Goal: Task Accomplishment & Management: Manage account settings

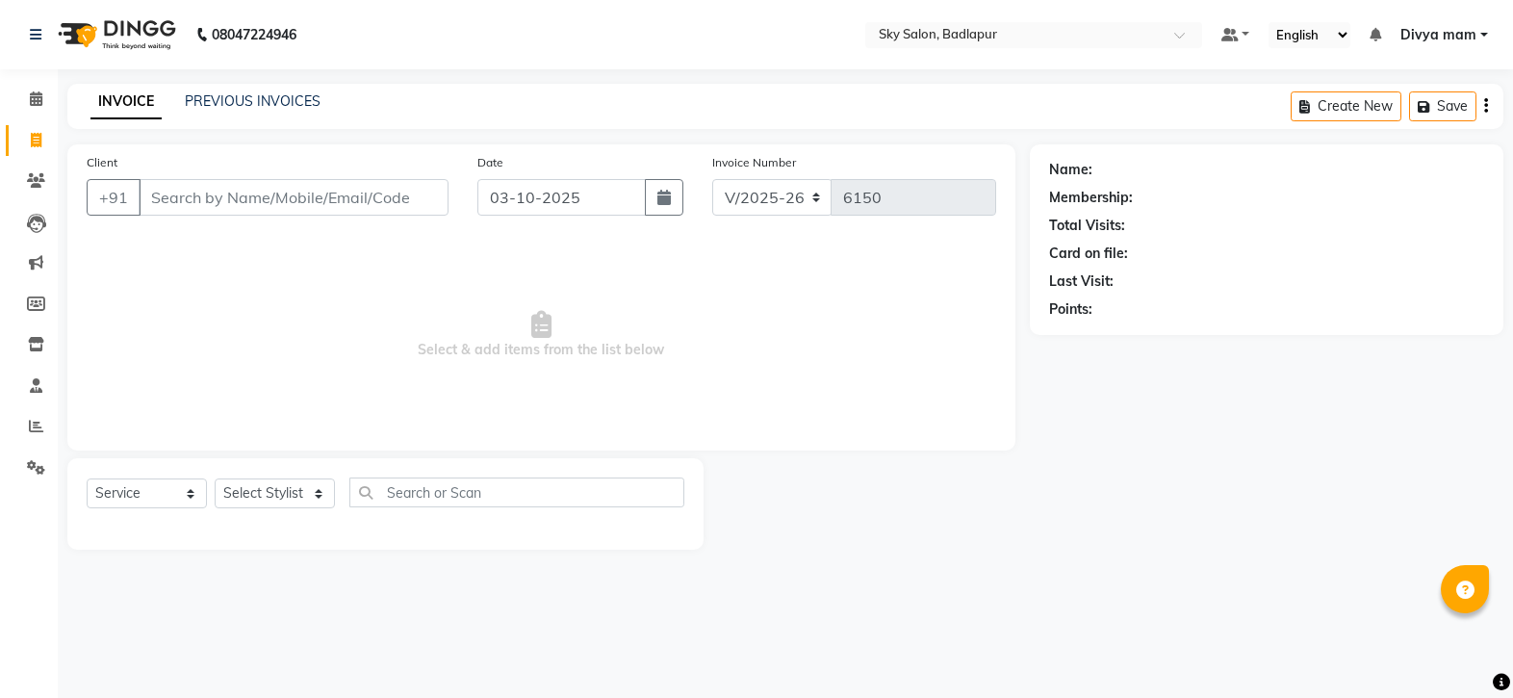
select select "6927"
select select "service"
click at [400, 201] on input "Client" at bounding box center [294, 197] width 310 height 37
type input "8983312310"
click at [409, 212] on button "Add Client" at bounding box center [398, 197] width 99 height 37
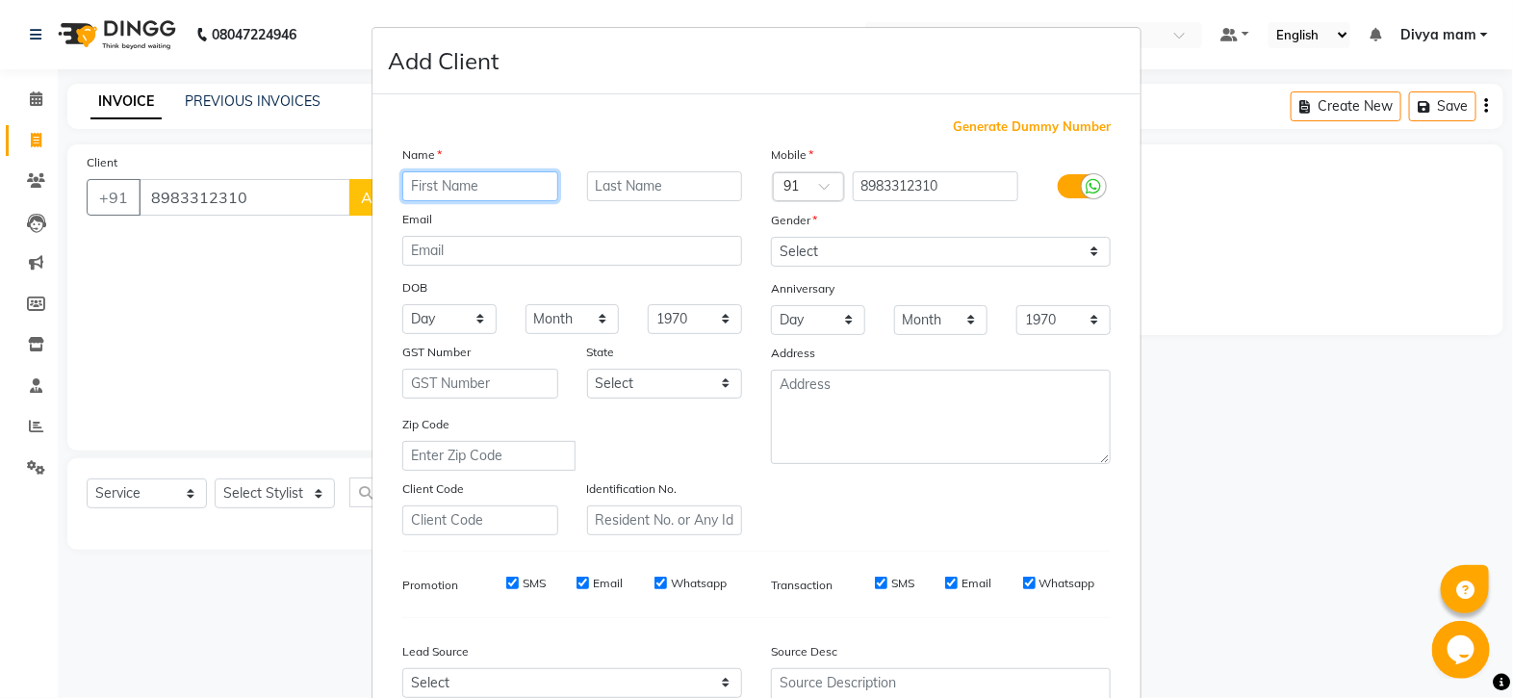
click at [476, 191] on input "text" at bounding box center [480, 186] width 156 height 30
type input "preet"
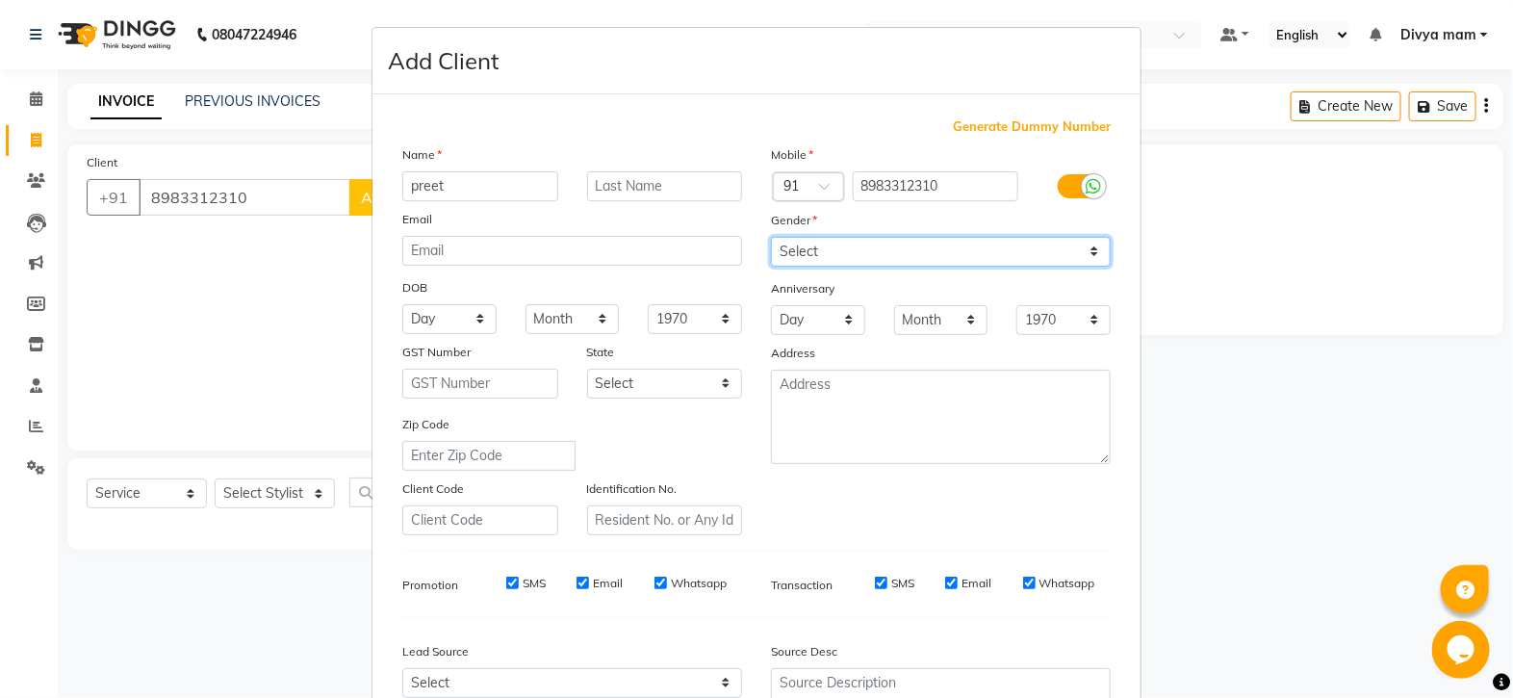
click at [983, 240] on select "Select [DEMOGRAPHIC_DATA] [DEMOGRAPHIC_DATA] Other Prefer Not To Say" at bounding box center [941, 252] width 340 height 30
select select "[DEMOGRAPHIC_DATA]"
click at [771, 238] on select "Select [DEMOGRAPHIC_DATA] [DEMOGRAPHIC_DATA] Other Prefer Not To Say" at bounding box center [941, 252] width 340 height 30
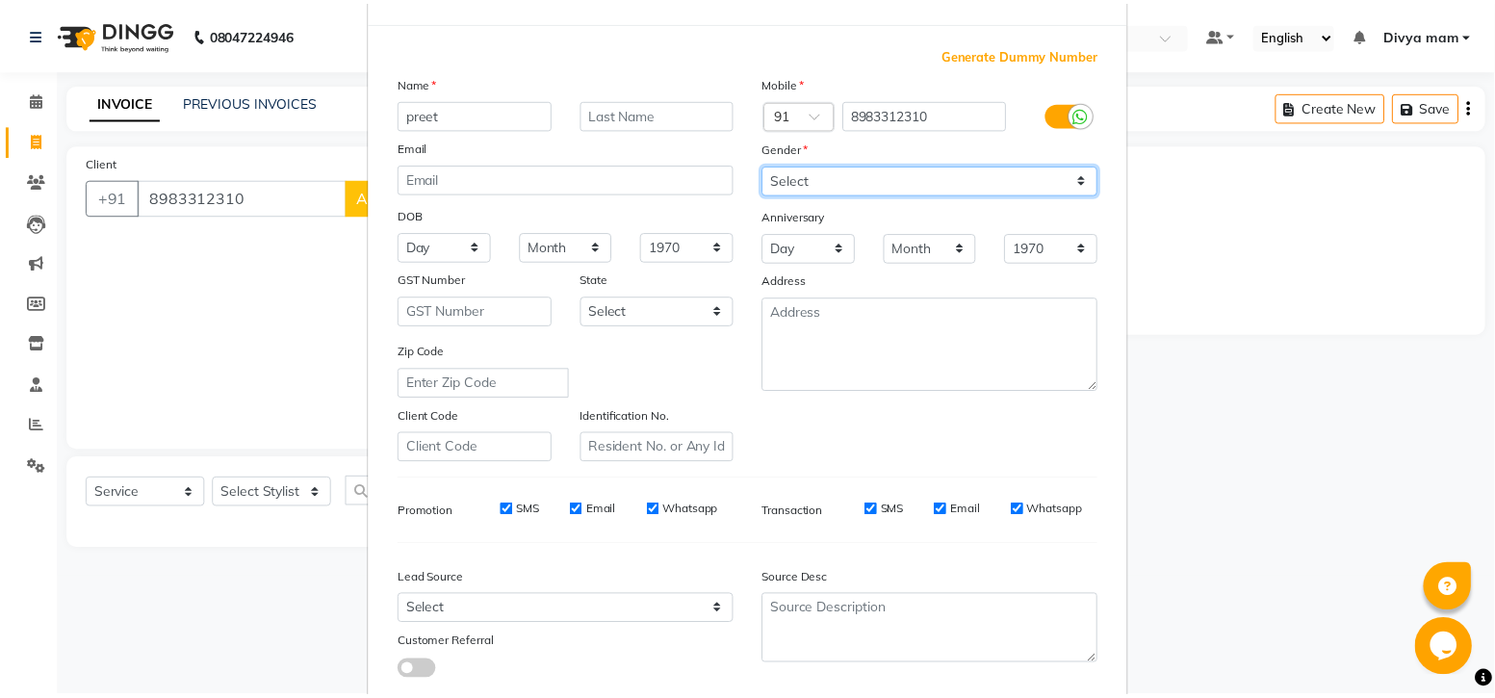
scroll to position [201, 0]
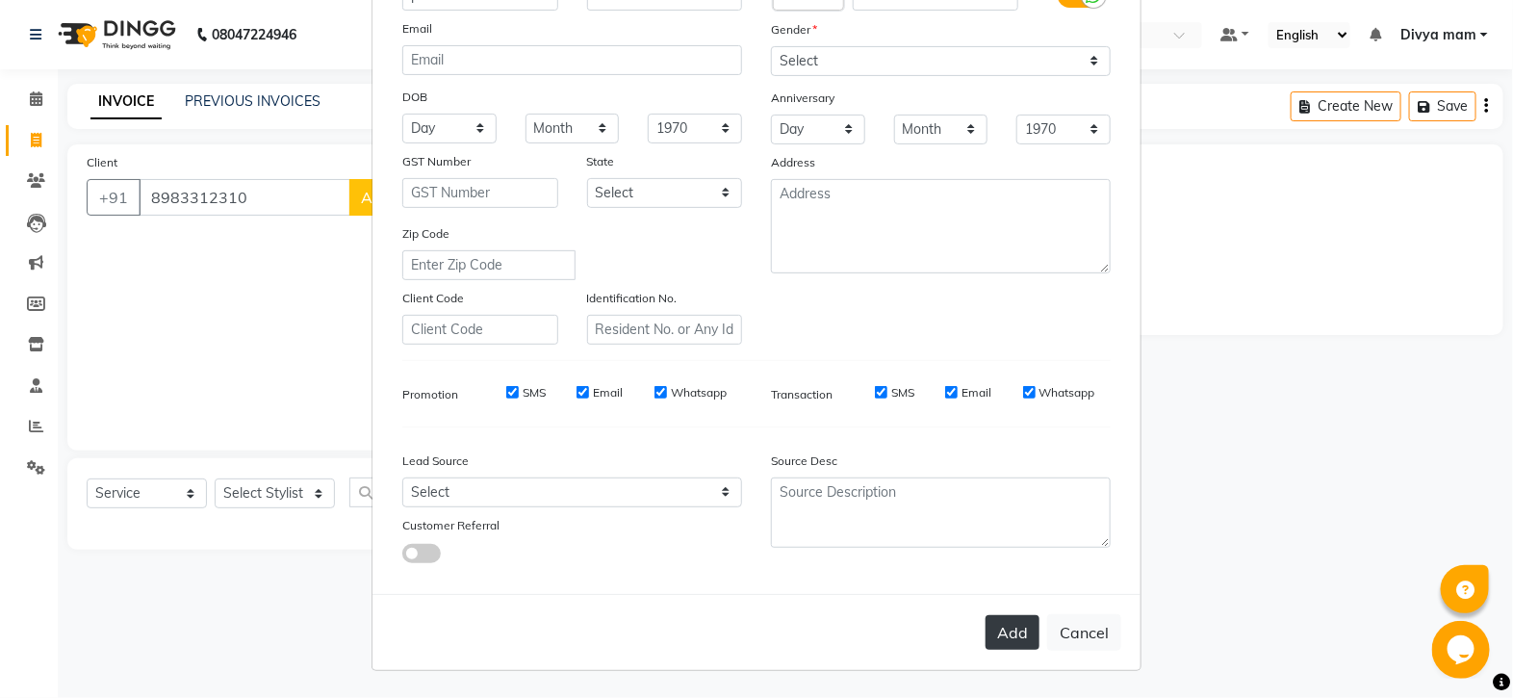
click at [997, 648] on button "Add" at bounding box center [1013, 632] width 54 height 35
select select
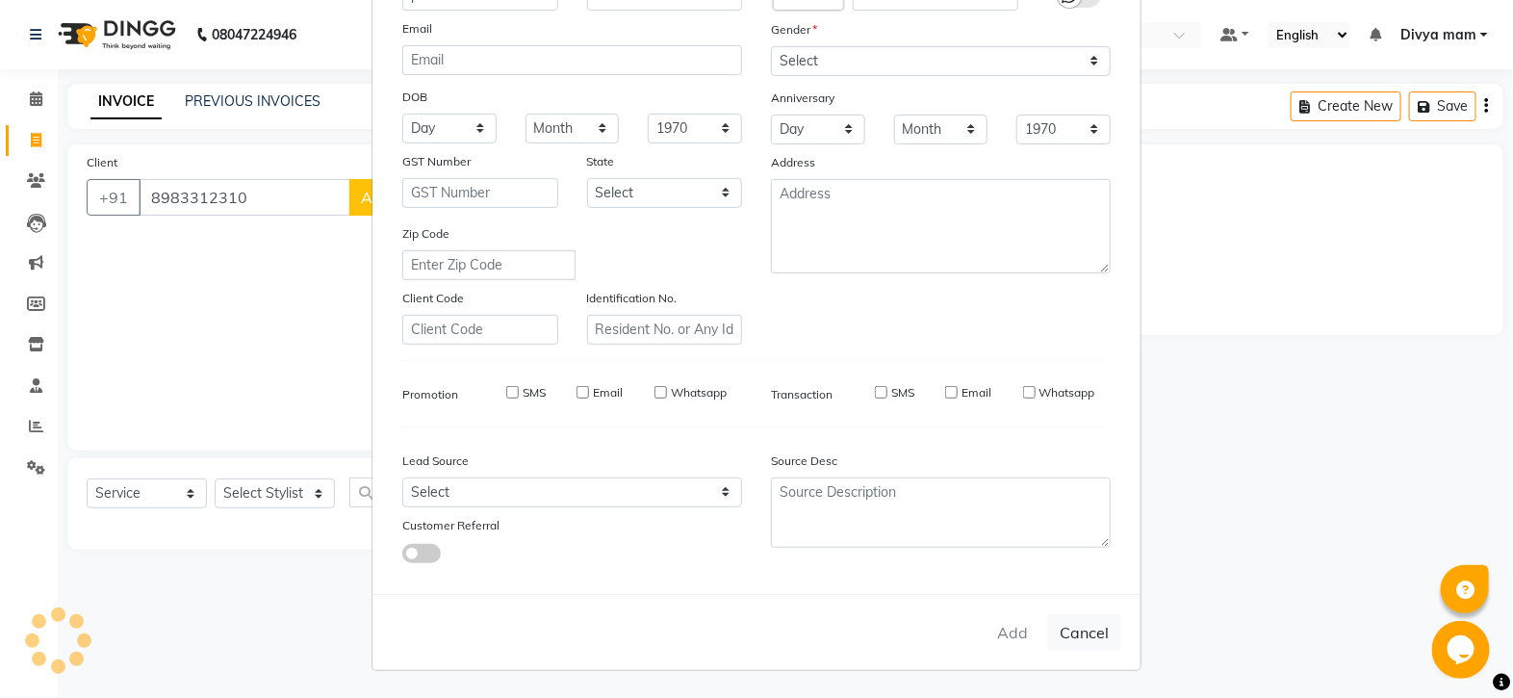
select select
checkbox input "false"
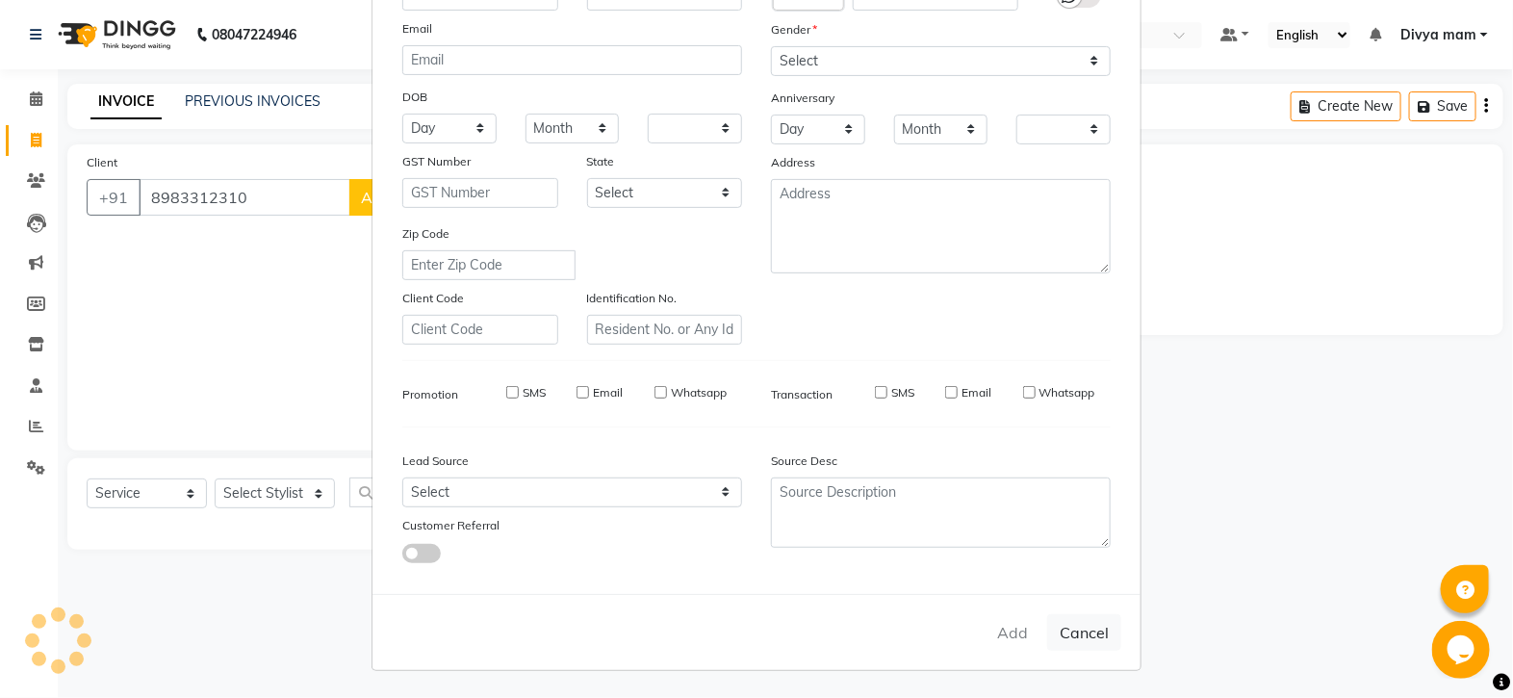
checkbox input "false"
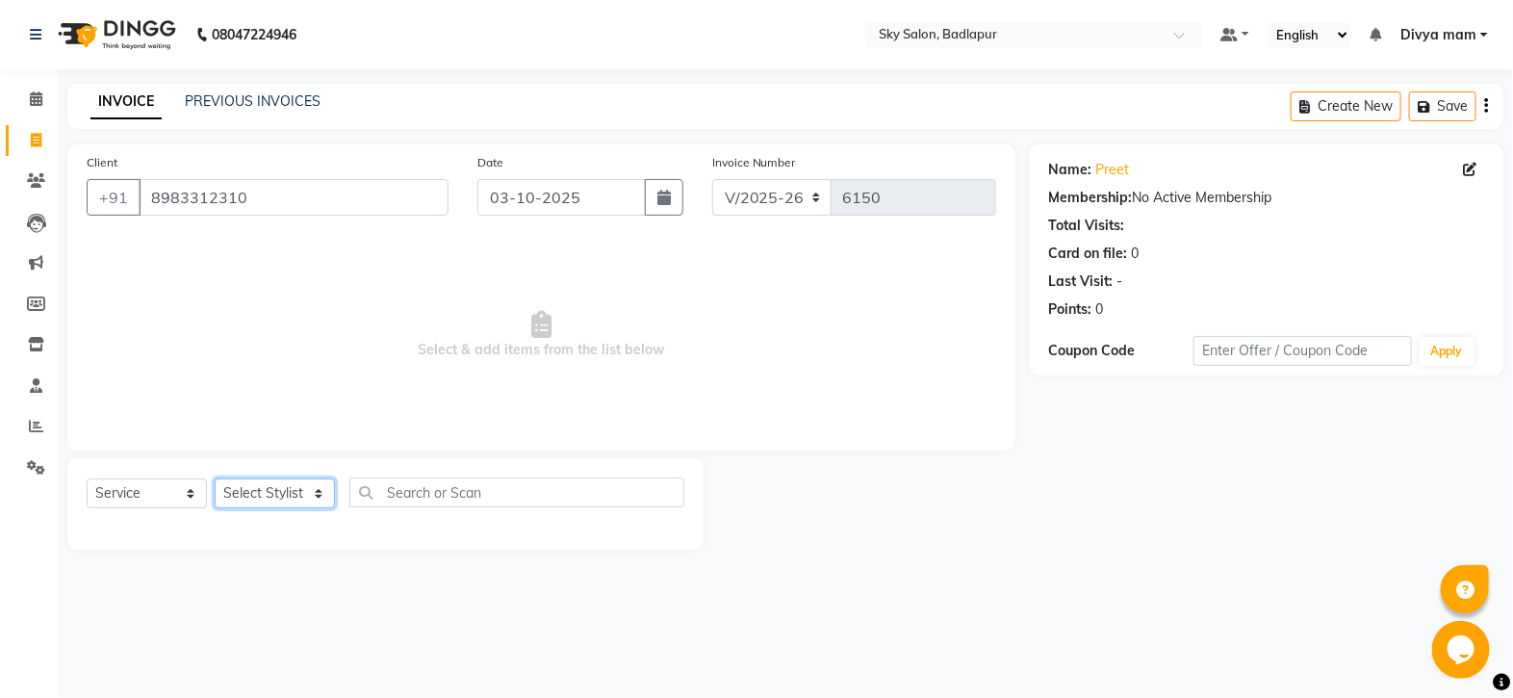
click at [271, 491] on select "Select Stylist [PERSON_NAME] [PERSON_NAME] [PERSON_NAME] [PERSON_NAME] mam [PER…" at bounding box center [275, 493] width 120 height 30
select select "75183"
click at [215, 479] on select "Select Stylist [PERSON_NAME] [PERSON_NAME] [PERSON_NAME] [PERSON_NAME] mam [PER…" at bounding box center [275, 493] width 120 height 30
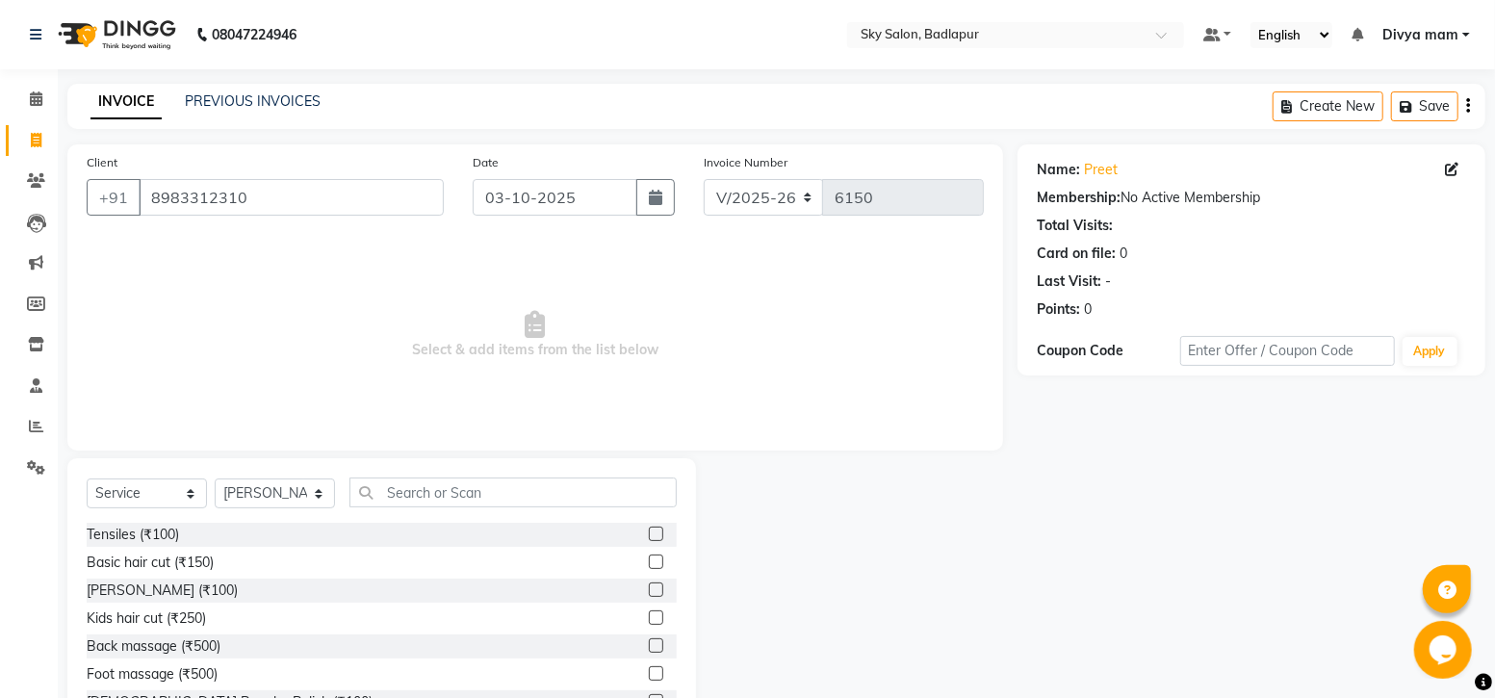
click at [649, 564] on label at bounding box center [656, 561] width 14 height 14
click at [649, 564] on input "checkbox" at bounding box center [655, 562] width 13 height 13
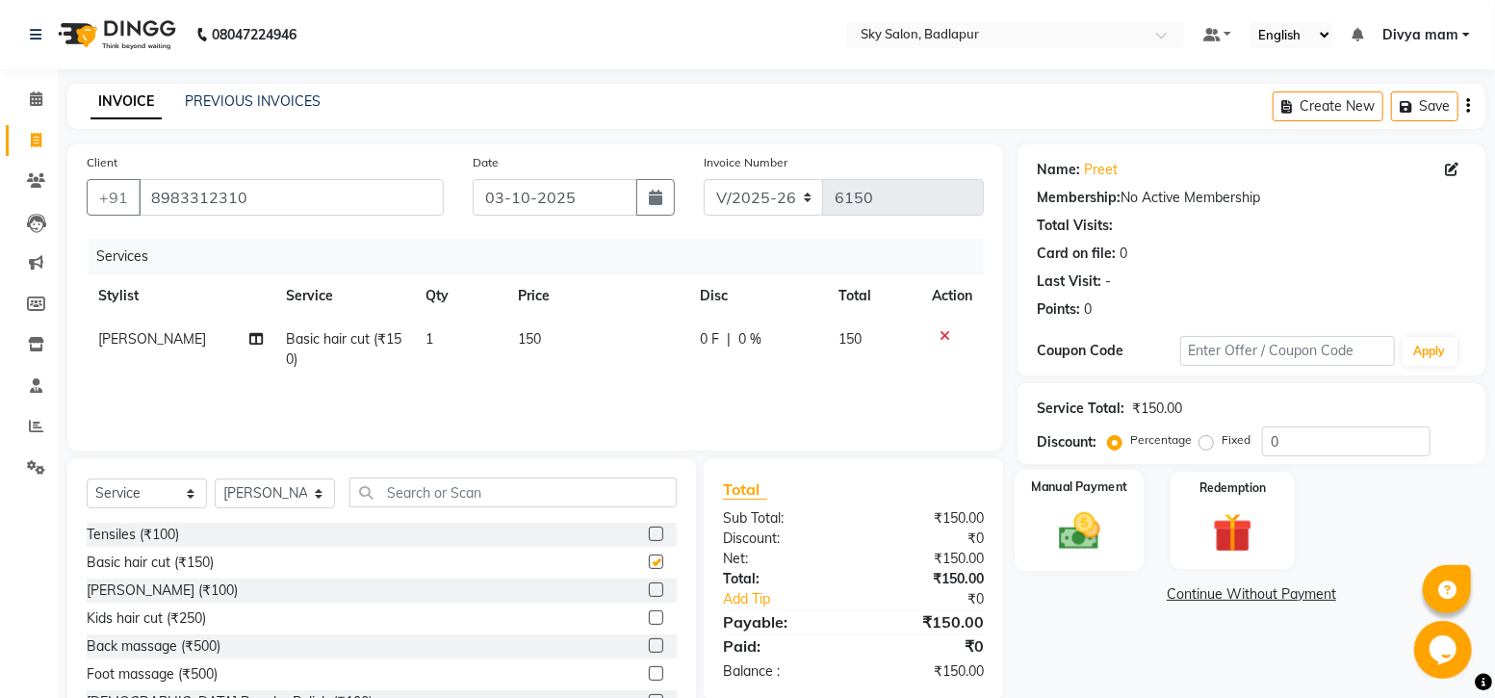
checkbox input "false"
click at [1085, 561] on div "Manual Payment" at bounding box center [1079, 520] width 129 height 101
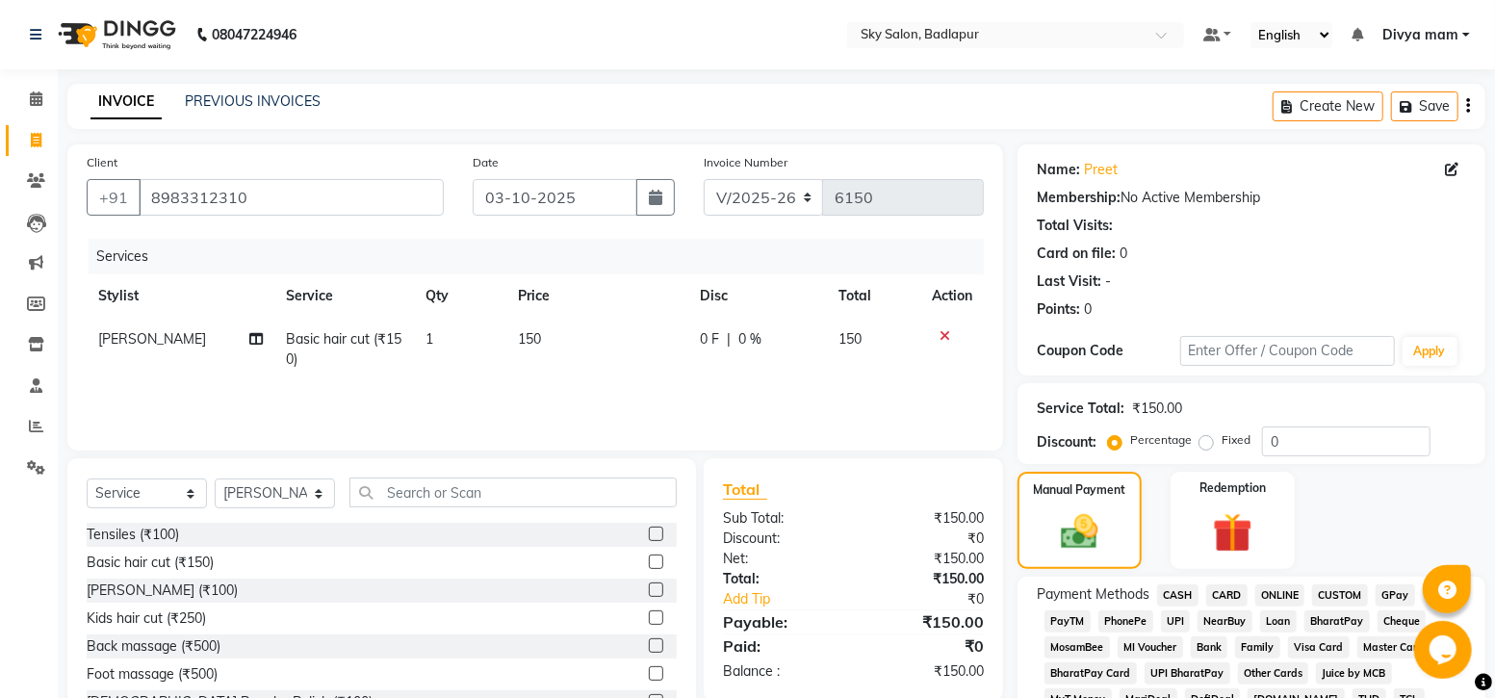
click at [1391, 599] on span "GPay" at bounding box center [1395, 595] width 39 height 22
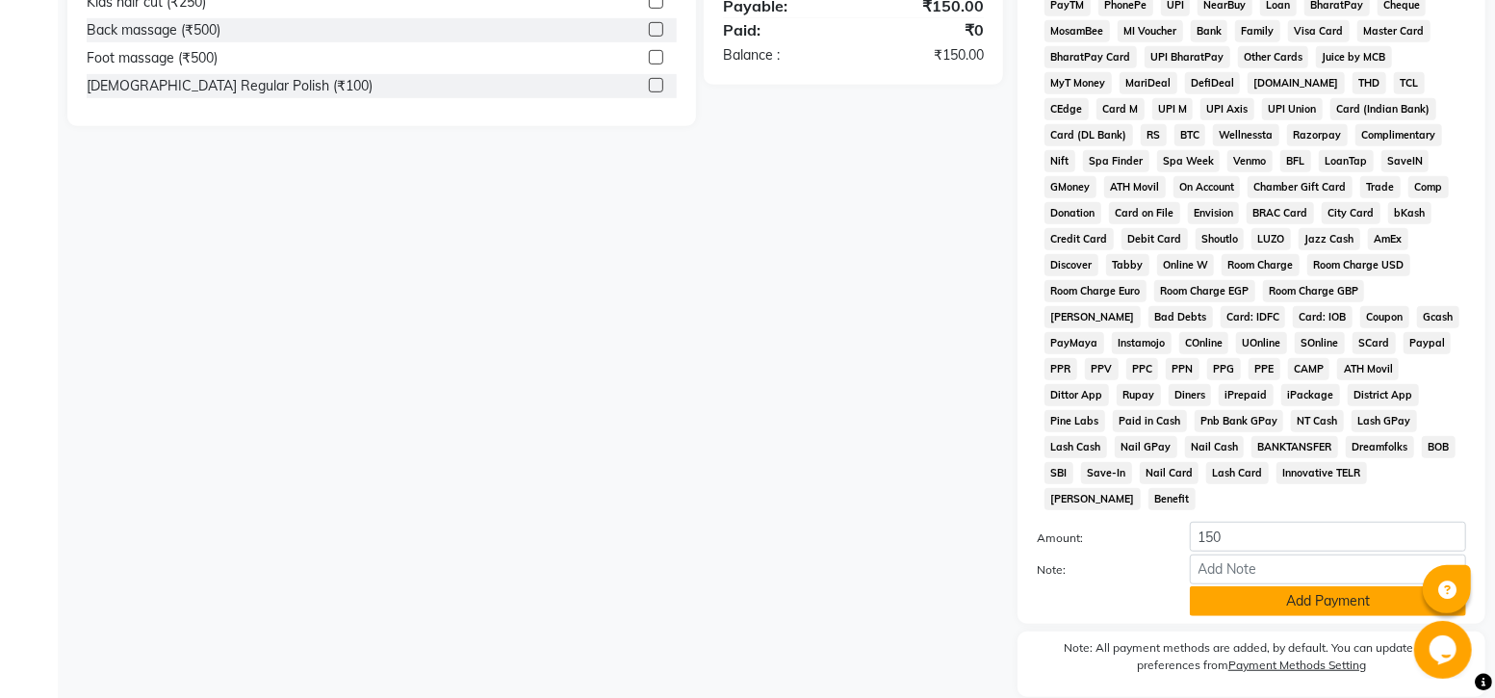
scroll to position [664, 0]
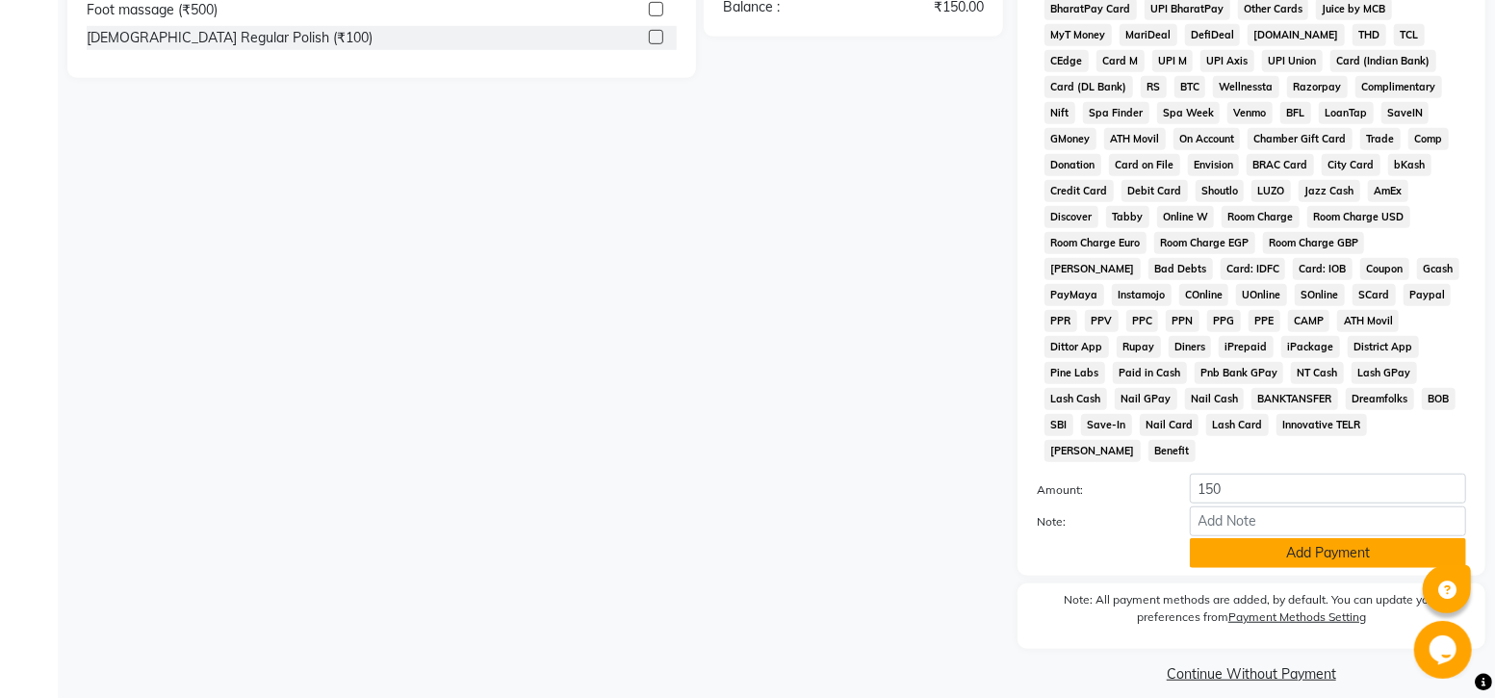
click at [1239, 538] on button "Add Payment" at bounding box center [1328, 553] width 276 height 30
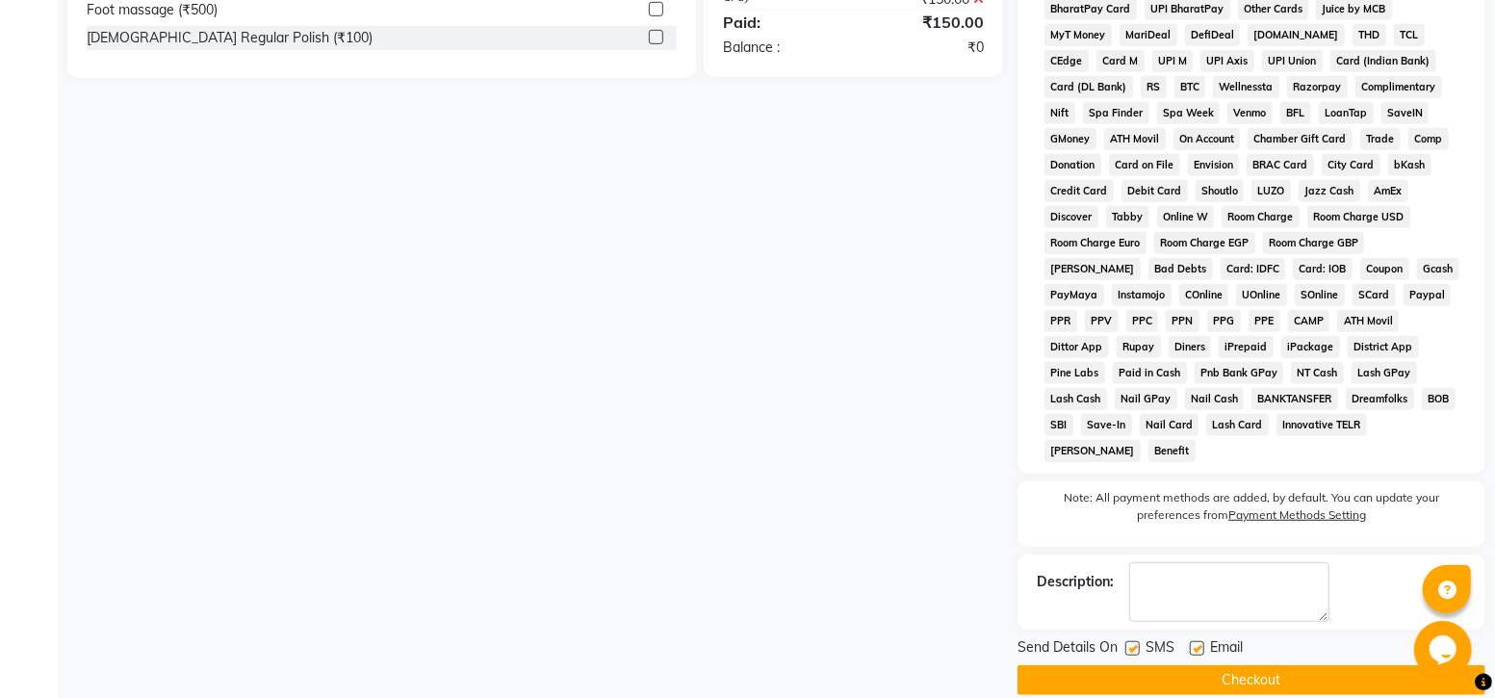
click at [1128, 641] on label at bounding box center [1132, 648] width 14 height 14
click at [1128, 643] on input "checkbox" at bounding box center [1131, 649] width 13 height 13
checkbox input "false"
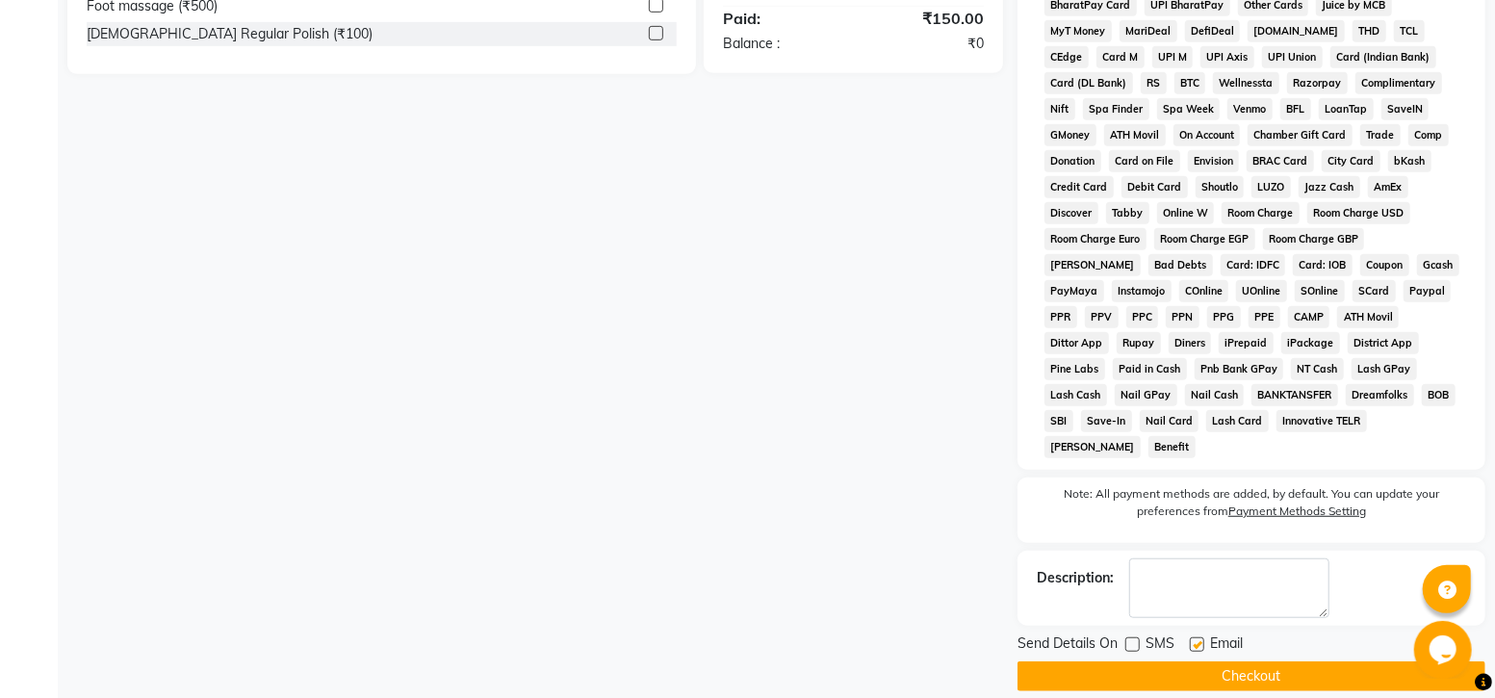
click at [1309, 661] on button "Checkout" at bounding box center [1251, 676] width 468 height 30
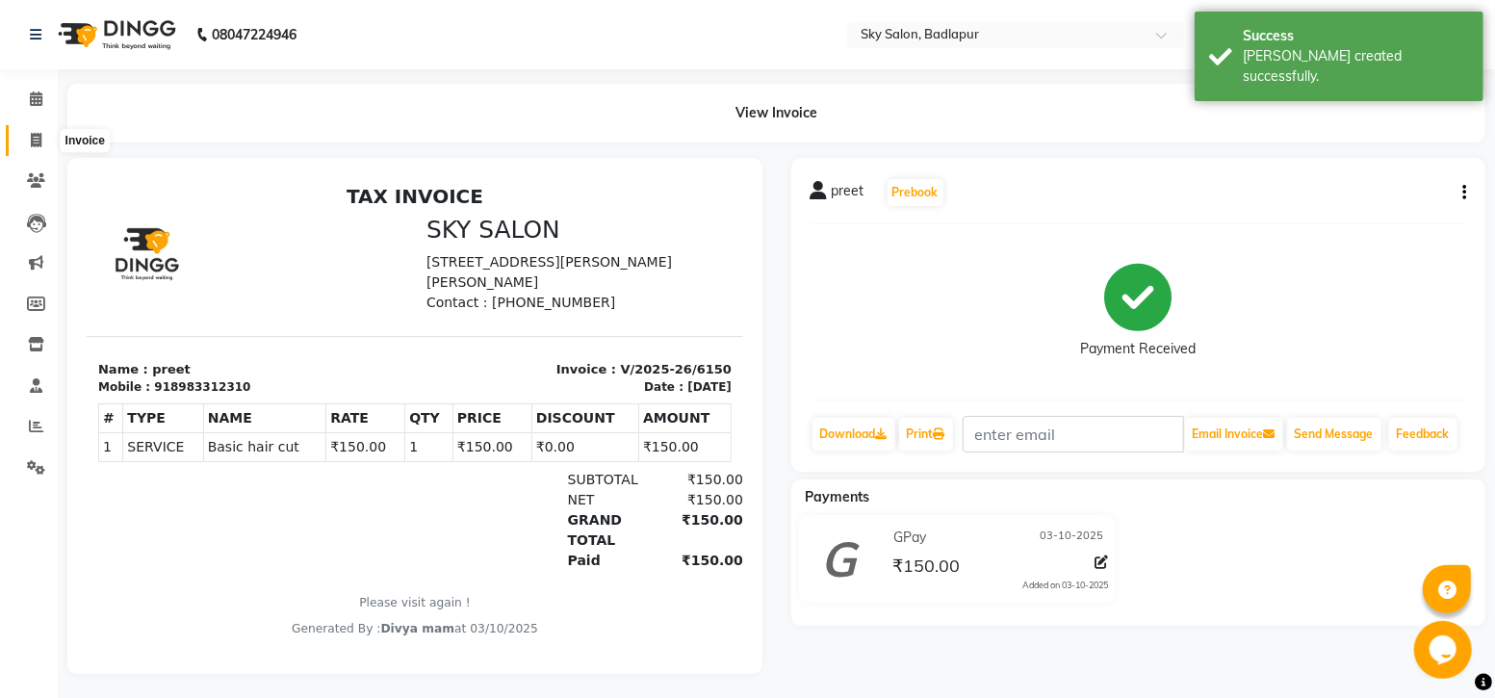
drag, startPoint x: 42, startPoint y: 144, endPoint x: 32, endPoint y: 144, distance: 10.6
click at [41, 144] on span at bounding box center [36, 141] width 34 height 22
select select "service"
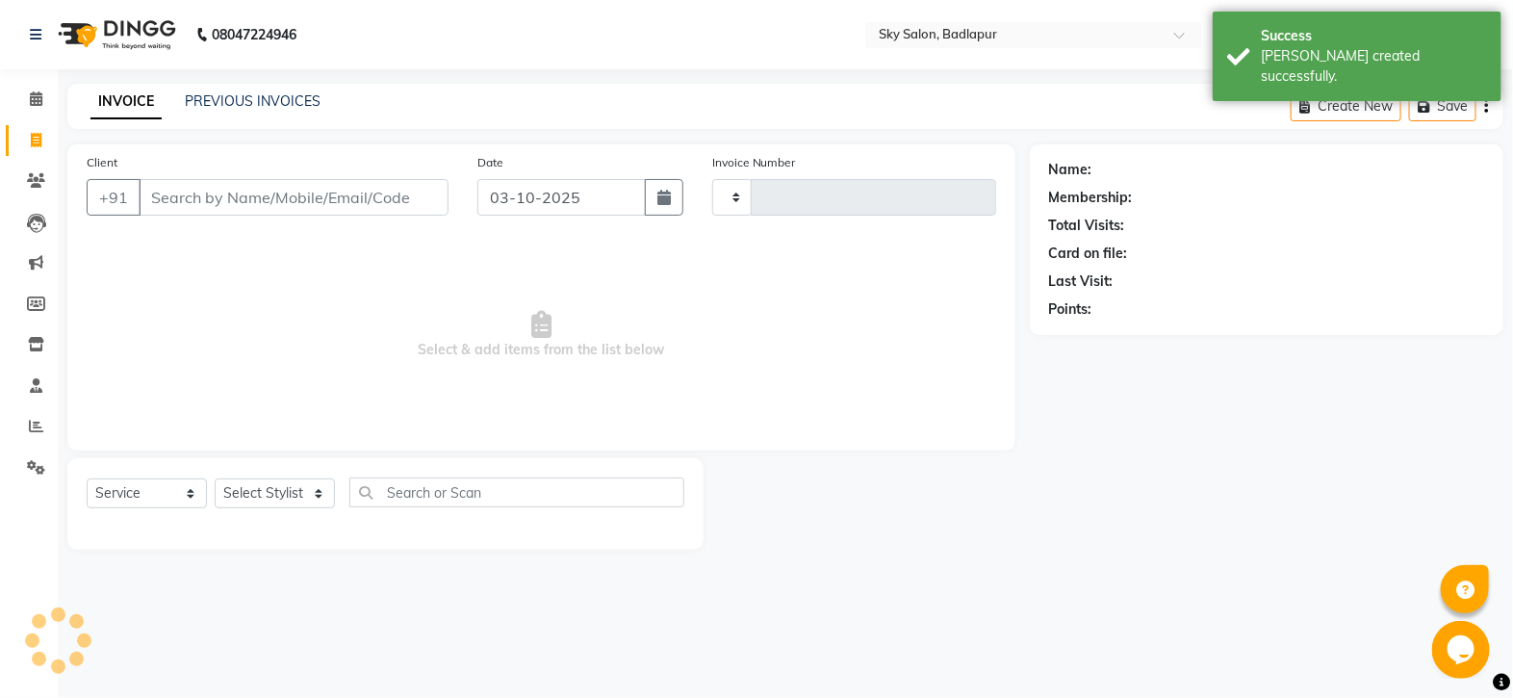
type input "6151"
select select "6927"
click at [274, 103] on link "PREVIOUS INVOICES" at bounding box center [253, 100] width 136 height 17
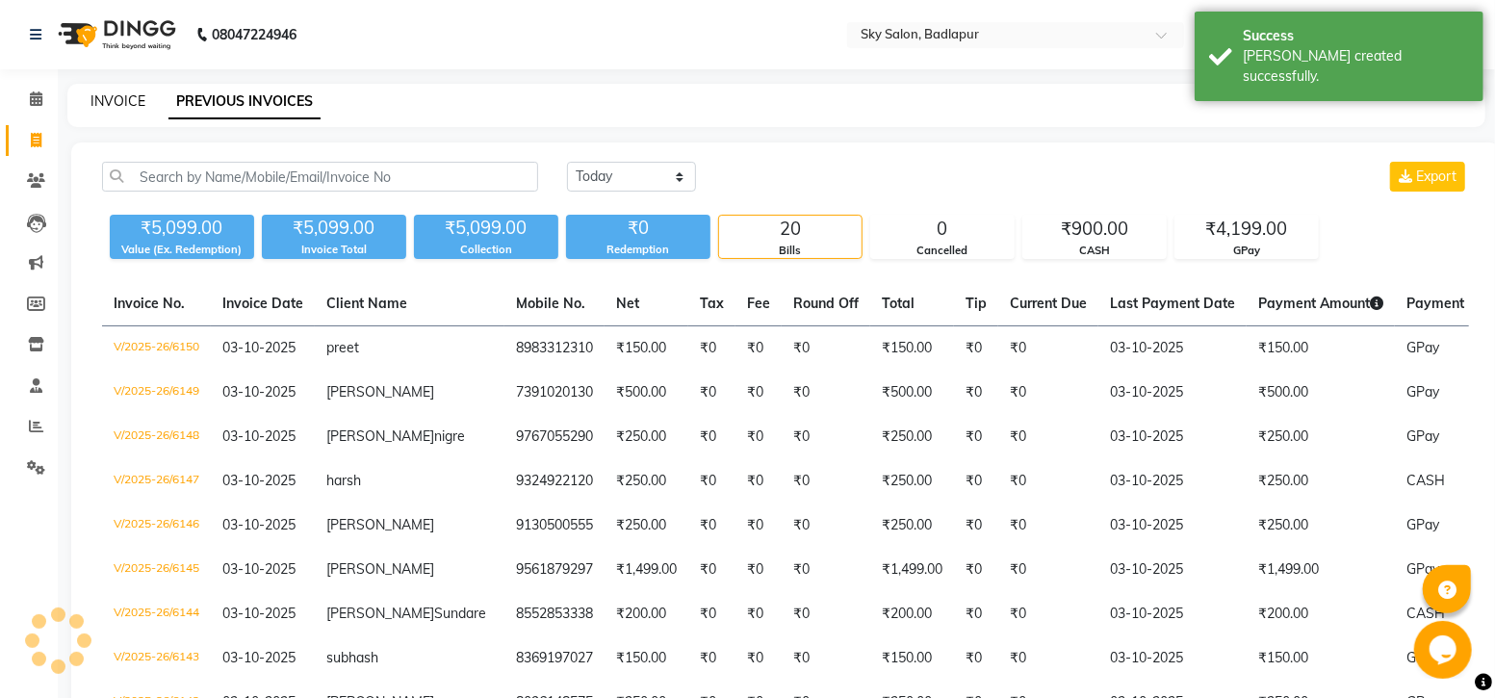
click at [136, 103] on link "INVOICE" at bounding box center [117, 100] width 55 height 17
select select "service"
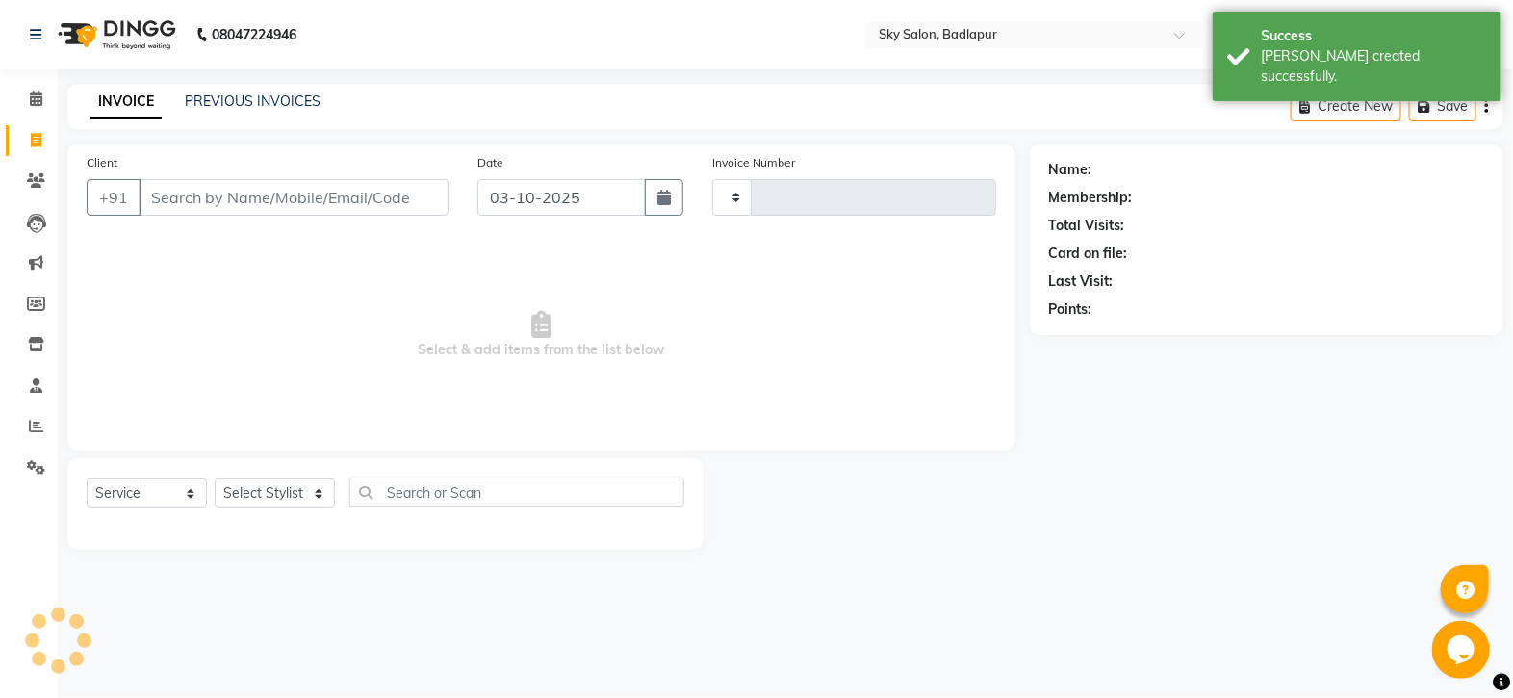
type input "6151"
select select "6927"
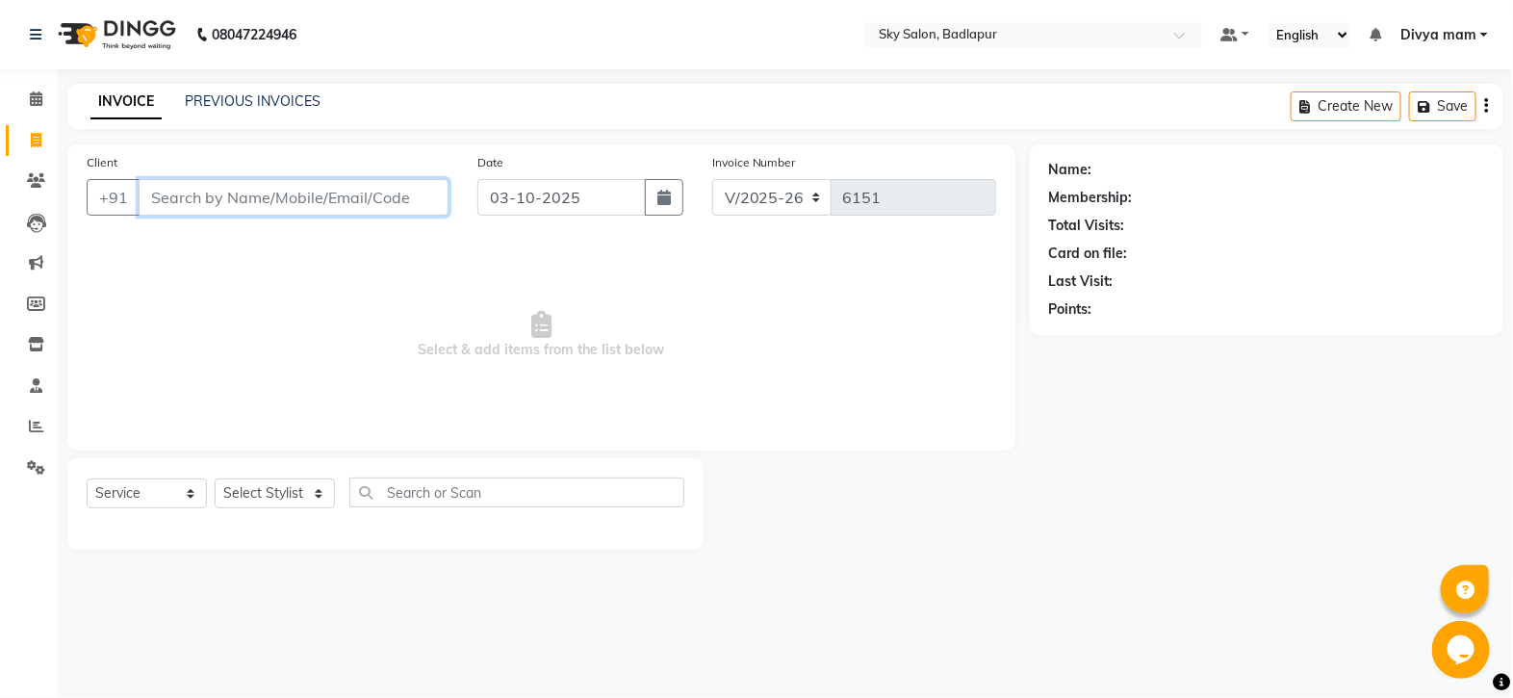
click at [360, 216] on input "Client" at bounding box center [294, 197] width 310 height 37
type input "832998206"
click at [414, 207] on button "Add Client" at bounding box center [398, 197] width 99 height 37
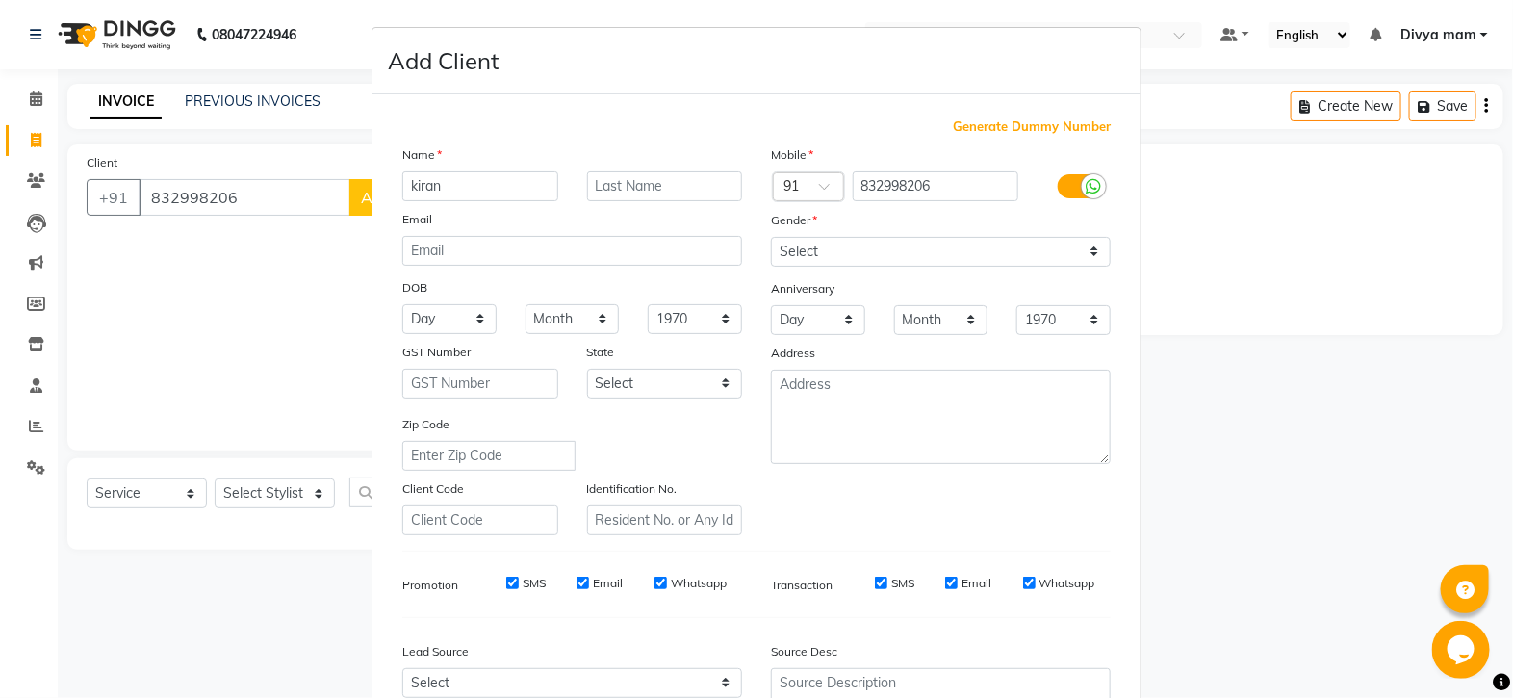
type input "kiran"
click at [1056, 263] on select "Select [DEMOGRAPHIC_DATA] [DEMOGRAPHIC_DATA] Other Prefer Not To Say" at bounding box center [941, 252] width 340 height 30
select select "[DEMOGRAPHIC_DATA]"
click at [771, 238] on select "Select [DEMOGRAPHIC_DATA] [DEMOGRAPHIC_DATA] Other Prefer Not To Say" at bounding box center [941, 252] width 340 height 30
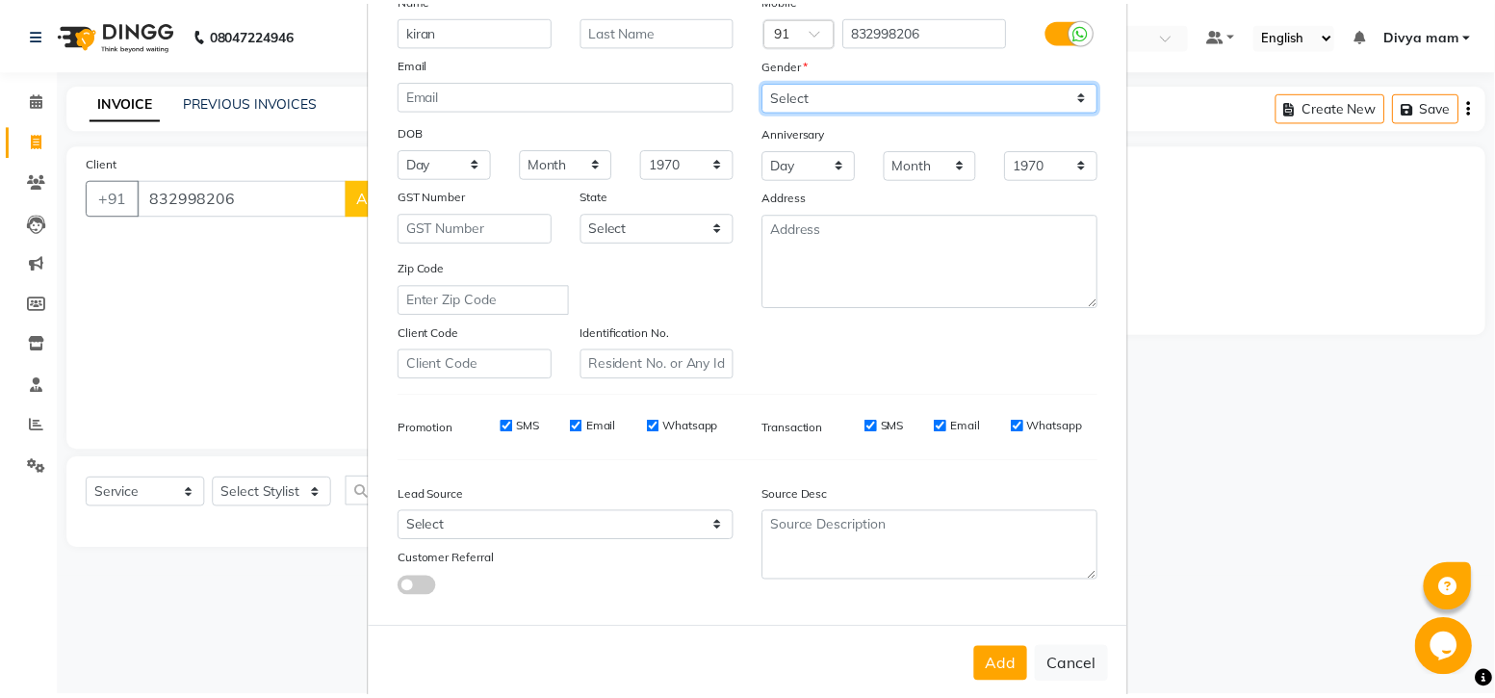
scroll to position [201, 0]
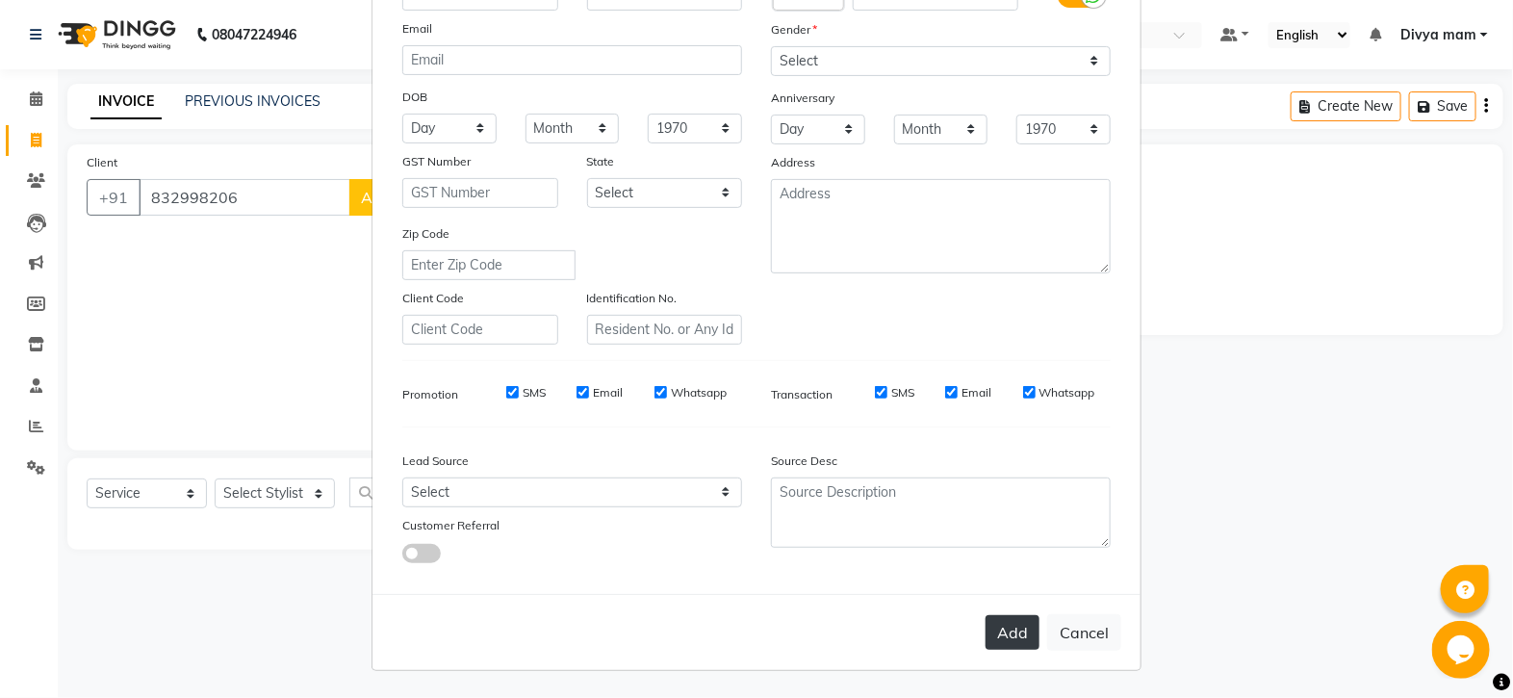
click at [1006, 646] on button "Add" at bounding box center [1013, 632] width 54 height 35
select select
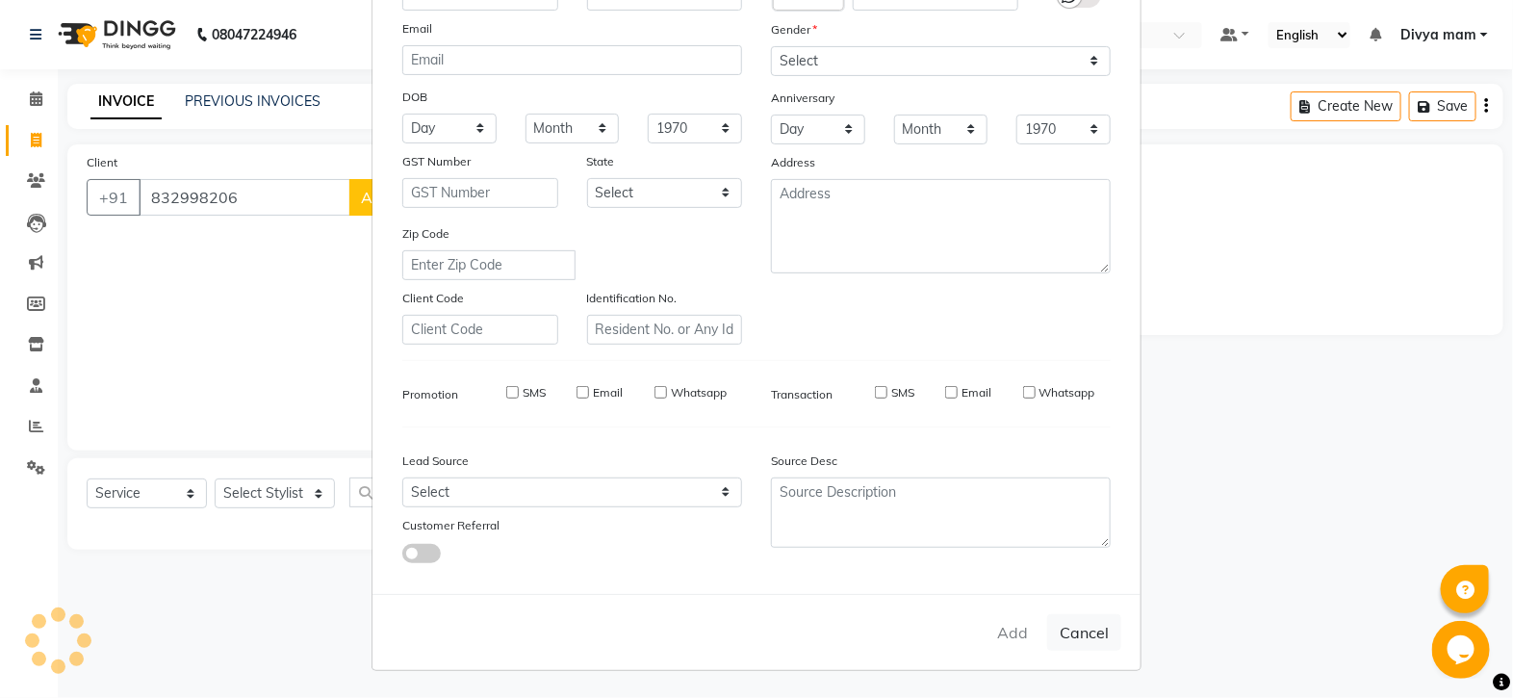
select select
checkbox input "false"
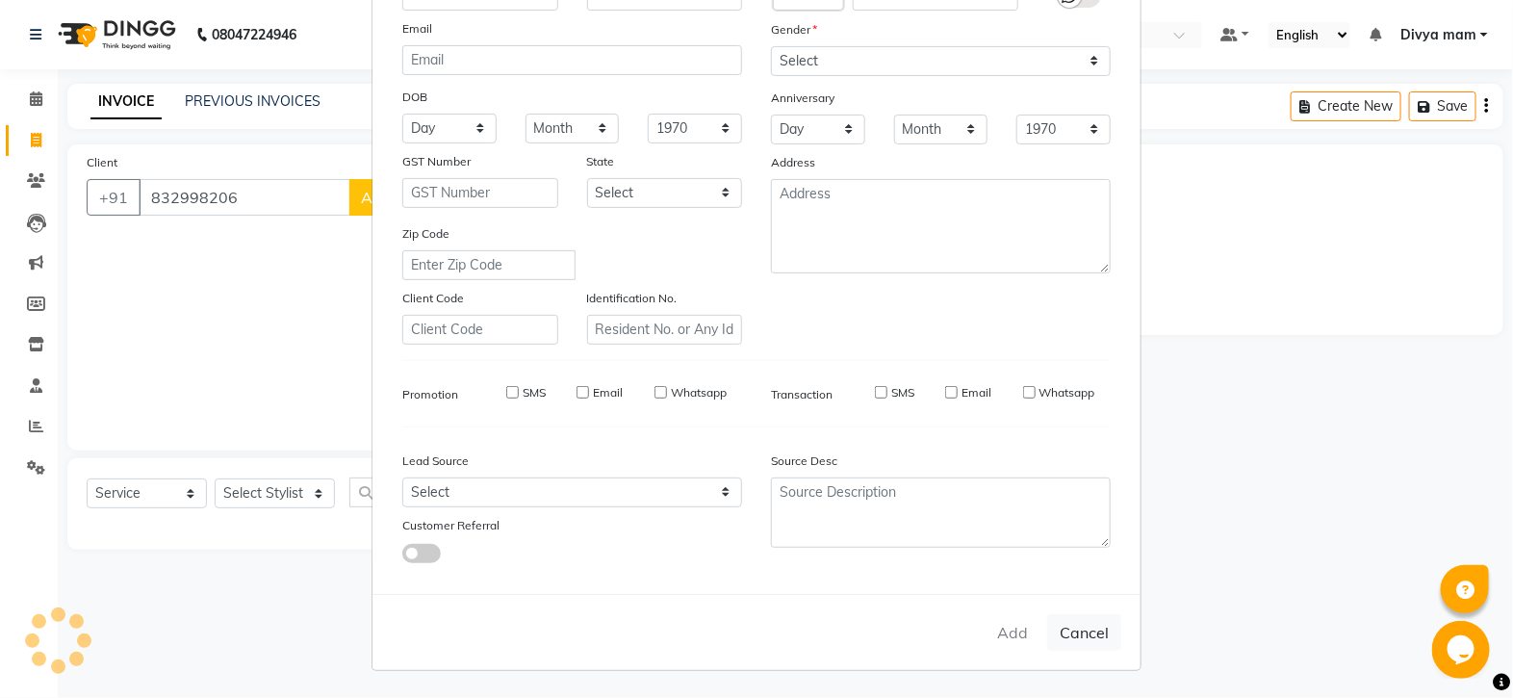
checkbox input "false"
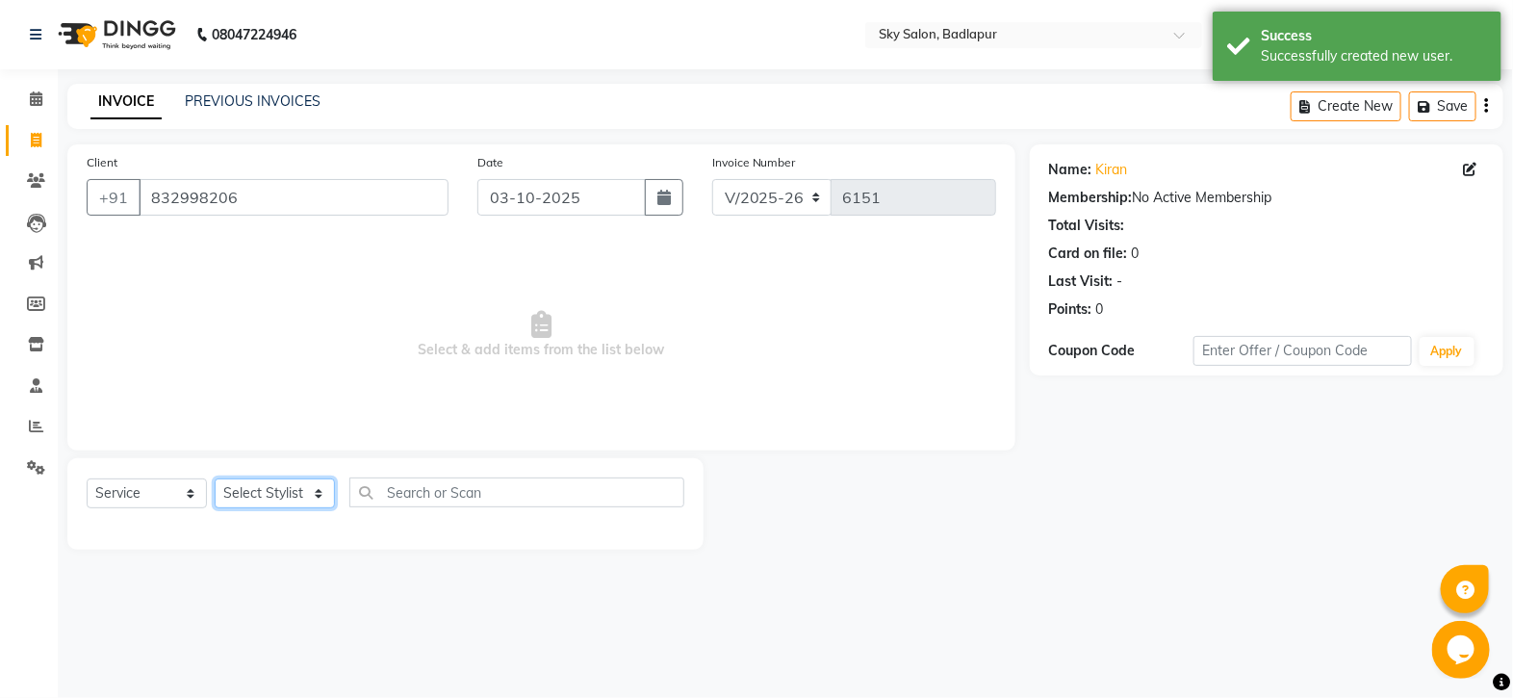
click at [265, 495] on select "Select Stylist [PERSON_NAME] [PERSON_NAME] [PERSON_NAME] [PERSON_NAME] mam [PER…" at bounding box center [275, 493] width 120 height 30
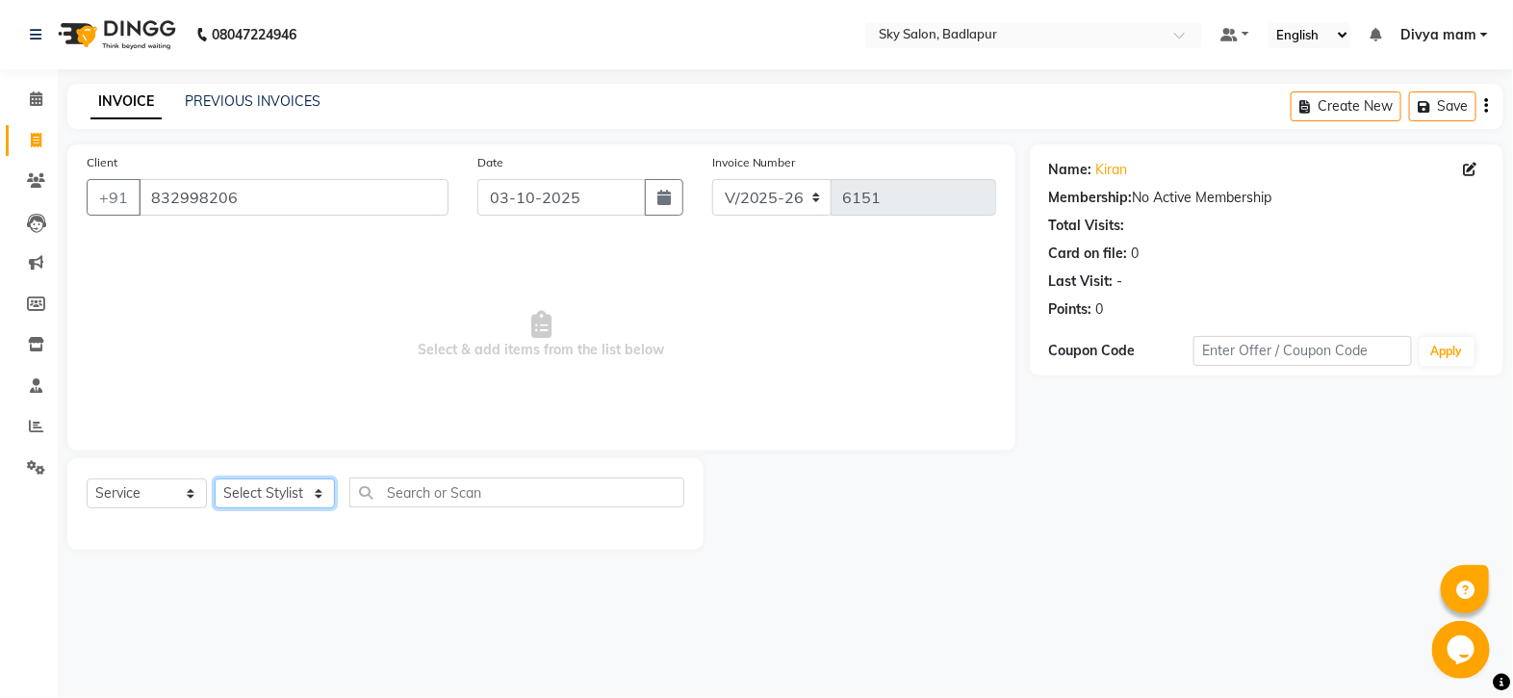
select select "66825"
click at [215, 479] on select "Select Stylist [PERSON_NAME] [PERSON_NAME] [PERSON_NAME] [PERSON_NAME] mam [PER…" at bounding box center [275, 493] width 120 height 30
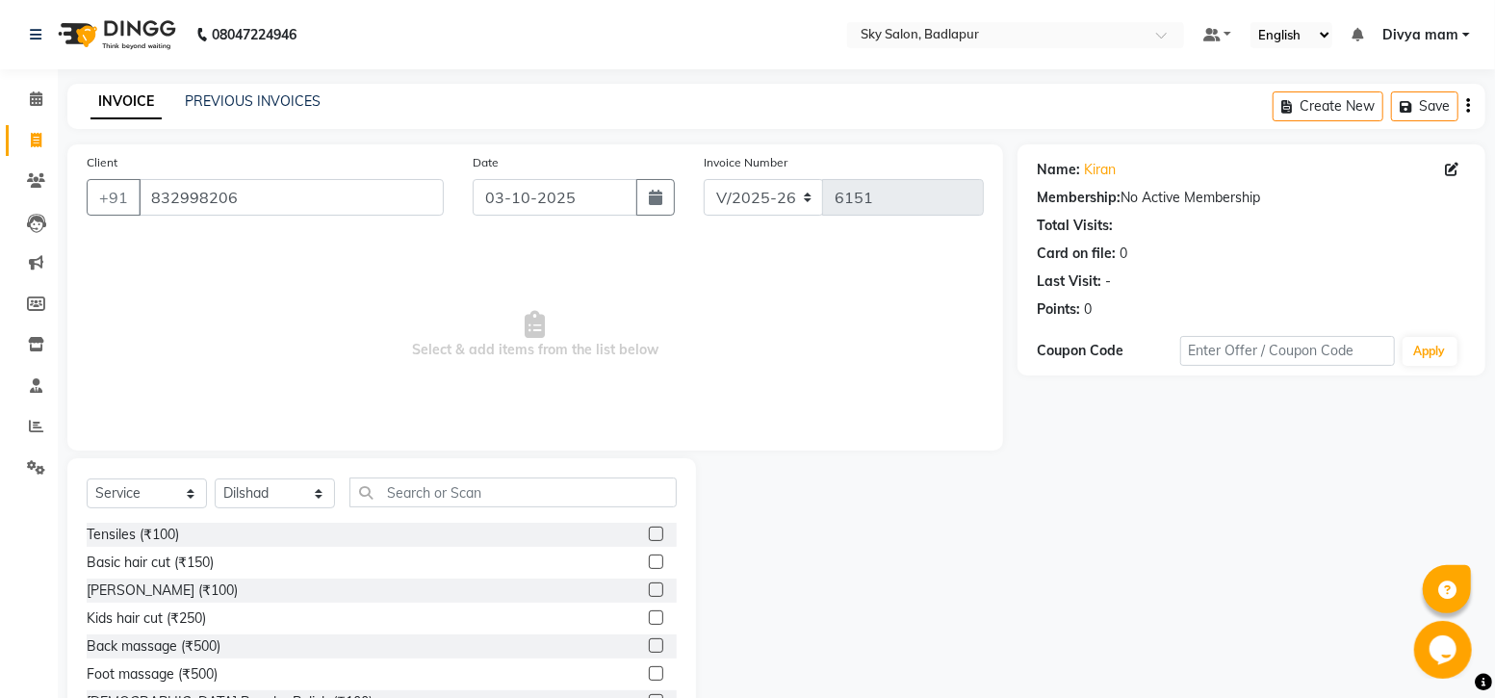
click at [649, 564] on label at bounding box center [656, 561] width 14 height 14
click at [649, 564] on input "checkbox" at bounding box center [655, 562] width 13 height 13
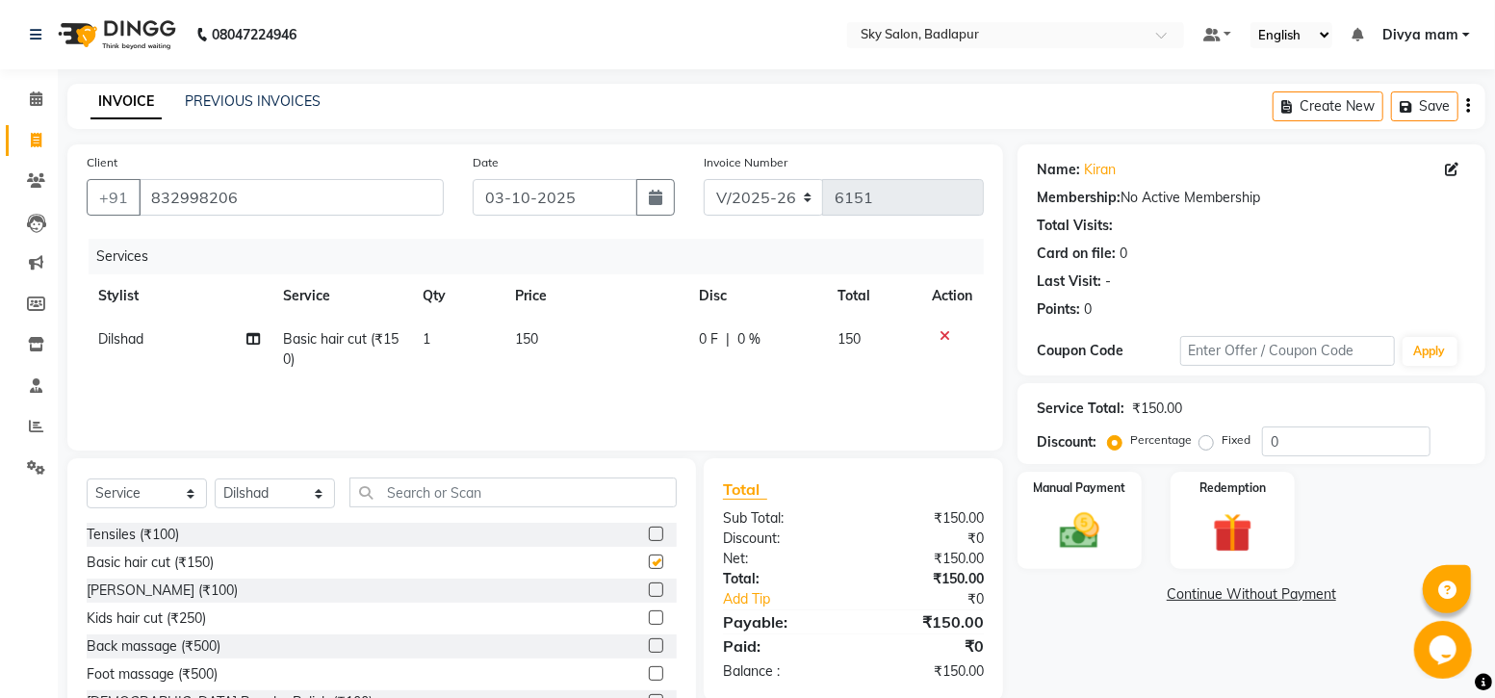
checkbox input "false"
click at [649, 592] on label at bounding box center [656, 589] width 14 height 14
click at [649, 592] on input "checkbox" at bounding box center [655, 590] width 13 height 13
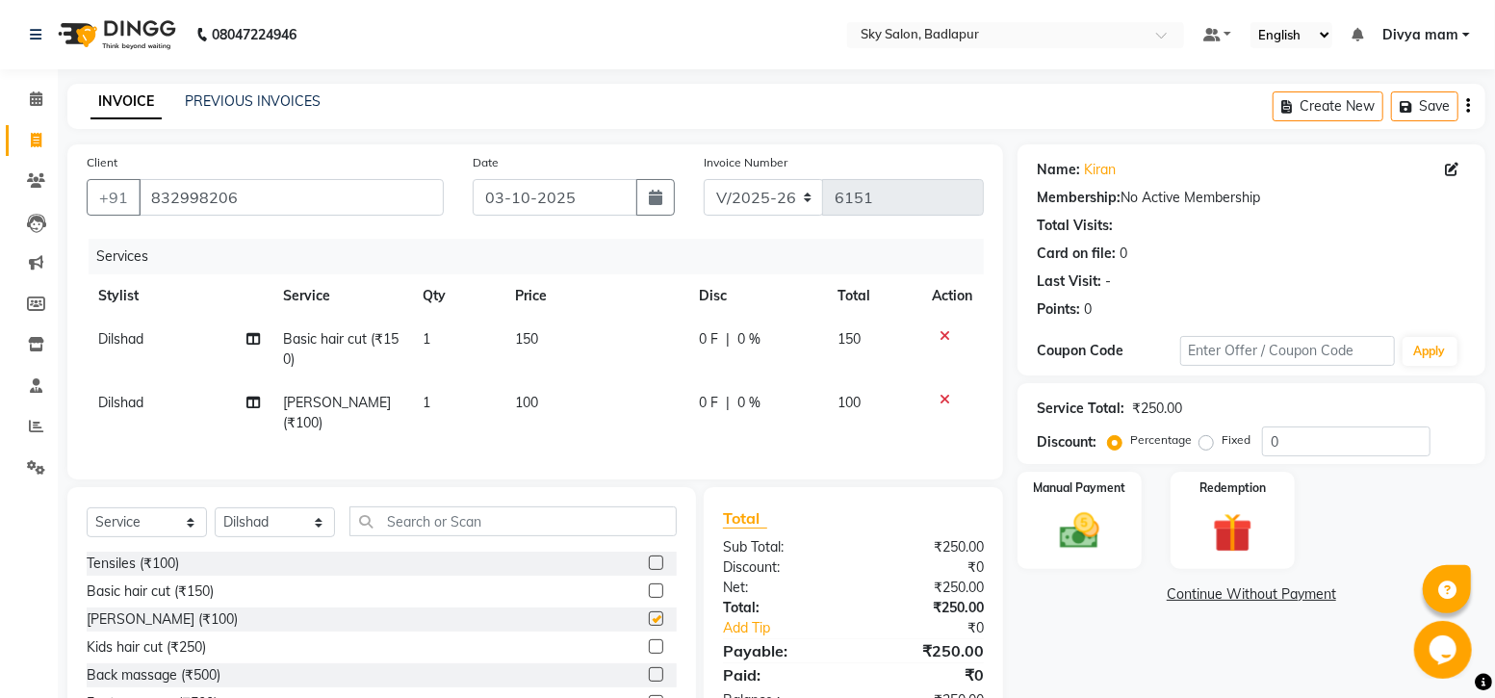
checkbox input "false"
click at [1107, 547] on img at bounding box center [1079, 530] width 66 height 47
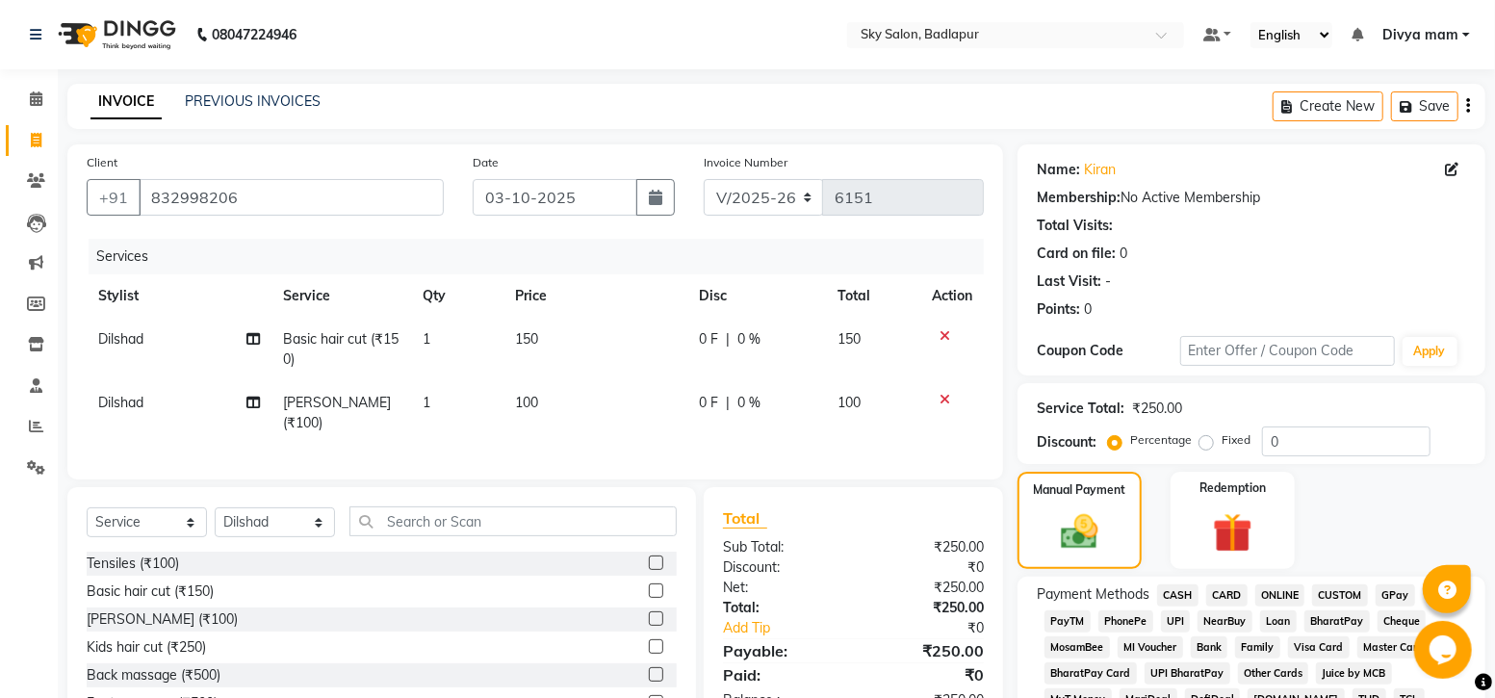
click at [1404, 592] on span "GPay" at bounding box center [1395, 595] width 39 height 22
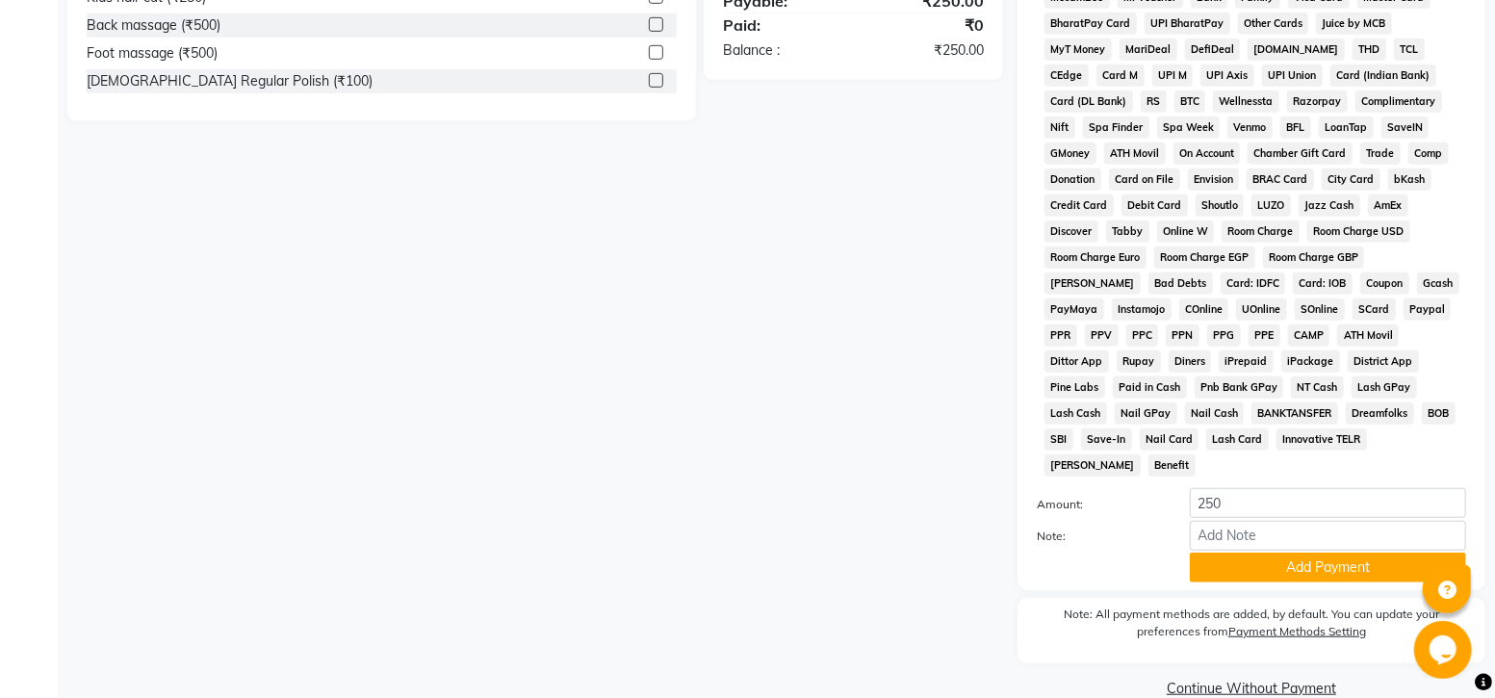
scroll to position [664, 0]
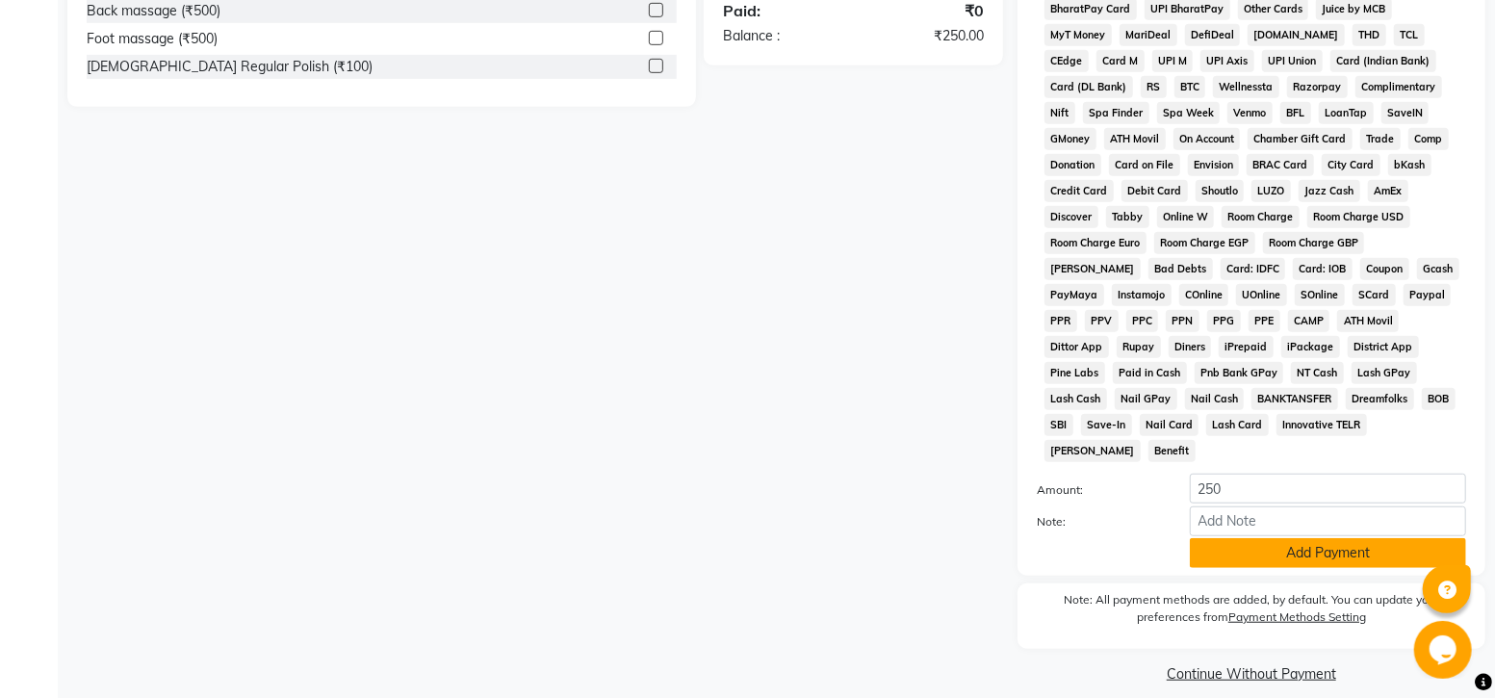
click at [1239, 538] on button "Add Payment" at bounding box center [1328, 553] width 276 height 30
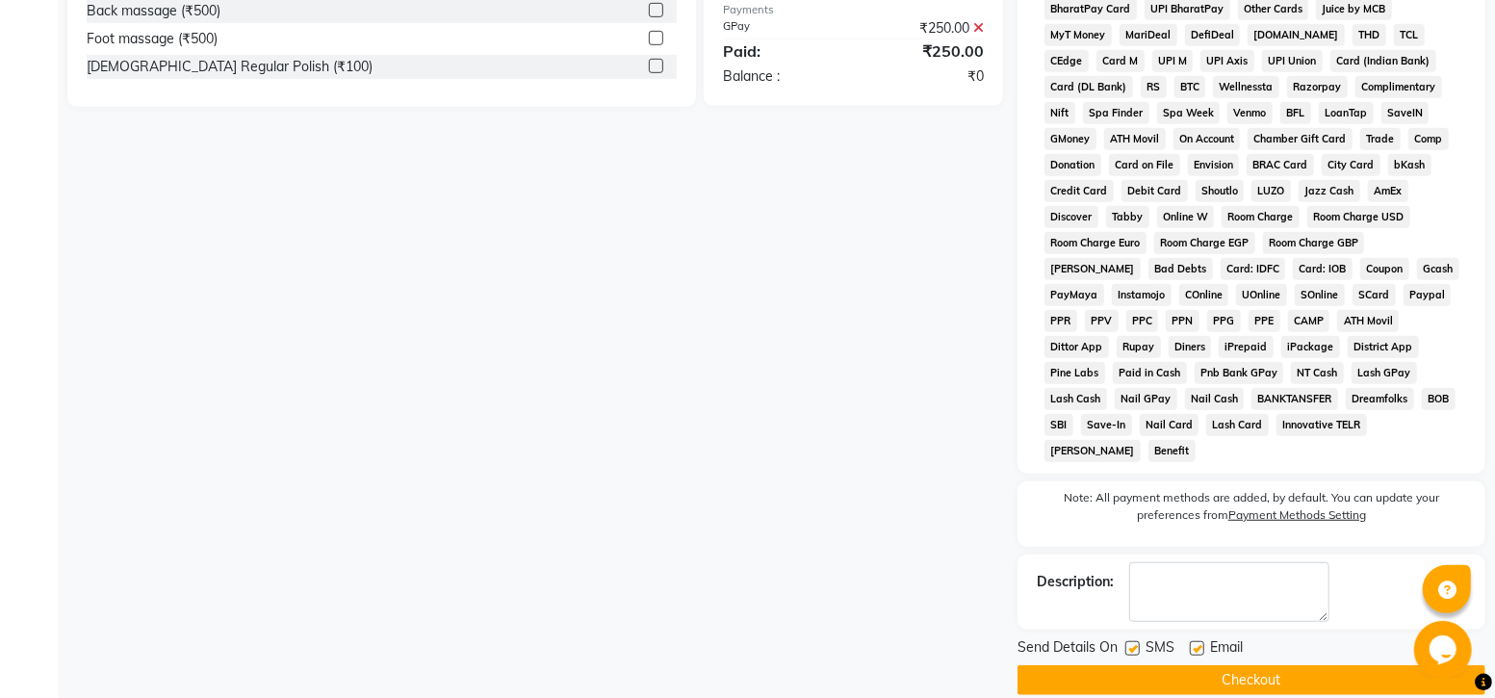
click at [1133, 641] on div at bounding box center [1131, 651] width 13 height 20
click at [1123, 637] on div "Send Details On SMS Email" at bounding box center [1251, 649] width 468 height 24
click at [1133, 641] on label at bounding box center [1132, 648] width 14 height 14
click at [1133, 643] on input "checkbox" at bounding box center [1131, 649] width 13 height 13
checkbox input "false"
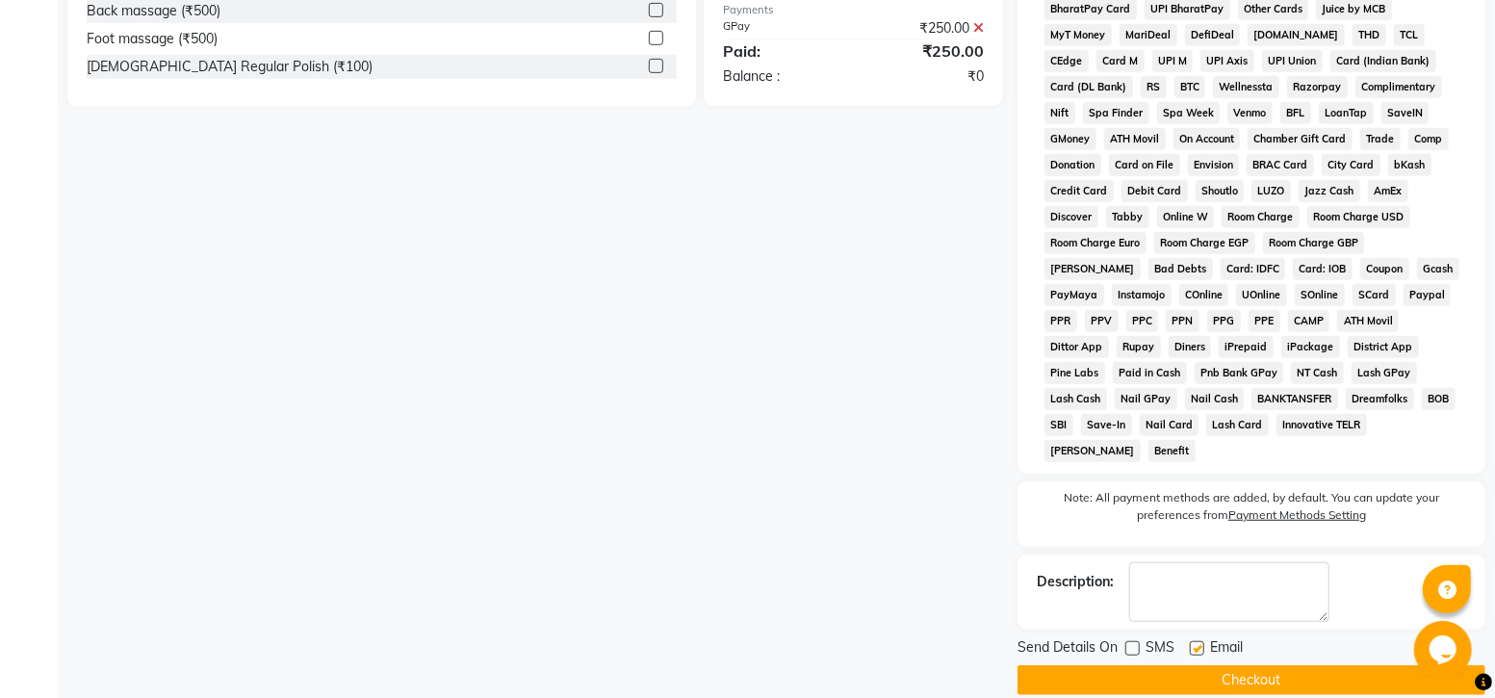
click at [1140, 665] on button "Checkout" at bounding box center [1251, 680] width 468 height 30
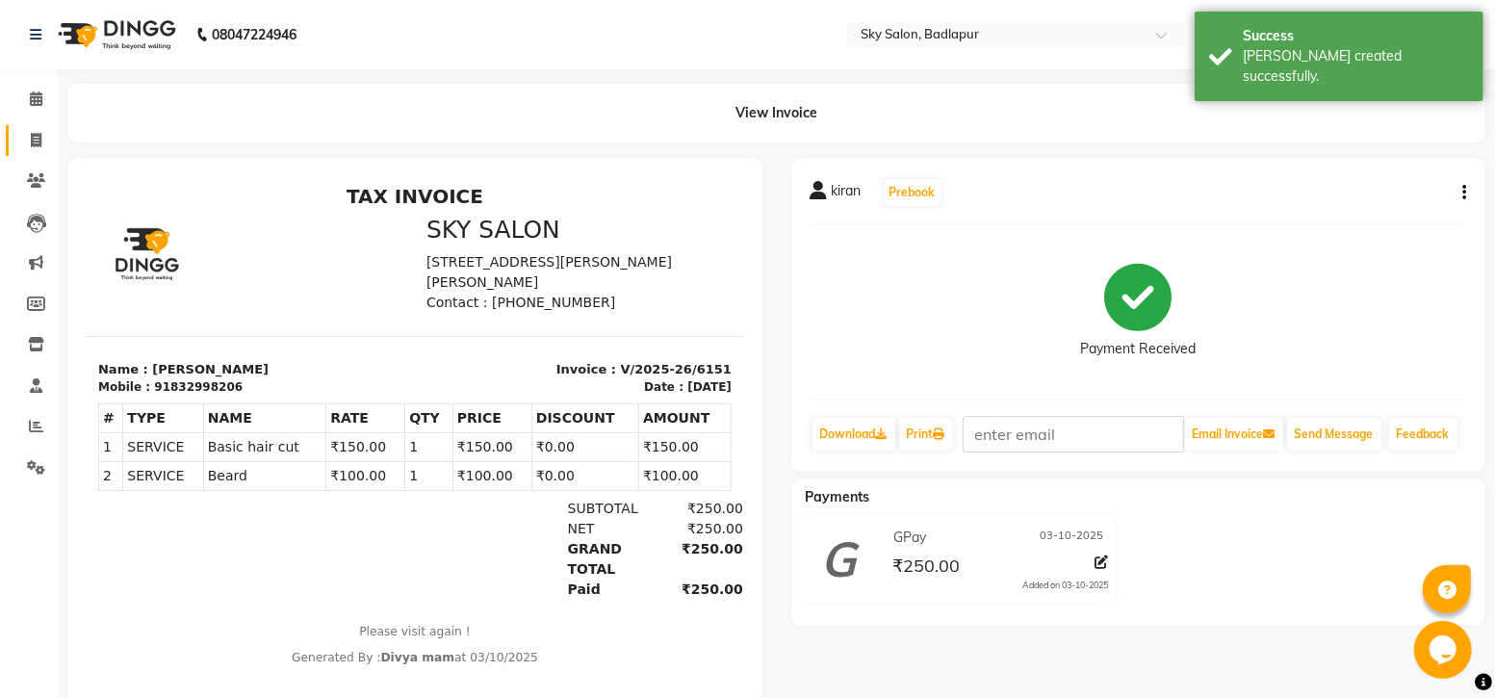
click at [28, 142] on span at bounding box center [36, 141] width 34 height 22
select select "service"
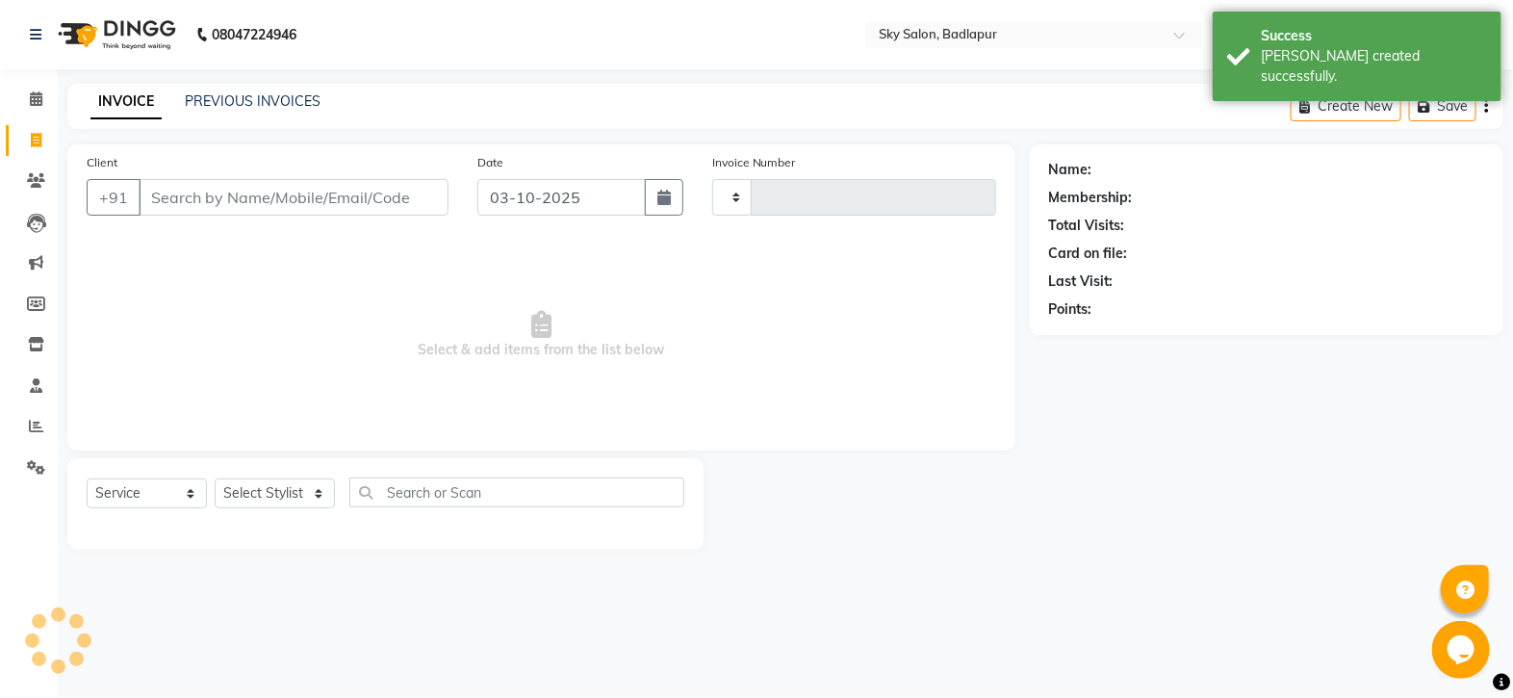
type input "6152"
select select "6927"
click at [232, 93] on link "PREVIOUS INVOICES" at bounding box center [253, 100] width 136 height 17
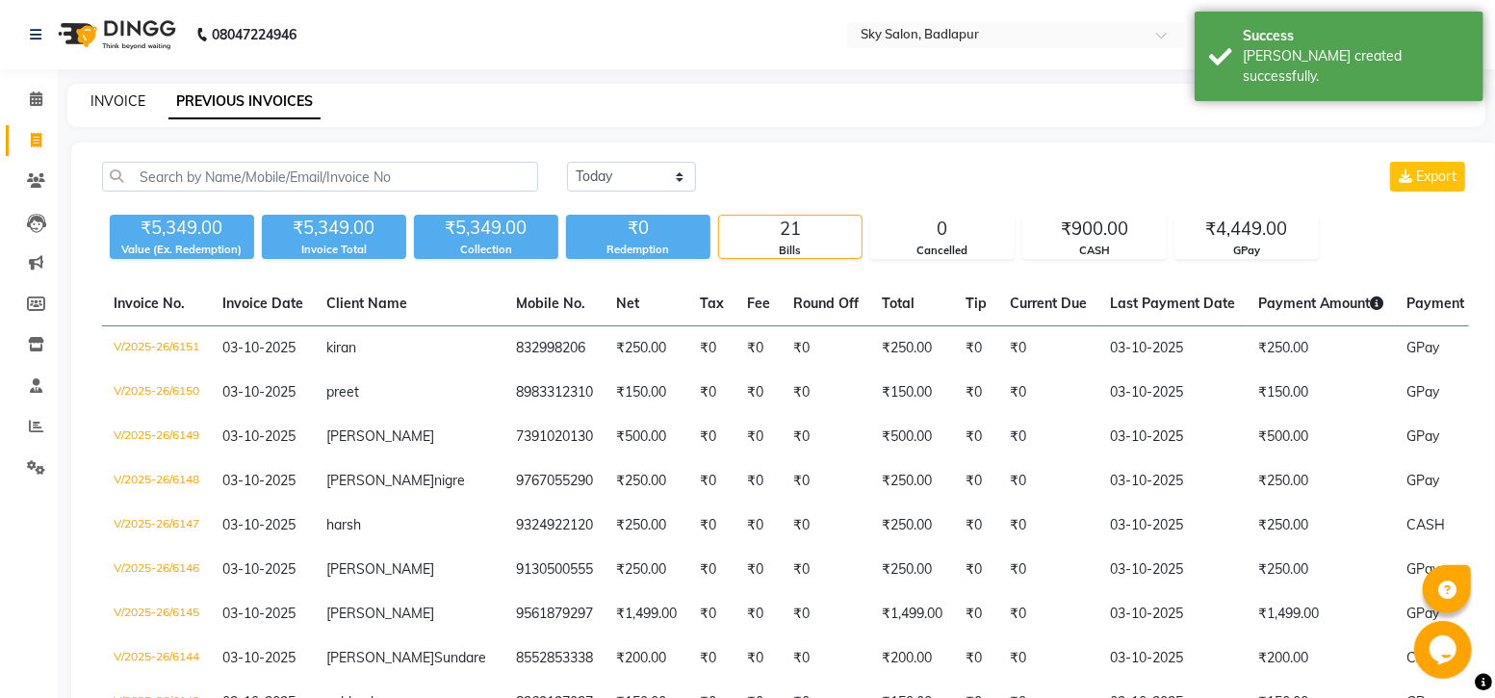
click at [112, 108] on link "INVOICE" at bounding box center [117, 100] width 55 height 17
select select "service"
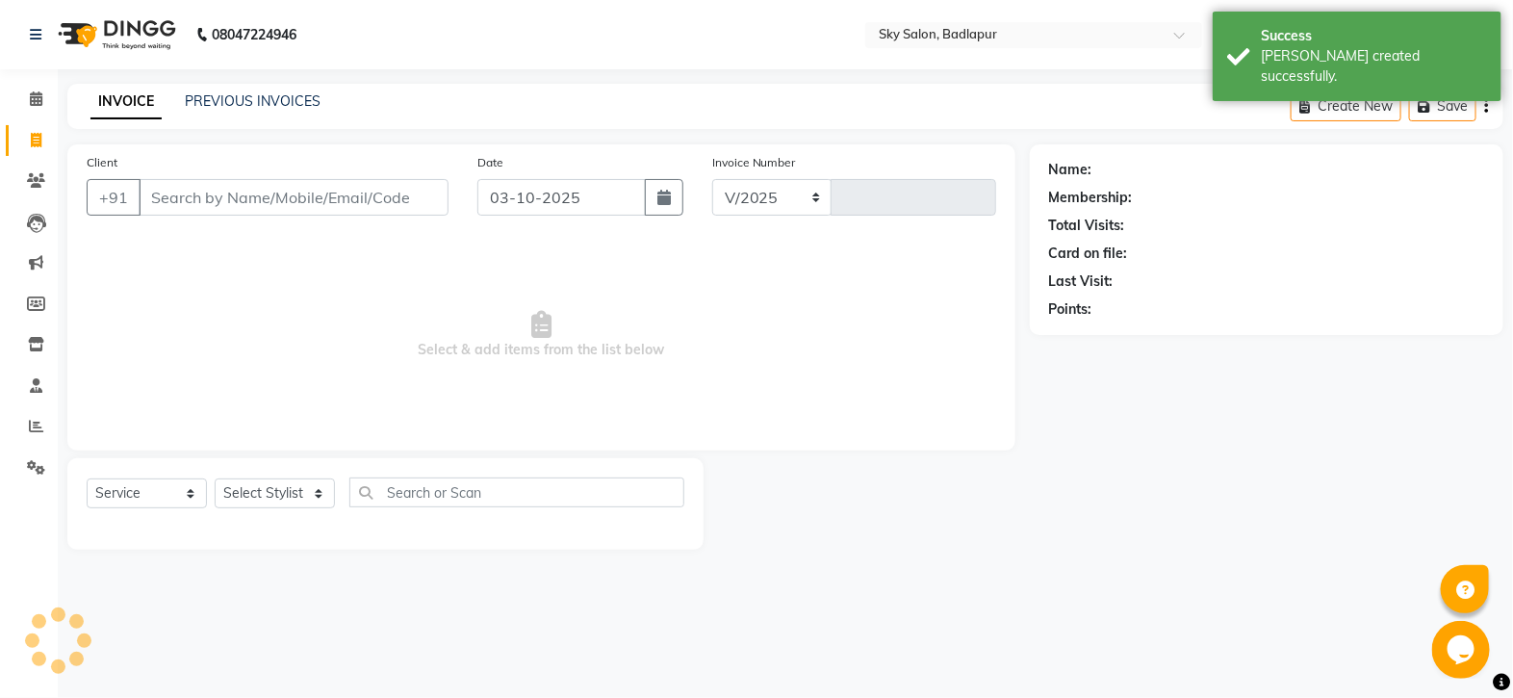
select select "6927"
type input "6152"
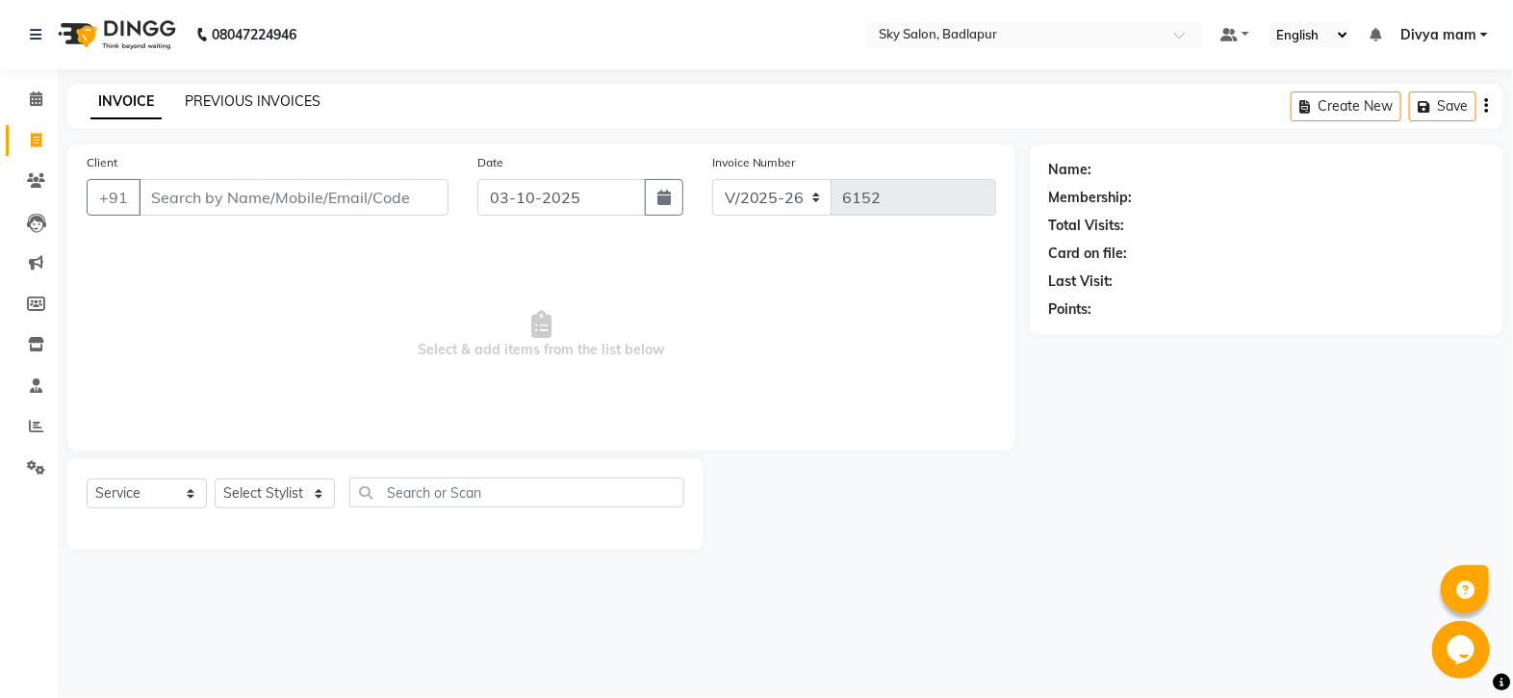
click at [290, 92] on link "PREVIOUS INVOICES" at bounding box center [253, 100] width 136 height 17
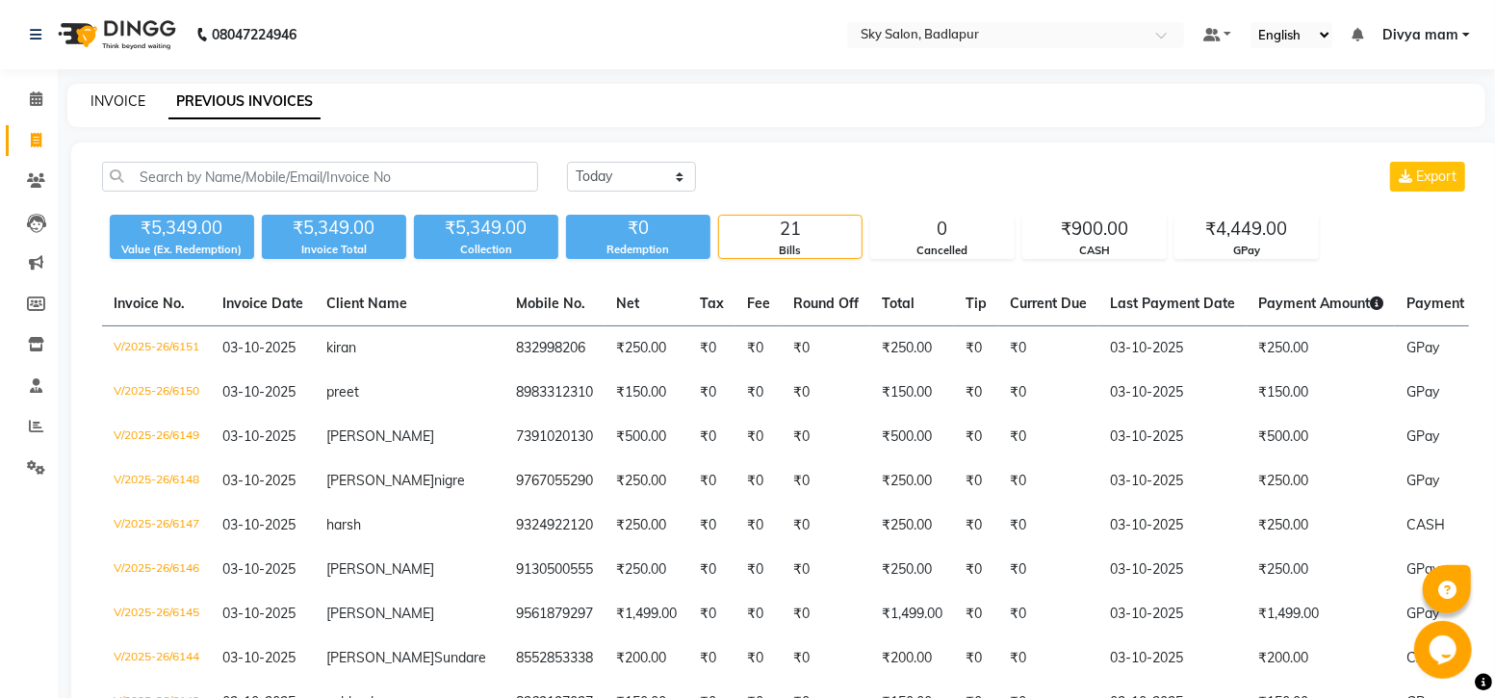
click at [125, 101] on link "INVOICE" at bounding box center [117, 100] width 55 height 17
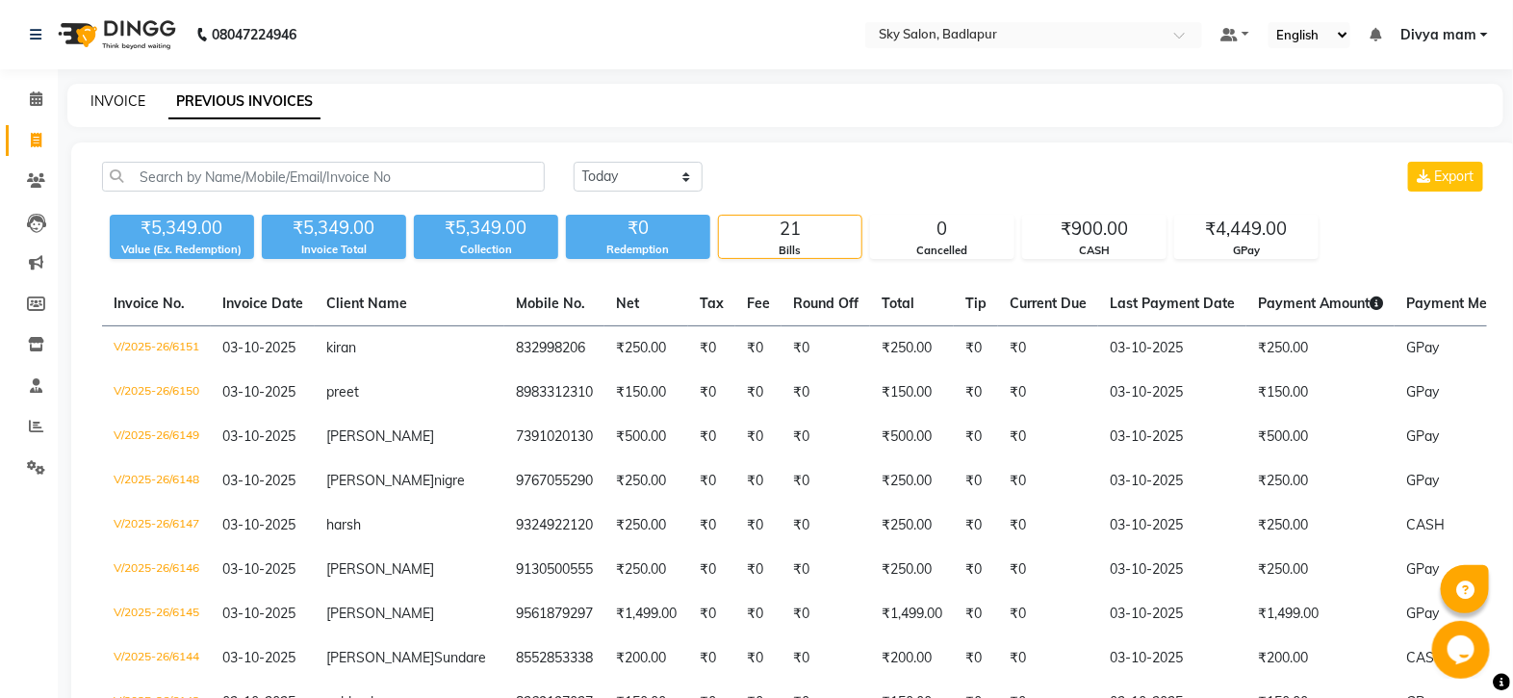
select select "service"
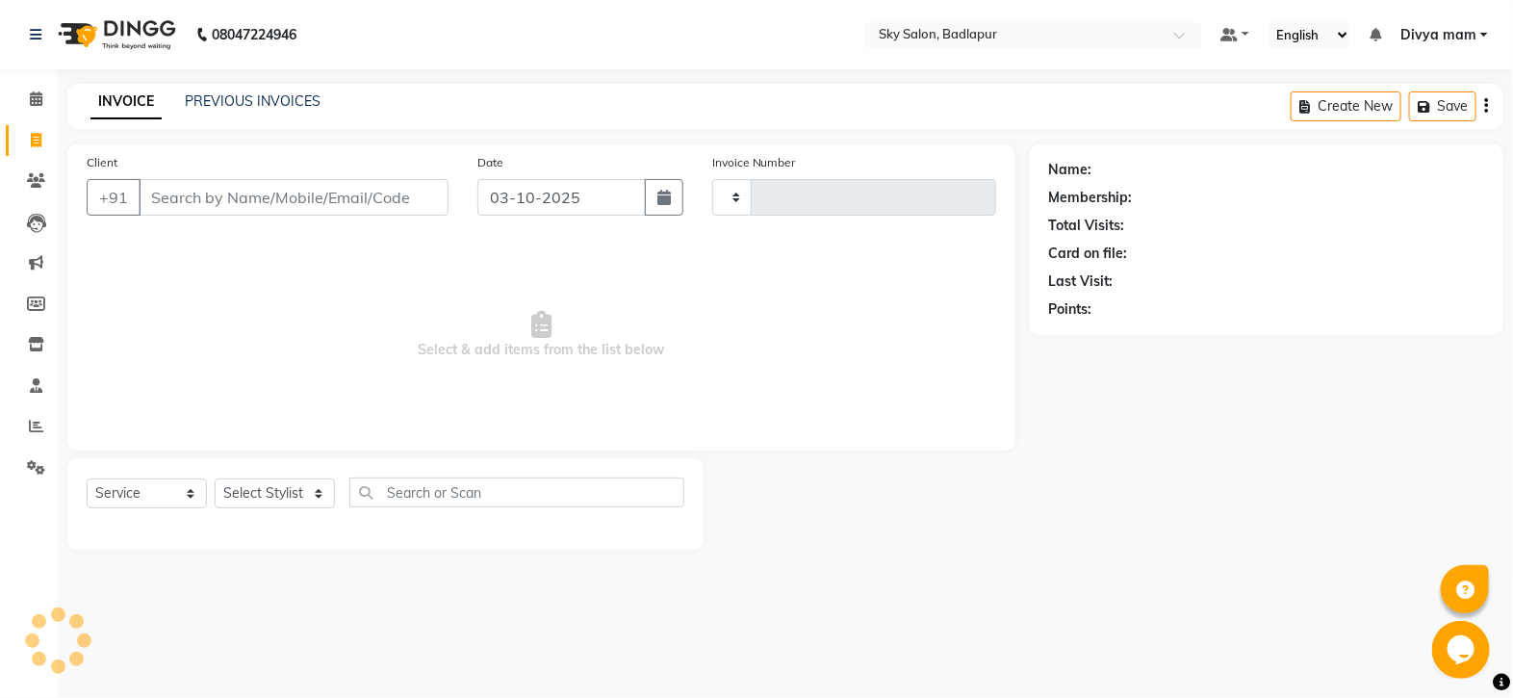
type input "6152"
select select "6927"
click at [242, 201] on input "Client" at bounding box center [294, 197] width 310 height 37
type input "7"
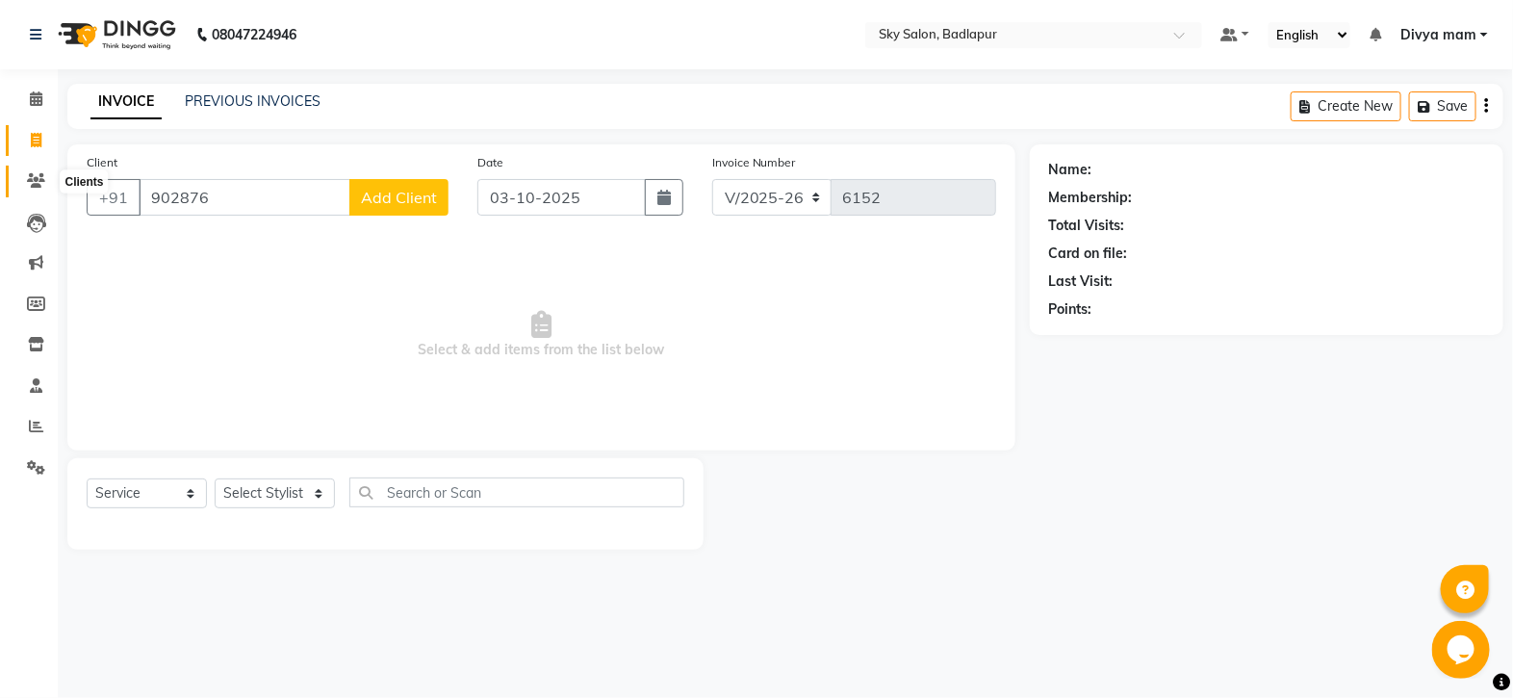
type input "902876"
click at [41, 180] on icon at bounding box center [36, 180] width 18 height 14
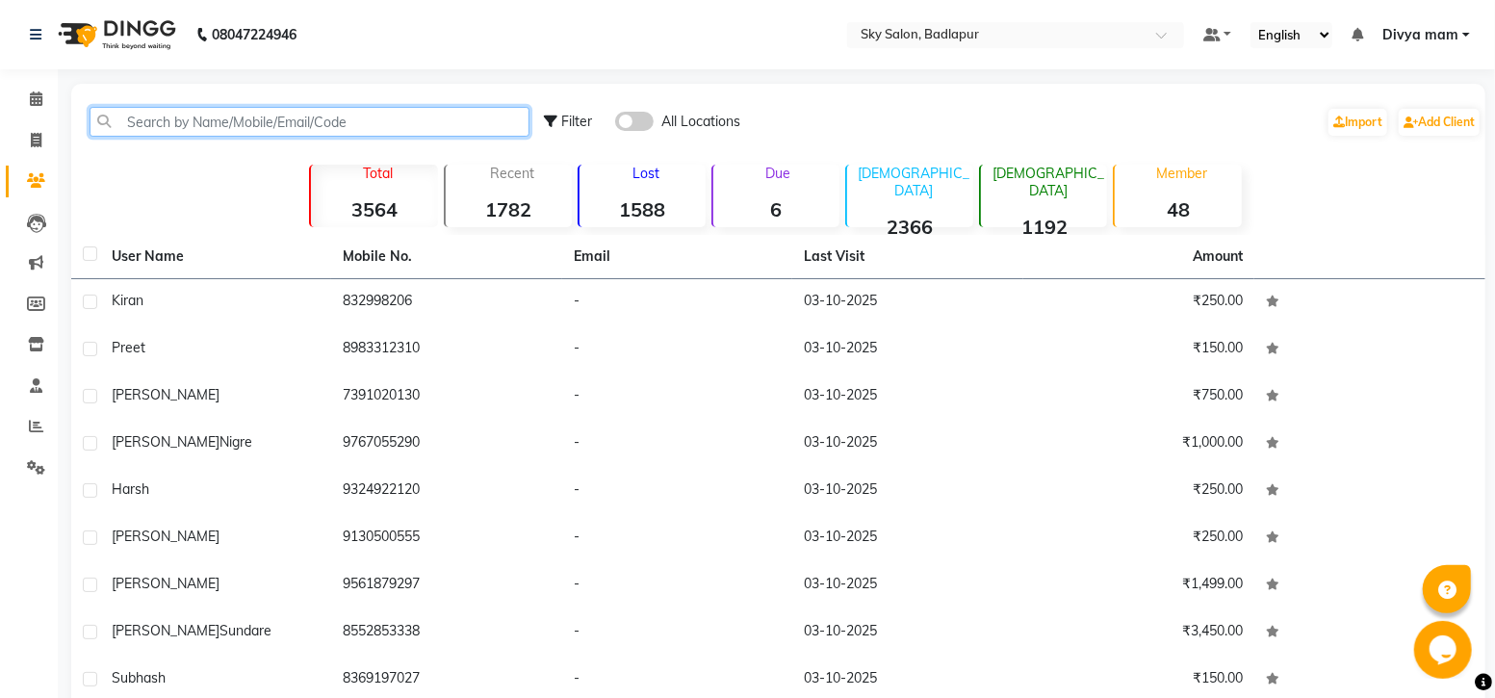
click at [252, 132] on input "text" at bounding box center [310, 122] width 440 height 30
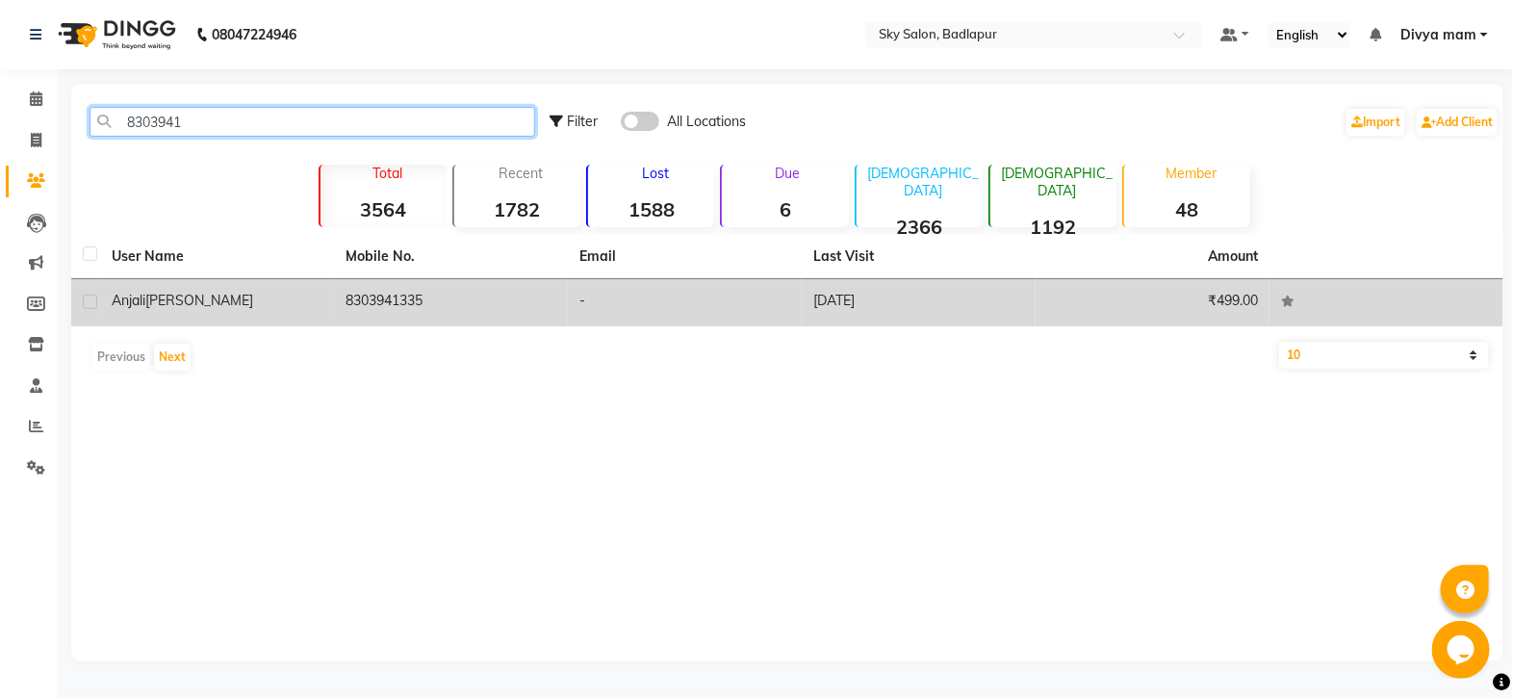
type input "8303941"
click at [374, 296] on td "8303941335" at bounding box center [451, 302] width 234 height 47
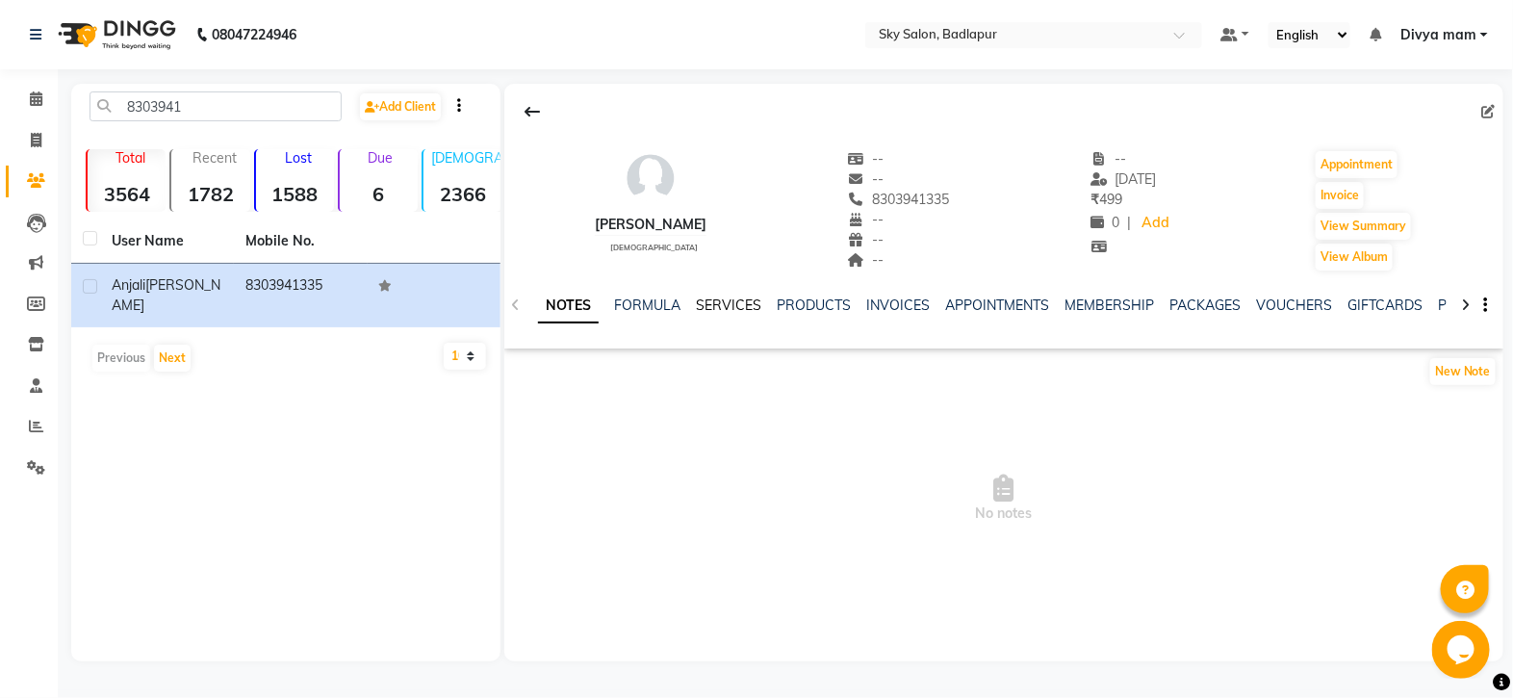
click at [729, 303] on link "SERVICES" at bounding box center [728, 304] width 65 height 17
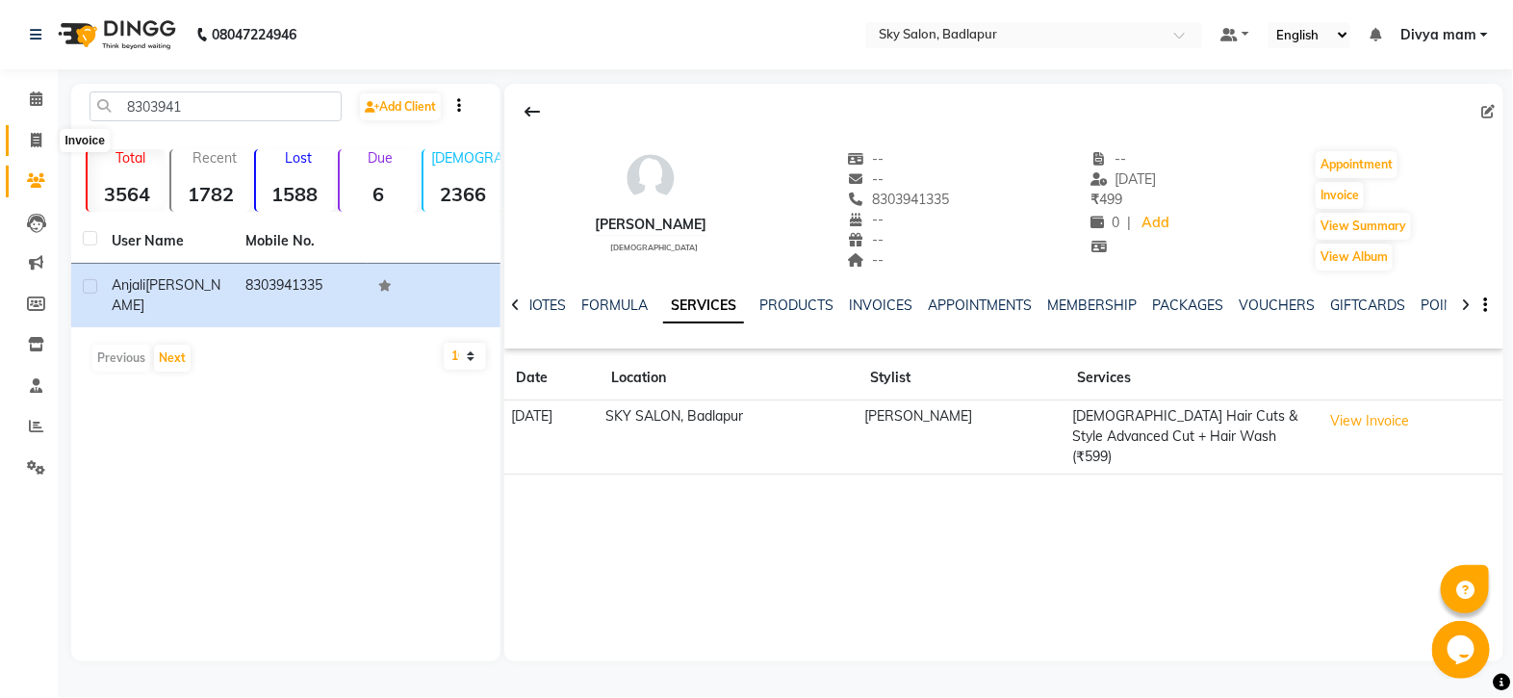
click at [38, 148] on span at bounding box center [36, 141] width 34 height 22
select select "service"
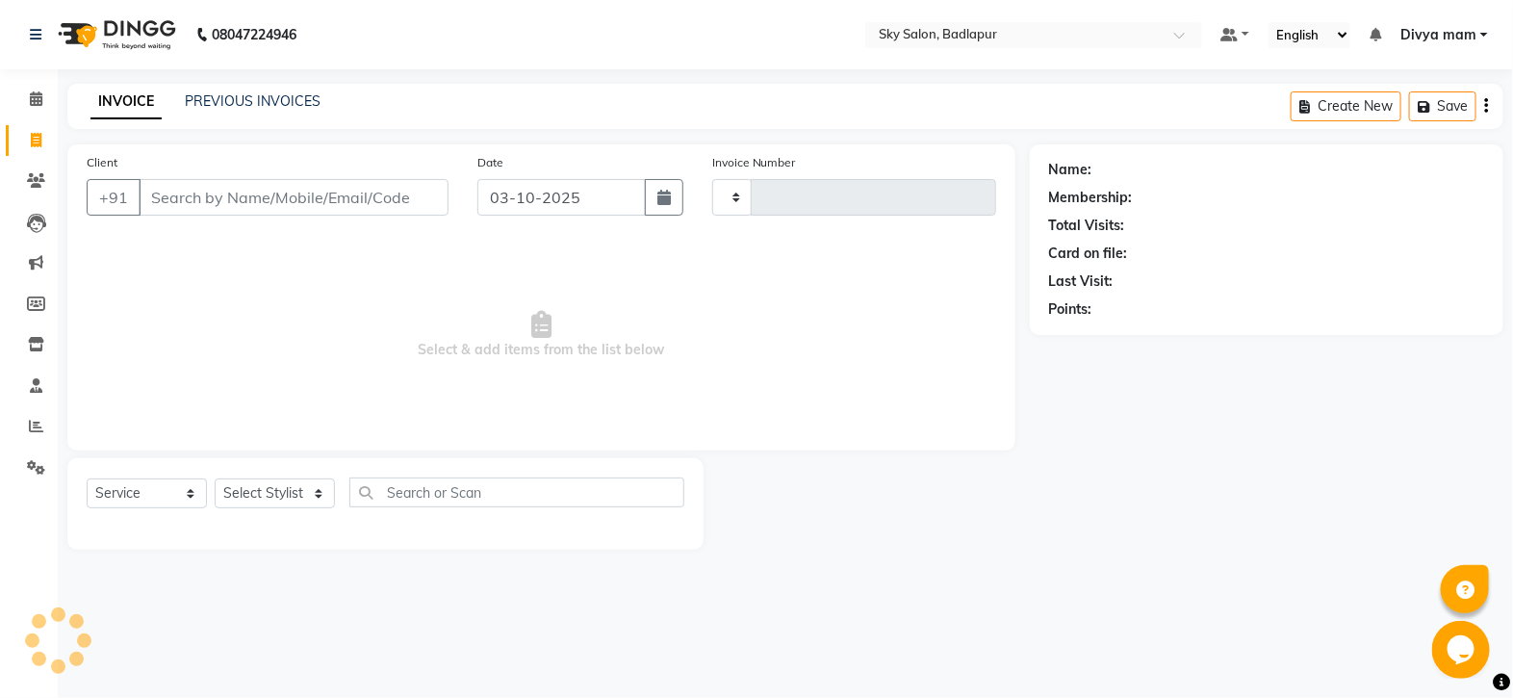
type input "6152"
select select "6927"
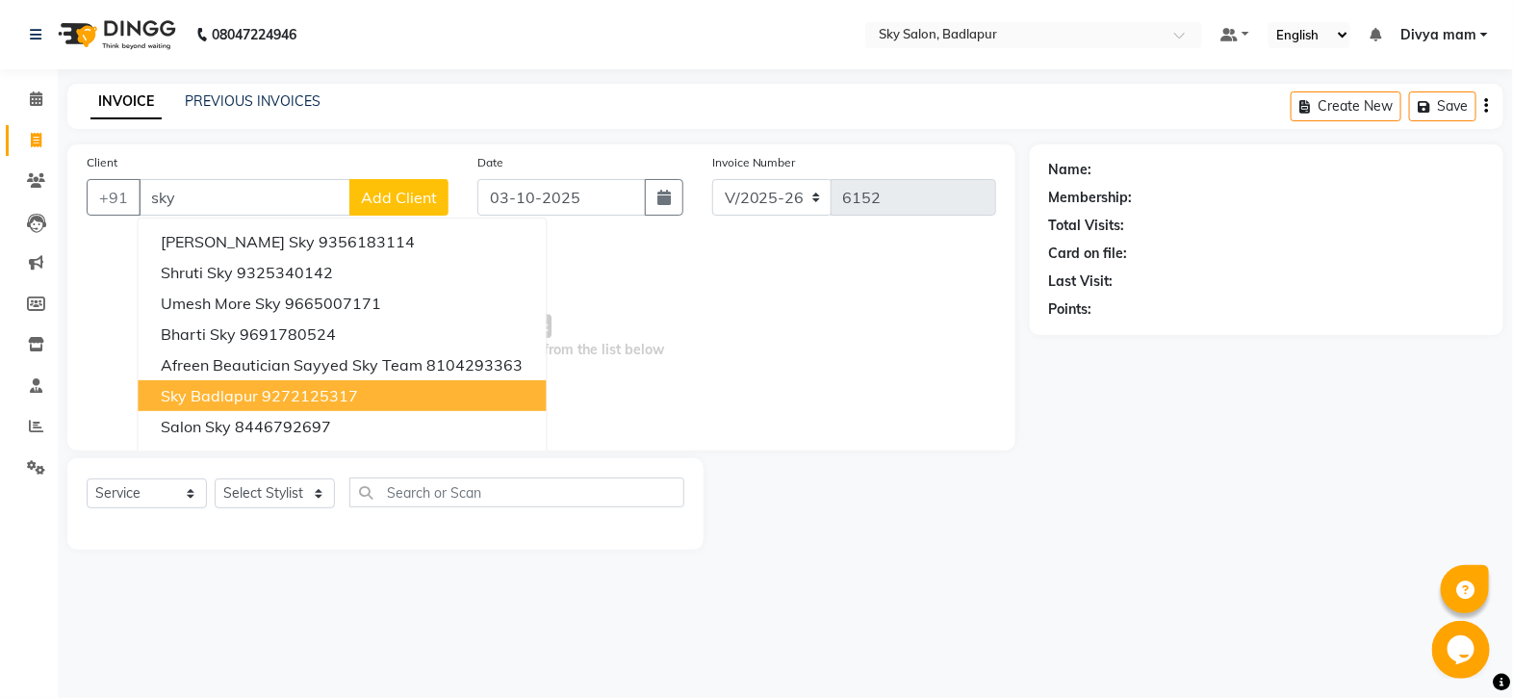
click at [238, 386] on span "Sky Badlapur" at bounding box center [210, 395] width 97 height 19
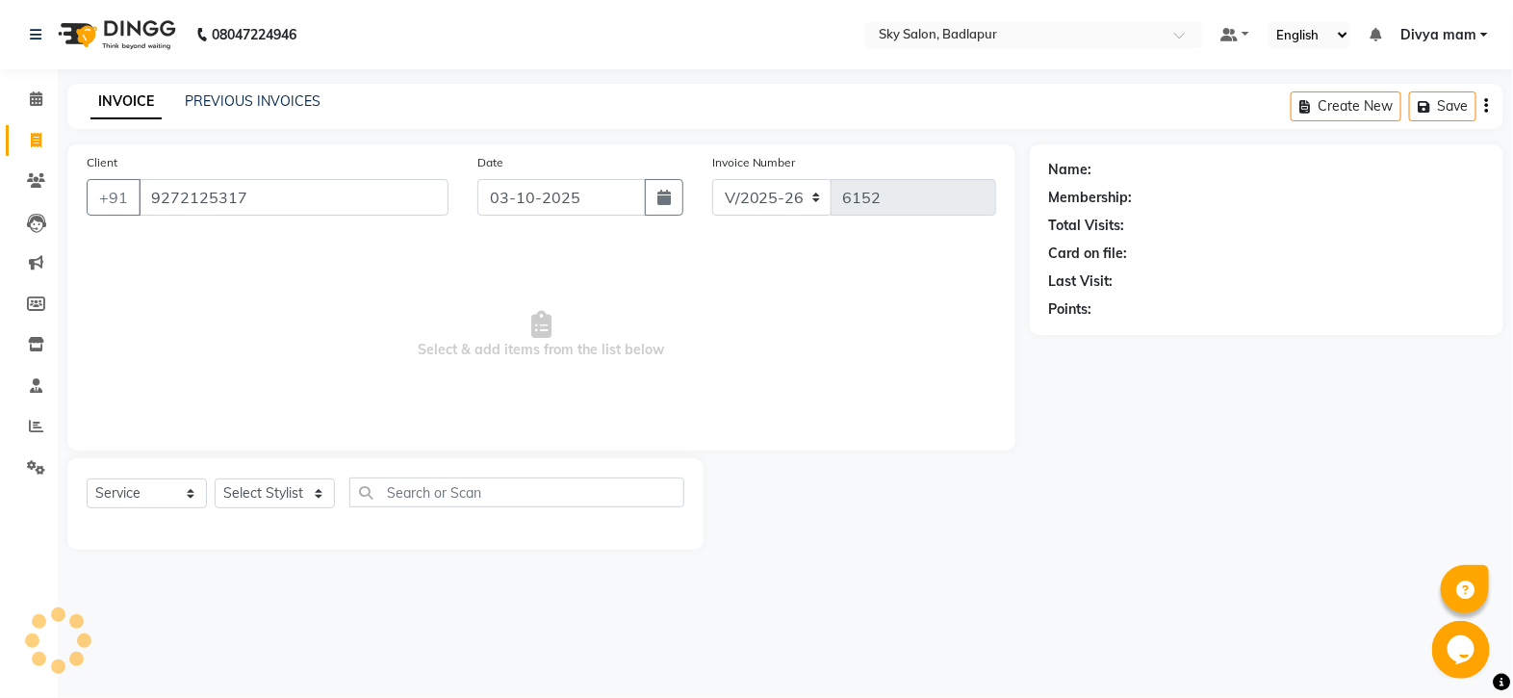
type input "9272125317"
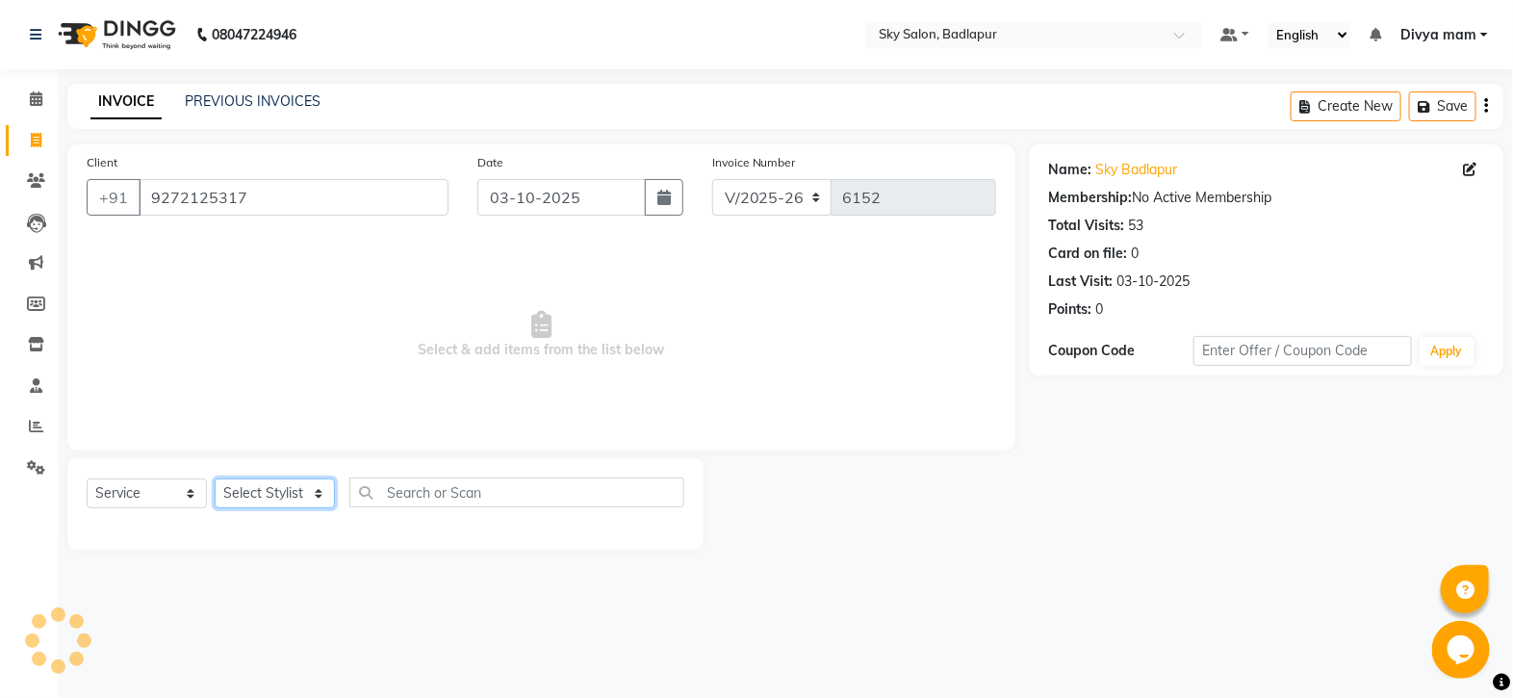
click at [308, 489] on select "Select Stylist [PERSON_NAME] [PERSON_NAME] [PERSON_NAME] [PERSON_NAME] mam [PER…" at bounding box center [275, 493] width 120 height 30
select select "93582"
click at [215, 479] on select "Select Stylist [PERSON_NAME] [PERSON_NAME] [PERSON_NAME] [PERSON_NAME] mam [PER…" at bounding box center [275, 493] width 120 height 30
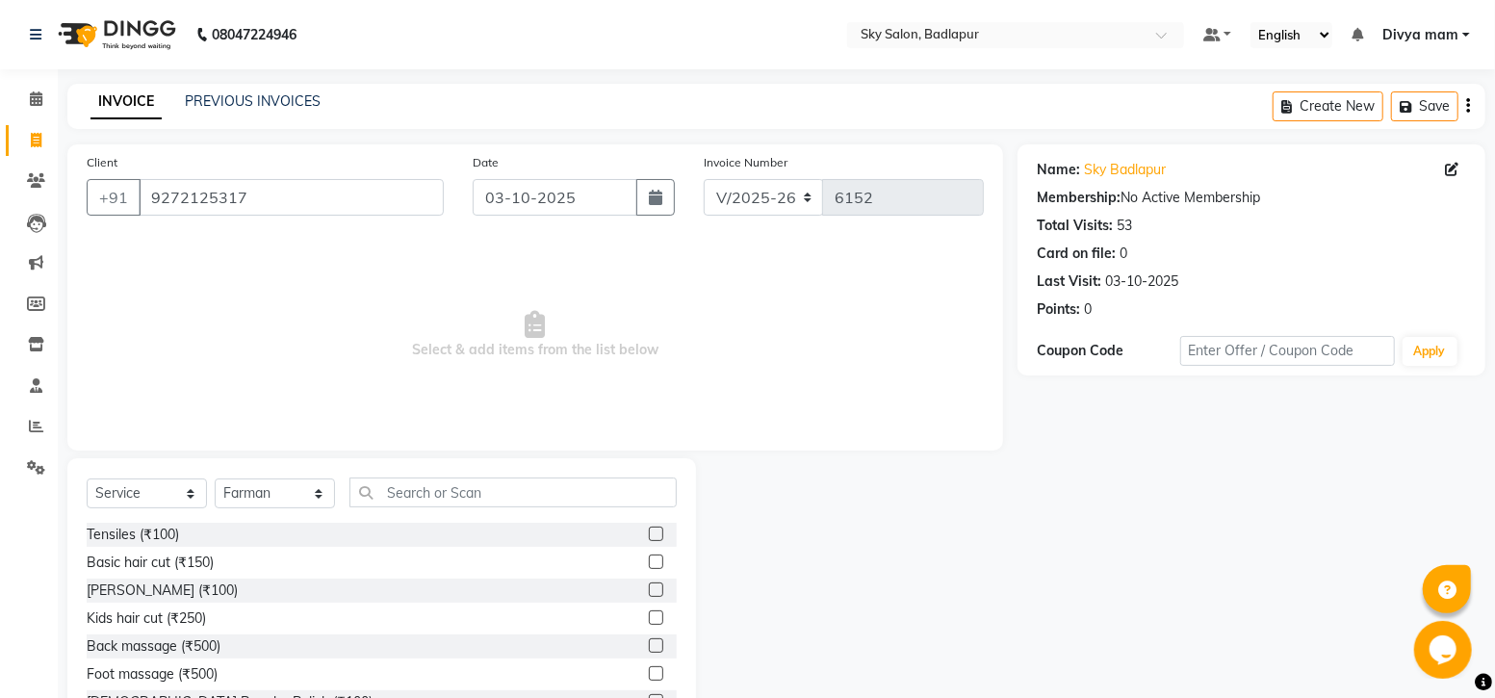
click at [649, 558] on label at bounding box center [656, 561] width 14 height 14
click at [649, 558] on input "checkbox" at bounding box center [655, 562] width 13 height 13
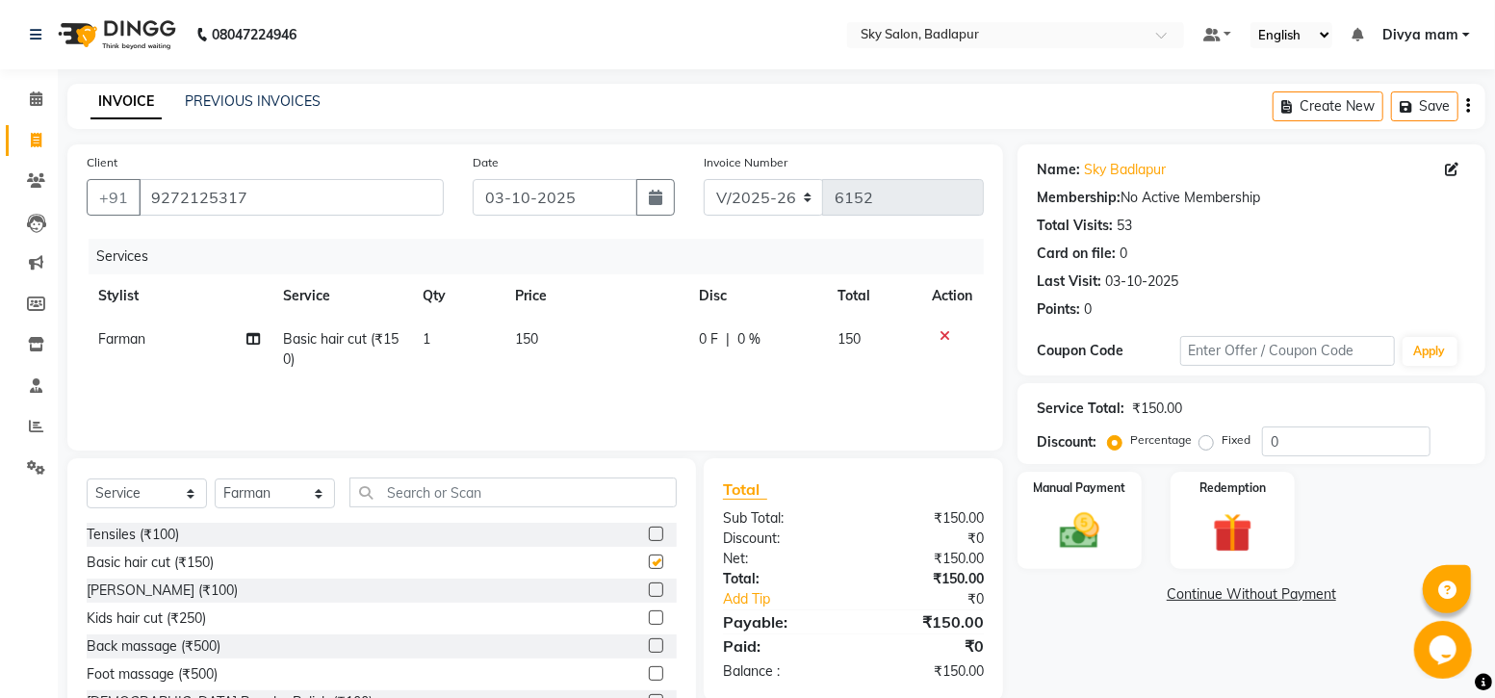
checkbox input "false"
click at [1093, 513] on img at bounding box center [1079, 530] width 66 height 47
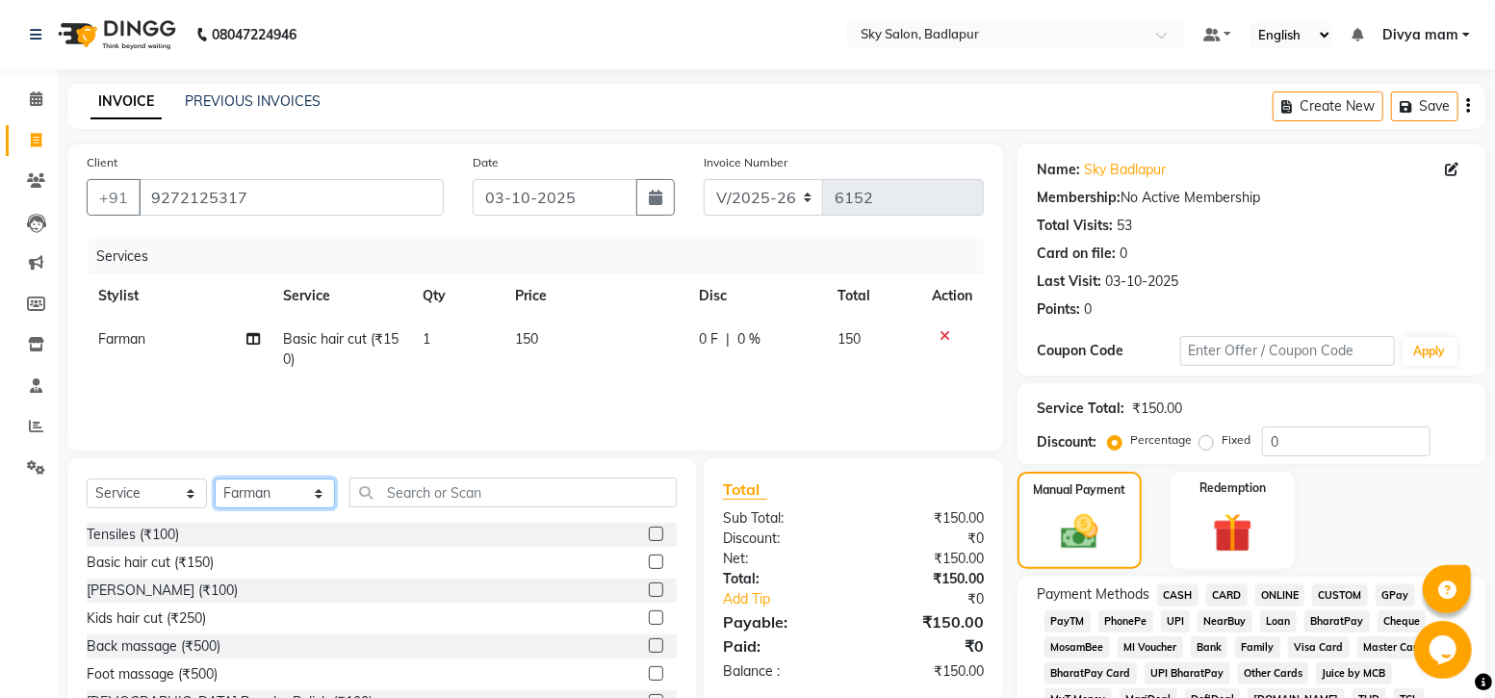
click at [321, 493] on select "Select Stylist [PERSON_NAME] [PERSON_NAME] [PERSON_NAME] [PERSON_NAME] mam [PER…" at bounding box center [275, 493] width 120 height 30
select select "87453"
click at [215, 479] on select "Select Stylist [PERSON_NAME] [PERSON_NAME] [PERSON_NAME] [PERSON_NAME] mam [PER…" at bounding box center [275, 493] width 120 height 30
click at [649, 565] on label at bounding box center [656, 561] width 14 height 14
click at [649, 565] on input "checkbox" at bounding box center [655, 562] width 13 height 13
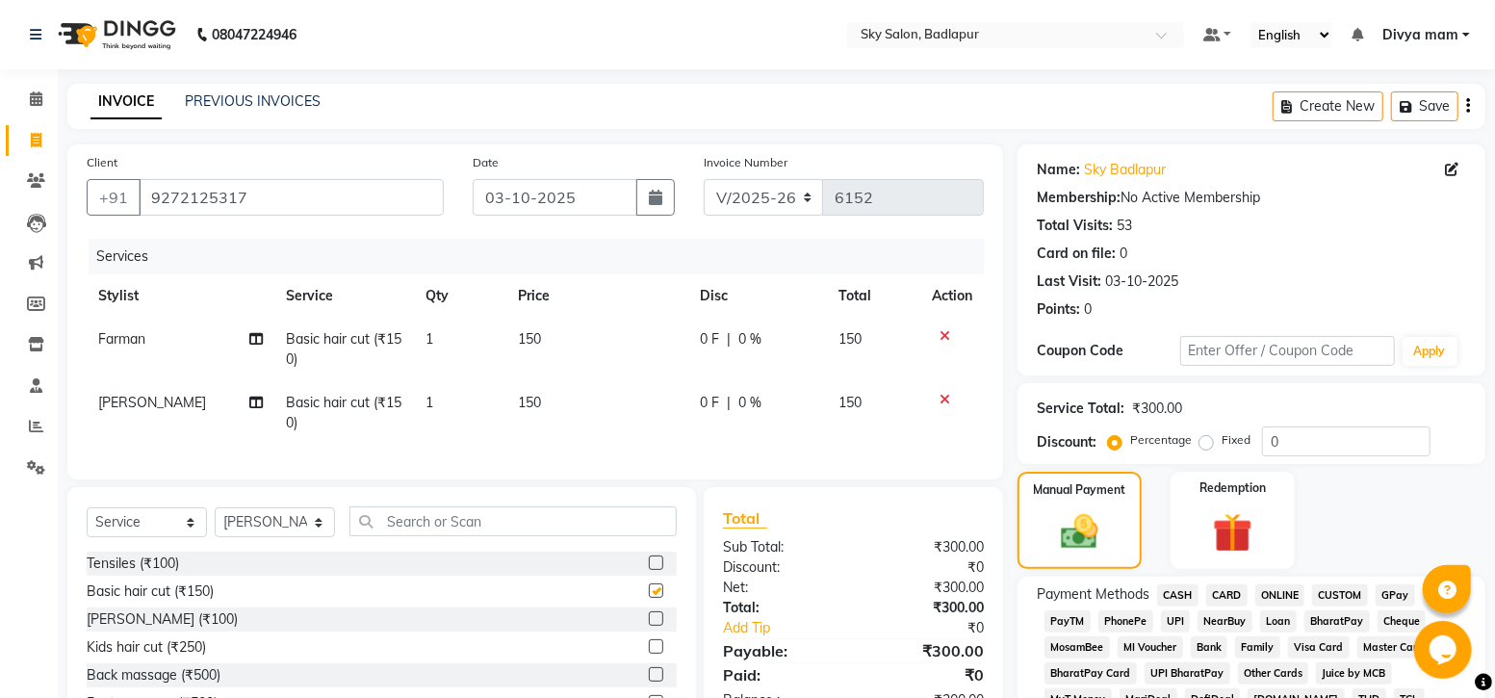
checkbox input "false"
click at [649, 626] on label at bounding box center [656, 618] width 14 height 14
click at [649, 626] on input "checkbox" at bounding box center [655, 619] width 13 height 13
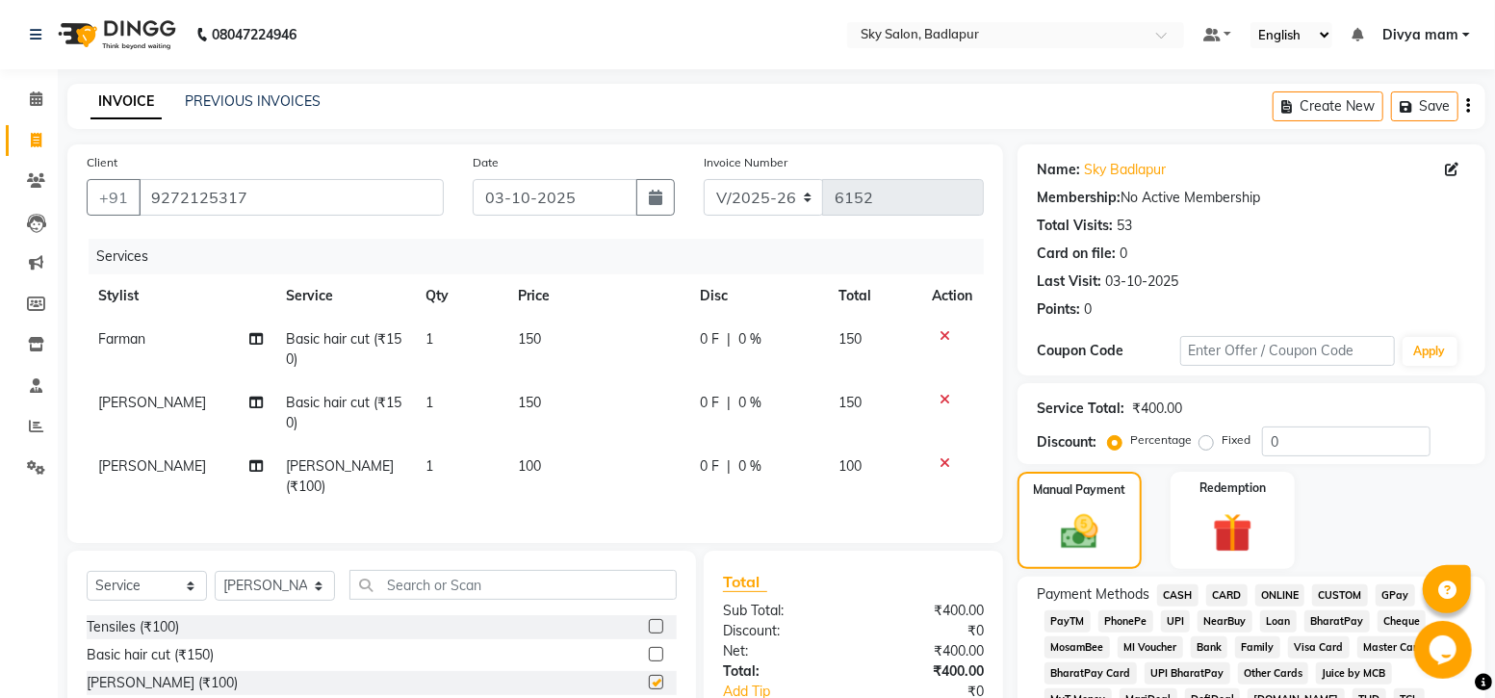
checkbox input "false"
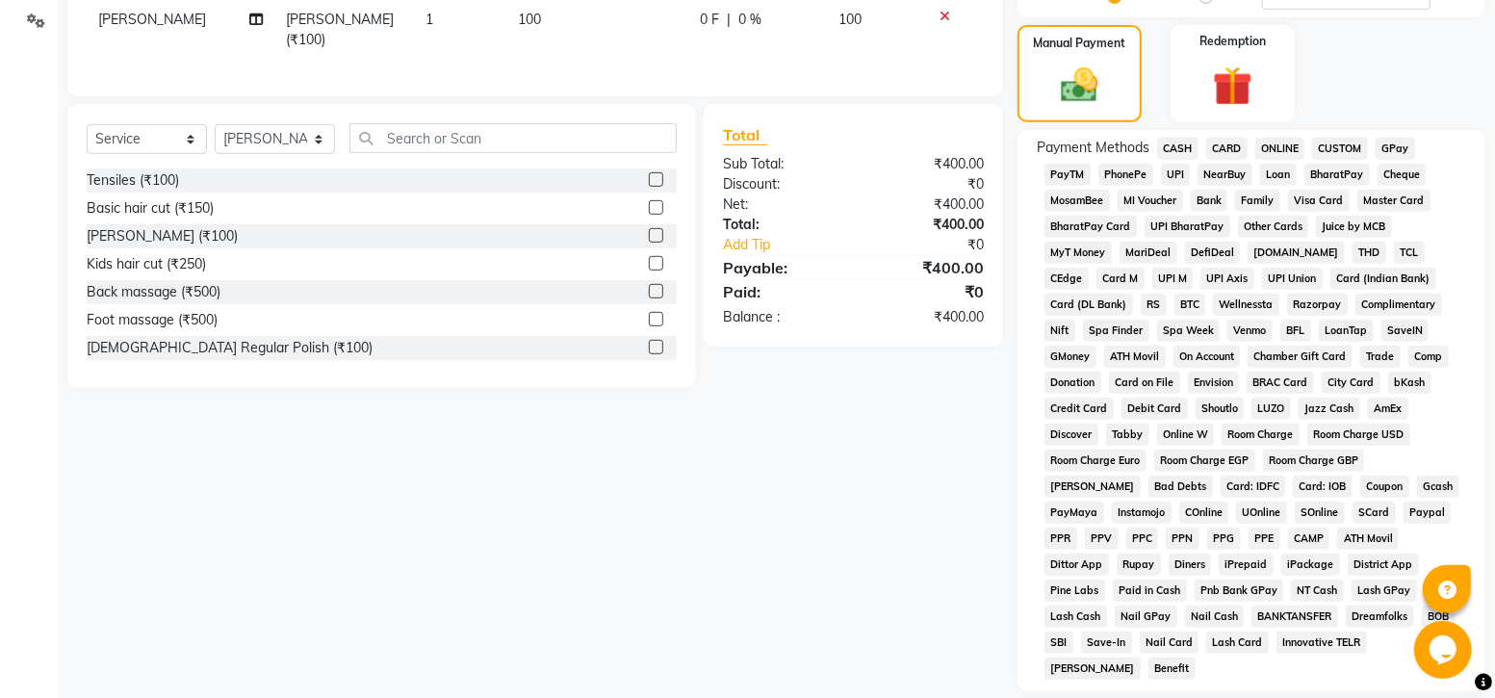
scroll to position [440, 0]
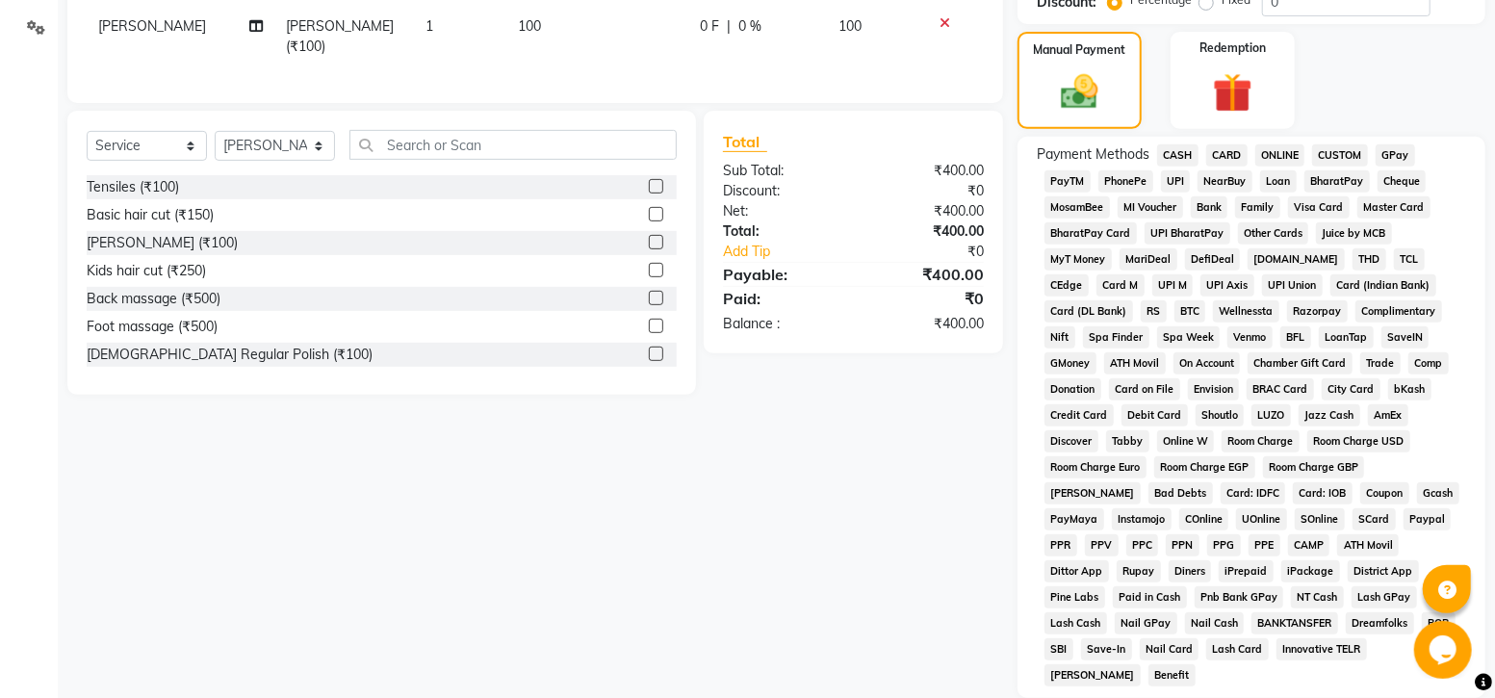
click at [1396, 153] on span "GPay" at bounding box center [1395, 155] width 39 height 22
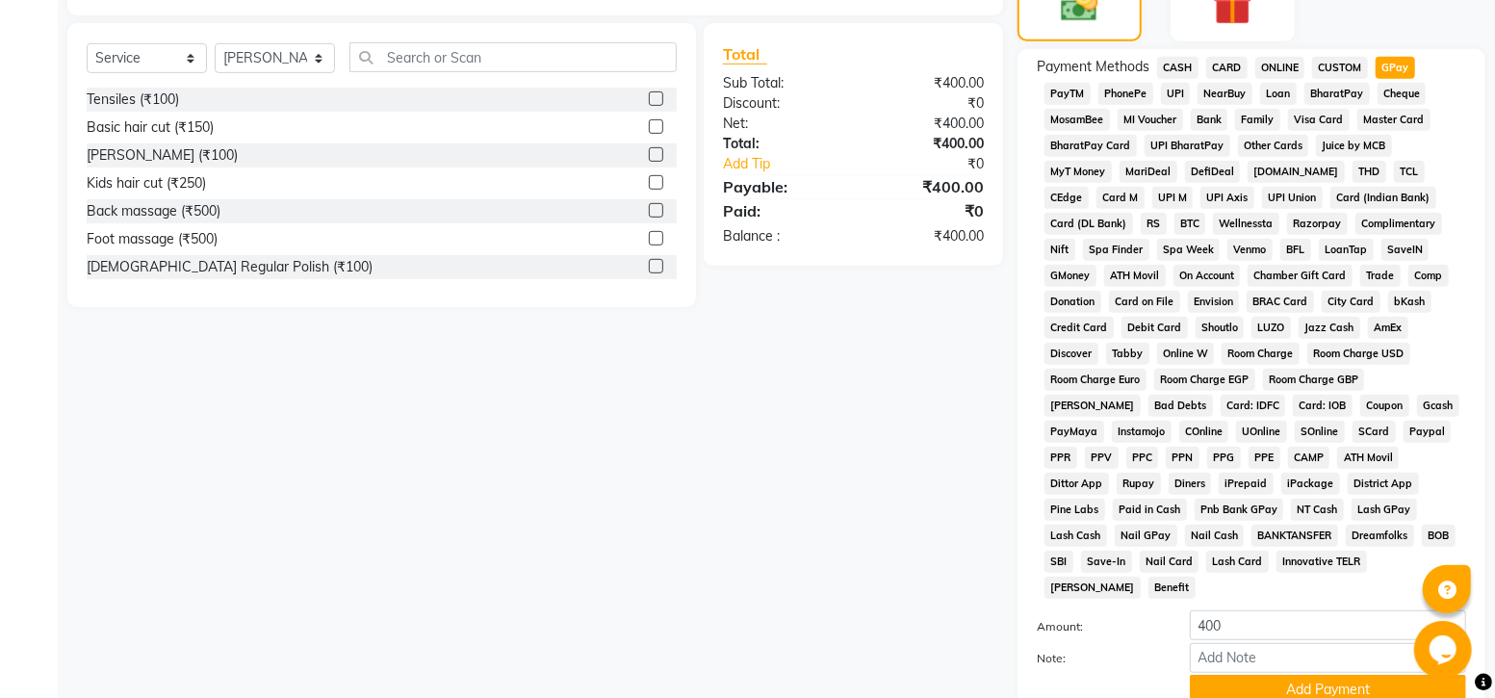
scroll to position [664, 0]
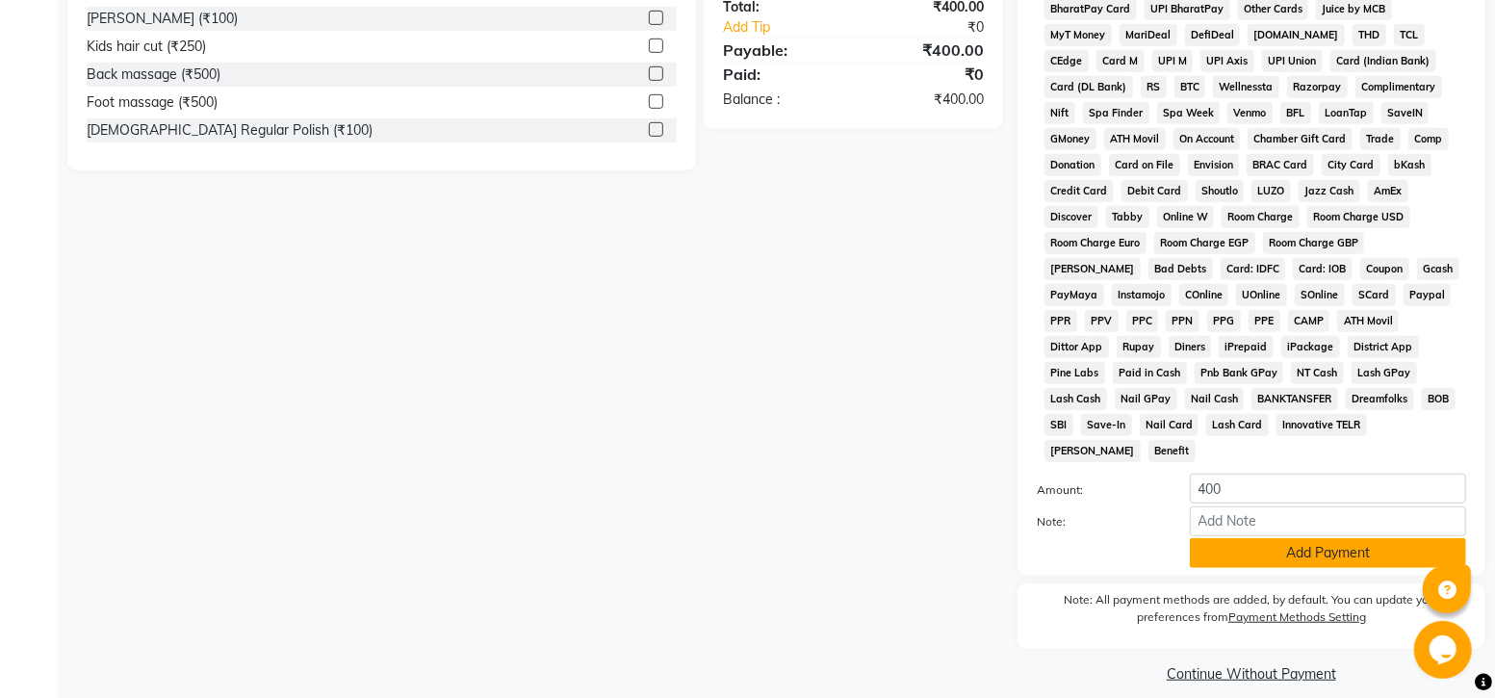
click at [1280, 538] on button "Add Payment" at bounding box center [1328, 553] width 276 height 30
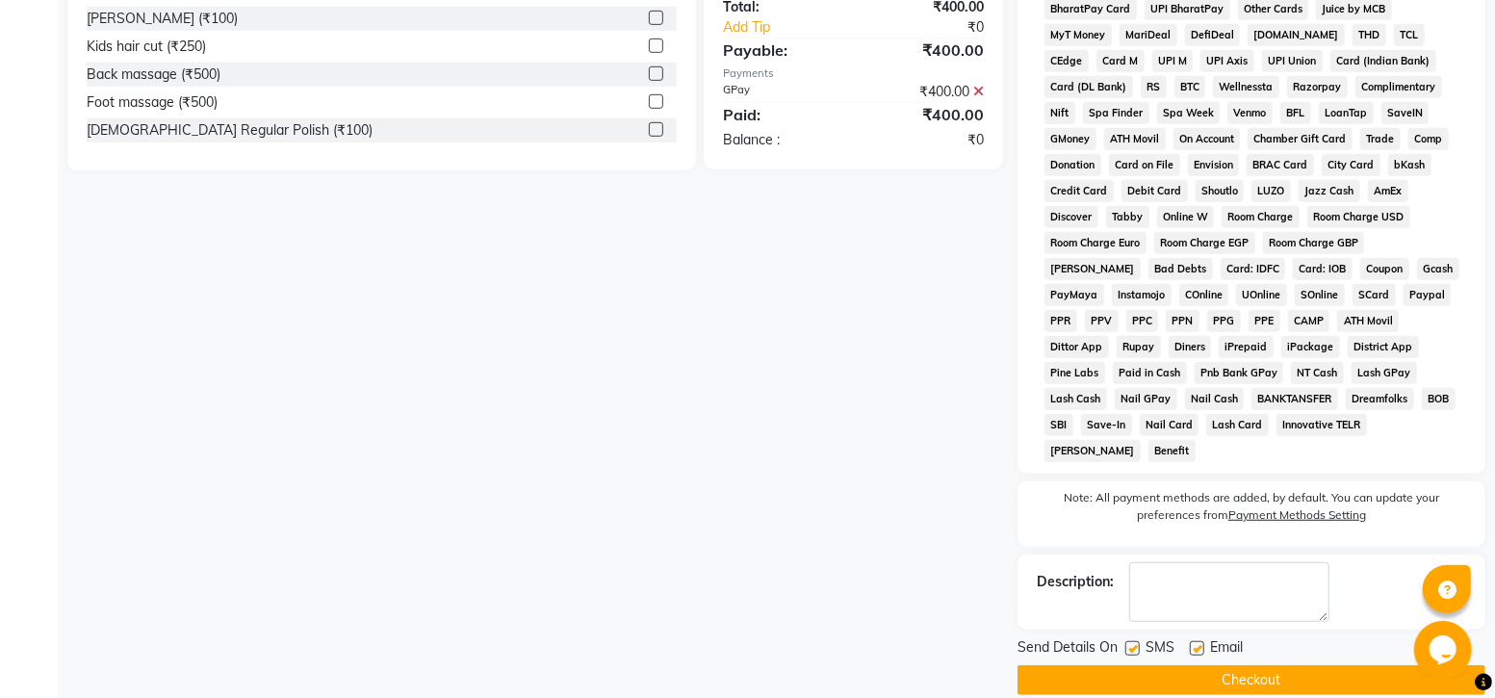
click at [1133, 641] on label at bounding box center [1132, 648] width 14 height 14
click at [1133, 643] on input "checkbox" at bounding box center [1131, 649] width 13 height 13
checkbox input "false"
click at [1137, 665] on button "Checkout" at bounding box center [1251, 680] width 468 height 30
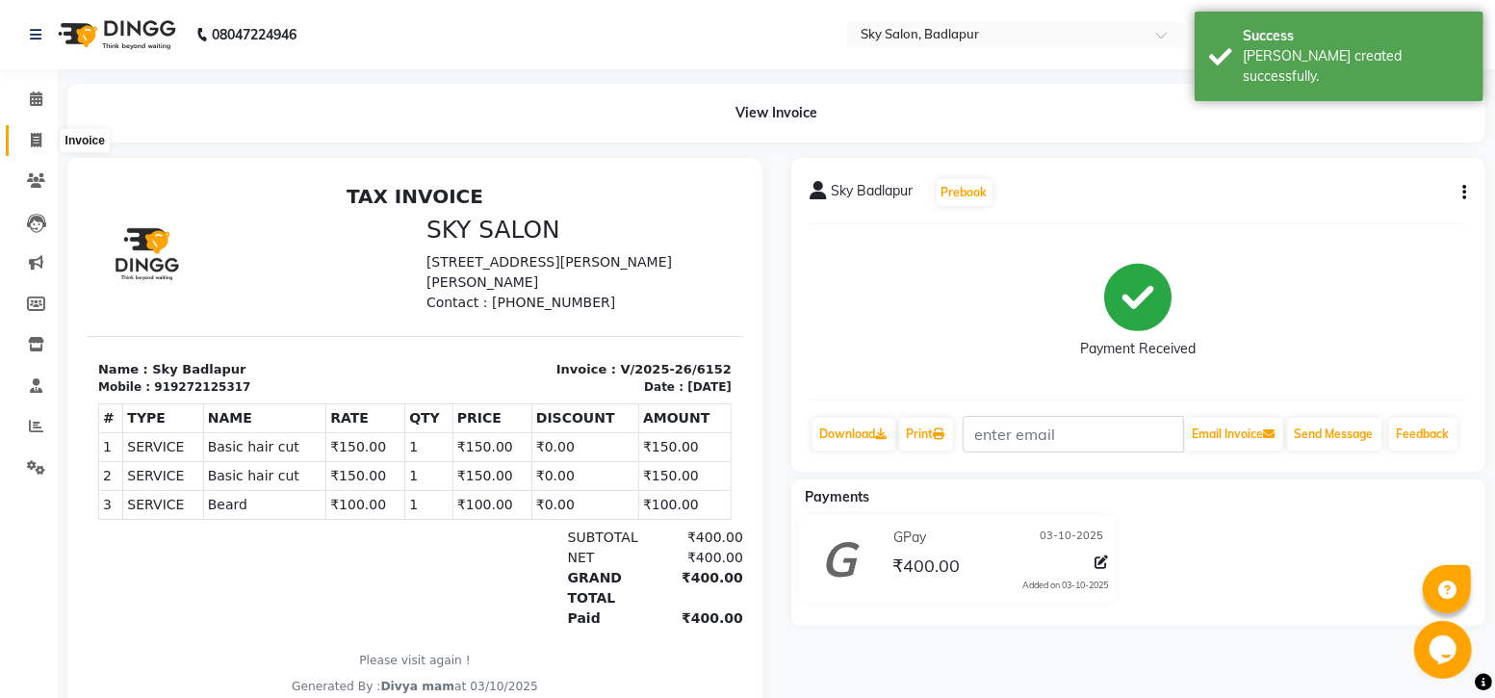
click at [38, 140] on icon at bounding box center [36, 140] width 11 height 14
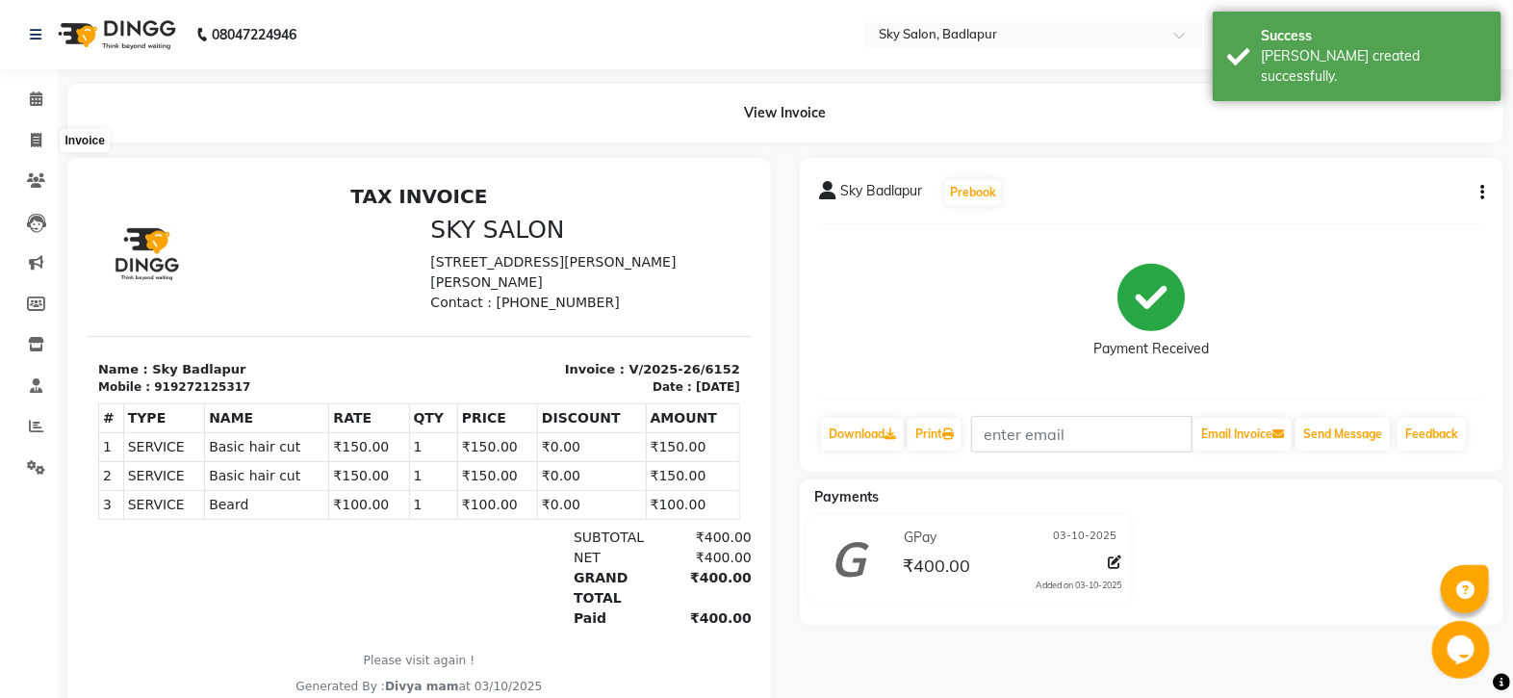
select select "service"
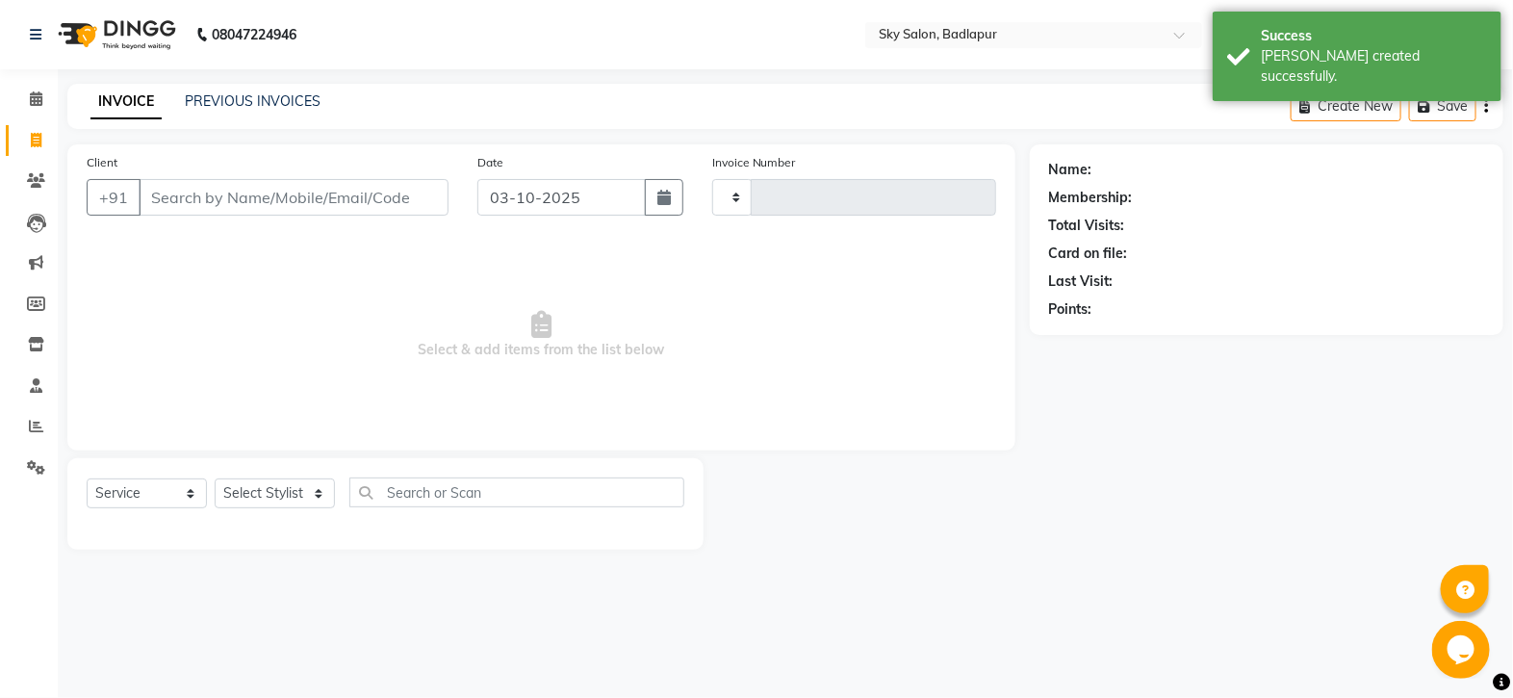
type input "6153"
select select "6927"
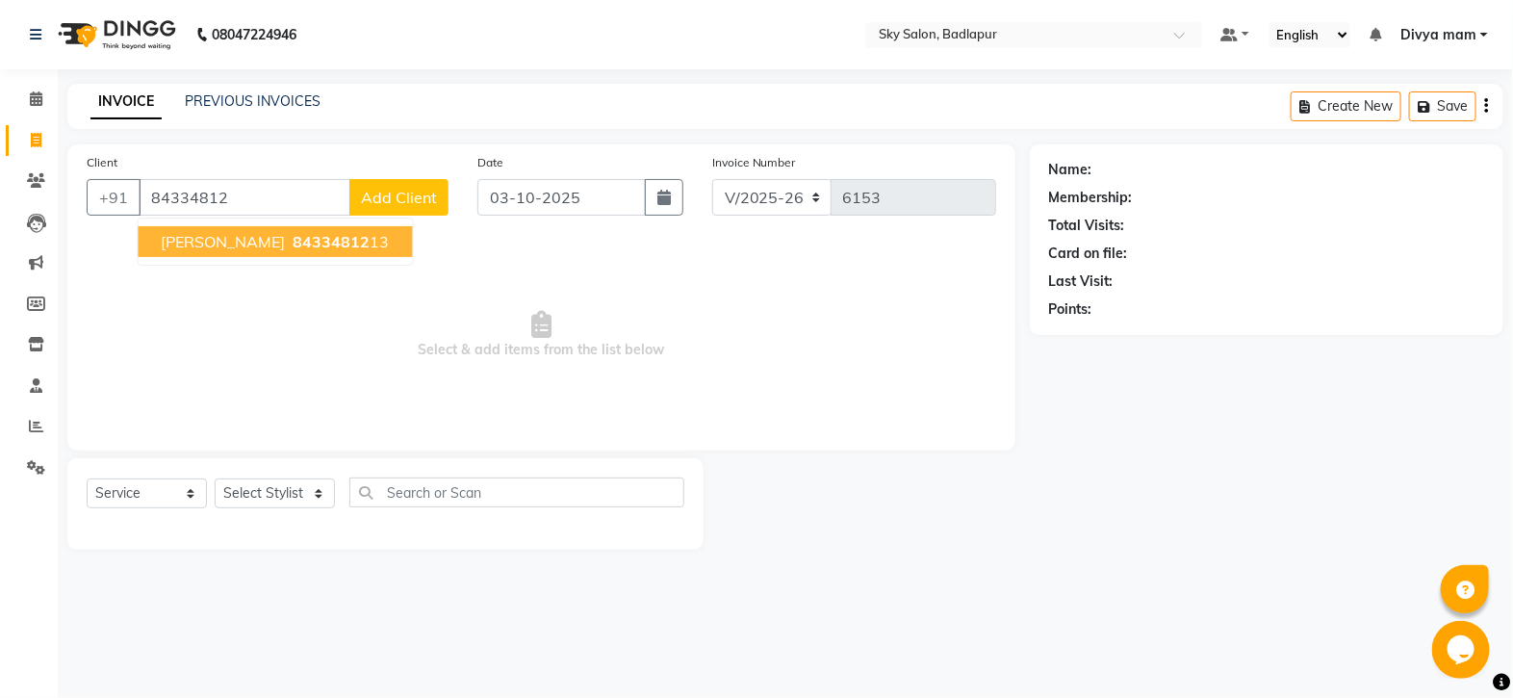
click at [281, 231] on button "darshit 84334812 13" at bounding box center [276, 241] width 274 height 31
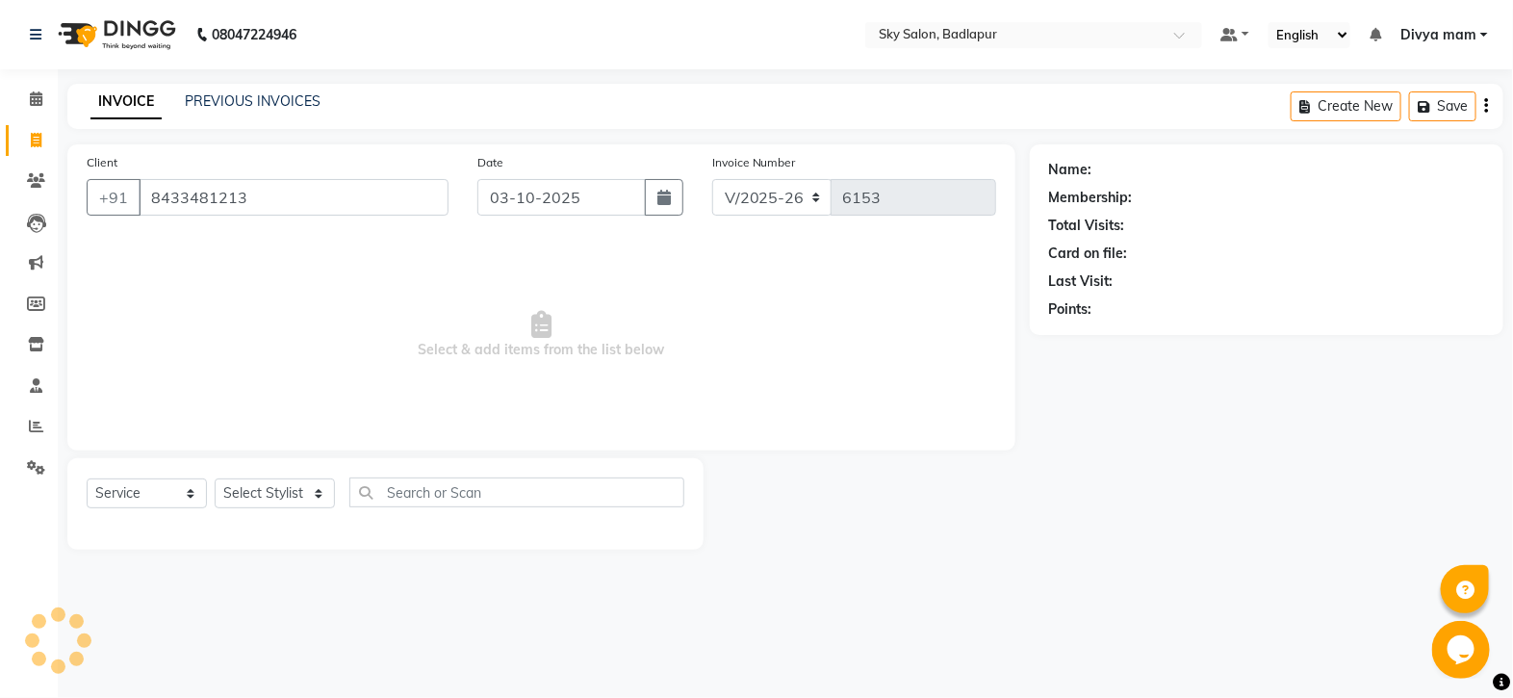
type input "8433481213"
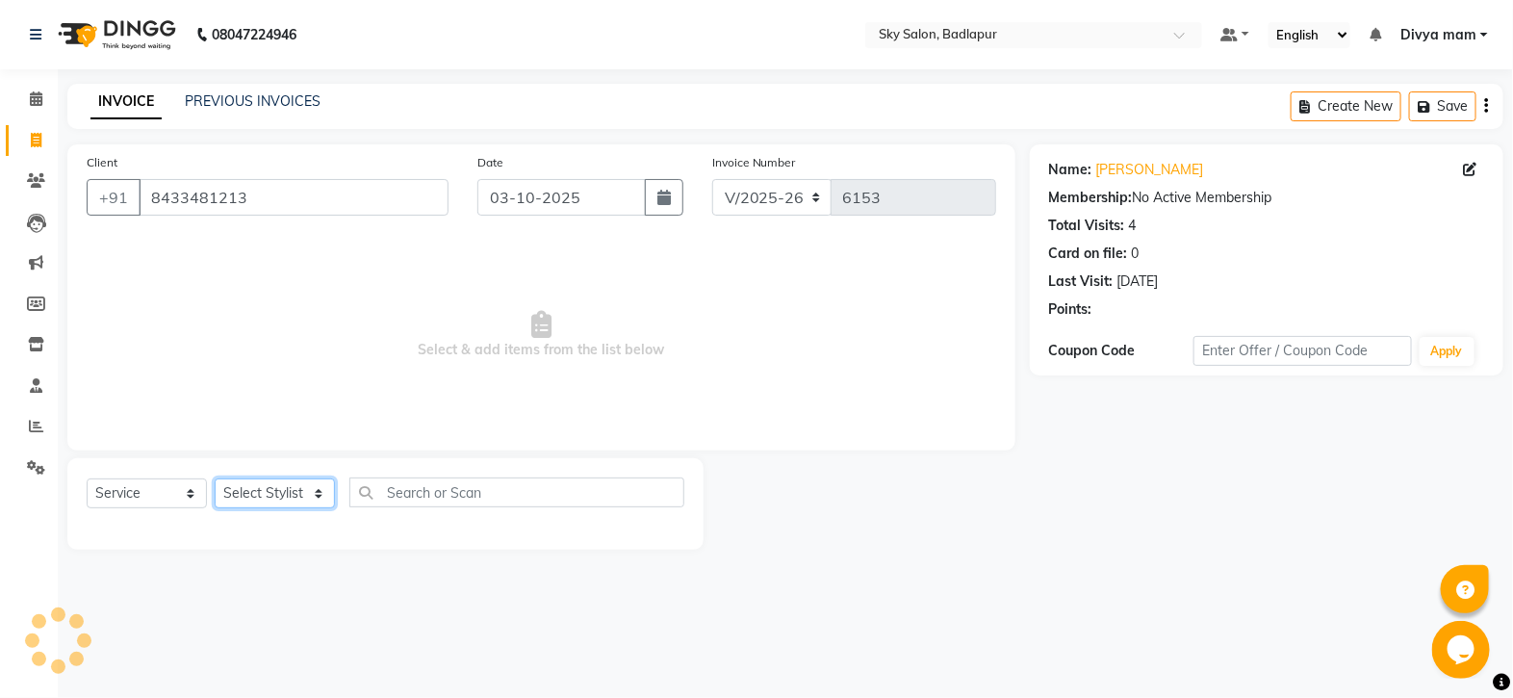
click at [322, 483] on select "Select Stylist [PERSON_NAME] [PERSON_NAME] [PERSON_NAME] [PERSON_NAME] mam [PER…" at bounding box center [275, 493] width 120 height 30
select select "93582"
click at [215, 479] on select "Select Stylist [PERSON_NAME] [PERSON_NAME] [PERSON_NAME] [PERSON_NAME] mam [PER…" at bounding box center [275, 493] width 120 height 30
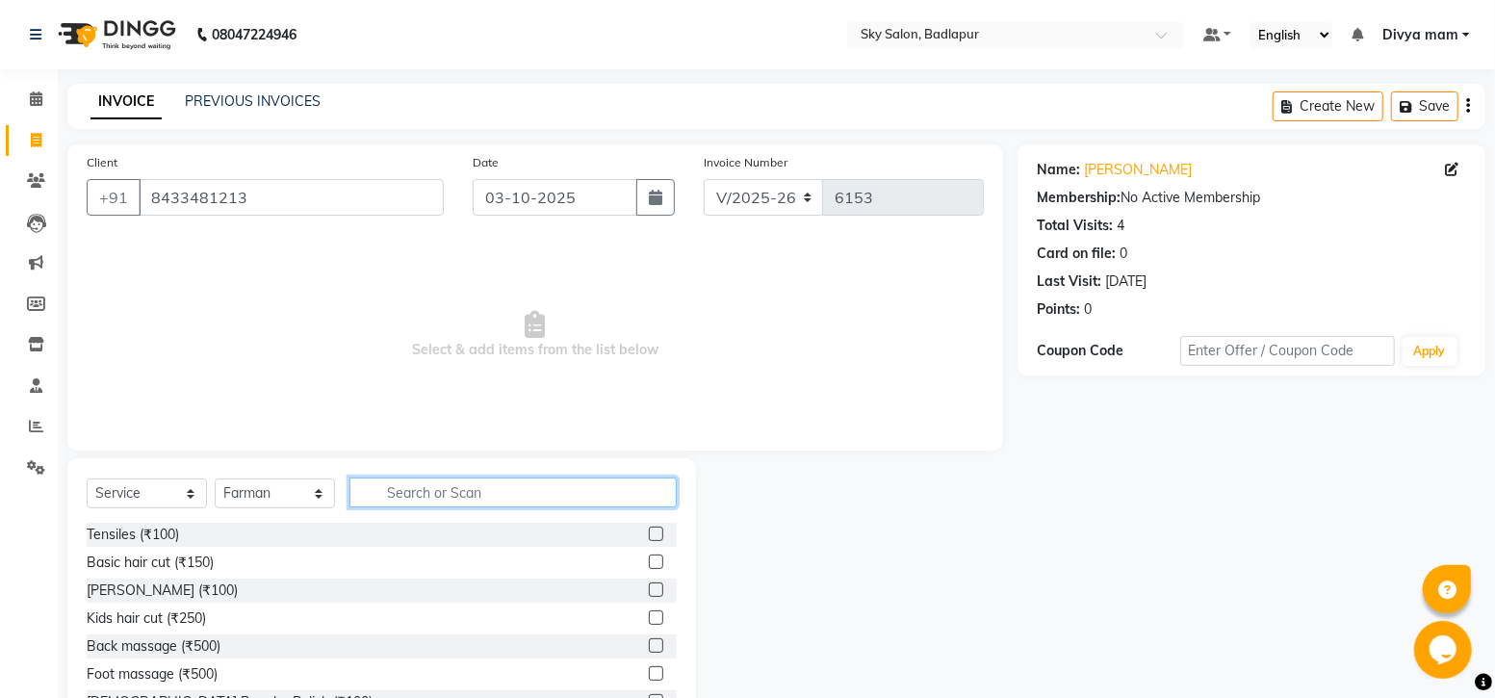
click at [427, 496] on input "text" at bounding box center [512, 492] width 327 height 30
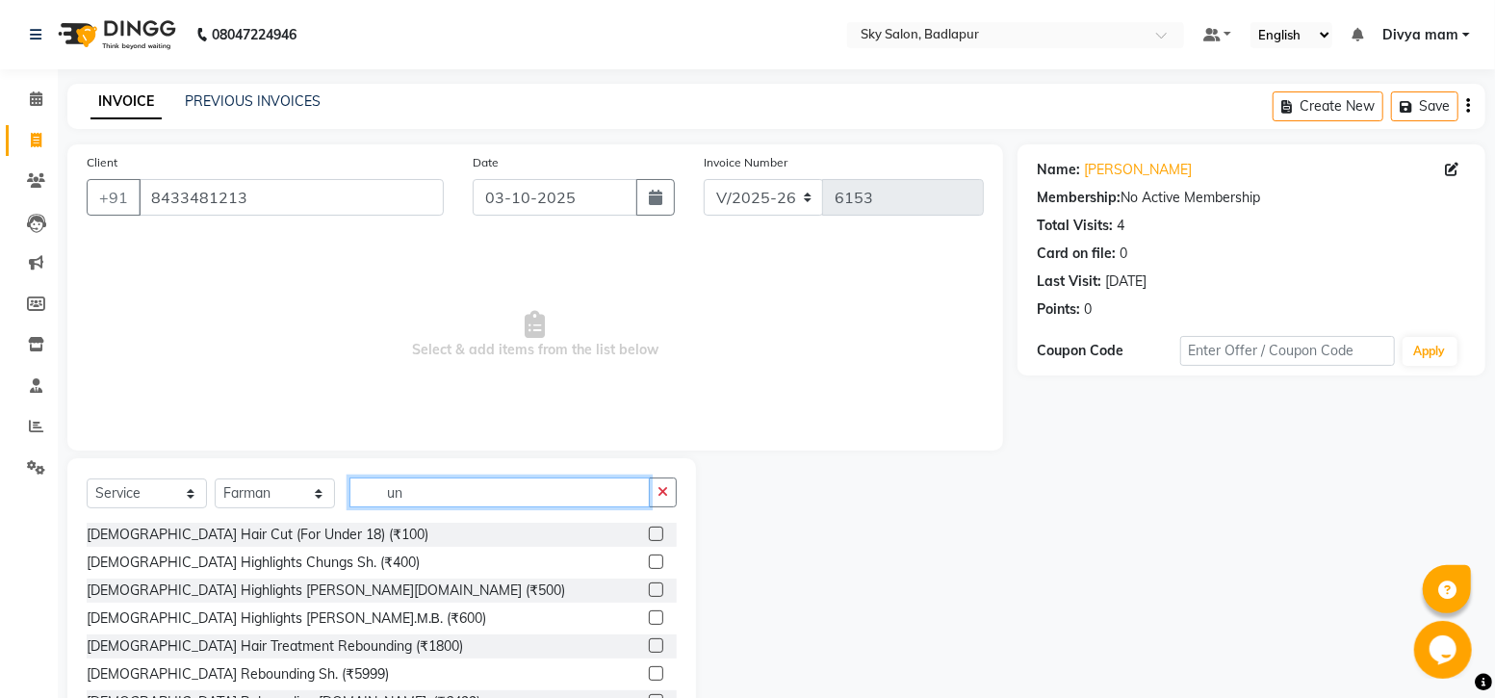
type input "un"
click at [649, 534] on label at bounding box center [656, 534] width 14 height 14
click at [649, 534] on input "checkbox" at bounding box center [655, 534] width 13 height 13
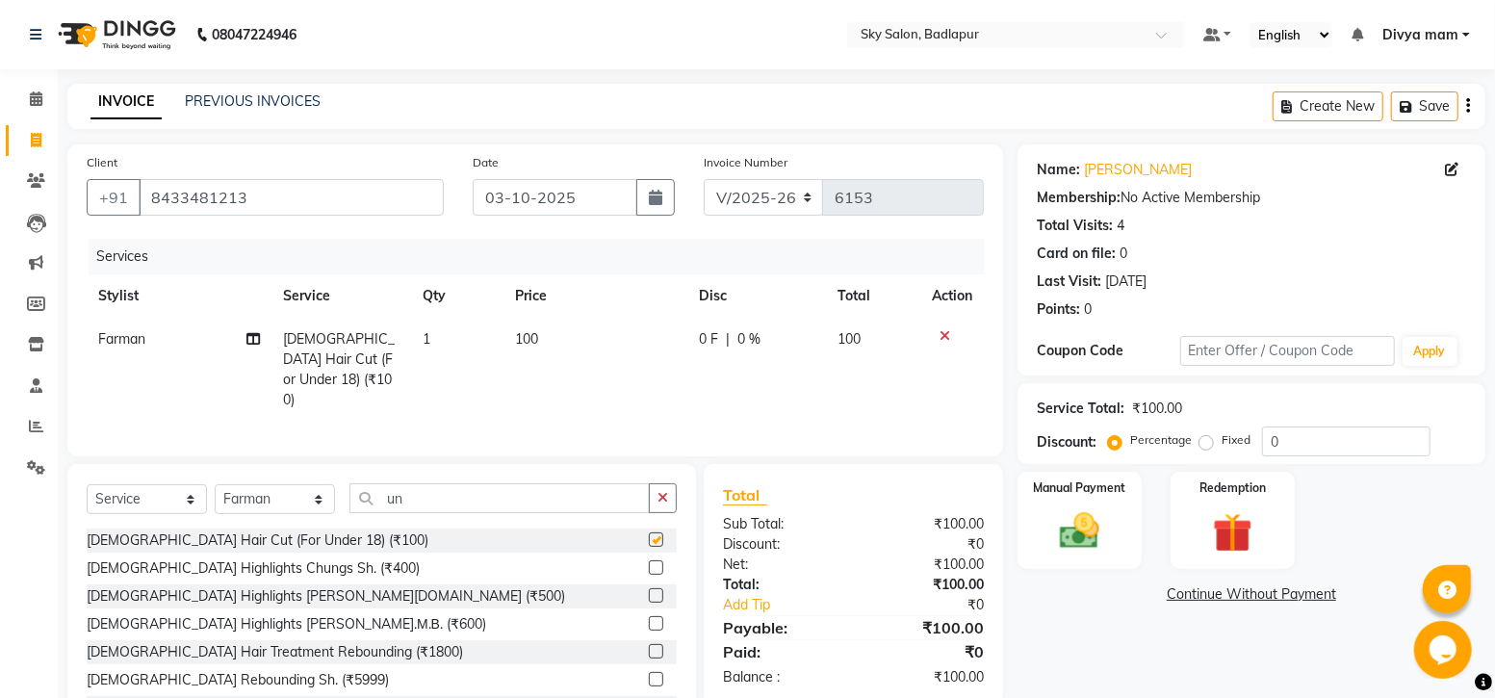
checkbox input "false"
click at [1076, 520] on img at bounding box center [1079, 530] width 64 height 45
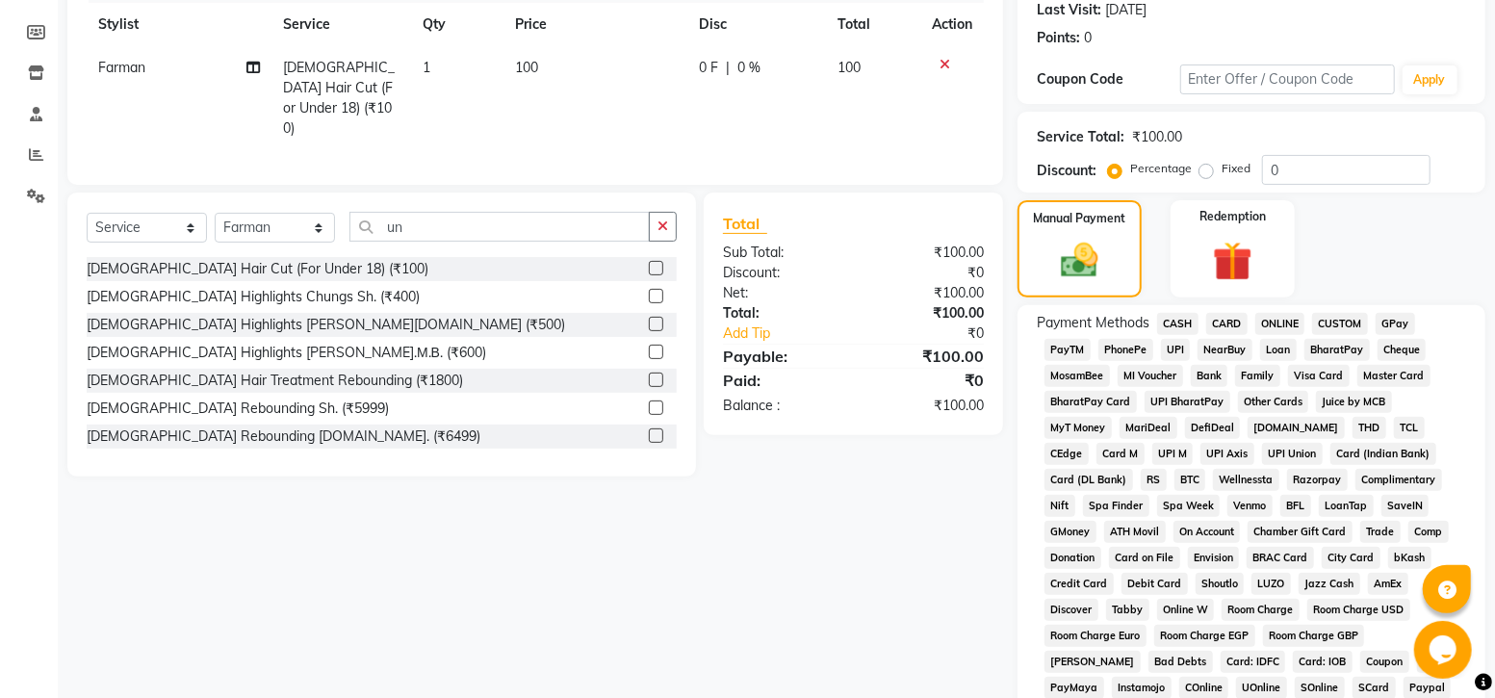
click at [1165, 318] on span "CASH" at bounding box center [1177, 324] width 41 height 22
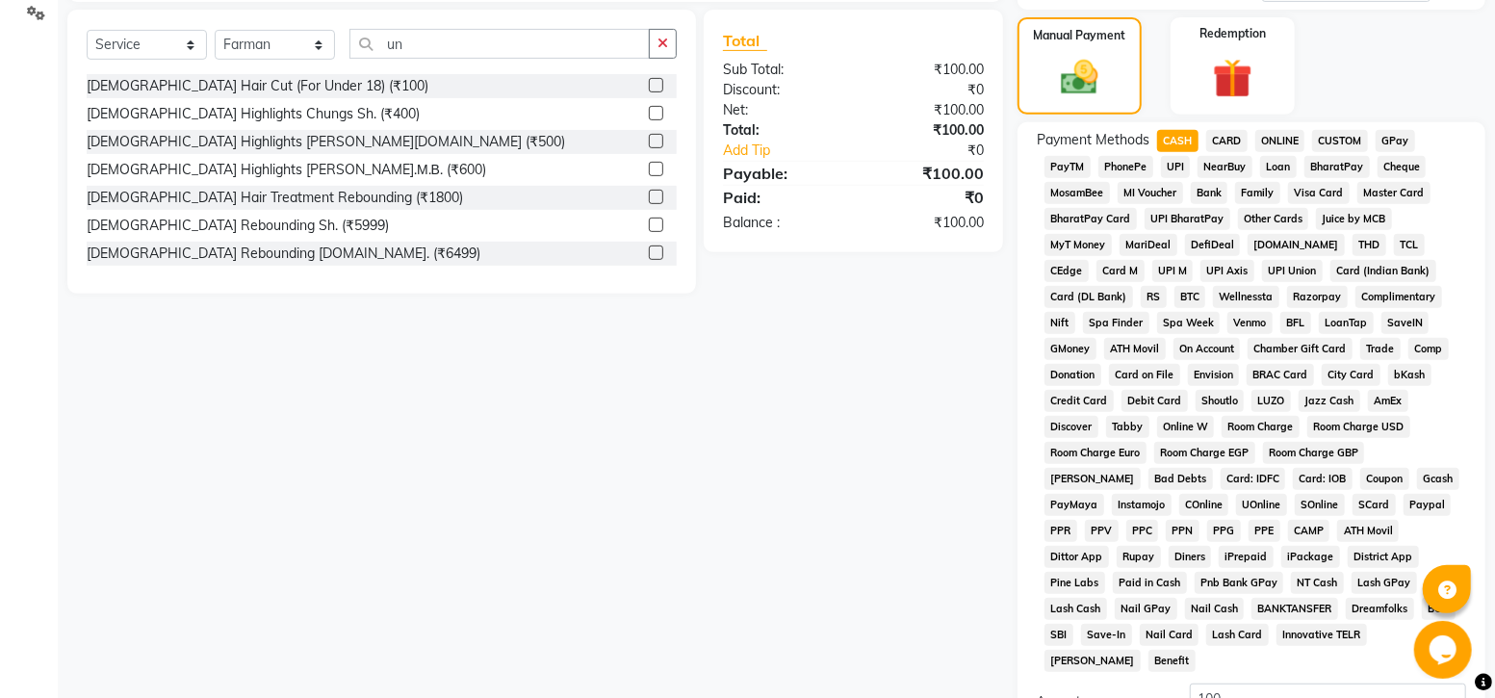
scroll to position [664, 0]
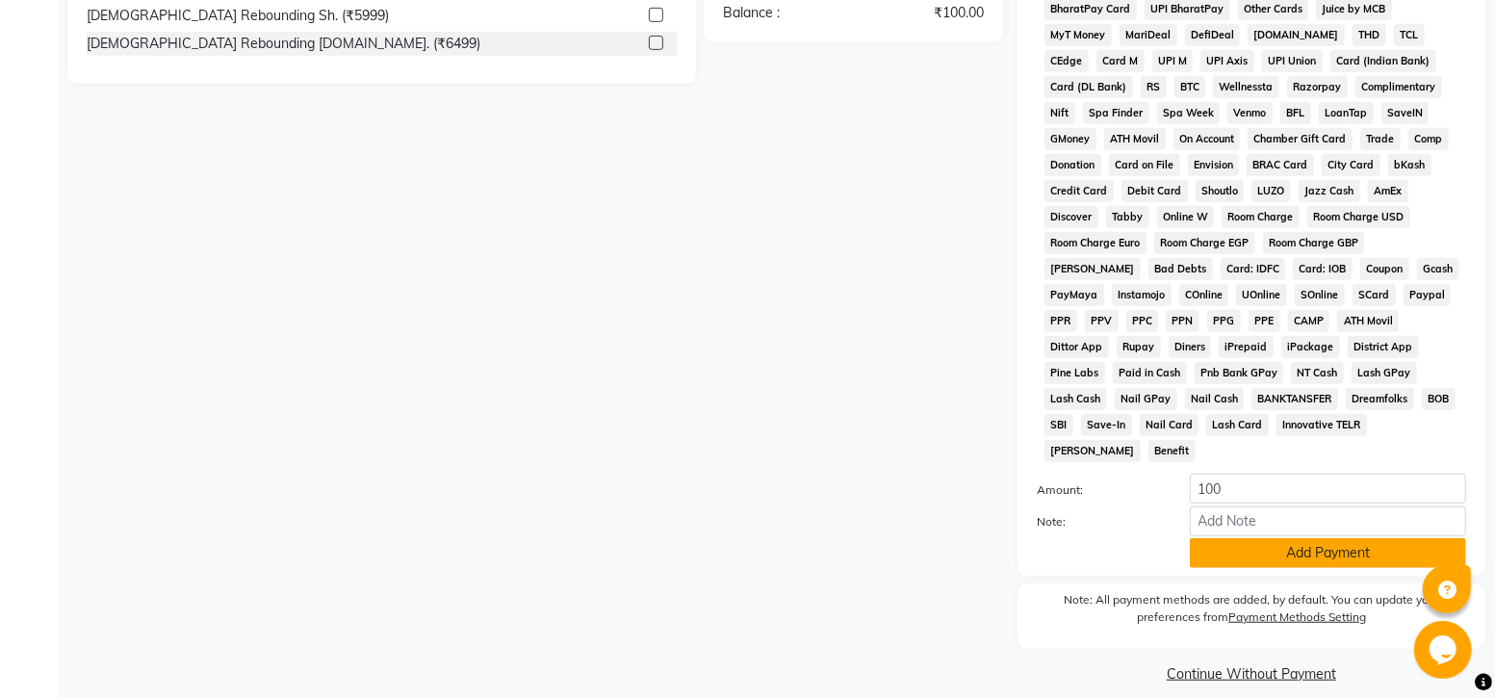
click at [1237, 538] on button "Add Payment" at bounding box center [1328, 553] width 276 height 30
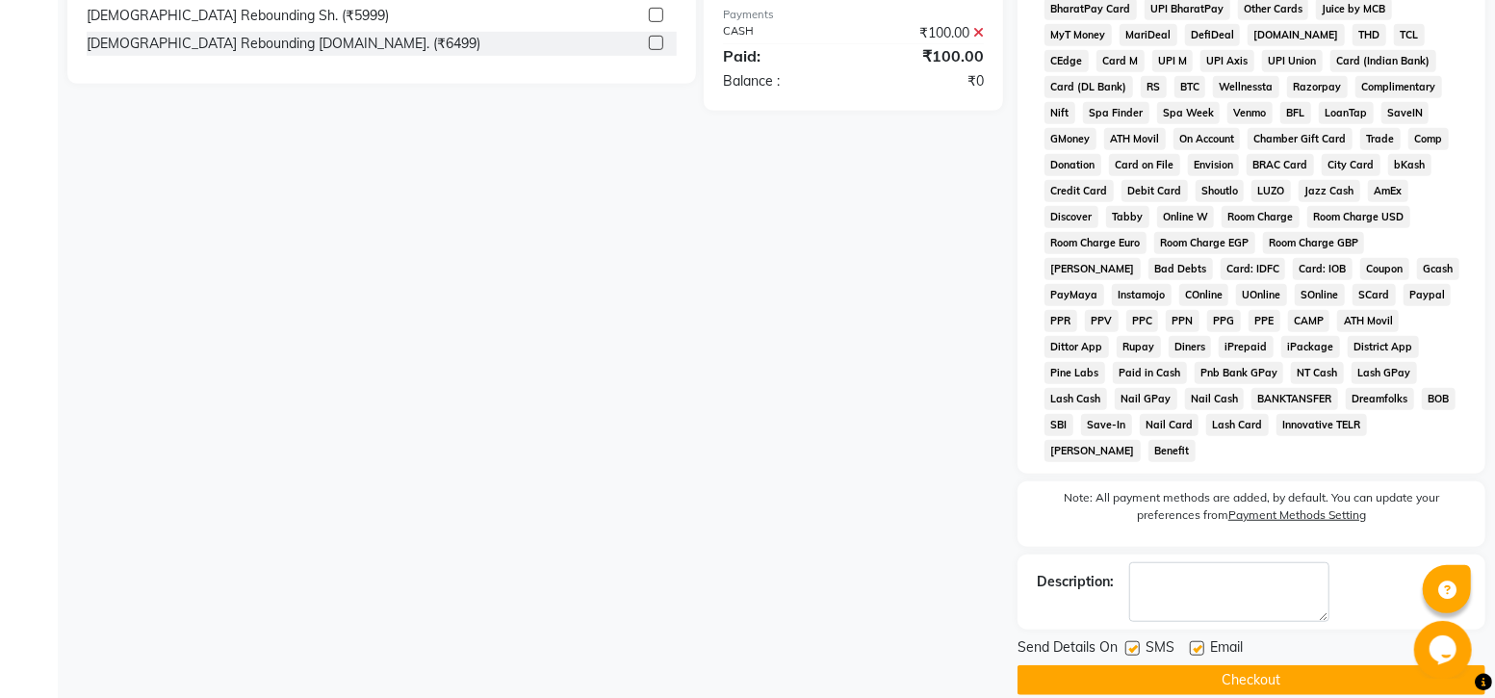
click at [1133, 641] on label at bounding box center [1132, 648] width 14 height 14
click at [1133, 643] on input "checkbox" at bounding box center [1131, 649] width 13 height 13
checkbox input "false"
click at [1147, 665] on button "Checkout" at bounding box center [1251, 680] width 468 height 30
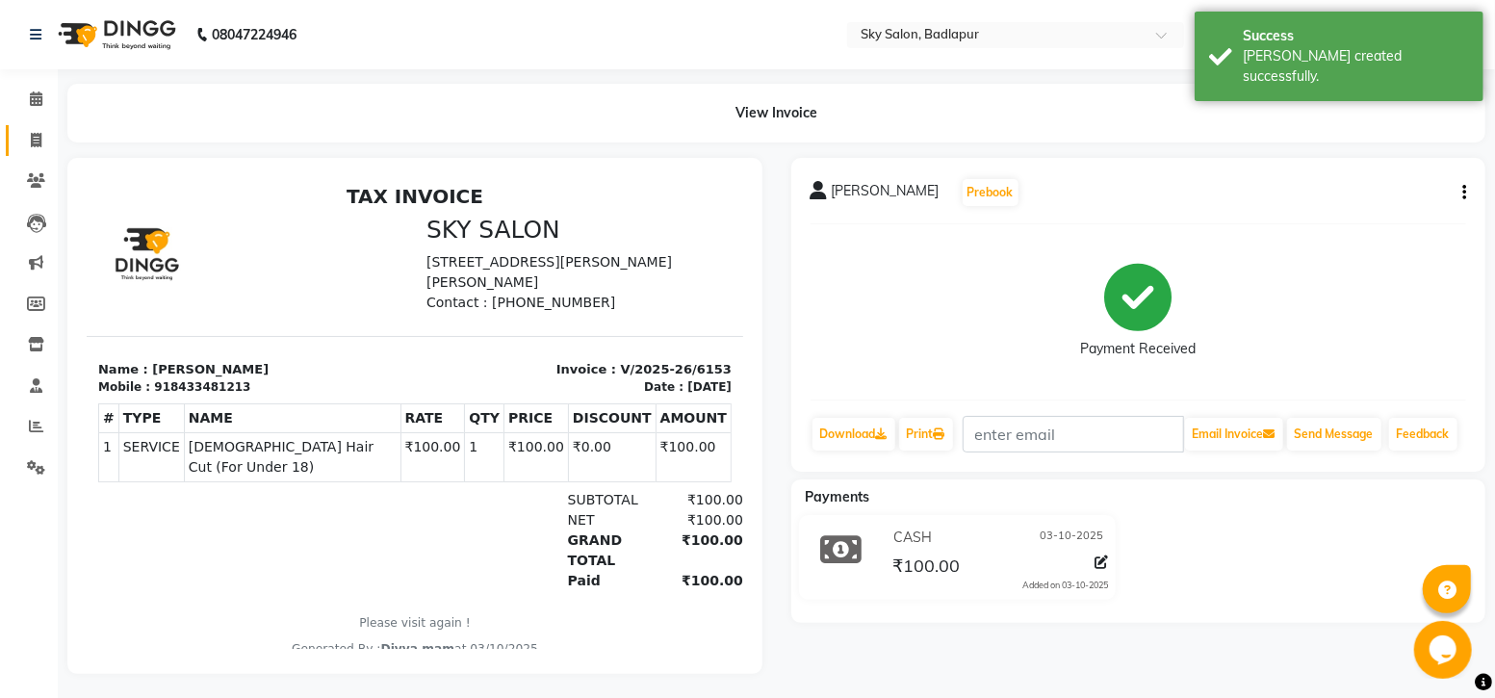
click at [39, 137] on icon at bounding box center [36, 140] width 11 height 14
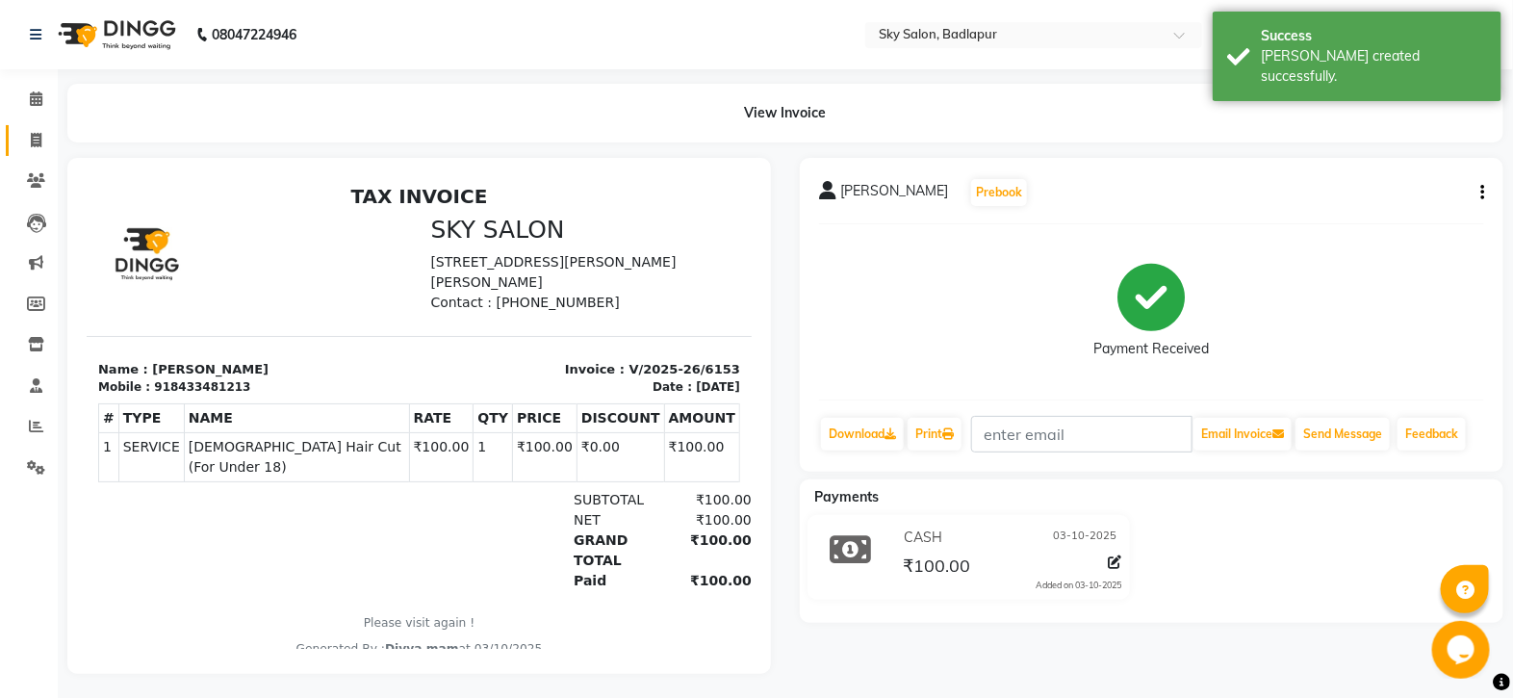
select select "service"
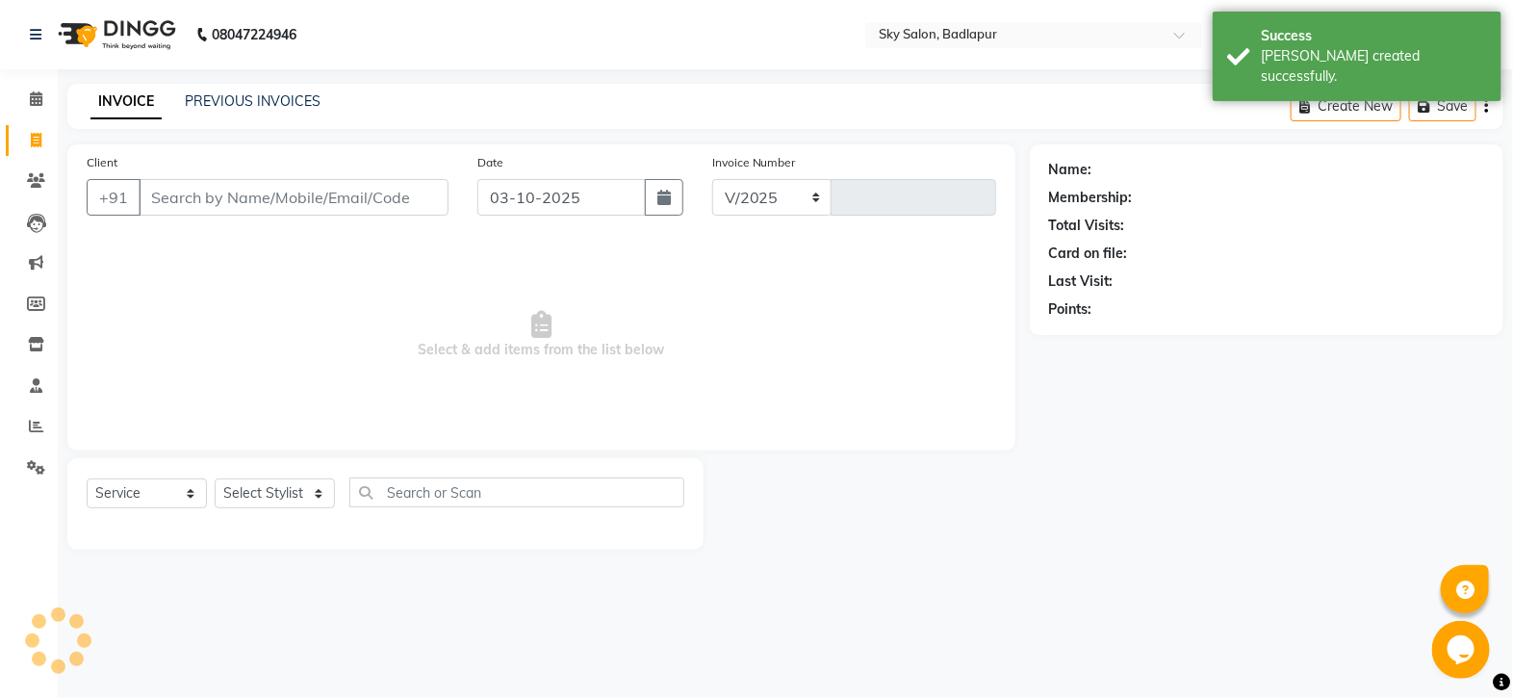
select select "6927"
type input "6154"
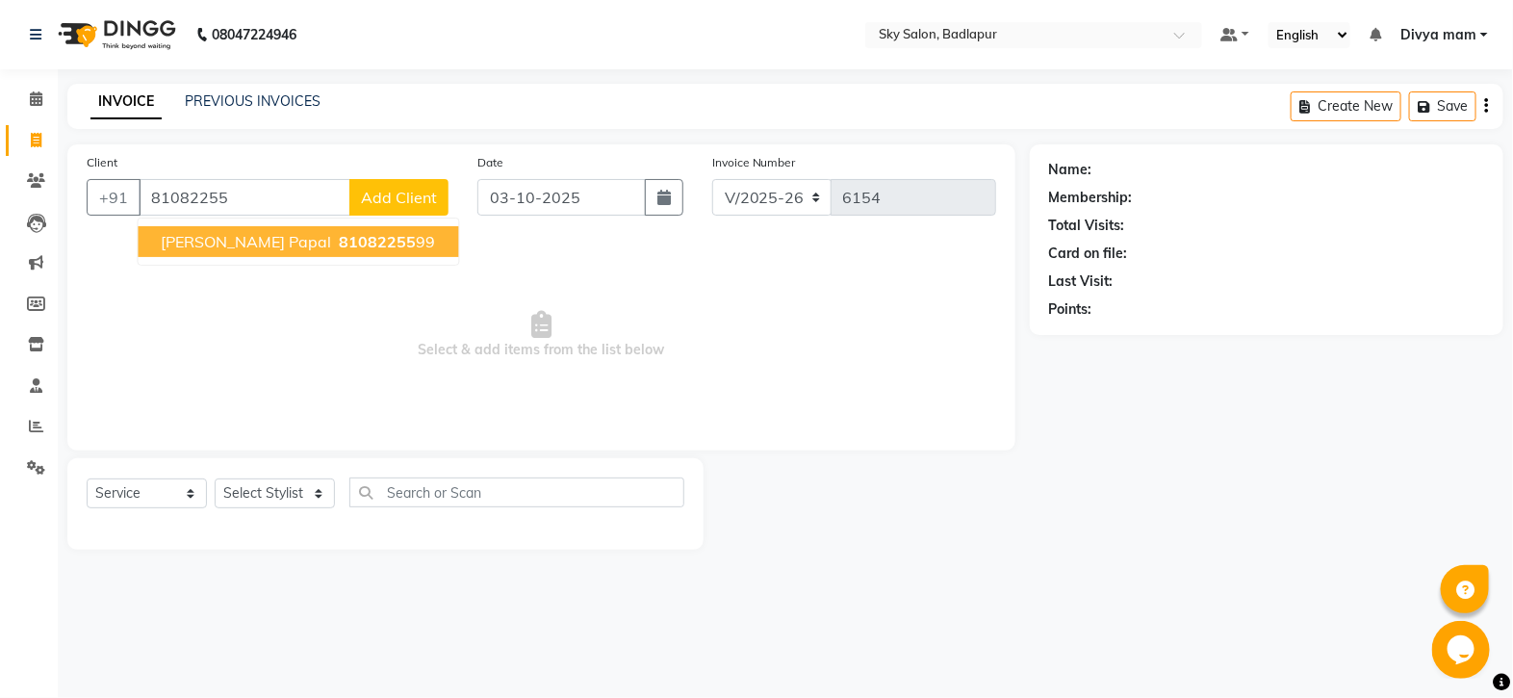
click at [342, 236] on ngb-highlight "81082255 99" at bounding box center [386, 241] width 100 height 19
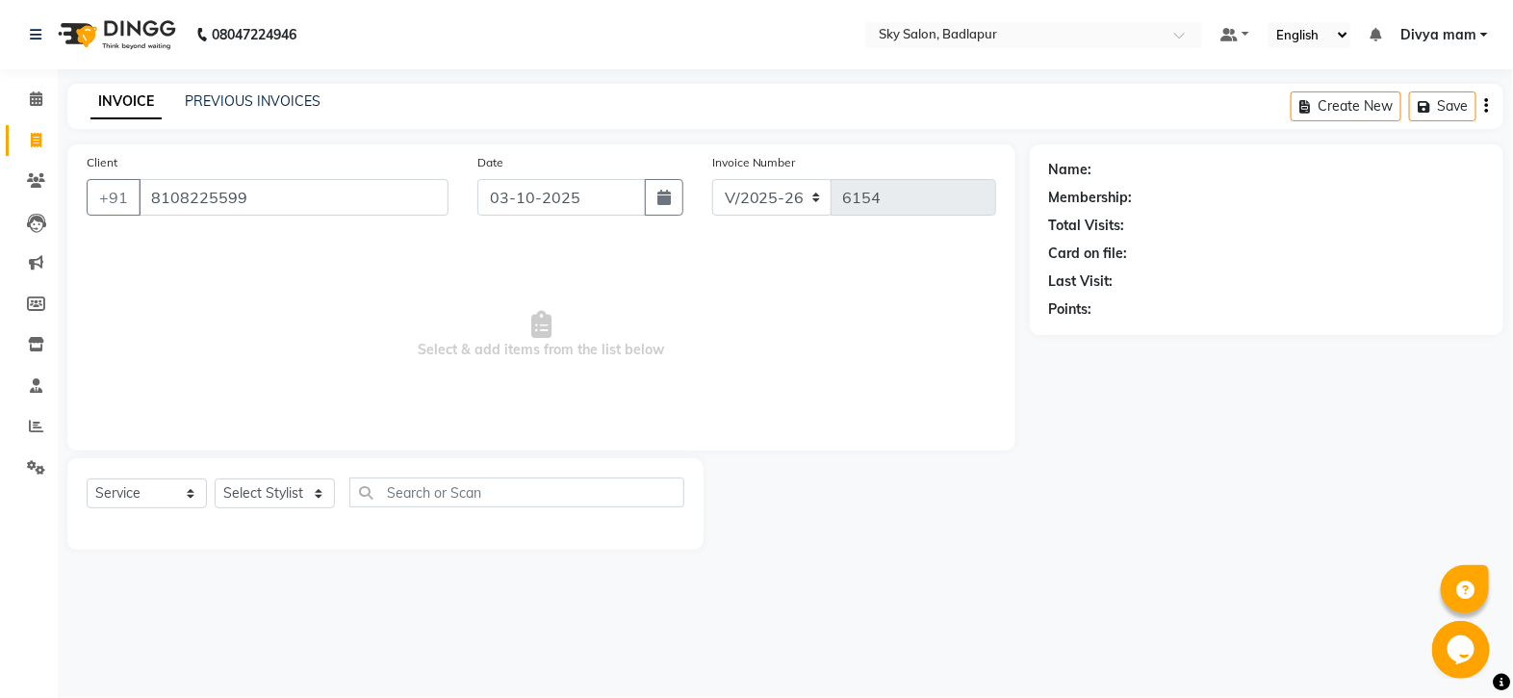
type input "8108225599"
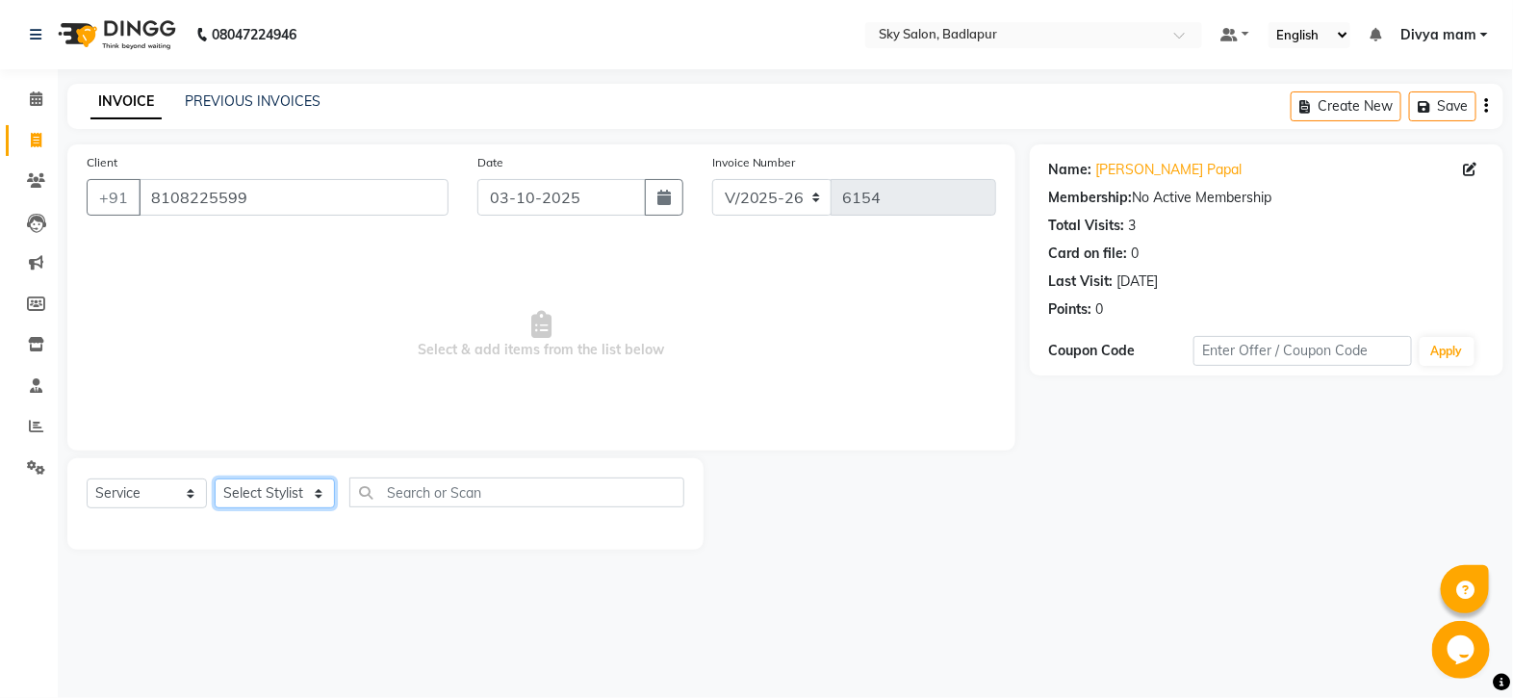
click at [313, 505] on select "Select Stylist [PERSON_NAME] [PERSON_NAME] [PERSON_NAME] [PERSON_NAME] mam [PER…" at bounding box center [275, 493] width 120 height 30
select select "75183"
click at [215, 479] on select "Select Stylist [PERSON_NAME] [PERSON_NAME] [PERSON_NAME] [PERSON_NAME] mam [PER…" at bounding box center [275, 493] width 120 height 30
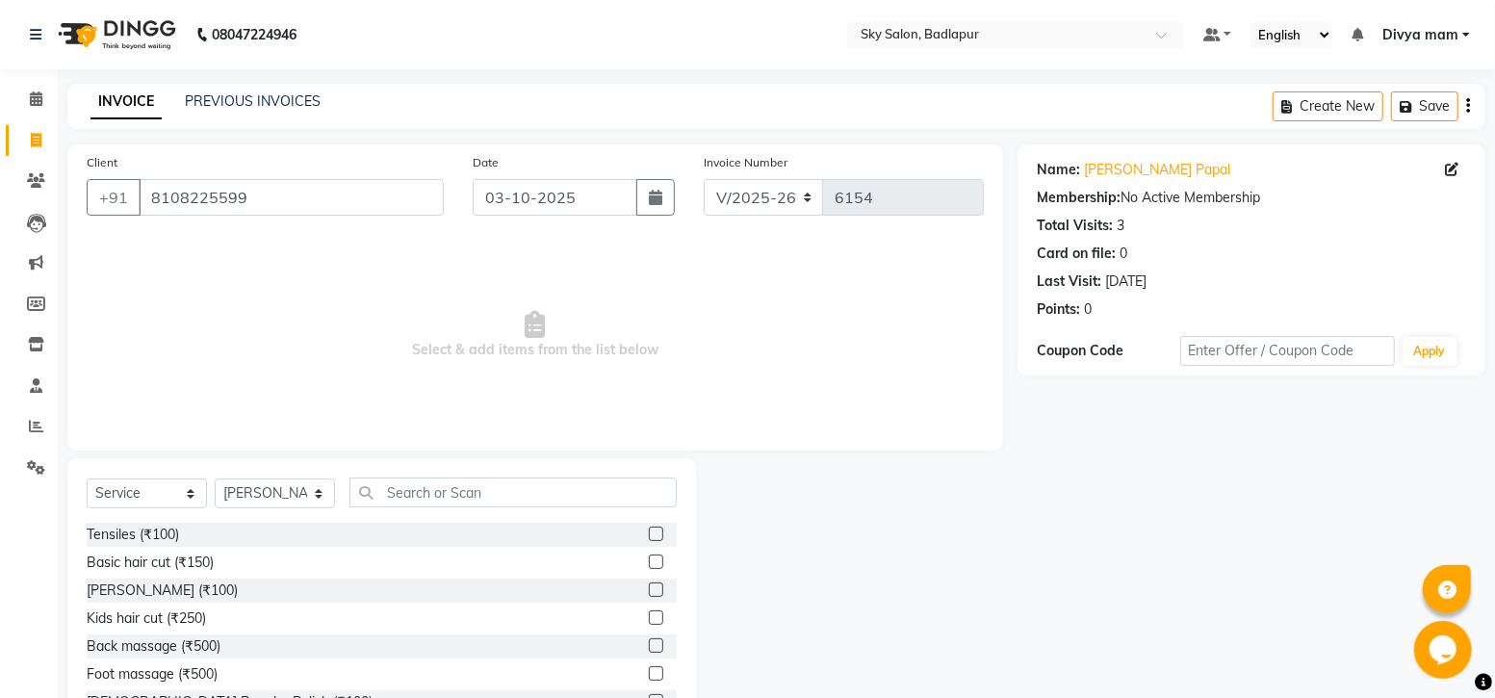
click at [649, 562] on label at bounding box center [656, 561] width 14 height 14
click at [649, 562] on input "checkbox" at bounding box center [655, 562] width 13 height 13
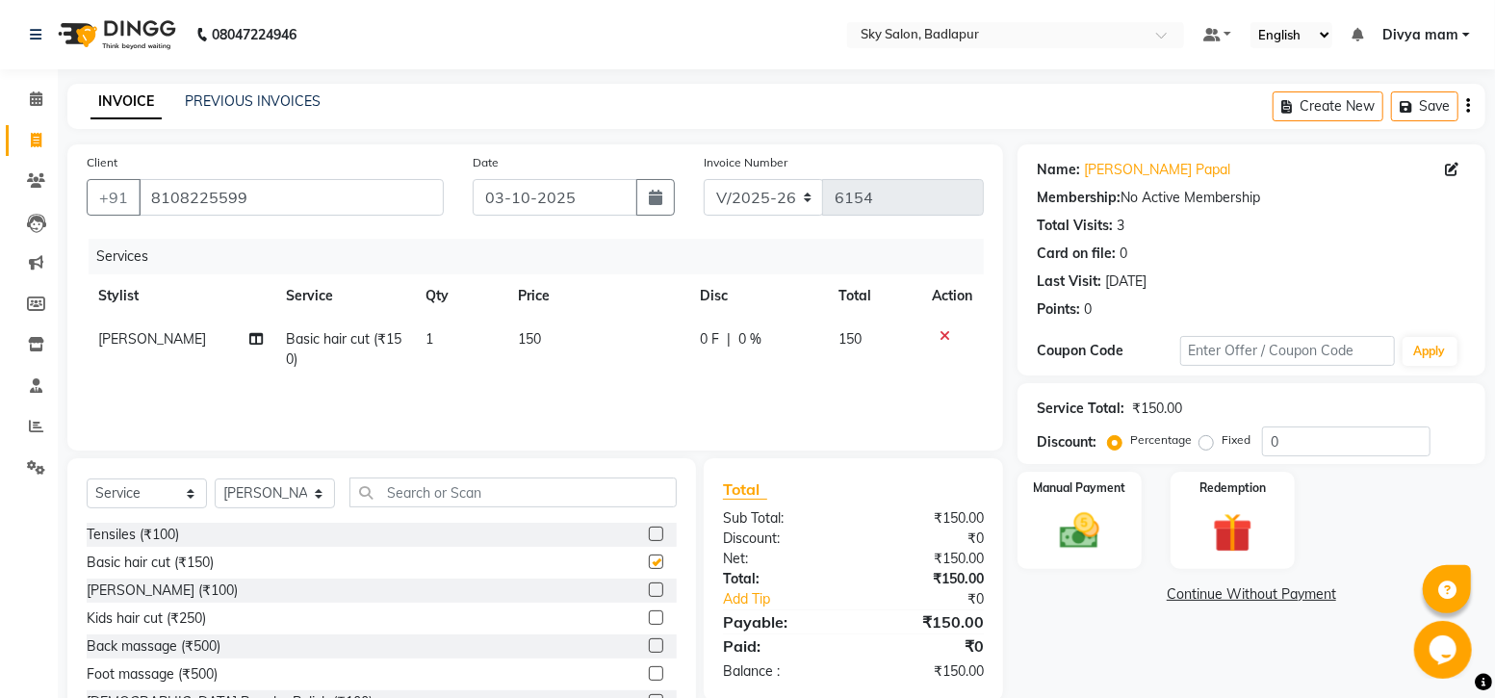
checkbox input "false"
click at [649, 590] on label at bounding box center [656, 589] width 14 height 14
click at [649, 590] on input "checkbox" at bounding box center [655, 590] width 13 height 13
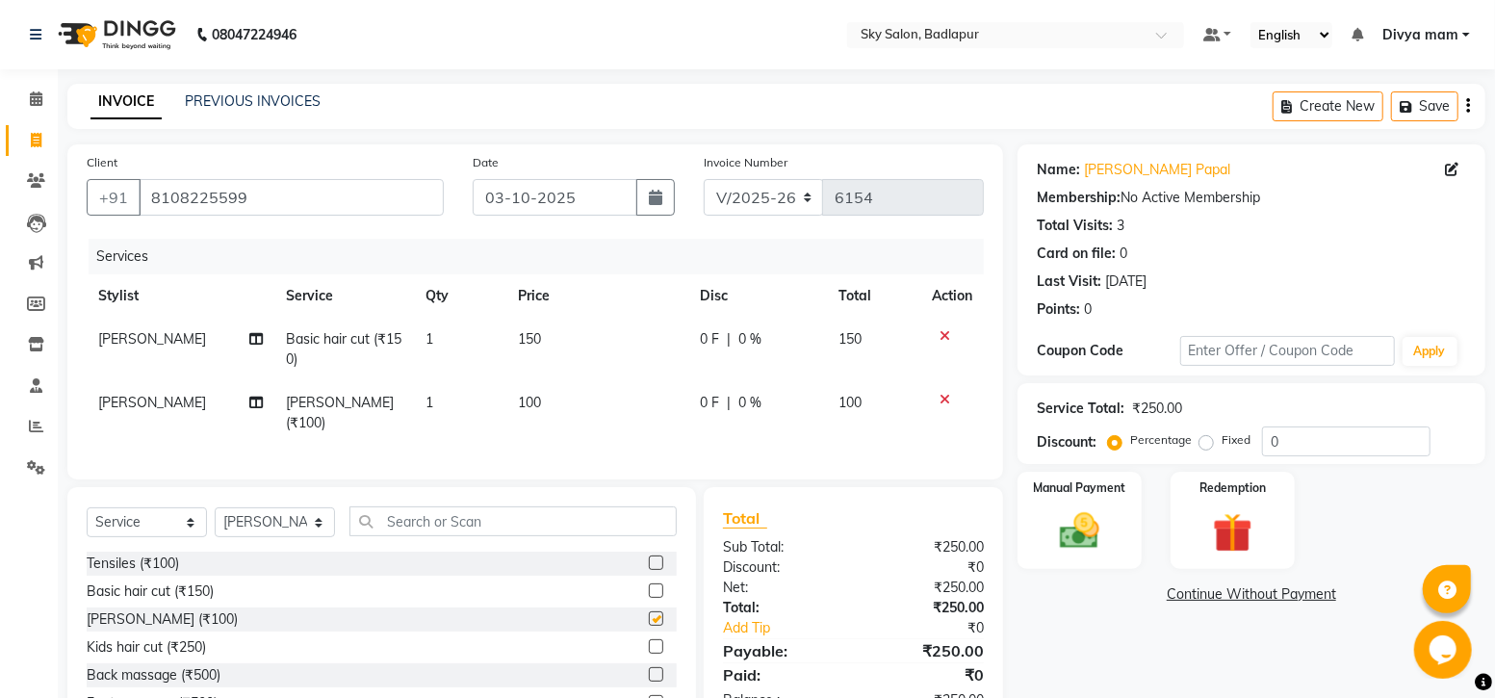
checkbox input "false"
click at [1078, 523] on img at bounding box center [1079, 530] width 66 height 47
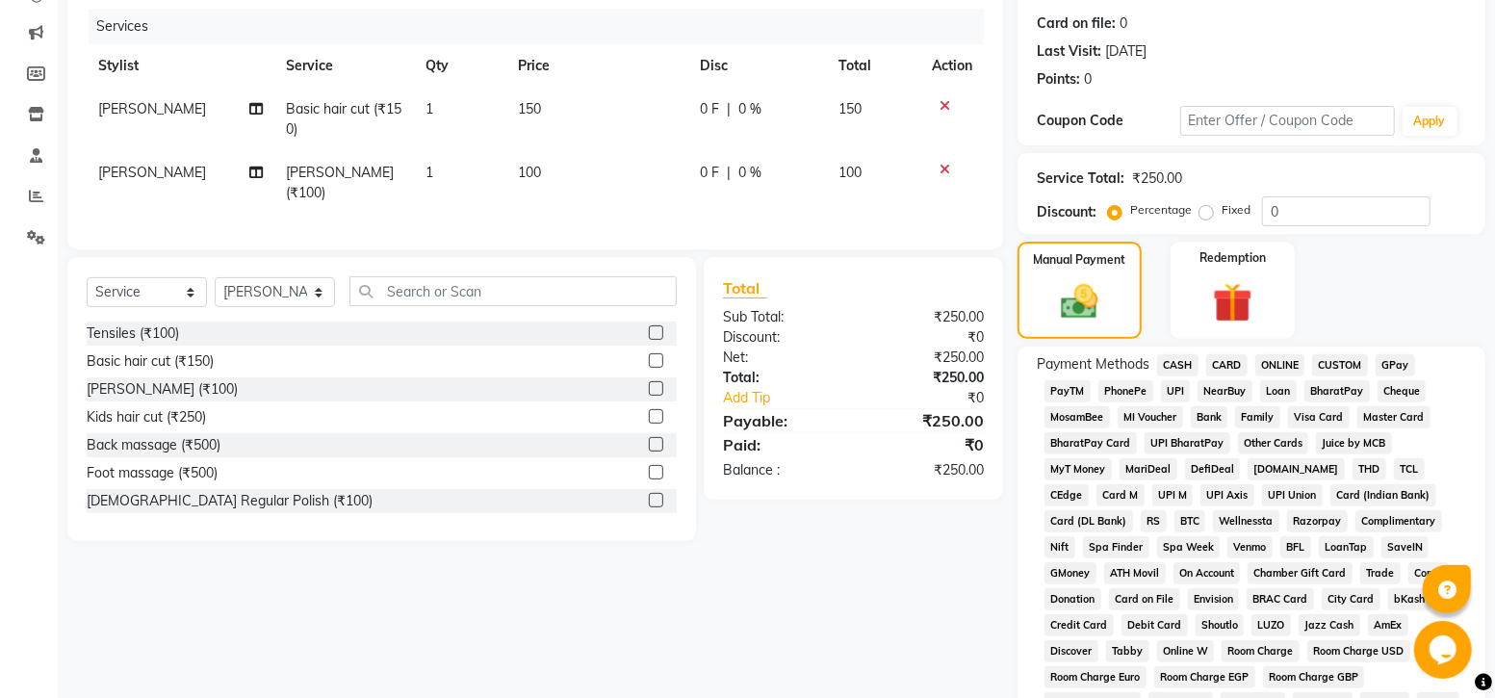
scroll to position [240, 0]
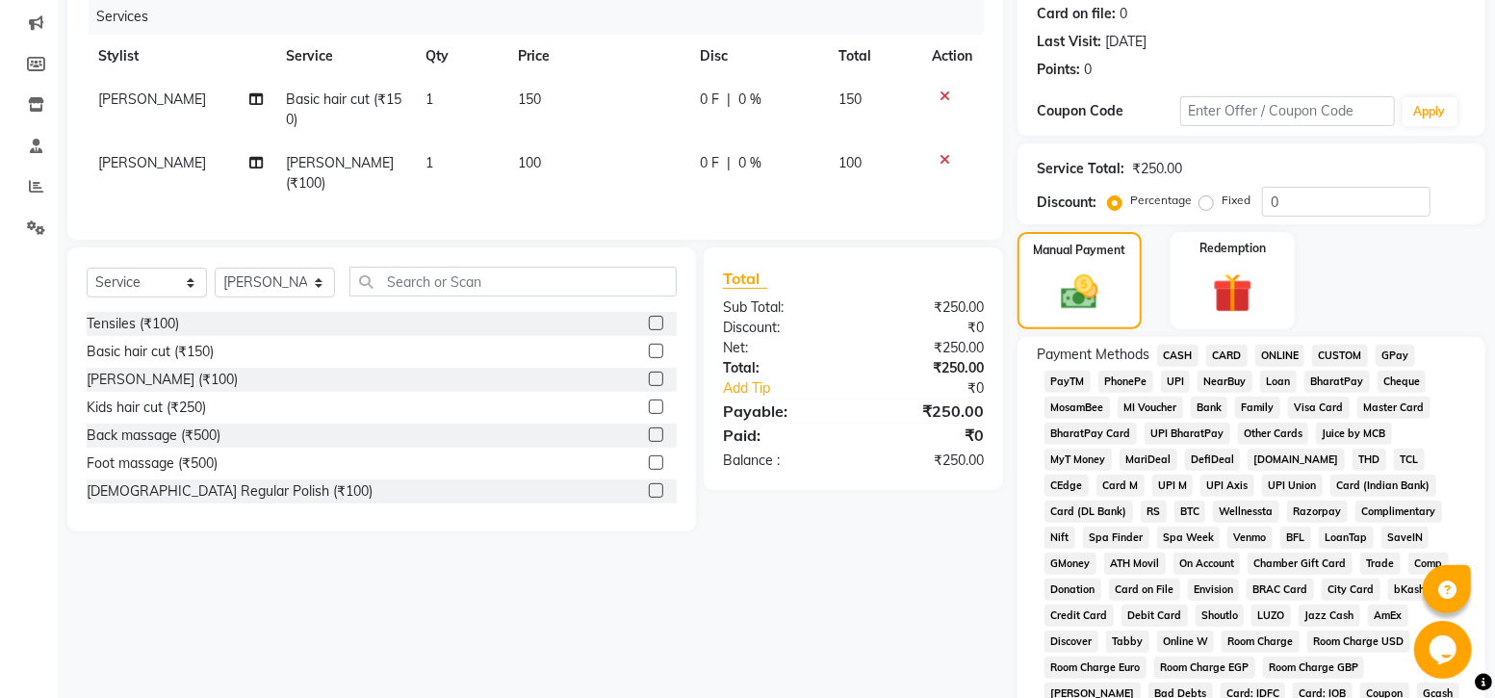
click at [1395, 351] on span "GPay" at bounding box center [1395, 356] width 39 height 22
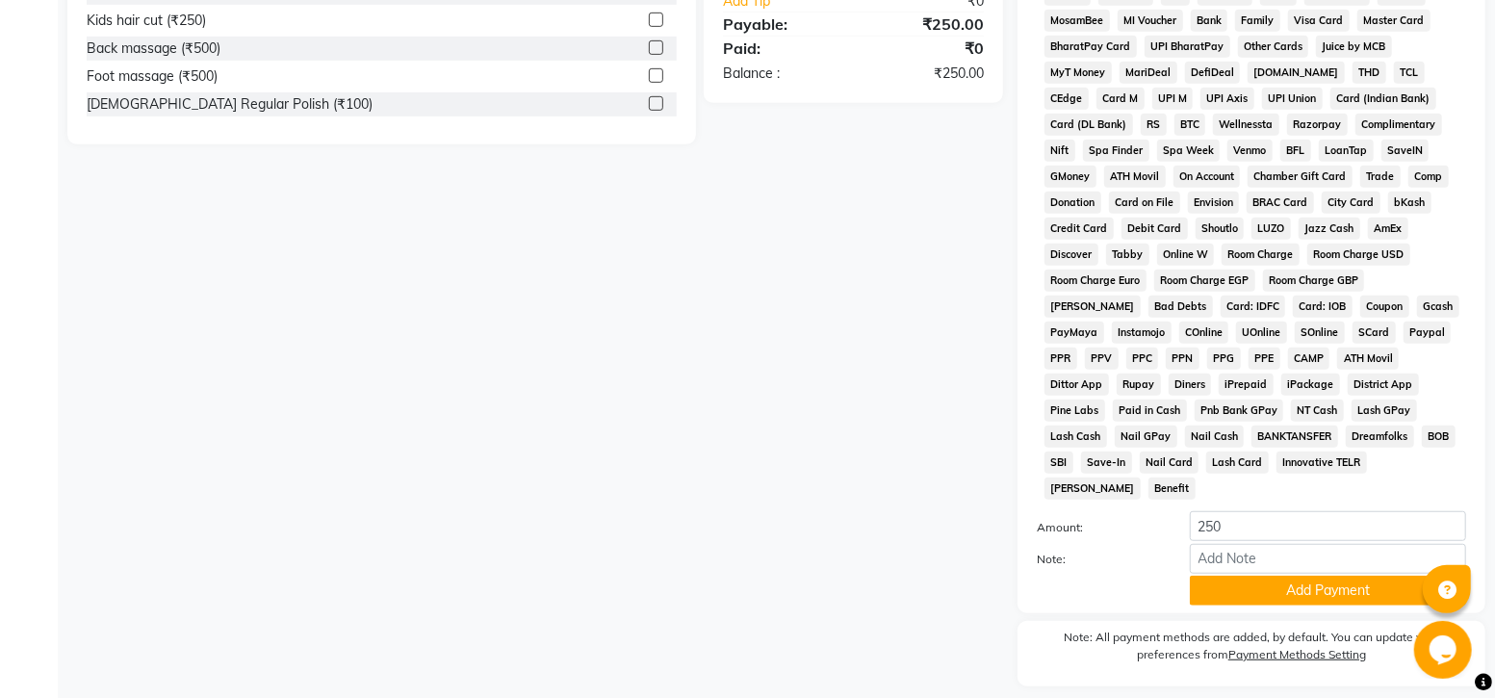
scroll to position [664, 0]
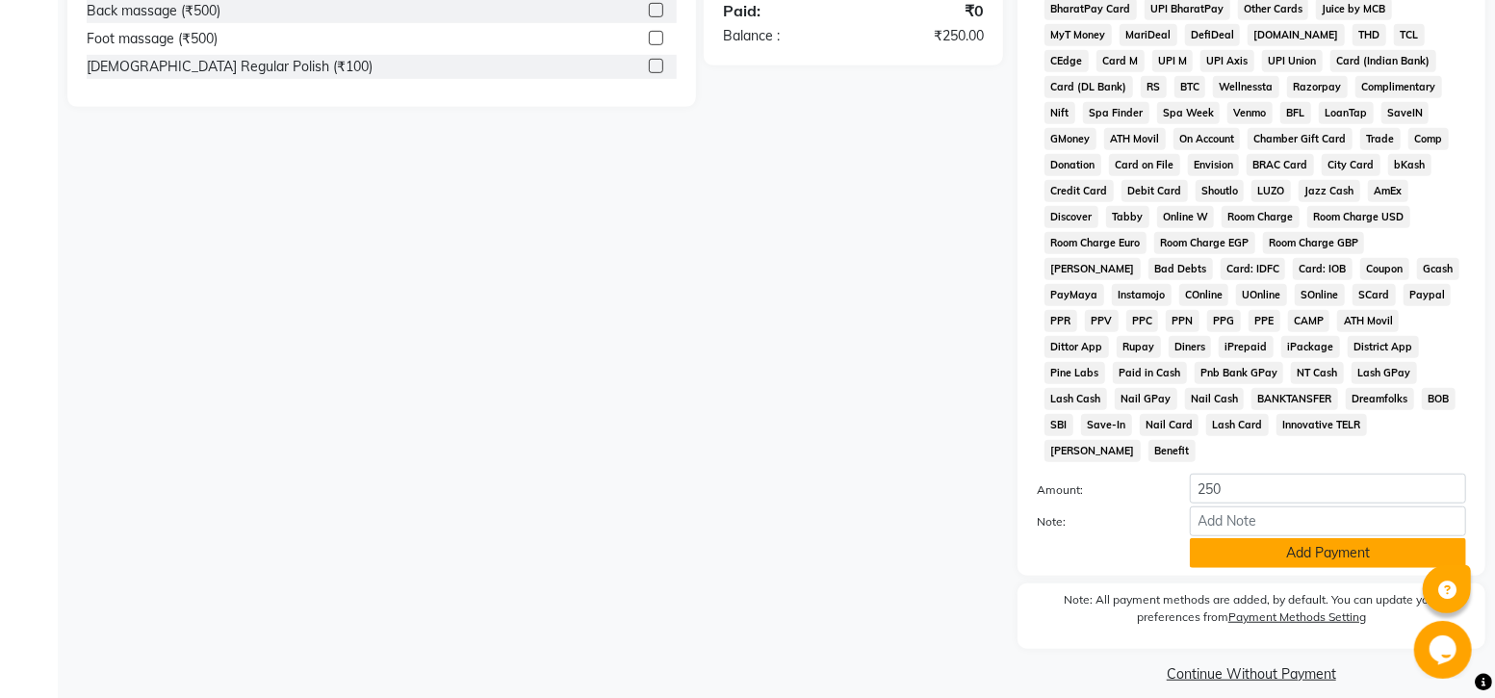
click at [1301, 538] on button "Add Payment" at bounding box center [1328, 553] width 276 height 30
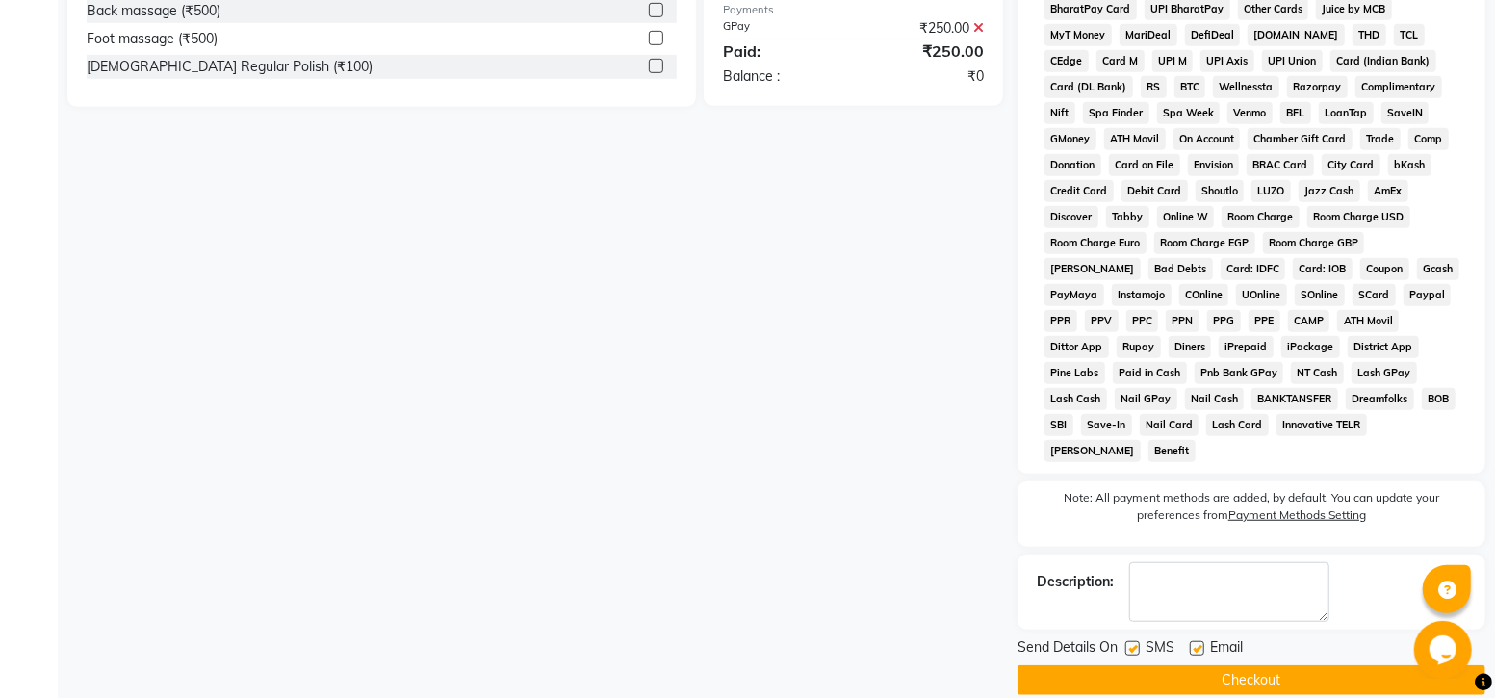
click at [1133, 641] on label at bounding box center [1132, 648] width 14 height 14
click at [1133, 643] on input "checkbox" at bounding box center [1131, 649] width 13 height 13
checkbox input "false"
click at [1150, 665] on button "Checkout" at bounding box center [1251, 680] width 468 height 30
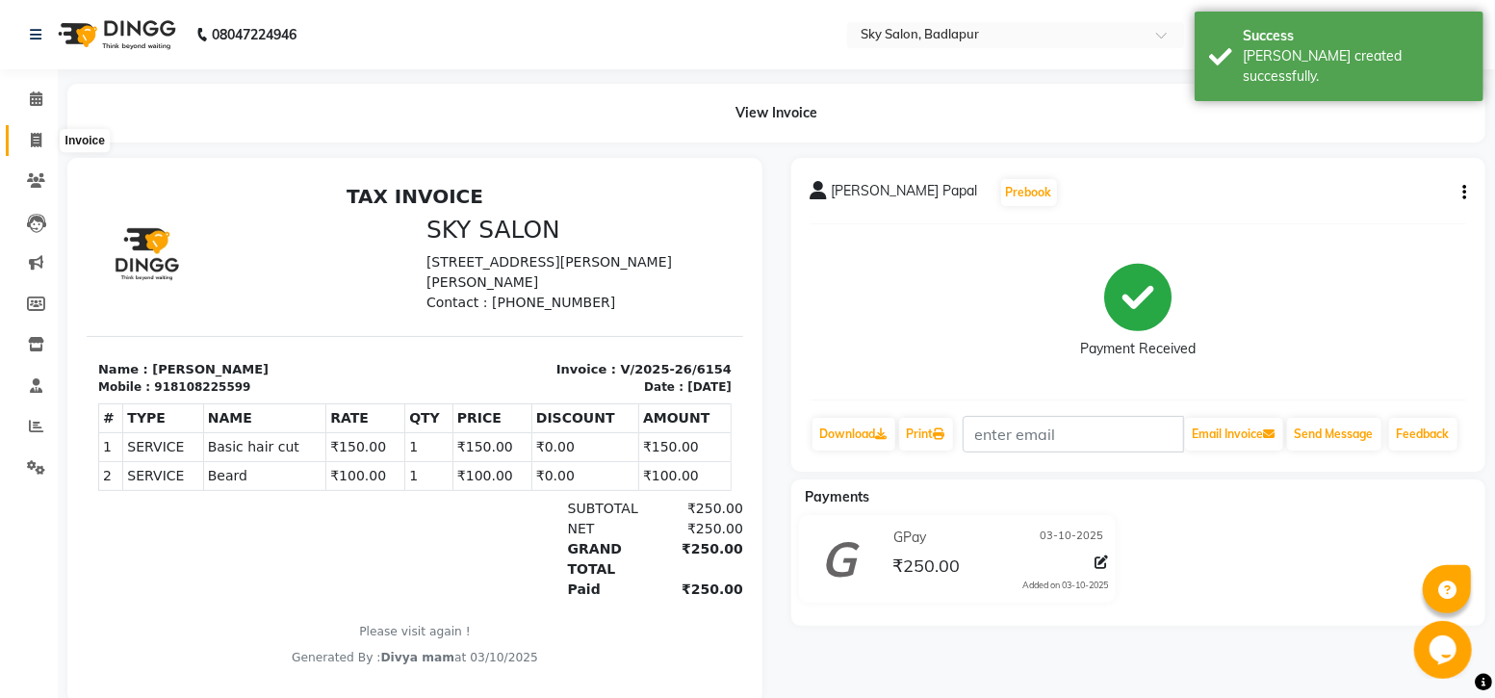
click at [28, 142] on span at bounding box center [36, 141] width 34 height 22
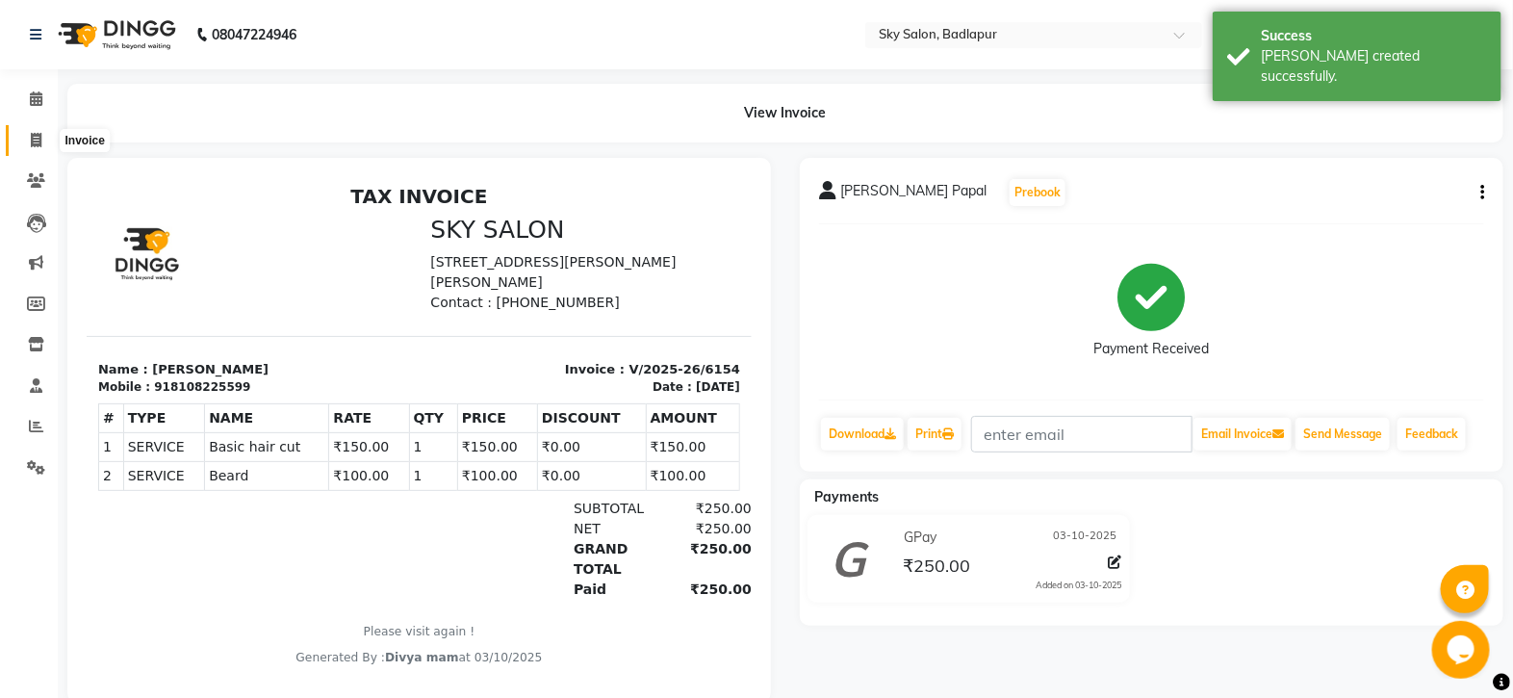
select select "service"
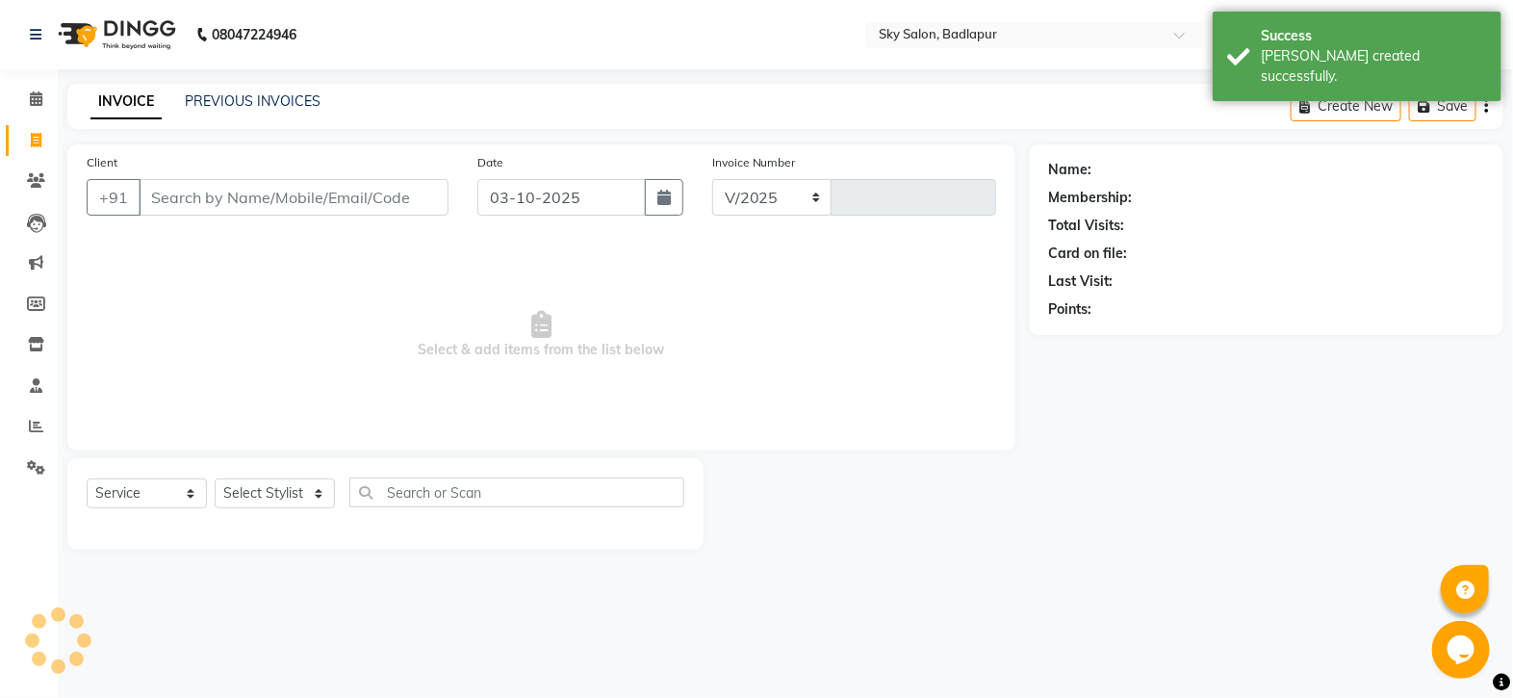
select select "6927"
type input "6155"
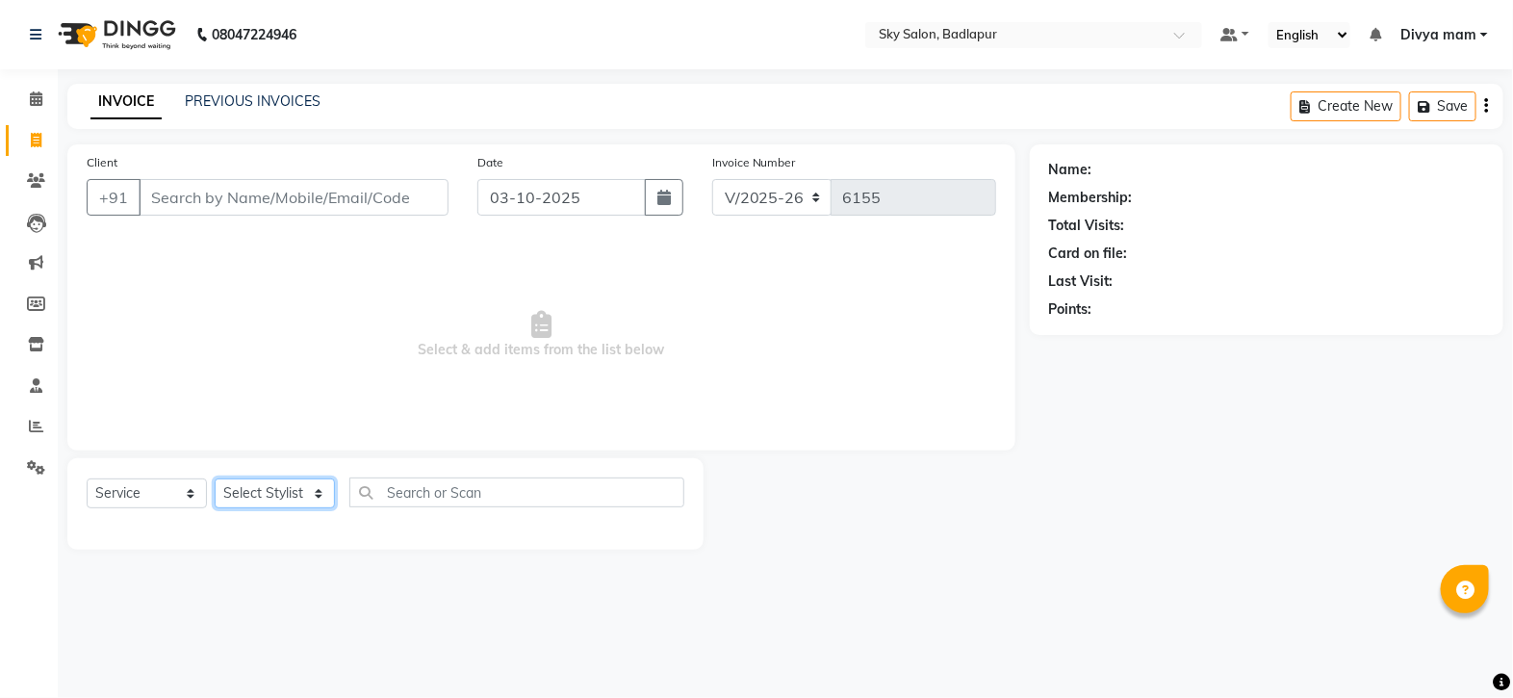
click at [304, 495] on select "Select Stylist [PERSON_NAME] [PERSON_NAME] [PERSON_NAME] [PERSON_NAME] mam [PER…" at bounding box center [275, 493] width 120 height 30
select select "81048"
click at [215, 479] on select "Select Stylist [PERSON_NAME] [PERSON_NAME] [PERSON_NAME] [PERSON_NAME] mam [PER…" at bounding box center [275, 493] width 120 height 30
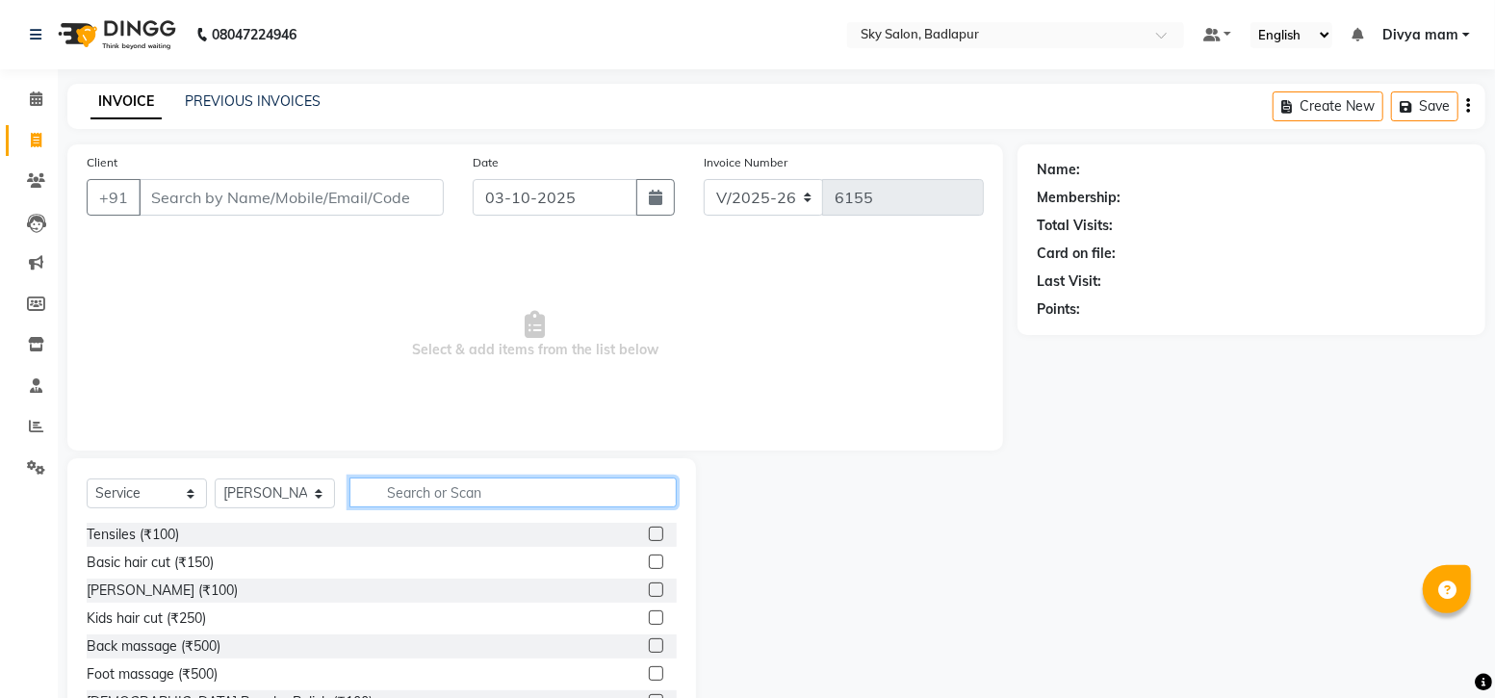
click at [446, 486] on input "text" at bounding box center [512, 492] width 327 height 30
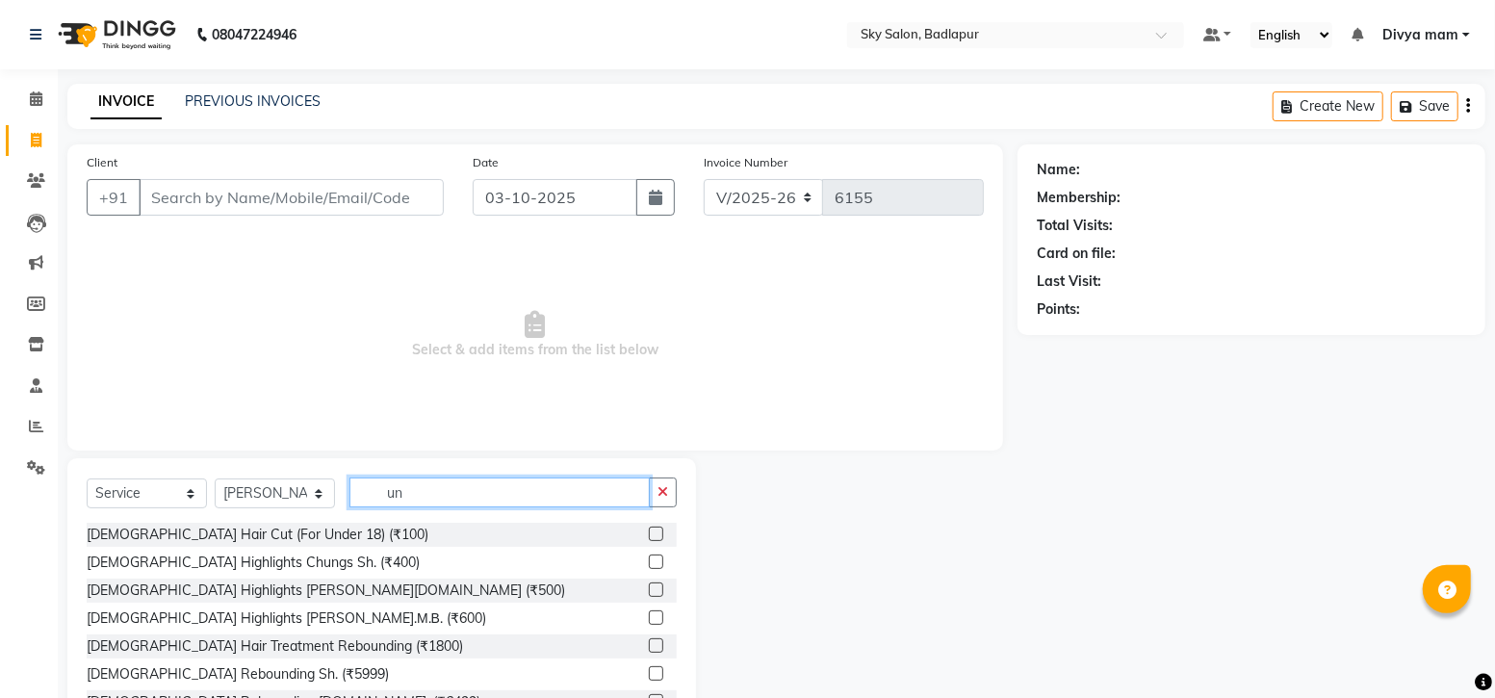
type input "un"
click at [649, 534] on label at bounding box center [656, 534] width 14 height 14
click at [649, 534] on input "checkbox" at bounding box center [655, 534] width 13 height 13
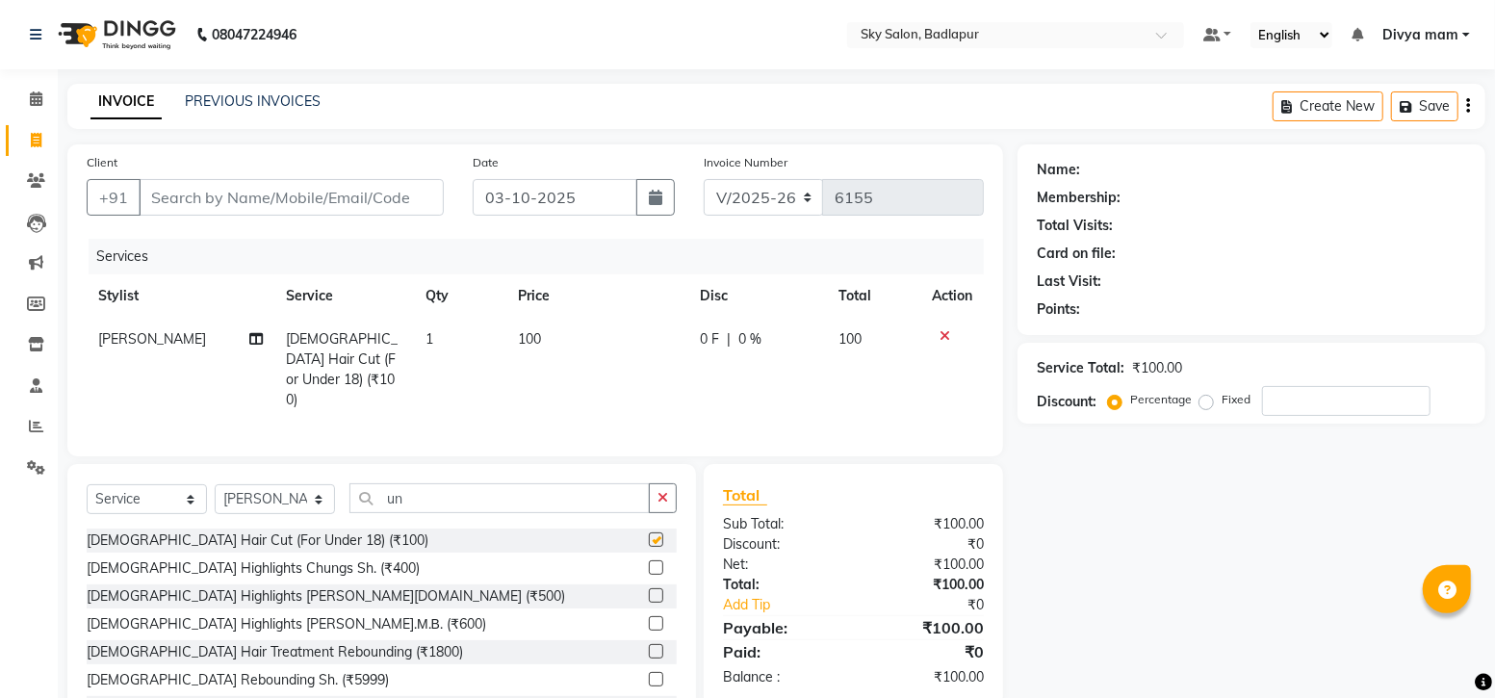
checkbox input "false"
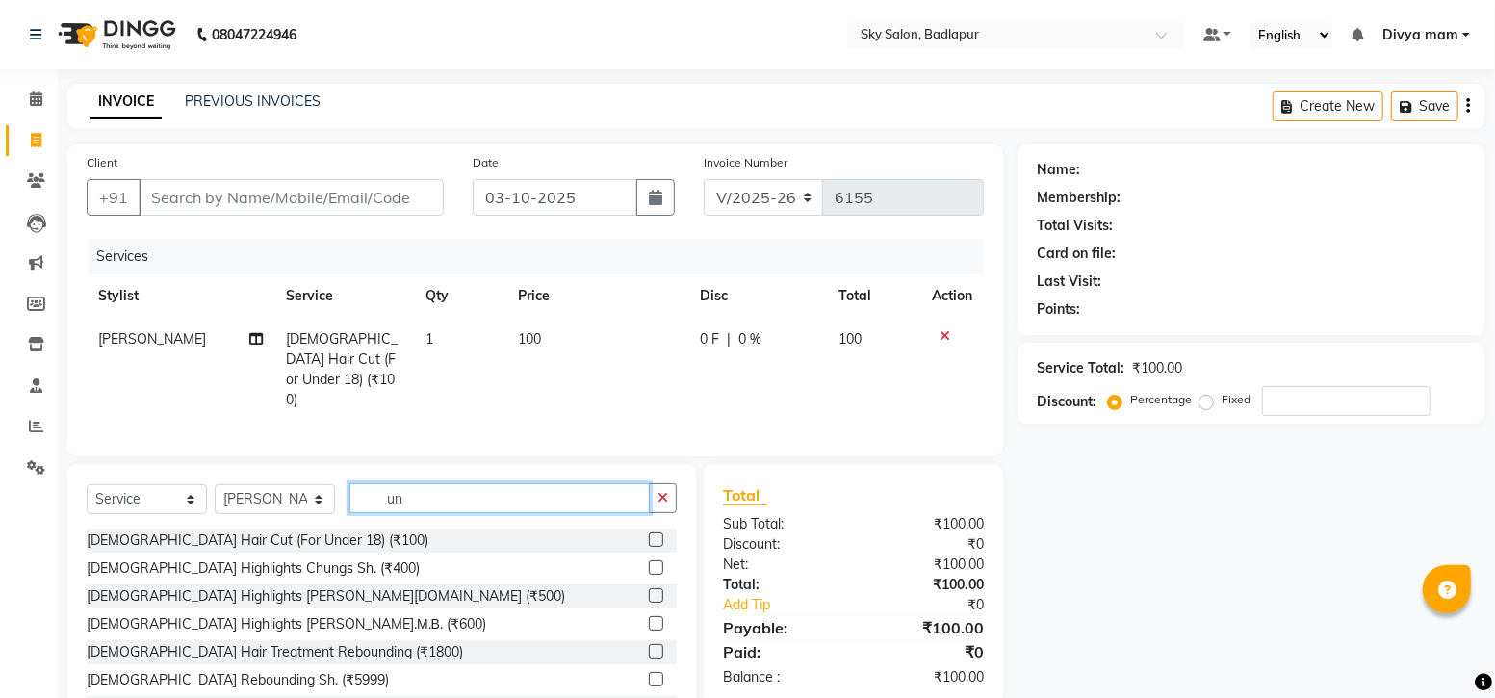
click at [434, 487] on input "un" at bounding box center [499, 498] width 300 height 30
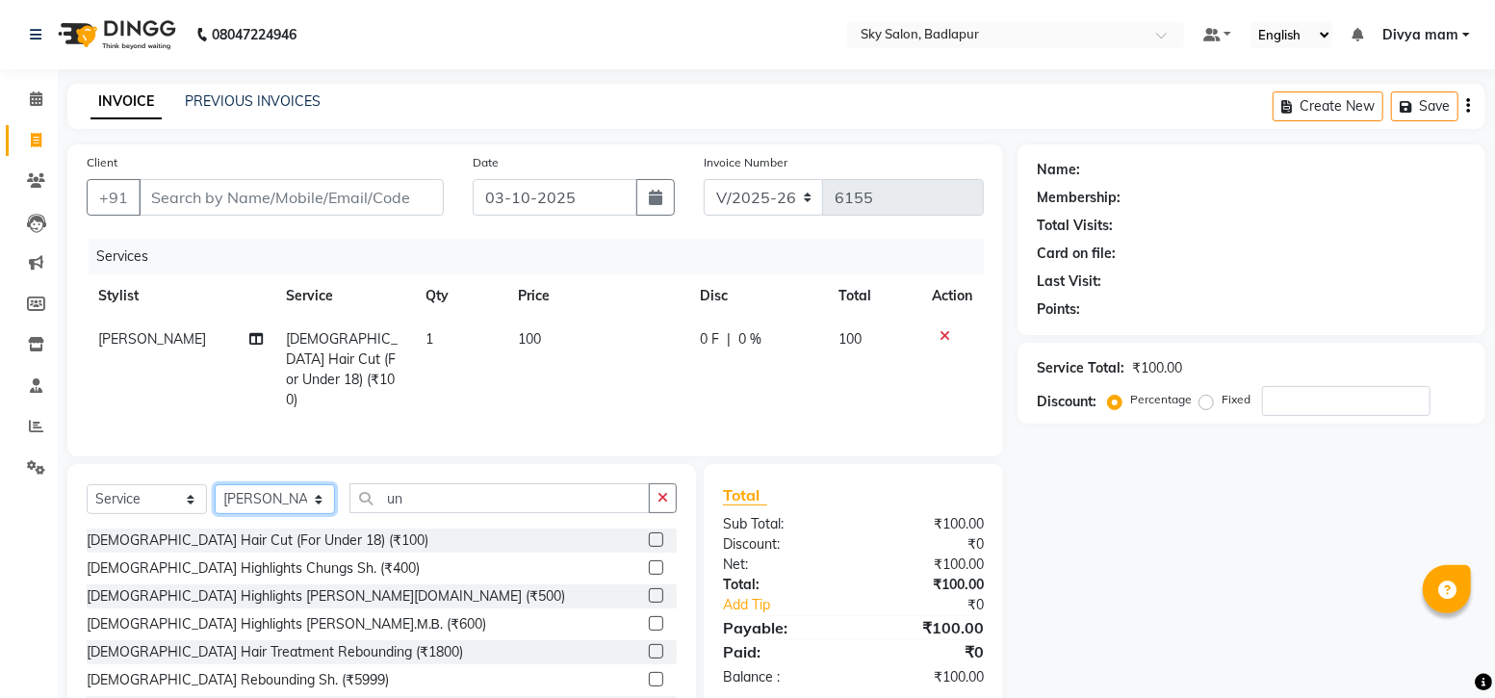
click at [324, 484] on select "Select Stylist [PERSON_NAME] [PERSON_NAME] [PERSON_NAME] [PERSON_NAME] mam [PER…" at bounding box center [275, 499] width 120 height 30
select select "60172"
click at [215, 484] on select "Select Stylist [PERSON_NAME] [PERSON_NAME] [PERSON_NAME] [PERSON_NAME] mam [PER…" at bounding box center [275, 499] width 120 height 30
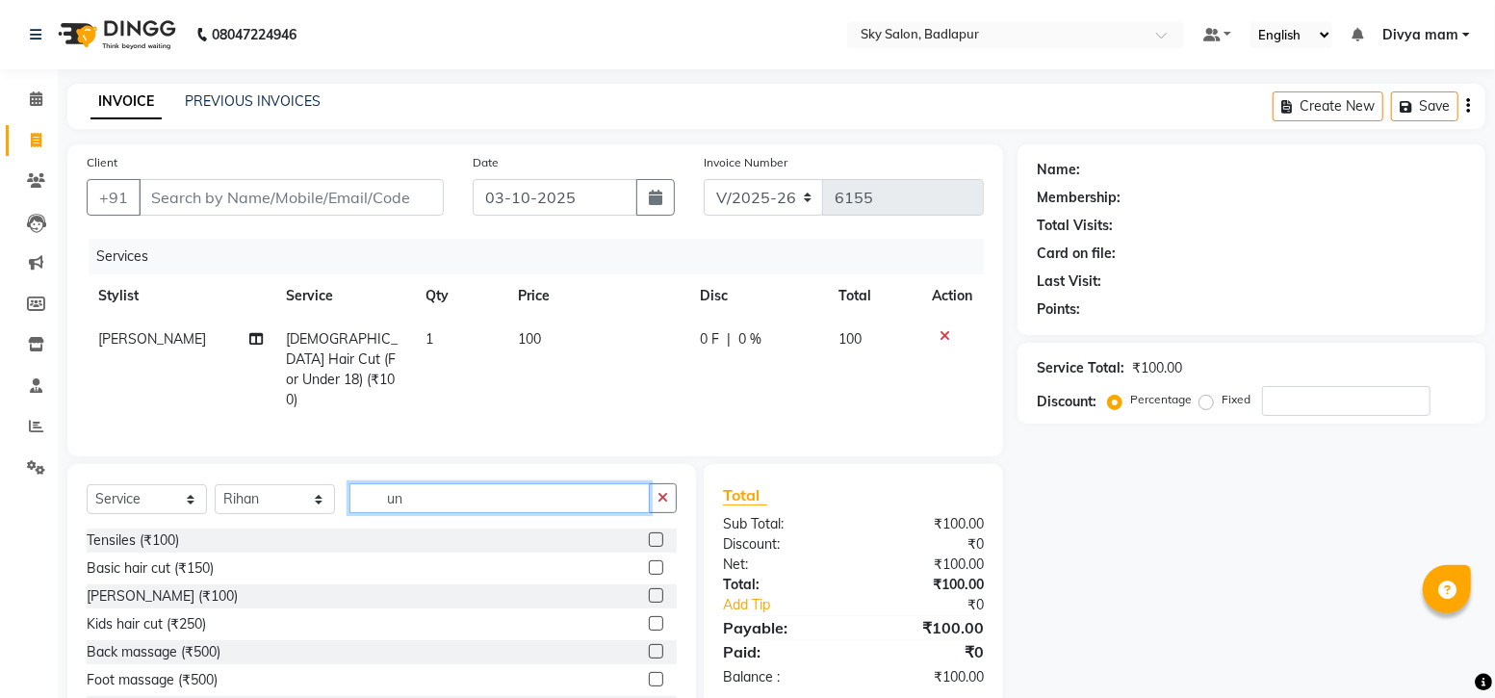
click at [480, 486] on input "un" at bounding box center [499, 498] width 300 height 30
type input "u"
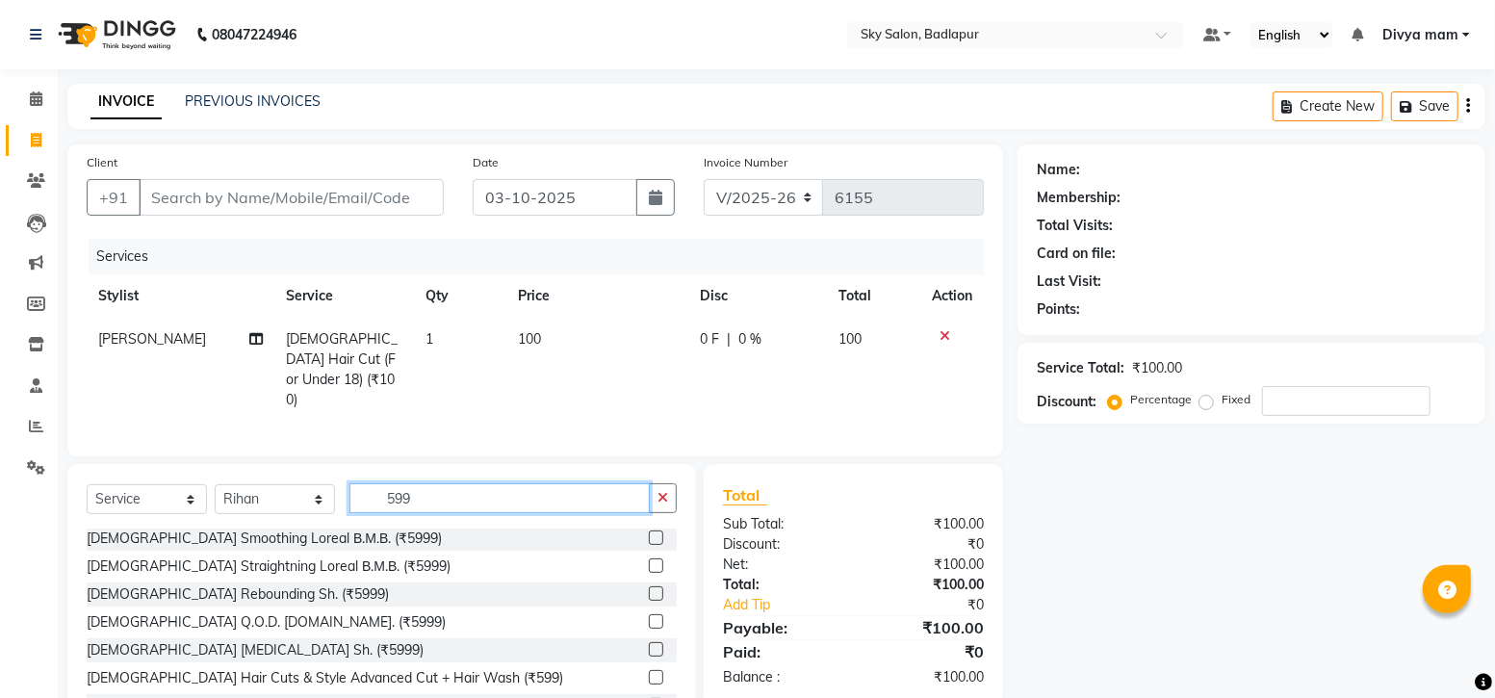
scroll to position [73, 0]
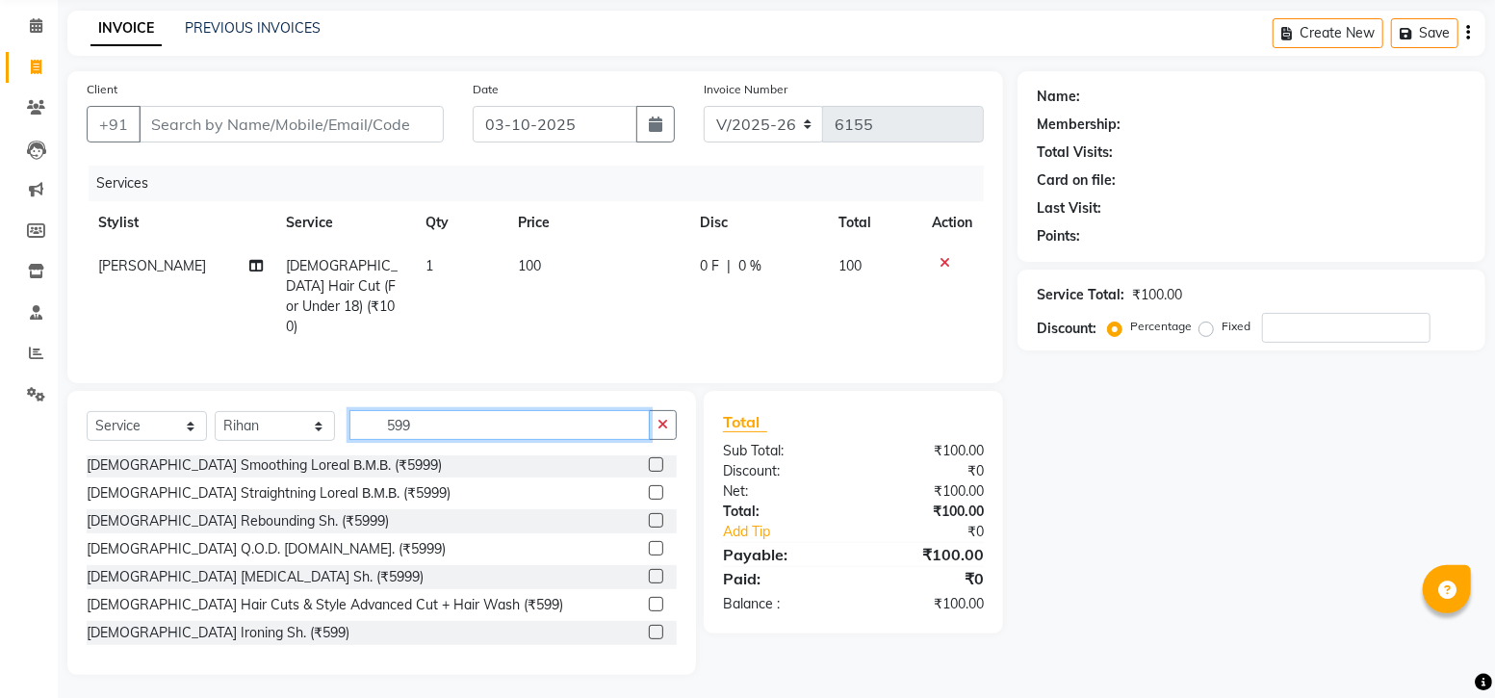
type input "599"
click at [649, 597] on label at bounding box center [656, 604] width 14 height 14
click at [649, 599] on input "checkbox" at bounding box center [655, 605] width 13 height 13
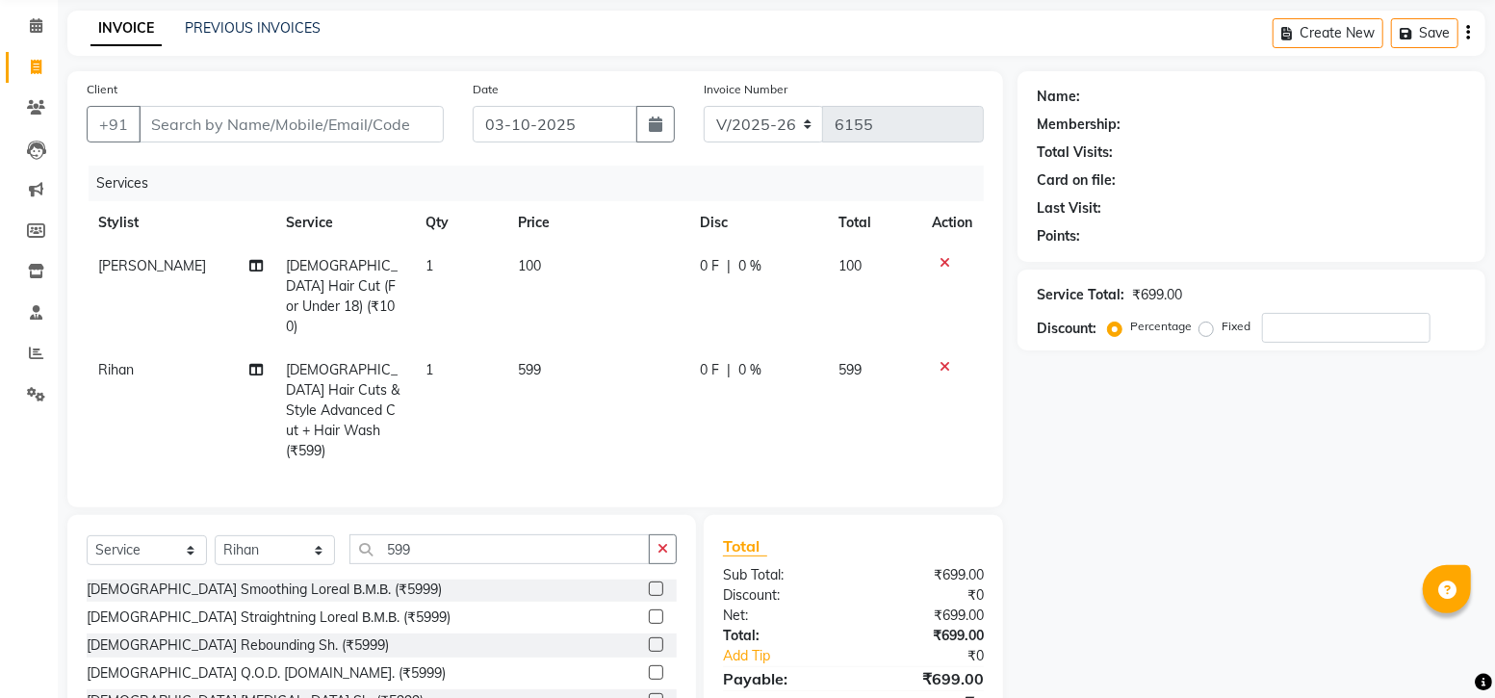
checkbox input "false"
click at [217, 131] on input "Client" at bounding box center [291, 124] width 305 height 37
type input "7"
type input "0"
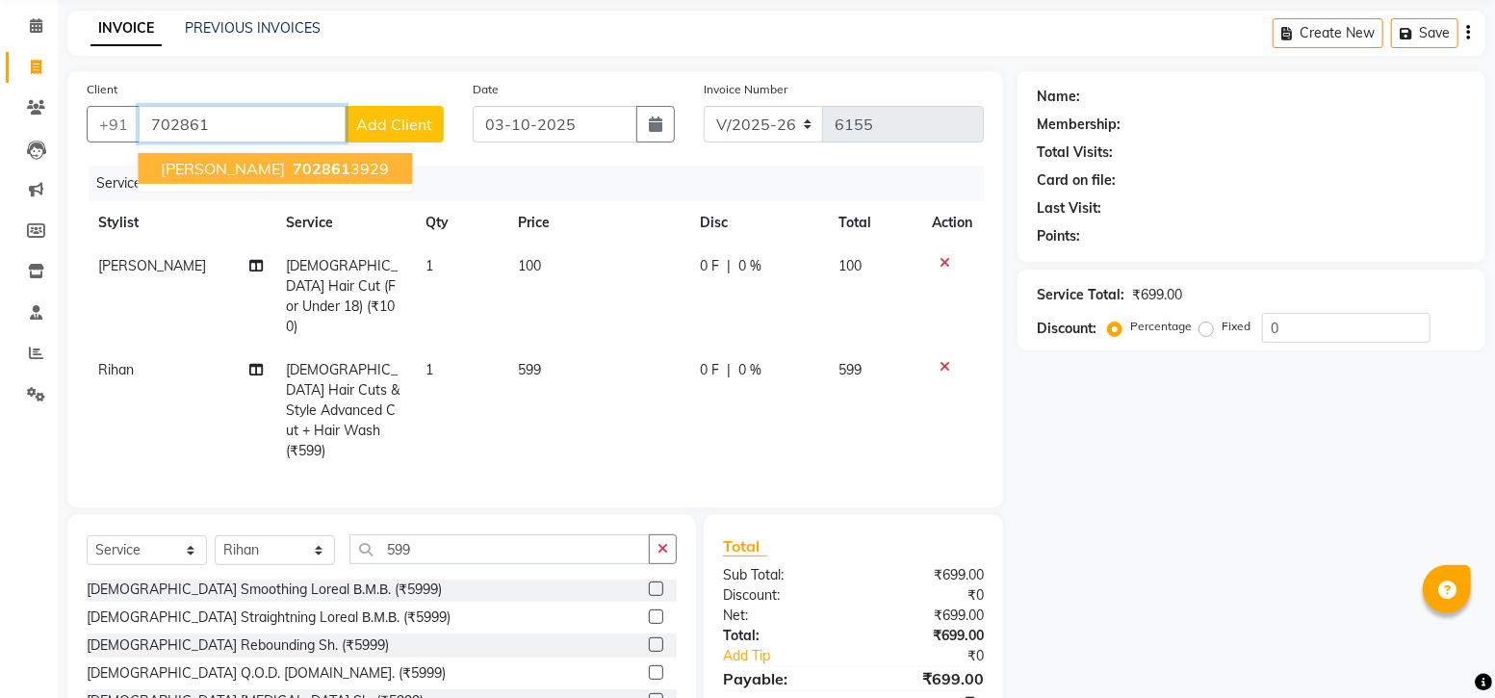
click at [329, 173] on ngb-highlight "702861 3929" at bounding box center [340, 168] width 100 height 19
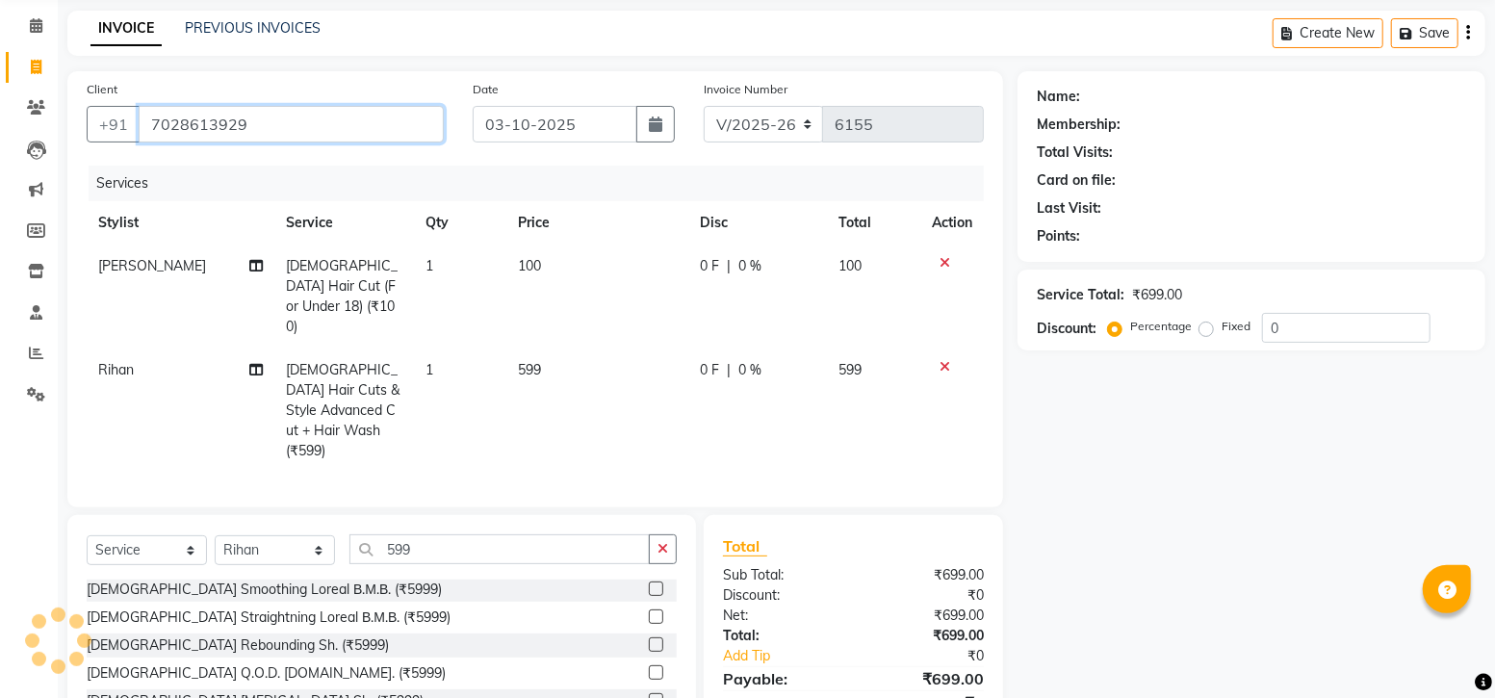
type input "7028613929"
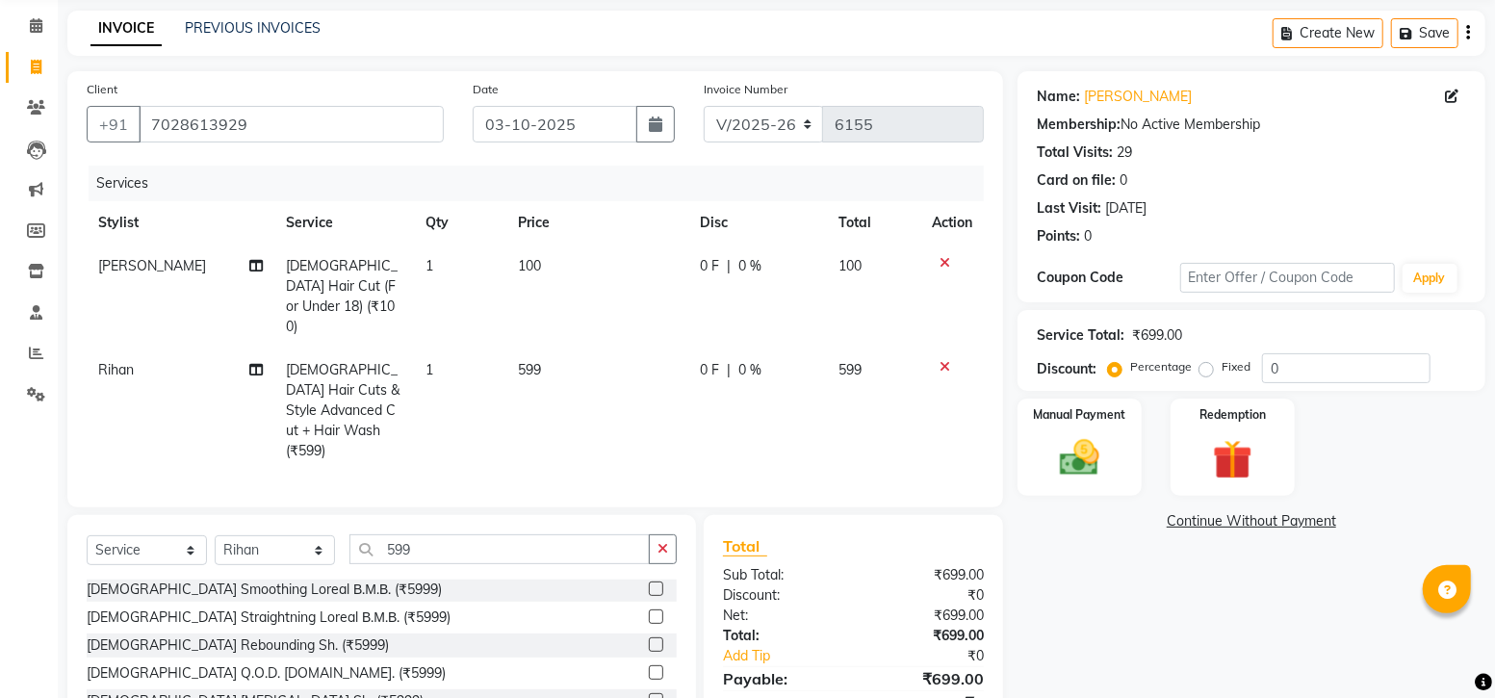
click at [715, 360] on span "0 F" at bounding box center [709, 370] width 19 height 20
select select "60172"
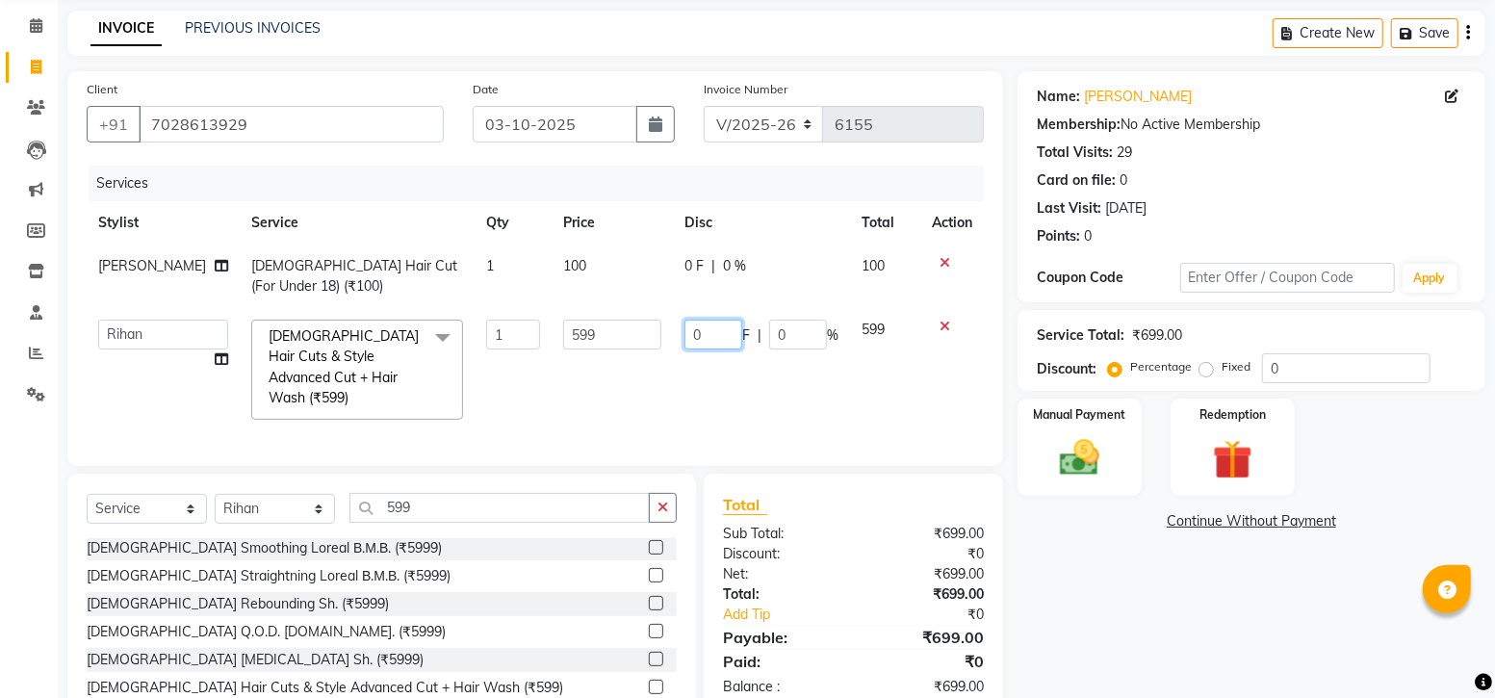
click at [699, 341] on input "0" at bounding box center [713, 335] width 58 height 30
type input "100"
click at [833, 402] on tr "Afreen sayyed Amir Bharti Raipure Chandan Shamnani Dilshad Divya mam Farman Fir…" at bounding box center [535, 369] width 897 height 123
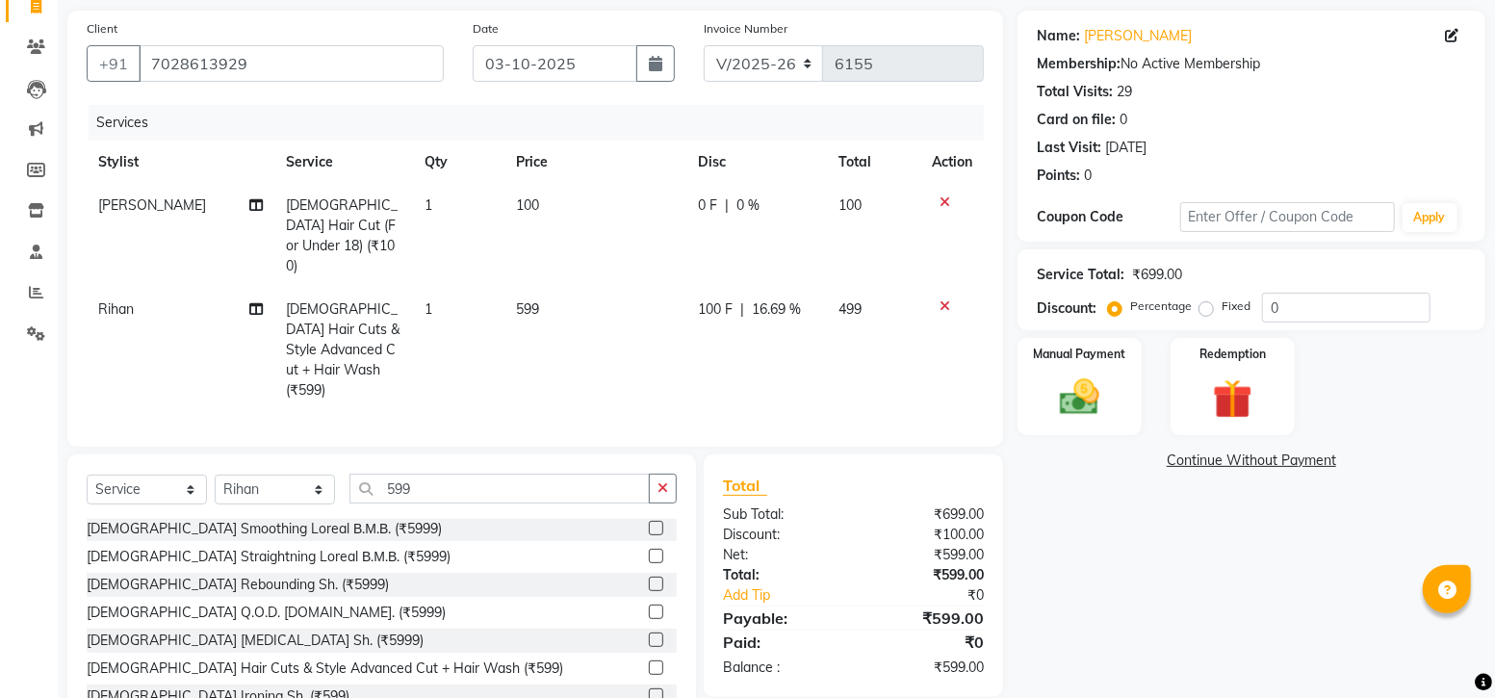
scroll to position [161, 0]
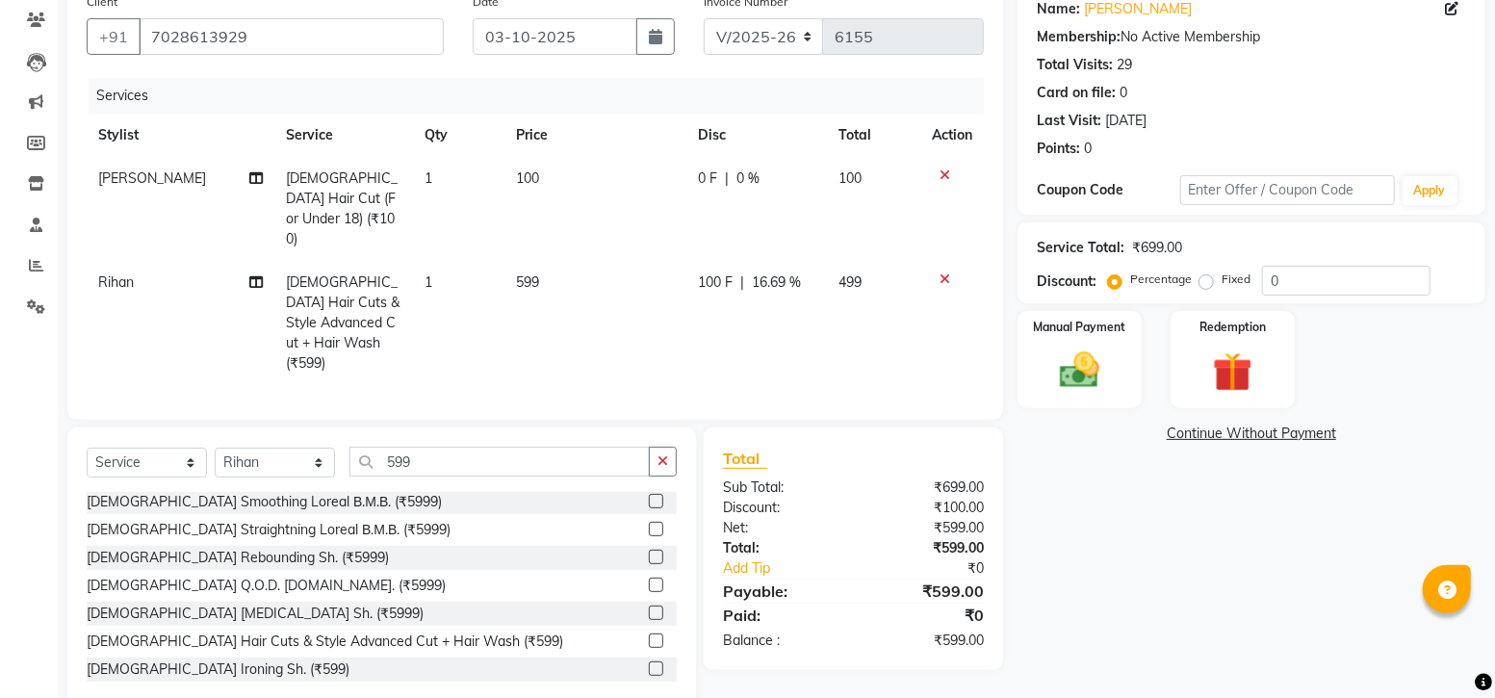
click at [719, 272] on span "100 F" at bounding box center [715, 282] width 35 height 20
select select "60172"
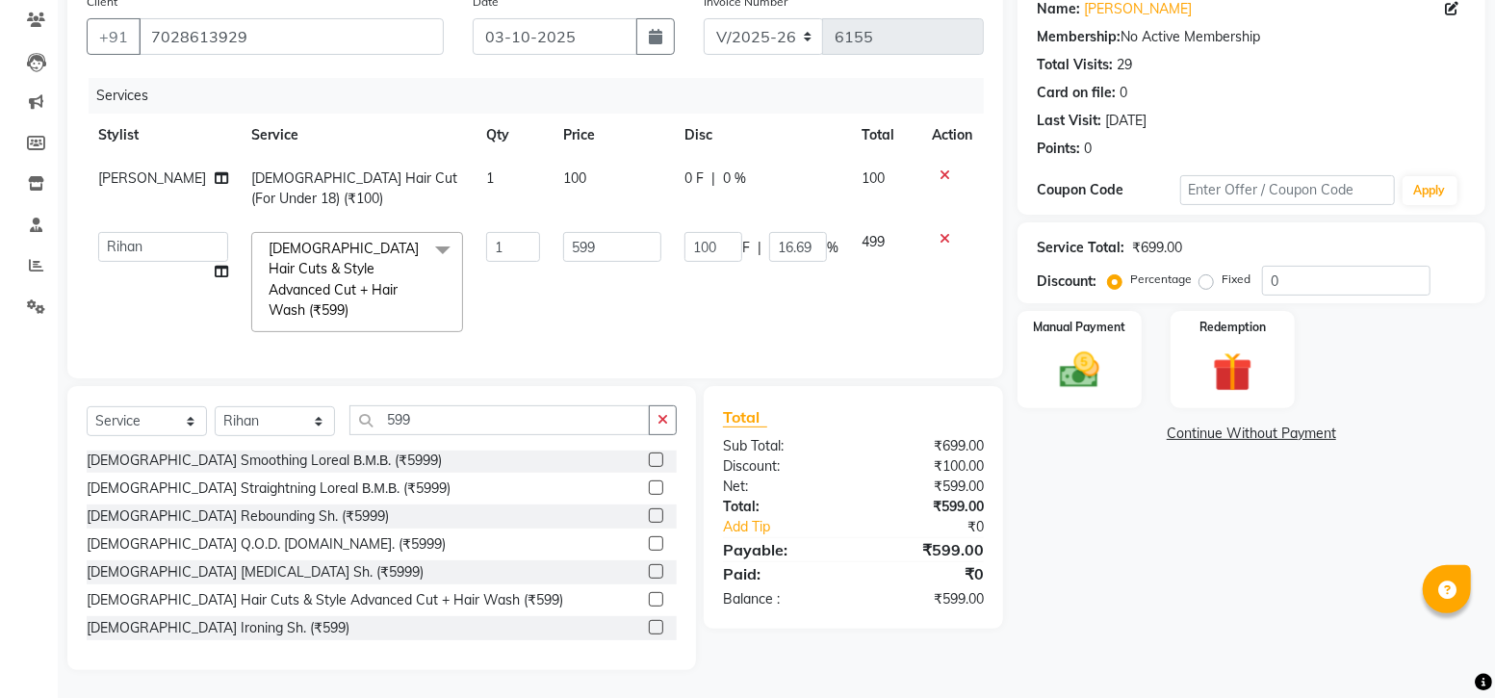
scroll to position [159, 0]
click at [717, 250] on input "100" at bounding box center [713, 249] width 58 height 30
type input "150"
click at [840, 303] on tr "Afreen sayyed Amir Bharti Raipure Chandan Shamnani Dilshad Divya mam Farman Fir…" at bounding box center [535, 283] width 897 height 123
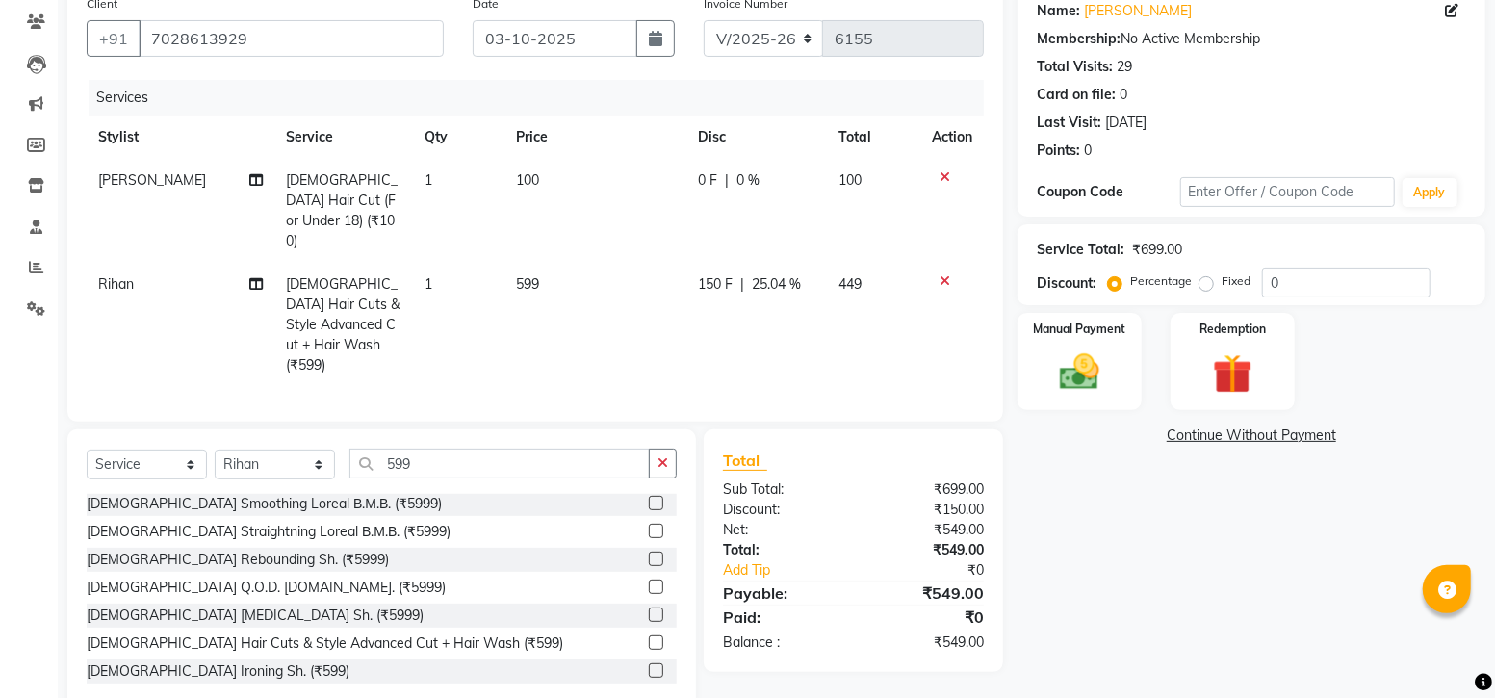
click at [722, 274] on span "150 F" at bounding box center [715, 284] width 35 height 20
select select "60172"
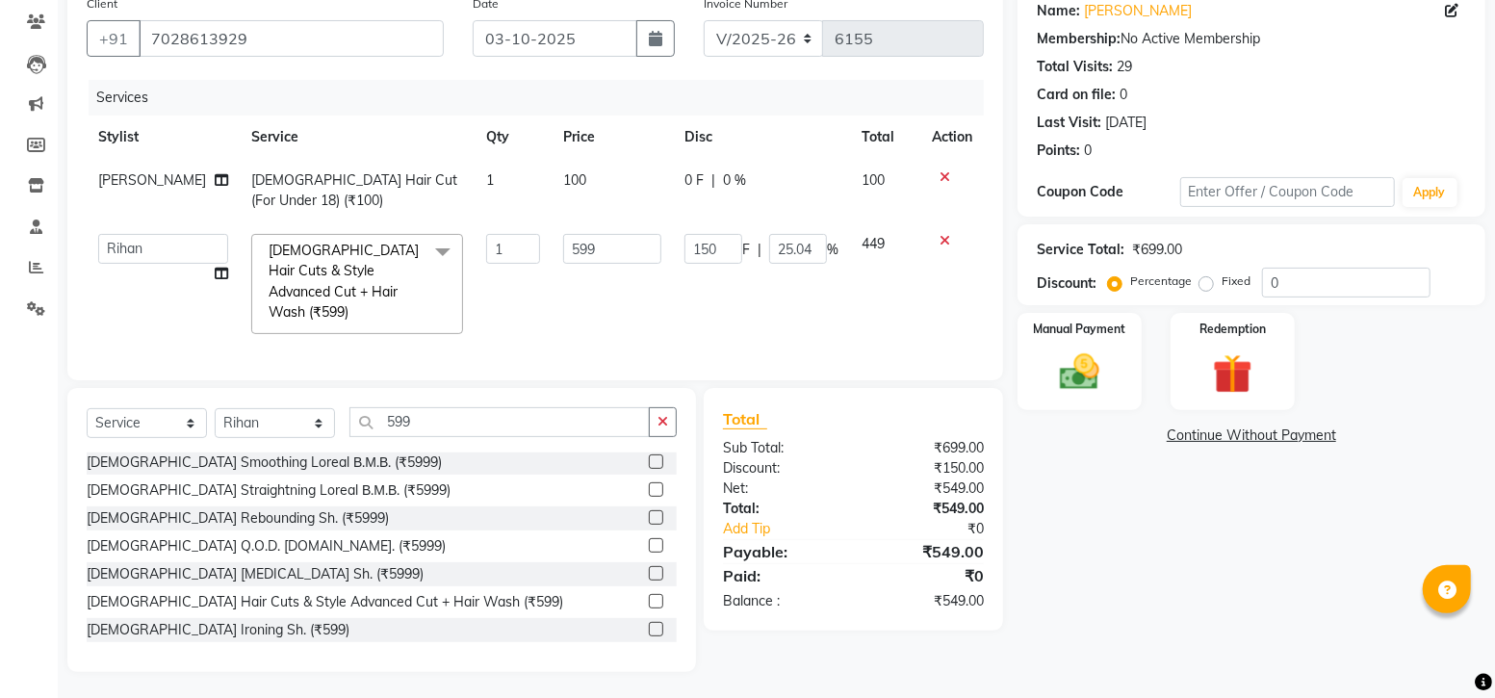
click at [681, 204] on td "0 F | 0 %" at bounding box center [761, 191] width 177 height 64
select select "81048"
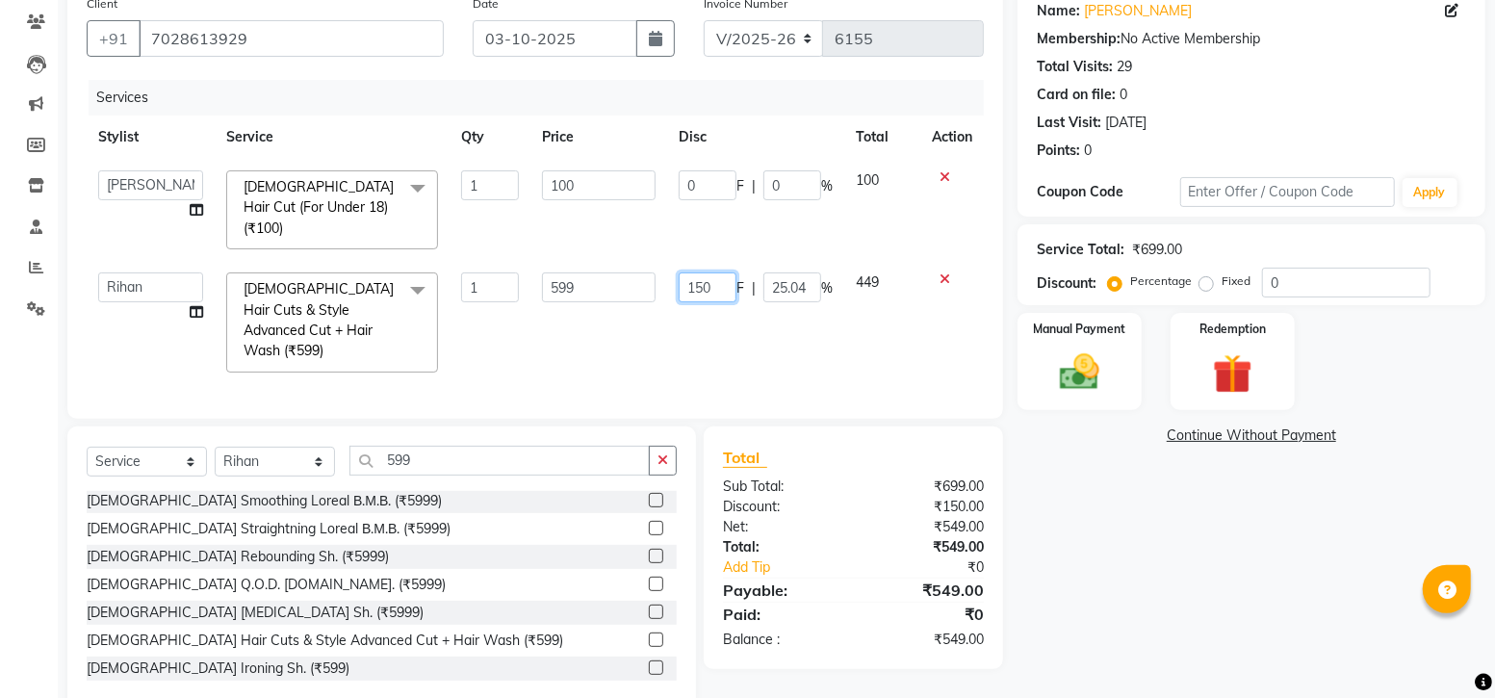
click at [705, 272] on input "150" at bounding box center [708, 287] width 58 height 30
click at [712, 272] on input "150" at bounding box center [708, 287] width 58 height 30
type input "1"
type input "200"
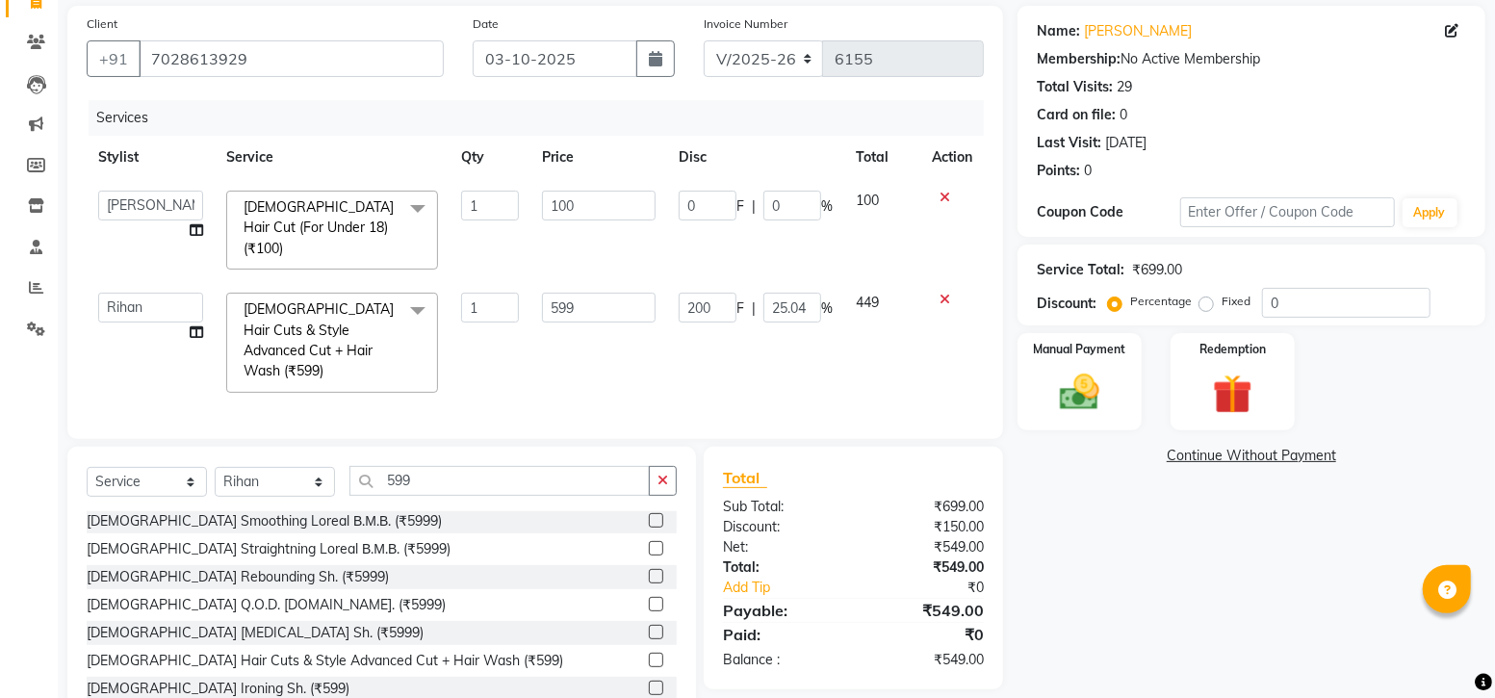
click at [703, 310] on td "200 F | 25.04 %" at bounding box center [755, 342] width 177 height 123
select select "60172"
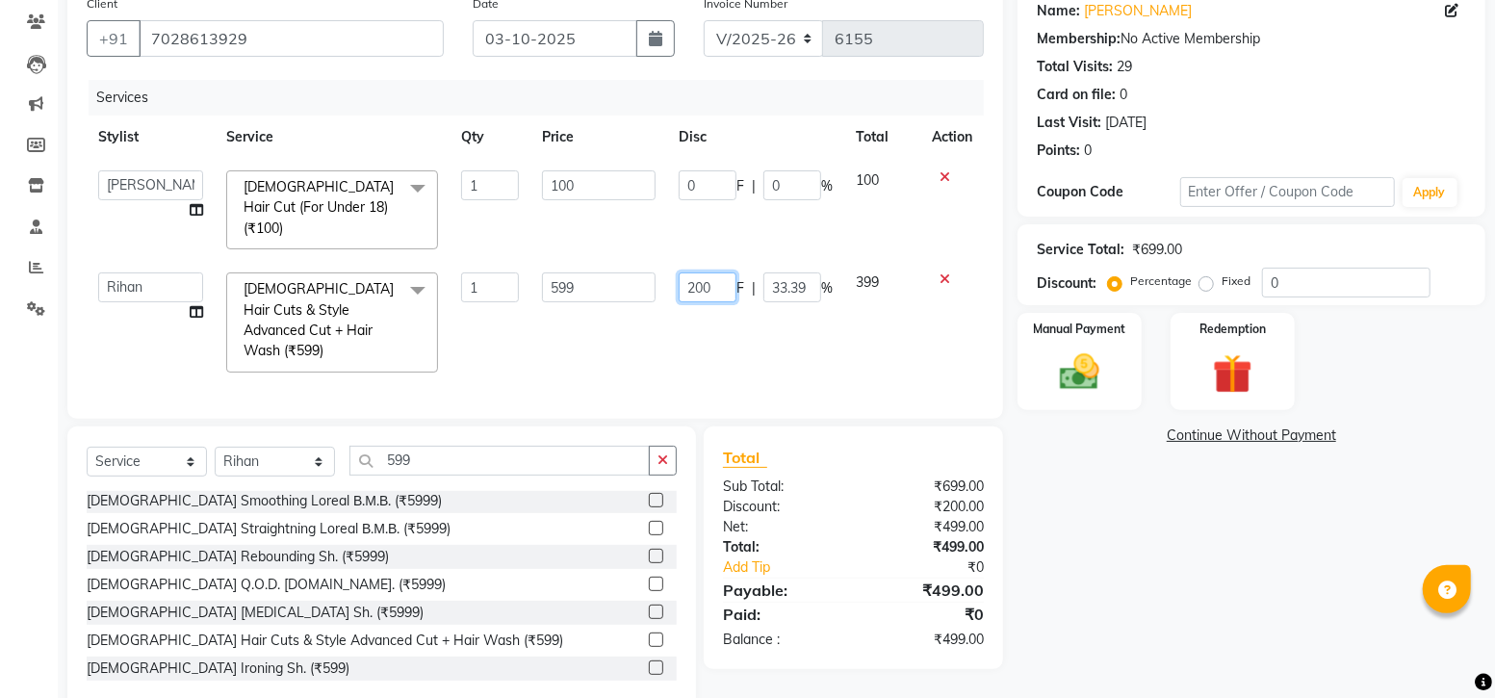
click at [720, 272] on input "200" at bounding box center [708, 287] width 58 height 30
type input "249"
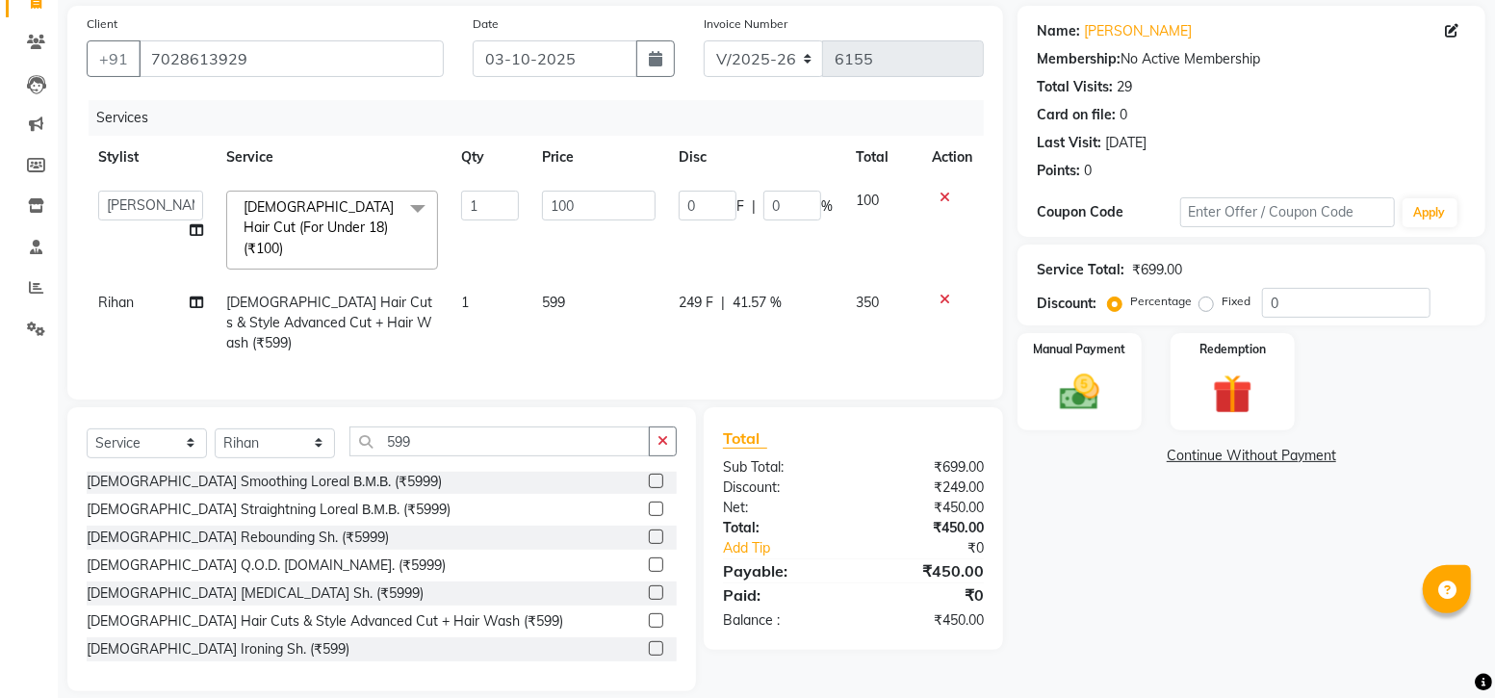
click at [816, 302] on td "249 F | 41.57 %" at bounding box center [755, 323] width 177 height 84
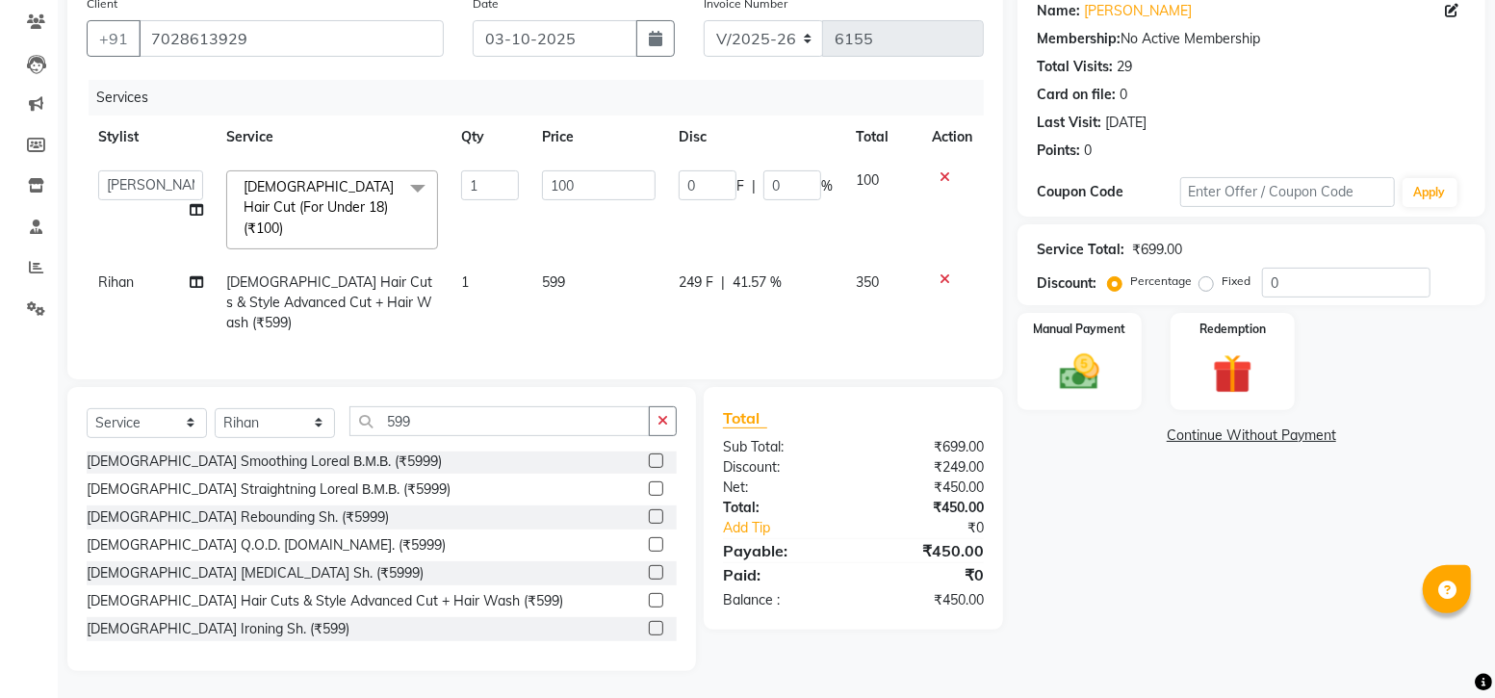
select select "60172"
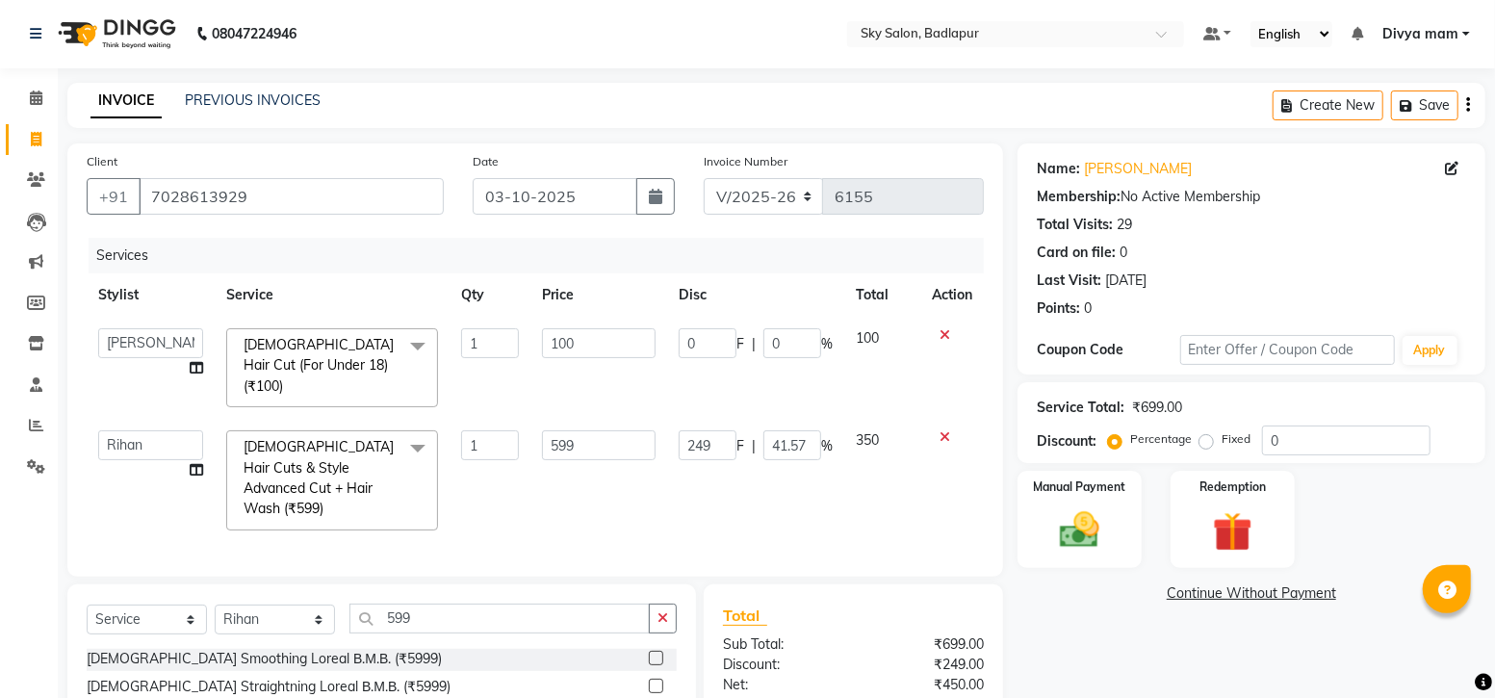
scroll to position [0, 0]
click at [1442, 105] on button "Save" at bounding box center [1424, 106] width 67 height 30
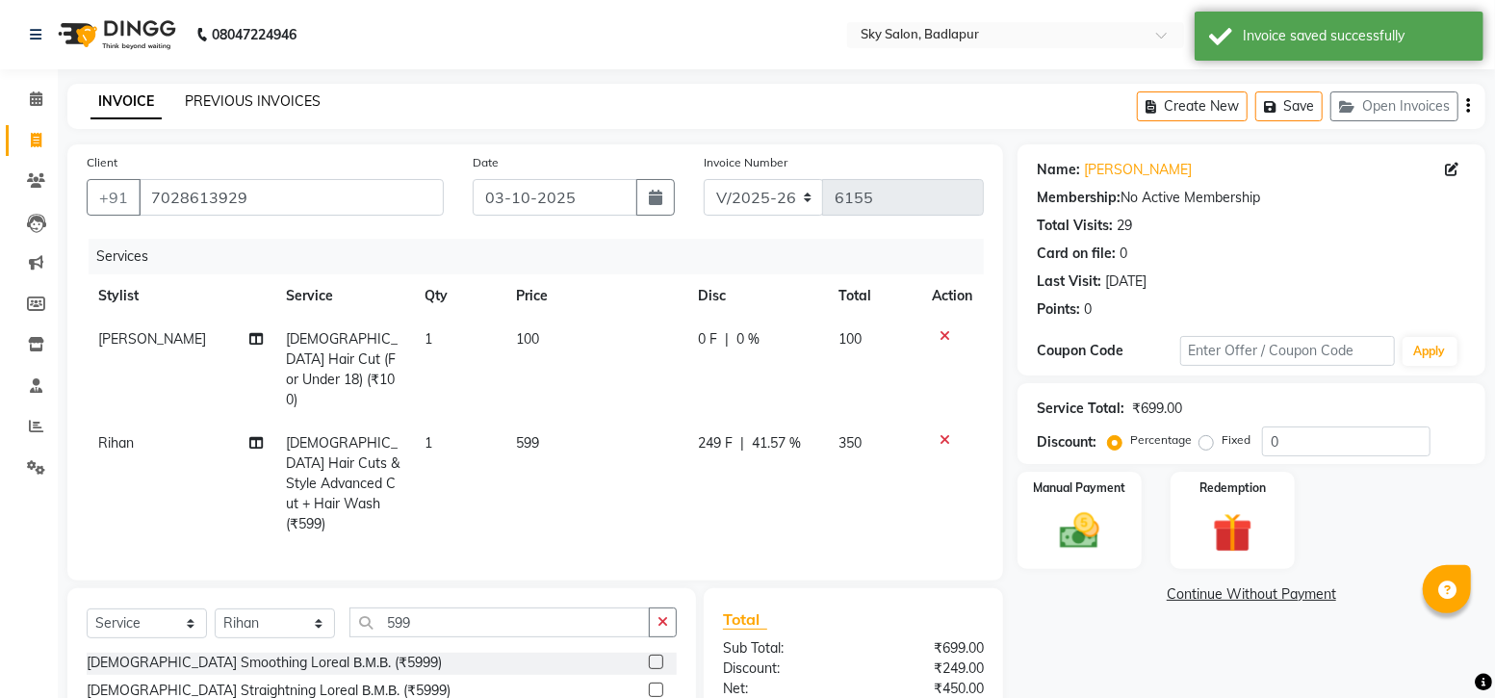
click at [234, 103] on link "PREVIOUS INVOICES" at bounding box center [253, 100] width 136 height 17
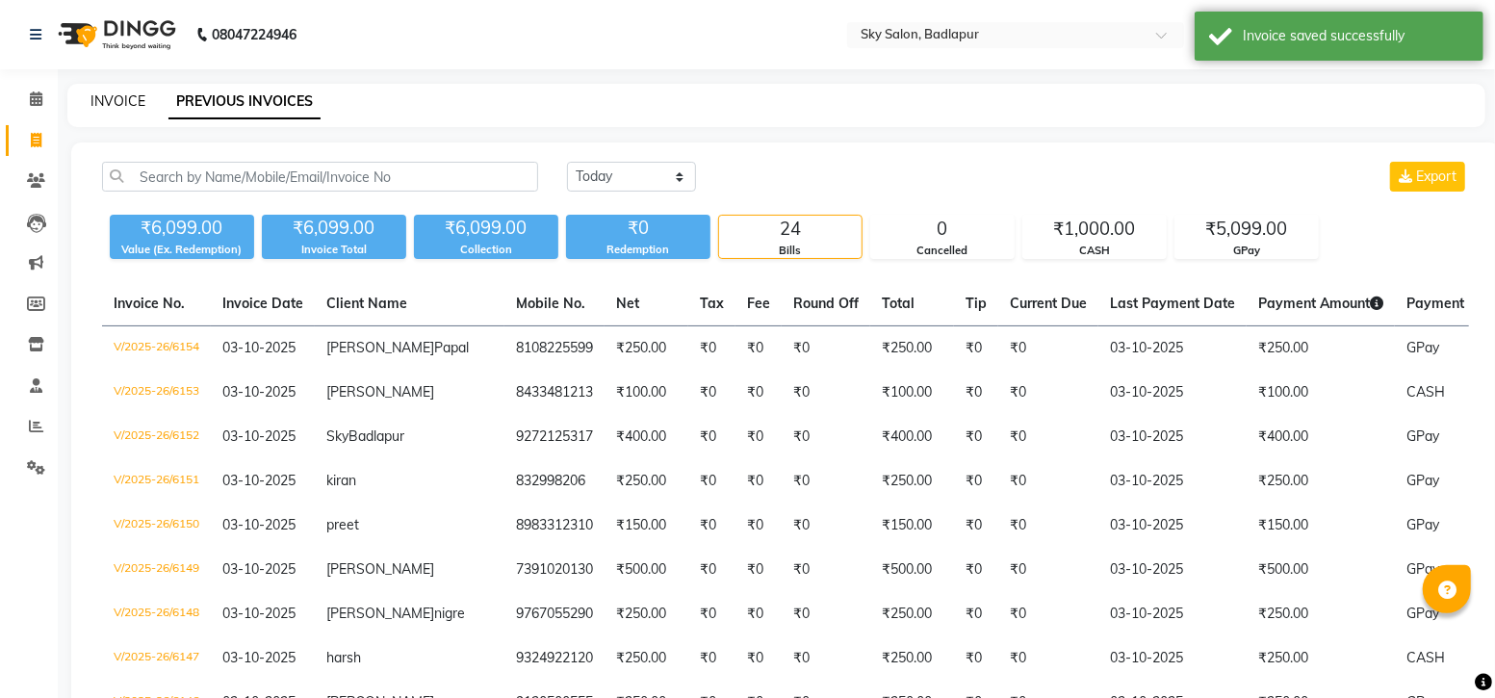
click at [120, 103] on link "INVOICE" at bounding box center [117, 100] width 55 height 17
select select "service"
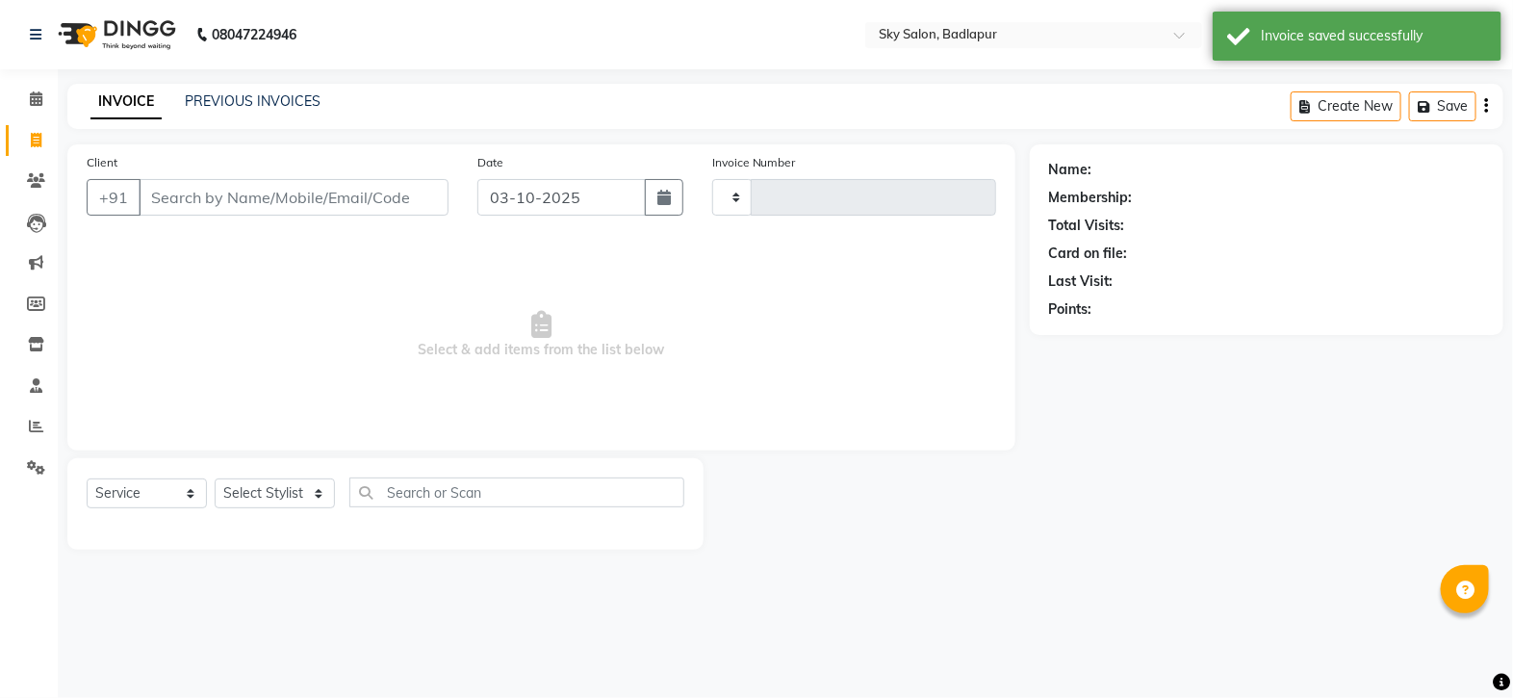
type input "6155"
select select "6927"
click at [164, 204] on input "Client" at bounding box center [294, 197] width 310 height 37
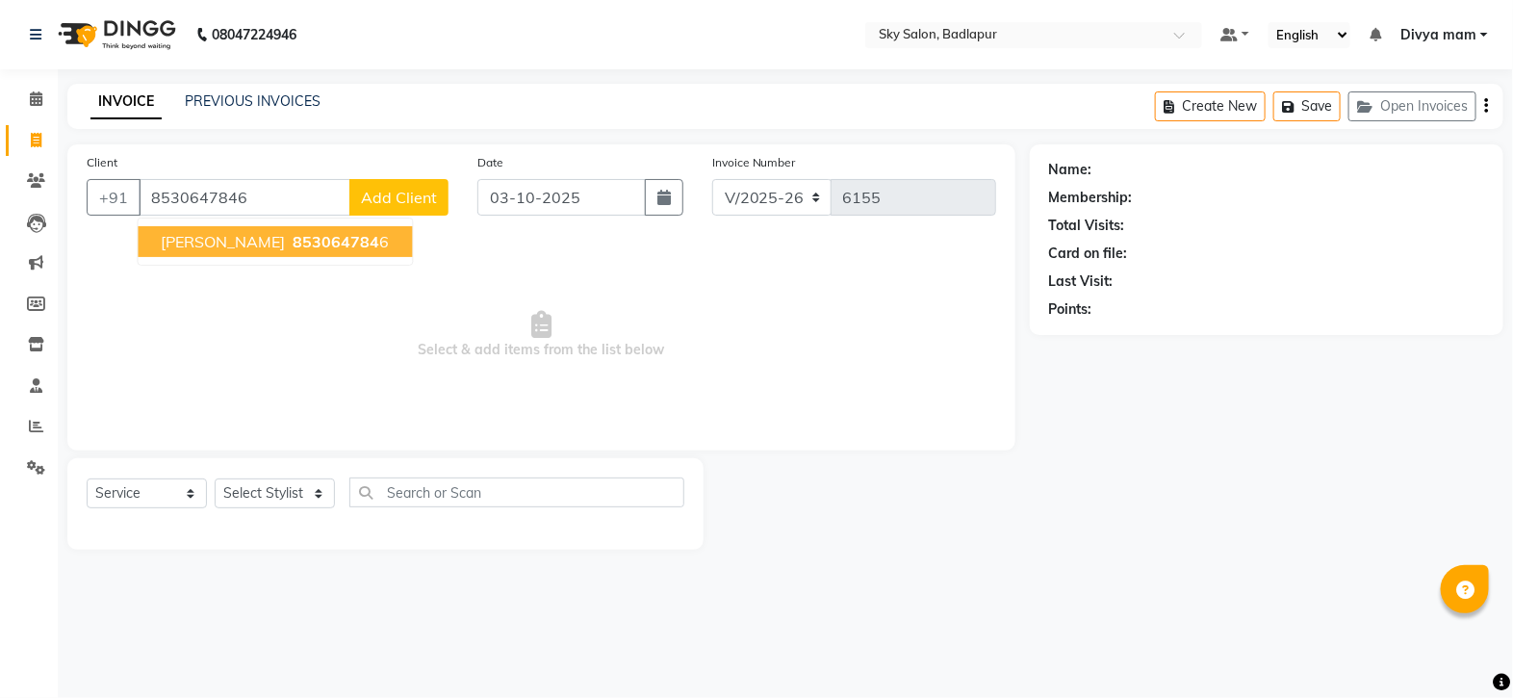
type input "8530647846"
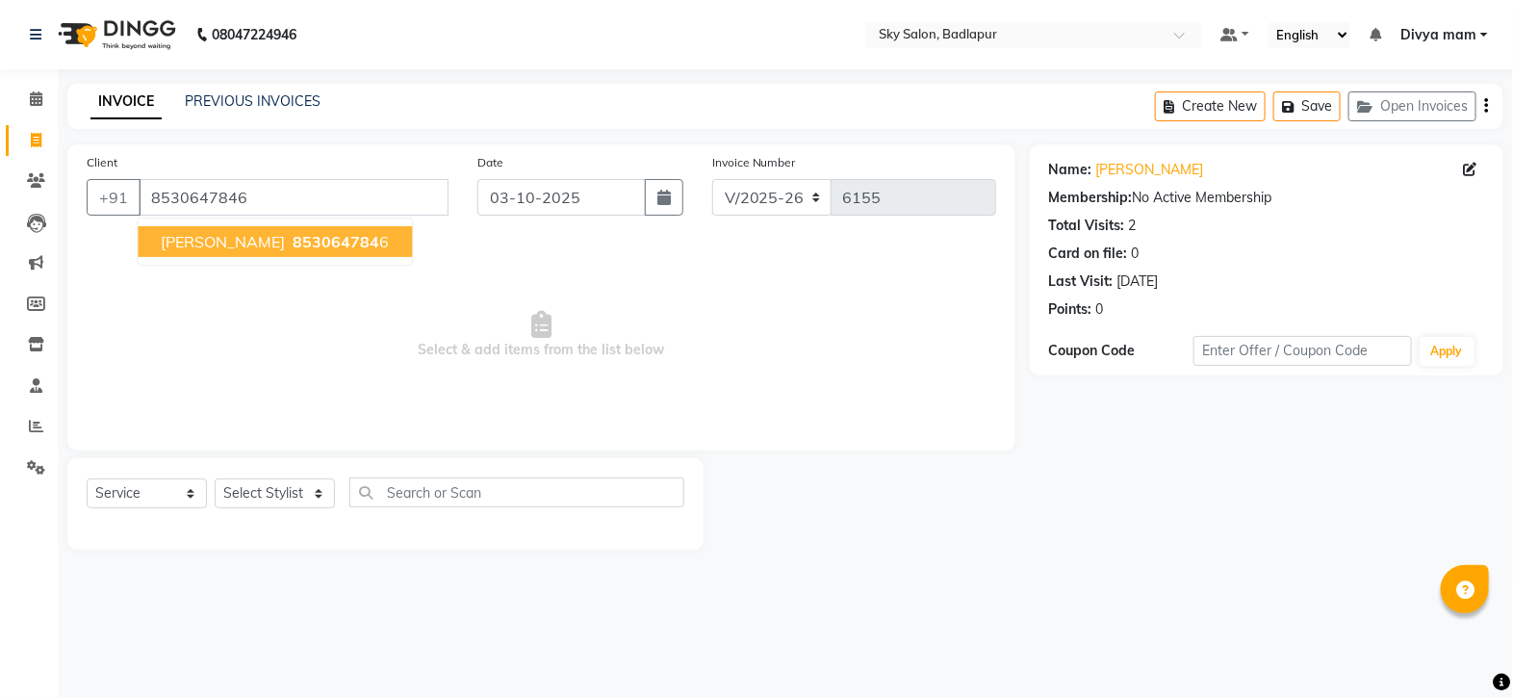
click at [304, 243] on span "853064784" at bounding box center [337, 241] width 87 height 19
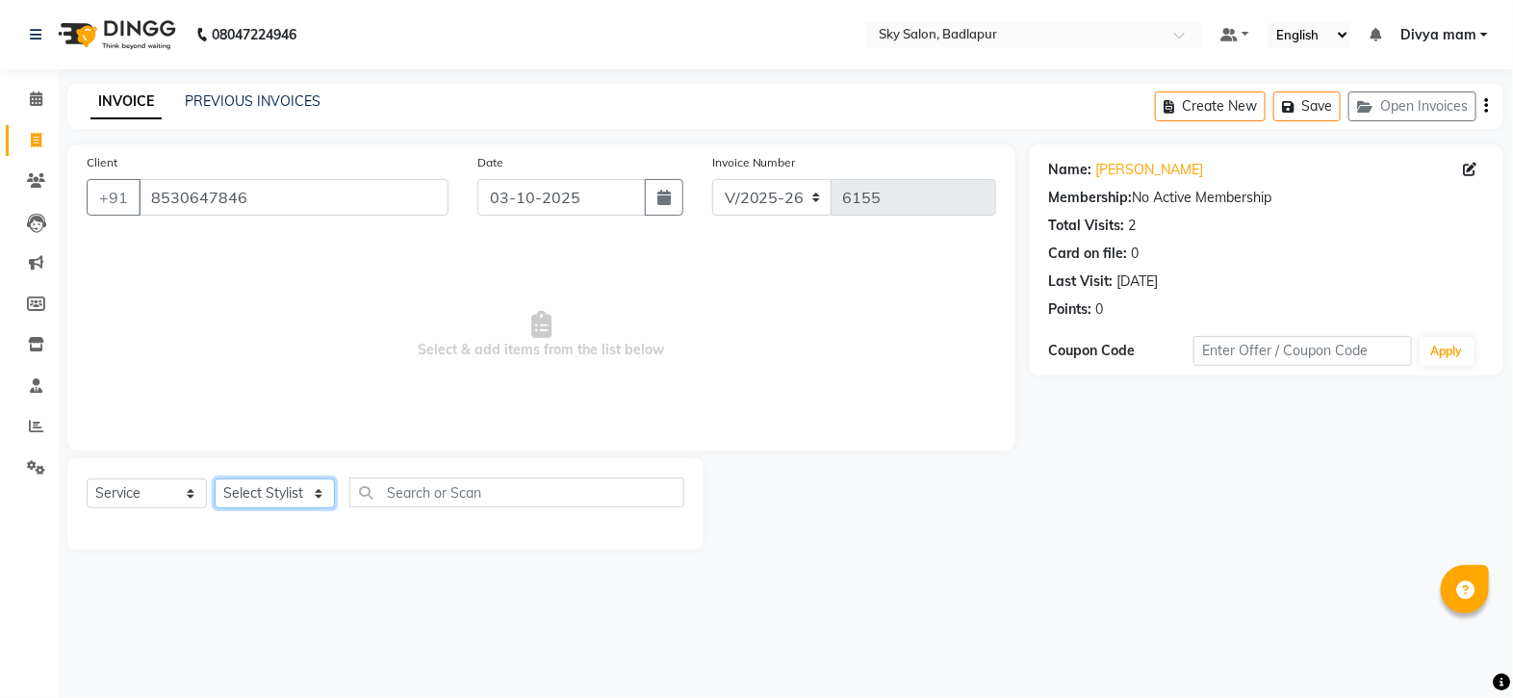
click at [321, 499] on select "Select Stylist [PERSON_NAME] [PERSON_NAME] [PERSON_NAME] [PERSON_NAME] mam [PER…" at bounding box center [275, 493] width 120 height 30
select select "81048"
click at [215, 479] on select "Select Stylist [PERSON_NAME] [PERSON_NAME] [PERSON_NAME] [PERSON_NAME] mam [PER…" at bounding box center [275, 493] width 120 height 30
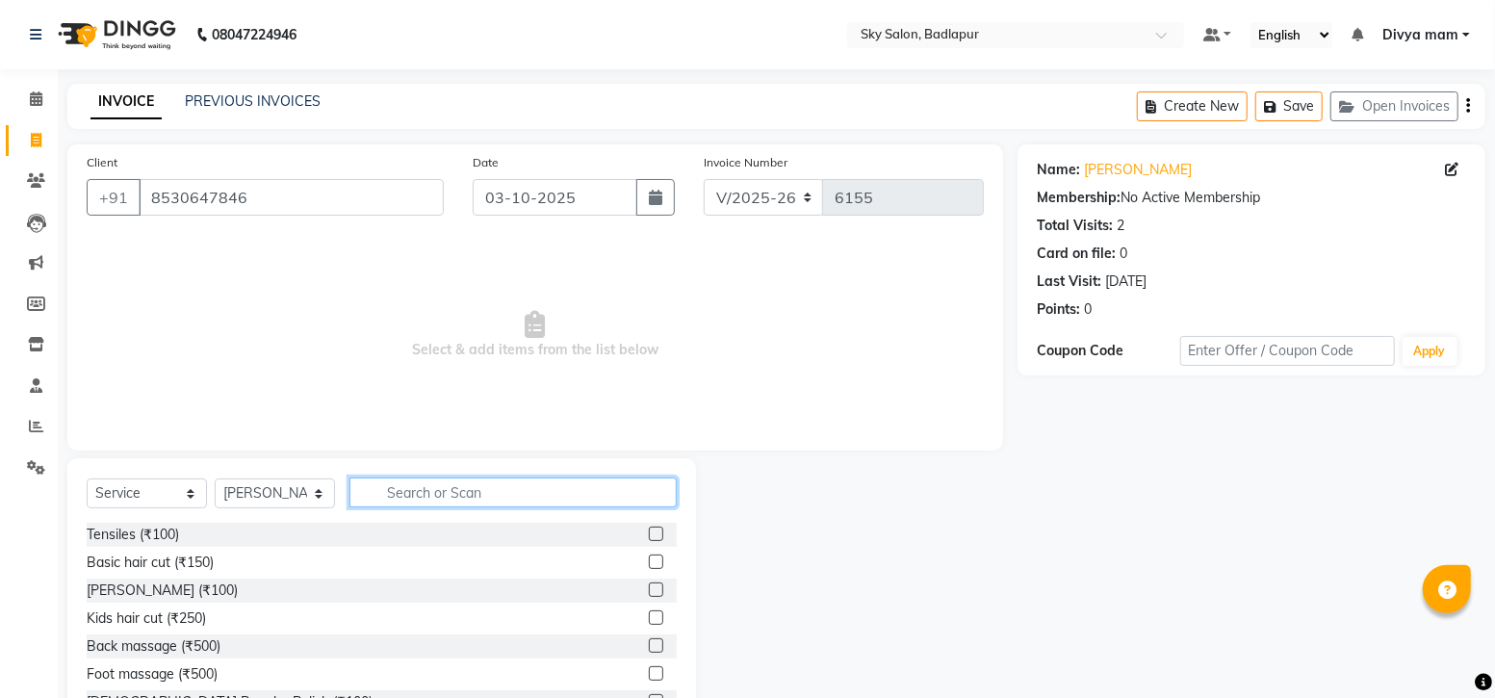
click at [424, 503] on input "text" at bounding box center [512, 492] width 327 height 30
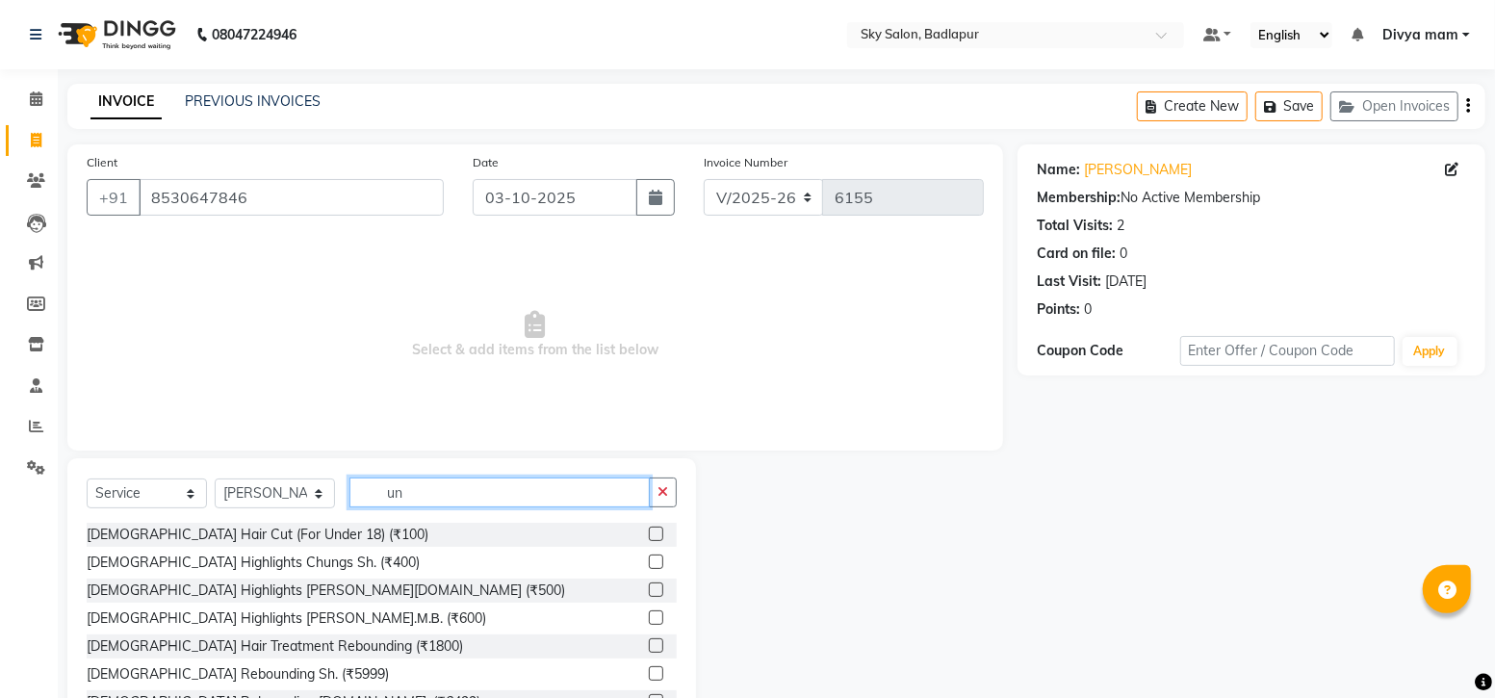
type input "un"
click at [649, 535] on label at bounding box center [656, 534] width 14 height 14
click at [649, 535] on input "checkbox" at bounding box center [655, 534] width 13 height 13
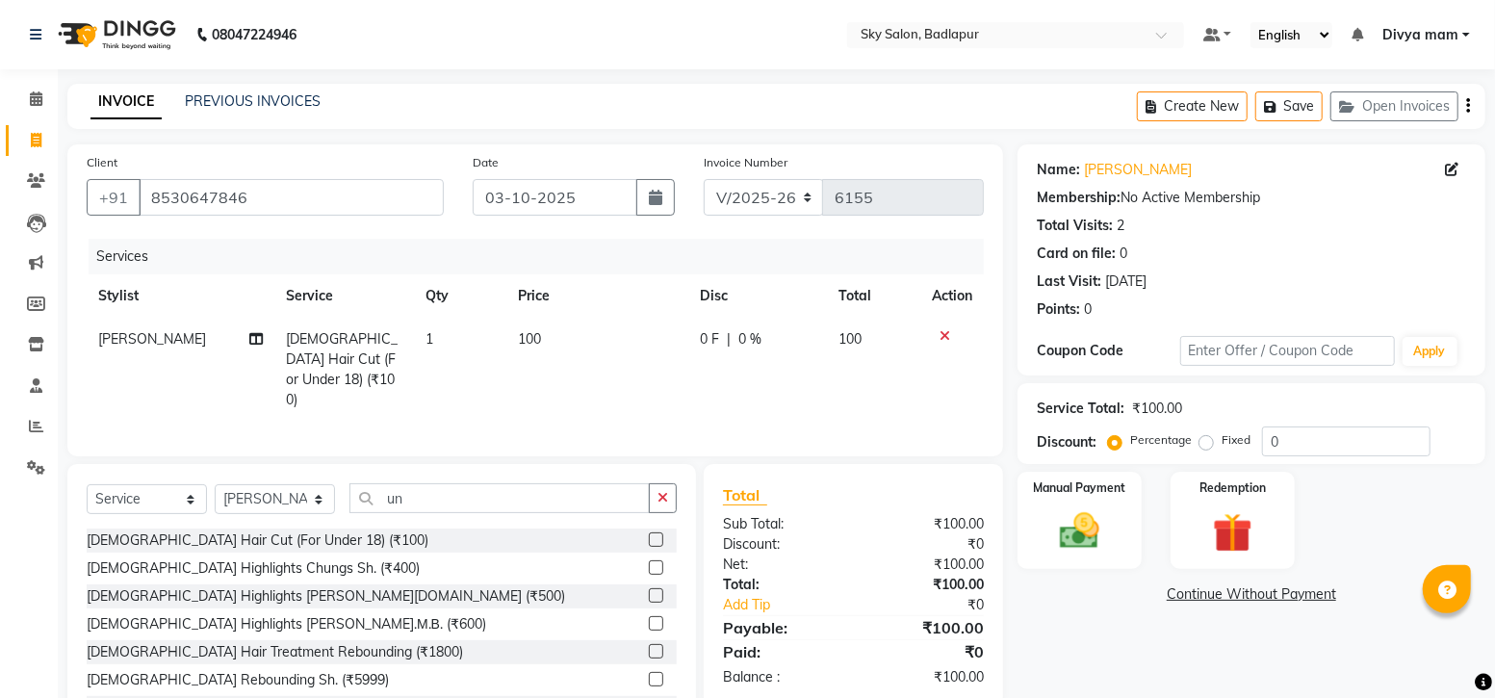
click at [649, 535] on label at bounding box center [656, 539] width 14 height 14
click at [649, 535] on input "checkbox" at bounding box center [655, 540] width 13 height 13
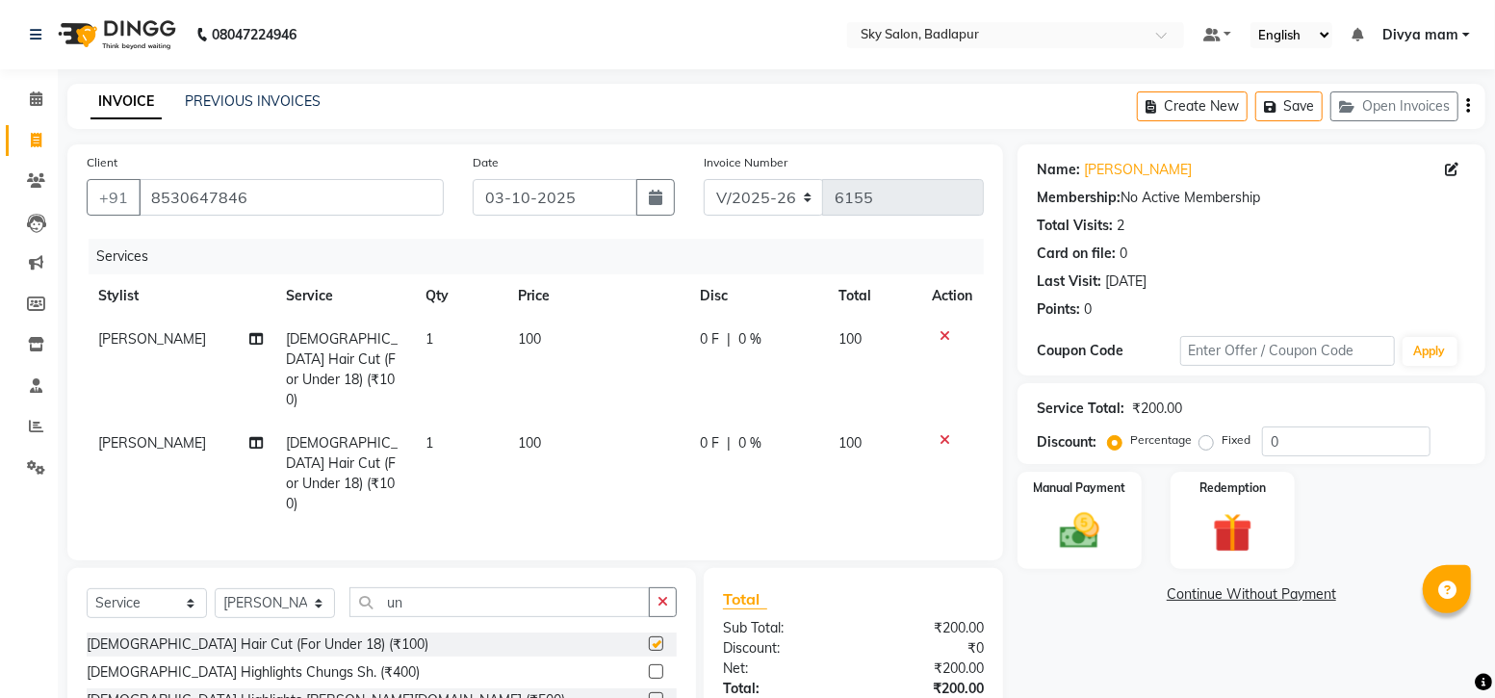
checkbox input "false"
click at [144, 434] on span "[PERSON_NAME]" at bounding box center [152, 442] width 108 height 17
select select "81048"
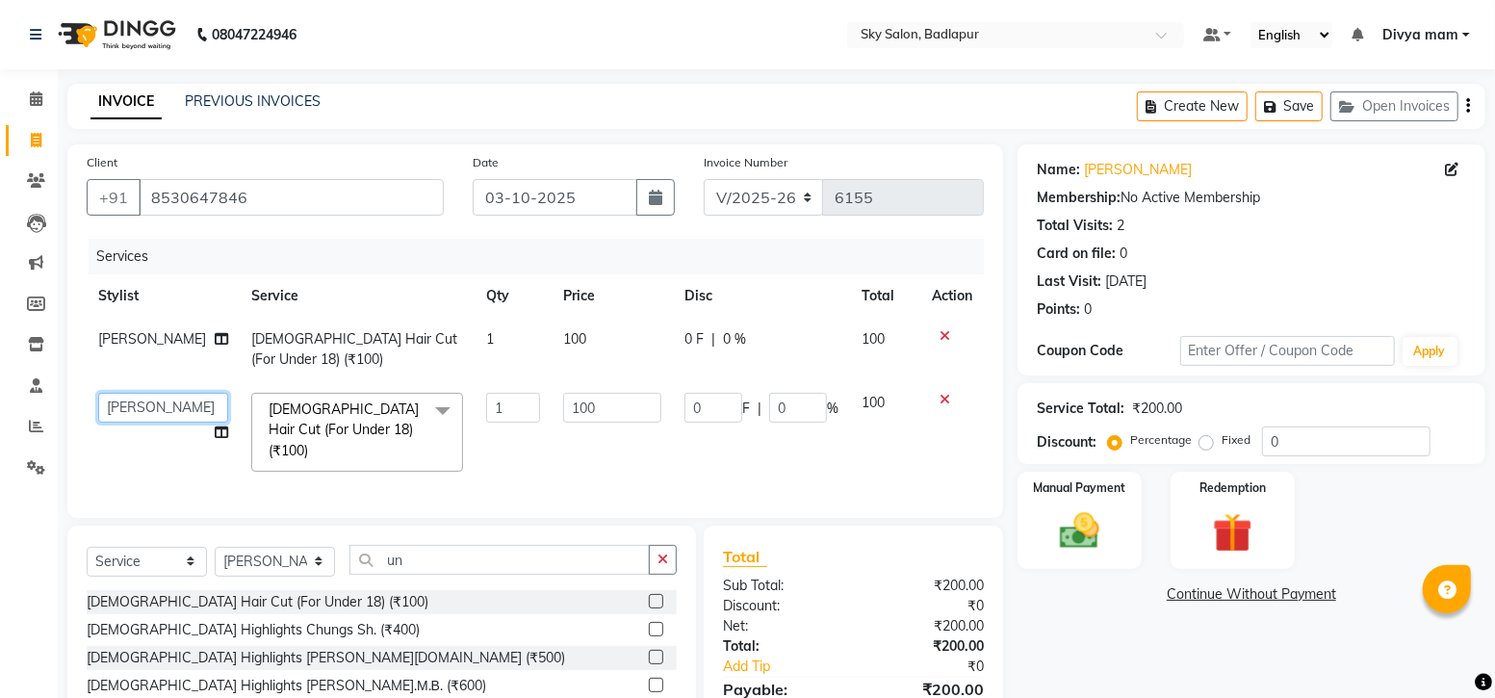
click at [176, 404] on select "Afreen sayyed Amir Bharti Raipure Chandan Shamnani Dilshad Divya mam Farman Fir…" at bounding box center [163, 408] width 130 height 30
select select "93582"
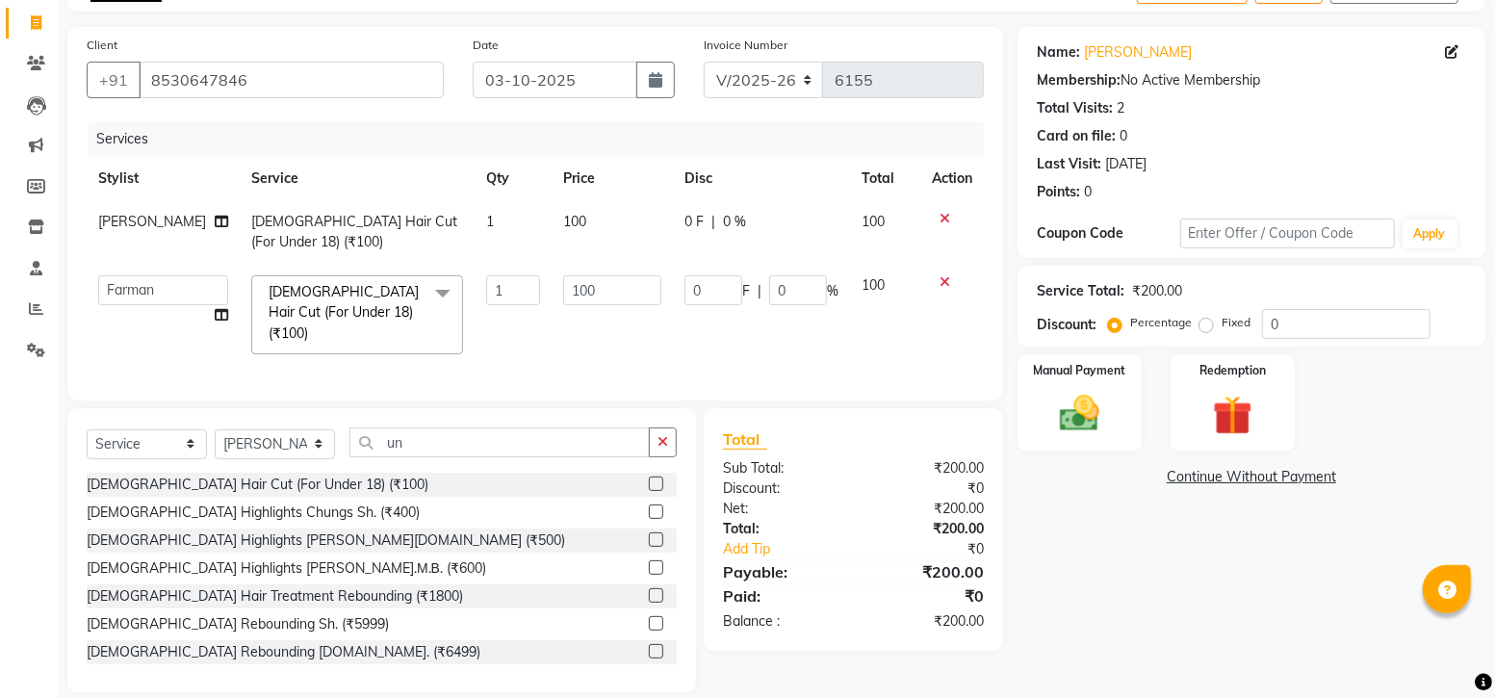
scroll to position [119, 0]
click at [1056, 406] on img at bounding box center [1079, 411] width 66 height 47
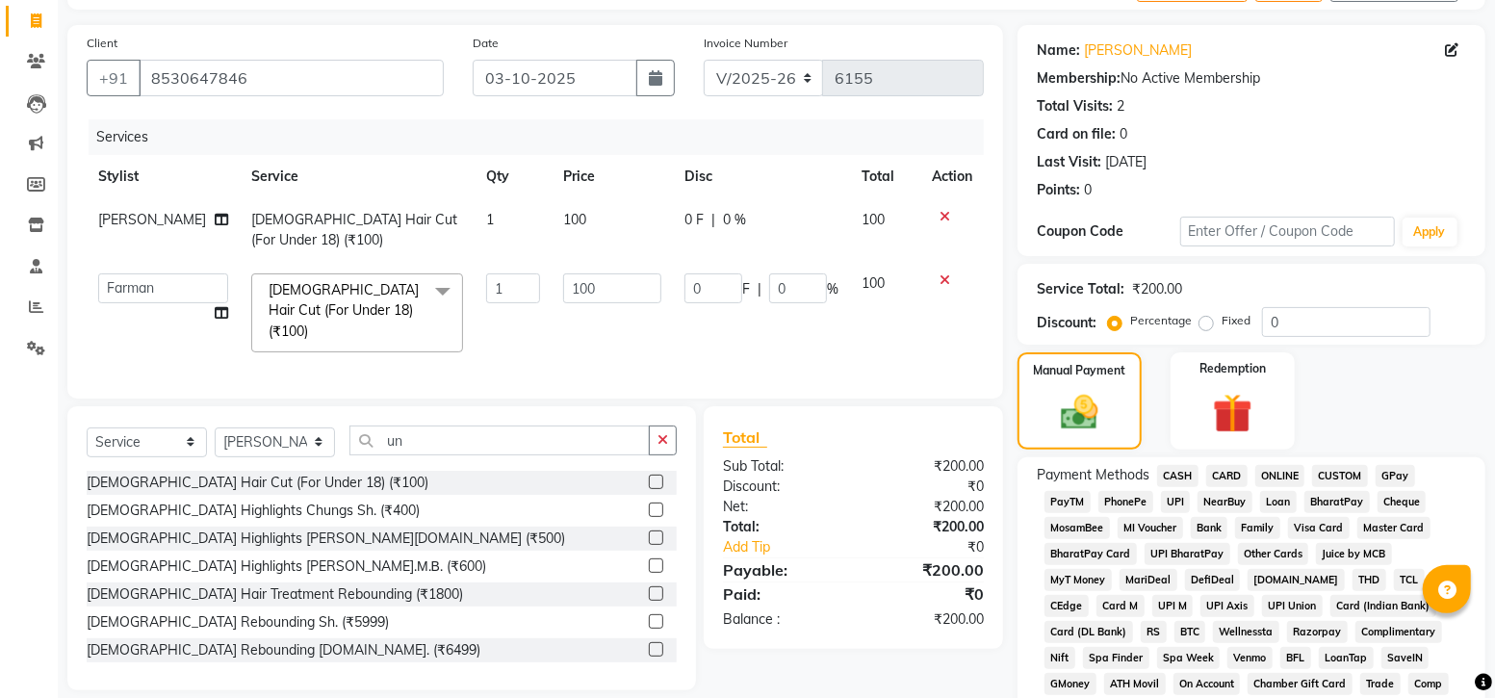
click at [1401, 475] on span "GPay" at bounding box center [1395, 476] width 39 height 22
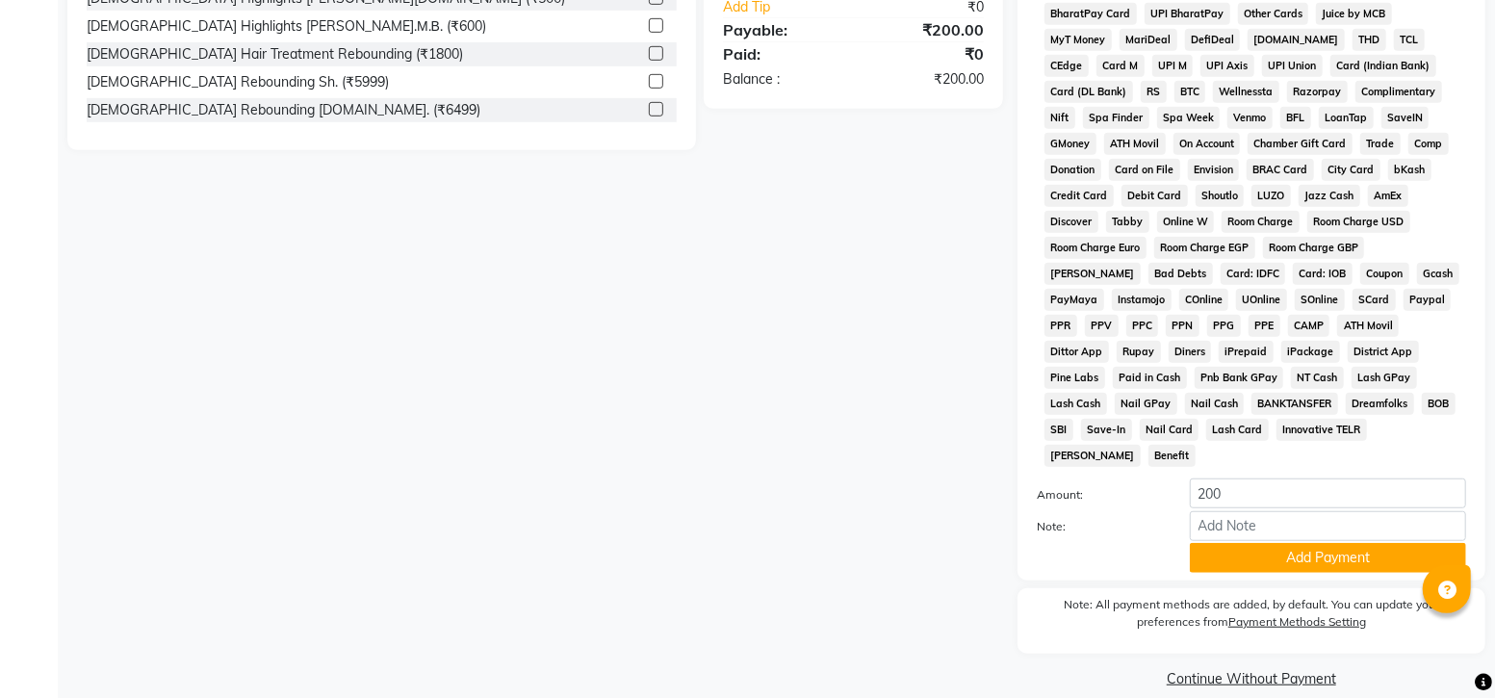
scroll to position [664, 0]
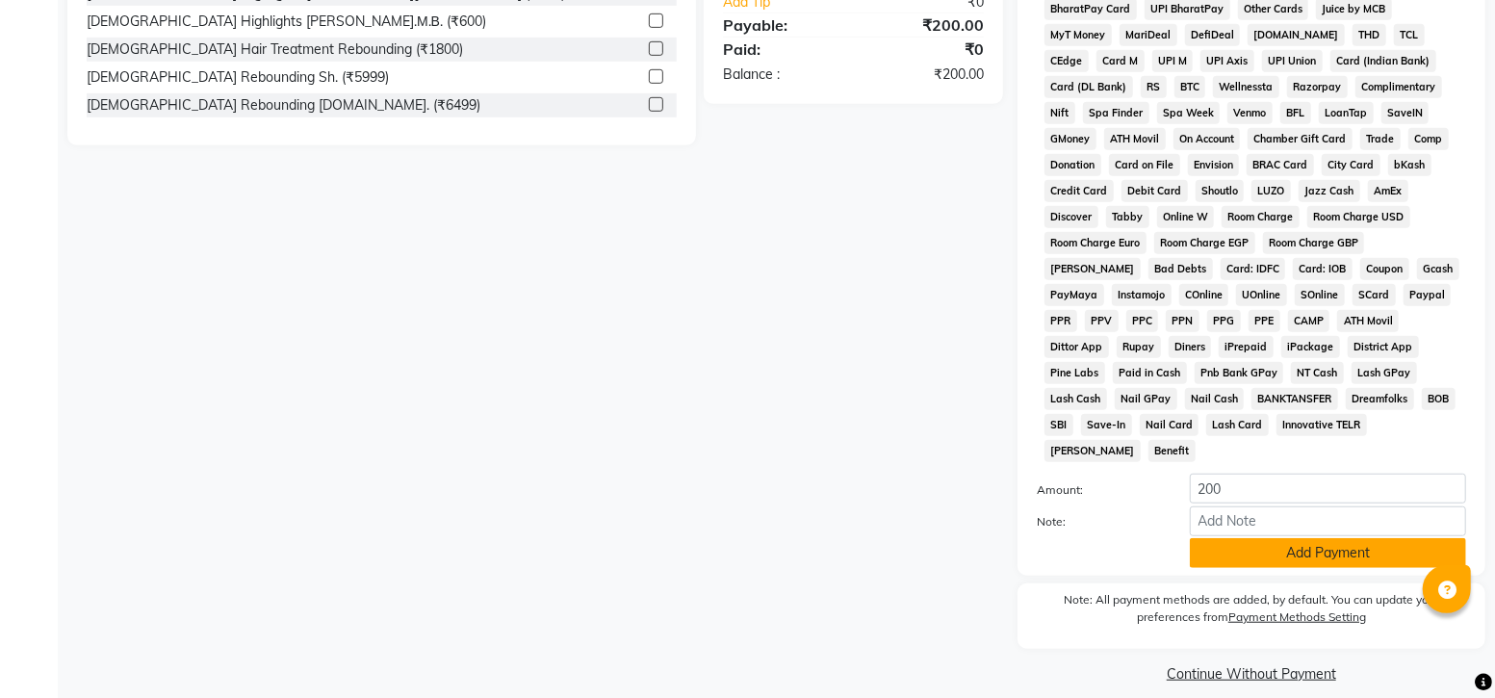
click at [1282, 538] on button "Add Payment" at bounding box center [1328, 553] width 276 height 30
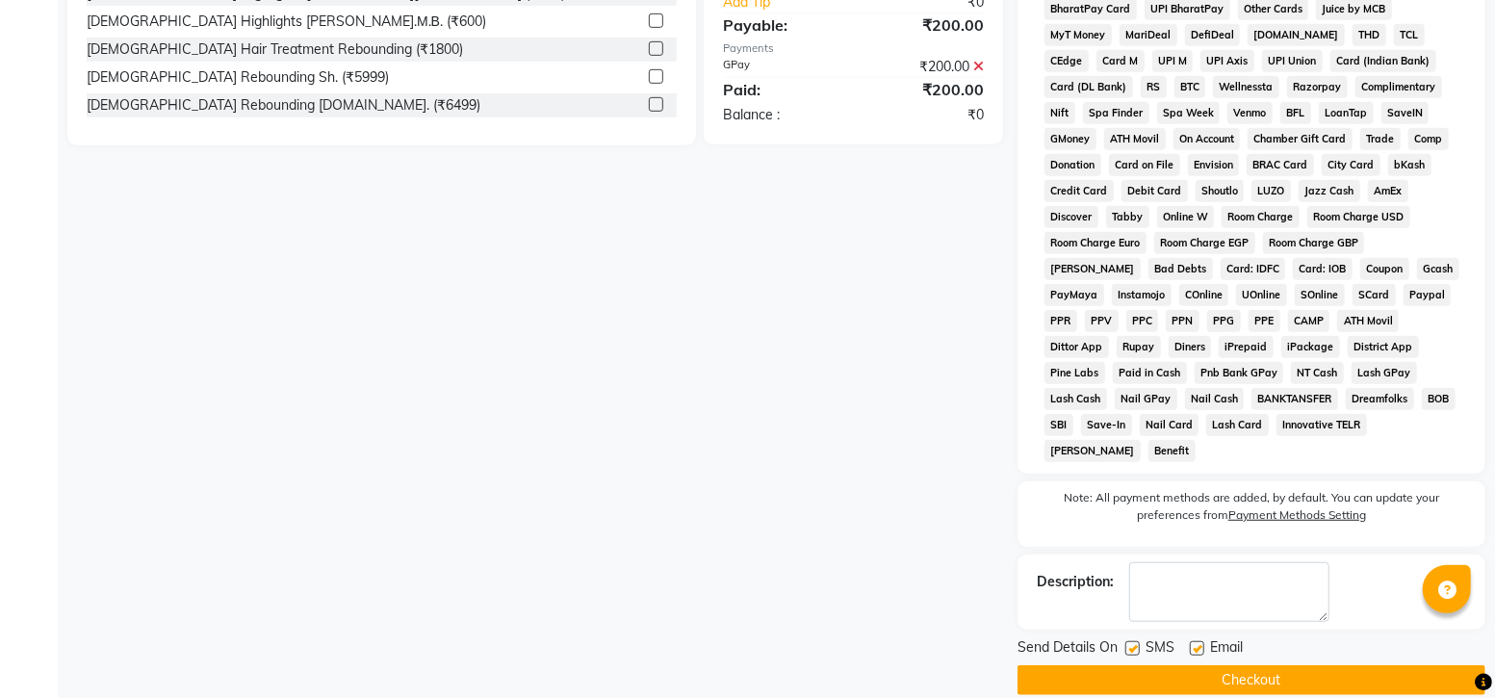
click at [1137, 641] on label at bounding box center [1132, 648] width 14 height 14
click at [1137, 643] on input "checkbox" at bounding box center [1131, 649] width 13 height 13
checkbox input "false"
click at [1222, 665] on button "Checkout" at bounding box center [1251, 680] width 468 height 30
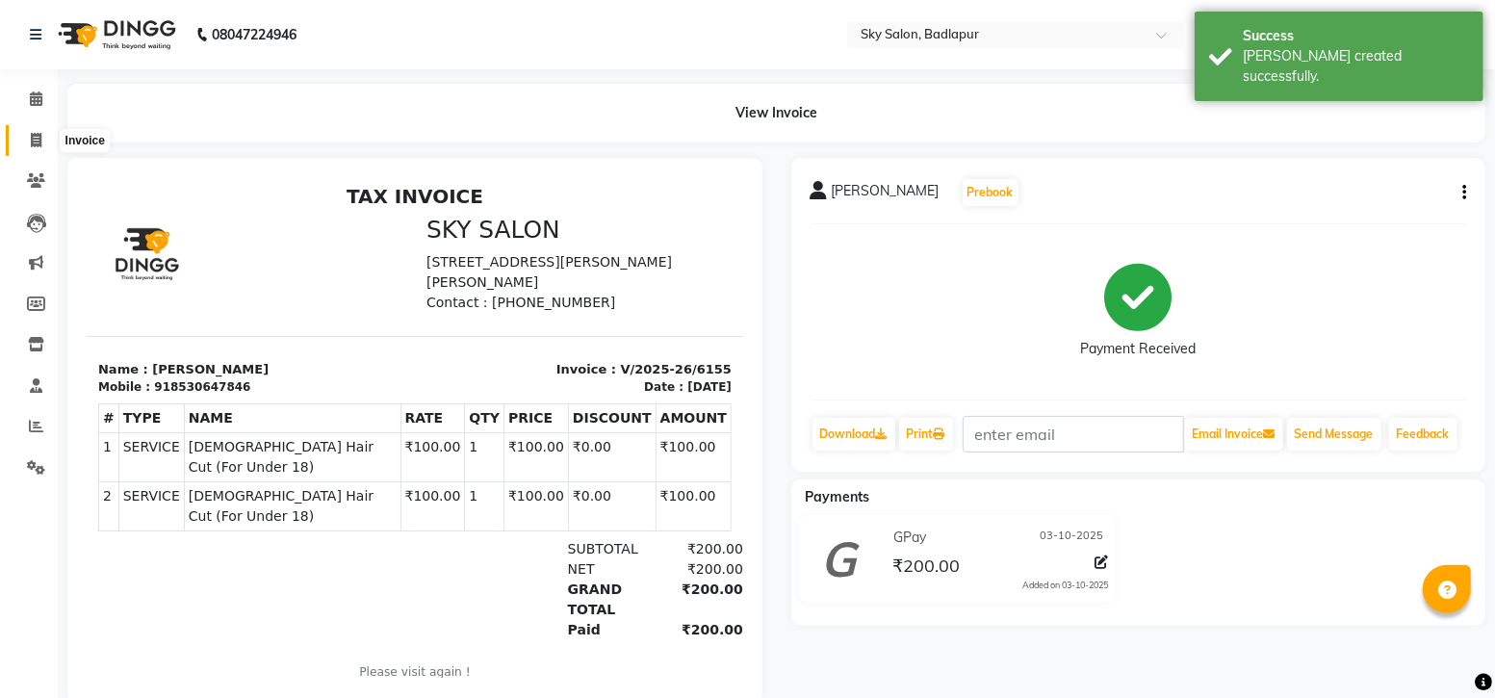
click at [40, 145] on icon at bounding box center [36, 140] width 11 height 14
select select "service"
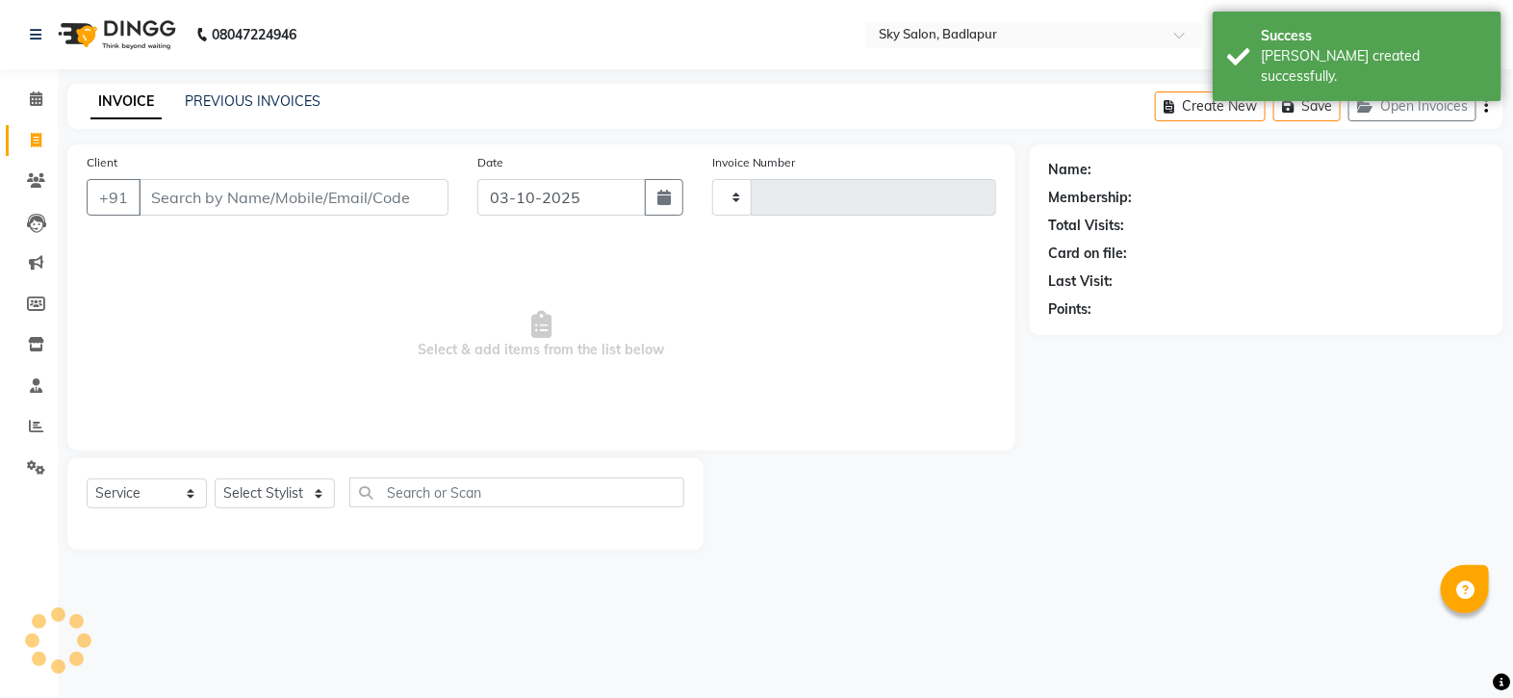
type input "6156"
select select "6927"
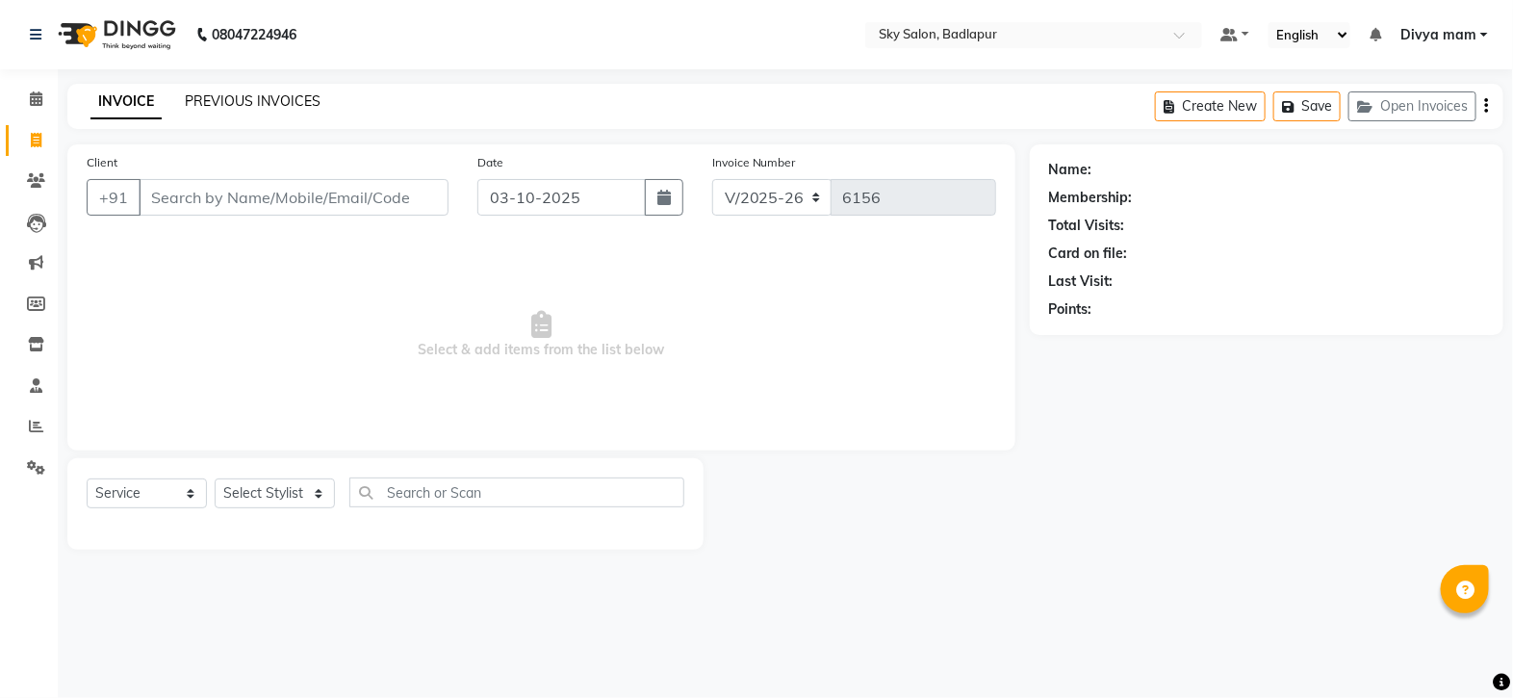
click at [246, 97] on link "PREVIOUS INVOICES" at bounding box center [253, 100] width 136 height 17
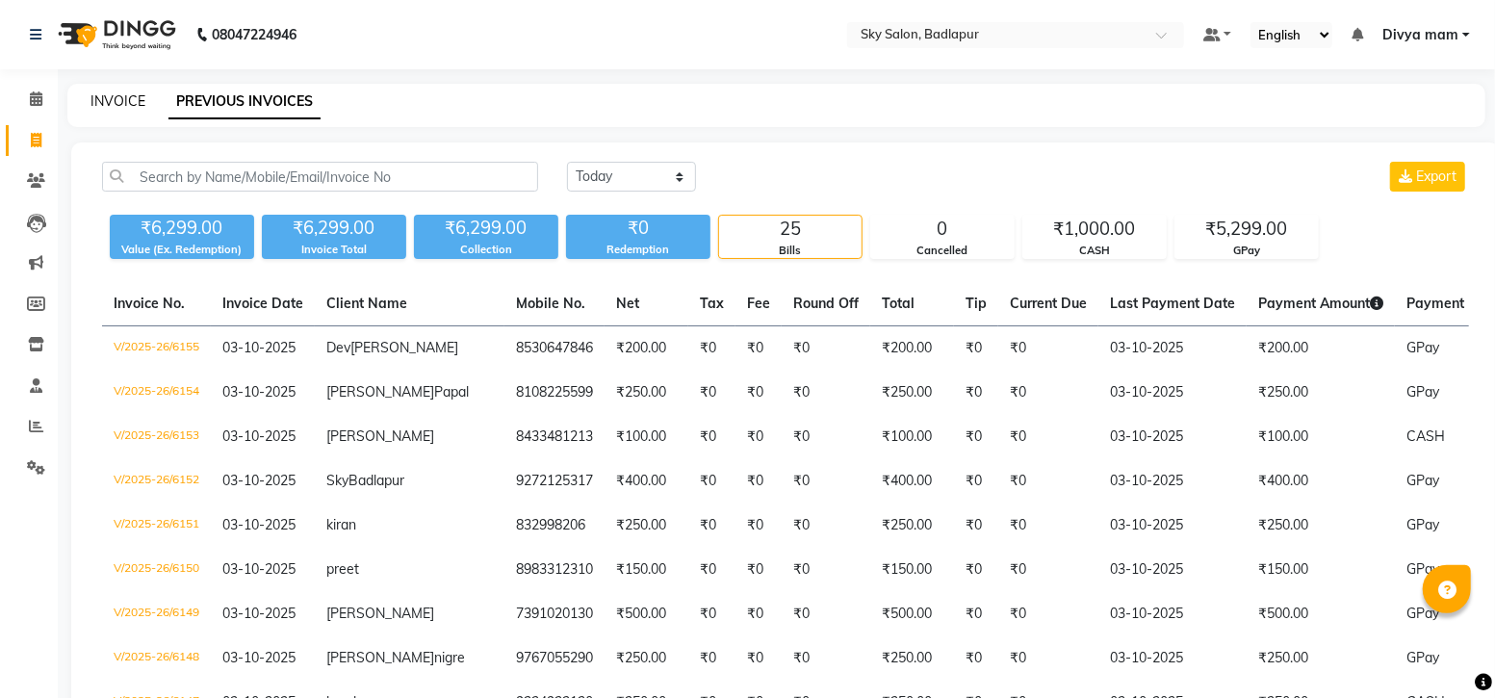
click at [127, 104] on link "INVOICE" at bounding box center [117, 100] width 55 height 17
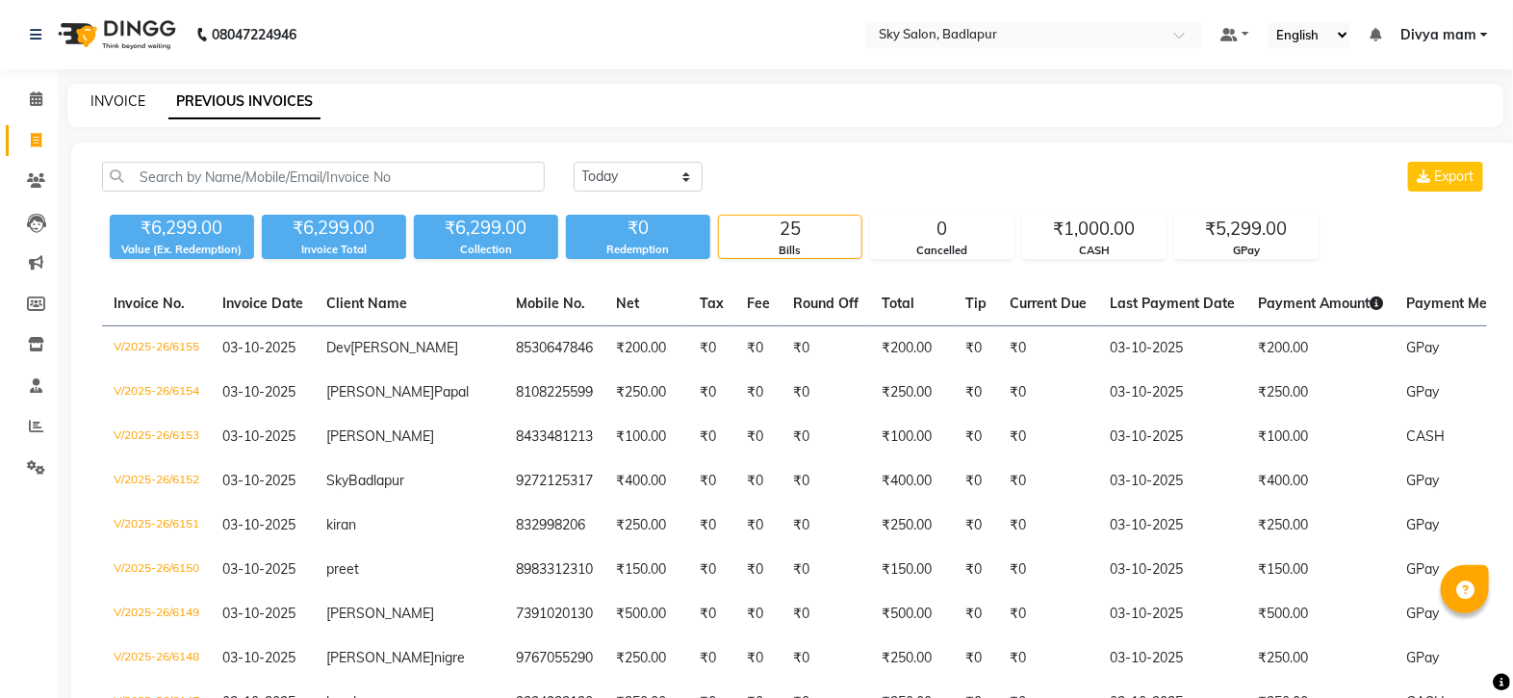
select select "service"
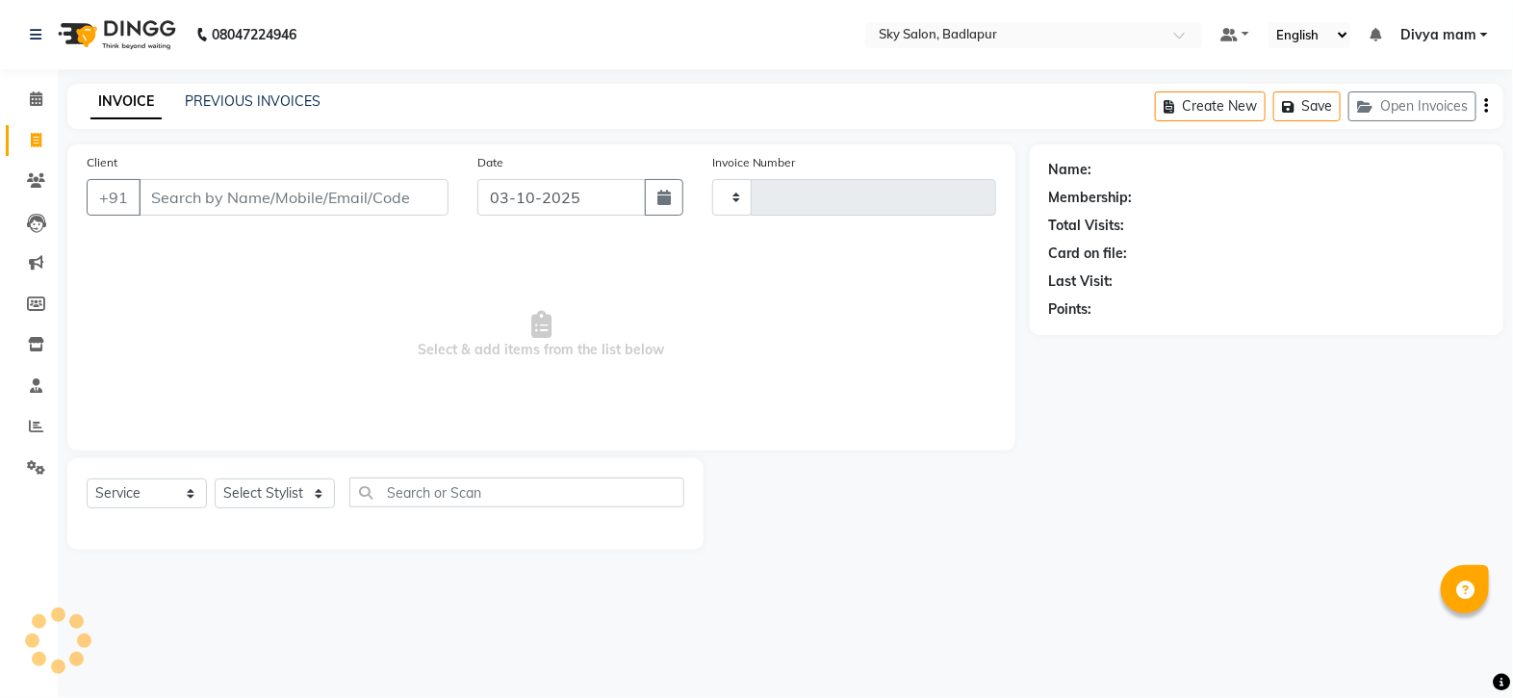
type input "6156"
select select "6927"
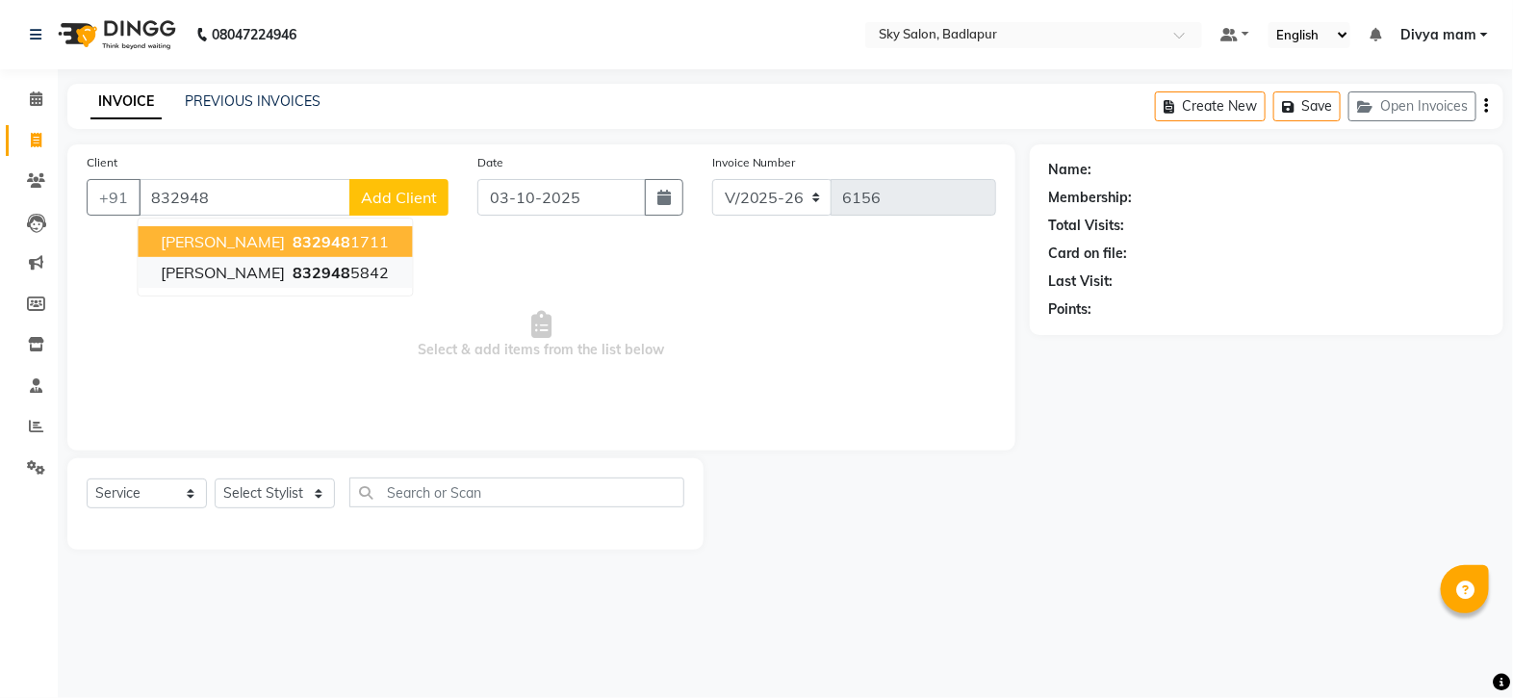
click at [374, 279] on ngb-highlight "832948 5842" at bounding box center [340, 272] width 100 height 19
type input "8329485842"
select select "1: Object"
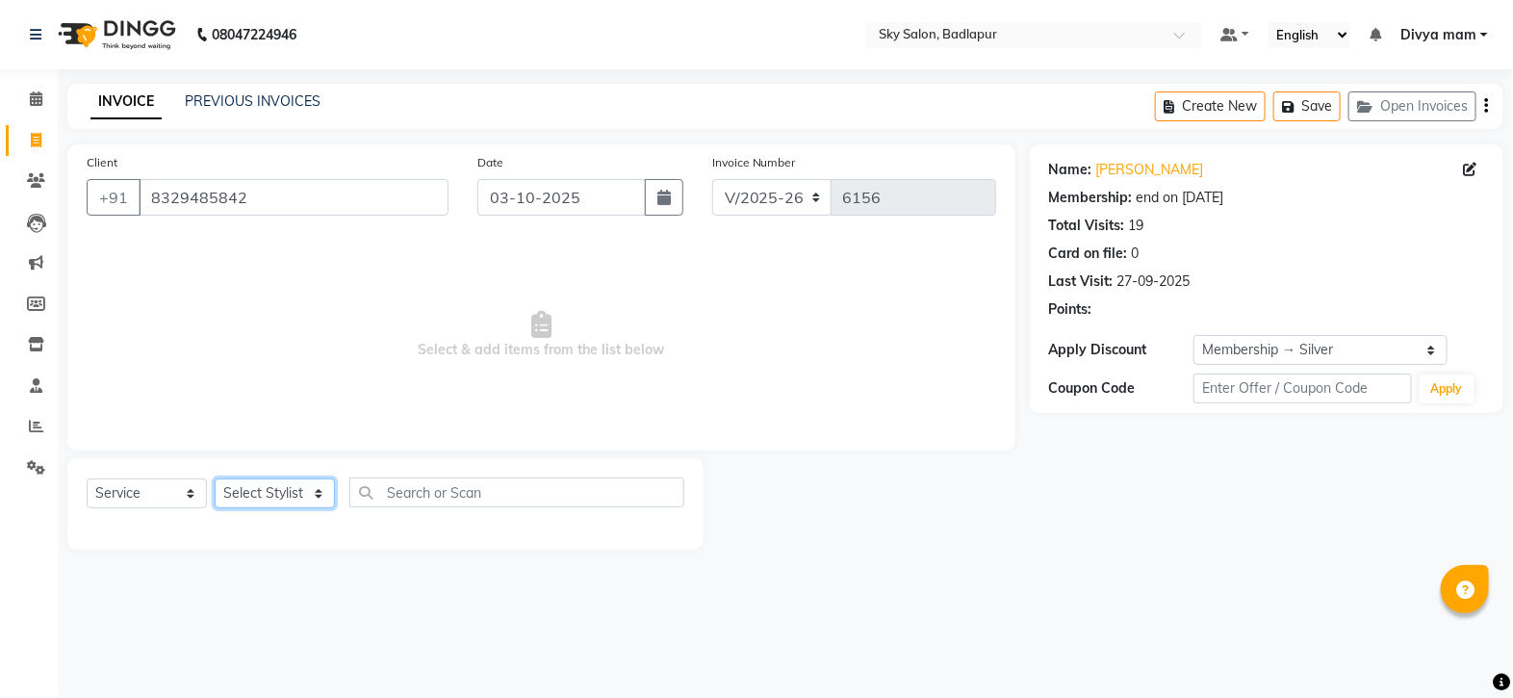
click at [313, 489] on select "Select Stylist [PERSON_NAME] [PERSON_NAME] [PERSON_NAME] [PERSON_NAME] mam [PER…" at bounding box center [275, 493] width 120 height 30
select select "65569"
click at [215, 479] on select "Select Stylist [PERSON_NAME] [PERSON_NAME] [PERSON_NAME] [PERSON_NAME] mam [PER…" at bounding box center [275, 493] width 120 height 30
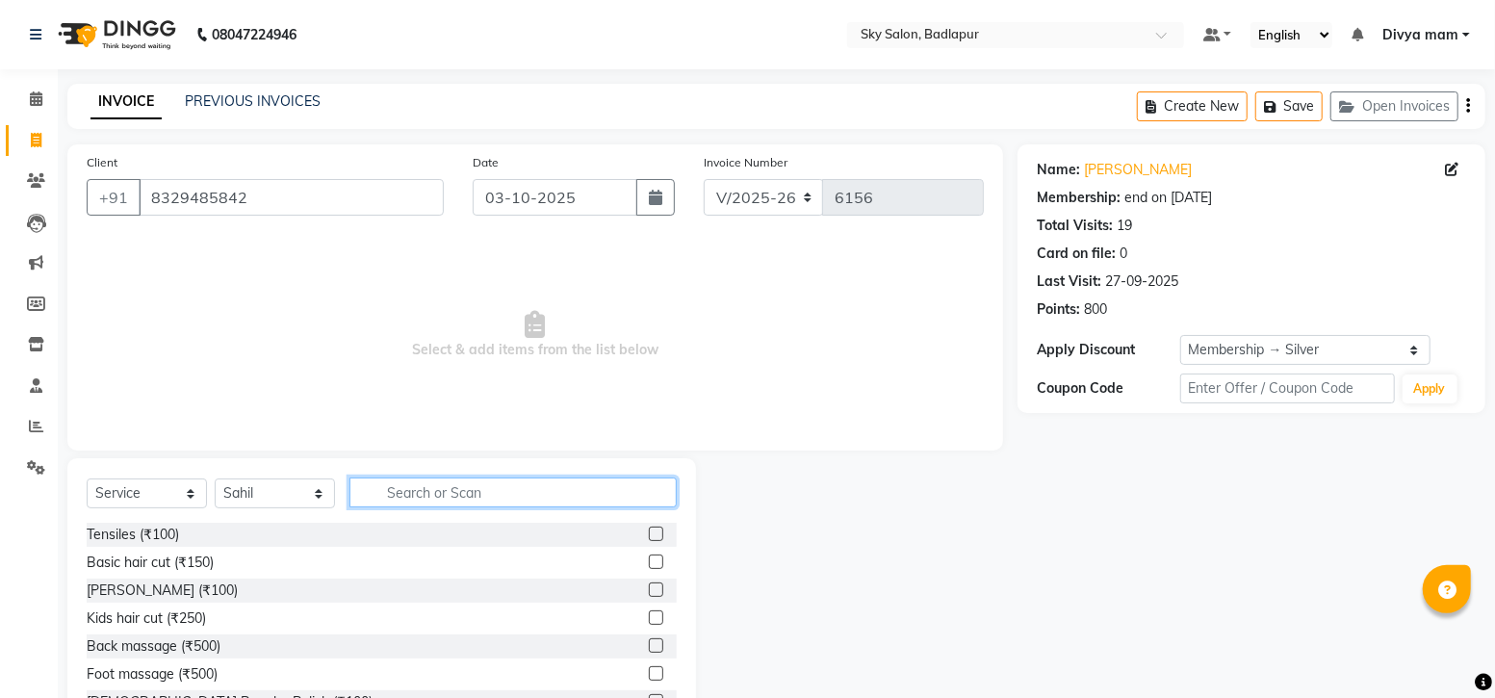
click at [405, 493] on input "text" at bounding box center [512, 492] width 327 height 30
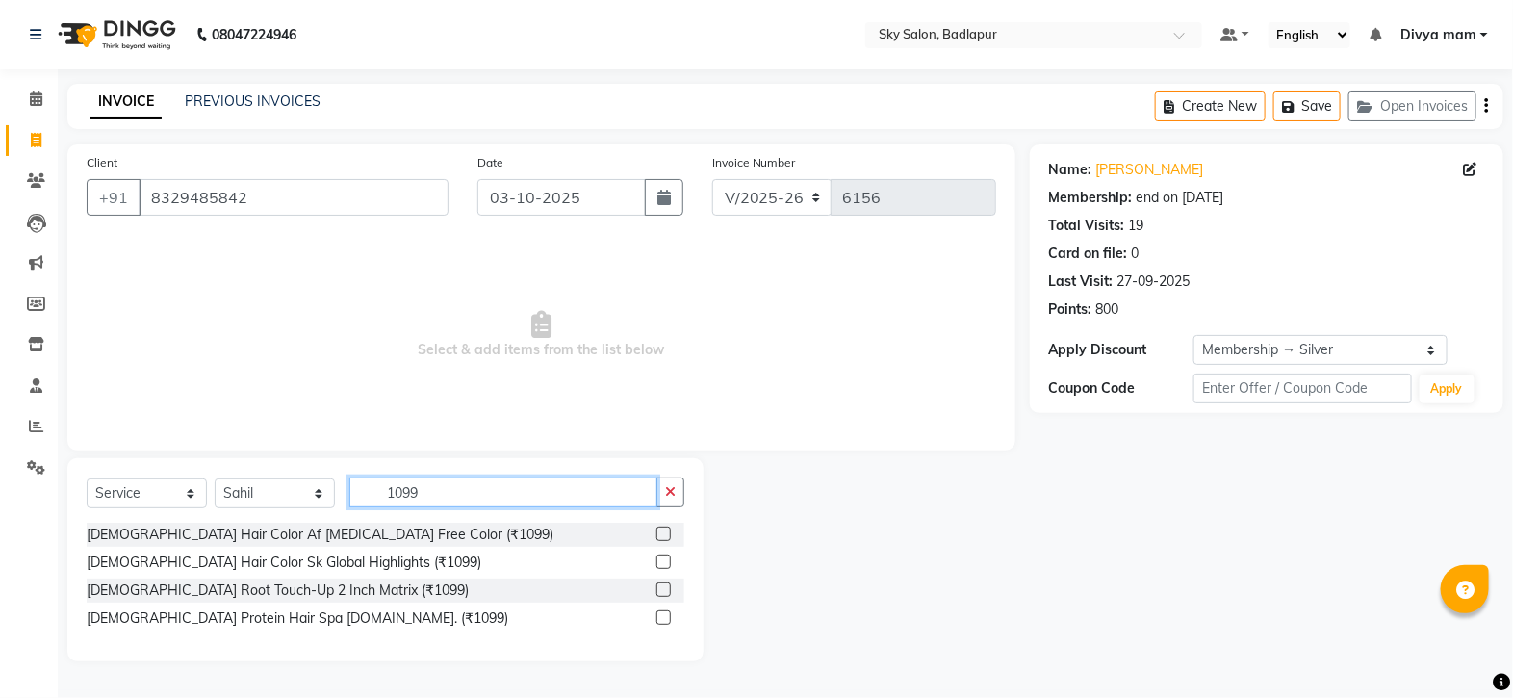
type input "1099"
click at [664, 621] on label at bounding box center [663, 617] width 14 height 14
click at [664, 621] on input "checkbox" at bounding box center [662, 618] width 13 height 13
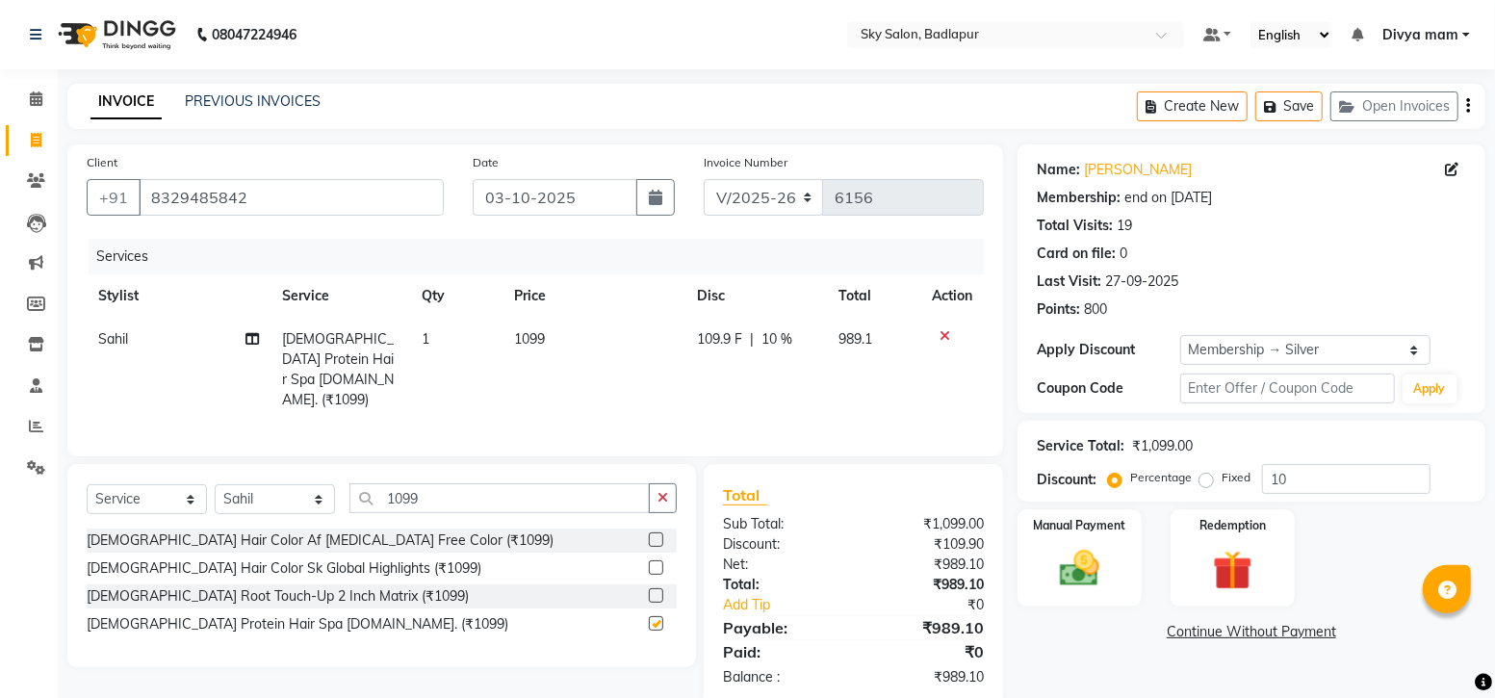
checkbox input "false"
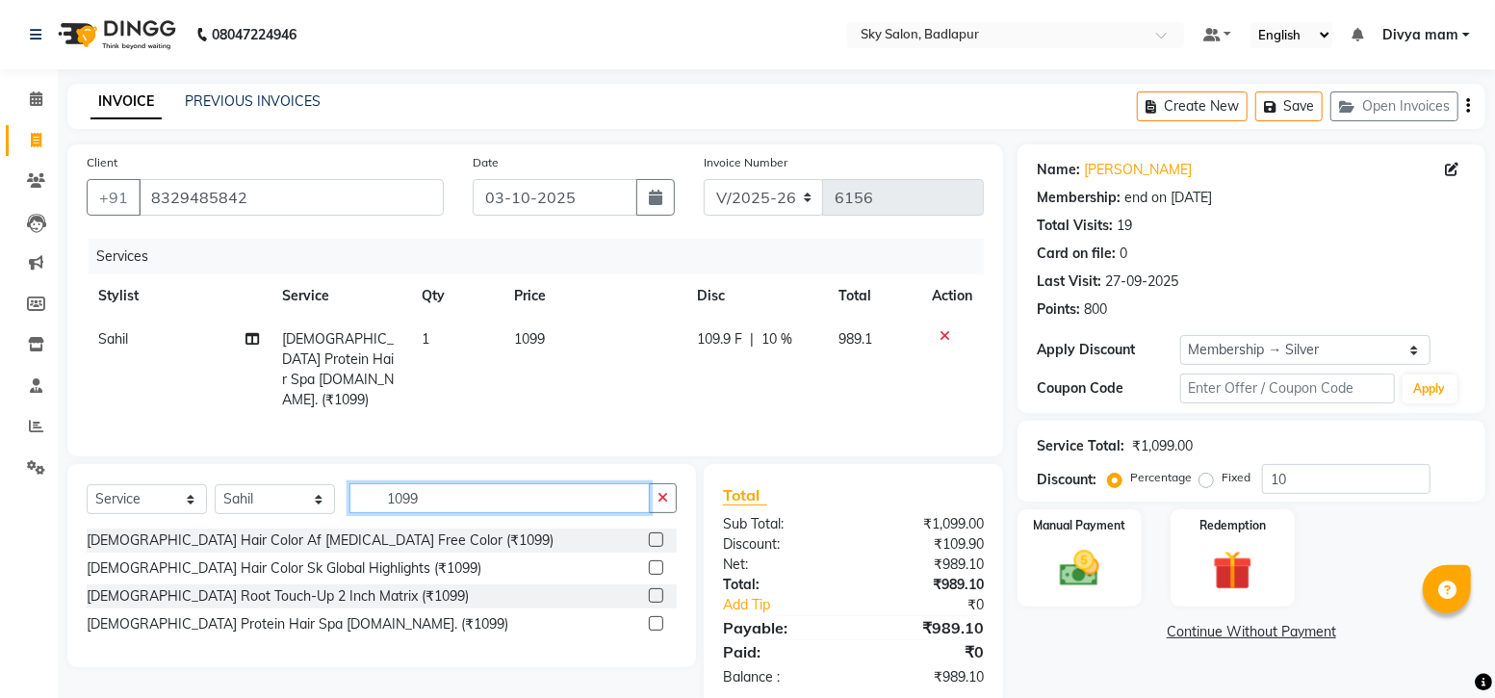
click at [479, 500] on input "1099" at bounding box center [499, 498] width 300 height 30
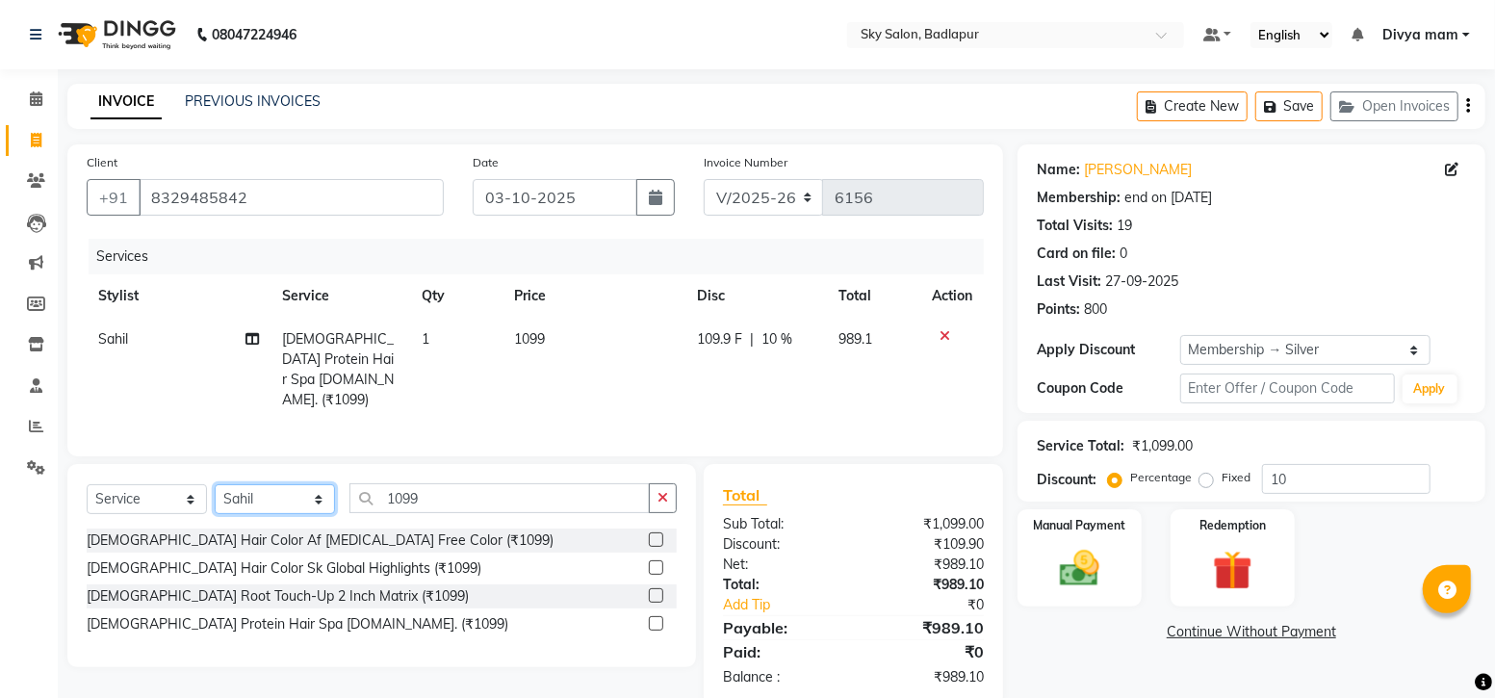
click at [305, 511] on select "Select Stylist [PERSON_NAME] [PERSON_NAME] [PERSON_NAME] [PERSON_NAME] mam [PER…" at bounding box center [275, 499] width 120 height 30
click at [313, 488] on select "Select Stylist [PERSON_NAME] [PERSON_NAME] [PERSON_NAME] [PERSON_NAME] mam [PER…" at bounding box center [275, 499] width 120 height 30
click at [318, 501] on select "Select Stylist [PERSON_NAME] [PERSON_NAME] [PERSON_NAME] [PERSON_NAME] mam [PER…" at bounding box center [275, 499] width 120 height 30
select select "87453"
click at [215, 484] on select "Select Stylist [PERSON_NAME] [PERSON_NAME] [PERSON_NAME] [PERSON_NAME] mam [PER…" at bounding box center [275, 499] width 120 height 30
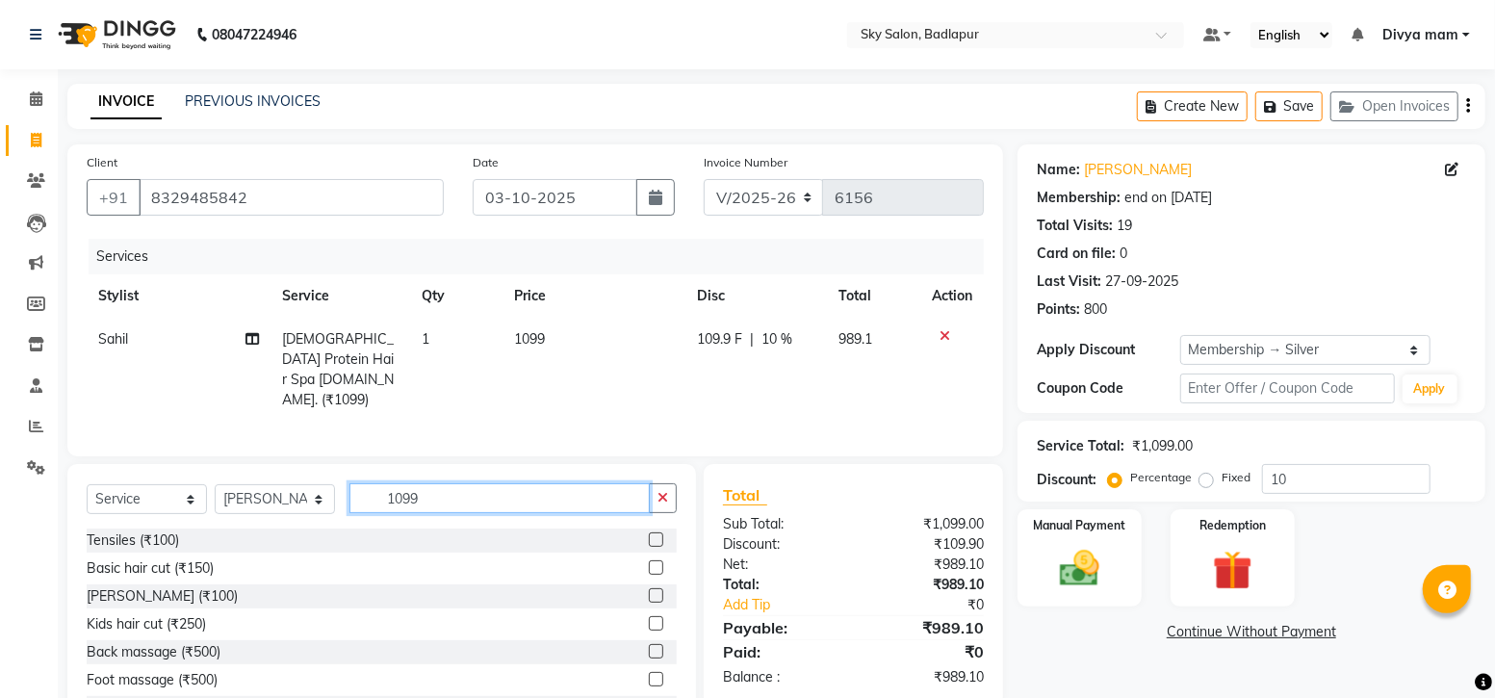
click at [450, 500] on input "1099" at bounding box center [499, 498] width 300 height 30
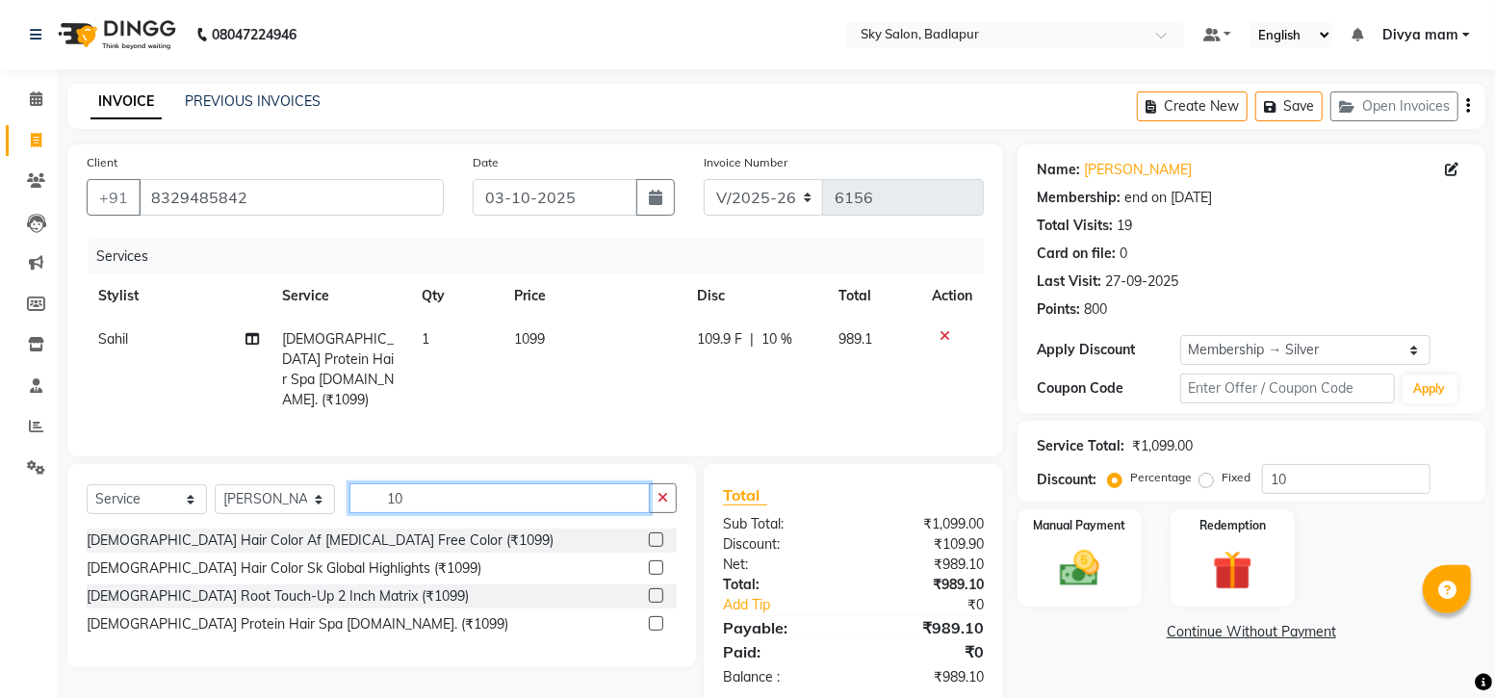
type input "1"
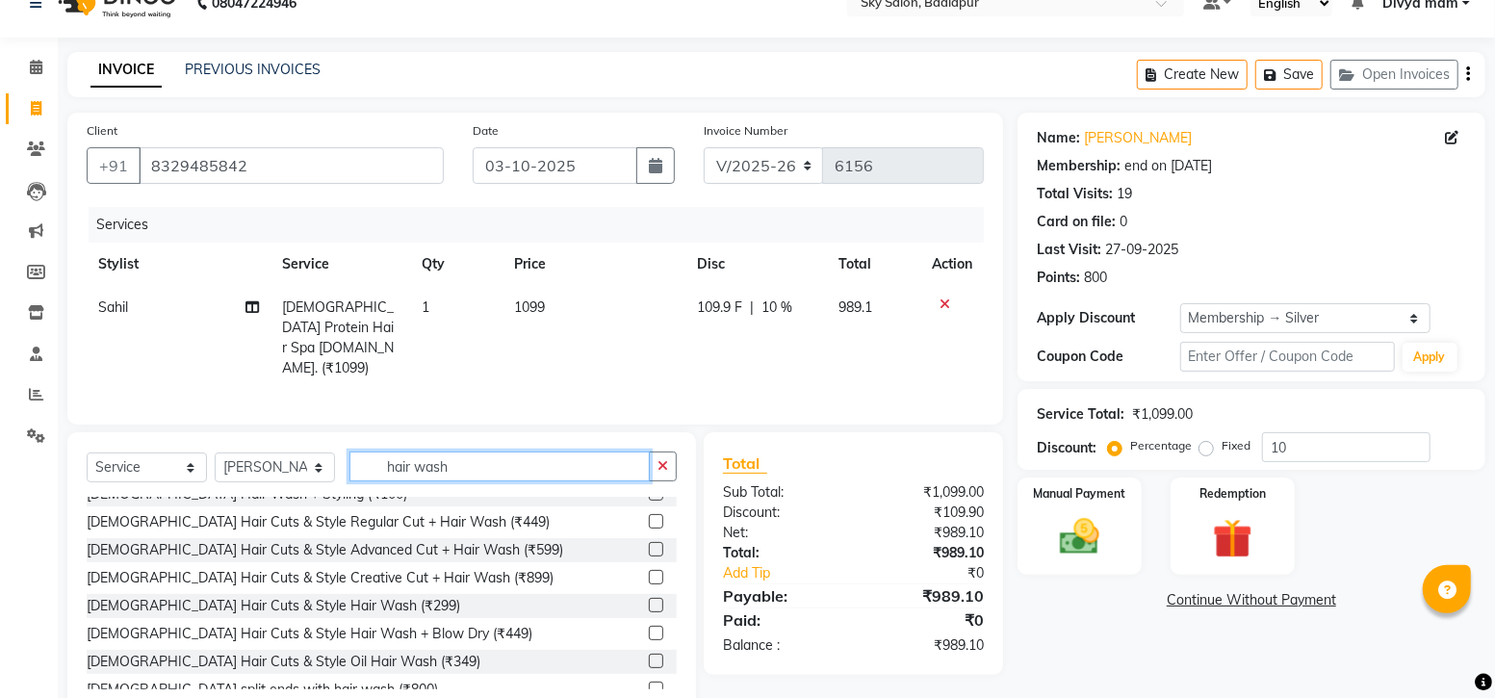
scroll to position [30, 0]
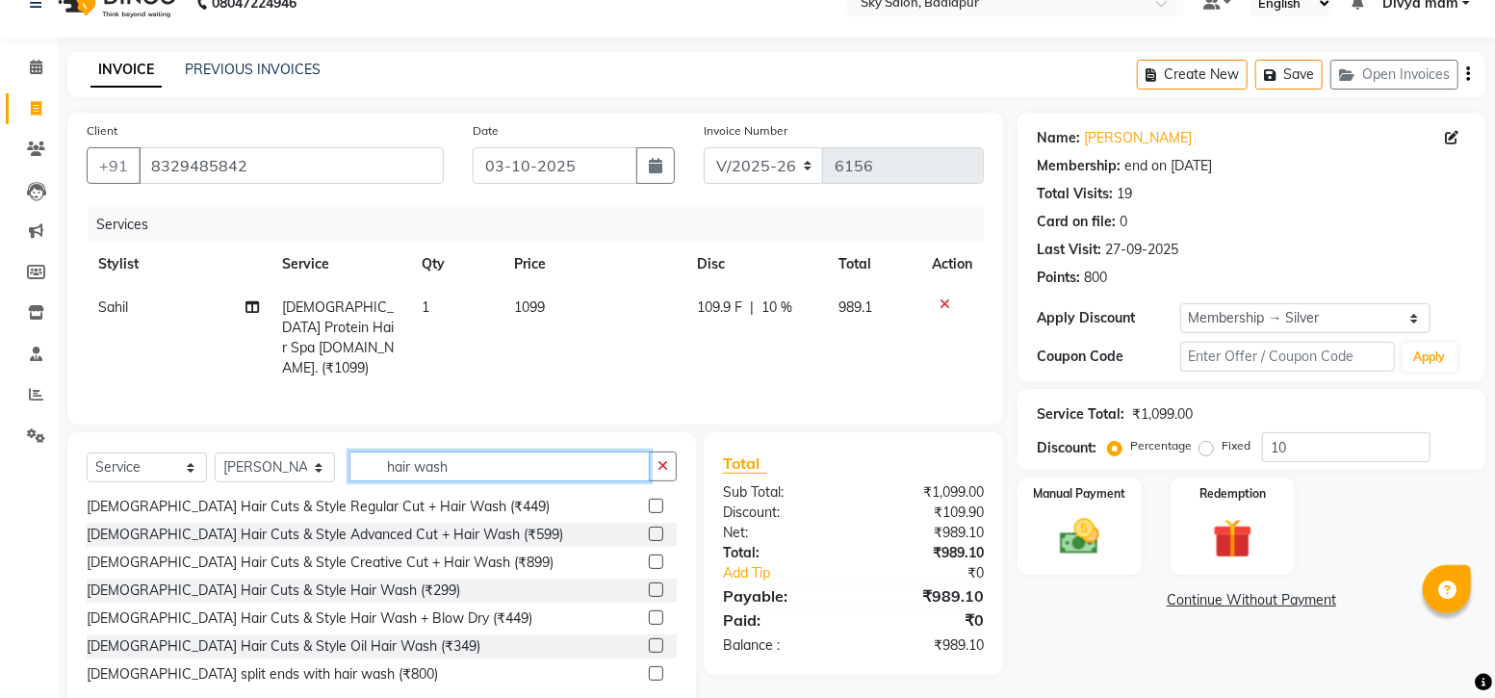
type input "hair wash"
click at [649, 611] on label at bounding box center [656, 617] width 14 height 14
click at [649, 612] on input "checkbox" at bounding box center [655, 618] width 13 height 13
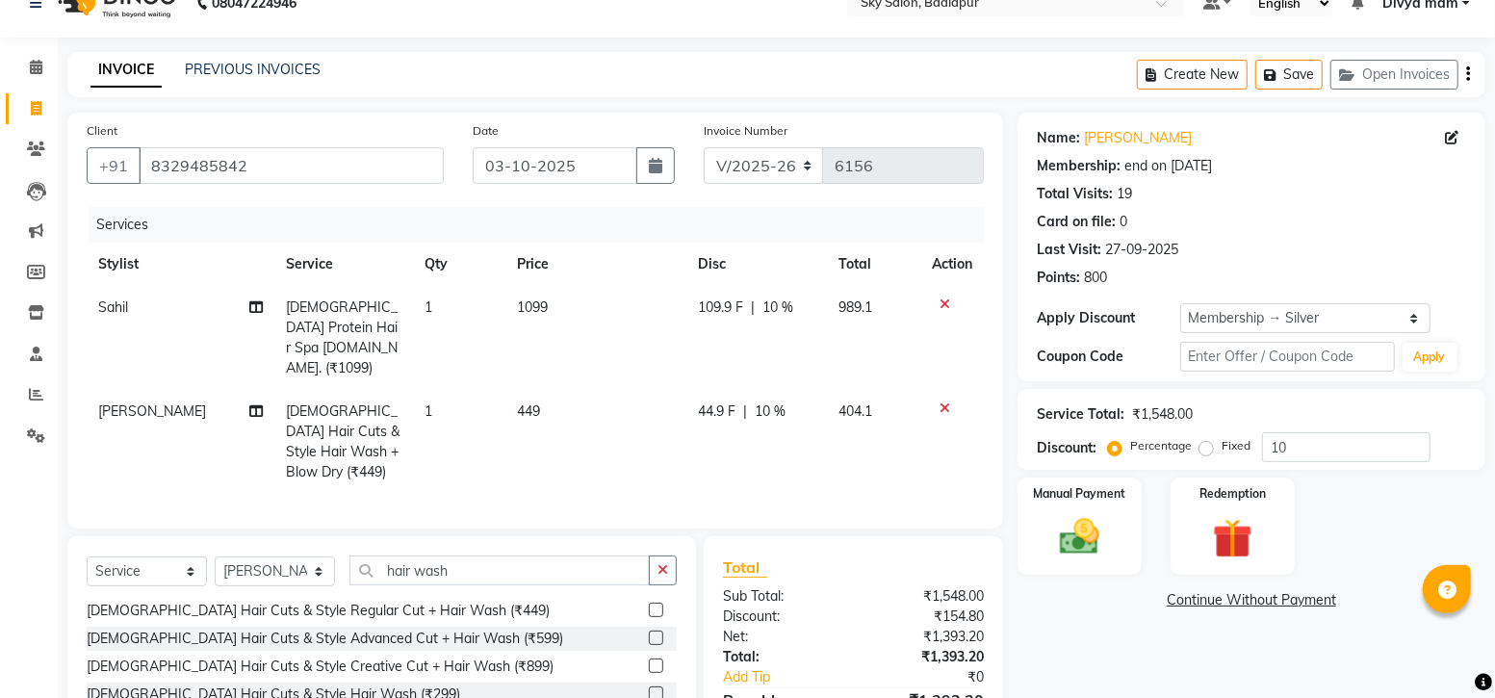
checkbox input "false"
click at [946, 401] on icon at bounding box center [944, 407] width 11 height 13
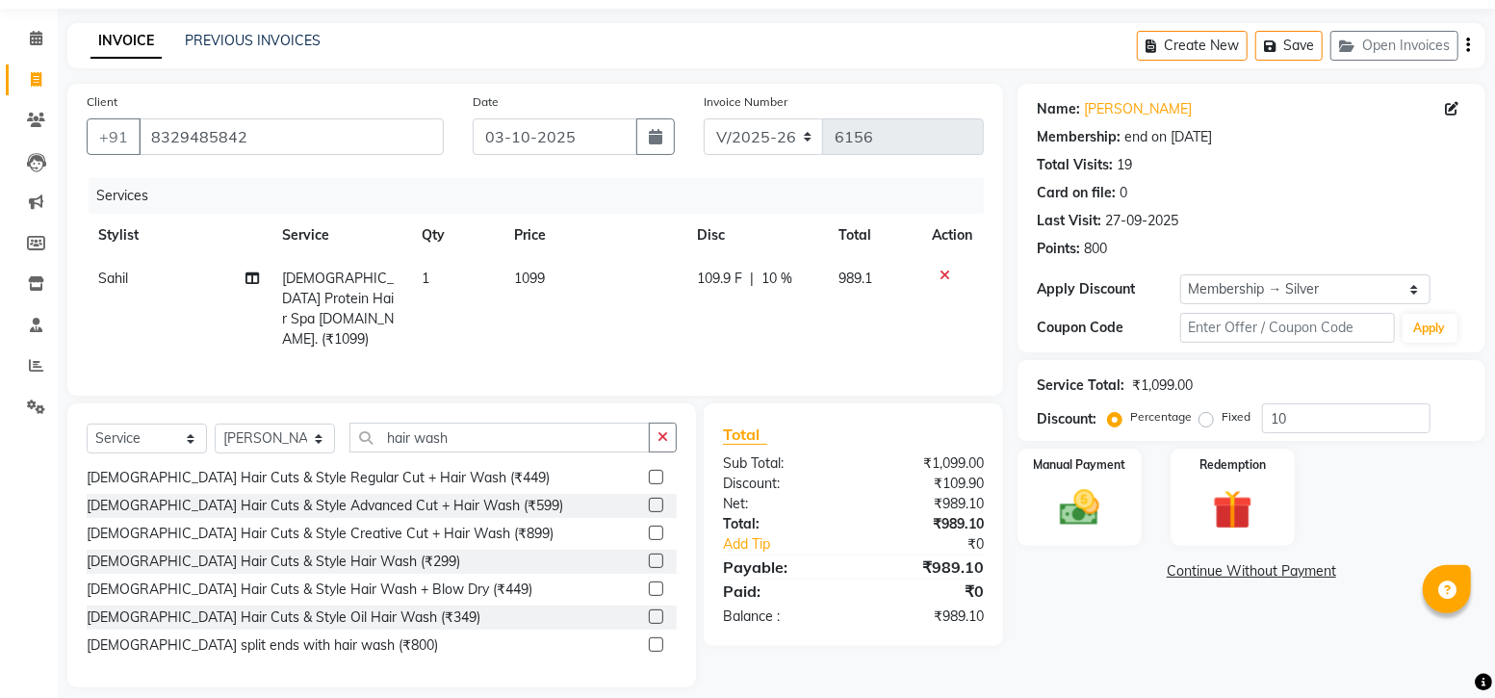
scroll to position [63, 0]
click at [649, 558] on label at bounding box center [656, 559] width 14 height 14
click at [649, 558] on input "checkbox" at bounding box center [655, 559] width 13 height 13
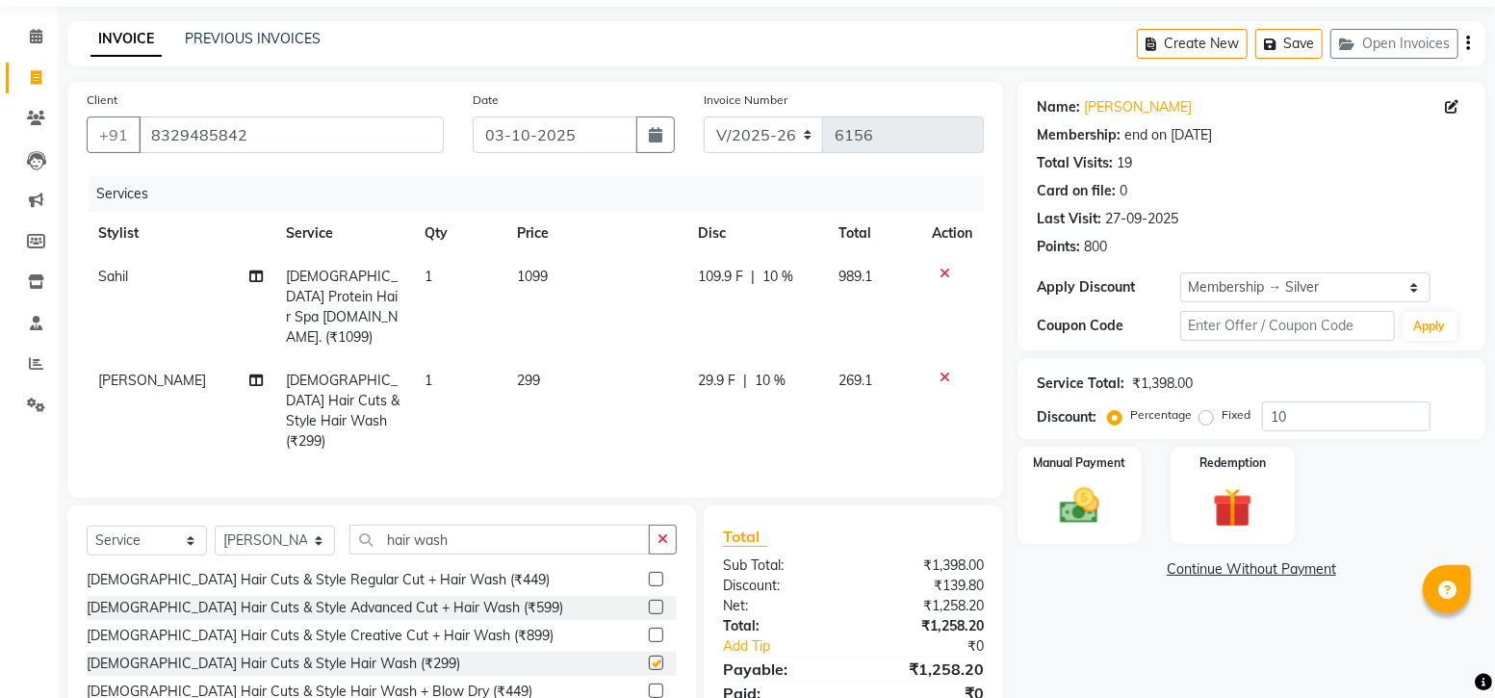
checkbox input "false"
click at [1271, 506] on div "Redemption" at bounding box center [1232, 495] width 129 height 101
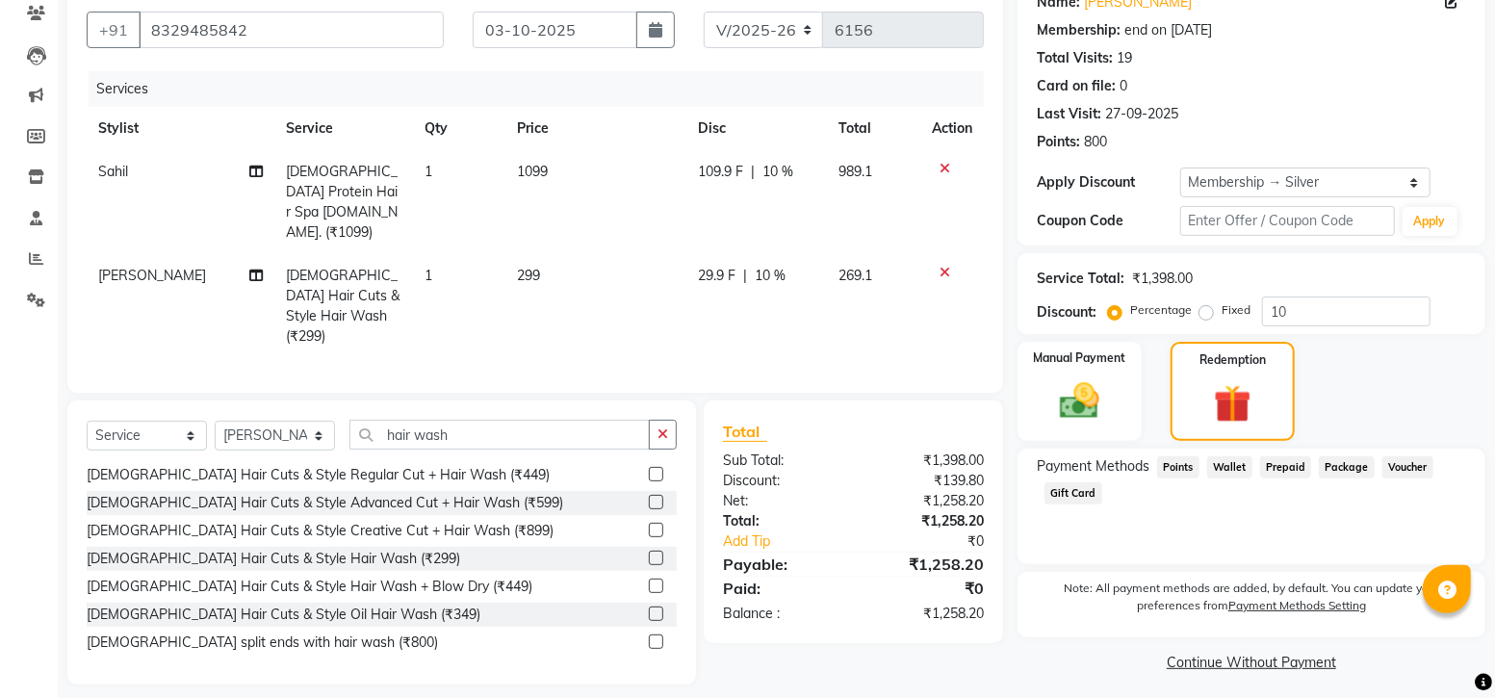
scroll to position [173, 0]
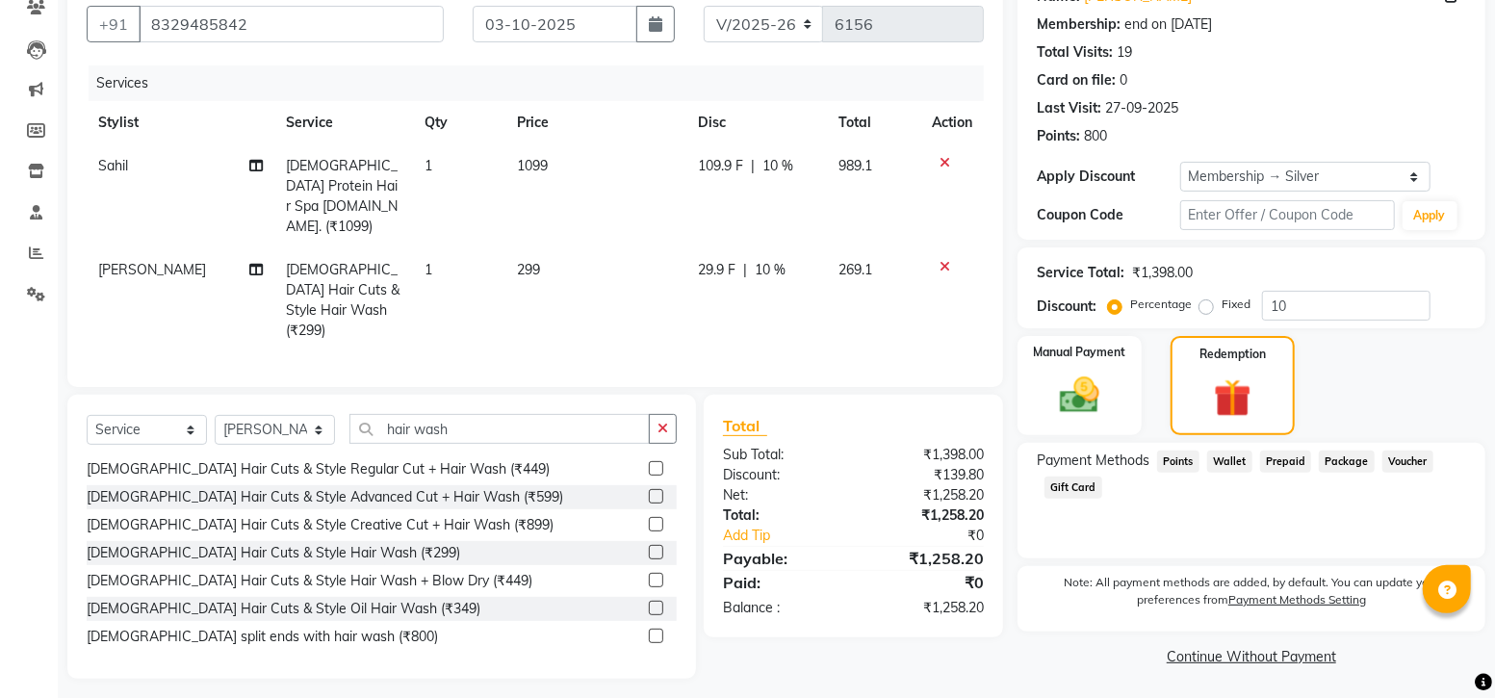
click at [1166, 457] on span "Points" at bounding box center [1178, 461] width 42 height 22
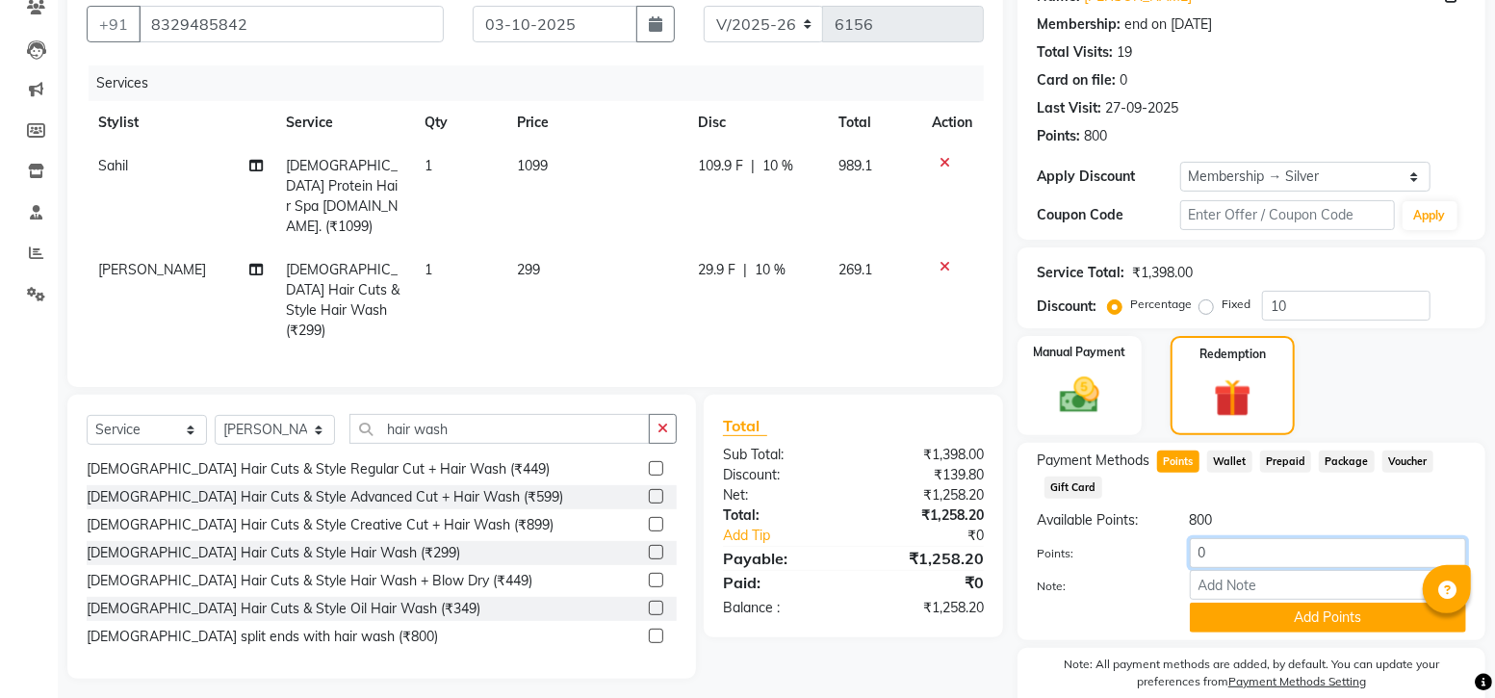
click at [1337, 555] on input "0" at bounding box center [1328, 553] width 276 height 30
type input "100"
click at [1351, 627] on button "Add Points" at bounding box center [1328, 618] width 276 height 30
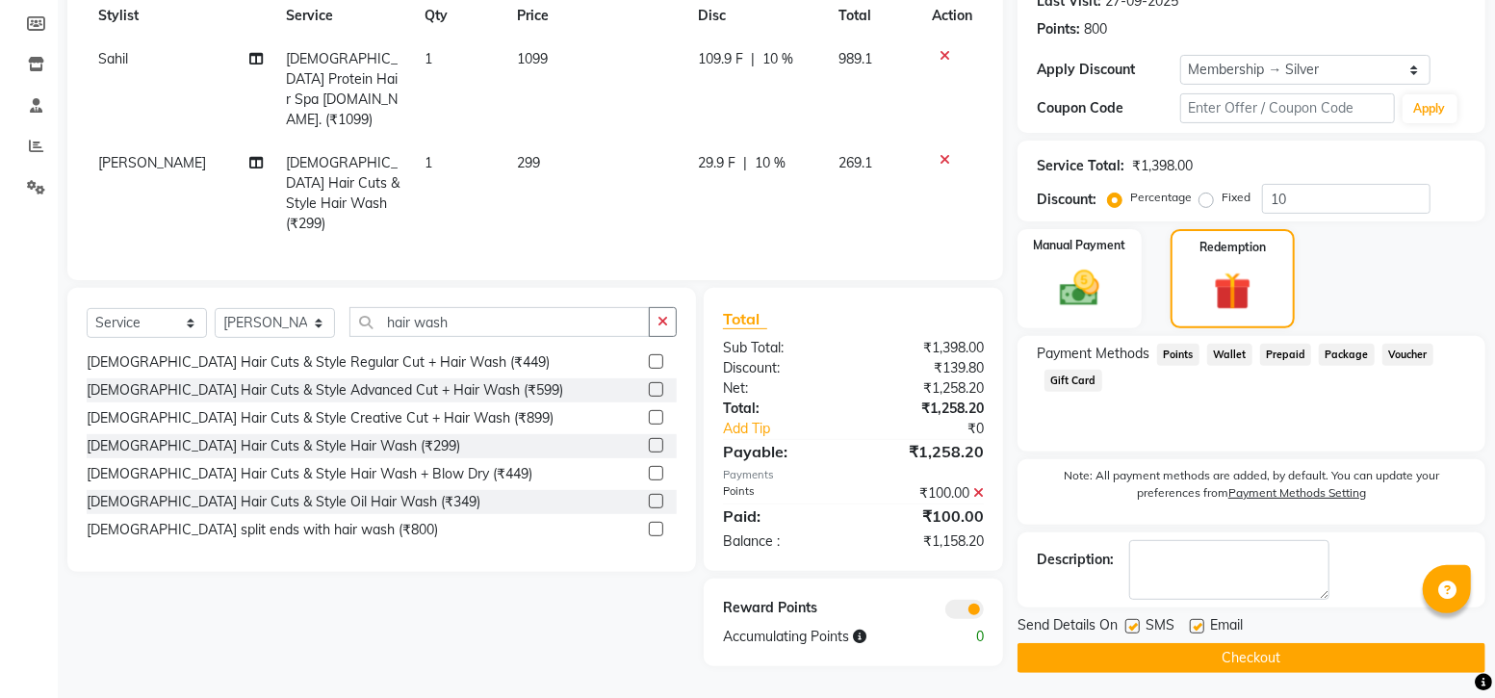
scroll to position [282, 0]
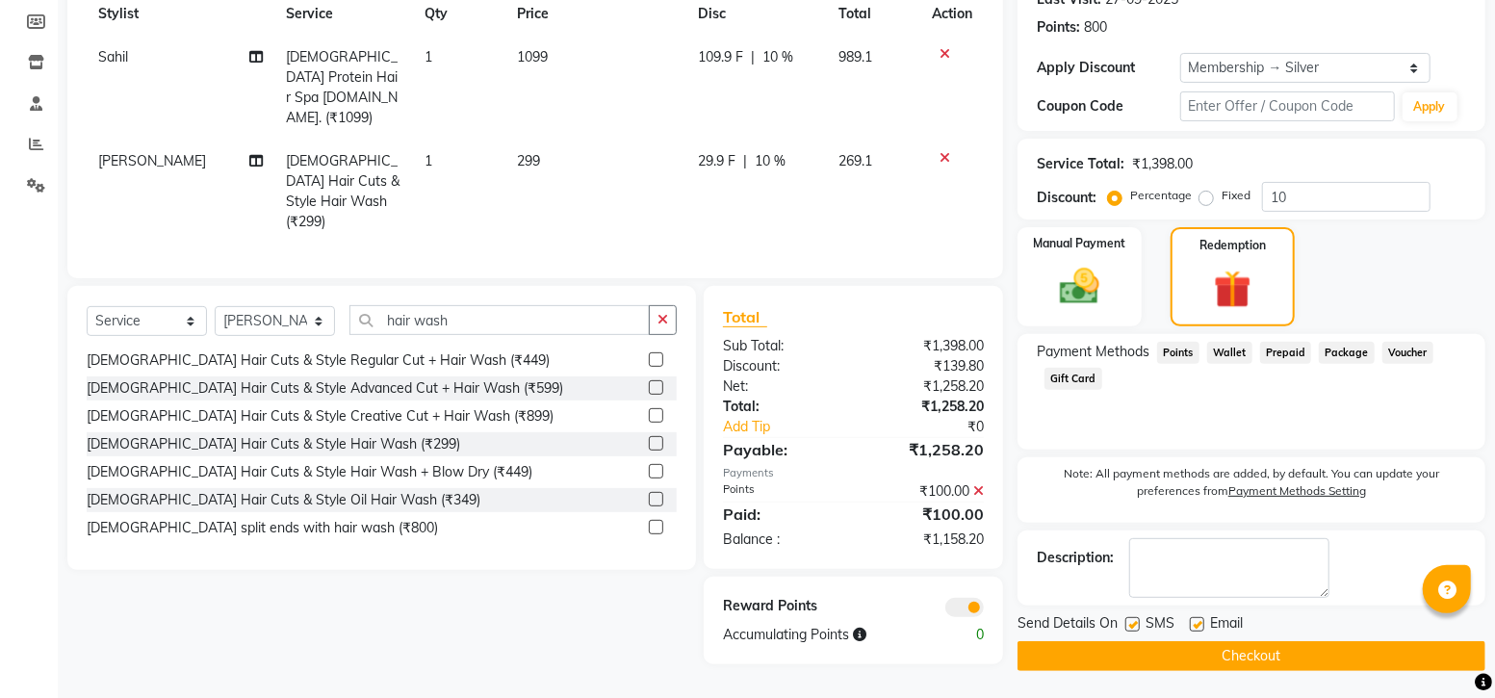
click at [1188, 351] on span "Points" at bounding box center [1178, 353] width 42 height 22
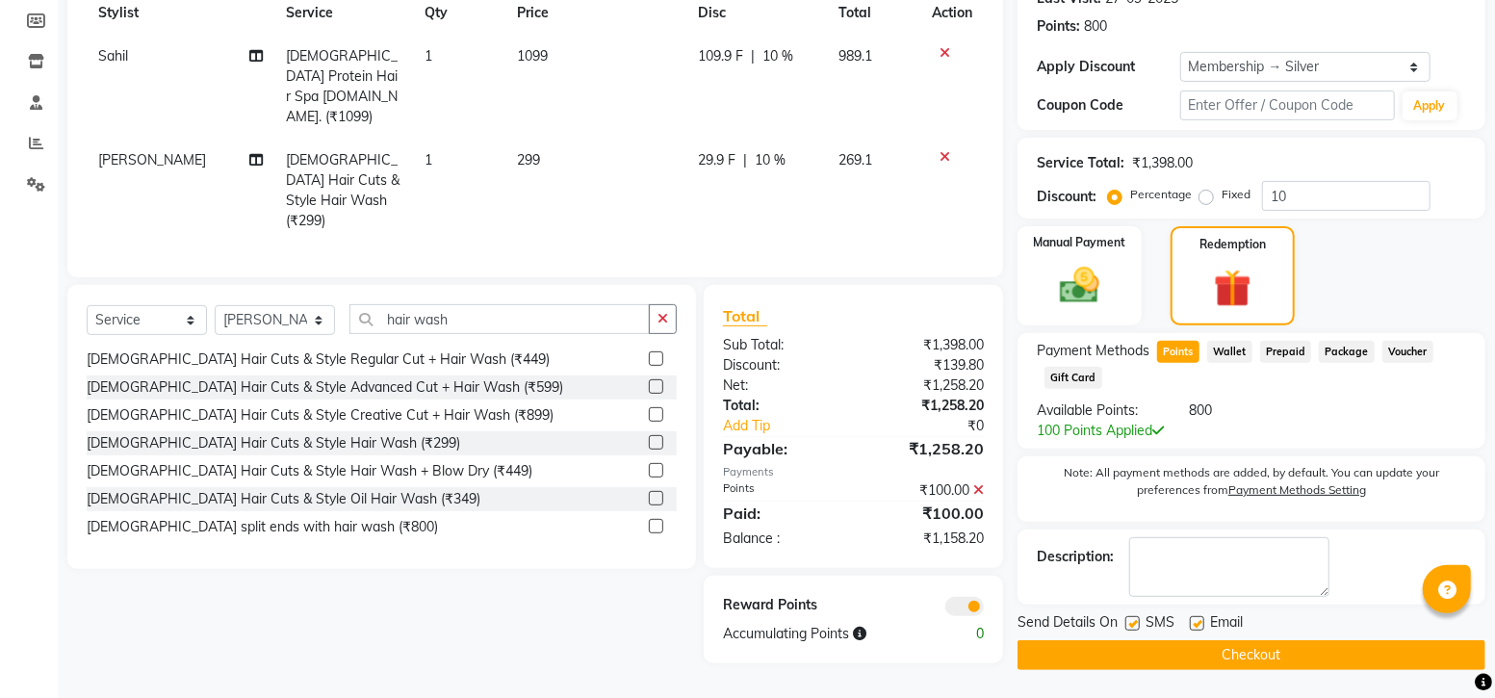
click at [1136, 618] on label at bounding box center [1132, 623] width 14 height 14
click at [1136, 618] on input "checkbox" at bounding box center [1131, 624] width 13 height 13
checkbox input "false"
click at [1117, 261] on div "Manual Payment" at bounding box center [1079, 275] width 129 height 103
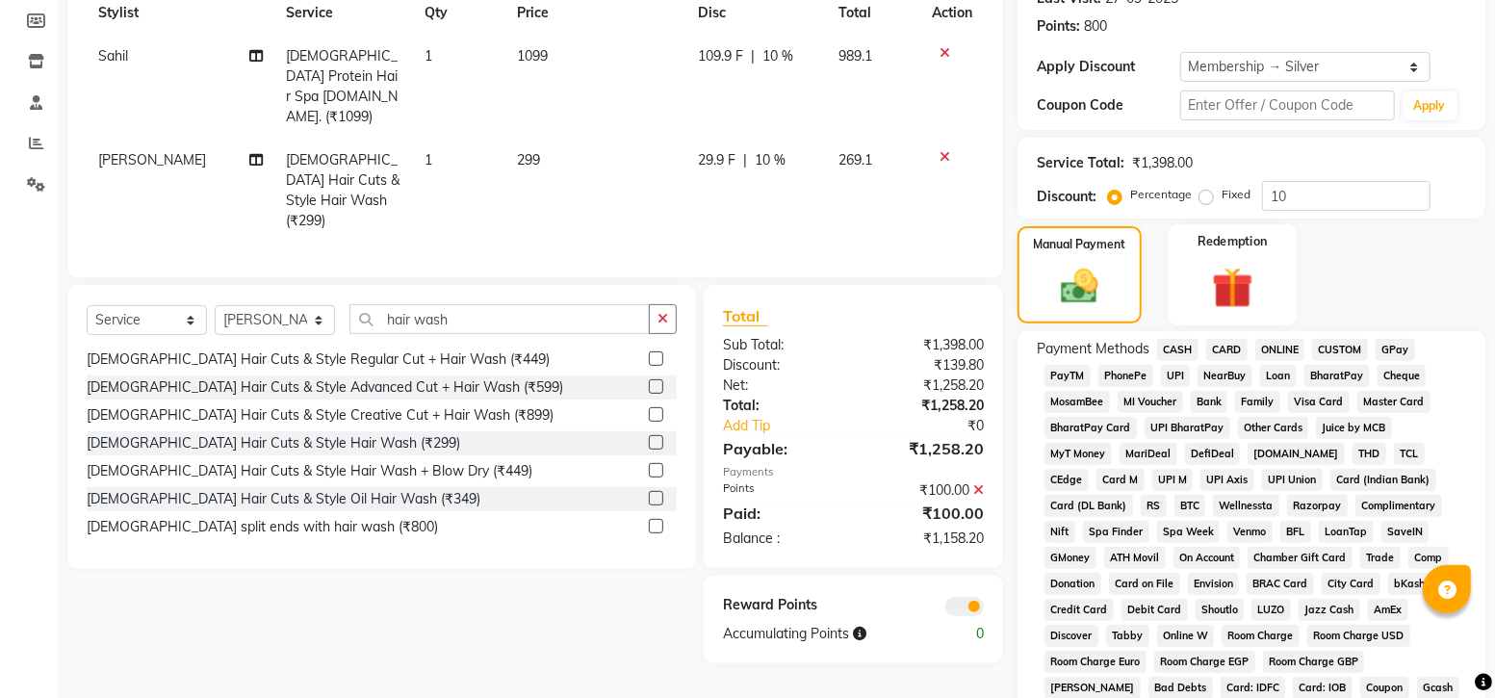
click at [1199, 276] on img at bounding box center [1232, 287] width 66 height 51
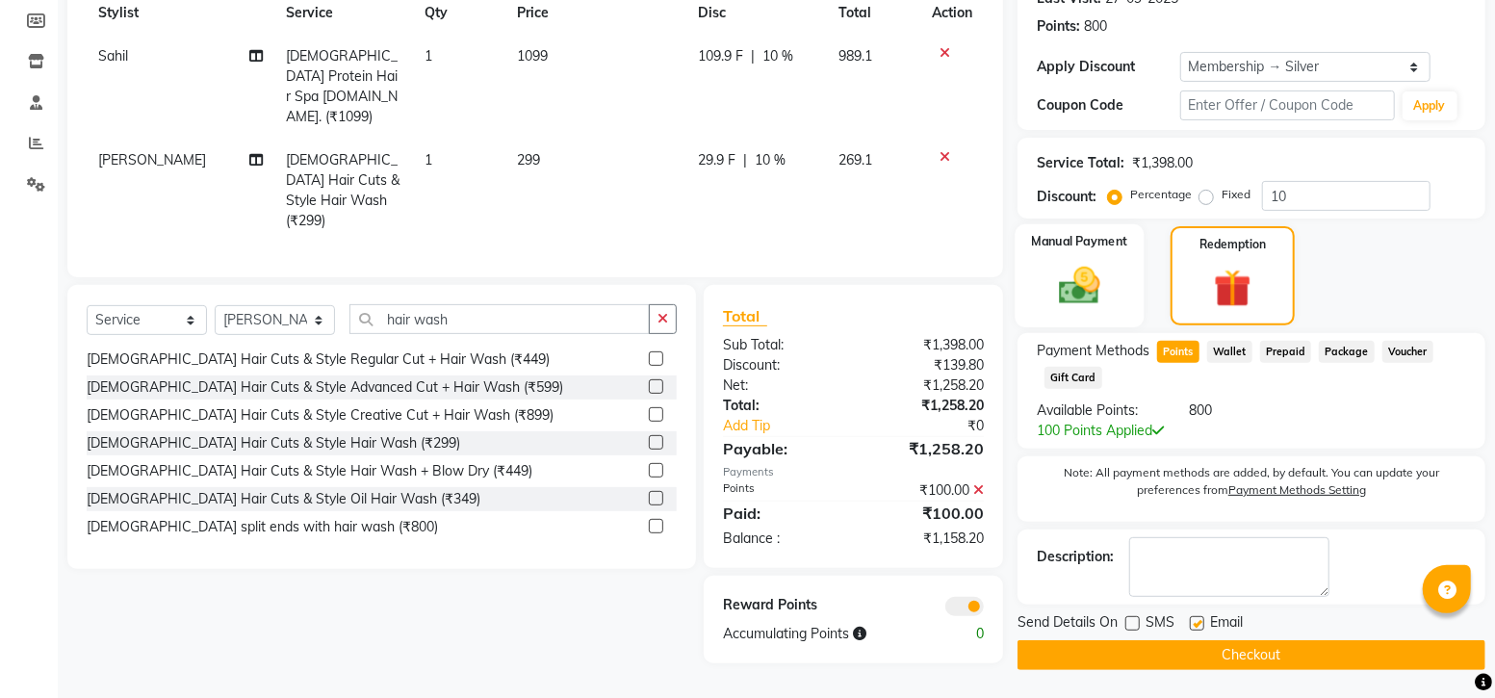
click at [1086, 275] on img at bounding box center [1079, 285] width 66 height 47
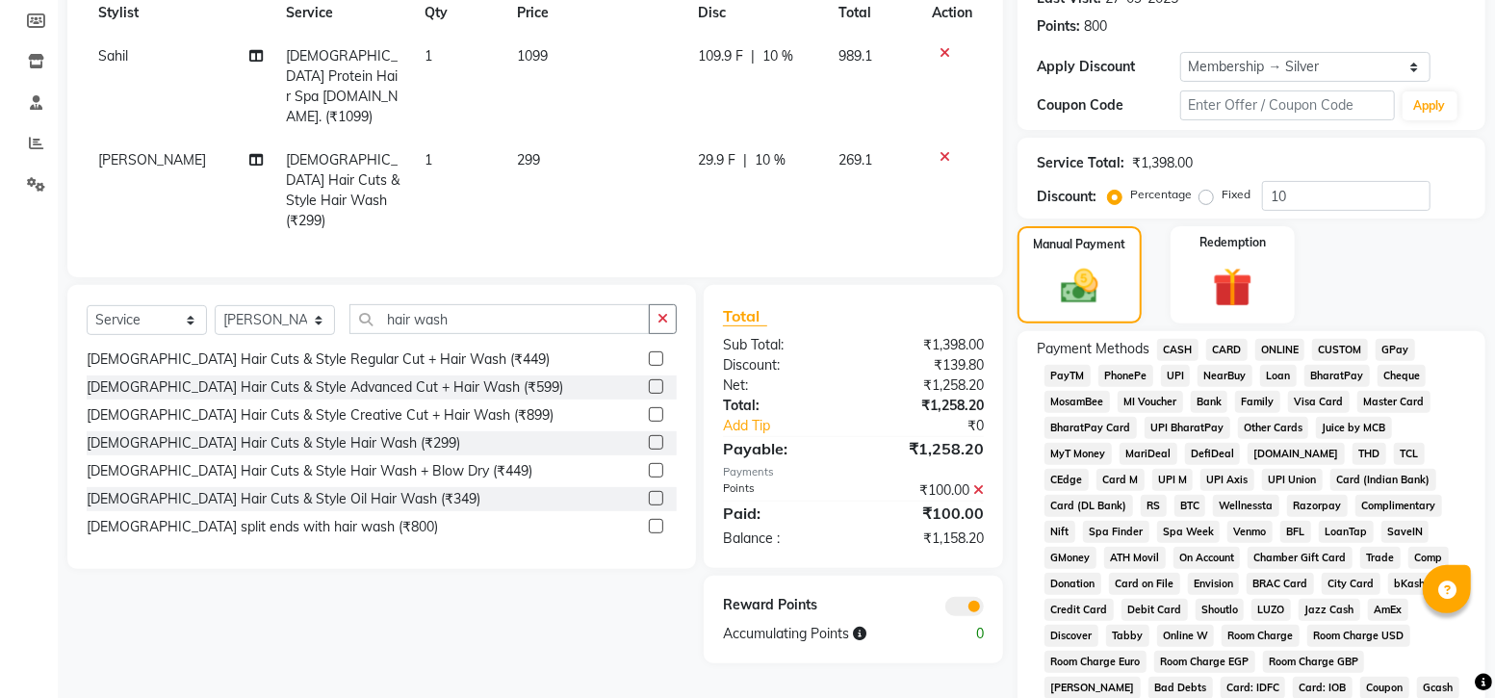
click at [1392, 347] on span "GPay" at bounding box center [1395, 350] width 39 height 22
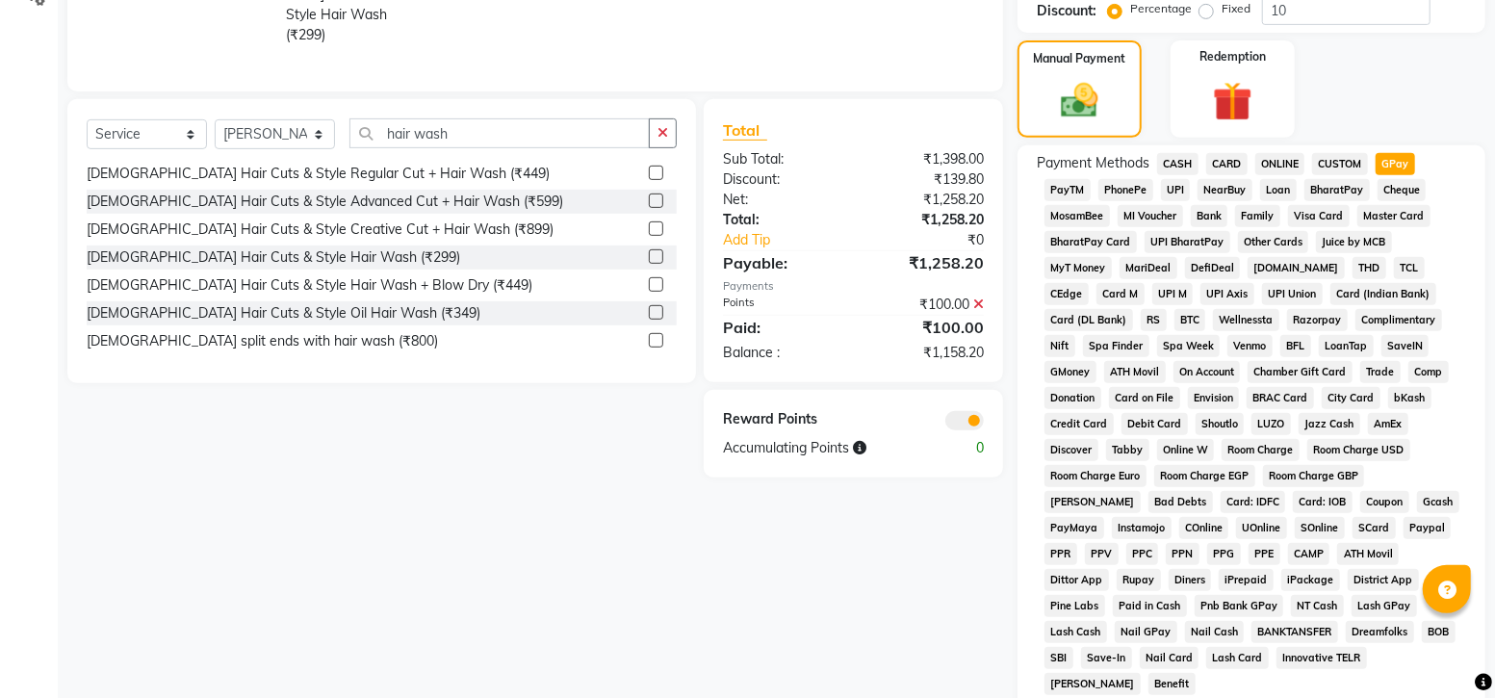
scroll to position [809, 0]
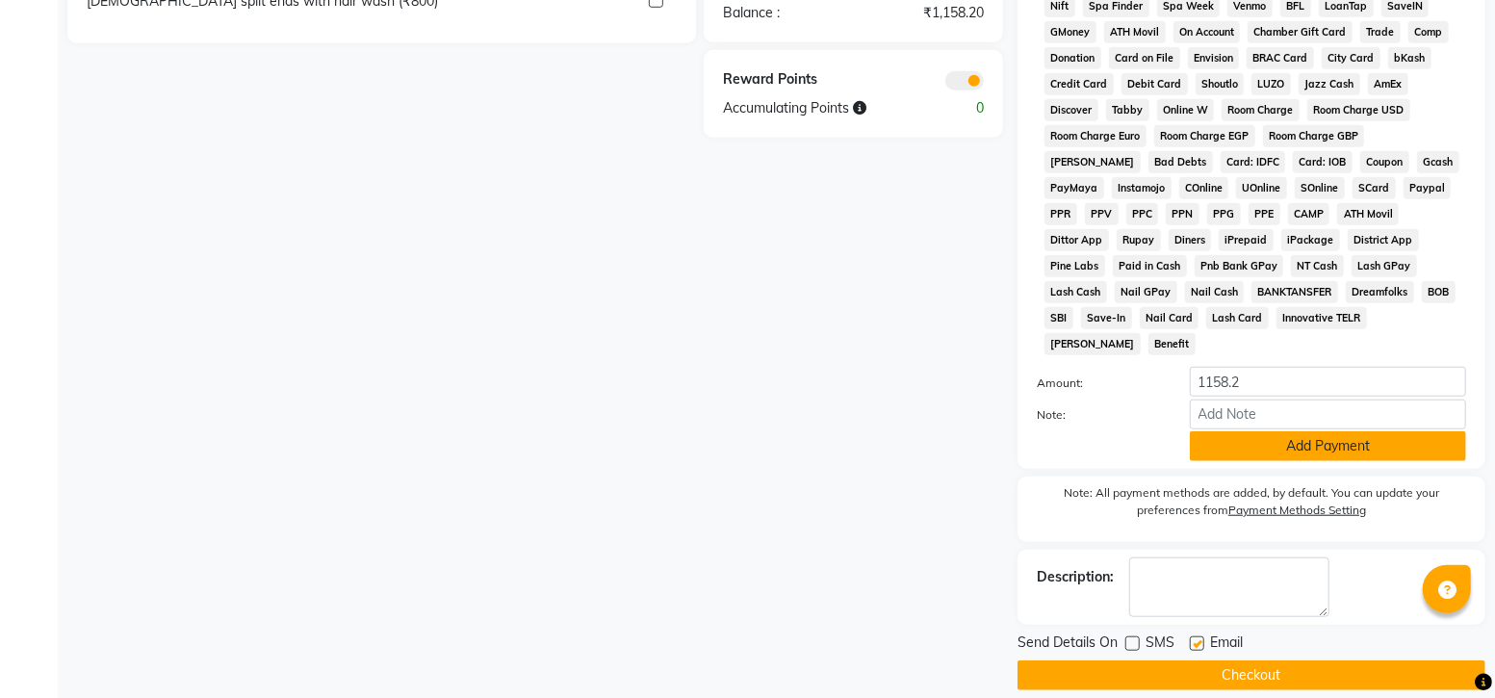
click at [1248, 431] on button "Add Payment" at bounding box center [1328, 446] width 276 height 30
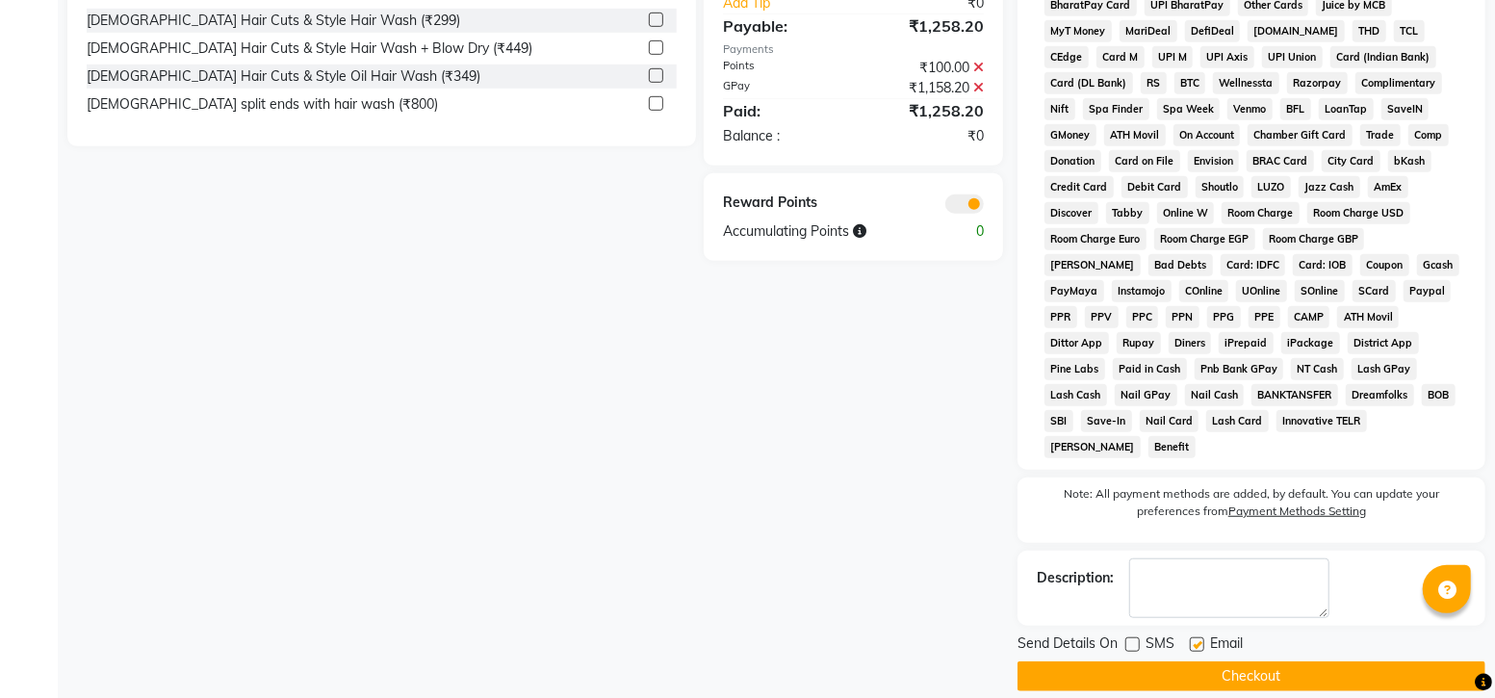
click at [1174, 661] on button "Checkout" at bounding box center [1251, 676] width 468 height 30
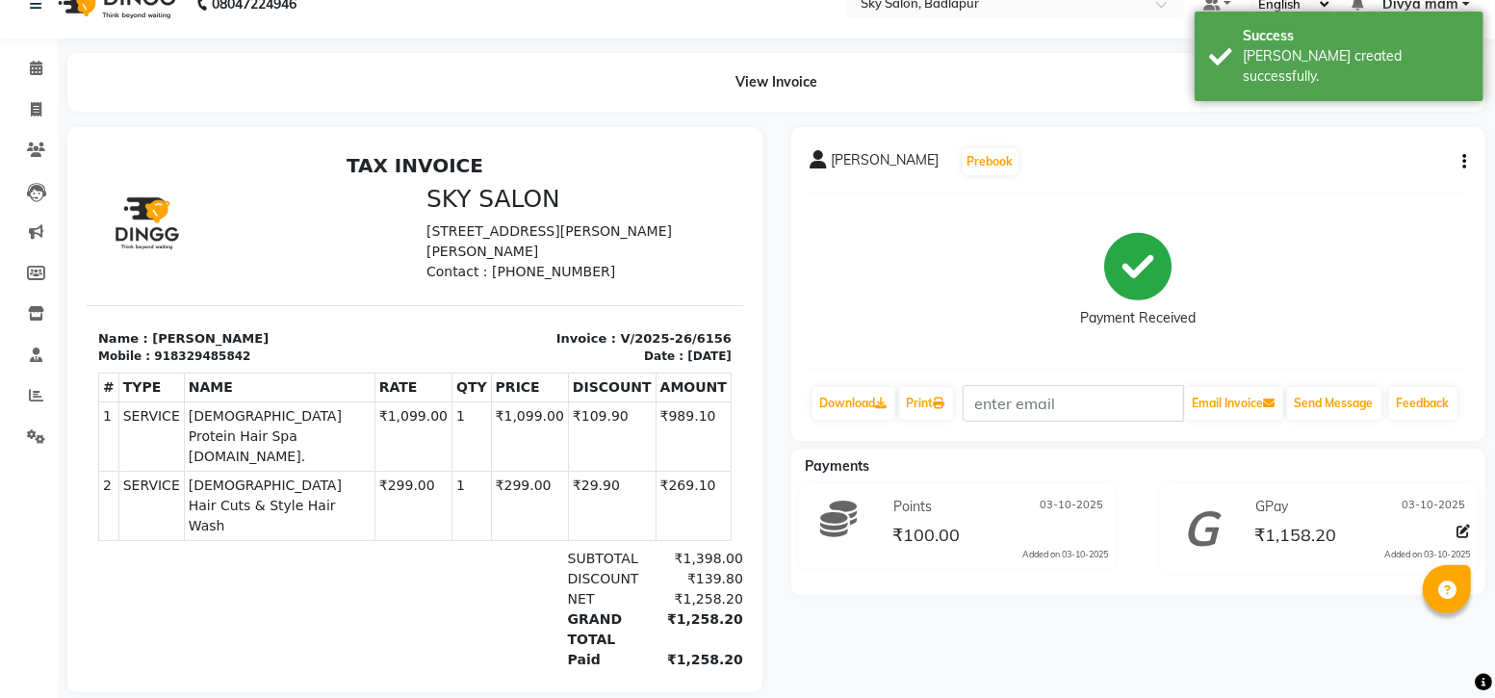
scroll to position [71, 0]
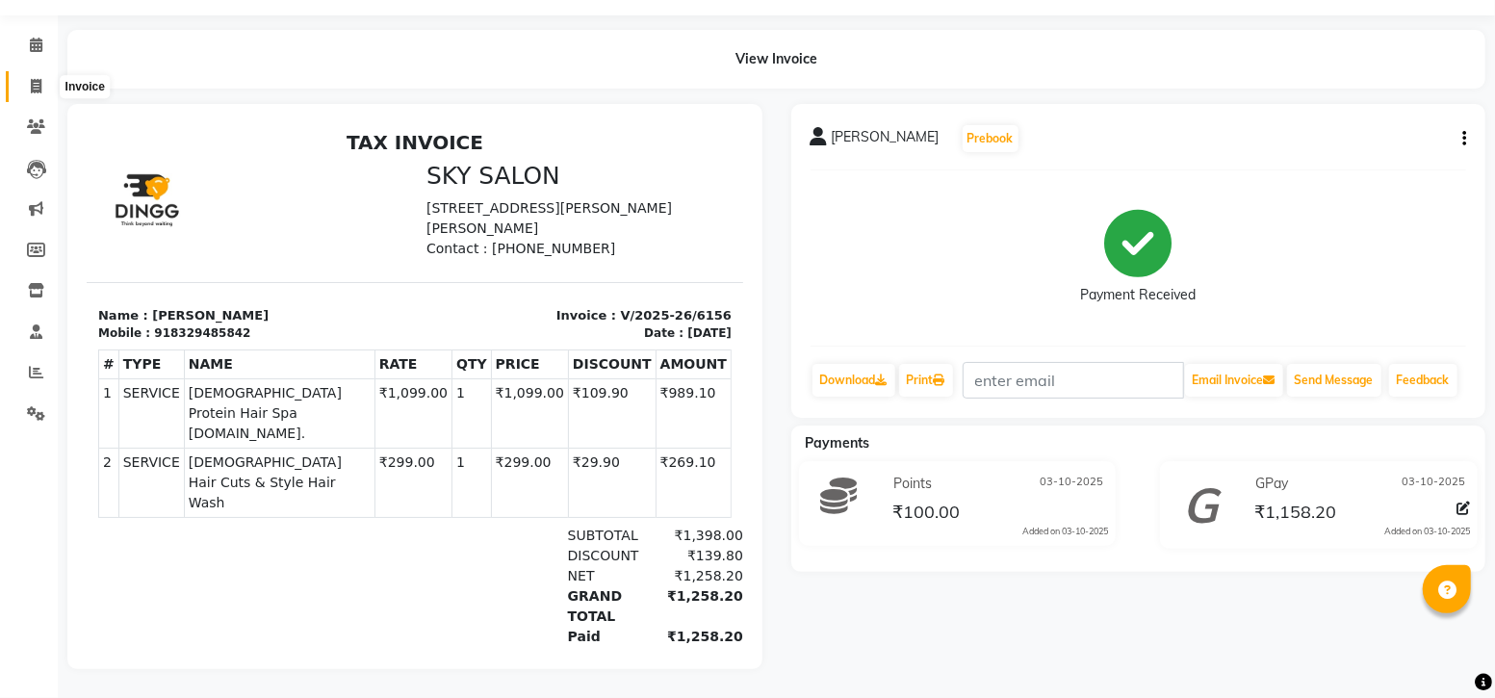
click at [48, 76] on span at bounding box center [36, 87] width 34 height 22
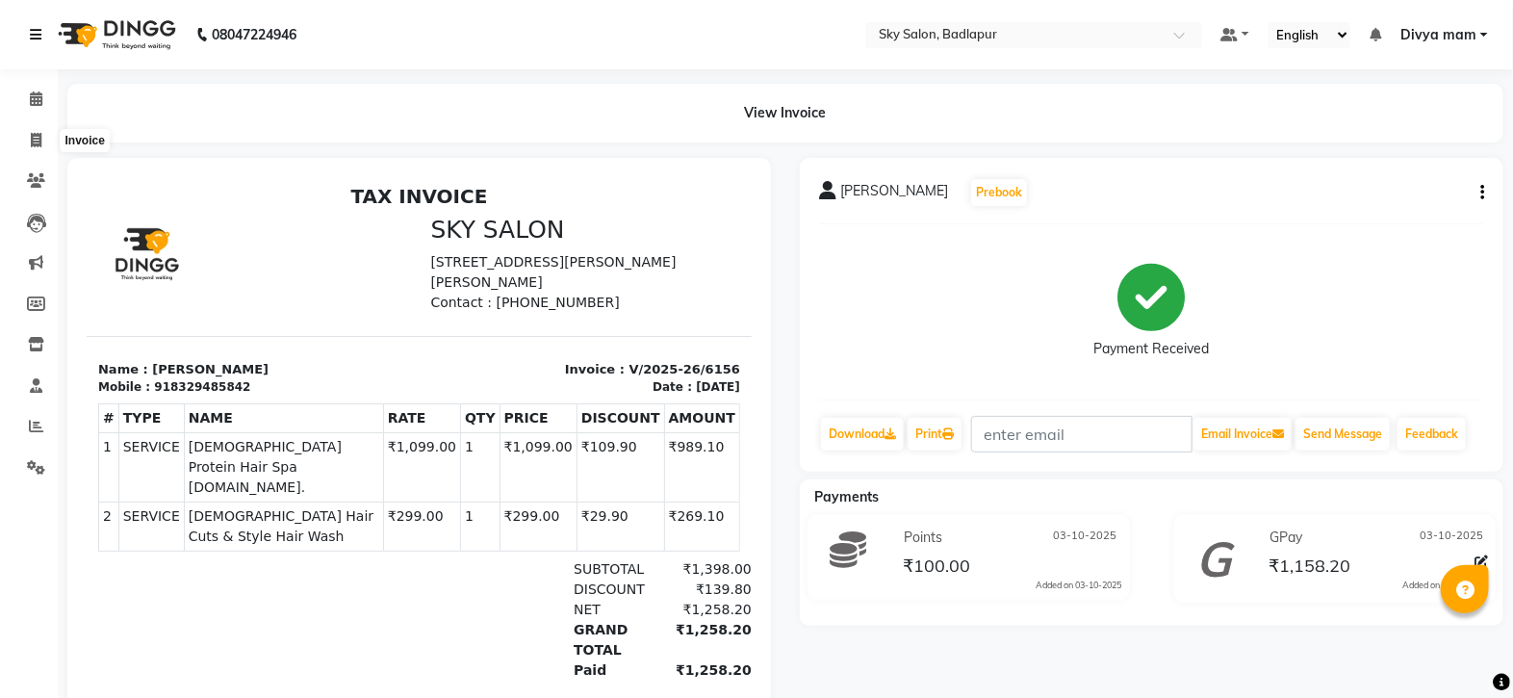
select select "6927"
select select "service"
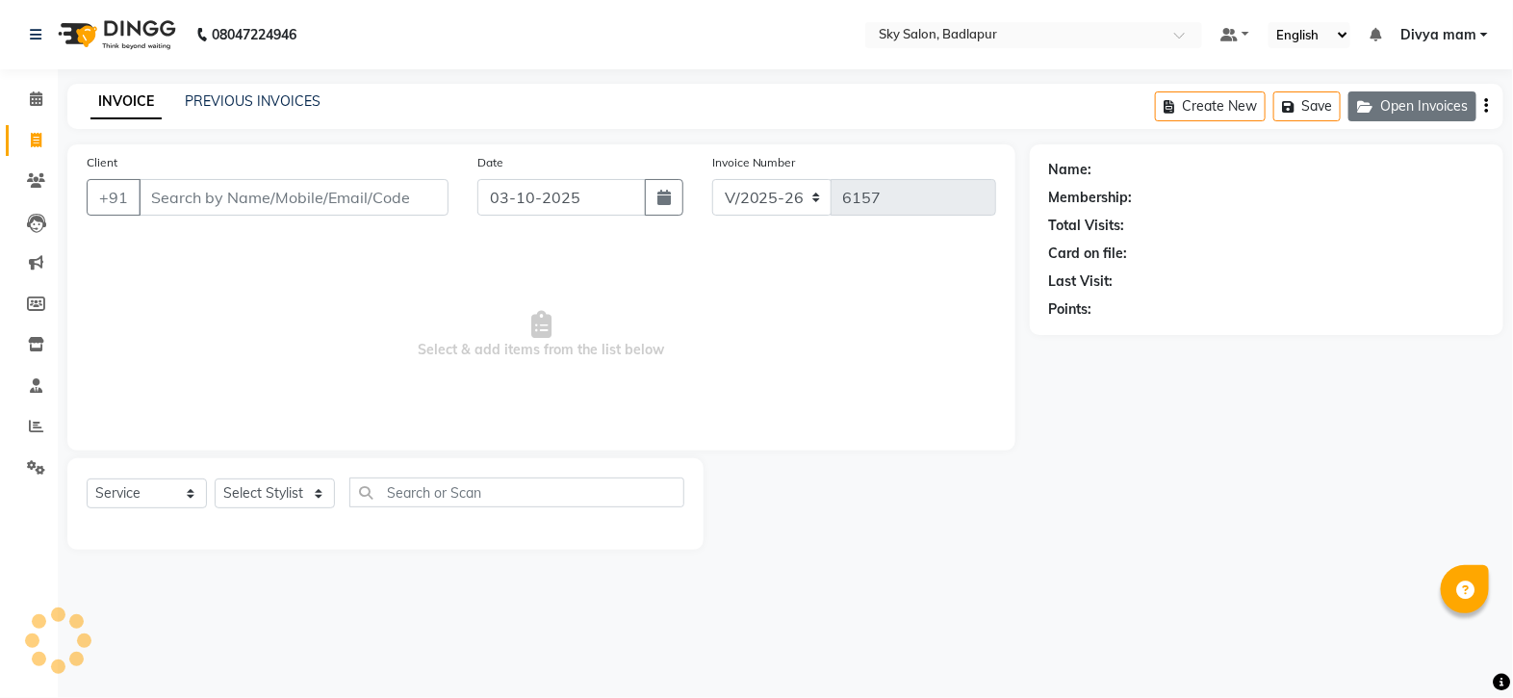
click at [1401, 108] on button "Open Invoices" at bounding box center [1413, 106] width 128 height 30
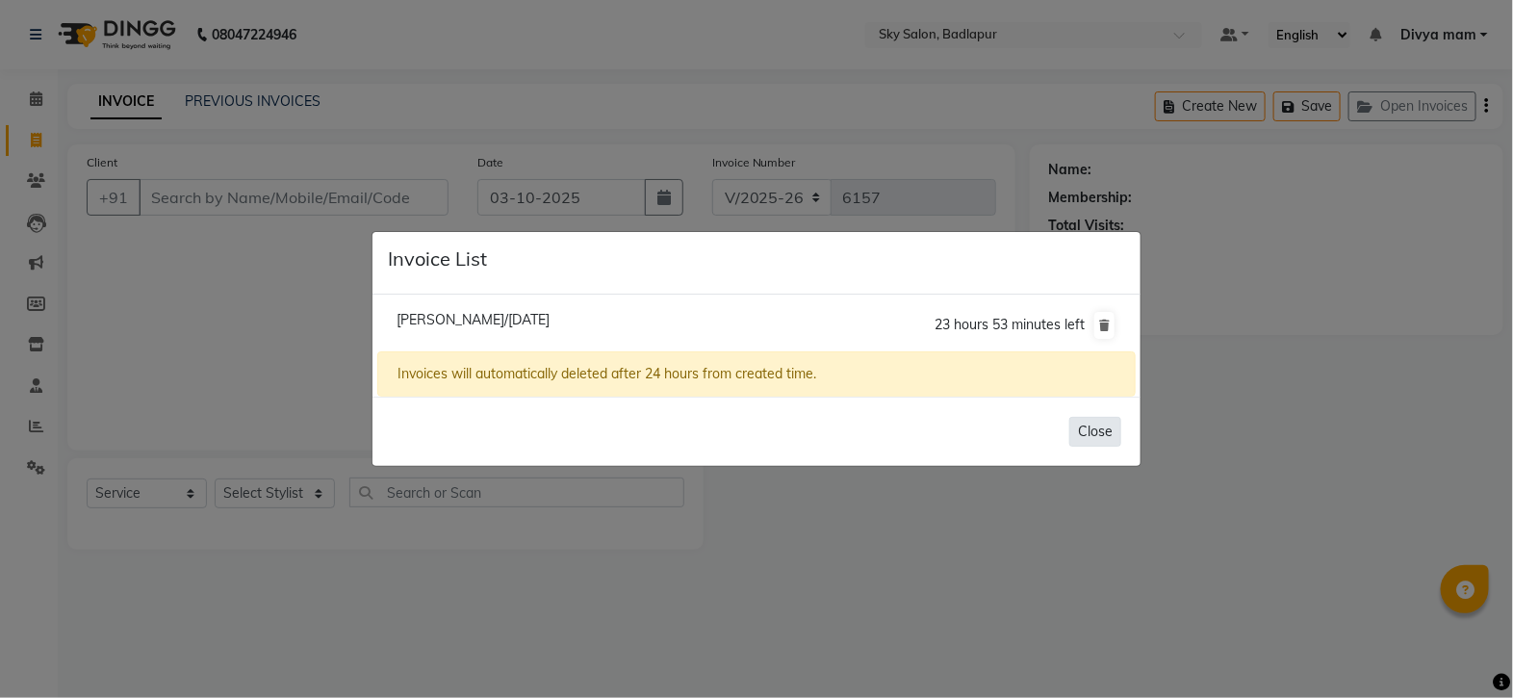
click at [1109, 440] on button "Close" at bounding box center [1095, 432] width 52 height 30
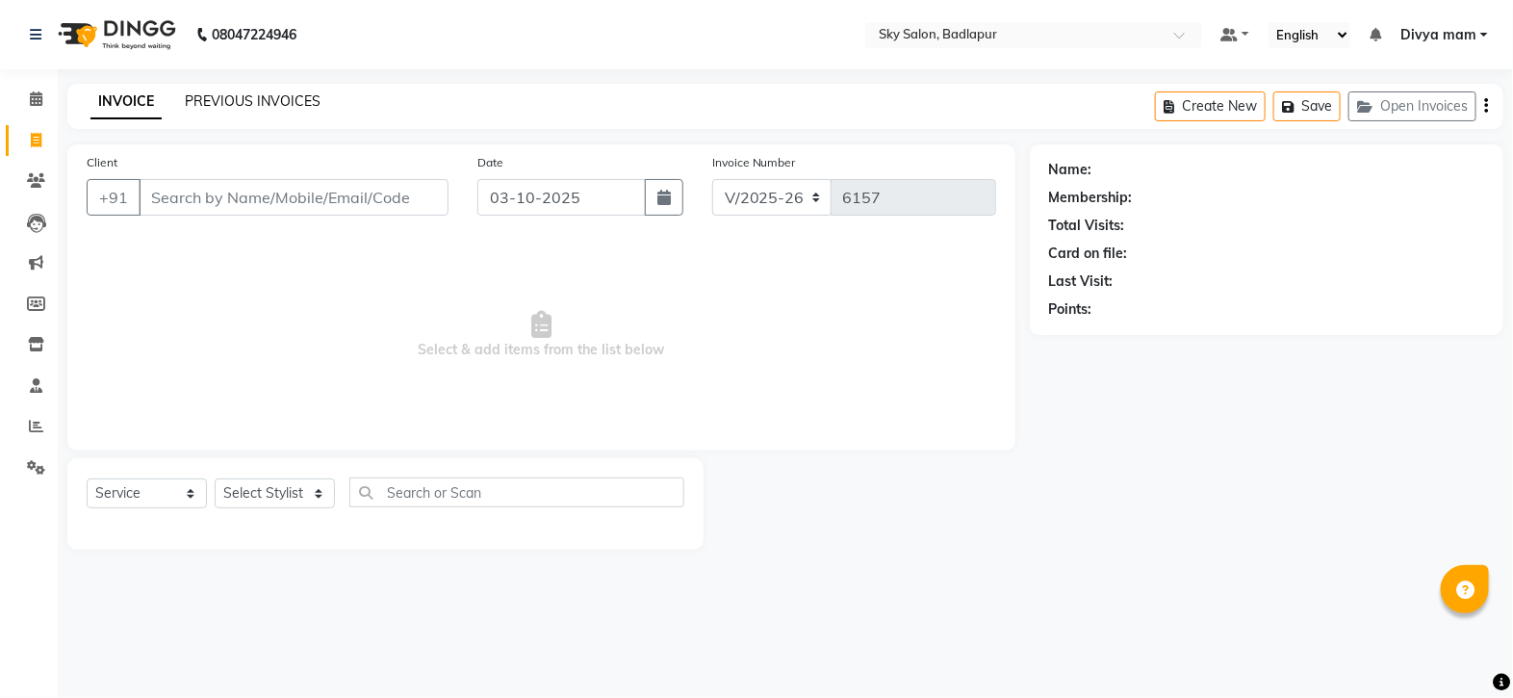
click at [250, 93] on link "PREVIOUS INVOICES" at bounding box center [253, 100] width 136 height 17
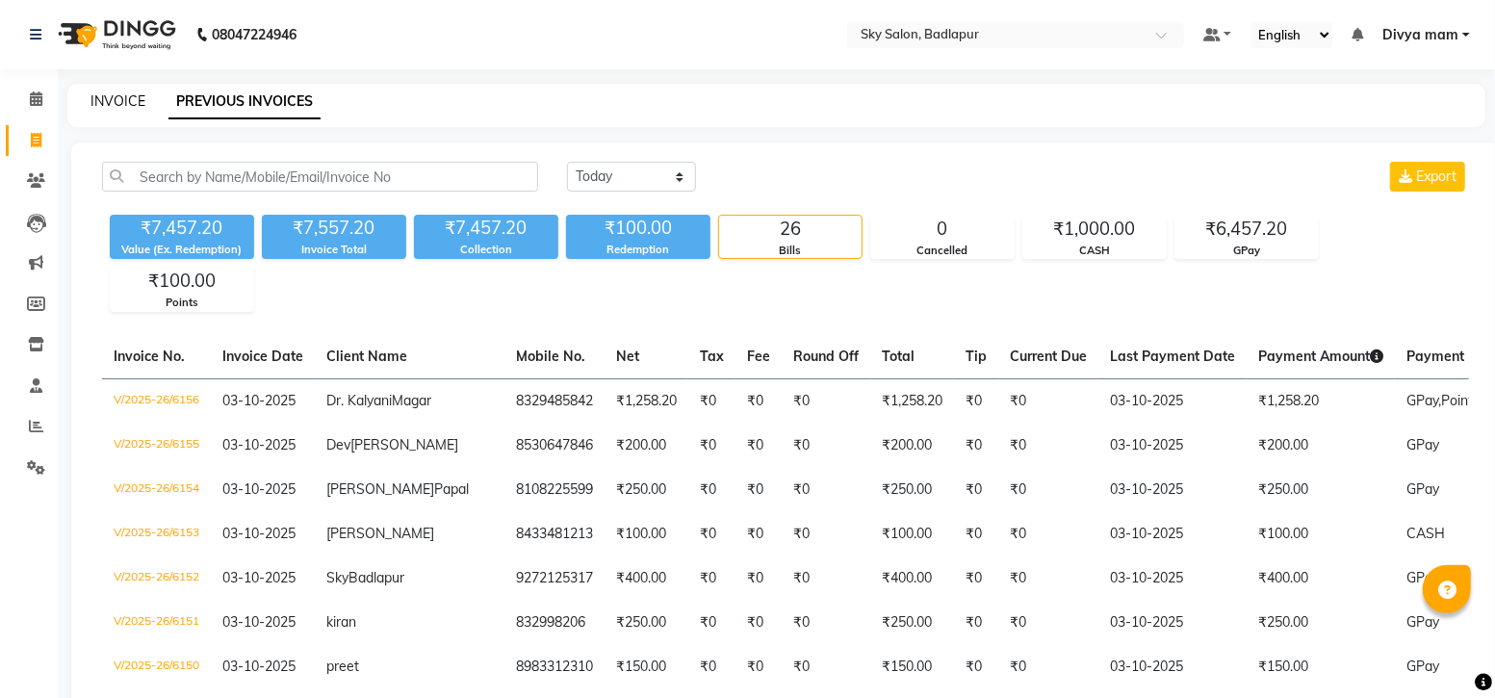
click at [116, 96] on link "INVOICE" at bounding box center [117, 100] width 55 height 17
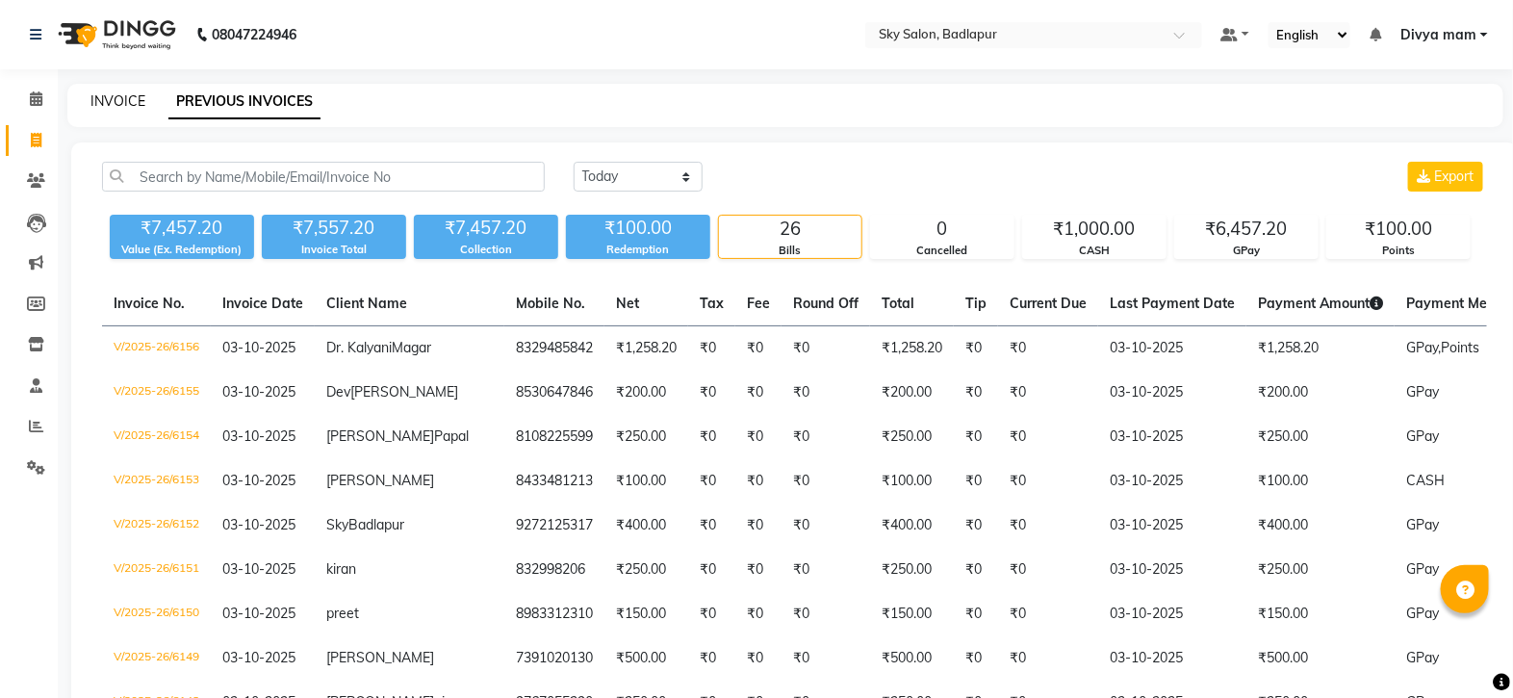
select select "service"
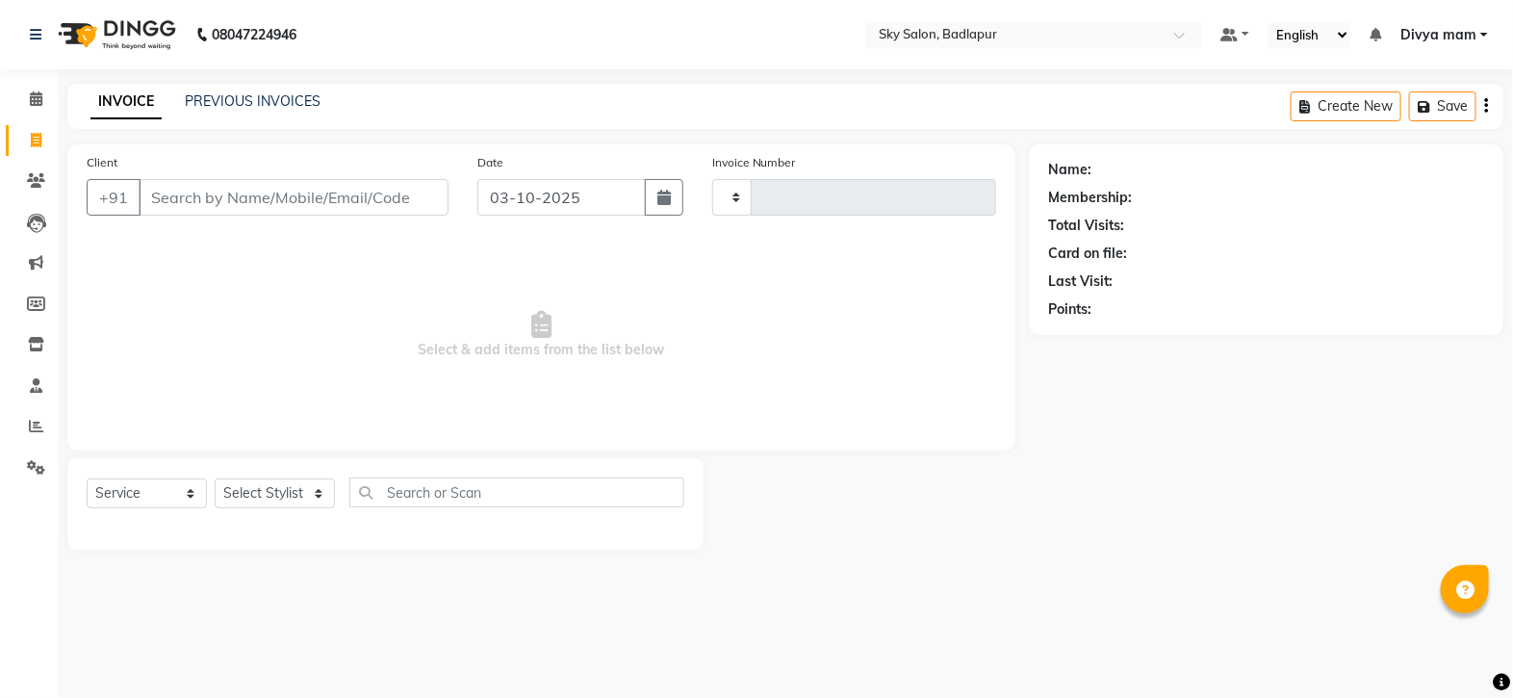
type input "6157"
select select "6927"
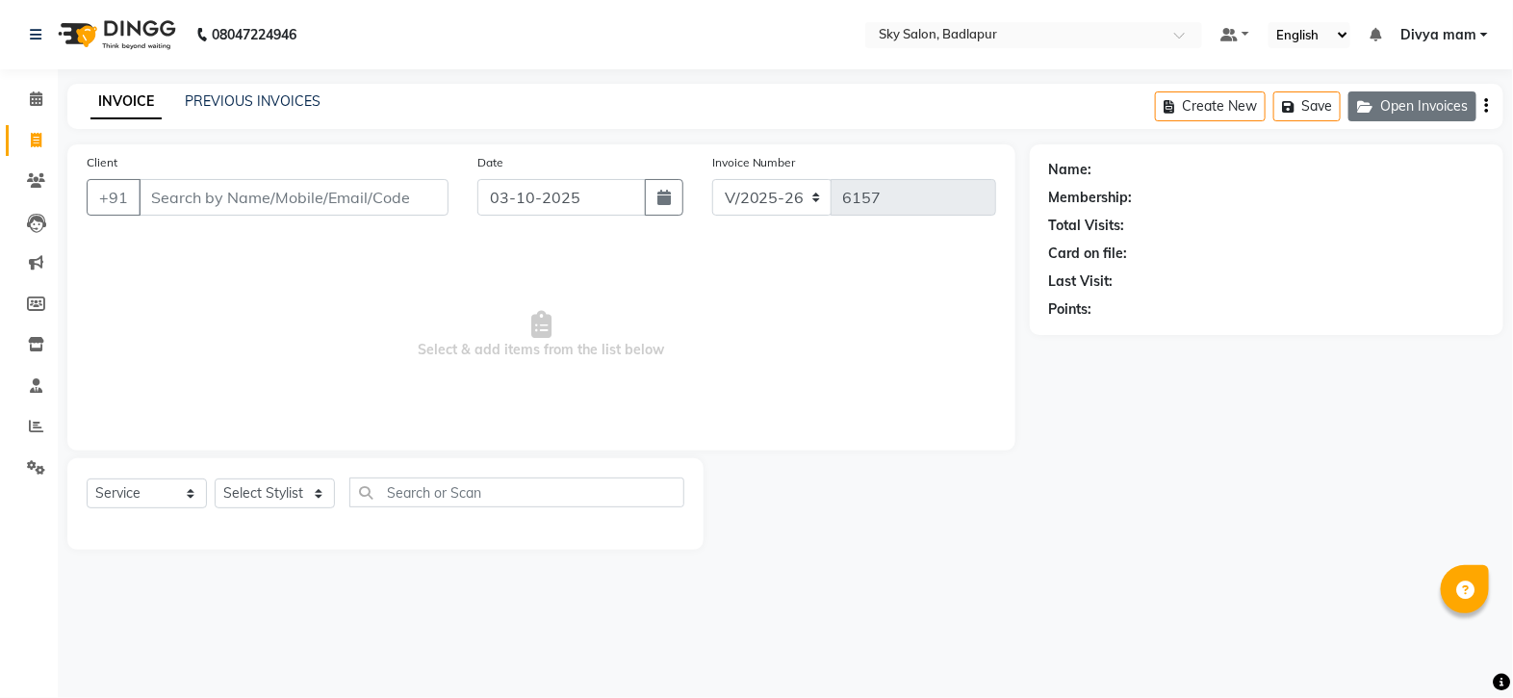
click at [1384, 106] on button "Open Invoices" at bounding box center [1413, 106] width 128 height 30
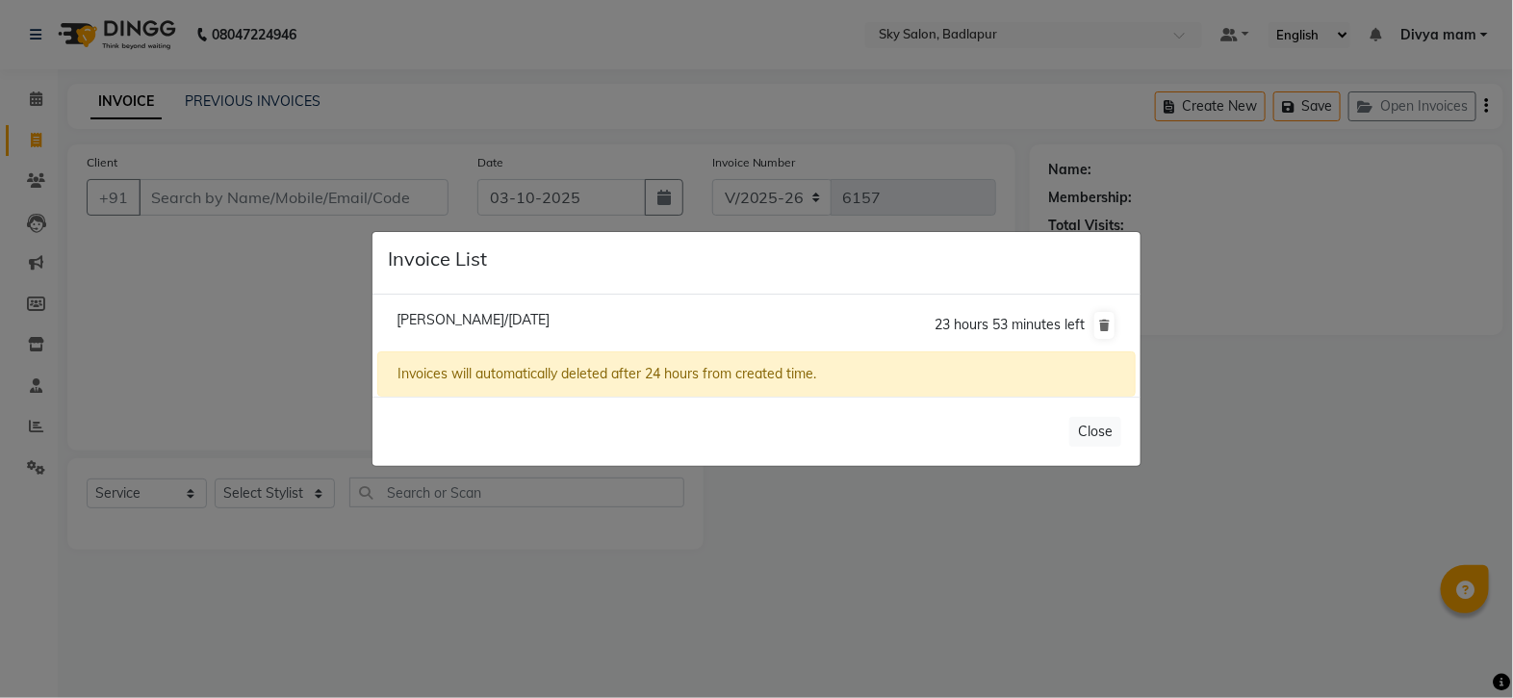
click at [450, 324] on span "Manish Desai/03 October 2025" at bounding box center [473, 319] width 153 height 17
type input "7028613929"
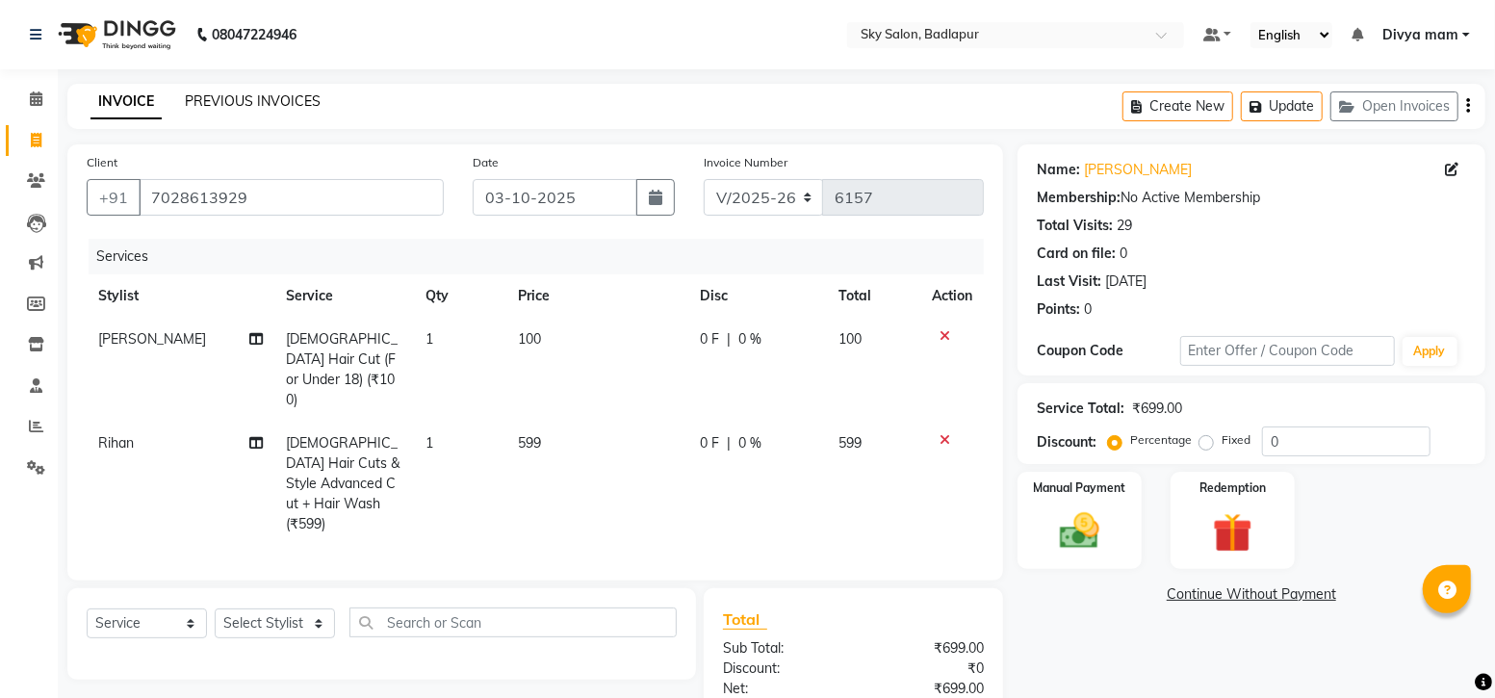
click at [210, 104] on link "PREVIOUS INVOICES" at bounding box center [253, 100] width 136 height 17
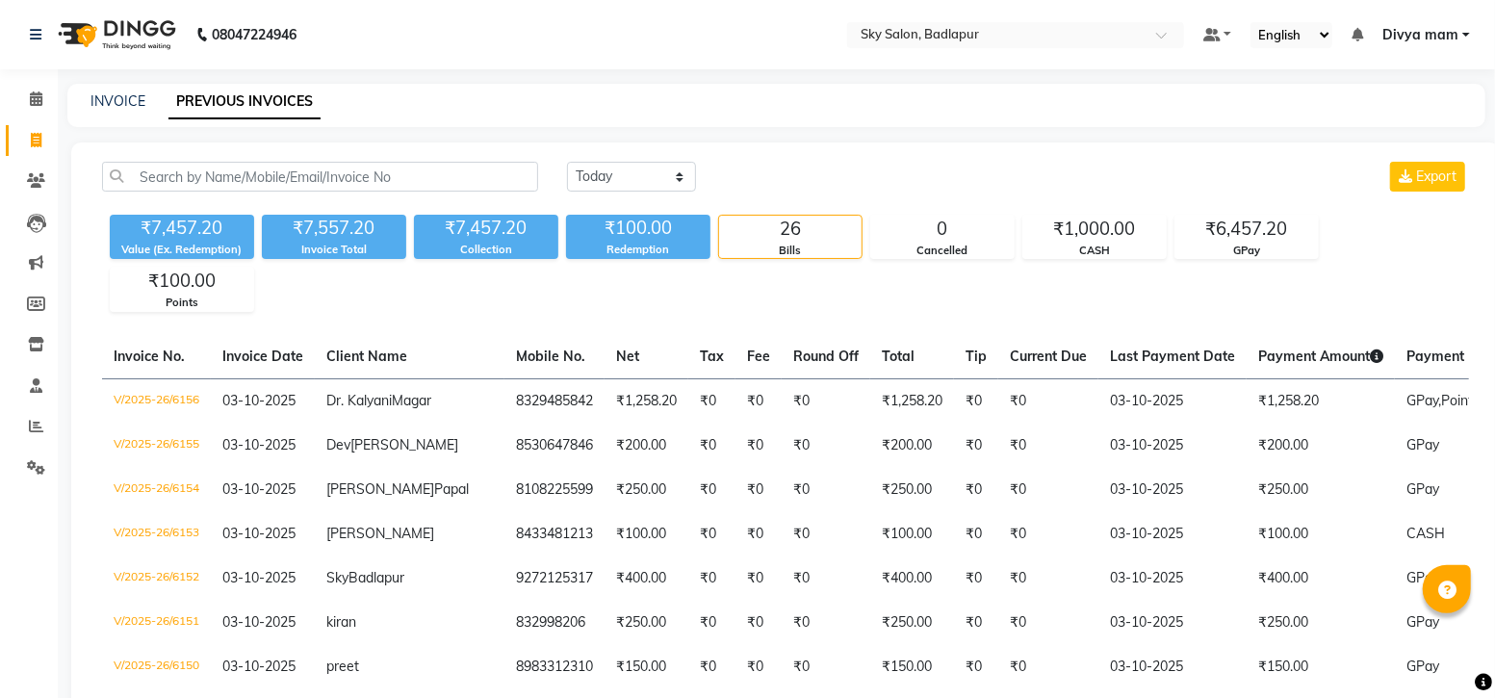
click at [132, 90] on div "INVOICE PREVIOUS INVOICES" at bounding box center [776, 105] width 1418 height 43
click at [112, 103] on link "INVOICE" at bounding box center [117, 100] width 55 height 17
select select "service"
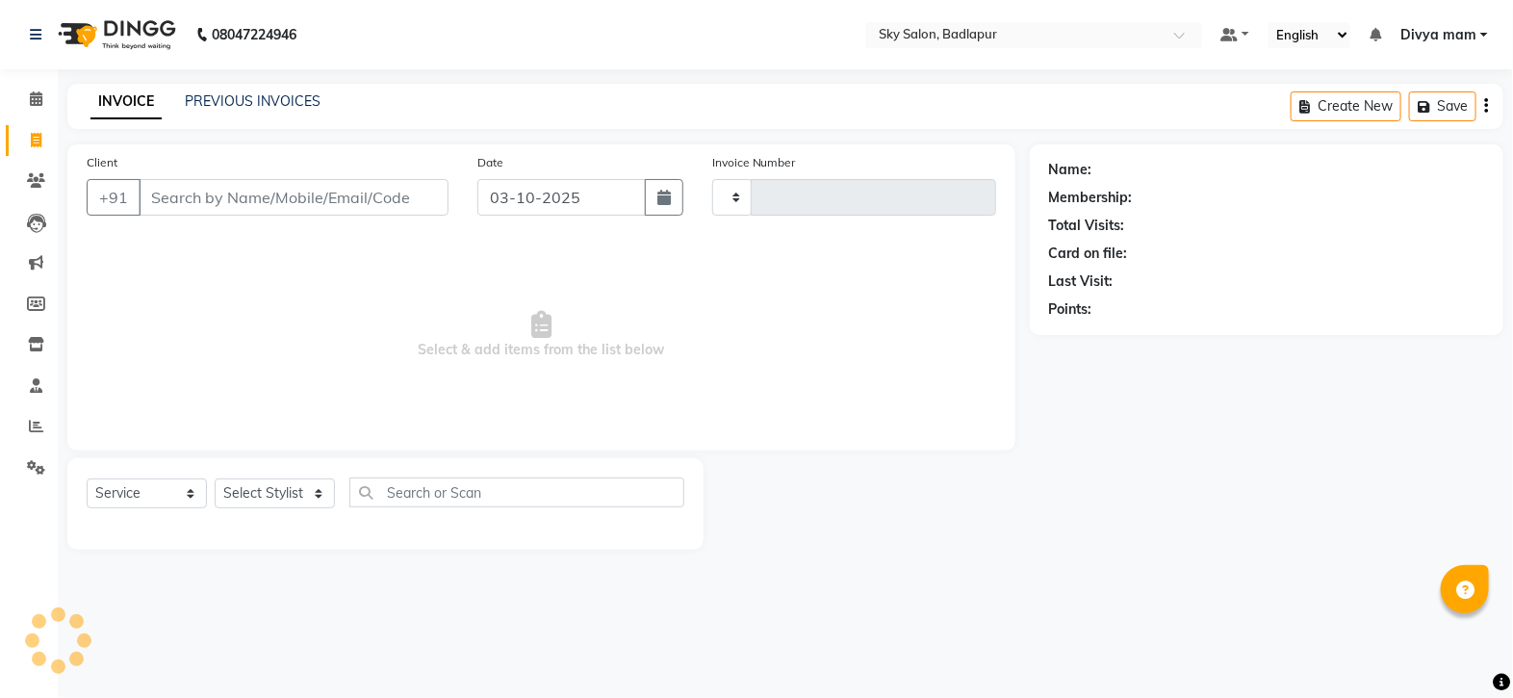
type input "6157"
select select "6927"
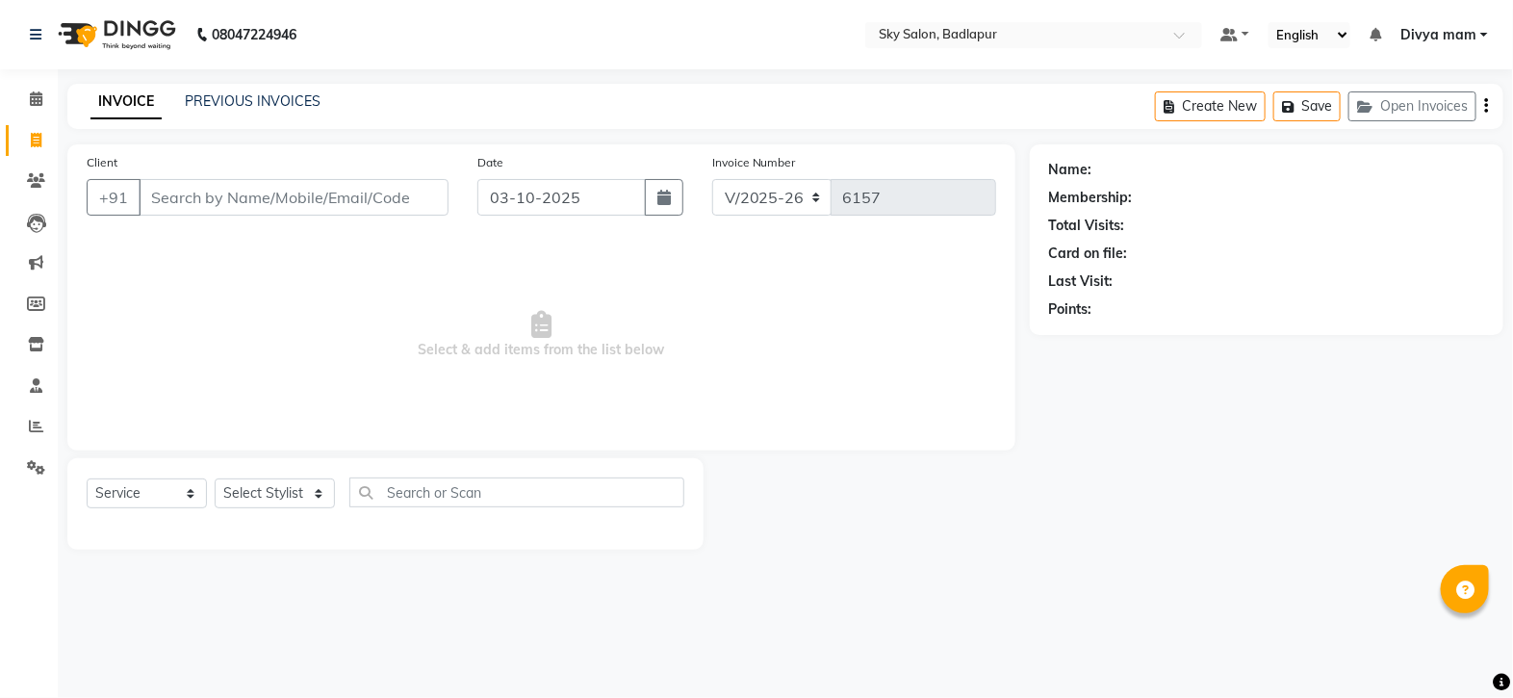
click at [303, 468] on div "Select Service Product Membership Package Voucher Prepaid Gift Card Select Styl…" at bounding box center [385, 503] width 636 height 91
click at [308, 492] on select "Select Stylist [PERSON_NAME] [PERSON_NAME] [PERSON_NAME] [PERSON_NAME] mam [PER…" at bounding box center [275, 493] width 120 height 30
select select "54796"
click at [215, 479] on select "Select Stylist [PERSON_NAME] [PERSON_NAME] [PERSON_NAME] [PERSON_NAME] mam [PER…" at bounding box center [275, 493] width 120 height 30
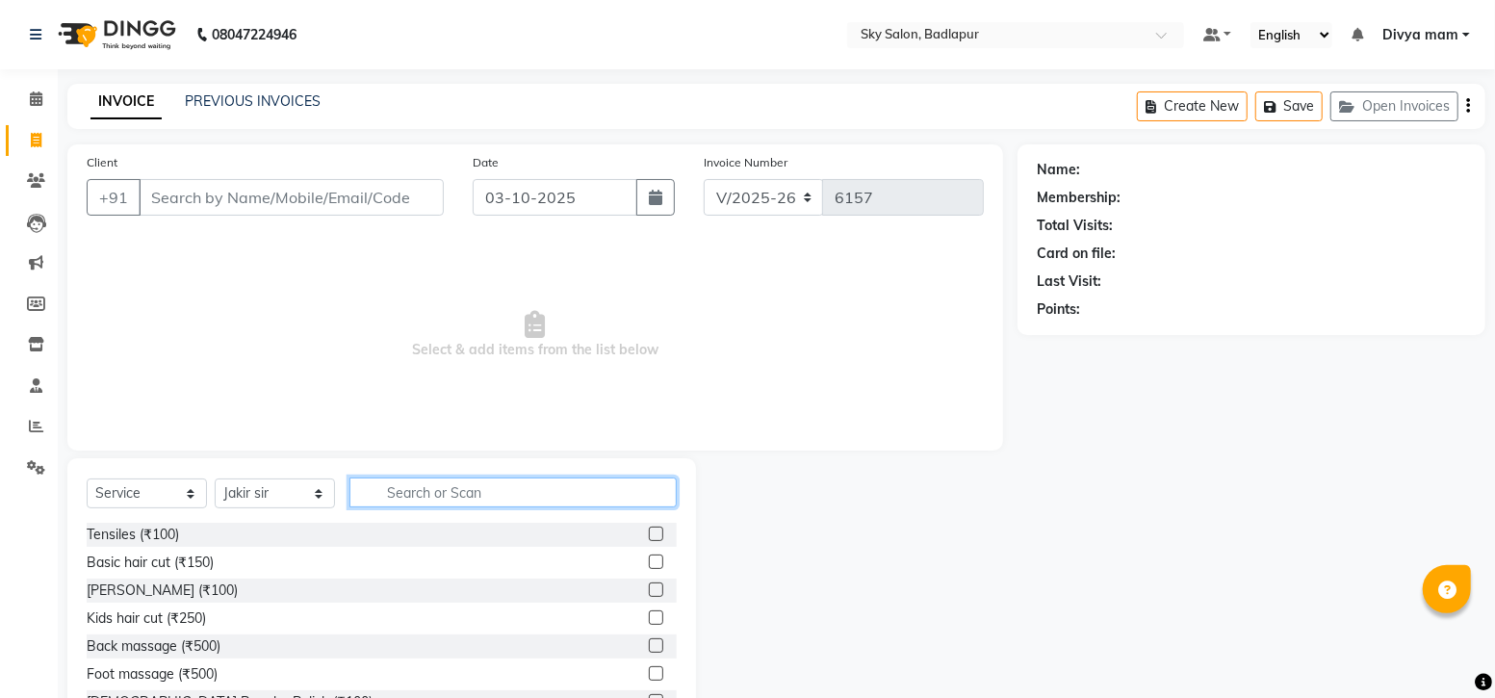
click at [412, 489] on input "text" at bounding box center [512, 492] width 327 height 30
click at [649, 562] on label at bounding box center [656, 561] width 14 height 14
click at [649, 562] on input "checkbox" at bounding box center [655, 562] width 13 height 13
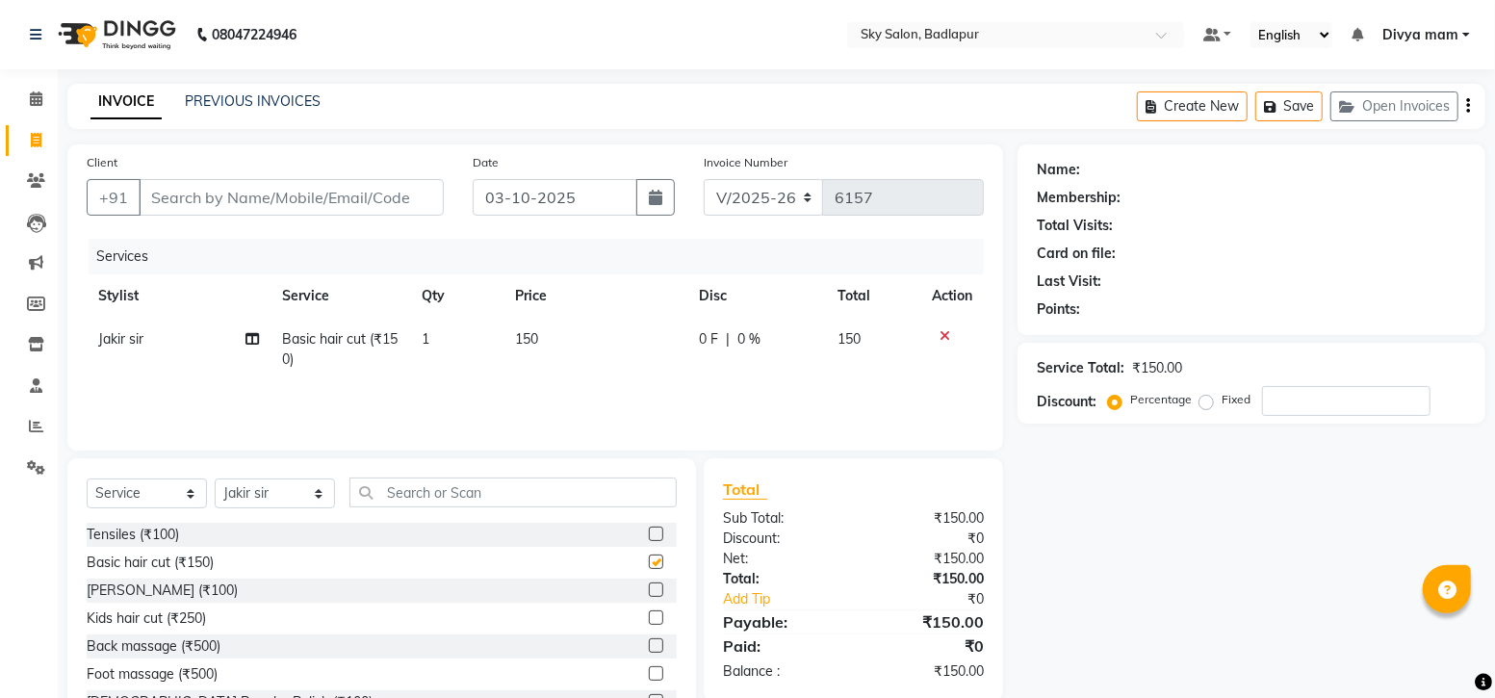
checkbox input "false"
click at [235, 193] on input "Client" at bounding box center [291, 197] width 305 height 37
type input "7"
type input "0"
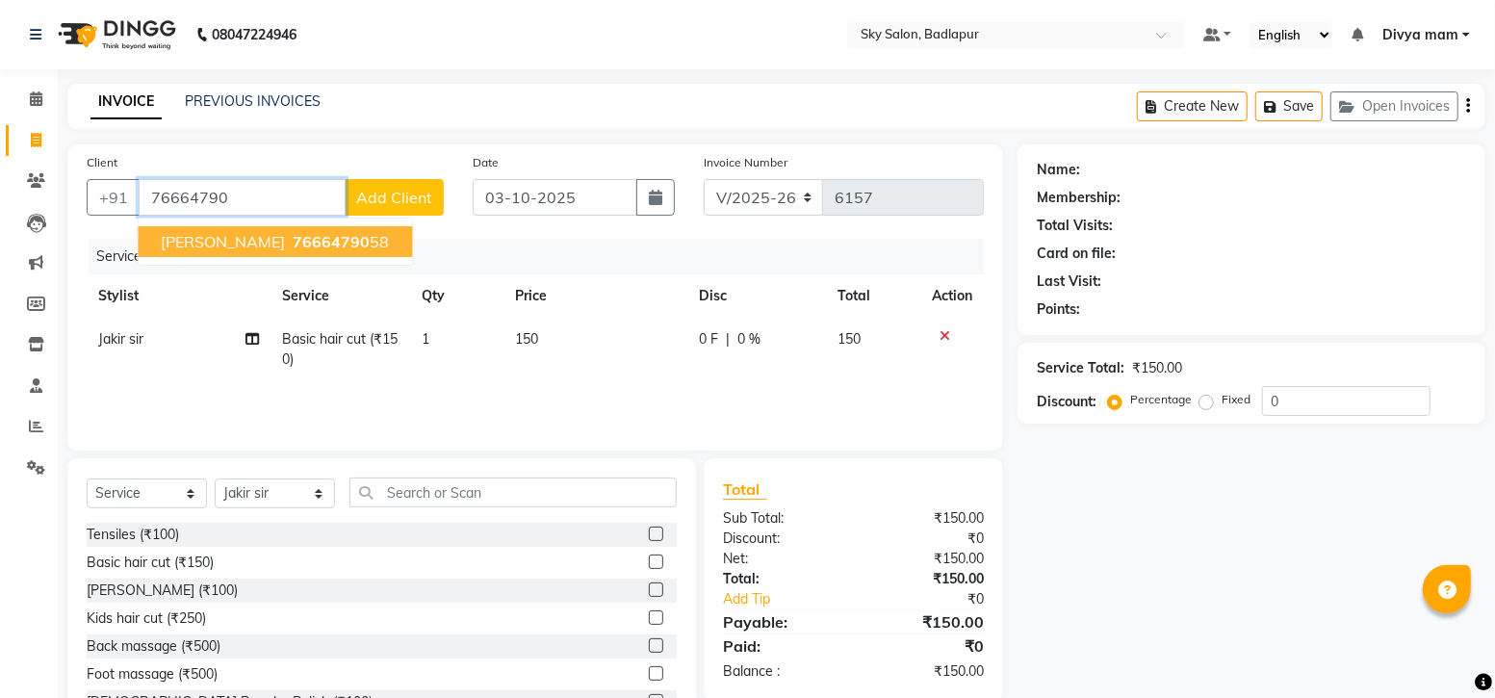
click at [322, 245] on span "76664790" at bounding box center [332, 241] width 77 height 19
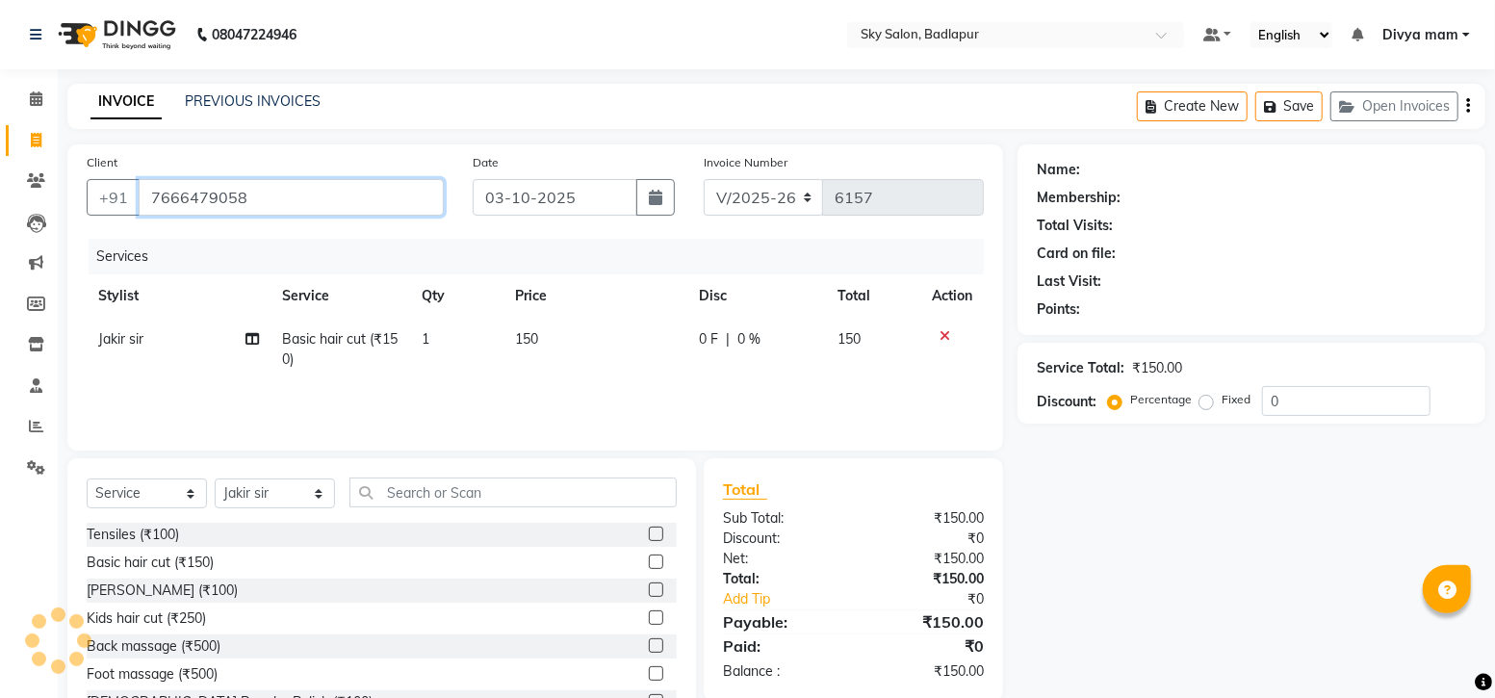
type input "7666479058"
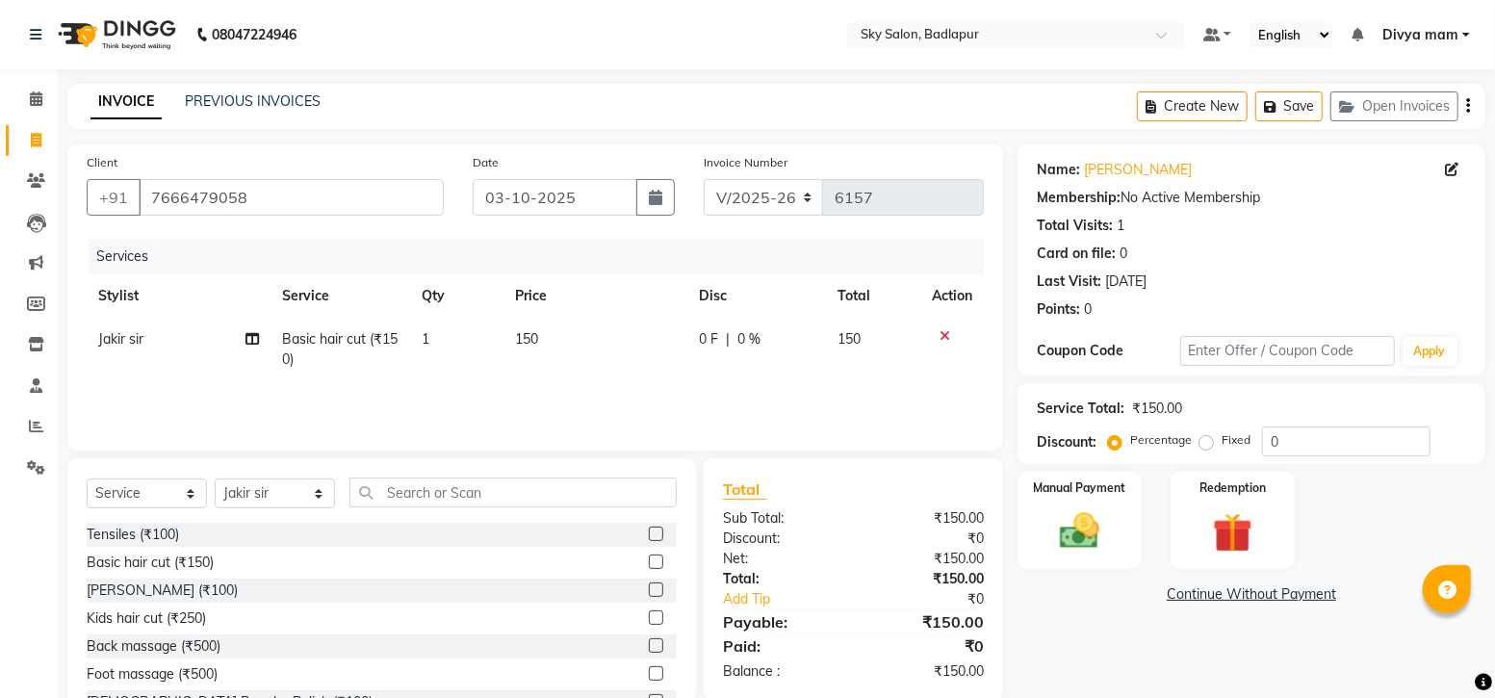
click at [943, 333] on icon at bounding box center [944, 335] width 11 height 13
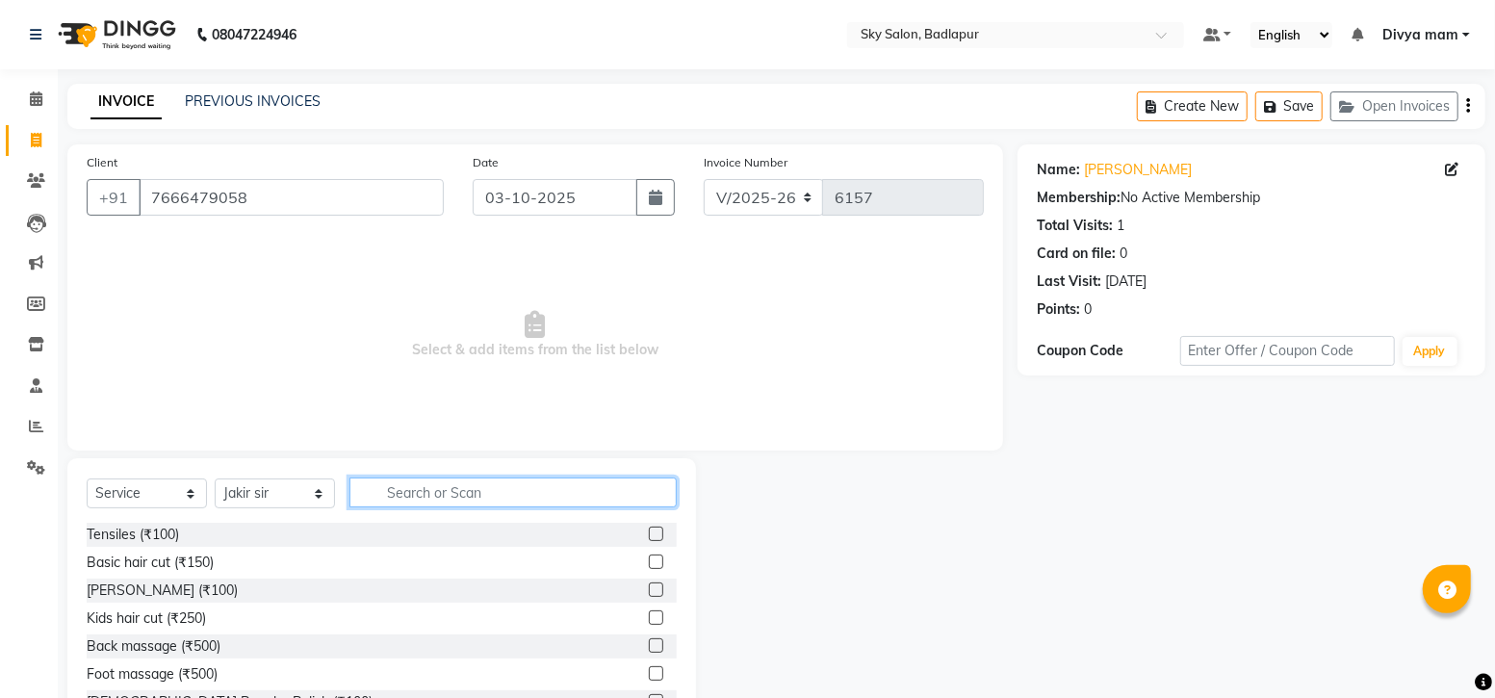
click at [626, 493] on input "text" at bounding box center [512, 492] width 327 height 30
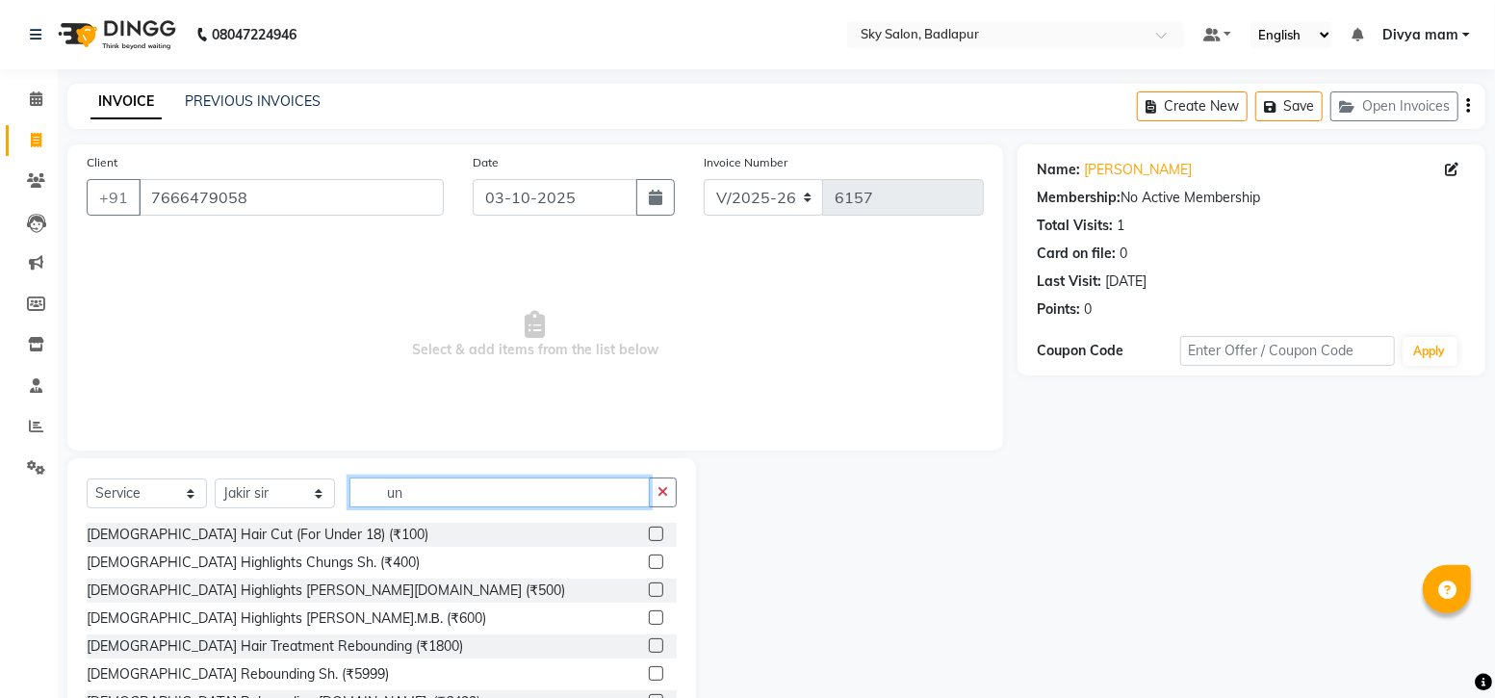
type input "un"
click at [649, 533] on label at bounding box center [656, 534] width 14 height 14
click at [649, 533] on input "checkbox" at bounding box center [655, 534] width 13 height 13
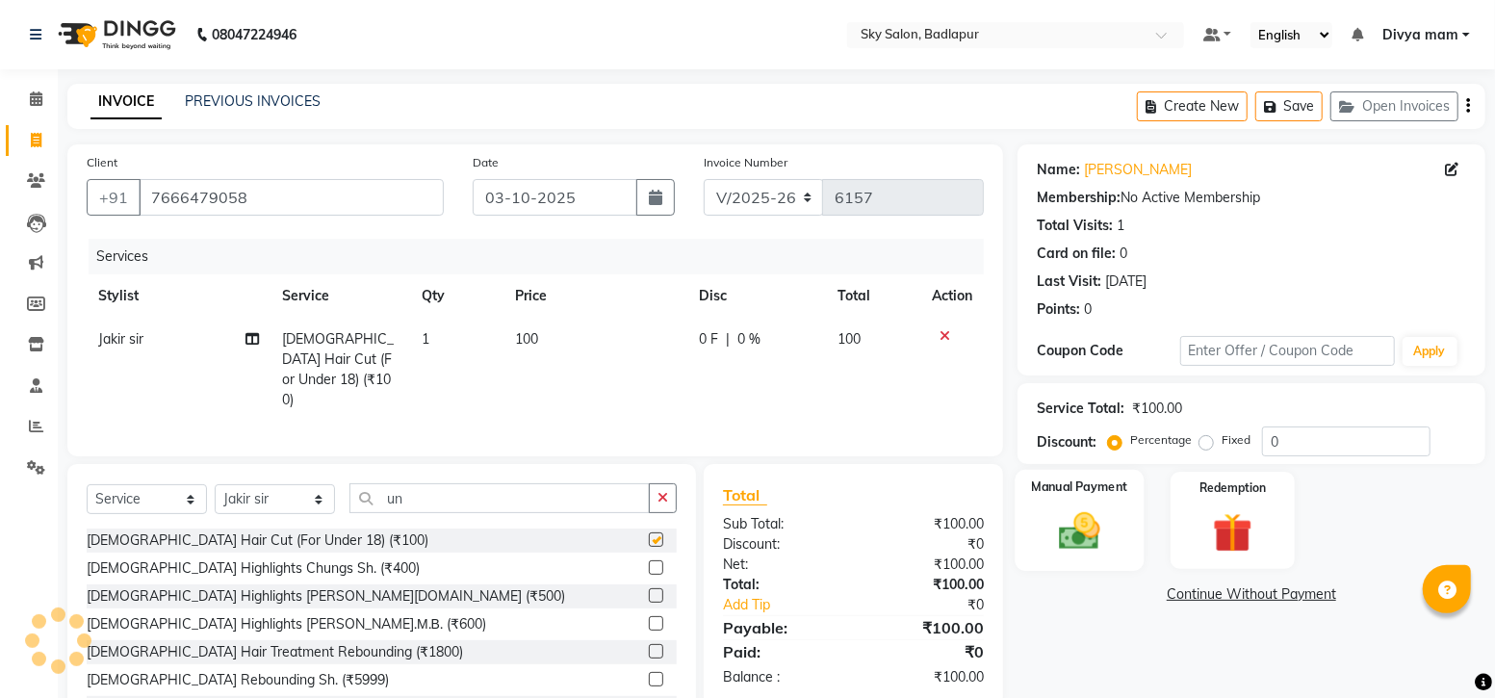
checkbox input "false"
click at [1063, 522] on img at bounding box center [1079, 530] width 66 height 47
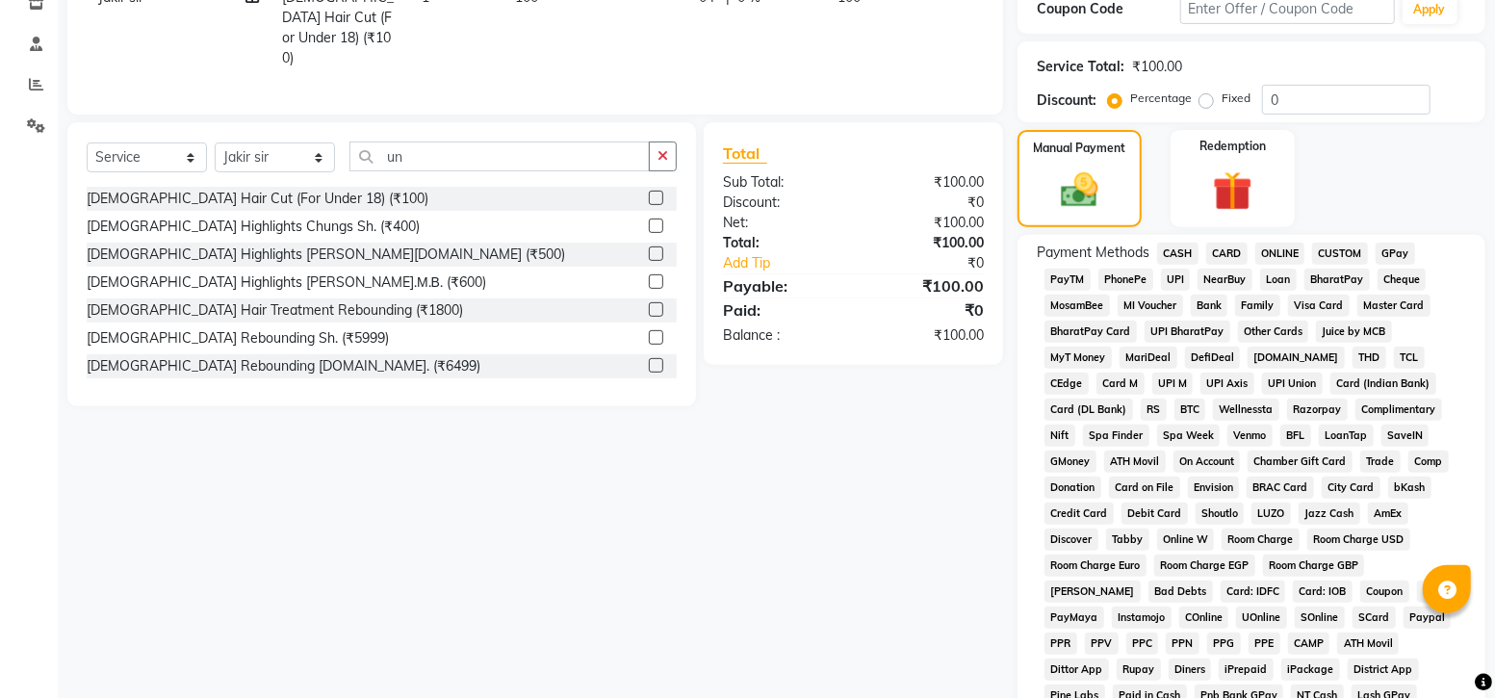
scroll to position [361, 0]
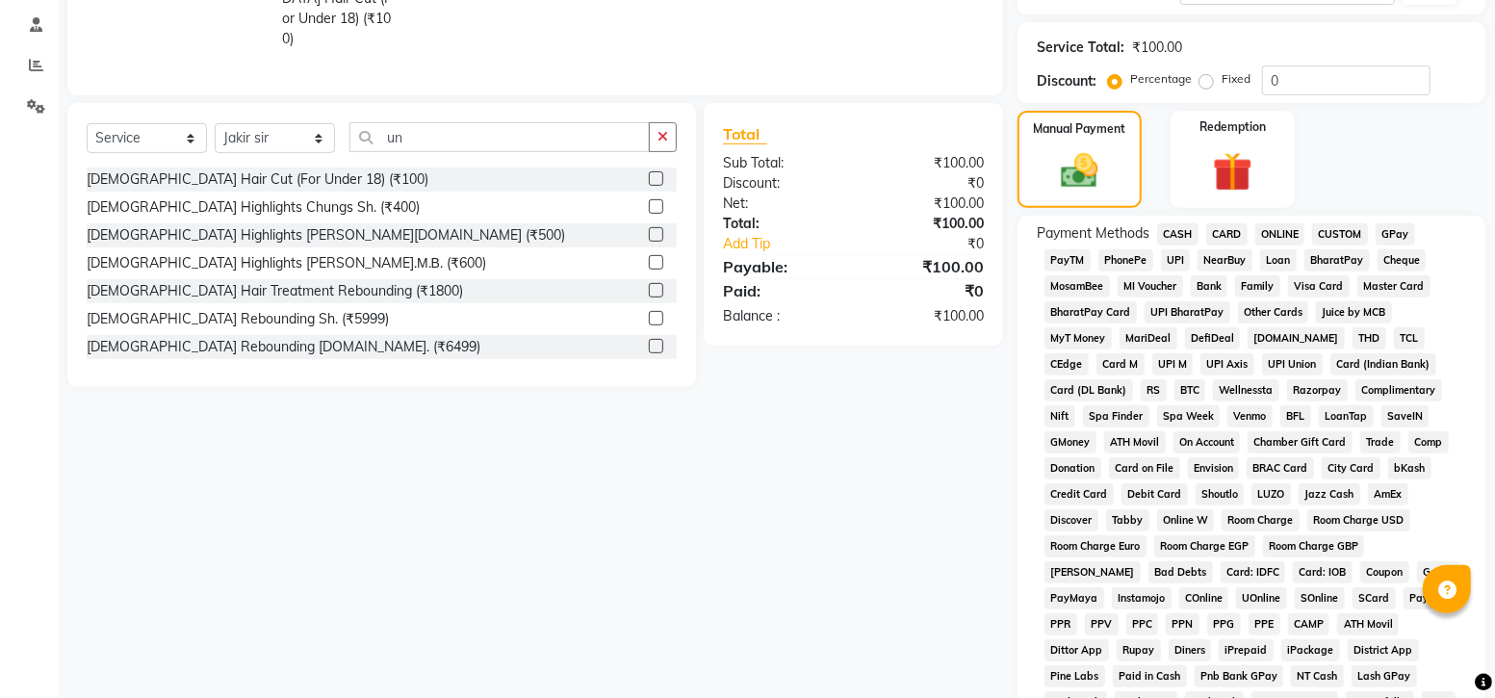
click at [1187, 238] on span "CASH" at bounding box center [1177, 234] width 41 height 22
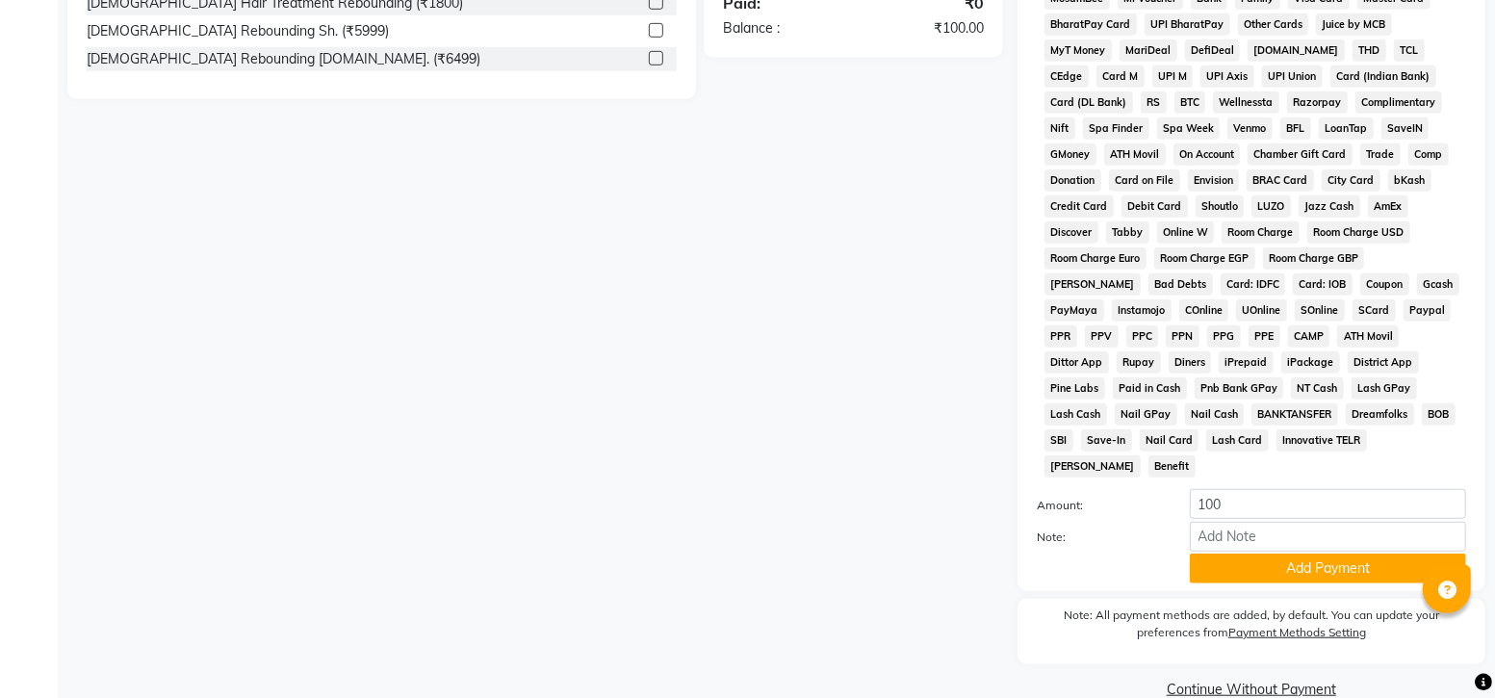
scroll to position [664, 0]
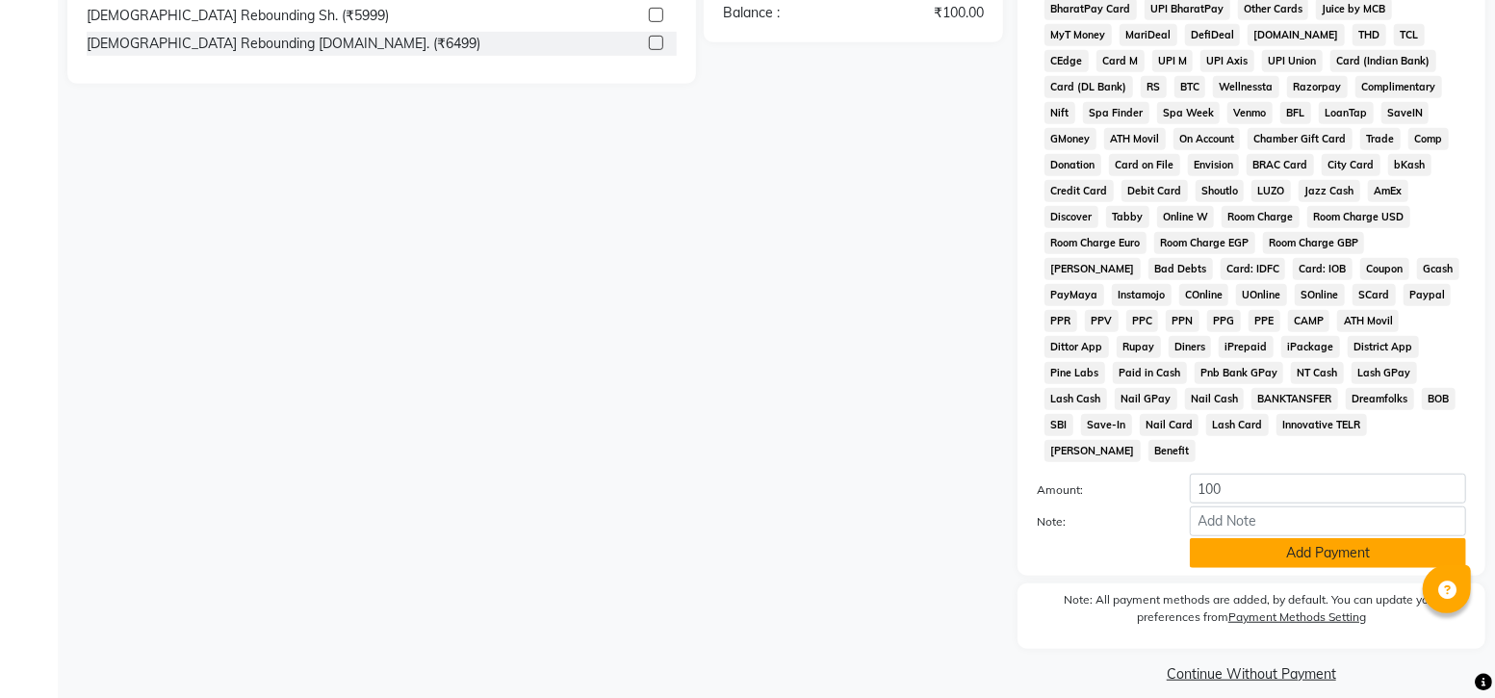
click at [1318, 538] on button "Add Payment" at bounding box center [1328, 553] width 276 height 30
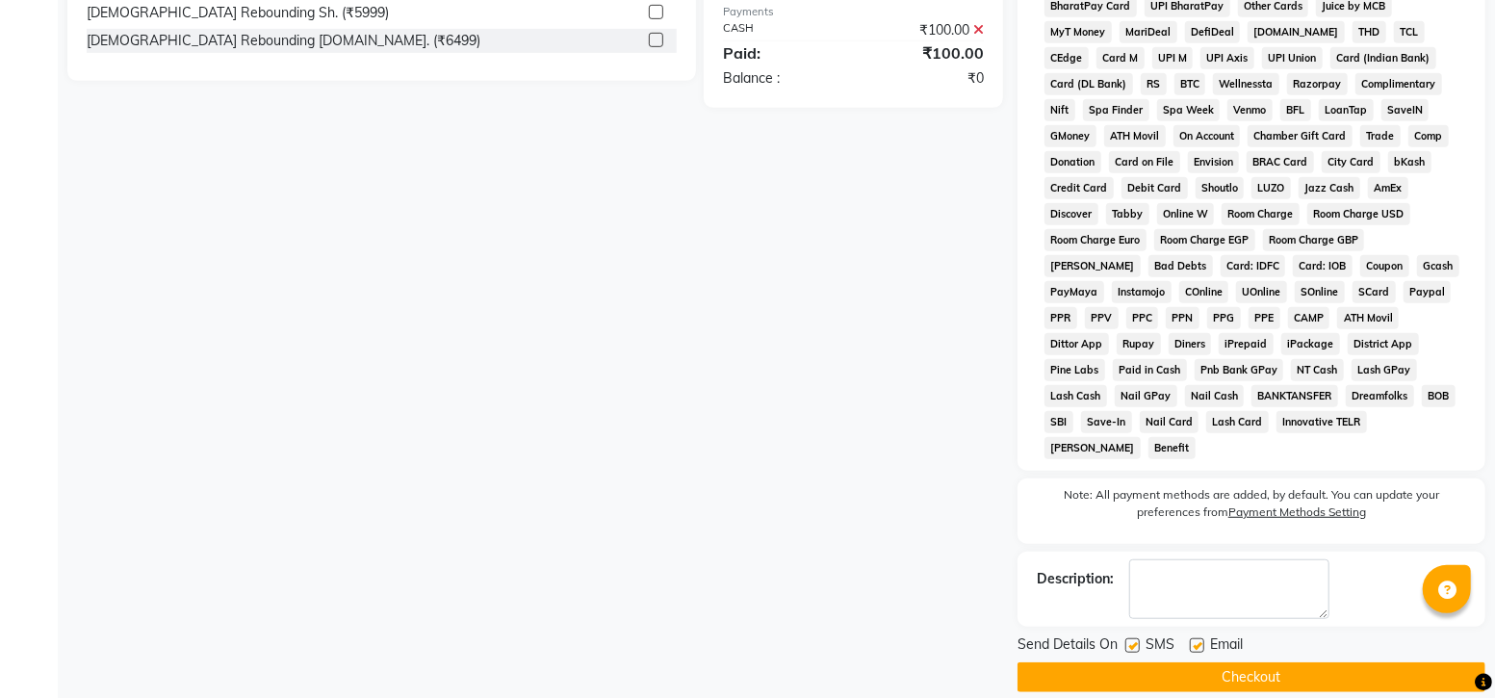
scroll to position [668, 0]
click at [1136, 637] on label at bounding box center [1132, 644] width 14 height 14
click at [1136, 639] on input "checkbox" at bounding box center [1131, 645] width 13 height 13
checkbox input "false"
click at [1137, 661] on button "Checkout" at bounding box center [1251, 676] width 468 height 30
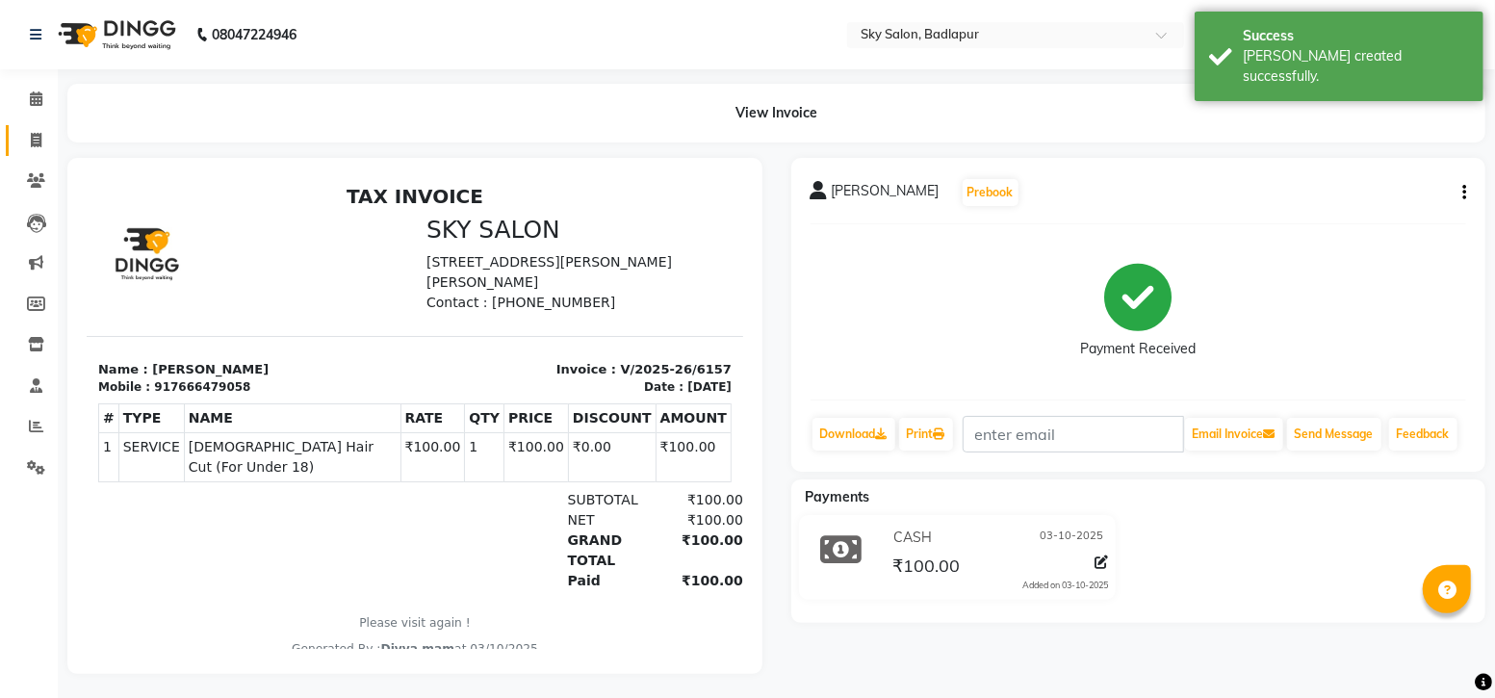
click at [39, 142] on icon at bounding box center [36, 140] width 11 height 14
select select "service"
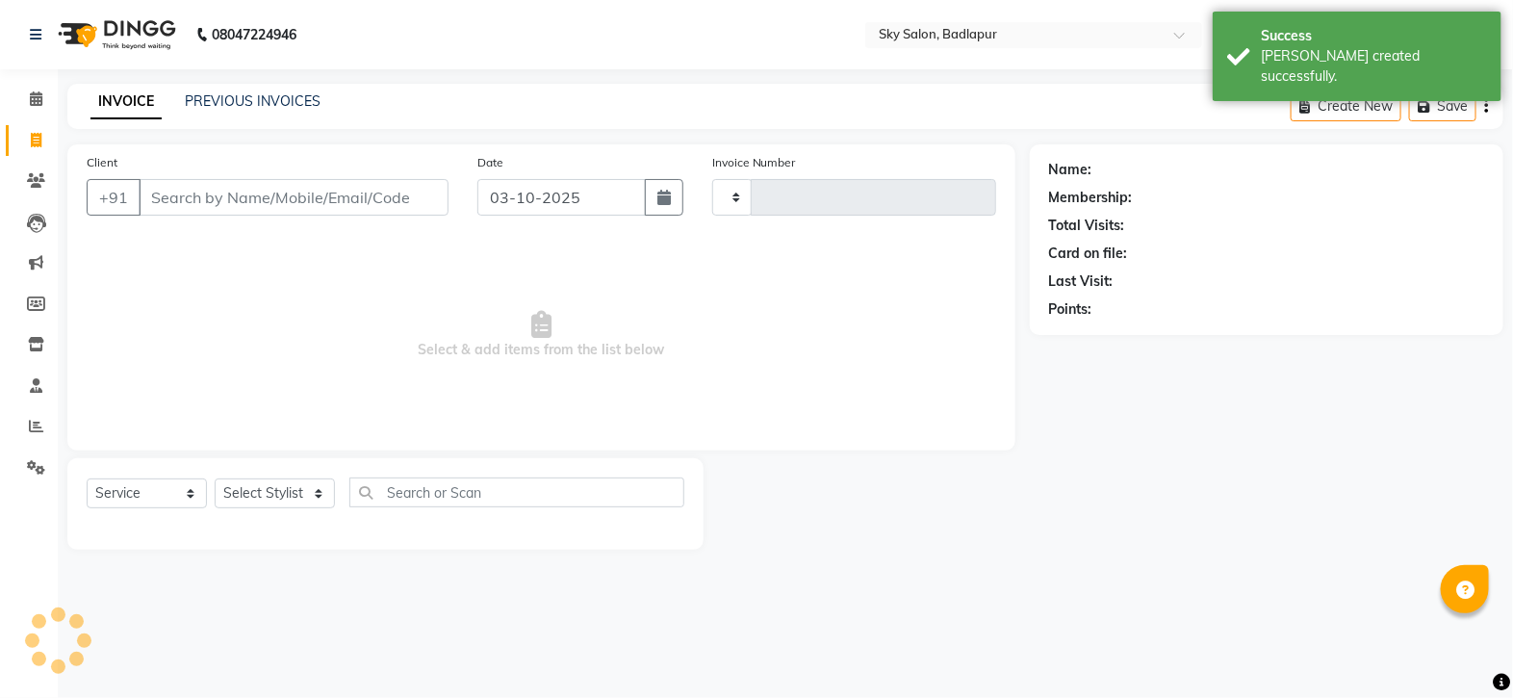
type input "6158"
select select "6927"
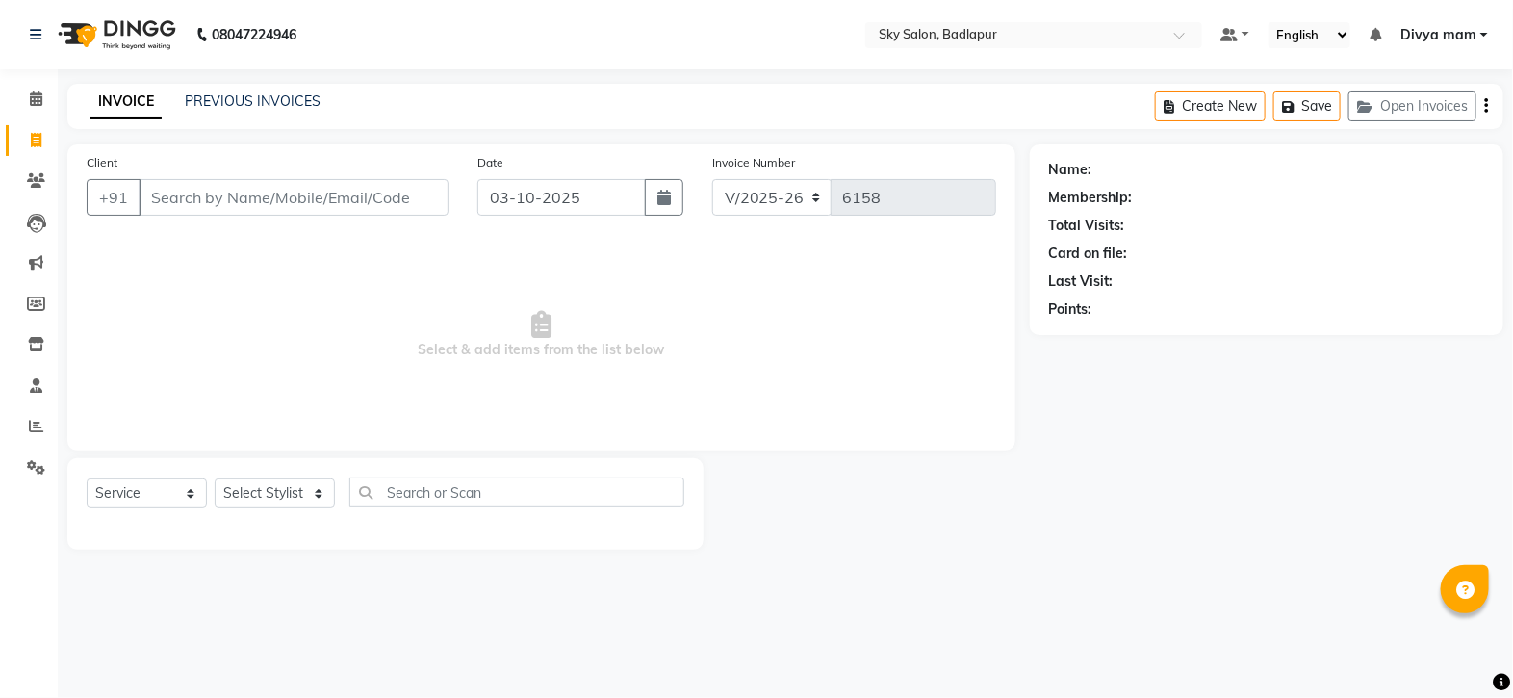
click at [380, 136] on main "INVOICE PREVIOUS INVOICES Create New Save Open Invoices Client +91 Date 03-10-2…" at bounding box center [785, 331] width 1455 height 495
click at [303, 160] on div "Client +91" at bounding box center [267, 191] width 391 height 79
click at [226, 195] on input "Client" at bounding box center [294, 197] width 310 height 37
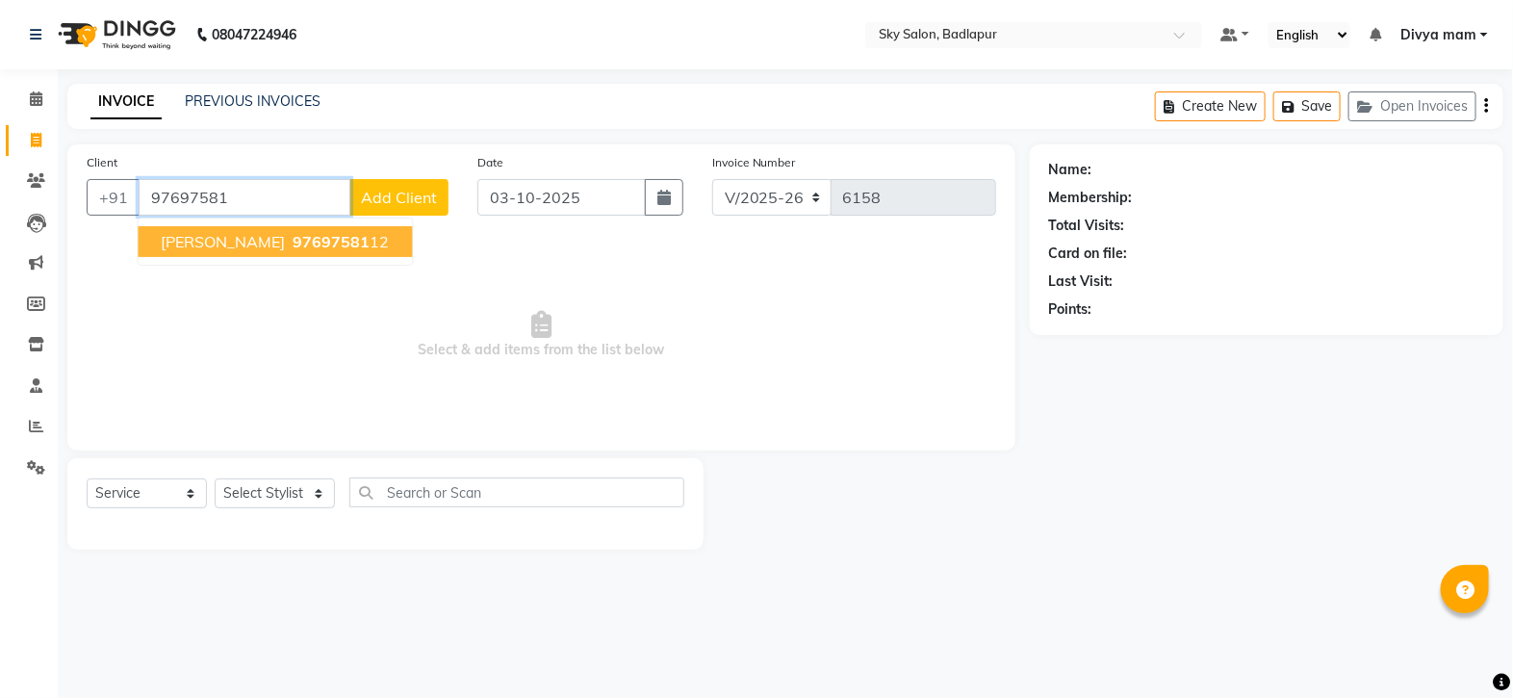
click at [297, 253] on button "siddhant takke 97697581 12" at bounding box center [276, 241] width 274 height 31
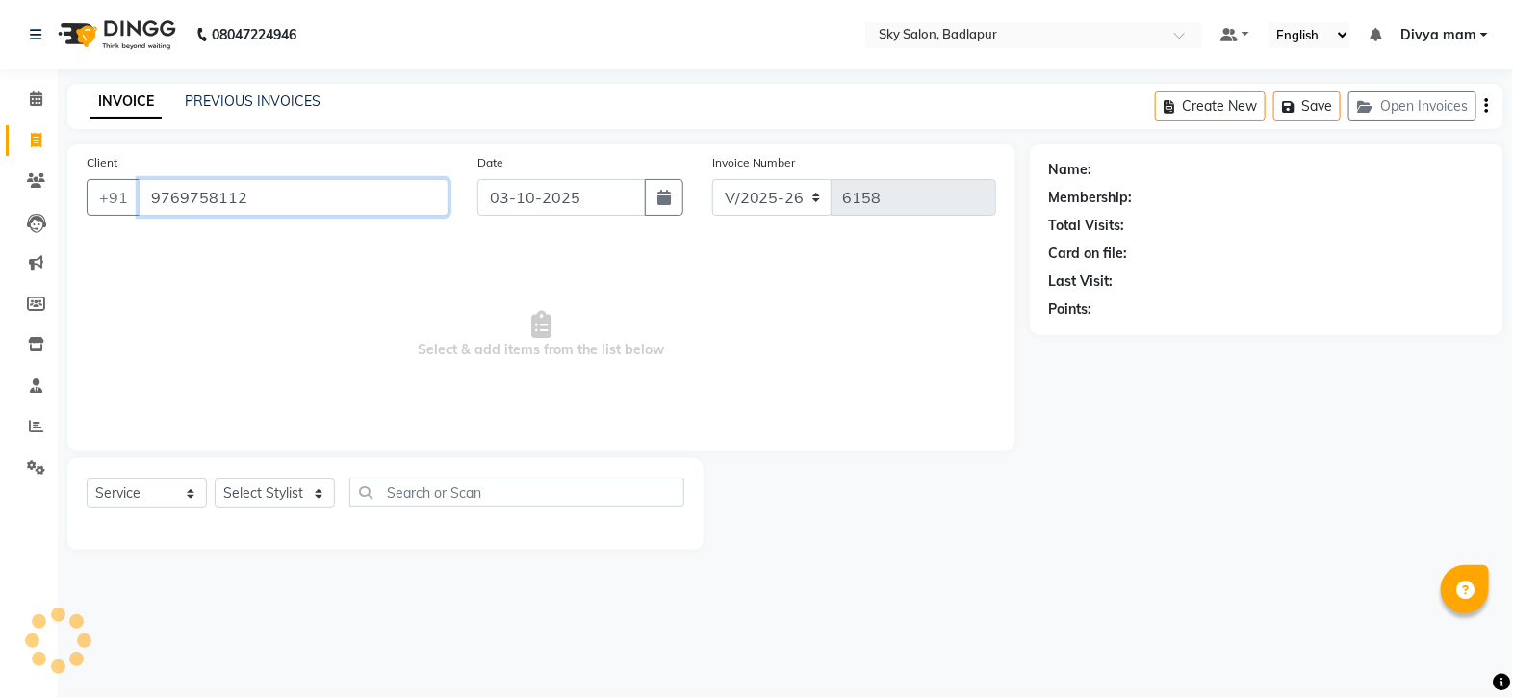
type input "9769758112"
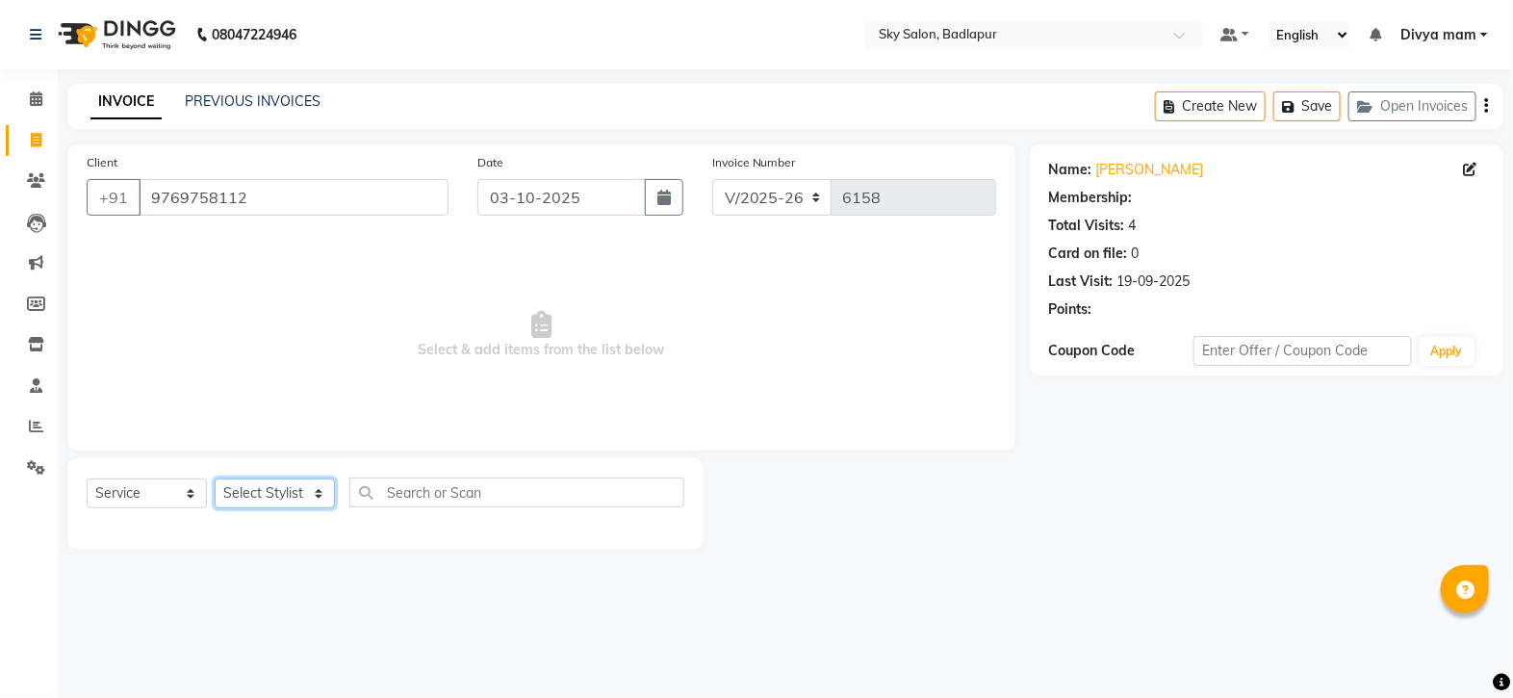
click at [267, 497] on select "Select Stylist [PERSON_NAME] [PERSON_NAME] [PERSON_NAME] [PERSON_NAME] mam [PER…" at bounding box center [275, 493] width 120 height 30
select select "66825"
click at [215, 479] on select "Select Stylist [PERSON_NAME] [PERSON_NAME] [PERSON_NAME] [PERSON_NAME] mam [PER…" at bounding box center [275, 493] width 120 height 30
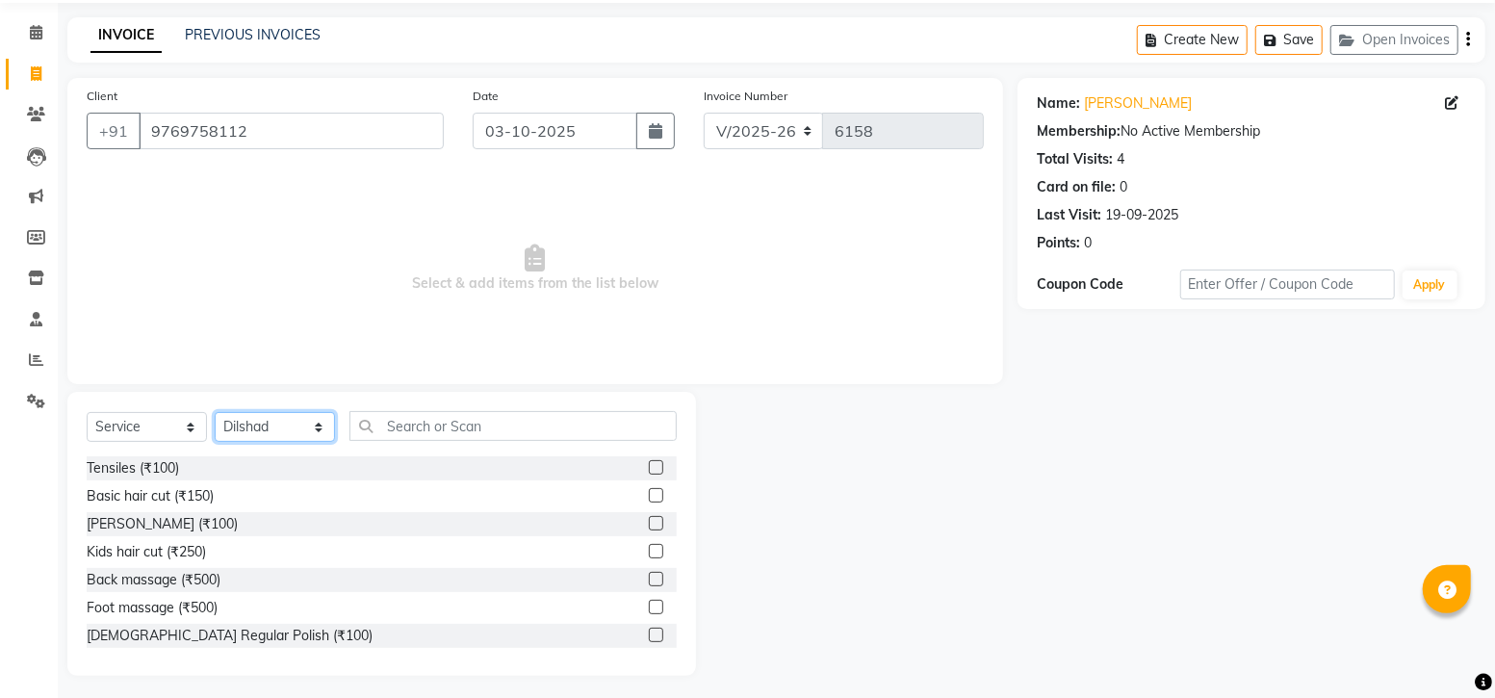
scroll to position [73, 0]
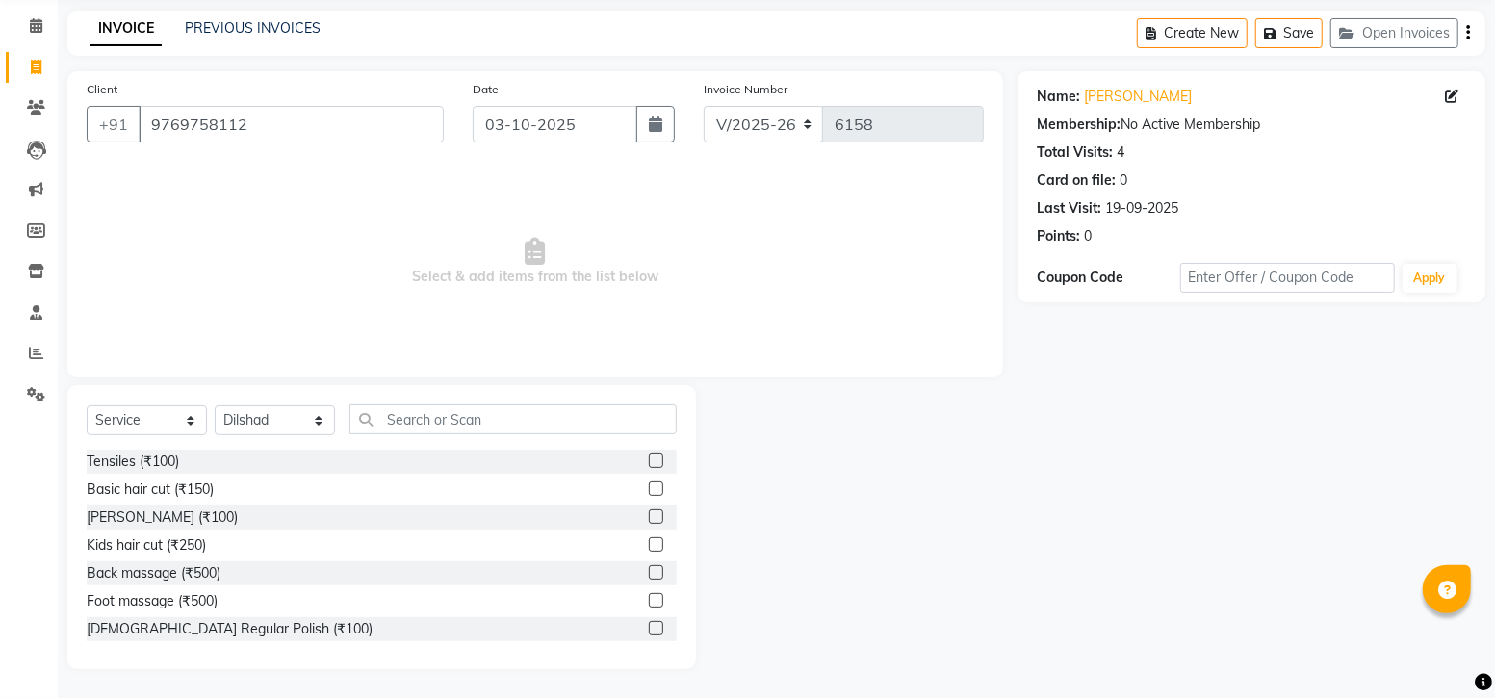
click at [649, 488] on label at bounding box center [656, 488] width 14 height 14
click at [649, 488] on input "checkbox" at bounding box center [655, 489] width 13 height 13
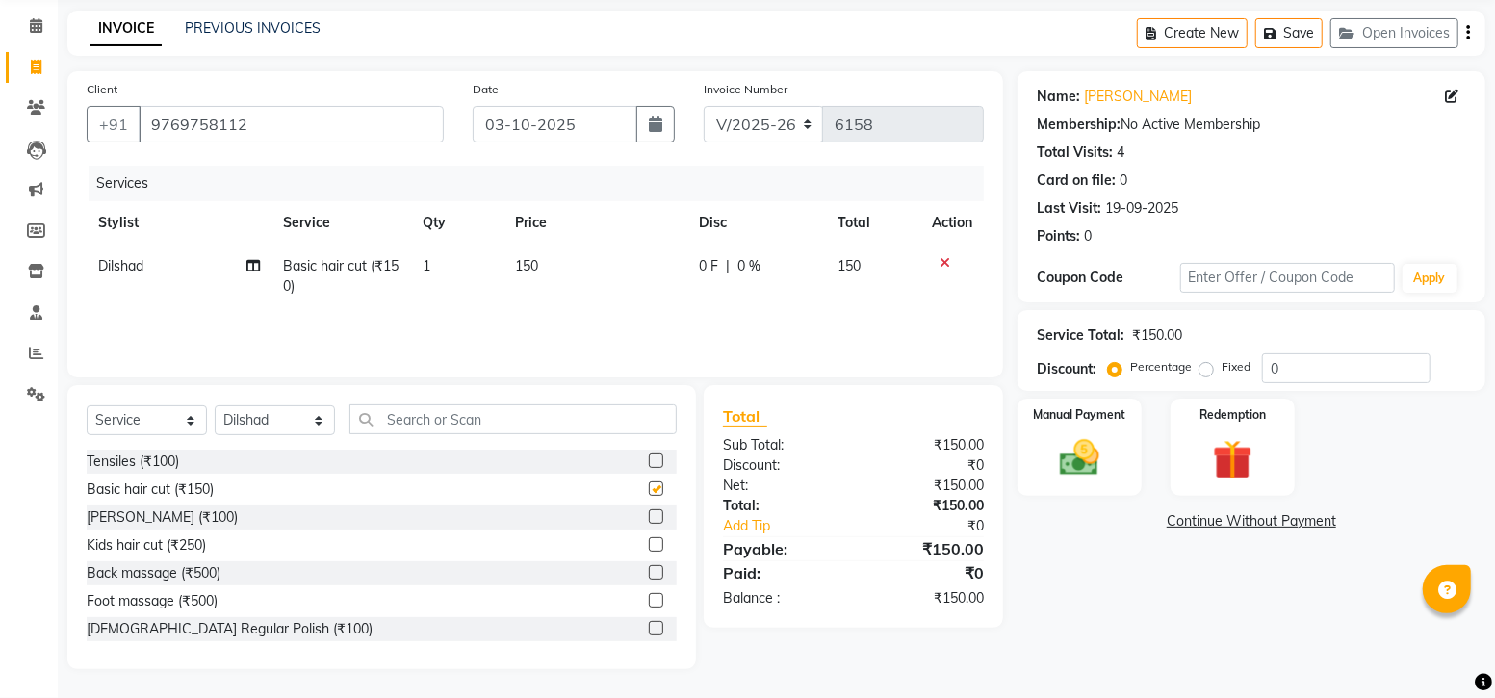
checkbox input "false"
click at [649, 516] on label at bounding box center [656, 516] width 14 height 14
click at [649, 516] on input "checkbox" at bounding box center [655, 517] width 13 height 13
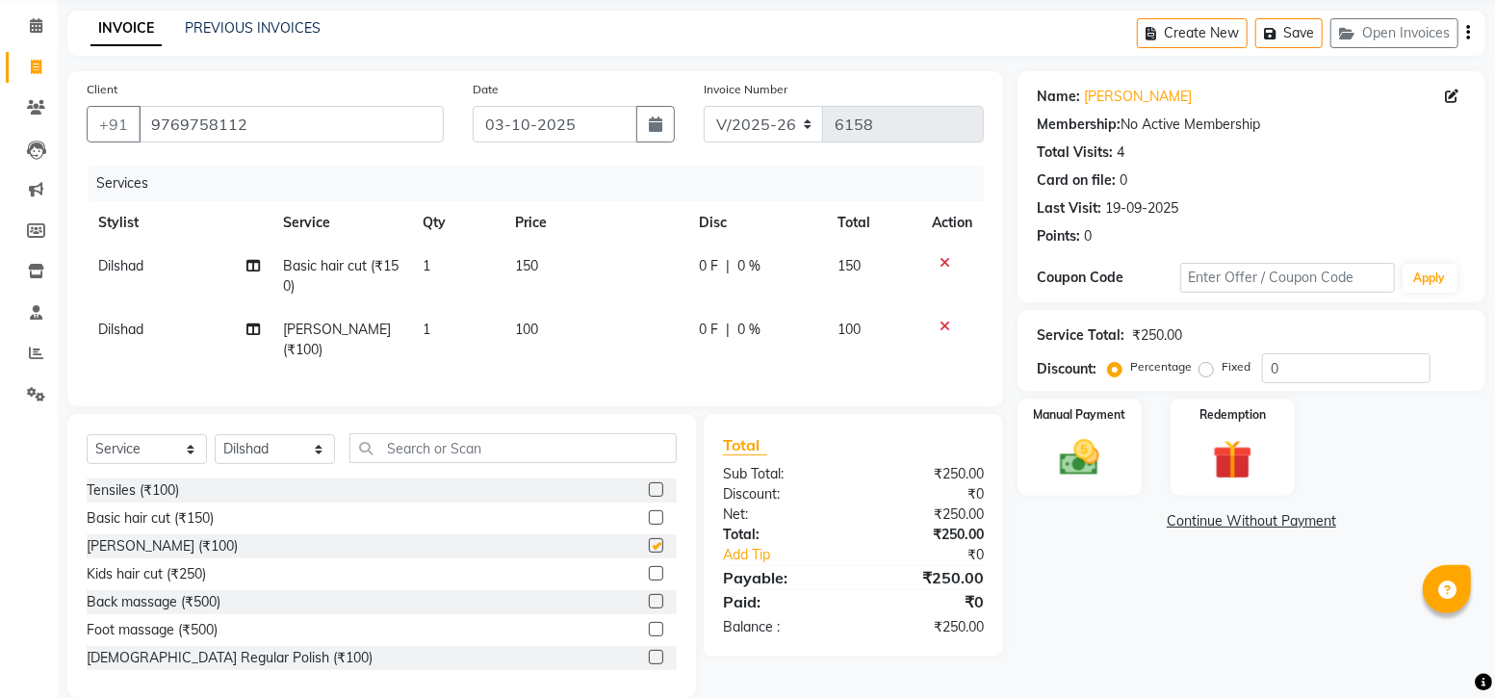
checkbox input "false"
click at [486, 439] on input "text" at bounding box center [512, 448] width 327 height 30
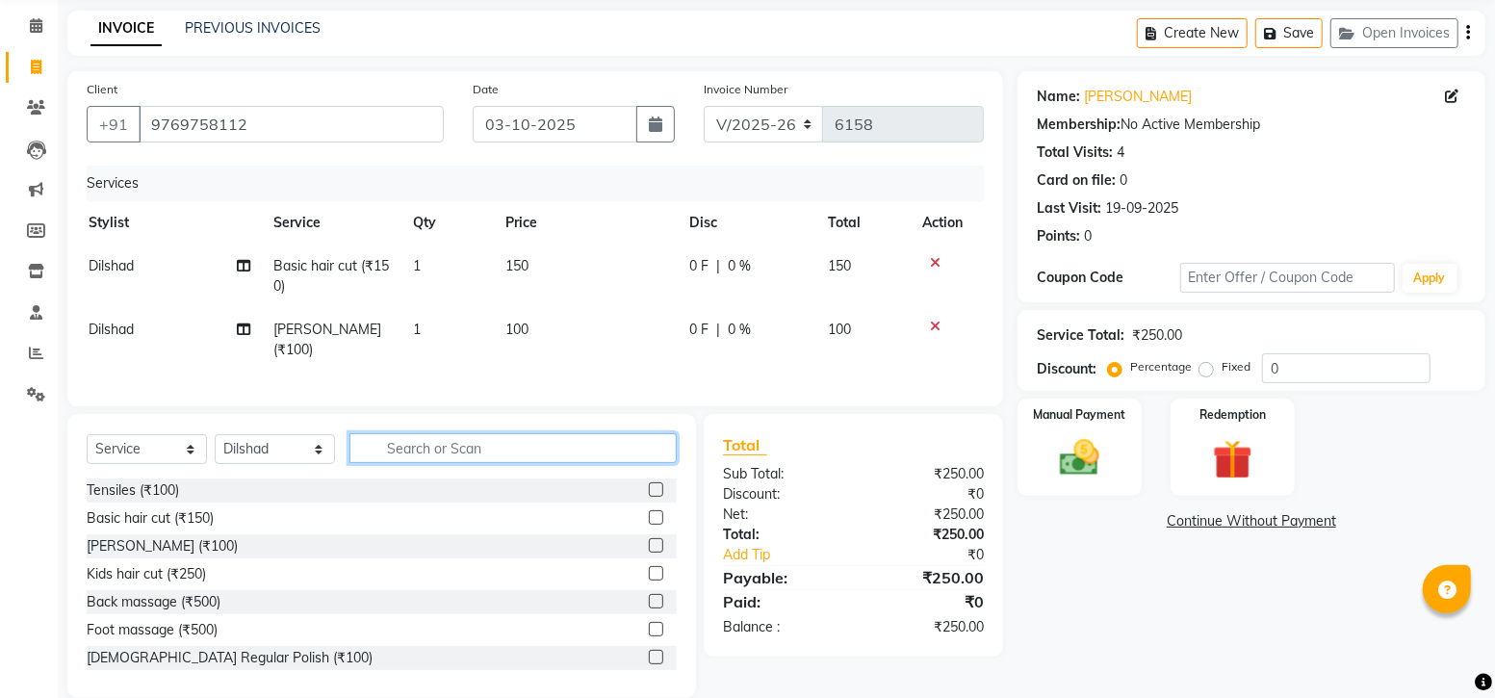
scroll to position [0, 12]
click at [419, 452] on input "text" at bounding box center [512, 448] width 327 height 30
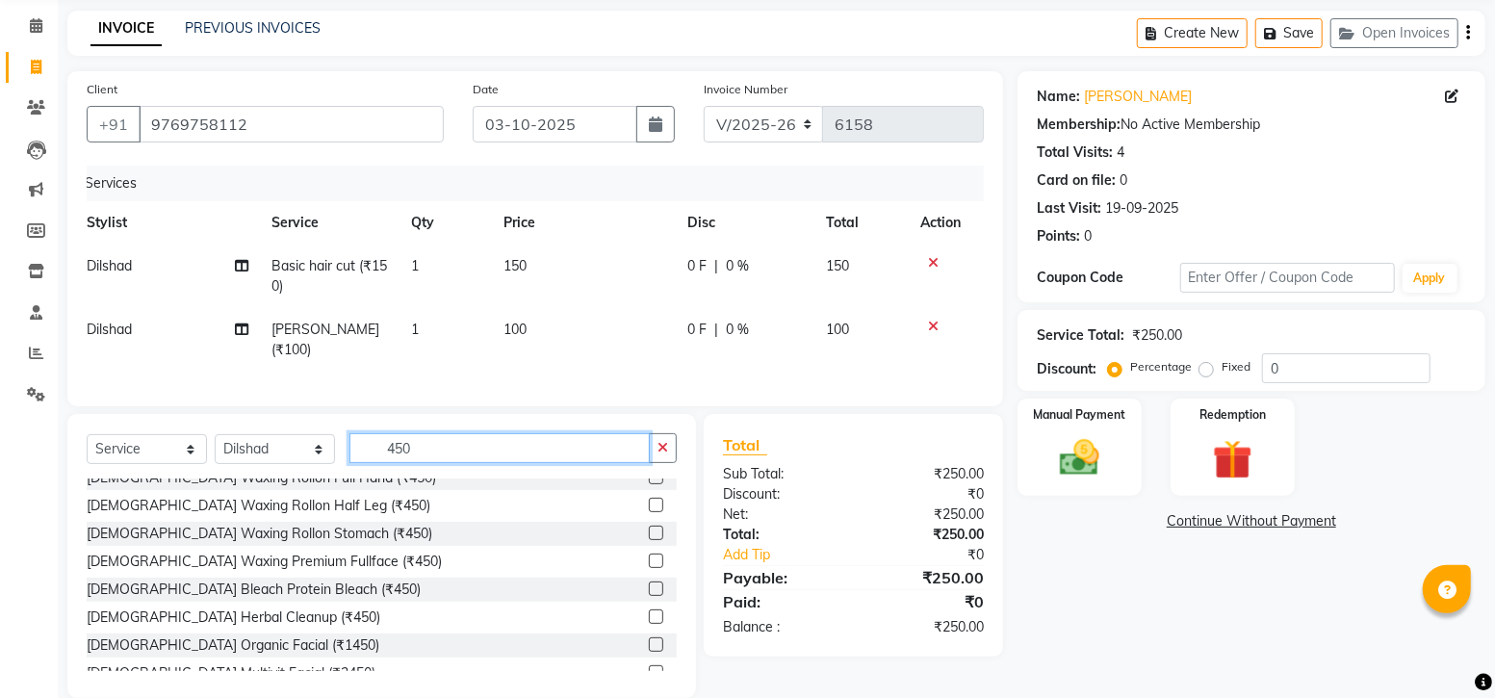
scroll to position [186, 0]
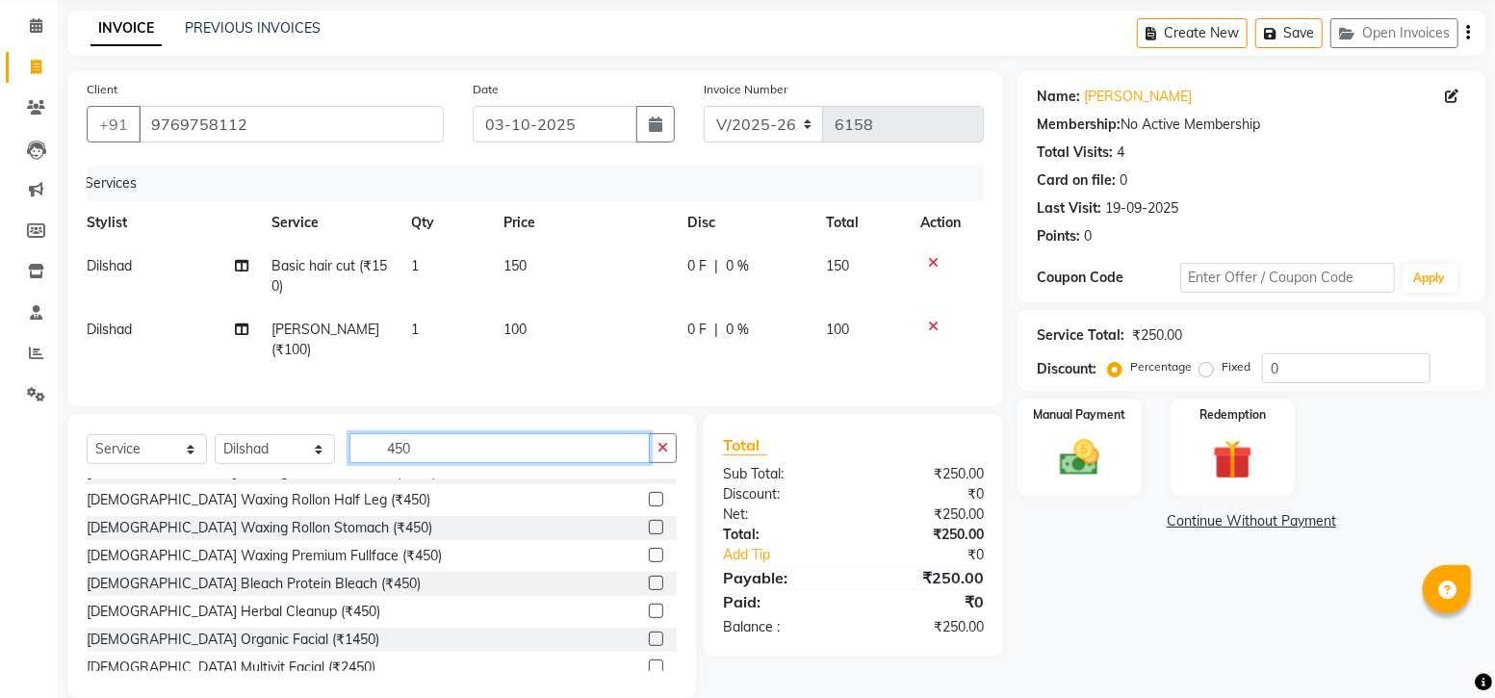
type input "450"
click at [649, 608] on label at bounding box center [656, 611] width 14 height 14
click at [649, 608] on input "checkbox" at bounding box center [655, 611] width 13 height 13
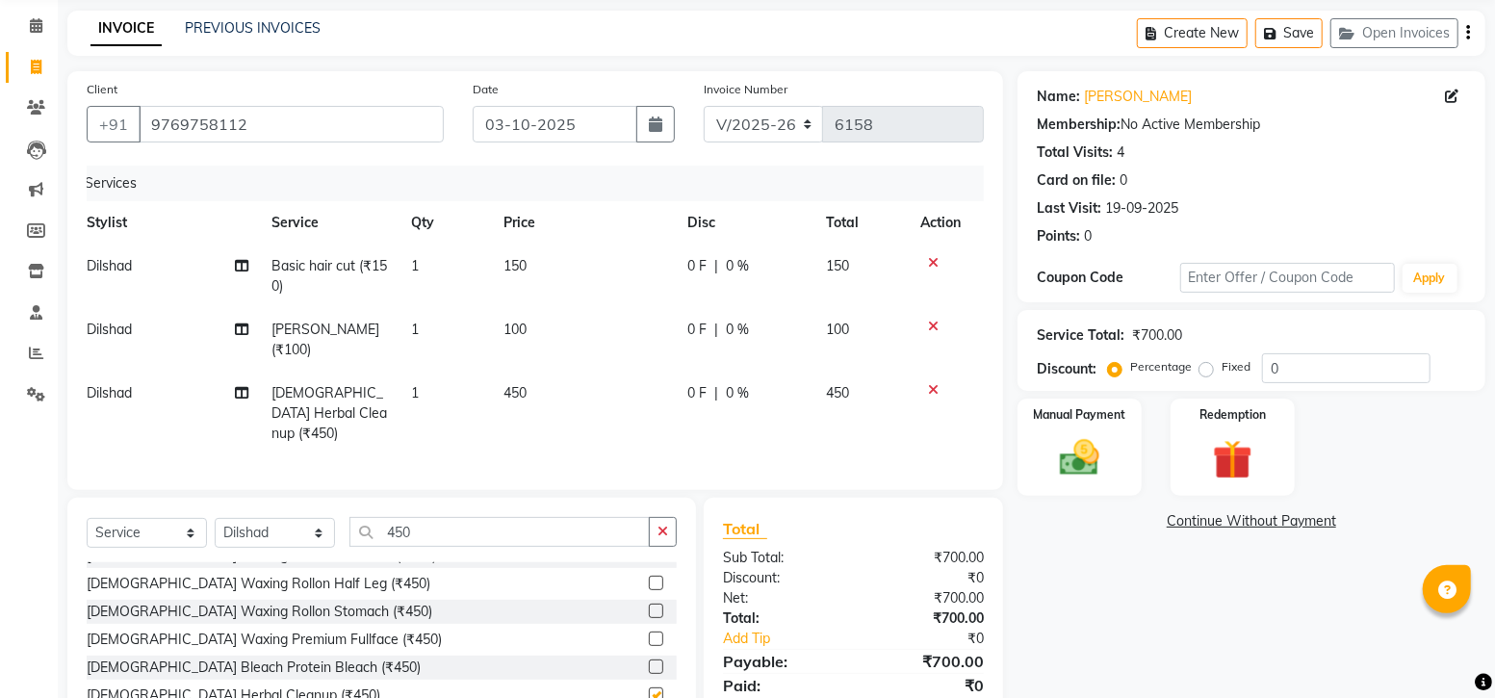
checkbox input "false"
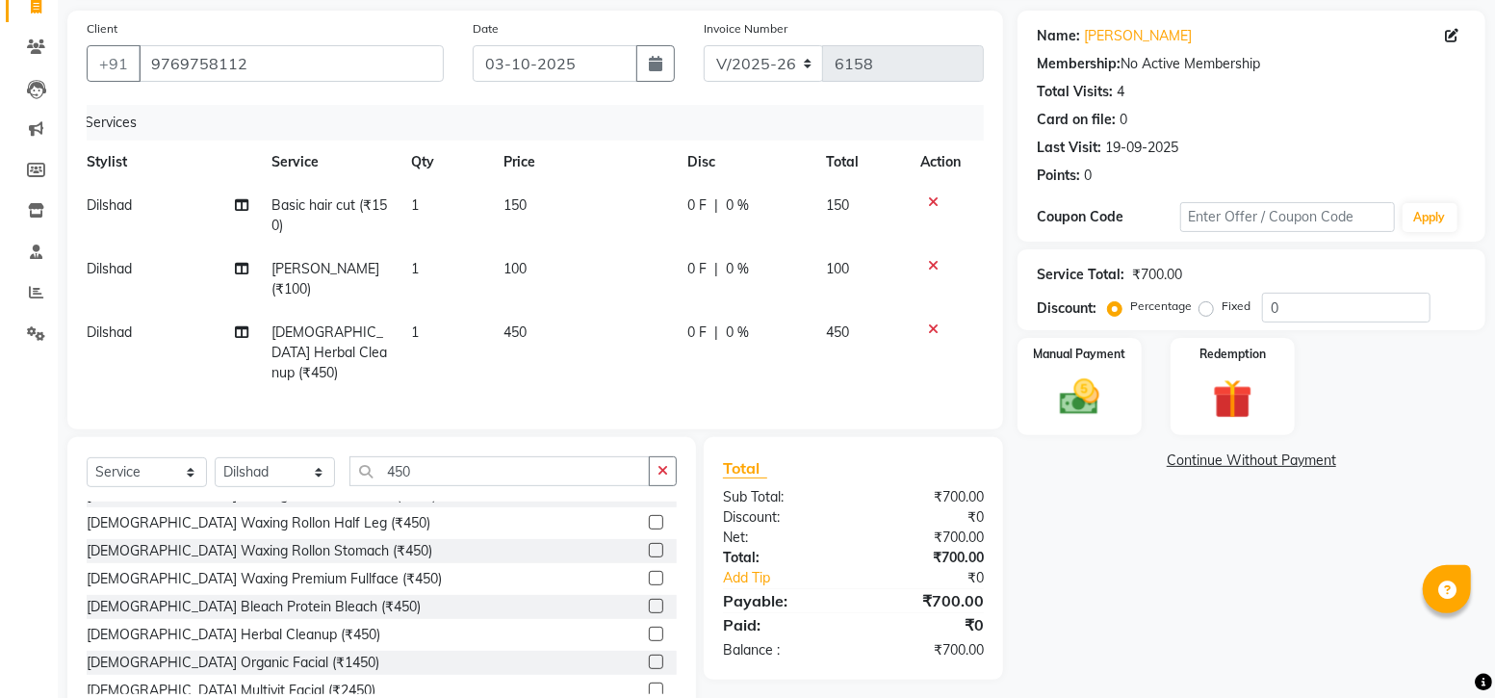
scroll to position [164, 0]
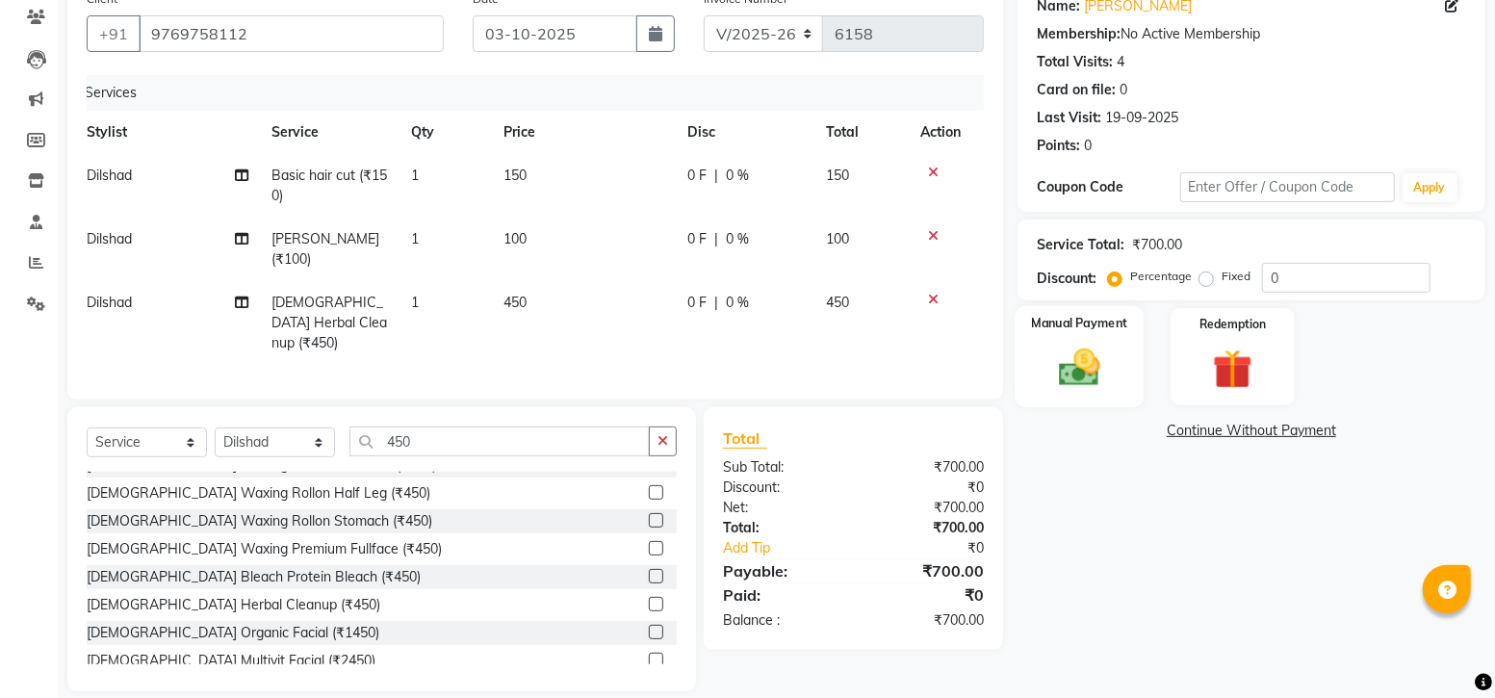
click at [1092, 360] on img at bounding box center [1079, 367] width 66 height 47
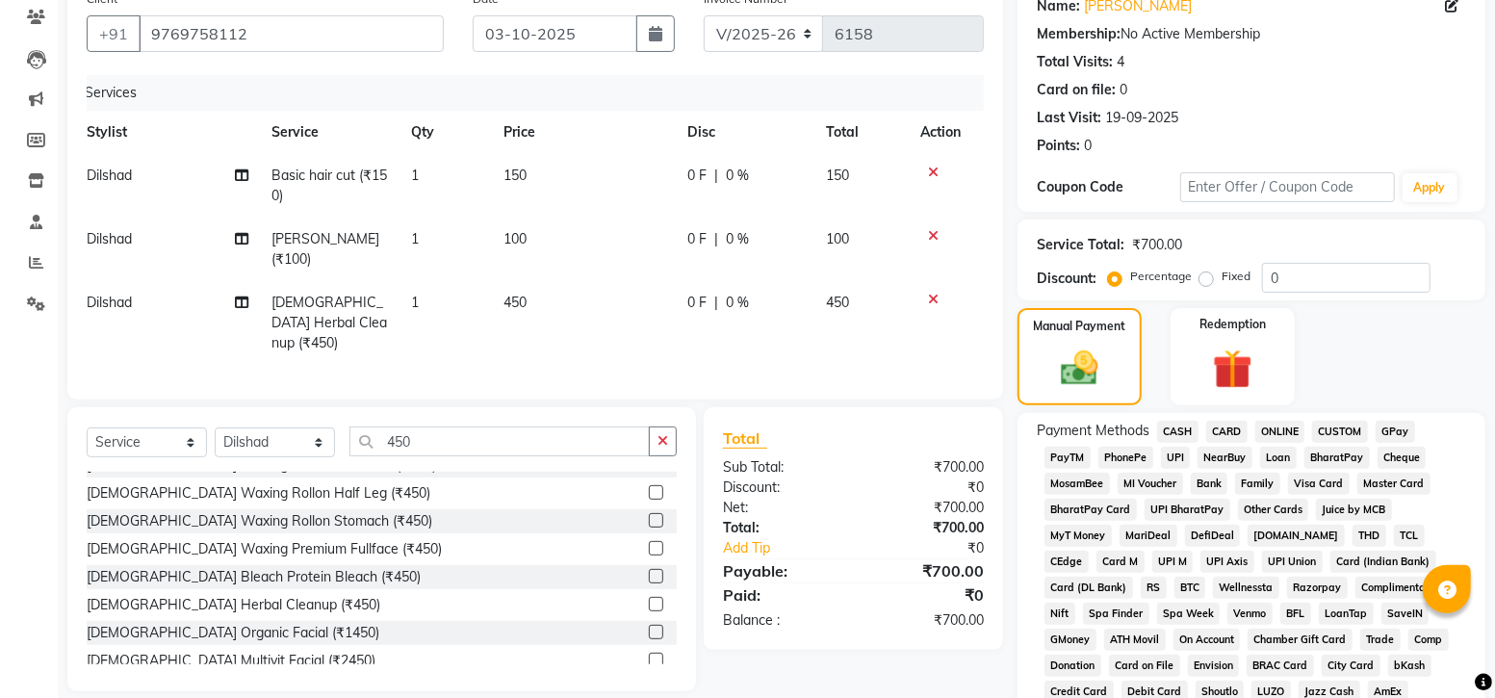
click at [1397, 429] on span "GPay" at bounding box center [1395, 432] width 39 height 22
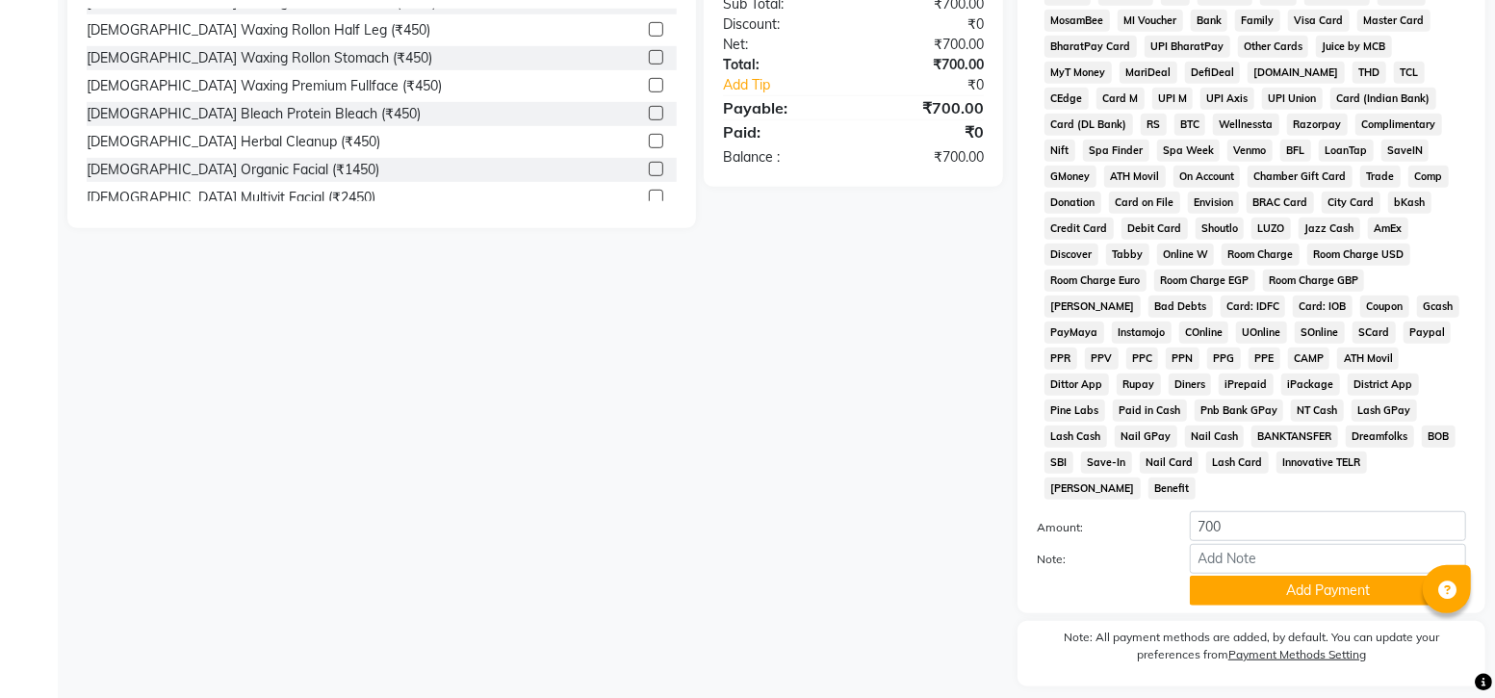
scroll to position [664, 0]
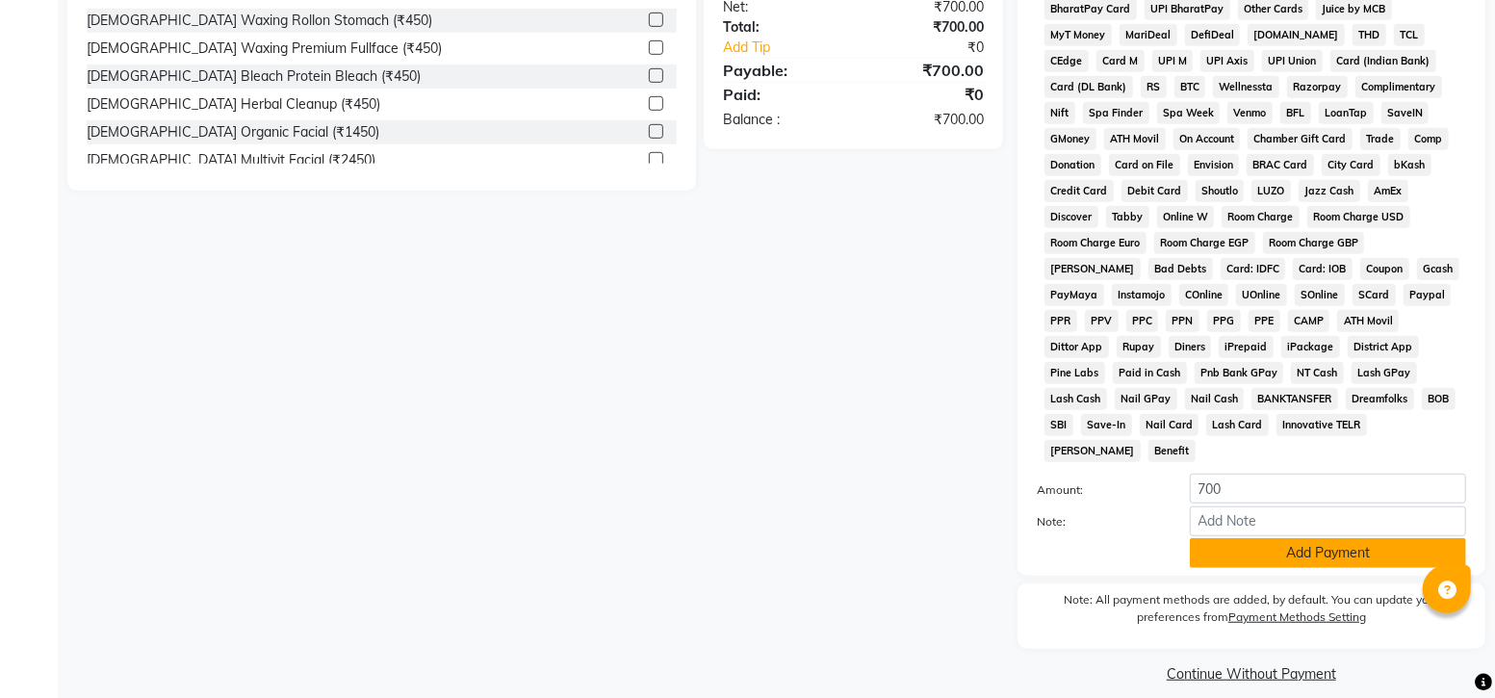
click at [1333, 538] on button "Add Payment" at bounding box center [1328, 553] width 276 height 30
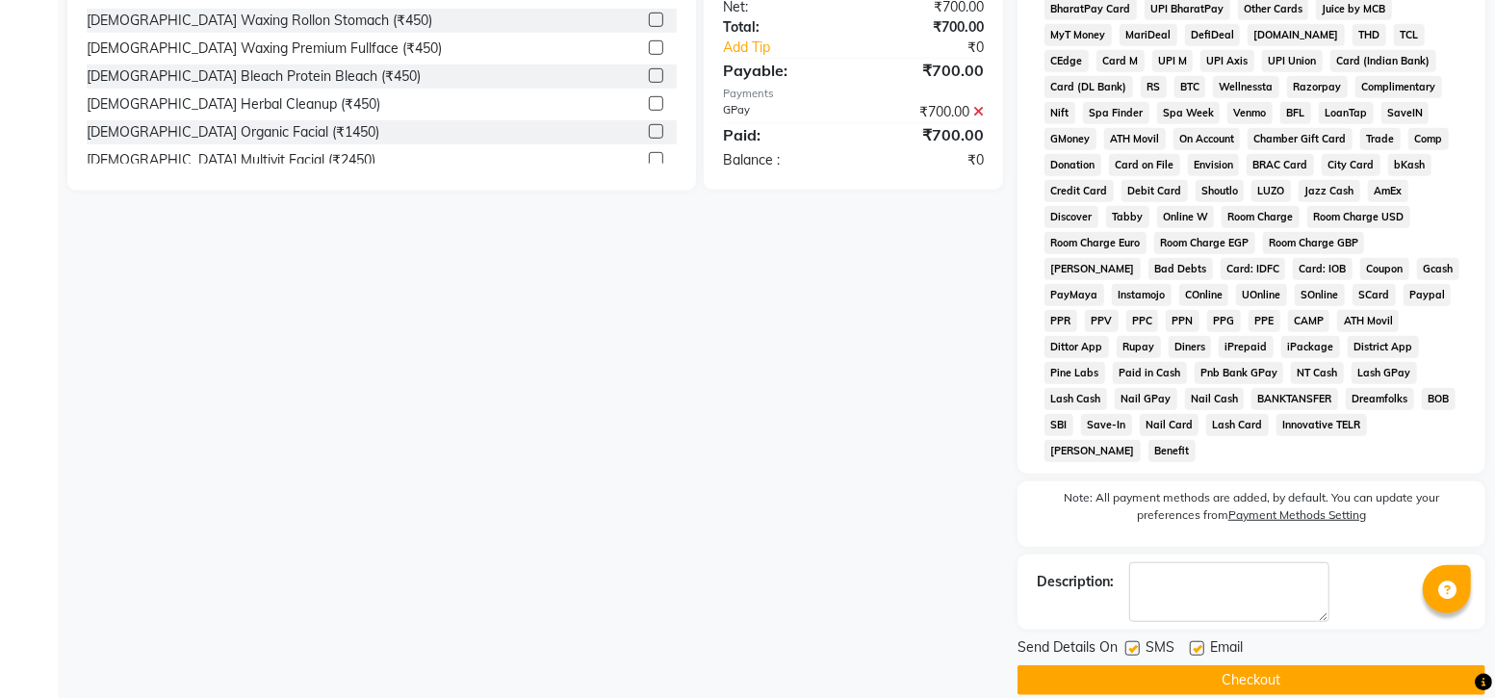
click at [1133, 641] on label at bounding box center [1132, 648] width 14 height 14
click at [1133, 643] on input "checkbox" at bounding box center [1131, 649] width 13 height 13
checkbox input "false"
click at [1279, 665] on button "Checkout" at bounding box center [1251, 680] width 468 height 30
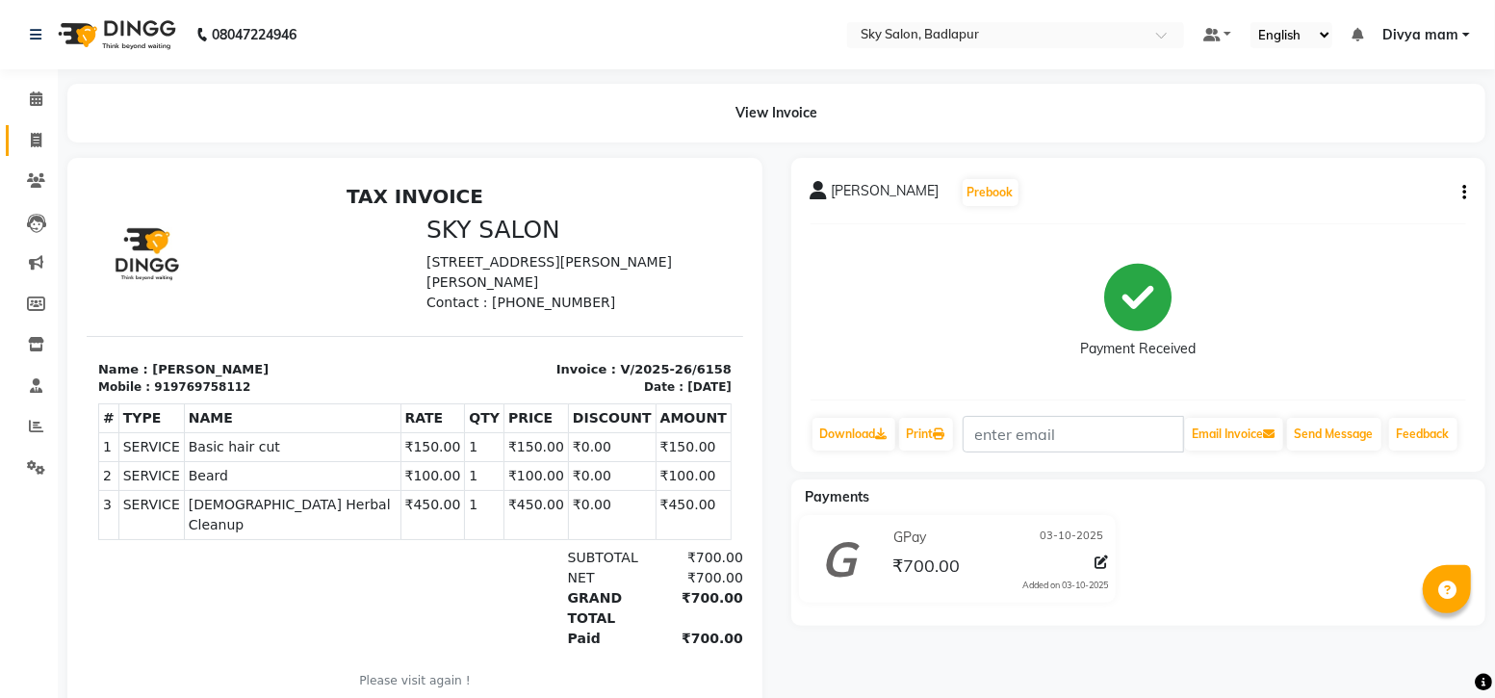
click at [33, 149] on span at bounding box center [36, 141] width 34 height 22
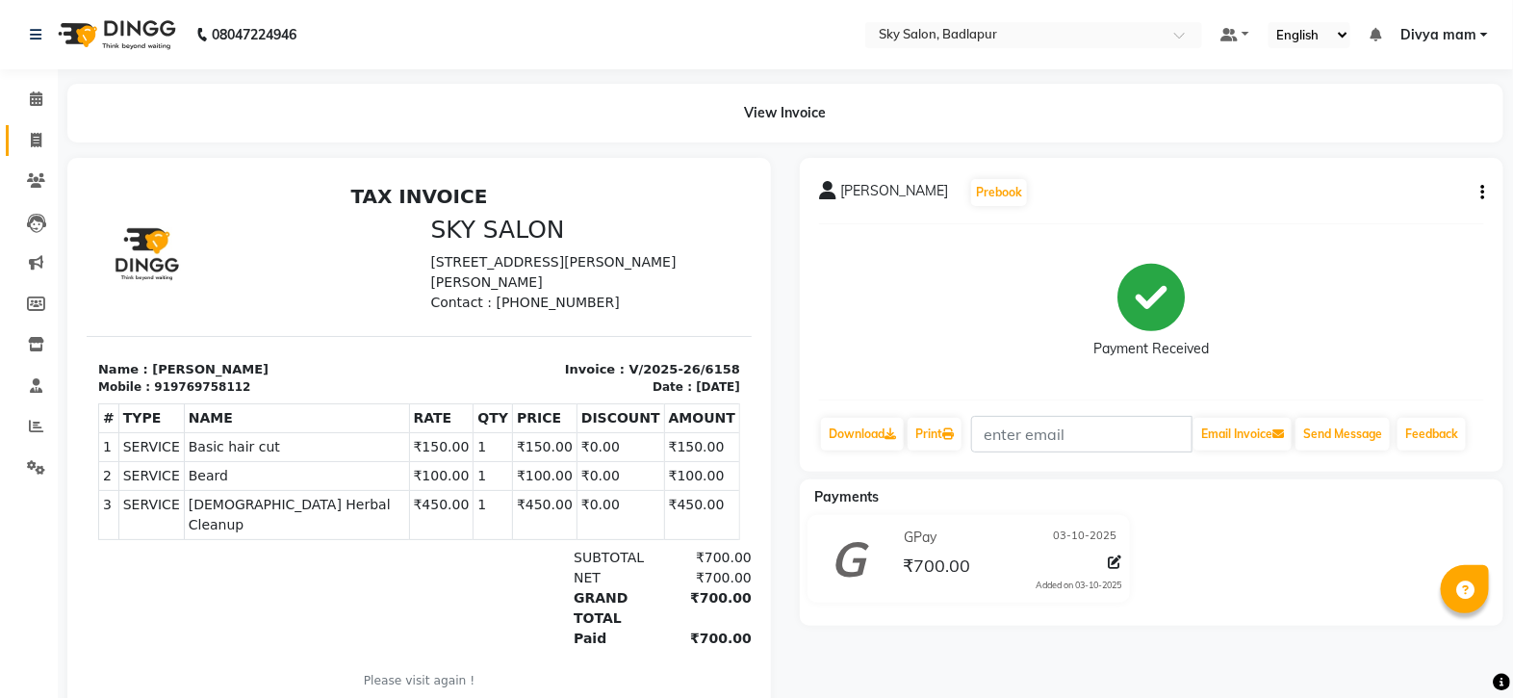
select select "service"
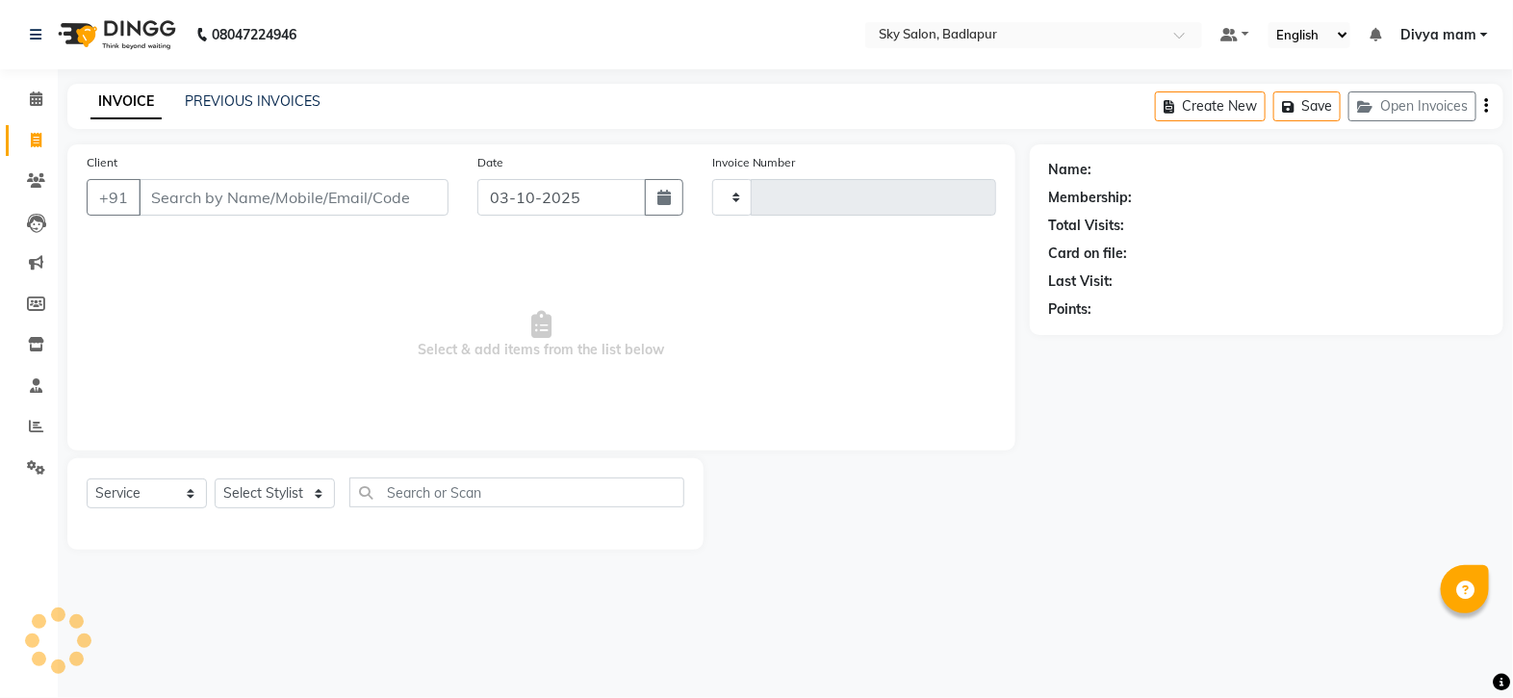
type input "6159"
select select "6927"
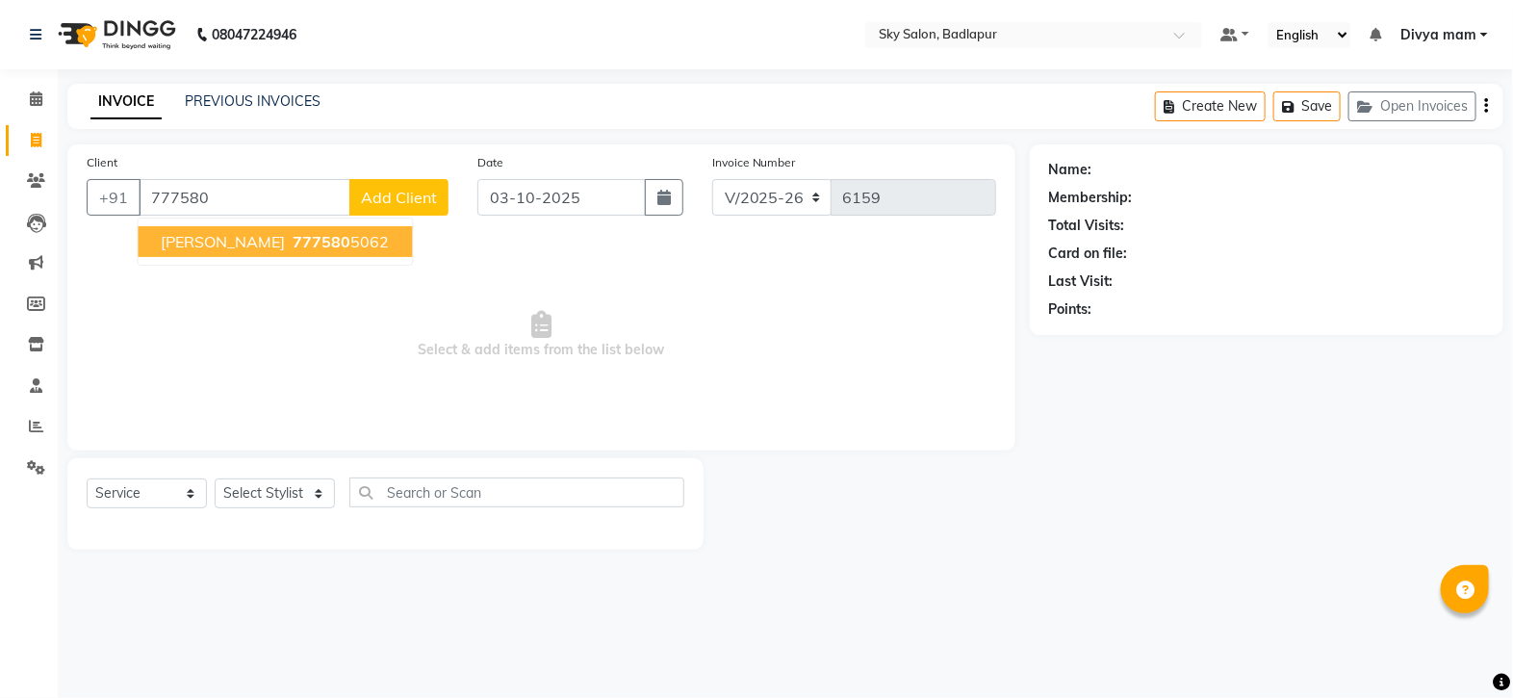
click at [290, 241] on ngb-highlight "777580 5062" at bounding box center [340, 241] width 100 height 19
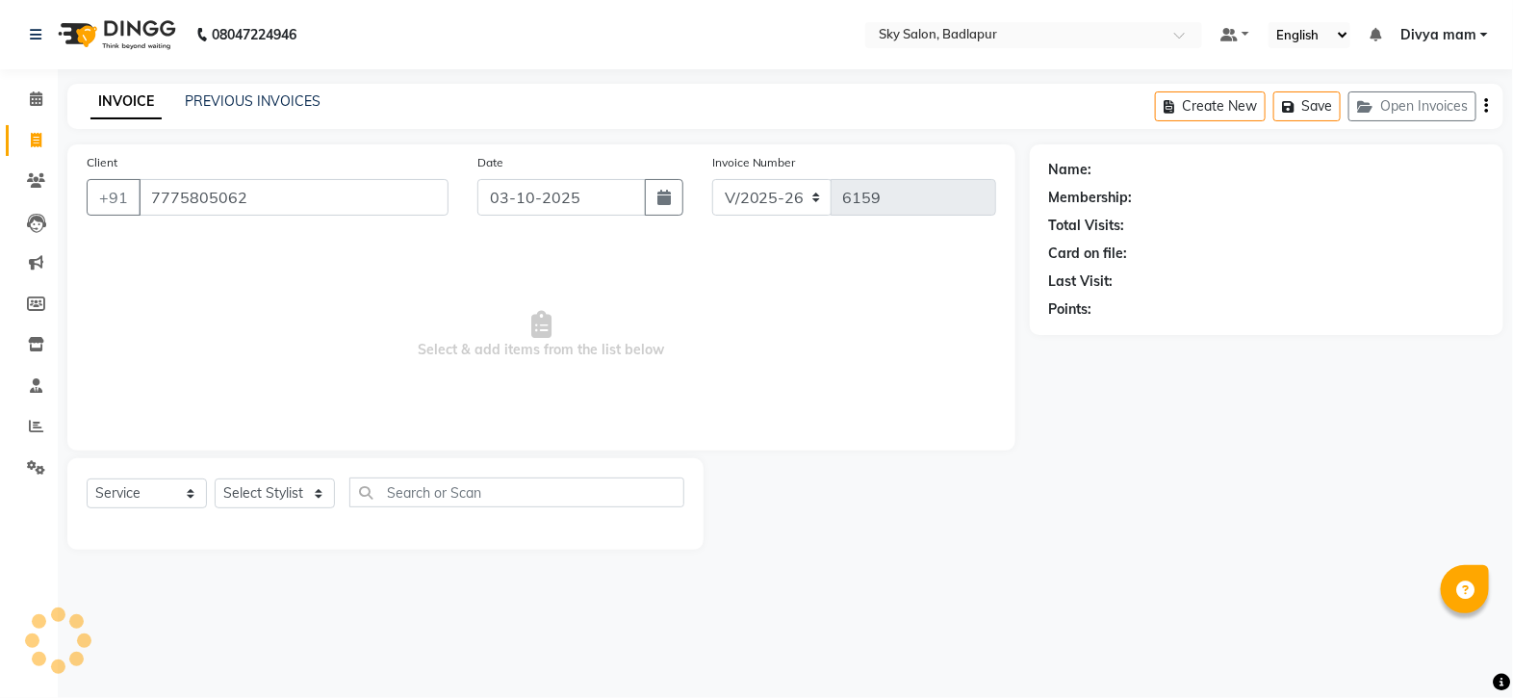
type input "7775805062"
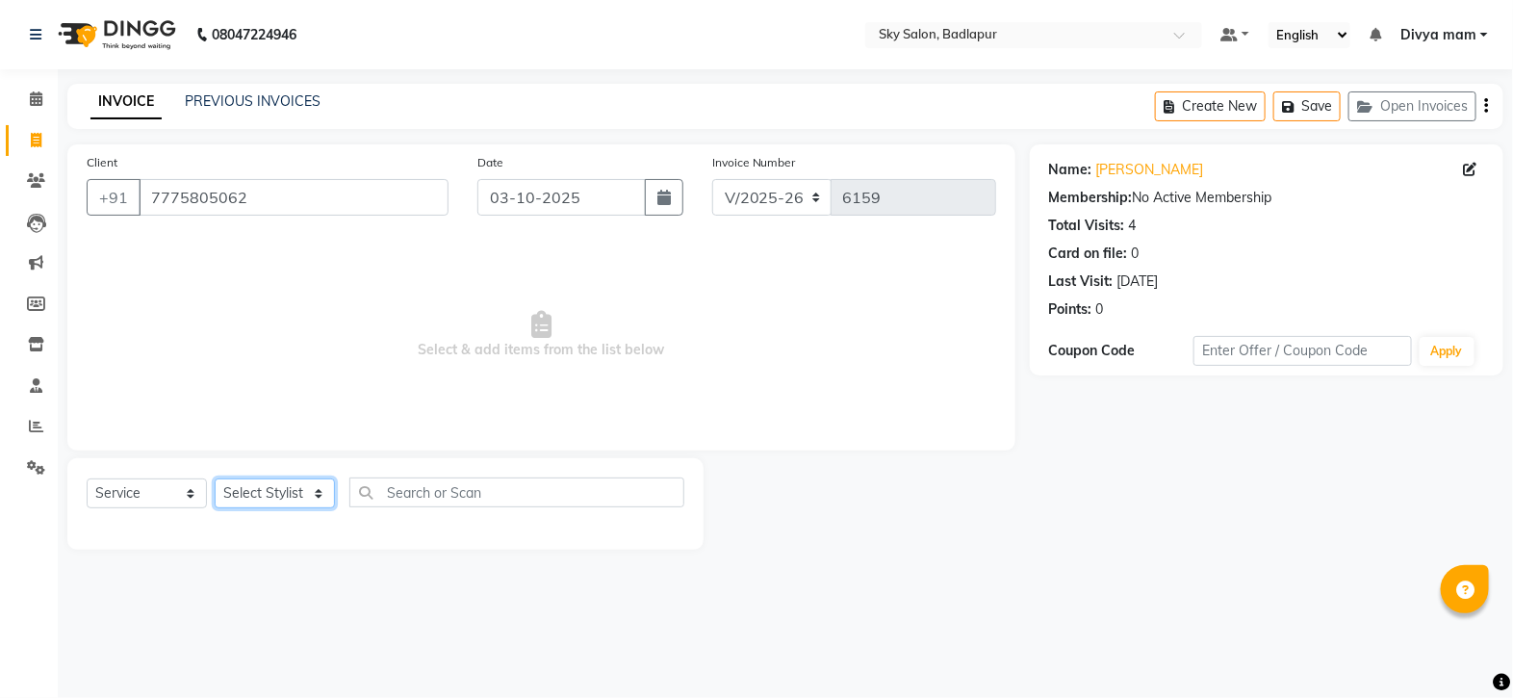
click at [312, 486] on select "Select Stylist [PERSON_NAME] [PERSON_NAME] [PERSON_NAME] [PERSON_NAME] mam [PER…" at bounding box center [275, 493] width 120 height 30
select select "81048"
click at [215, 479] on select "Select Stylist [PERSON_NAME] [PERSON_NAME] [PERSON_NAME] [PERSON_NAME] mam [PER…" at bounding box center [275, 493] width 120 height 30
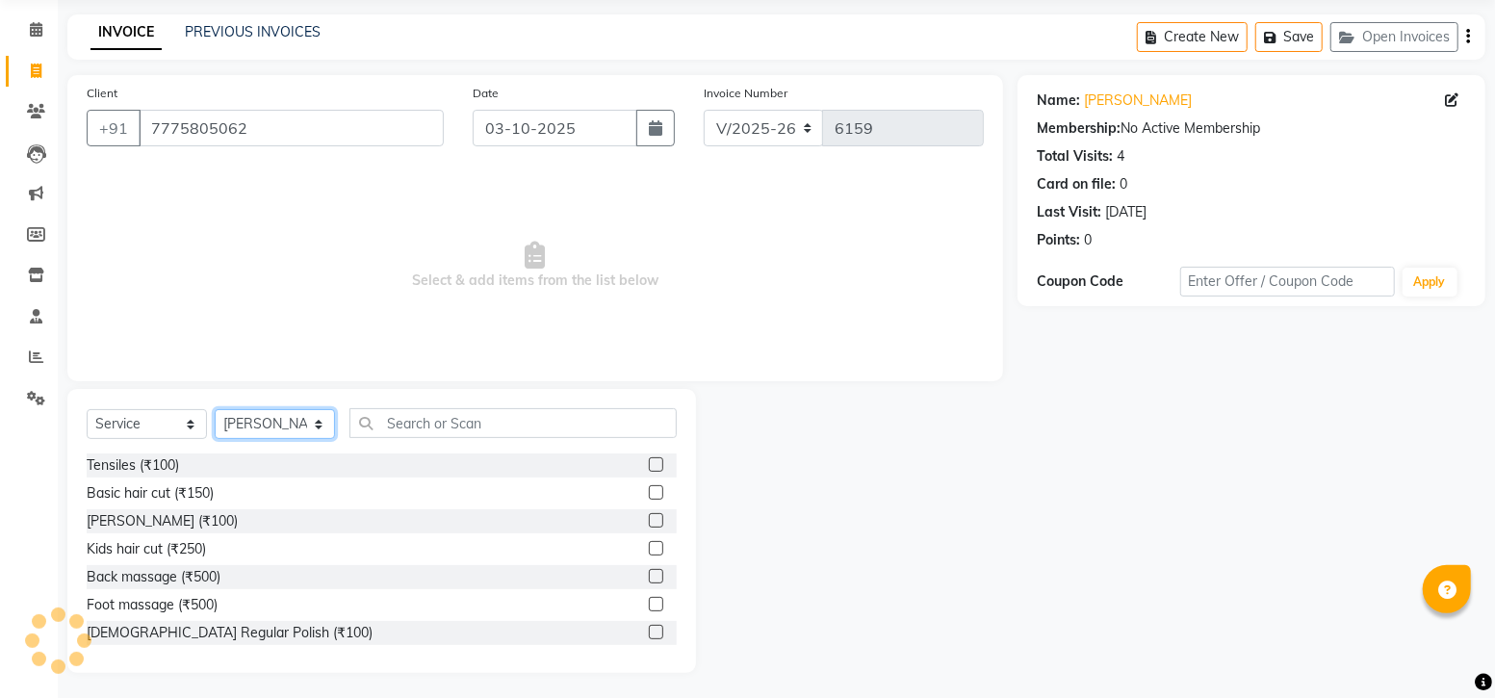
scroll to position [73, 0]
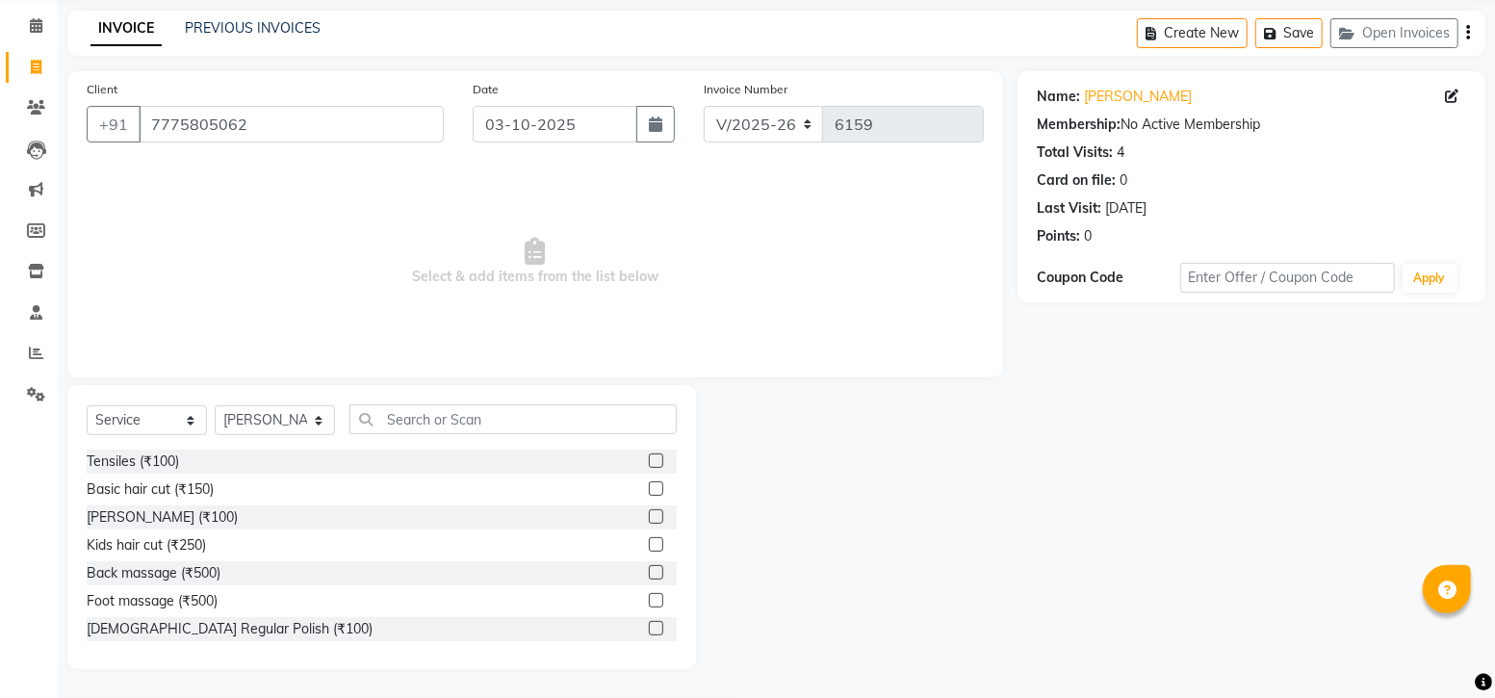
click at [649, 490] on label at bounding box center [656, 488] width 14 height 14
click at [649, 490] on input "checkbox" at bounding box center [655, 489] width 13 height 13
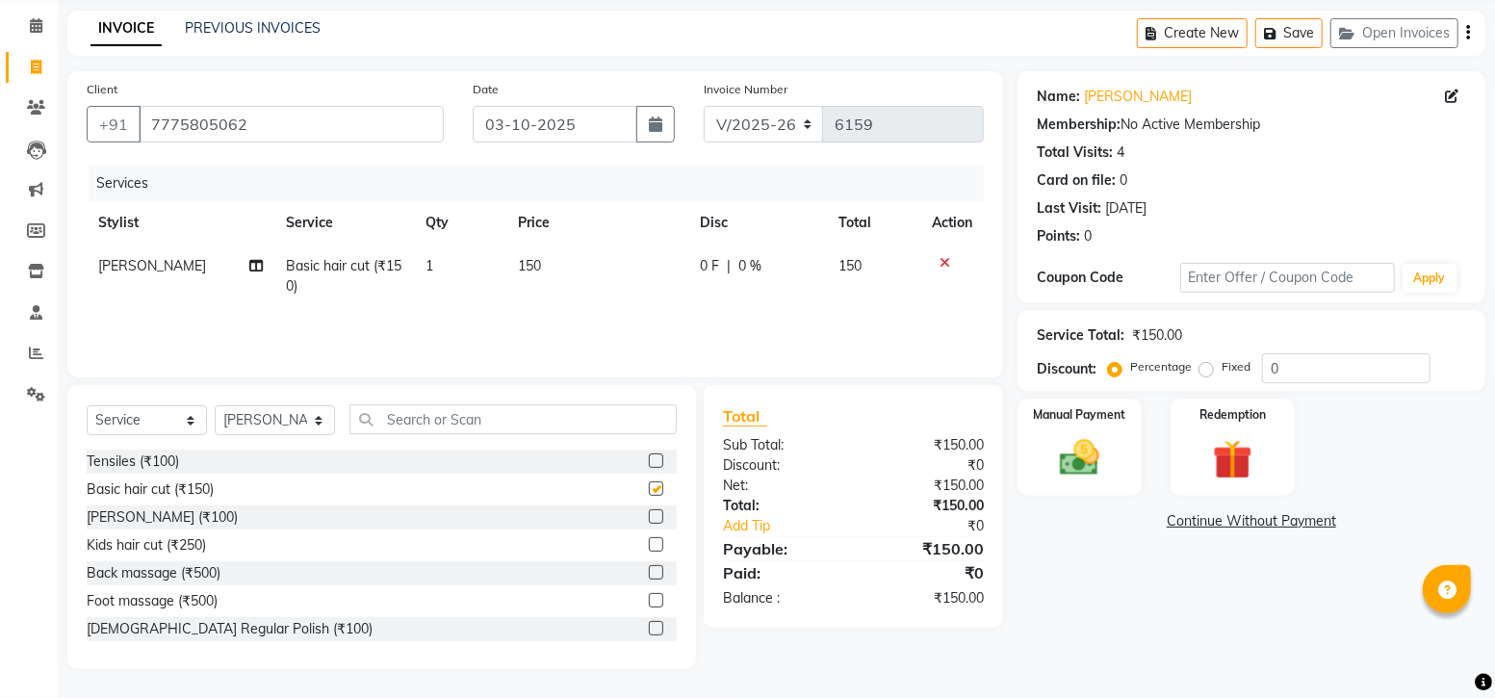
checkbox input "false"
click at [649, 516] on label at bounding box center [656, 516] width 14 height 14
click at [649, 516] on input "checkbox" at bounding box center [655, 517] width 13 height 13
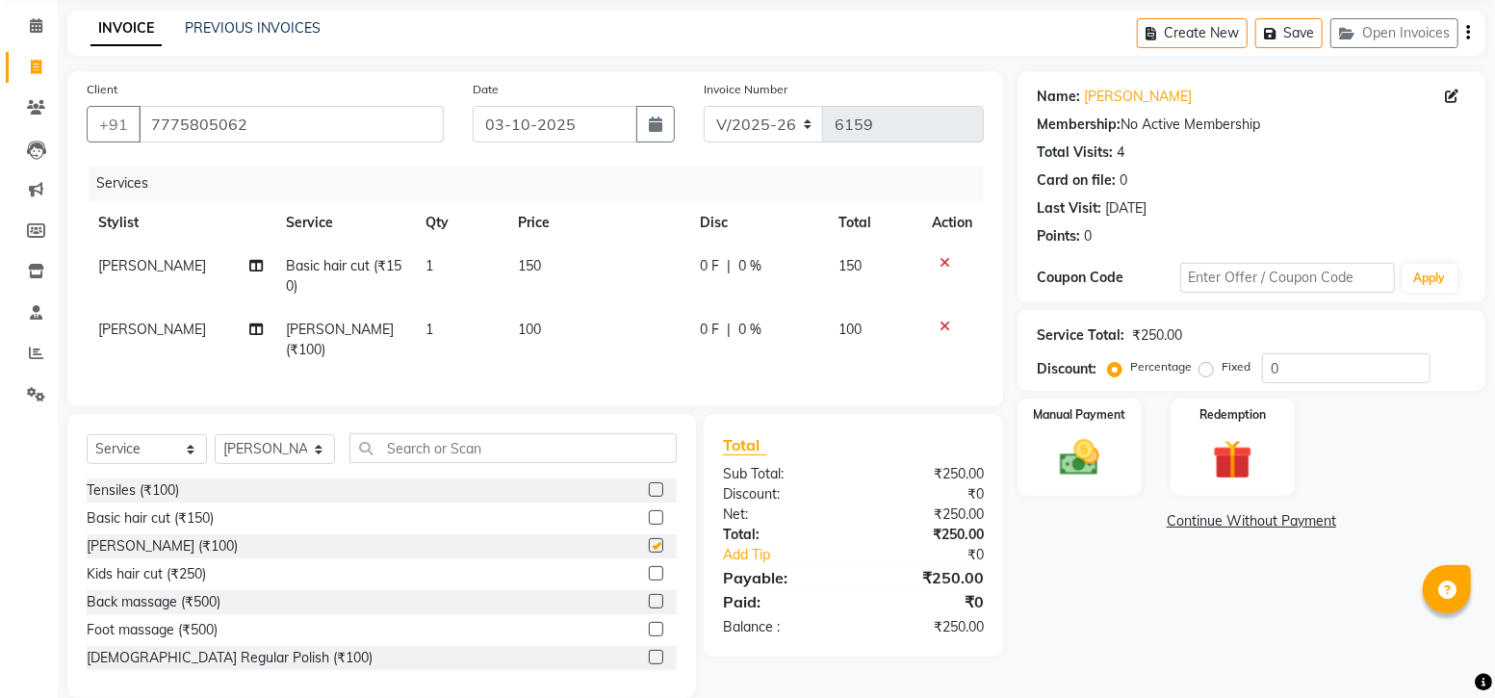
checkbox input "false"
click at [1073, 421] on label "Manual Payment" at bounding box center [1080, 413] width 96 height 18
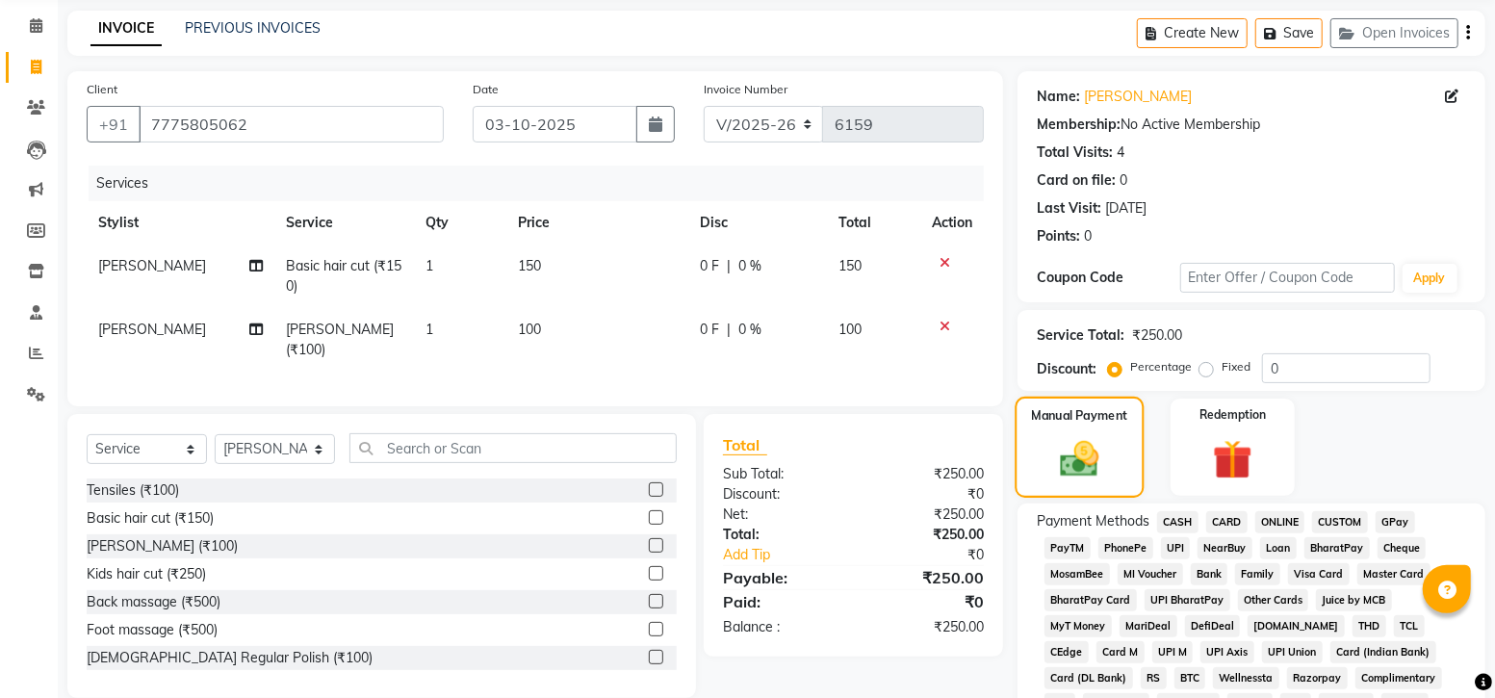
click at [1078, 421] on label "Manual Payment" at bounding box center [1080, 415] width 96 height 18
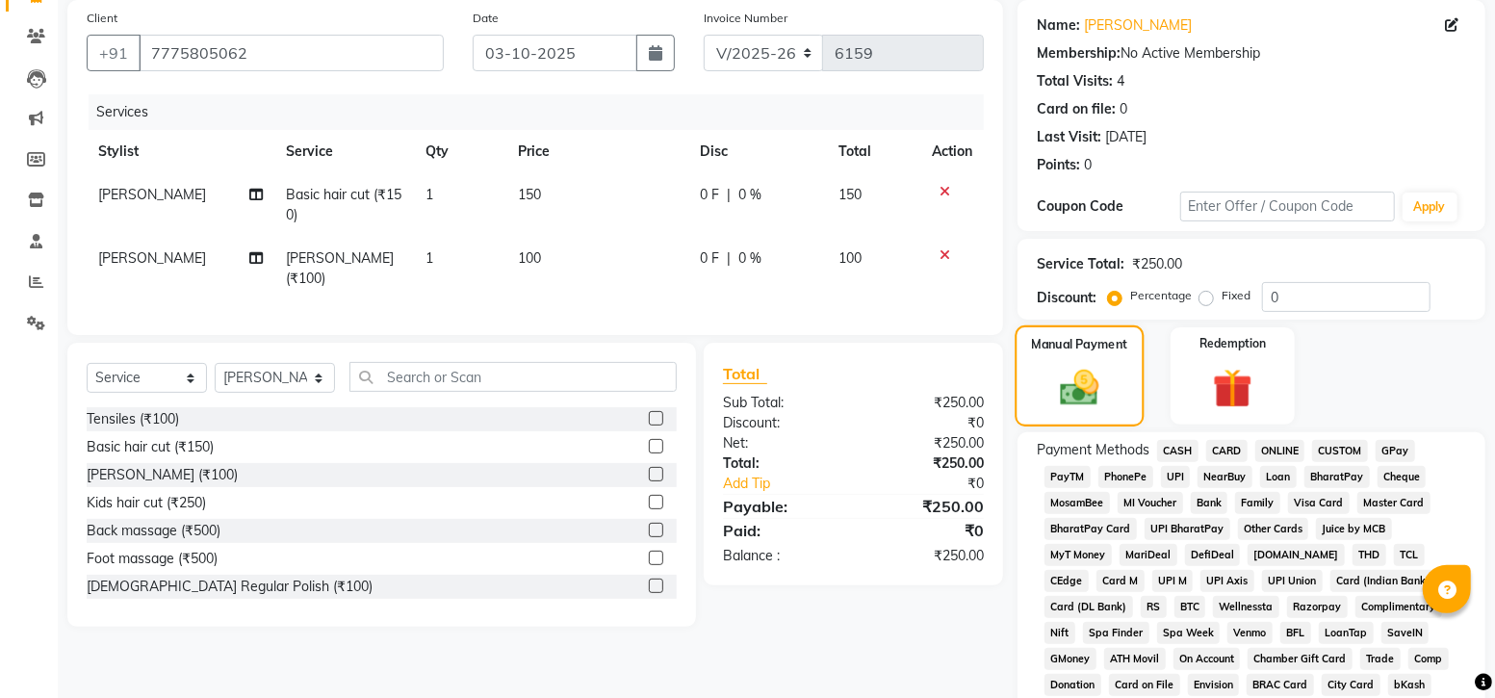
scroll to position [154, 0]
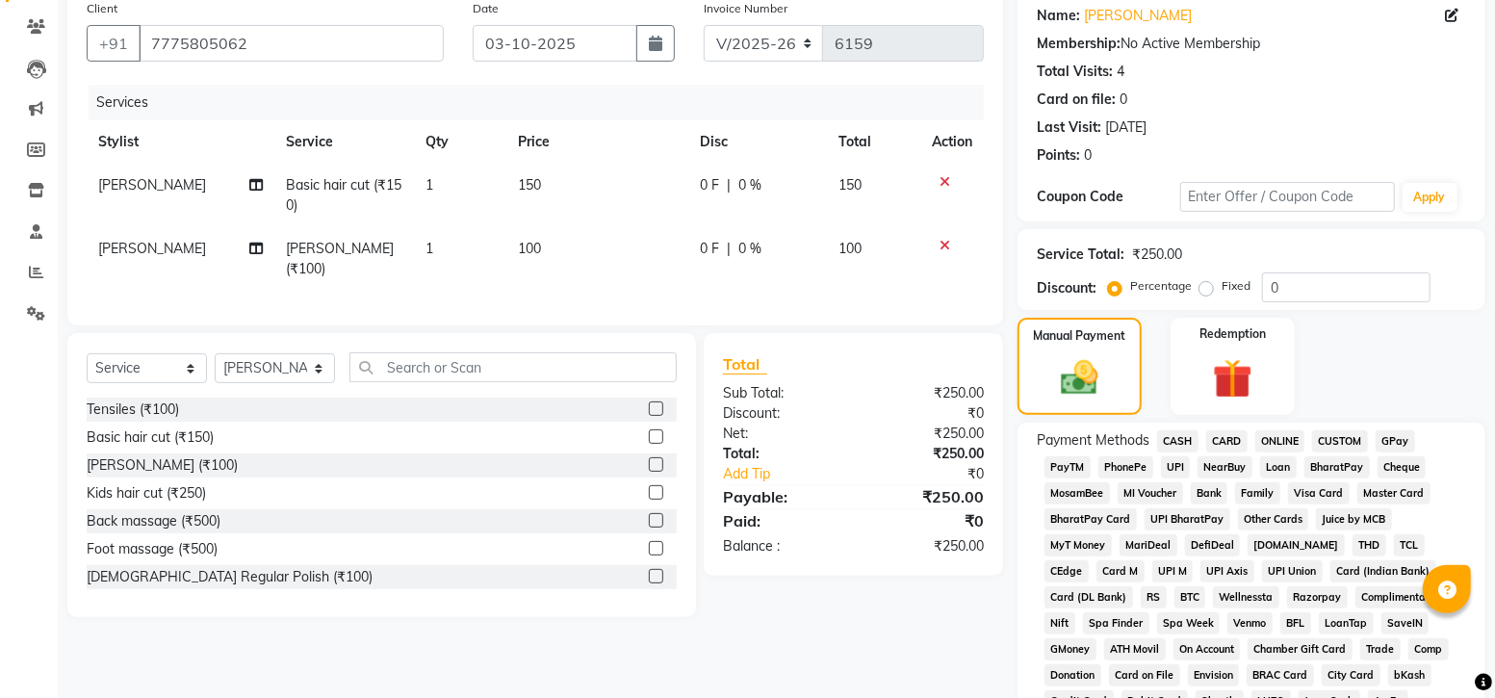
click at [1231, 441] on span "CARD" at bounding box center [1226, 441] width 41 height 22
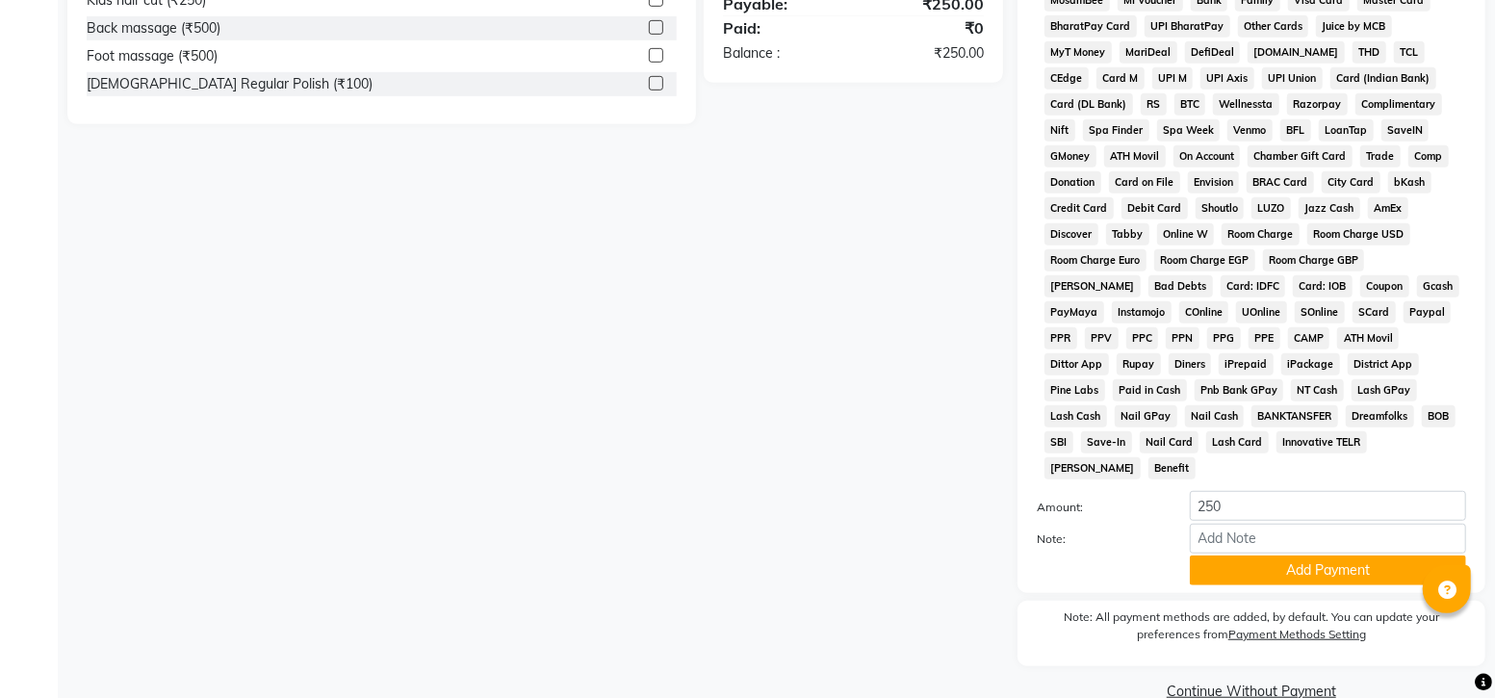
scroll to position [664, 0]
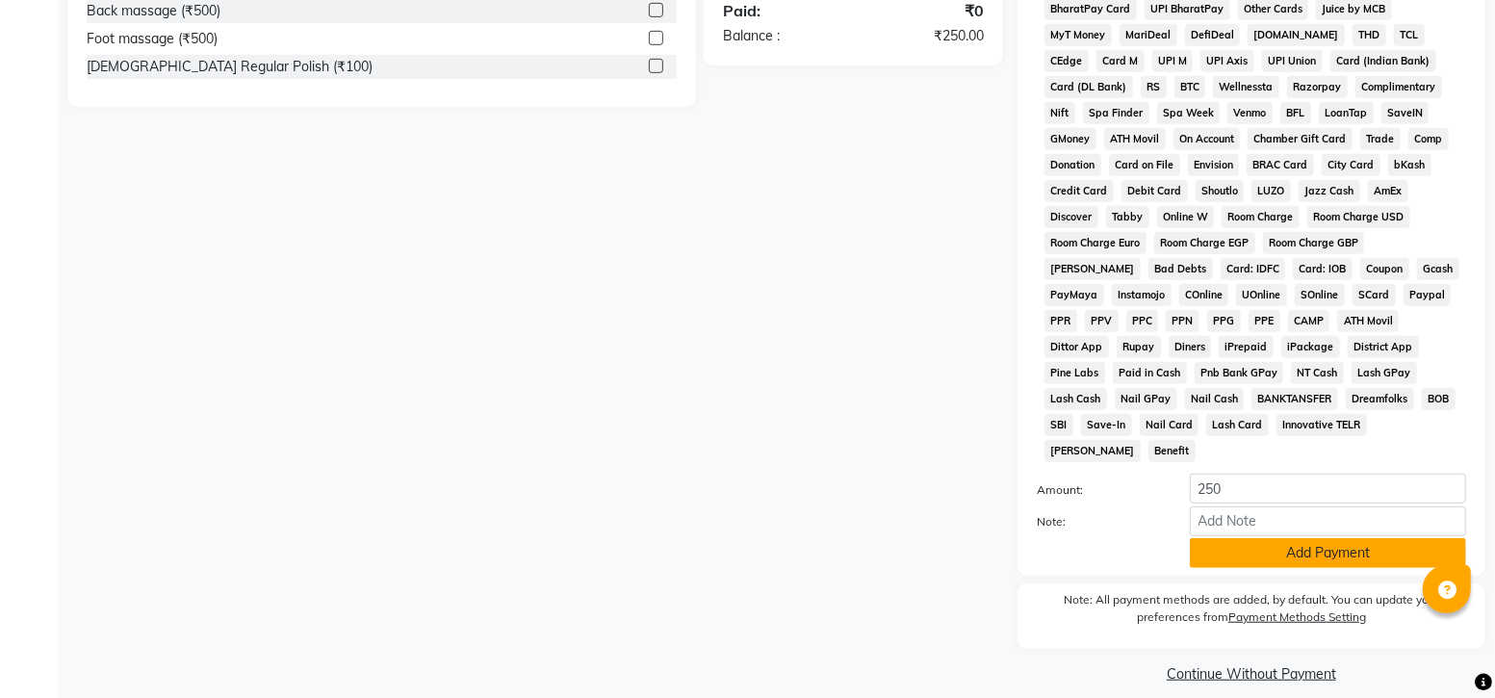
click at [1335, 538] on button "Add Payment" at bounding box center [1328, 553] width 276 height 30
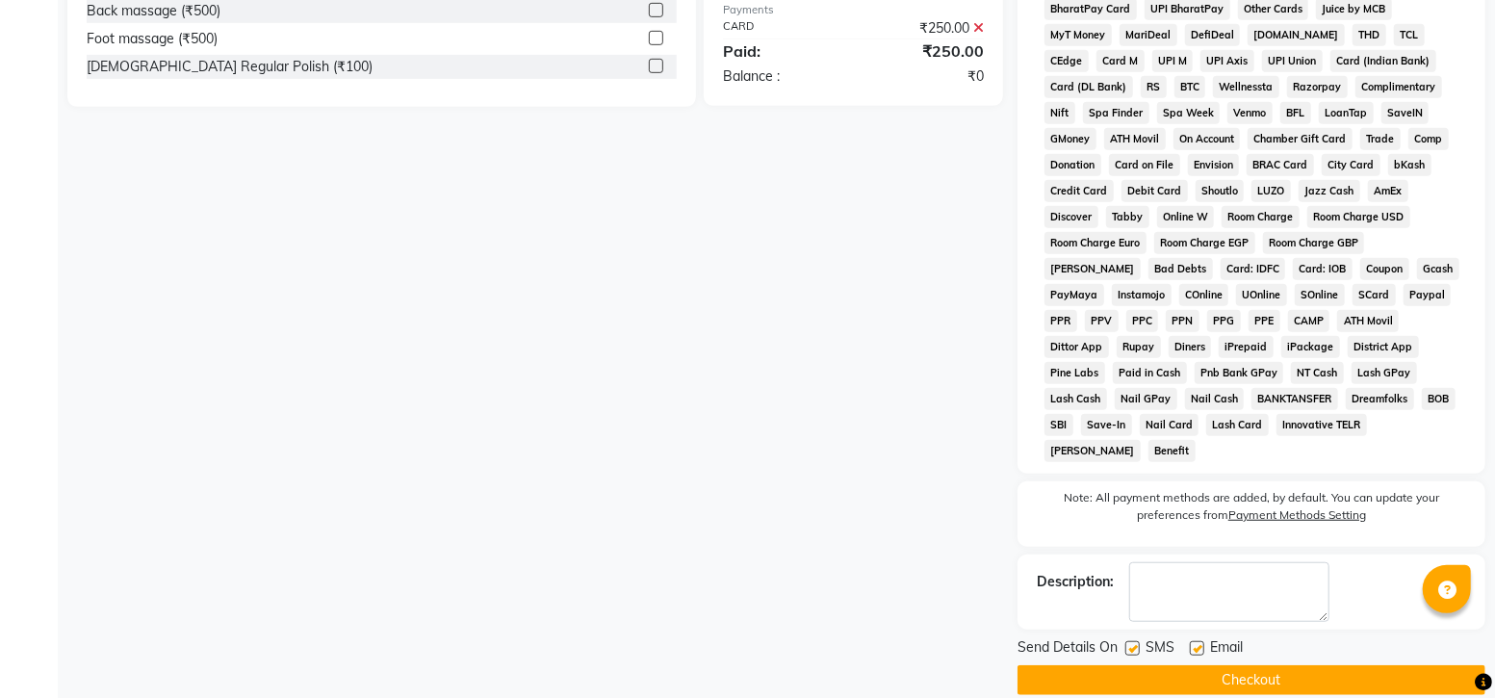
click at [1133, 641] on label at bounding box center [1132, 648] width 14 height 14
click at [1133, 643] on input "checkbox" at bounding box center [1131, 649] width 13 height 13
checkbox input "false"
click at [1280, 665] on button "Checkout" at bounding box center [1251, 680] width 468 height 30
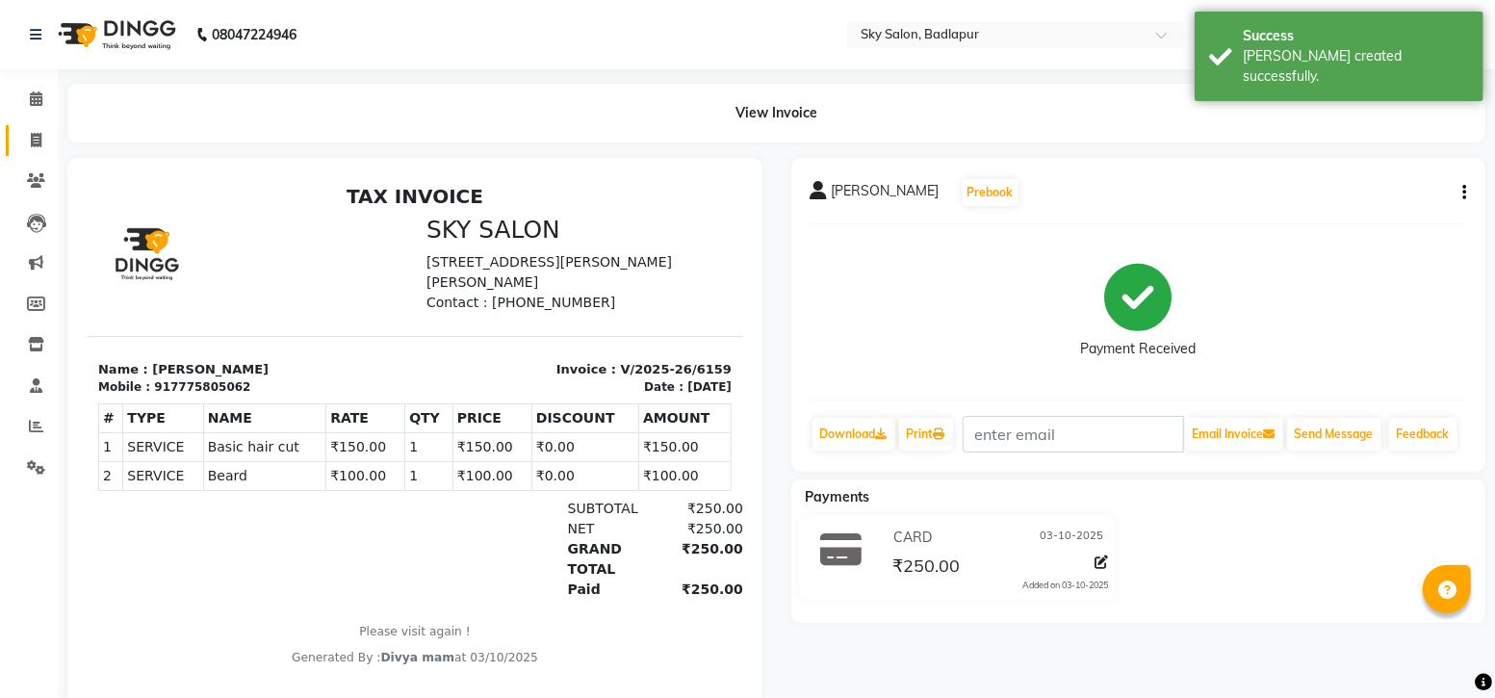
click at [36, 130] on span at bounding box center [36, 141] width 34 height 22
select select "service"
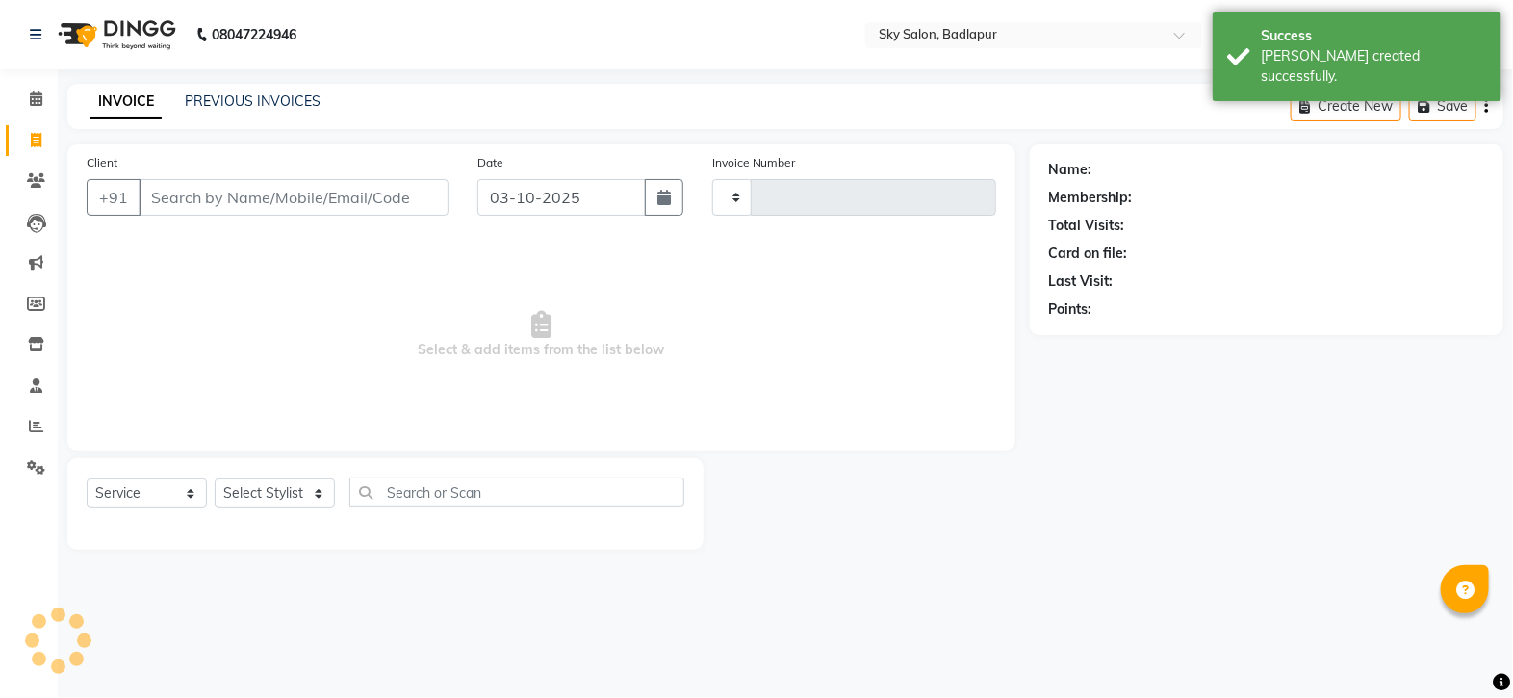
type input "6160"
select select "6927"
click at [791, 366] on span "Select & add items from the list below" at bounding box center [542, 335] width 910 height 193
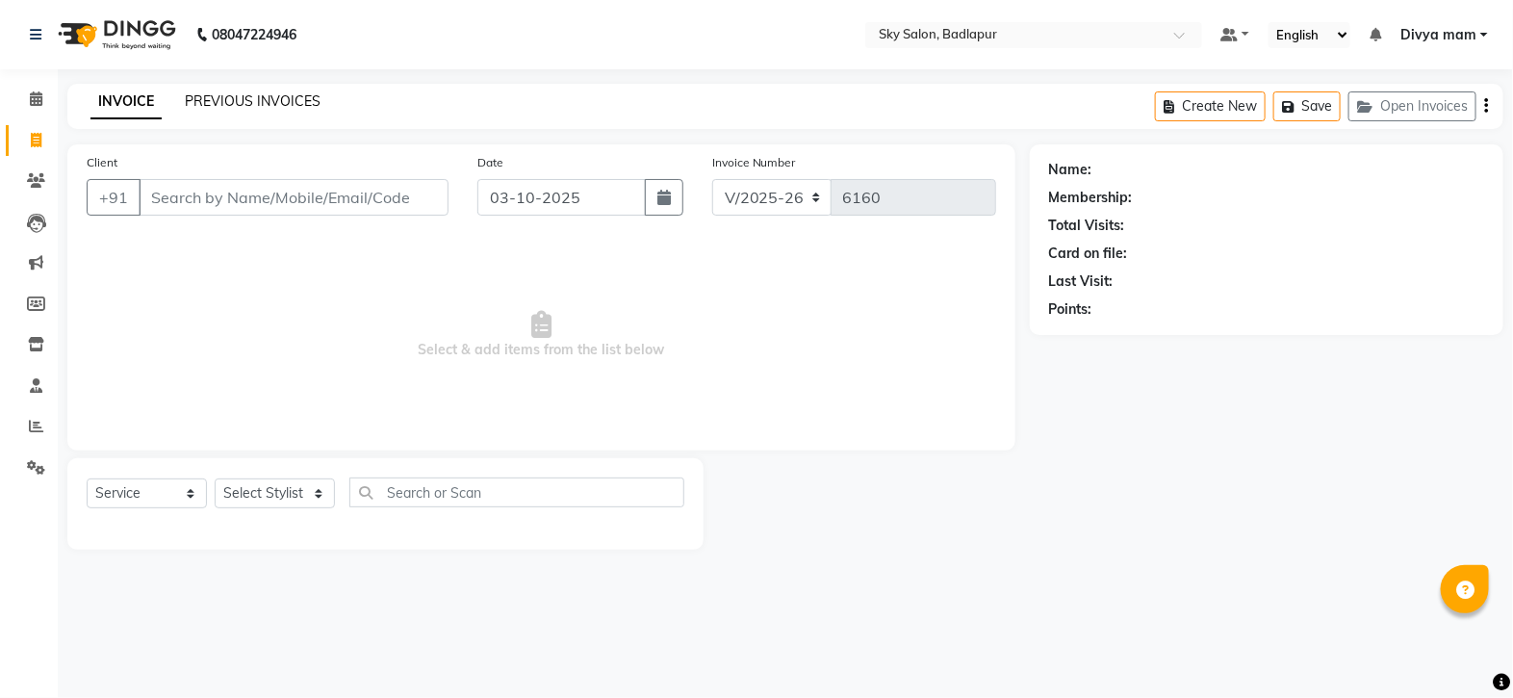
click at [260, 96] on link "PREVIOUS INVOICES" at bounding box center [253, 100] width 136 height 17
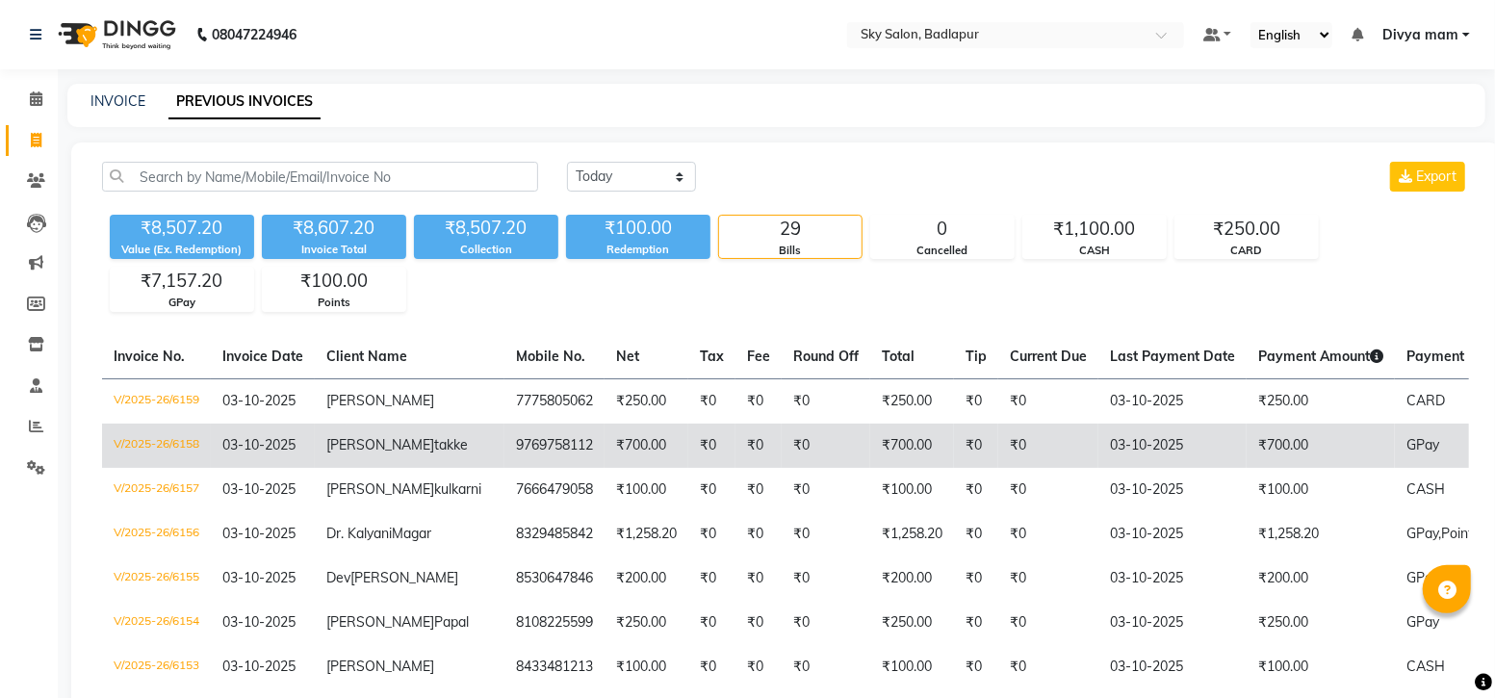
click at [605, 458] on td "₹700.00" at bounding box center [647, 446] width 84 height 44
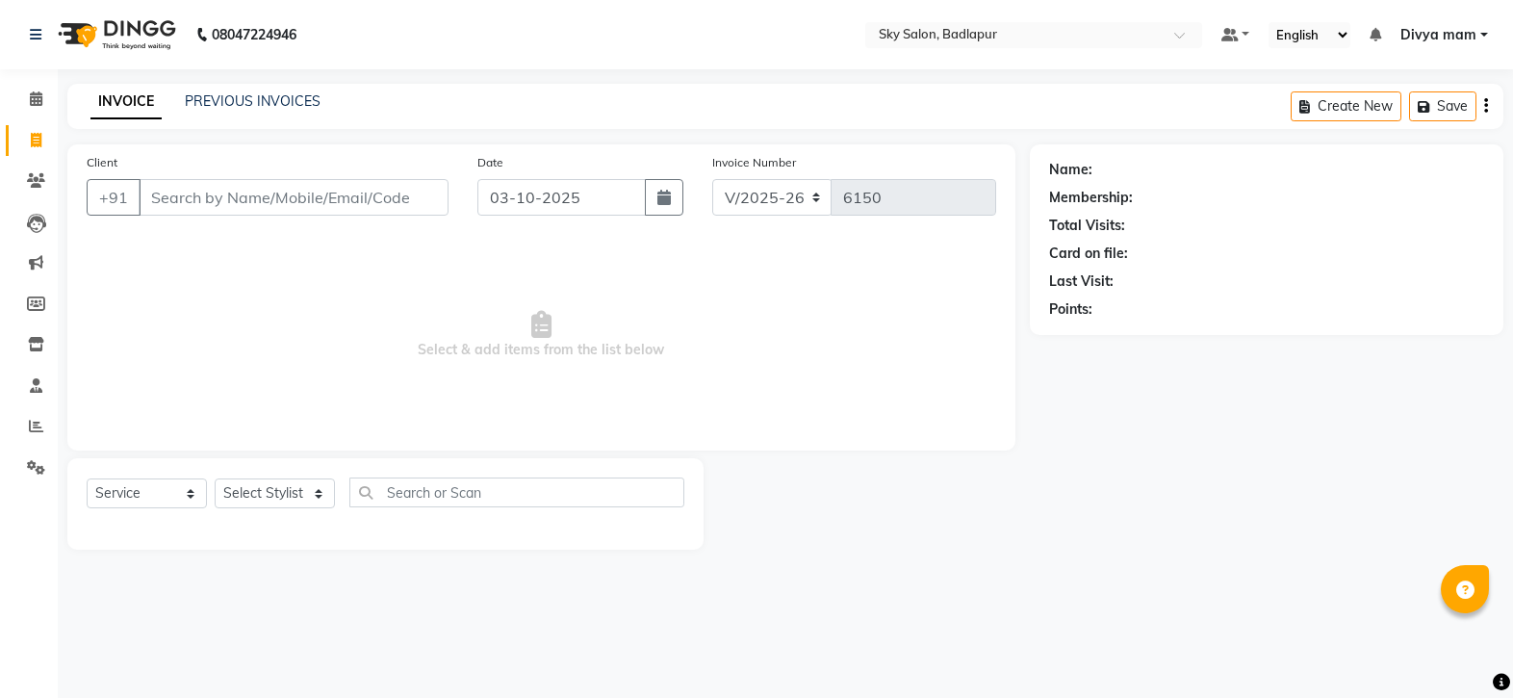
select select "6927"
select select "service"
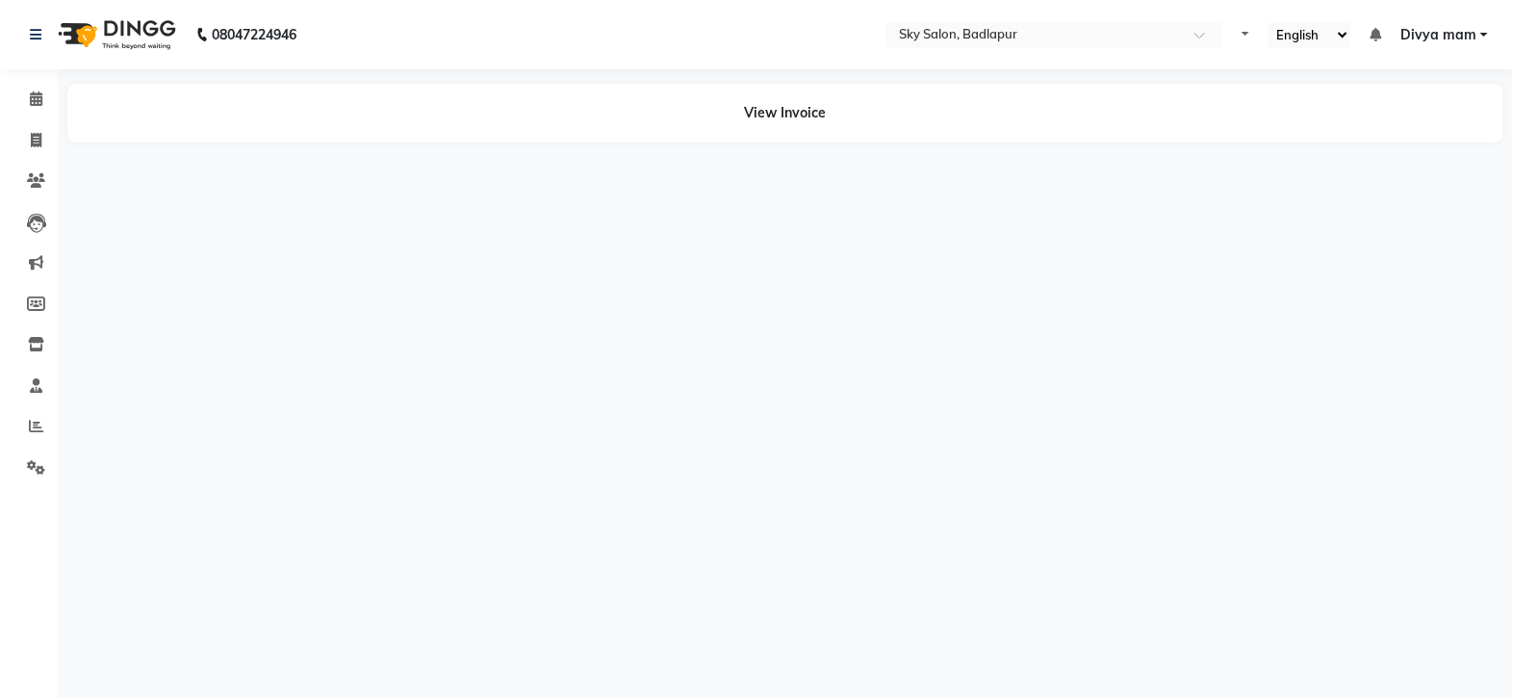
select select "en"
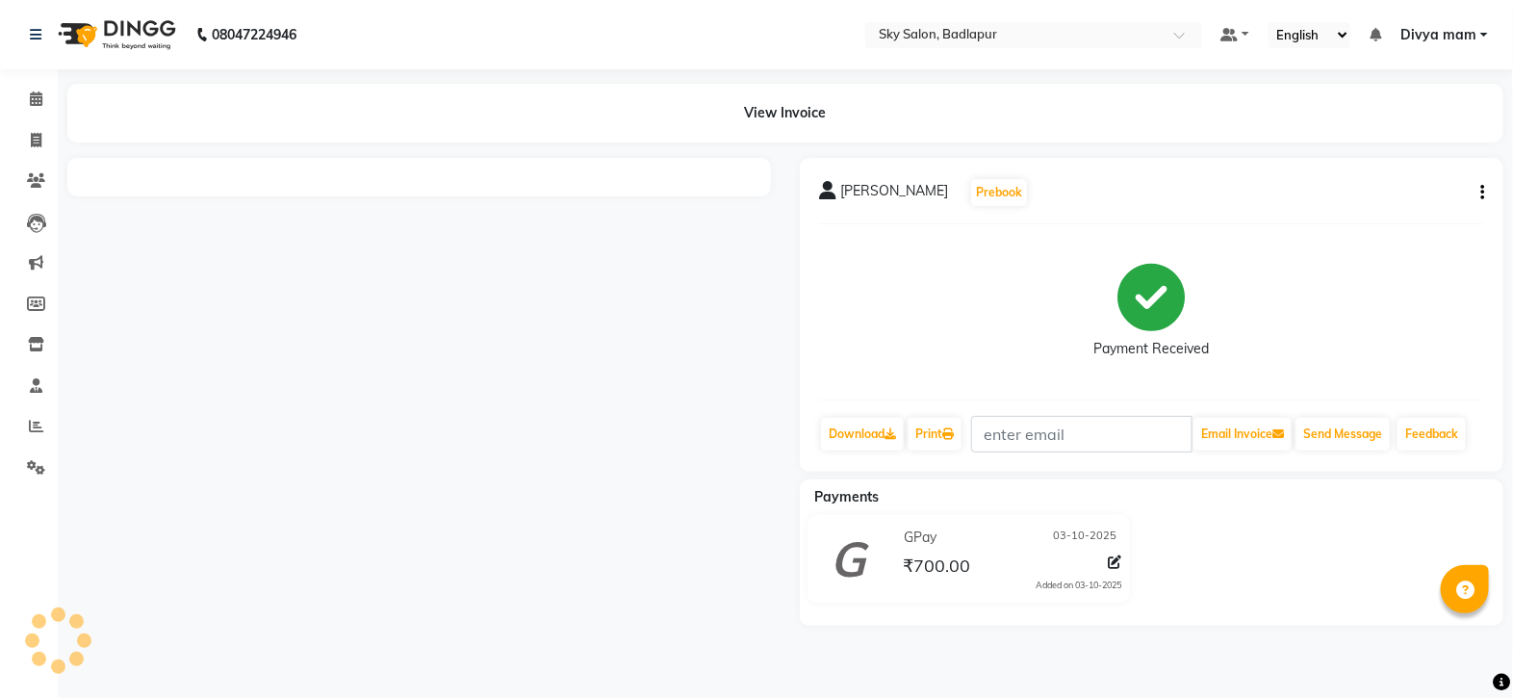
click at [1482, 193] on icon "button" at bounding box center [1482, 193] width 4 height 1
click at [1430, 193] on div "Split Service Amount" at bounding box center [1387, 192] width 132 height 24
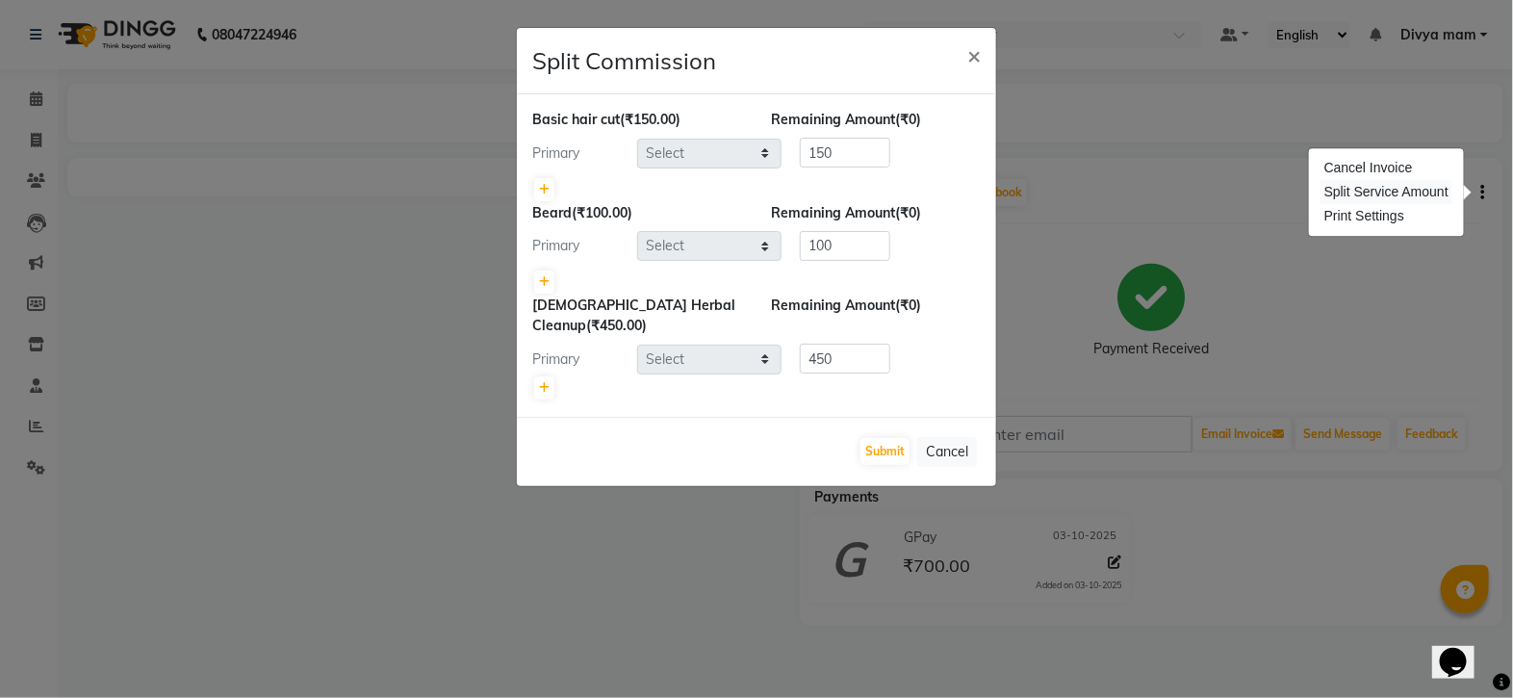
select select "66825"
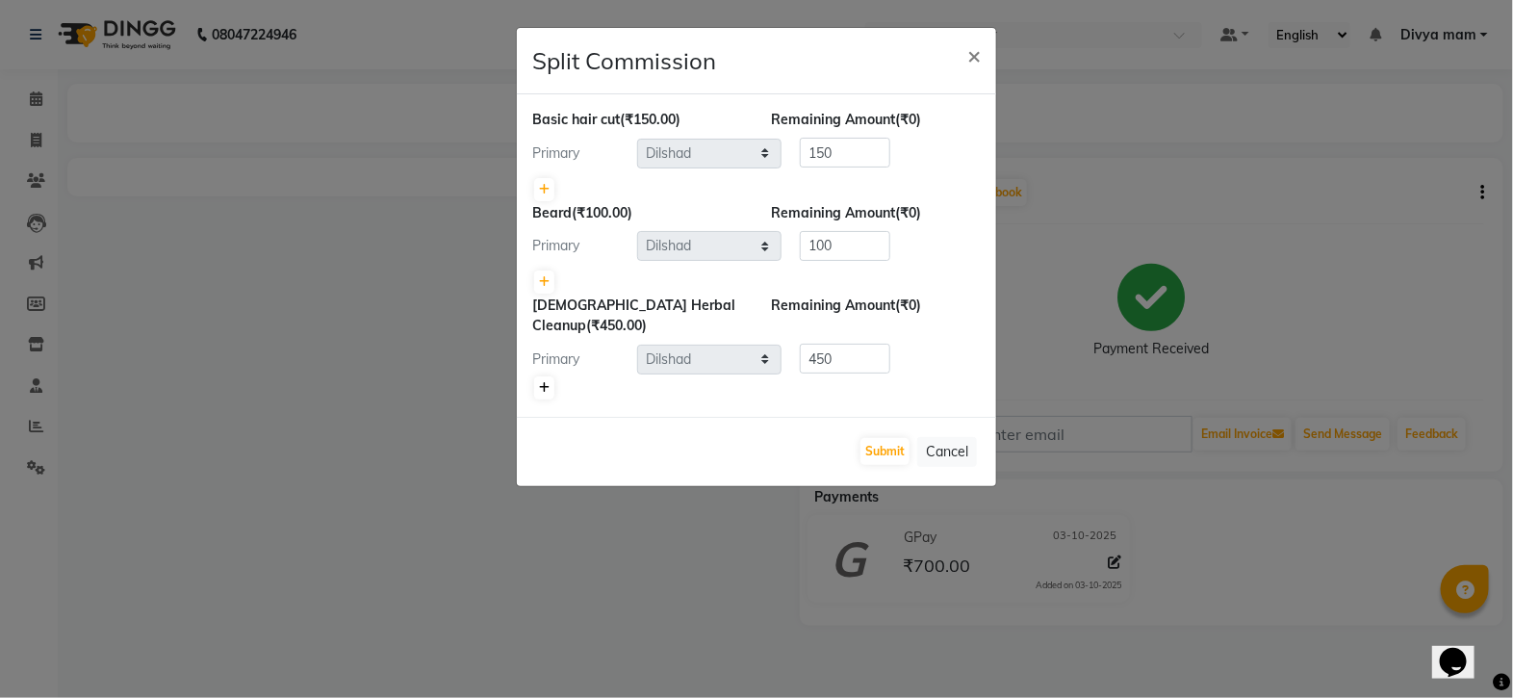
click at [544, 385] on icon at bounding box center [544, 388] width 11 height 12
type input "225"
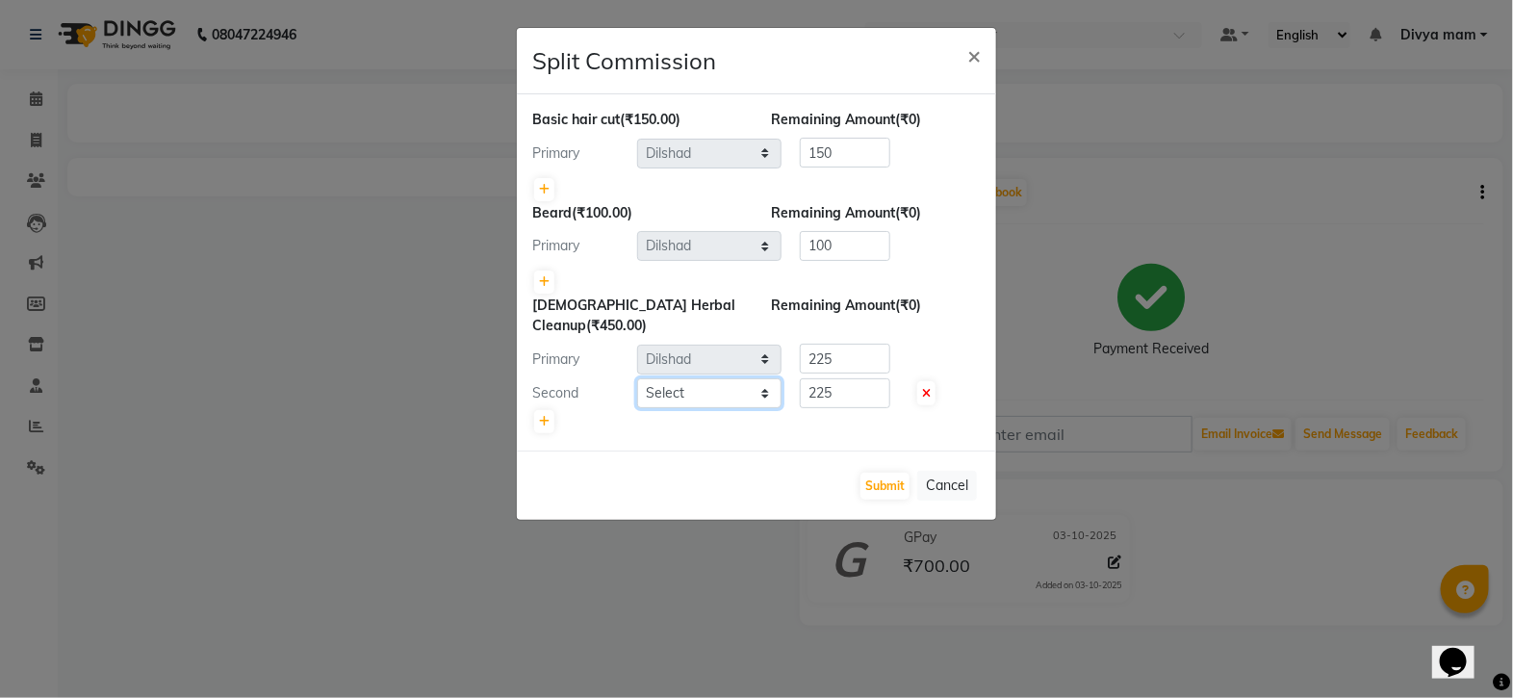
click at [760, 391] on select "Select Afreen sayyed Amir Bharti Raipure Chandan Shamnani Dilshad Divya mam Far…" at bounding box center [709, 393] width 144 height 30
select select "63070"
click at [637, 378] on select "Select Afreen sayyed Amir Bharti Raipure Chandan Shamnani Dilshad Divya mam Far…" at bounding box center [709, 393] width 144 height 30
click at [845, 395] on input "225" at bounding box center [845, 393] width 90 height 30
click at [866, 390] on input "225" at bounding box center [845, 393] width 90 height 30
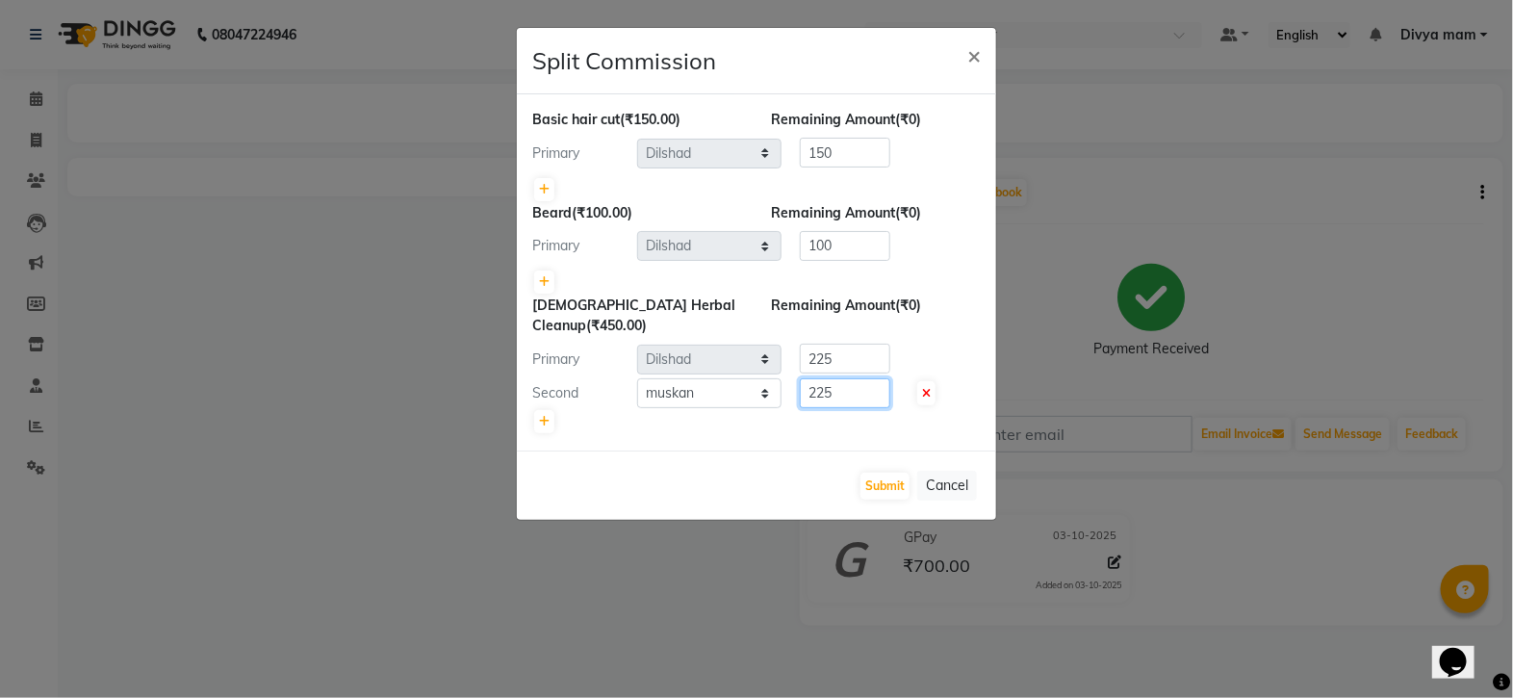
click at [859, 385] on input "225" at bounding box center [845, 393] width 90 height 30
type input "2"
type input "5"
type input "449"
click at [843, 355] on input "225" at bounding box center [845, 359] width 90 height 30
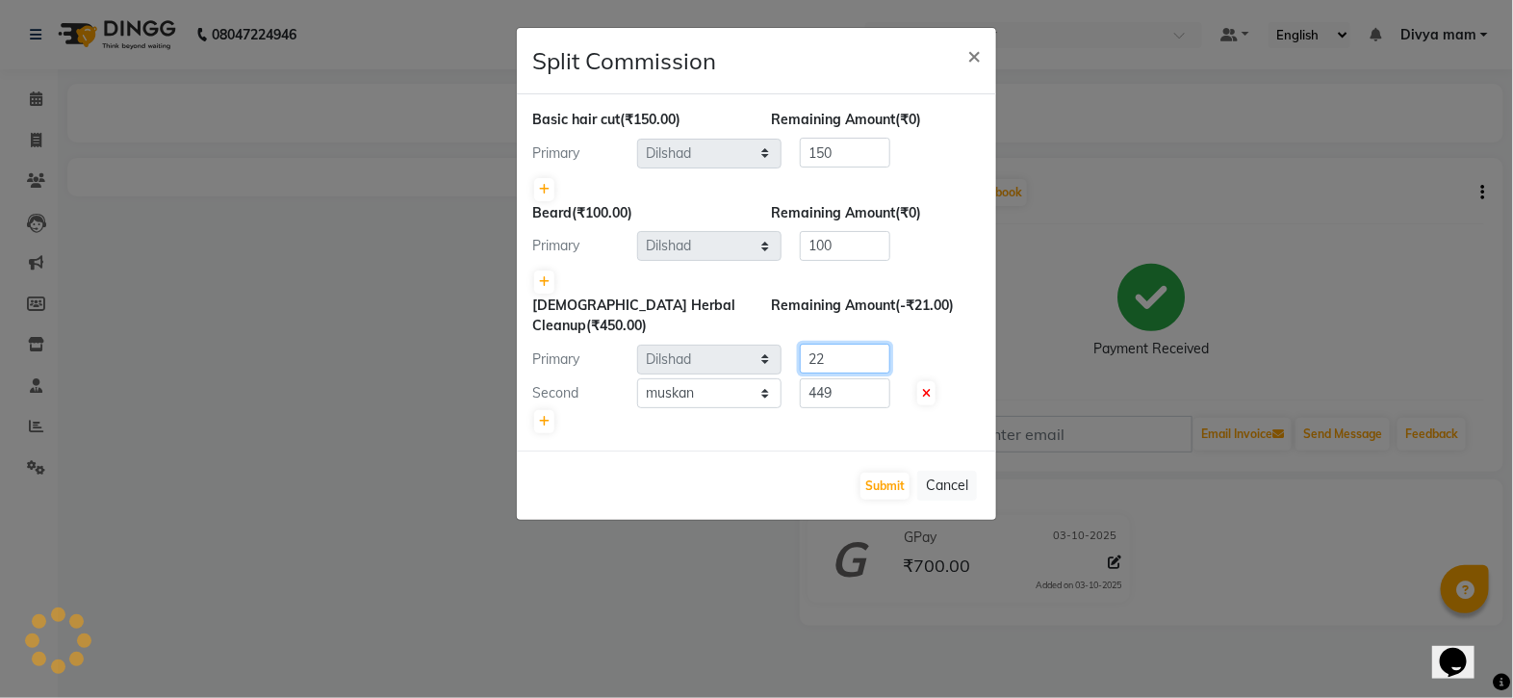
type input "2"
type input "1"
click at [696, 596] on ngb-modal-window "Split Commission × Basic hair cut (₹150.00) Remaining Amount (₹0) Primary Selec…" at bounding box center [756, 349] width 1513 height 698
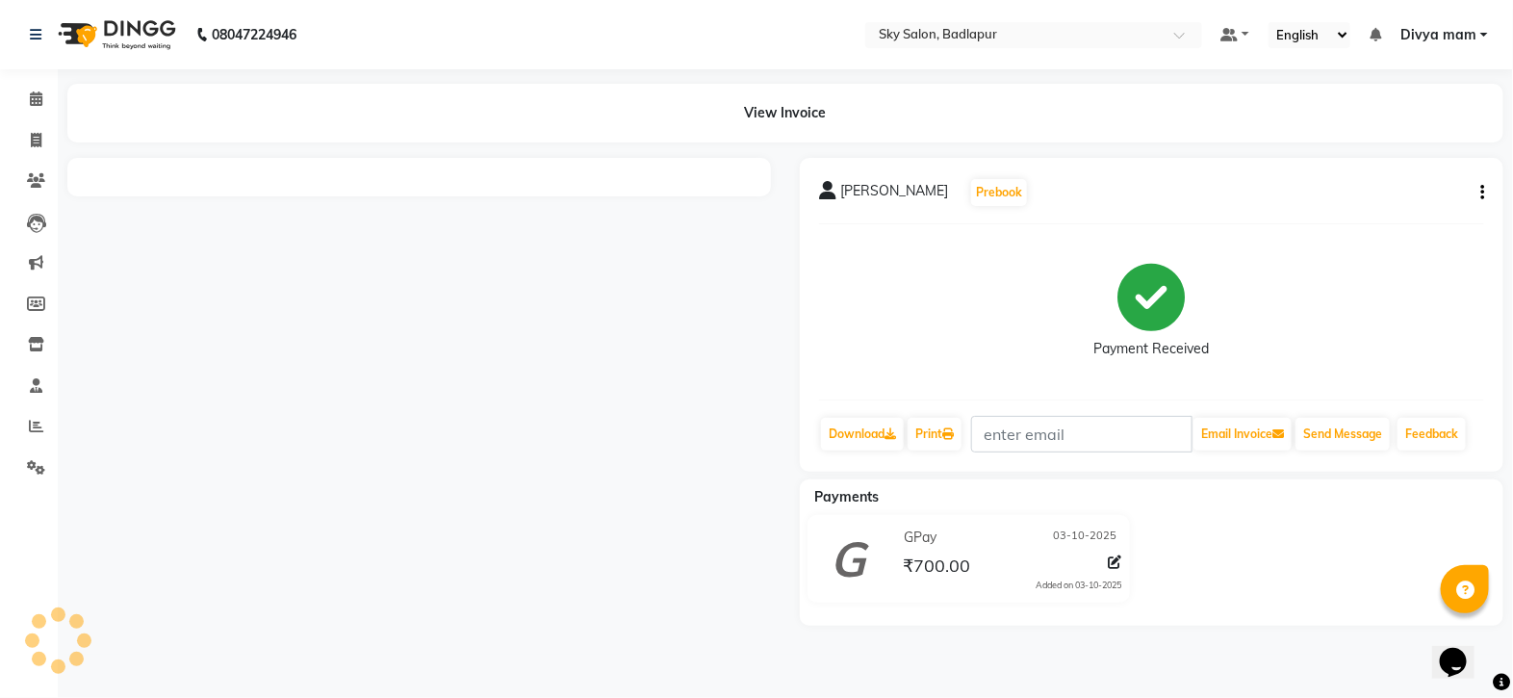
click at [1482, 193] on icon "button" at bounding box center [1482, 193] width 4 height 1
click at [1420, 202] on div "Split Service Amount" at bounding box center [1387, 192] width 132 height 24
select select "66825"
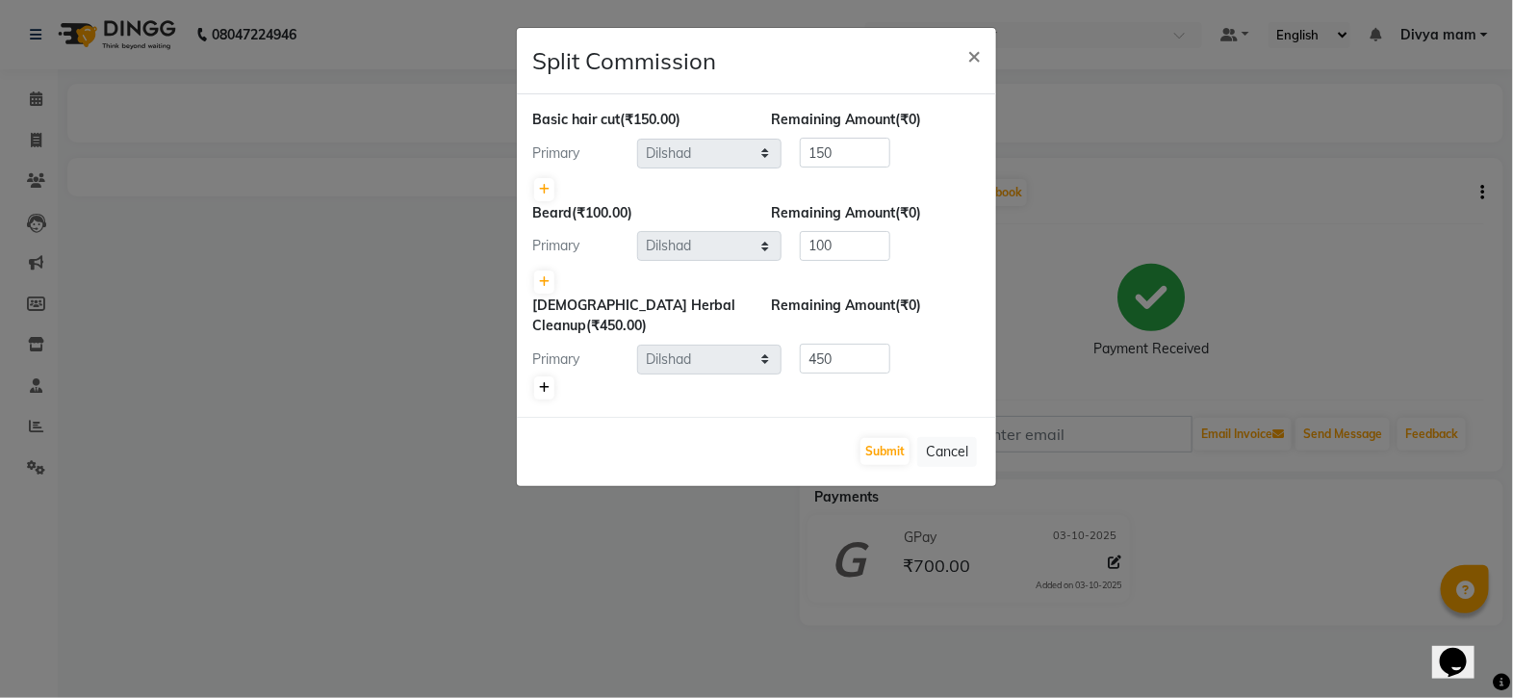
click at [544, 385] on icon at bounding box center [544, 388] width 11 height 12
type input "225"
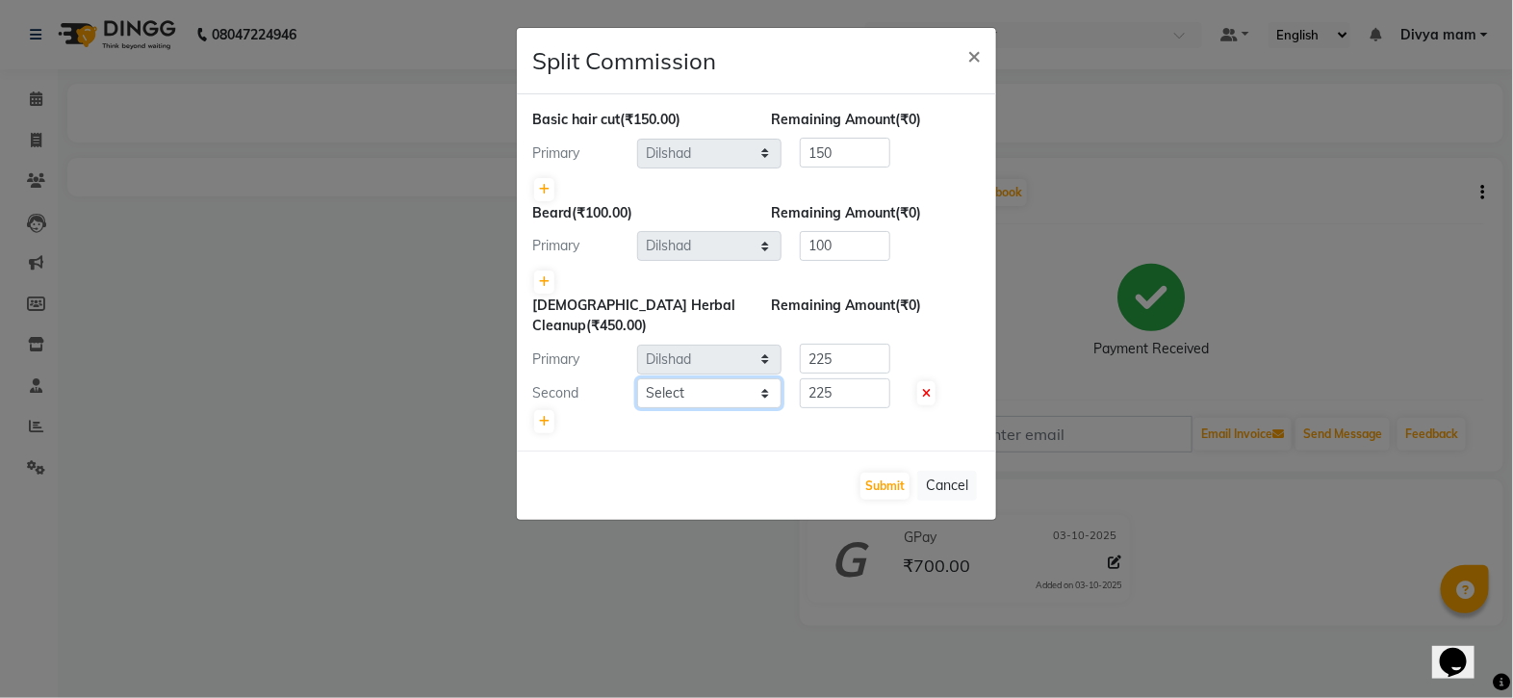
click at [763, 382] on select "Select Afreen sayyed Amir Bharti Raipure Chandan Shamnani Dilshad Divya mam Far…" at bounding box center [709, 393] width 144 height 30
select select "63070"
click at [637, 378] on select "Select Afreen sayyed Amir Bharti Raipure Chandan Shamnani Dilshad Divya mam Far…" at bounding box center [709, 393] width 144 height 30
click at [846, 390] on input "225" at bounding box center [845, 393] width 90 height 30
click at [847, 361] on input "225" at bounding box center [845, 359] width 90 height 30
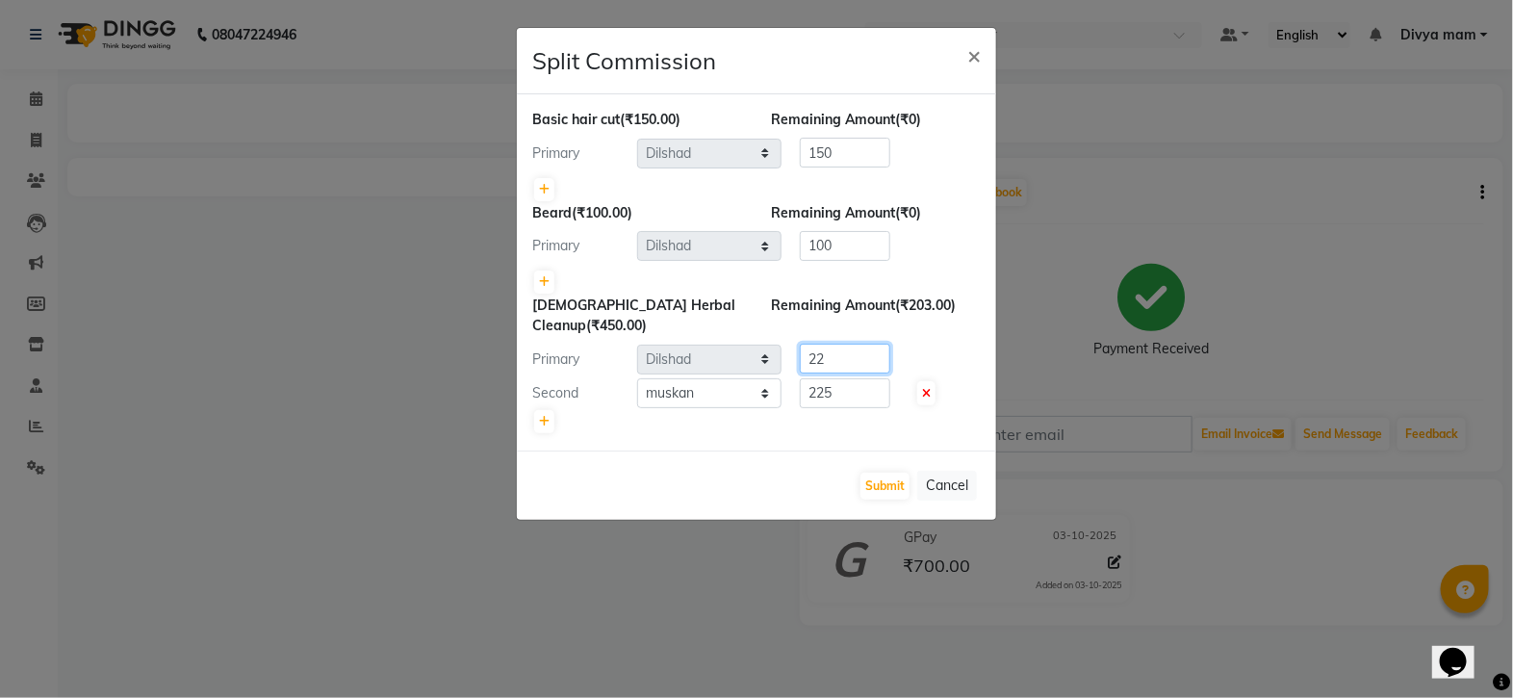
type input "2"
type input "1"
click at [847, 395] on input "225" at bounding box center [845, 393] width 90 height 30
type input "2"
type input "449"
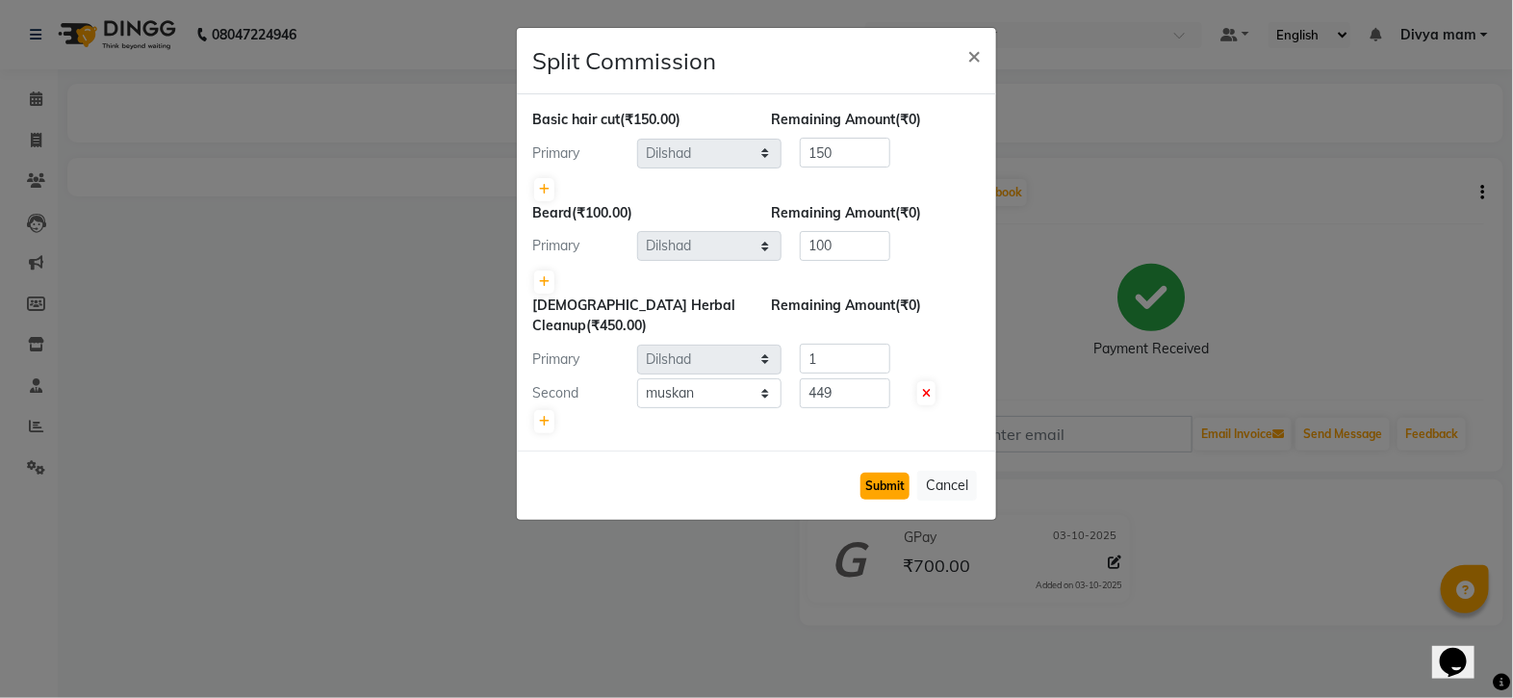
click at [887, 476] on button "Submit" at bounding box center [885, 486] width 49 height 27
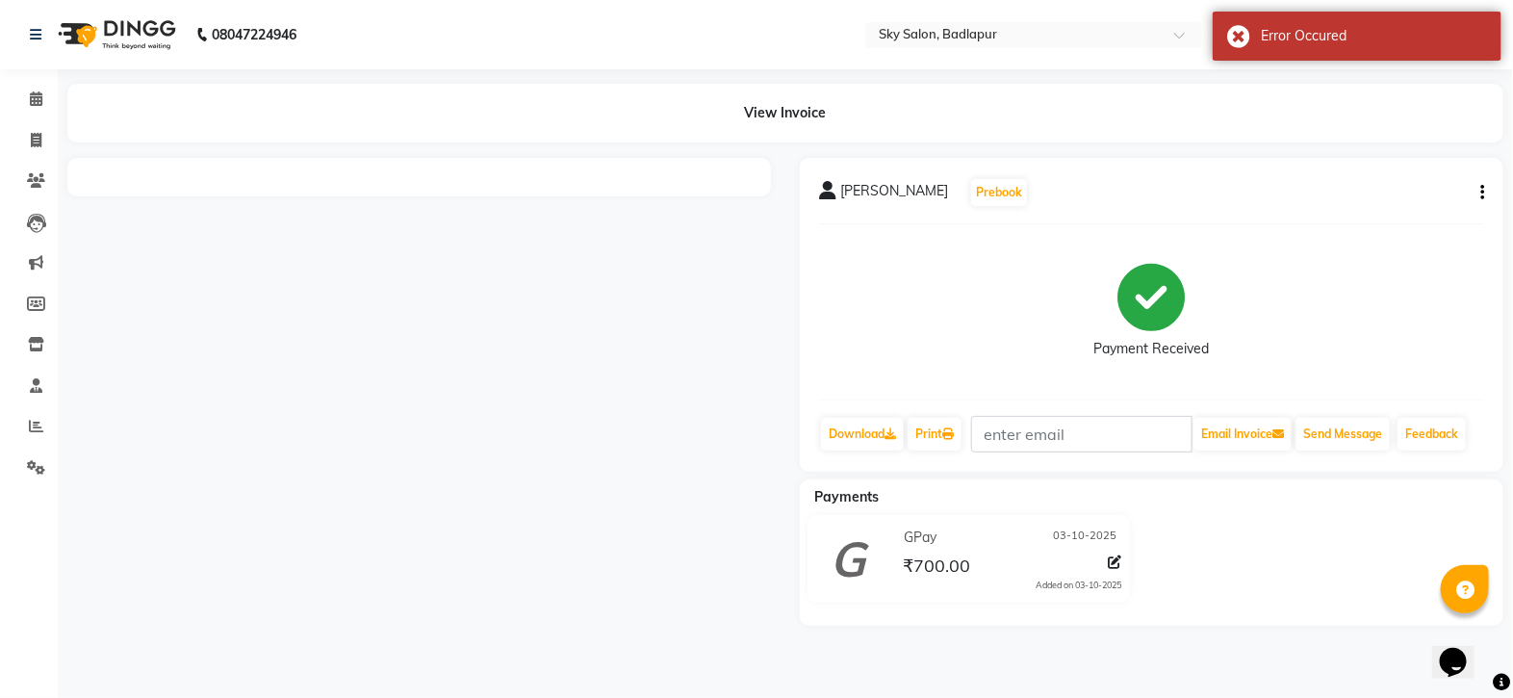
click at [1478, 197] on button "button" at bounding box center [1479, 193] width 12 height 20
click at [1434, 191] on div "Split Service Amount" at bounding box center [1387, 192] width 132 height 24
select select "66825"
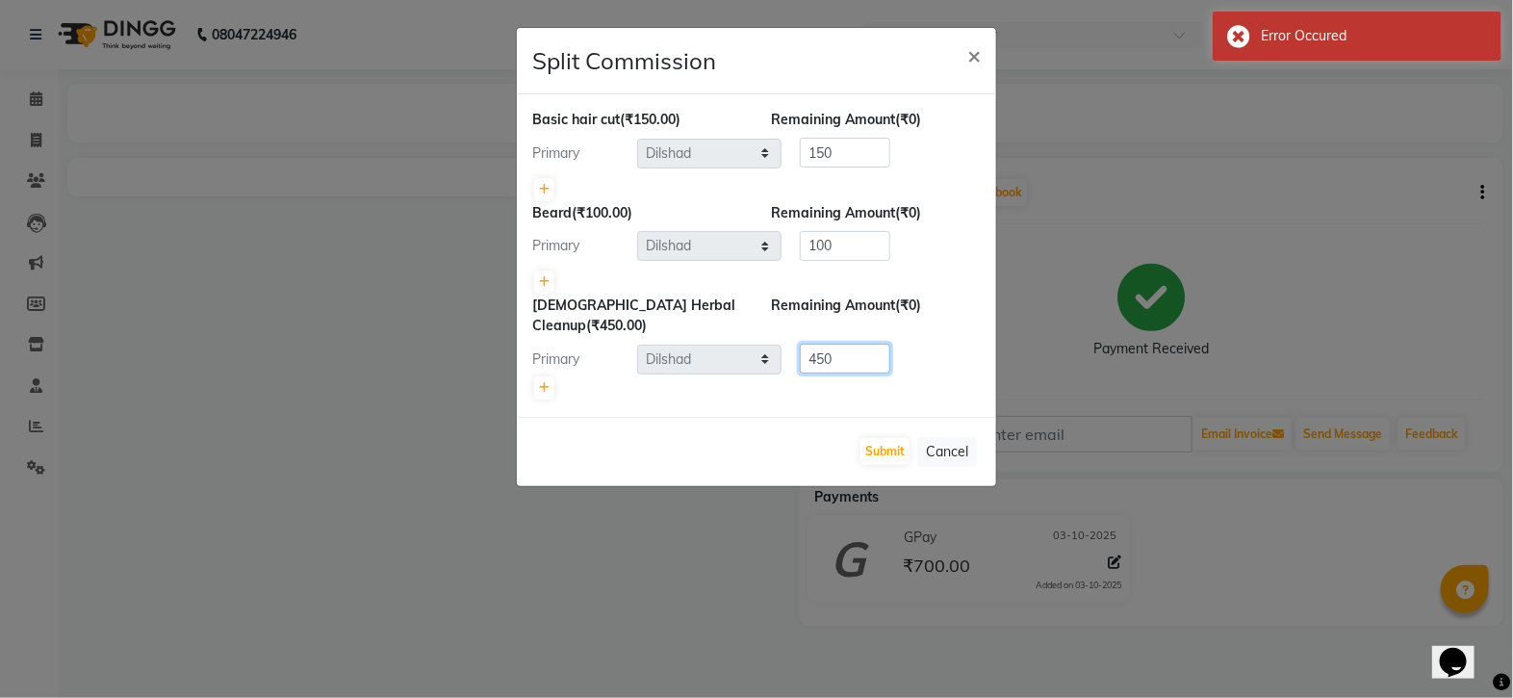
click at [842, 358] on input "450" at bounding box center [845, 359] width 90 height 30
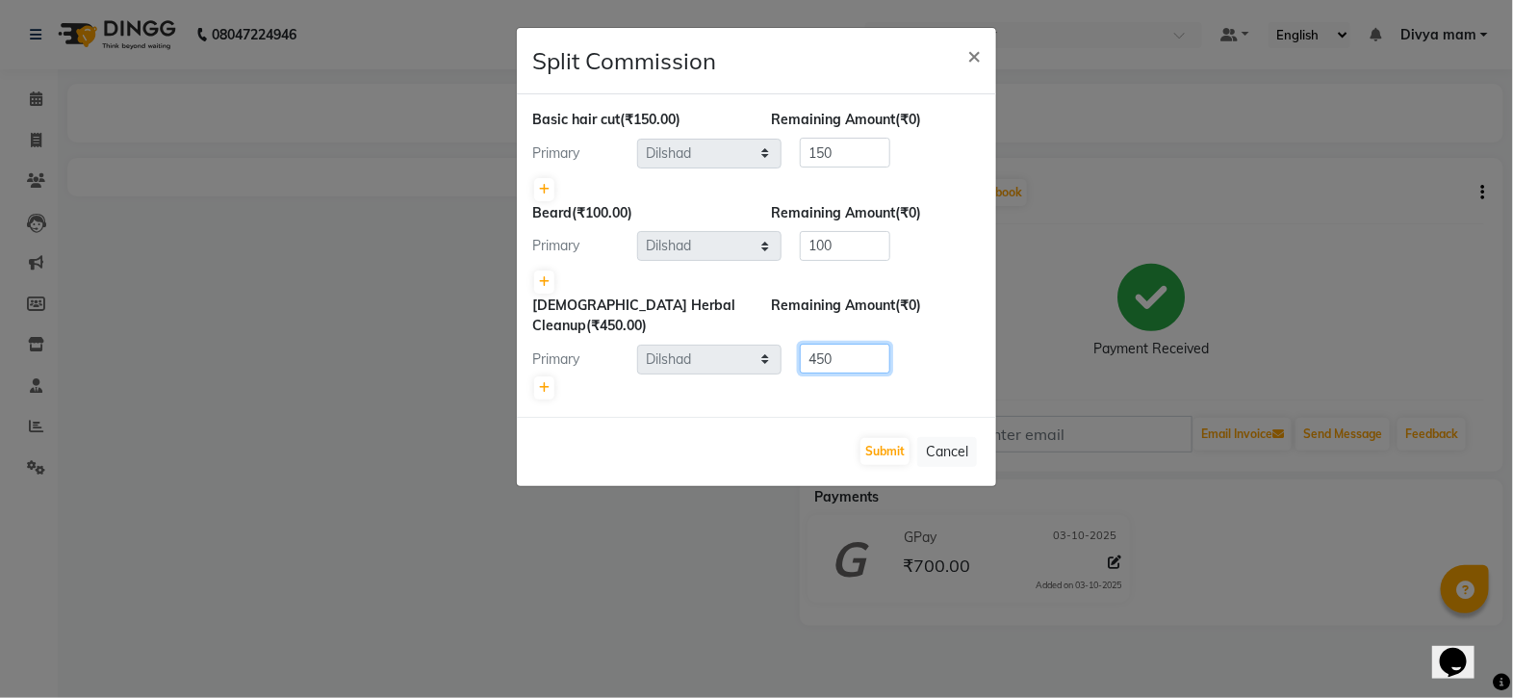
click at [852, 359] on input "450" at bounding box center [845, 359] width 90 height 30
type input "4"
click at [546, 385] on icon at bounding box center [544, 388] width 11 height 12
type input "225"
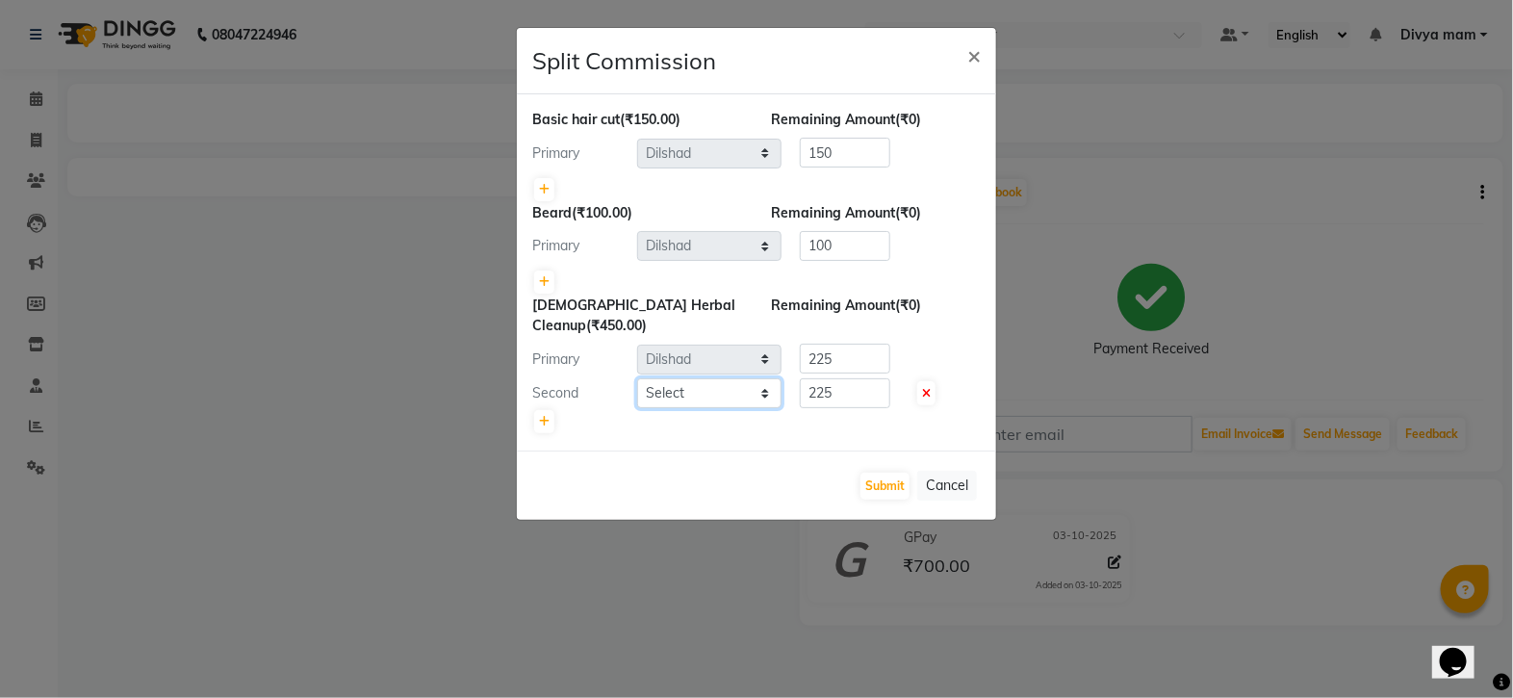
click at [756, 395] on select "Select Afreen sayyed Amir Bharti Raipure Chandan Shamnani Dilshad Divya mam Far…" at bounding box center [709, 393] width 144 height 30
click at [758, 399] on select "Select Afreen sayyed Amir Bharti Raipure Chandan Shamnani Dilshad Divya mam Far…" at bounding box center [709, 393] width 144 height 30
click at [765, 390] on select "Select Afreen sayyed Amir Bharti Raipure Chandan Shamnani Dilshad Divya mam Far…" at bounding box center [709, 393] width 144 height 30
select select "63070"
click at [637, 378] on select "Select Afreen sayyed Amir Bharti Raipure Chandan Shamnani Dilshad Divya mam Far…" at bounding box center [709, 393] width 144 height 30
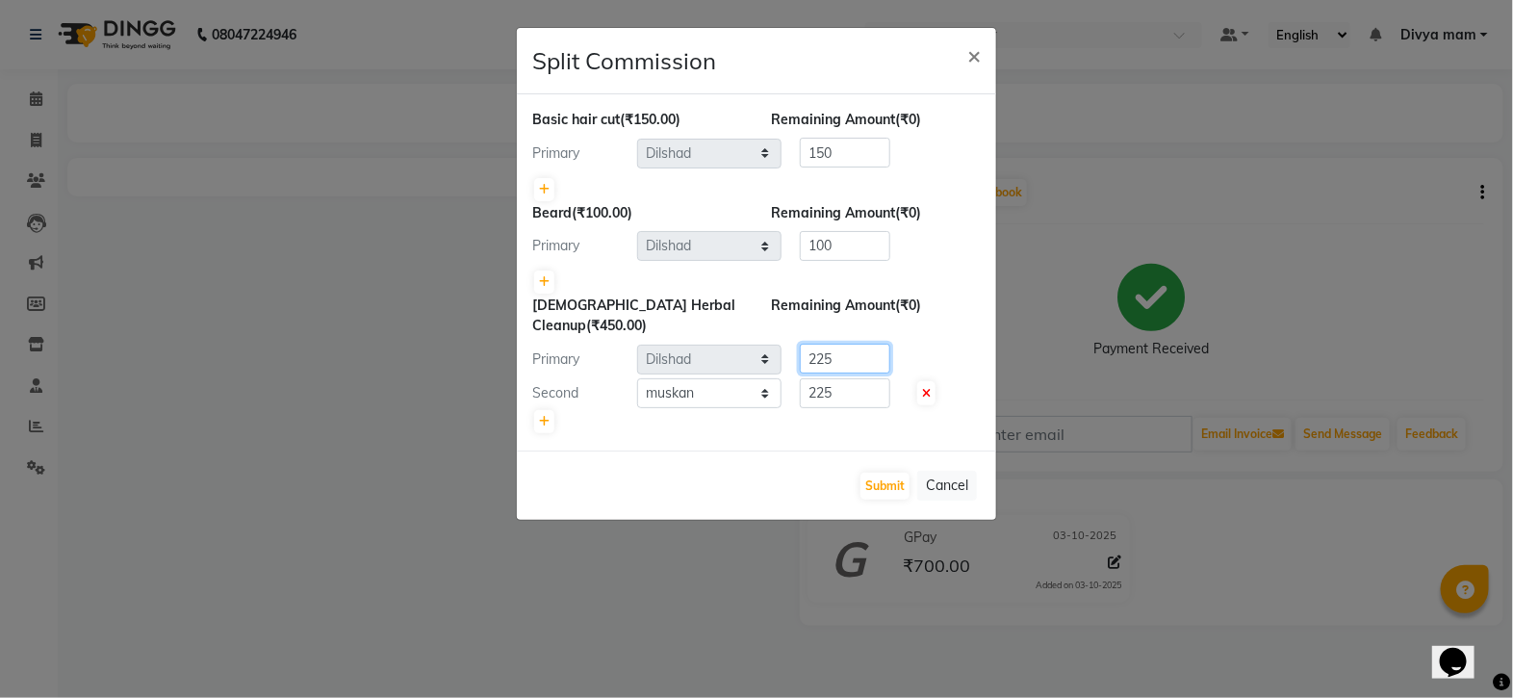
click at [879, 355] on input "225" at bounding box center [845, 359] width 90 height 30
type input "2"
click at [837, 397] on input "225" at bounding box center [845, 393] width 90 height 30
type input "2"
type input "448"
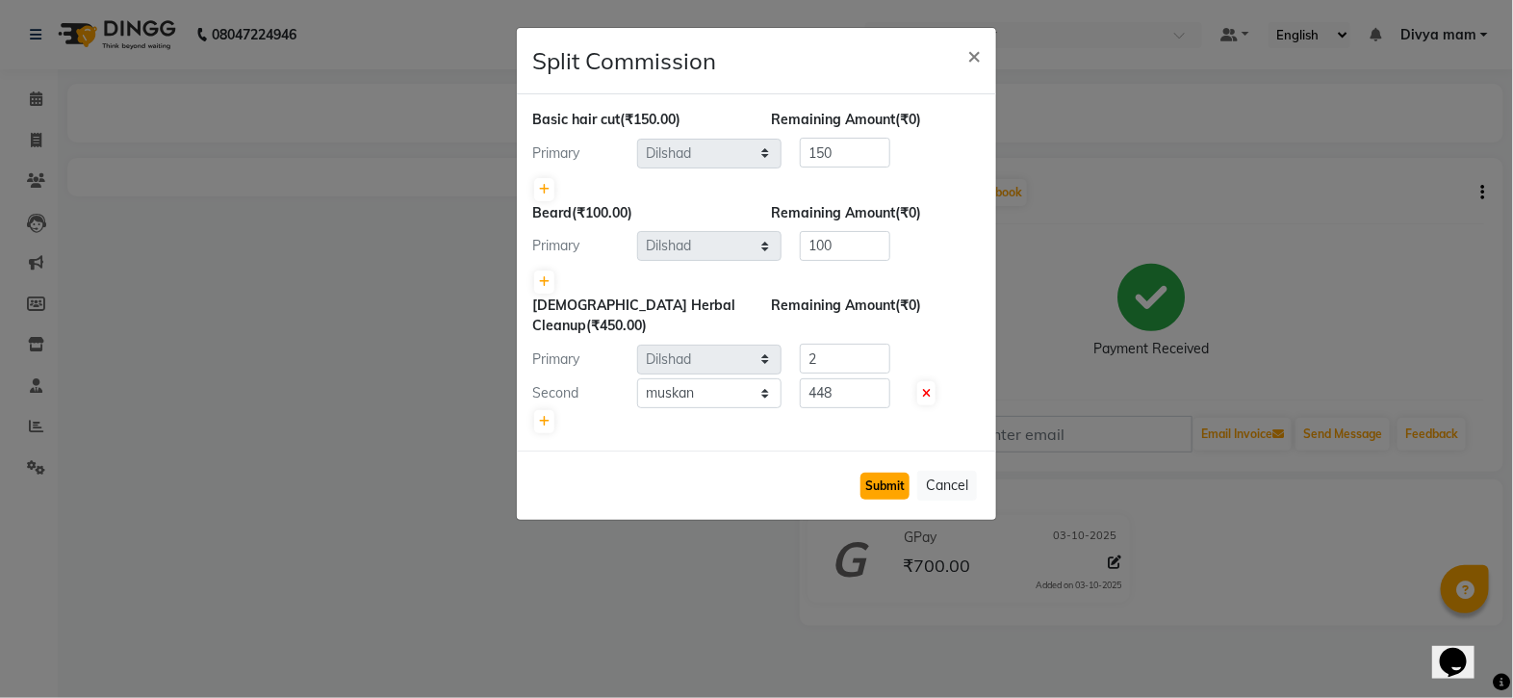
click at [888, 486] on button "Submit" at bounding box center [885, 486] width 49 height 27
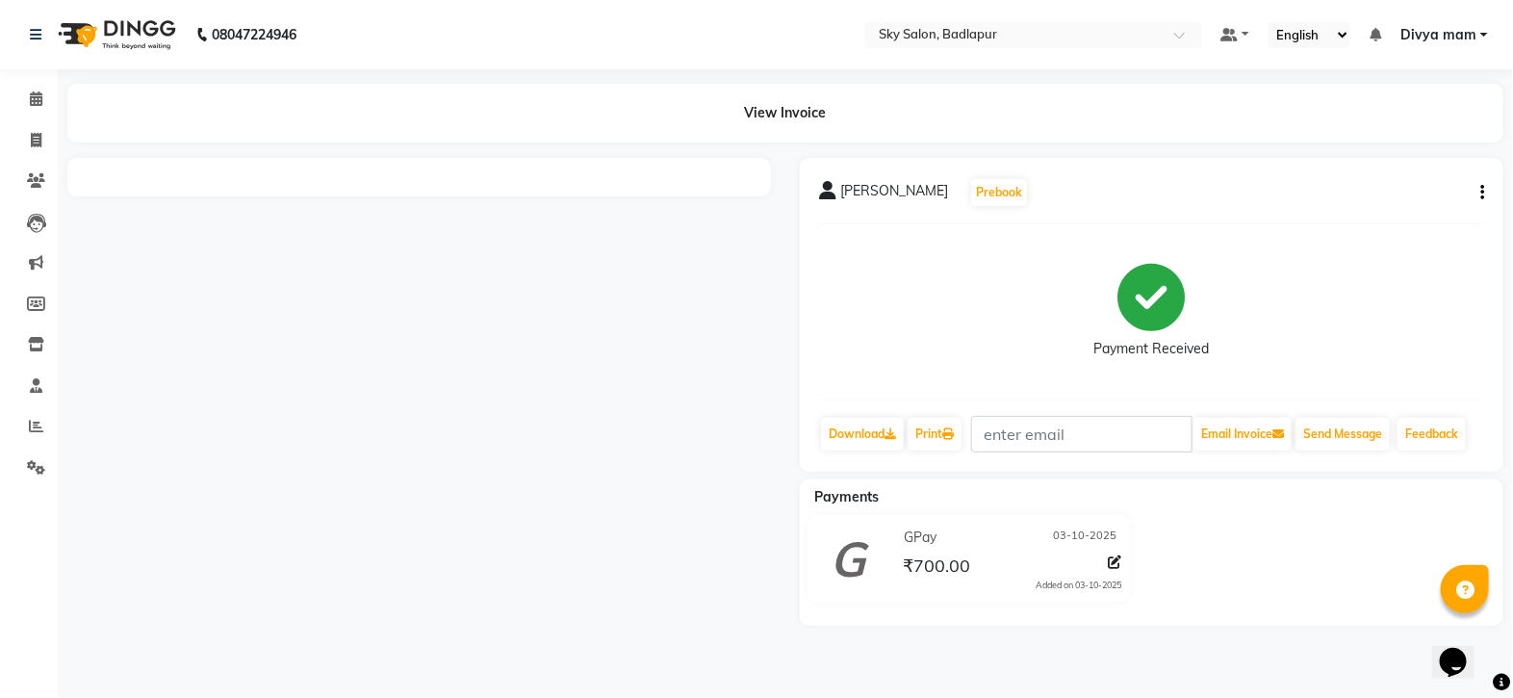
click at [1482, 193] on icon "button" at bounding box center [1482, 193] width 4 height 1
click at [1417, 168] on div "Cancel Invoice" at bounding box center [1387, 168] width 132 height 24
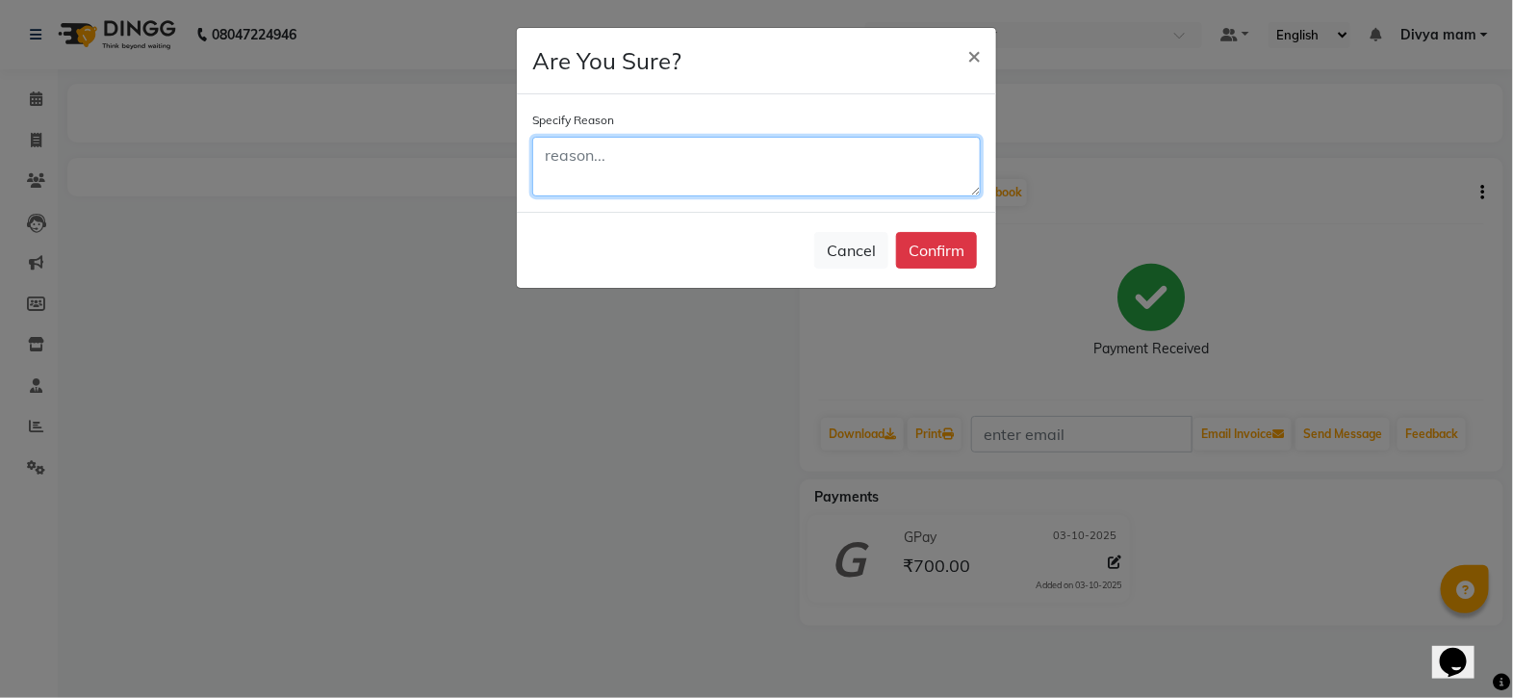
click at [580, 149] on textarea at bounding box center [756, 167] width 449 height 60
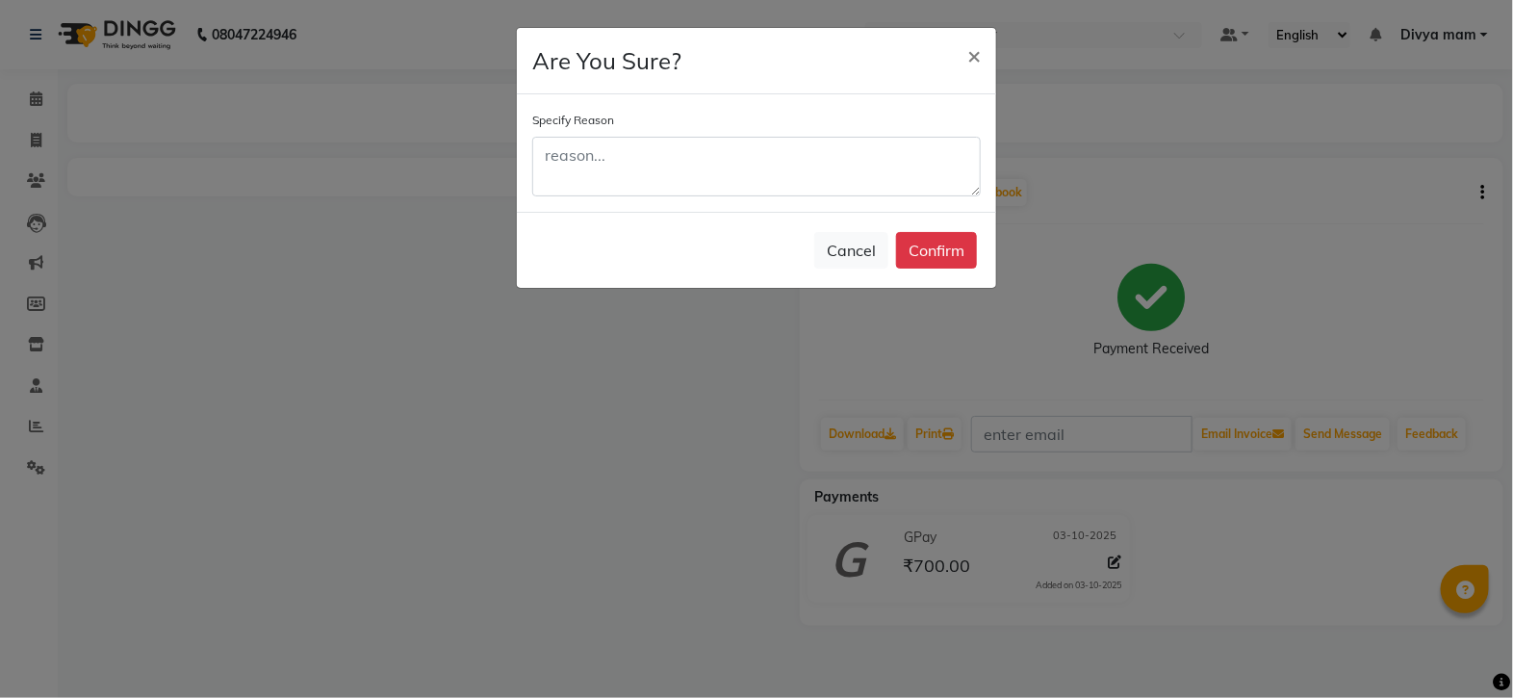
click at [836, 282] on div "Cancel Confirm" at bounding box center [756, 250] width 479 height 76
click at [834, 253] on button "Cancel" at bounding box center [851, 250] width 74 height 37
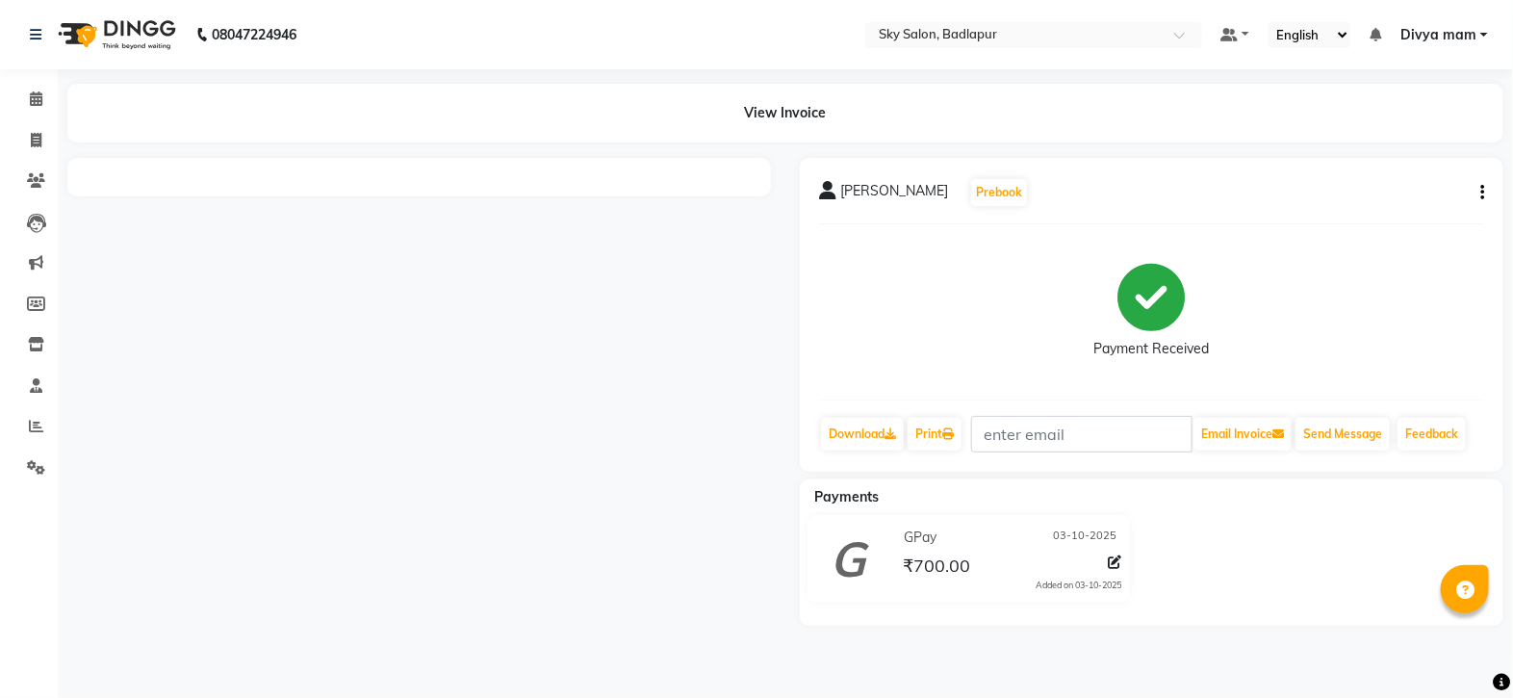
click at [1482, 193] on icon "button" at bounding box center [1482, 193] width 4 height 1
click at [1444, 202] on div "Split Service Amount" at bounding box center [1387, 192] width 132 height 24
select select "66825"
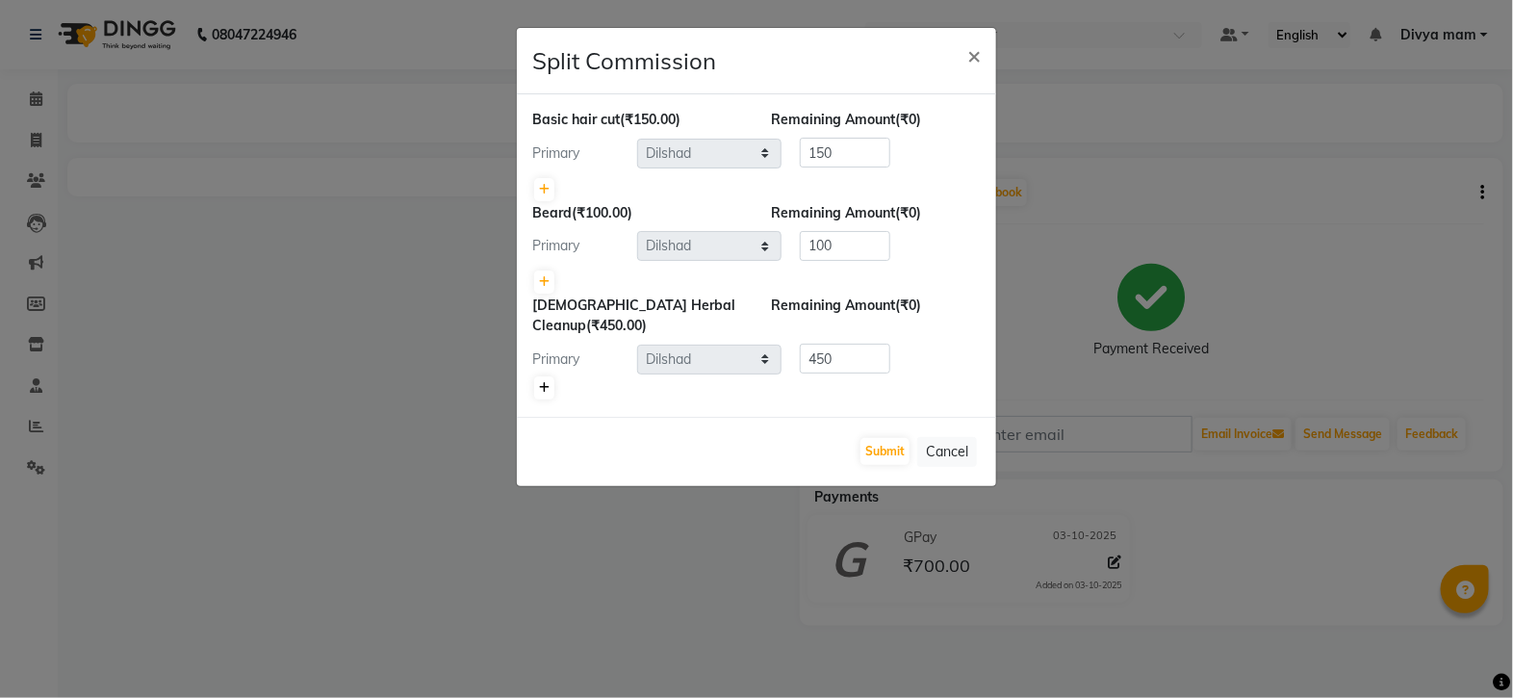
click at [545, 385] on icon at bounding box center [544, 388] width 11 height 12
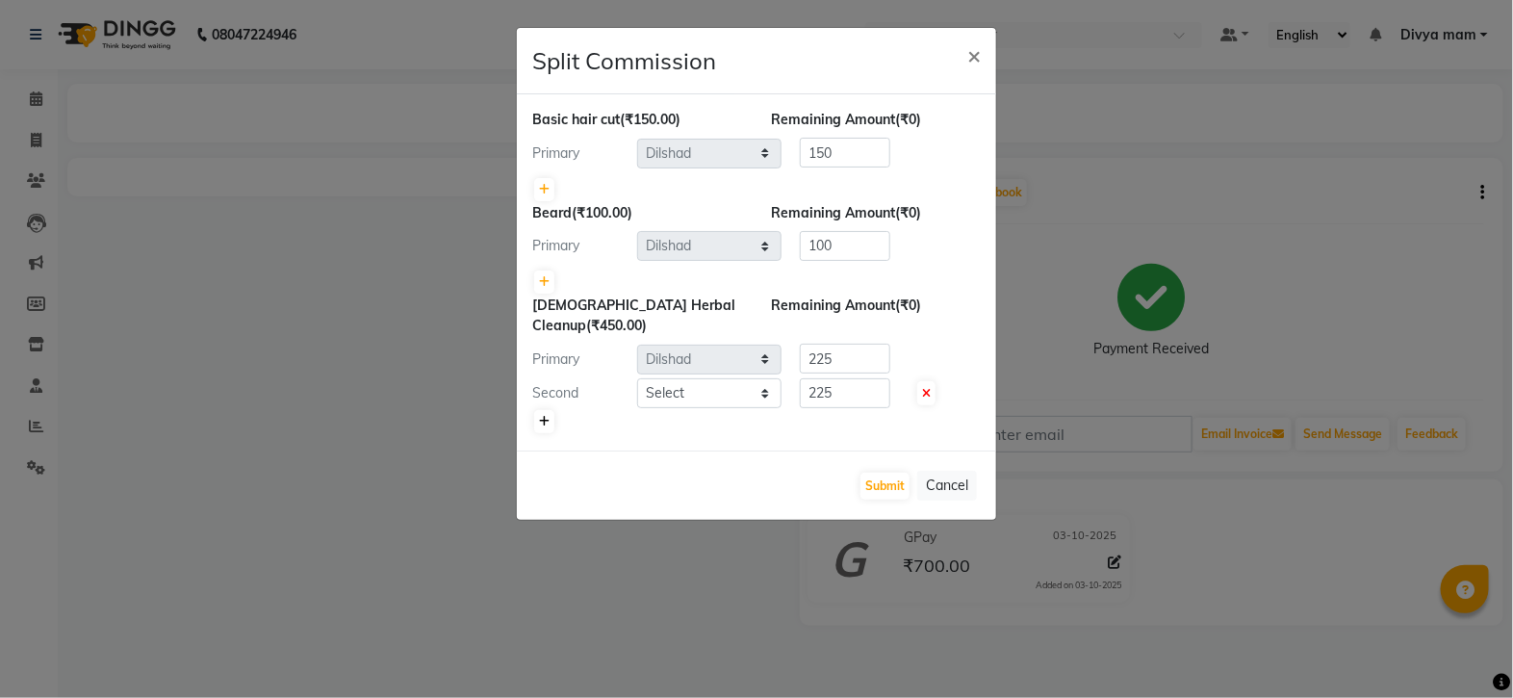
click at [549, 420] on icon at bounding box center [544, 422] width 11 height 12
type input "150"
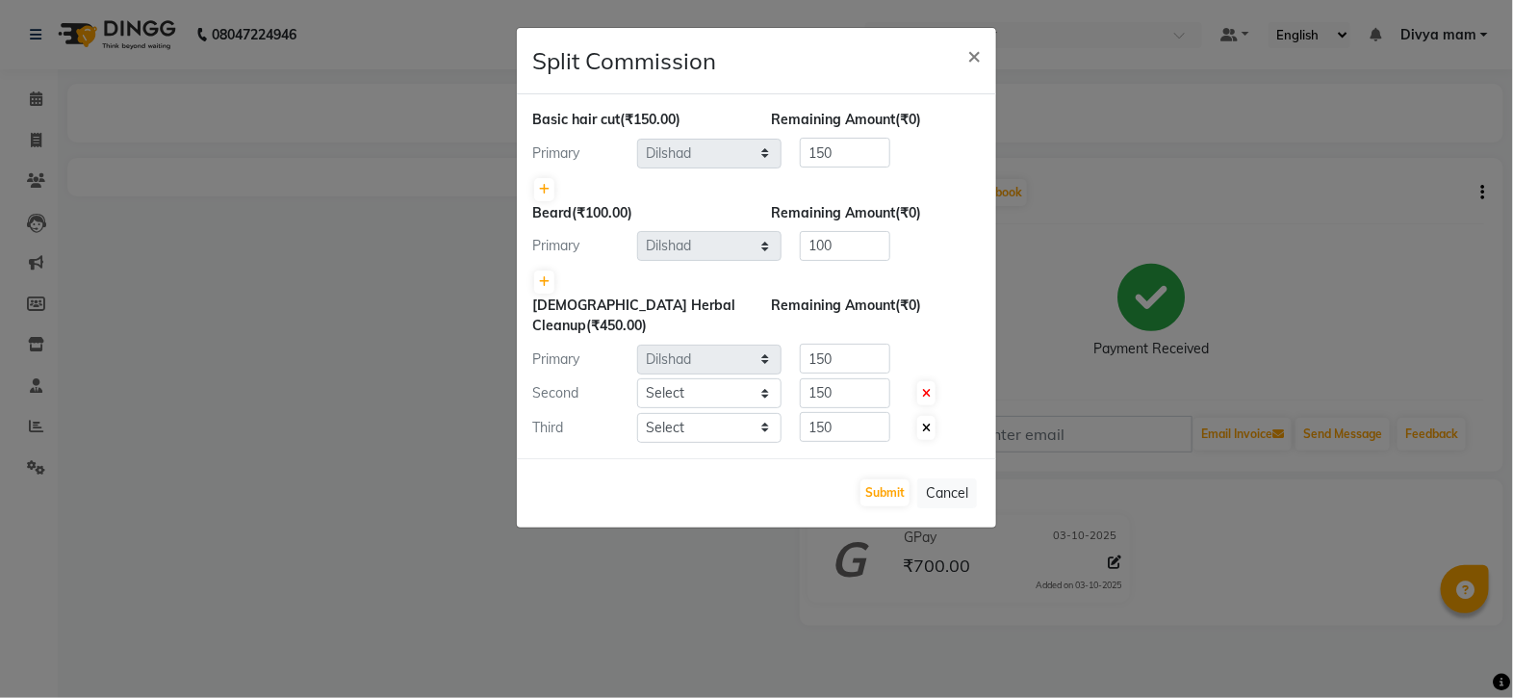
click at [926, 423] on icon at bounding box center [926, 429] width 9 height 12
type input "225"
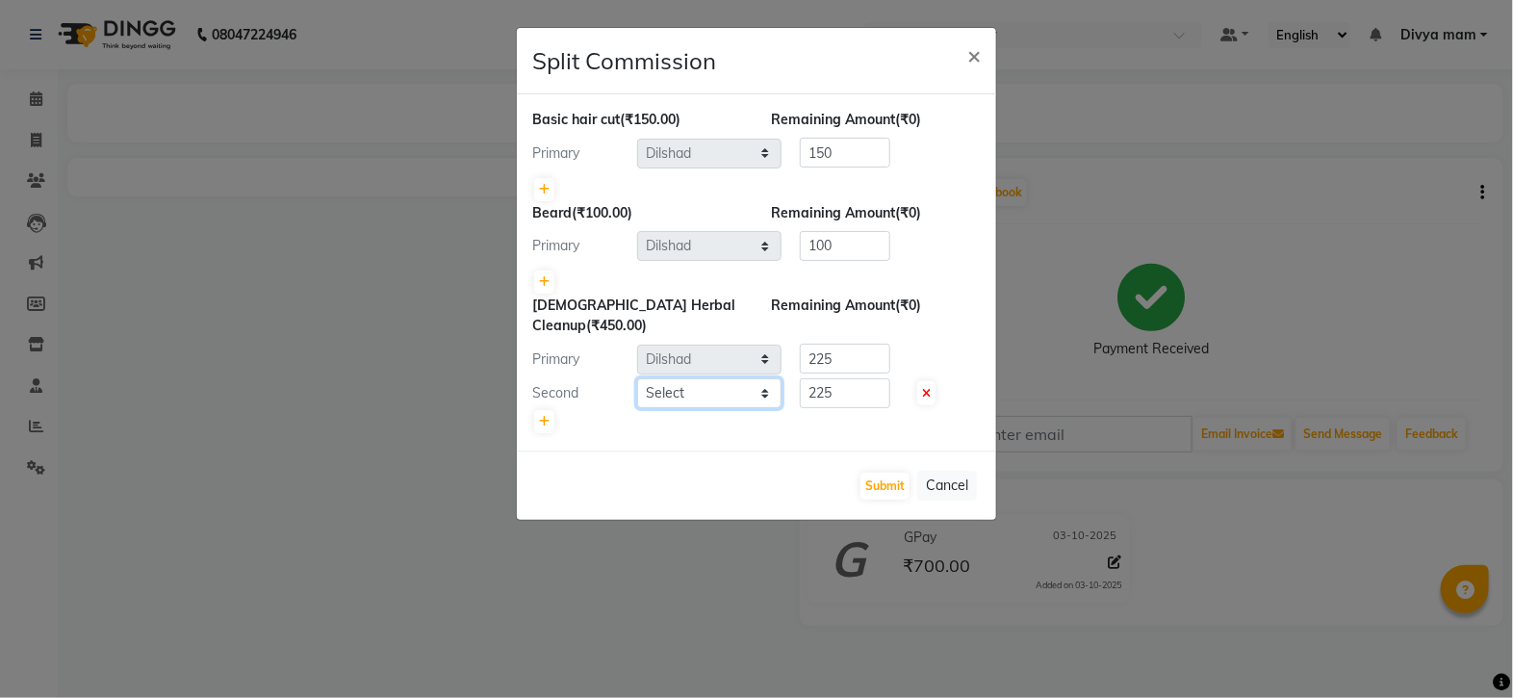
click at [759, 378] on select "Select Afreen sayyed Amir Bharti Raipure Chandan Shamnani Dilshad Divya mam Far…" at bounding box center [709, 393] width 144 height 30
select select "63070"
click at [637, 378] on select "Select Afreen sayyed Amir Bharti Raipure Chandan Shamnani Dilshad Divya mam Far…" at bounding box center [709, 393] width 144 height 30
click at [865, 350] on input "225" at bounding box center [845, 359] width 90 height 30
type input "2"
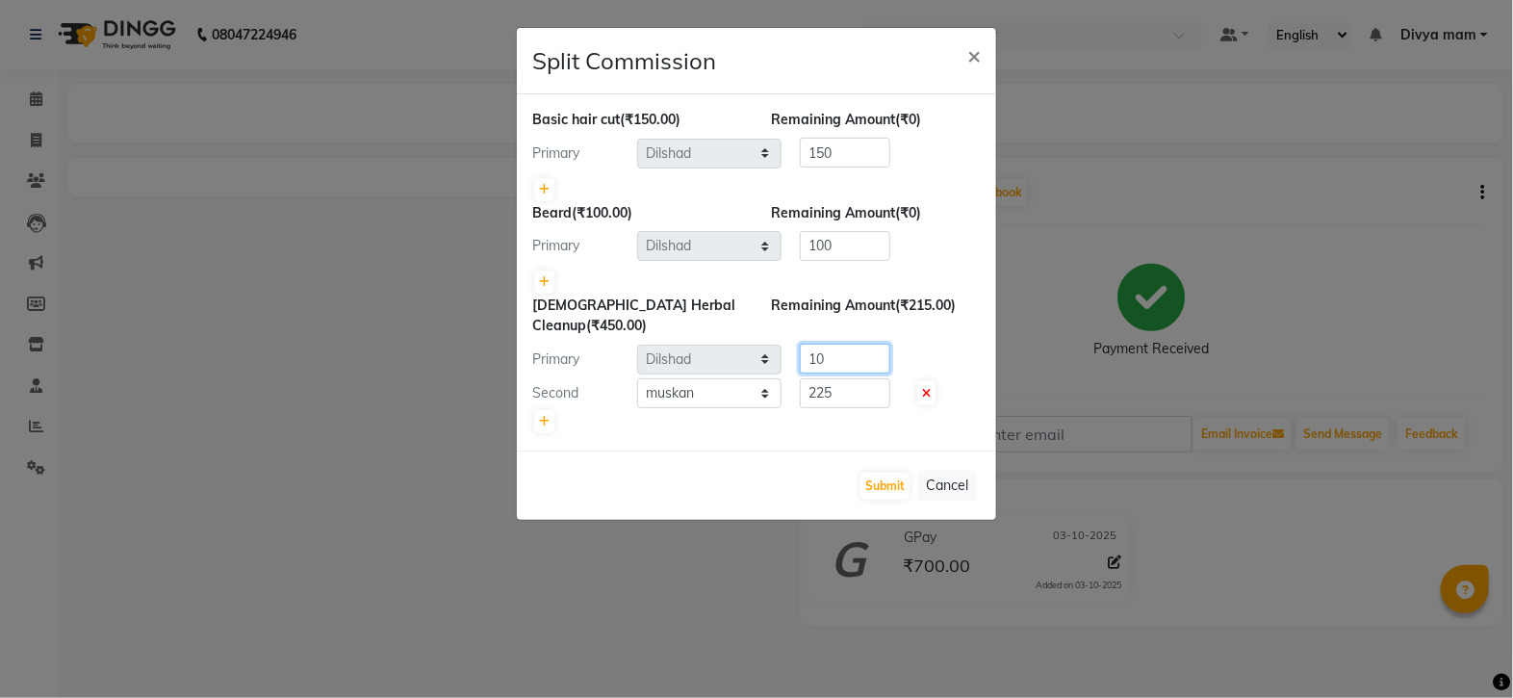
type input "10"
click at [845, 397] on input "225" at bounding box center [845, 393] width 90 height 30
type input "2"
type input "440"
click at [865, 496] on button "Submit" at bounding box center [885, 486] width 49 height 27
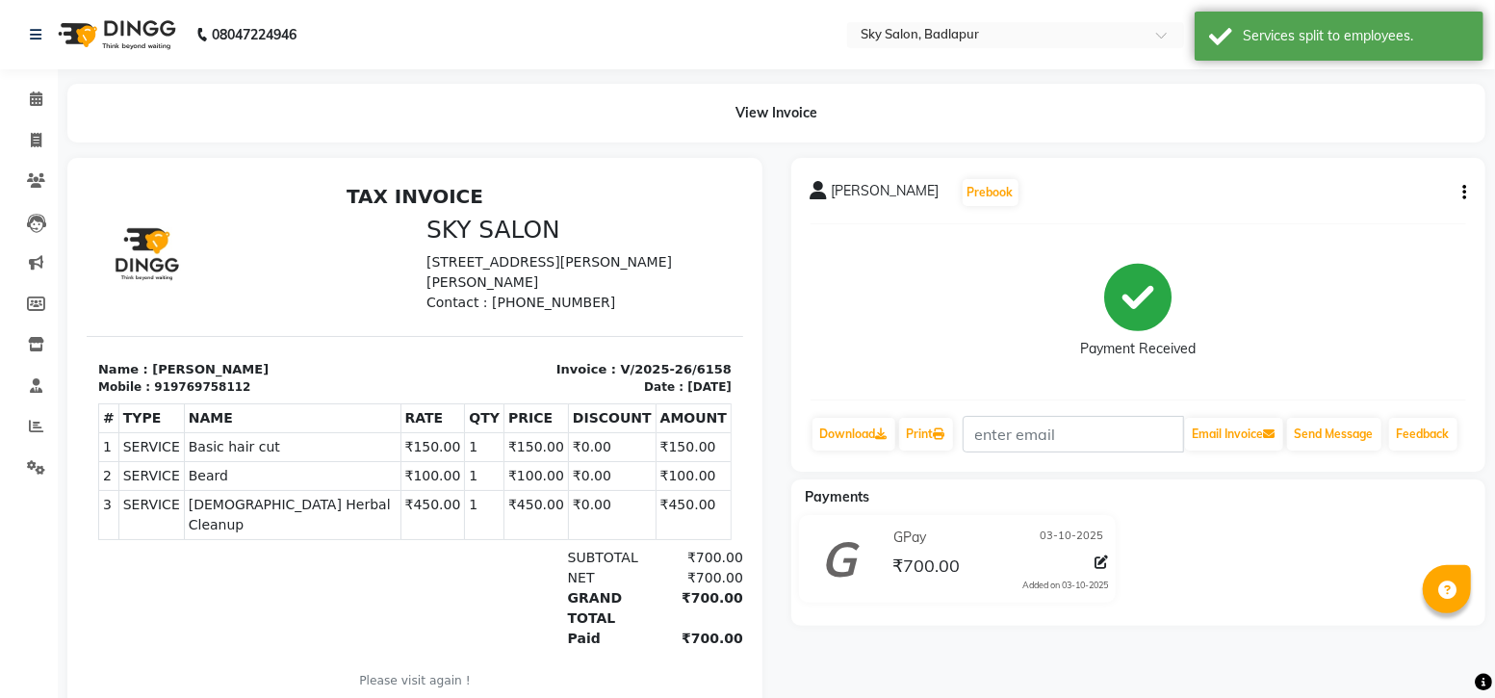
click at [1459, 199] on button "button" at bounding box center [1460, 193] width 12 height 20
click at [1428, 200] on div "Split Service Amount" at bounding box center [1368, 192] width 132 height 24
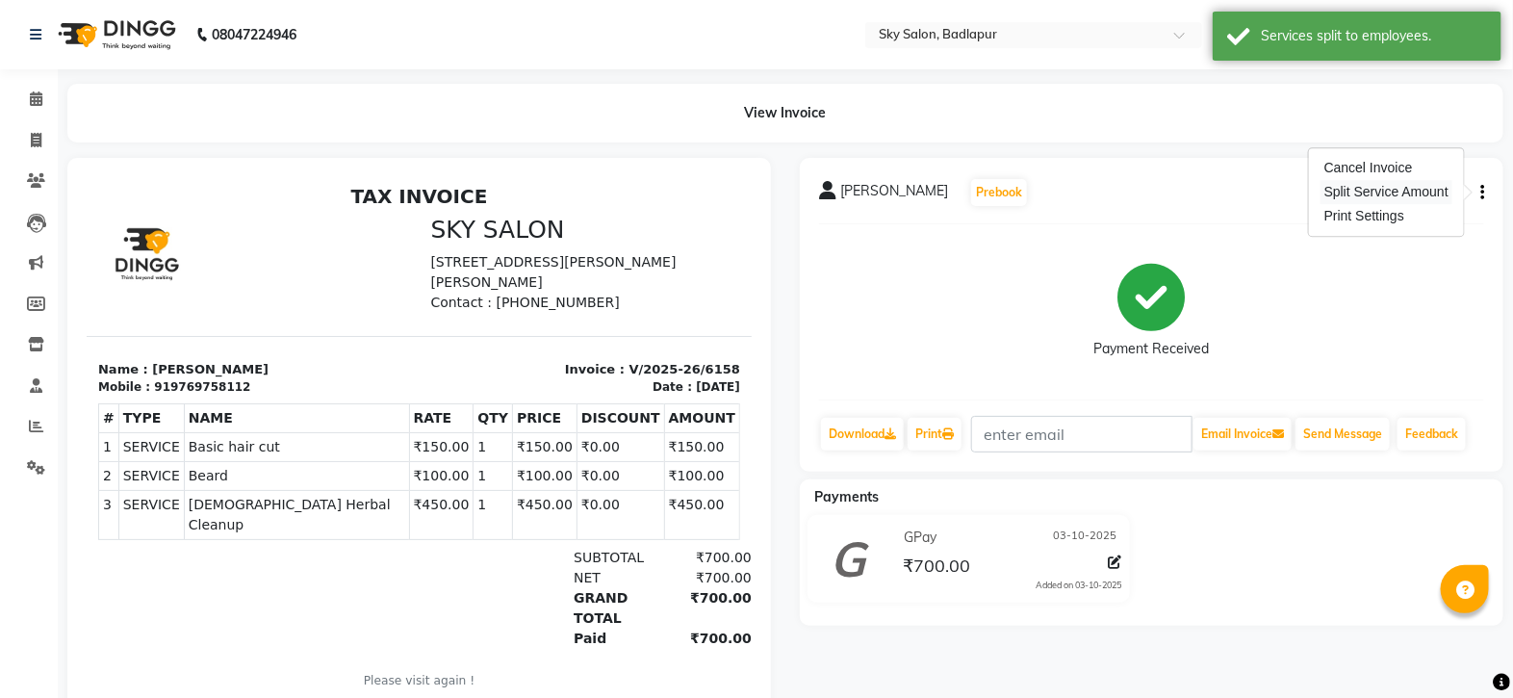
select select "66825"
select select "63070"
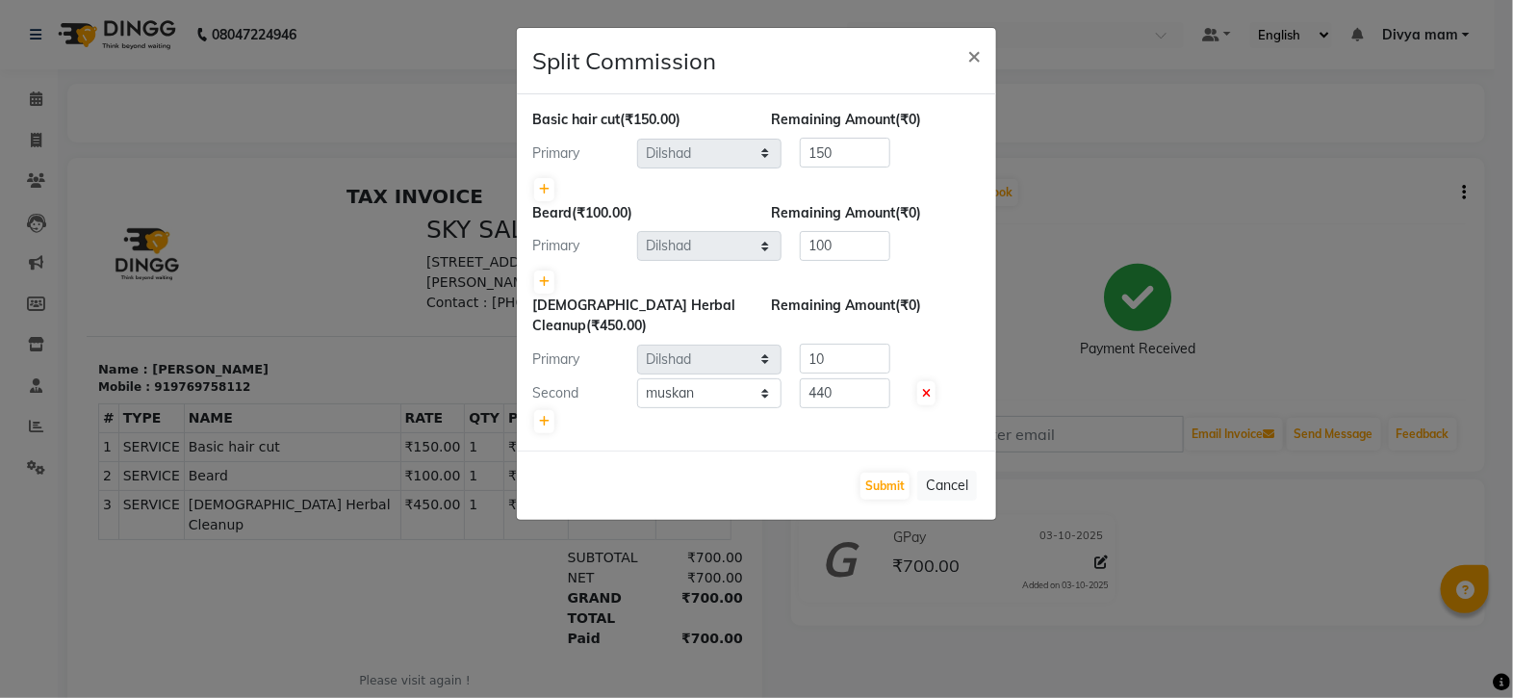
click at [1266, 561] on ngb-modal-window "Split Commission × Basic hair cut (₹150.00) Remaining Amount (₹0) Primary Selec…" at bounding box center [756, 349] width 1513 height 698
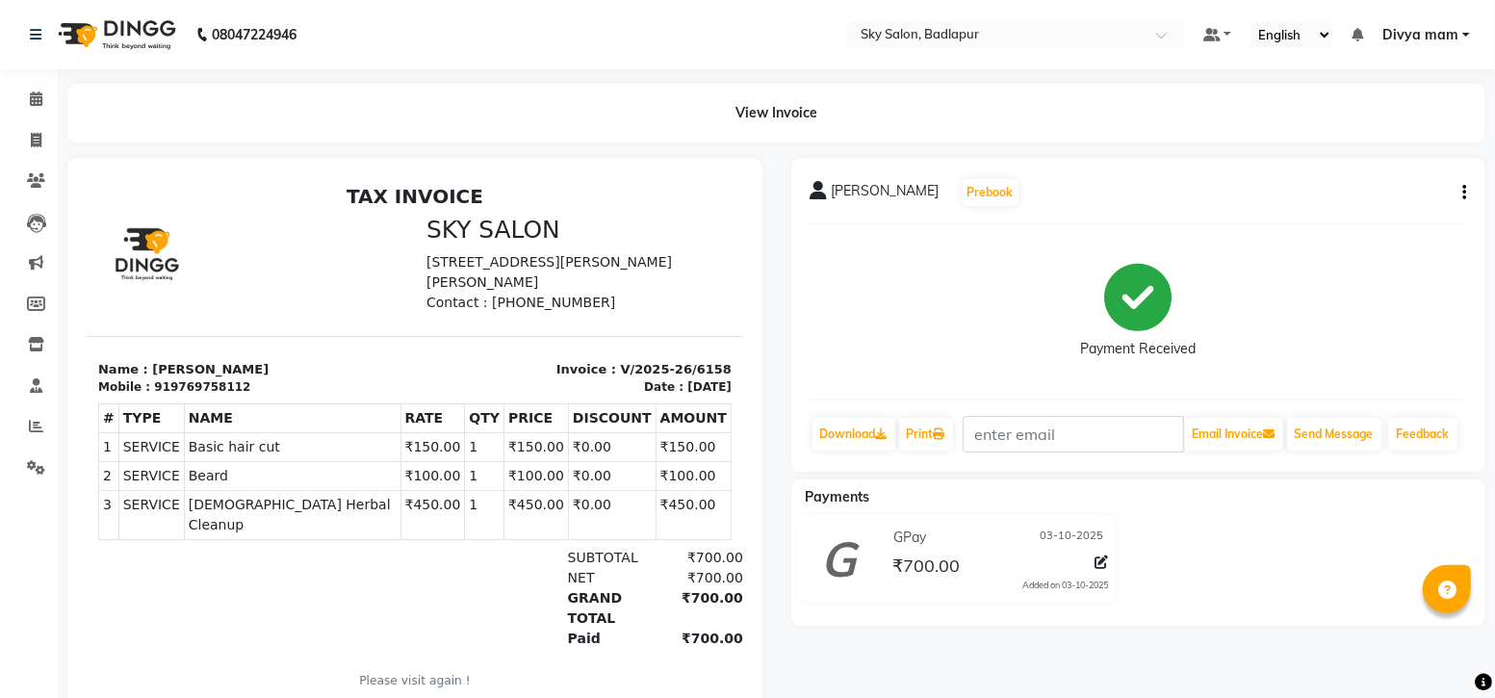
click at [1463, 193] on icon "button" at bounding box center [1464, 193] width 4 height 1
click at [1423, 196] on div "Split Service Amount" at bounding box center [1368, 192] width 132 height 24
select select "66825"
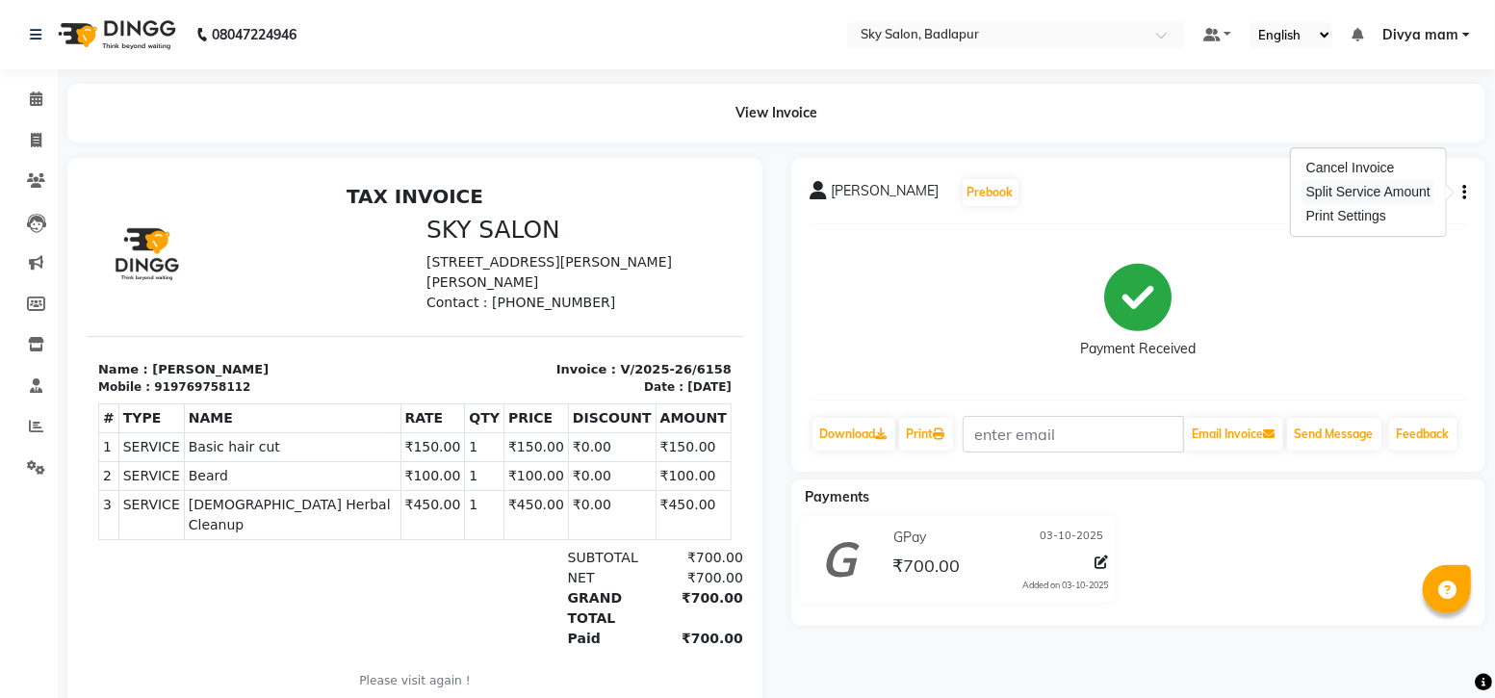
select select "63070"
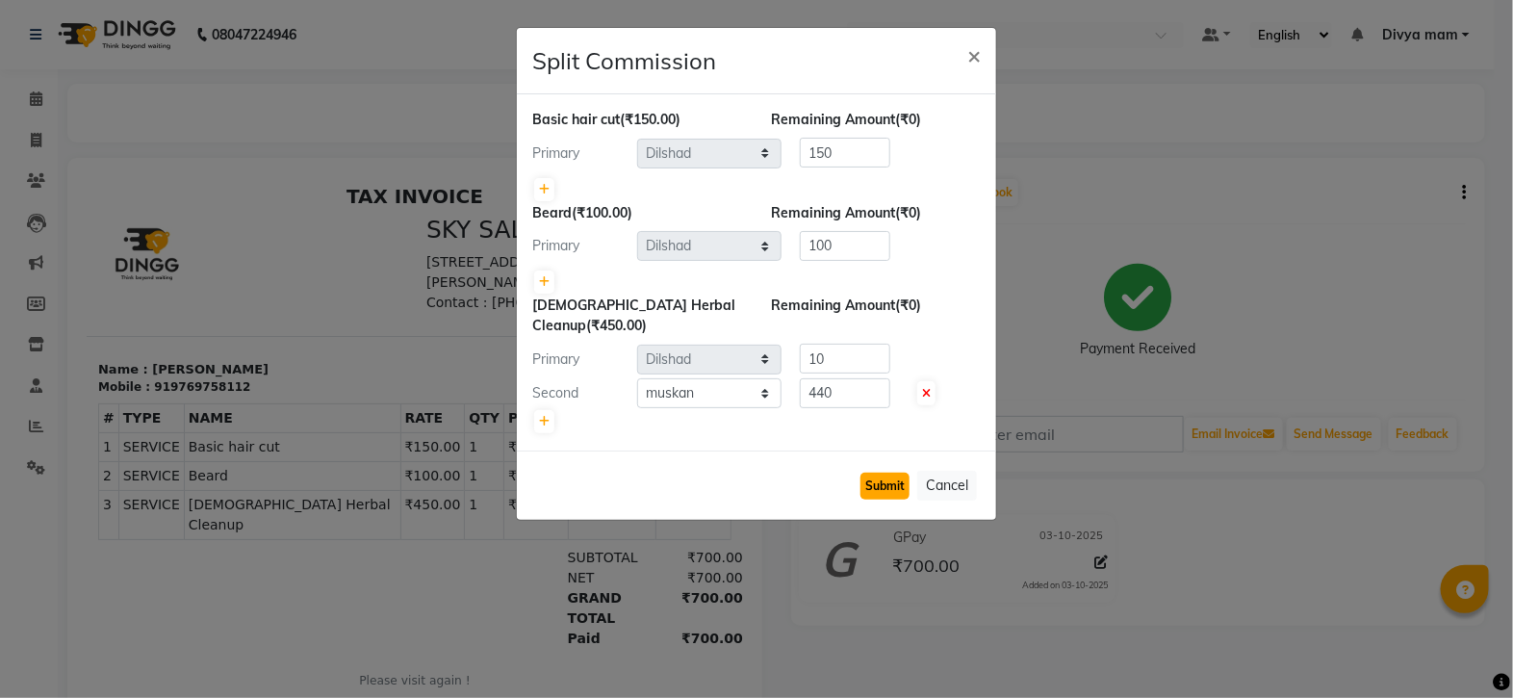
click at [894, 473] on button "Submit" at bounding box center [885, 486] width 49 height 27
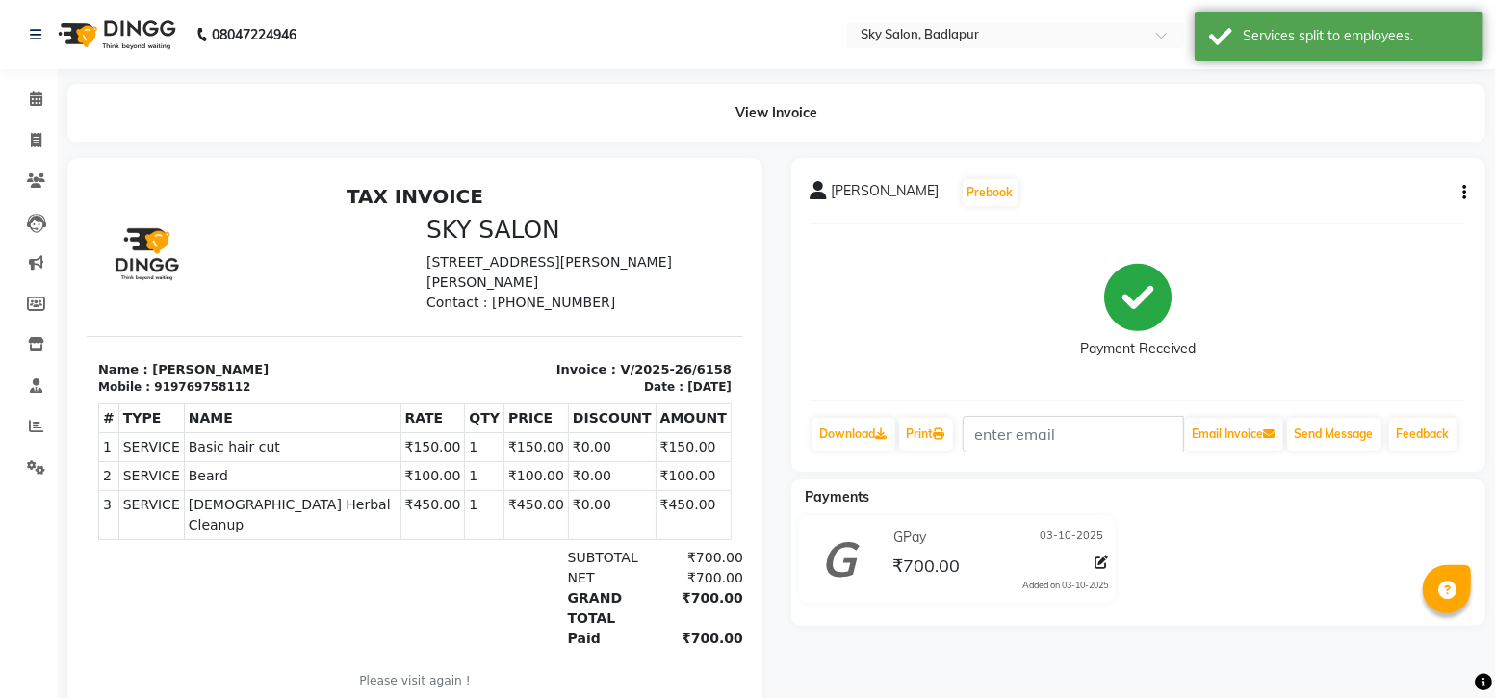
scroll to position [14, 0]
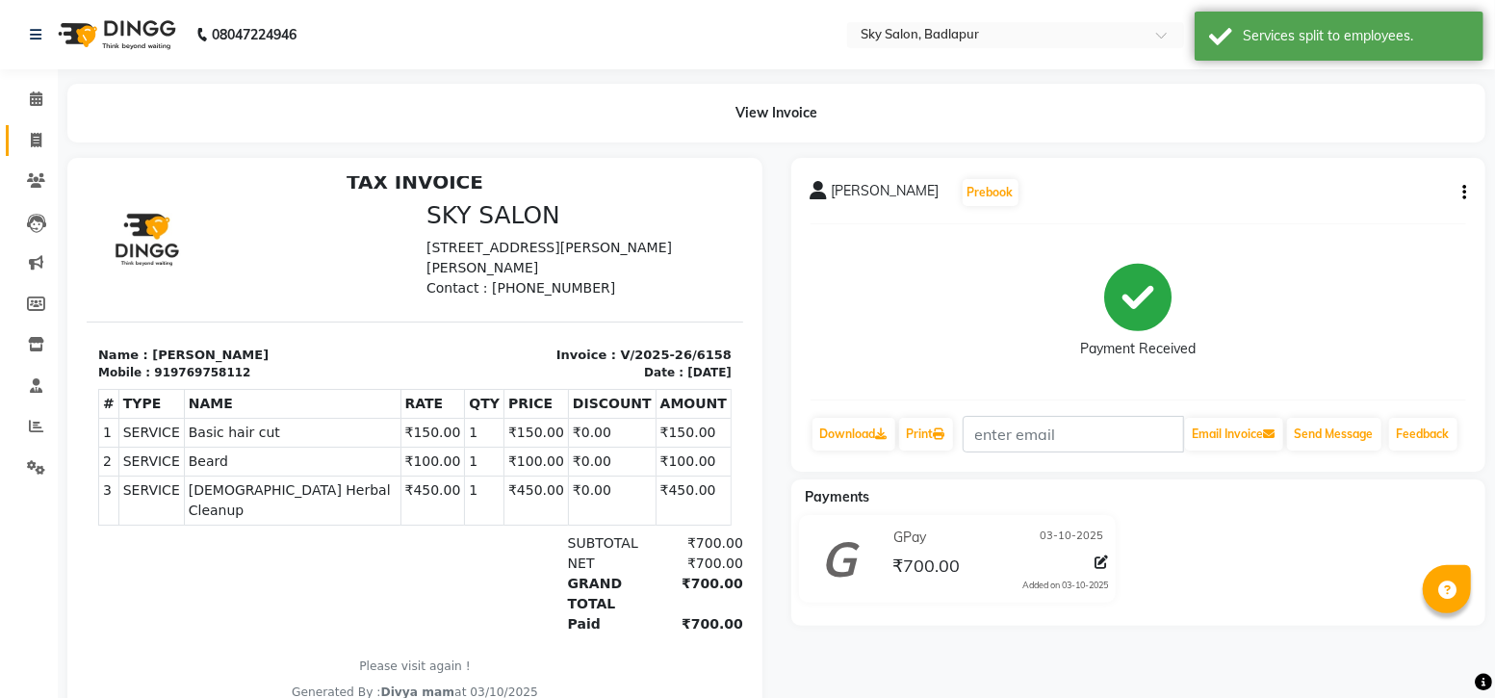
click at [48, 137] on span at bounding box center [36, 141] width 34 height 22
select select "service"
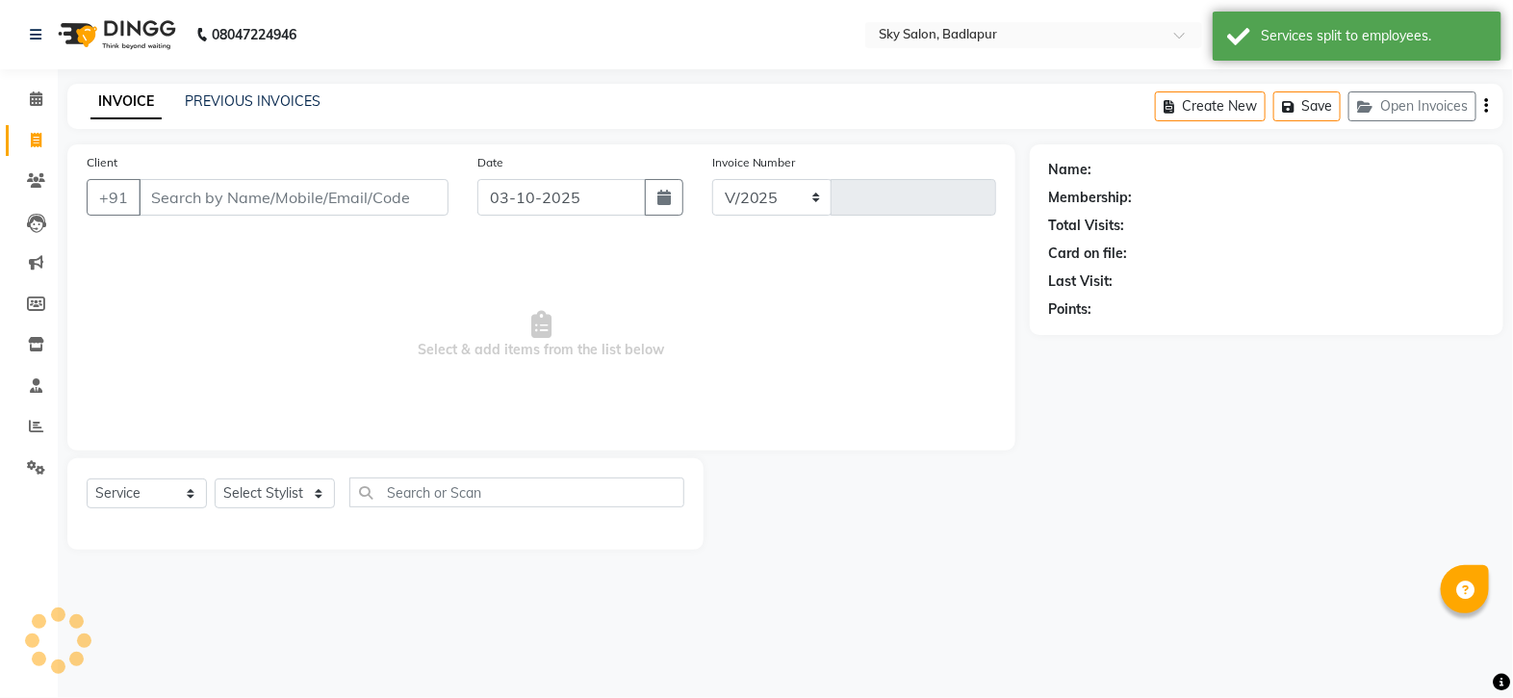
select select "6927"
type input "6160"
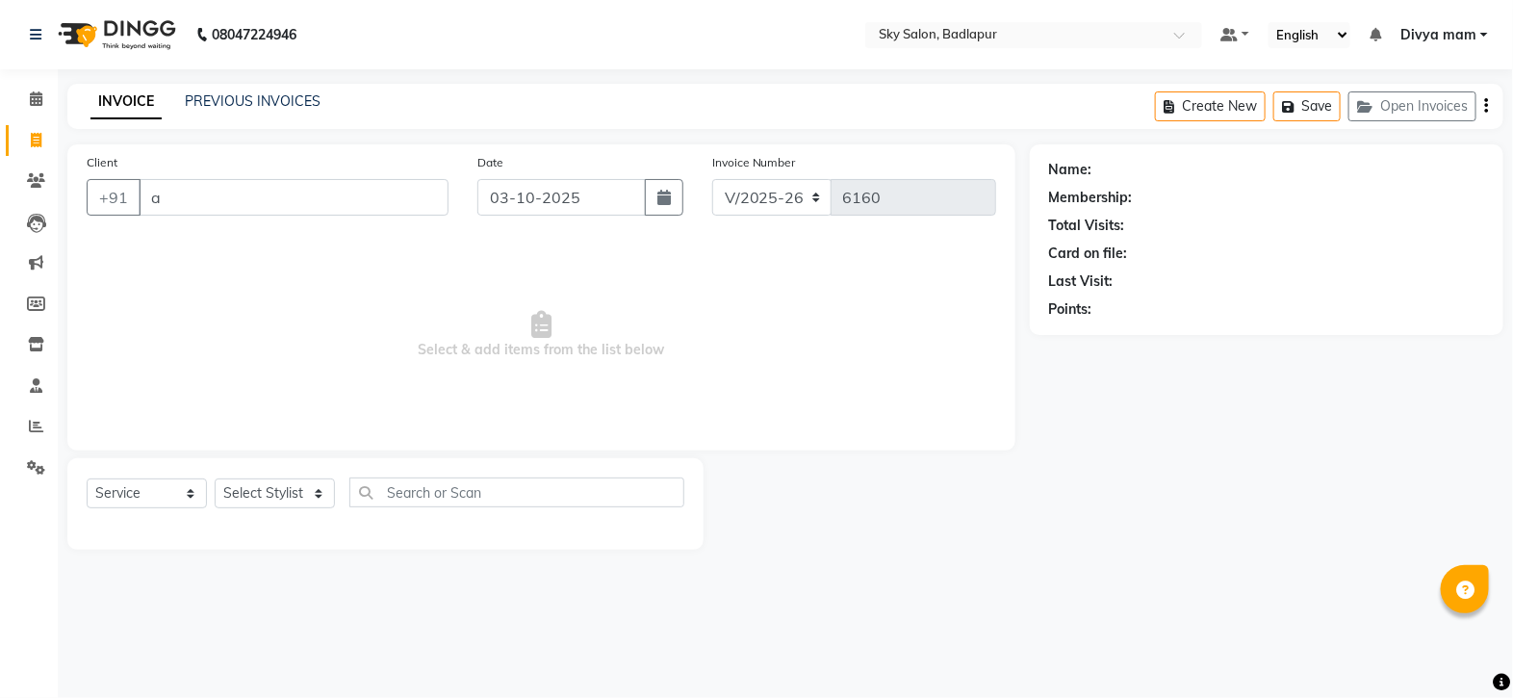
type input "a"
click at [182, 206] on input "a" at bounding box center [294, 197] width 310 height 37
click at [1436, 97] on button "Open Invoices" at bounding box center [1413, 106] width 128 height 30
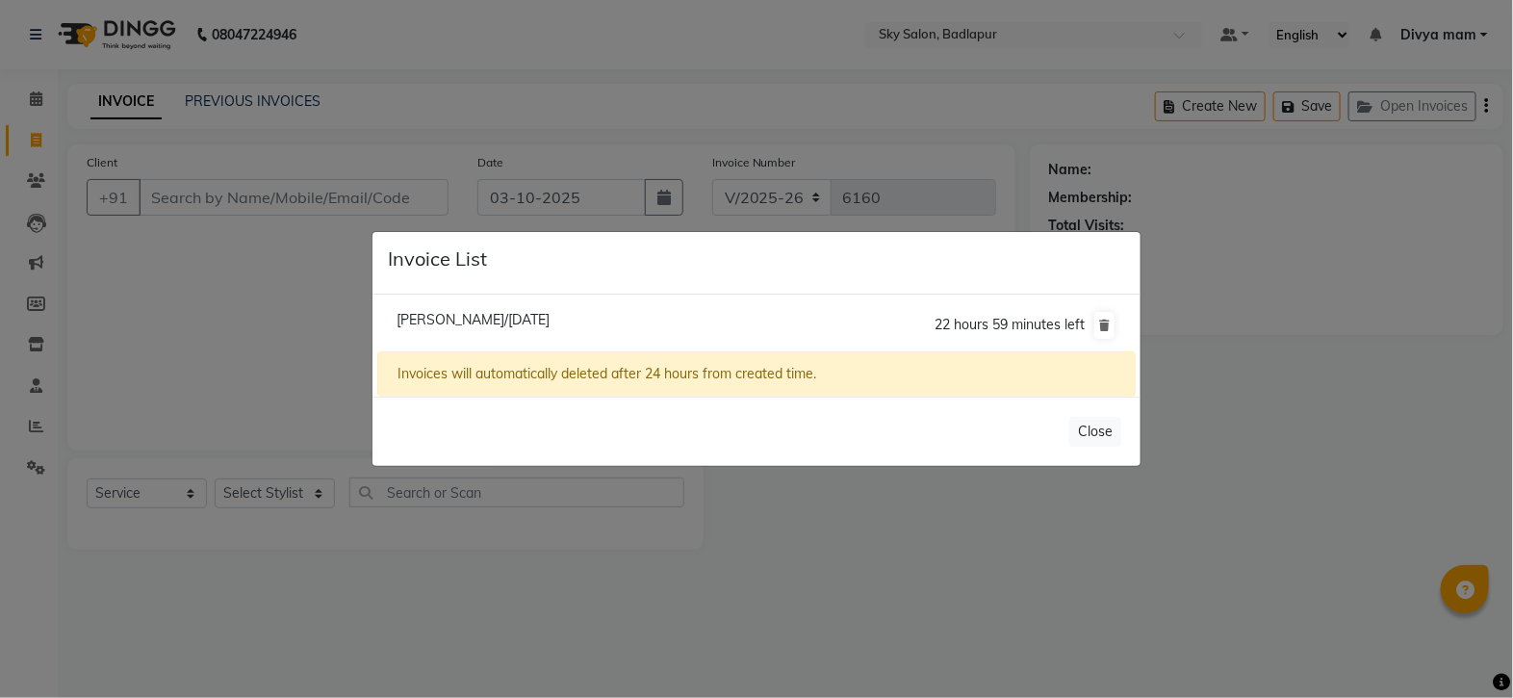
click at [476, 322] on span "Manish Desai/03 October 2025" at bounding box center [473, 319] width 153 height 17
type input "7028613929"
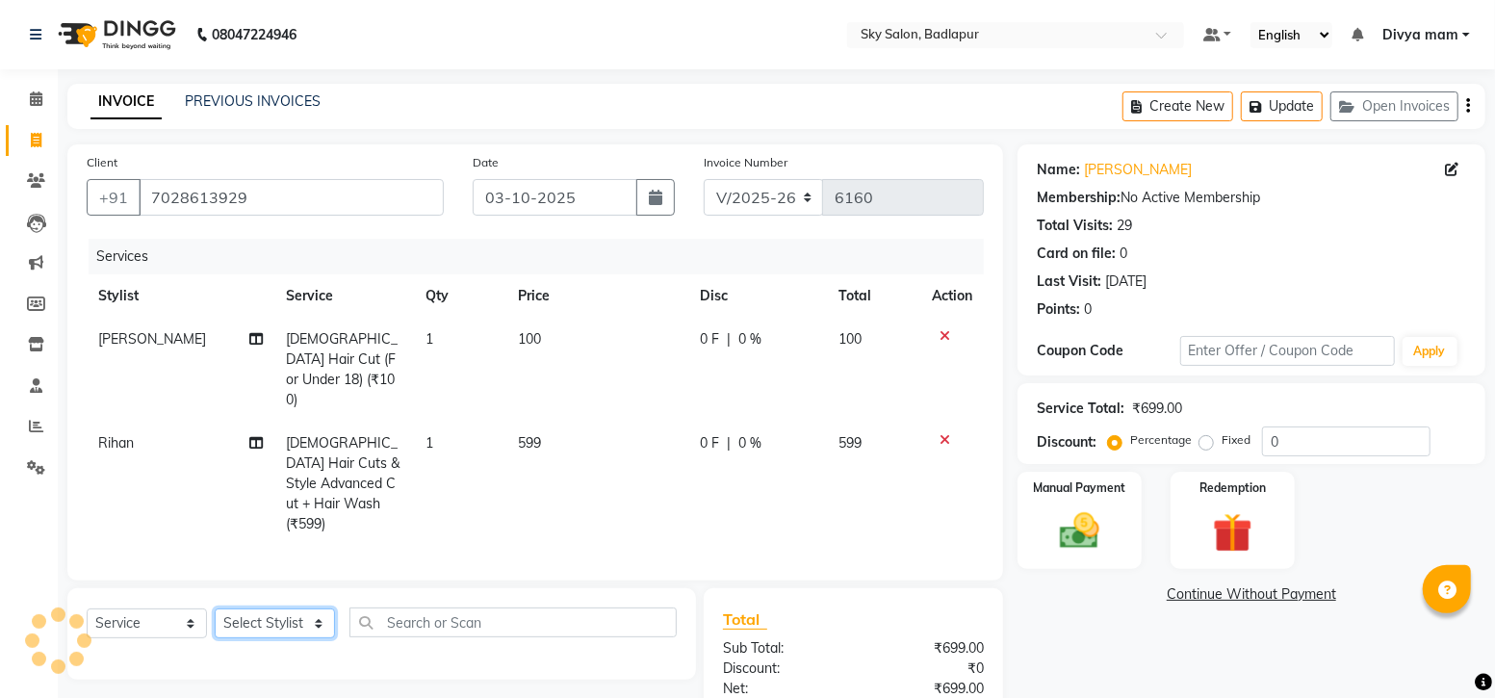
click at [248, 608] on select "Select Stylist [PERSON_NAME] [PERSON_NAME] [PERSON_NAME] [PERSON_NAME] mam [PER…" at bounding box center [275, 623] width 120 height 30
select select "65569"
click at [215, 608] on select "Select Stylist [PERSON_NAME] [PERSON_NAME] [PERSON_NAME] [PERSON_NAME] mam [PER…" at bounding box center [275, 623] width 120 height 30
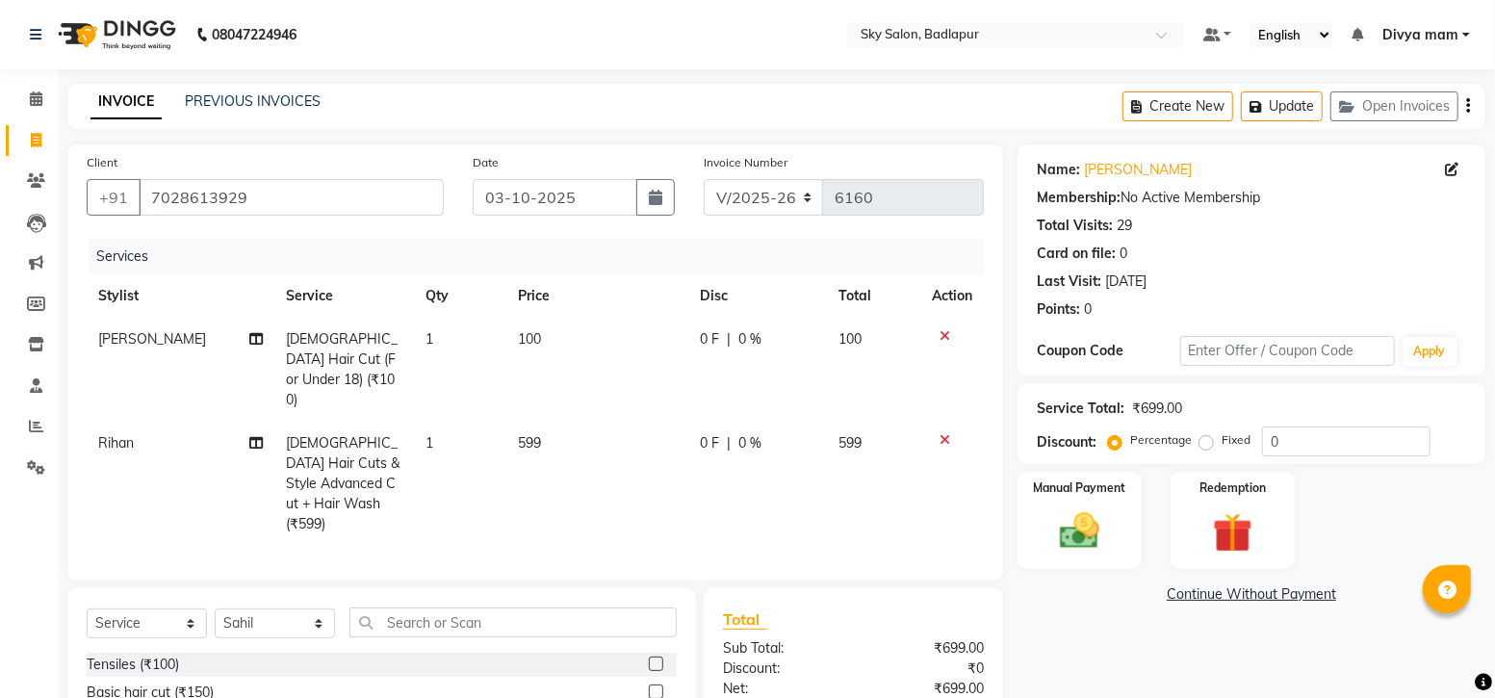
click at [649, 684] on label at bounding box center [656, 691] width 14 height 14
click at [649, 686] on input "checkbox" at bounding box center [655, 692] width 13 height 13
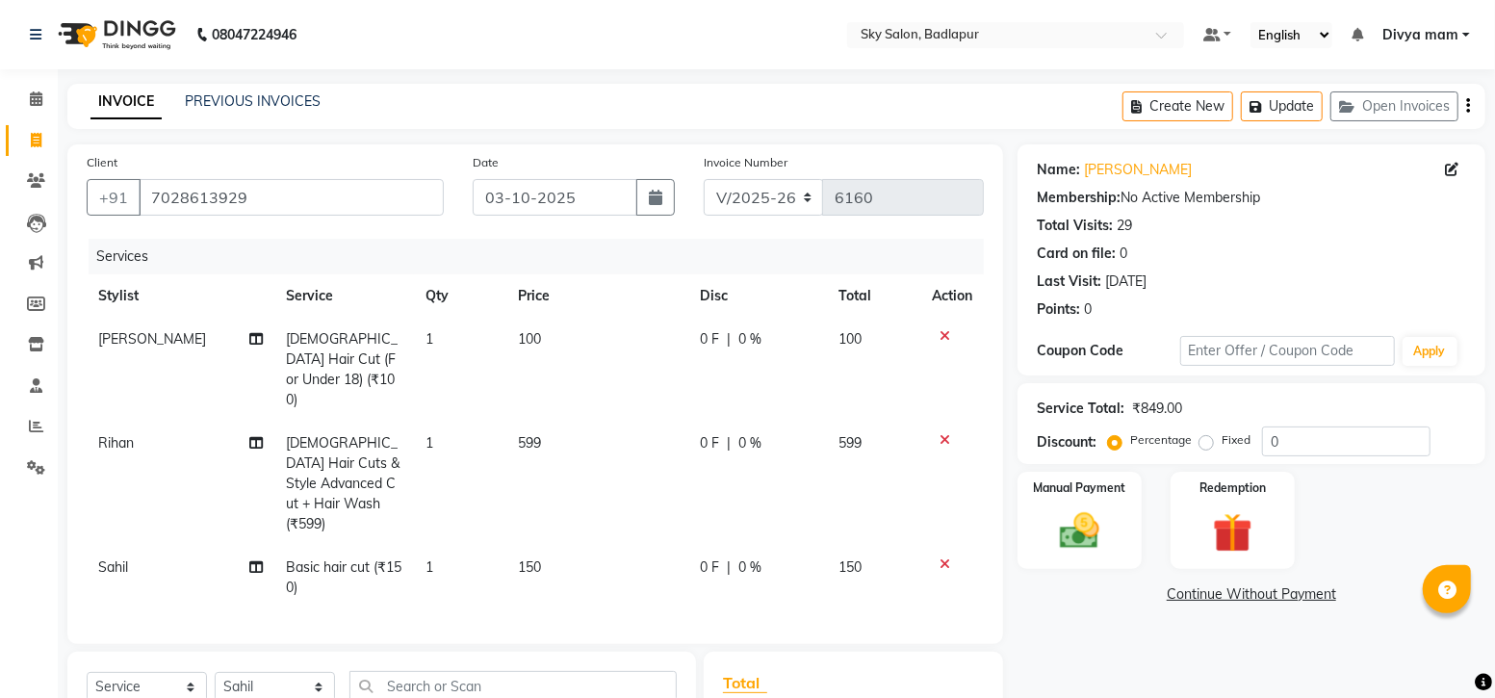
checkbox input "false"
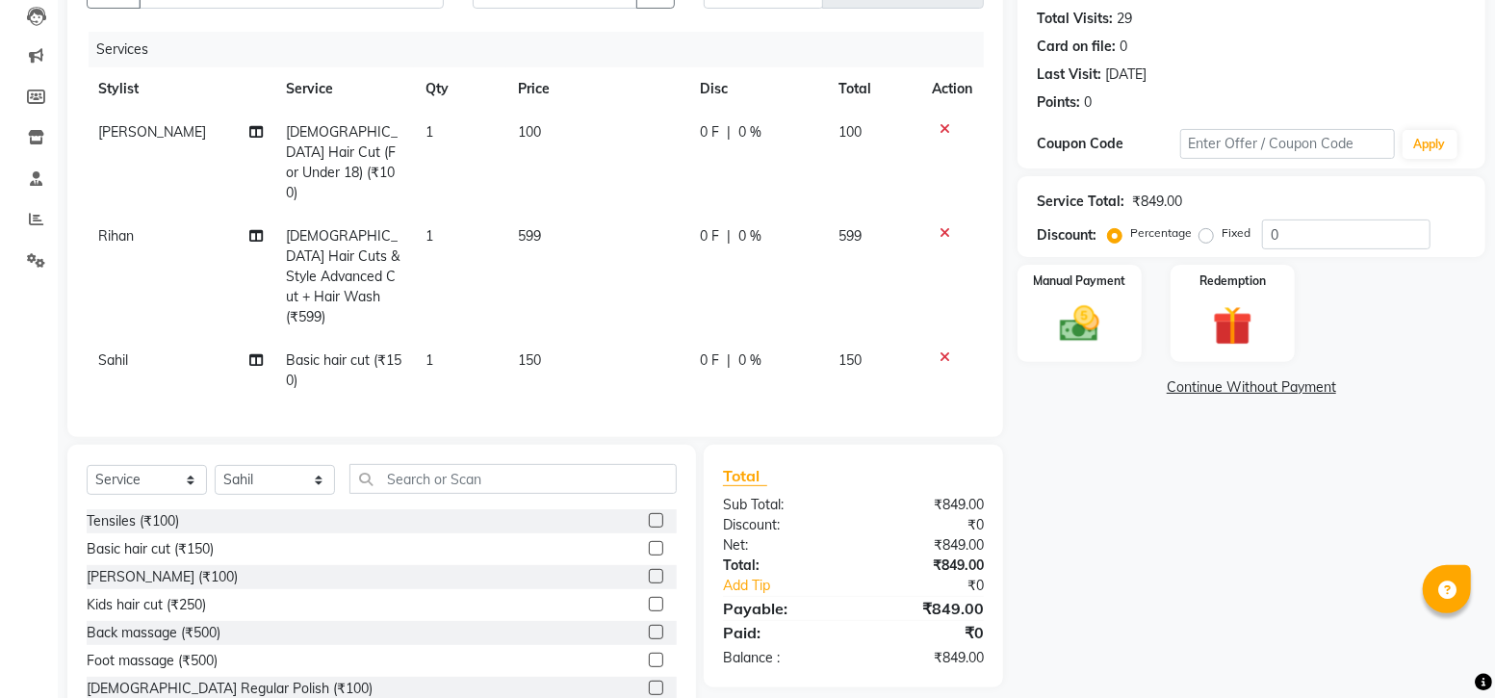
scroll to position [225, 0]
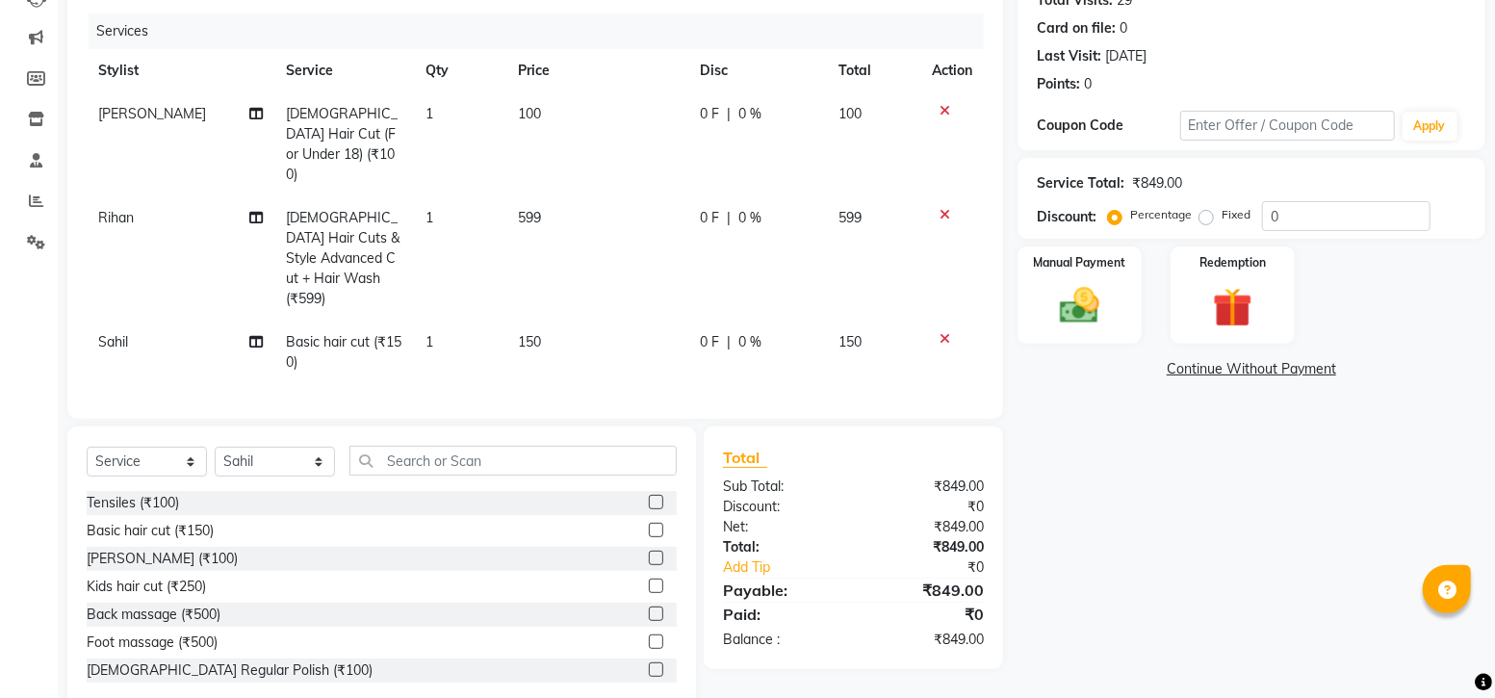
click at [649, 551] on label at bounding box center [656, 558] width 14 height 14
click at [649, 553] on input "checkbox" at bounding box center [655, 559] width 13 height 13
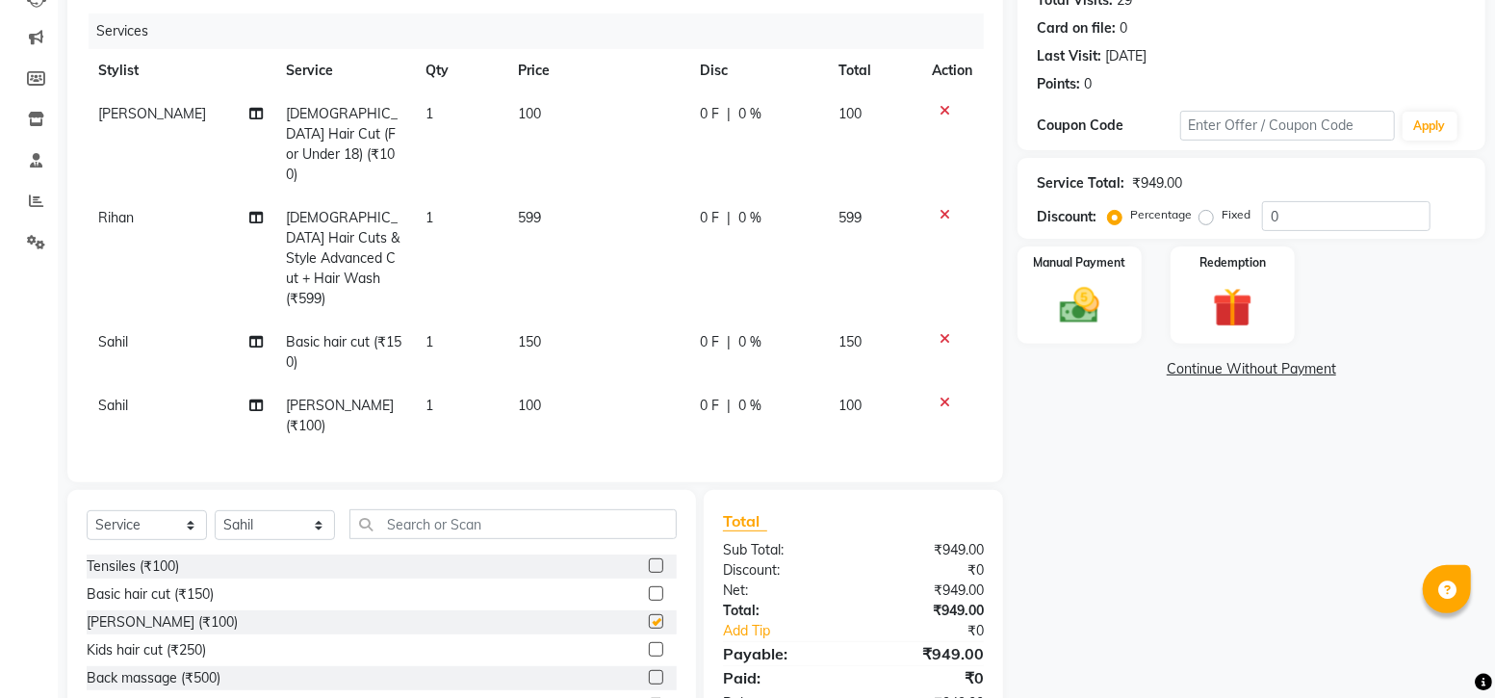
checkbox input "false"
click at [303, 510] on select "Select Stylist [PERSON_NAME] [PERSON_NAME] [PERSON_NAME] [PERSON_NAME] mam [PER…" at bounding box center [275, 525] width 120 height 30
select select "63070"
click at [215, 510] on select "Select Stylist [PERSON_NAME] [PERSON_NAME] [PERSON_NAME] [PERSON_NAME] mam [PER…" at bounding box center [275, 525] width 120 height 30
click at [428, 509] on input "text" at bounding box center [512, 524] width 327 height 30
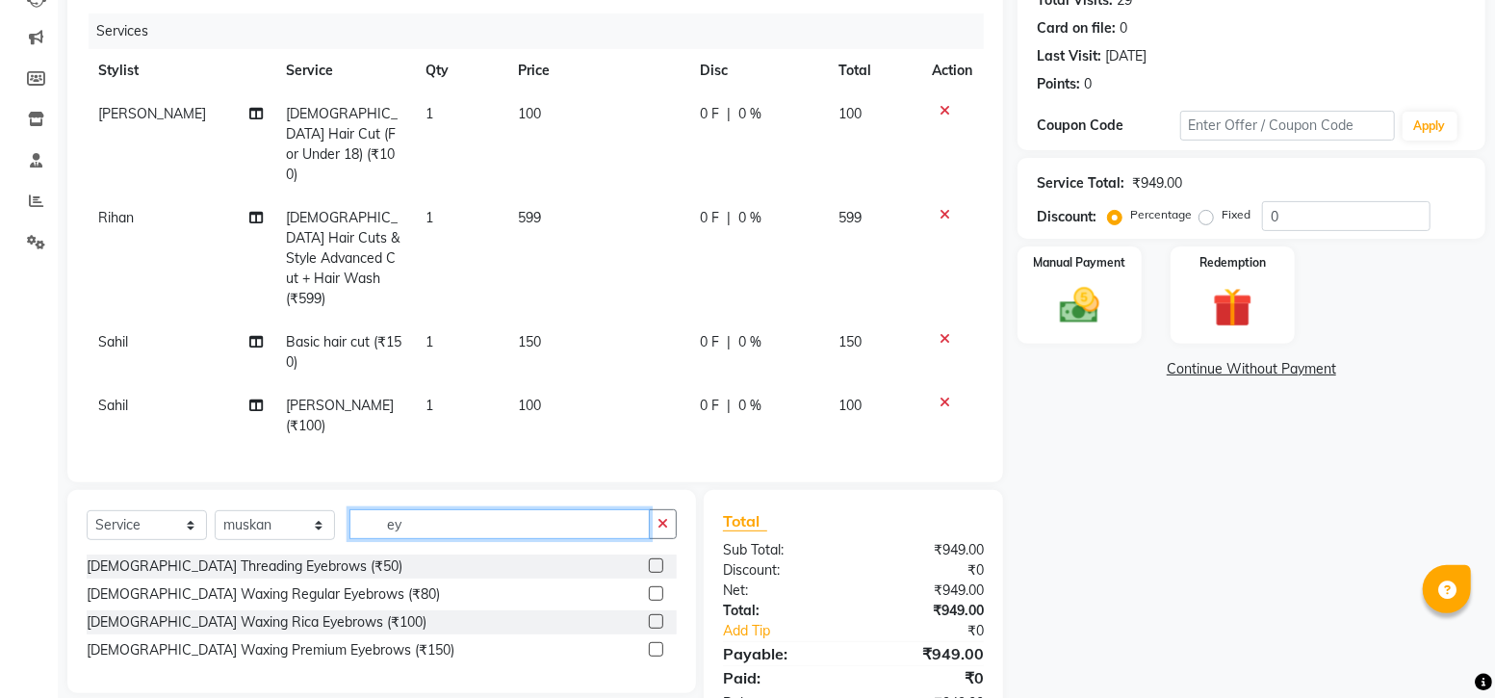
type input "ey"
click at [656, 558] on label at bounding box center [656, 565] width 14 height 14
click at [656, 560] on input "checkbox" at bounding box center [655, 566] width 13 height 13
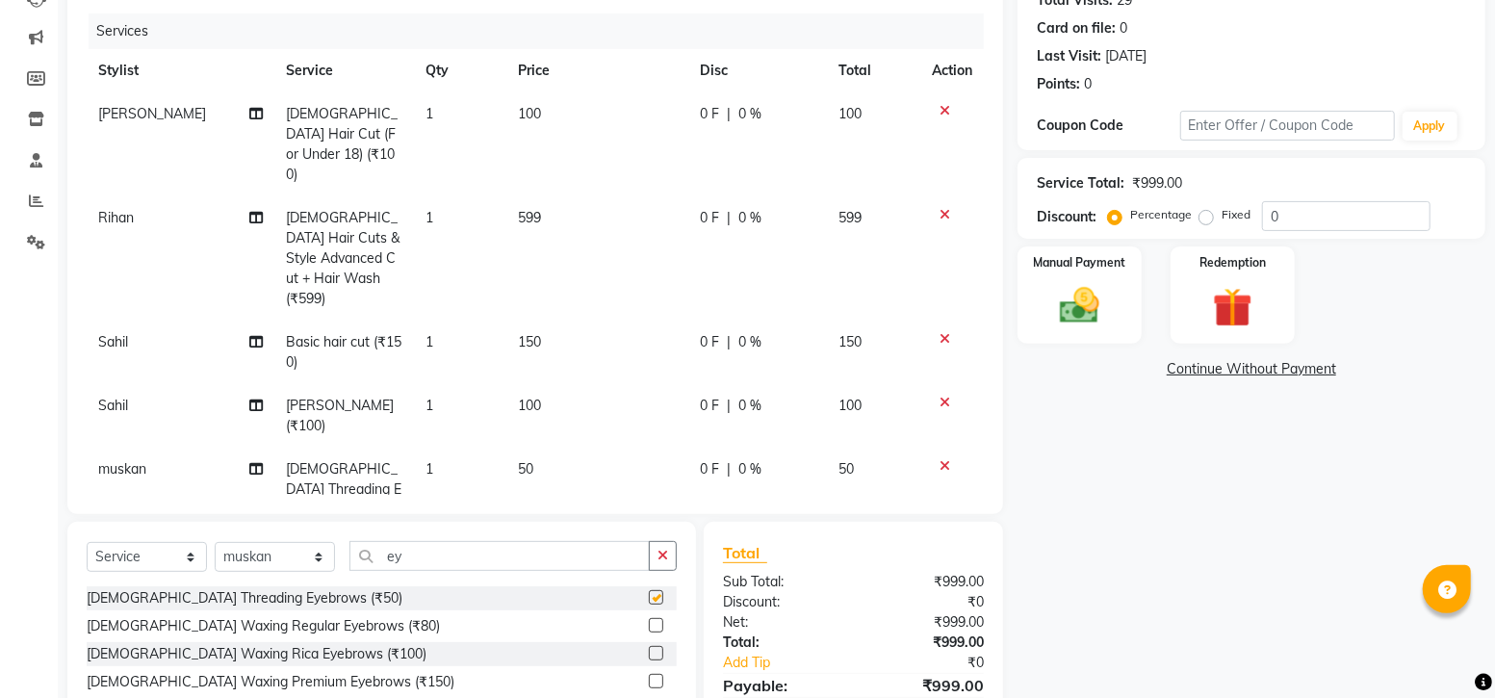
checkbox input "false"
drag, startPoint x: 457, startPoint y: 545, endPoint x: 457, endPoint y: 534, distance: 10.6
click at [457, 541] on div "Select Service Product Membership Package Voucher Prepaid Gift Card Select Styl…" at bounding box center [382, 563] width 590 height 45
click at [460, 541] on input "ey" at bounding box center [499, 556] width 300 height 30
click at [939, 459] on icon at bounding box center [944, 465] width 11 height 13
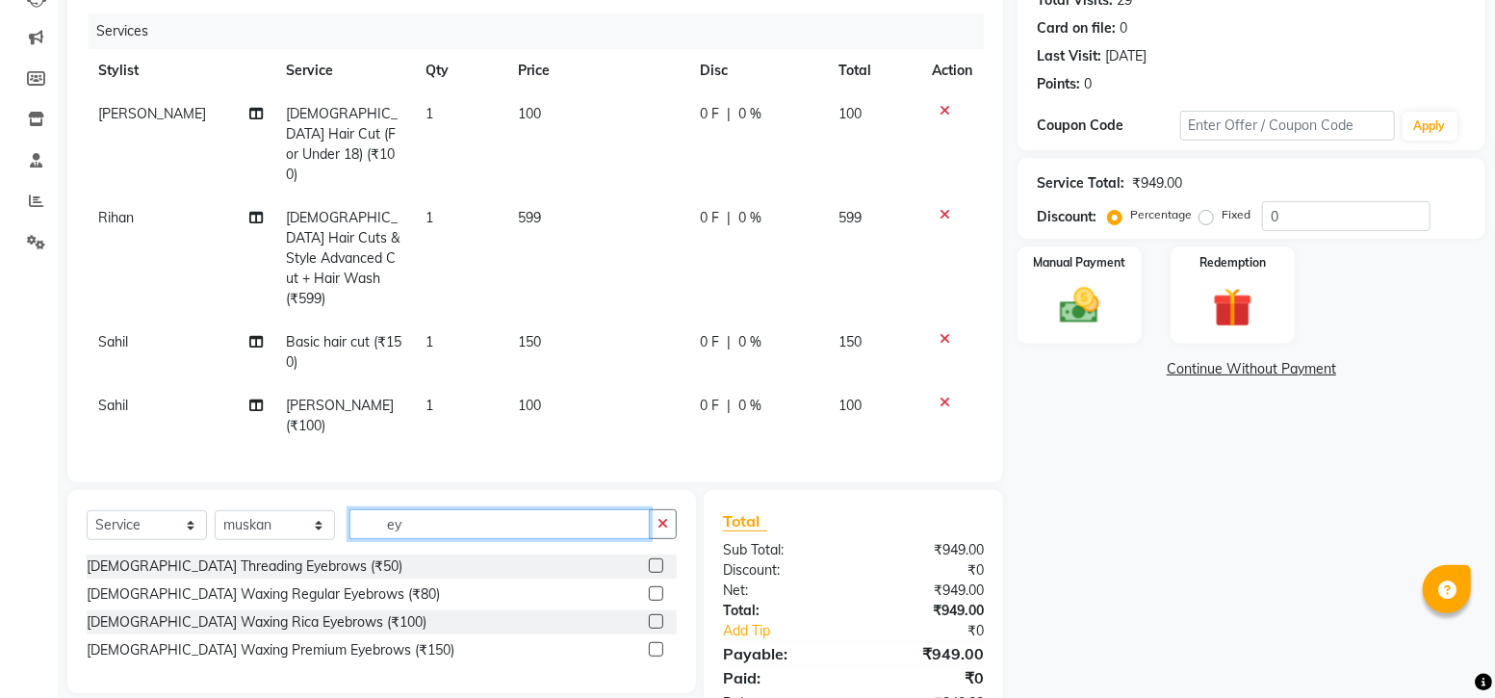
click at [450, 509] on input "ey" at bounding box center [499, 524] width 300 height 30
type input "e"
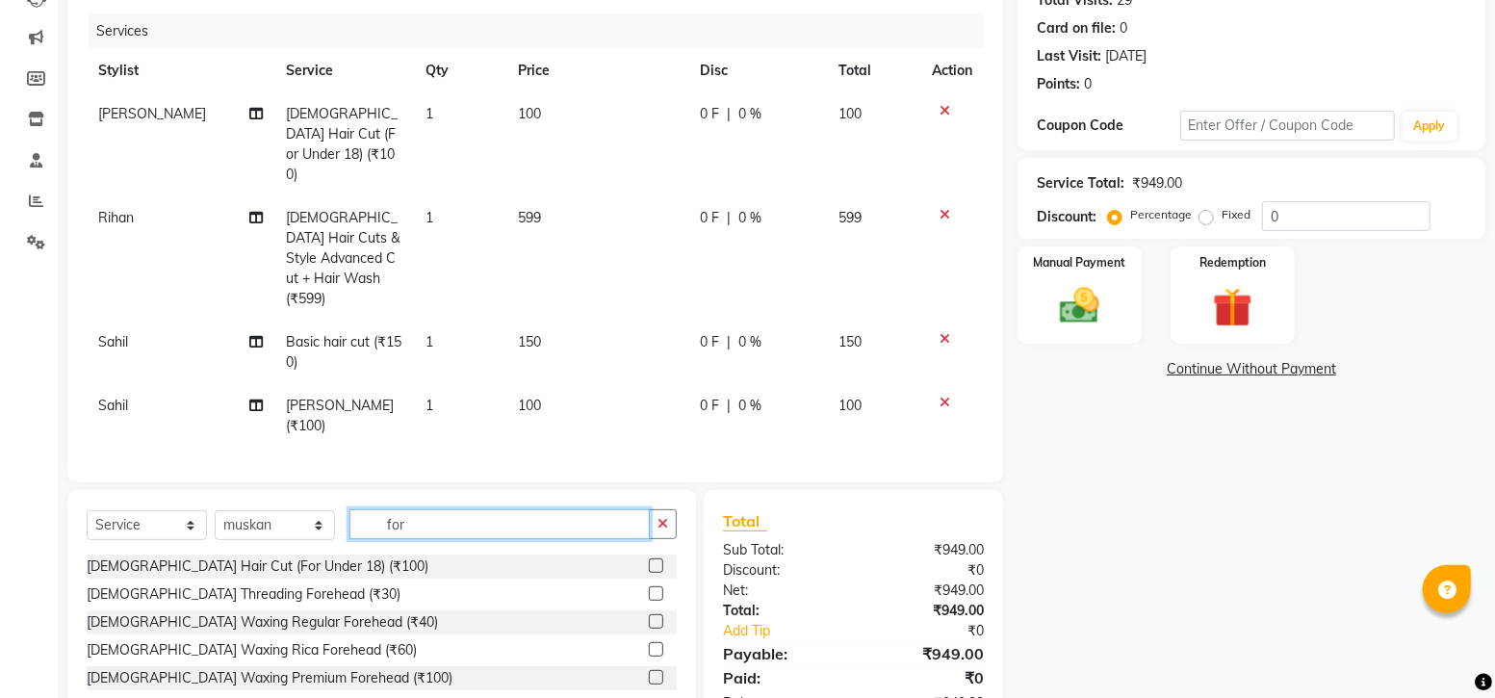
type input "for"
click at [653, 586] on label at bounding box center [656, 593] width 14 height 14
click at [653, 588] on input "checkbox" at bounding box center [655, 594] width 13 height 13
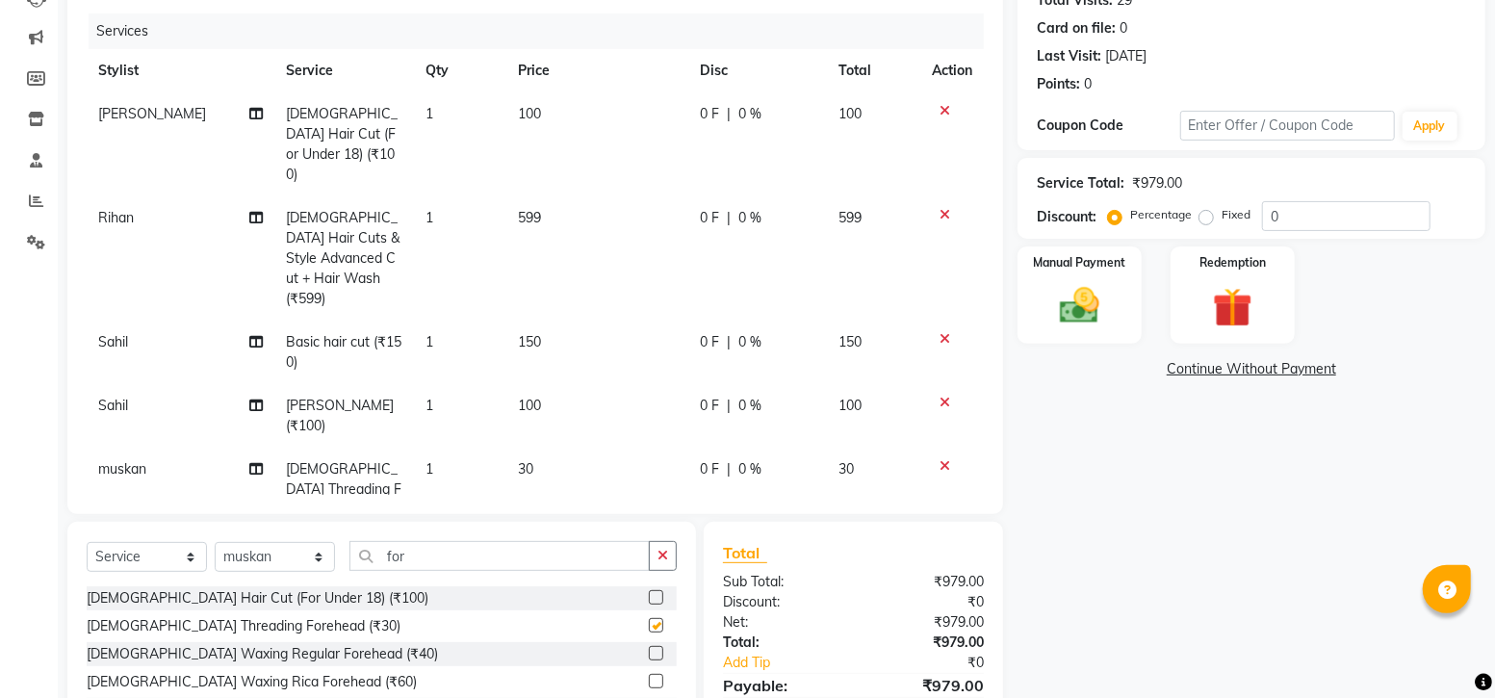
checkbox input "false"
click at [513, 541] on input "for" at bounding box center [499, 556] width 300 height 30
type input "f"
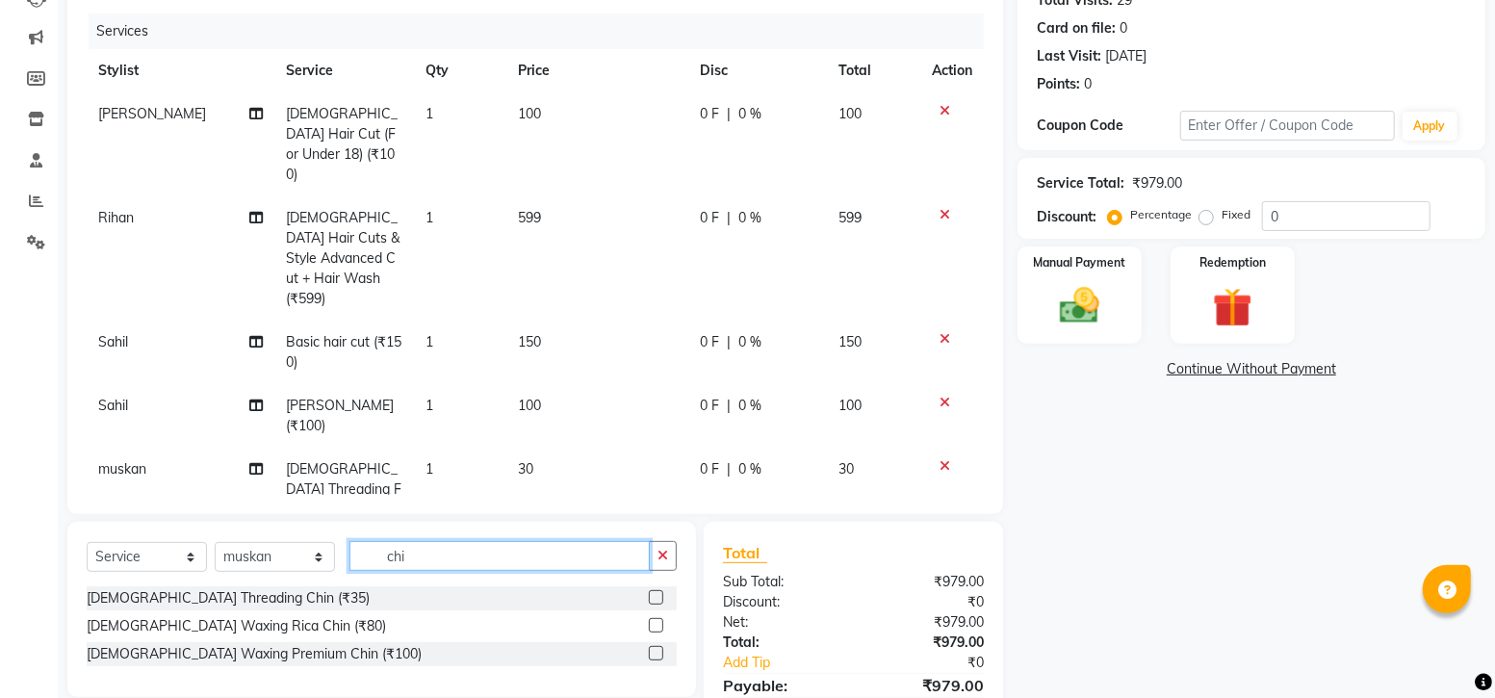
type input "chi"
click at [656, 590] on label at bounding box center [656, 597] width 14 height 14
click at [656, 592] on input "checkbox" at bounding box center [655, 598] width 13 height 13
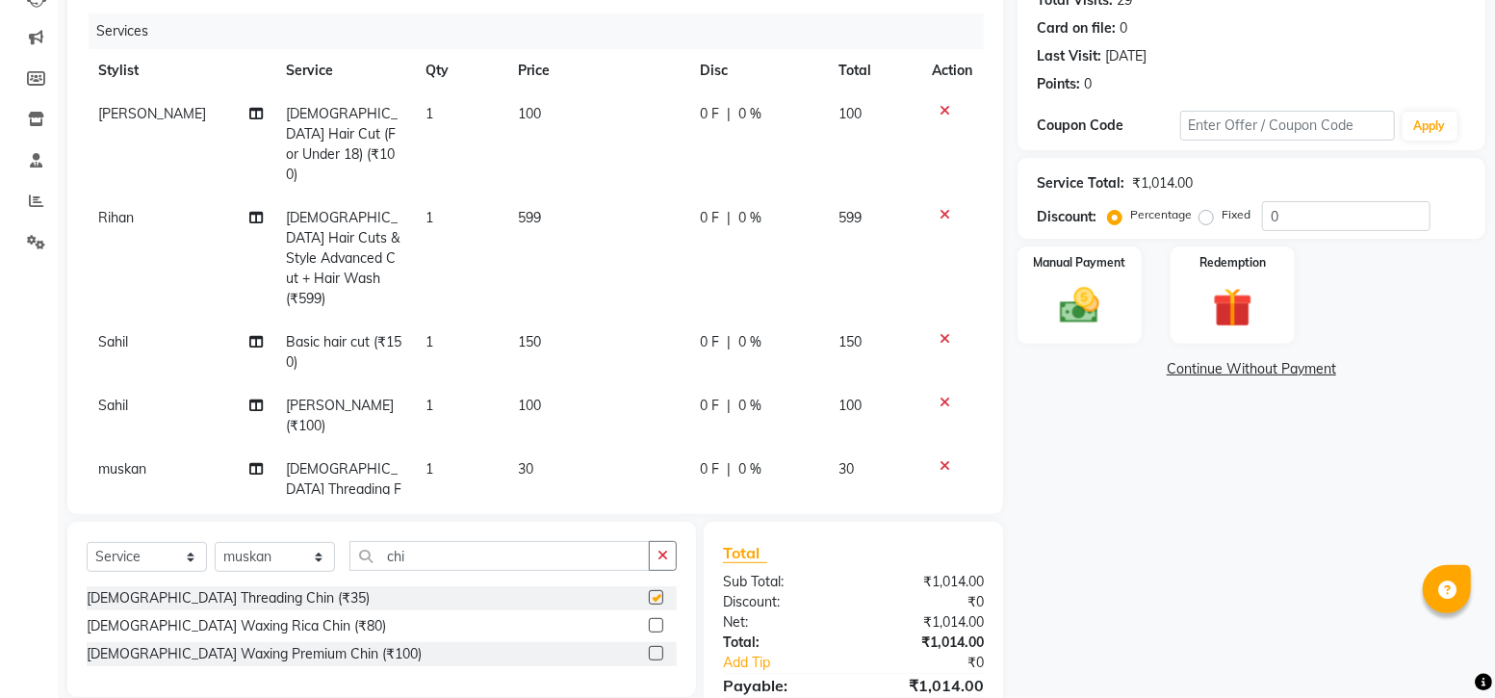
checkbox input "false"
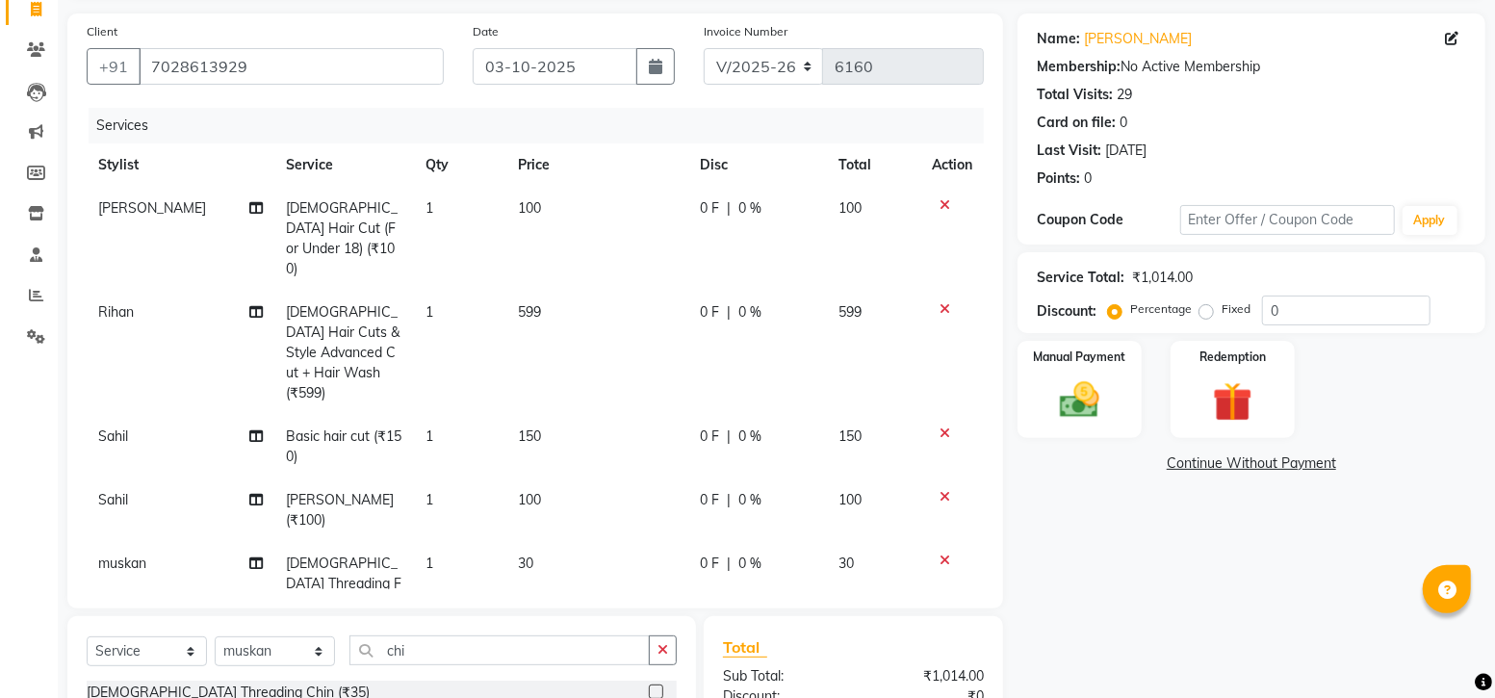
scroll to position [321, 0]
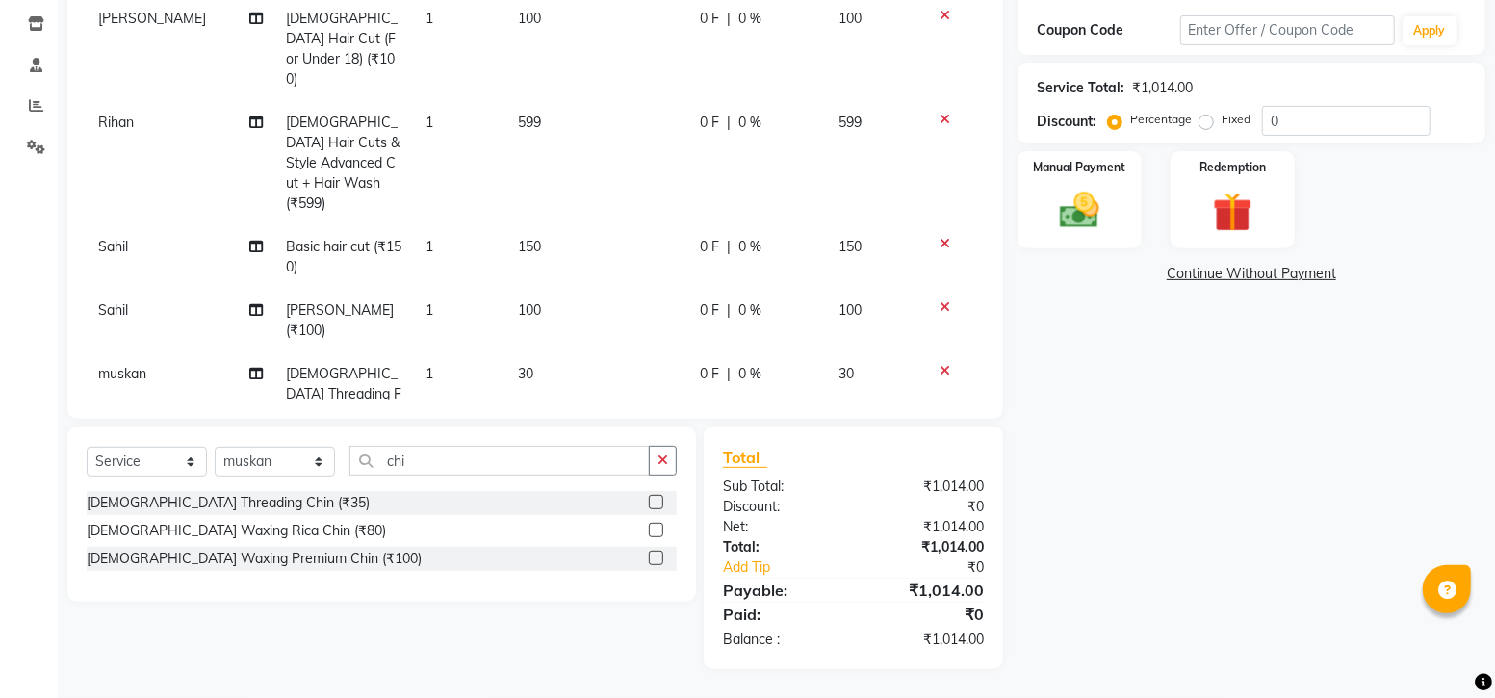
click at [708, 113] on div "0 F | 0 %" at bounding box center [758, 123] width 116 height 20
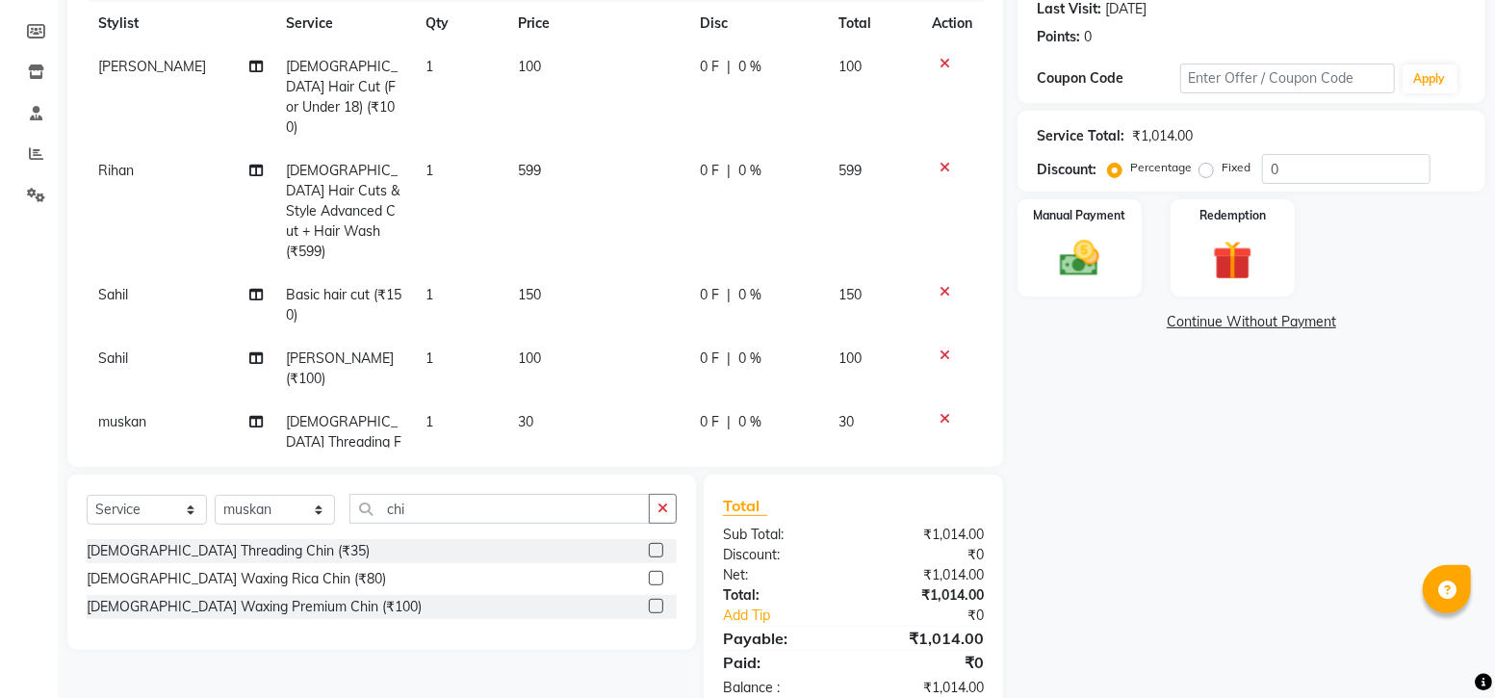
select select "60172"
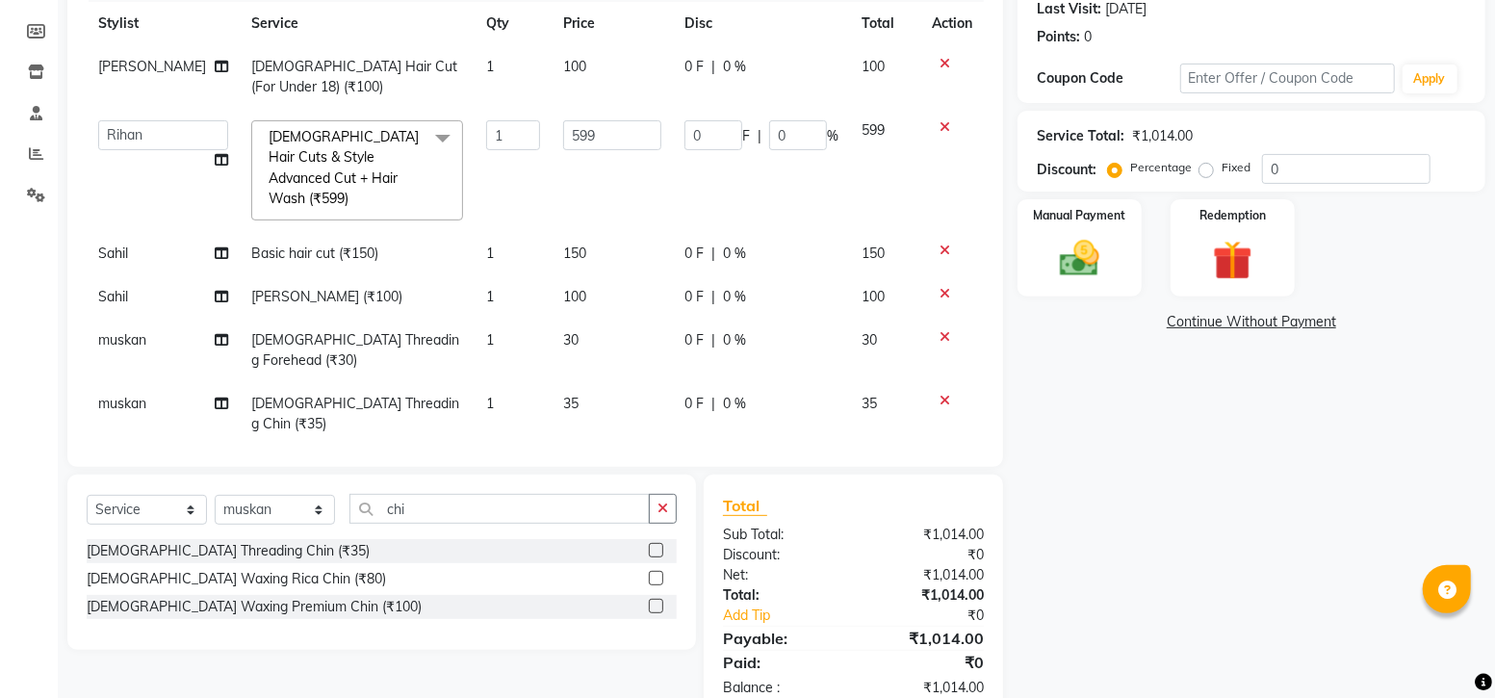
scroll to position [291, 0]
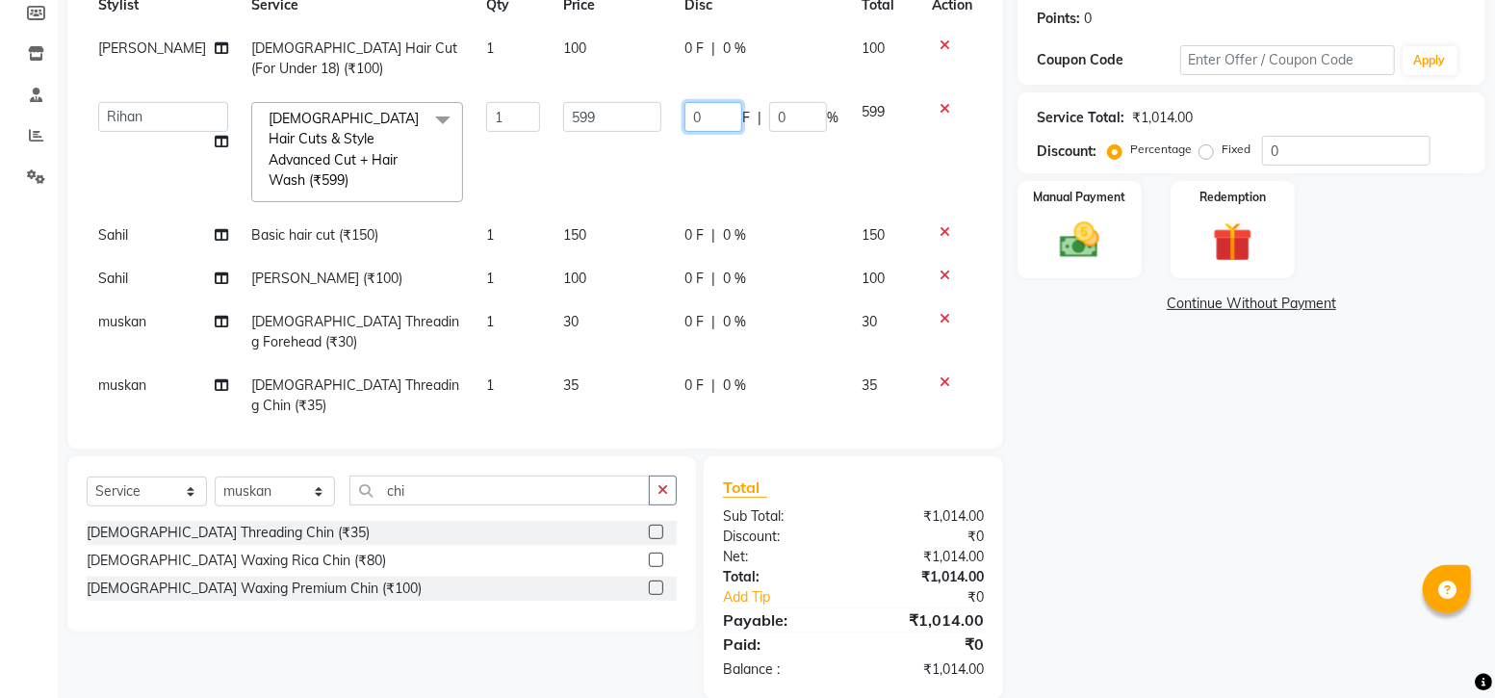
click at [712, 116] on input "0" at bounding box center [713, 117] width 58 height 30
type input "249"
click at [828, 133] on tr "Afreen sayyed Amir Bharti Raipure Chandan Shamnani Dilshad Divya mam Farman Fir…" at bounding box center [535, 151] width 897 height 123
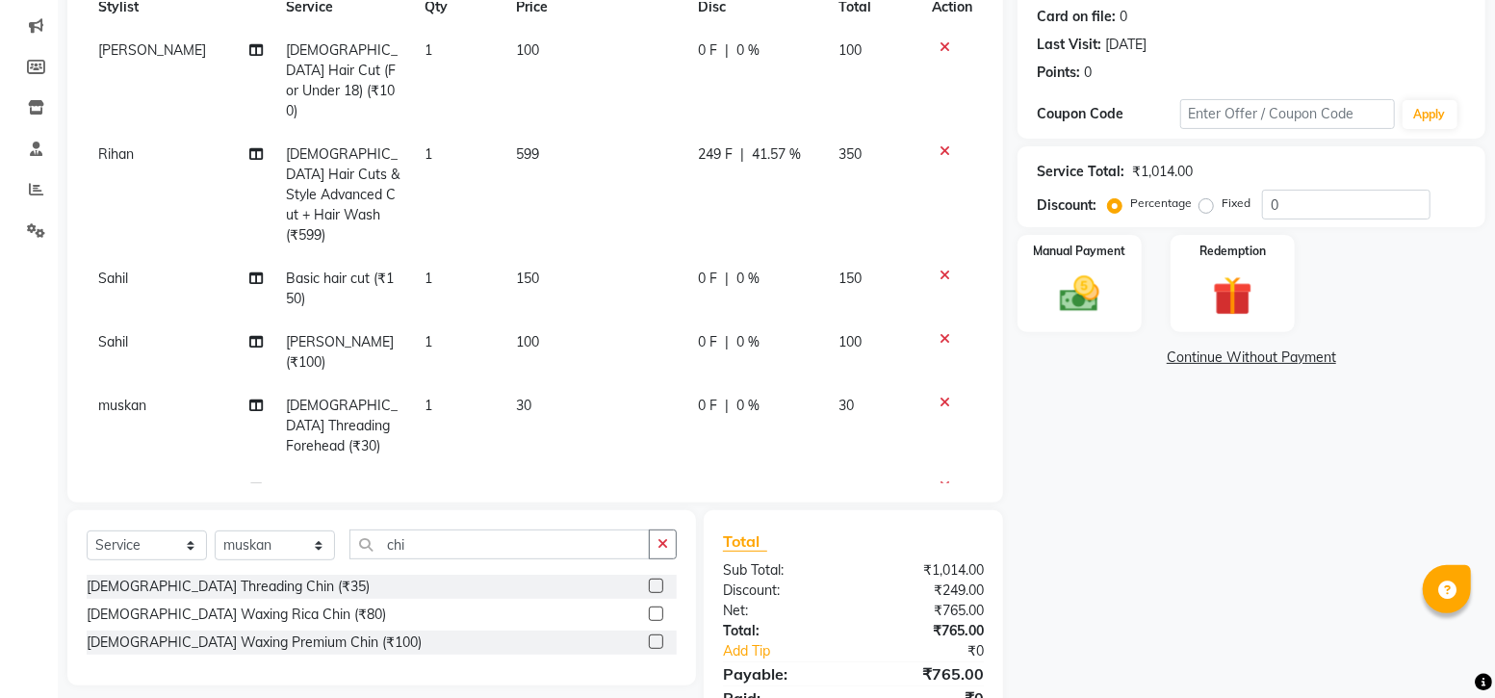
scroll to position [240, 0]
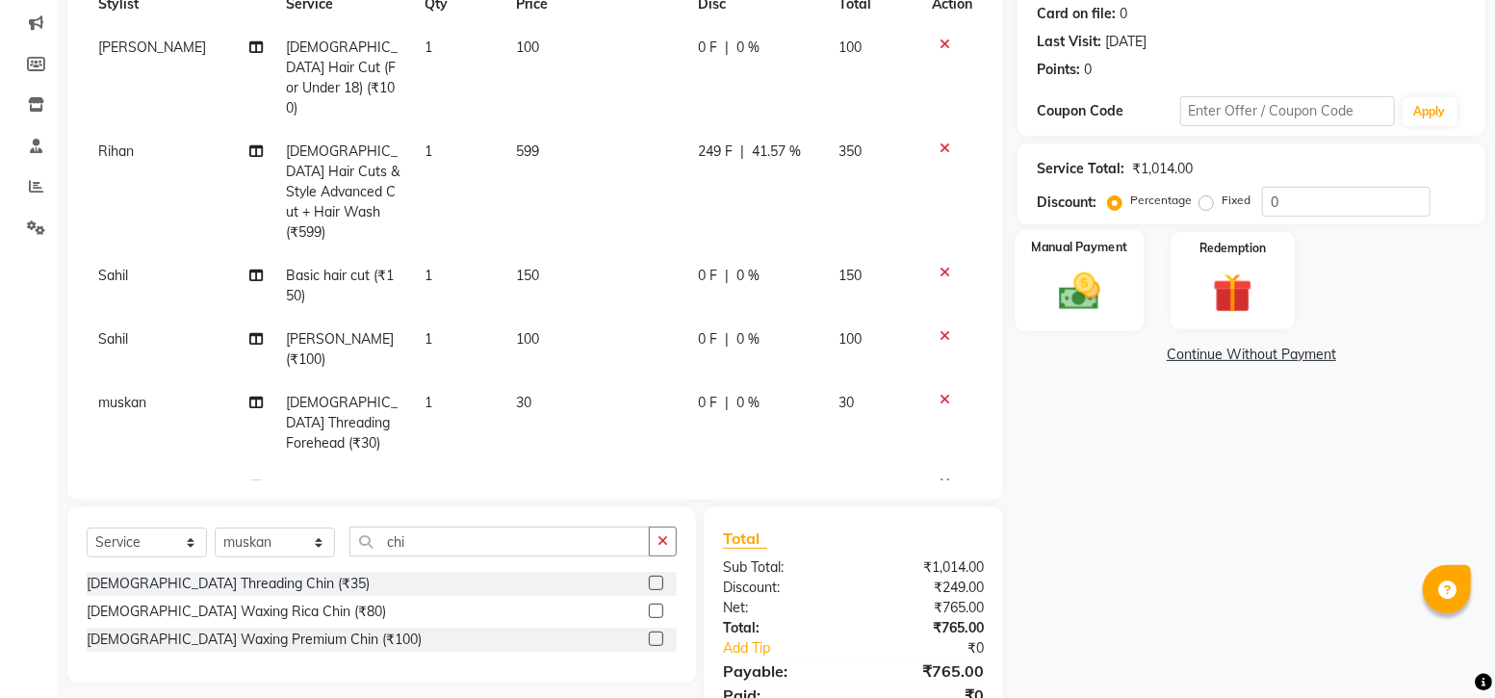
click at [1107, 291] on img at bounding box center [1079, 291] width 66 height 47
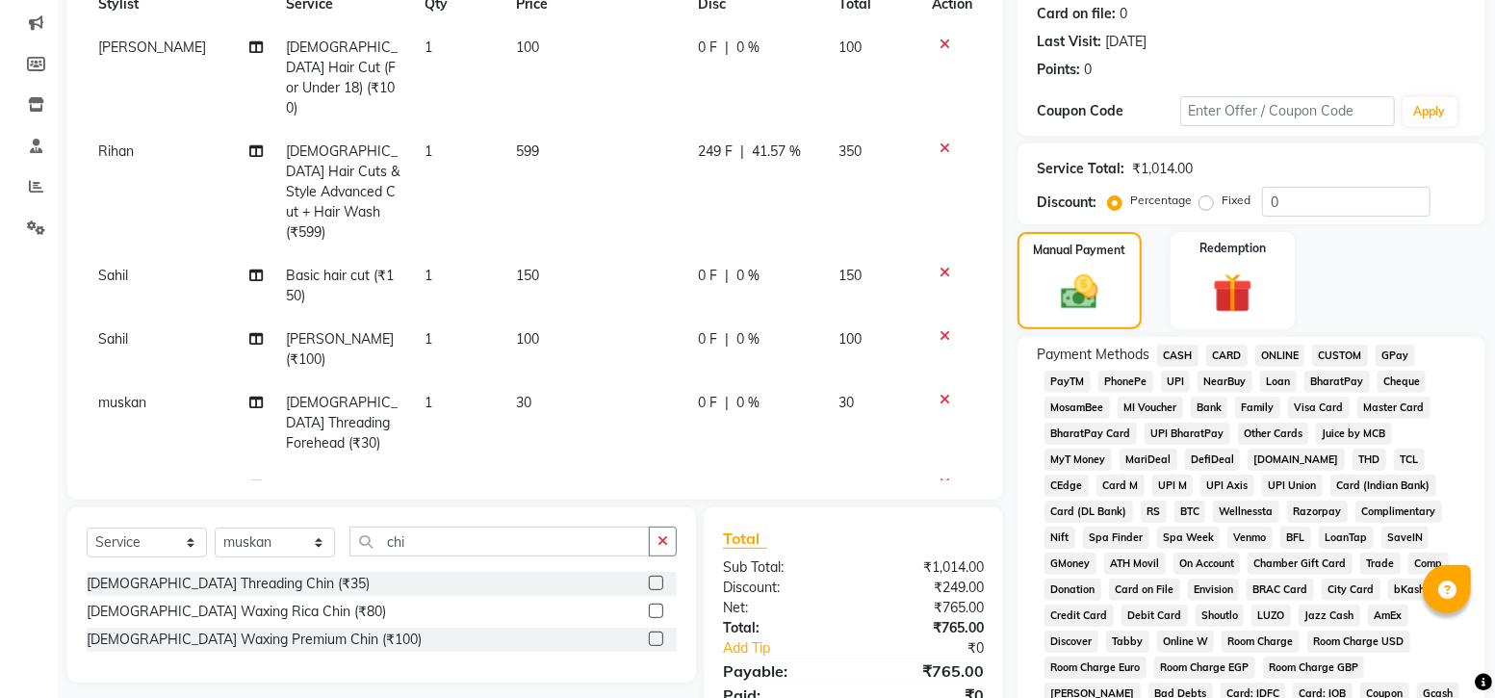
click at [1398, 357] on span "GPay" at bounding box center [1395, 356] width 39 height 22
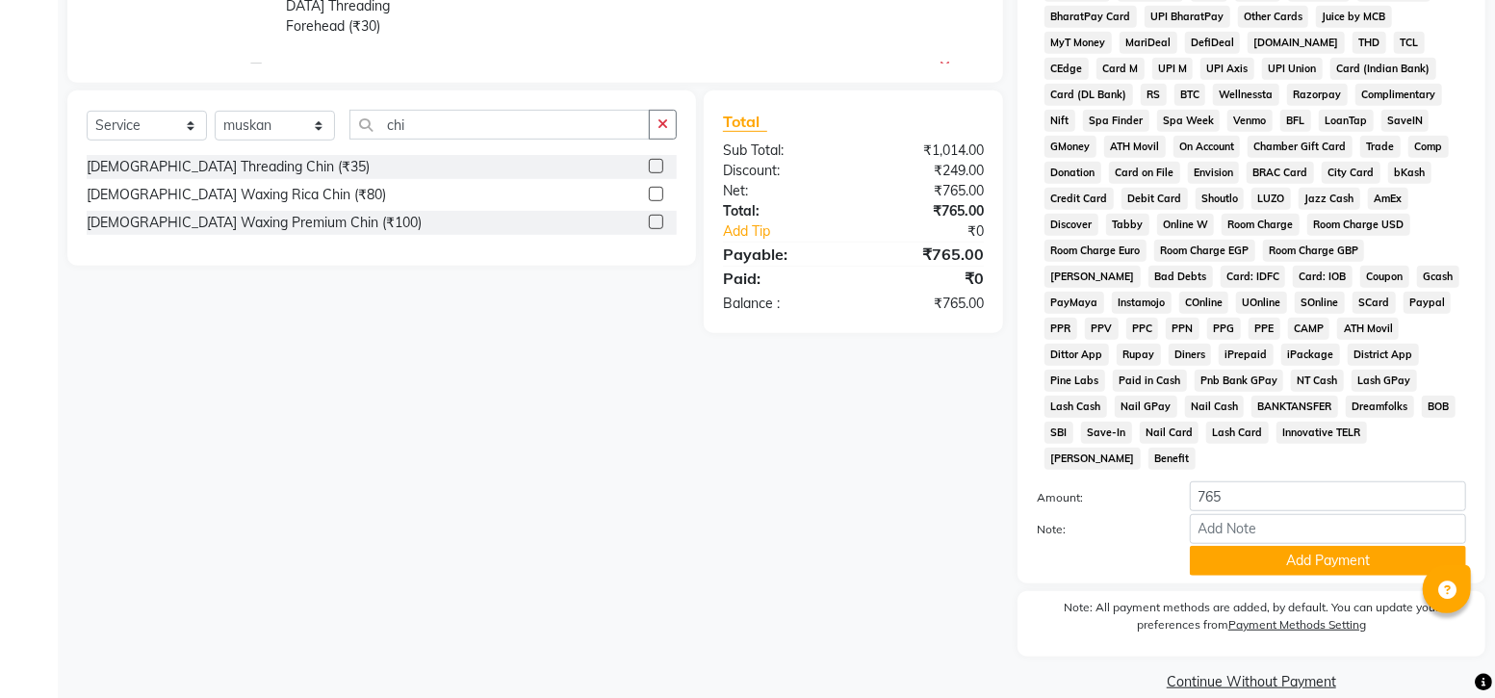
scroll to position [664, 0]
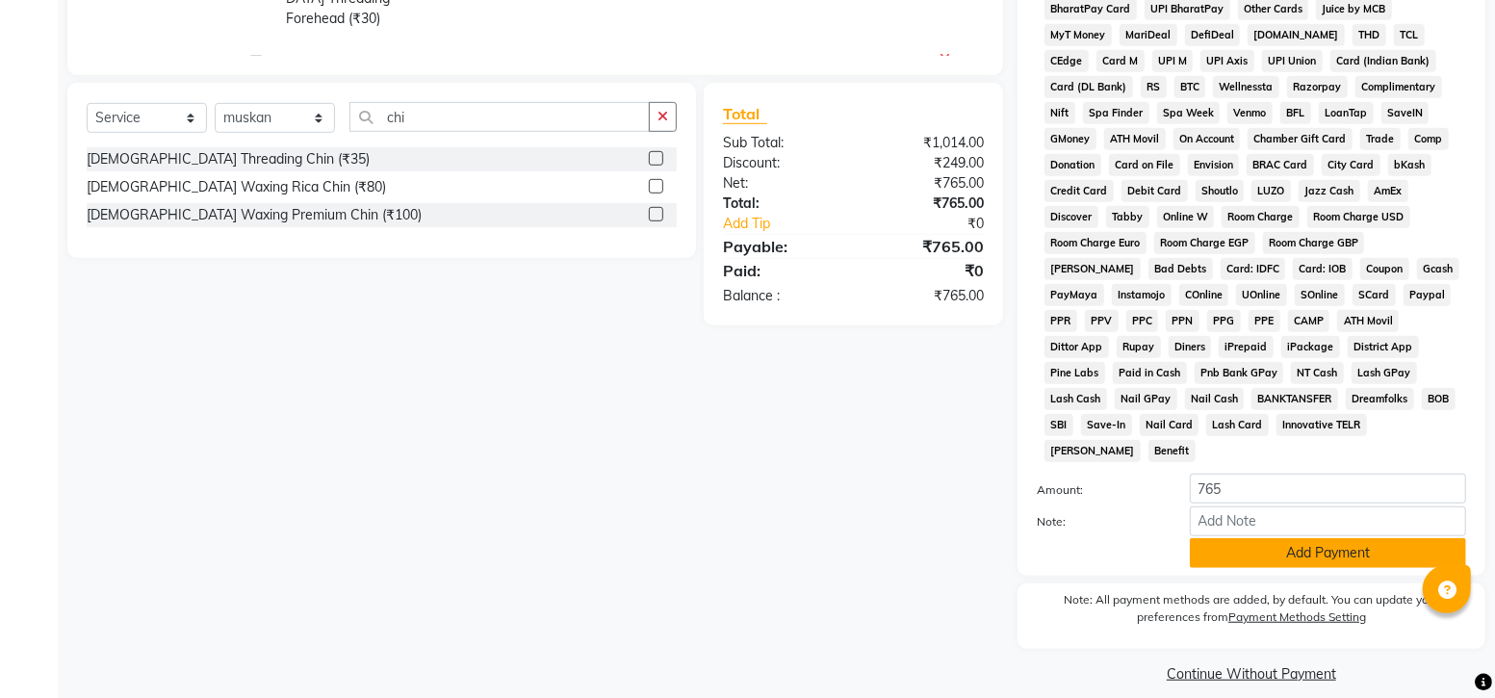
click at [1211, 538] on button "Add Payment" at bounding box center [1328, 553] width 276 height 30
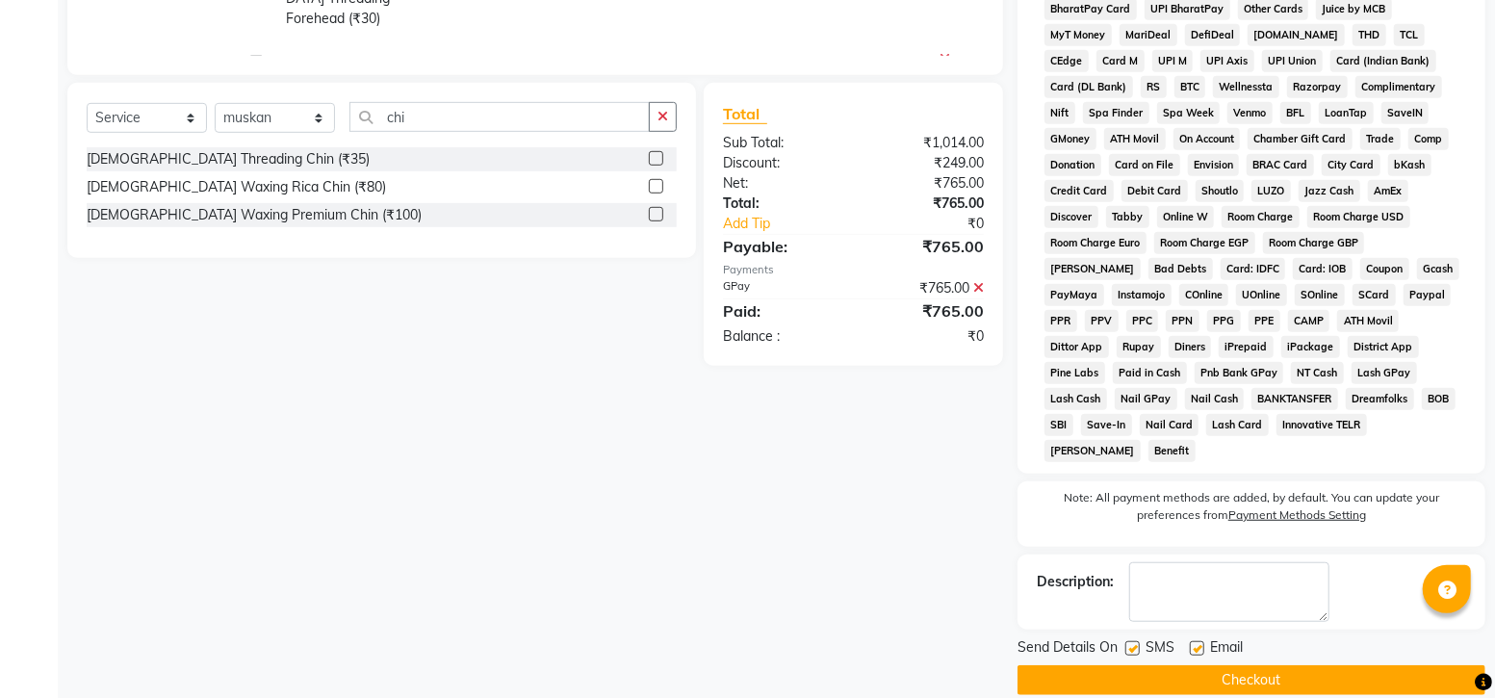
drag, startPoint x: 1128, startPoint y: 626, endPoint x: 1131, endPoint y: 635, distance: 10.0
click at [1131, 641] on label at bounding box center [1132, 648] width 14 height 14
click at [1131, 643] on input "checkbox" at bounding box center [1131, 649] width 13 height 13
checkbox input "false"
click at [1142, 668] on button "Checkout" at bounding box center [1251, 680] width 468 height 30
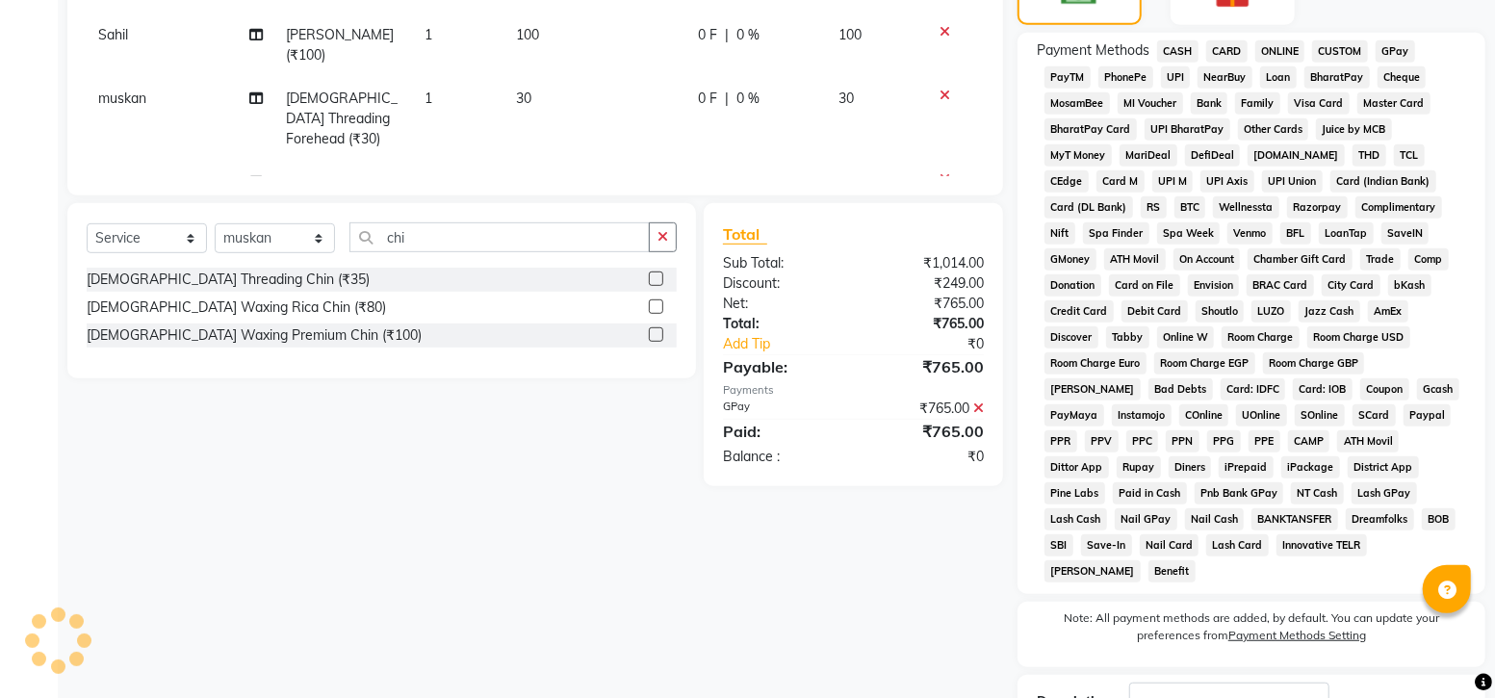
scroll to position [496, 0]
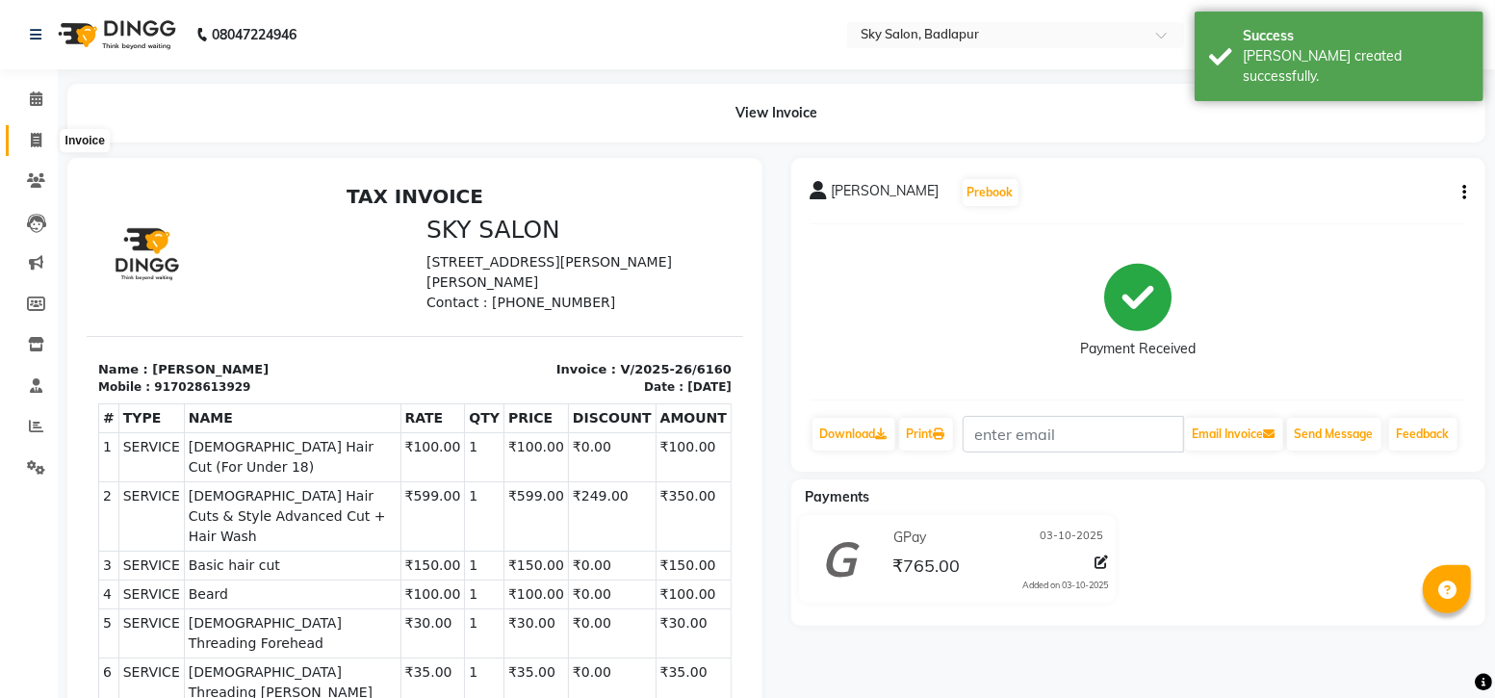
click at [37, 146] on icon at bounding box center [36, 140] width 11 height 14
select select "6927"
select select "service"
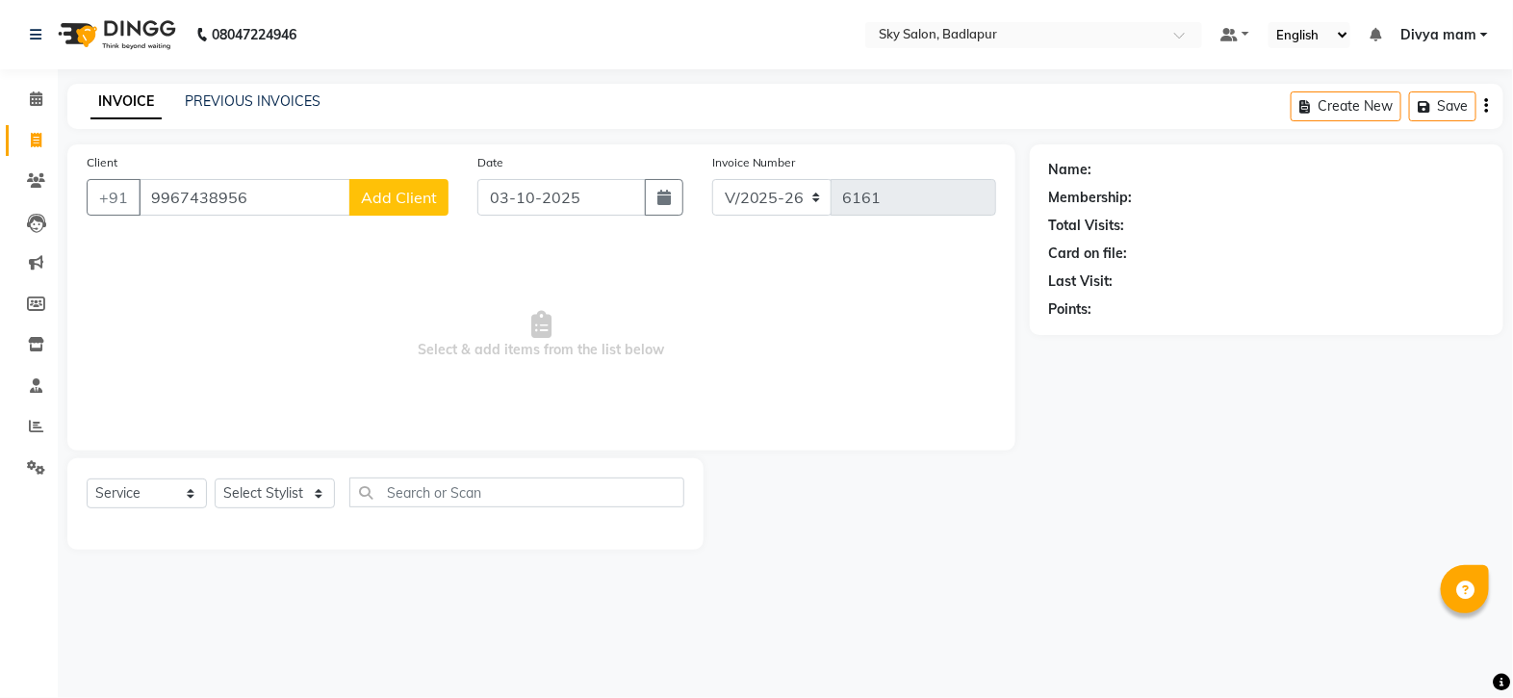
type input "9967438956"
click at [400, 186] on button "Add Client" at bounding box center [398, 197] width 99 height 37
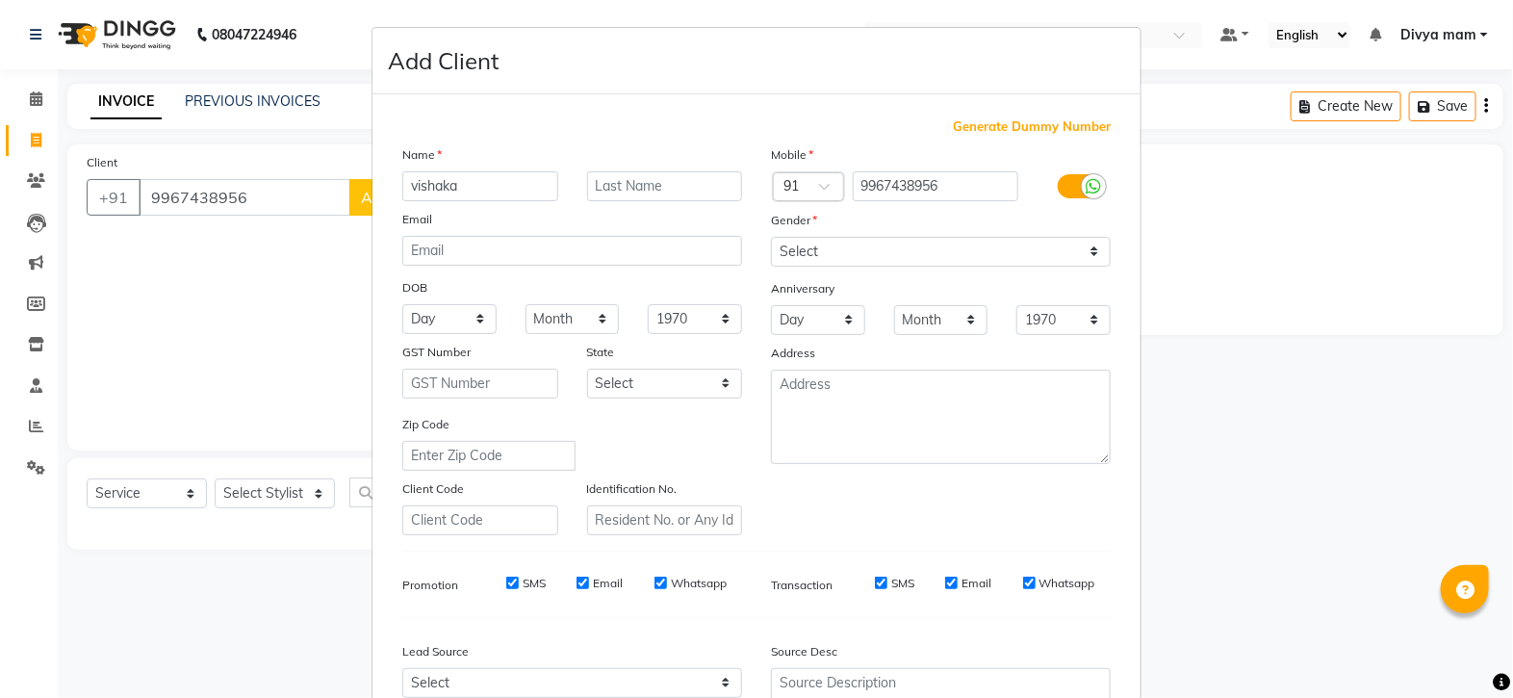
type input "vishaka"
click at [847, 250] on select "Select [DEMOGRAPHIC_DATA] [DEMOGRAPHIC_DATA] Other Prefer Not To Say" at bounding box center [941, 252] width 340 height 30
select select "female"
click at [771, 238] on select "Select [DEMOGRAPHIC_DATA] [DEMOGRAPHIC_DATA] Other Prefer Not To Say" at bounding box center [941, 252] width 340 height 30
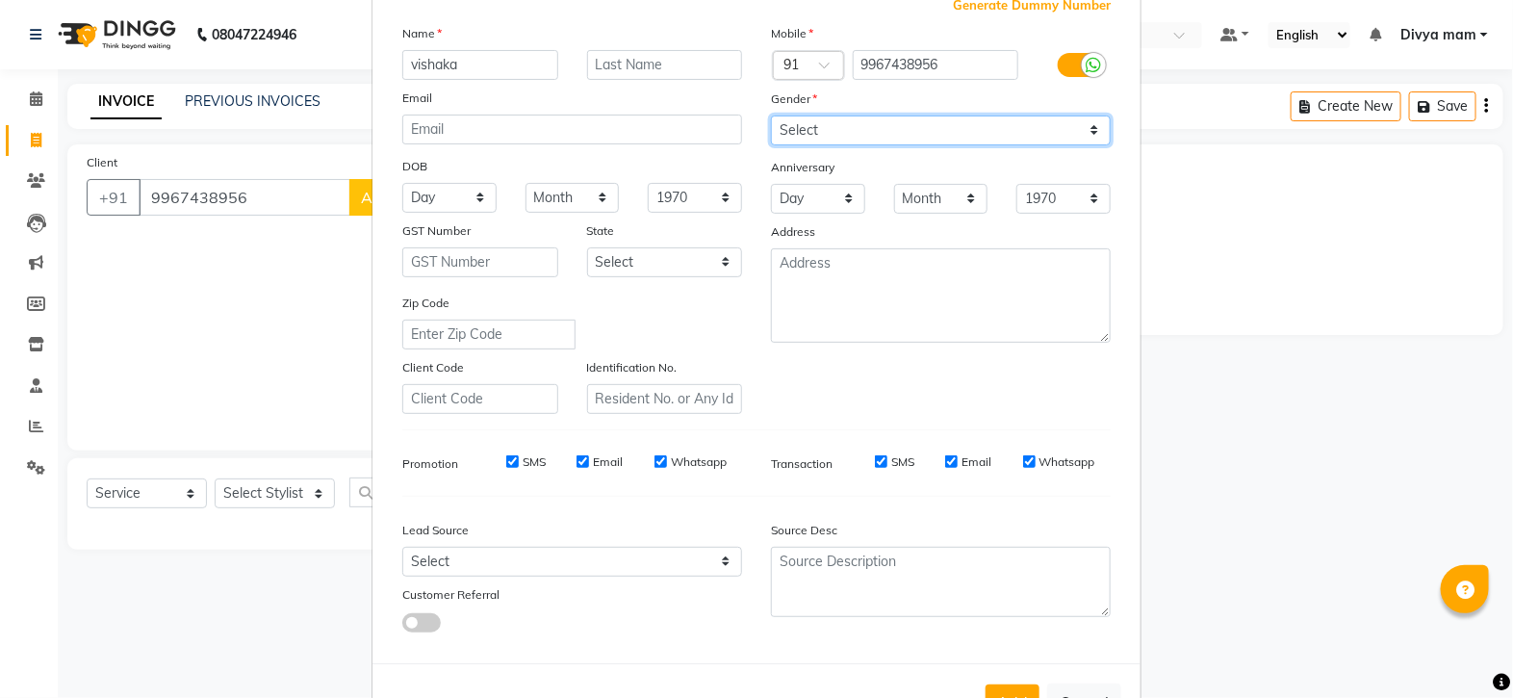
scroll to position [201, 0]
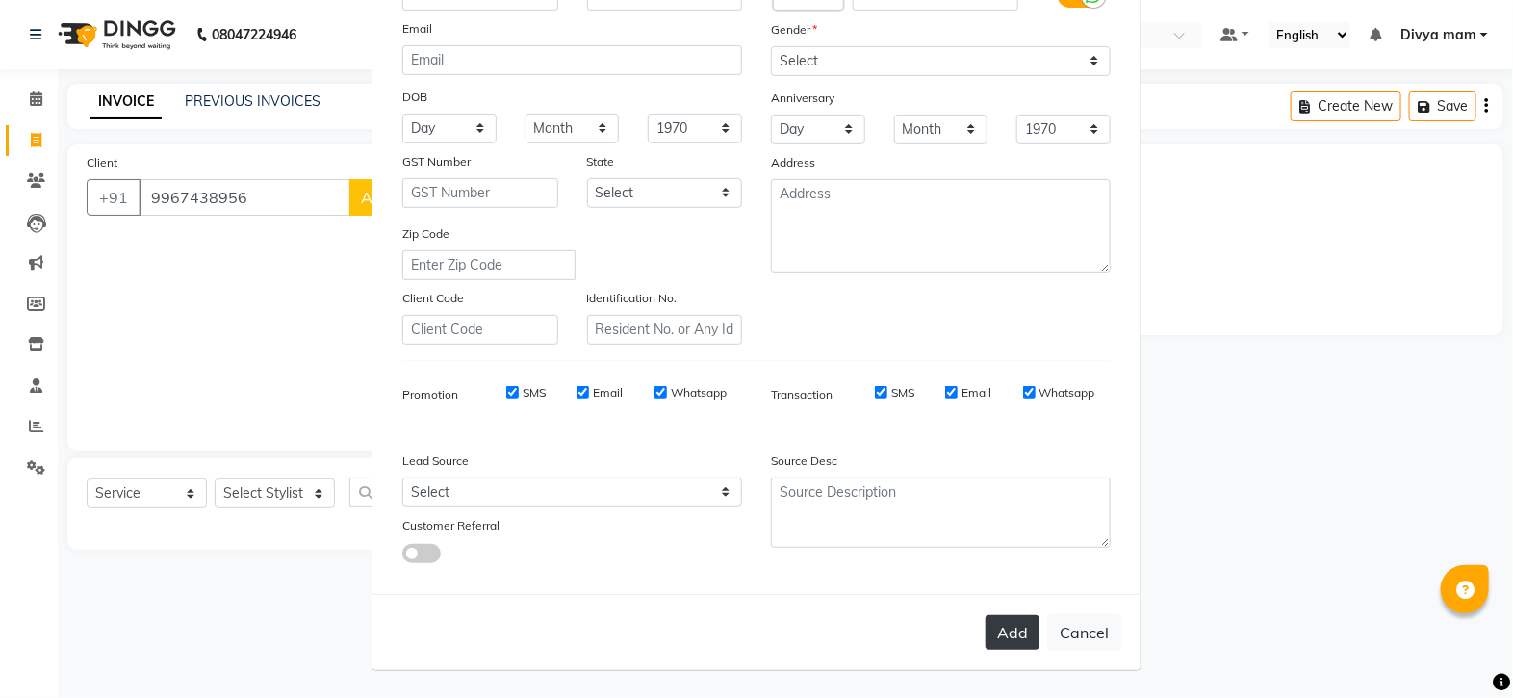
click at [1002, 631] on button "Add" at bounding box center [1013, 632] width 54 height 35
select select
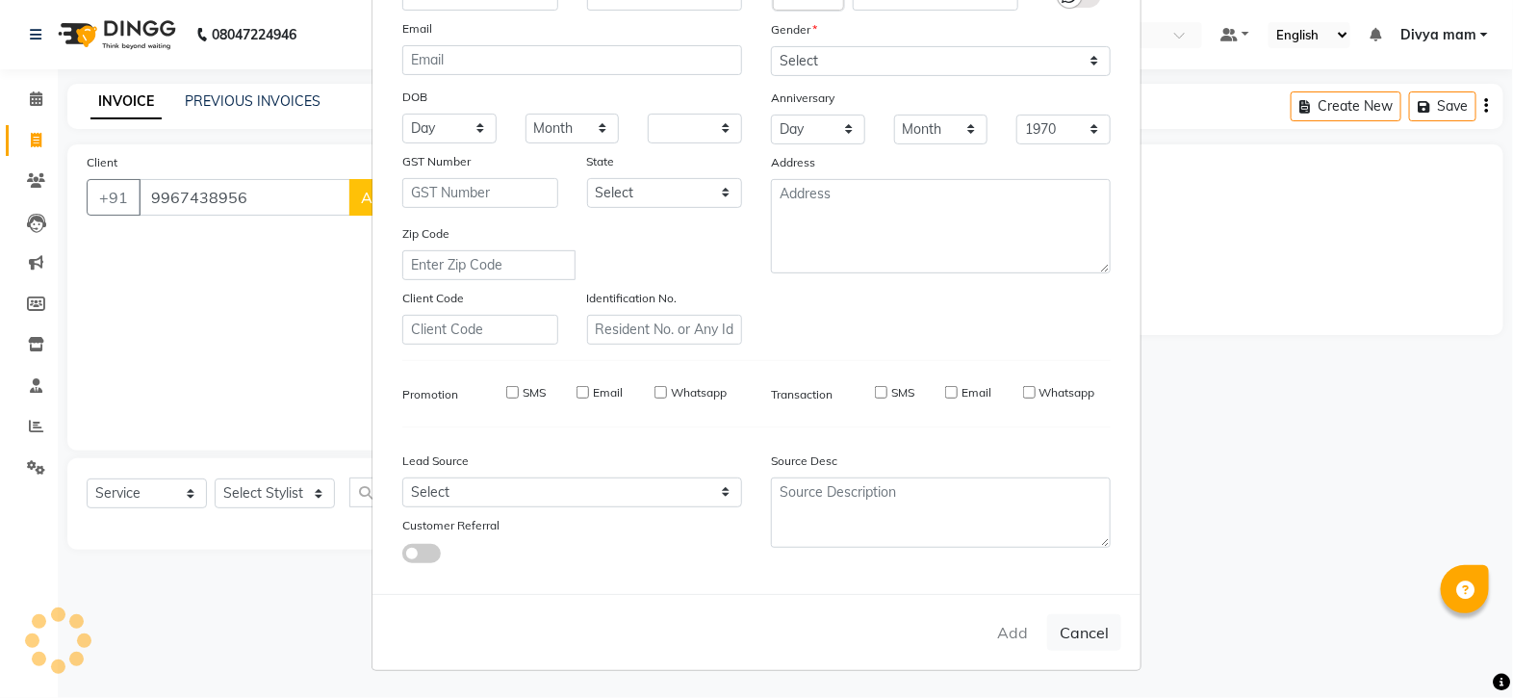
select select
checkbox input "false"
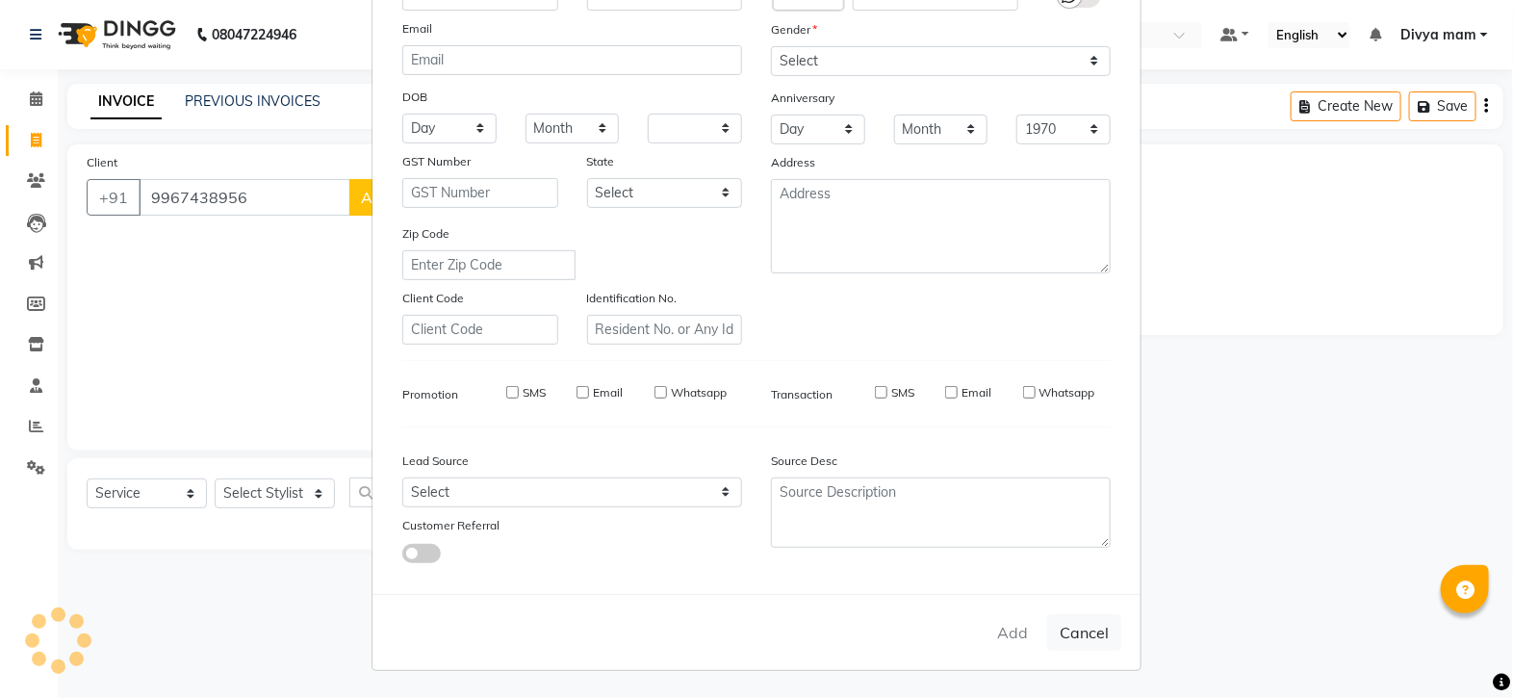
checkbox input "false"
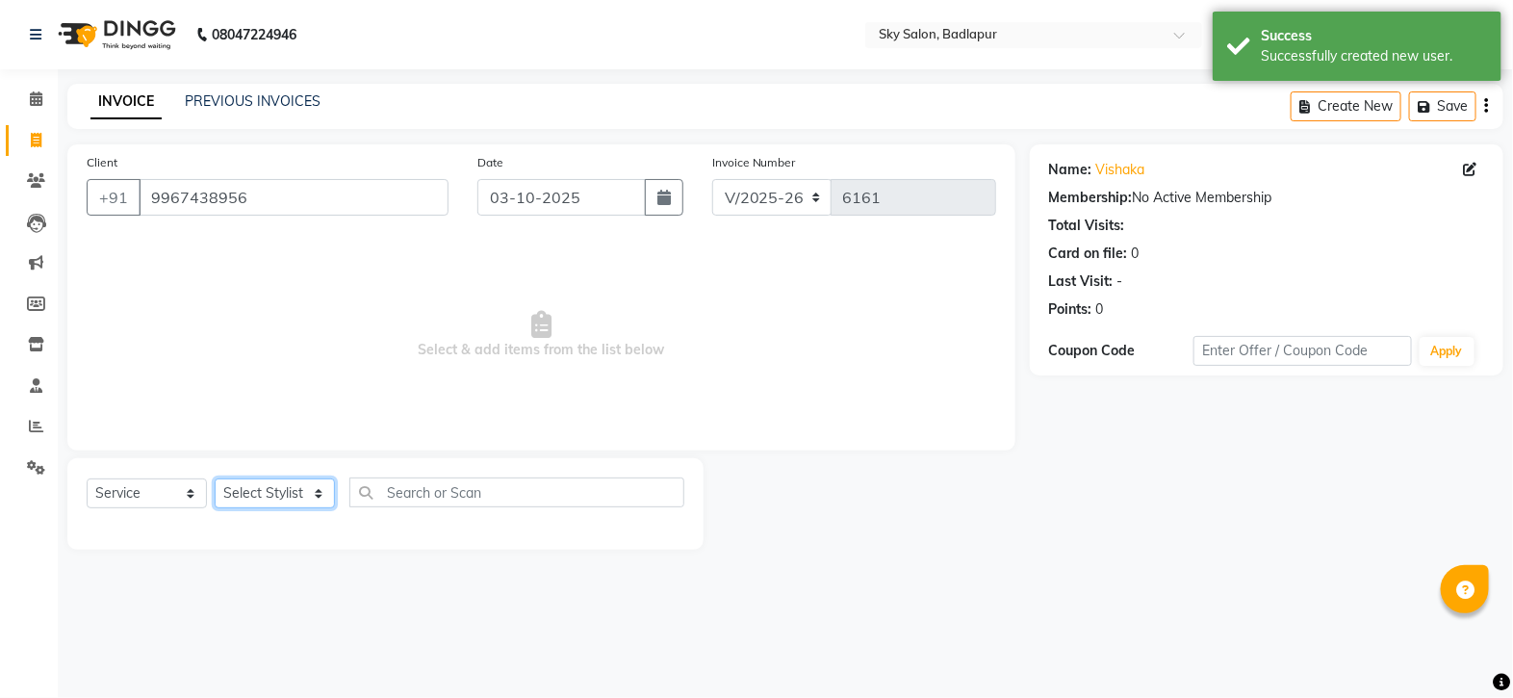
click at [299, 495] on select "Select Stylist [PERSON_NAME] [PERSON_NAME] [PERSON_NAME] [PERSON_NAME] mam [PER…" at bounding box center [275, 493] width 120 height 30
select select "66825"
click at [215, 479] on select "Select Stylist [PERSON_NAME] [PERSON_NAME] [PERSON_NAME] [PERSON_NAME] mam [PER…" at bounding box center [275, 493] width 120 height 30
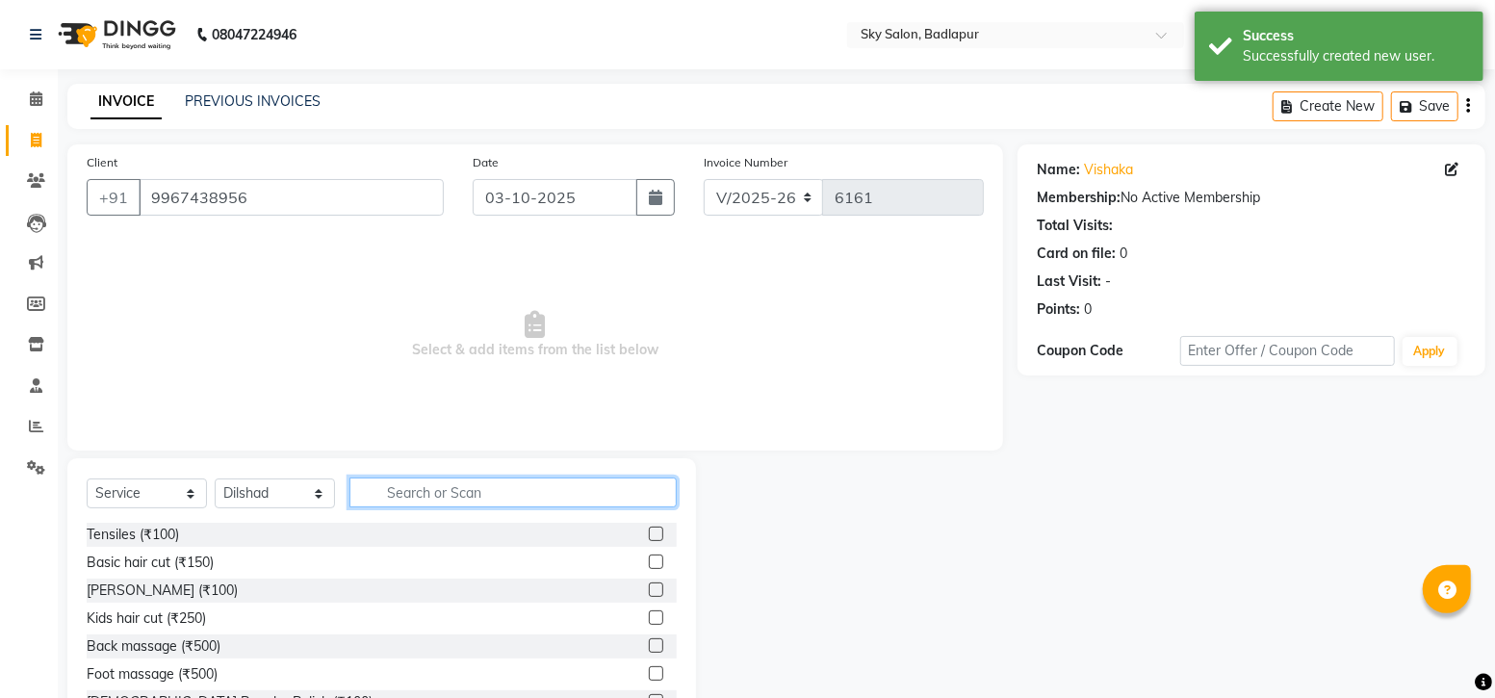
click at [485, 499] on input "text" at bounding box center [512, 492] width 327 height 30
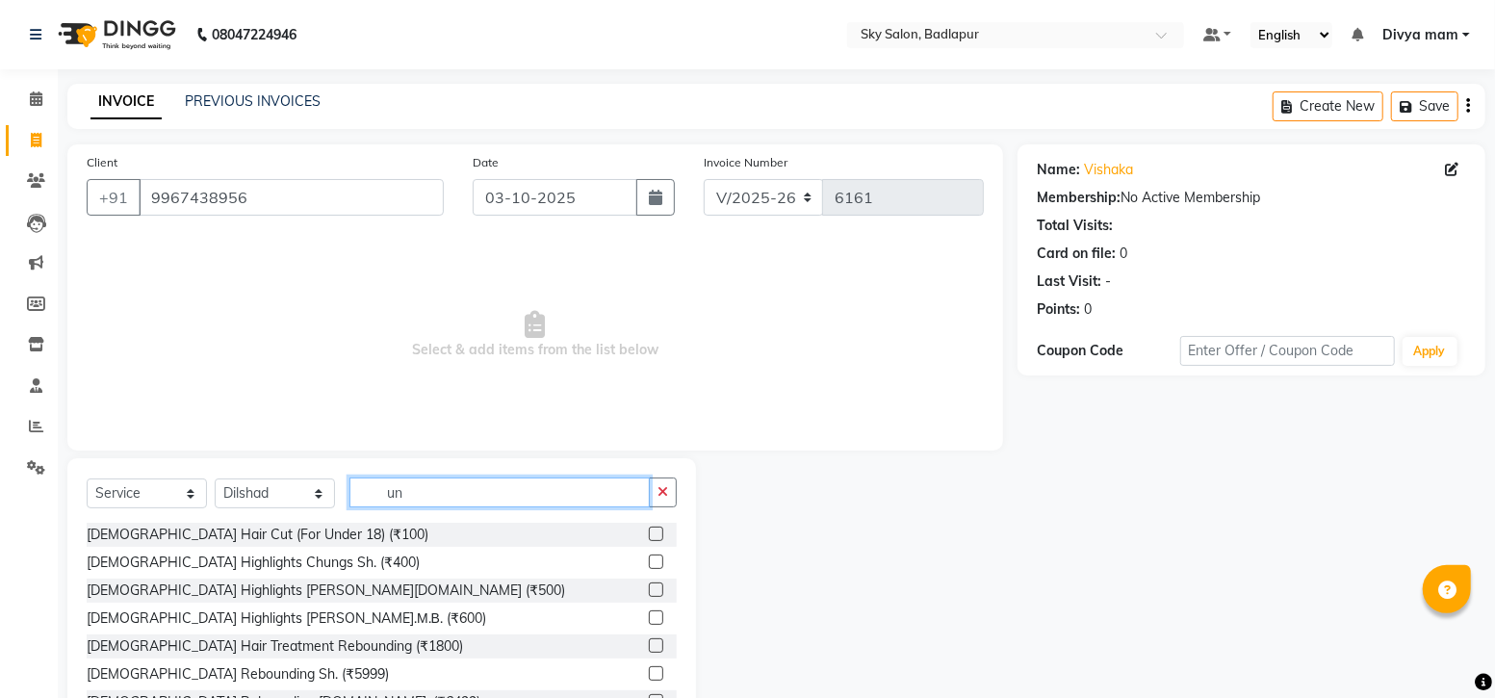
type input "un"
click at [649, 558] on label at bounding box center [656, 561] width 14 height 14
click at [649, 558] on input "checkbox" at bounding box center [655, 562] width 13 height 13
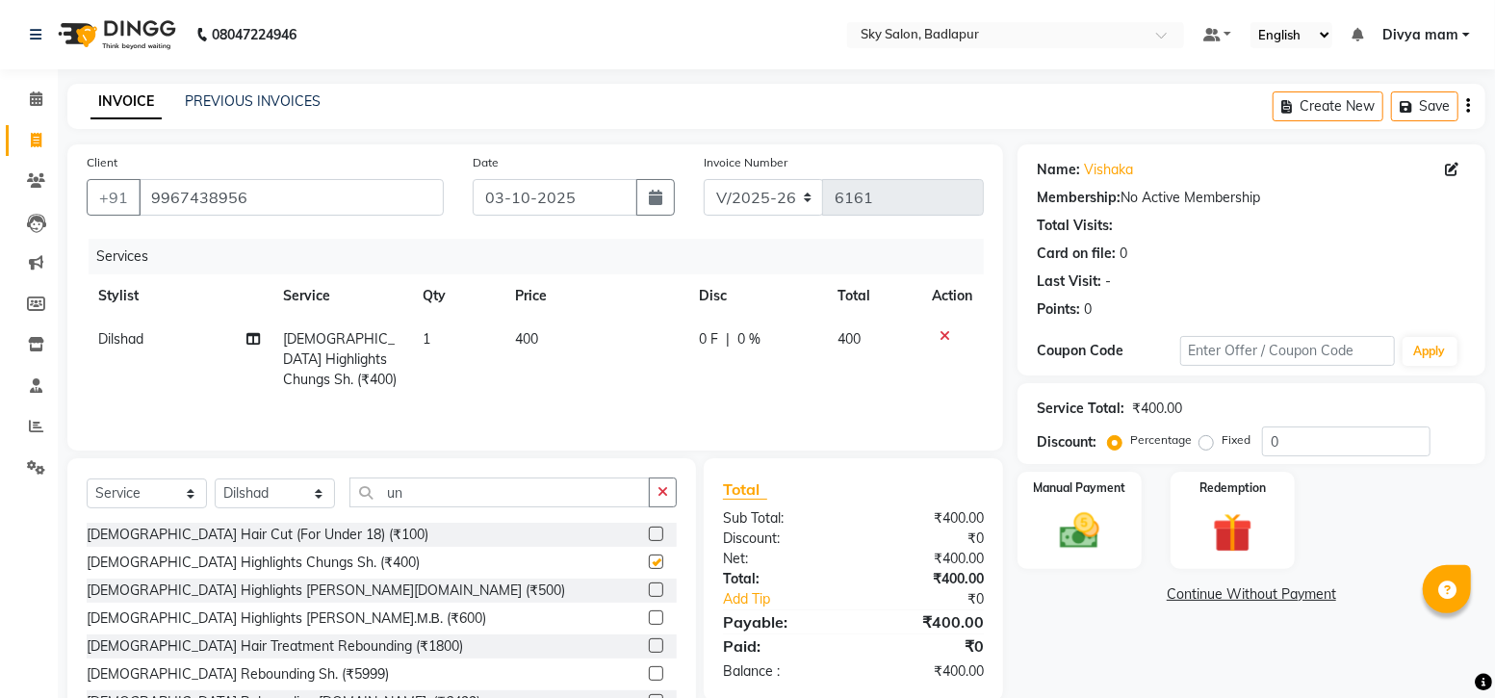
checkbox input "false"
click at [943, 336] on icon at bounding box center [944, 335] width 11 height 13
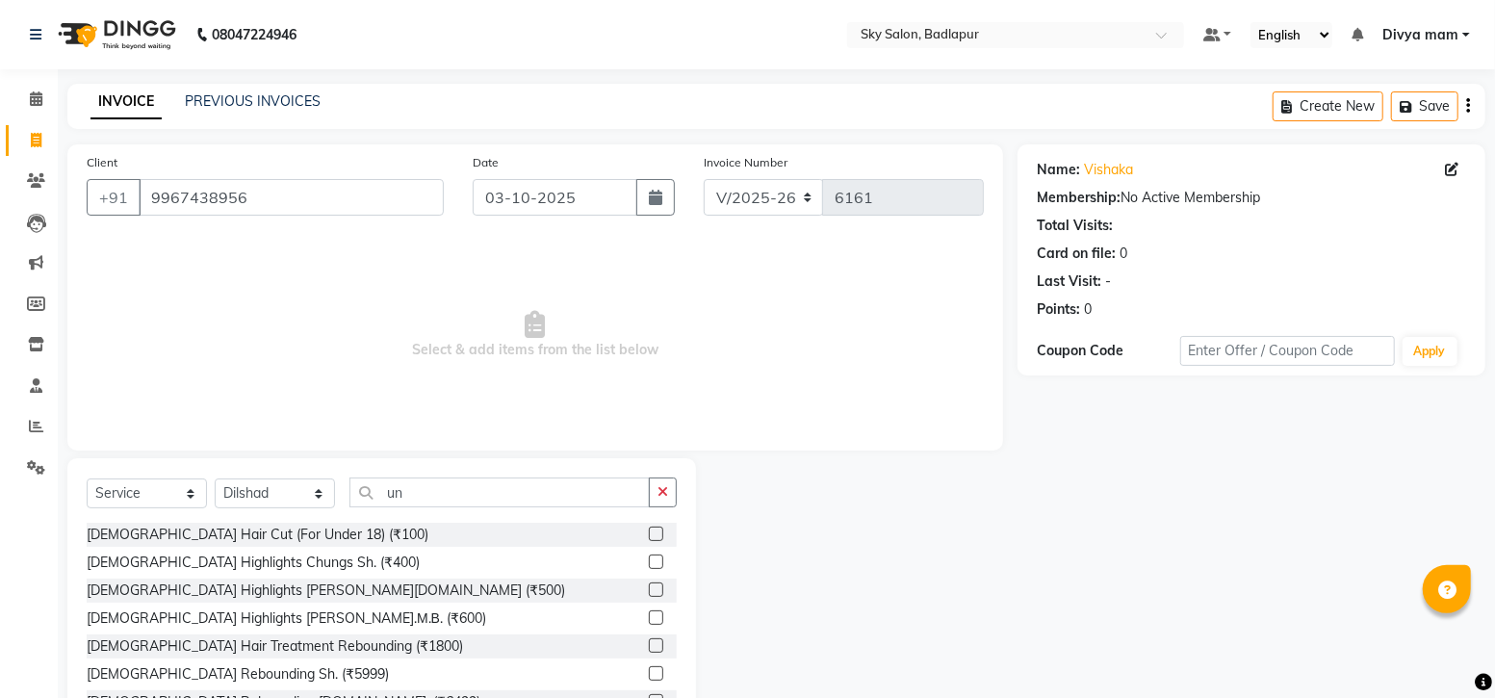
click at [649, 534] on label at bounding box center [656, 534] width 14 height 14
click at [649, 534] on input "checkbox" at bounding box center [655, 534] width 13 height 13
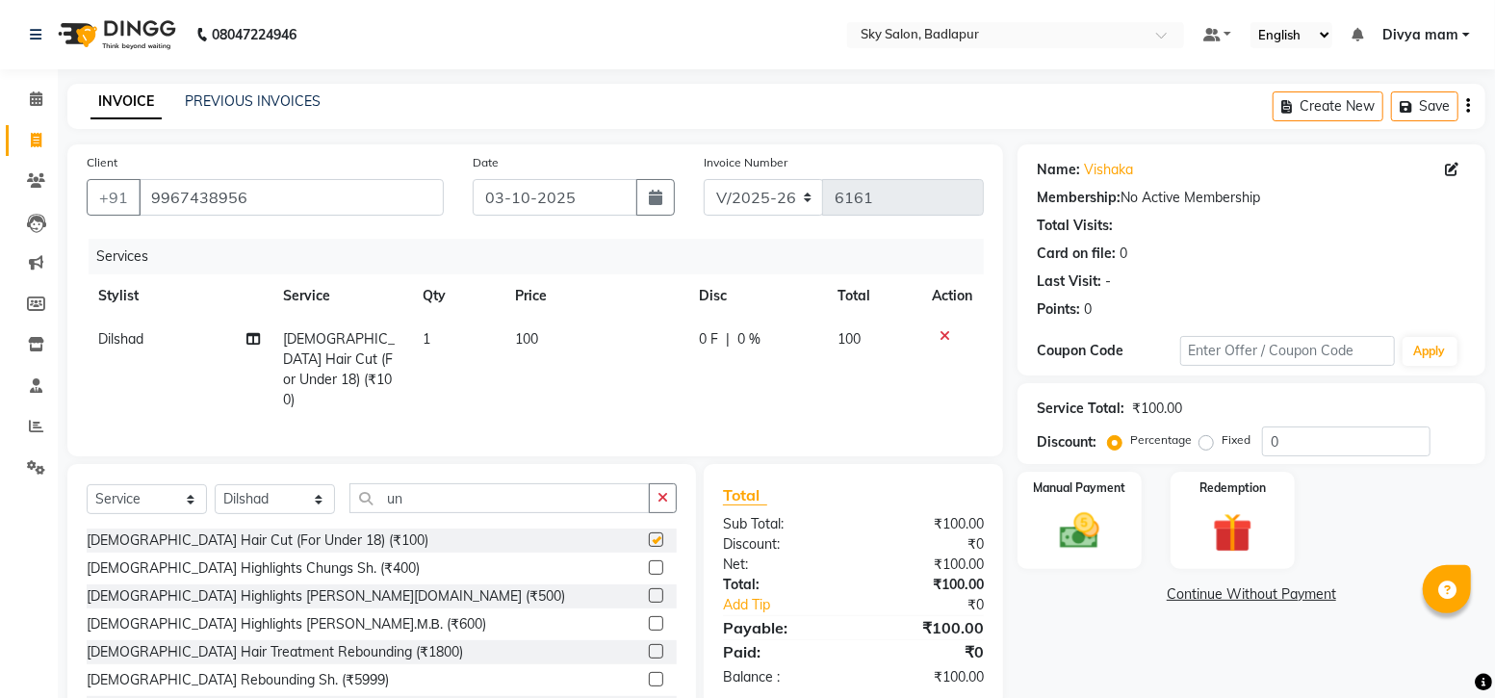
checkbox input "false"
click at [1454, 169] on icon at bounding box center [1451, 169] width 13 height 13
select select "female"
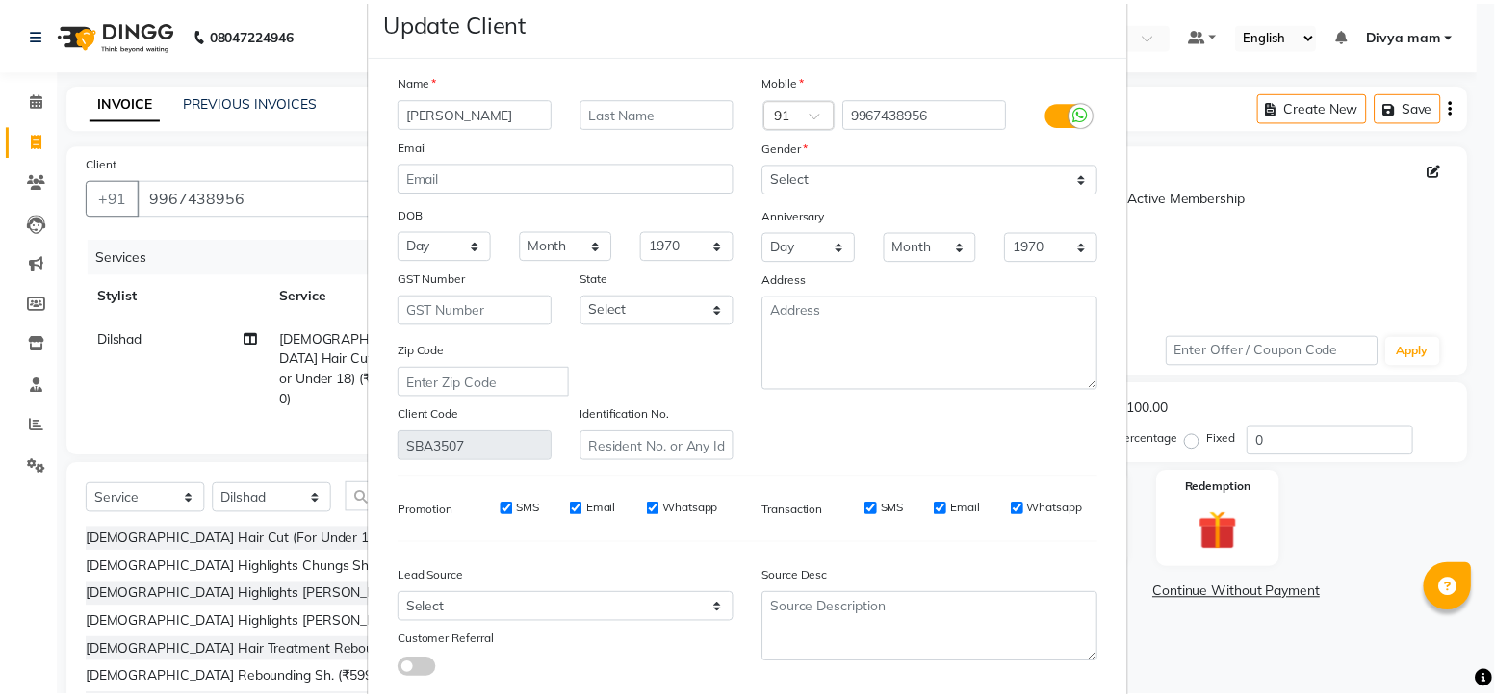
scroll to position [167, 0]
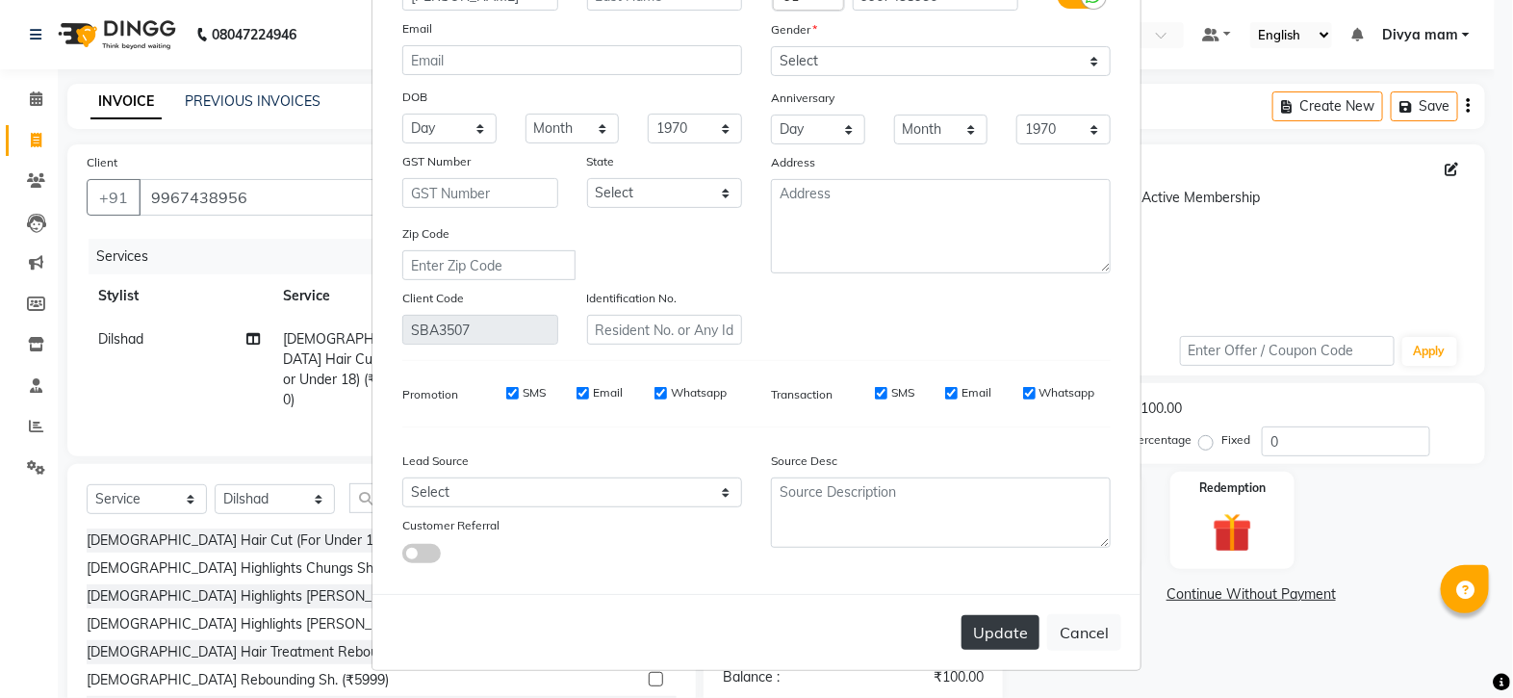
type input "[PERSON_NAME]"
click at [1017, 628] on button "Update" at bounding box center [1001, 632] width 78 height 35
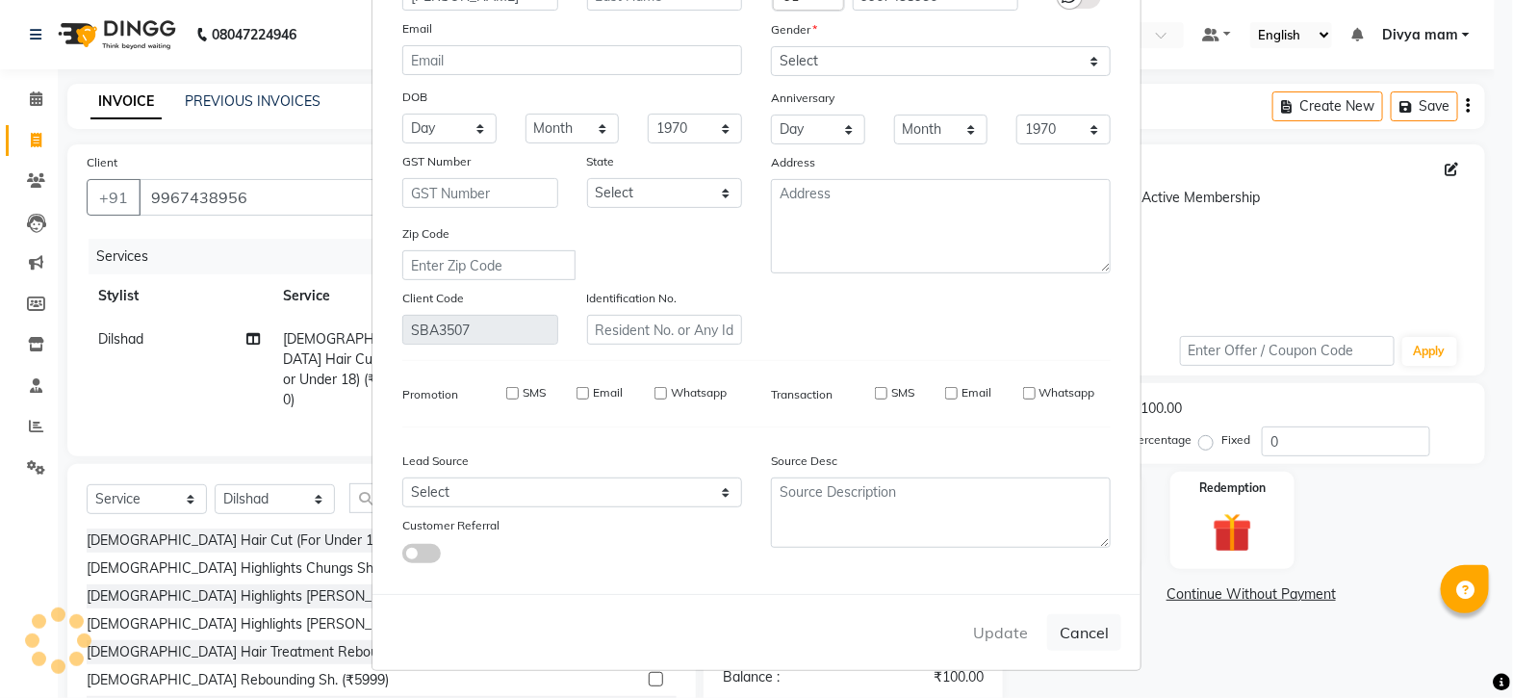
select select
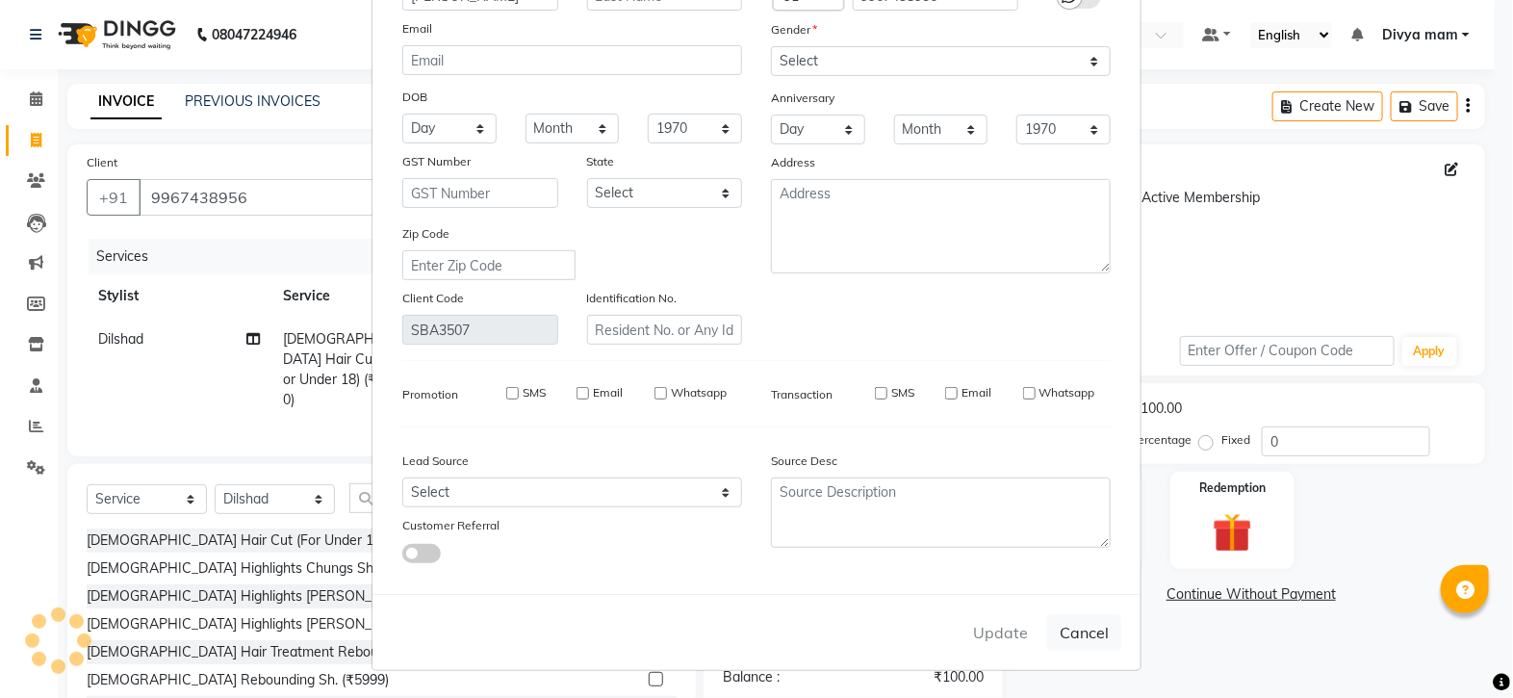
select select
checkbox input "false"
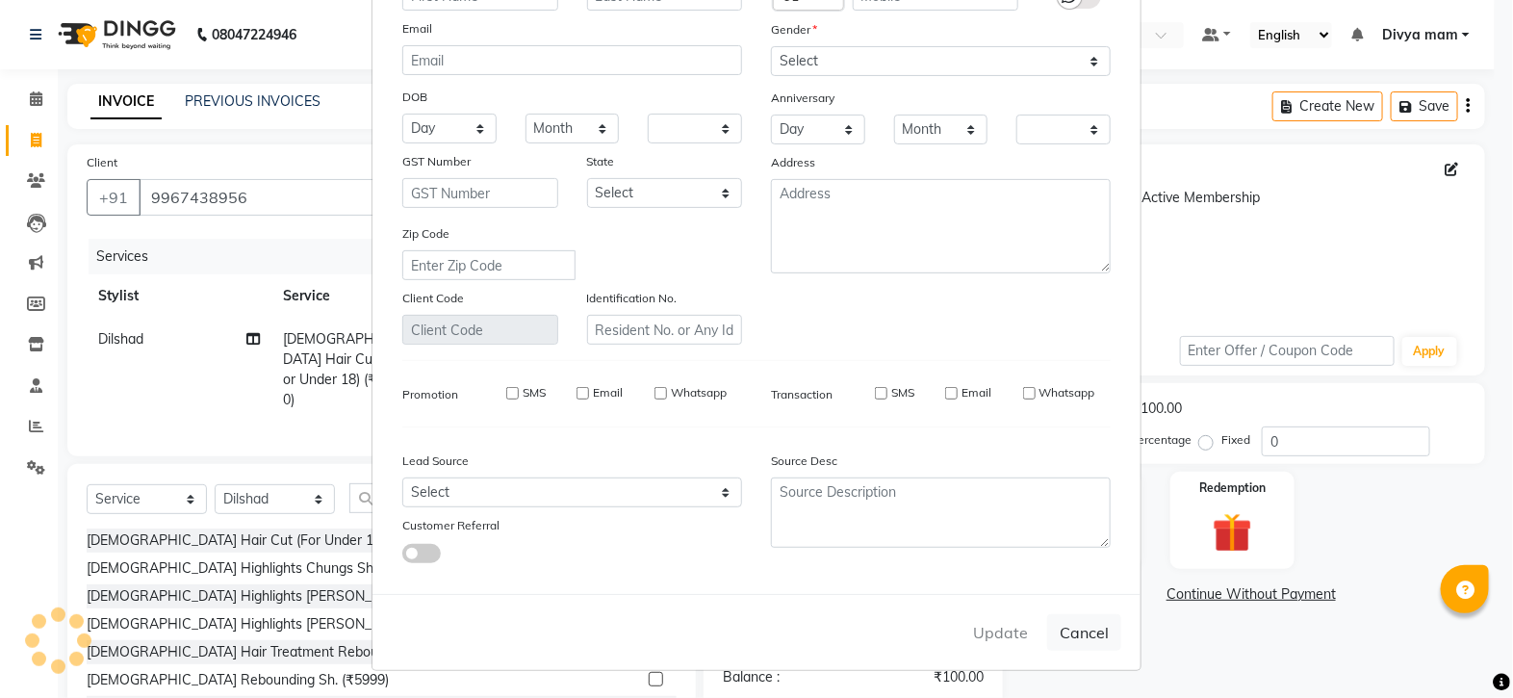
checkbox input "false"
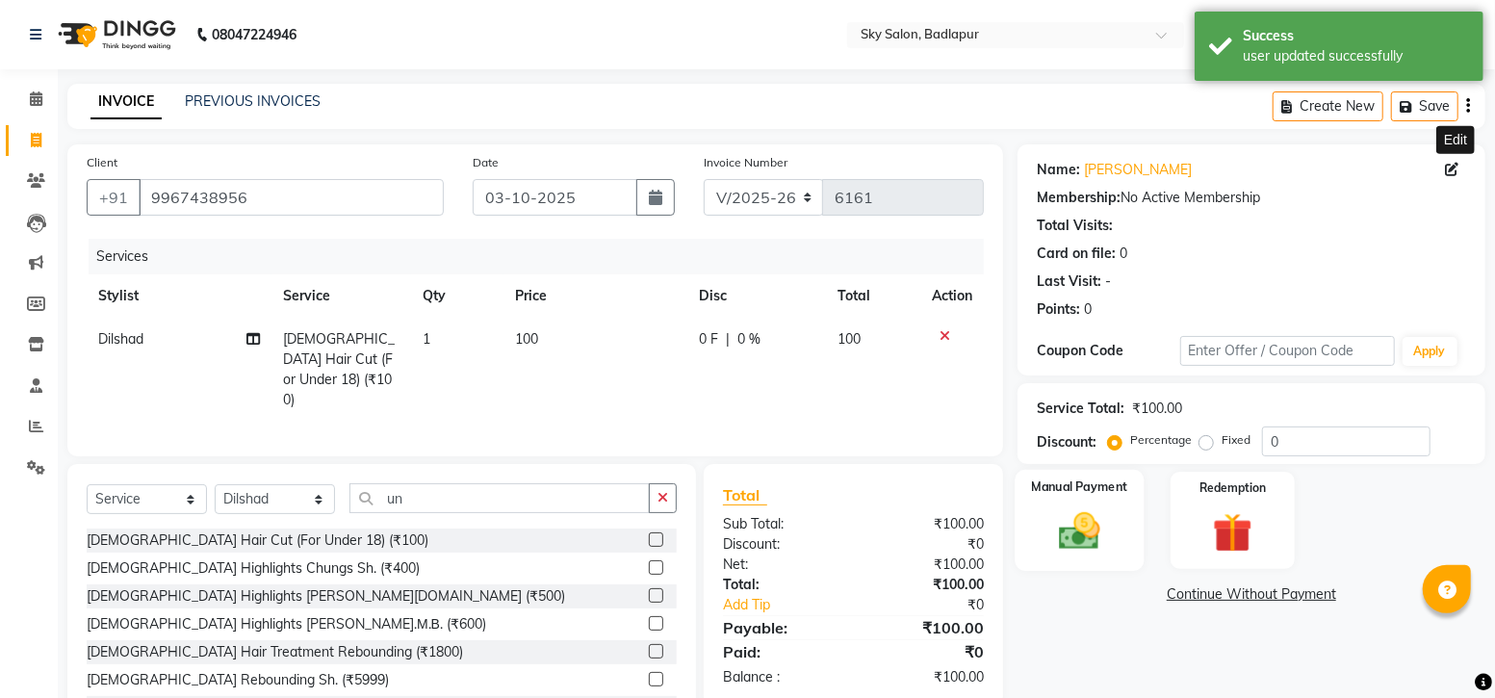
click at [1083, 523] on img at bounding box center [1079, 530] width 66 height 47
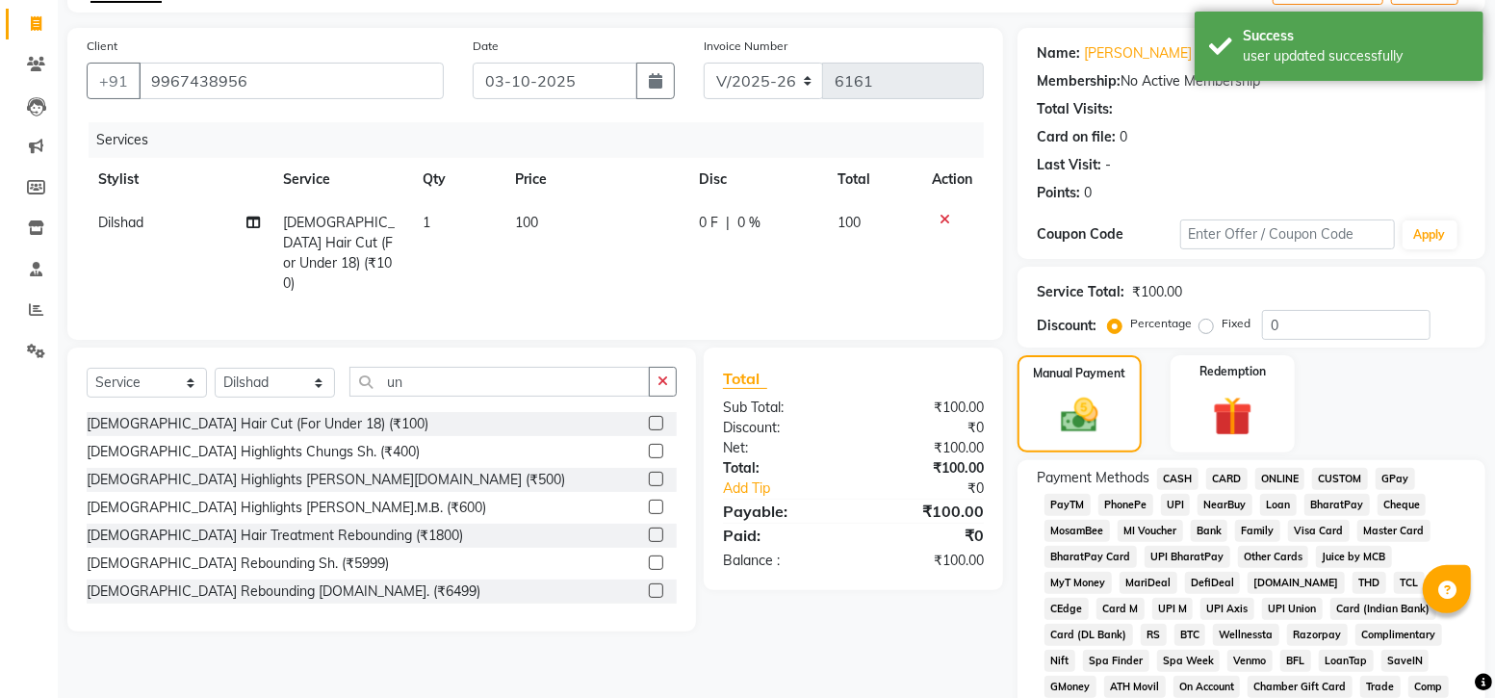
scroll to position [119, 0]
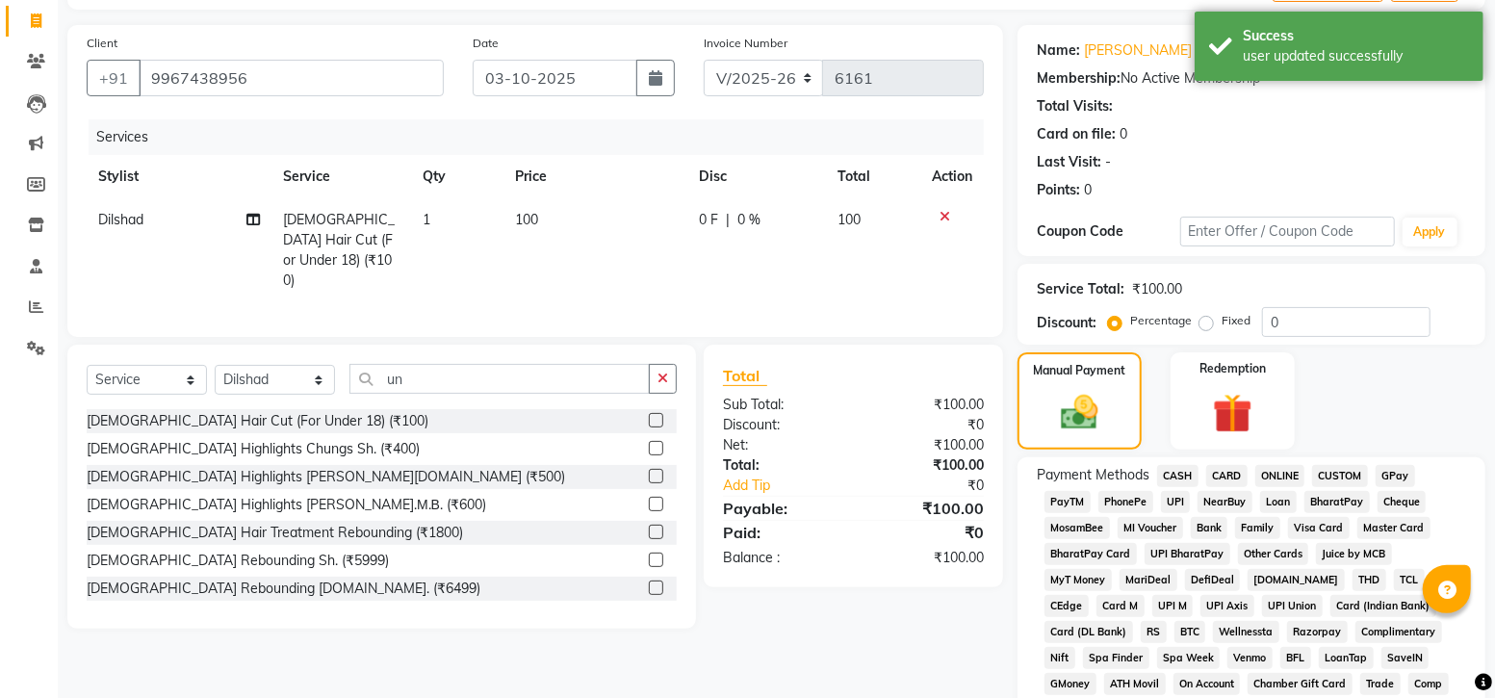
click at [1189, 471] on span "CASH" at bounding box center [1177, 476] width 41 height 22
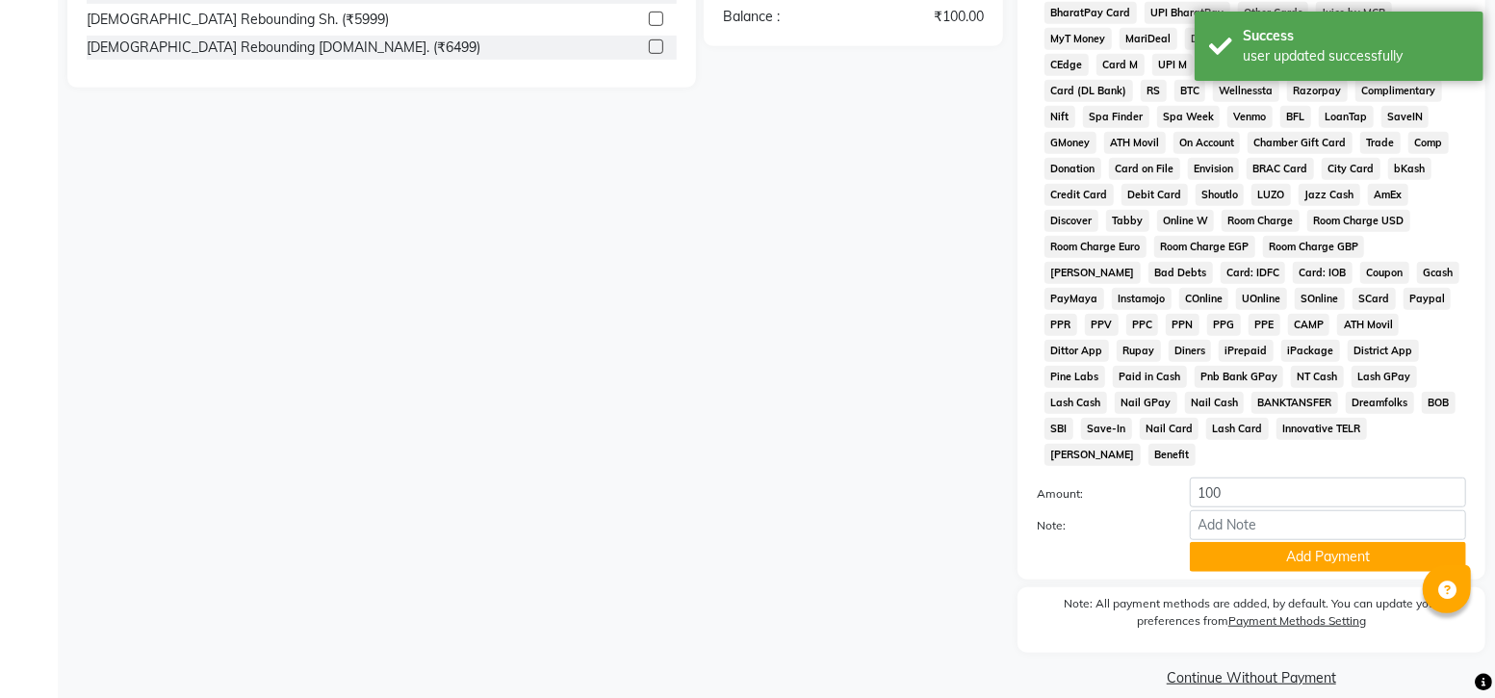
scroll to position [664, 0]
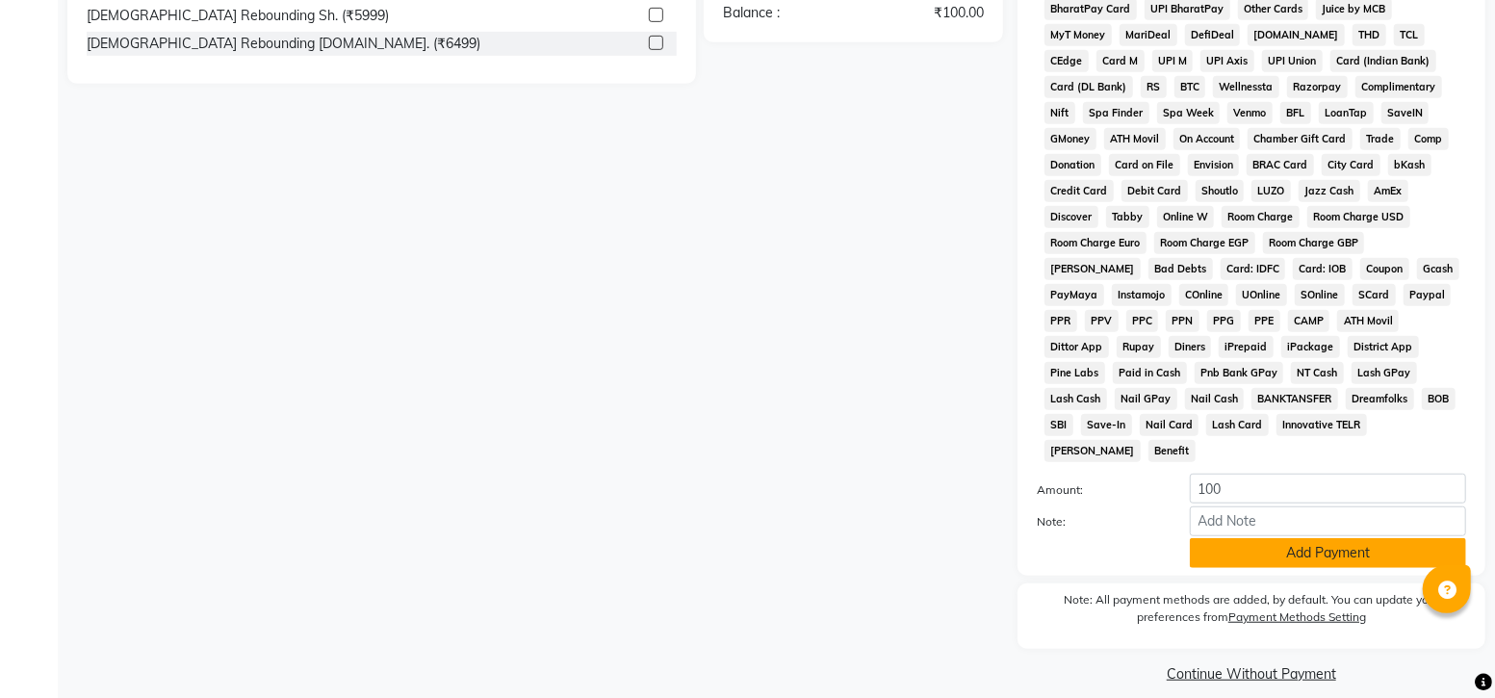
click at [1254, 538] on button "Add Payment" at bounding box center [1328, 553] width 276 height 30
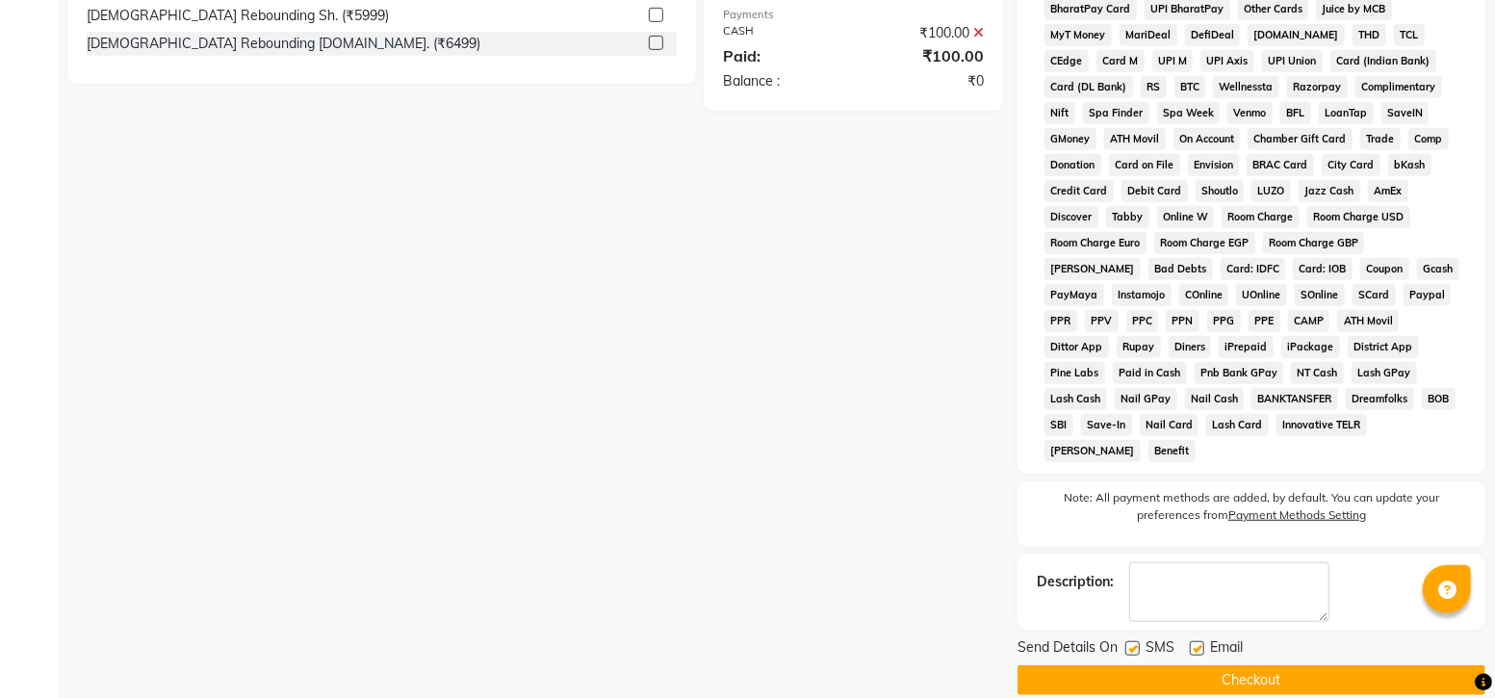
click at [1128, 641] on label at bounding box center [1132, 648] width 14 height 14
click at [1128, 643] on input "checkbox" at bounding box center [1131, 649] width 13 height 13
checkbox input "false"
click at [1141, 665] on button "Checkout" at bounding box center [1251, 680] width 468 height 30
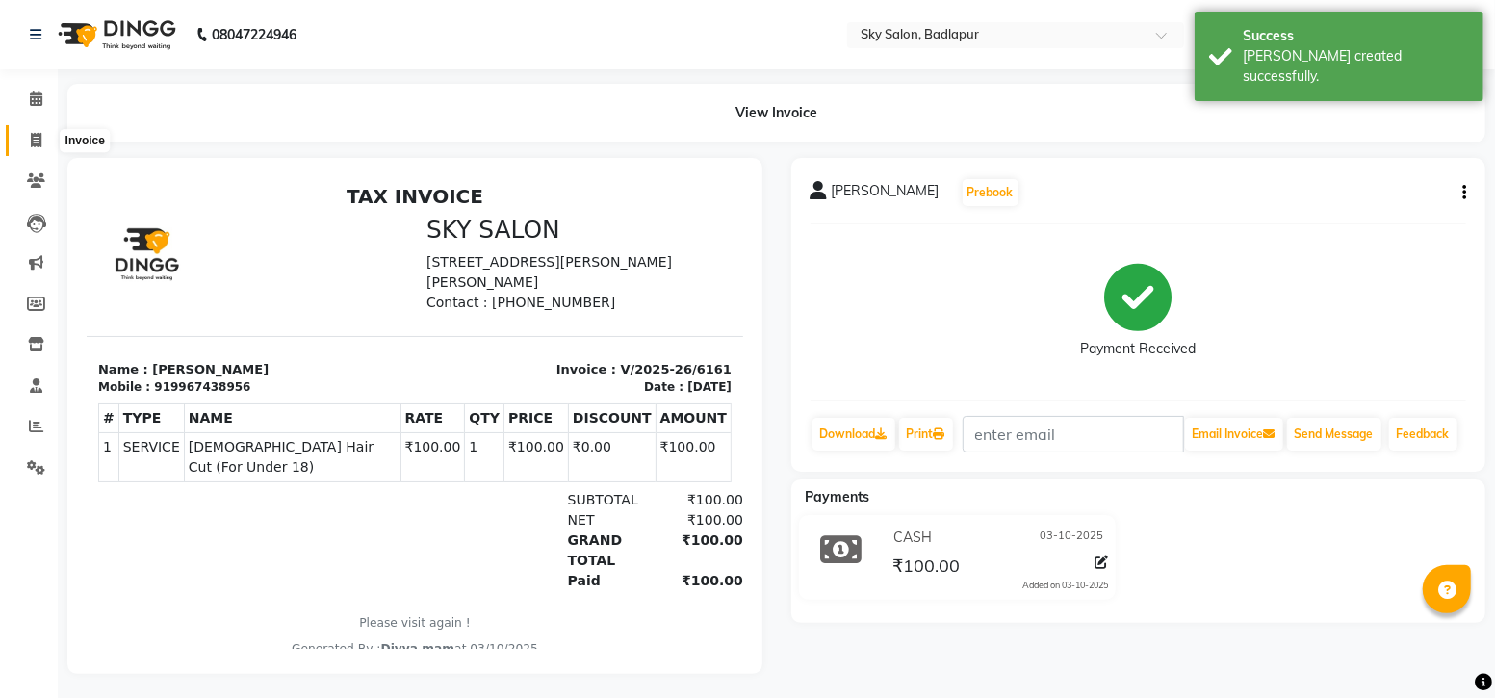
click at [24, 139] on span at bounding box center [36, 141] width 34 height 22
select select "service"
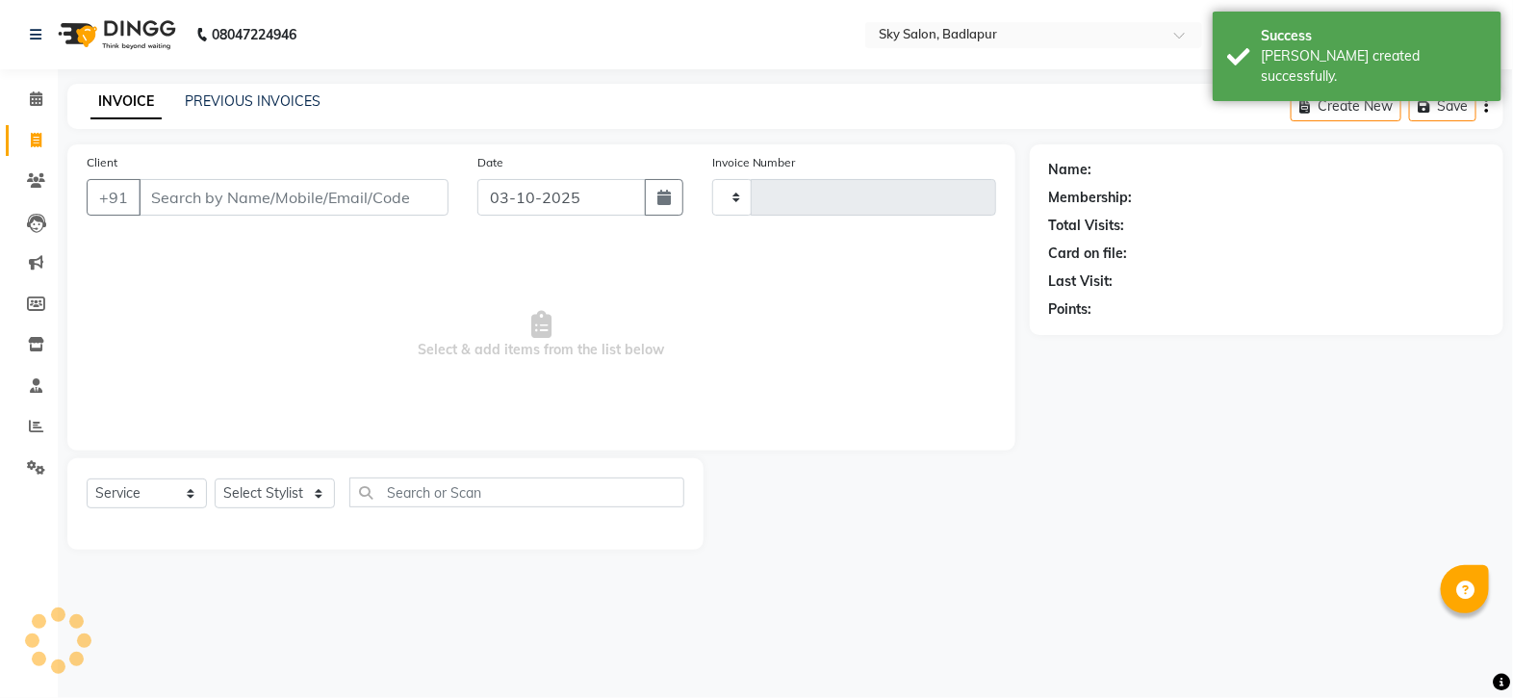
type input "6162"
select select "6927"
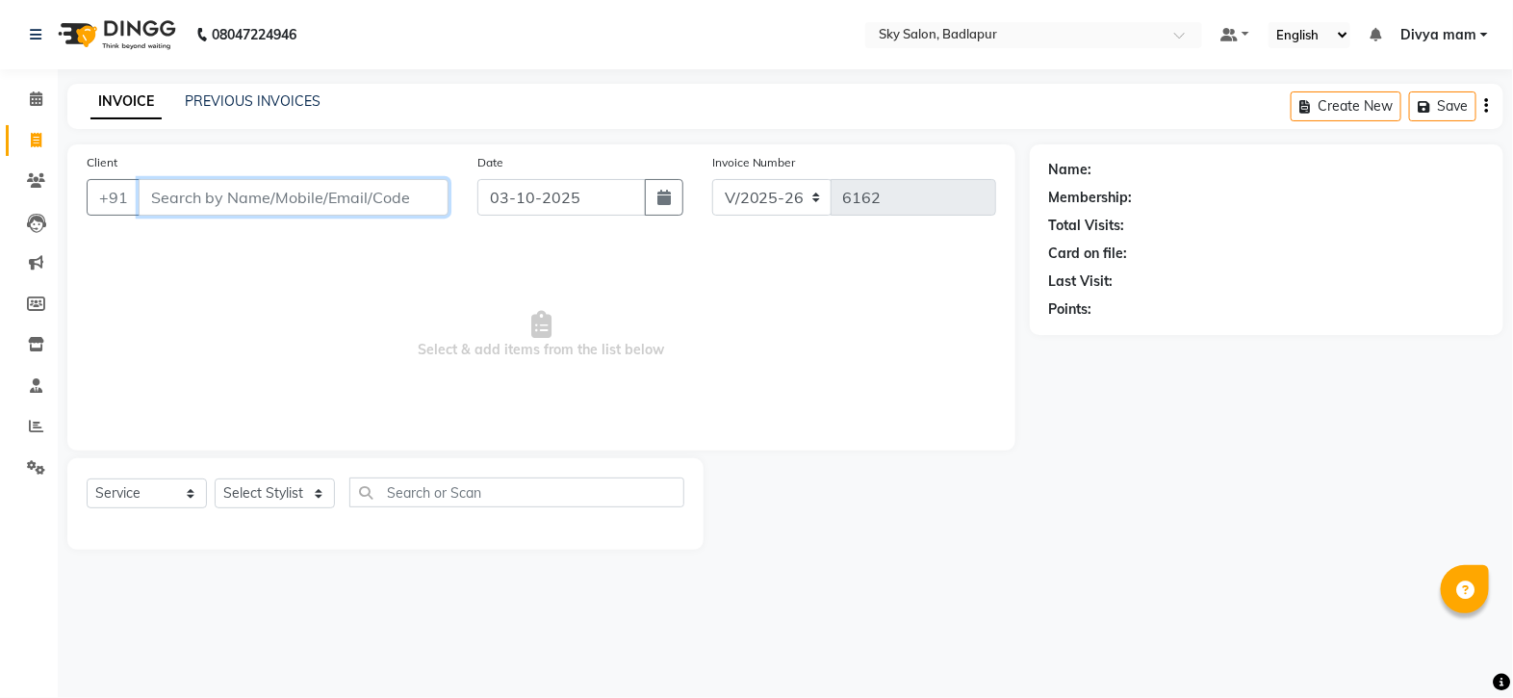
click at [162, 193] on input "Client" at bounding box center [294, 197] width 310 height 37
type input "8149432189"
click at [415, 199] on span "Add Client" at bounding box center [399, 197] width 76 height 19
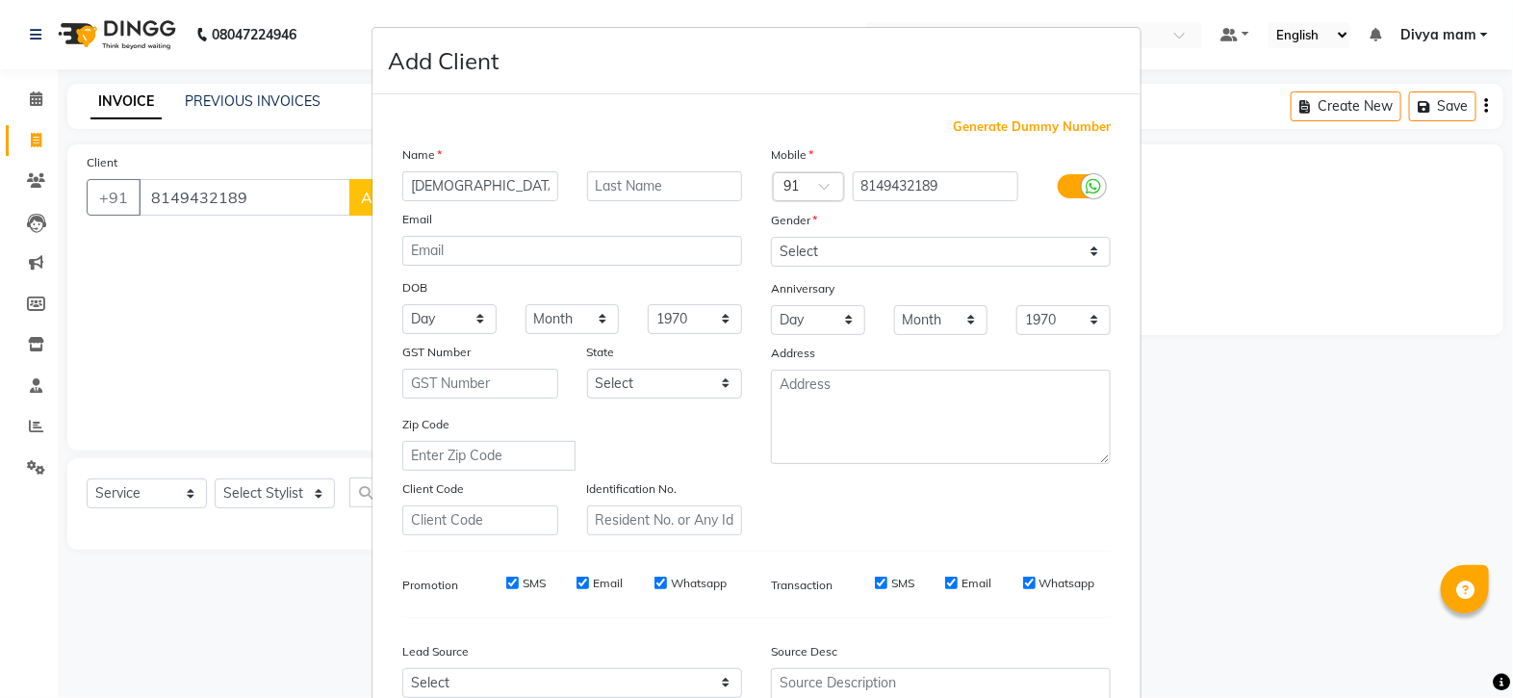
type input "[DEMOGRAPHIC_DATA]"
click at [826, 248] on select "Select [DEMOGRAPHIC_DATA] [DEMOGRAPHIC_DATA] Other Prefer Not To Say" at bounding box center [941, 252] width 340 height 30
select select "[DEMOGRAPHIC_DATA]"
click at [771, 238] on select "Select [DEMOGRAPHIC_DATA] [DEMOGRAPHIC_DATA] Other Prefer Not To Say" at bounding box center [941, 252] width 340 height 30
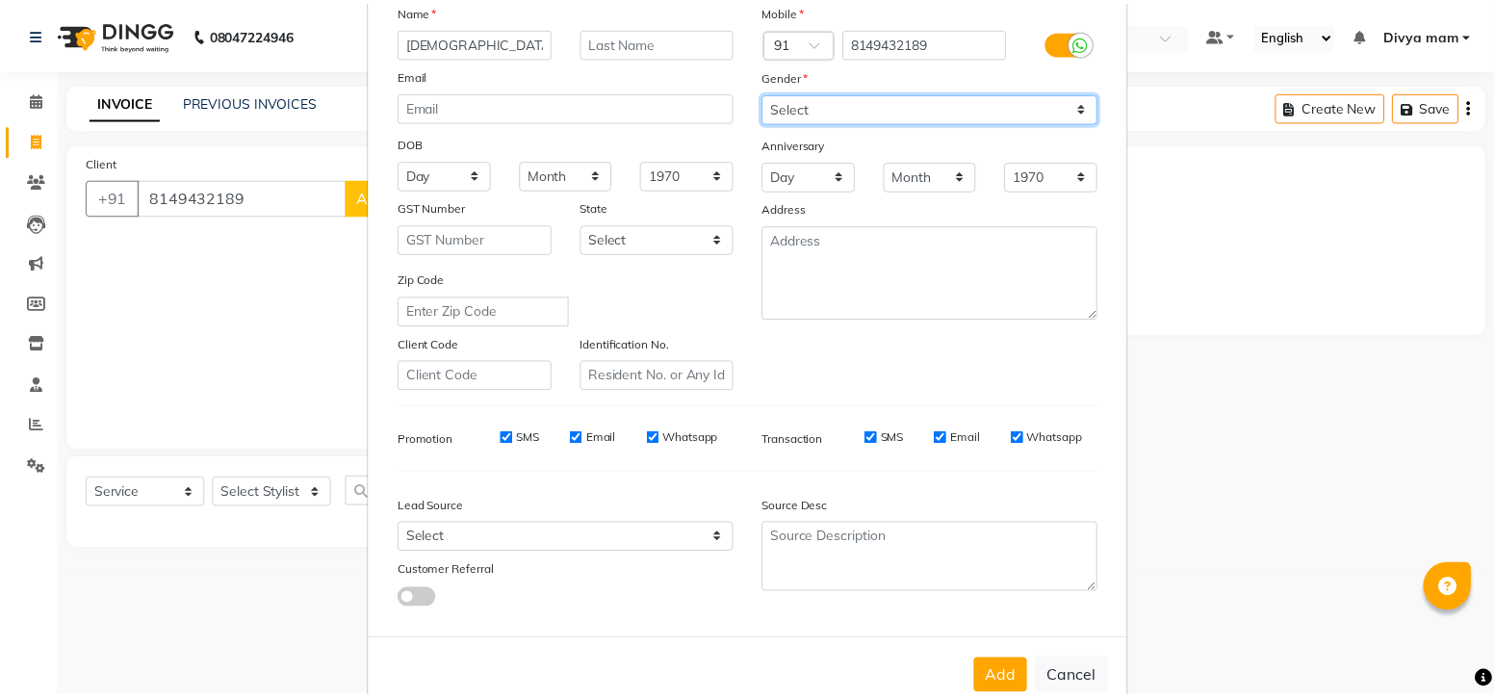
scroll to position [201, 0]
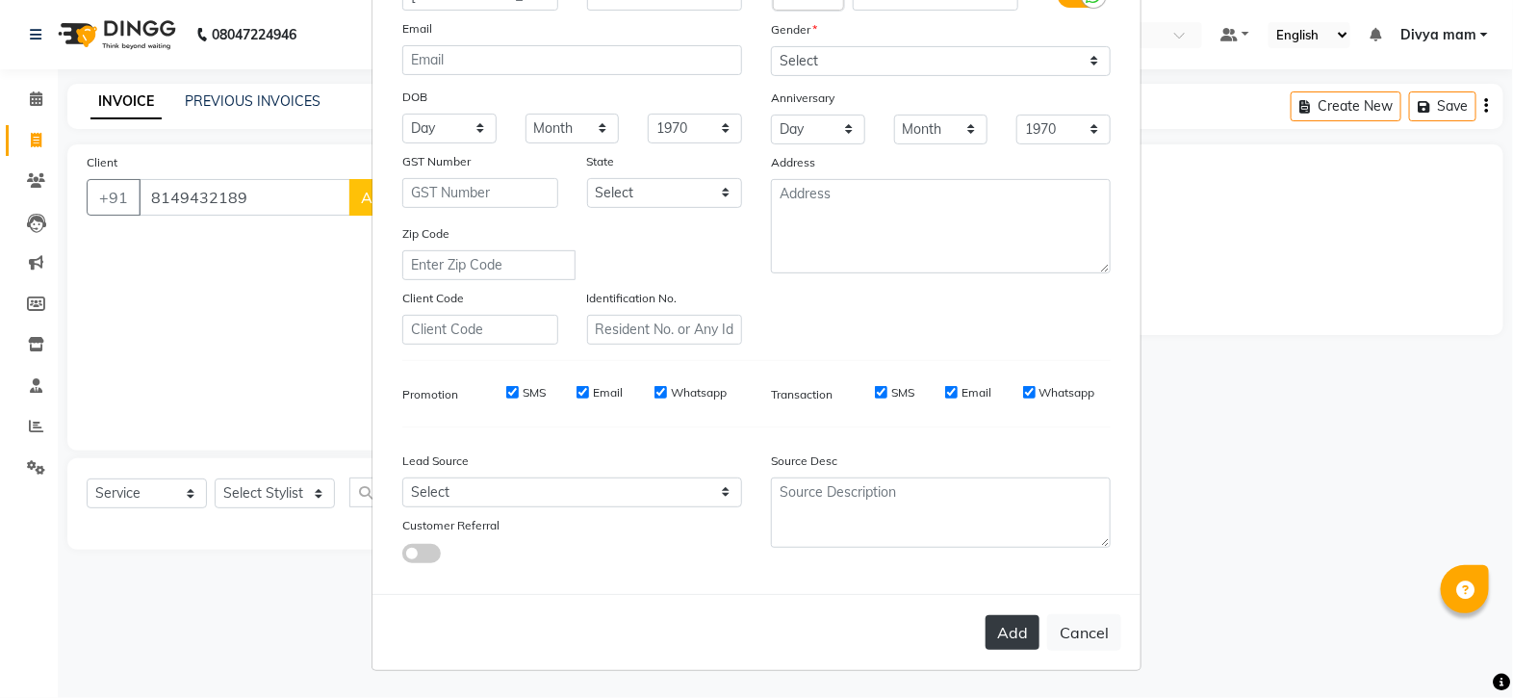
click at [1025, 634] on button "Add" at bounding box center [1013, 632] width 54 height 35
select select
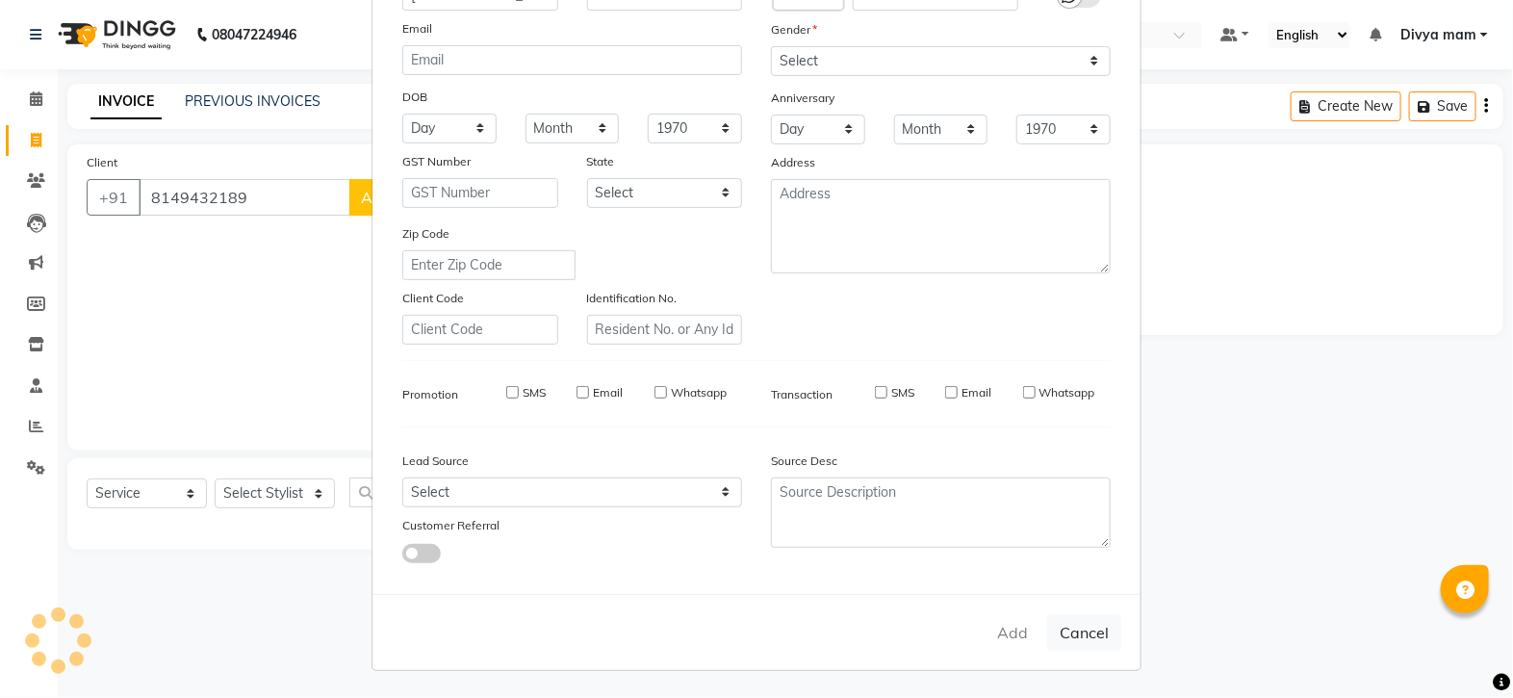
select select
checkbox input "false"
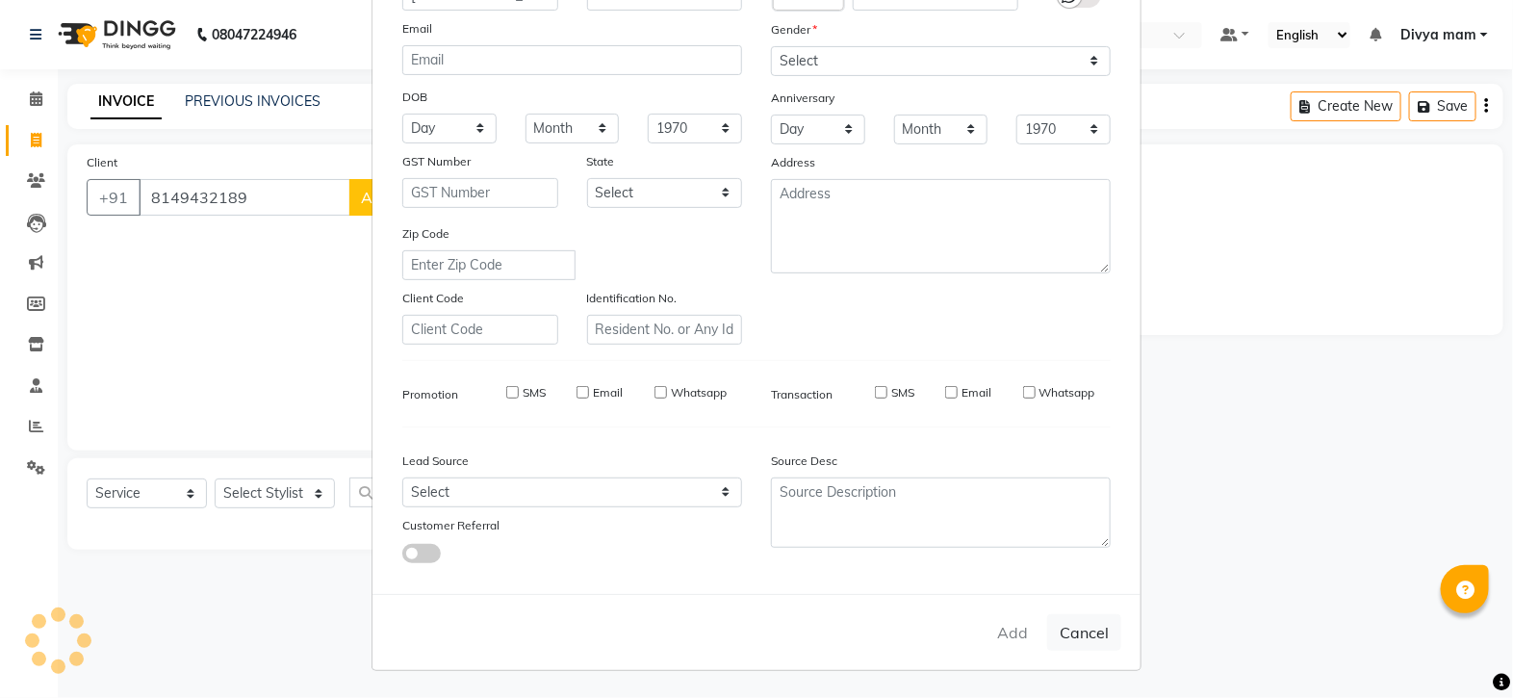
checkbox input "false"
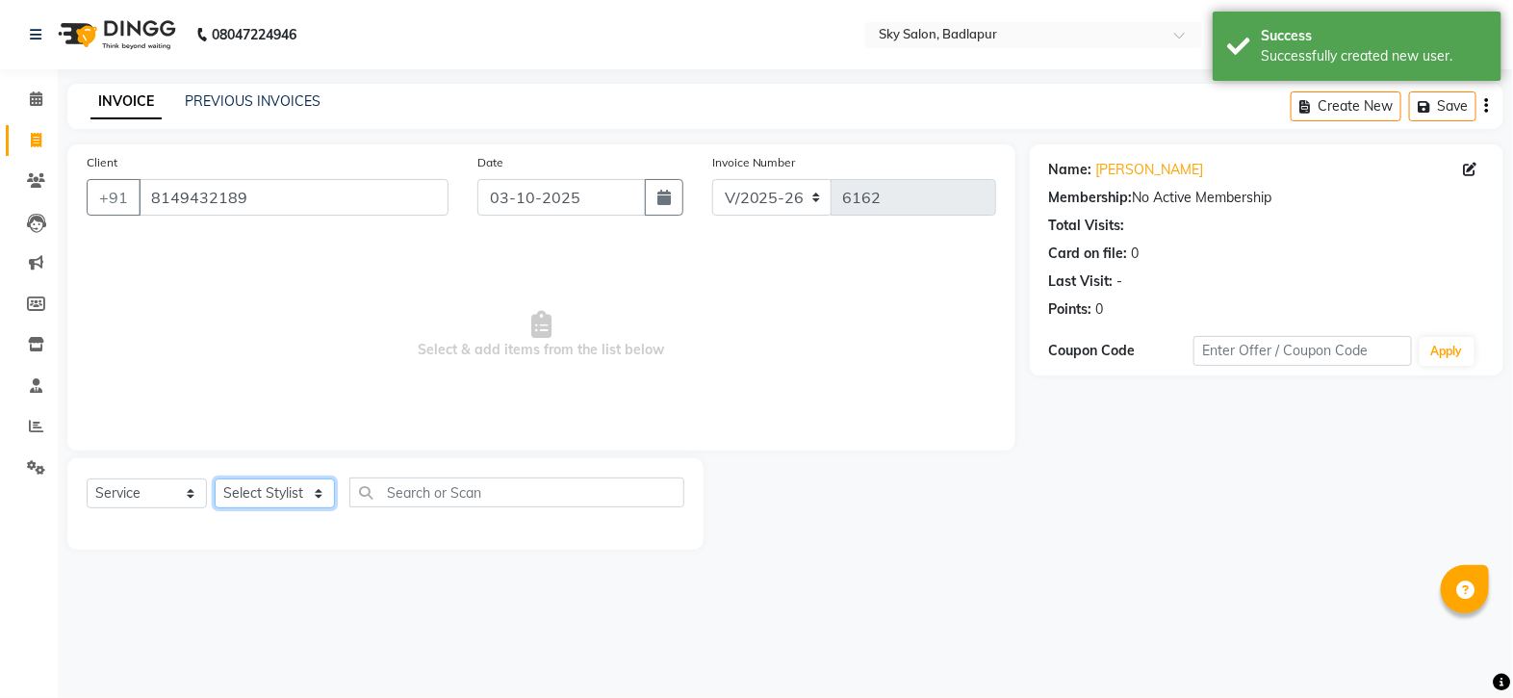
click at [326, 497] on select "Select Stylist [PERSON_NAME] [PERSON_NAME] [PERSON_NAME] [PERSON_NAME] mam [PER…" at bounding box center [275, 493] width 120 height 30
select select "93582"
click at [215, 479] on select "Select Stylist [PERSON_NAME] [PERSON_NAME] [PERSON_NAME] [PERSON_NAME] mam [PER…" at bounding box center [275, 493] width 120 height 30
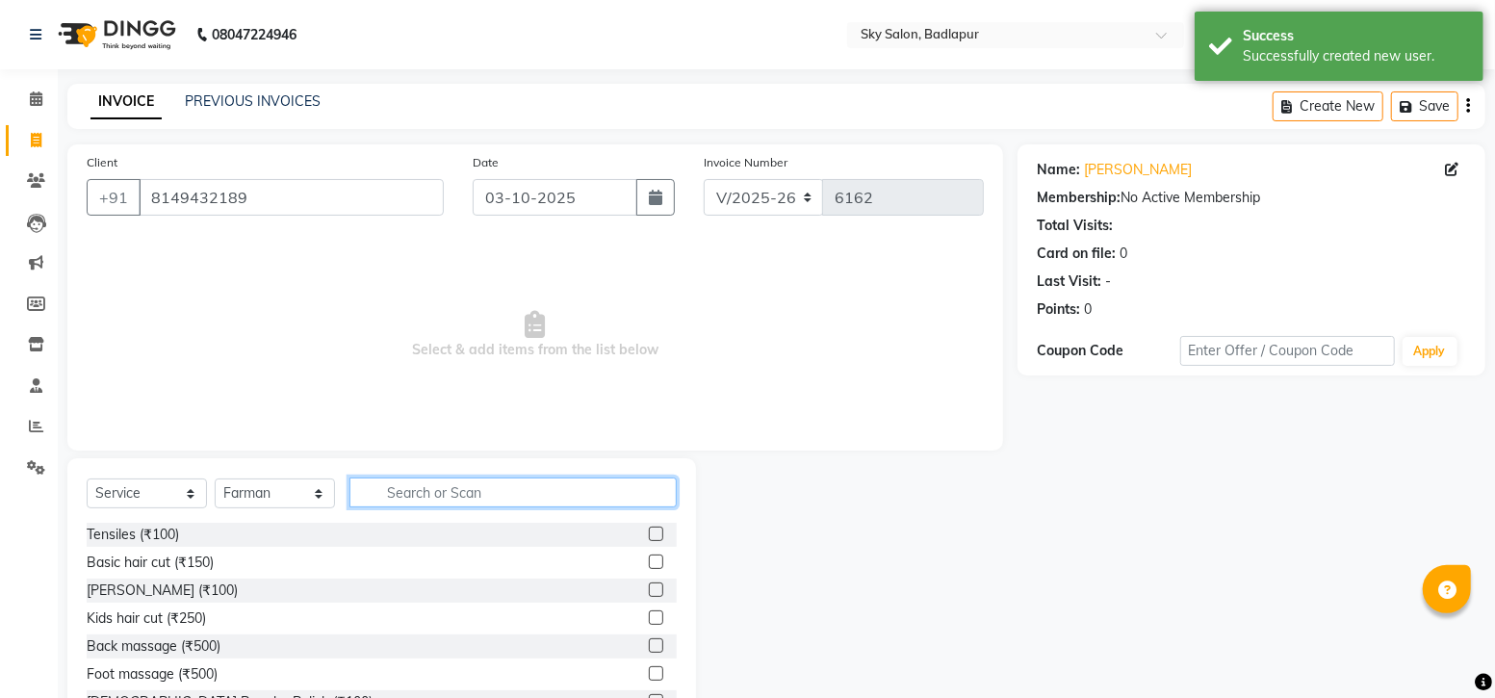
click at [514, 496] on input "text" at bounding box center [512, 492] width 327 height 30
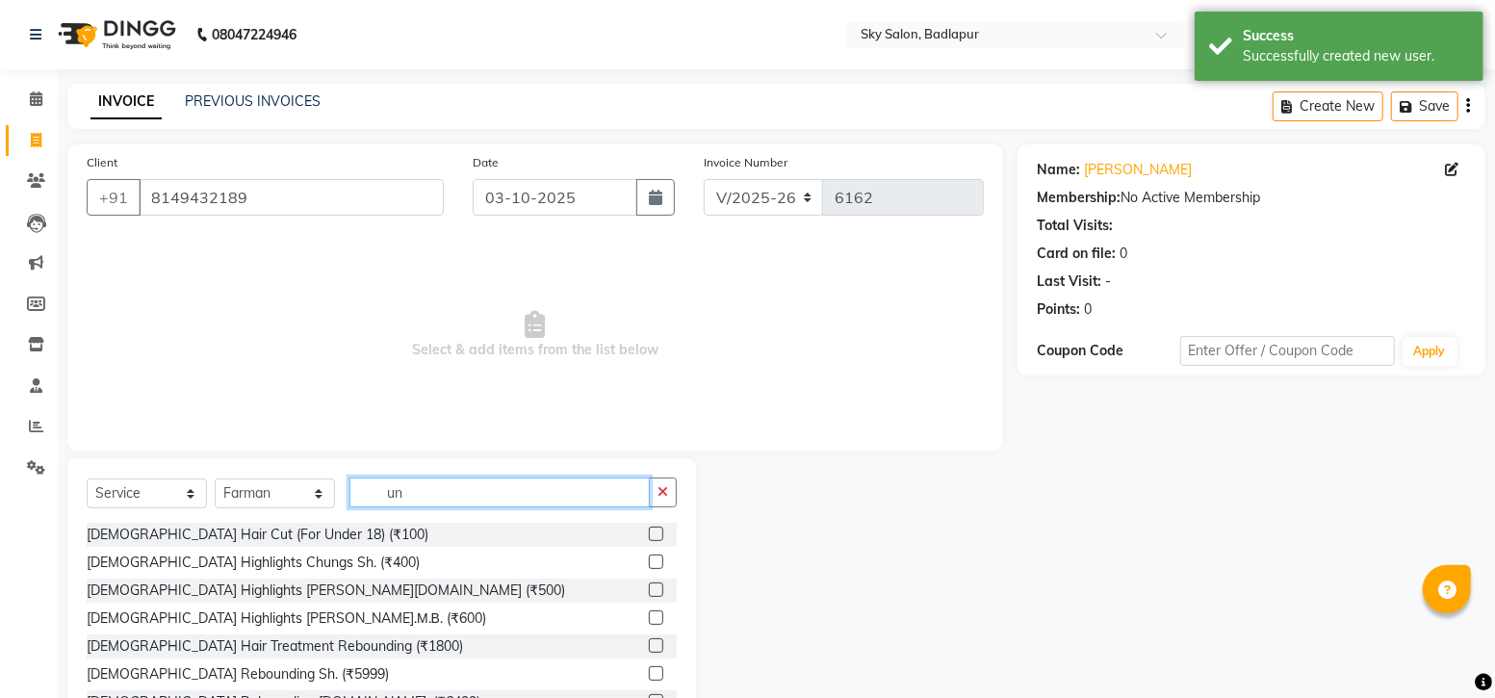
type input "un"
click at [649, 531] on label at bounding box center [656, 534] width 14 height 14
click at [649, 531] on input "checkbox" at bounding box center [655, 534] width 13 height 13
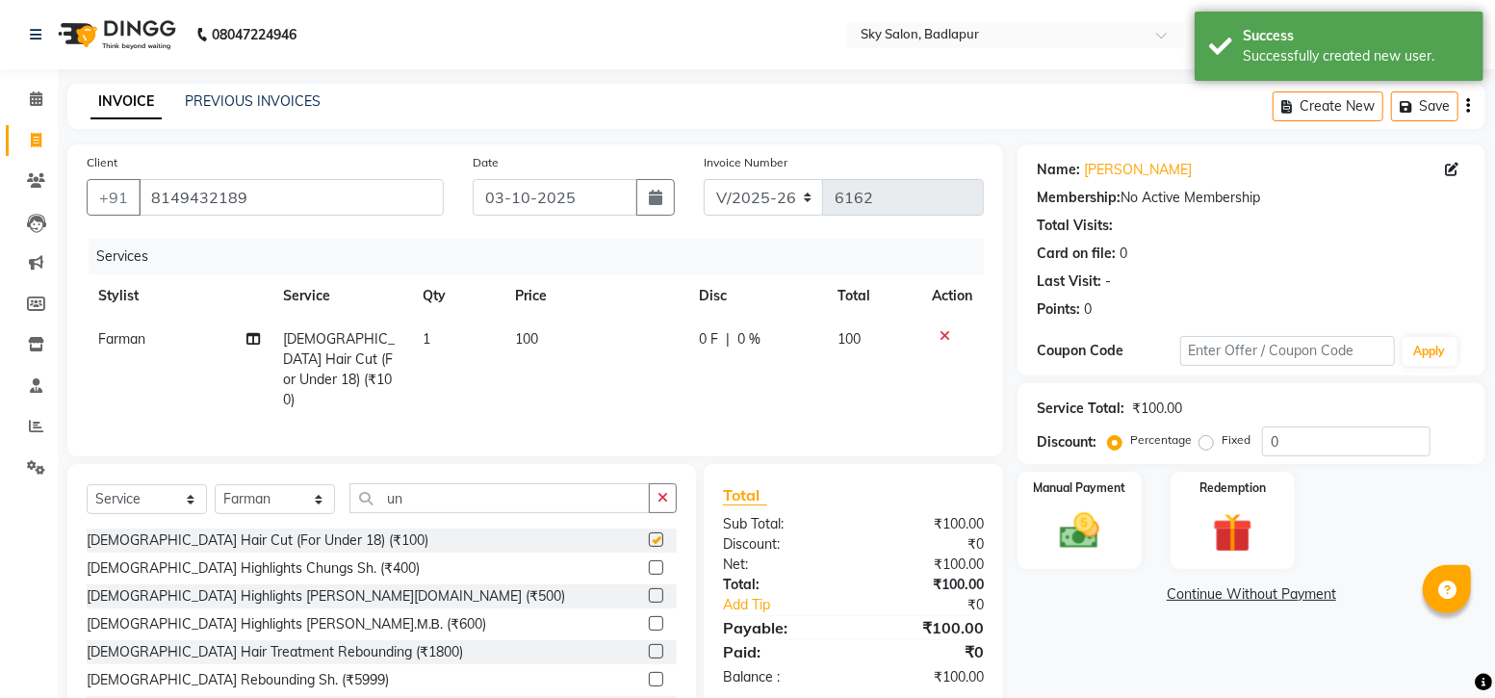
checkbox input "false"
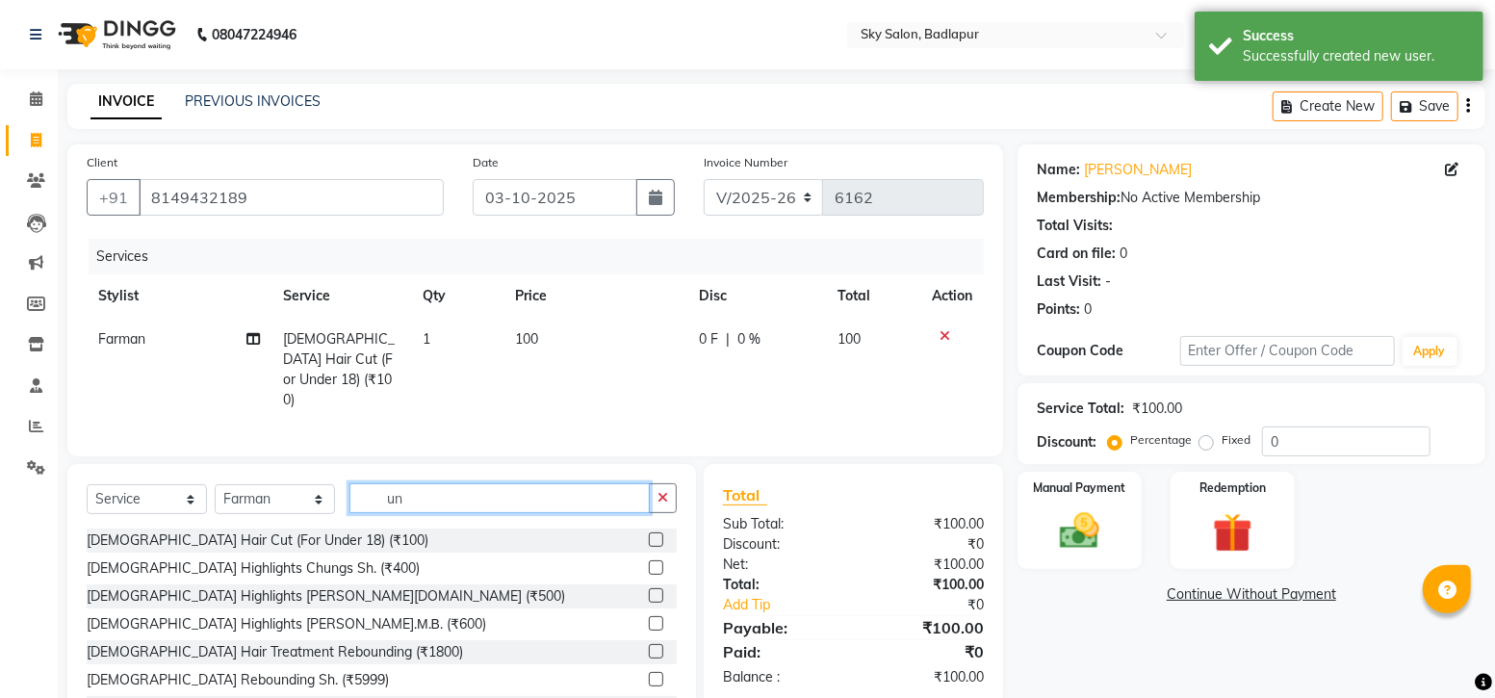
click at [420, 501] on input "un" at bounding box center [499, 498] width 300 height 30
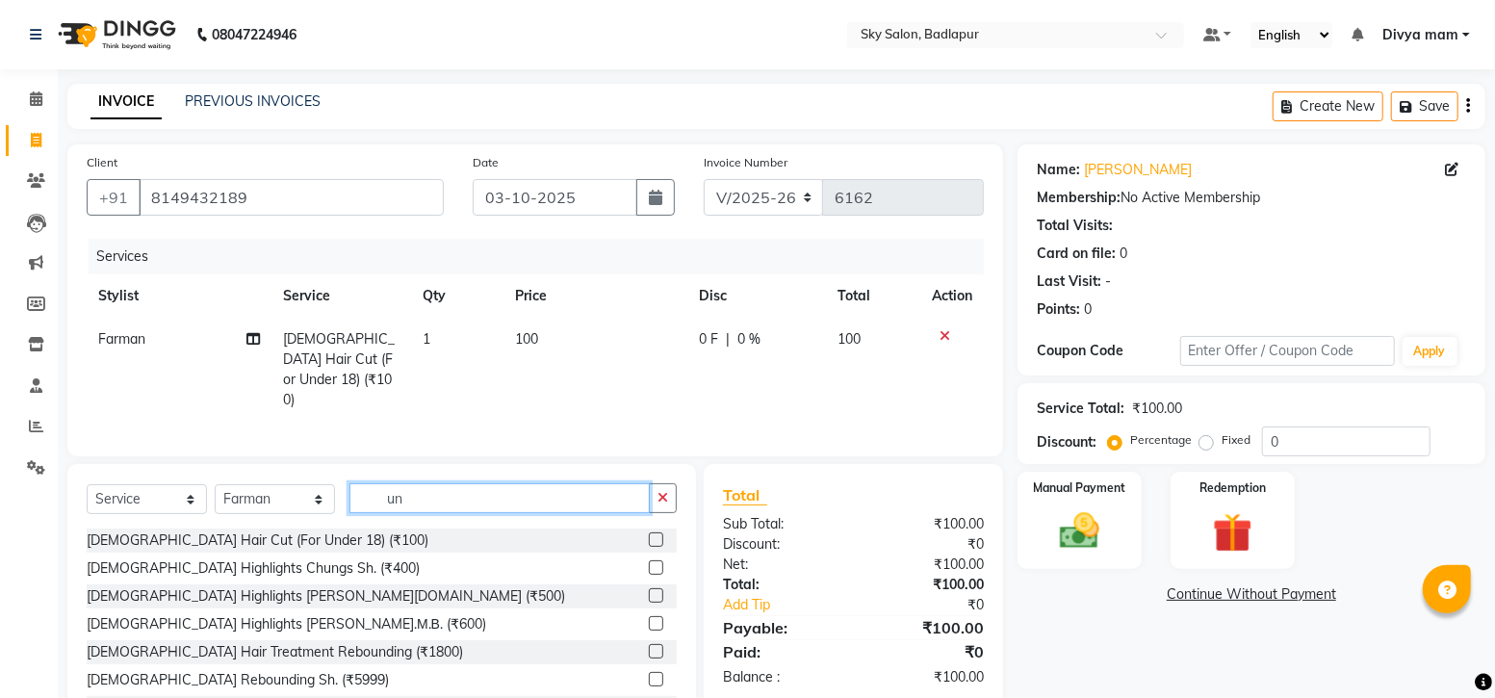
type input "u"
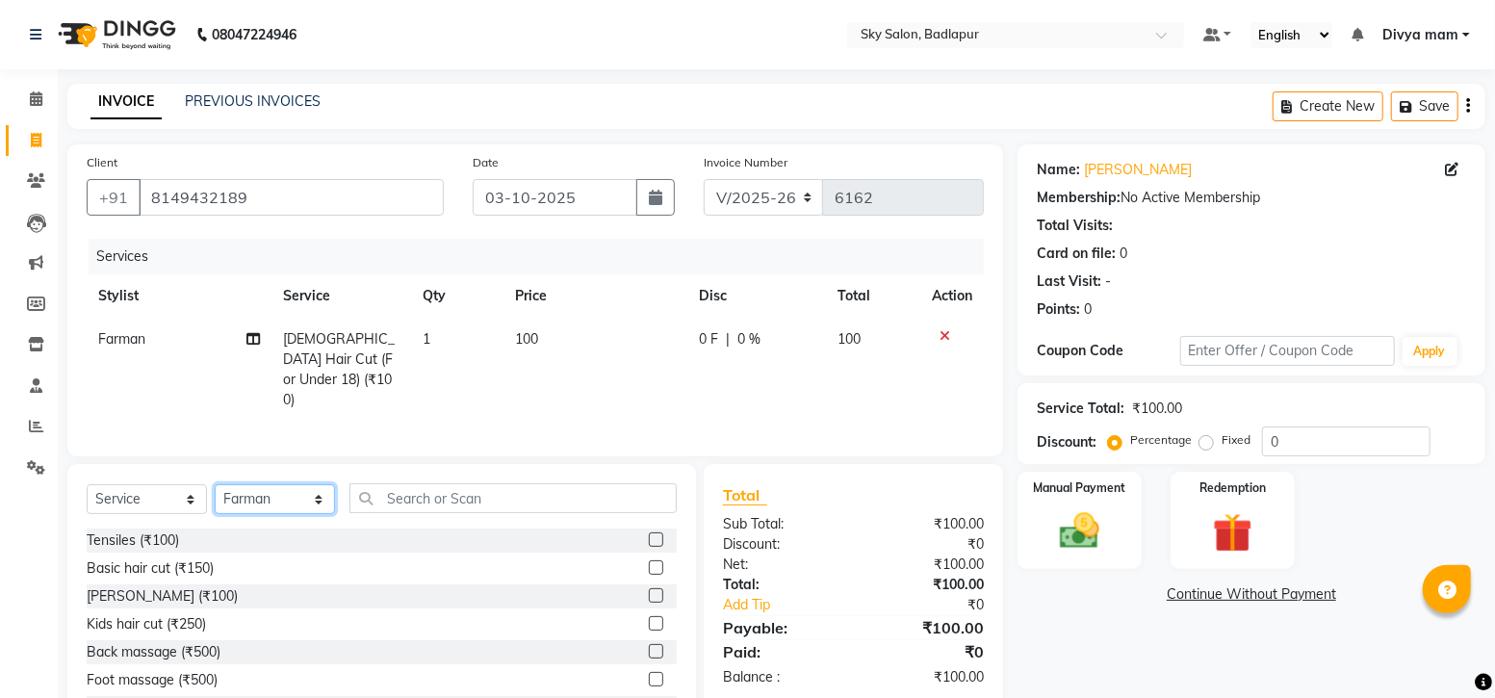
click at [319, 484] on select "Select Stylist [PERSON_NAME] [PERSON_NAME] [PERSON_NAME] [PERSON_NAME] mam [PER…" at bounding box center [275, 499] width 120 height 30
select select "81048"
click at [215, 484] on select "Select Stylist [PERSON_NAME] [PERSON_NAME] [PERSON_NAME] [PERSON_NAME] mam [PER…" at bounding box center [275, 499] width 120 height 30
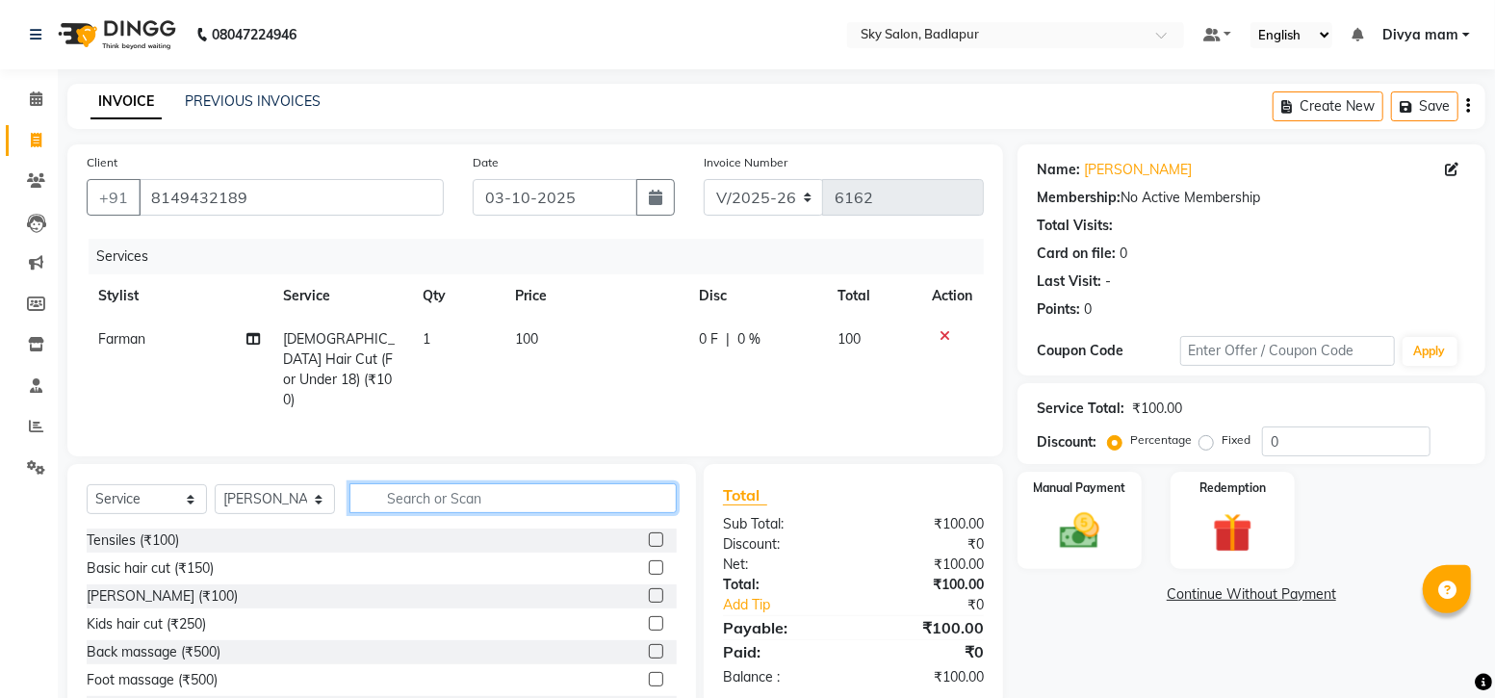
click at [455, 485] on input "text" at bounding box center [512, 498] width 327 height 30
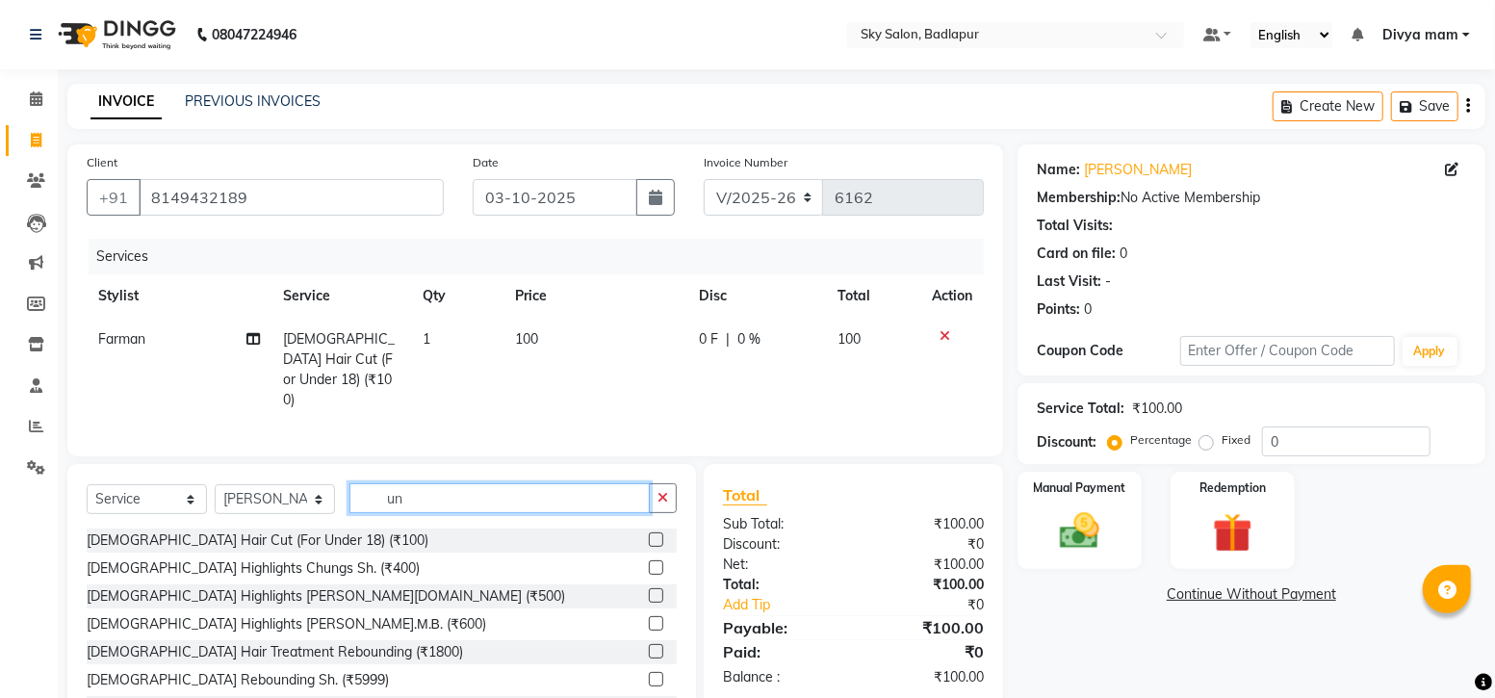
type input "un"
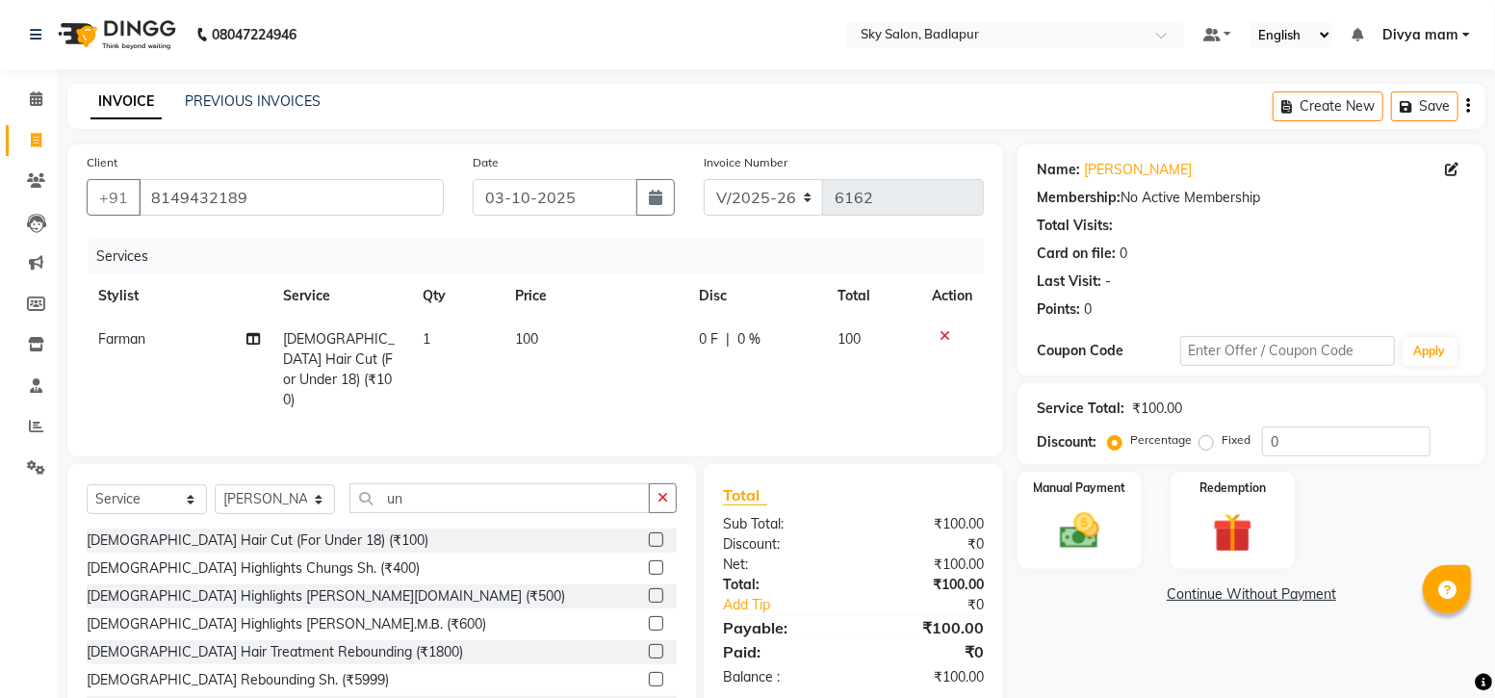
click at [649, 534] on label at bounding box center [656, 539] width 14 height 14
click at [649, 534] on input "checkbox" at bounding box center [655, 540] width 13 height 13
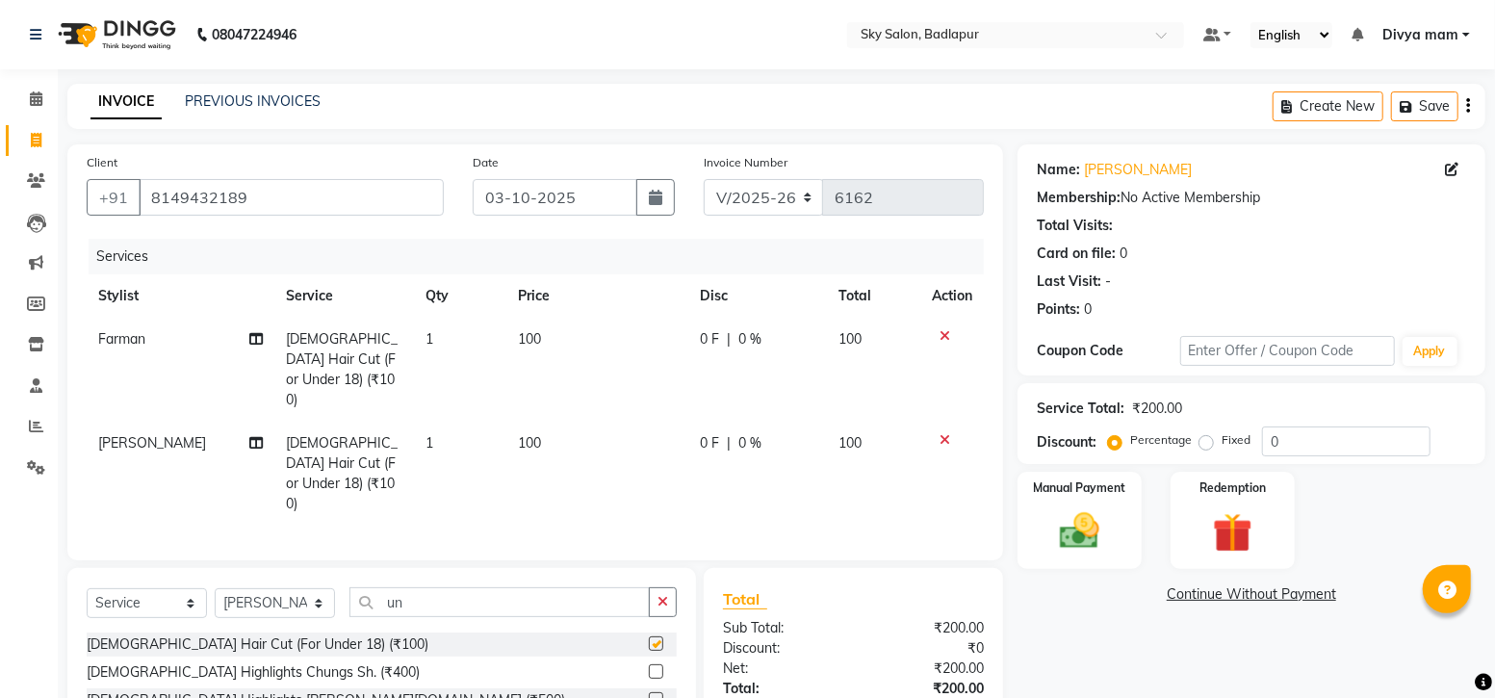
checkbox input "false"
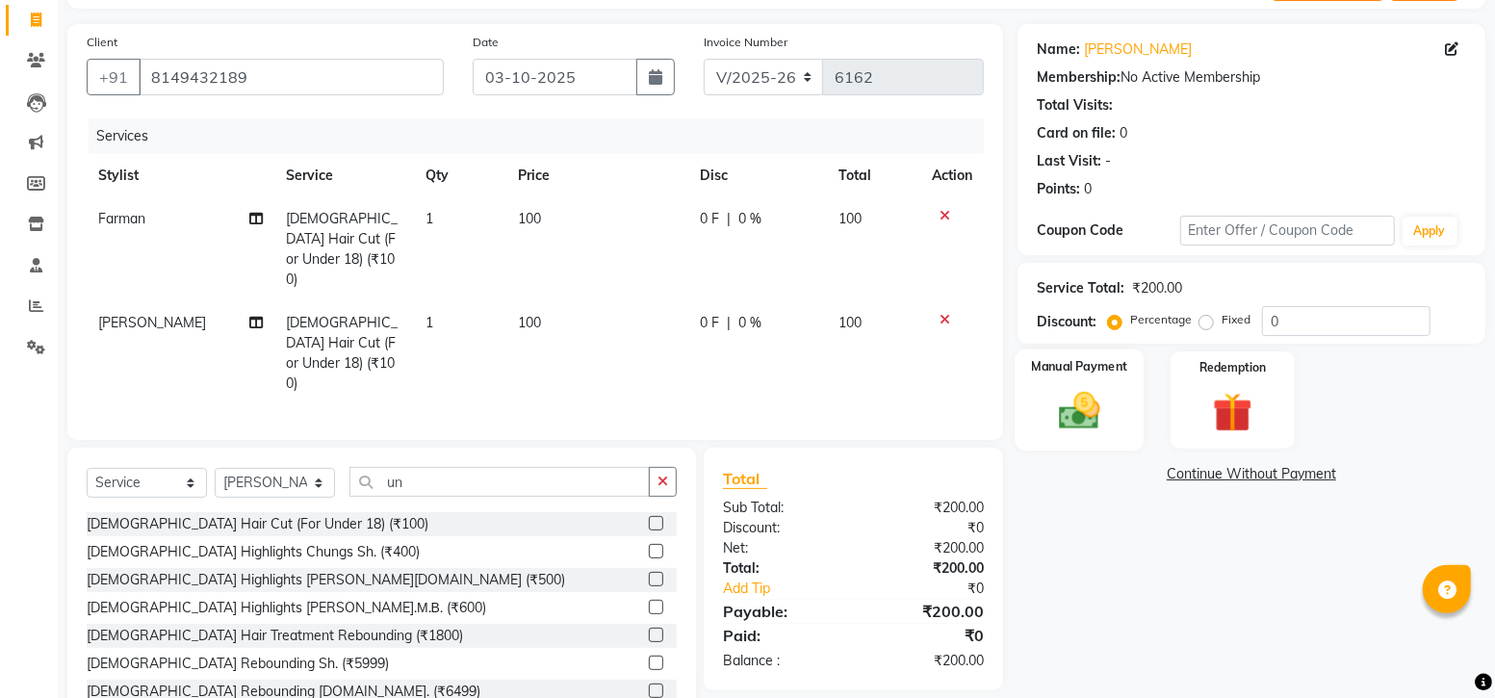
click at [1085, 376] on div "Manual Payment" at bounding box center [1079, 399] width 129 height 101
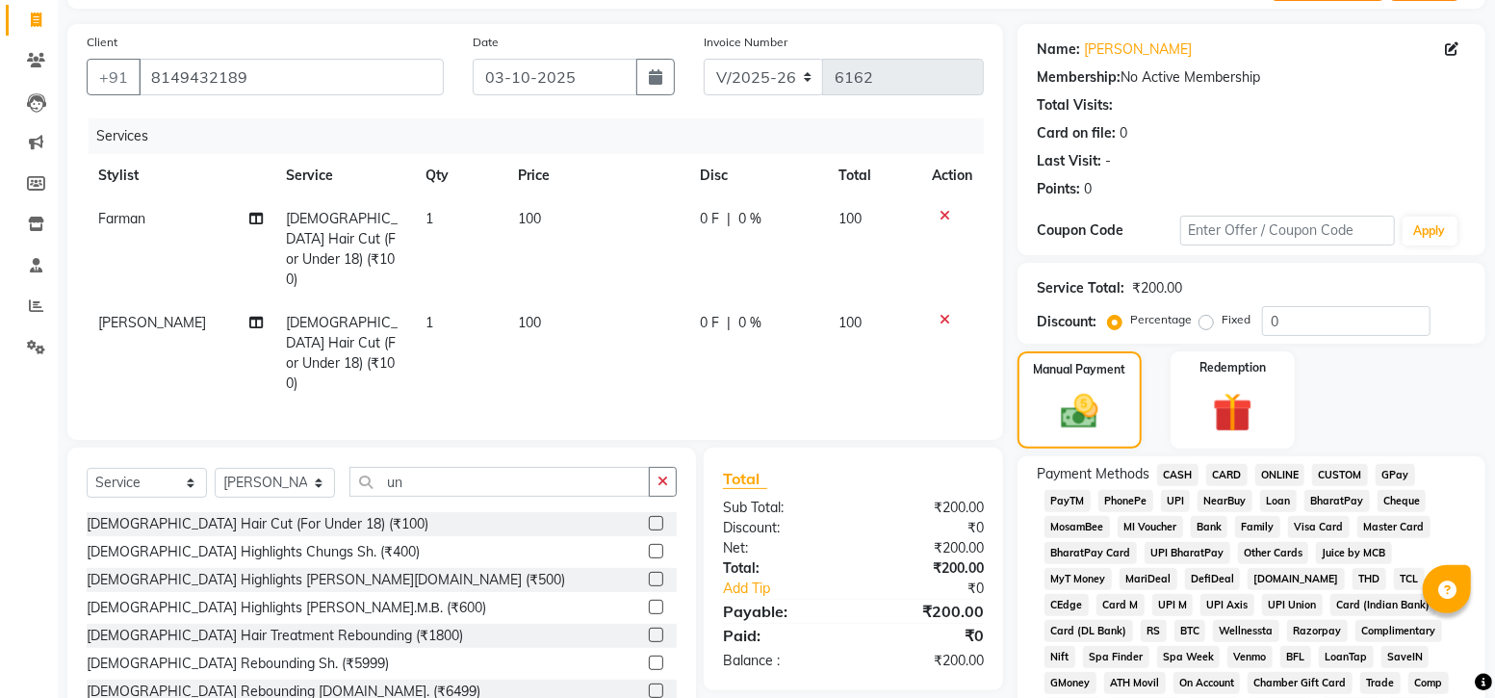
click at [1396, 477] on span "GPay" at bounding box center [1395, 475] width 39 height 22
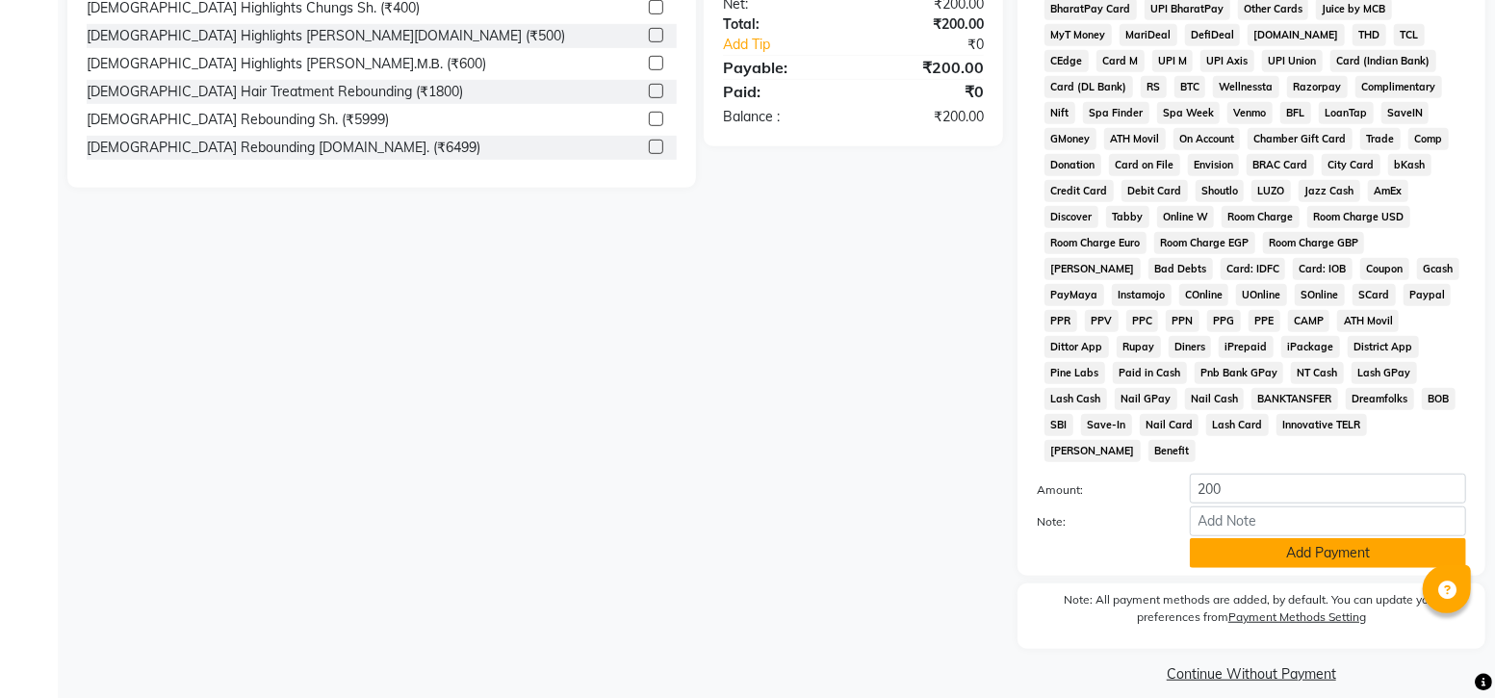
click at [1304, 538] on button "Add Payment" at bounding box center [1328, 553] width 276 height 30
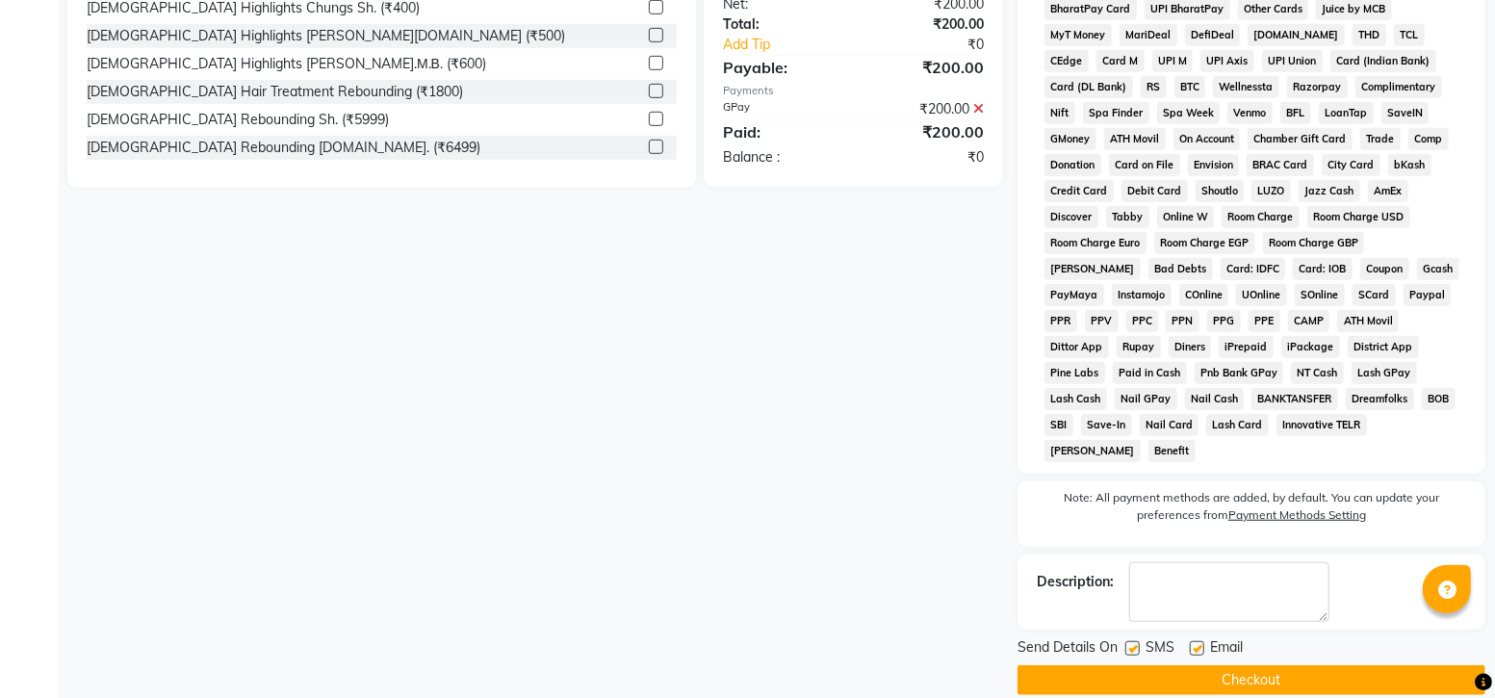
click at [1133, 641] on label at bounding box center [1132, 648] width 14 height 14
click at [1133, 643] on input "checkbox" at bounding box center [1131, 649] width 13 height 13
checkbox input "false"
click at [1219, 665] on button "Checkout" at bounding box center [1251, 680] width 468 height 30
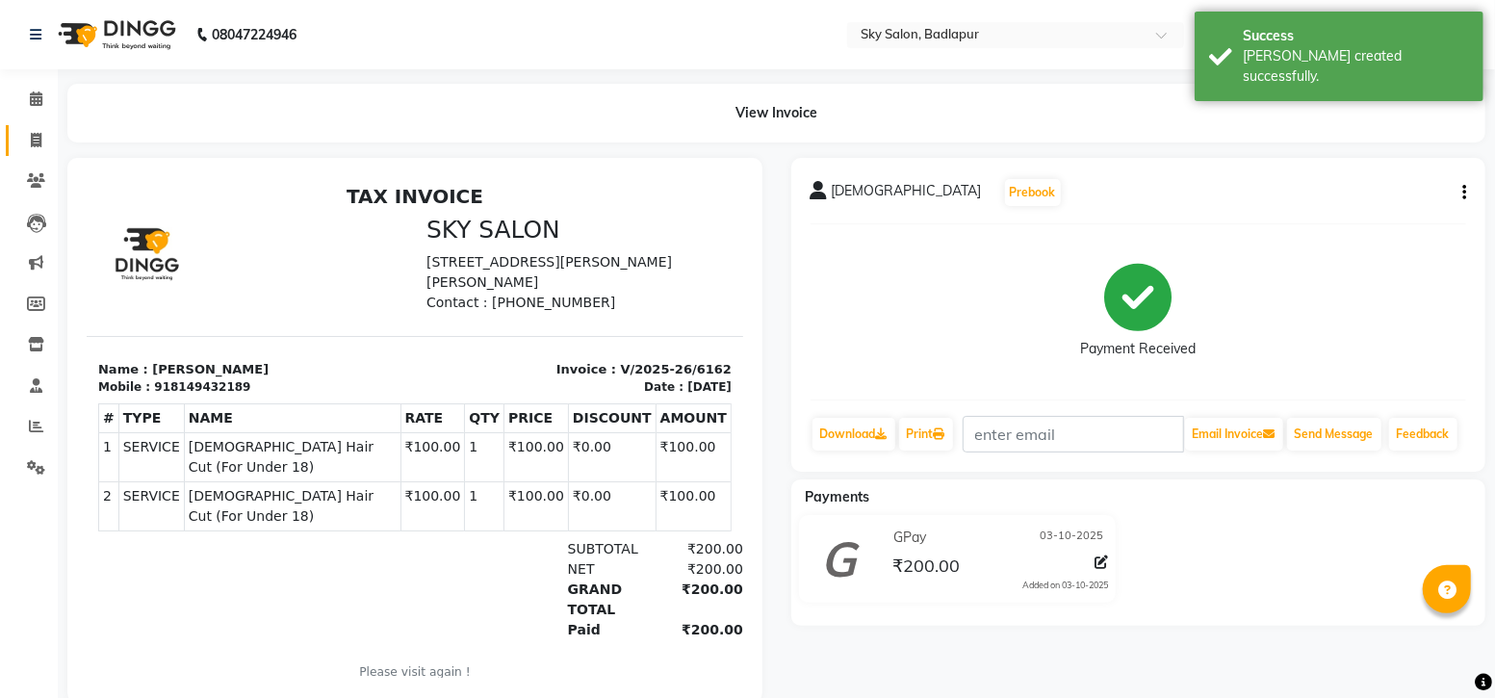
click at [24, 146] on span at bounding box center [36, 141] width 34 height 22
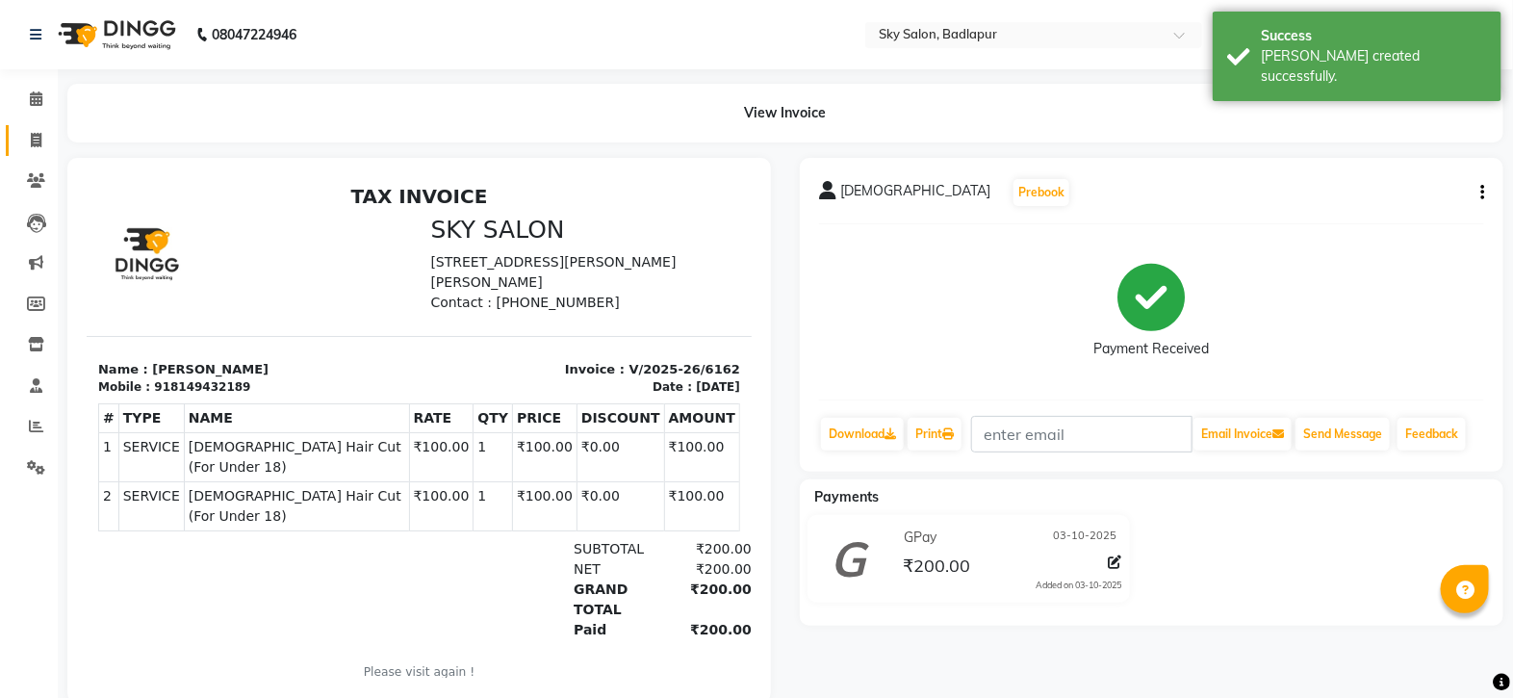
select select "6927"
select select "service"
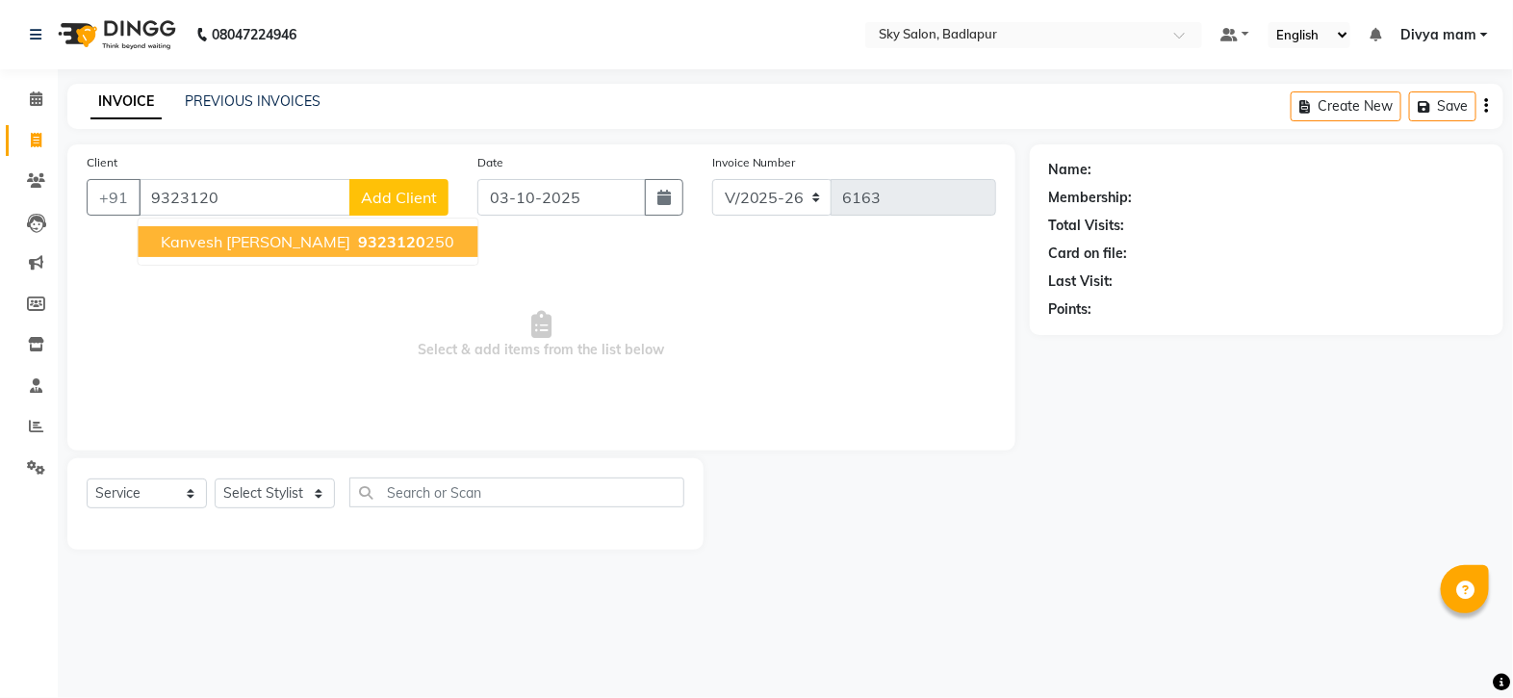
click at [359, 244] on span "9323120" at bounding box center [392, 241] width 67 height 19
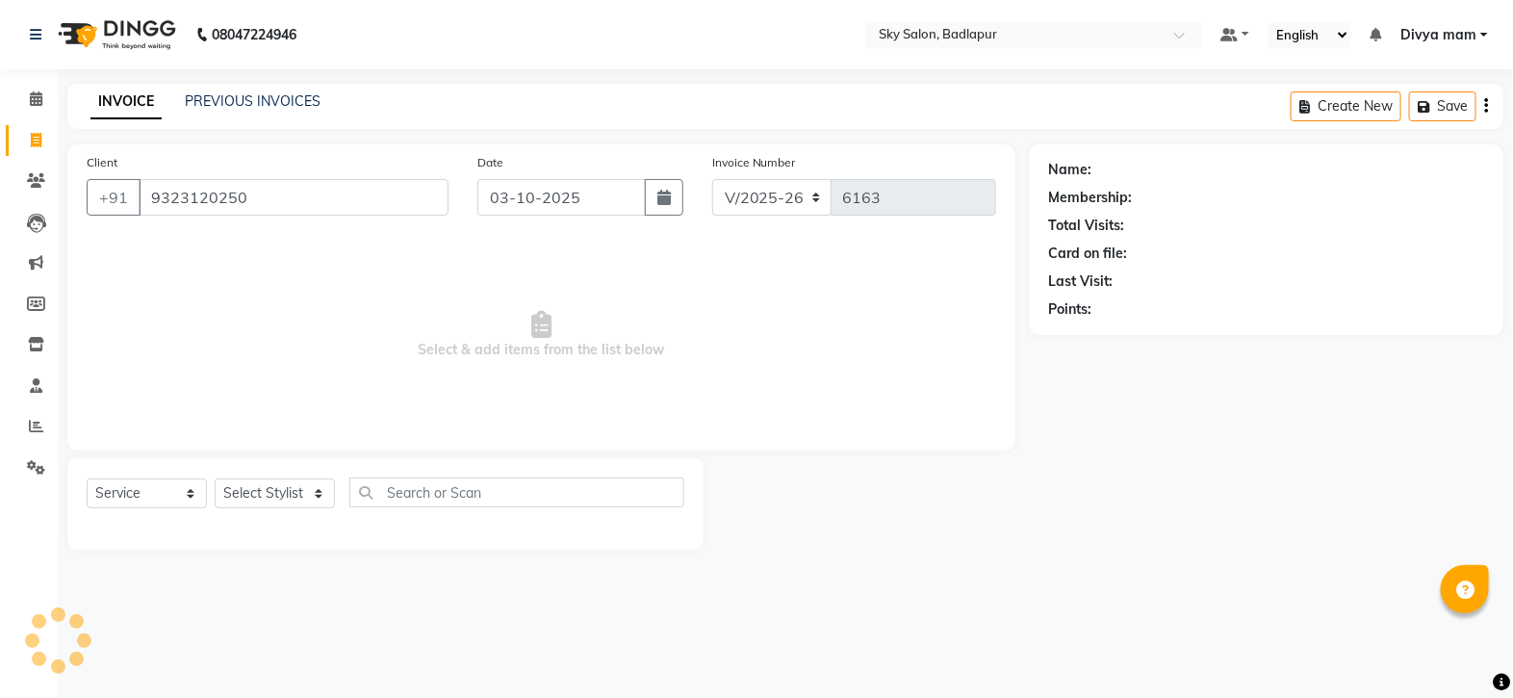
type input "9323120250"
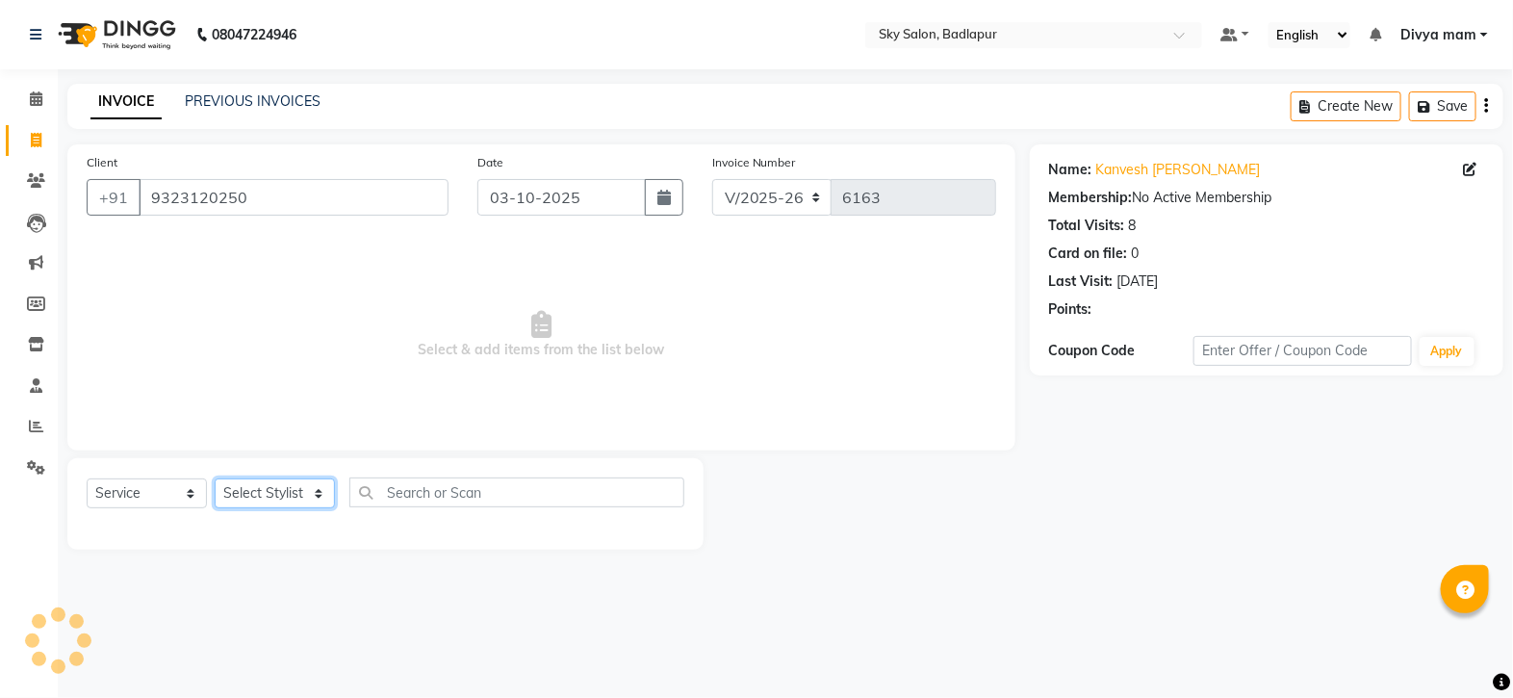
click at [322, 484] on select "Select Stylist [PERSON_NAME] [PERSON_NAME] [PERSON_NAME] [PERSON_NAME] mam [PER…" at bounding box center [275, 493] width 120 height 30
select select "65569"
click at [215, 479] on select "Select Stylist [PERSON_NAME] [PERSON_NAME] [PERSON_NAME] [PERSON_NAME] mam [PER…" at bounding box center [275, 493] width 120 height 30
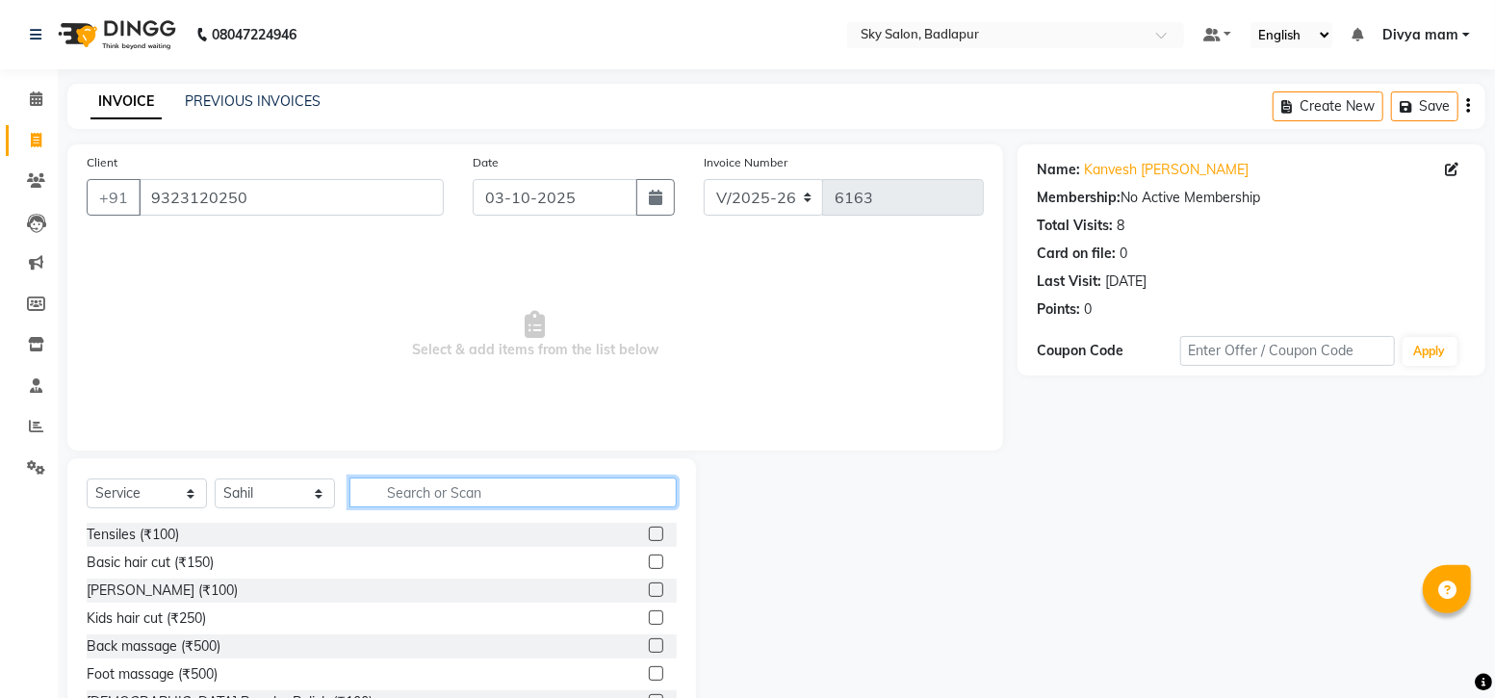
click at [423, 478] on input "text" at bounding box center [512, 492] width 327 height 30
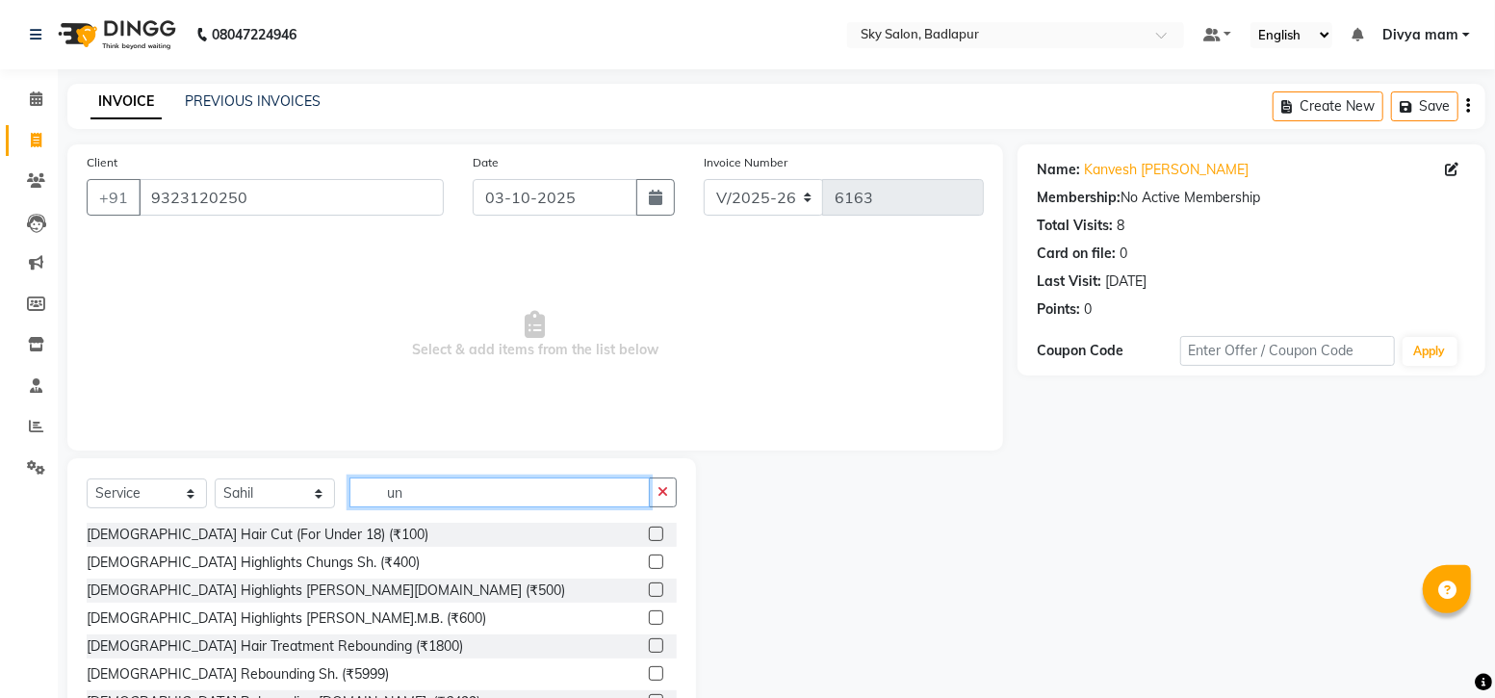
type input "un"
click at [649, 534] on label at bounding box center [656, 534] width 14 height 14
click at [649, 534] on input "checkbox" at bounding box center [655, 534] width 13 height 13
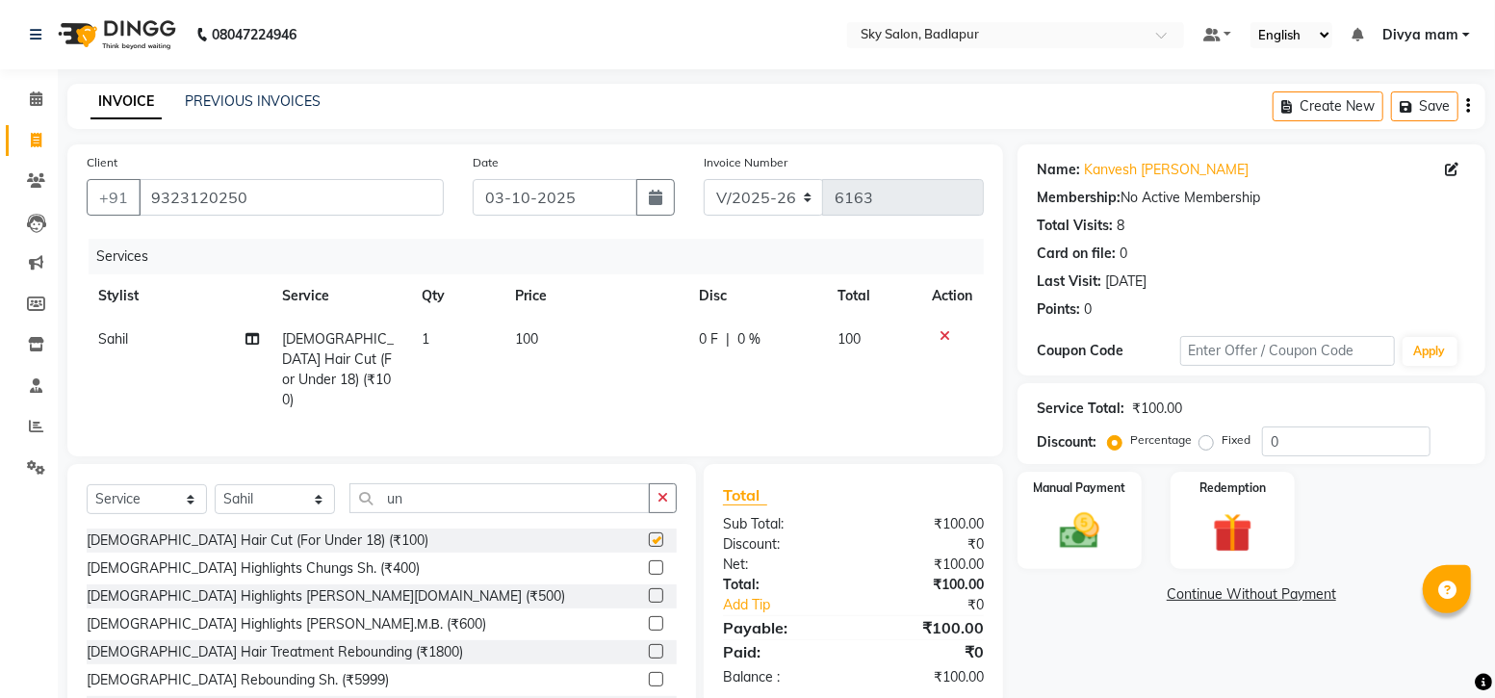
checkbox input "false"
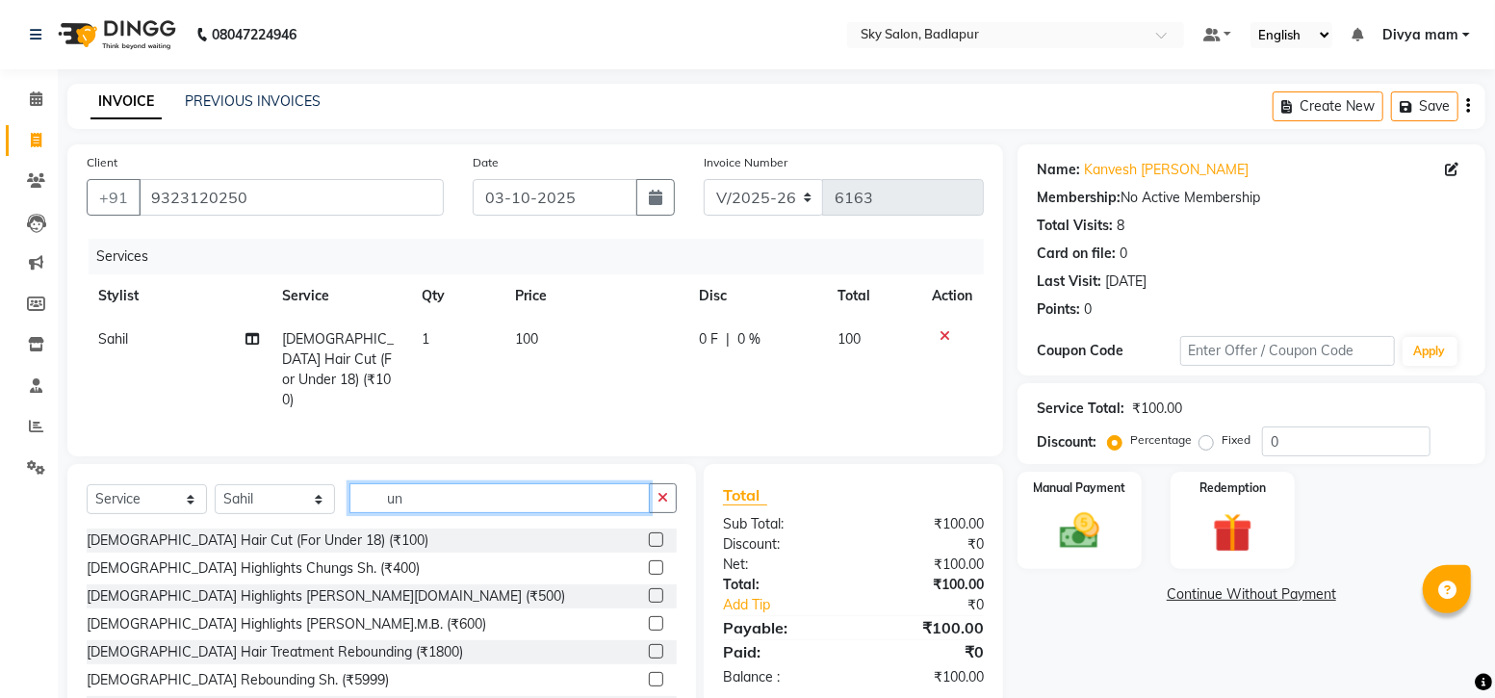
click at [439, 497] on input "un" at bounding box center [499, 498] width 300 height 30
type input "u"
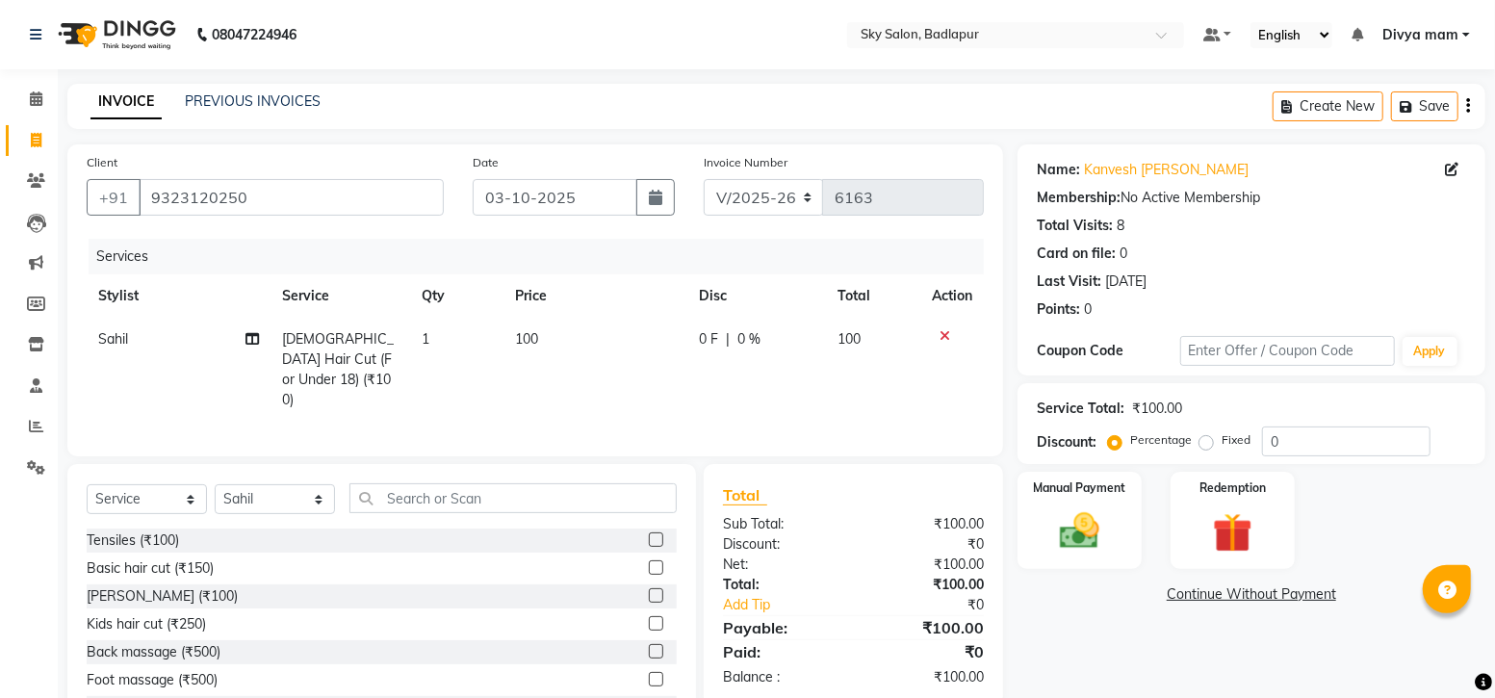
click at [649, 590] on label at bounding box center [656, 595] width 14 height 14
click at [649, 590] on input "checkbox" at bounding box center [655, 596] width 13 height 13
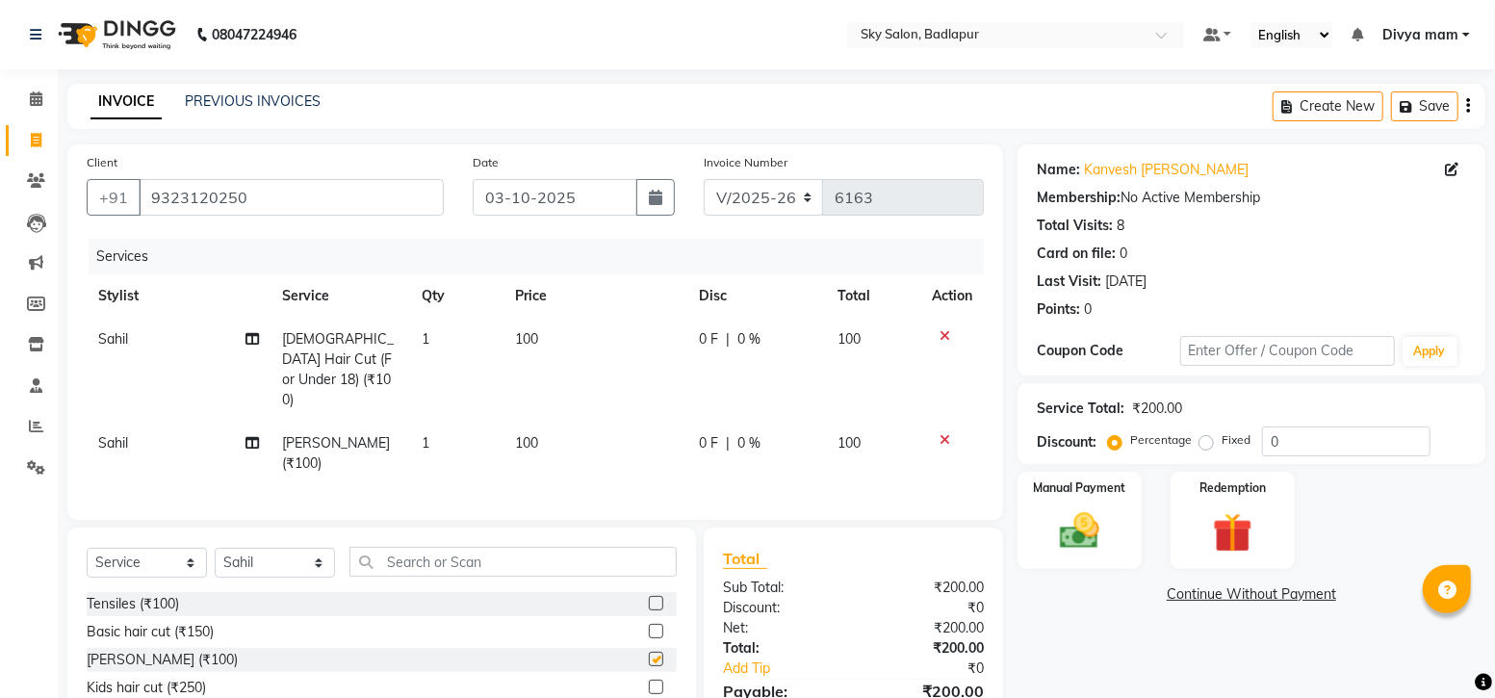
checkbox input "false"
click at [1085, 519] on img at bounding box center [1079, 530] width 66 height 47
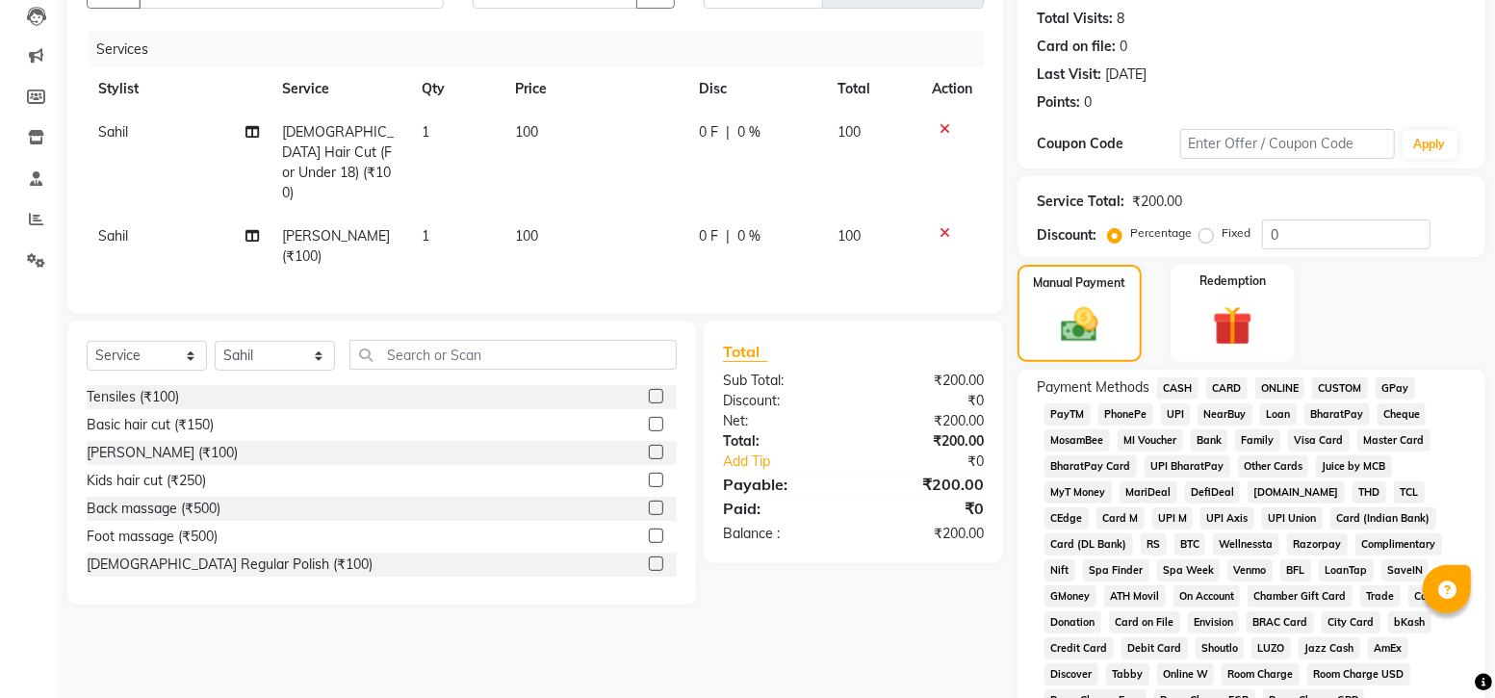
scroll to position [240, 0]
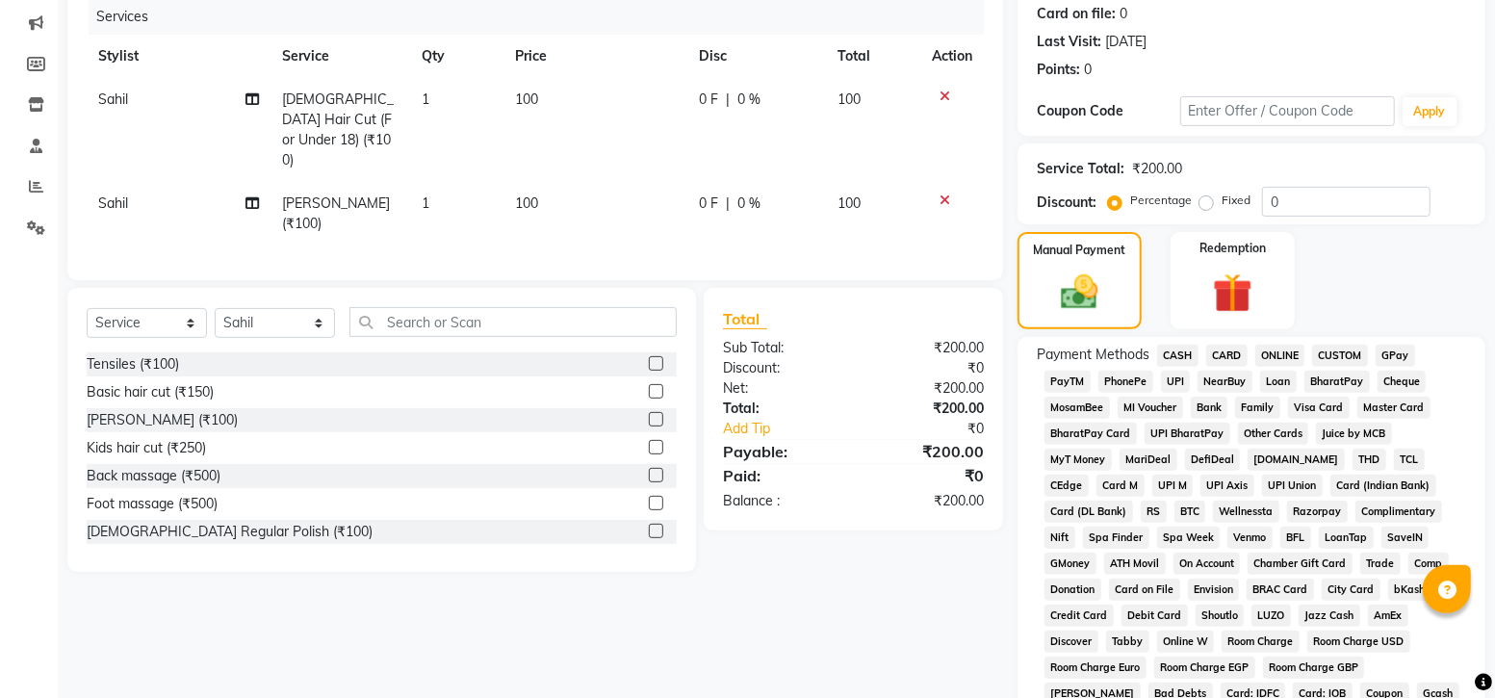
click at [1174, 352] on span "CASH" at bounding box center [1177, 356] width 41 height 22
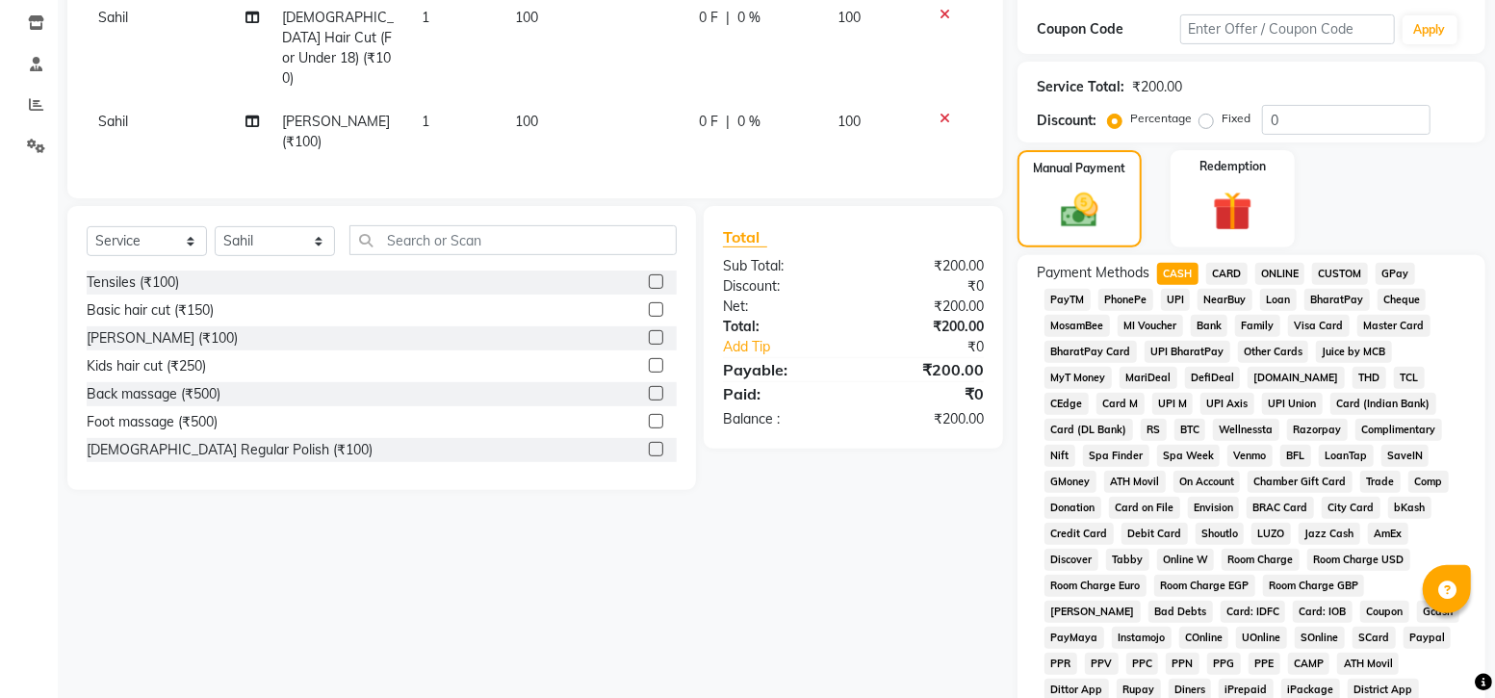
scroll to position [664, 0]
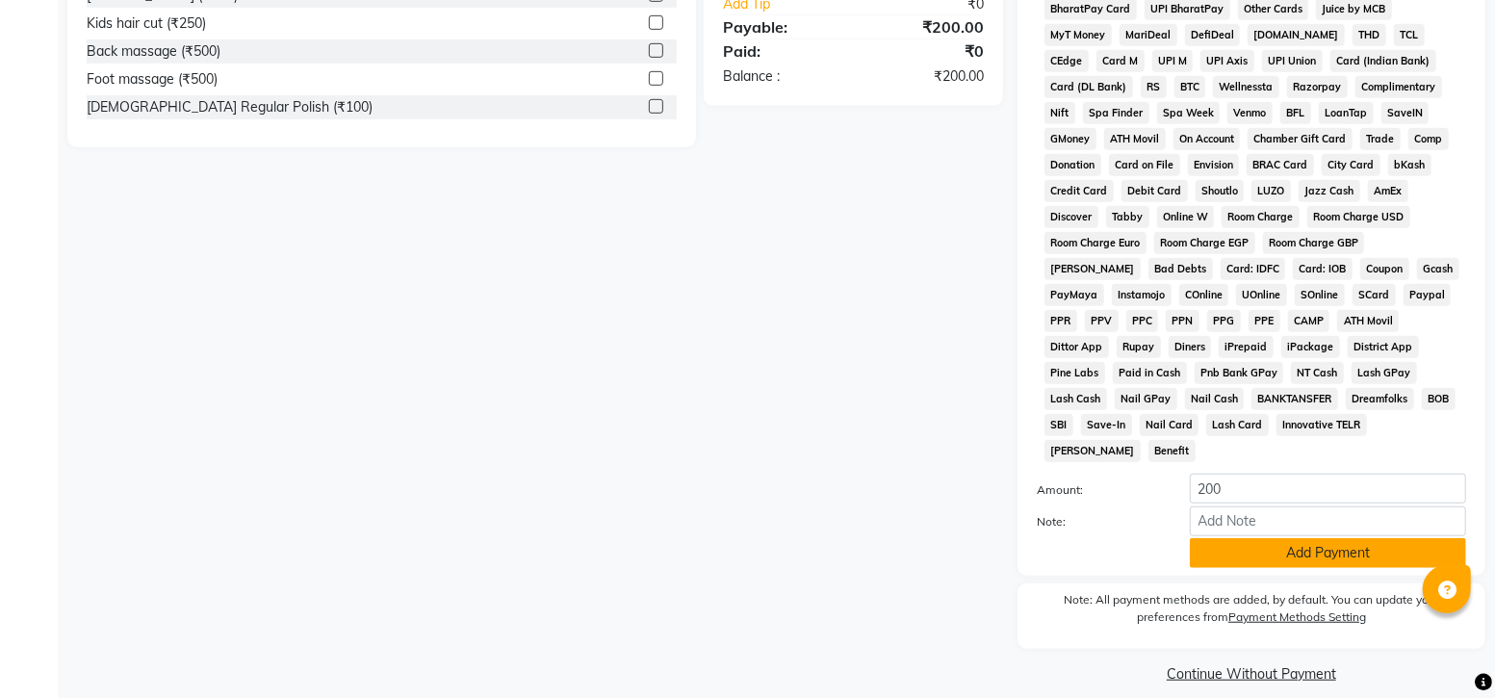
click at [1210, 538] on button "Add Payment" at bounding box center [1328, 553] width 276 height 30
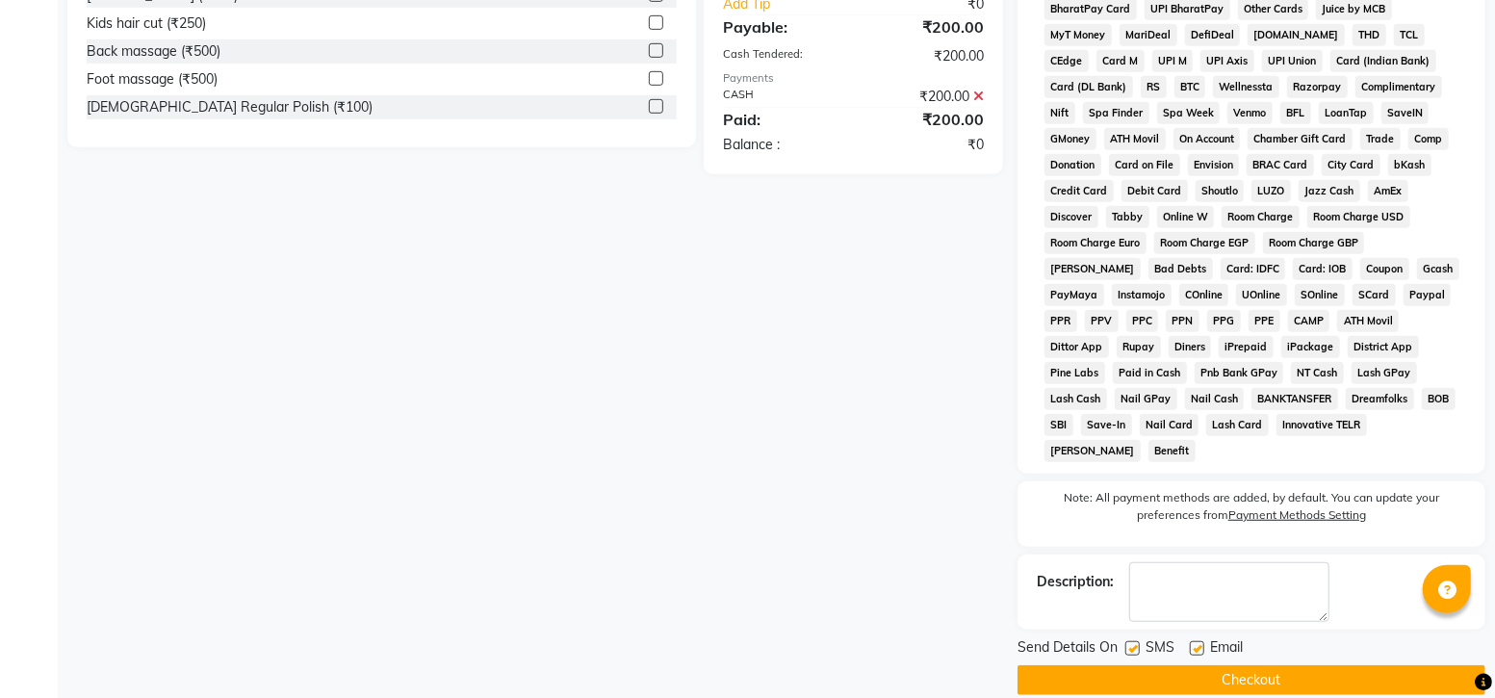
click at [1132, 641] on label at bounding box center [1132, 648] width 14 height 14
click at [1132, 643] on input "checkbox" at bounding box center [1131, 649] width 13 height 13
checkbox input "false"
click at [1143, 666] on button "Checkout" at bounding box center [1251, 680] width 468 height 30
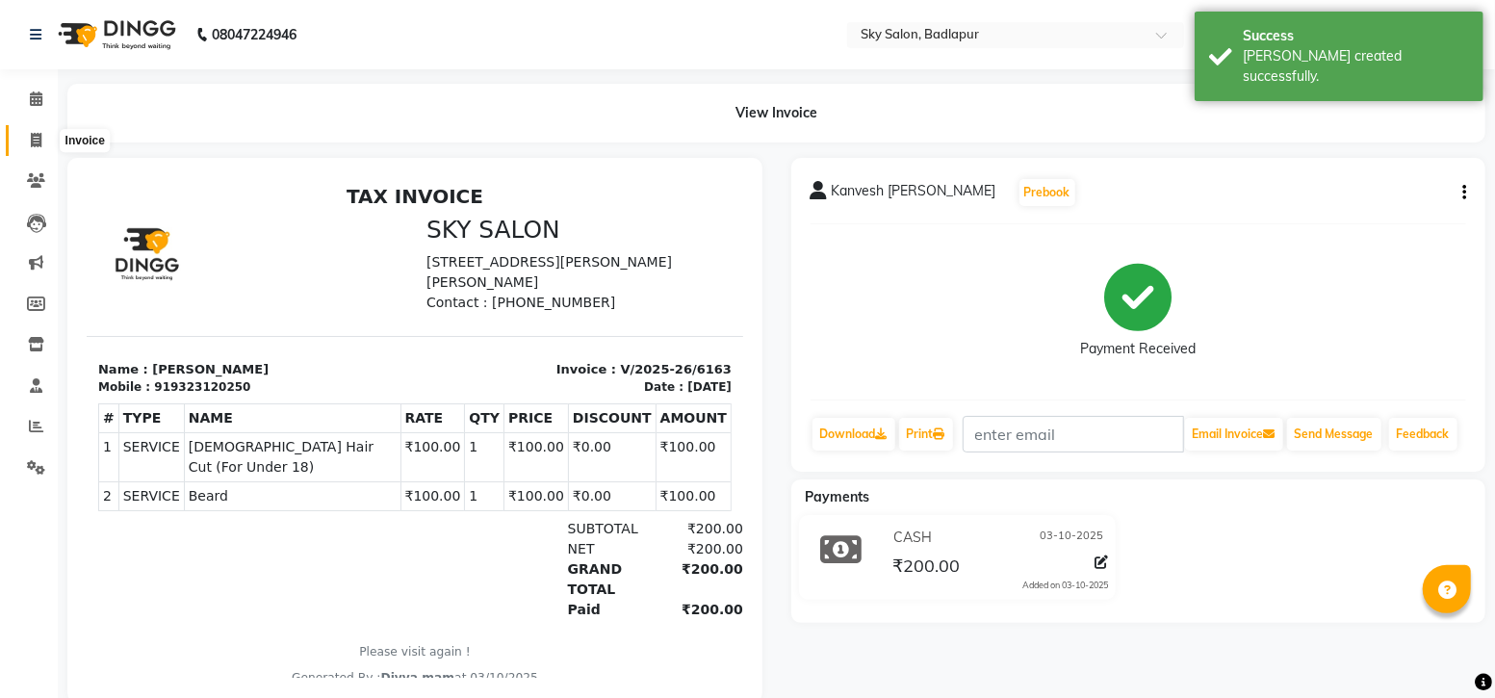
click at [39, 139] on icon at bounding box center [36, 140] width 11 height 14
select select "6927"
select select "service"
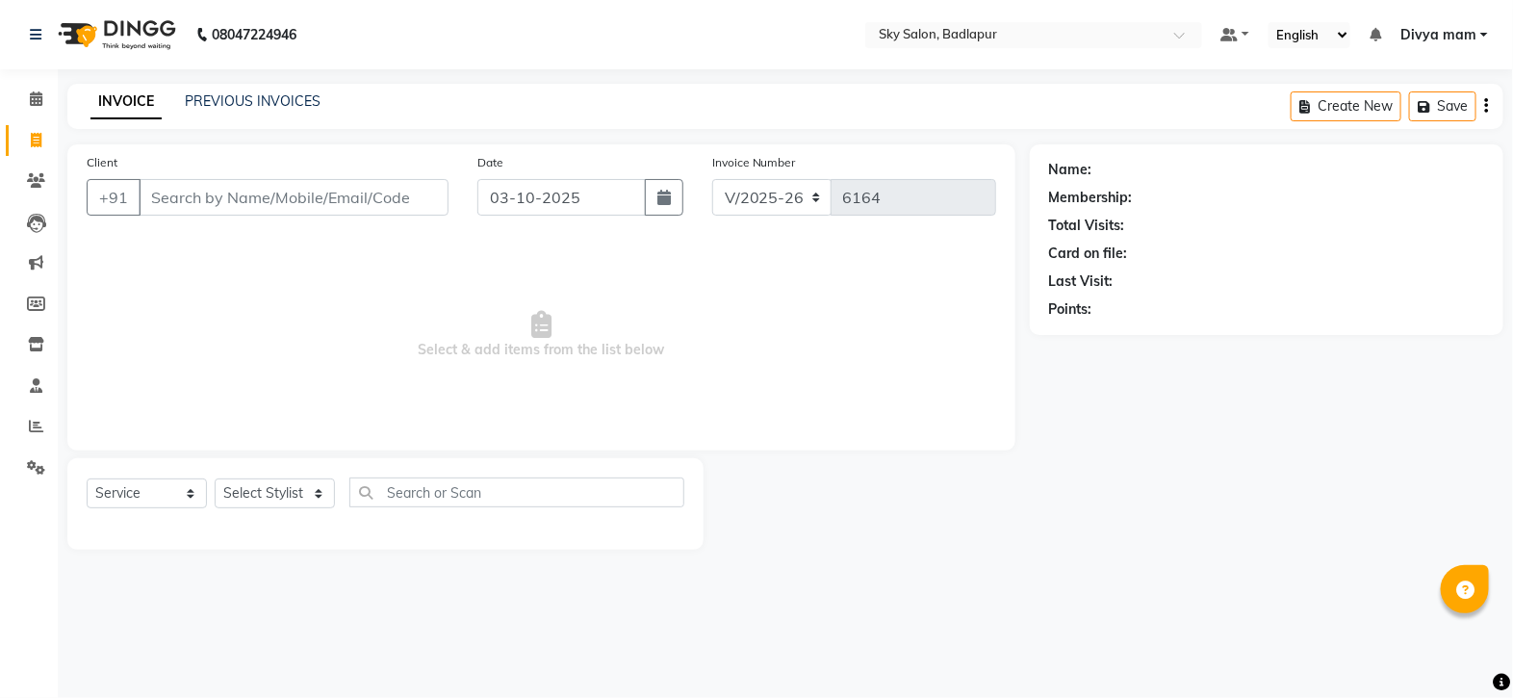
click at [197, 190] on input "Client" at bounding box center [294, 197] width 310 height 37
click at [186, 193] on input "Client" at bounding box center [294, 197] width 310 height 37
click at [292, 206] on input "928448161" at bounding box center [245, 197] width 212 height 37
type input "9"
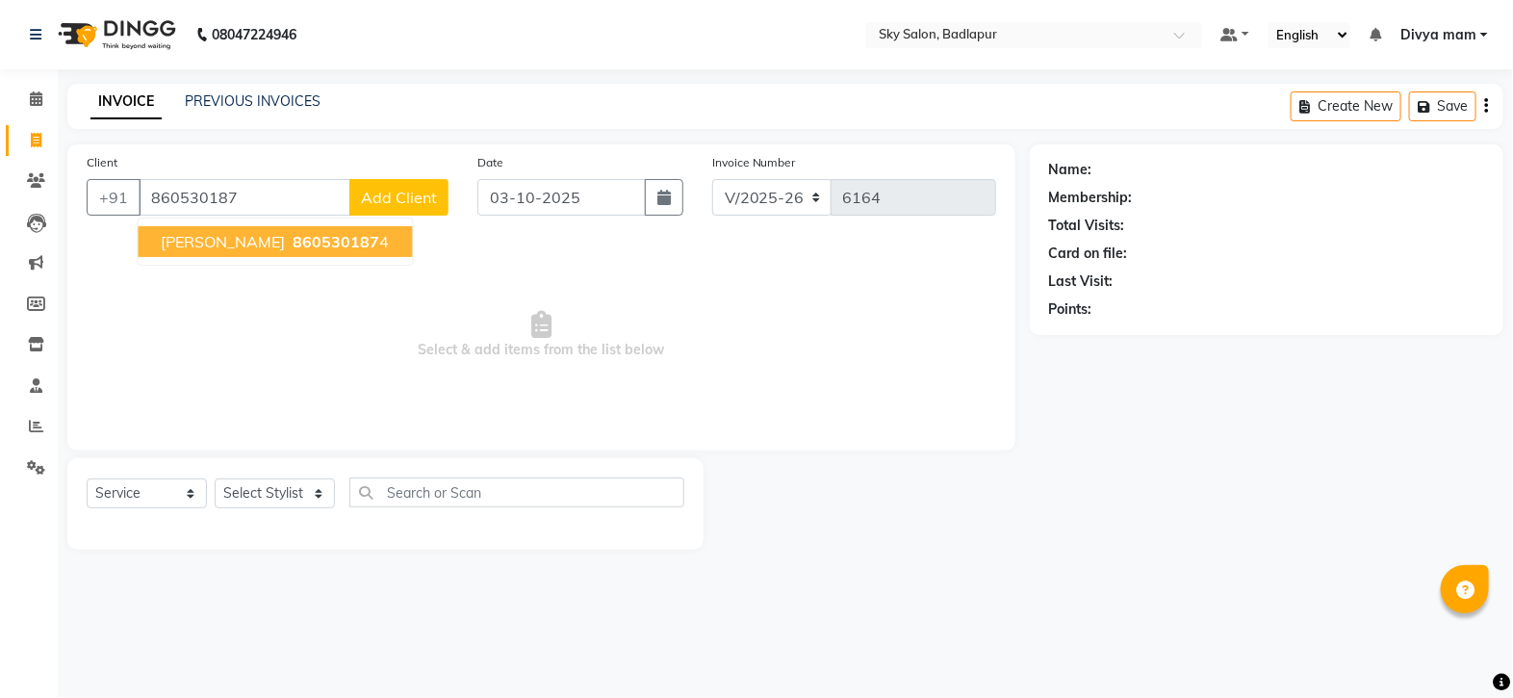
click at [298, 240] on span "860530187" at bounding box center [337, 241] width 87 height 19
type input "8605301874"
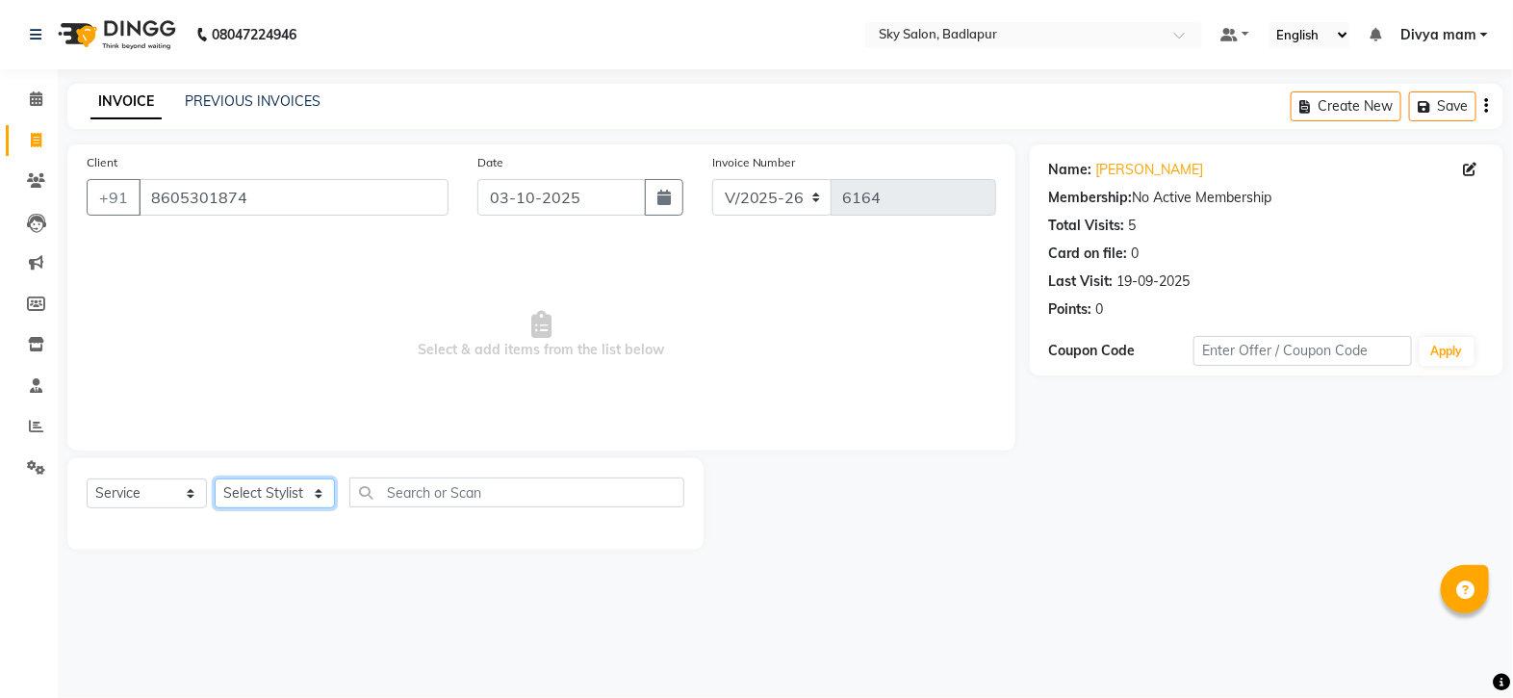
click at [321, 495] on select "Select Stylist [PERSON_NAME] [PERSON_NAME] [PERSON_NAME] [PERSON_NAME] mam [PER…" at bounding box center [275, 493] width 120 height 30
select select "81048"
click at [215, 479] on select "Select Stylist [PERSON_NAME] [PERSON_NAME] [PERSON_NAME] [PERSON_NAME] mam [PER…" at bounding box center [275, 493] width 120 height 30
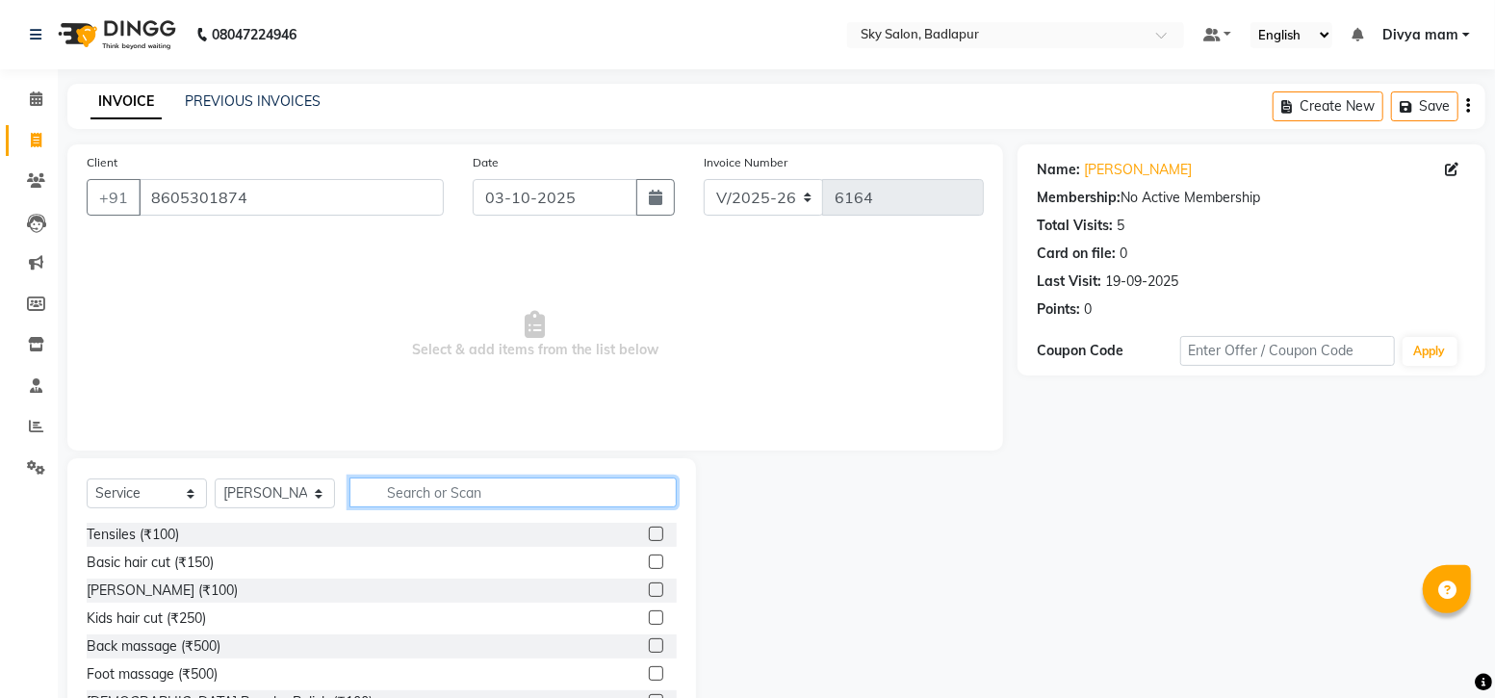
click at [474, 496] on input "text" at bounding box center [512, 492] width 327 height 30
click at [649, 590] on label at bounding box center [656, 589] width 14 height 14
click at [649, 590] on input "checkbox" at bounding box center [655, 590] width 13 height 13
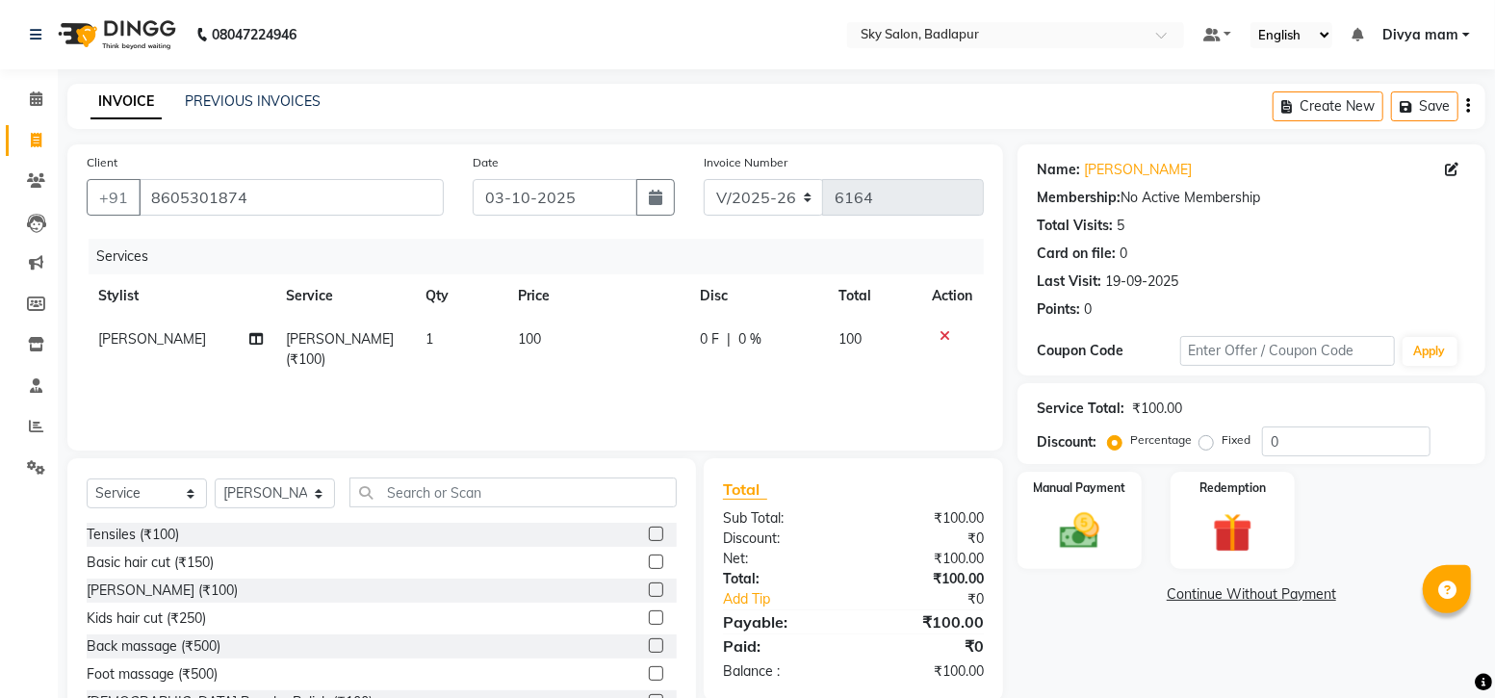
click at [649, 594] on label at bounding box center [656, 589] width 14 height 14
click at [649, 594] on input "checkbox" at bounding box center [655, 590] width 13 height 13
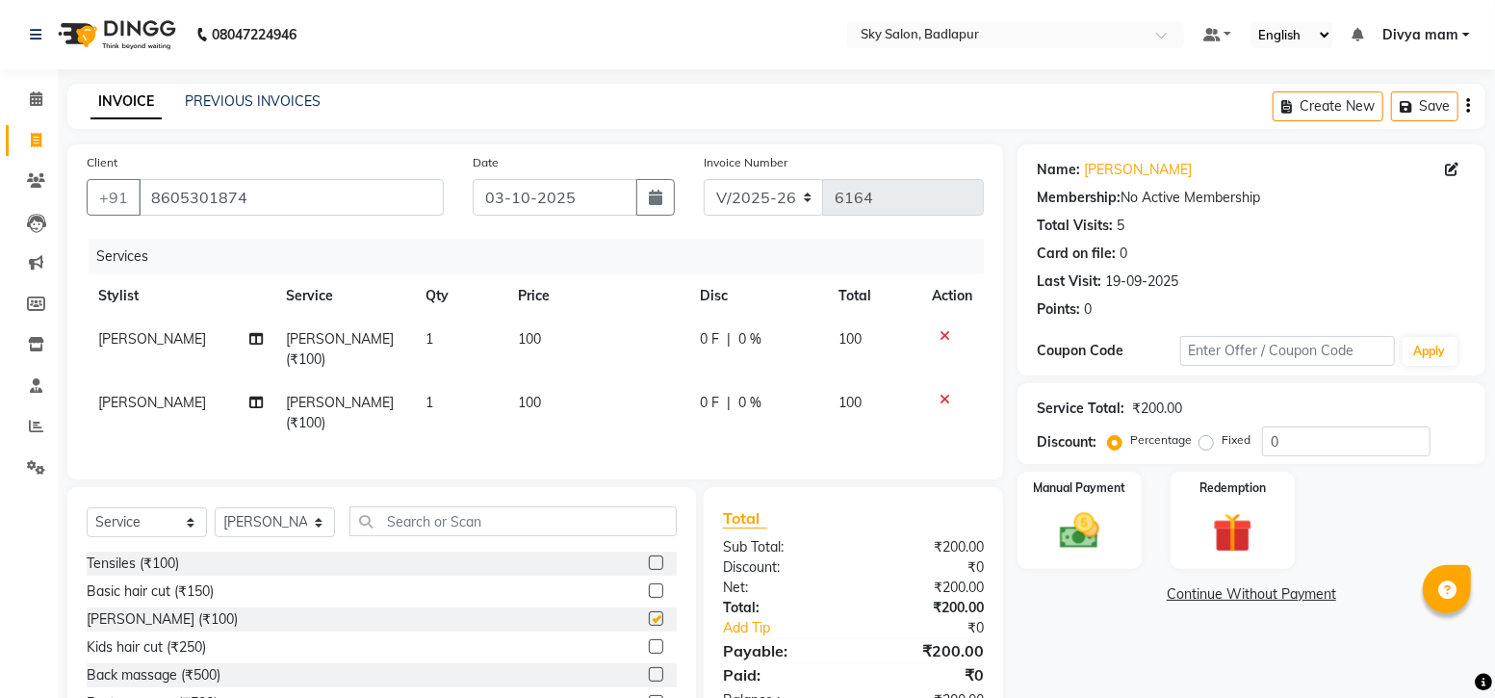
checkbox input "false"
click at [153, 394] on span "[PERSON_NAME]" at bounding box center [152, 402] width 108 height 17
select select "81048"
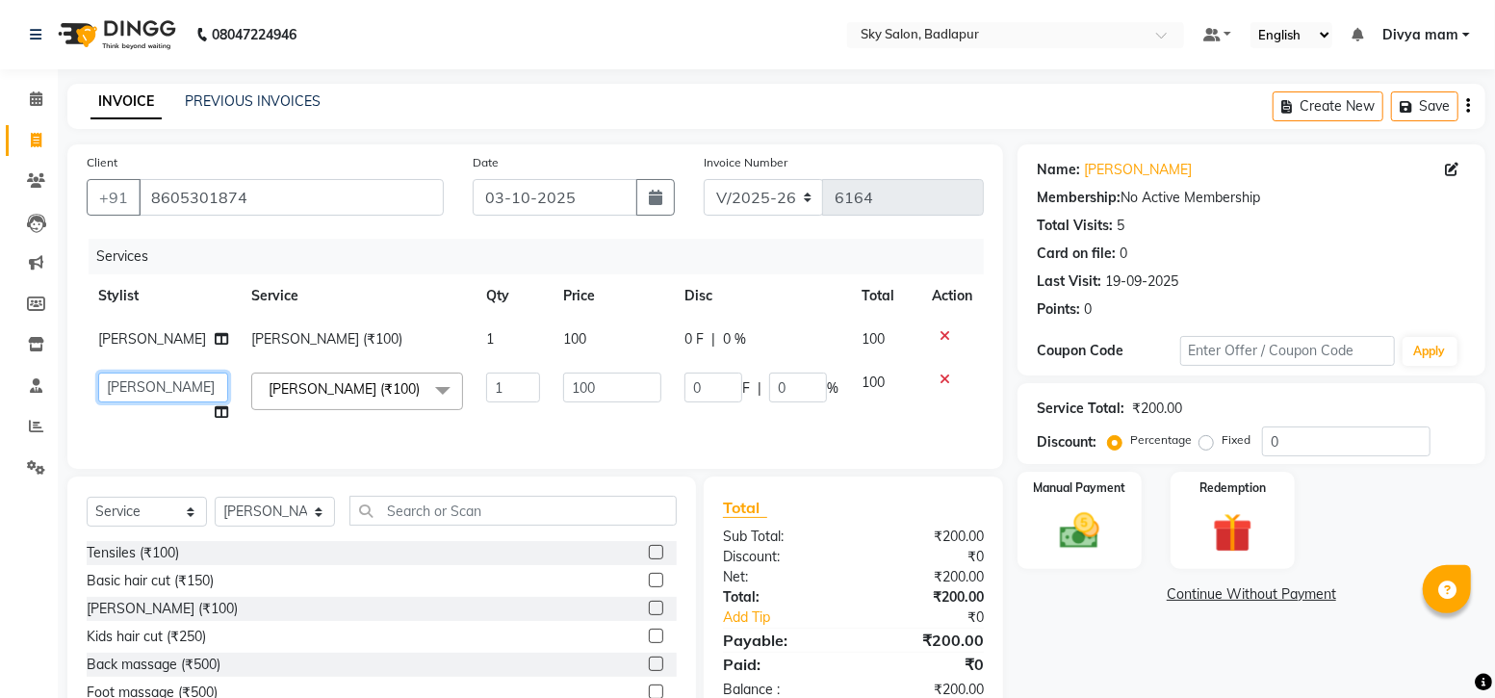
click at [169, 383] on select "Afreen sayyed Amir Bharti Raipure Chandan Shamnani Dilshad Divya mam Farman Fir…" at bounding box center [163, 388] width 130 height 30
select select "75183"
click at [1137, 575] on div "Name: Shreekant Membership: No Active Membership Total Visits: 5 Card on file: …" at bounding box center [1258, 452] width 482 height 616
click at [1082, 534] on img at bounding box center [1079, 530] width 66 height 47
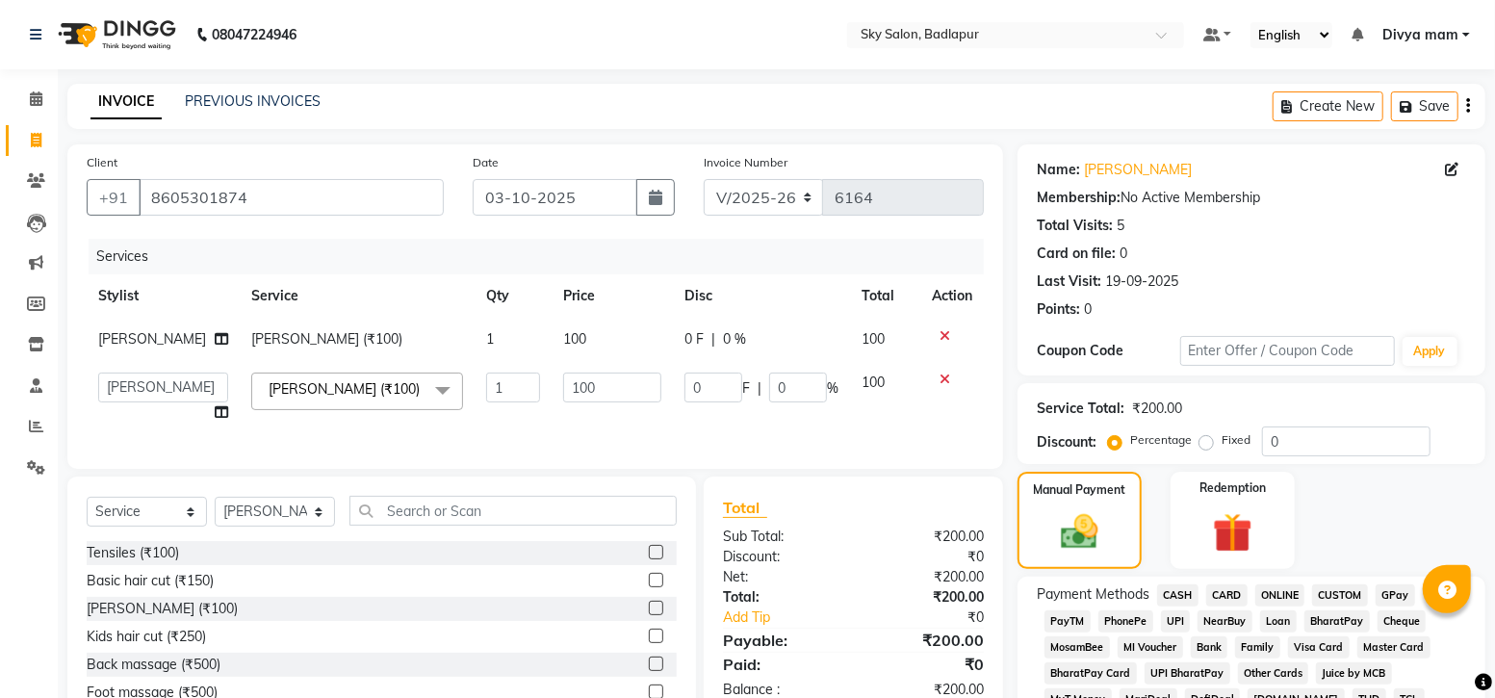
click at [1377, 593] on span "GPay" at bounding box center [1395, 595] width 39 height 22
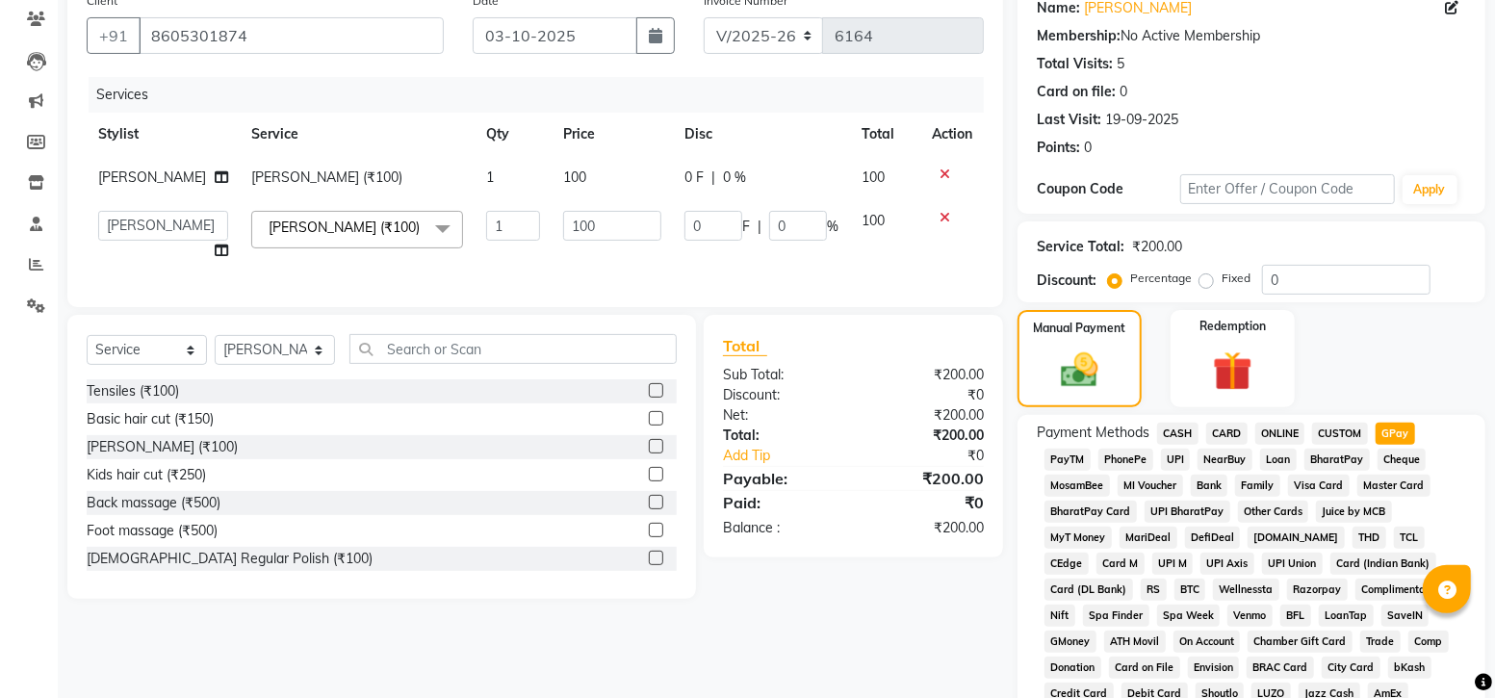
scroll to position [602, 0]
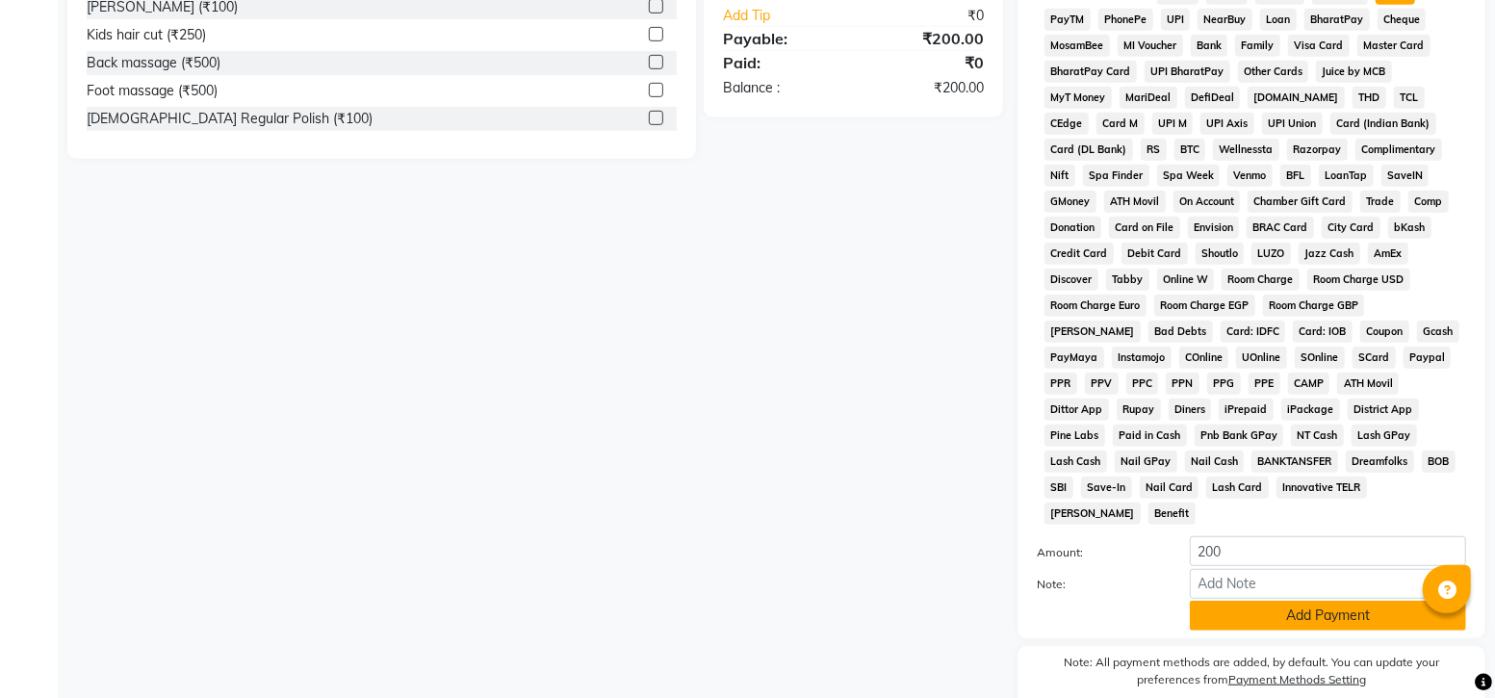
click at [1290, 601] on button "Add Payment" at bounding box center [1328, 616] width 276 height 30
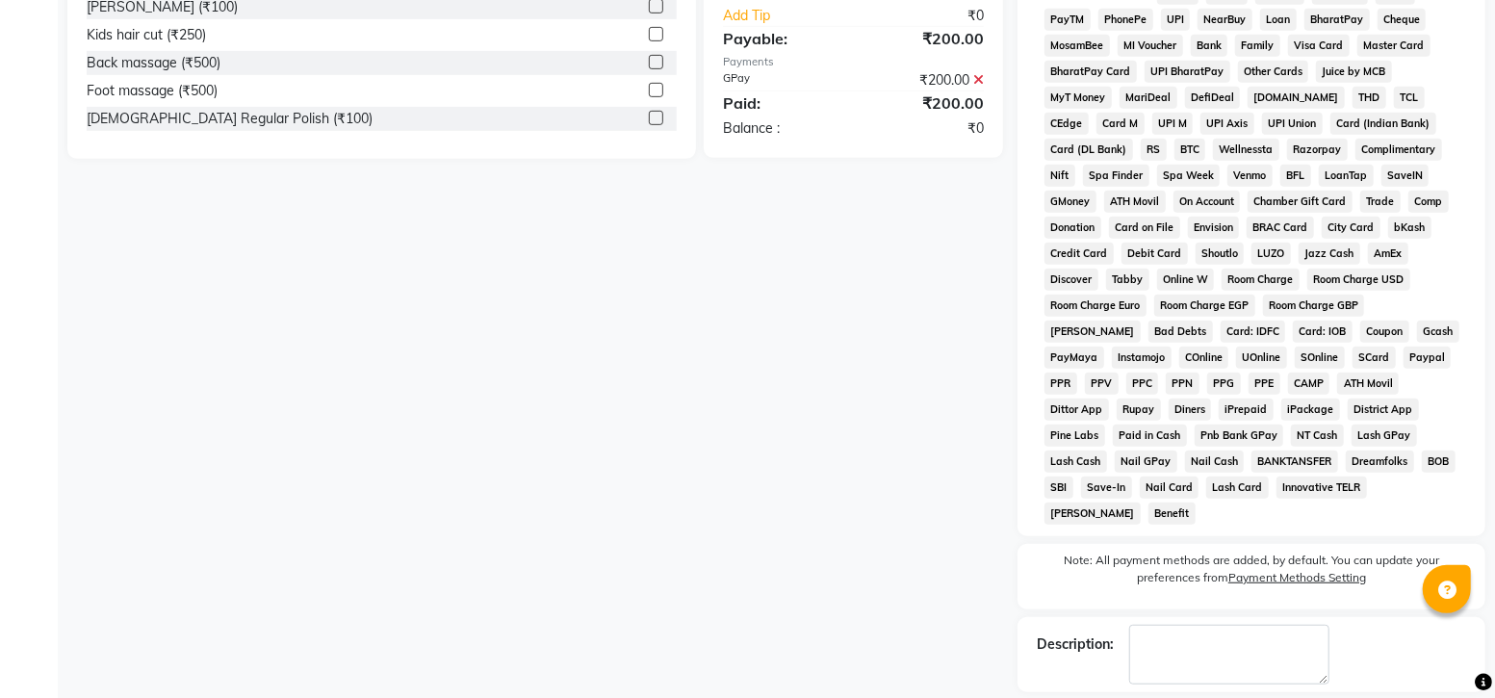
click at [1129, 697] on label at bounding box center [1132, 711] width 14 height 14
checkbox input "false"
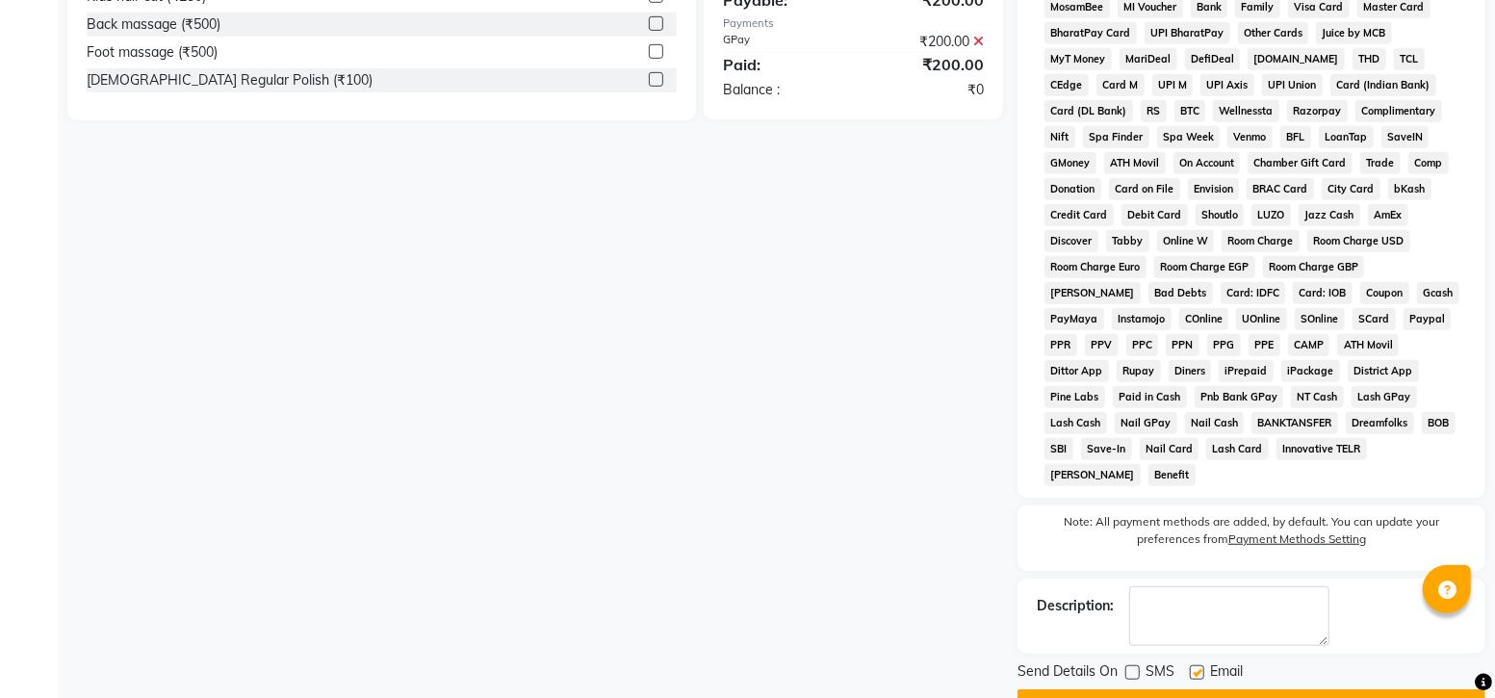
scroll to position [668, 0]
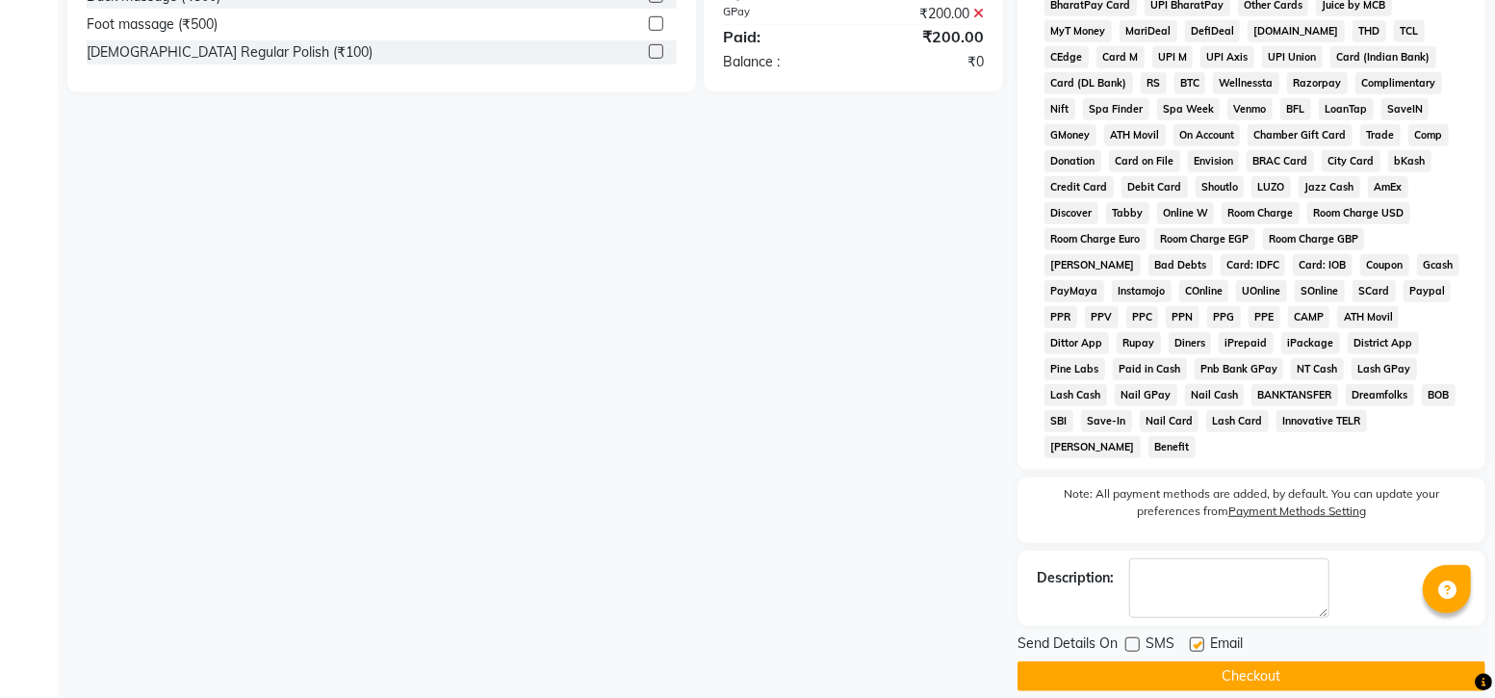
click at [1222, 661] on button "Checkout" at bounding box center [1251, 676] width 468 height 30
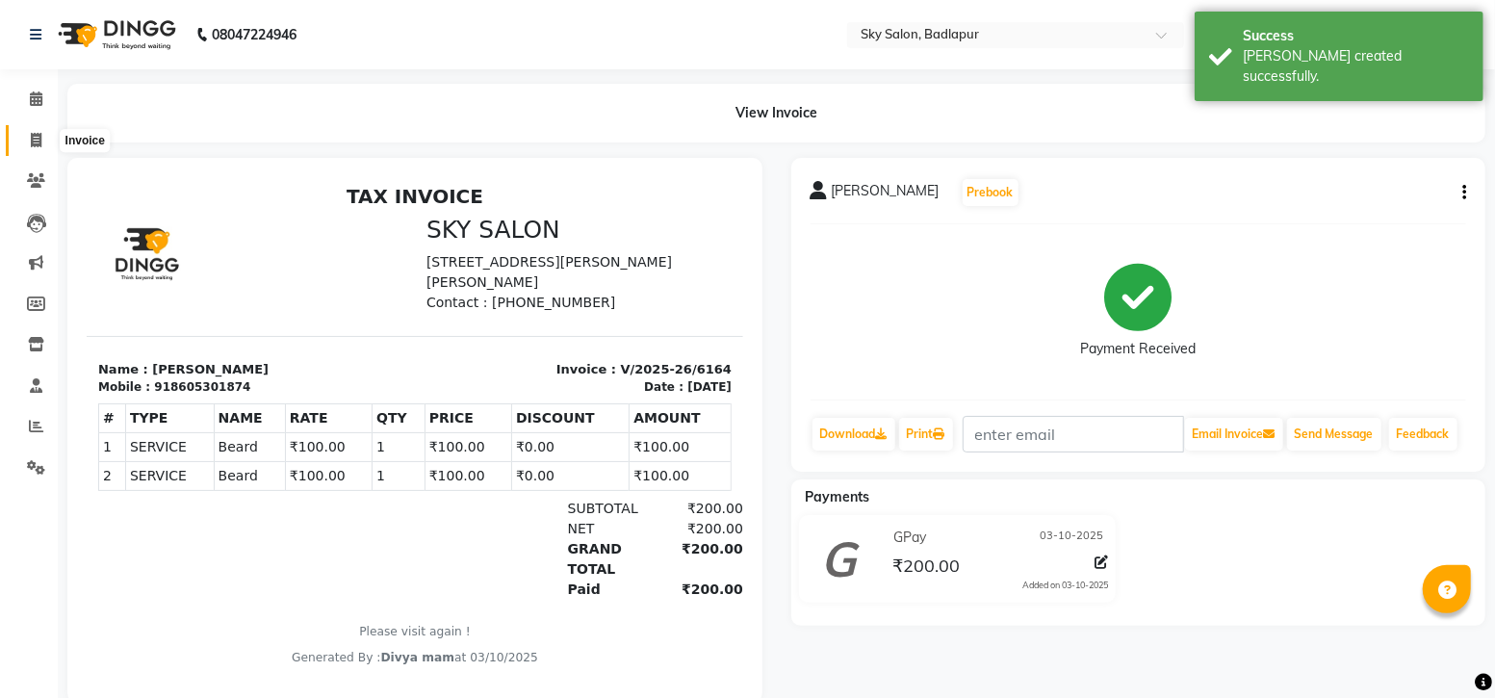
click at [41, 137] on span at bounding box center [36, 141] width 34 height 22
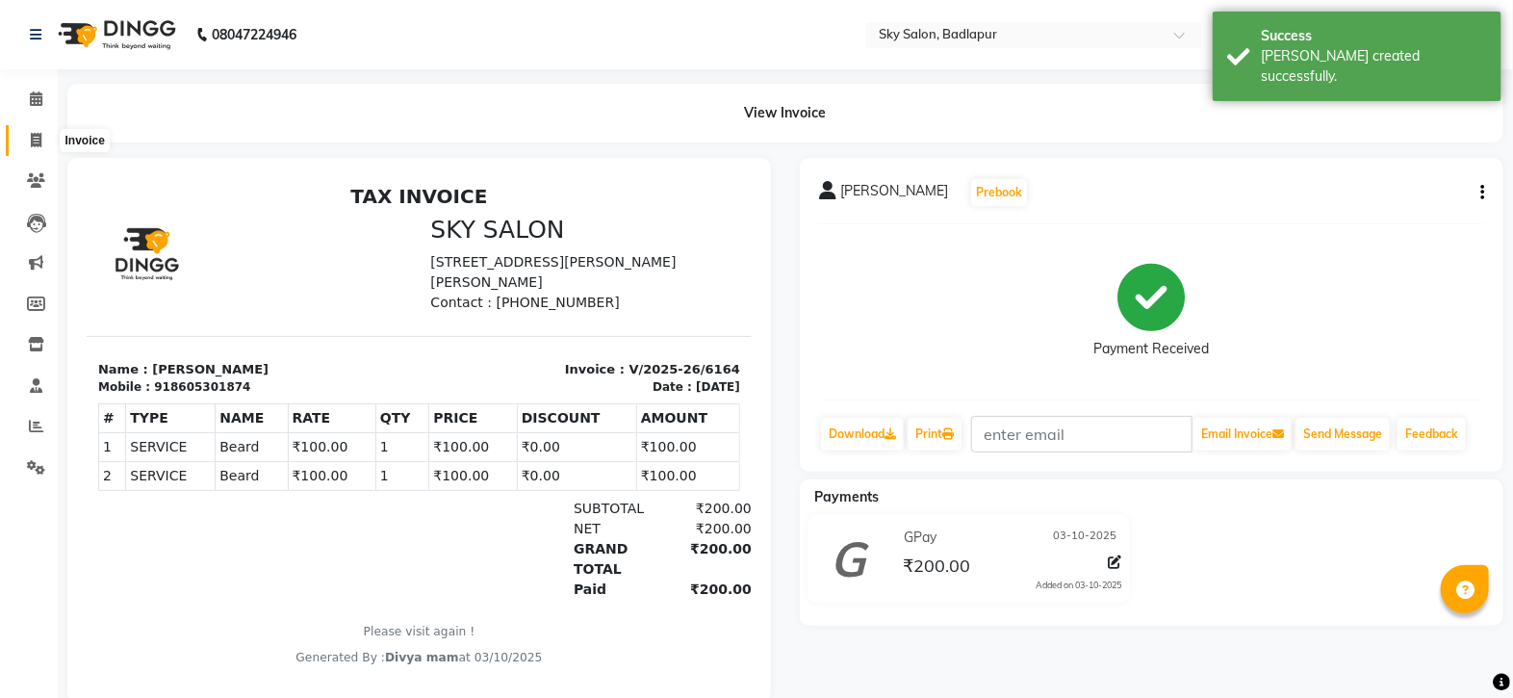
select select "6927"
select select "service"
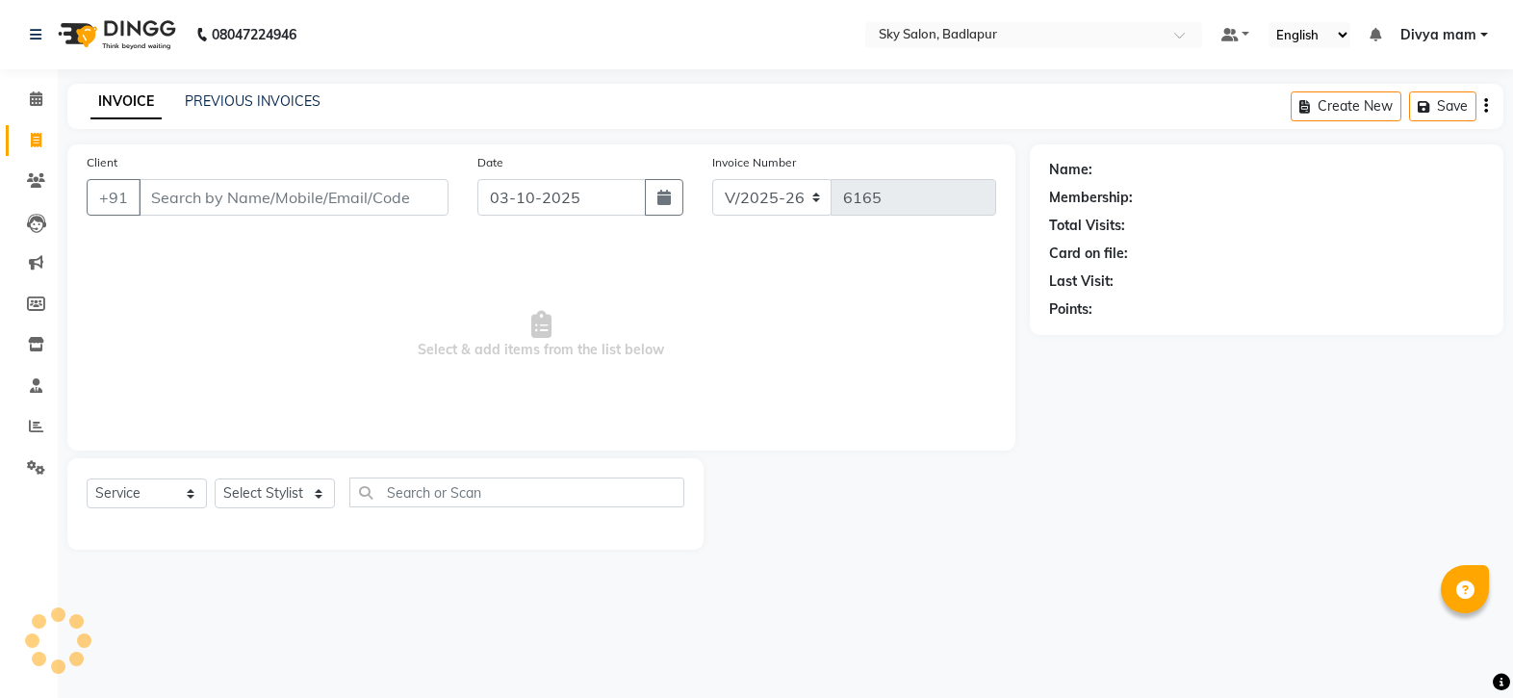
select select "6927"
select select "service"
click at [195, 189] on input "Client" at bounding box center [294, 197] width 310 height 37
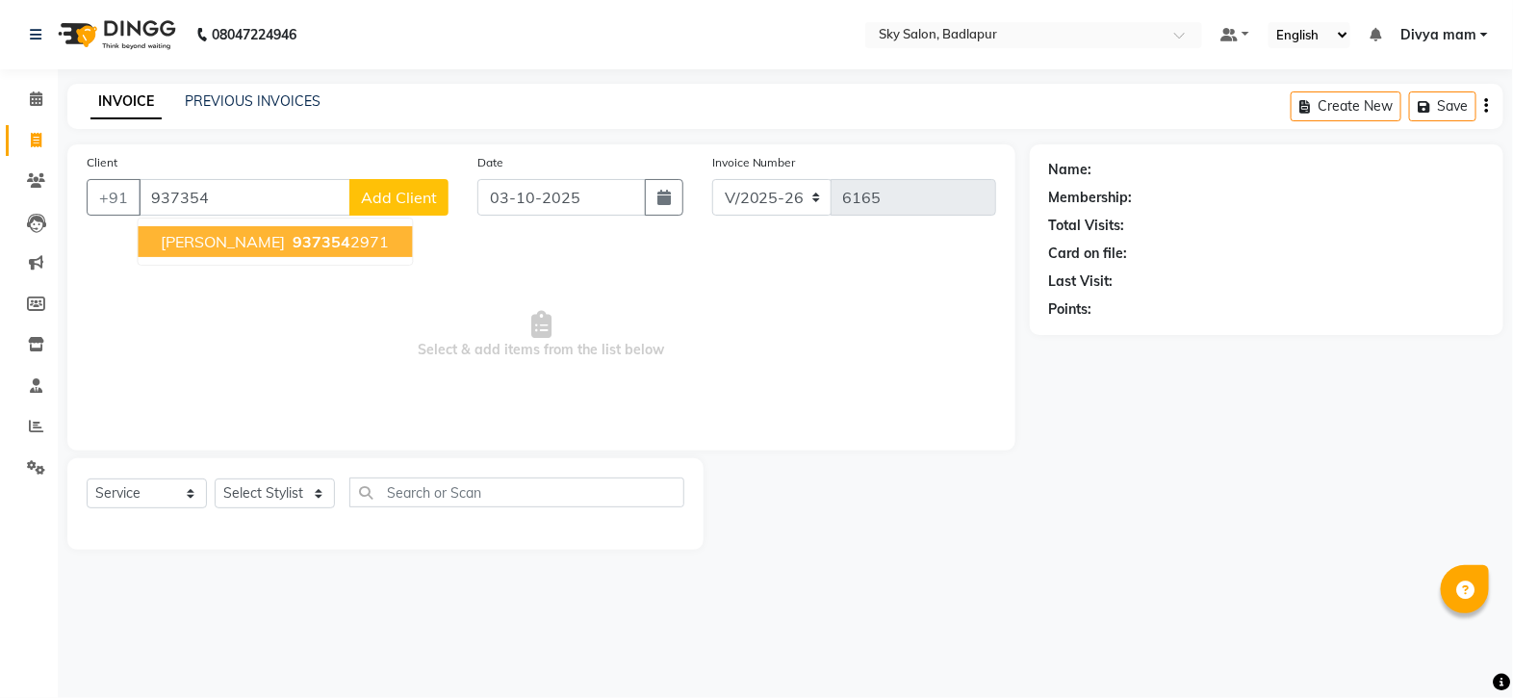
click at [323, 253] on button "[PERSON_NAME] Zujarrao 937354 2971" at bounding box center [276, 241] width 274 height 31
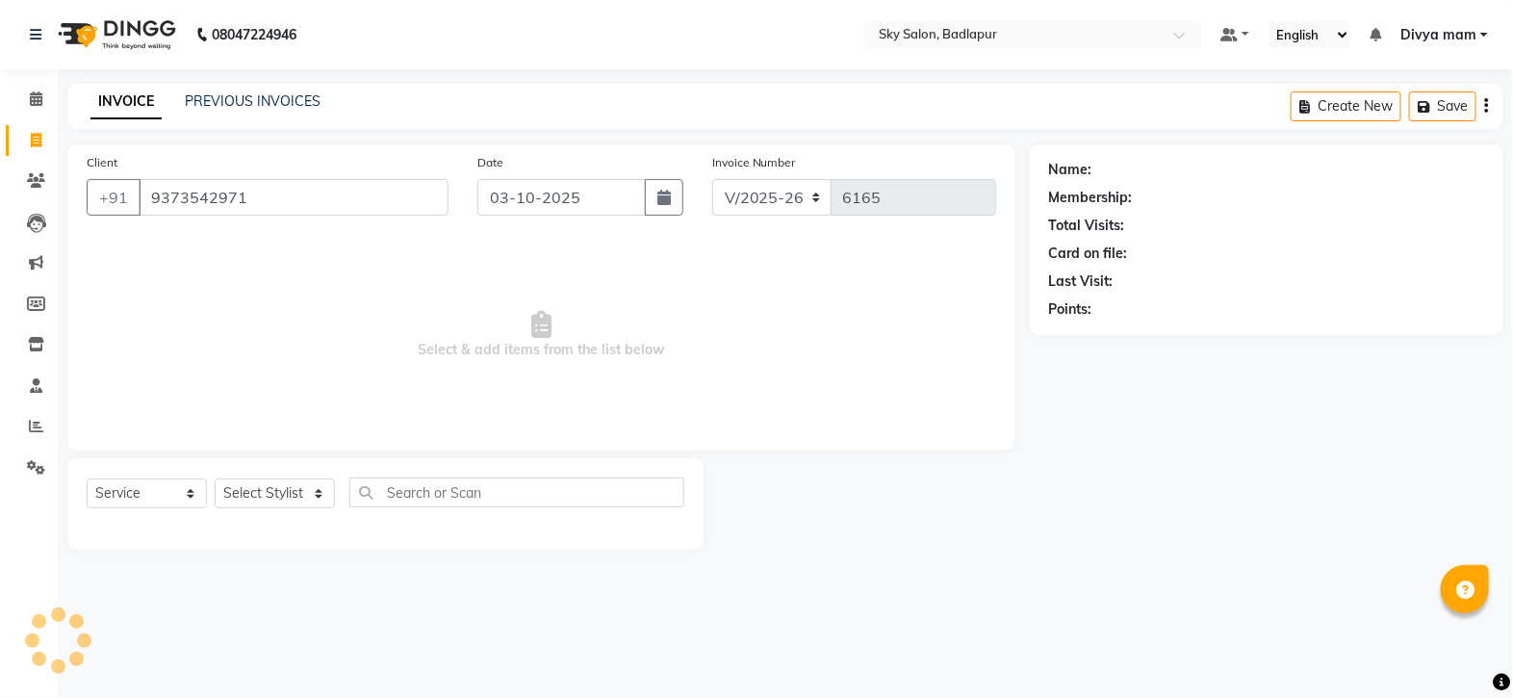
type input "9373542971"
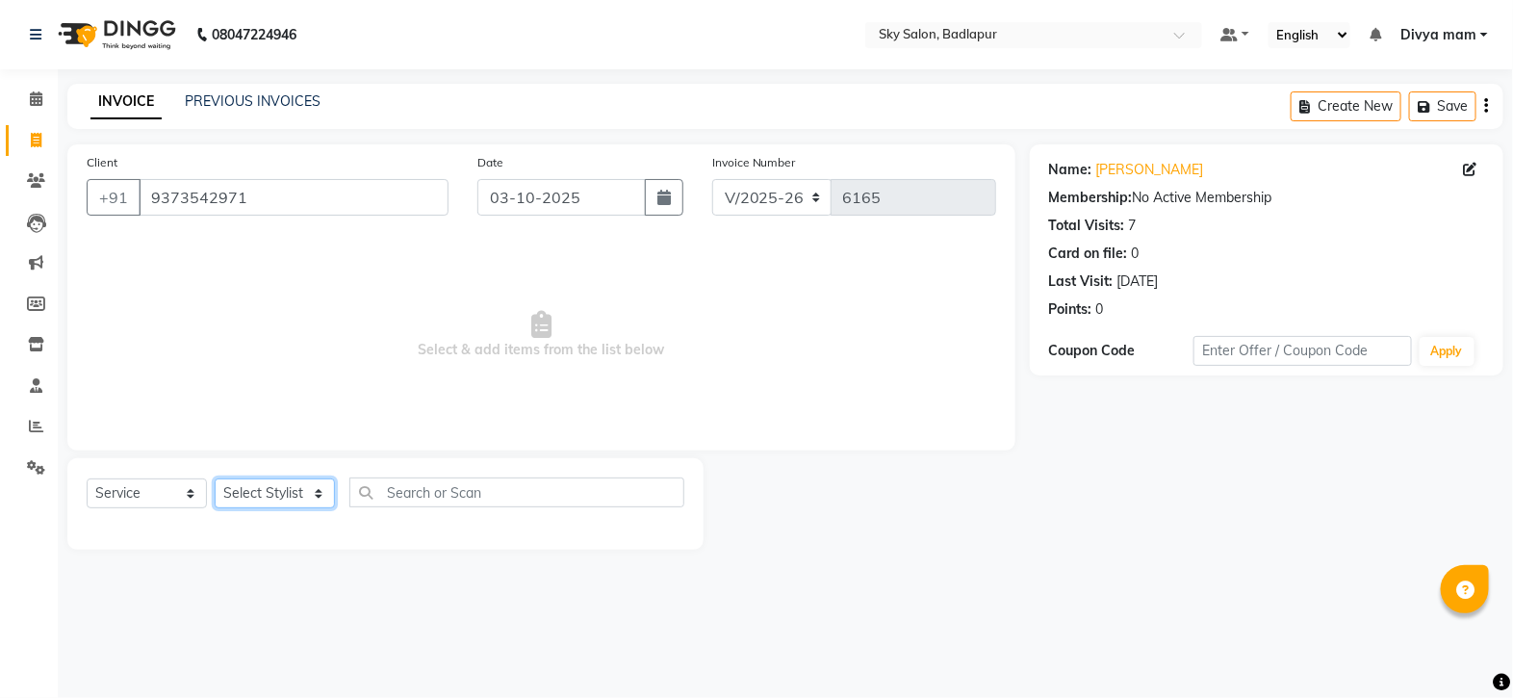
click at [323, 503] on select "Select Stylist [PERSON_NAME] [PERSON_NAME] [PERSON_NAME] [PERSON_NAME] mam [PER…" at bounding box center [275, 493] width 120 height 30
select select "66825"
click at [215, 479] on select "Select Stylist [PERSON_NAME] [PERSON_NAME] [PERSON_NAME] [PERSON_NAME] mam [PER…" at bounding box center [275, 493] width 120 height 30
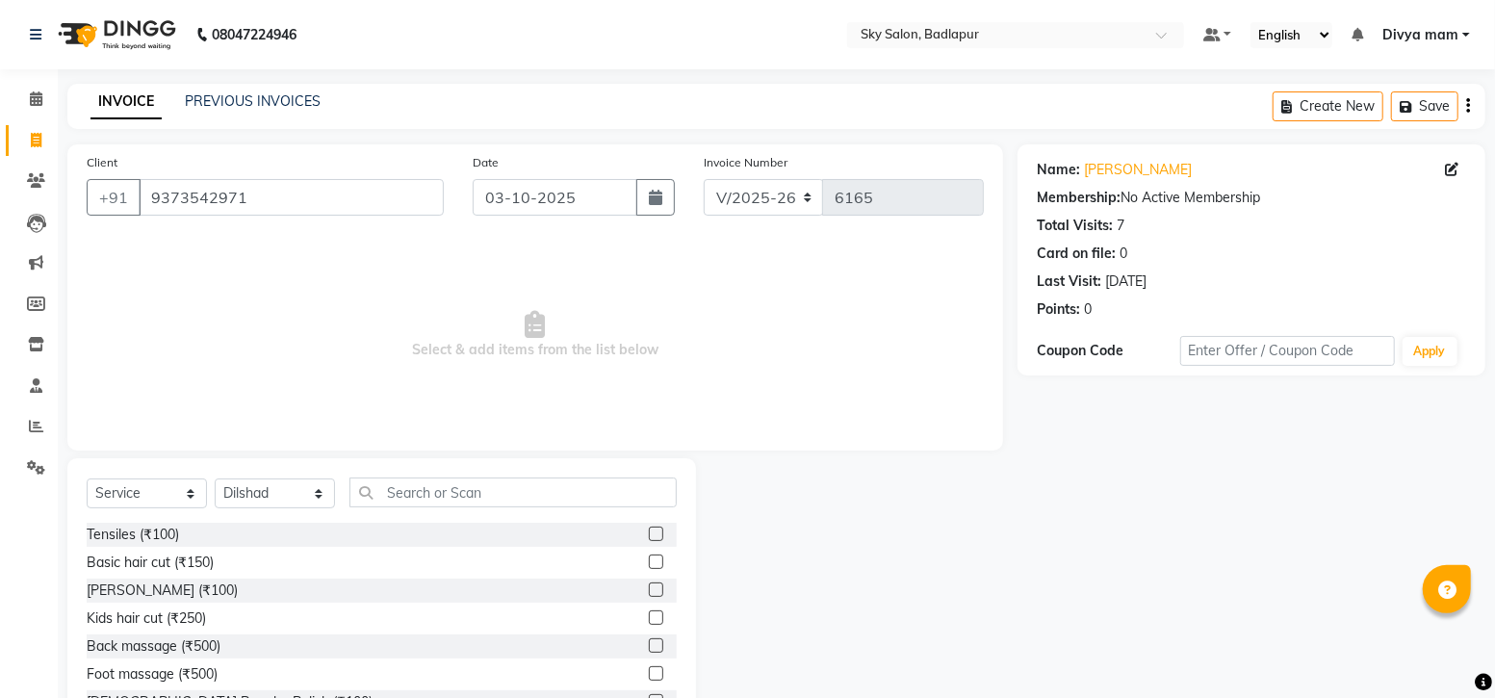
click at [649, 562] on label at bounding box center [656, 561] width 14 height 14
click at [649, 562] on input "checkbox" at bounding box center [655, 562] width 13 height 13
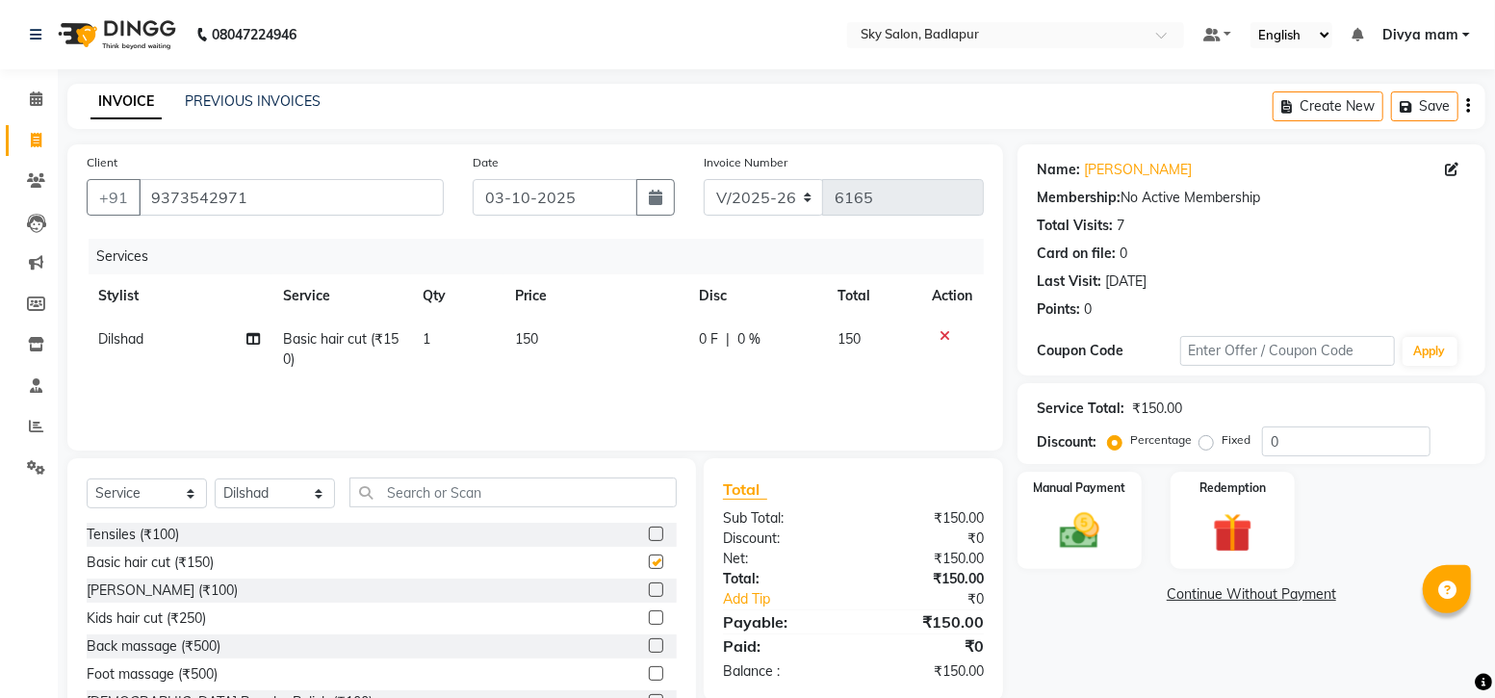
checkbox input "false"
click at [649, 591] on label at bounding box center [656, 589] width 14 height 14
click at [649, 591] on input "checkbox" at bounding box center [655, 590] width 13 height 13
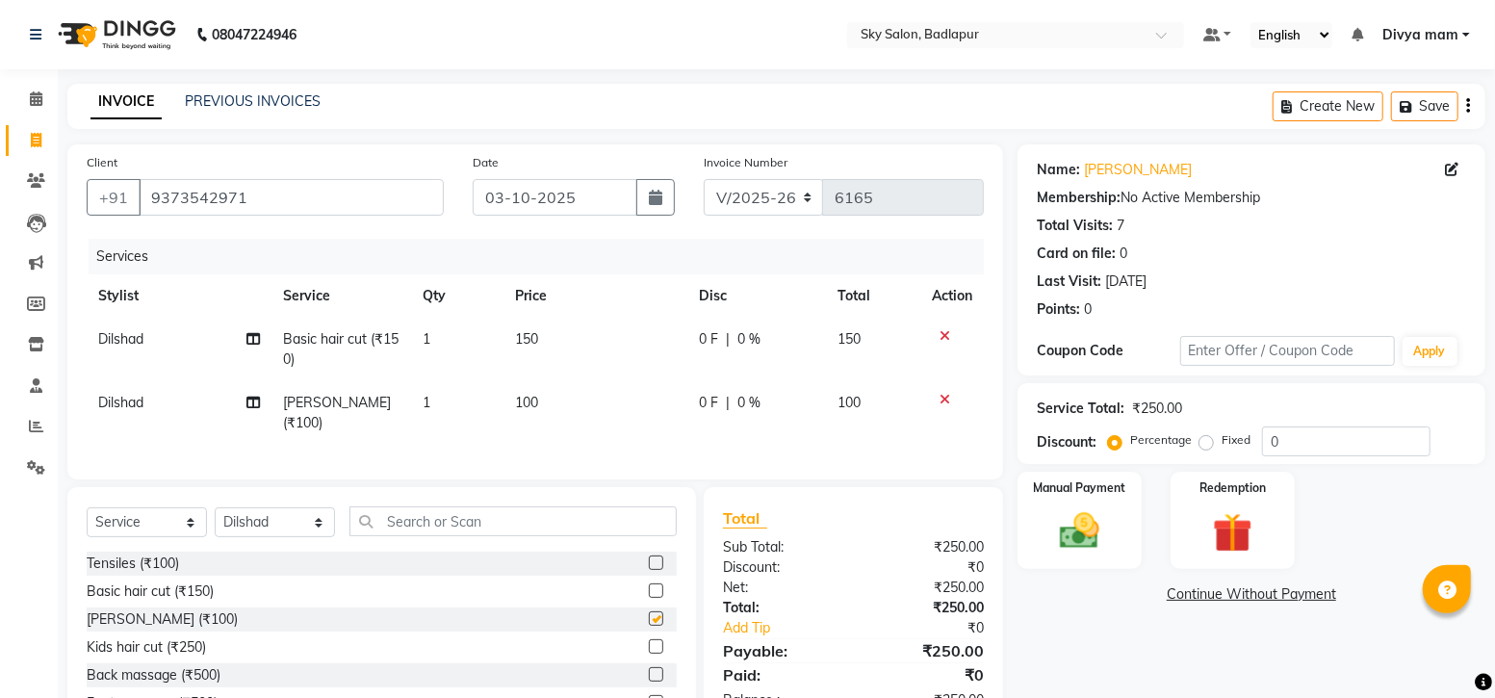
checkbox input "false"
click at [178, 526] on select "Select Service Product Membership Package Voucher Prepaid Gift Card" at bounding box center [147, 522] width 120 height 30
select select "product"
click at [87, 507] on select "Select Service Product Membership Package Voucher Prepaid Gift Card" at bounding box center [147, 522] width 120 height 30
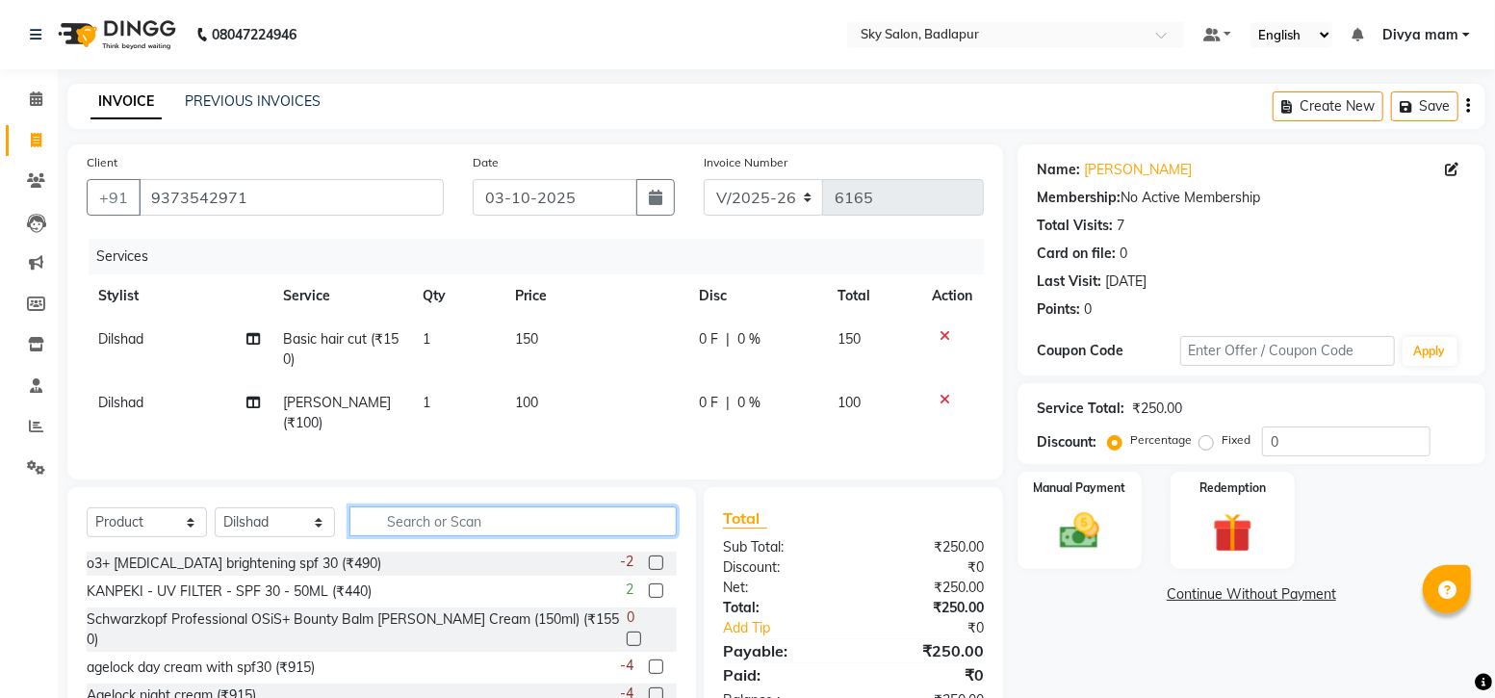
click at [407, 518] on input "text" at bounding box center [512, 521] width 327 height 30
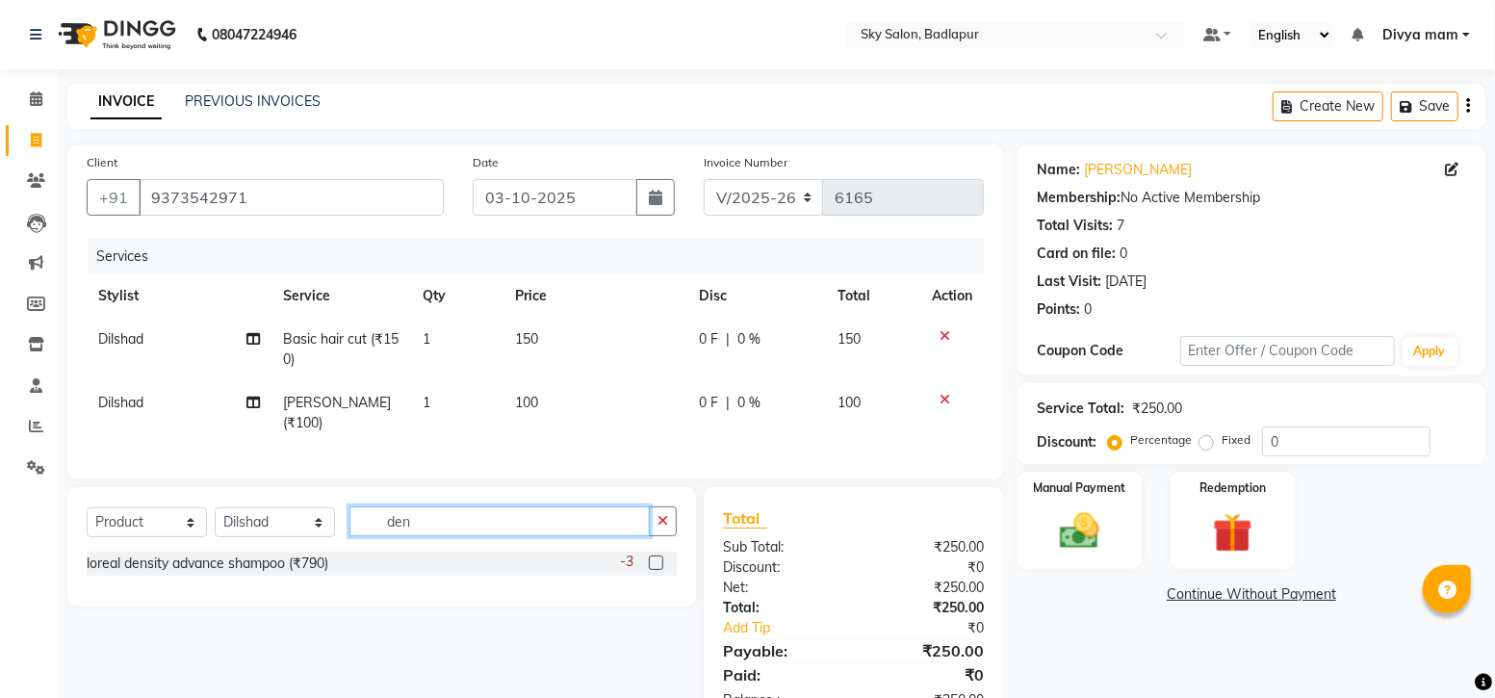
type input "den"
click at [653, 563] on label at bounding box center [656, 562] width 14 height 14
click at [653, 563] on input "checkbox" at bounding box center [655, 563] width 13 height 13
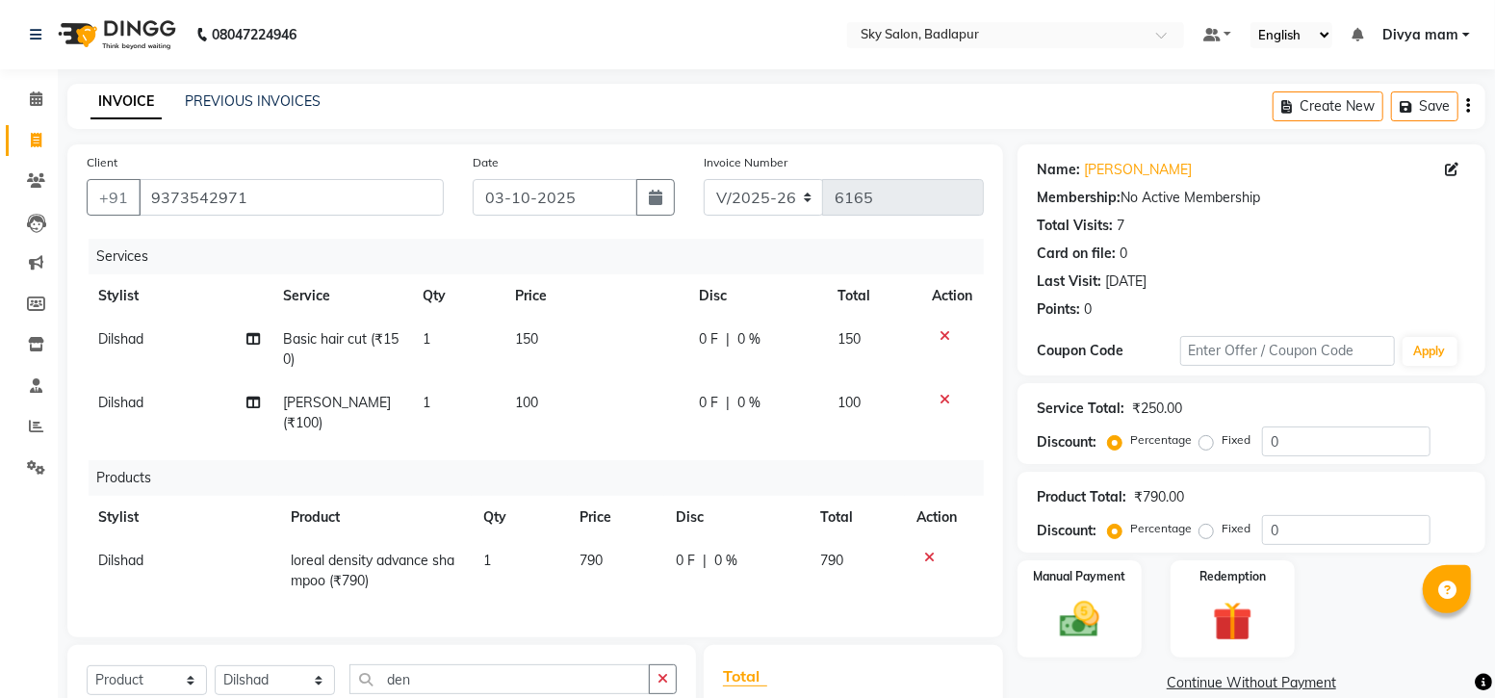
checkbox input "false"
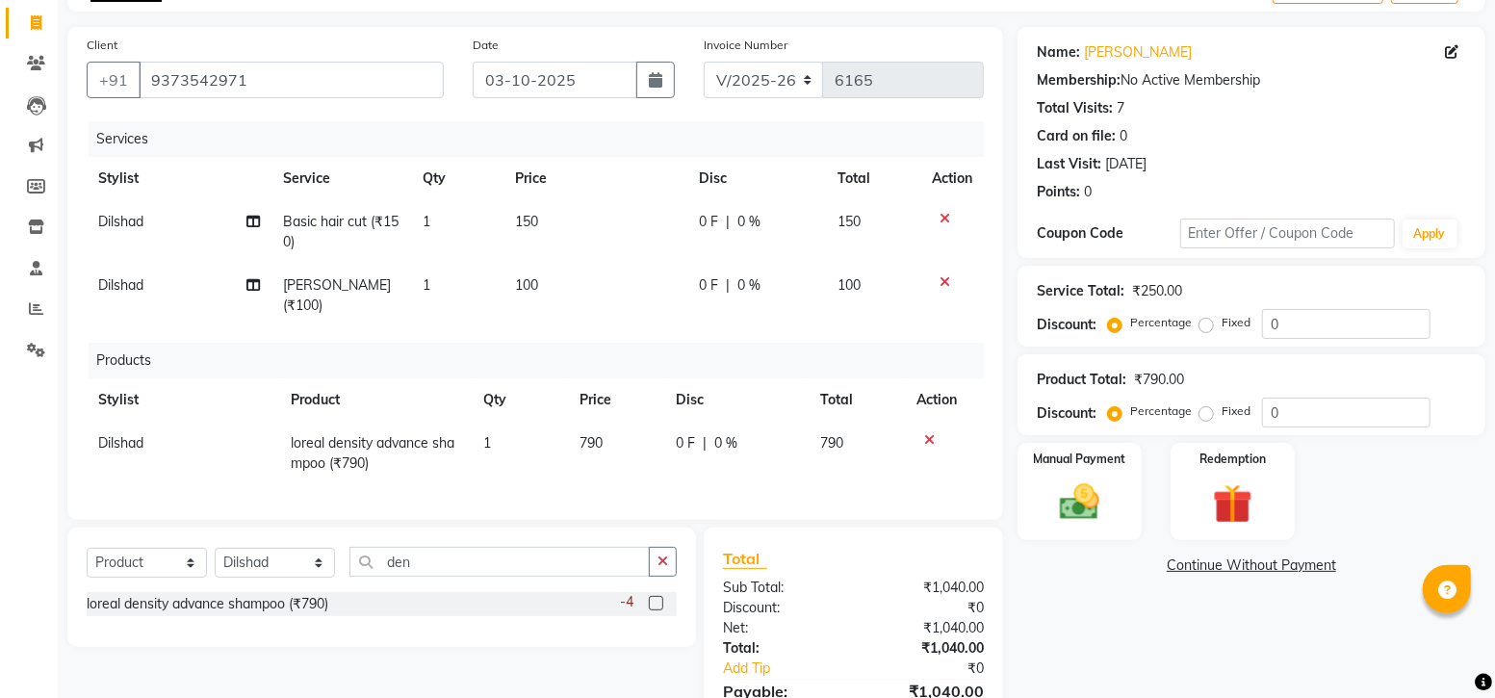
scroll to position [217, 0]
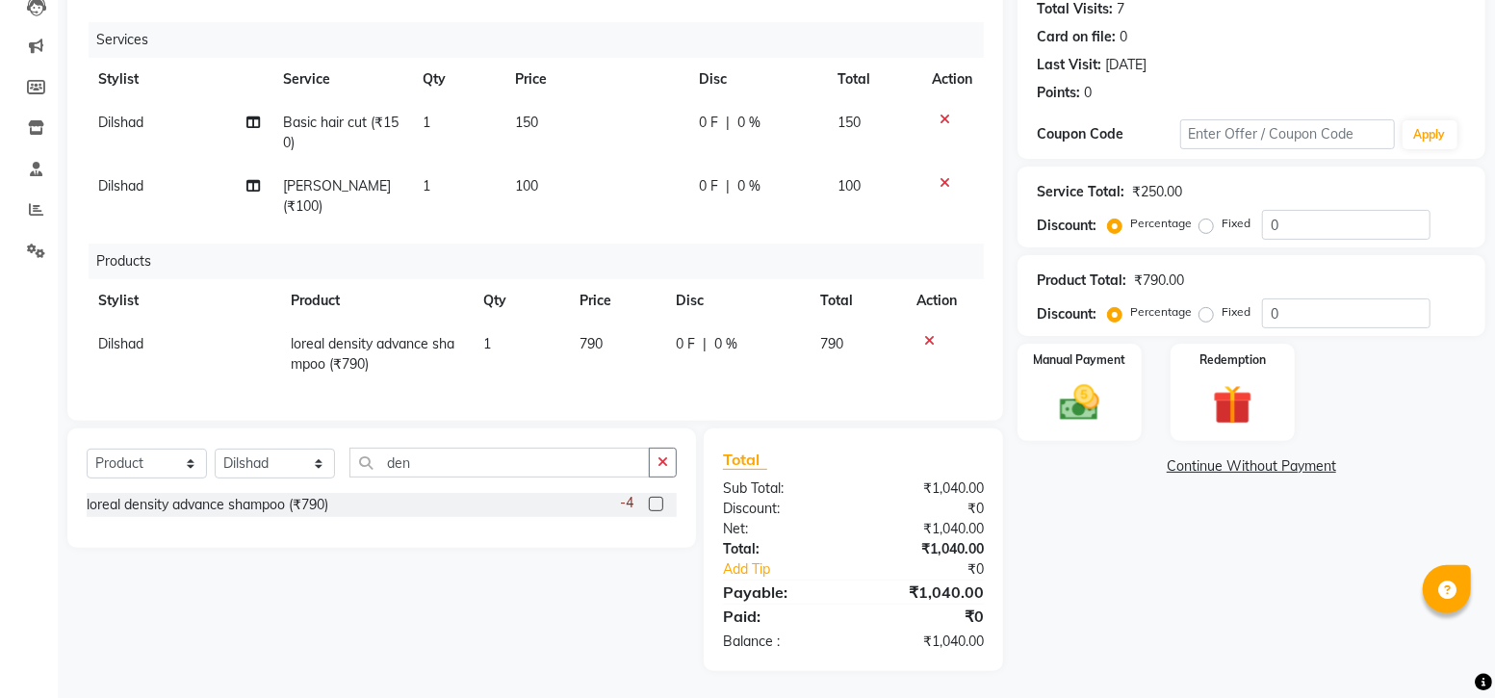
click at [128, 322] on td "Dilshad" at bounding box center [183, 354] width 193 height 64
select select "66825"
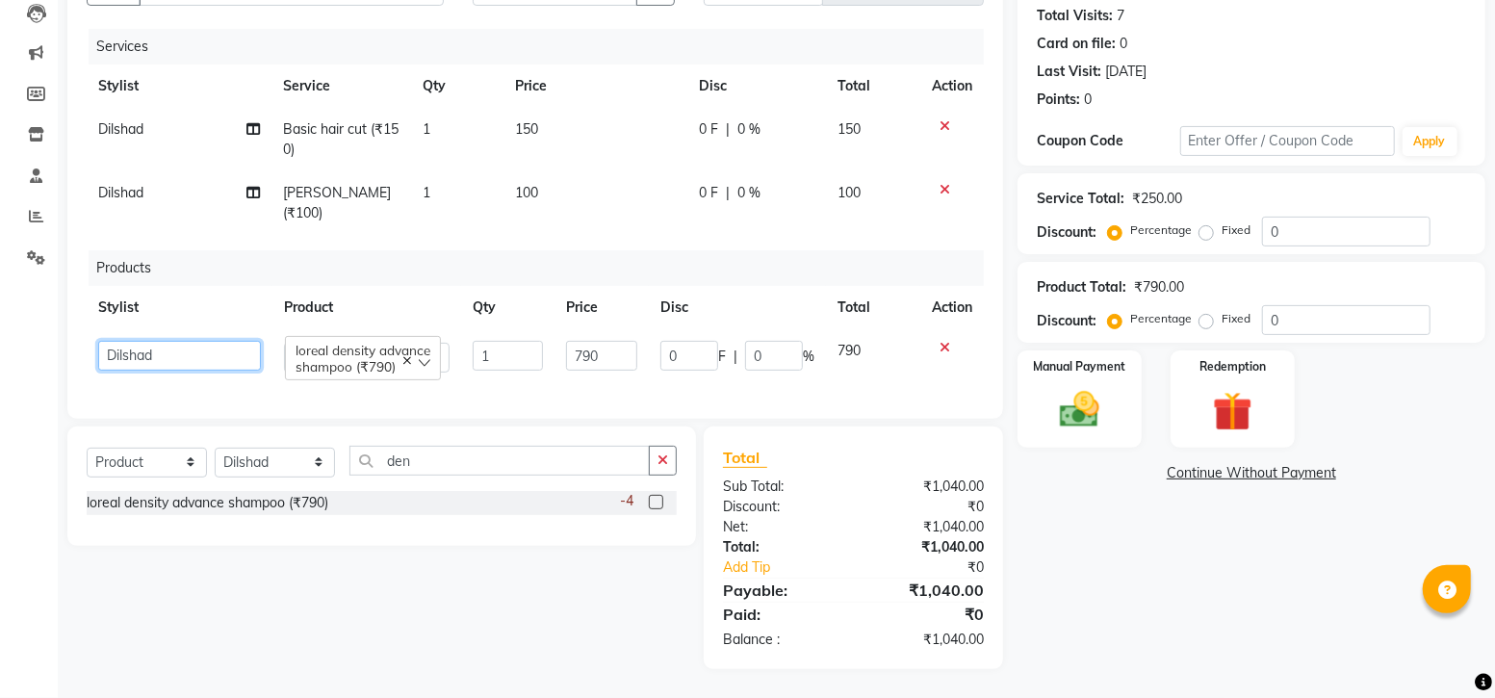
click at [168, 341] on select "Afreen sayyed Amir Bharti Raipure Chandan Shamnani Dilshad Divya mam Farman Fir…" at bounding box center [179, 356] width 163 height 30
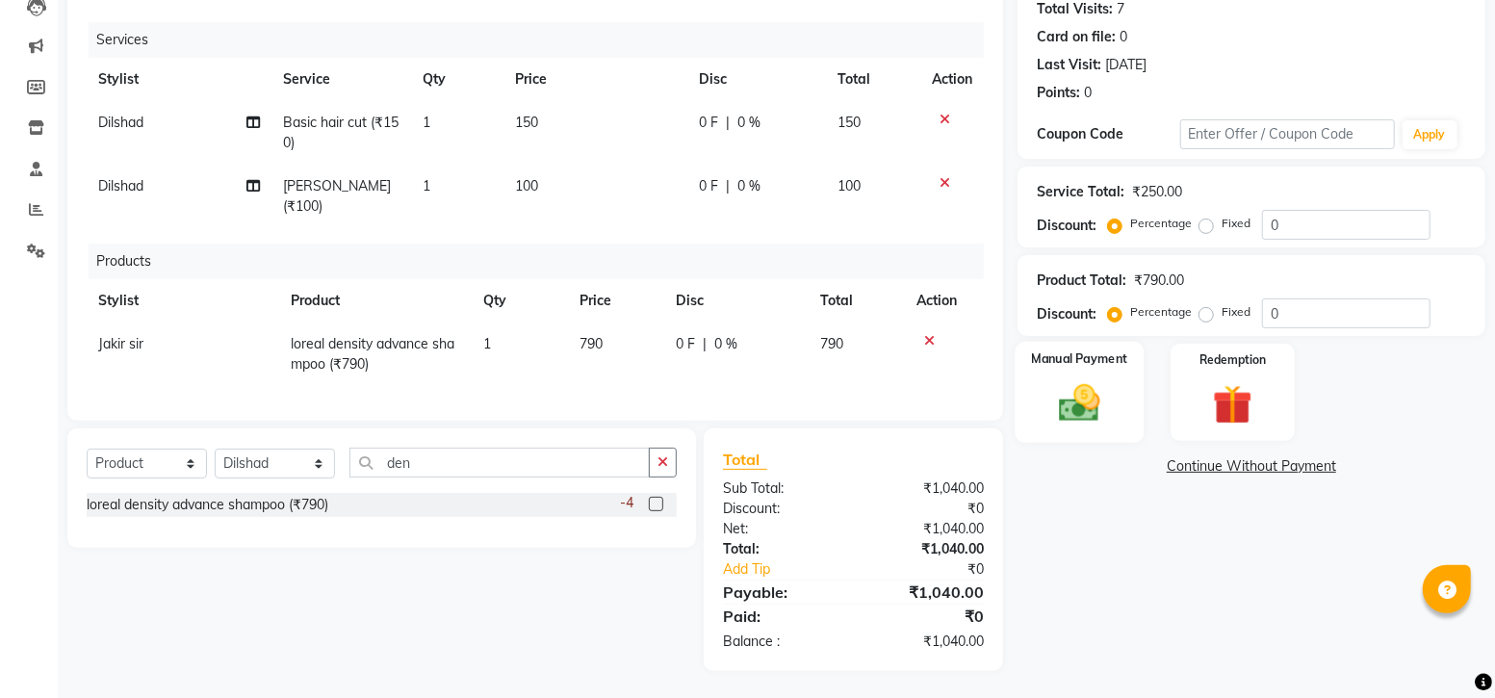
click at [1074, 381] on img at bounding box center [1079, 402] width 66 height 47
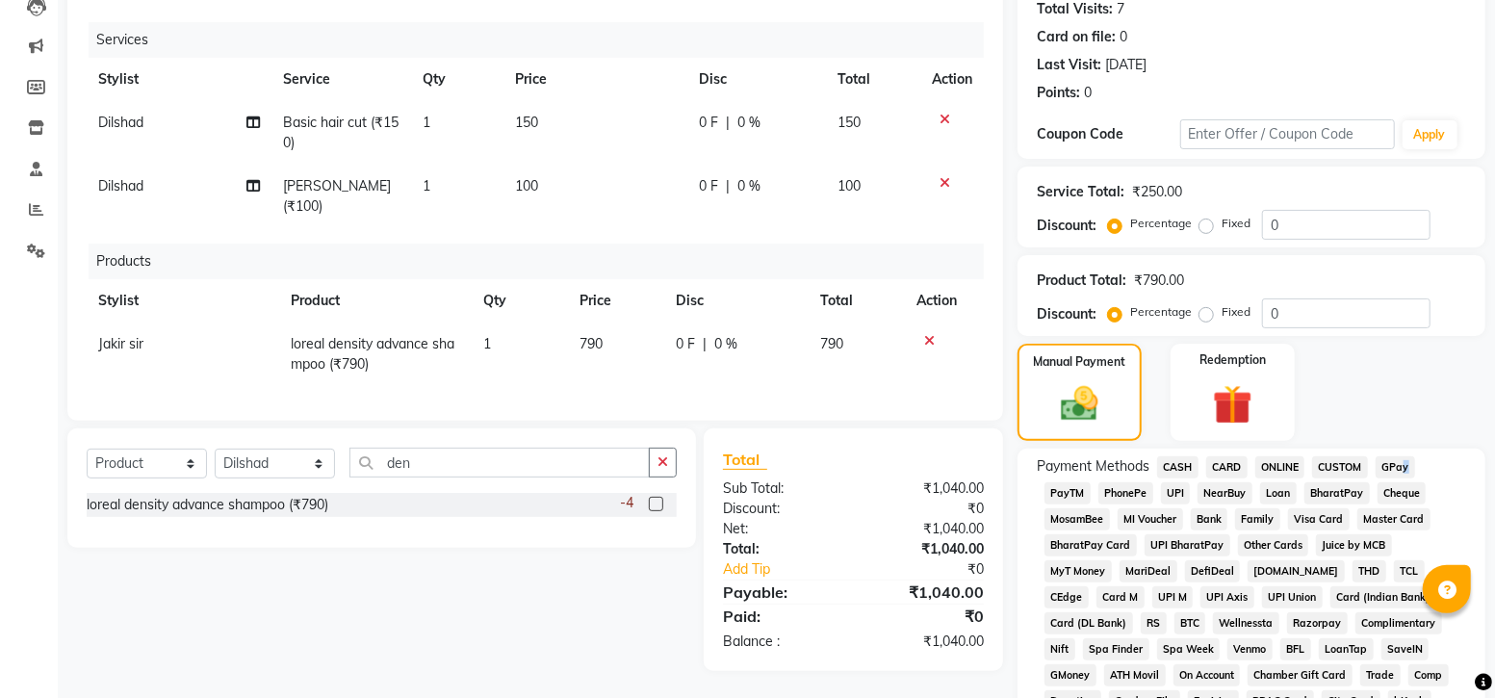
click at [1401, 466] on span "GPay" at bounding box center [1395, 467] width 39 height 22
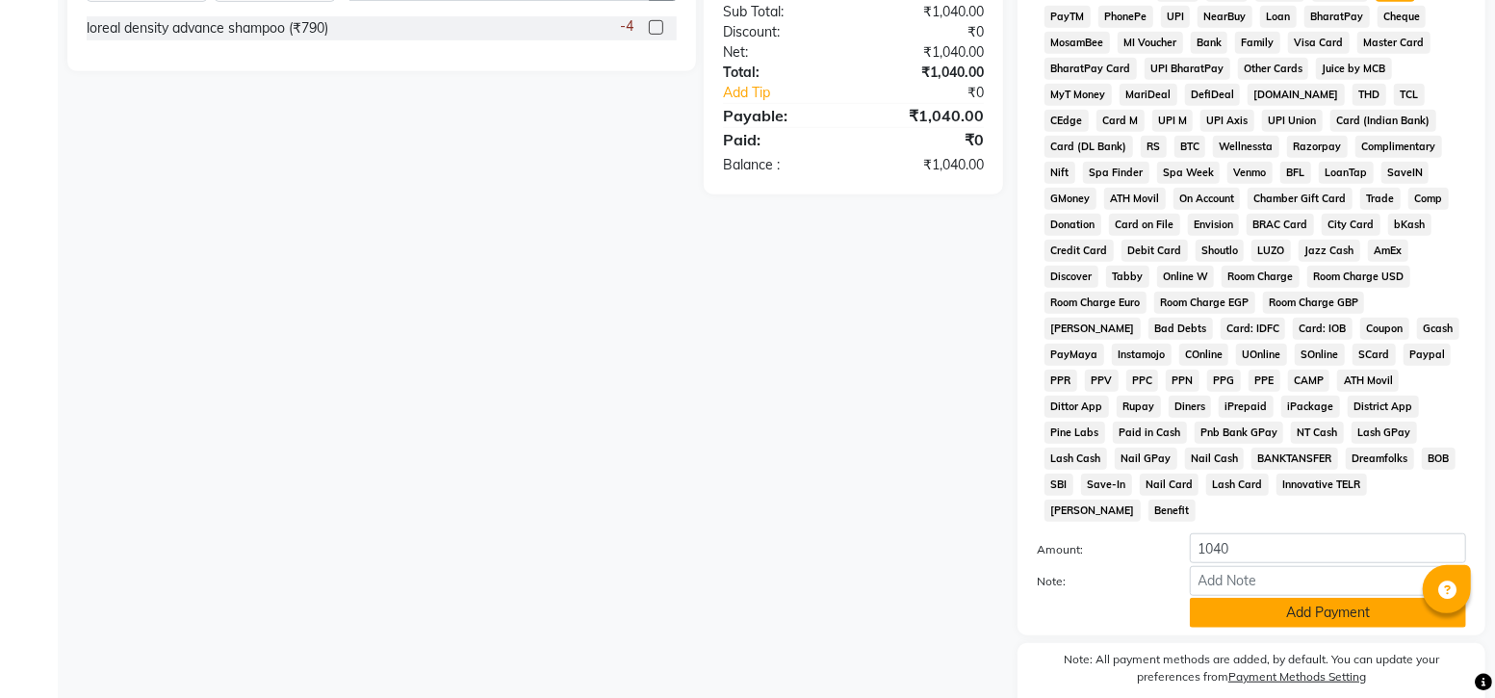
scroll to position [698, 0]
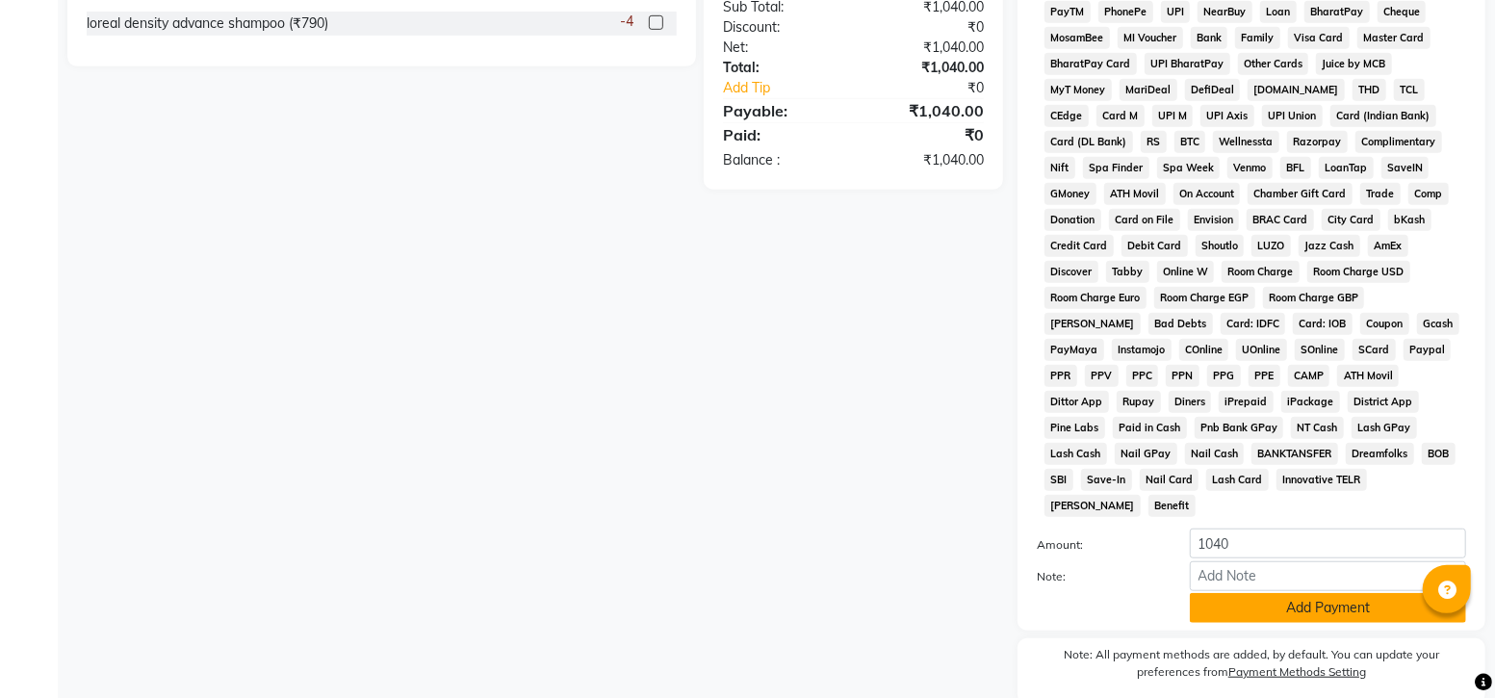
click at [1333, 593] on button "Add Payment" at bounding box center [1328, 608] width 276 height 30
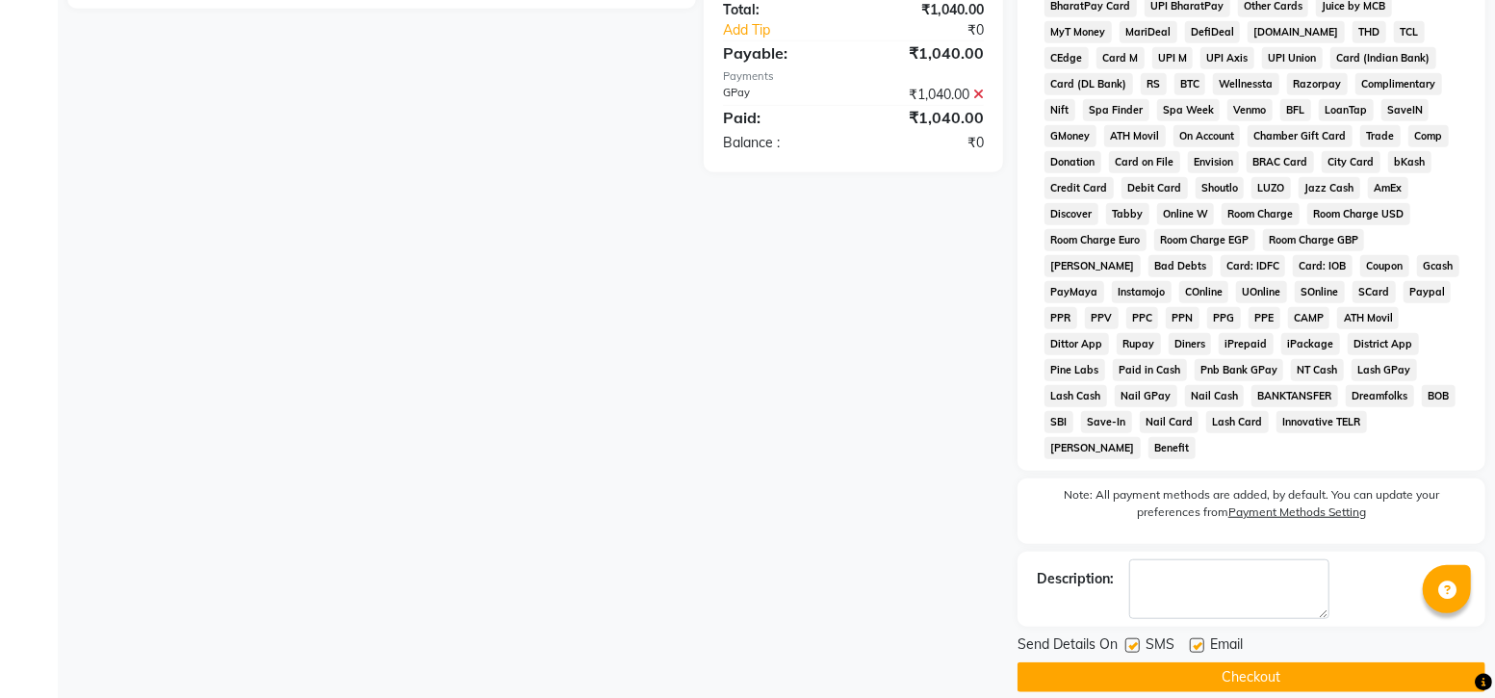
scroll to position [757, 0]
click at [1136, 637] on label at bounding box center [1132, 644] width 14 height 14
click at [1136, 639] on input "checkbox" at bounding box center [1131, 645] width 13 height 13
checkbox input "false"
click at [1213, 661] on button "Checkout" at bounding box center [1251, 676] width 468 height 30
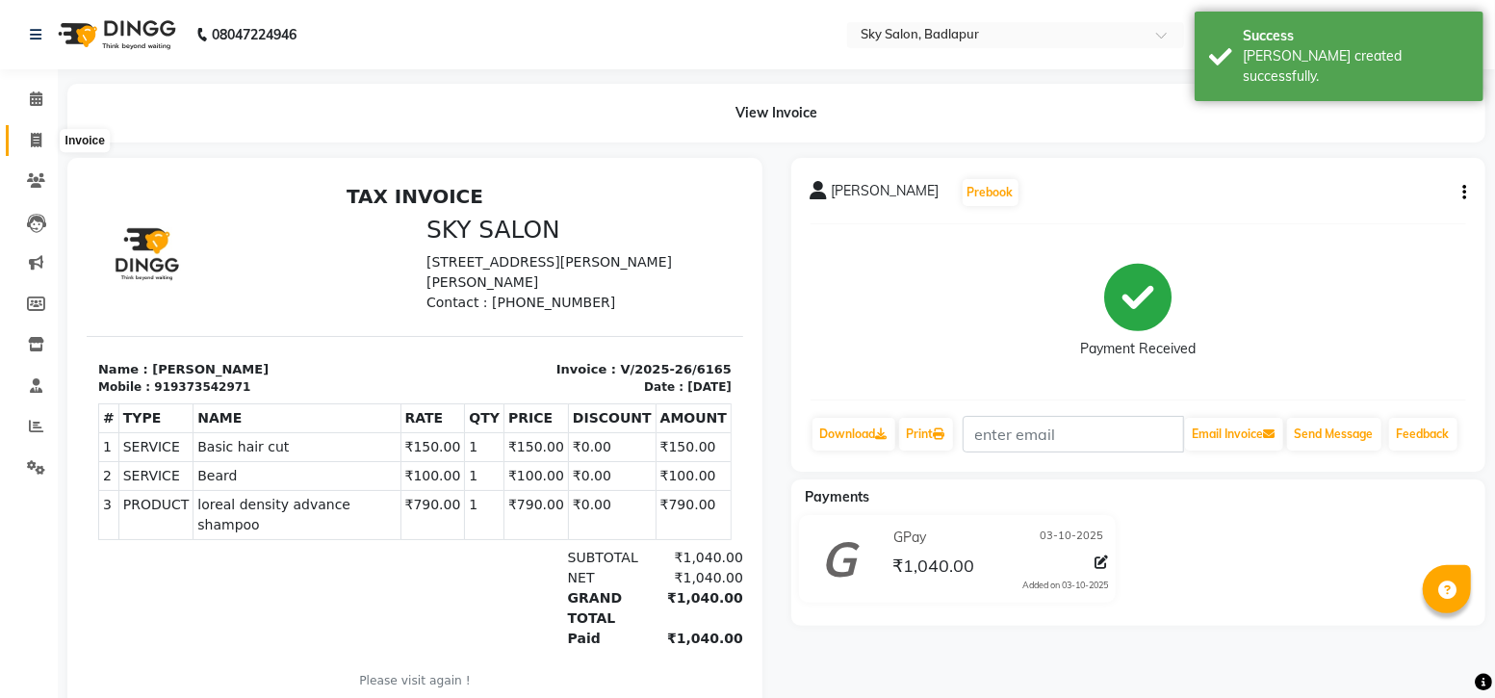
click at [38, 140] on icon at bounding box center [36, 140] width 11 height 14
select select "service"
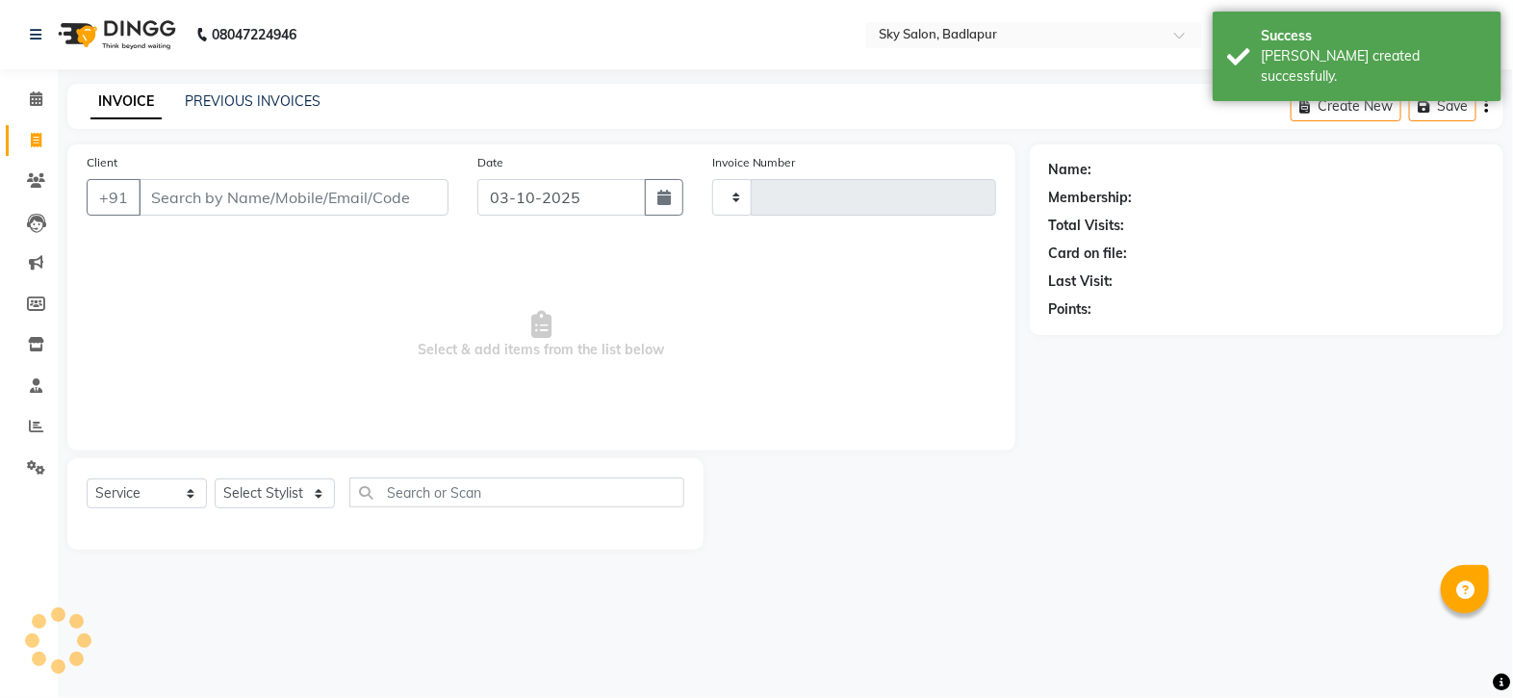
type input "6166"
select select "6927"
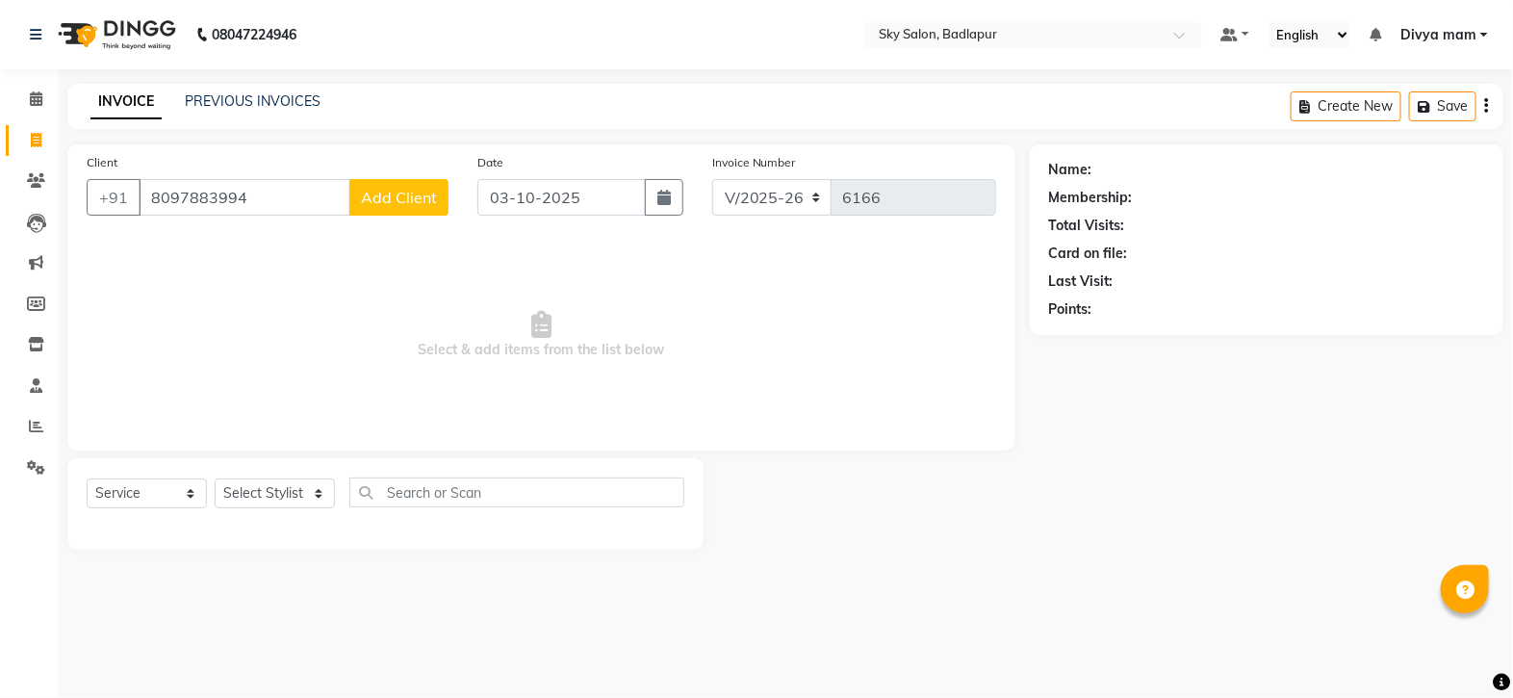
type input "8097883994"
click at [402, 189] on span "Add Client" at bounding box center [399, 197] width 76 height 19
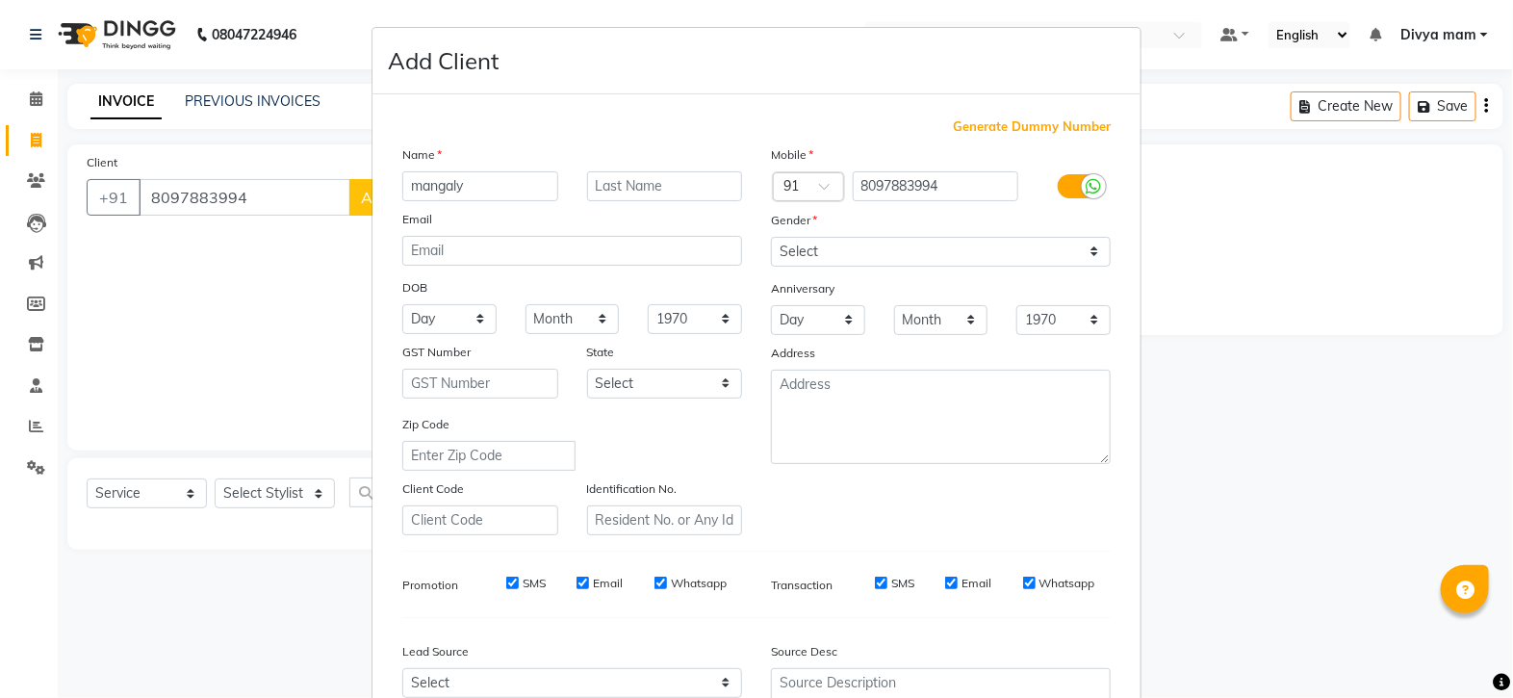
type input "mangaly"
click at [820, 252] on select "Select [DEMOGRAPHIC_DATA] [DEMOGRAPHIC_DATA] Other Prefer Not To Say" at bounding box center [941, 252] width 340 height 30
select select "[DEMOGRAPHIC_DATA]"
click at [771, 238] on select "Select [DEMOGRAPHIC_DATA] [DEMOGRAPHIC_DATA] Other Prefer Not To Say" at bounding box center [941, 252] width 340 height 30
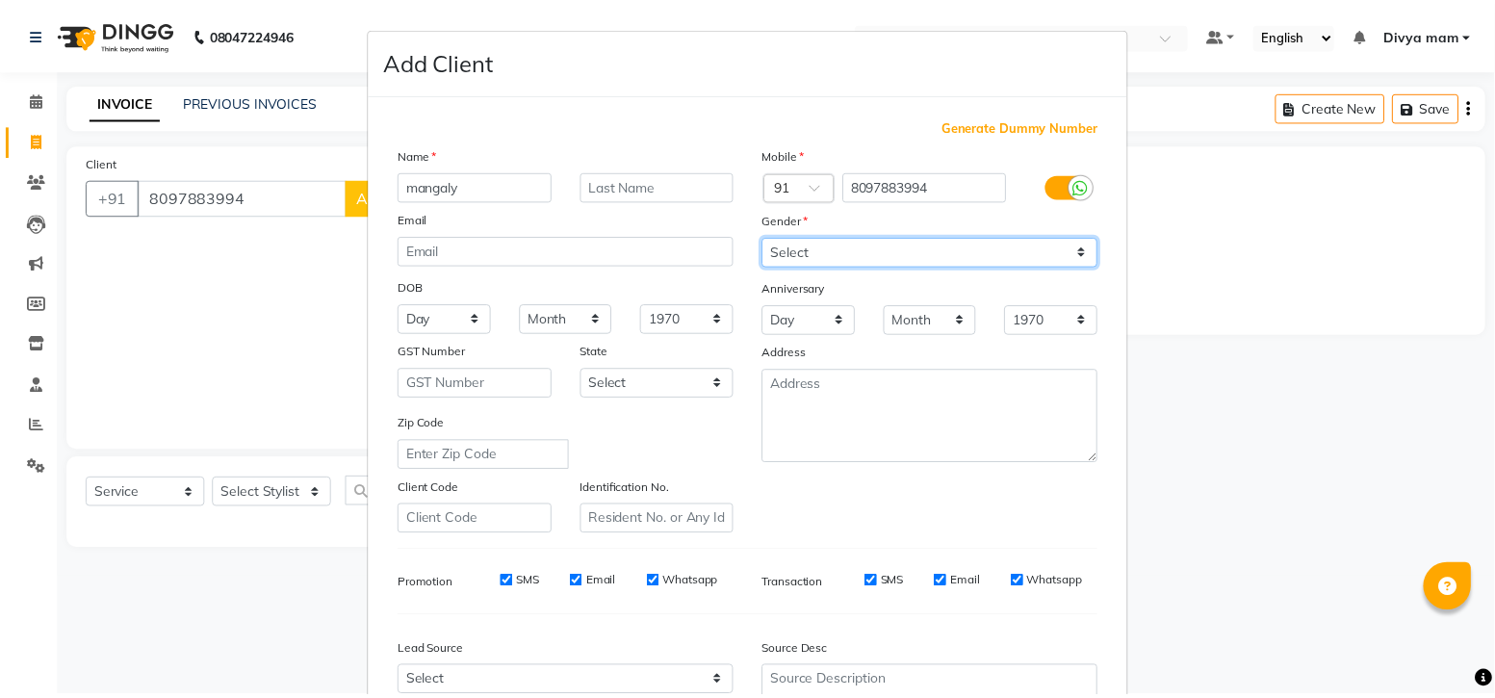
scroll to position [201, 0]
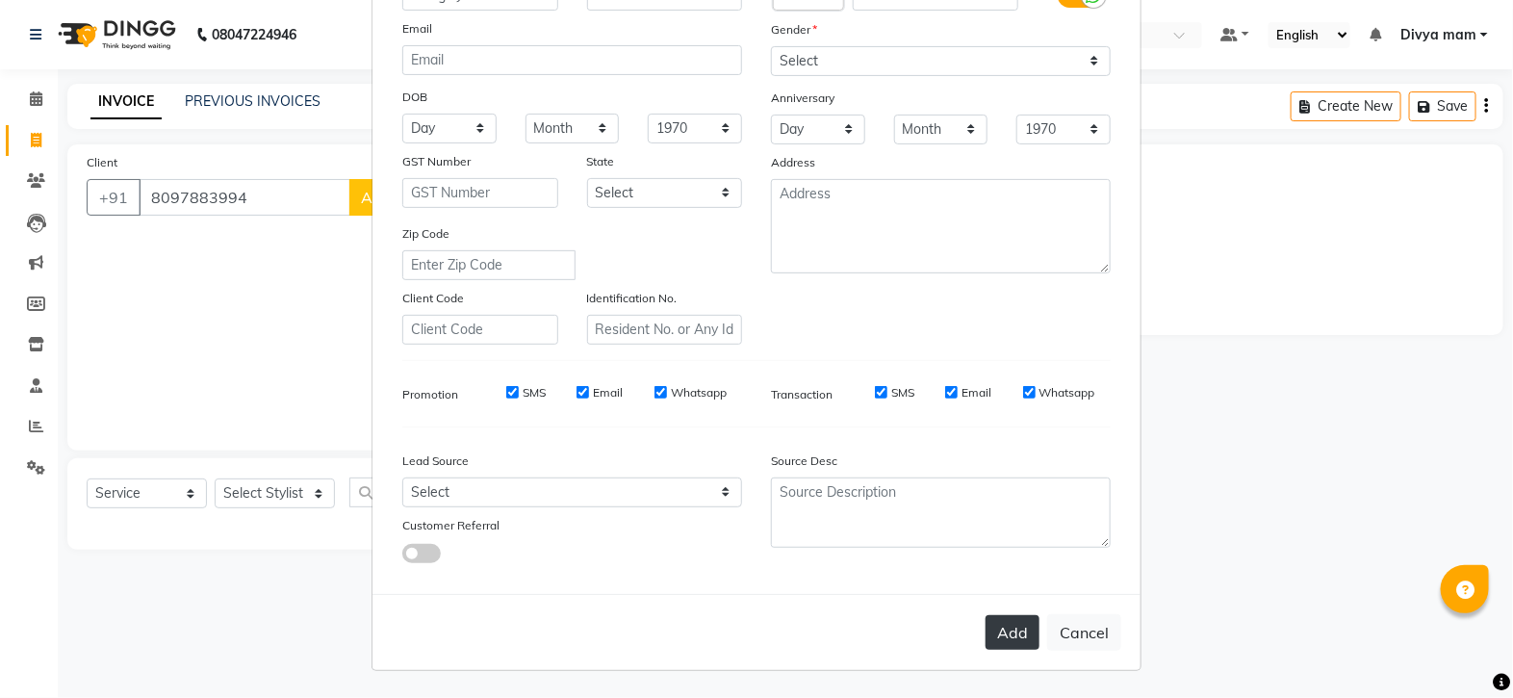
click at [1024, 632] on button "Add" at bounding box center [1013, 632] width 54 height 35
select select
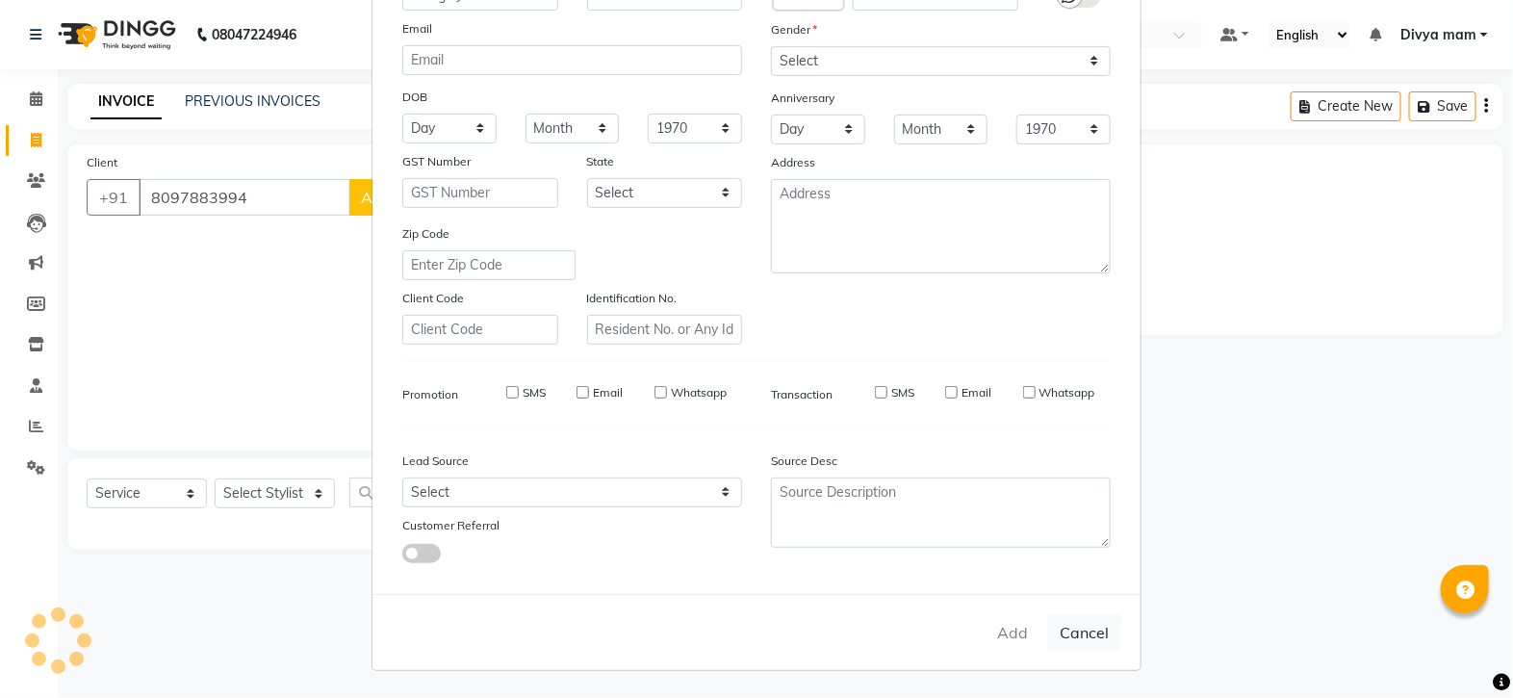
select select
checkbox input "false"
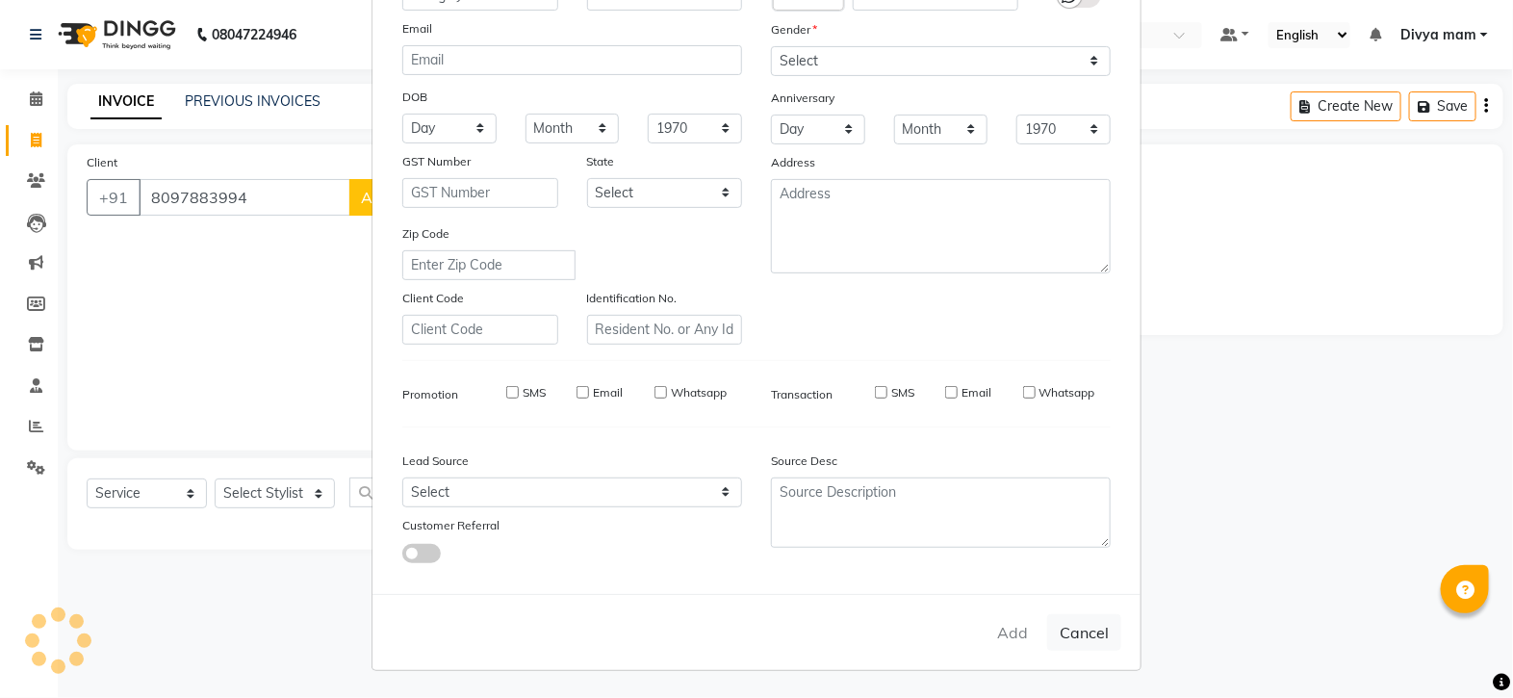
checkbox input "false"
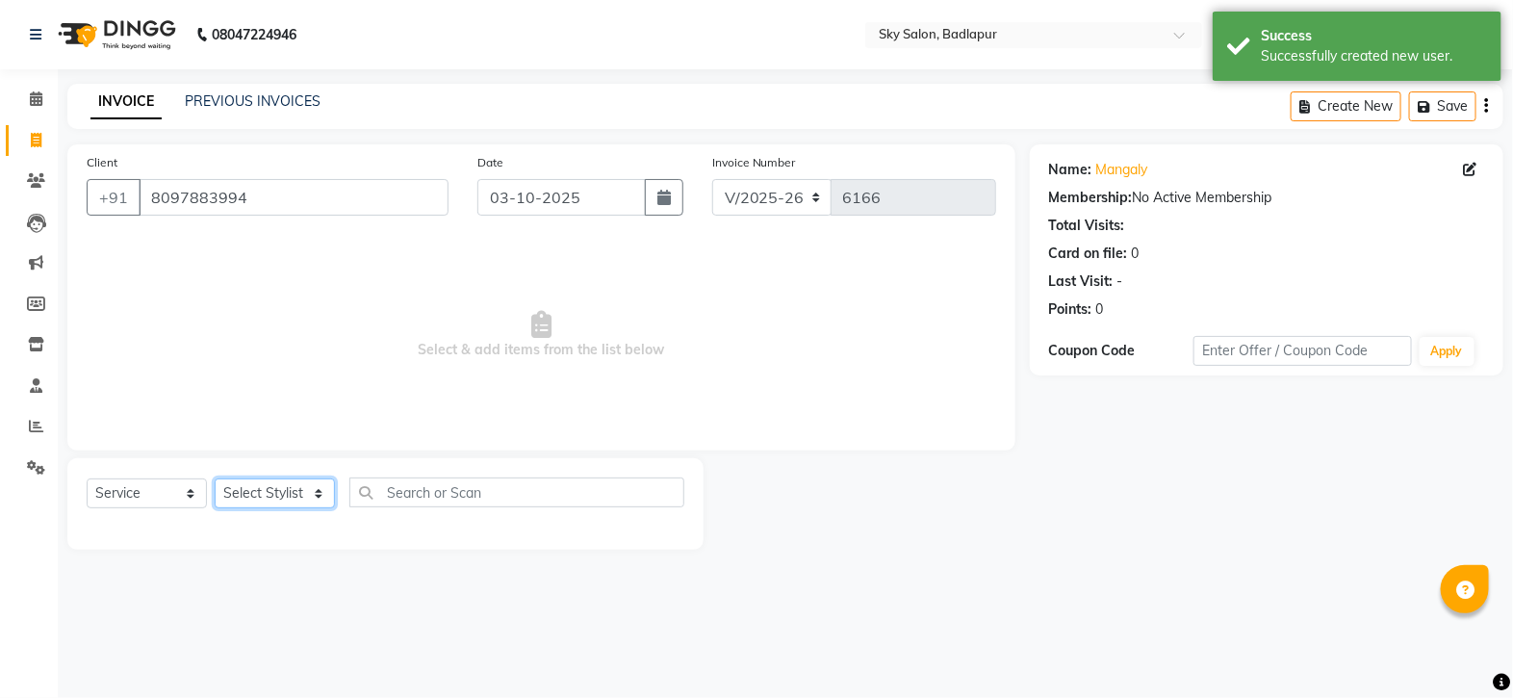
click at [310, 489] on select "Select Stylist [PERSON_NAME] [PERSON_NAME] [PERSON_NAME] [PERSON_NAME] mam [PER…" at bounding box center [275, 493] width 120 height 30
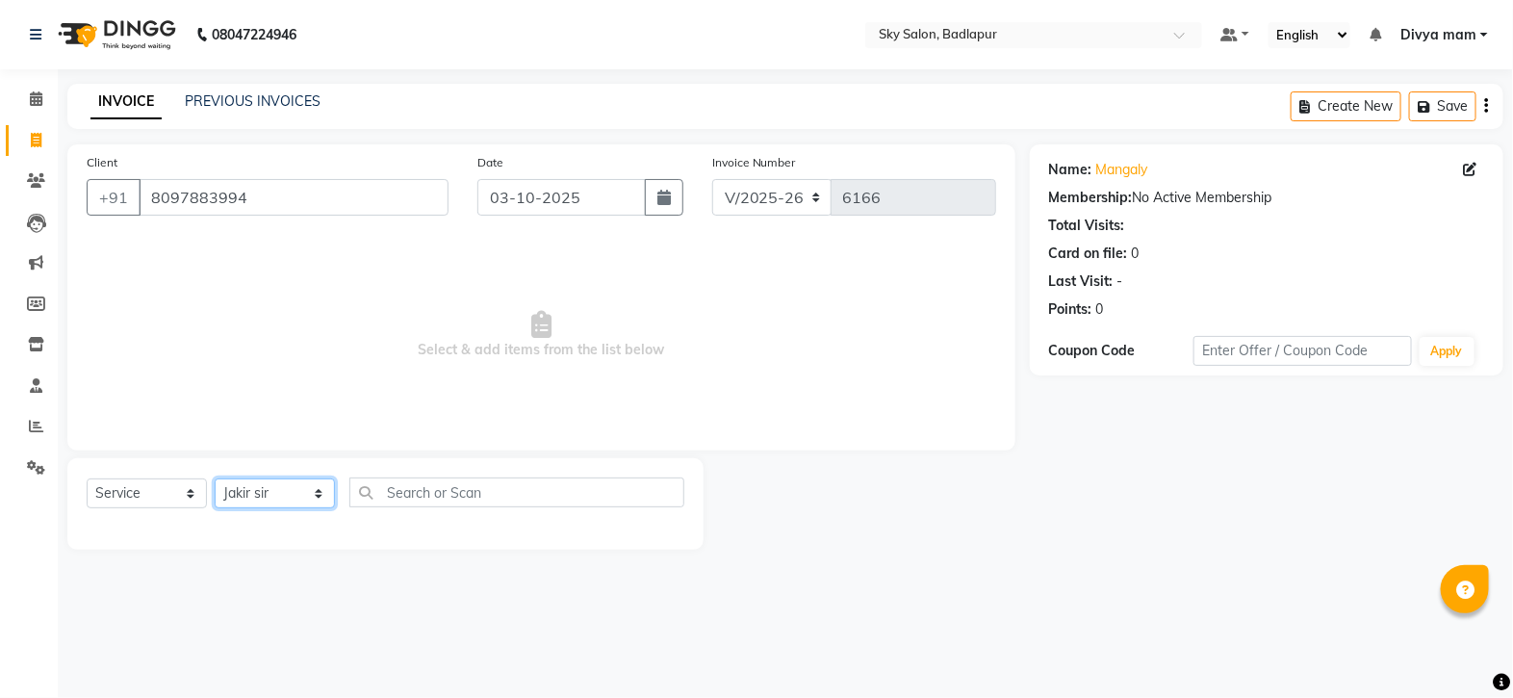
click at [215, 479] on select "Select Stylist [PERSON_NAME] [PERSON_NAME] [PERSON_NAME] [PERSON_NAME] mam [PER…" at bounding box center [275, 493] width 120 height 30
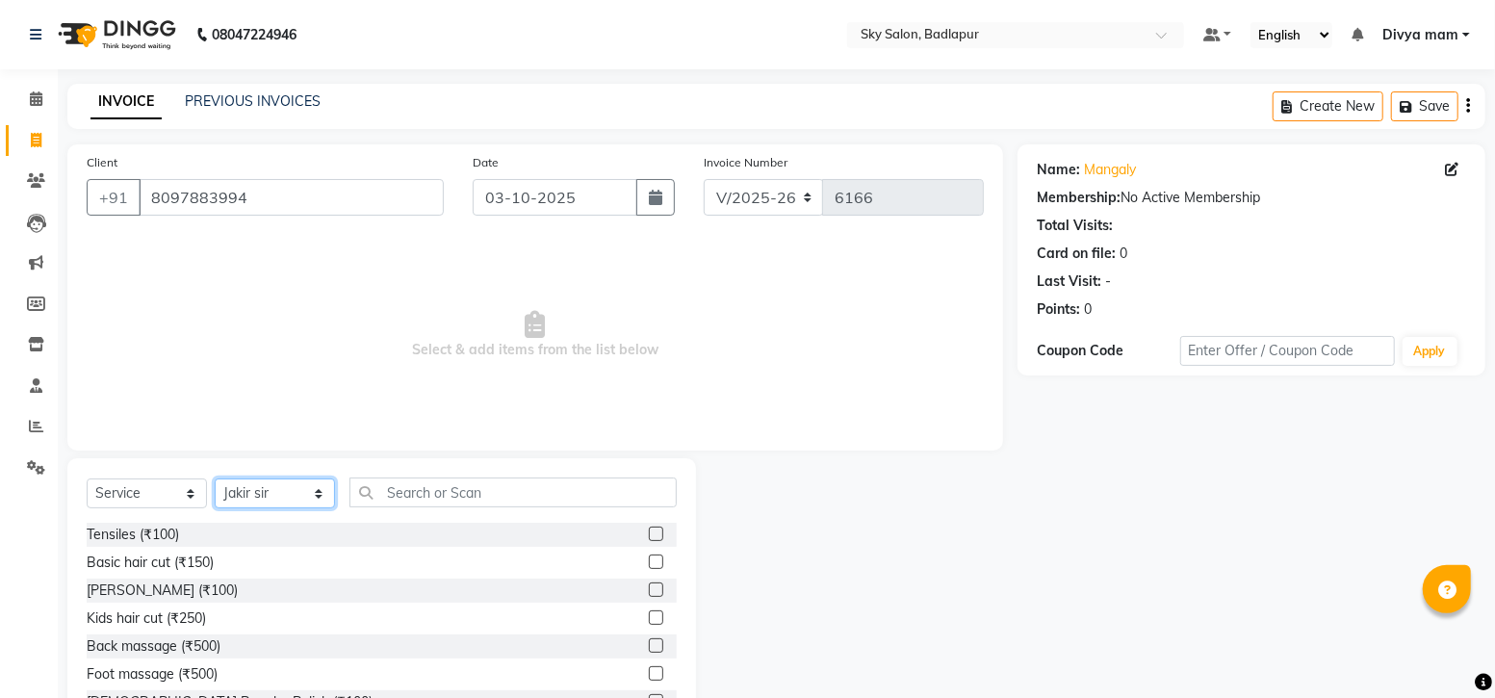
click at [314, 508] on select "Select Stylist [PERSON_NAME] [PERSON_NAME] [PERSON_NAME] [PERSON_NAME] mam [PER…" at bounding box center [275, 493] width 120 height 30
select select "65569"
click at [215, 479] on select "Select Stylist [PERSON_NAME] [PERSON_NAME] [PERSON_NAME] [PERSON_NAME] mam [PER…" at bounding box center [275, 493] width 120 height 30
click at [649, 562] on label at bounding box center [656, 561] width 14 height 14
click at [649, 562] on input "checkbox" at bounding box center [655, 562] width 13 height 13
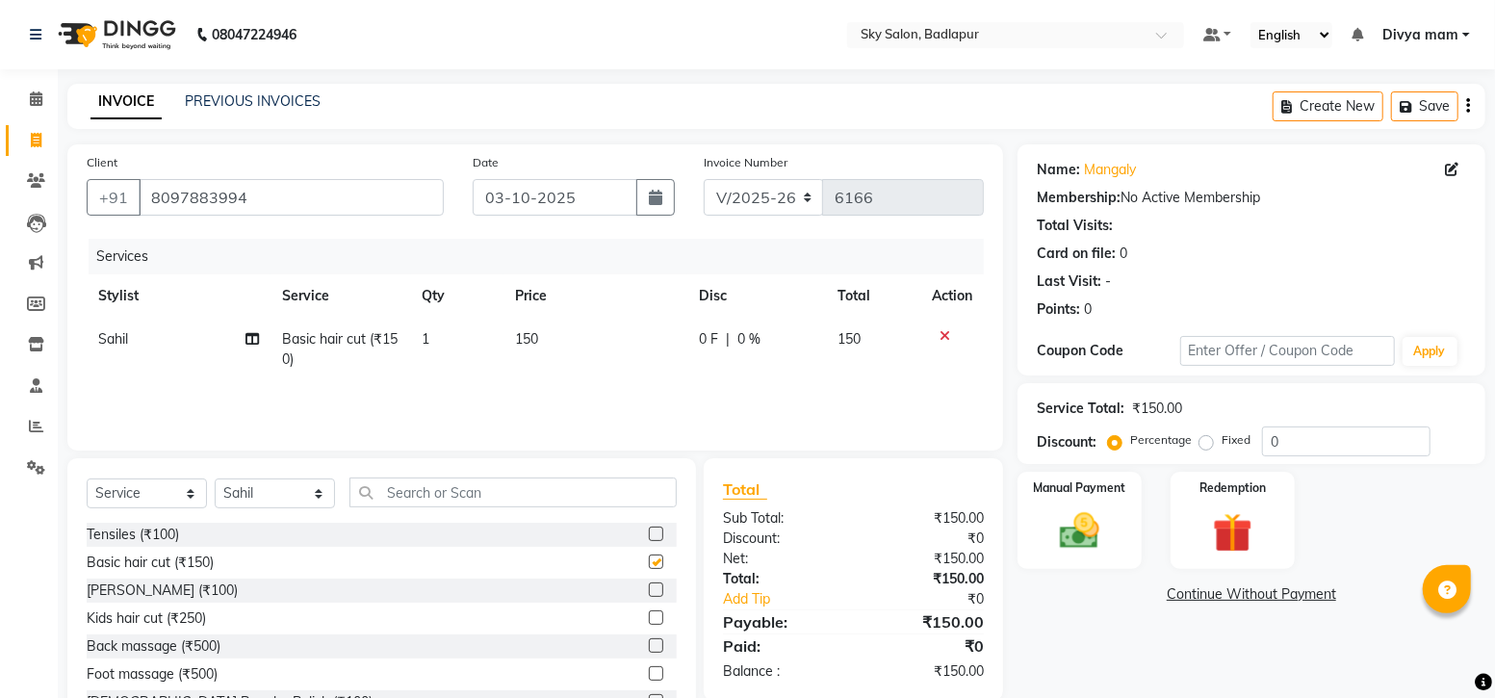
checkbox input "false"
click at [1085, 523] on img at bounding box center [1079, 530] width 66 height 47
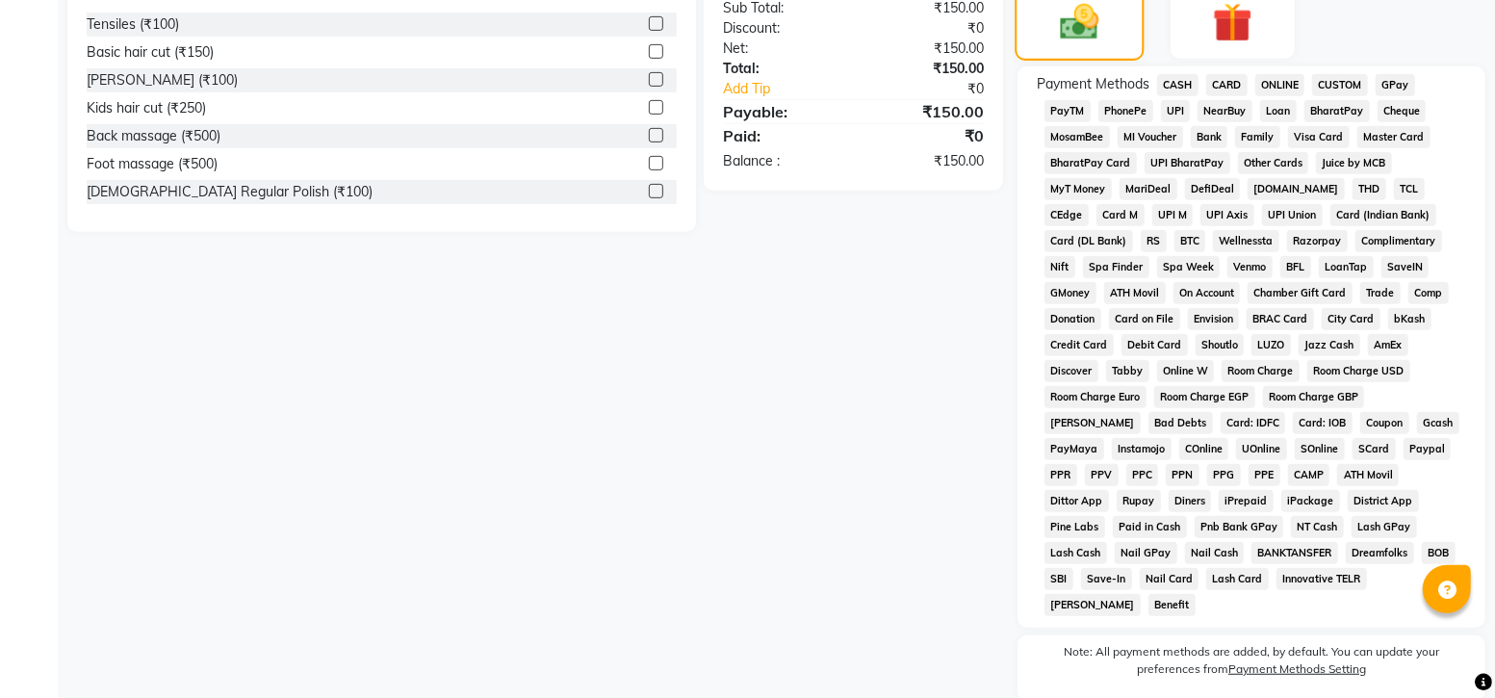
scroll to position [499, 0]
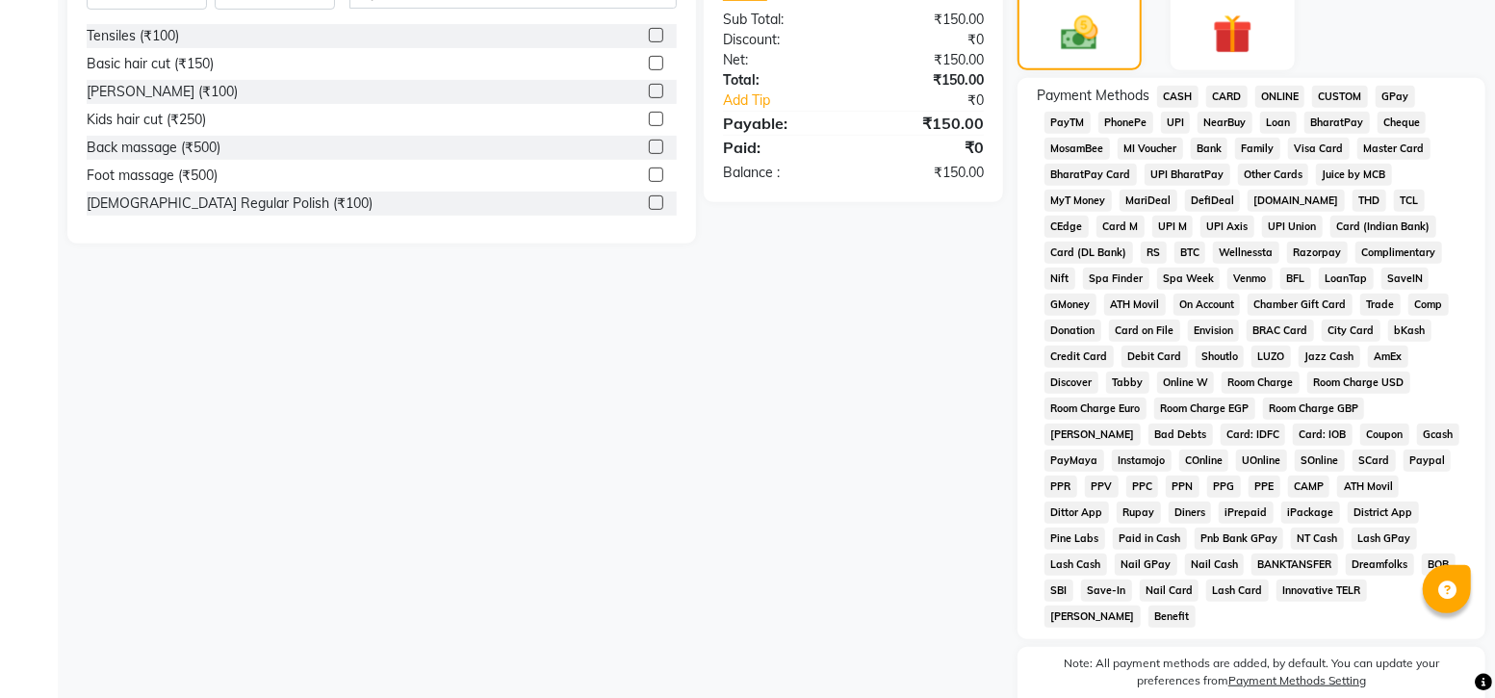
click at [1182, 93] on span "CASH" at bounding box center [1177, 97] width 41 height 22
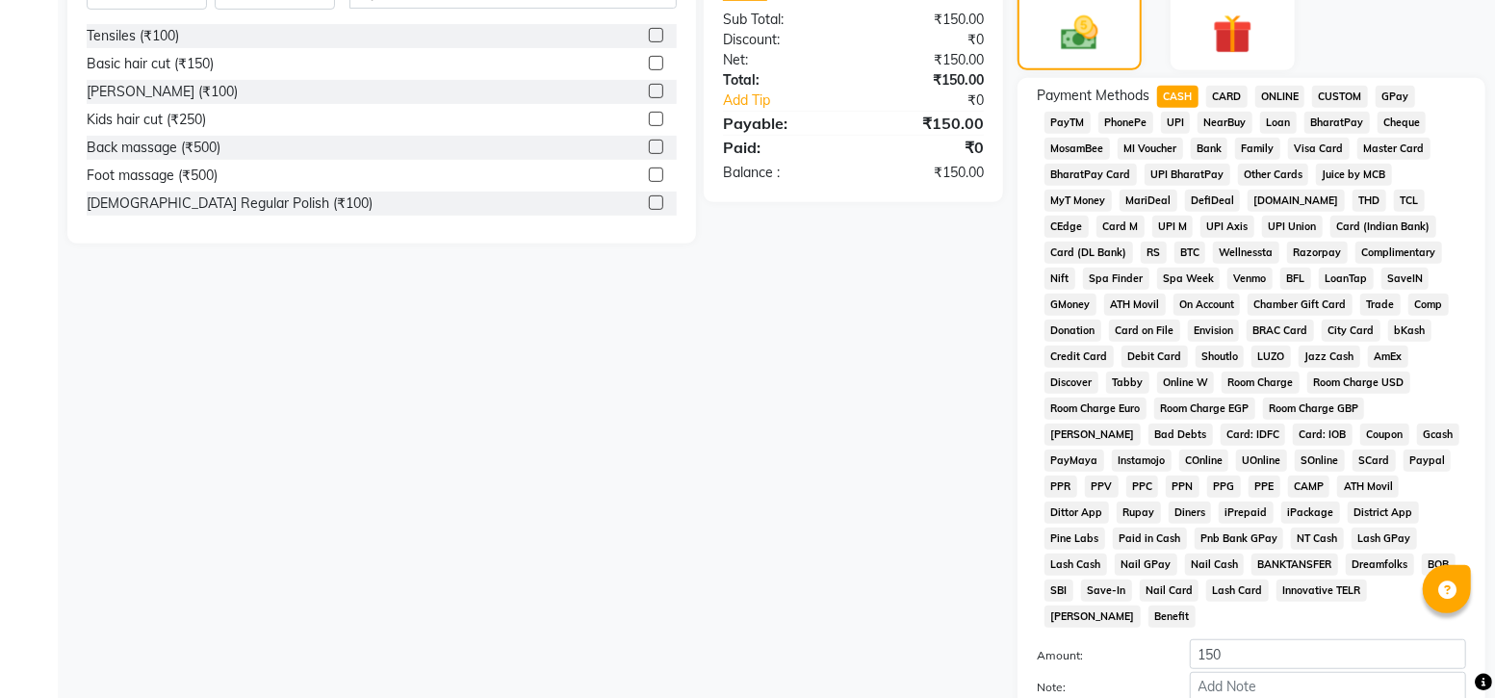
scroll to position [664, 0]
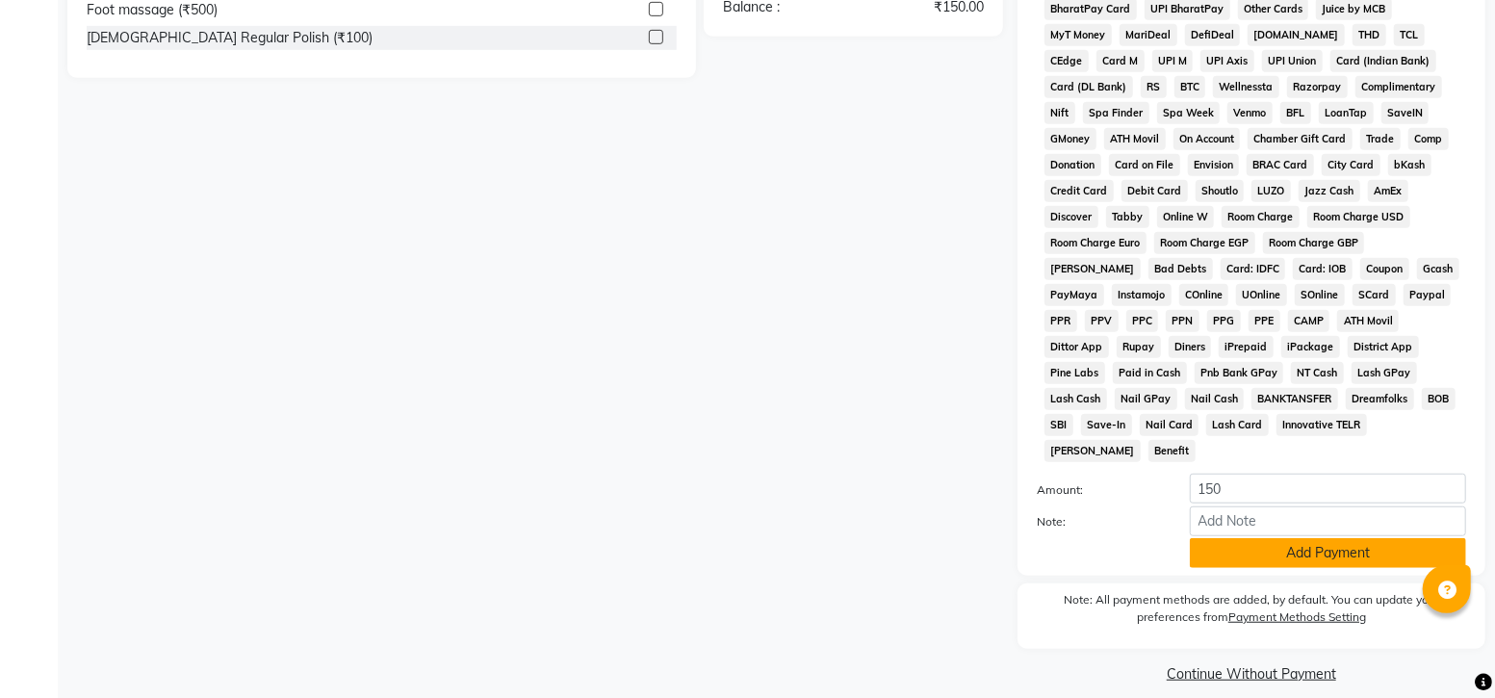
click at [1280, 538] on button "Add Payment" at bounding box center [1328, 553] width 276 height 30
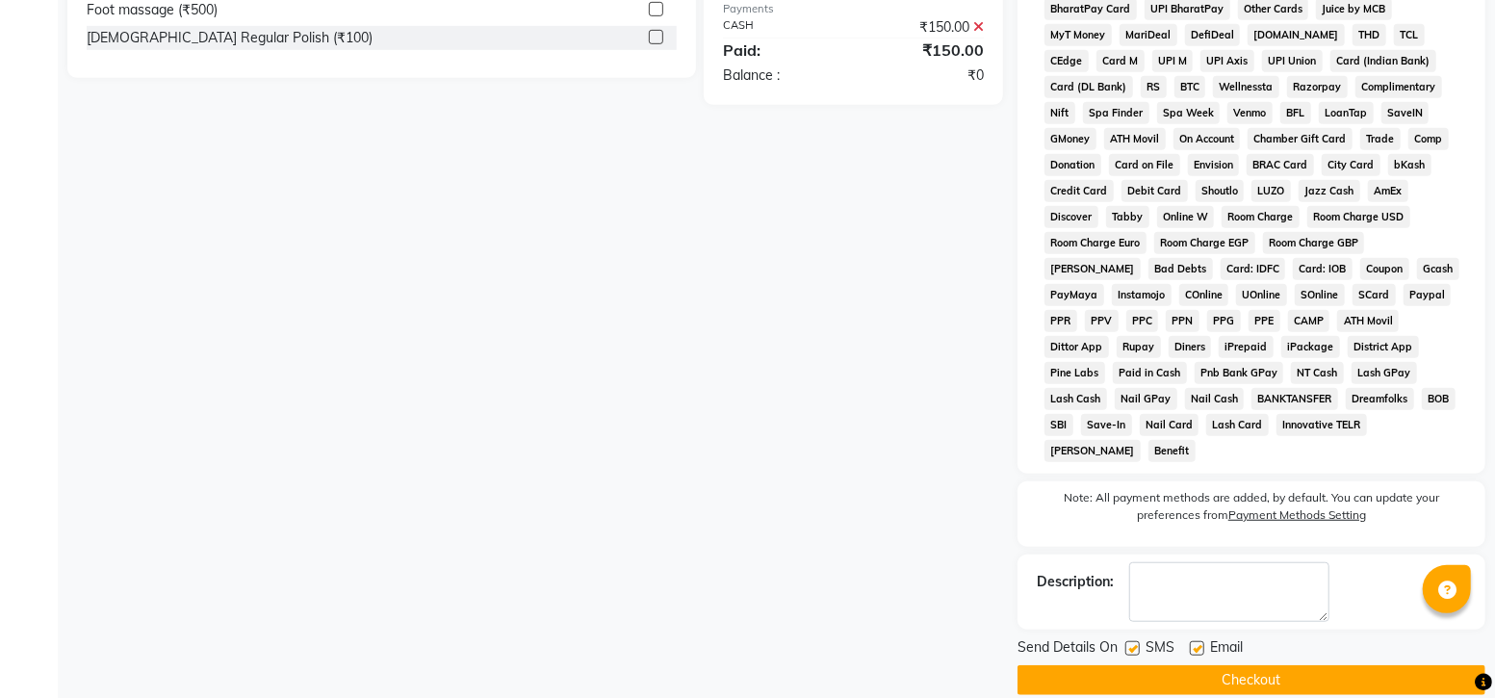
click at [1133, 641] on label at bounding box center [1132, 648] width 14 height 14
click at [1133, 643] on input "checkbox" at bounding box center [1131, 649] width 13 height 13
checkbox input "false"
click at [1167, 665] on button "Checkout" at bounding box center [1251, 680] width 468 height 30
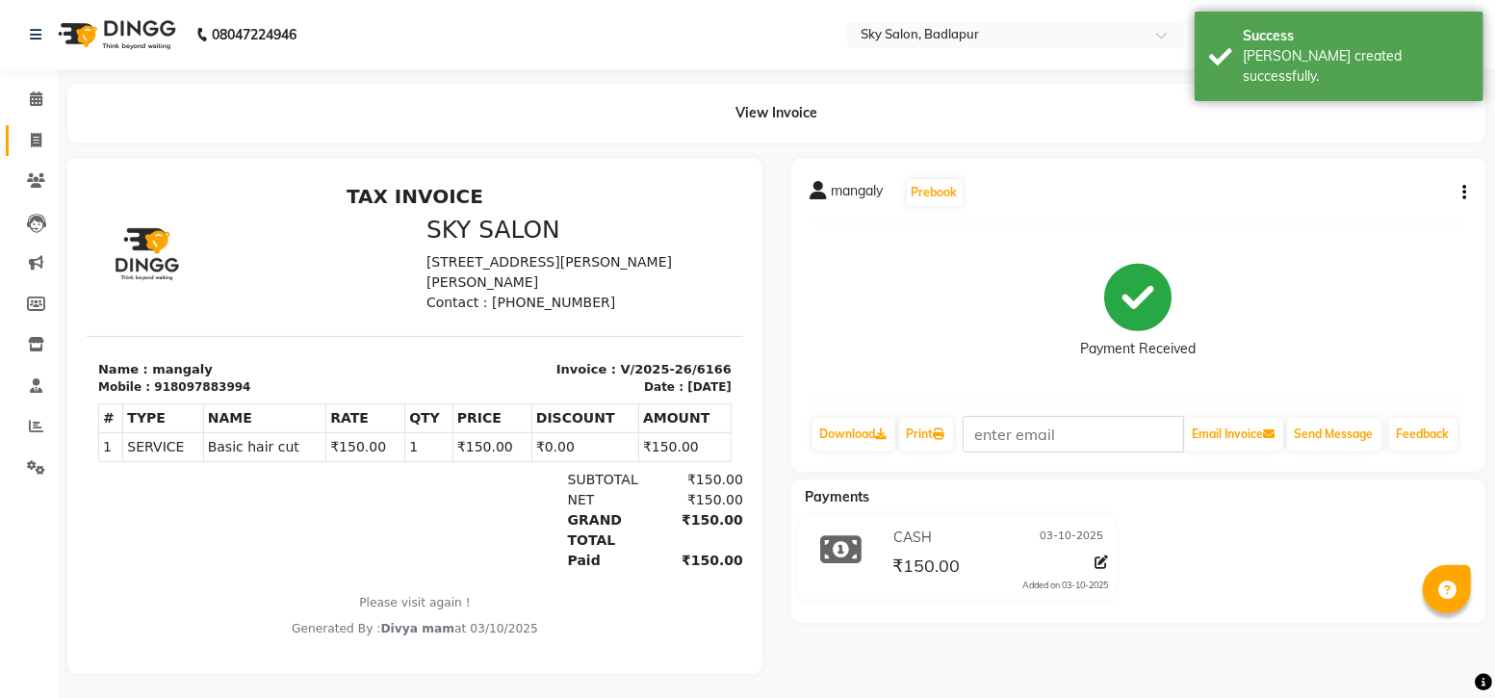
click at [31, 145] on icon at bounding box center [36, 140] width 11 height 14
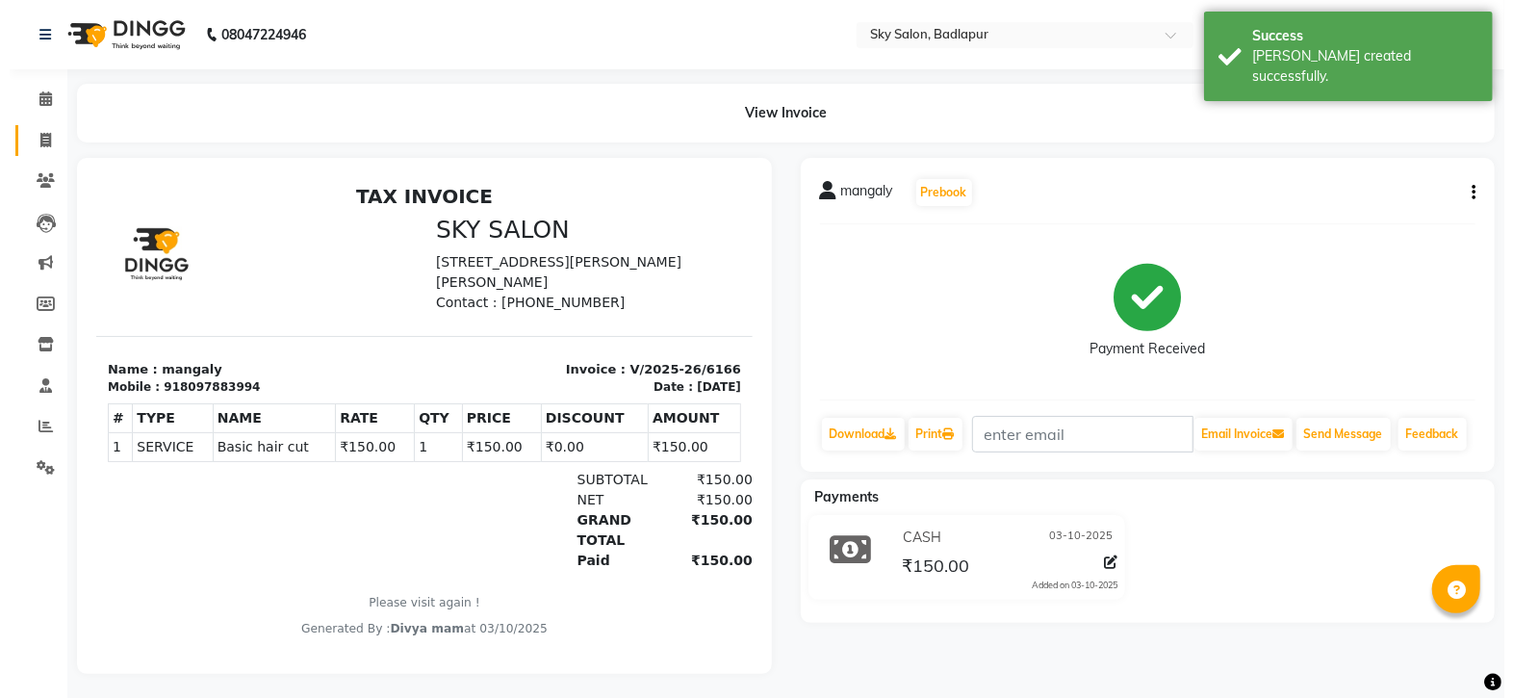
select select "6927"
select select "service"
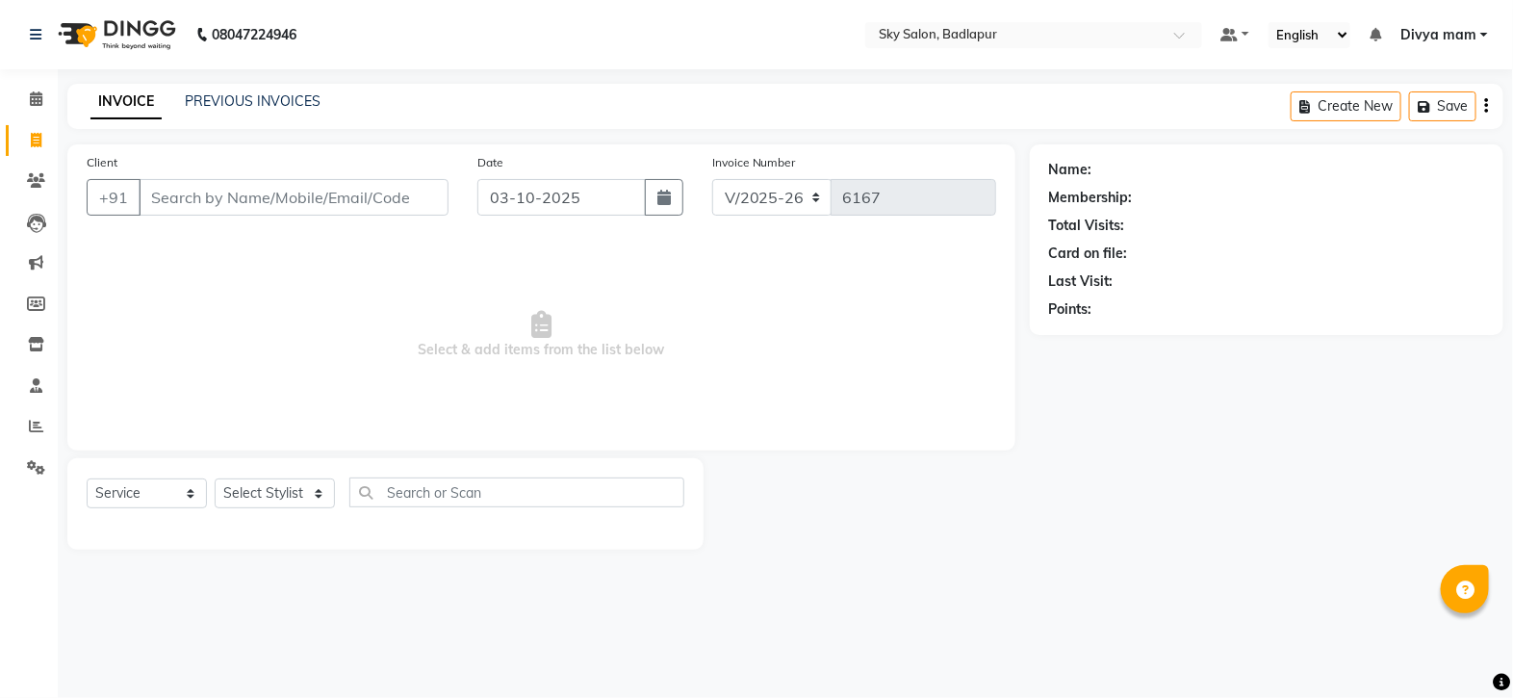
click at [225, 191] on input "Client" at bounding box center [294, 197] width 310 height 37
type input "9029400596"
click at [399, 212] on button "Add Client" at bounding box center [398, 197] width 99 height 37
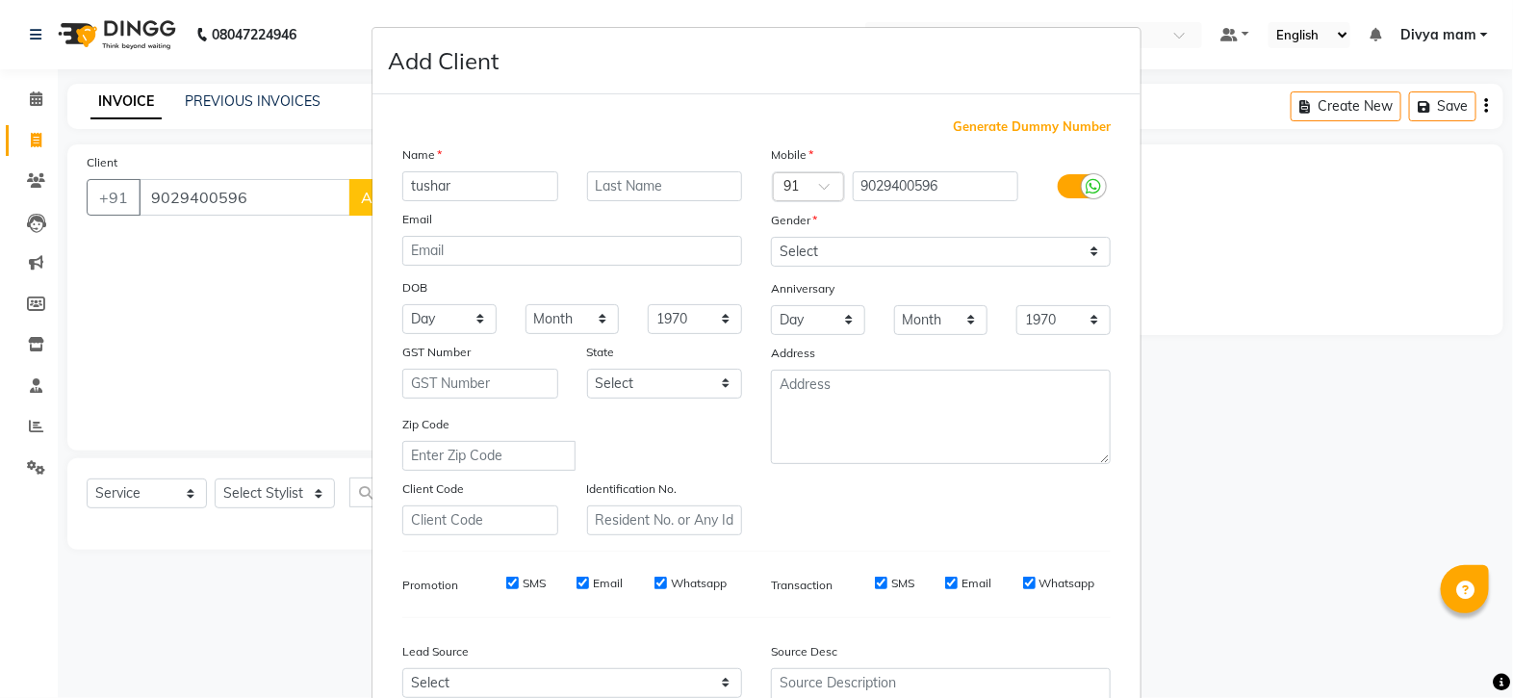
type input "tushar"
click at [878, 251] on select "Select [DEMOGRAPHIC_DATA] [DEMOGRAPHIC_DATA] Other Prefer Not To Say" at bounding box center [941, 252] width 340 height 30
select select "[DEMOGRAPHIC_DATA]"
click at [771, 238] on select "Select [DEMOGRAPHIC_DATA] [DEMOGRAPHIC_DATA] Other Prefer Not To Say" at bounding box center [941, 252] width 340 height 30
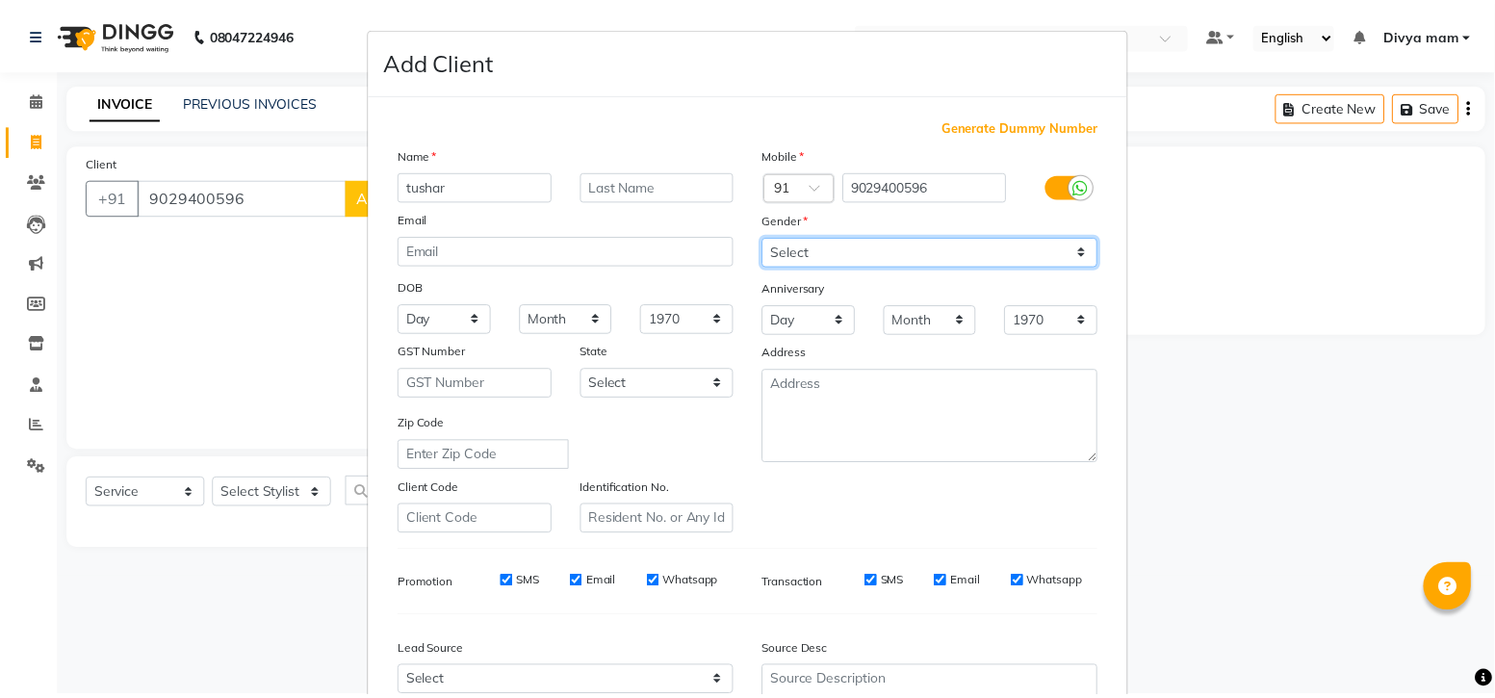
scroll to position [201, 0]
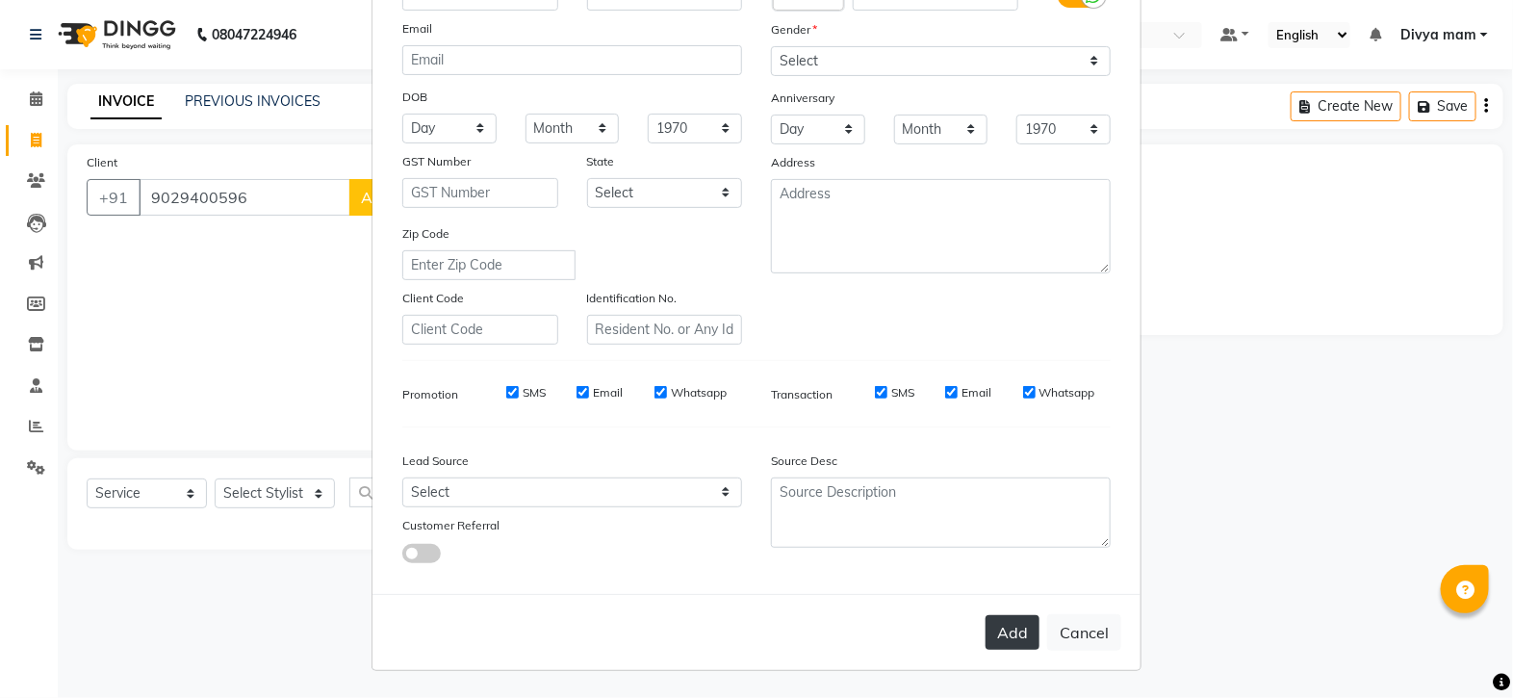
click at [1011, 631] on button "Add" at bounding box center [1013, 632] width 54 height 35
select select
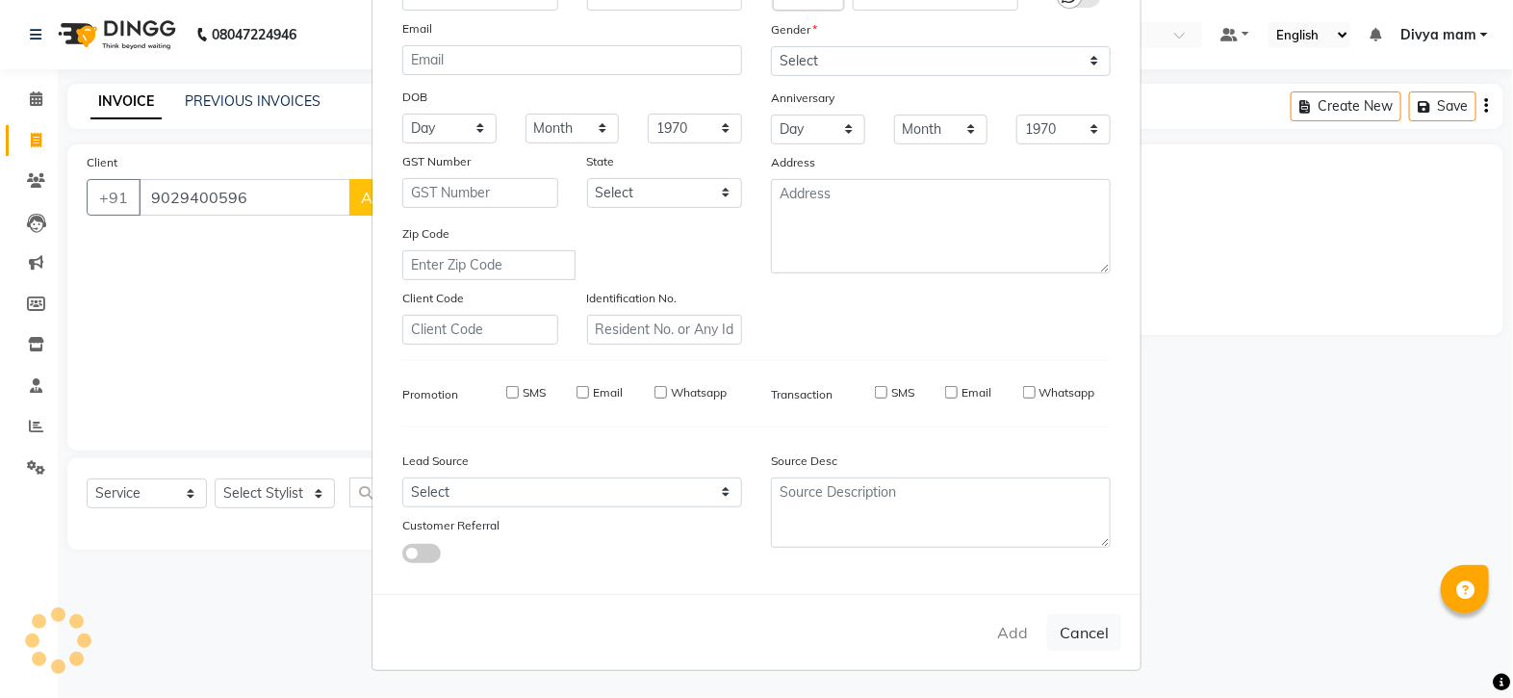
select select
checkbox input "false"
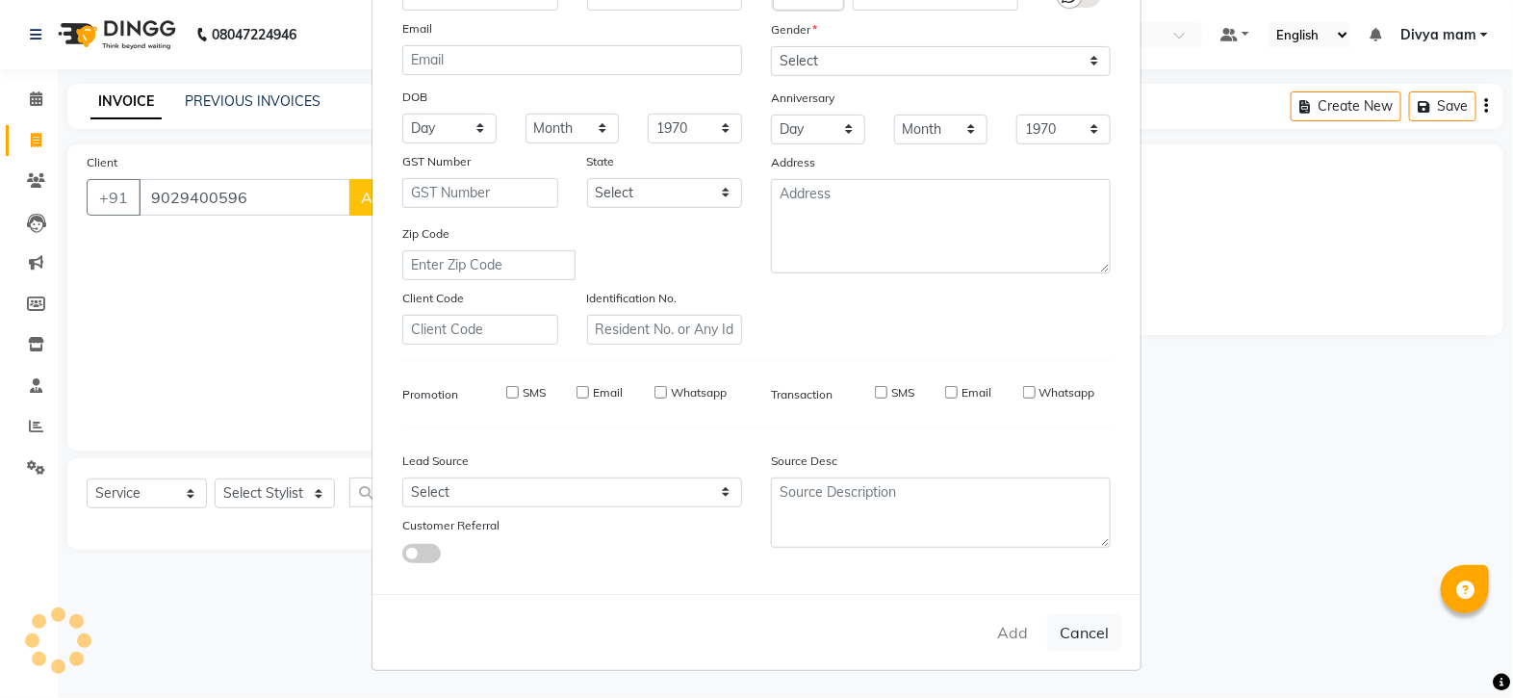
checkbox input "false"
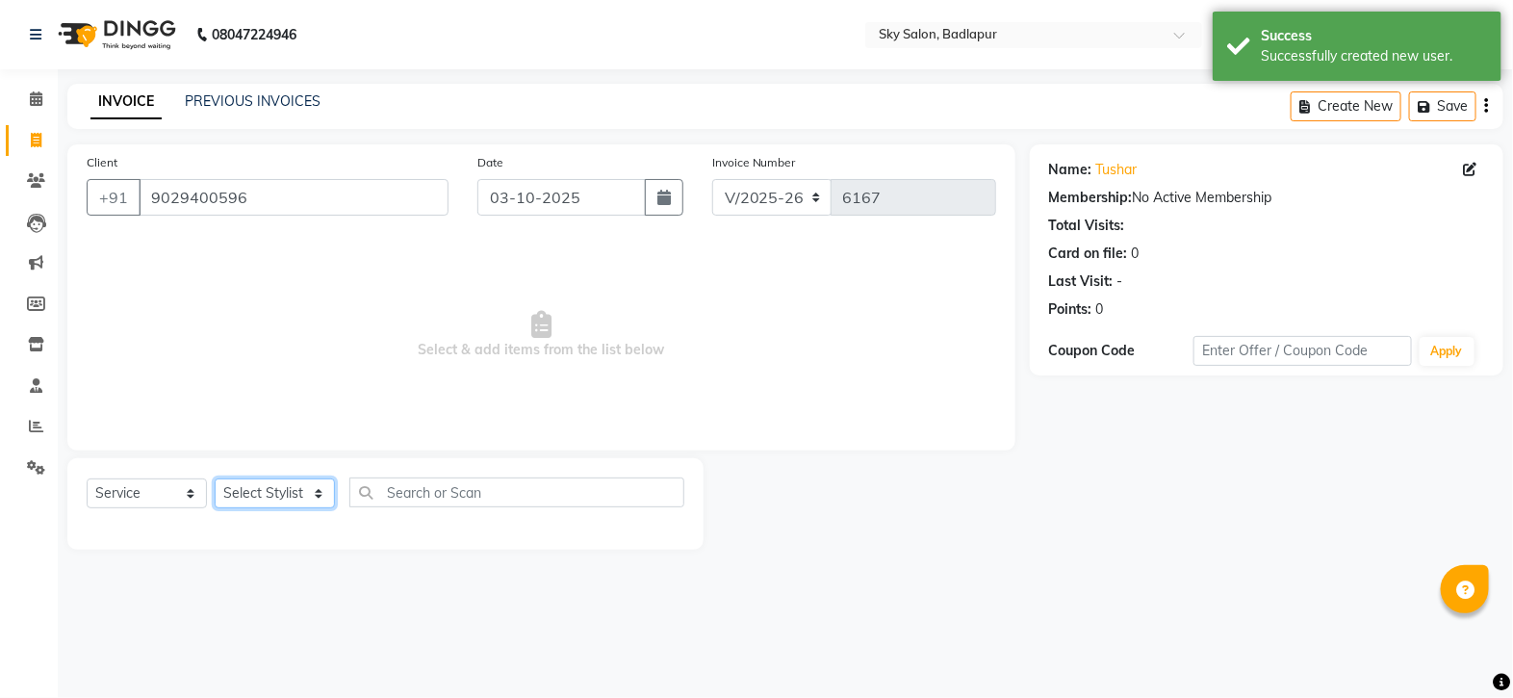
click at [314, 504] on select "Select Stylist [PERSON_NAME] [PERSON_NAME] [PERSON_NAME] [PERSON_NAME] mam [PER…" at bounding box center [275, 493] width 120 height 30
click at [215, 479] on select "Select Stylist [PERSON_NAME] [PERSON_NAME] [PERSON_NAME] [PERSON_NAME] mam [PER…" at bounding box center [275, 493] width 120 height 30
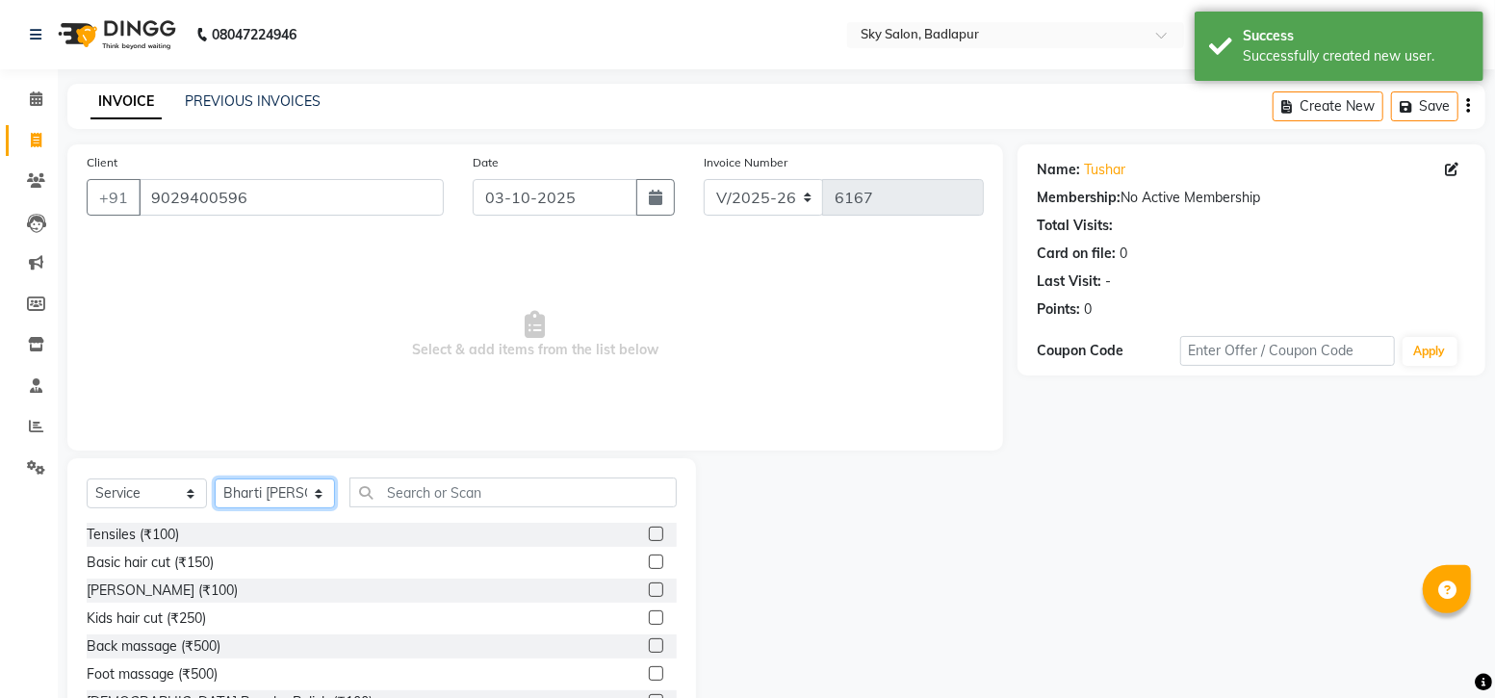
click at [319, 497] on select "Select Stylist [PERSON_NAME] [PERSON_NAME] [PERSON_NAME] [PERSON_NAME] mam [PER…" at bounding box center [275, 493] width 120 height 30
select select "75183"
click at [215, 479] on select "Select Stylist [PERSON_NAME] [PERSON_NAME] [PERSON_NAME] [PERSON_NAME] mam [PER…" at bounding box center [275, 493] width 120 height 30
click at [649, 562] on label at bounding box center [656, 561] width 14 height 14
click at [649, 562] on input "checkbox" at bounding box center [655, 562] width 13 height 13
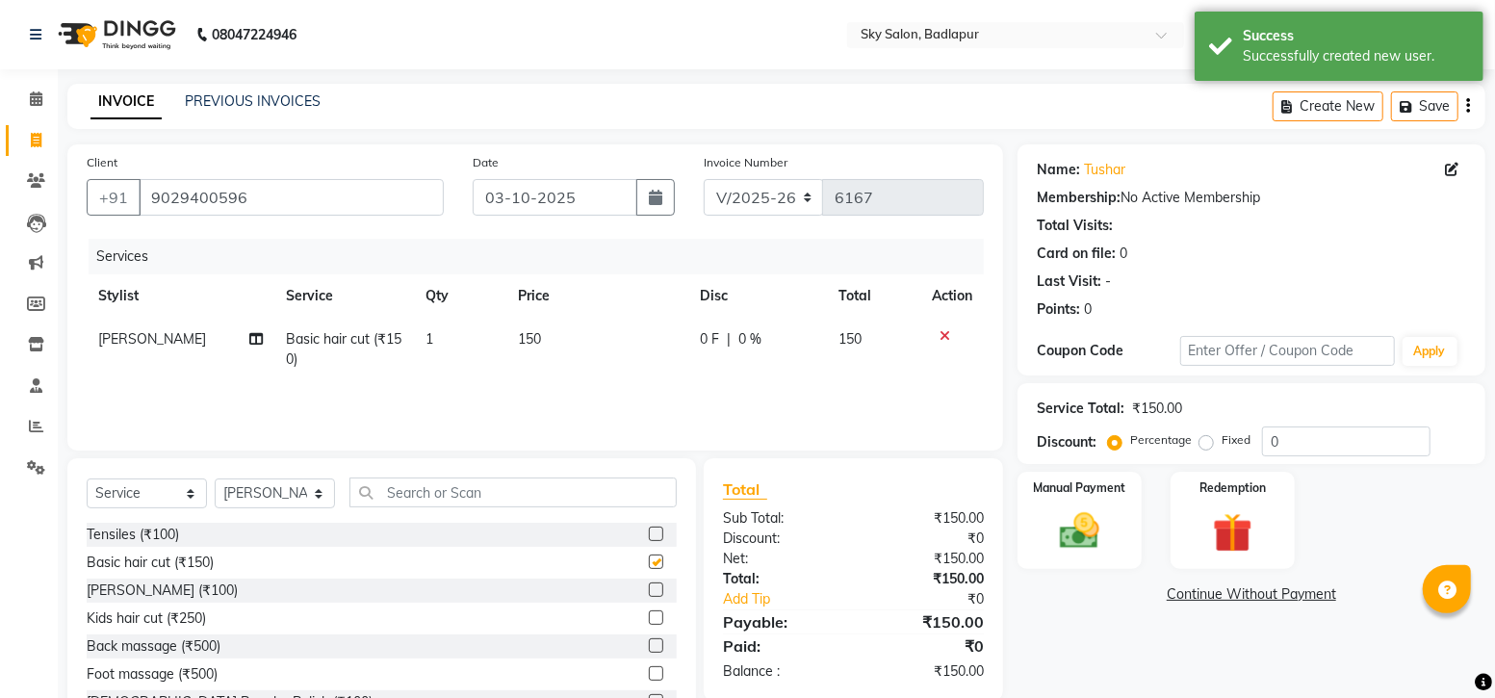
checkbox input "false"
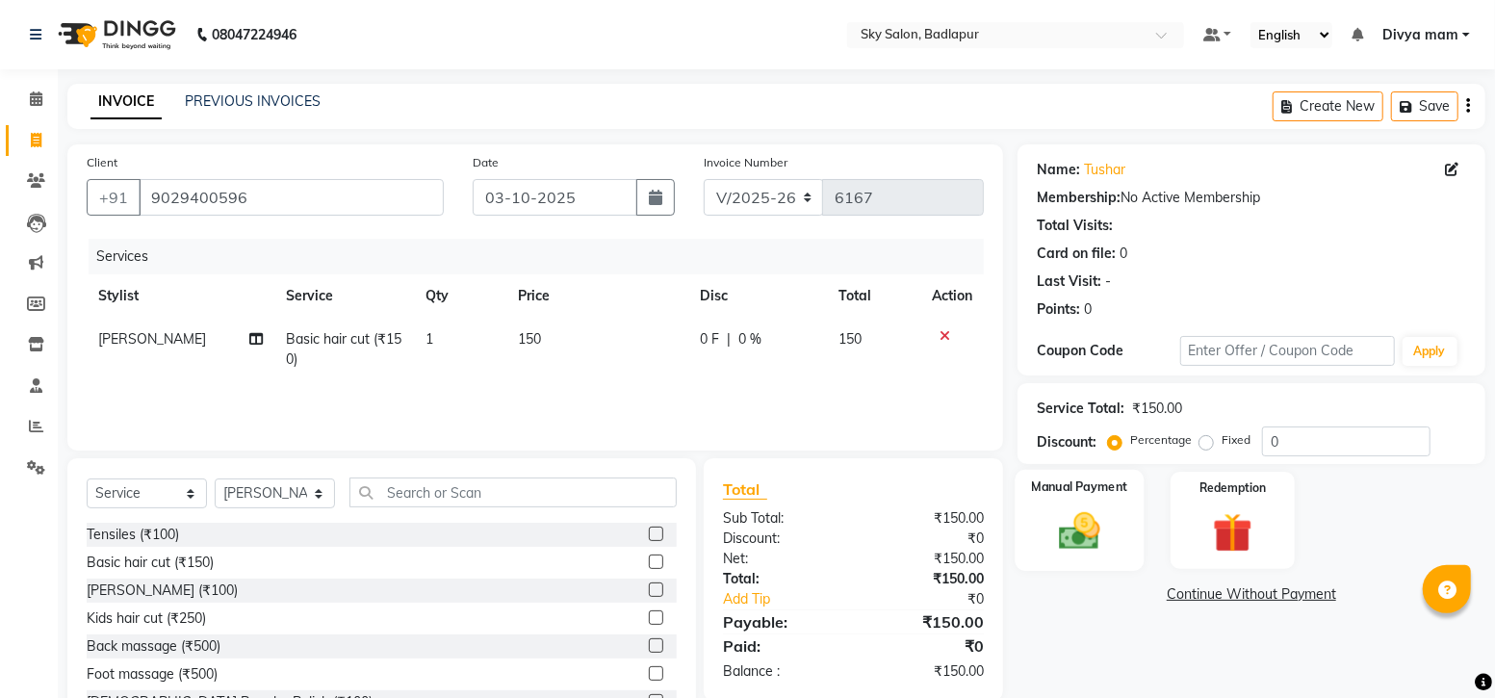
click at [1072, 529] on img at bounding box center [1079, 530] width 66 height 47
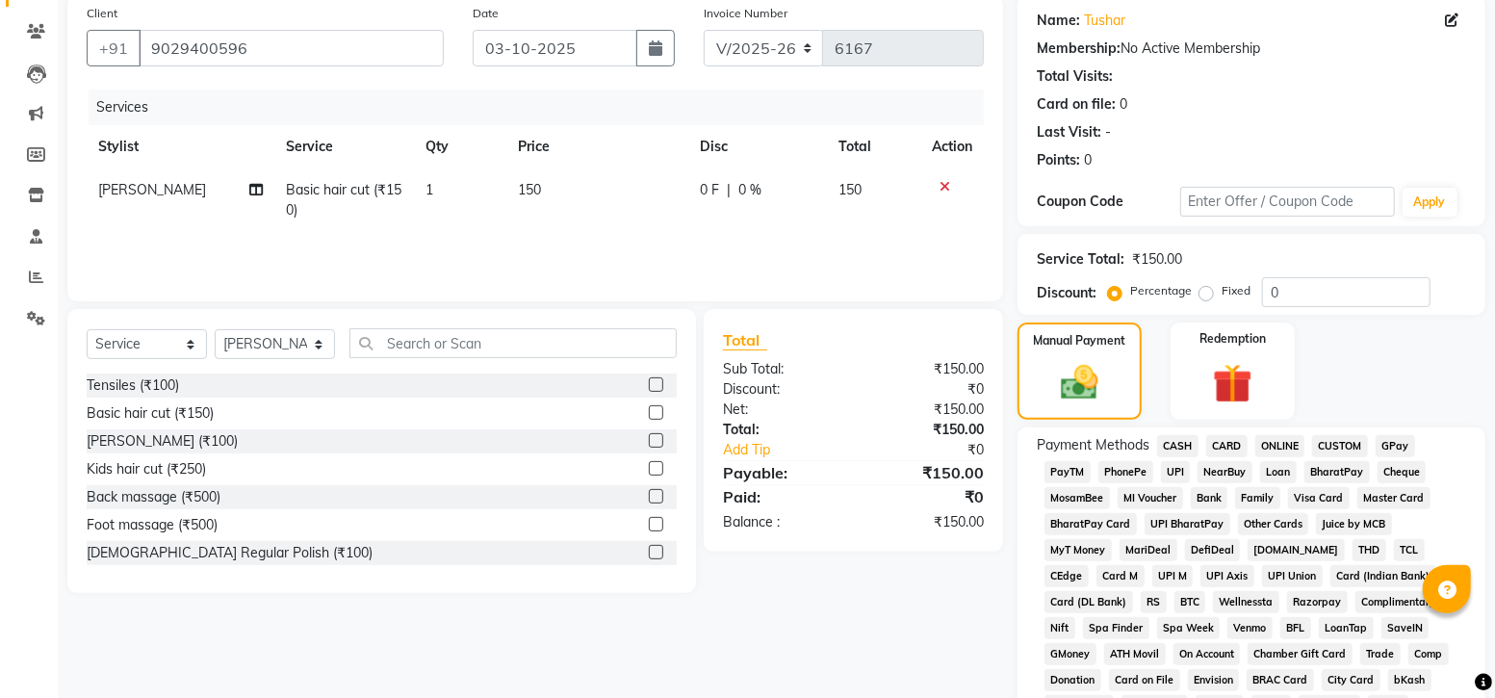
click at [1391, 439] on span "GPay" at bounding box center [1395, 446] width 39 height 22
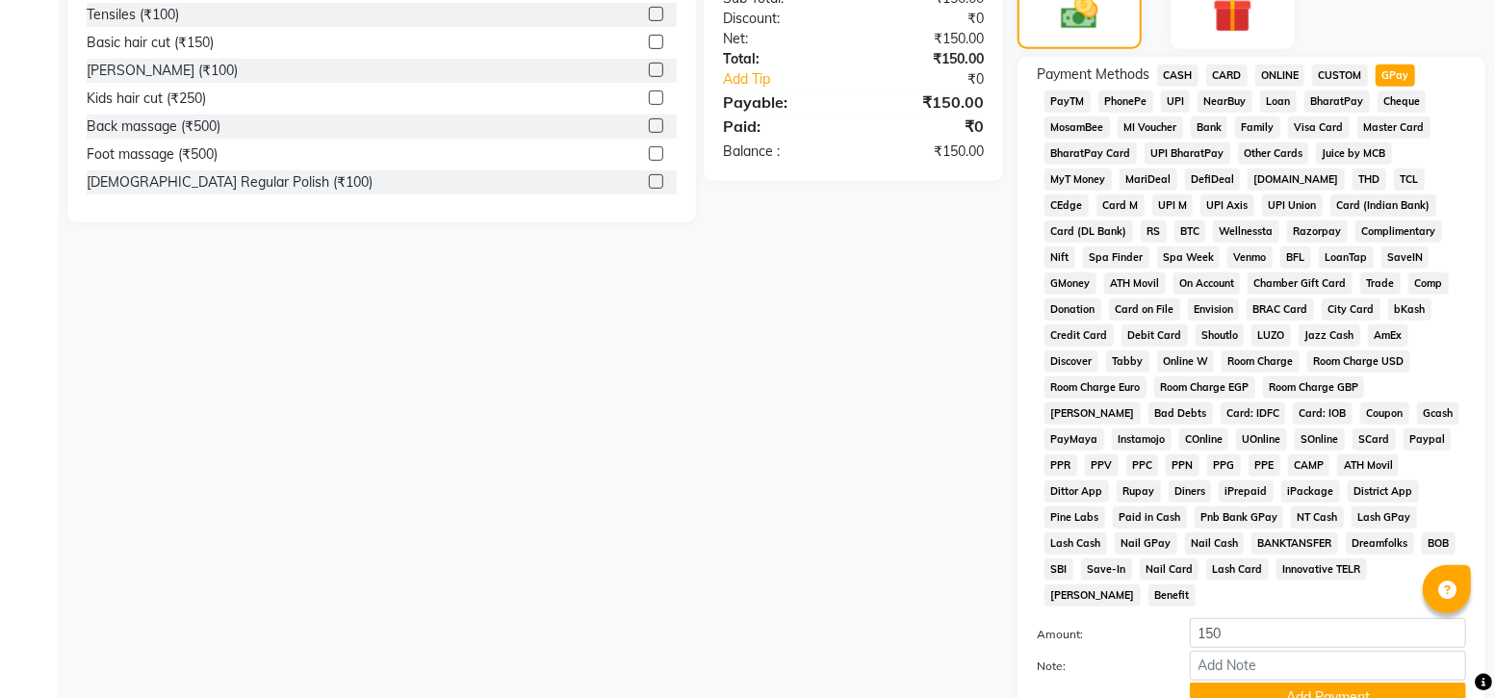
scroll to position [664, 0]
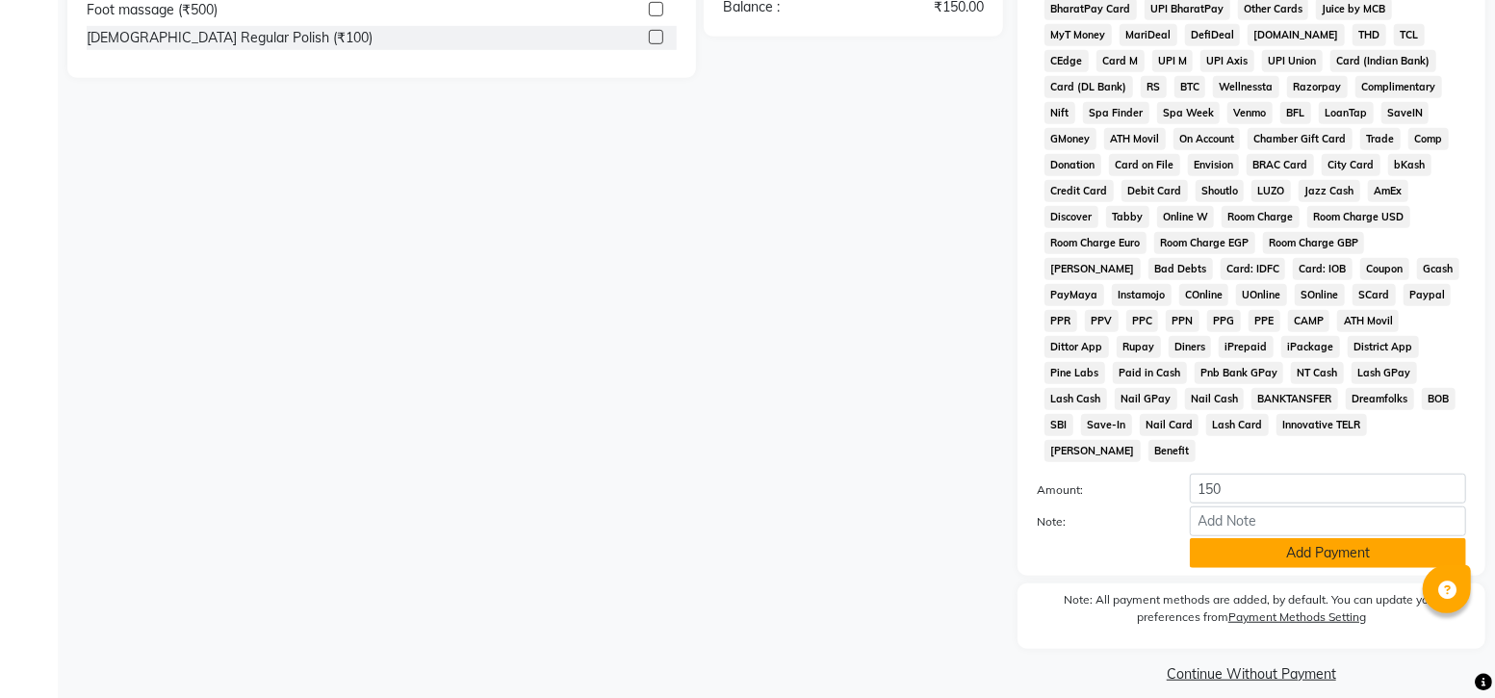
click at [1265, 538] on button "Add Payment" at bounding box center [1328, 553] width 276 height 30
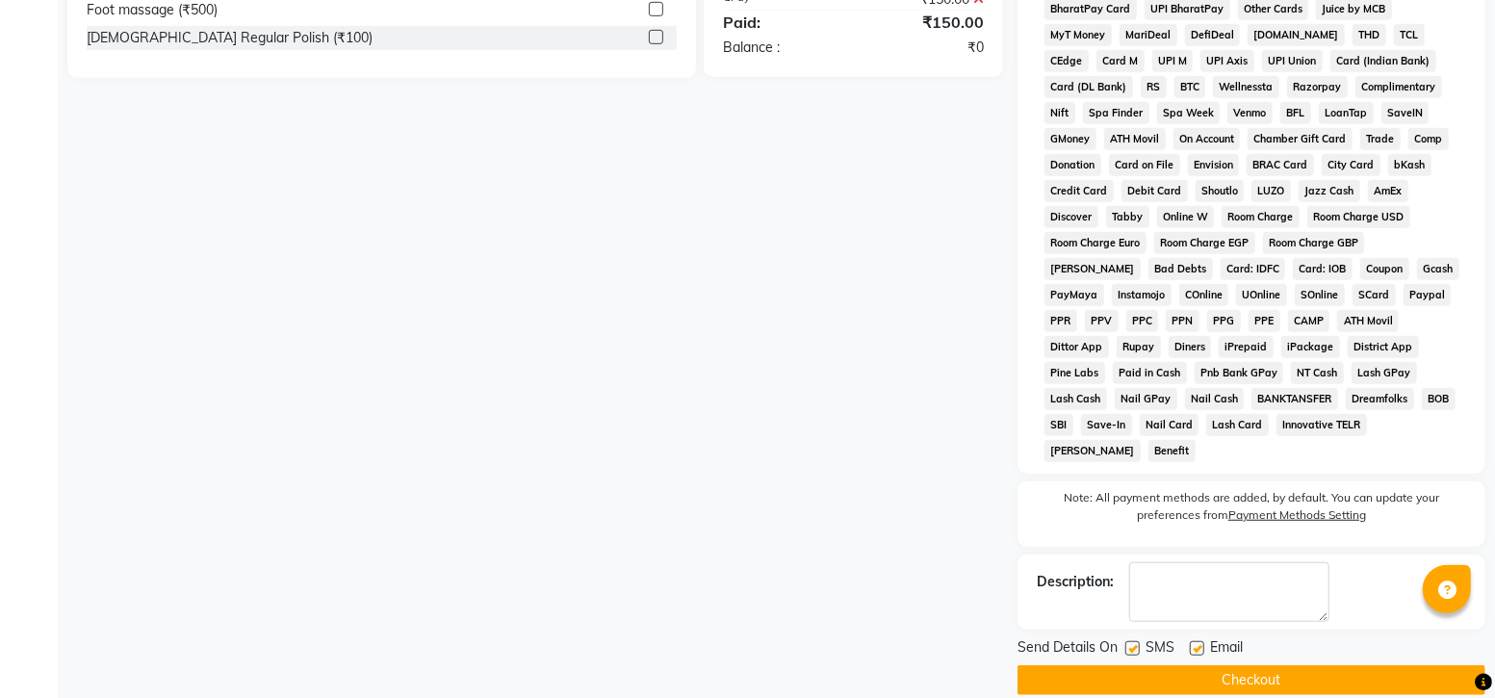
click at [1133, 641] on label at bounding box center [1132, 648] width 14 height 14
click at [1133, 643] on input "checkbox" at bounding box center [1131, 649] width 13 height 13
checkbox input "false"
click at [1165, 665] on button "Checkout" at bounding box center [1251, 680] width 468 height 30
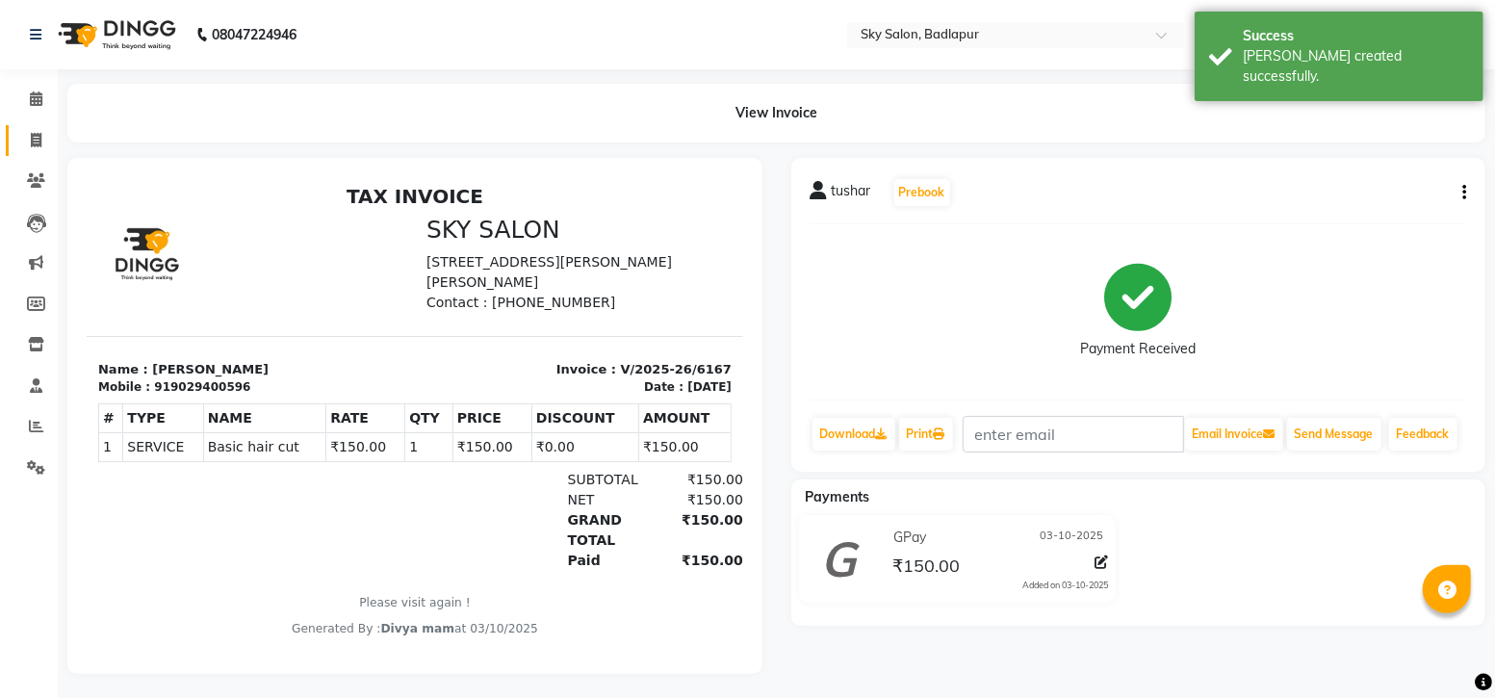
click at [38, 141] on icon at bounding box center [36, 140] width 11 height 14
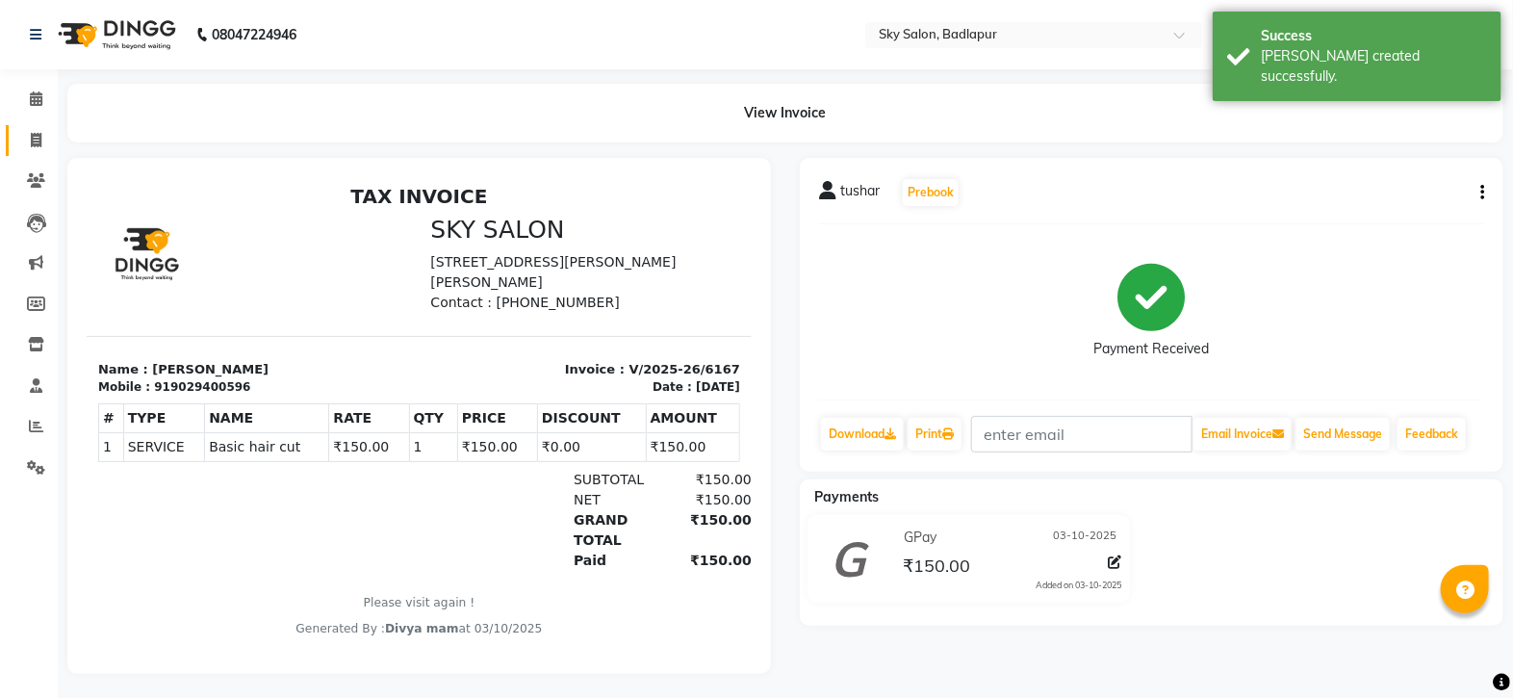
select select "6927"
select select "service"
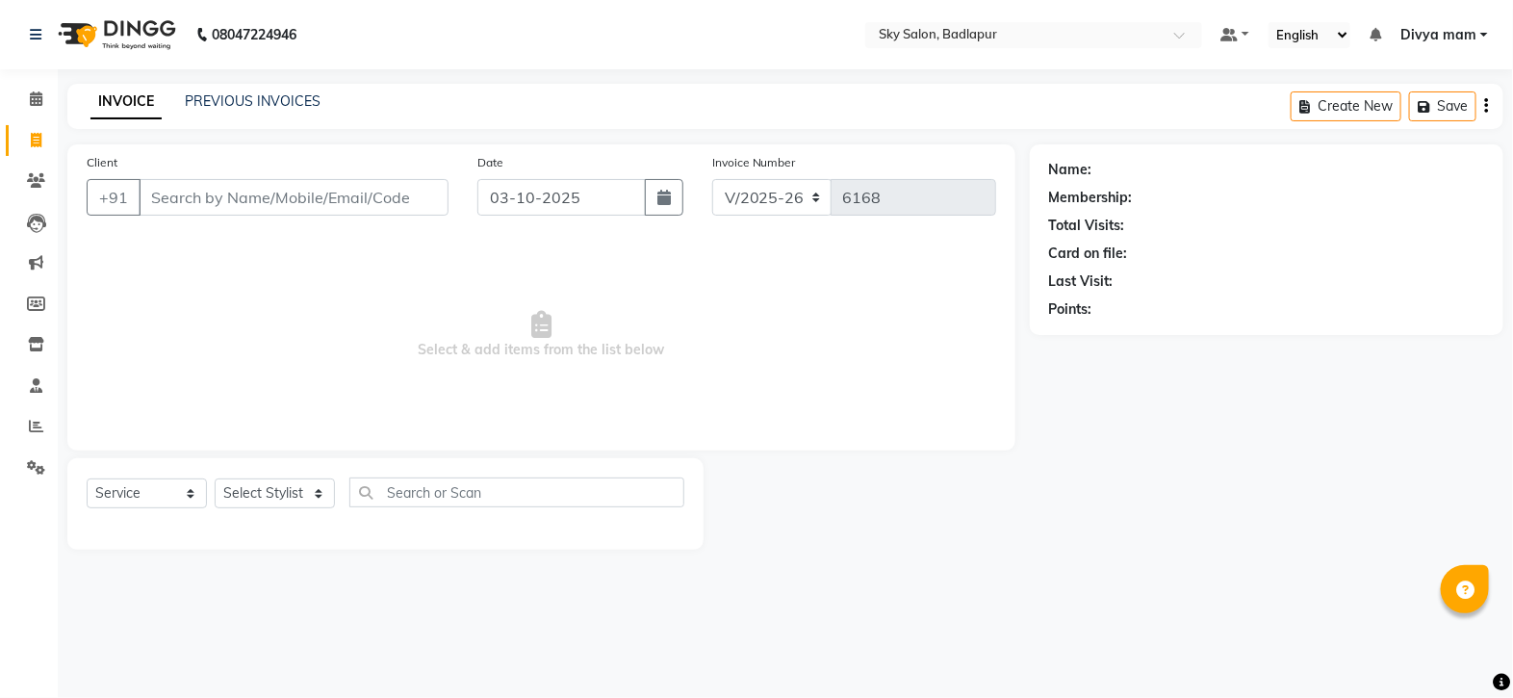
click at [171, 191] on input "Client" at bounding box center [294, 197] width 310 height 37
type input "8369271105"
click at [389, 198] on span "Add Client" at bounding box center [399, 197] width 76 height 19
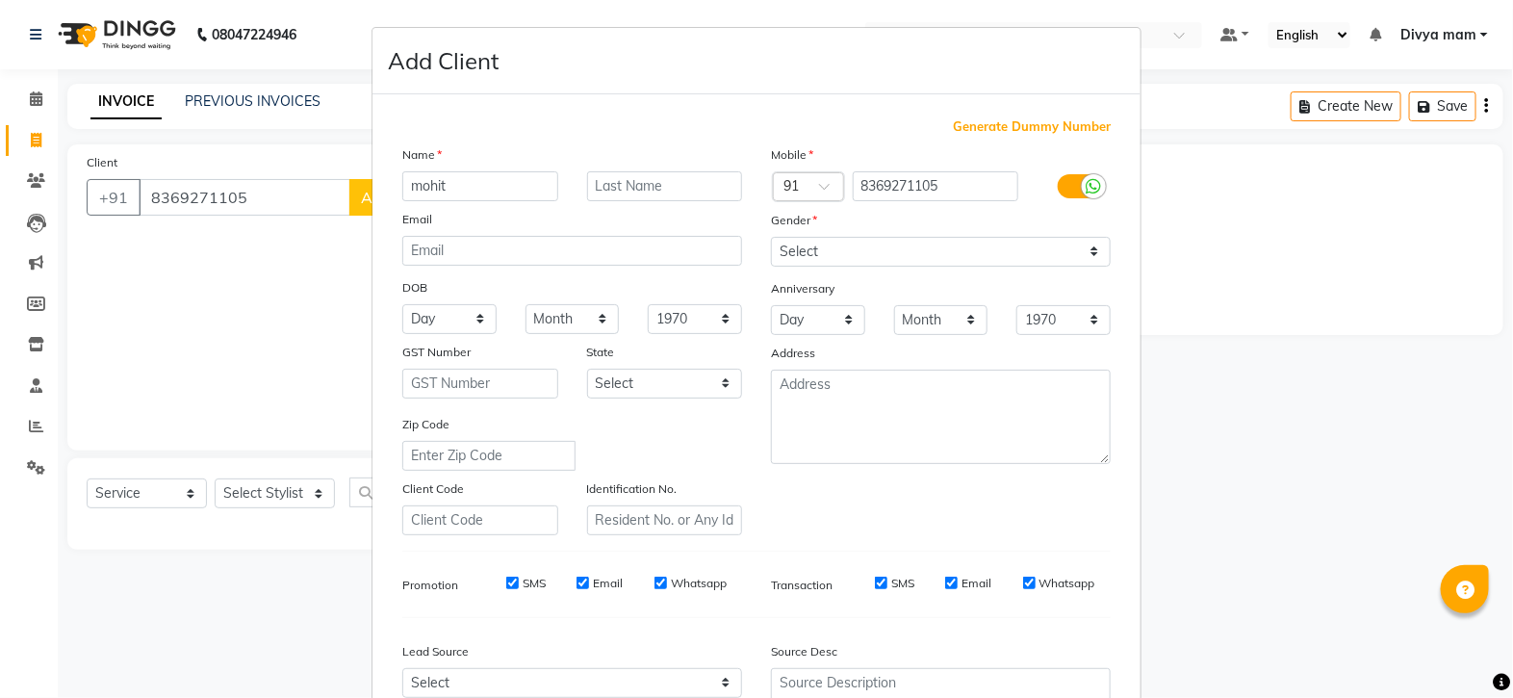
type input "mohit"
click at [820, 252] on select "Select [DEMOGRAPHIC_DATA] [DEMOGRAPHIC_DATA] Other Prefer Not To Say" at bounding box center [941, 252] width 340 height 30
select select "[DEMOGRAPHIC_DATA]"
click at [771, 238] on select "Select [DEMOGRAPHIC_DATA] [DEMOGRAPHIC_DATA] Other Prefer Not To Say" at bounding box center [941, 252] width 340 height 30
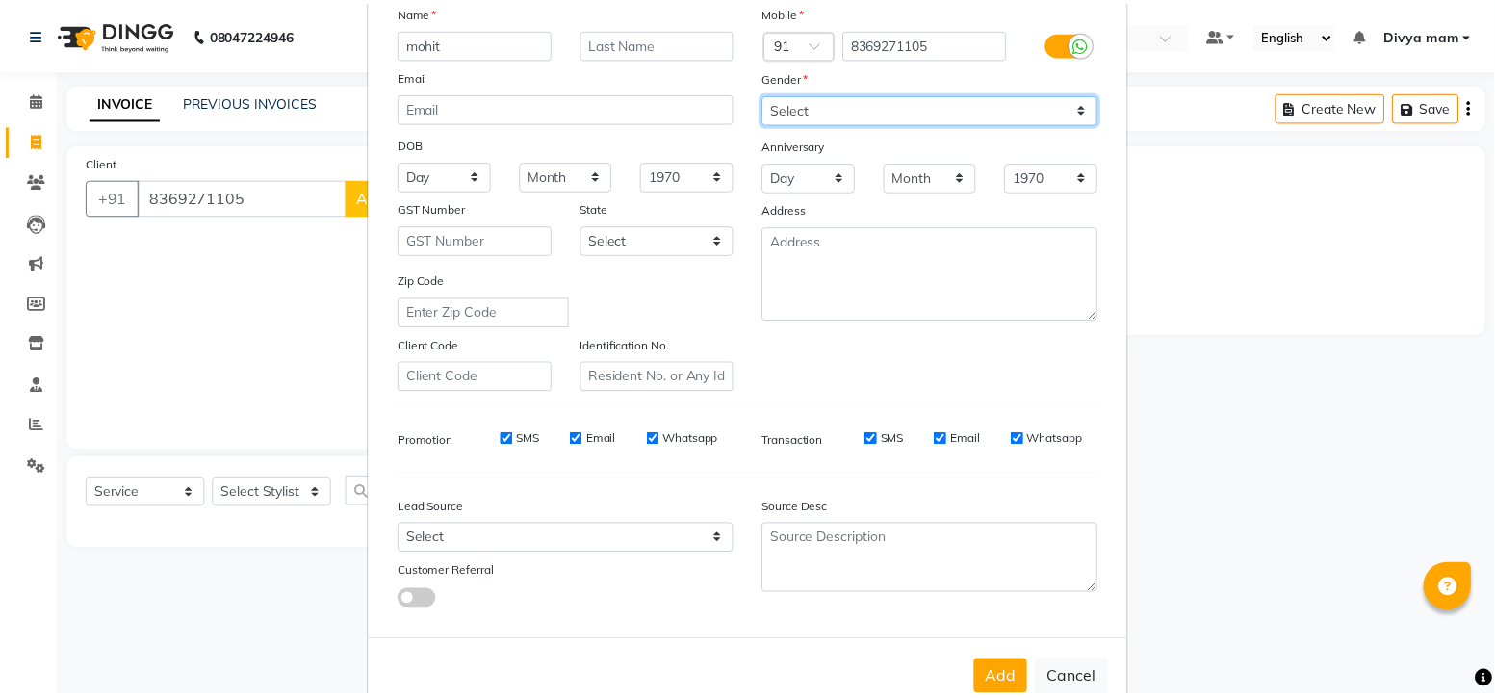
scroll to position [201, 0]
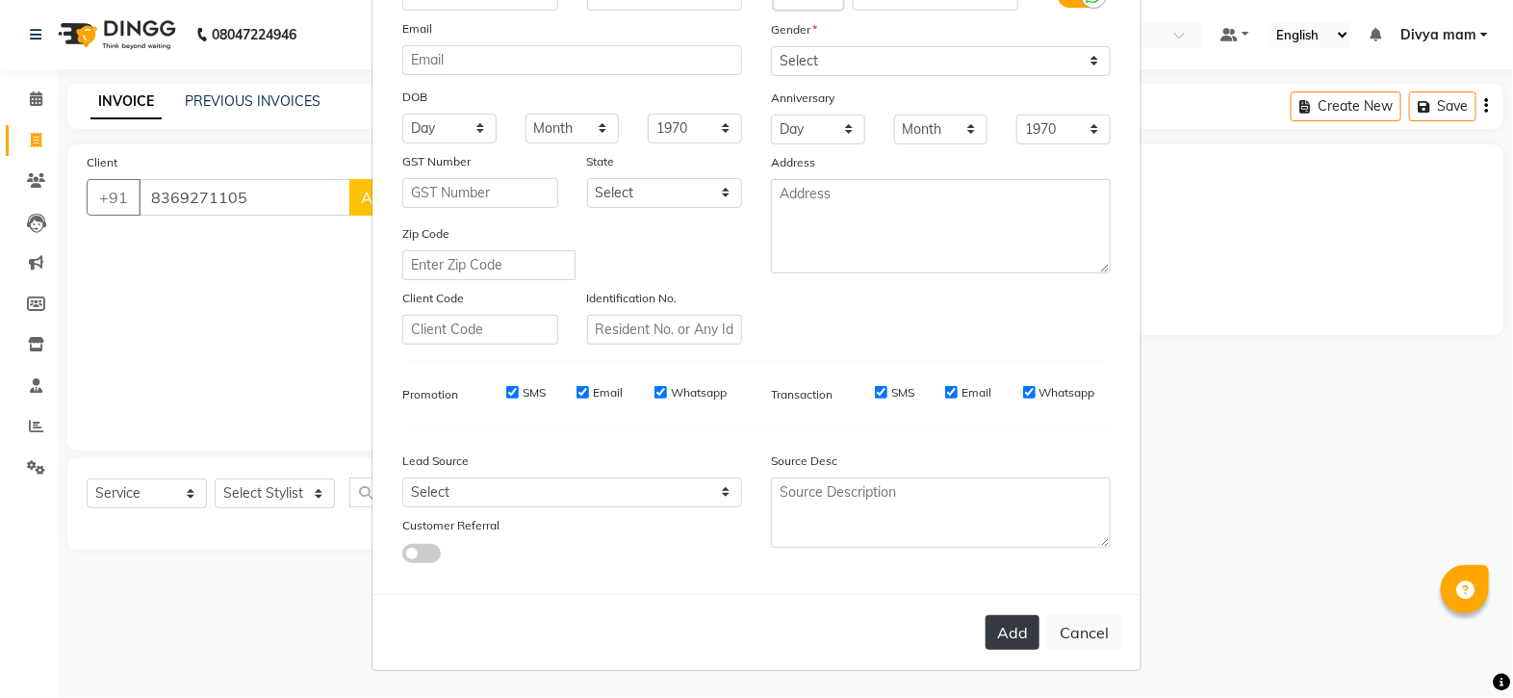
click at [1020, 635] on button "Add" at bounding box center [1013, 632] width 54 height 35
select select
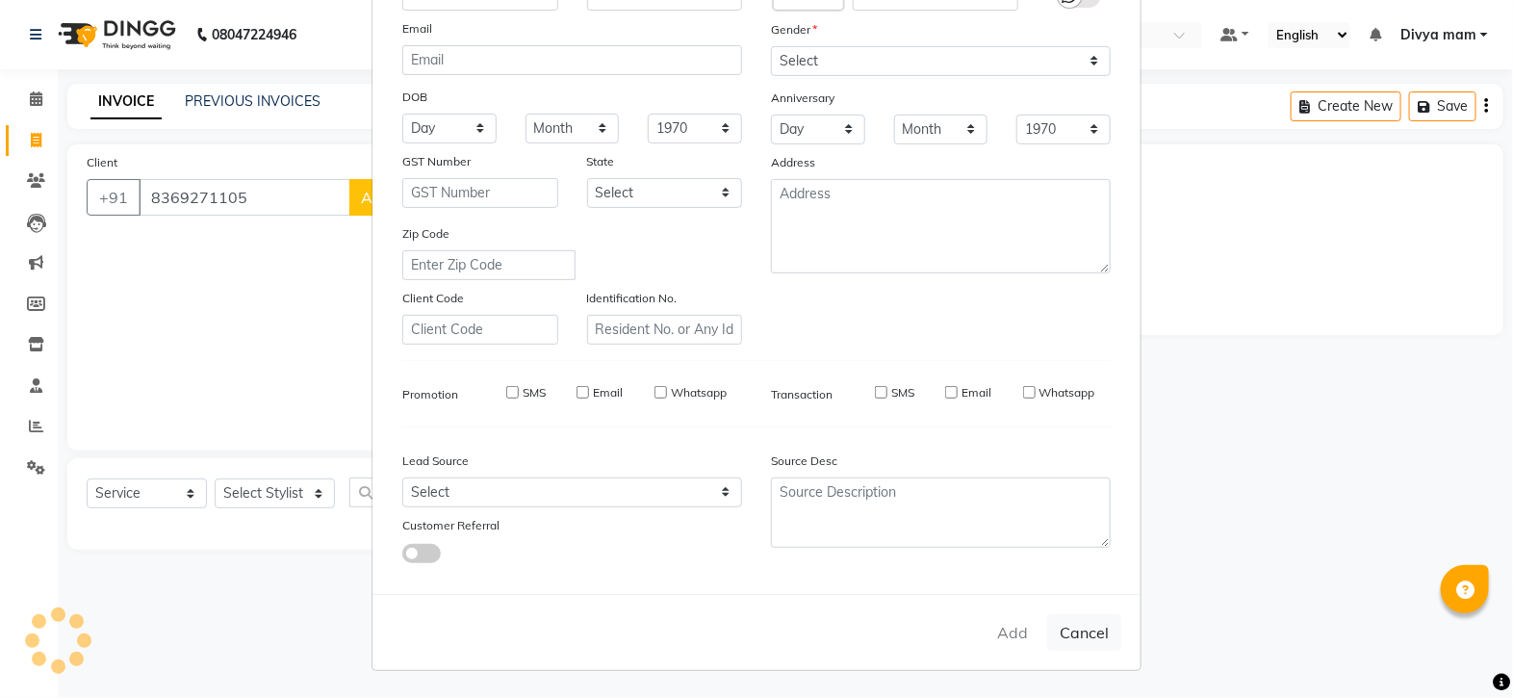
select select
checkbox input "false"
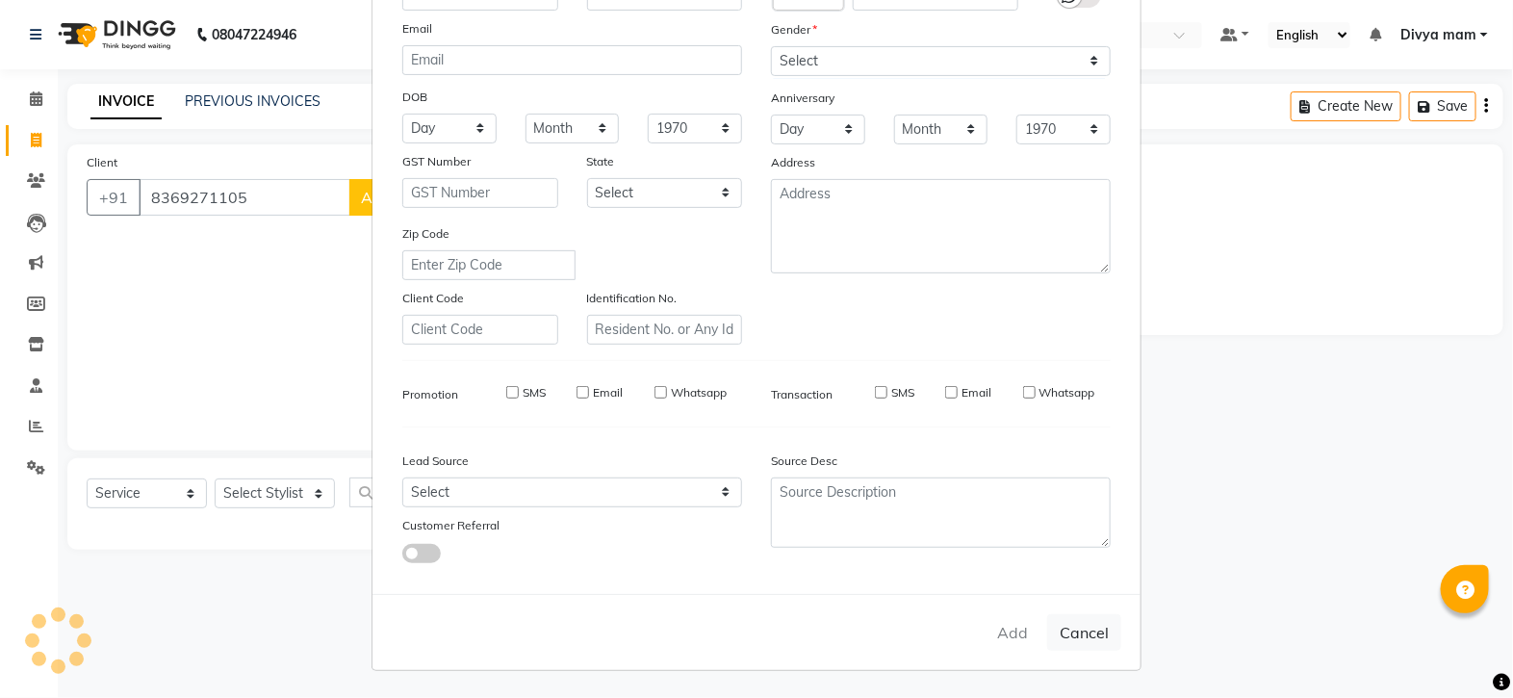
checkbox input "false"
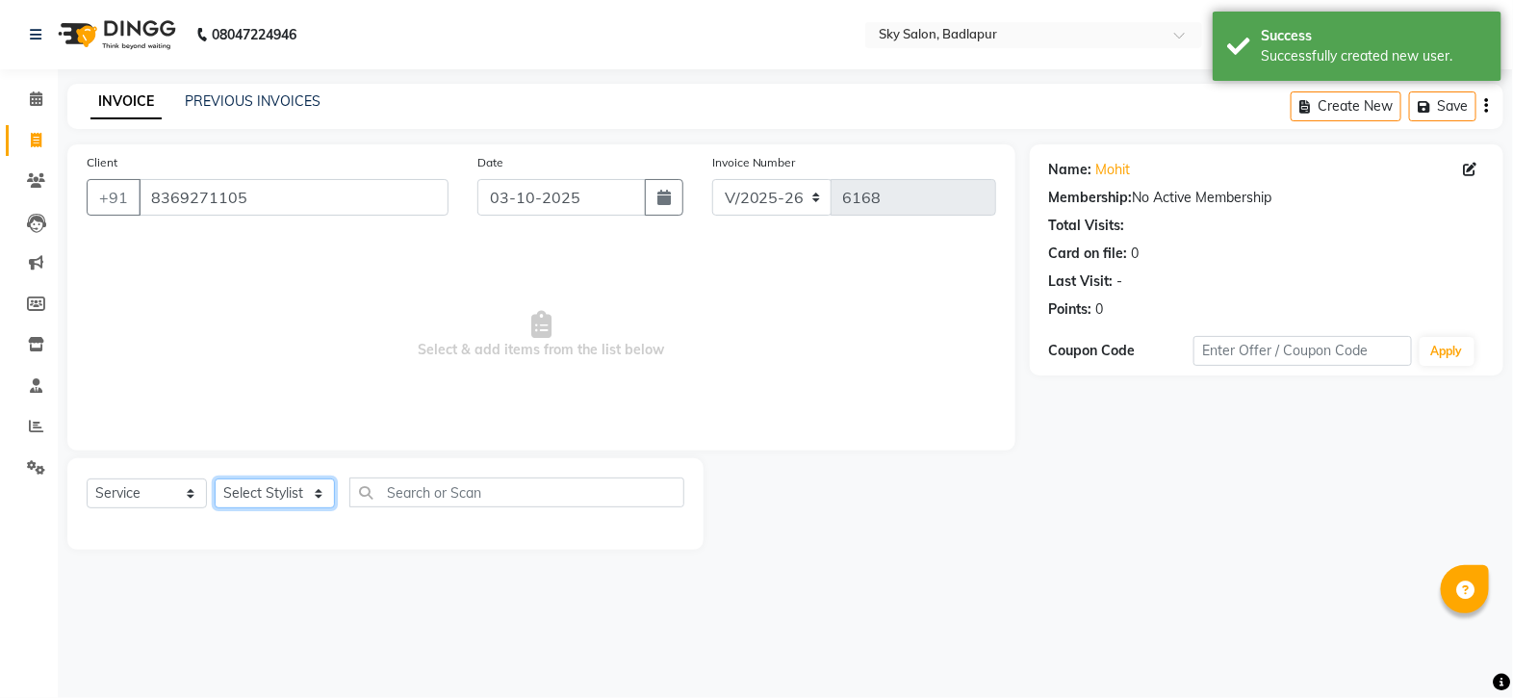
click at [314, 490] on select "Select Stylist [PERSON_NAME] [PERSON_NAME] [PERSON_NAME] [PERSON_NAME] mam [PER…" at bounding box center [275, 493] width 120 height 30
click at [215, 479] on select "Select Stylist [PERSON_NAME] [PERSON_NAME] [PERSON_NAME] [PERSON_NAME] mam [PER…" at bounding box center [275, 493] width 120 height 30
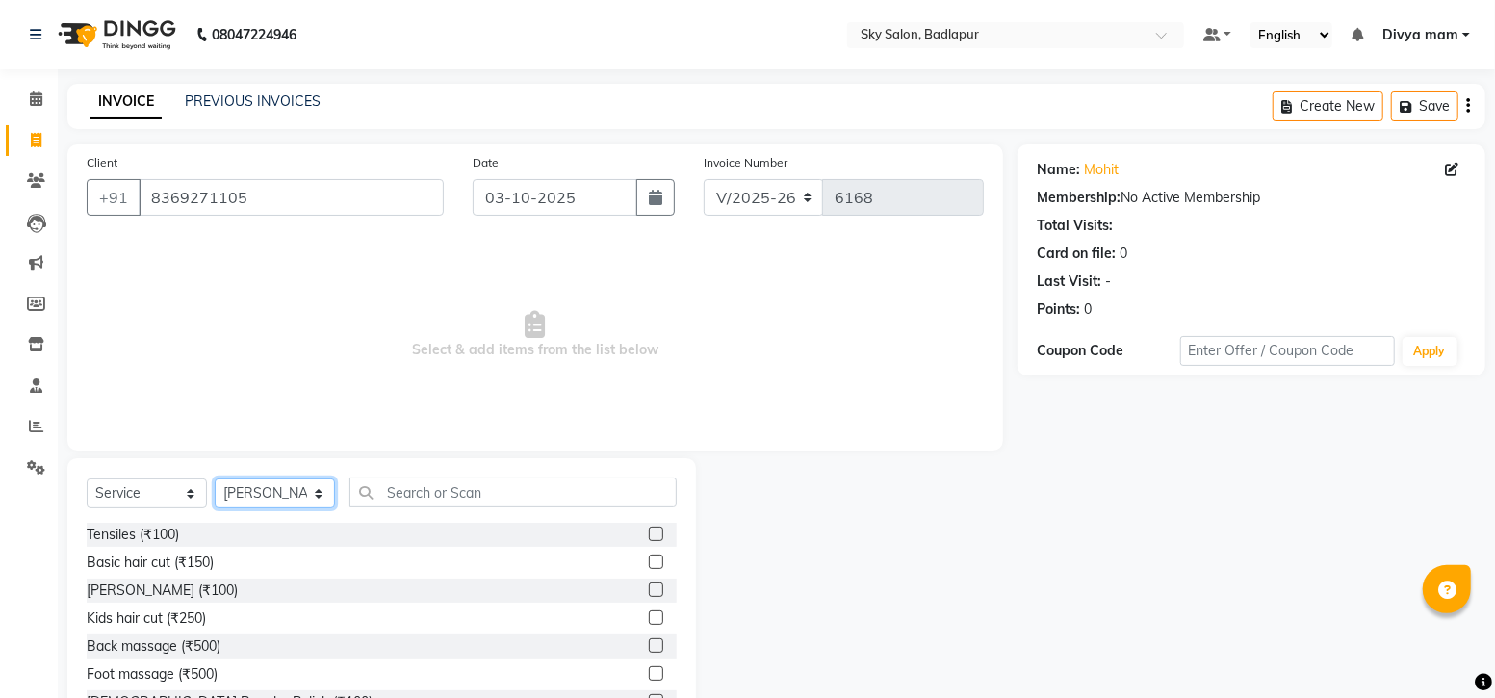
click at [322, 493] on select "Select Stylist [PERSON_NAME] [PERSON_NAME] [PERSON_NAME] [PERSON_NAME] mam [PER…" at bounding box center [275, 493] width 120 height 30
select select "93582"
click at [215, 479] on select "Select Stylist [PERSON_NAME] [PERSON_NAME] [PERSON_NAME] [PERSON_NAME] mam [PER…" at bounding box center [275, 493] width 120 height 30
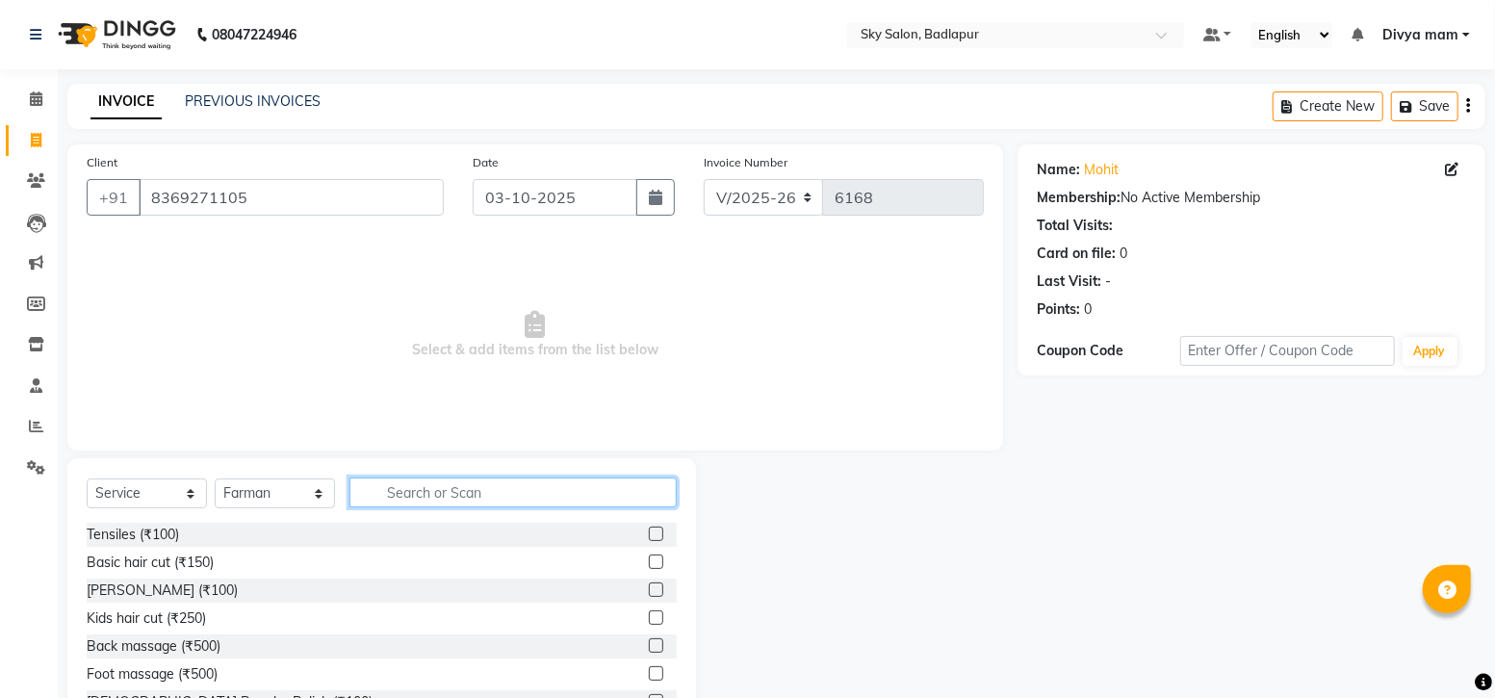
click at [439, 490] on input "text" at bounding box center [512, 492] width 327 height 30
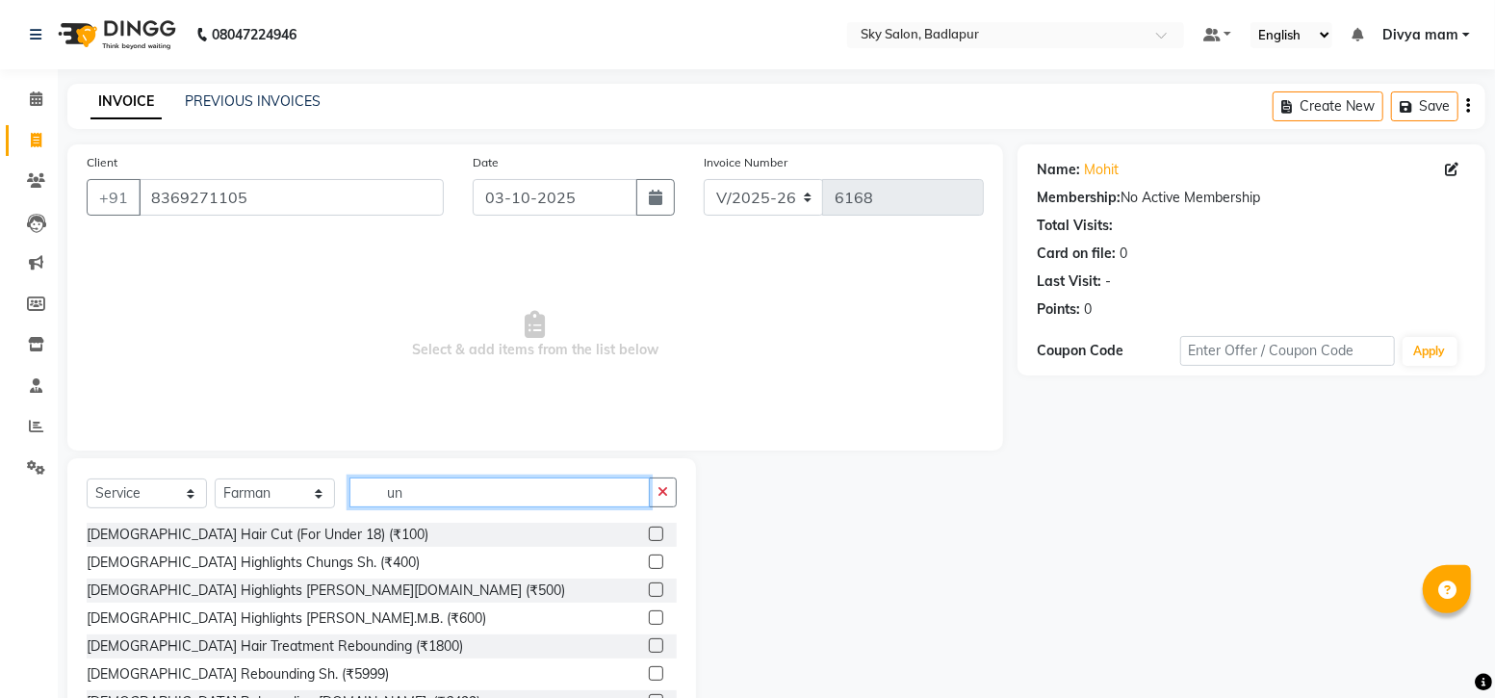
type input "un"
click at [649, 562] on label at bounding box center [656, 561] width 14 height 14
click at [649, 562] on input "checkbox" at bounding box center [655, 562] width 13 height 13
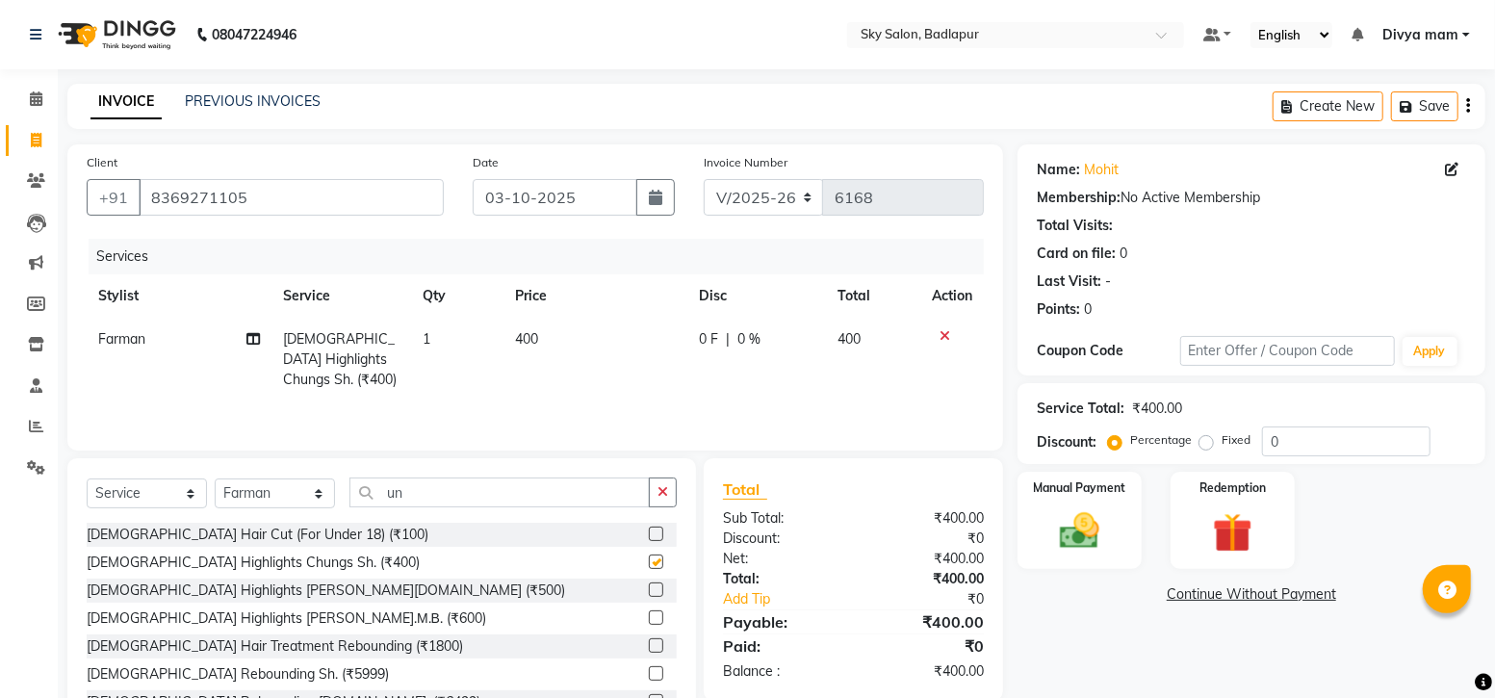
checkbox input "false"
click at [322, 502] on select "Select Stylist [PERSON_NAME] [PERSON_NAME] [PERSON_NAME] [PERSON_NAME] mam [PER…" at bounding box center [275, 493] width 120 height 30
select select "54796"
click at [215, 479] on select "Select Stylist [PERSON_NAME] [PERSON_NAME] [PERSON_NAME] [PERSON_NAME] mam [PER…" at bounding box center [275, 493] width 120 height 30
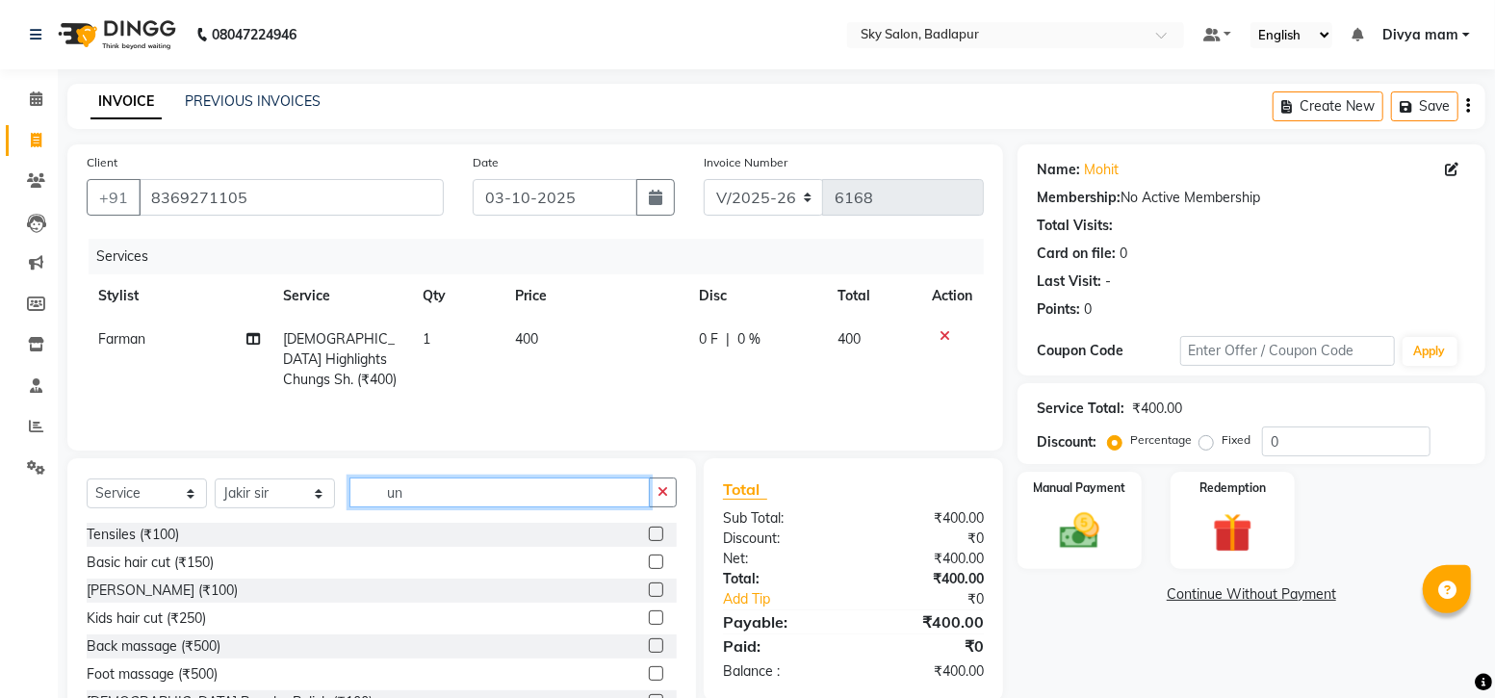
click at [503, 494] on input "un" at bounding box center [499, 492] width 300 height 30
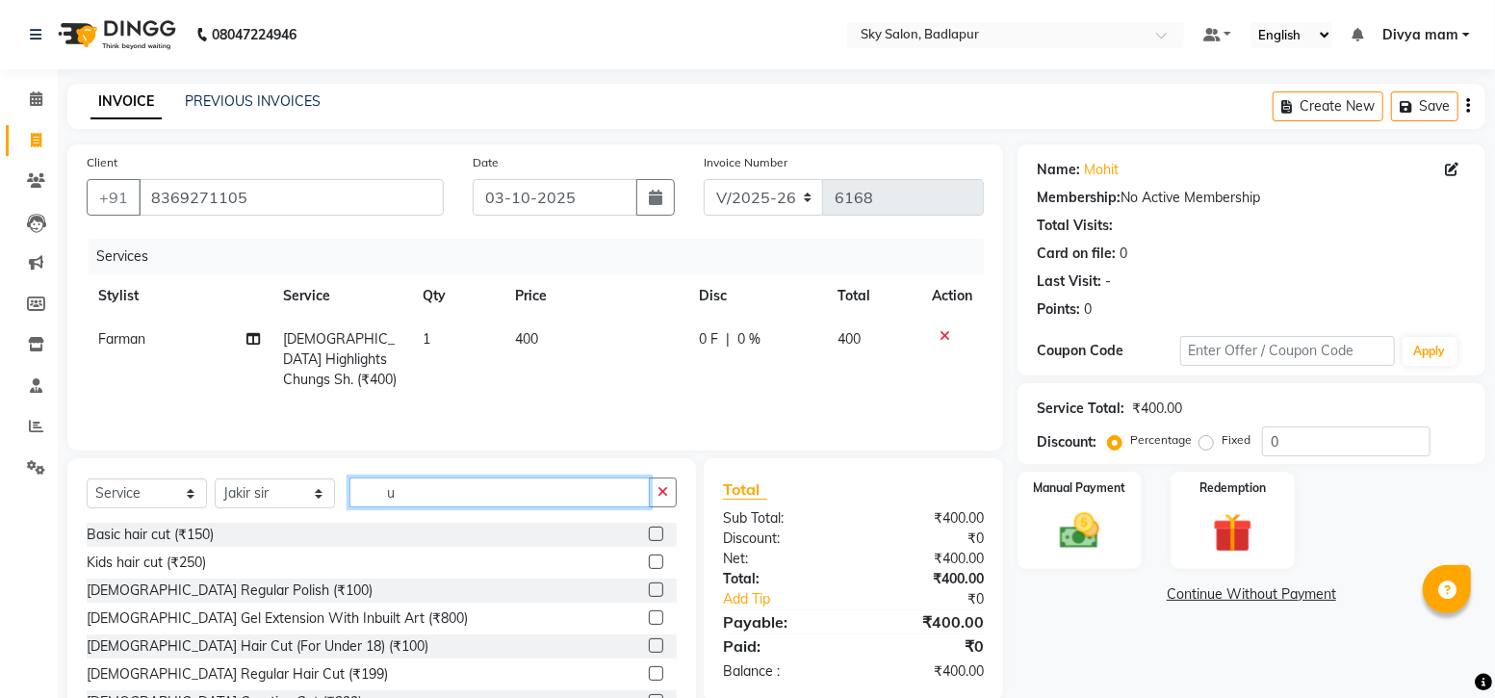
type input "un"
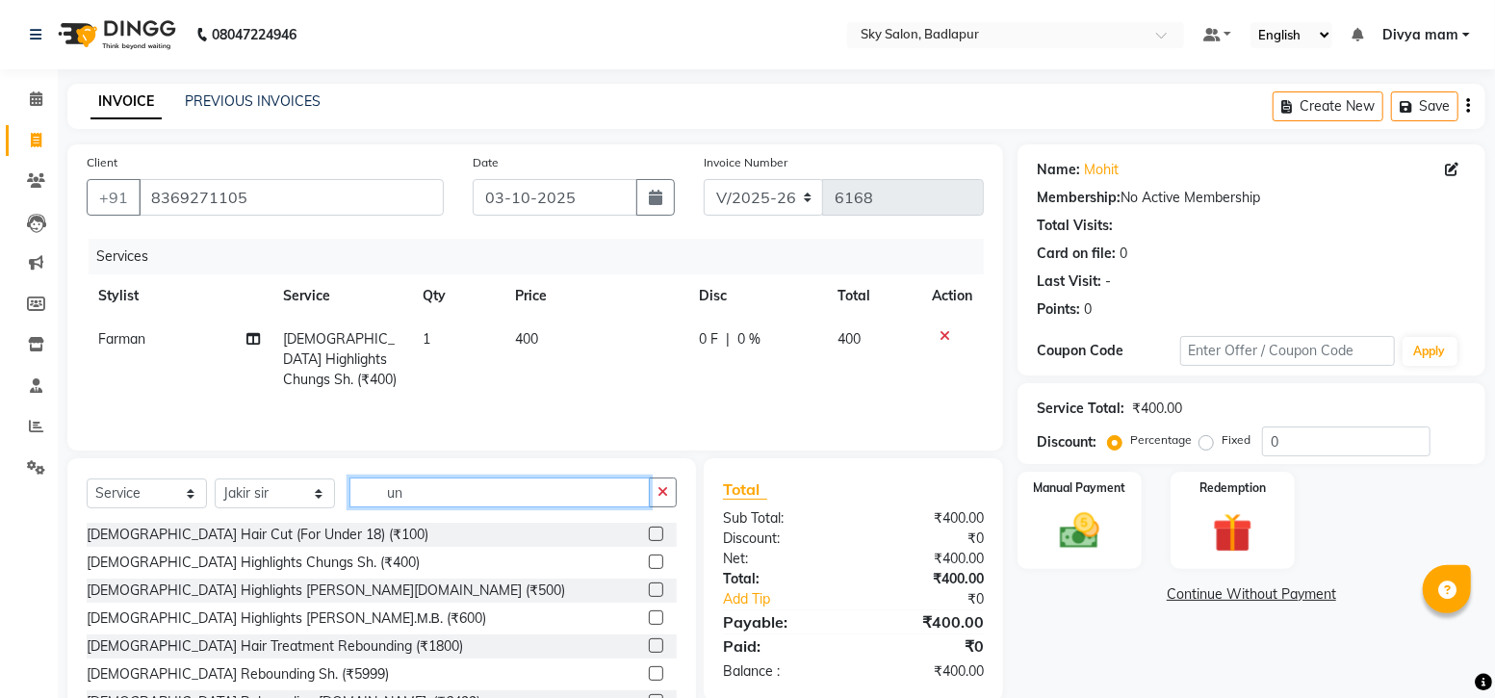
click at [624, 505] on input "un" at bounding box center [499, 492] width 300 height 30
click at [649, 534] on label at bounding box center [656, 534] width 14 height 14
click at [649, 534] on input "checkbox" at bounding box center [655, 534] width 13 height 13
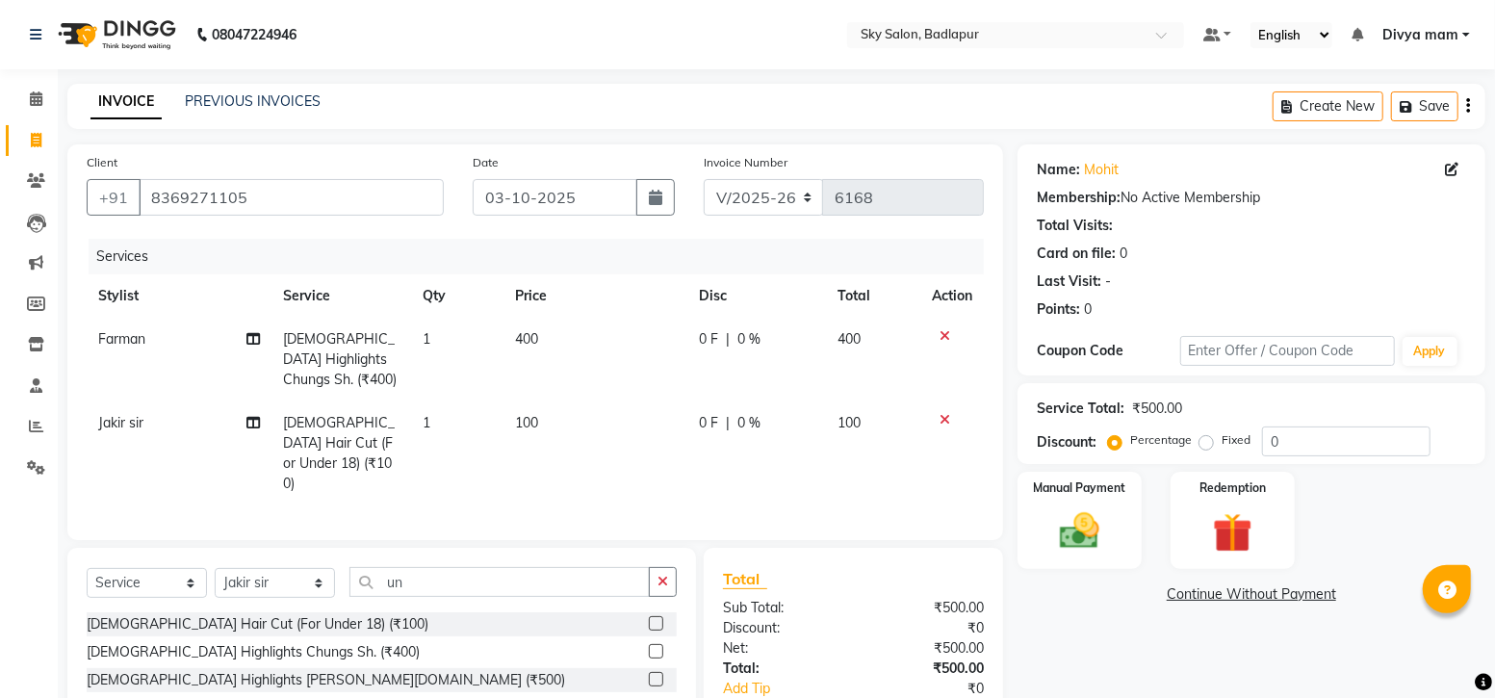
click at [943, 339] on icon at bounding box center [944, 335] width 11 height 13
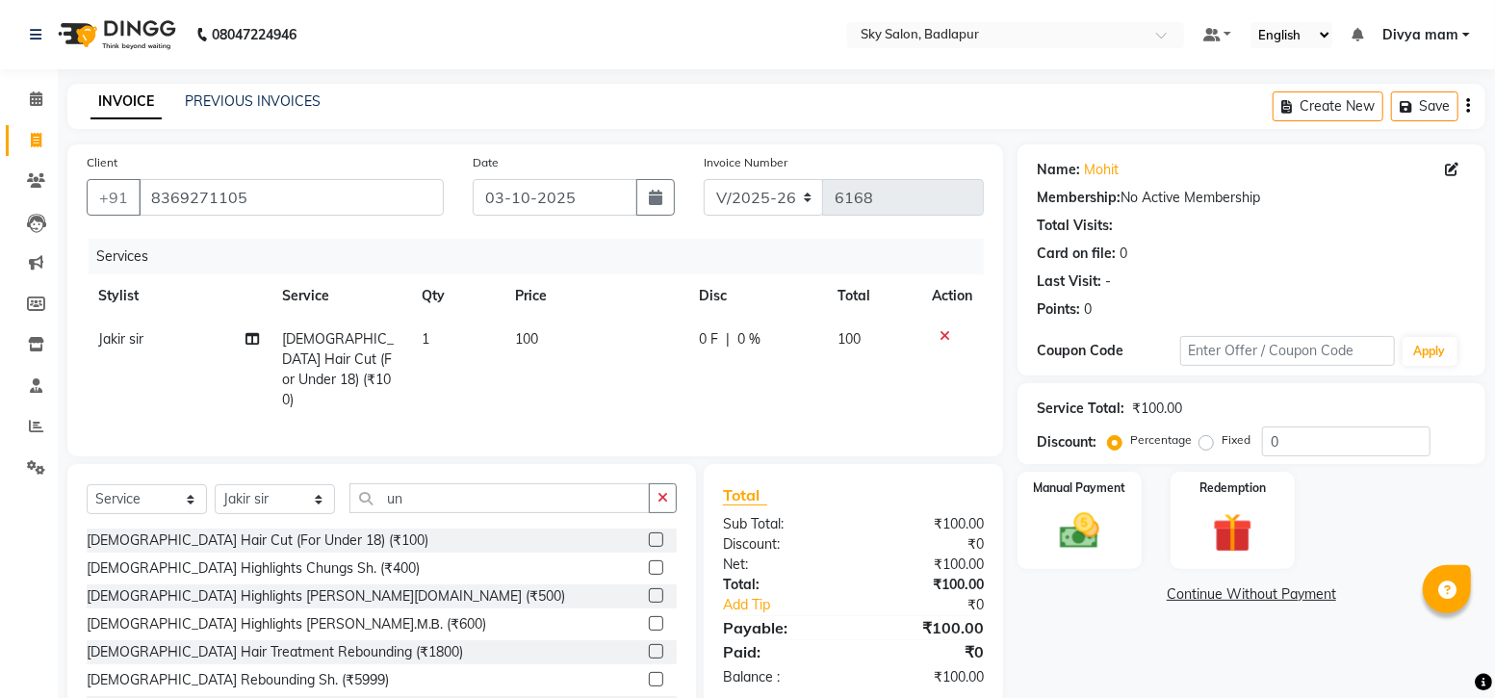
click at [649, 534] on label at bounding box center [656, 539] width 14 height 14
click at [649, 534] on input "checkbox" at bounding box center [655, 540] width 13 height 13
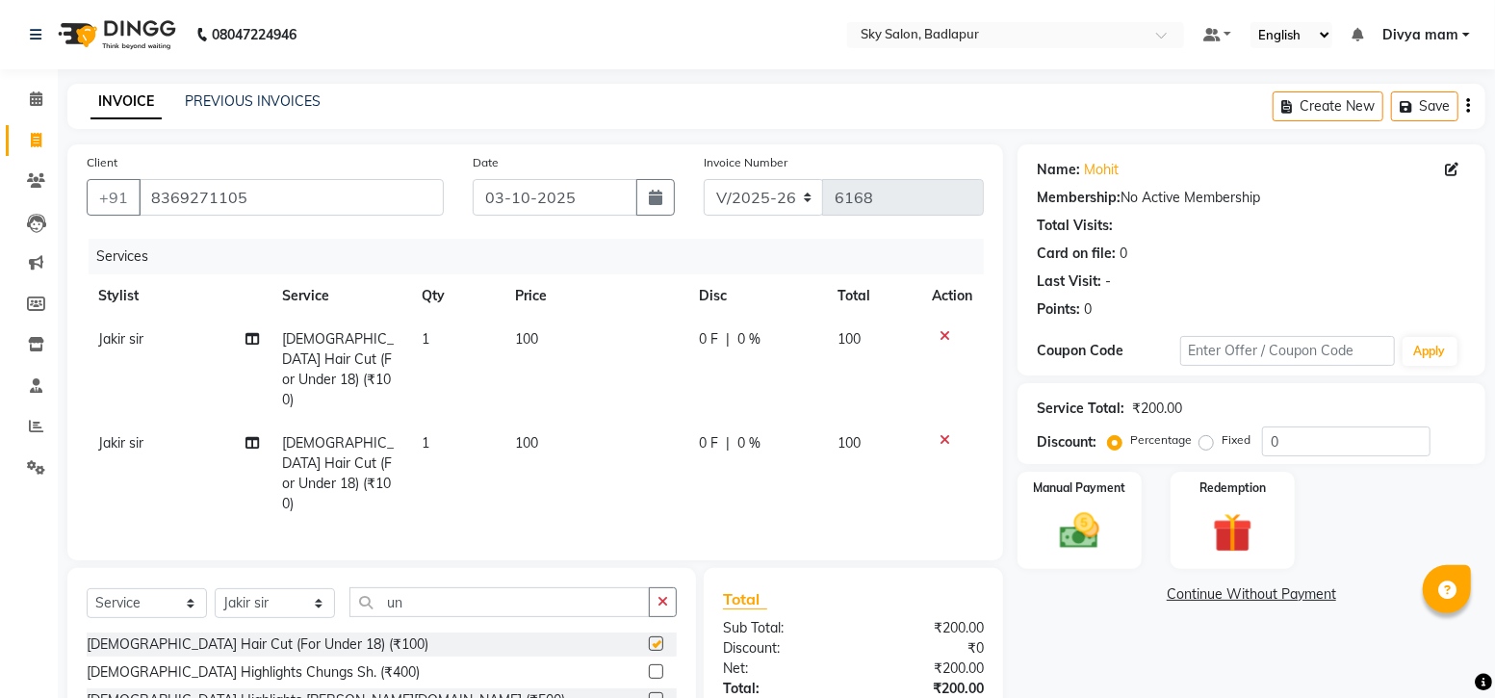
checkbox input "false"
click at [122, 434] on span "Jakir sir" at bounding box center [120, 442] width 45 height 17
select select "54796"
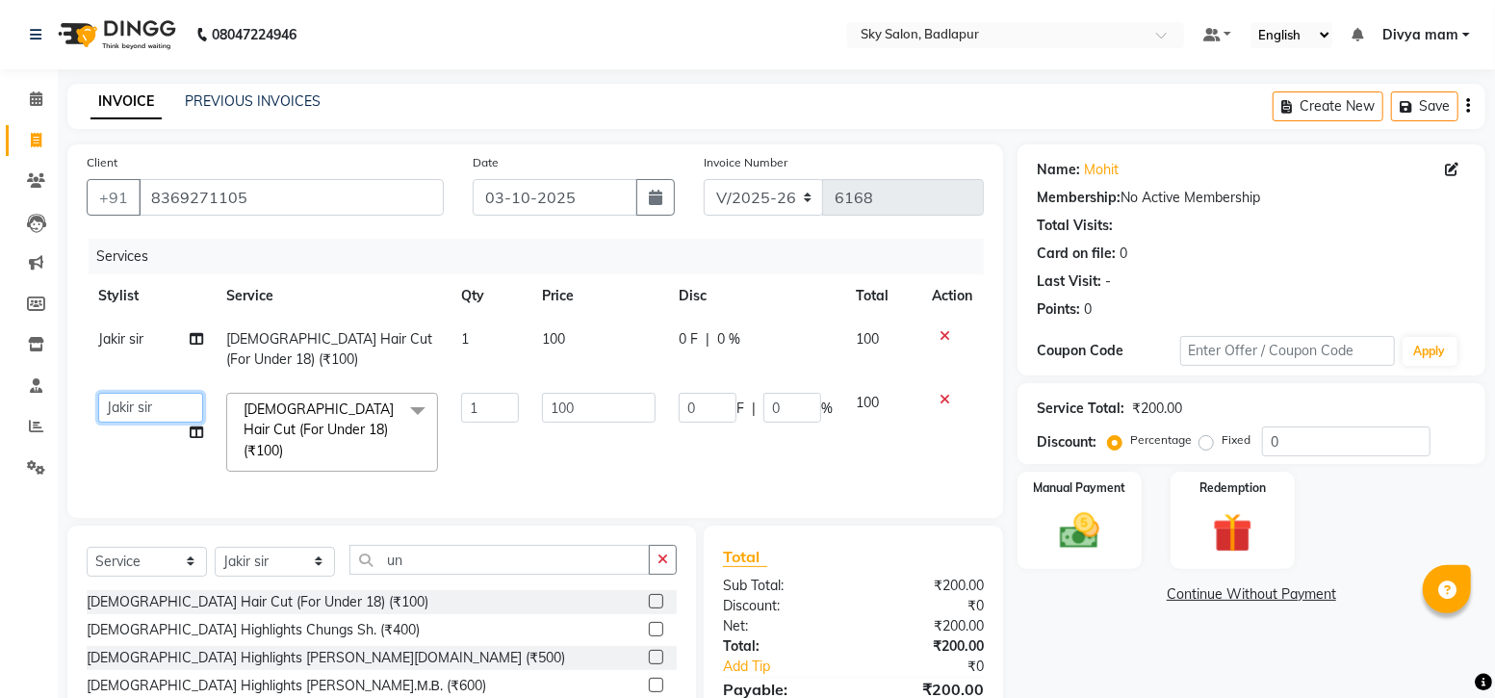
click at [145, 419] on select "Afreen sayyed Amir Bharti Raipure Chandan Shamnani Dilshad Divya mam Farman Fir…" at bounding box center [150, 408] width 105 height 30
select select "93582"
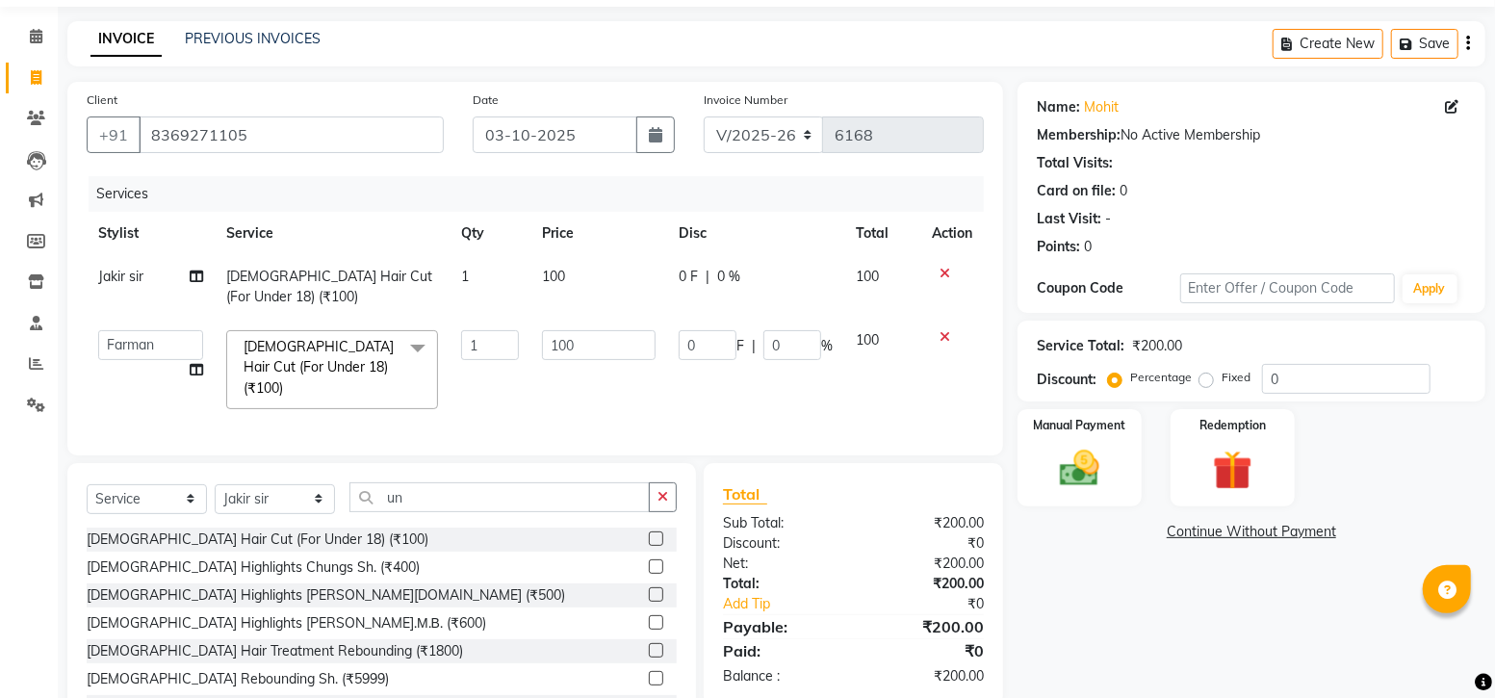
scroll to position [87, 0]
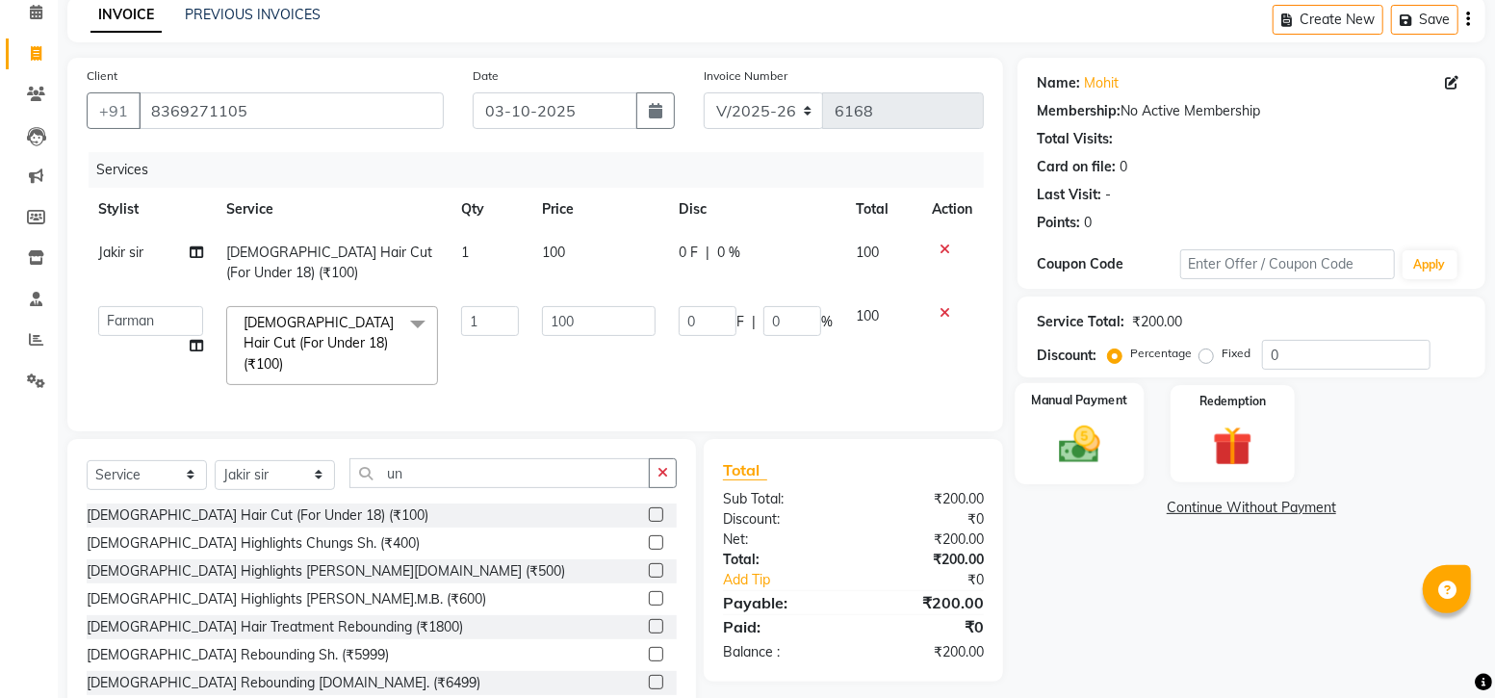
click at [1077, 425] on img at bounding box center [1079, 444] width 66 height 47
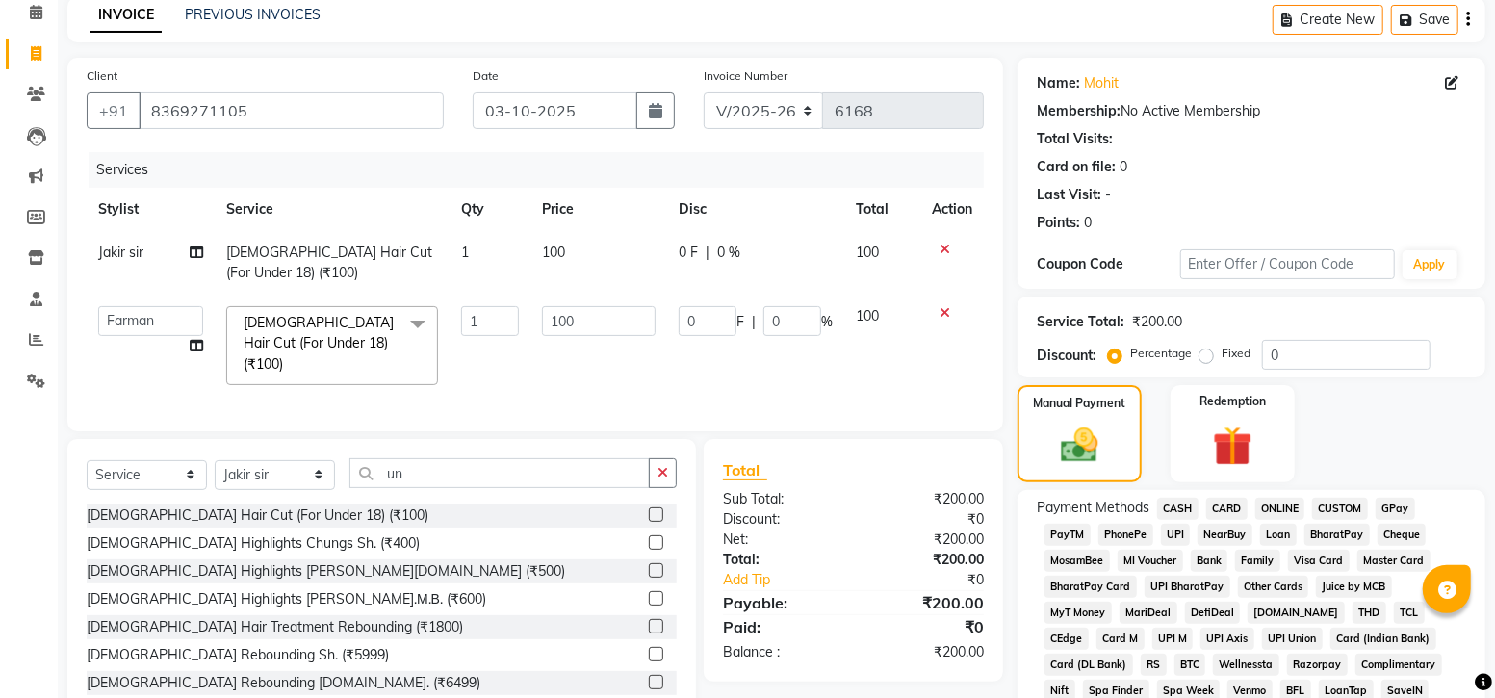
click at [1175, 513] on span "CASH" at bounding box center [1177, 509] width 41 height 22
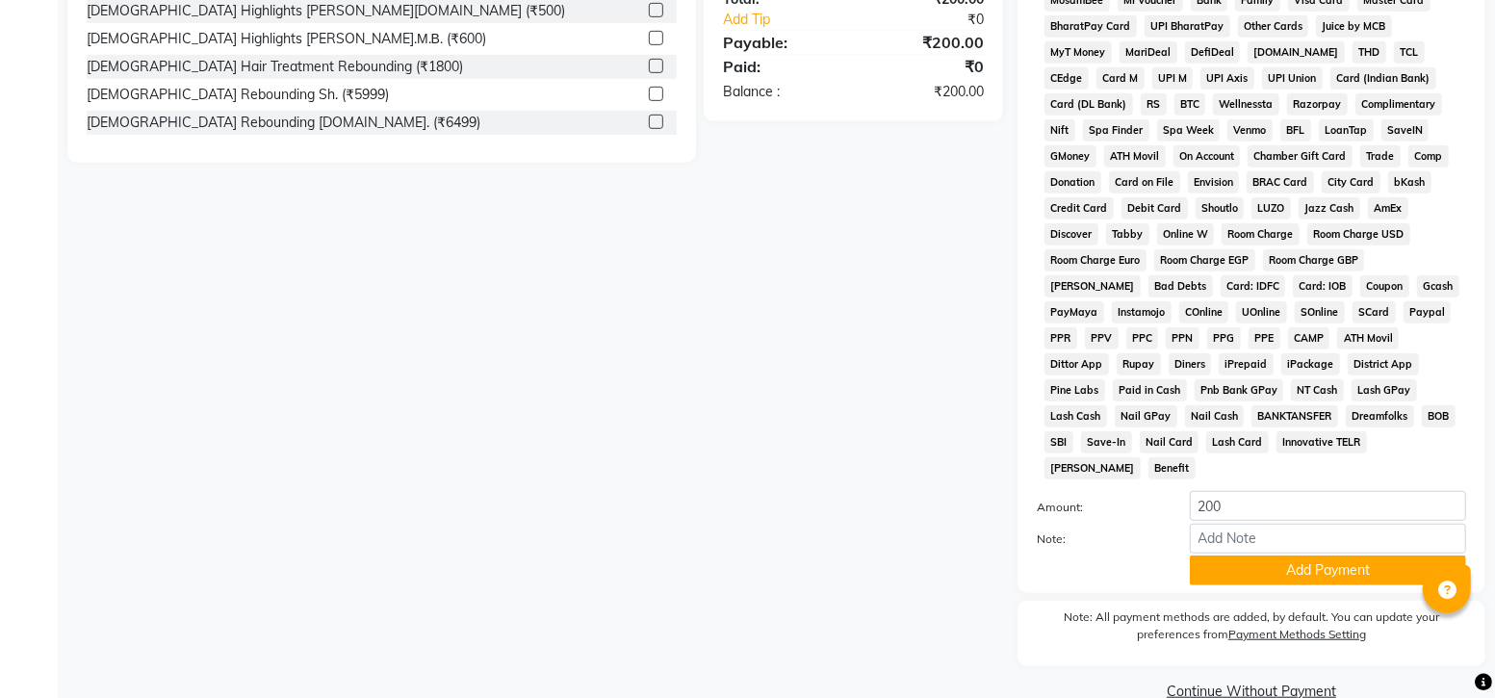
scroll to position [664, 0]
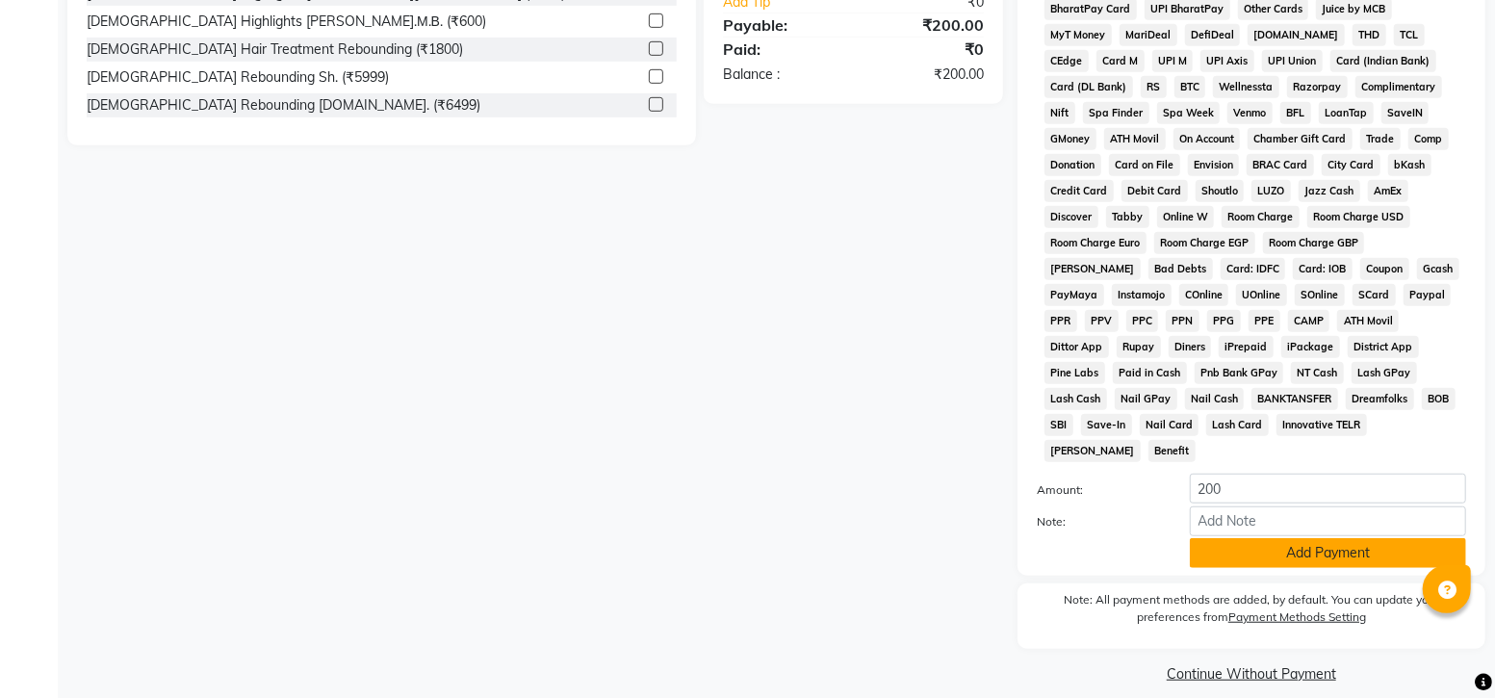
click at [1303, 538] on button "Add Payment" at bounding box center [1328, 553] width 276 height 30
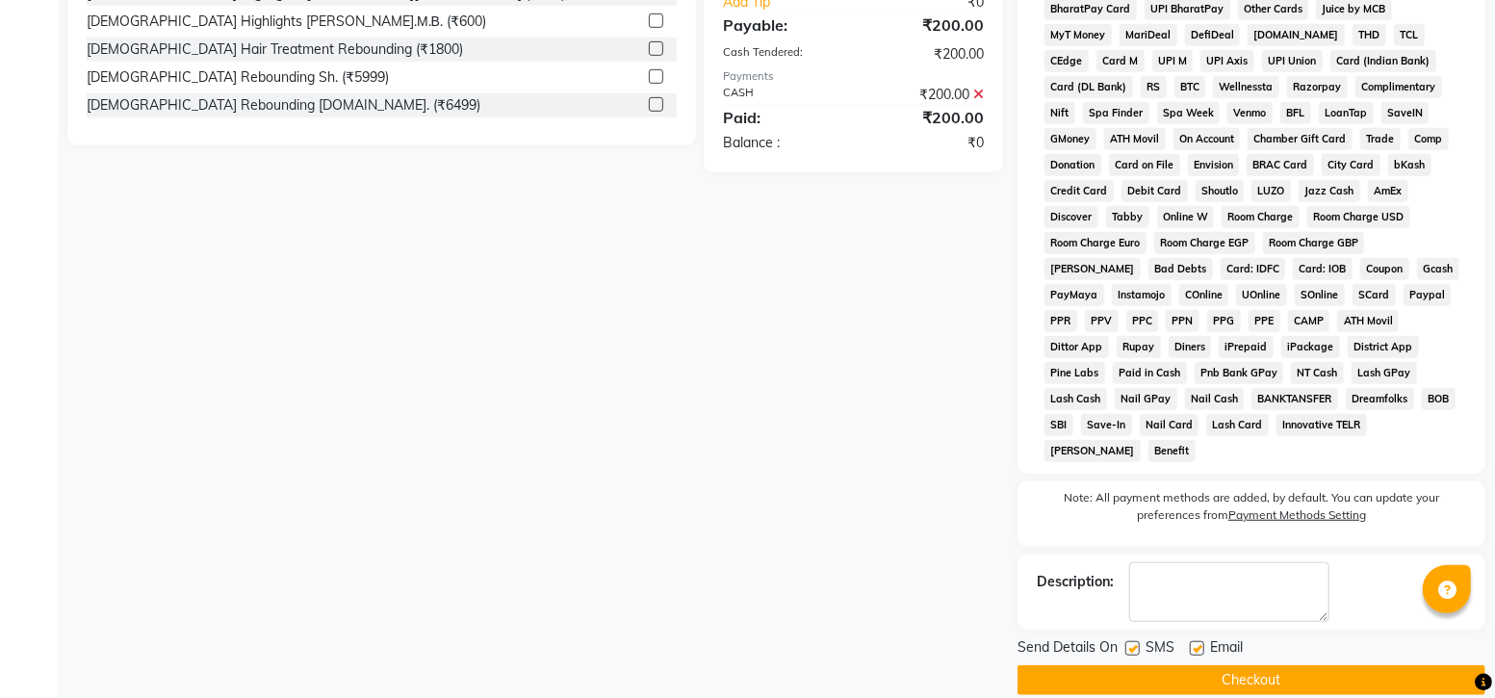
click at [1131, 641] on label at bounding box center [1132, 648] width 14 height 14
click at [1131, 643] on input "checkbox" at bounding box center [1131, 649] width 13 height 13
checkbox input "false"
click at [1227, 665] on button "Checkout" at bounding box center [1251, 680] width 468 height 30
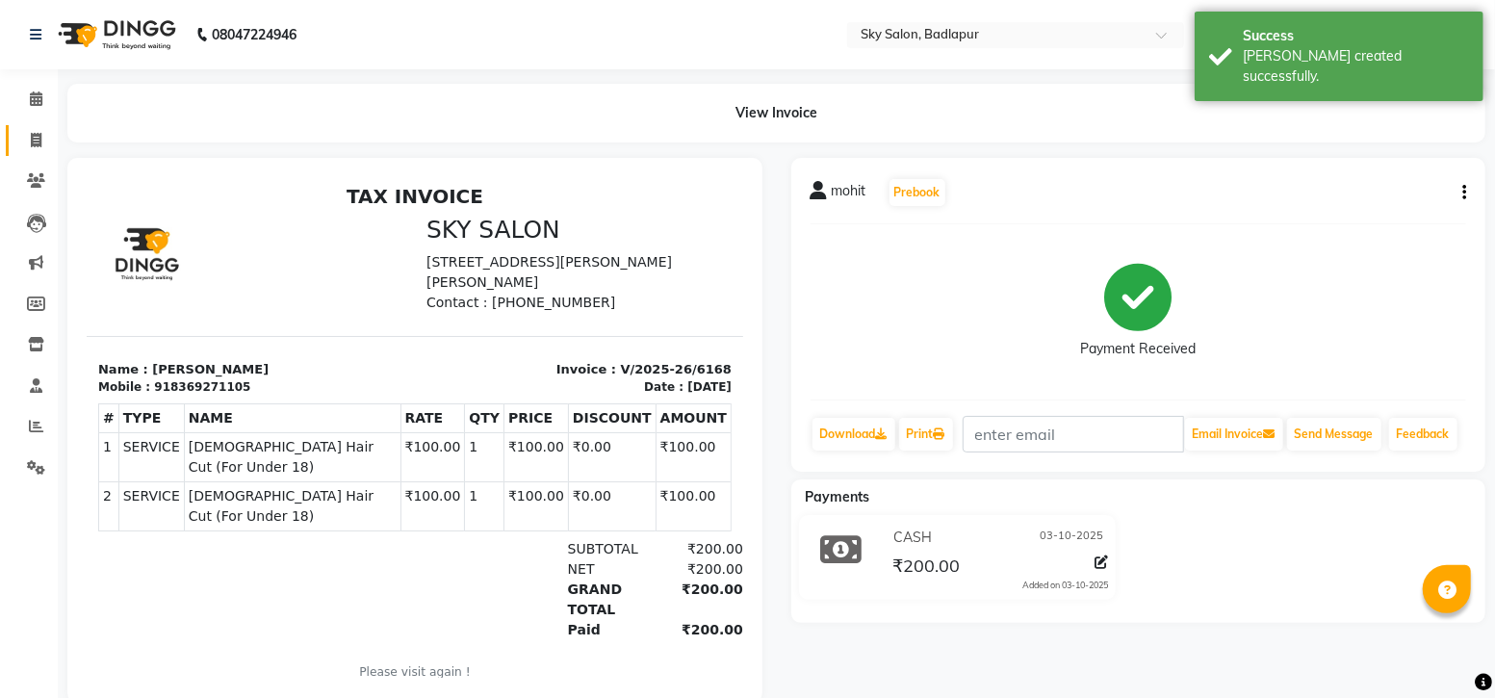
click at [29, 128] on link "Invoice" at bounding box center [29, 141] width 46 height 32
select select "service"
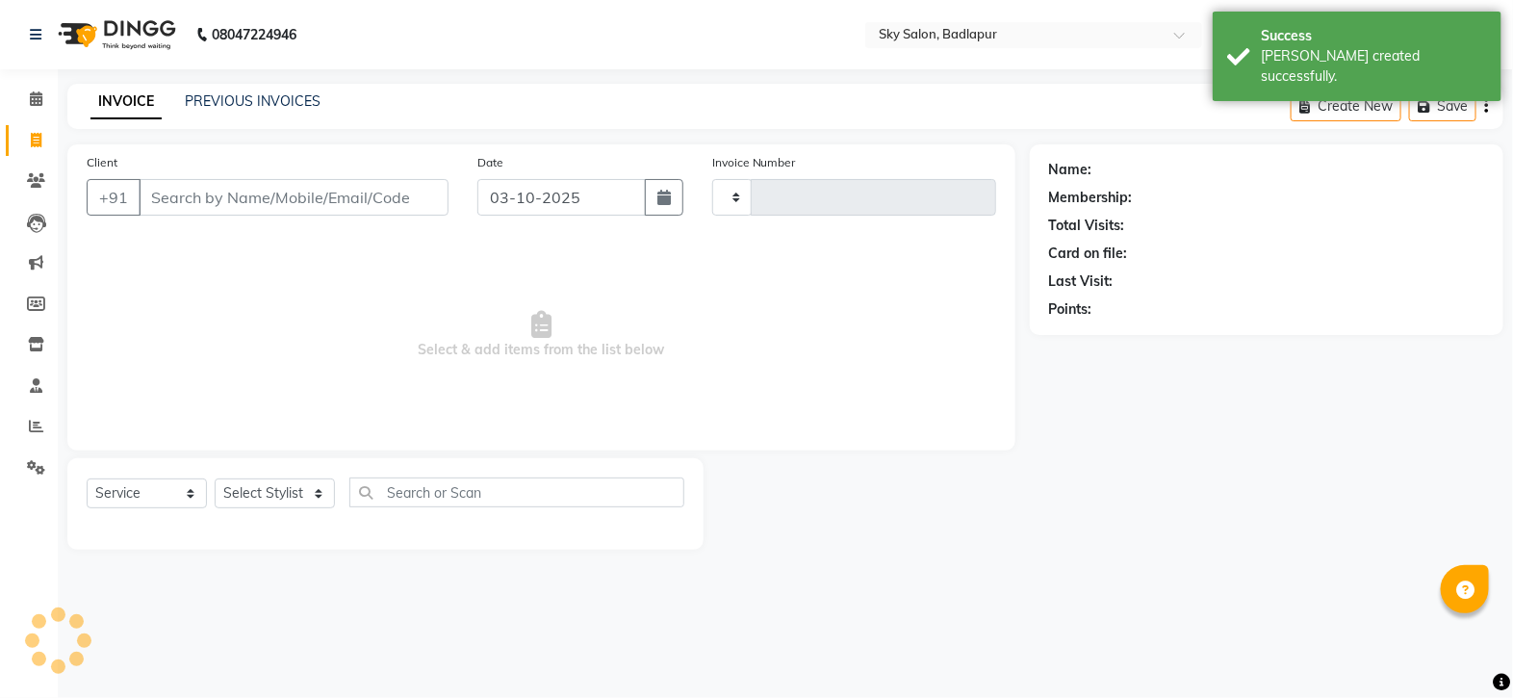
type input "6169"
select select "6927"
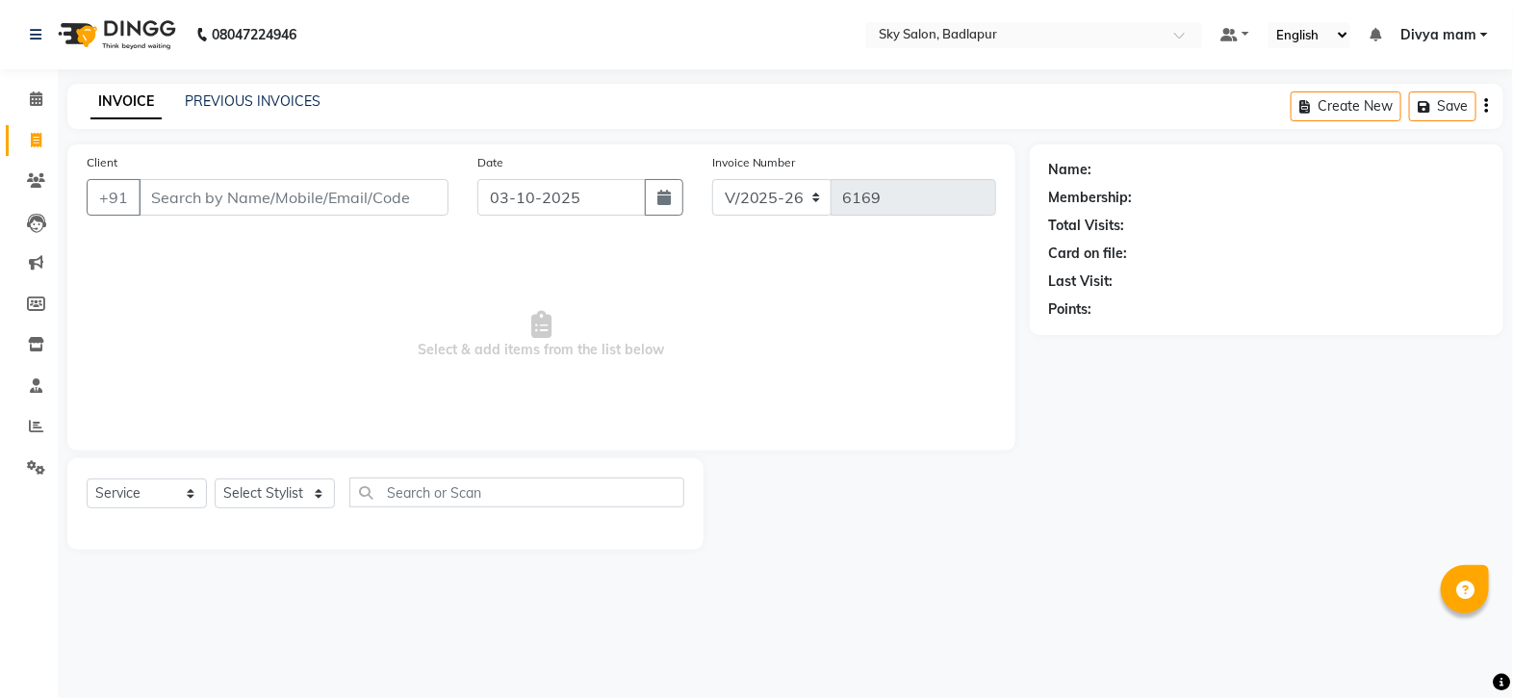
click at [184, 193] on input "Client" at bounding box center [294, 197] width 310 height 37
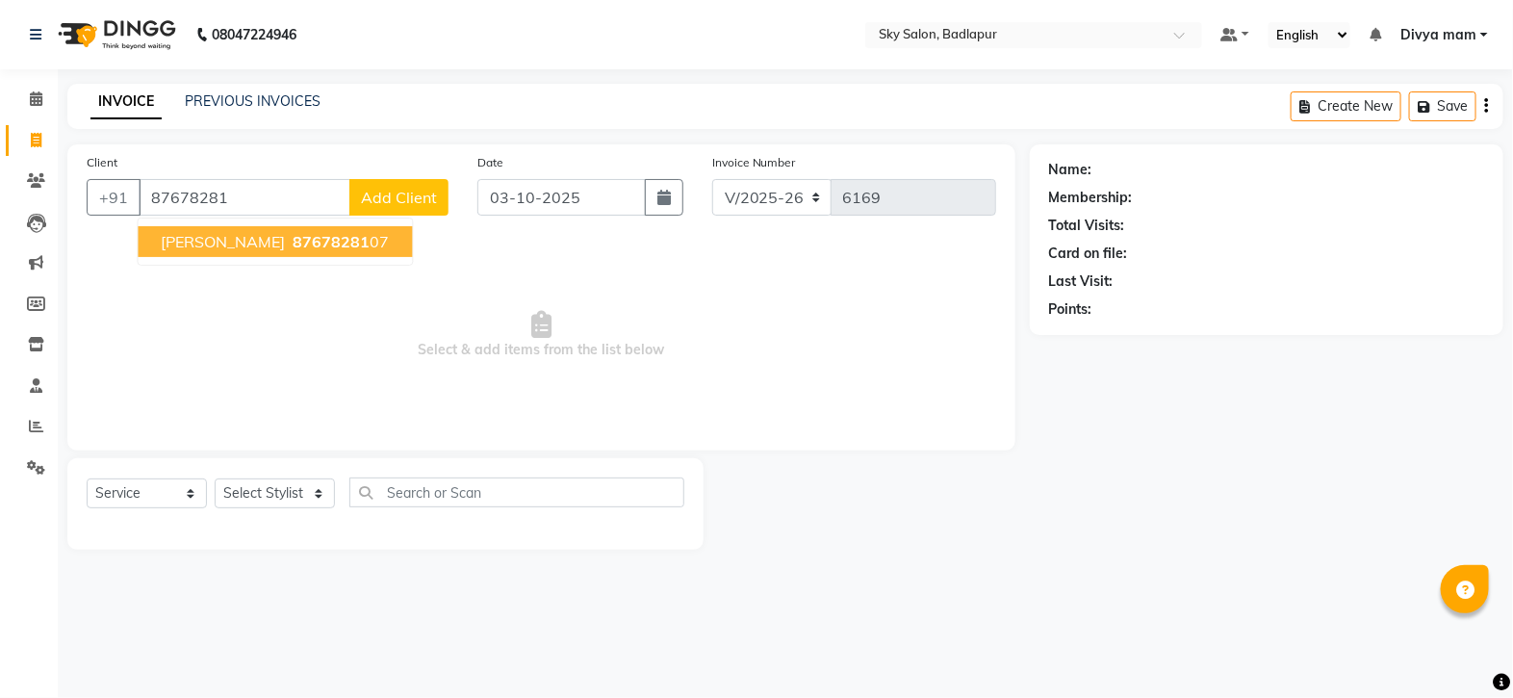
click at [352, 241] on ngb-highlight "87678281 07" at bounding box center [340, 241] width 100 height 19
type input "8767828107"
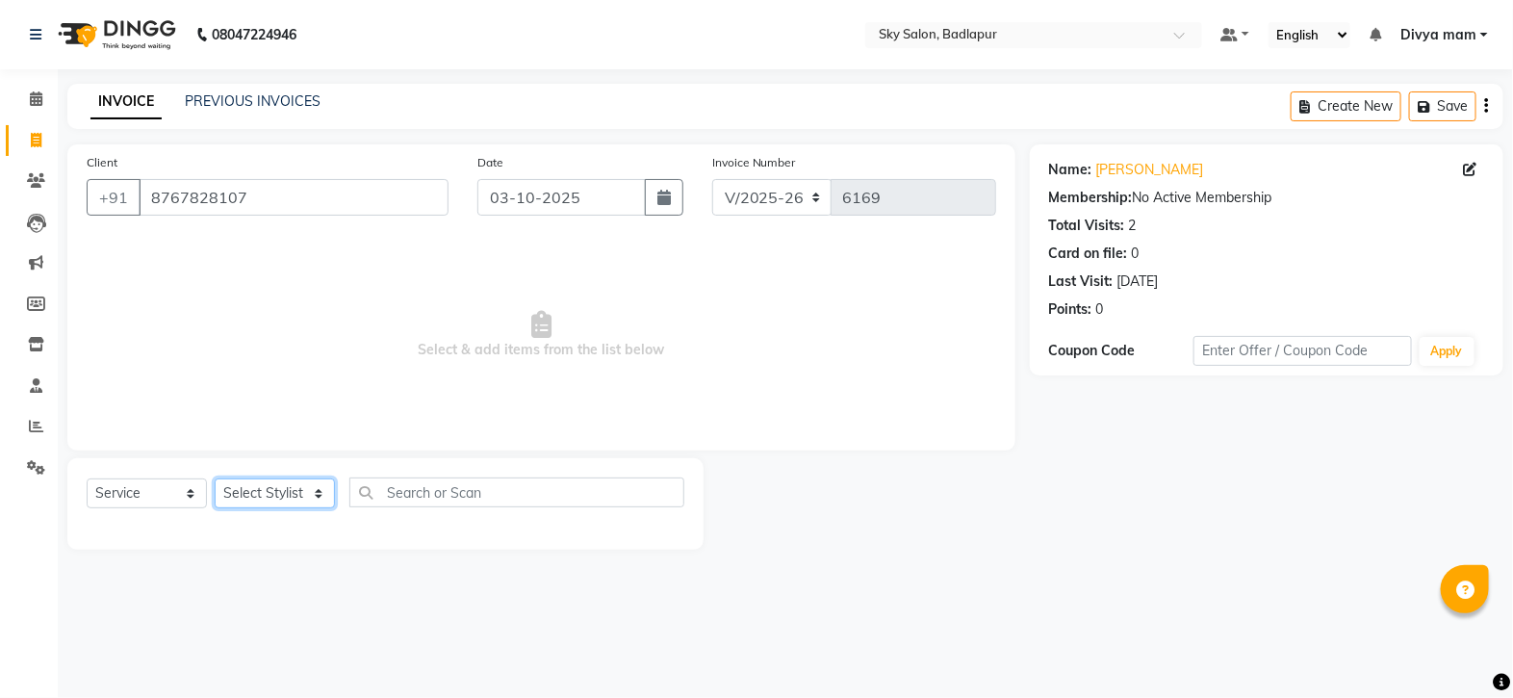
click at [308, 494] on select "Select Stylist [PERSON_NAME] [PERSON_NAME] [PERSON_NAME] [PERSON_NAME] mam [PER…" at bounding box center [275, 493] width 120 height 30
click at [215, 479] on select "Select Stylist [PERSON_NAME] [PERSON_NAME] [PERSON_NAME] [PERSON_NAME] mam [PER…" at bounding box center [275, 493] width 120 height 30
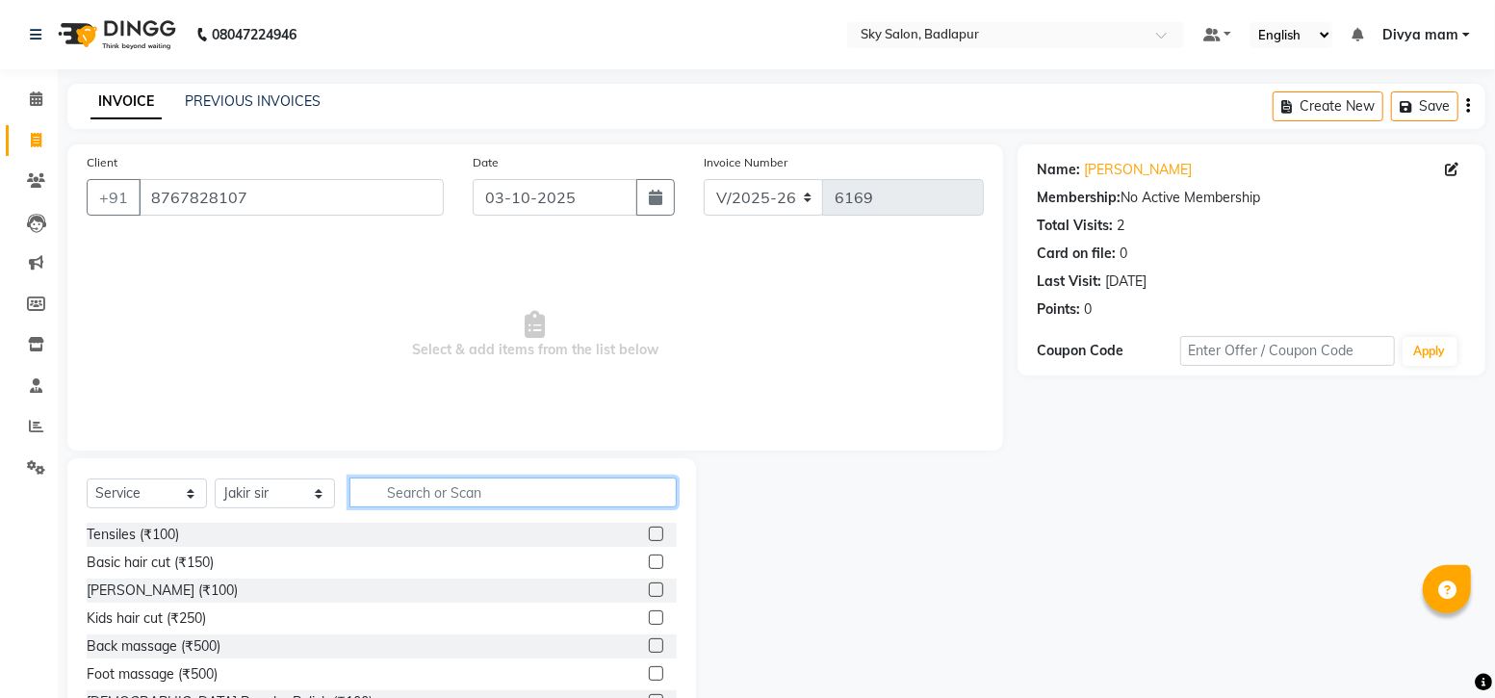
click at [467, 492] on input "text" at bounding box center [512, 492] width 327 height 30
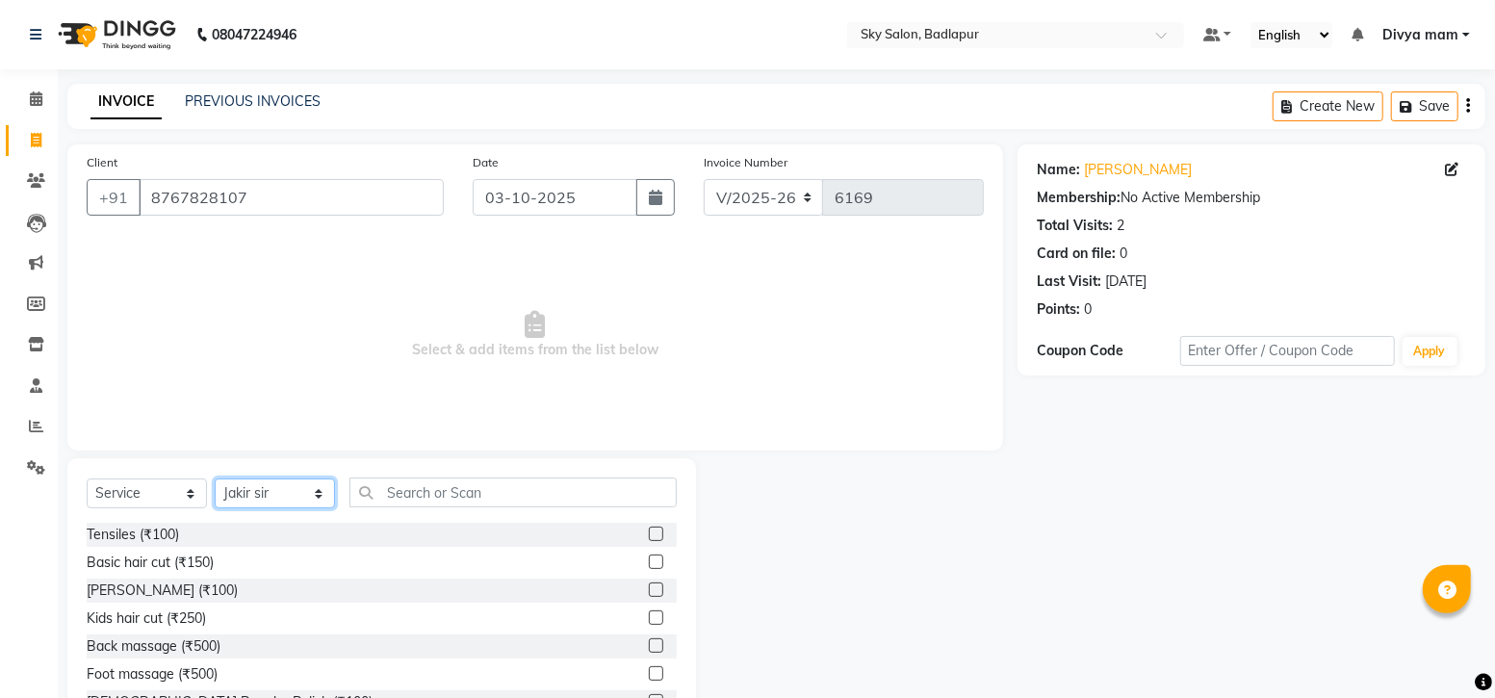
click at [306, 483] on select "Select Stylist [PERSON_NAME] [PERSON_NAME] [PERSON_NAME] [PERSON_NAME] mam [PER…" at bounding box center [275, 493] width 120 height 30
select select "81048"
click at [215, 479] on select "Select Stylist [PERSON_NAME] [PERSON_NAME] [PERSON_NAME] [PERSON_NAME] mam [PER…" at bounding box center [275, 493] width 120 height 30
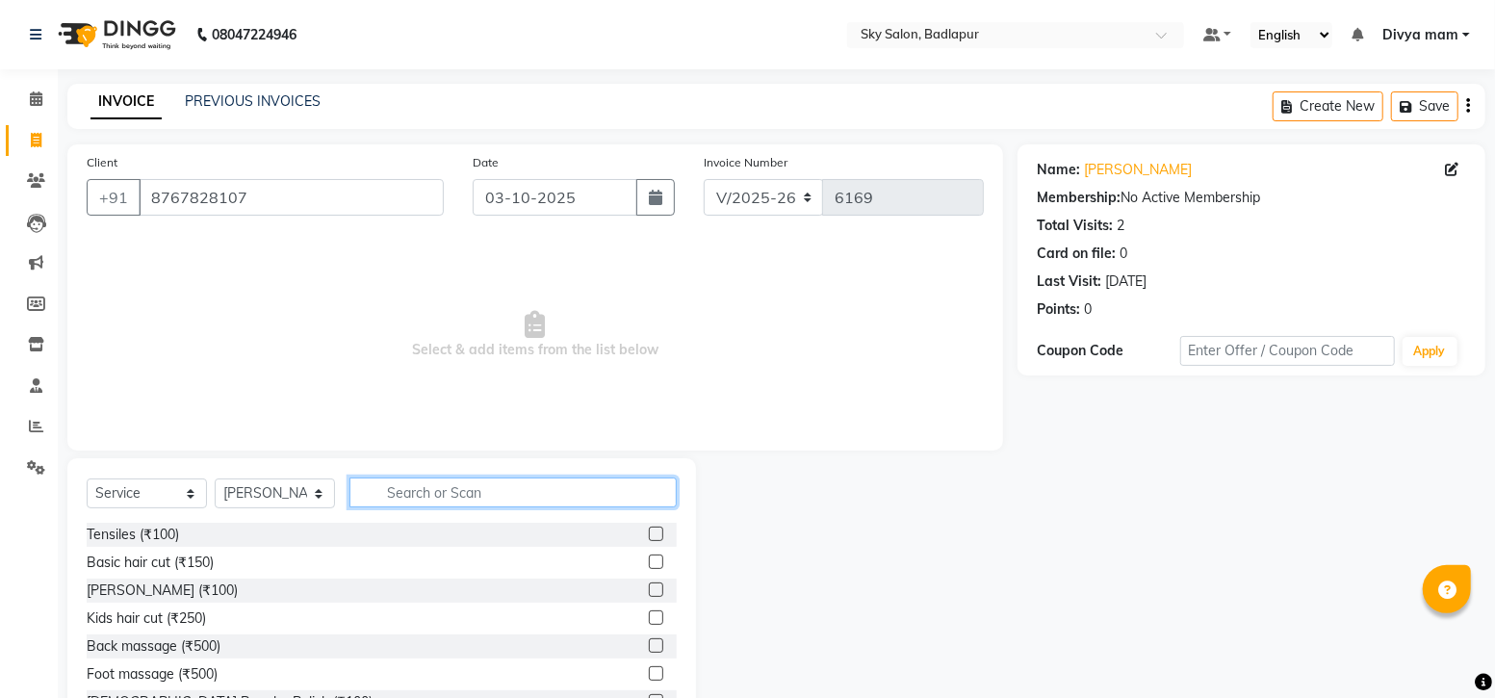
click at [424, 487] on input "text" at bounding box center [512, 492] width 327 height 30
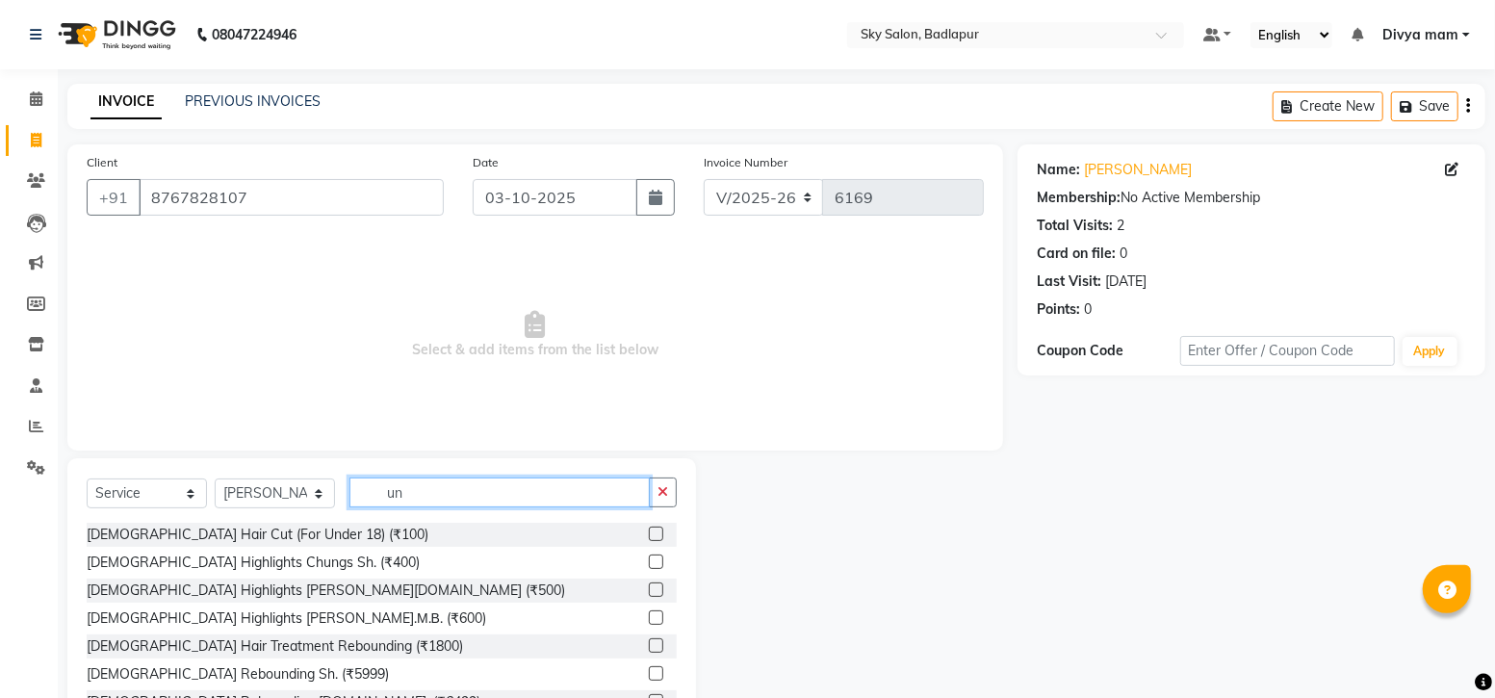
type input "un"
click at [649, 534] on label at bounding box center [656, 534] width 14 height 14
click at [649, 534] on input "checkbox" at bounding box center [655, 534] width 13 height 13
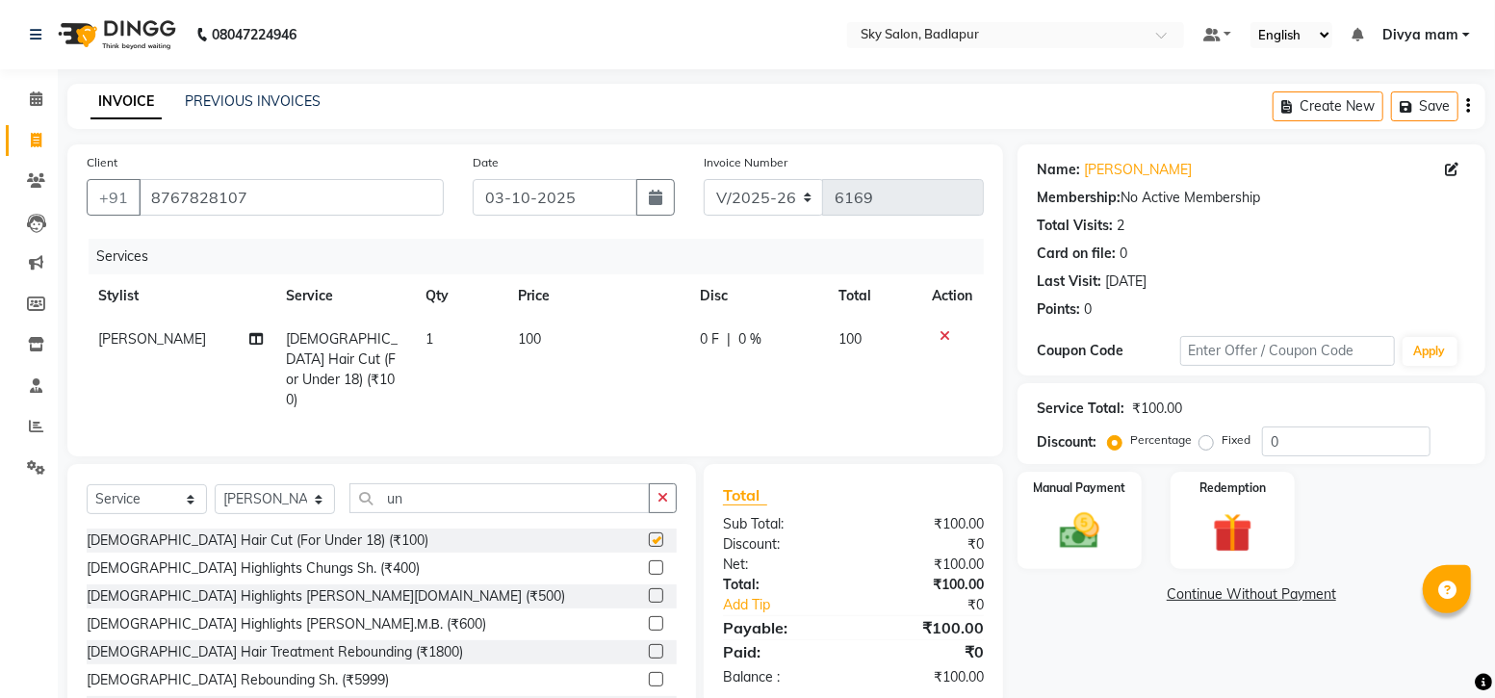
checkbox input "false"
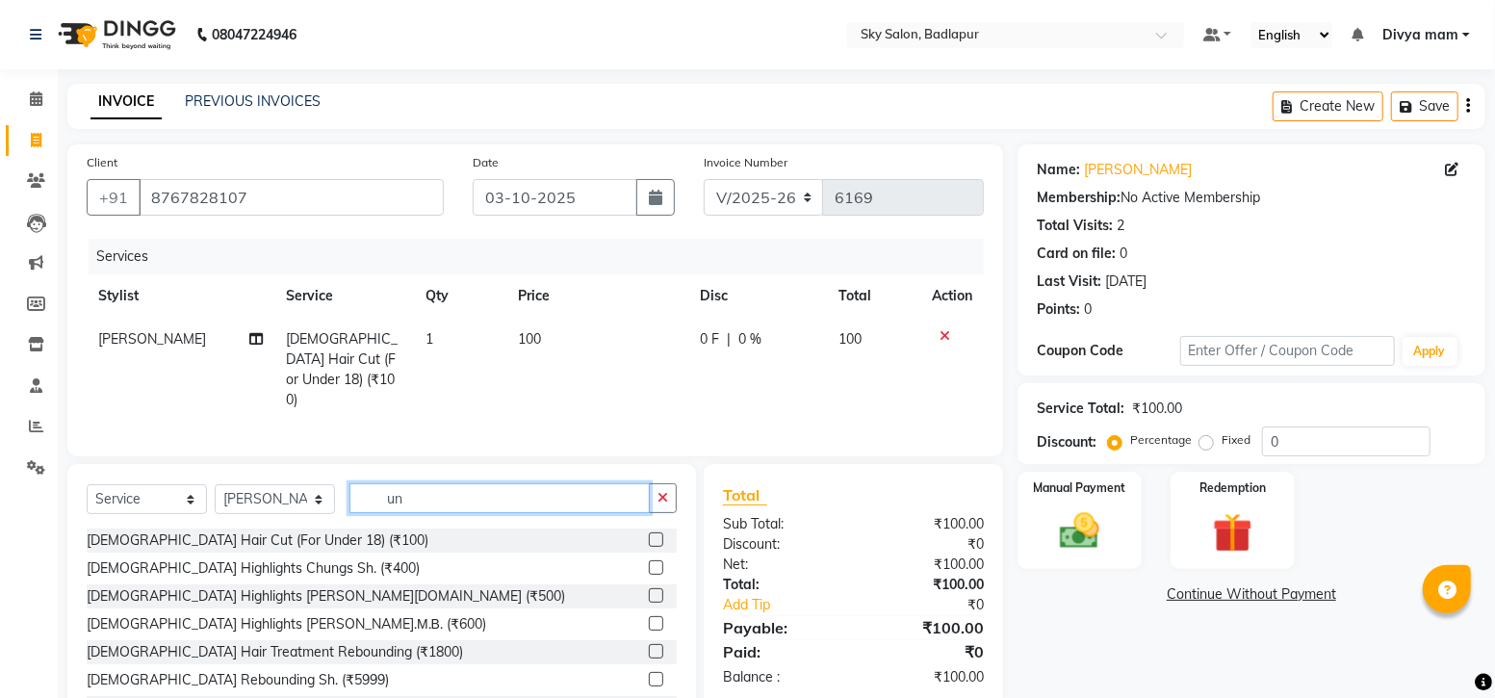
click at [476, 490] on input "un" at bounding box center [499, 498] width 300 height 30
type input "u"
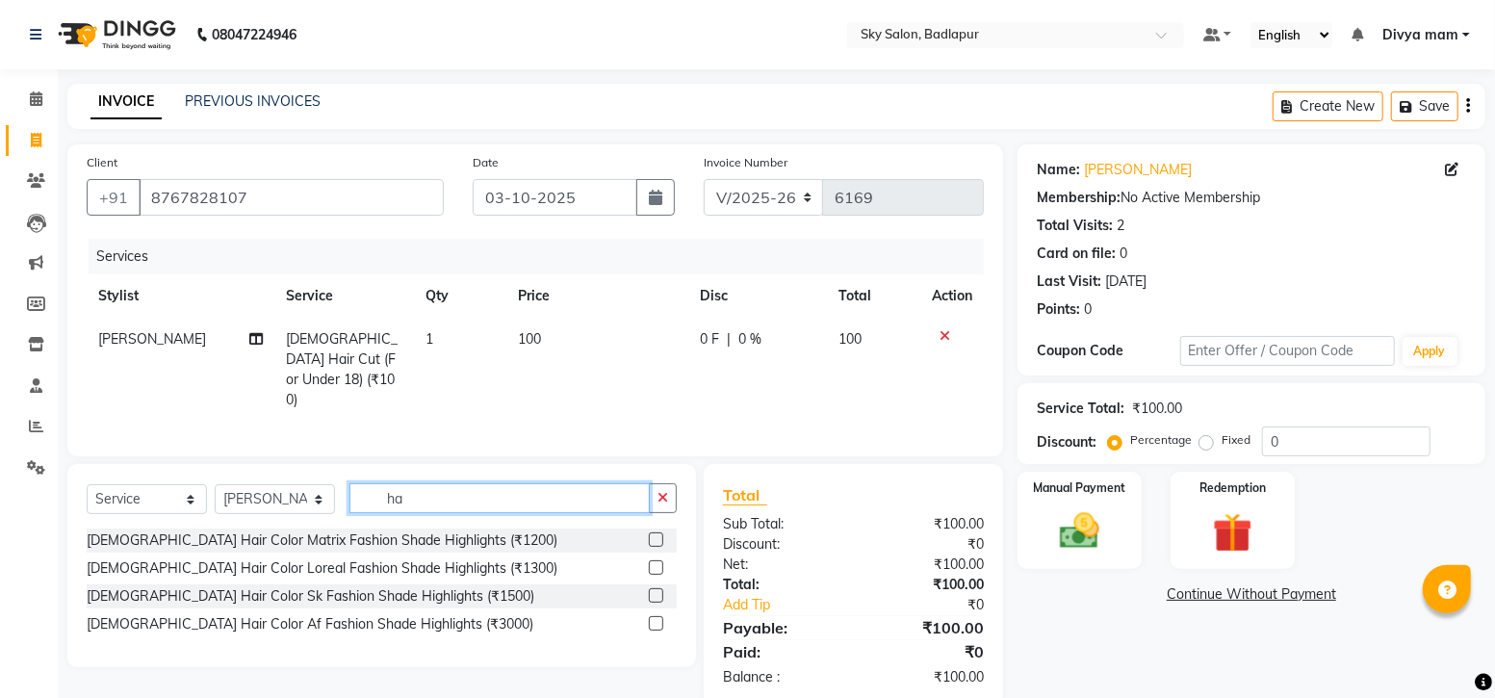
type input "h"
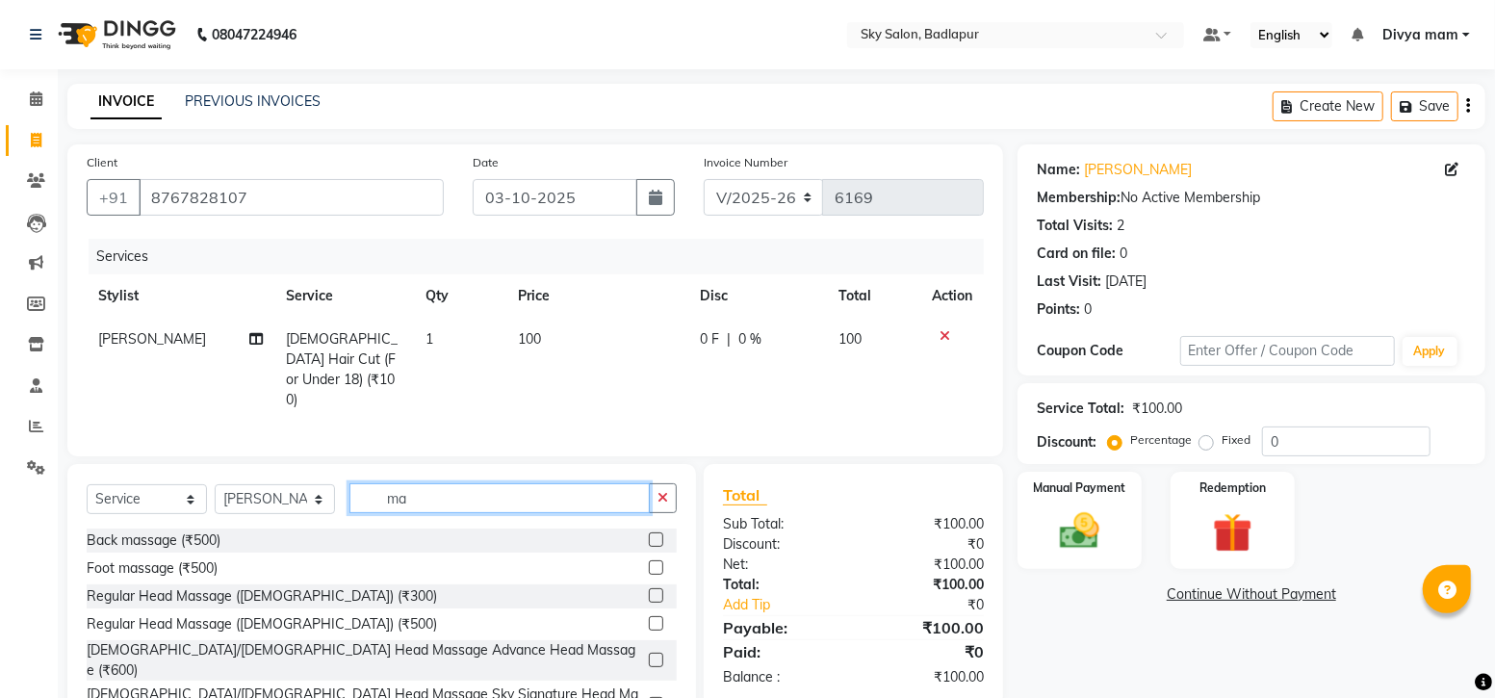
type input "m"
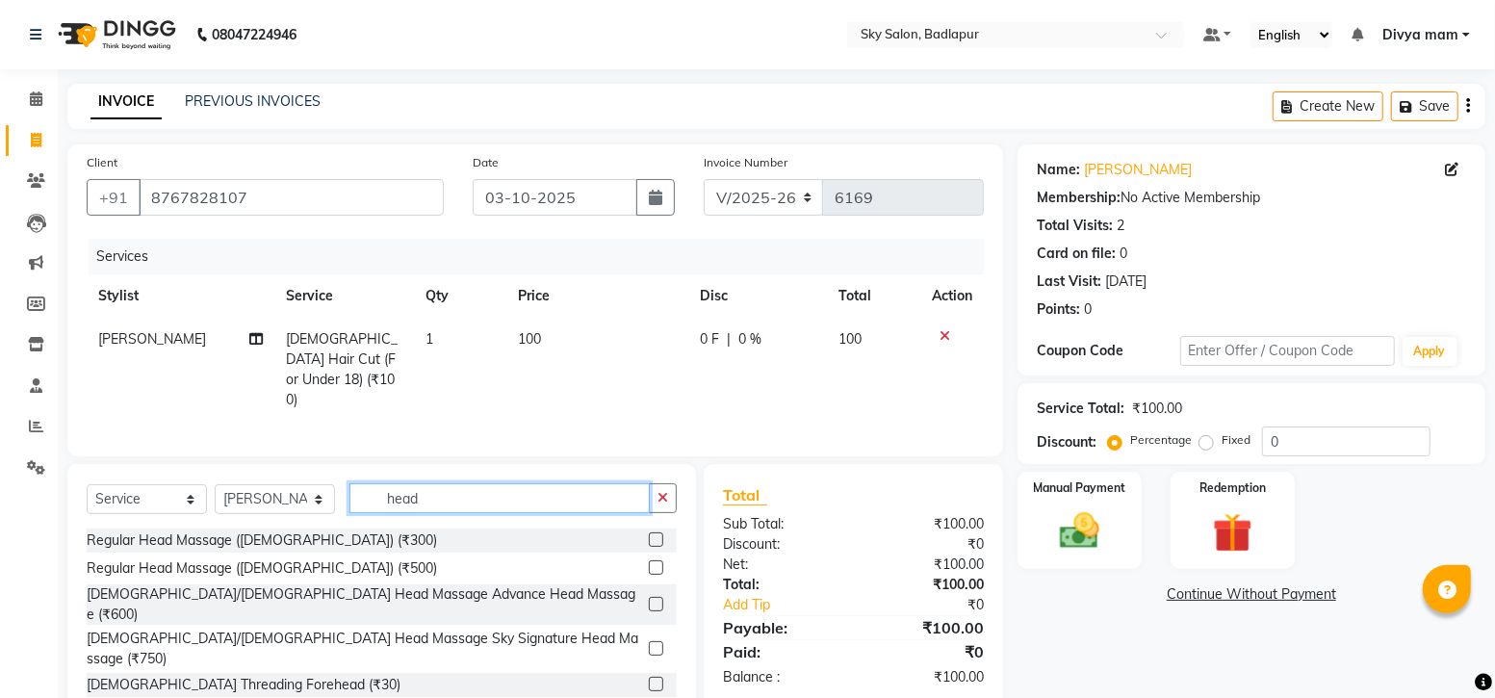
type input "head"
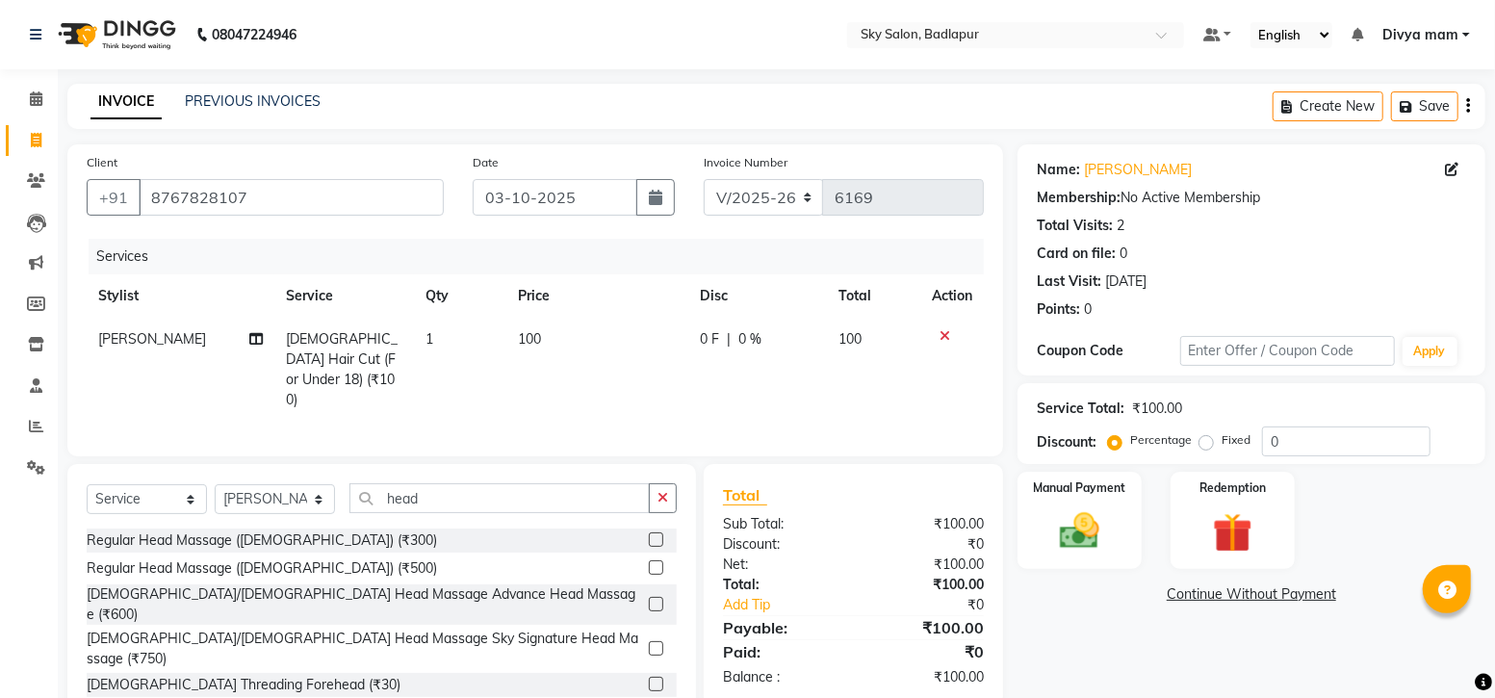
click at [649, 534] on label at bounding box center [656, 539] width 14 height 14
click at [649, 534] on input "checkbox" at bounding box center [655, 540] width 13 height 13
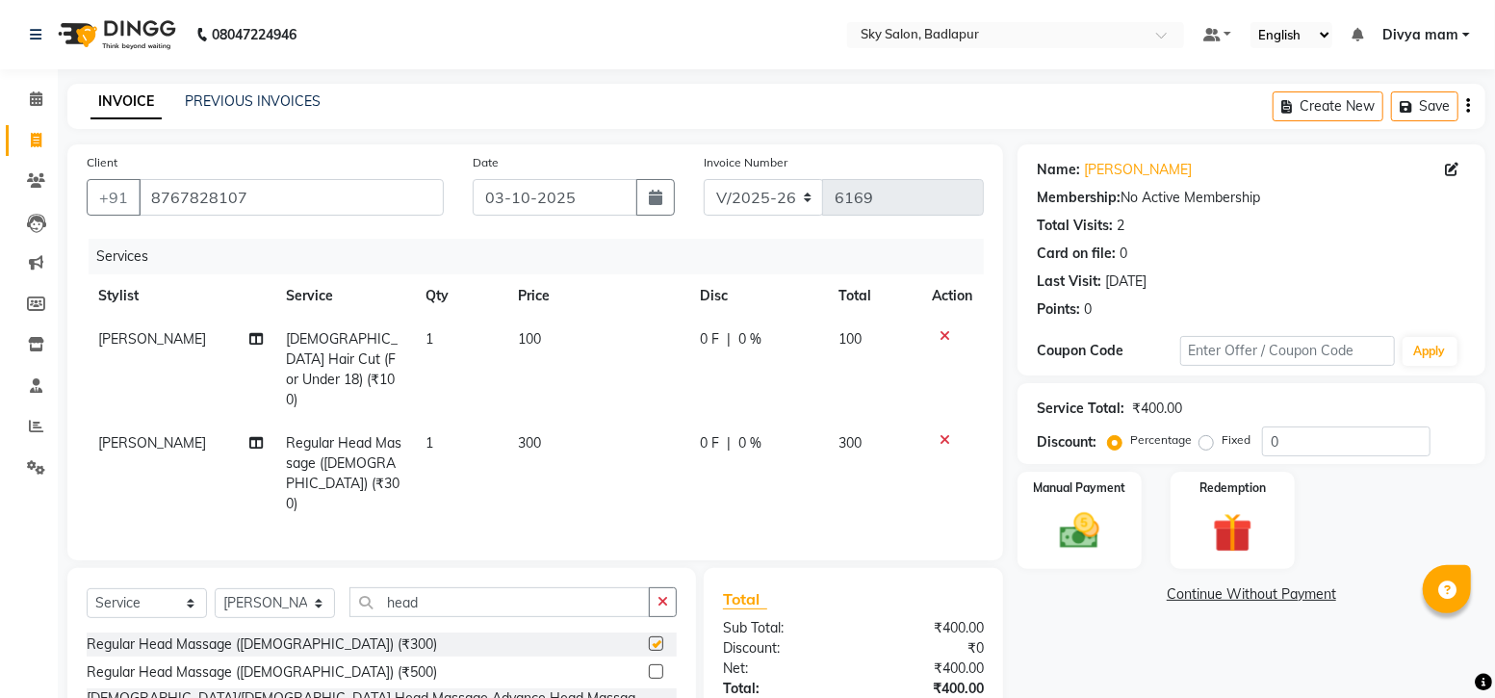
checkbox input "false"
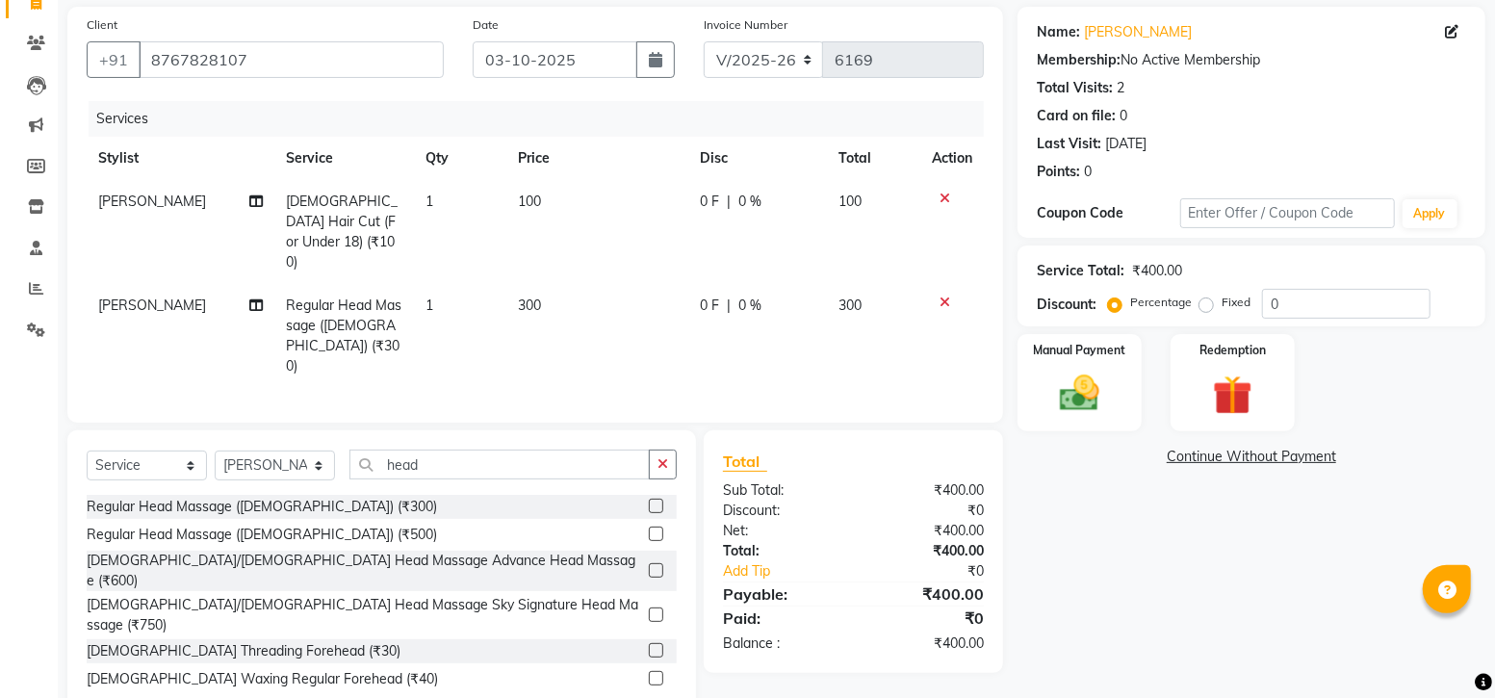
scroll to position [141, 0]
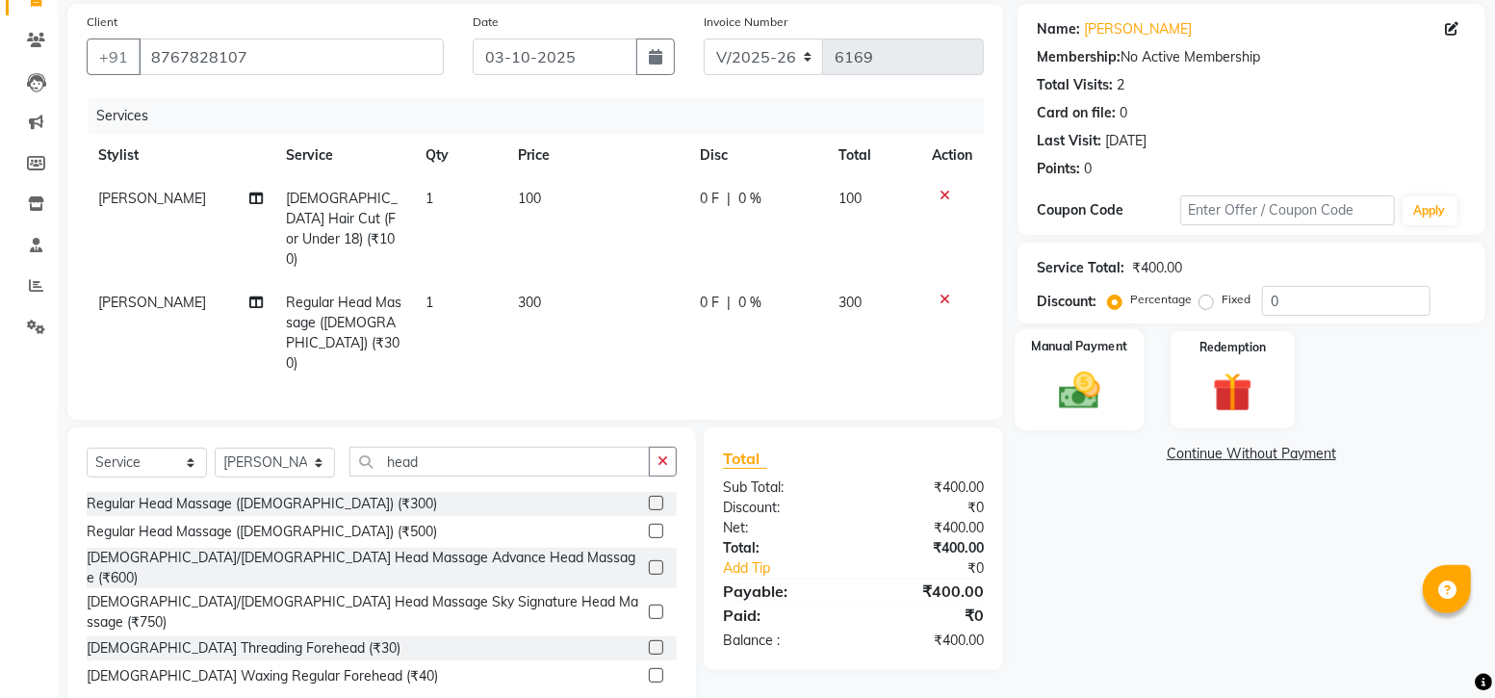
click at [1088, 348] on label "Manual Payment" at bounding box center [1080, 346] width 96 height 18
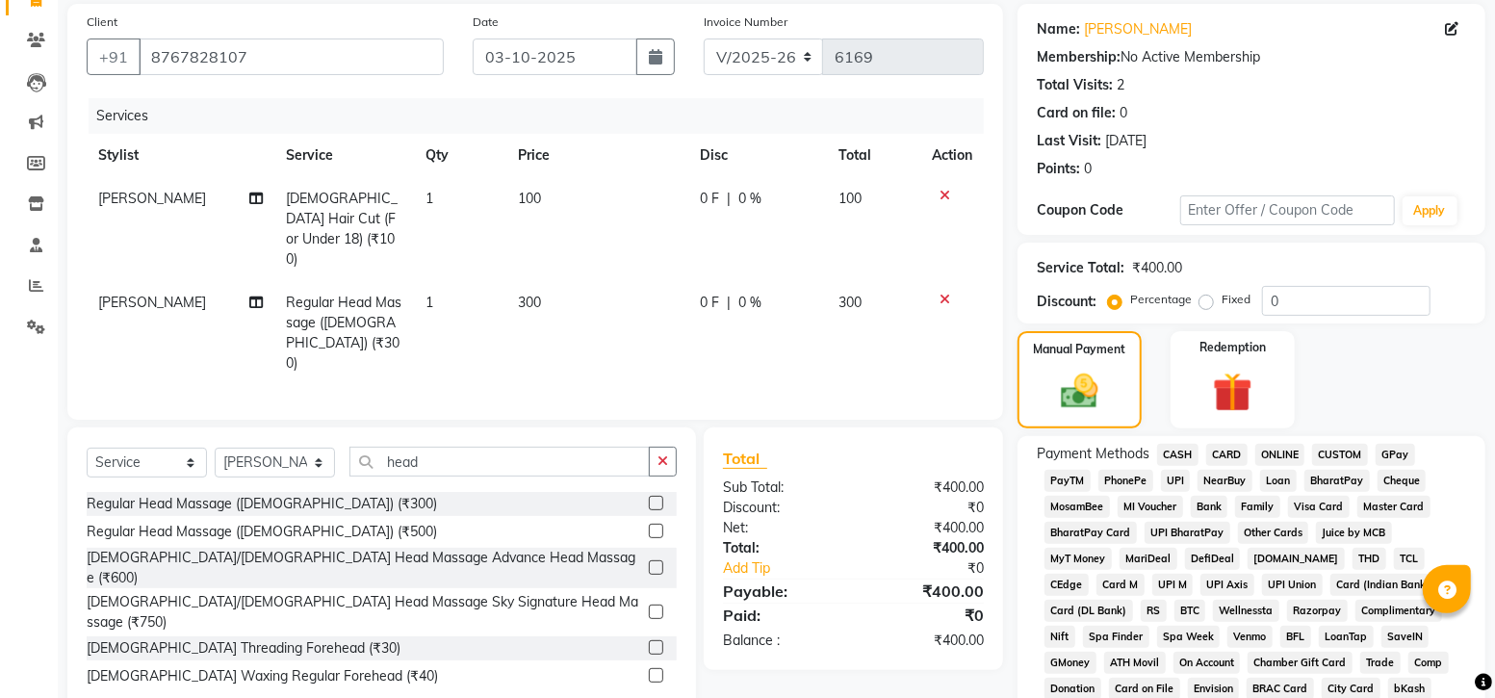
click at [1387, 444] on span "GPay" at bounding box center [1395, 455] width 39 height 22
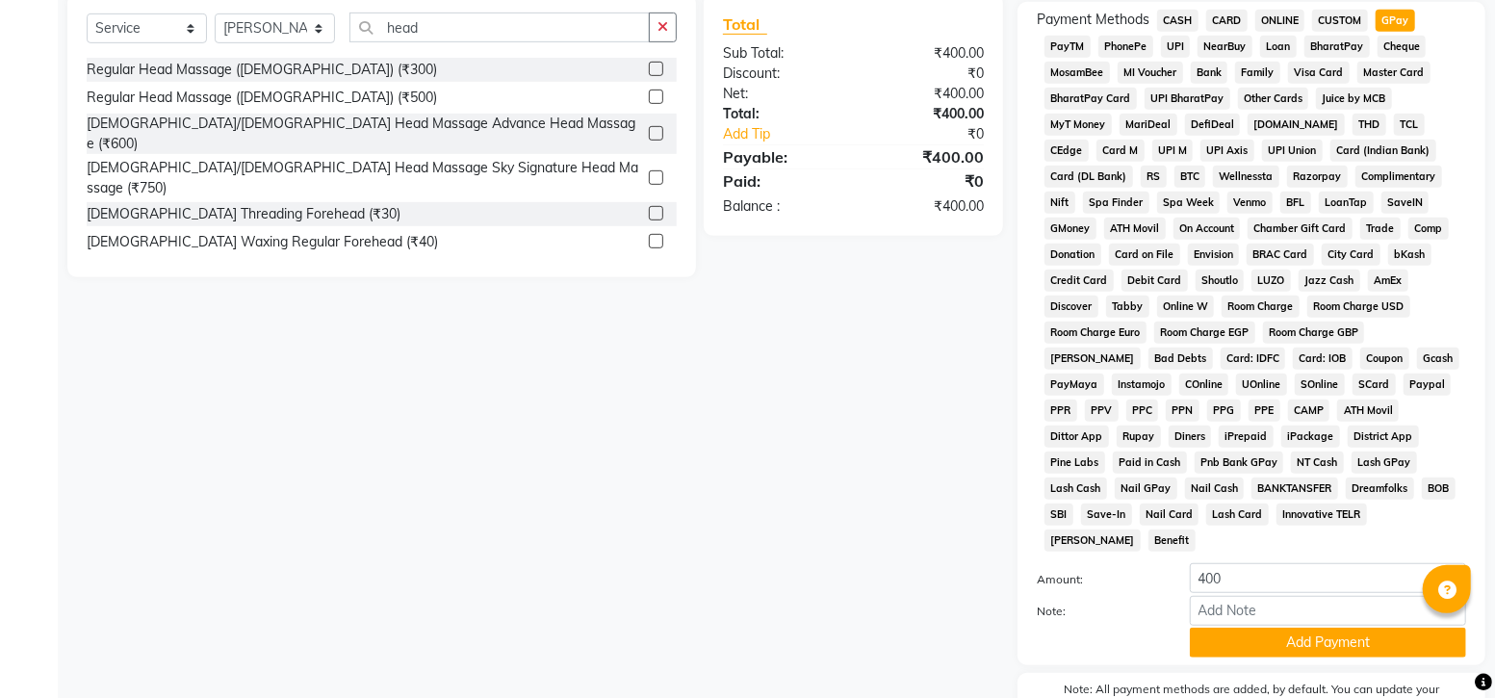
scroll to position [664, 0]
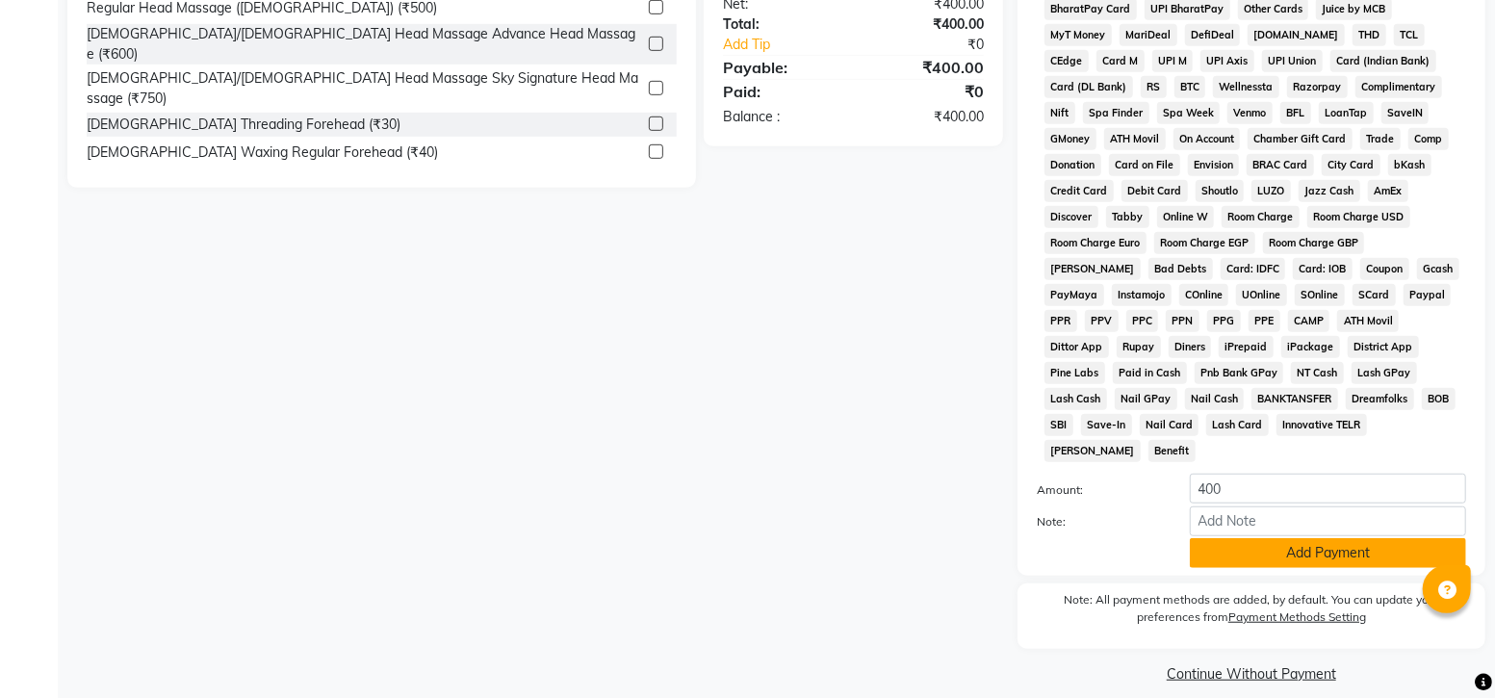
click at [1232, 538] on button "Add Payment" at bounding box center [1328, 553] width 276 height 30
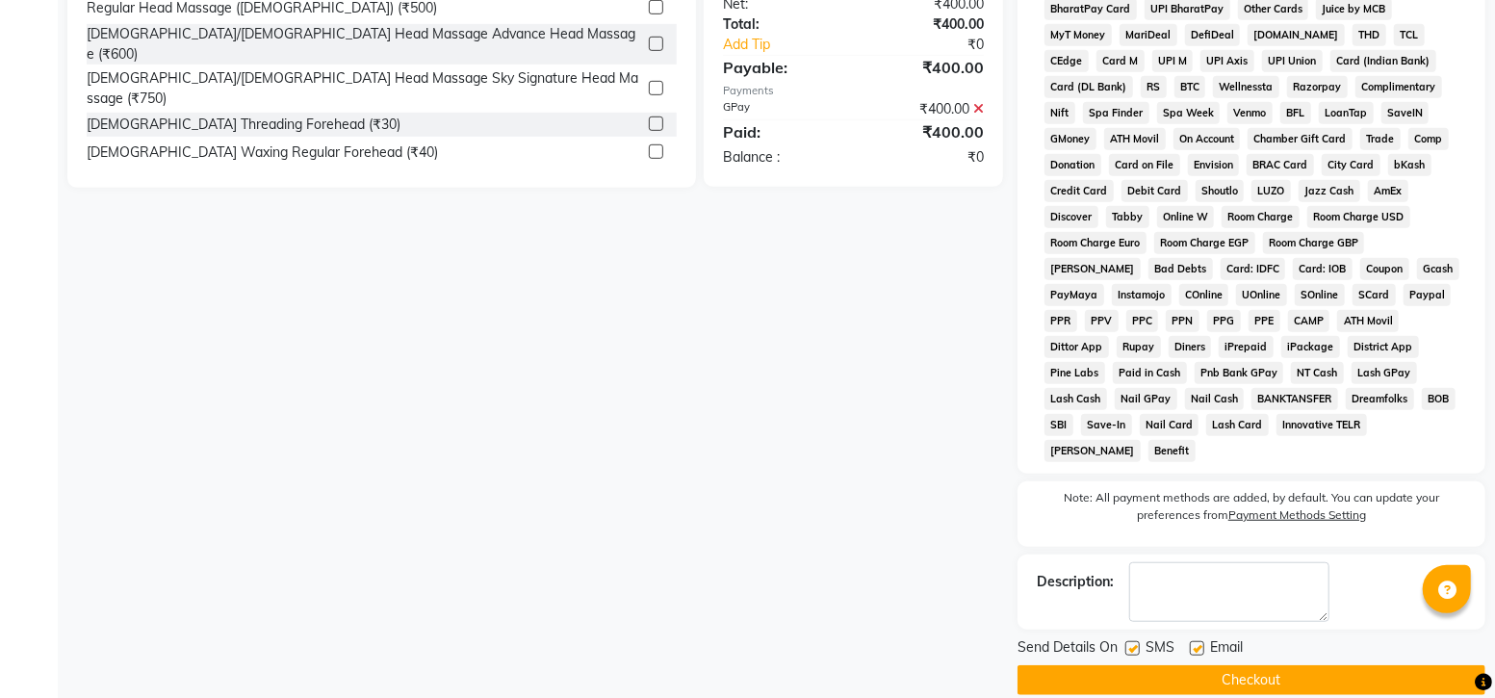
click at [1135, 641] on label at bounding box center [1132, 648] width 14 height 14
click at [1135, 643] on input "checkbox" at bounding box center [1131, 649] width 13 height 13
checkbox input "false"
click at [1304, 665] on button "Checkout" at bounding box center [1251, 680] width 468 height 30
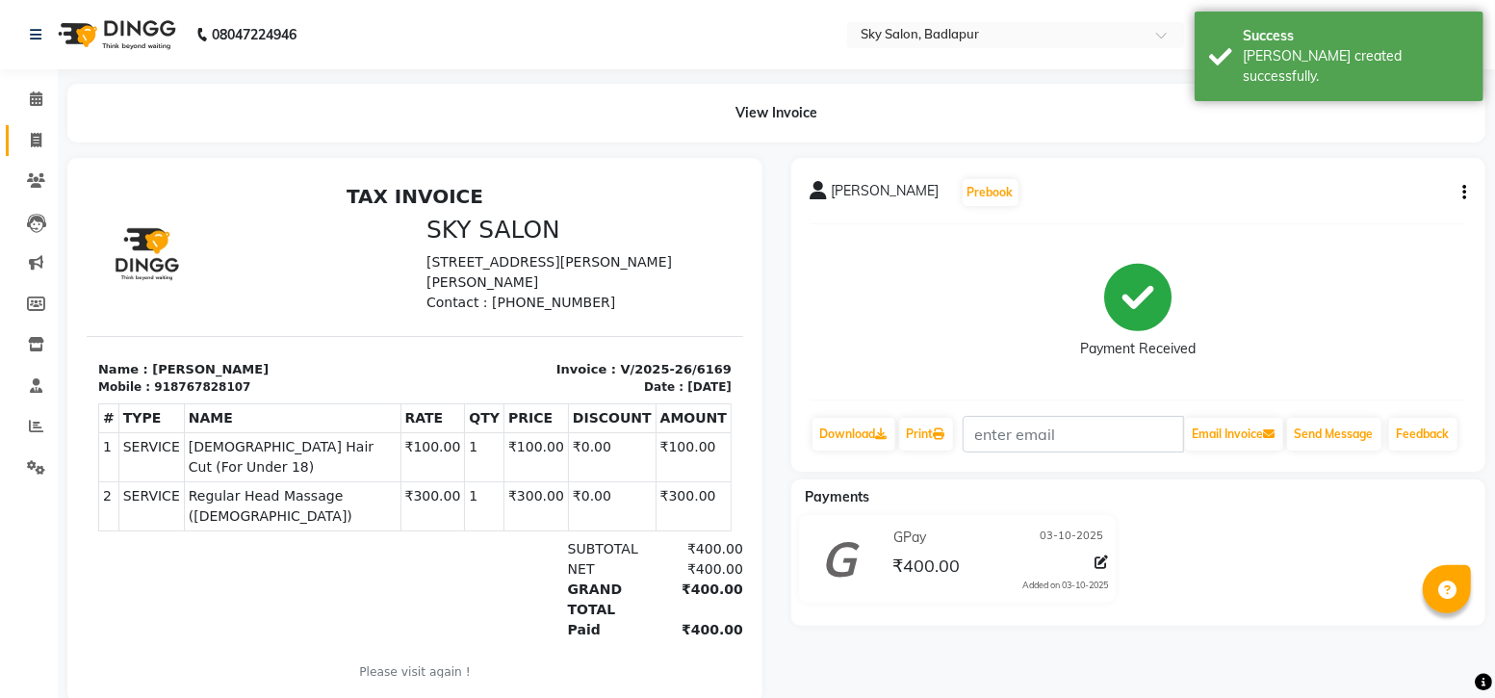
click at [31, 135] on icon at bounding box center [36, 140] width 11 height 14
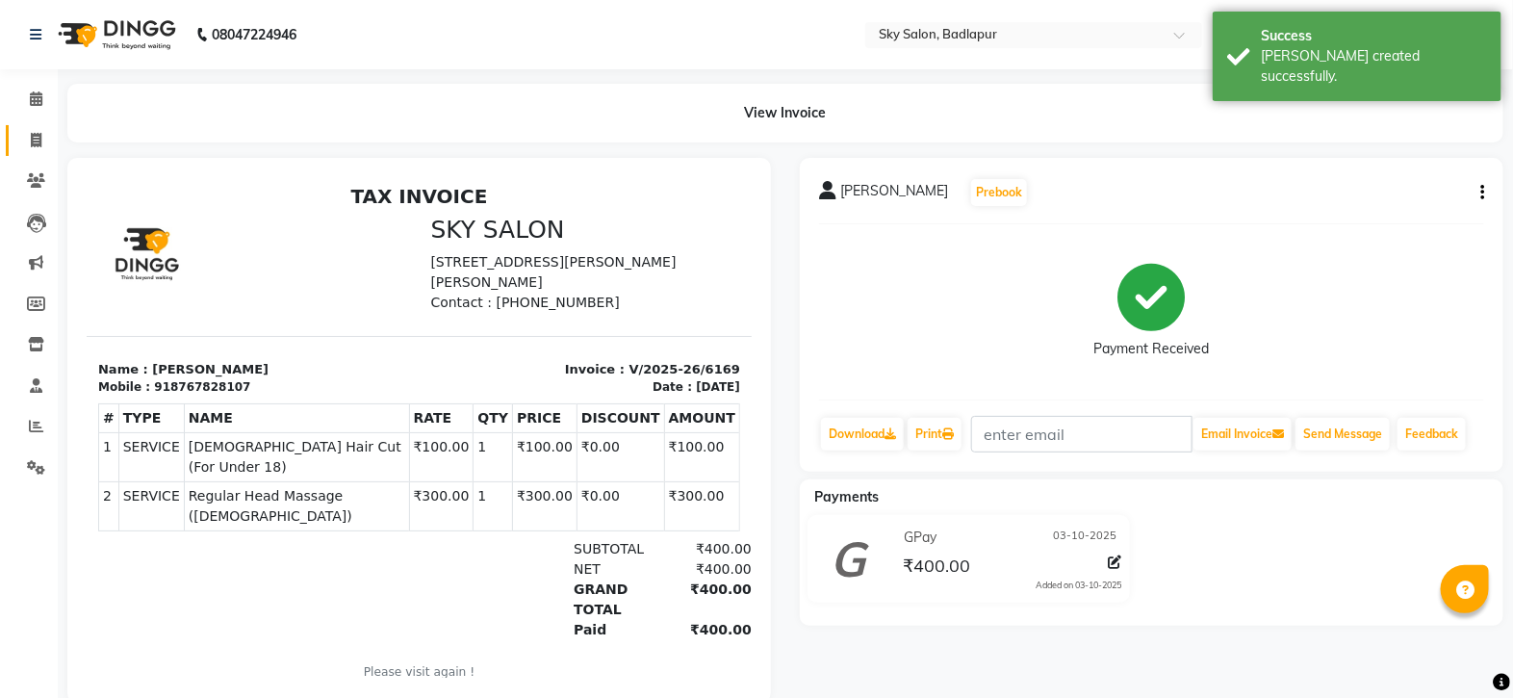
select select "service"
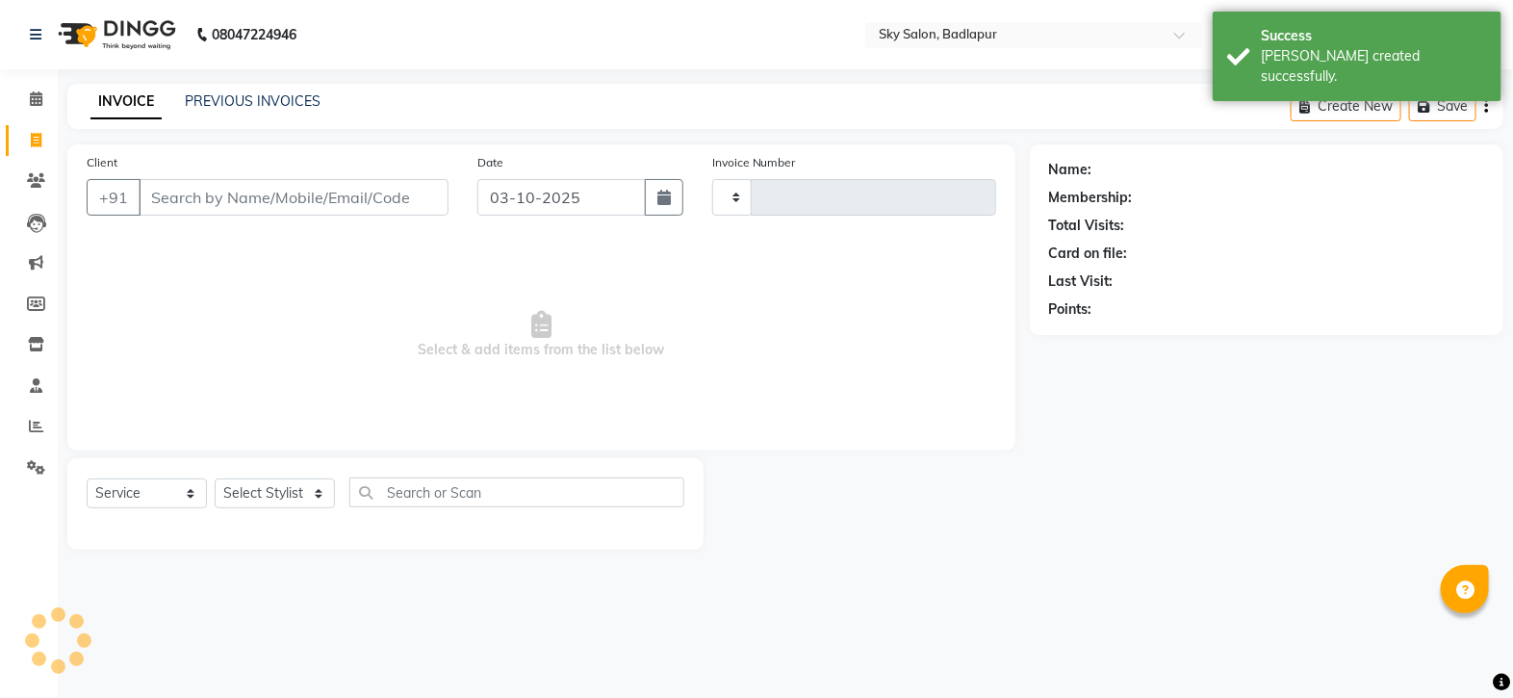
type input "6170"
select select "6927"
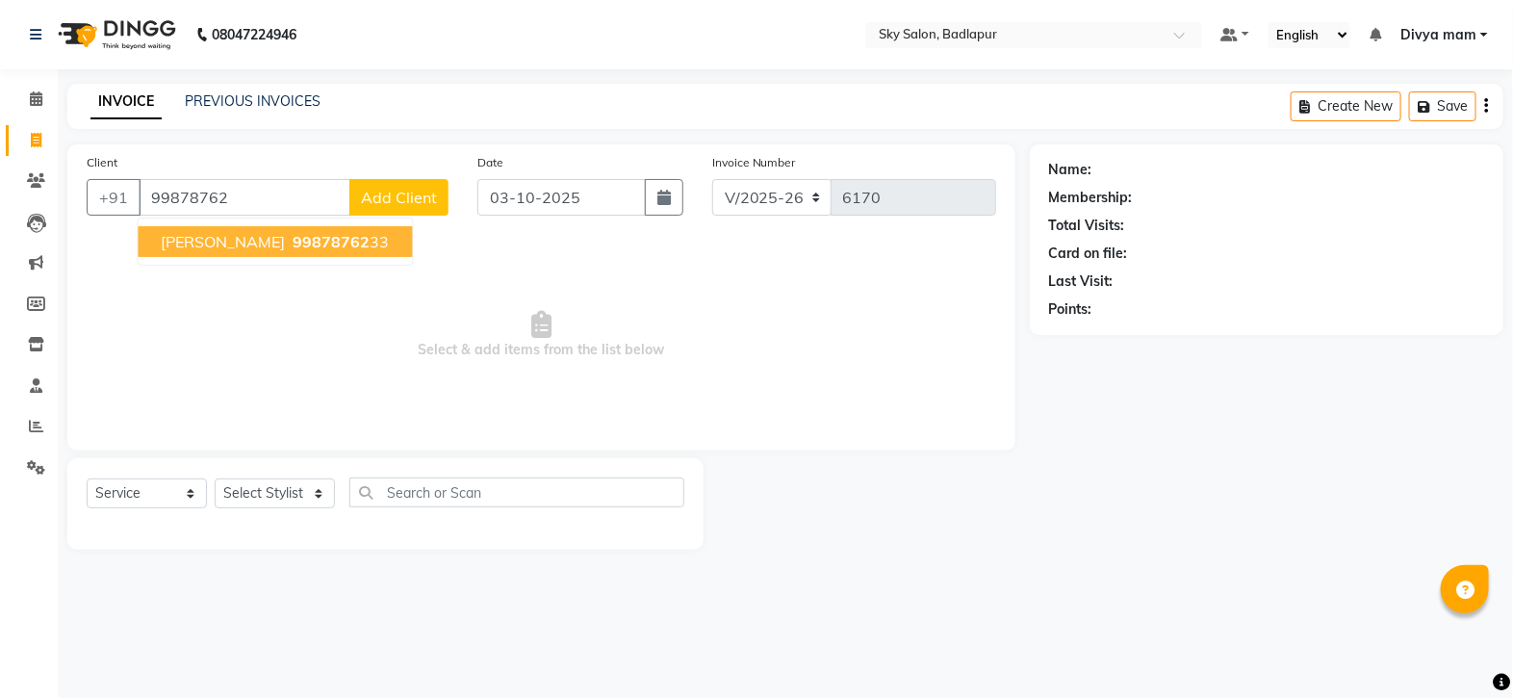
click at [322, 229] on button "saifuffin shaikh 99878762 33" at bounding box center [276, 241] width 274 height 31
type input "9987876233"
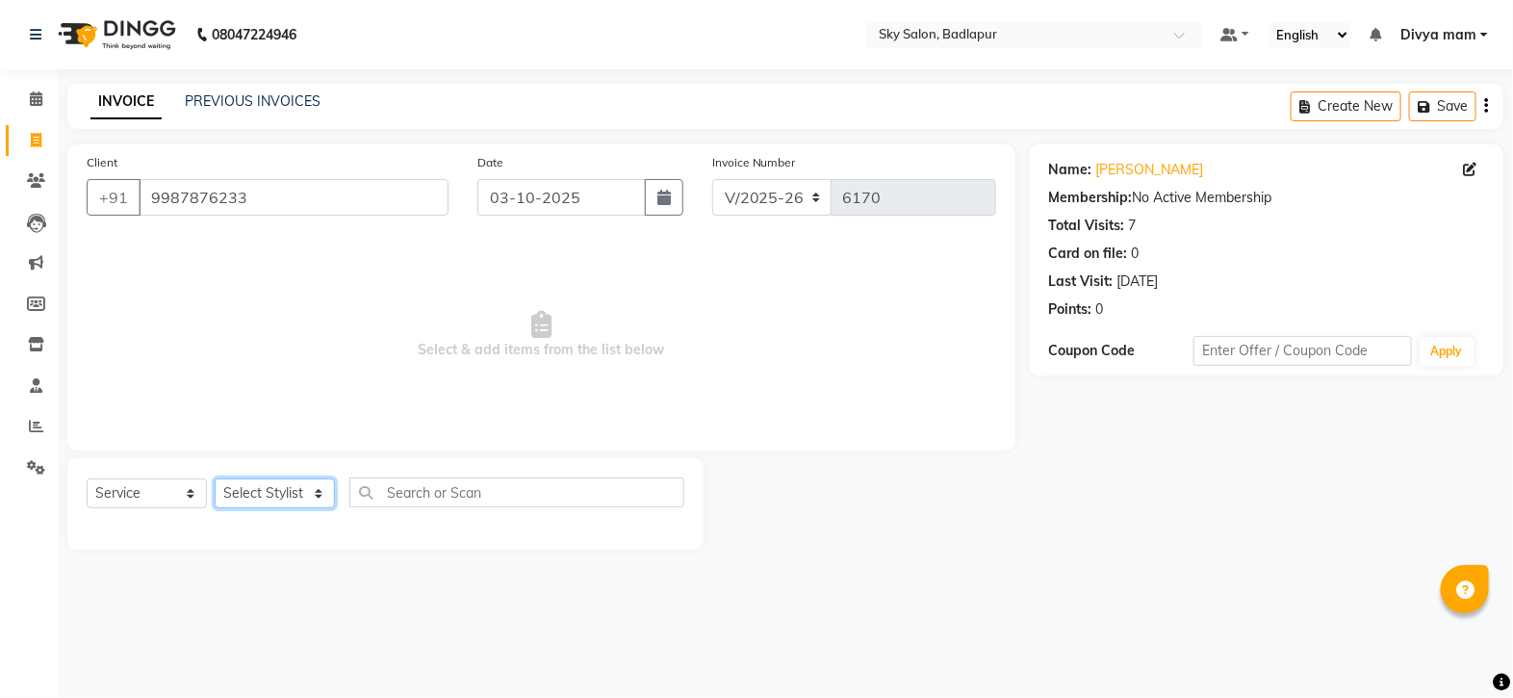
click at [304, 486] on select "Select Stylist [PERSON_NAME] [PERSON_NAME] [PERSON_NAME] [PERSON_NAME] mam [PER…" at bounding box center [275, 493] width 120 height 30
select select "75183"
click at [215, 479] on select "Select Stylist [PERSON_NAME] [PERSON_NAME] [PERSON_NAME] [PERSON_NAME] mam [PER…" at bounding box center [275, 493] width 120 height 30
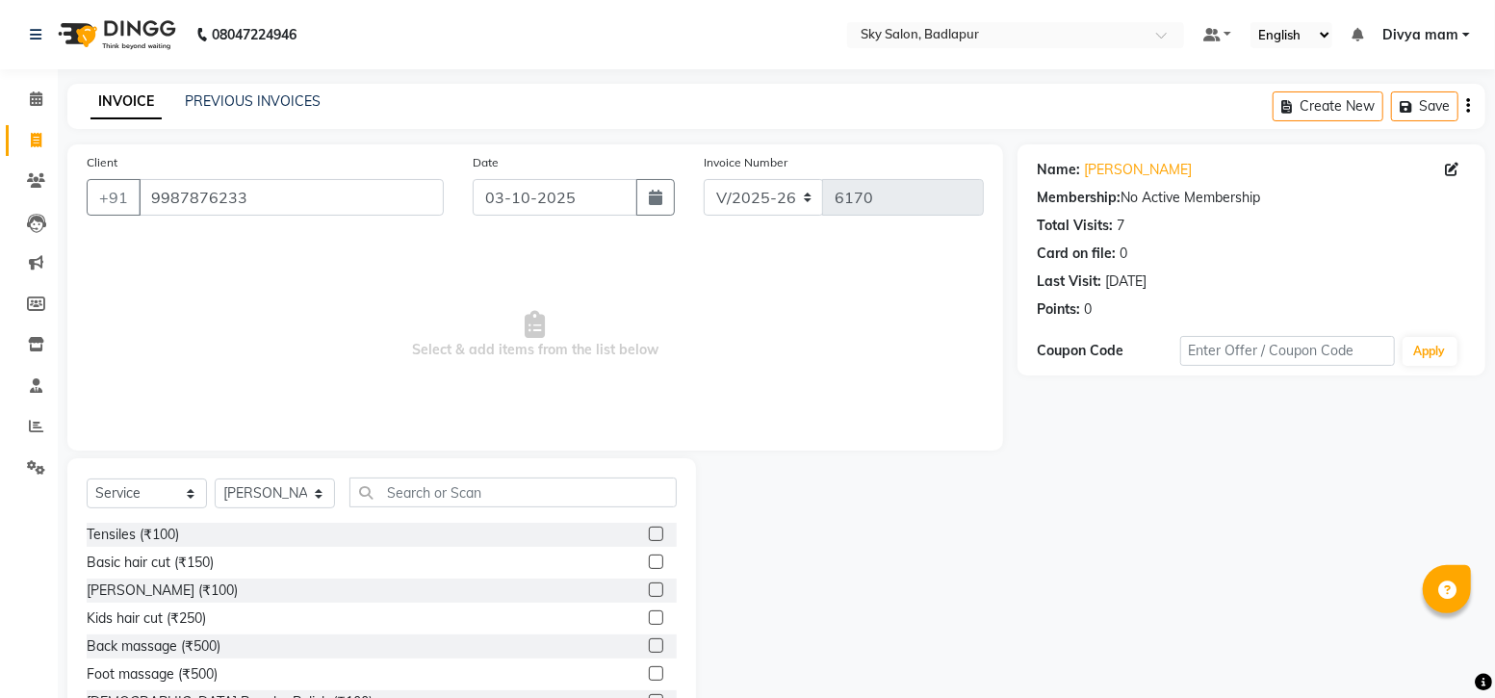
click at [649, 566] on div at bounding box center [655, 564] width 13 height 20
click at [649, 567] on label at bounding box center [656, 561] width 14 height 14
click at [649, 567] on input "checkbox" at bounding box center [655, 562] width 13 height 13
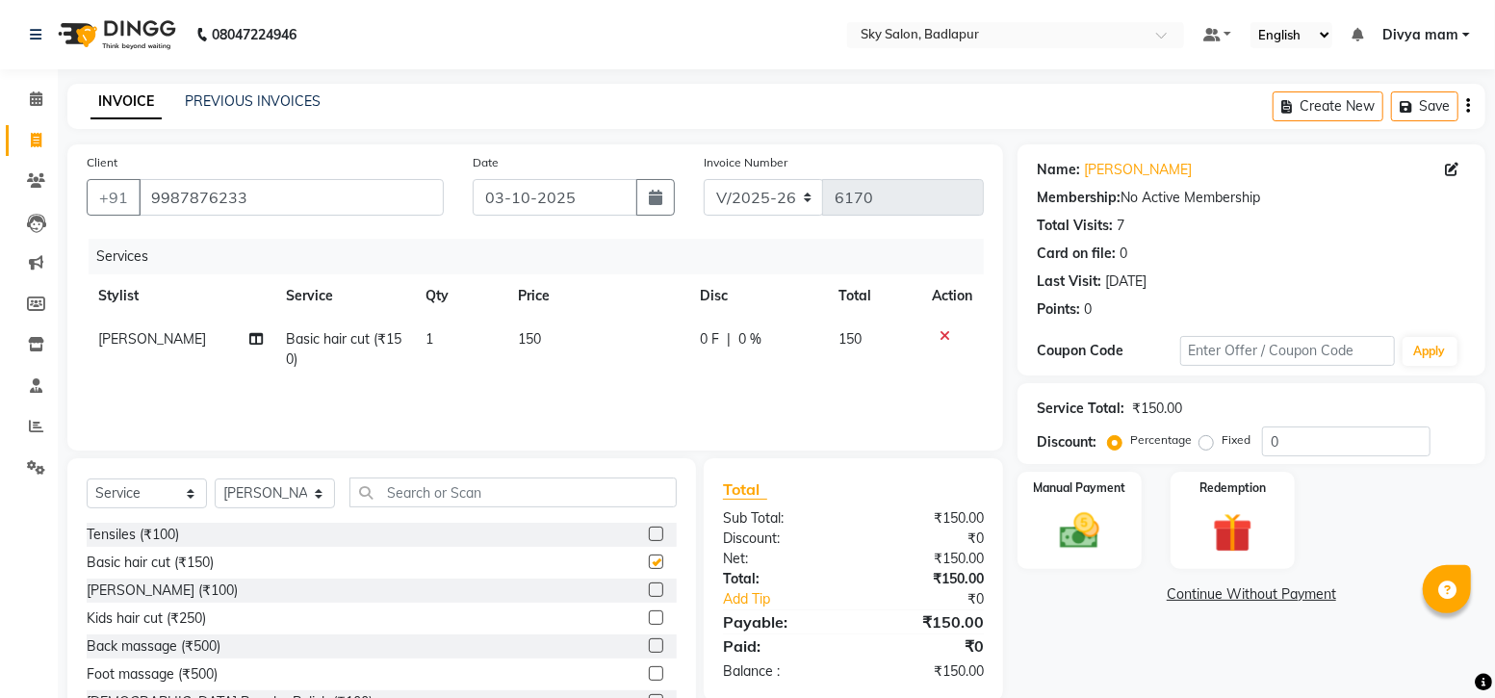
checkbox input "false"
click at [649, 590] on label at bounding box center [656, 589] width 14 height 14
click at [649, 590] on input "checkbox" at bounding box center [655, 590] width 13 height 13
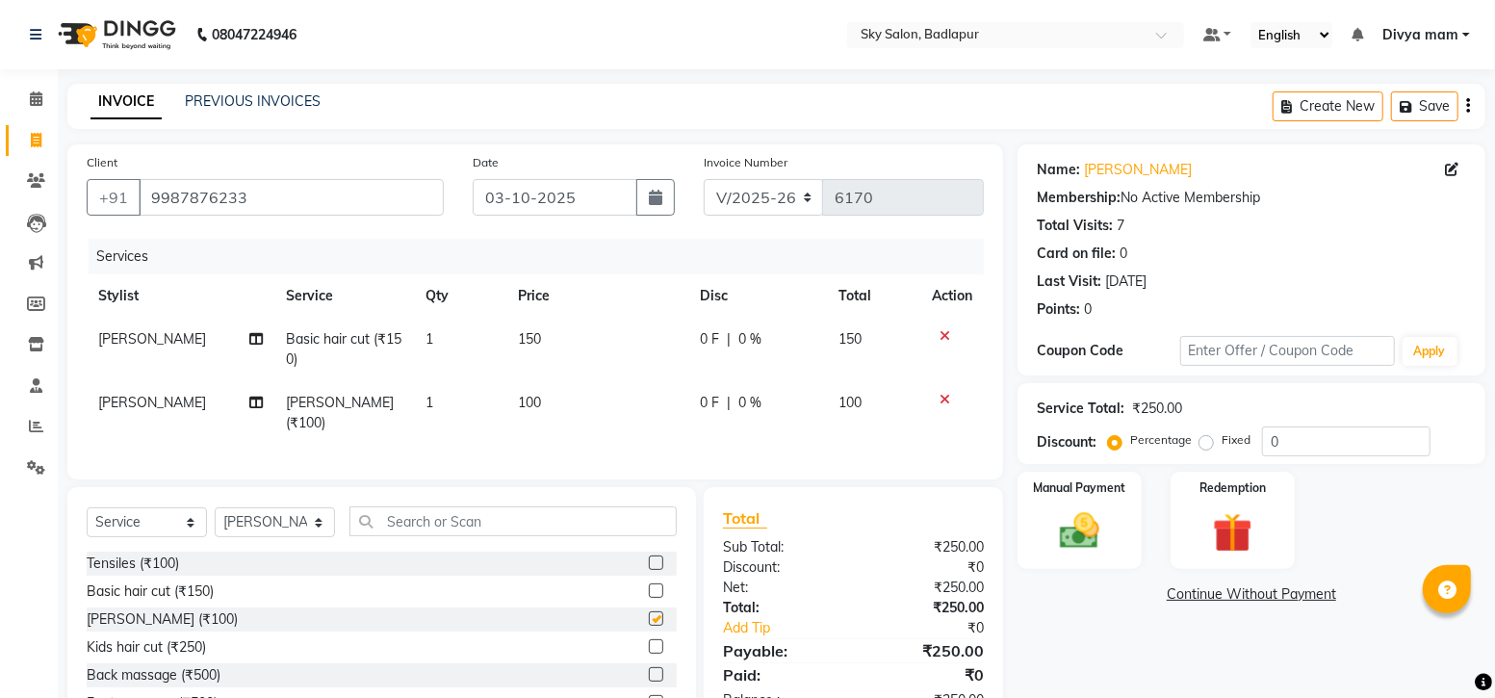
checkbox input "false"
click at [321, 522] on select "Select Stylist [PERSON_NAME] [PERSON_NAME] [PERSON_NAME] [PERSON_NAME] mam [PER…" at bounding box center [275, 522] width 120 height 30
select select "60172"
click at [215, 507] on select "Select Stylist [PERSON_NAME] [PERSON_NAME] [PERSON_NAME] [PERSON_NAME] mam [PER…" at bounding box center [275, 522] width 120 height 30
click at [440, 515] on input "text" at bounding box center [512, 521] width 327 height 30
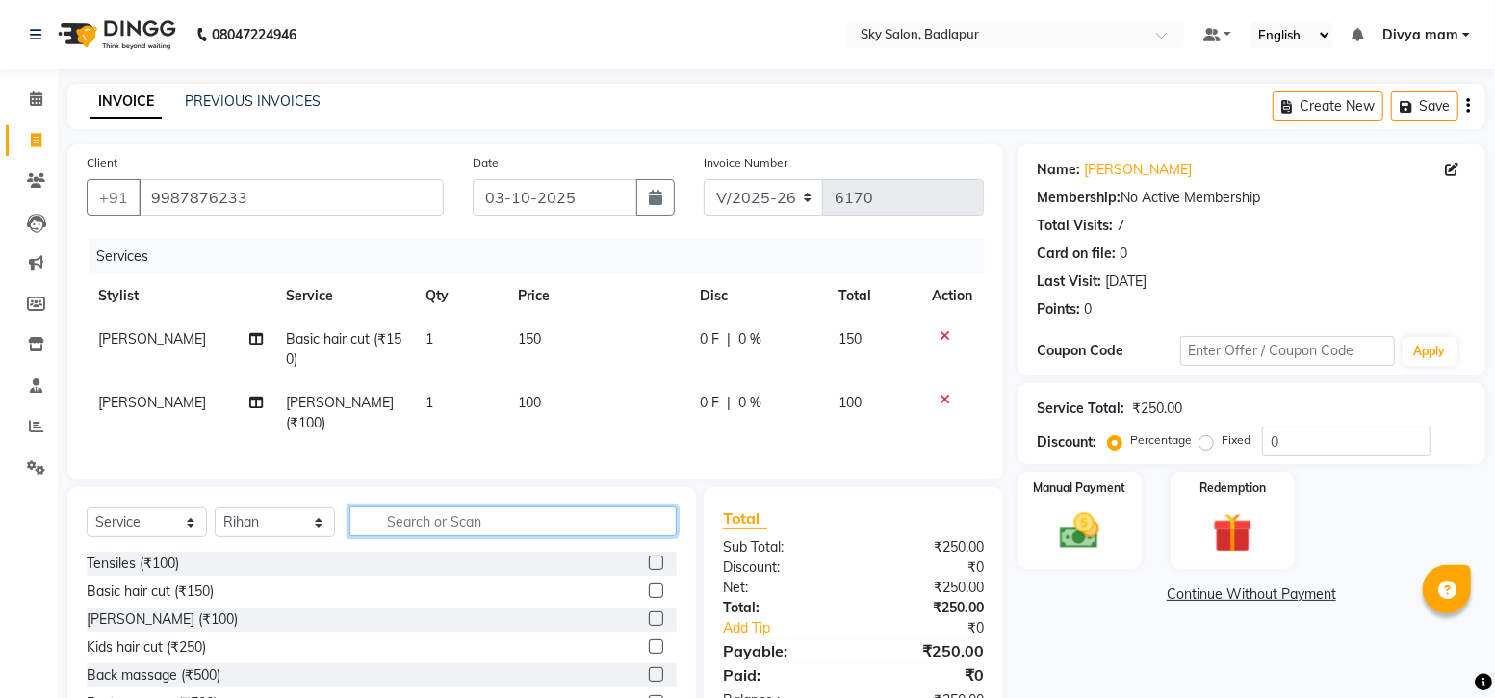
click at [627, 509] on input "text" at bounding box center [512, 521] width 327 height 30
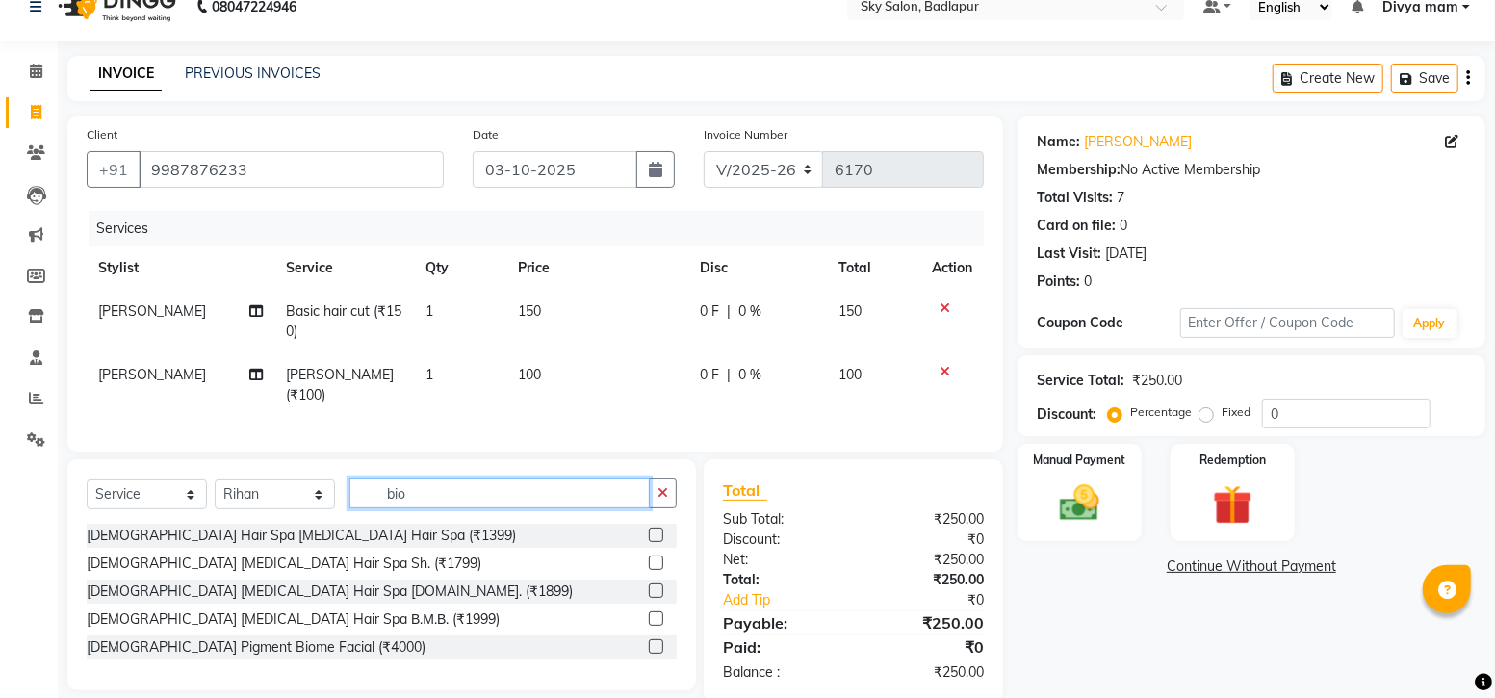
scroll to position [59, 0]
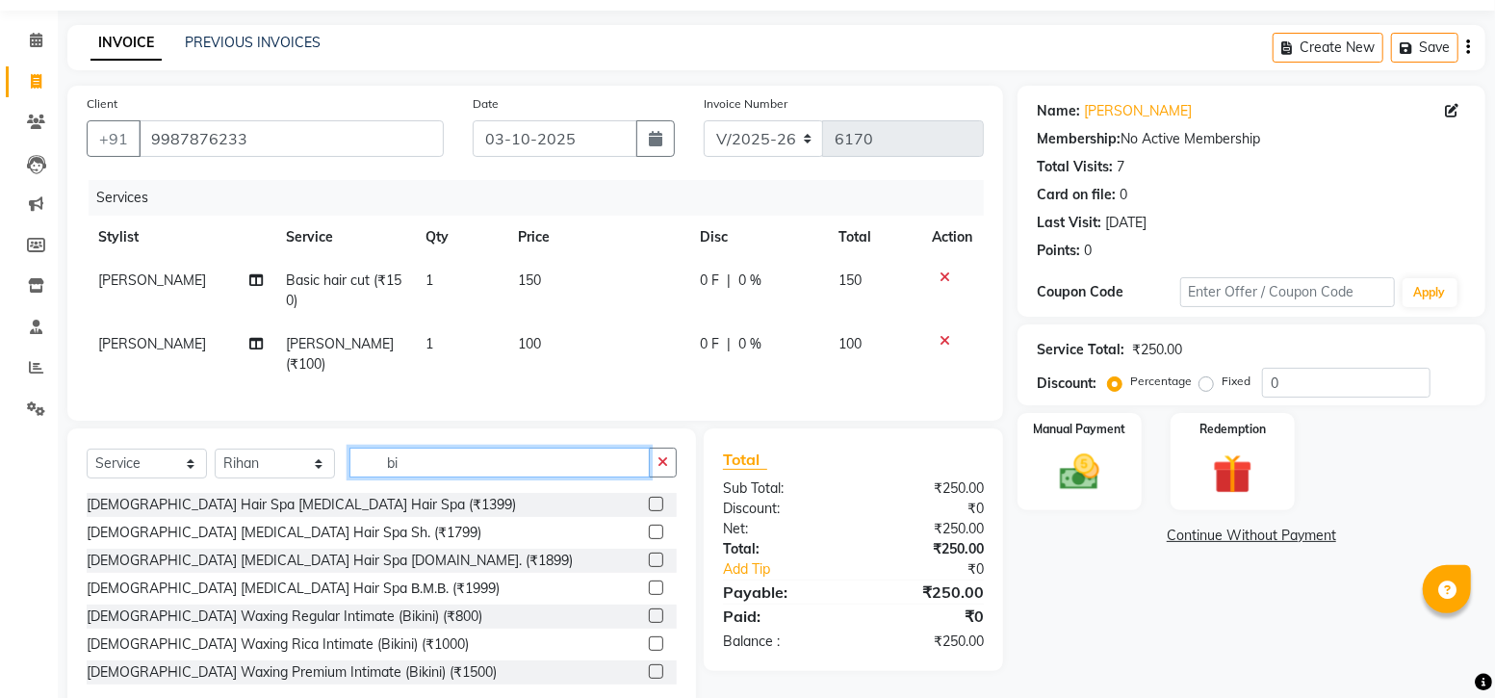
type input "b"
type input "f"
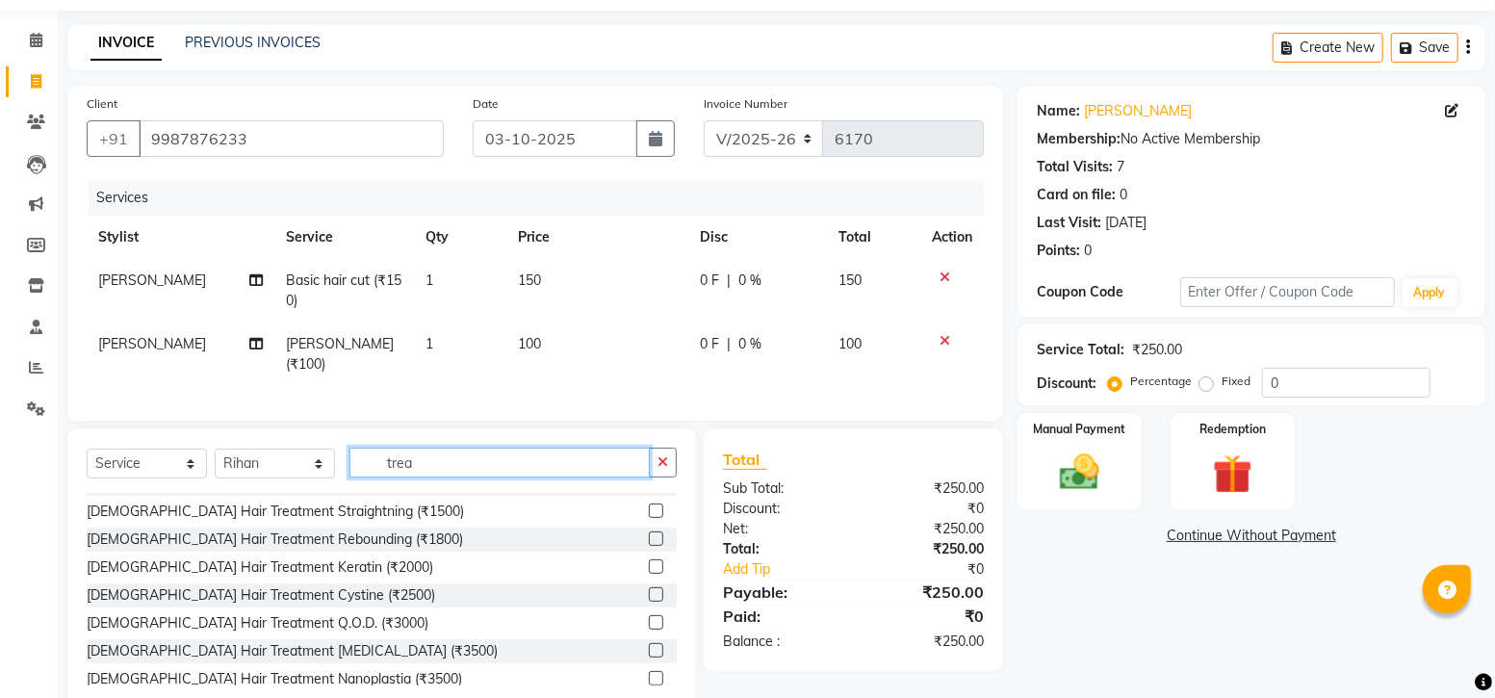
scroll to position [81, 0]
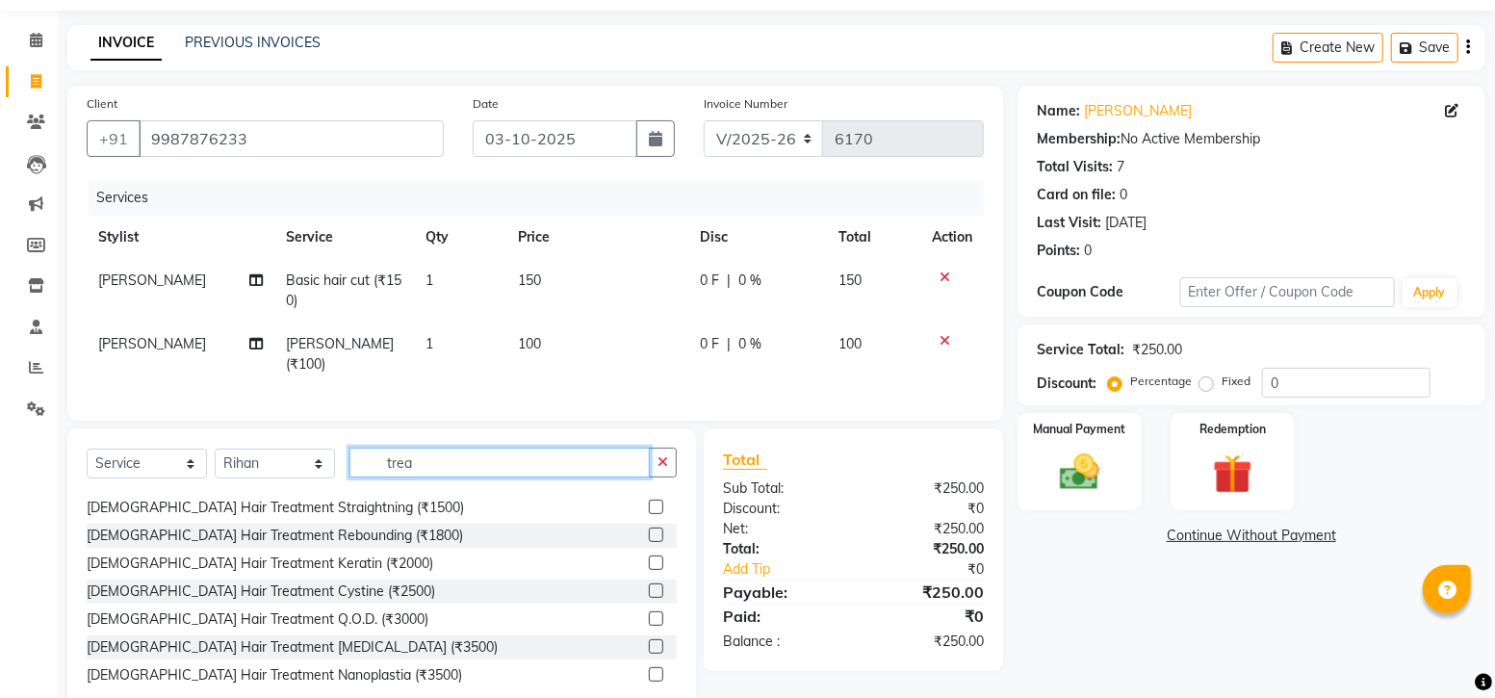
type input "trea"
click at [649, 589] on label at bounding box center [656, 590] width 14 height 14
click at [649, 589] on input "checkbox" at bounding box center [655, 591] width 13 height 13
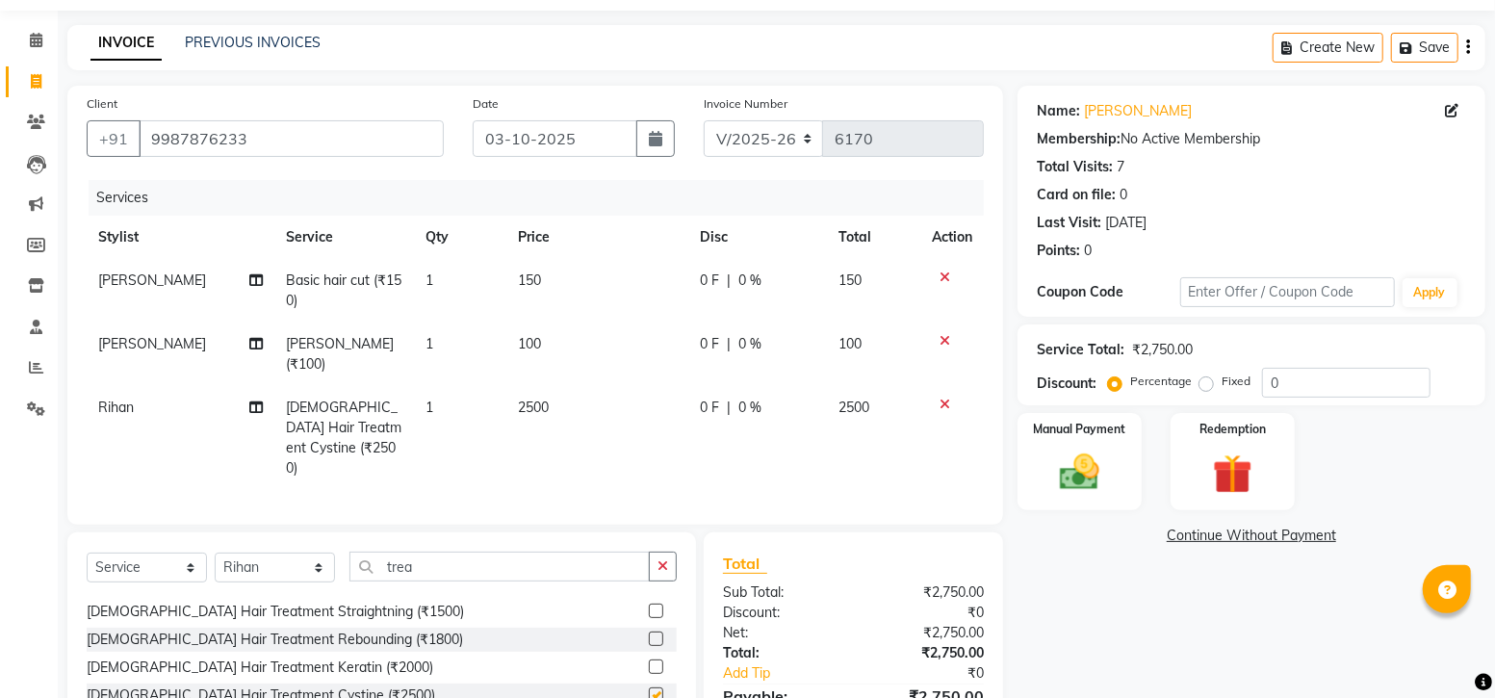
checkbox input "false"
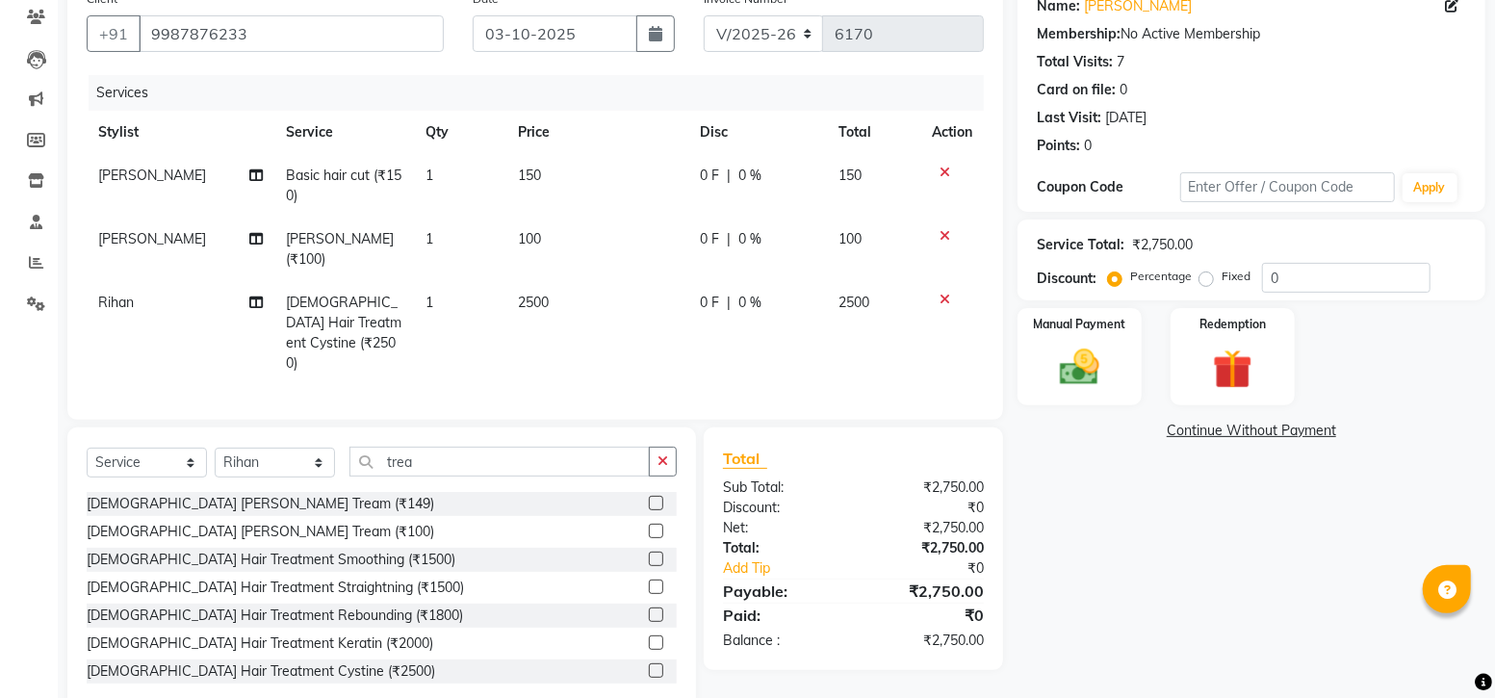
scroll to position [0, 0]
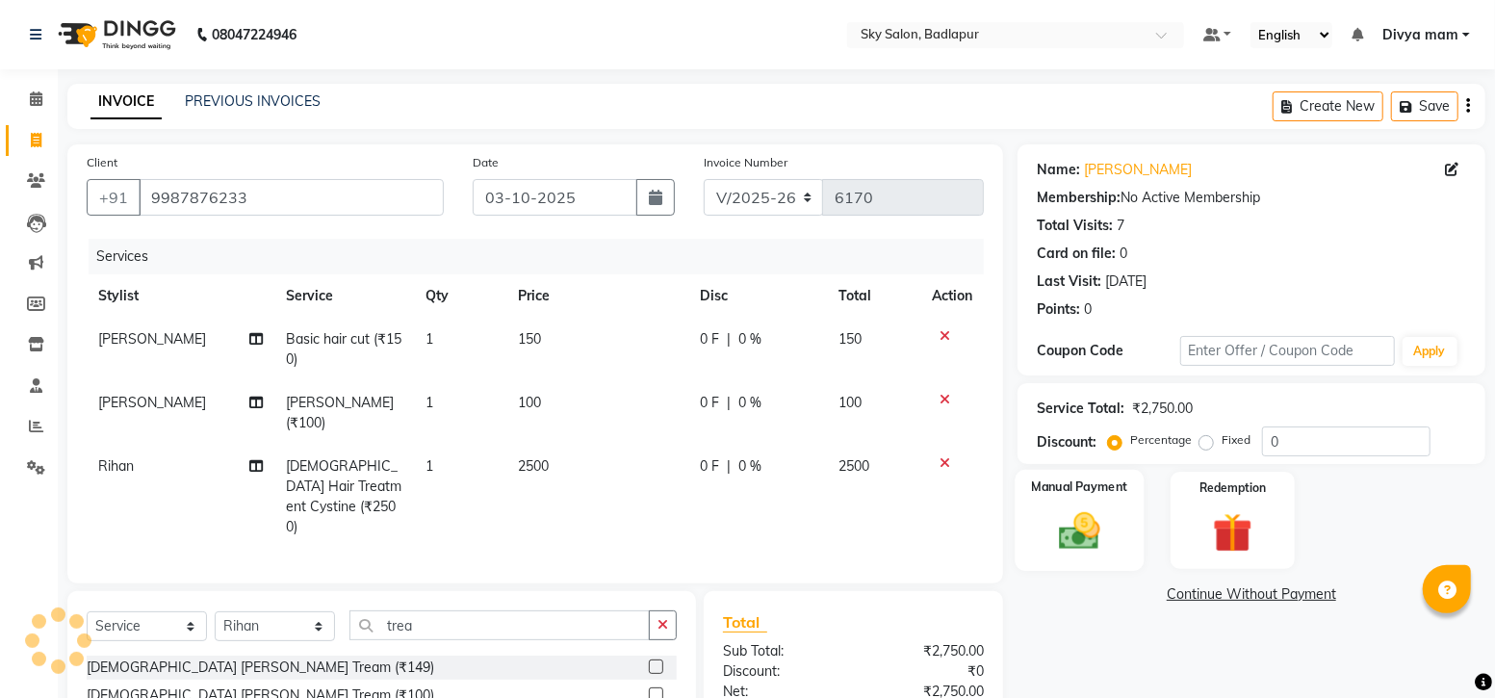
click at [1081, 535] on img at bounding box center [1079, 530] width 66 height 47
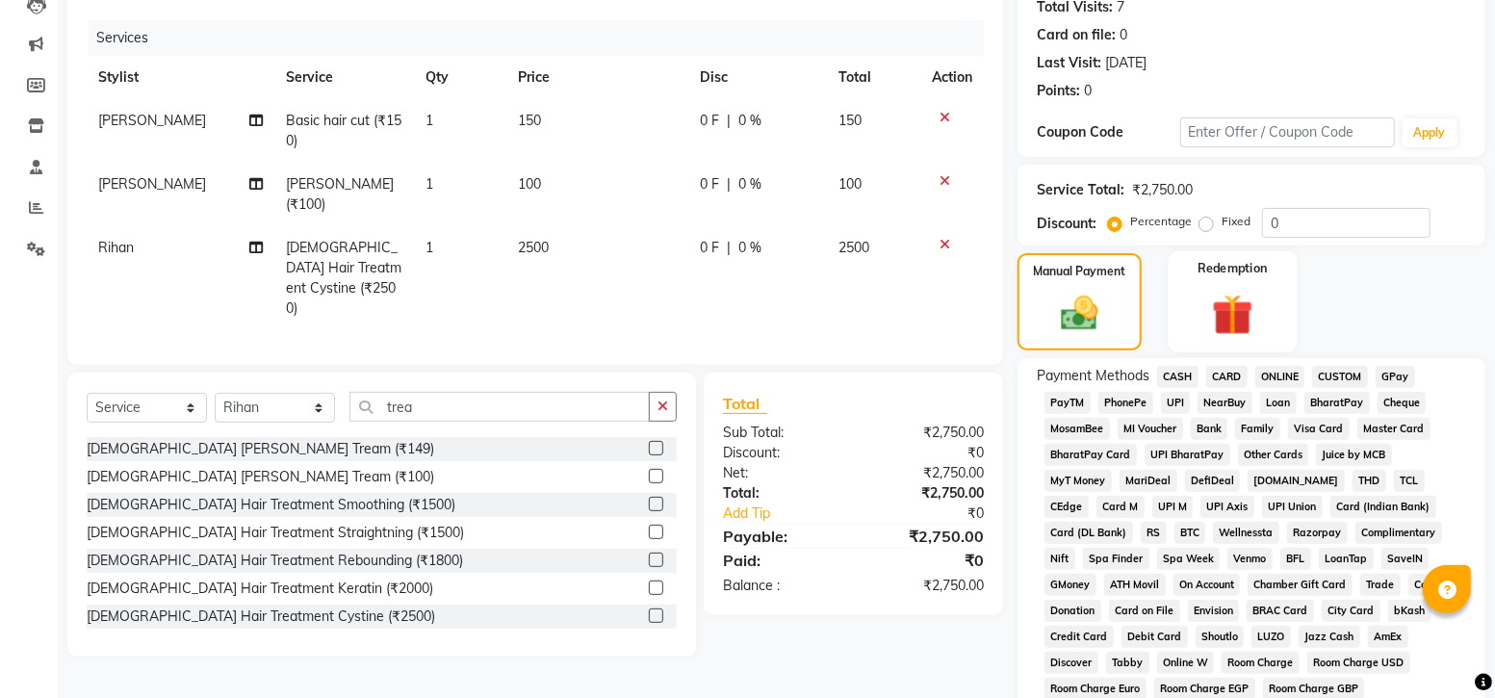
scroll to position [220, 0]
click at [1394, 380] on span "GPay" at bounding box center [1395, 375] width 39 height 22
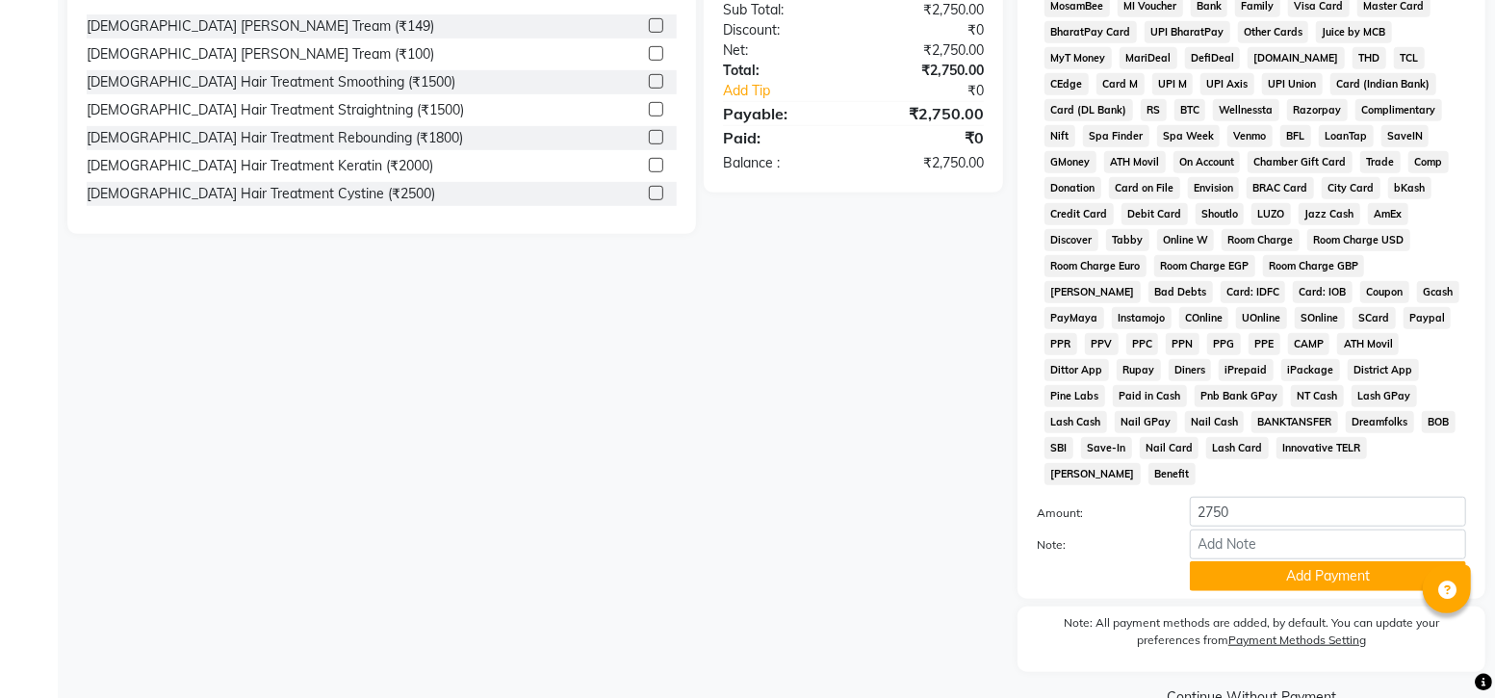
scroll to position [664, 0]
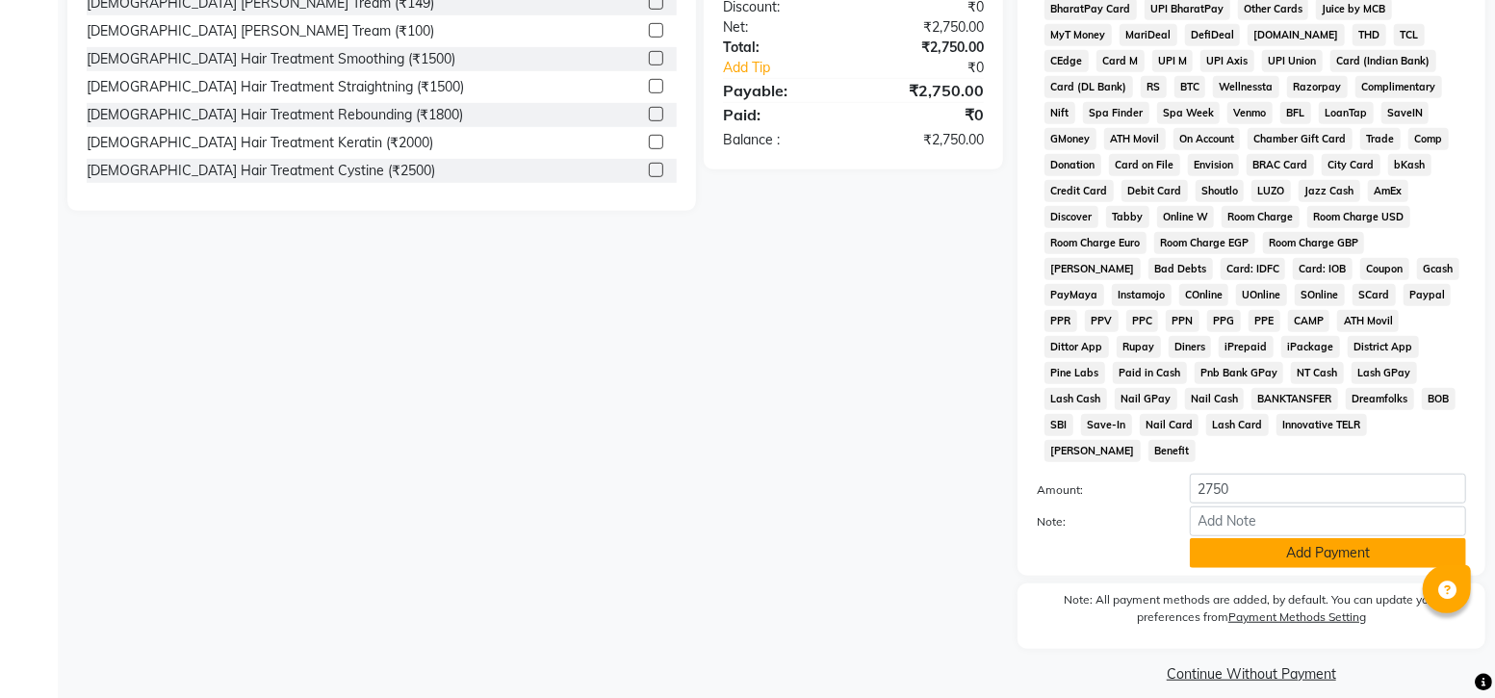
click at [1297, 538] on button "Add Payment" at bounding box center [1328, 553] width 276 height 30
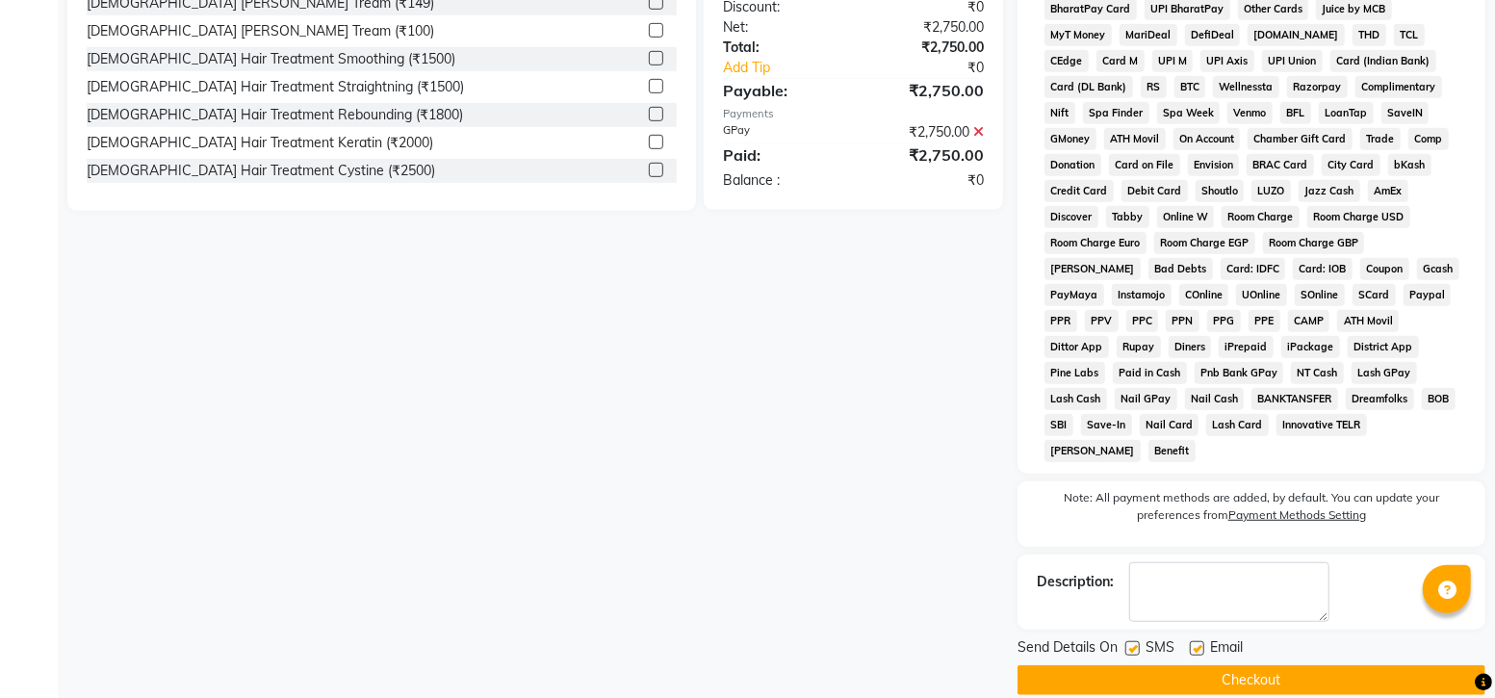
click at [1160, 637] on span "SMS" at bounding box center [1159, 649] width 29 height 24
click at [1132, 601] on div "Description:" at bounding box center [1251, 591] width 468 height 75
click at [1136, 641] on label at bounding box center [1132, 648] width 14 height 14
click at [1136, 643] on input "checkbox" at bounding box center [1131, 649] width 13 height 13
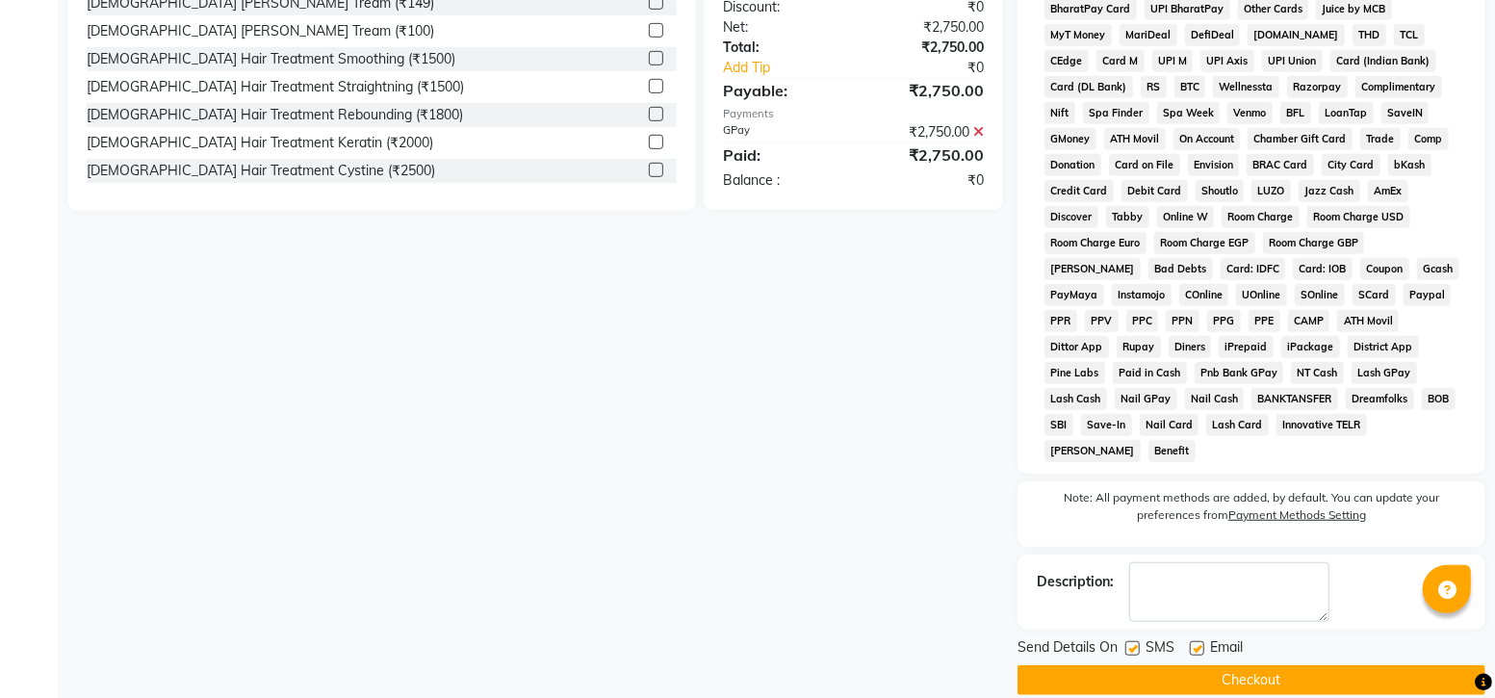
checkbox input "false"
click at [1178, 665] on button "Checkout" at bounding box center [1251, 680] width 468 height 30
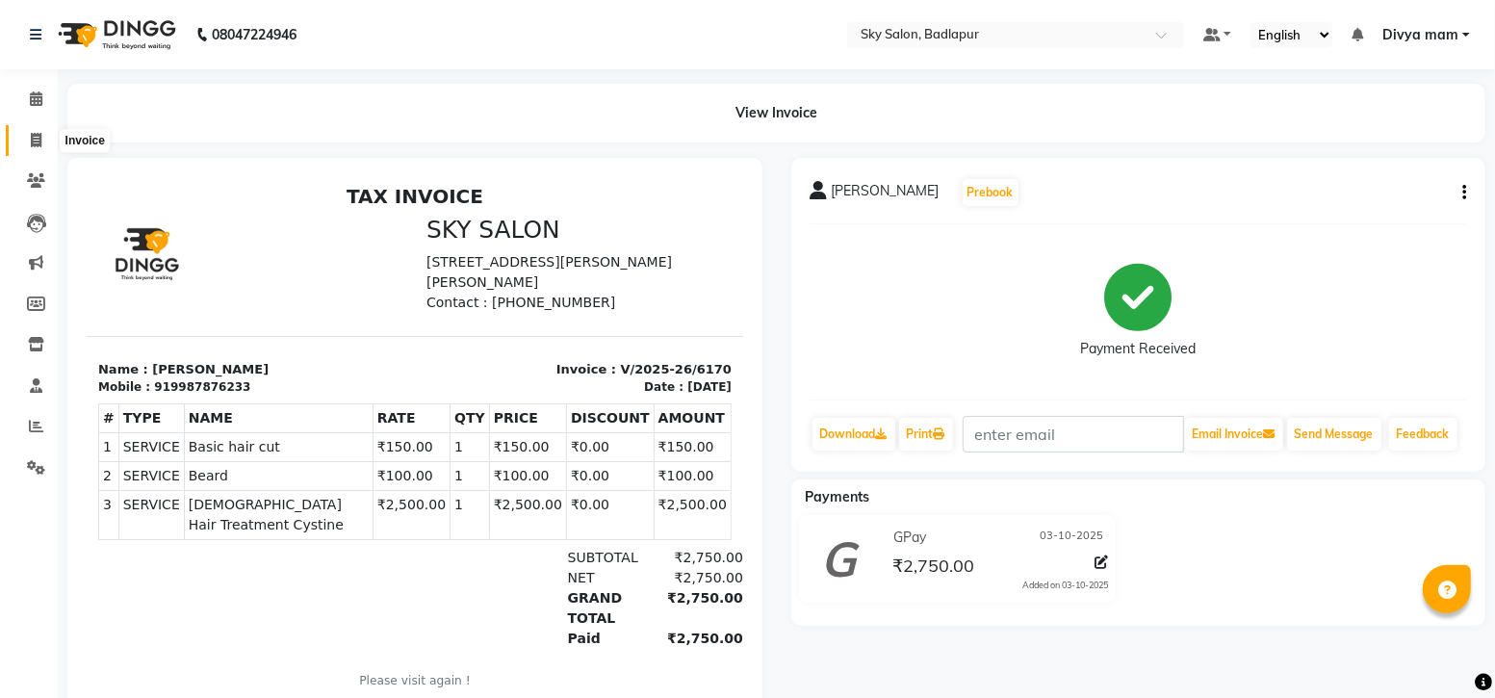
click at [31, 142] on icon at bounding box center [36, 140] width 11 height 14
select select "service"
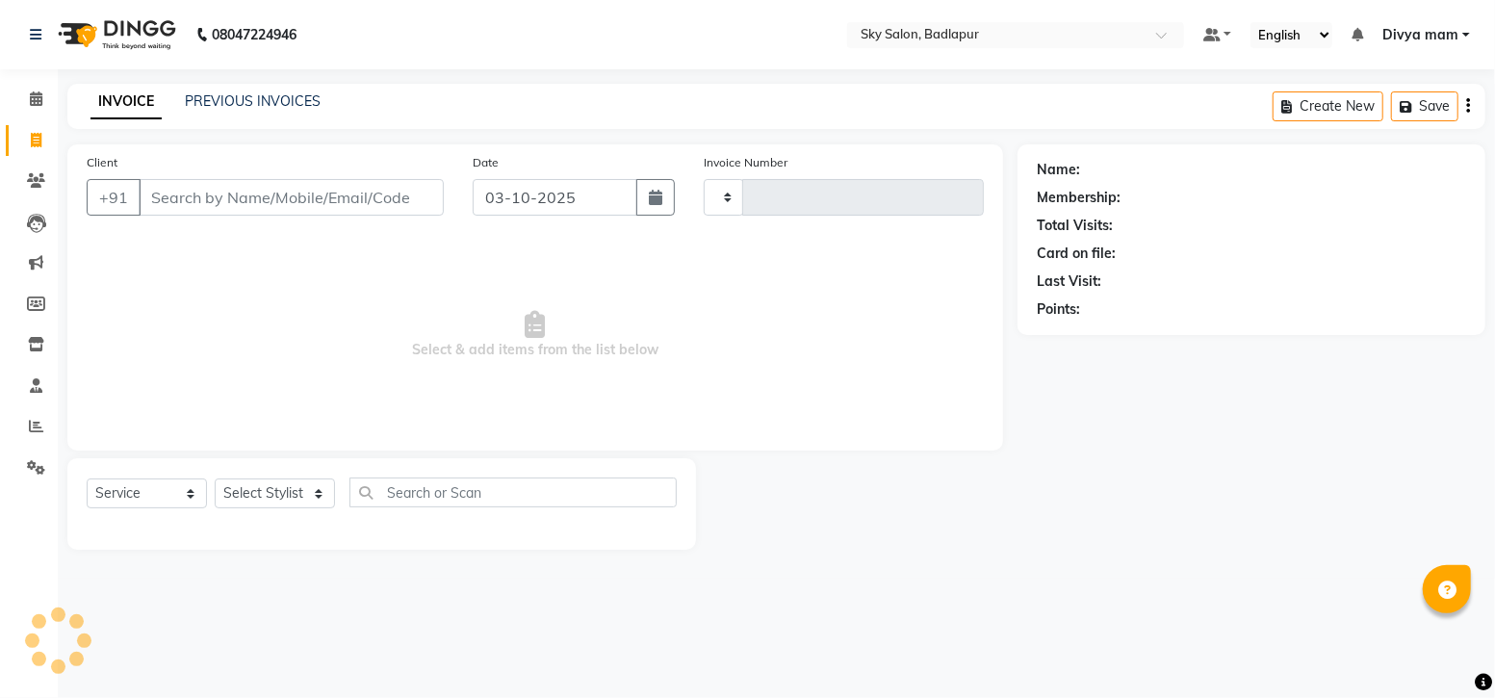
type input "6171"
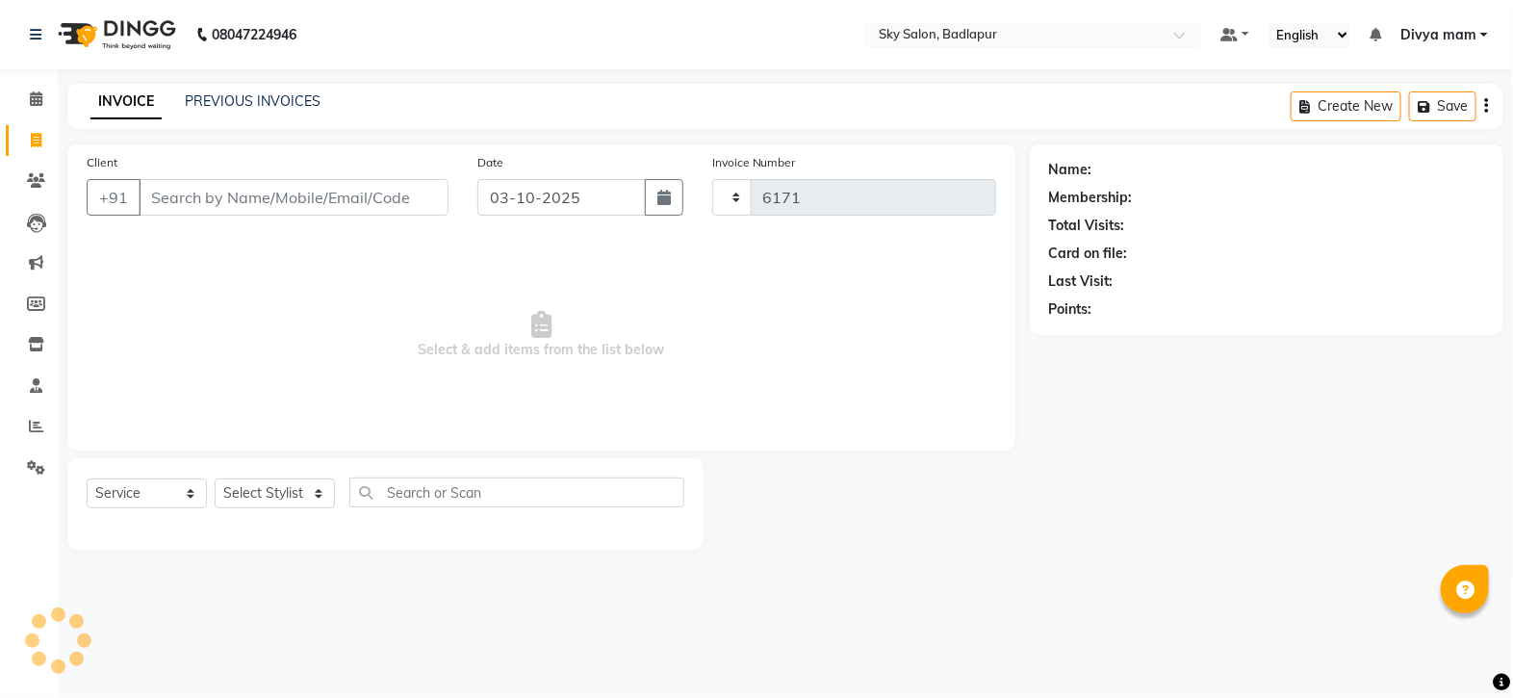
select select "6927"
click at [32, 98] on icon at bounding box center [36, 98] width 13 height 14
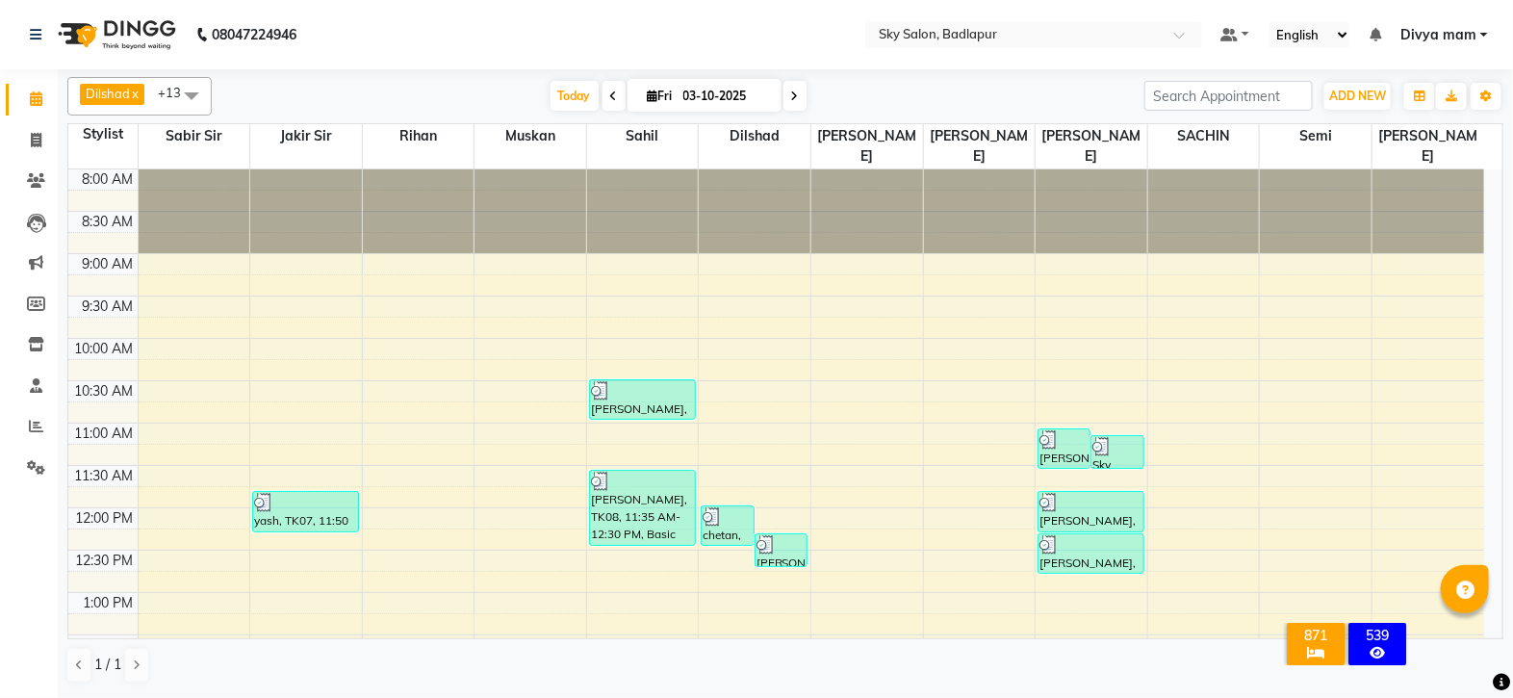
click at [791, 94] on icon at bounding box center [795, 96] width 8 height 12
type input "04-10-2025"
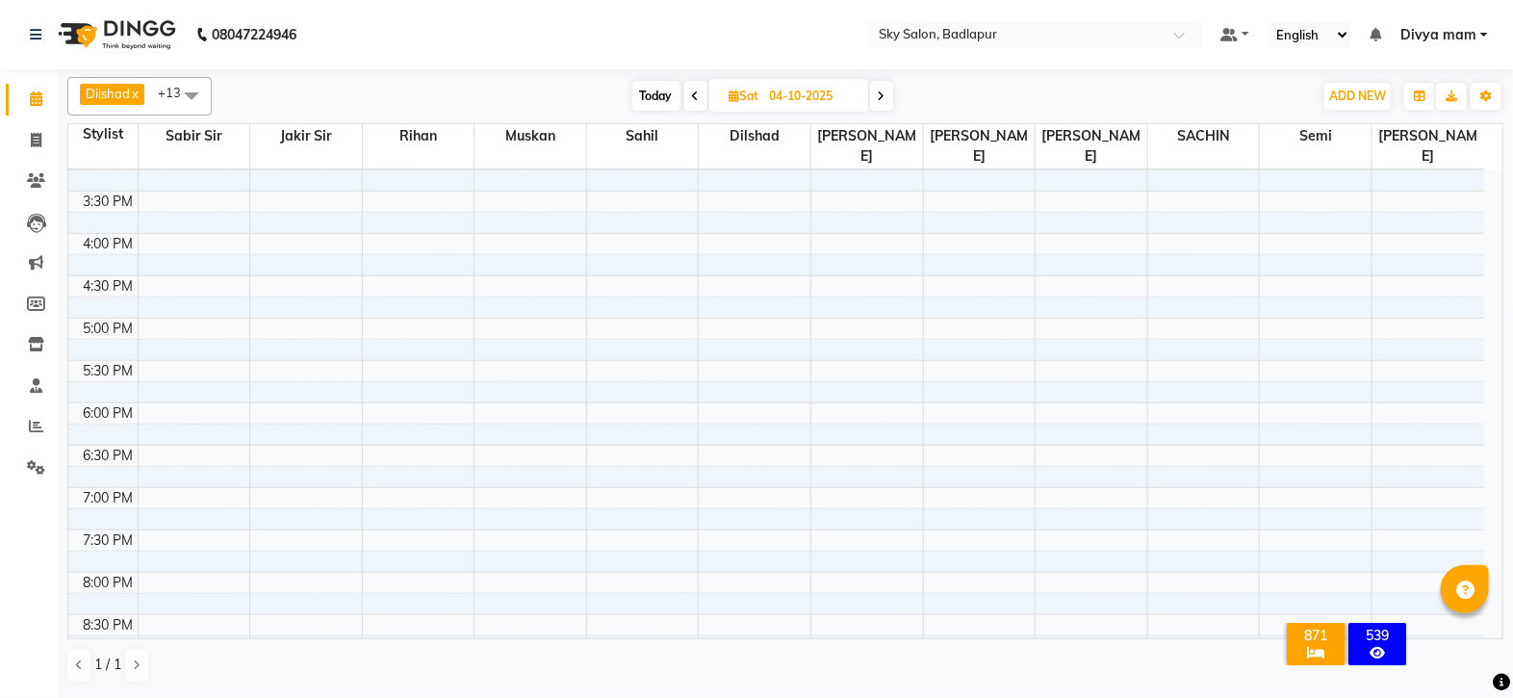
scroll to position [733, 0]
click at [183, 355] on div "8:00 AM 8:30 AM 9:00 AM 9:30 AM 10:00 AM 10:30 AM 11:00 AM 11:30 AM 12:00 PM 12…" at bounding box center [776, 113] width 1416 height 1354
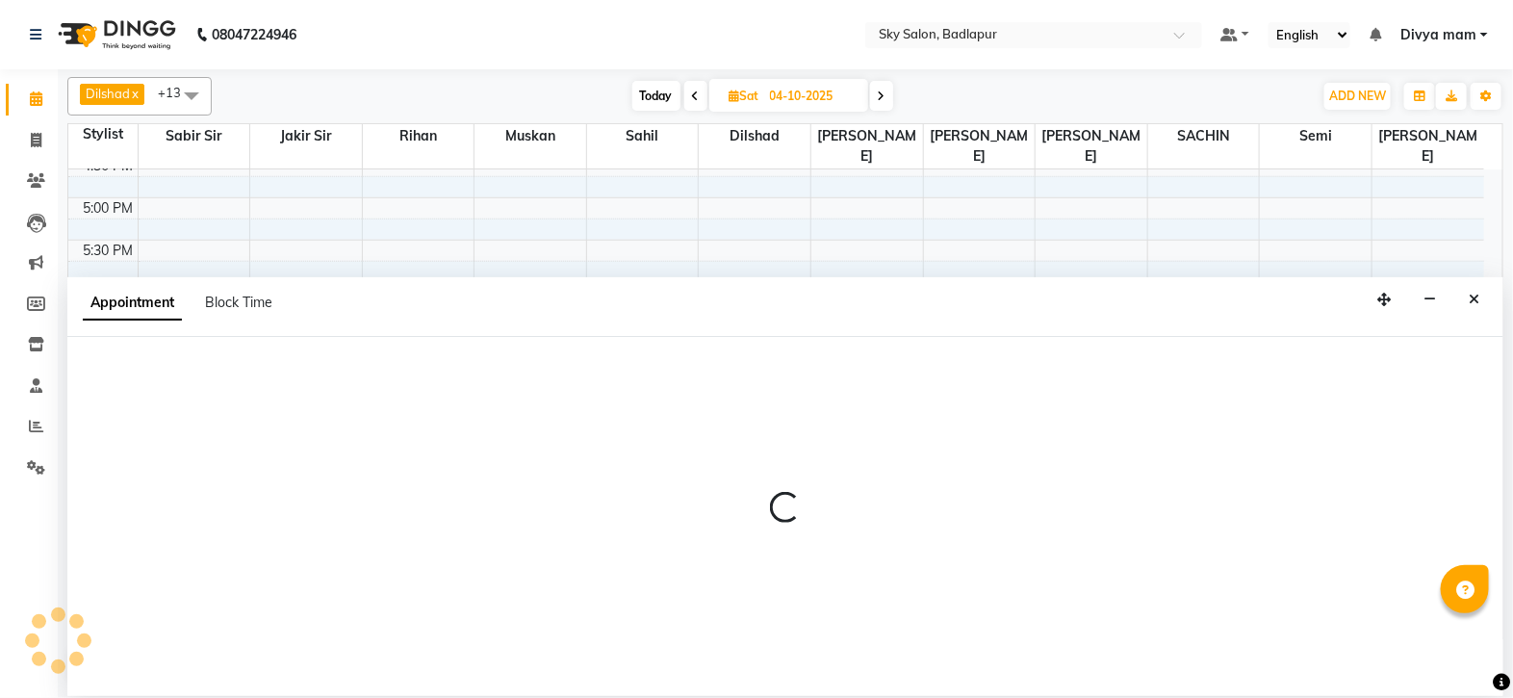
select select "54795"
select select "tentative"
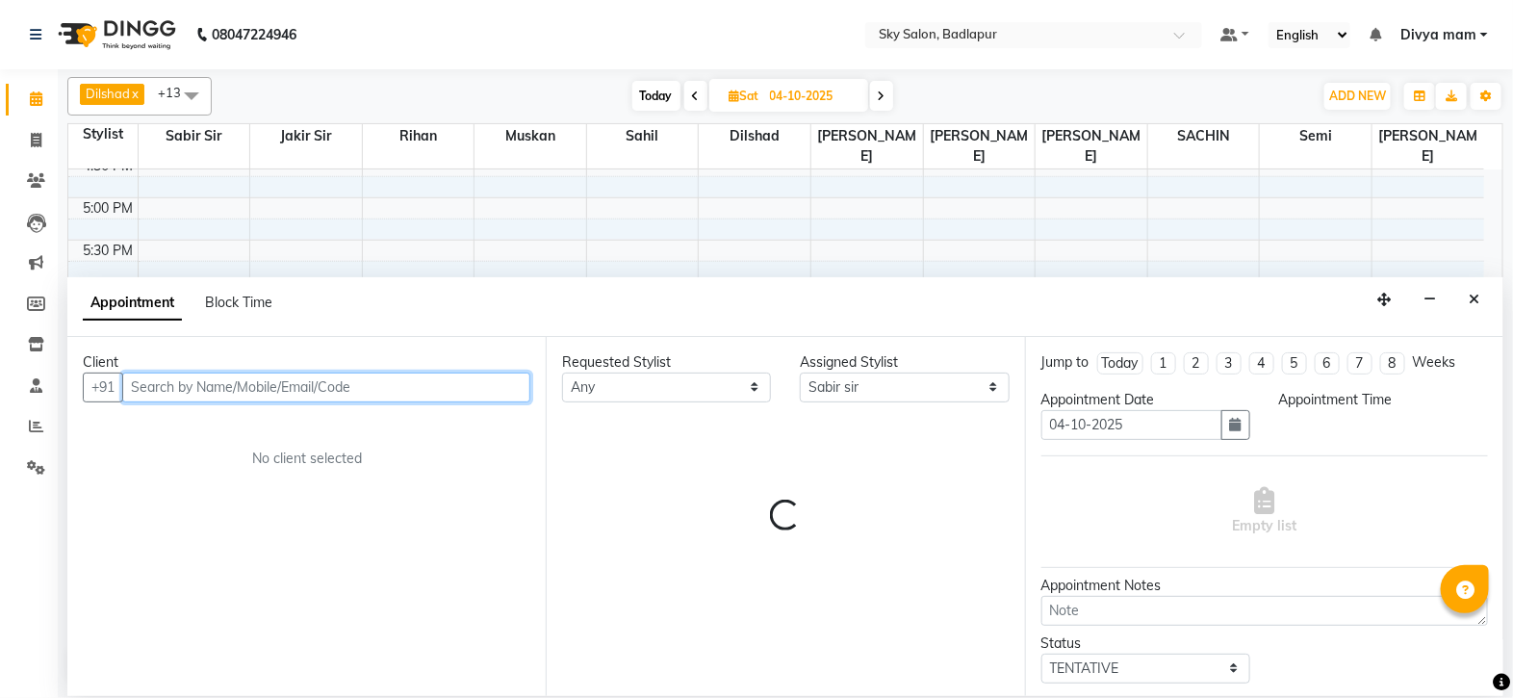
select select "1140"
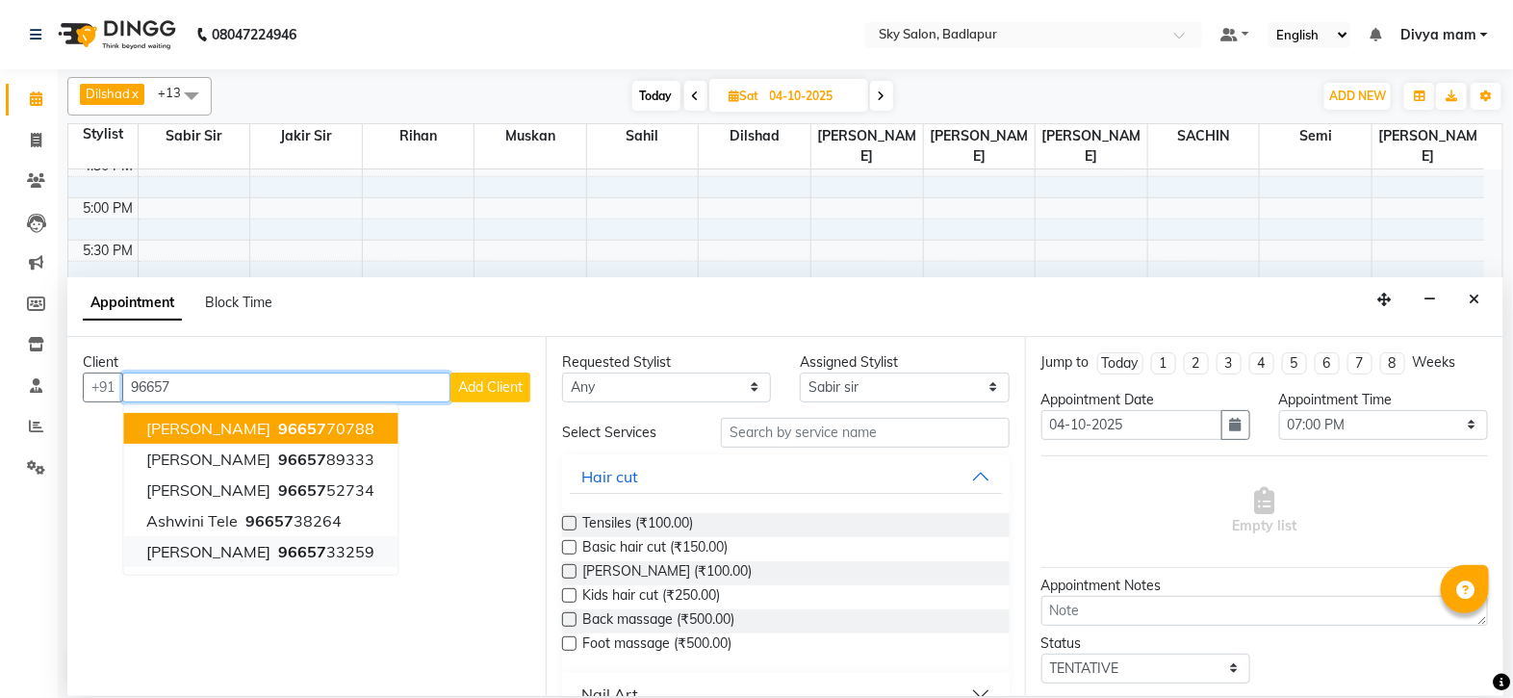
click at [331, 554] on button "Akansha 96657 33259" at bounding box center [261, 551] width 274 height 31
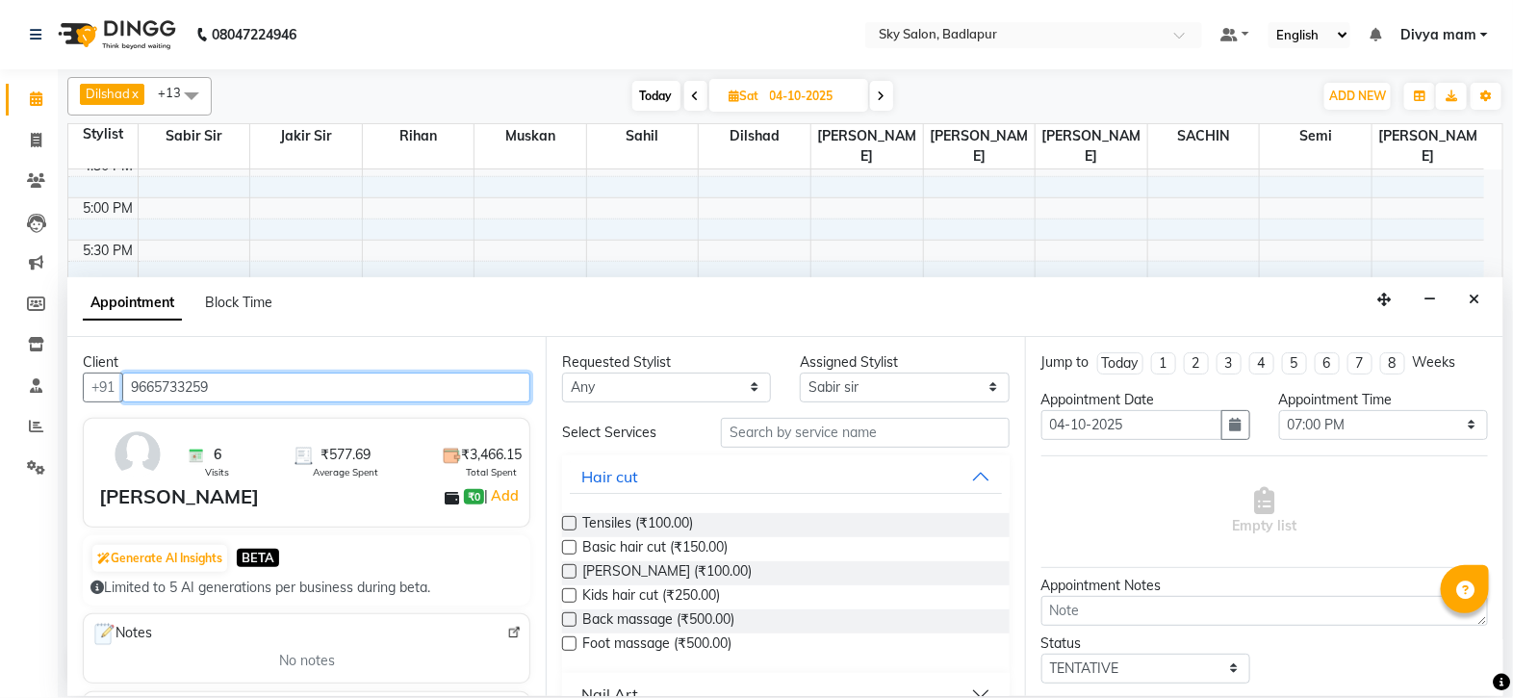
type input "9665733259"
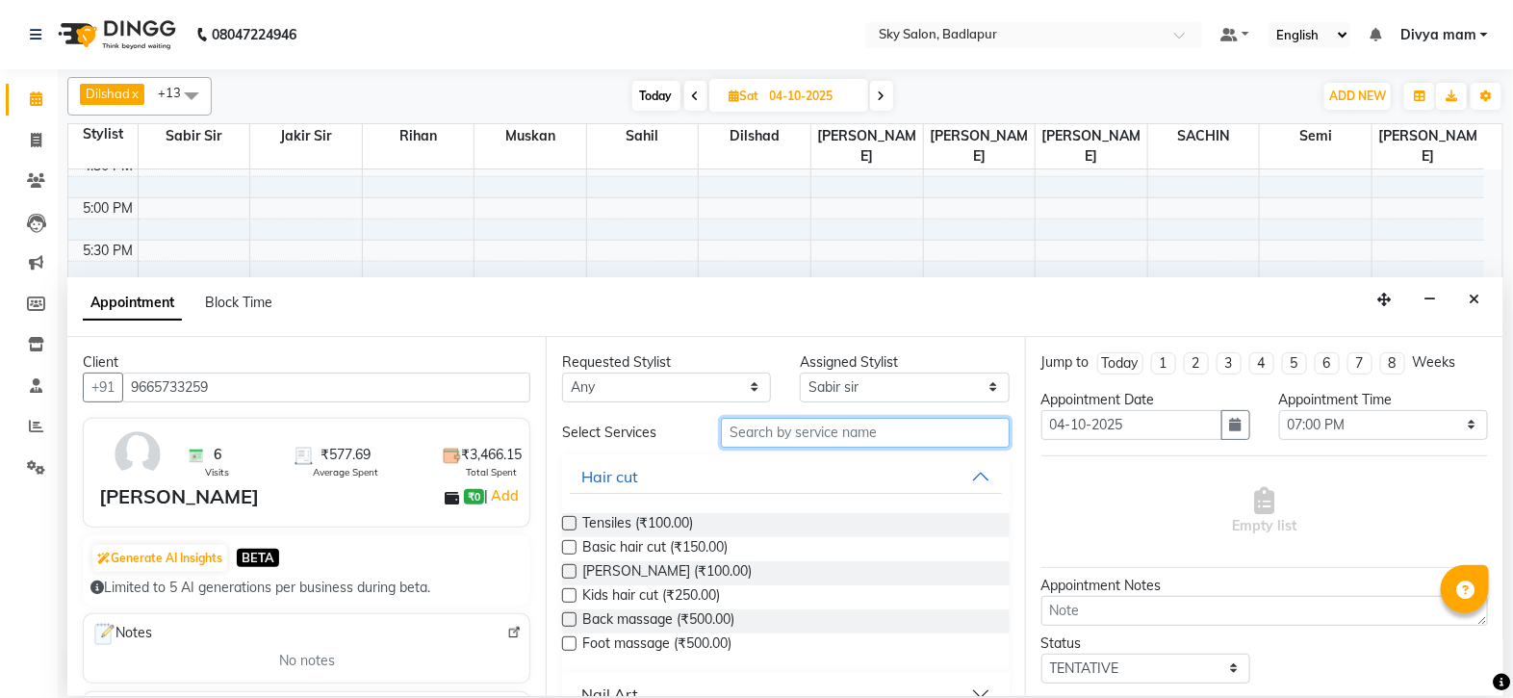
click at [795, 425] on input "text" at bounding box center [865, 433] width 289 height 30
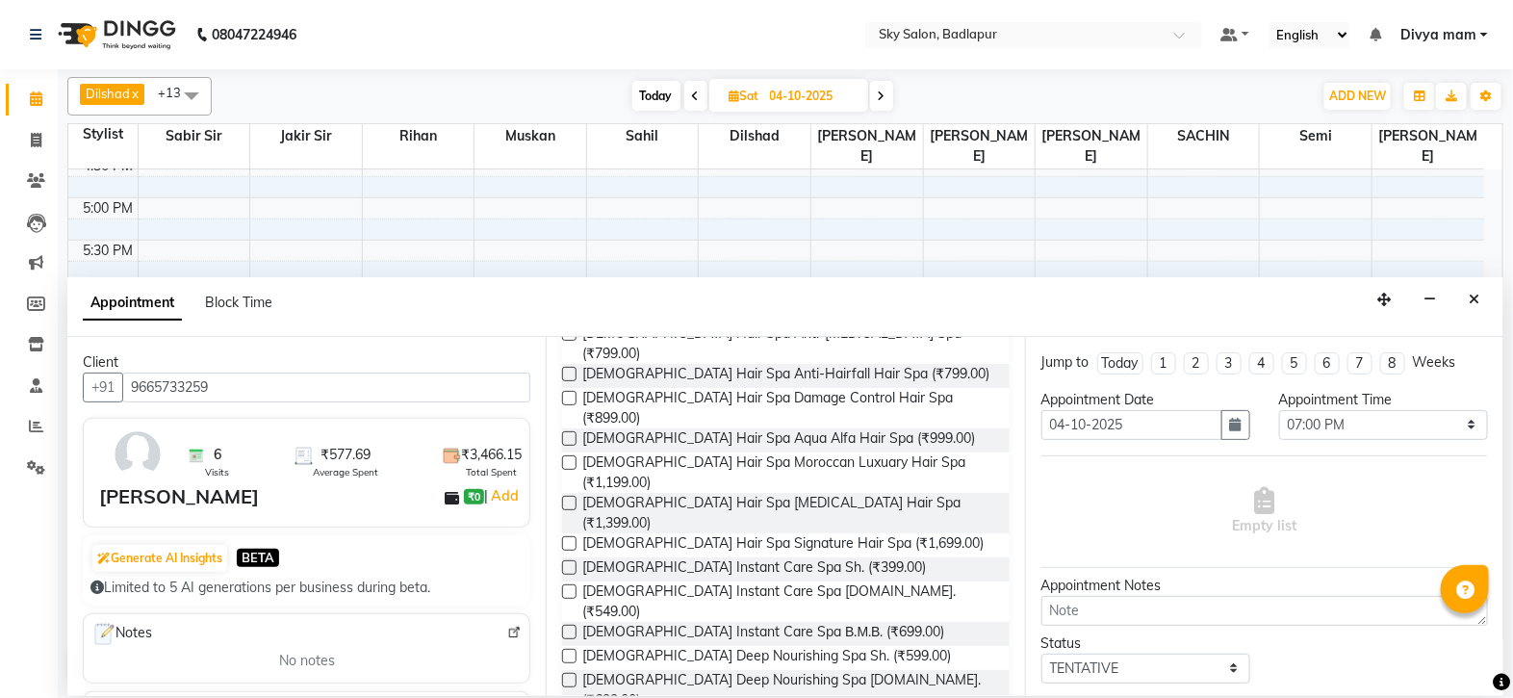
scroll to position [361, 0]
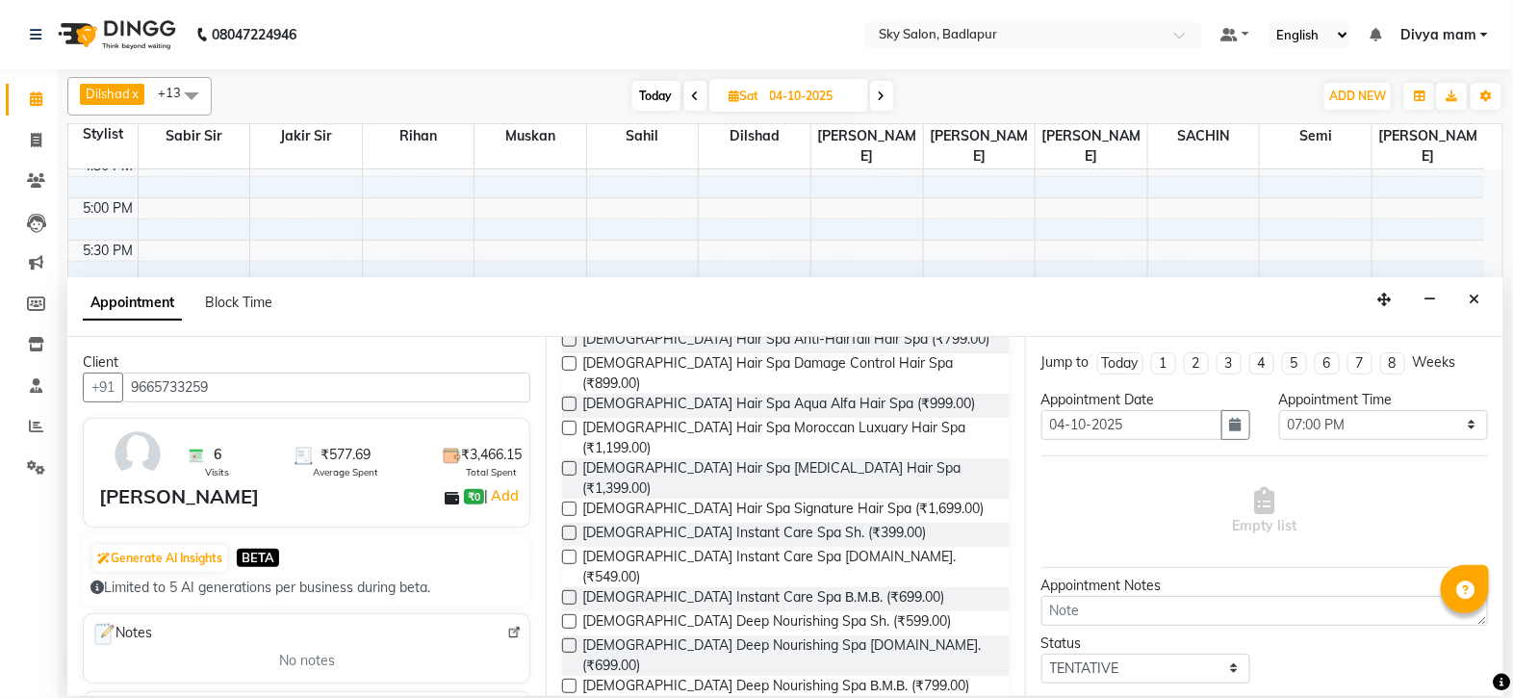
type input "spa"
click at [566, 638] on label at bounding box center [569, 645] width 14 height 14
click at [566, 641] on input "checkbox" at bounding box center [568, 647] width 13 height 13
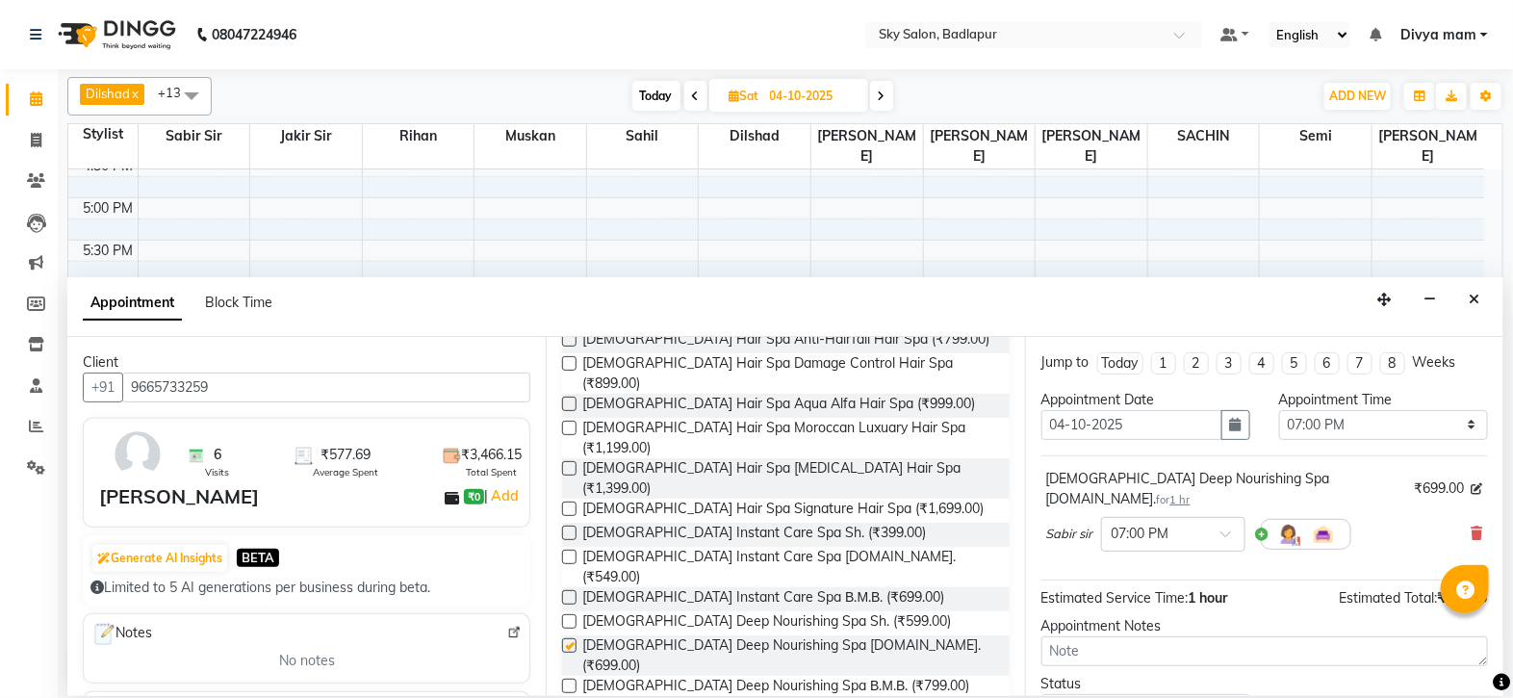
checkbox input "false"
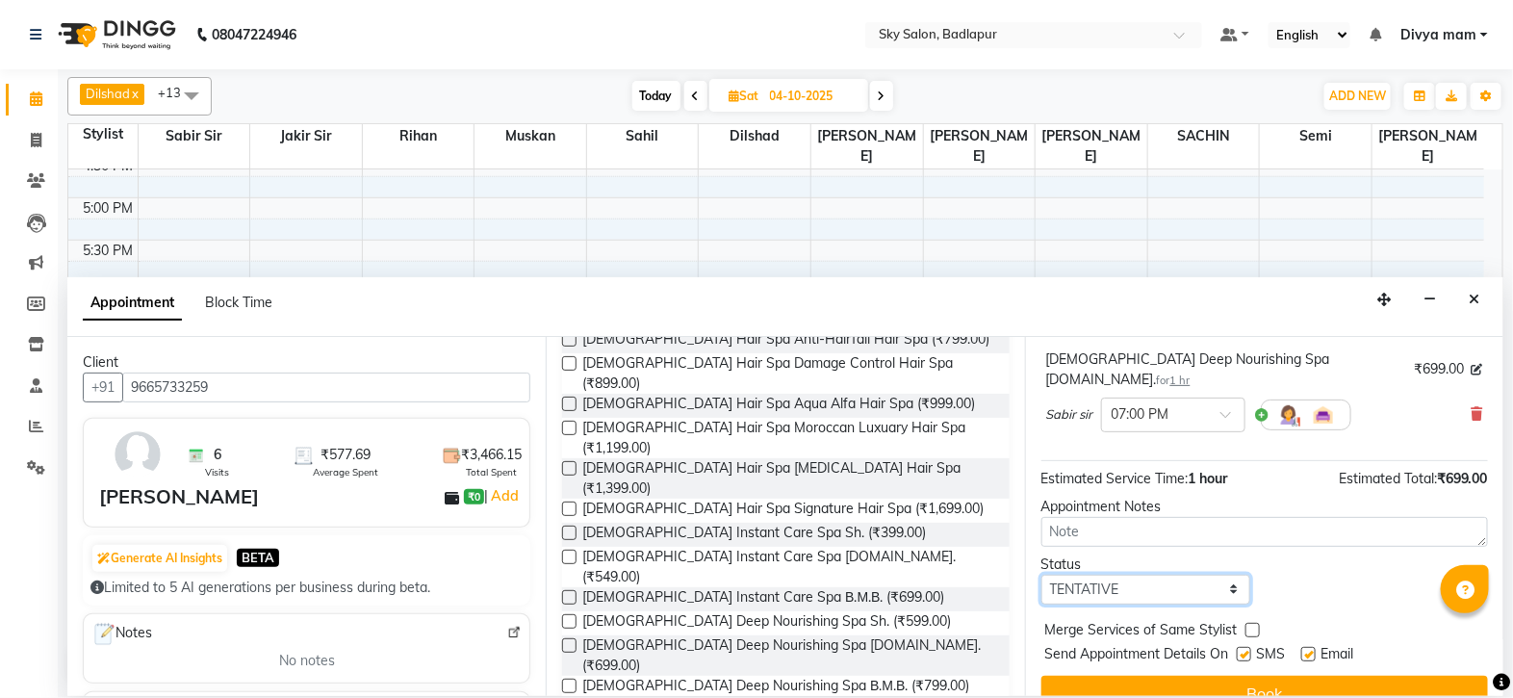
click at [1114, 575] on select "Select TENTATIVE CONFIRM UPCOMING" at bounding box center [1146, 590] width 209 height 30
select select "confirm booking"
click at [1042, 575] on select "Select TENTATIVE CONFIRM UPCOMING" at bounding box center [1146, 590] width 209 height 30
click at [1208, 676] on button "Book" at bounding box center [1265, 693] width 447 height 35
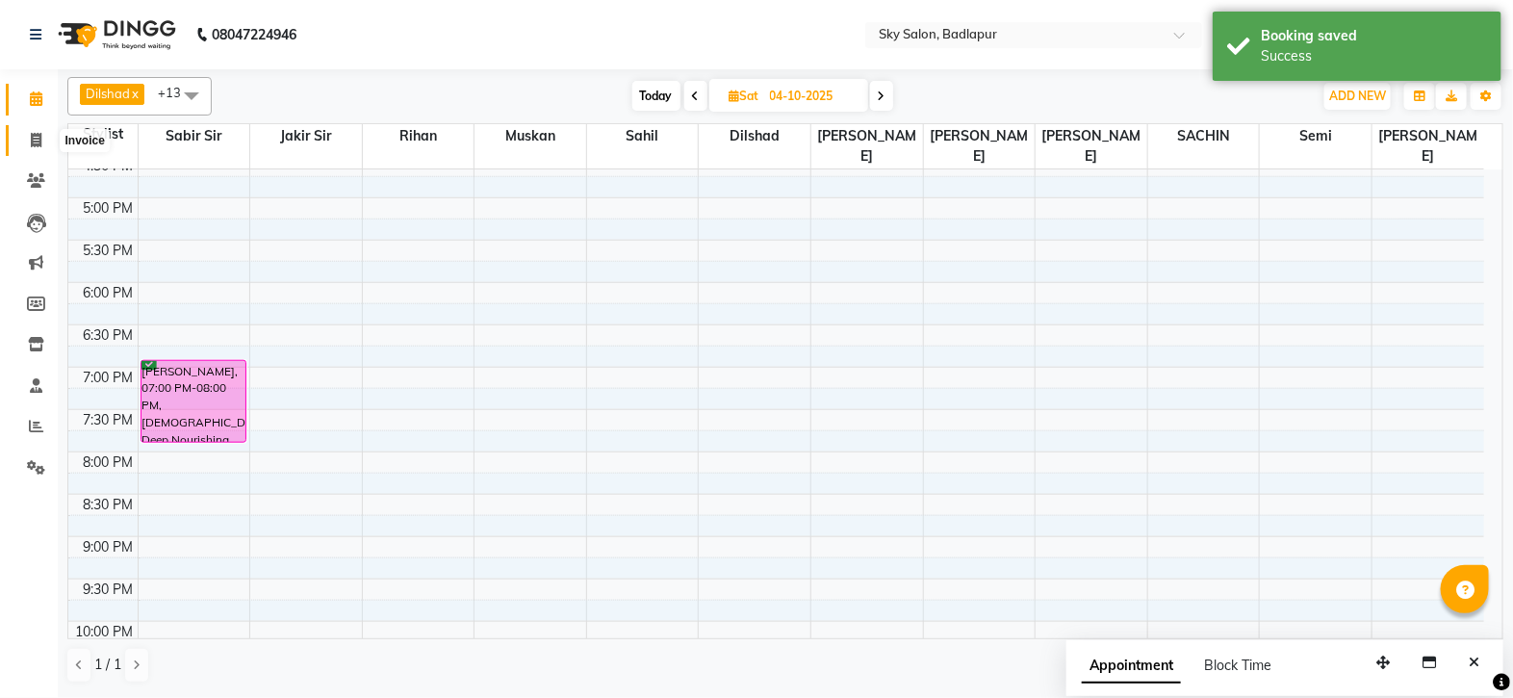
click at [40, 143] on icon at bounding box center [36, 140] width 11 height 14
select select "service"
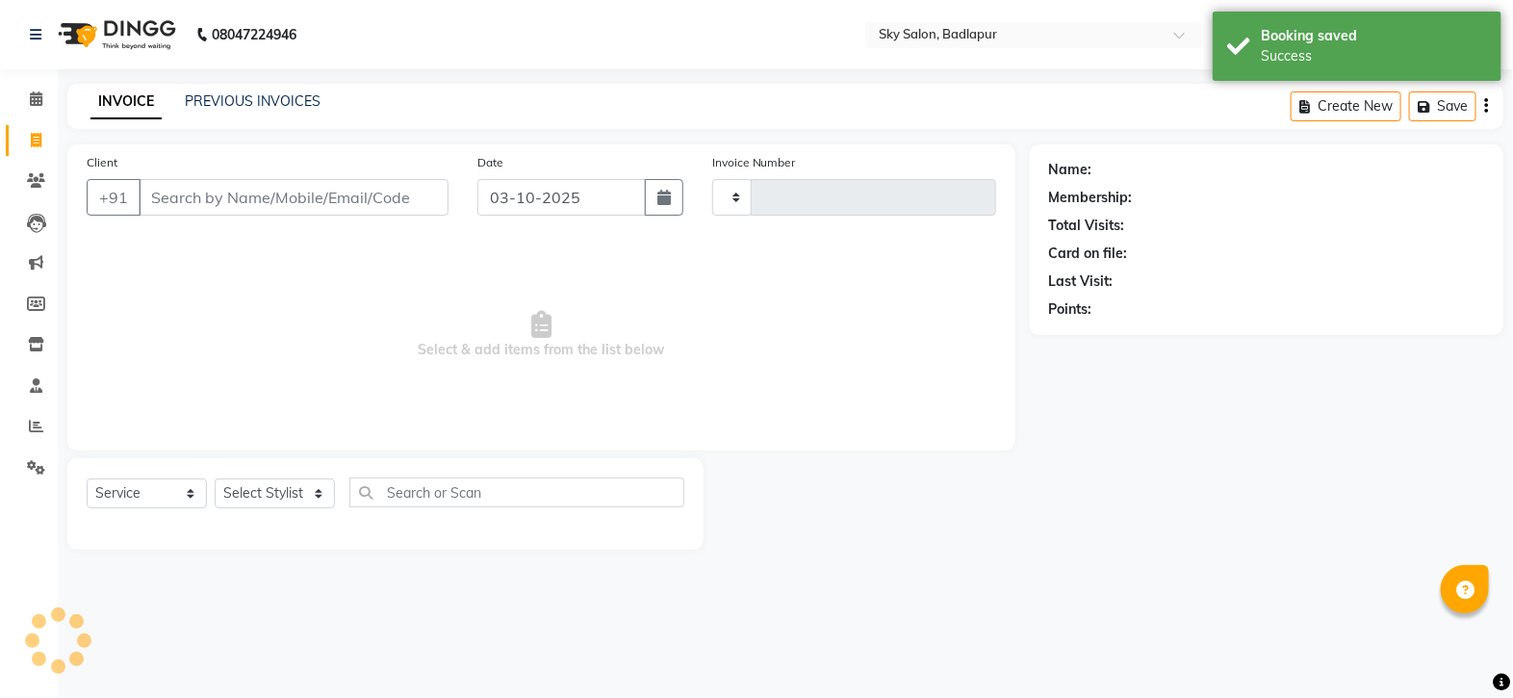
type input "6171"
select select "6927"
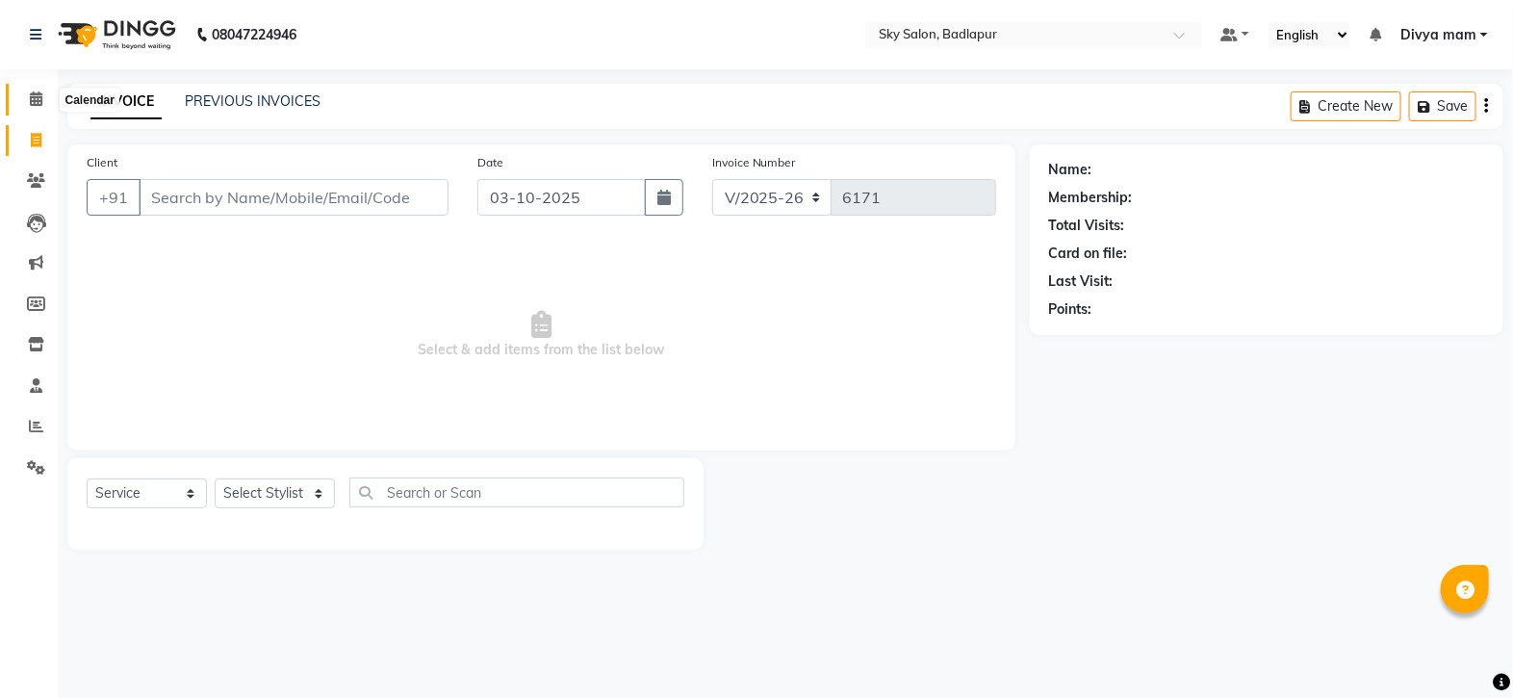
click at [32, 91] on icon at bounding box center [36, 98] width 13 height 14
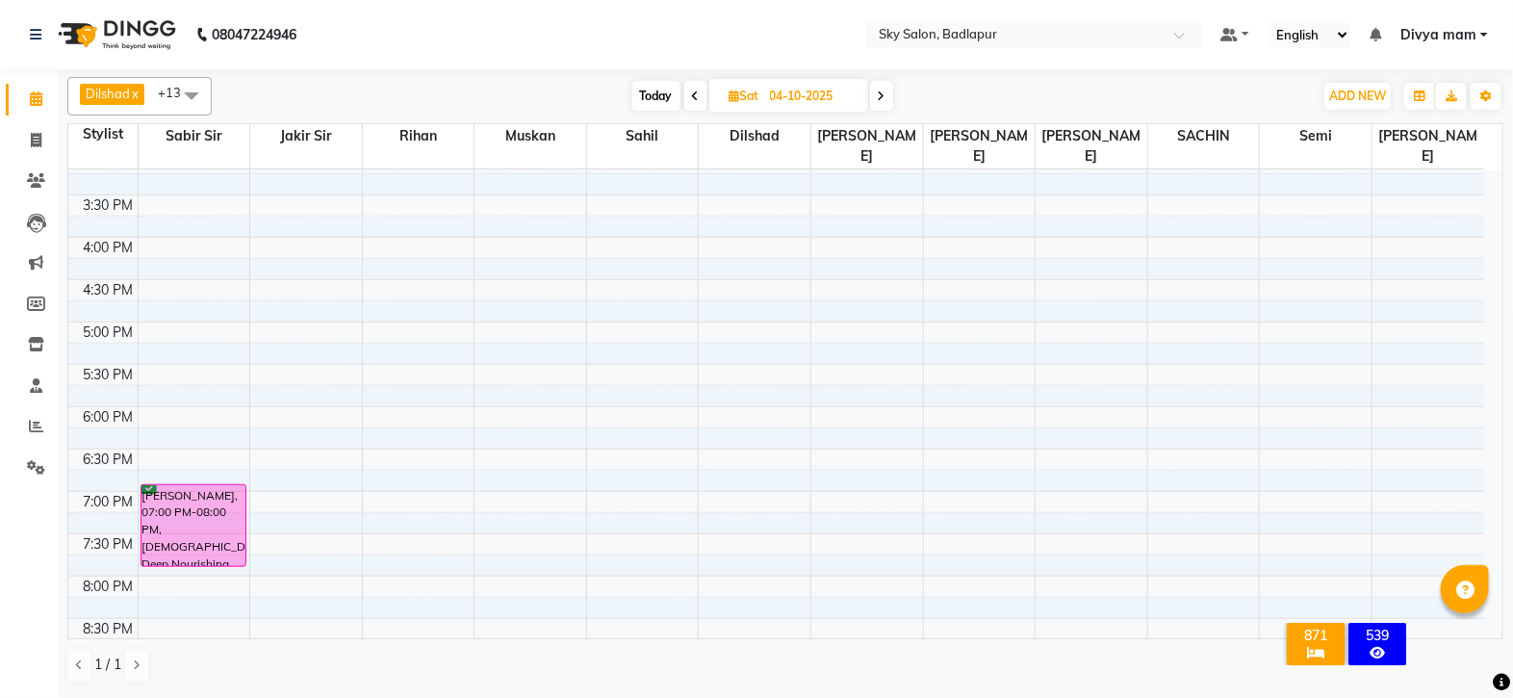
scroll to position [722, 0]
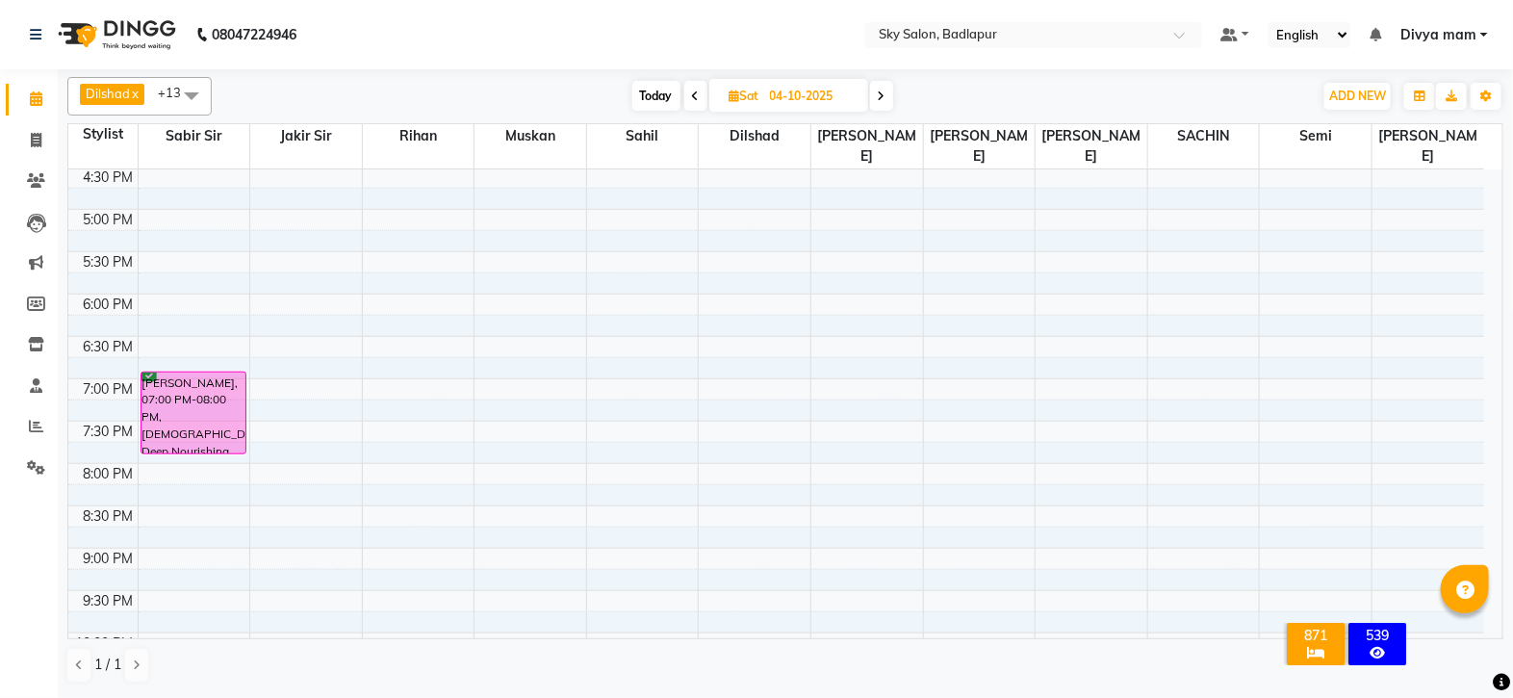
click at [697, 98] on icon at bounding box center [696, 96] width 8 height 12
type input "03-10-2025"
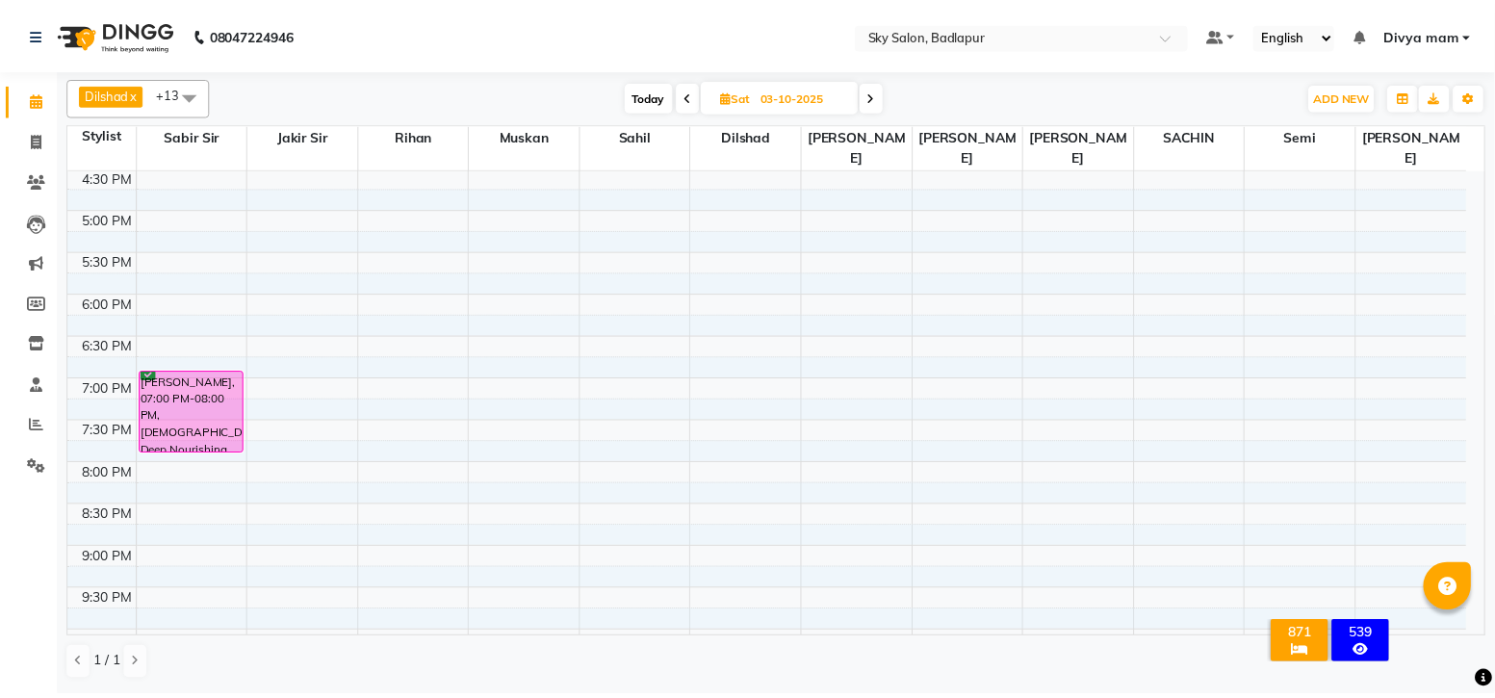
scroll to position [854, 0]
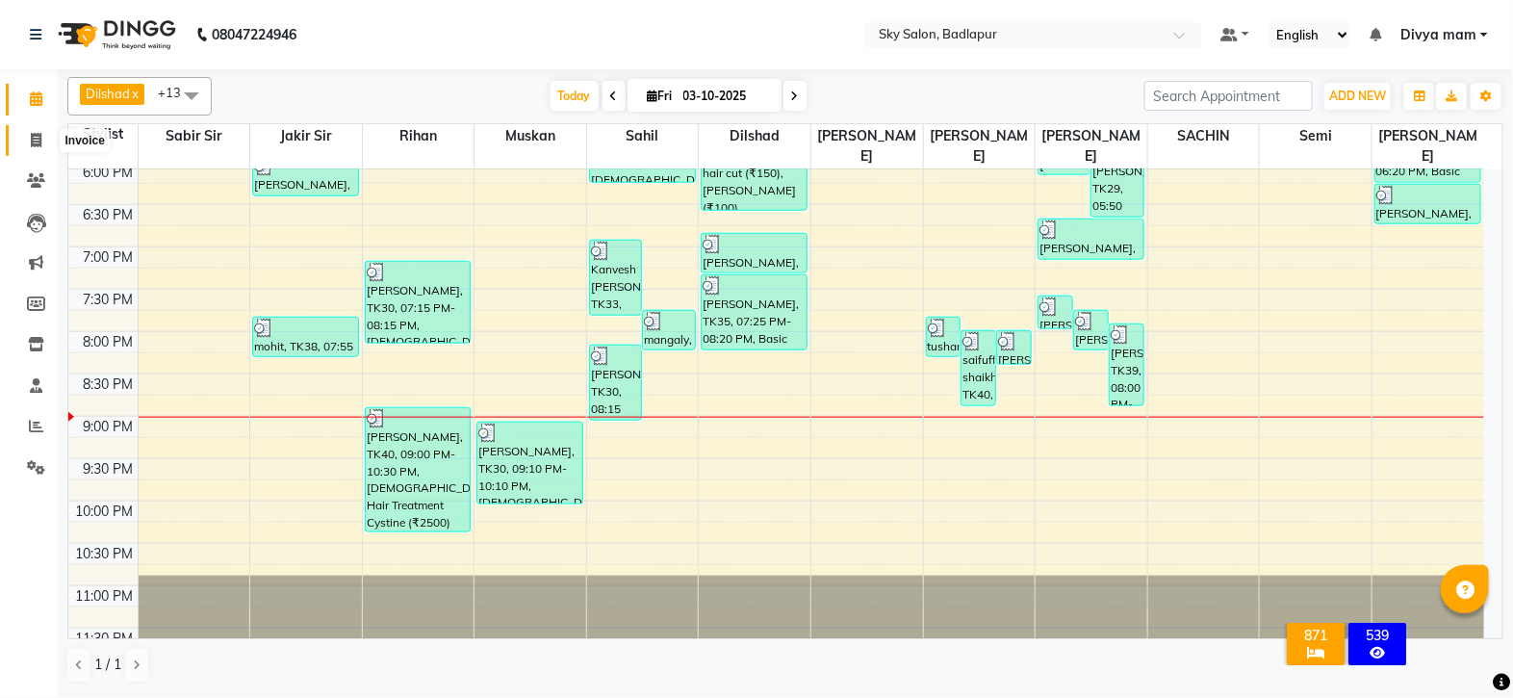
click at [29, 137] on span at bounding box center [36, 141] width 34 height 22
select select "6927"
select select "service"
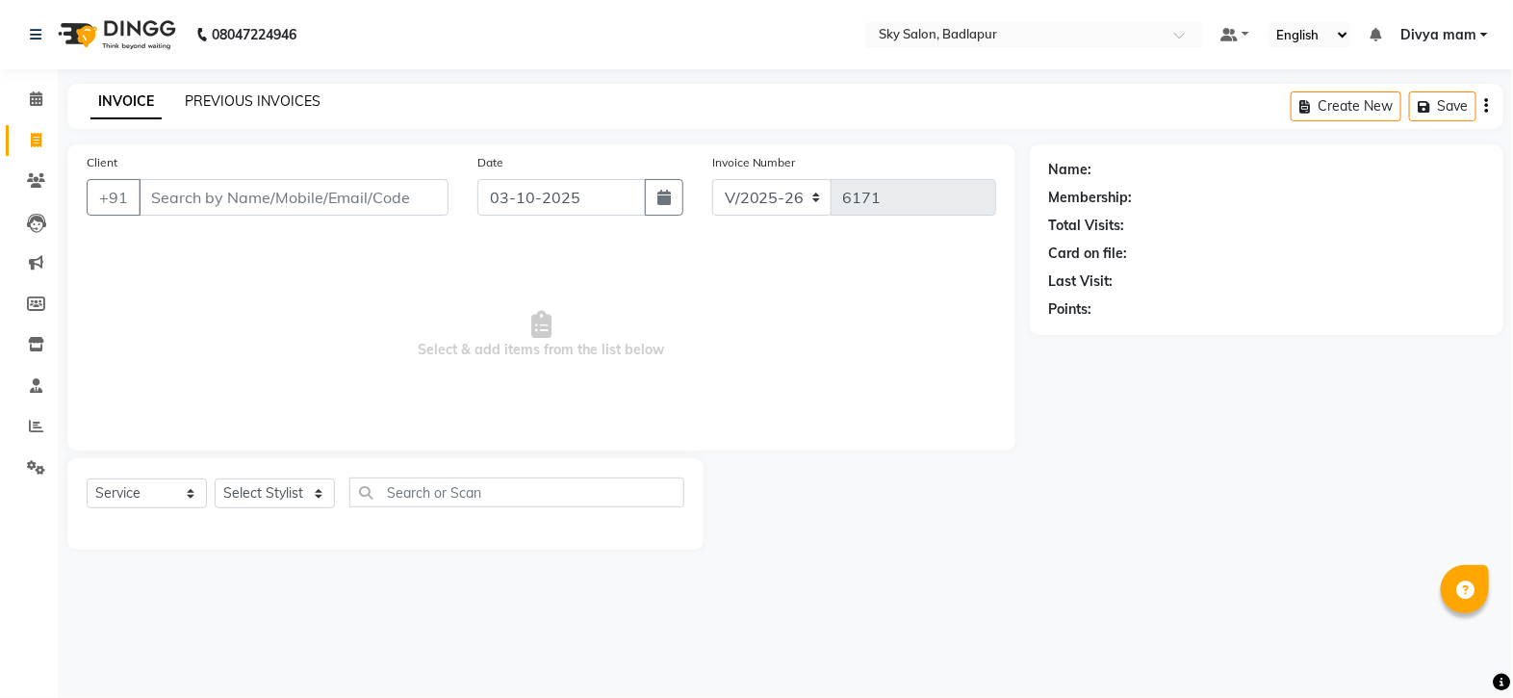
click at [302, 95] on link "PREVIOUS INVOICES" at bounding box center [253, 100] width 136 height 17
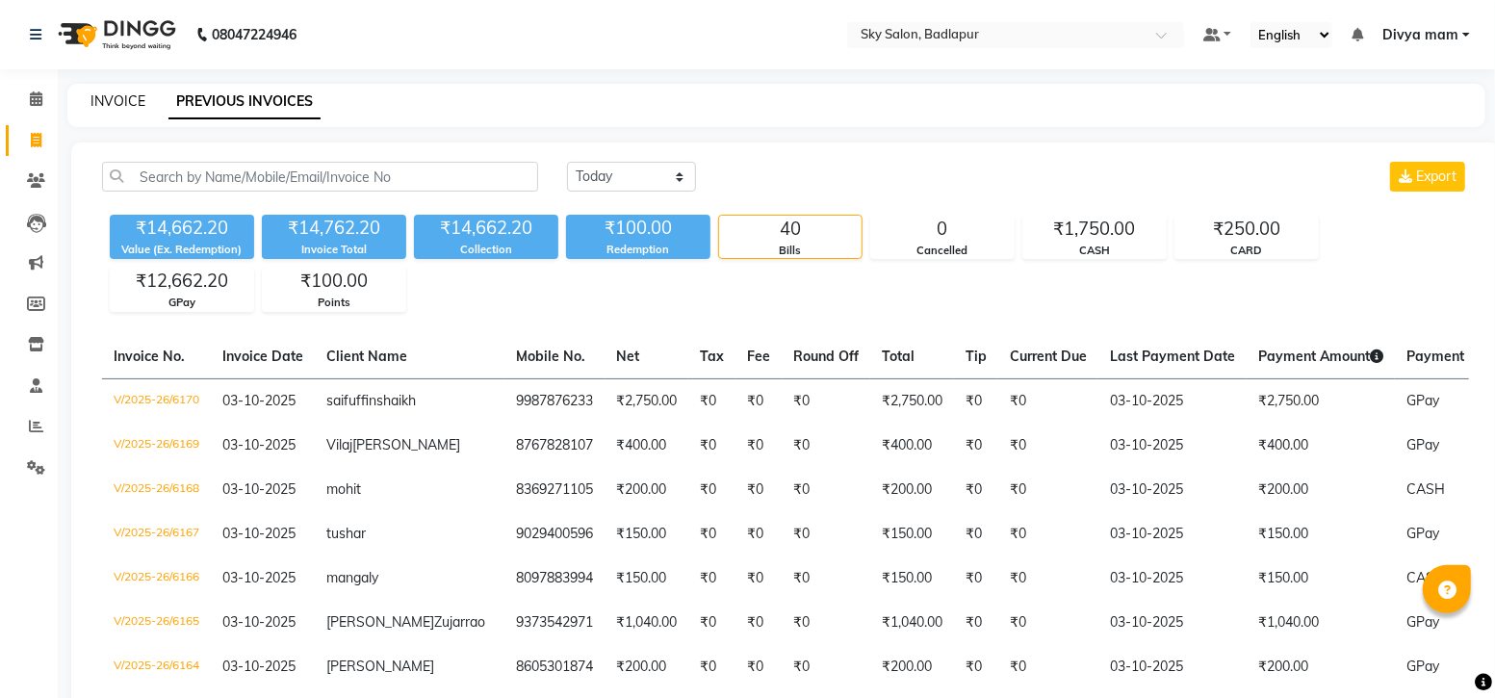
click at [111, 96] on link "INVOICE" at bounding box center [117, 100] width 55 height 17
select select "service"
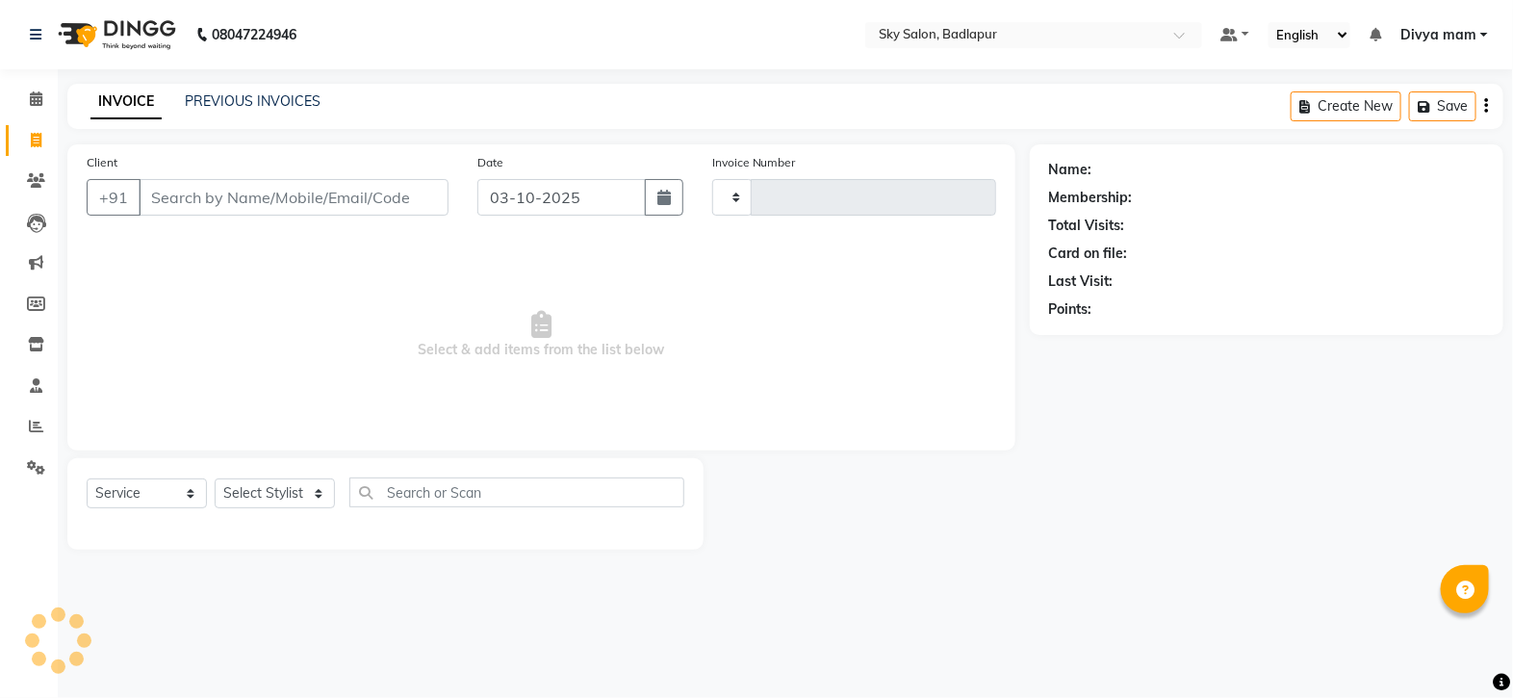
type input "6171"
select select "6927"
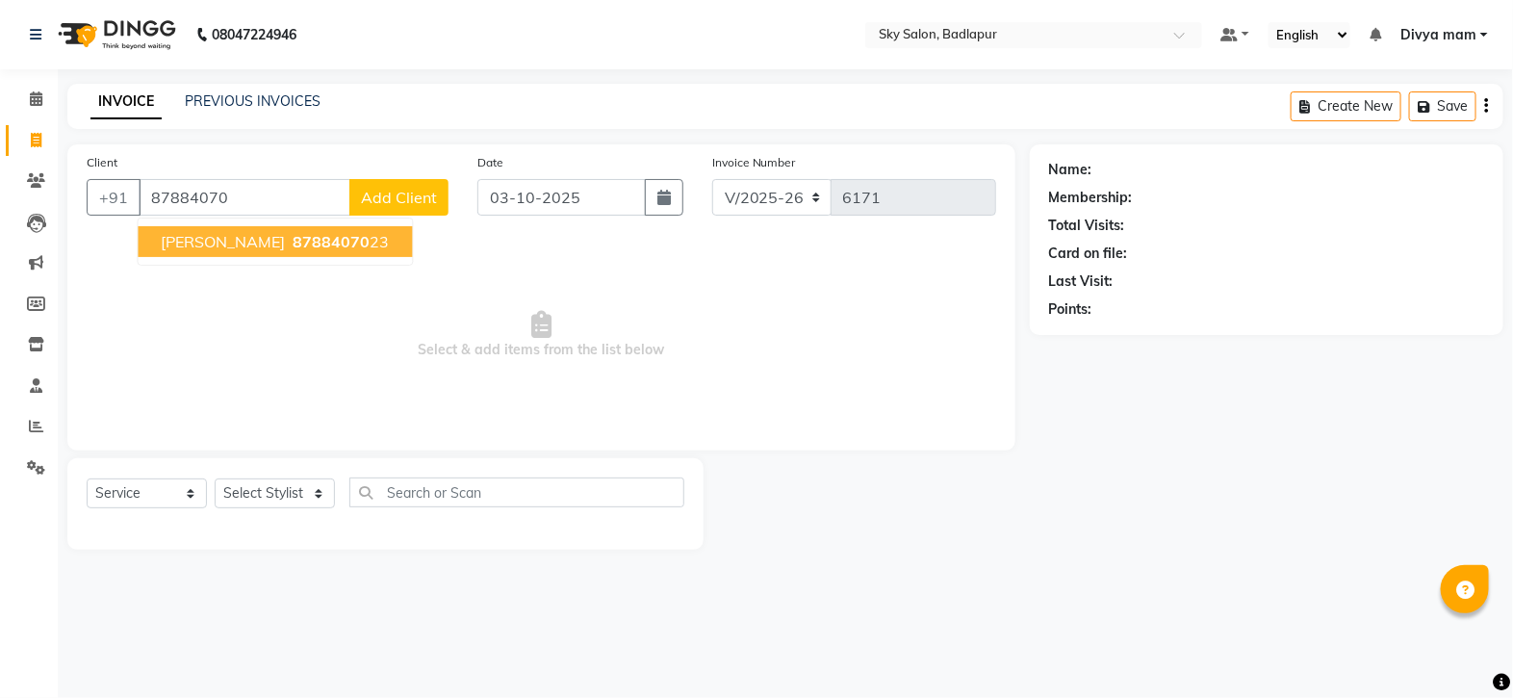
click at [390, 245] on ngb-highlight "87884070 23" at bounding box center [340, 241] width 100 height 19
type input "8788407023"
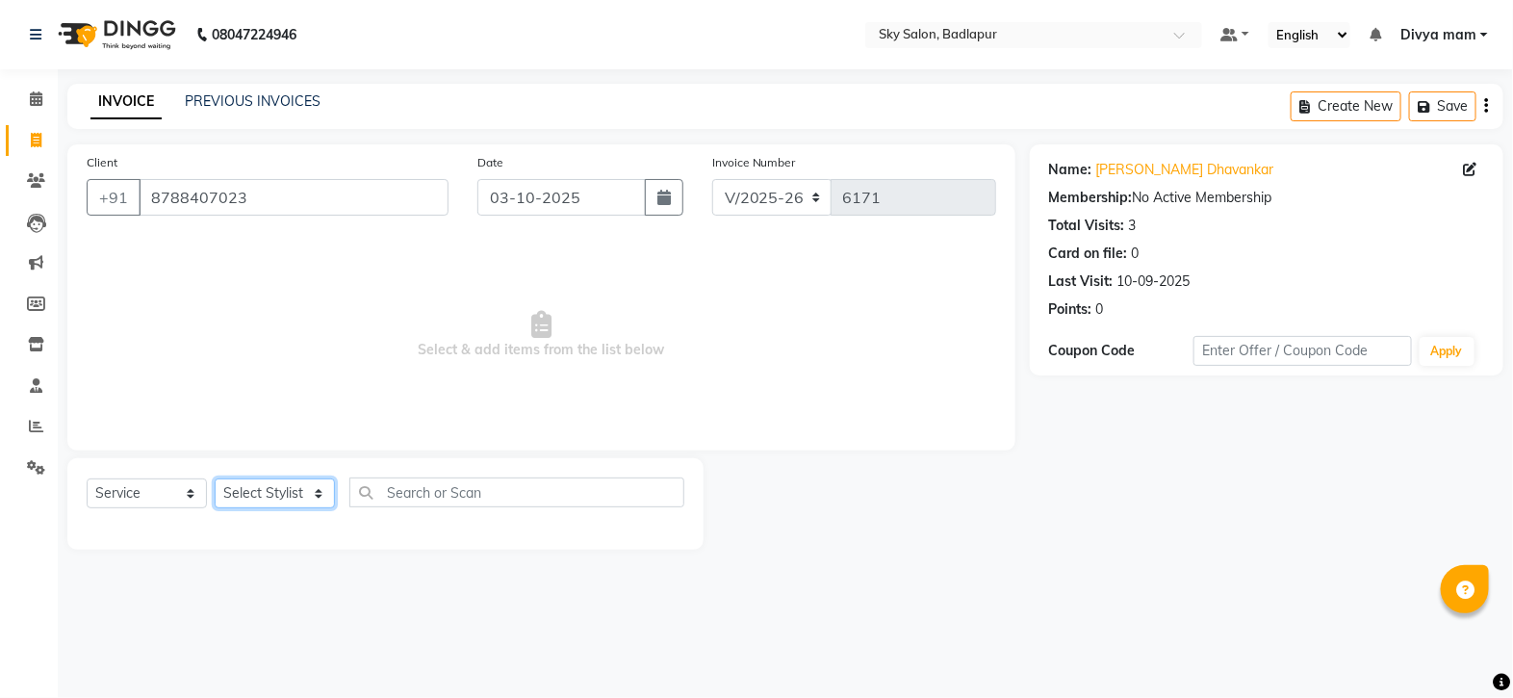
click at [317, 498] on select "Select Stylist [PERSON_NAME] [PERSON_NAME] [PERSON_NAME] [PERSON_NAME] mam [PER…" at bounding box center [275, 493] width 120 height 30
select select "66825"
click at [215, 479] on select "Select Stylist [PERSON_NAME] [PERSON_NAME] [PERSON_NAME] [PERSON_NAME] mam [PER…" at bounding box center [275, 493] width 120 height 30
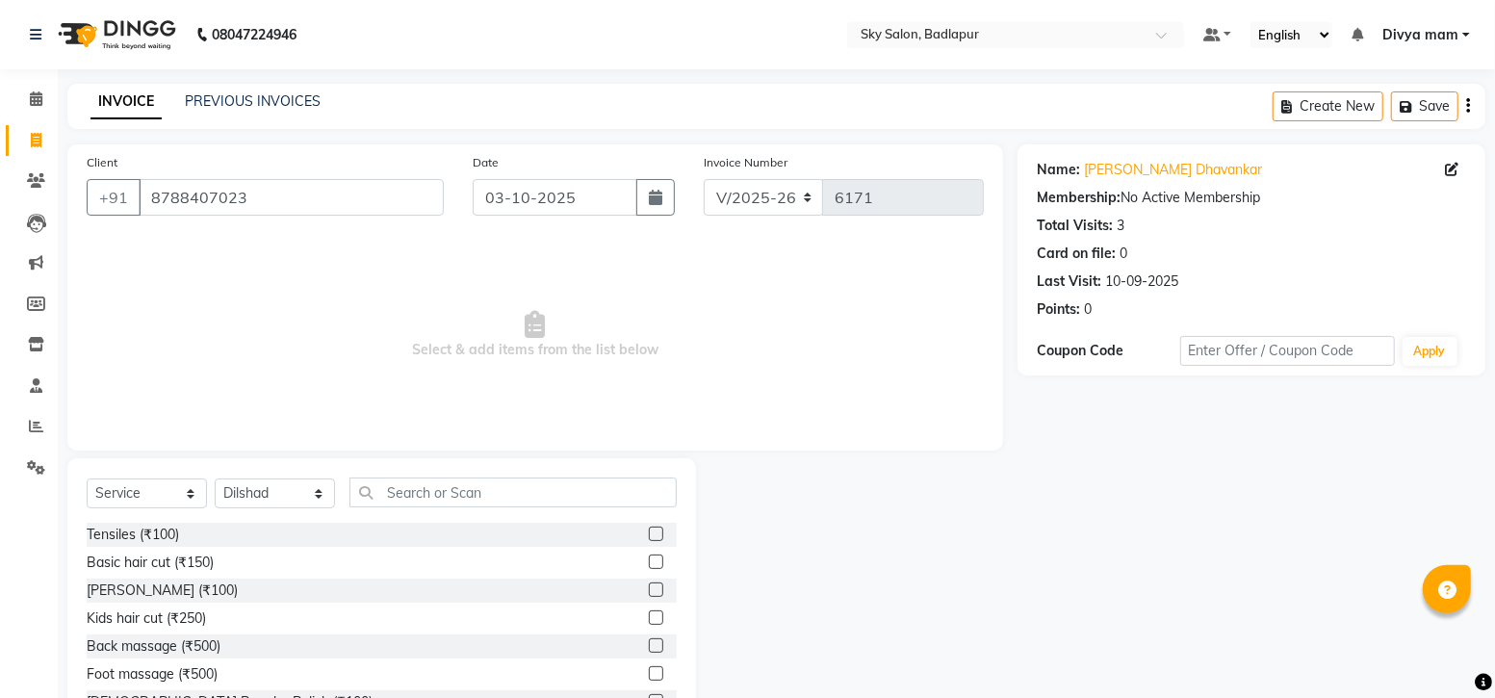
click at [649, 558] on label at bounding box center [656, 561] width 14 height 14
click at [649, 558] on input "checkbox" at bounding box center [655, 562] width 13 height 13
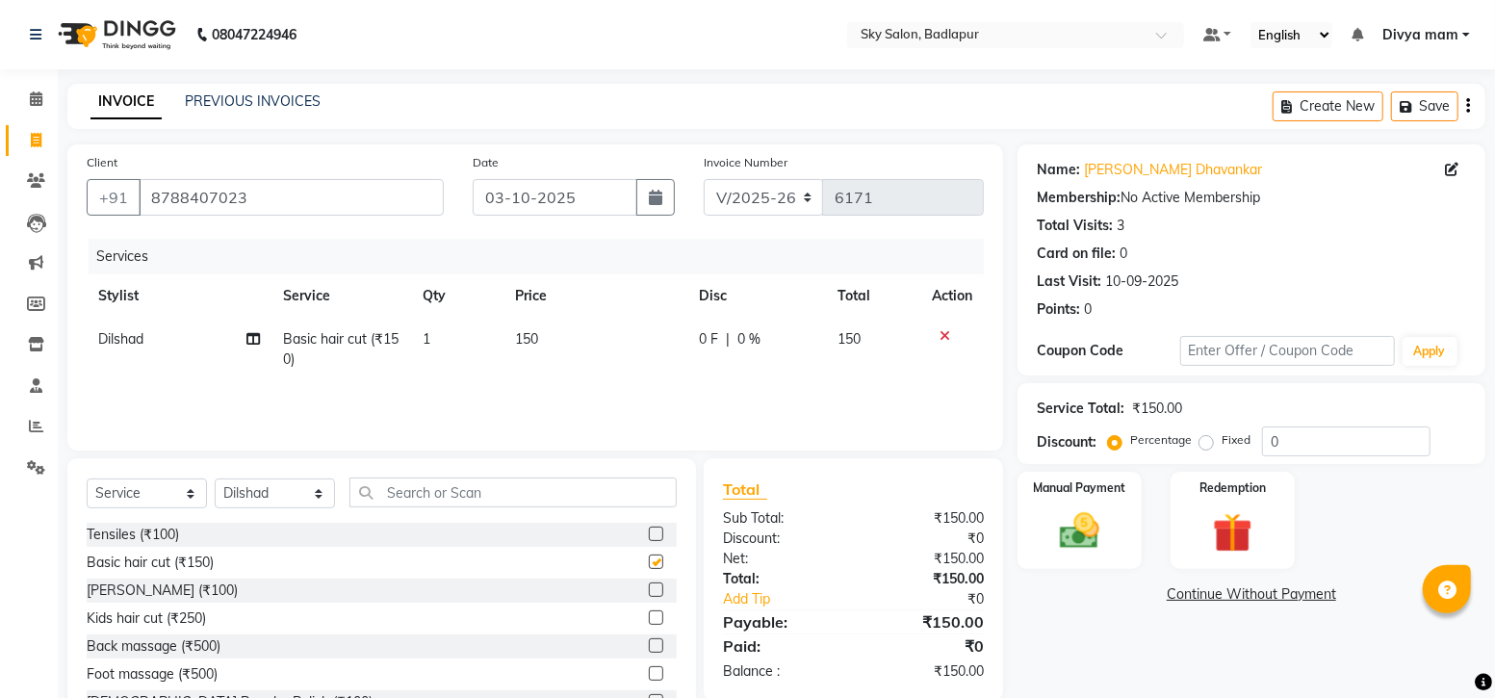
checkbox input "false"
click at [1083, 519] on img at bounding box center [1079, 530] width 64 height 45
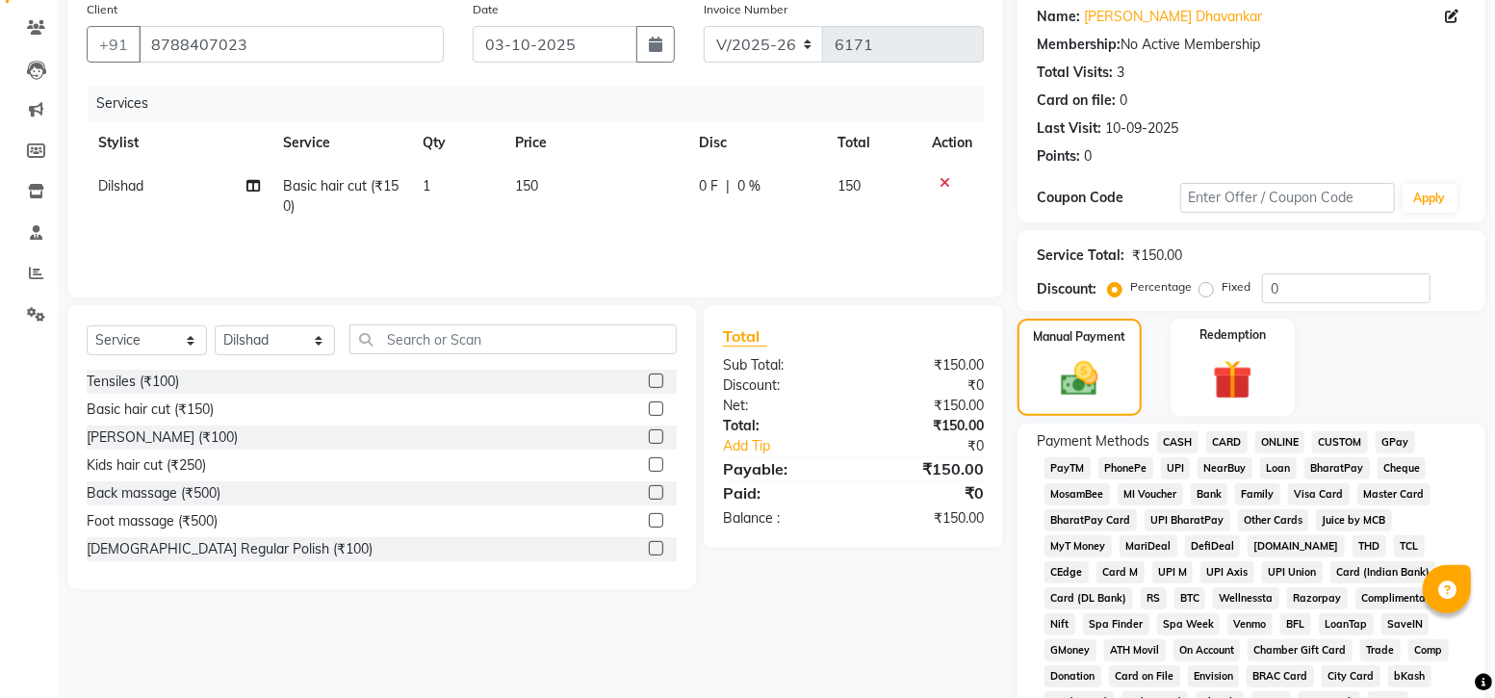
click at [1388, 437] on span "GPay" at bounding box center [1395, 442] width 39 height 22
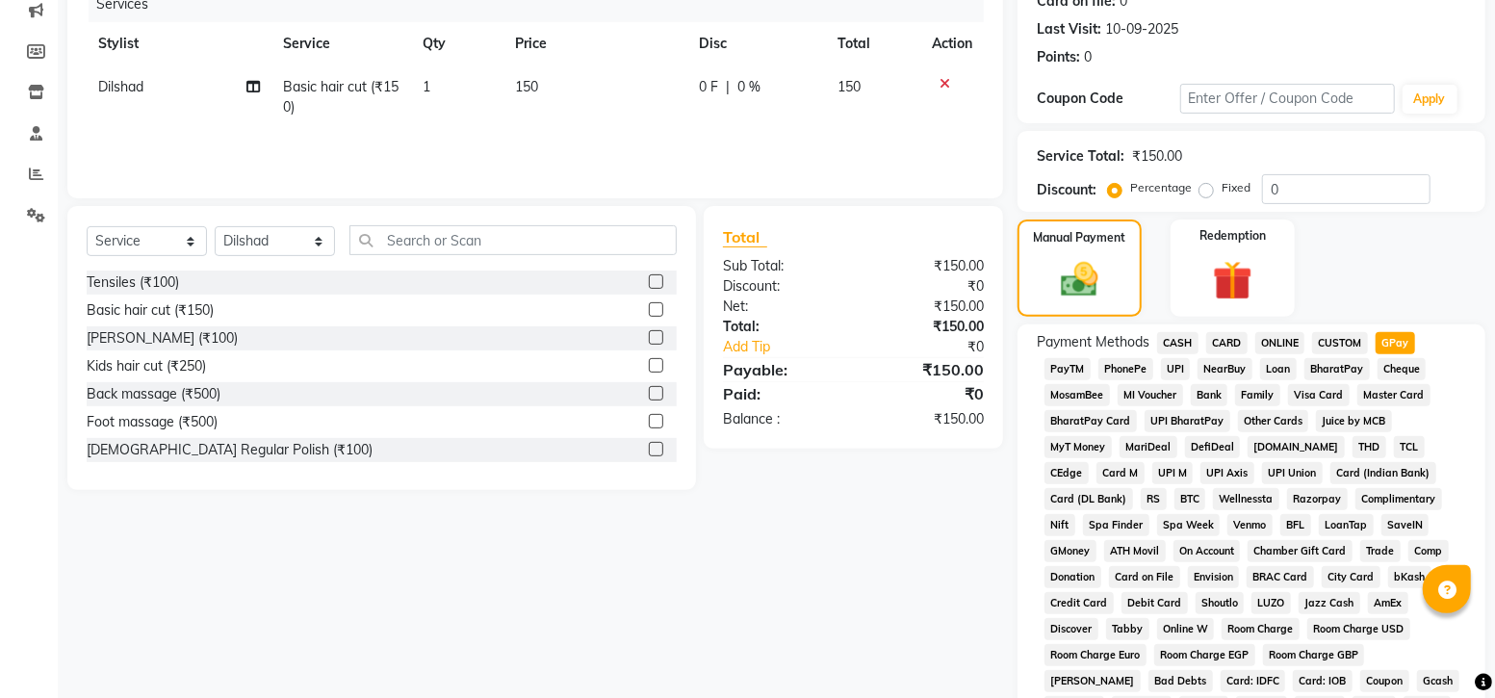
scroll to position [544, 0]
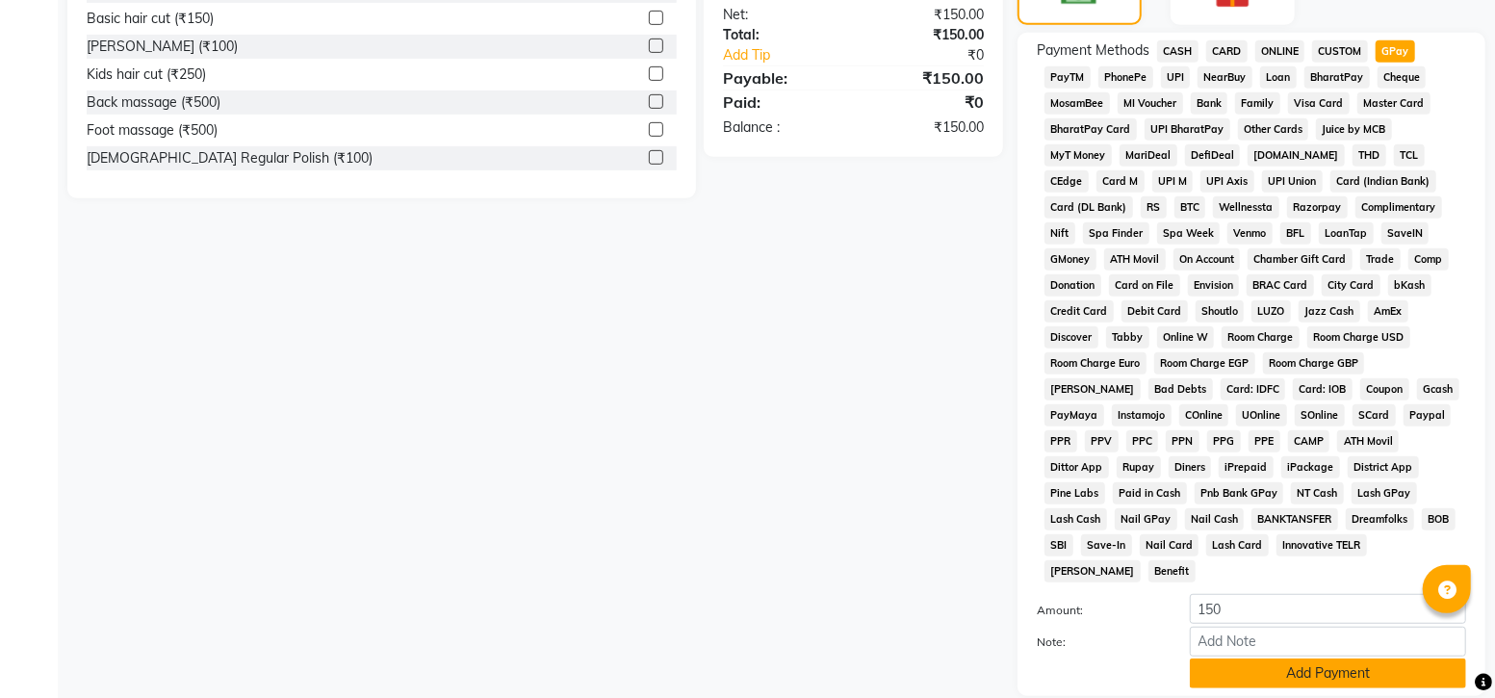
click at [1237, 658] on button "Add Payment" at bounding box center [1328, 673] width 276 height 30
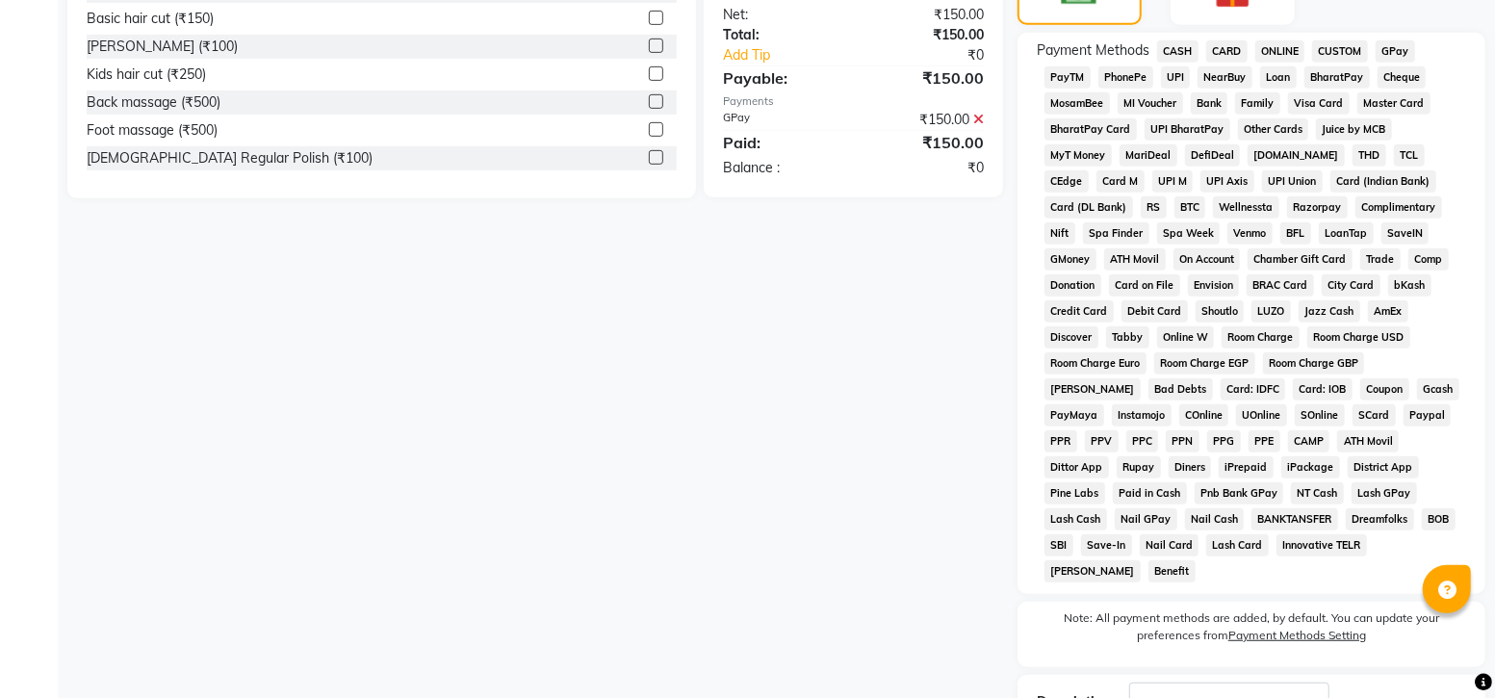
scroll to position [668, 0]
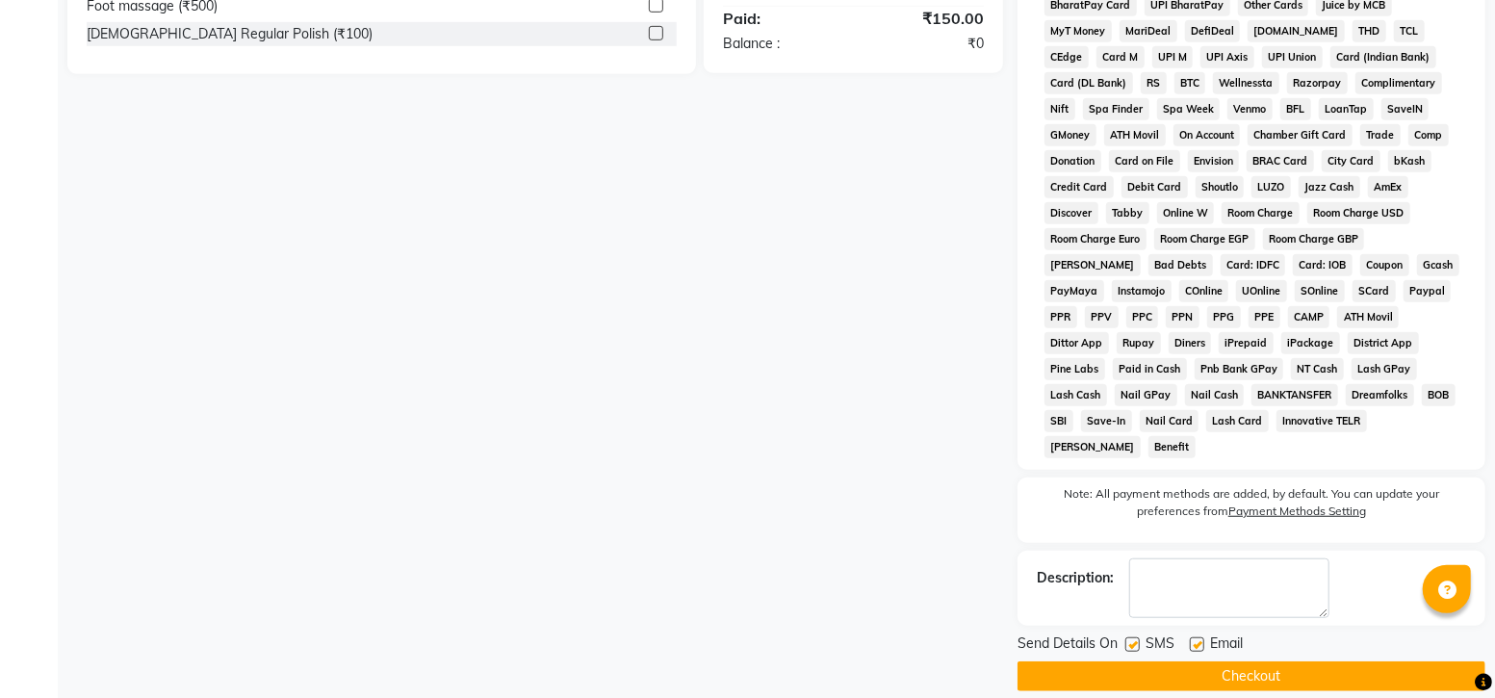
click at [1133, 637] on label at bounding box center [1132, 644] width 14 height 14
click at [1133, 639] on input "checkbox" at bounding box center [1131, 645] width 13 height 13
checkbox input "false"
click at [1141, 661] on button "Checkout" at bounding box center [1251, 676] width 468 height 30
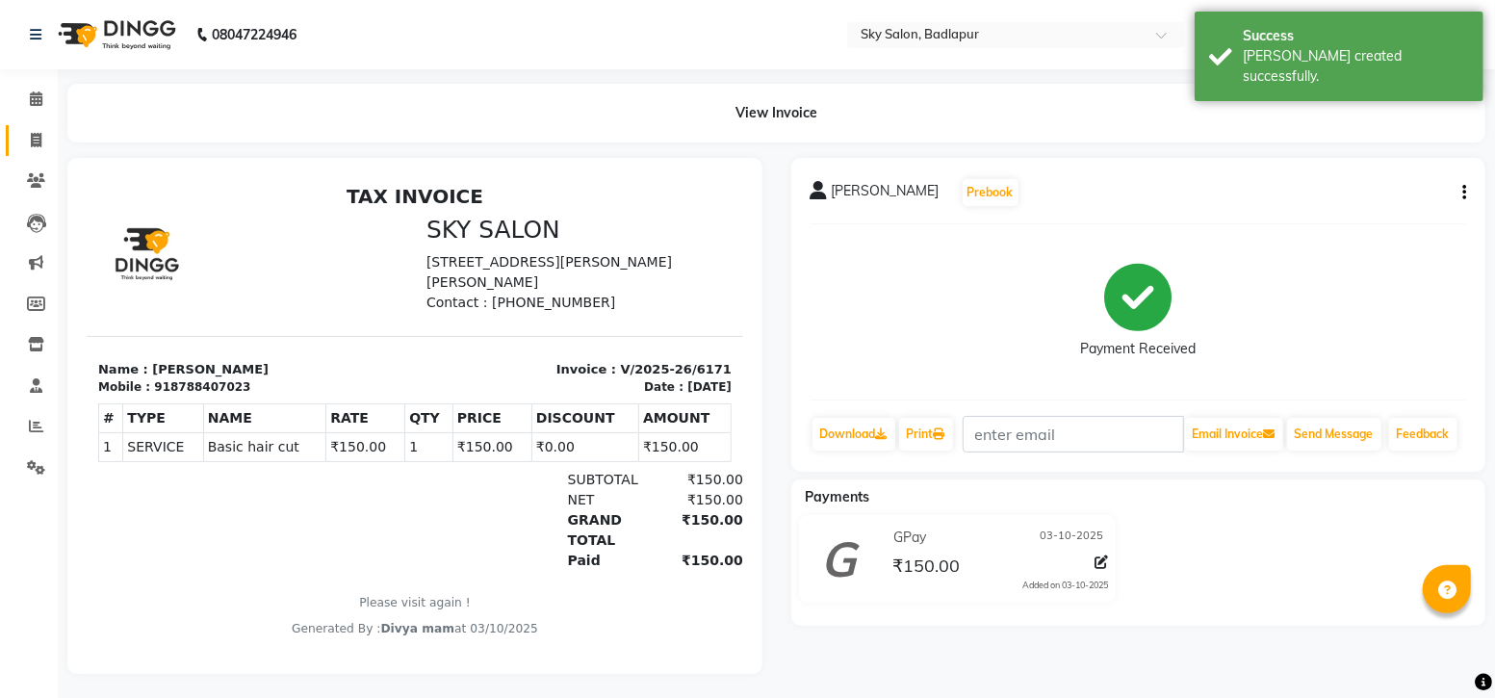
click at [34, 141] on icon at bounding box center [36, 140] width 11 height 14
select select "6927"
select select "service"
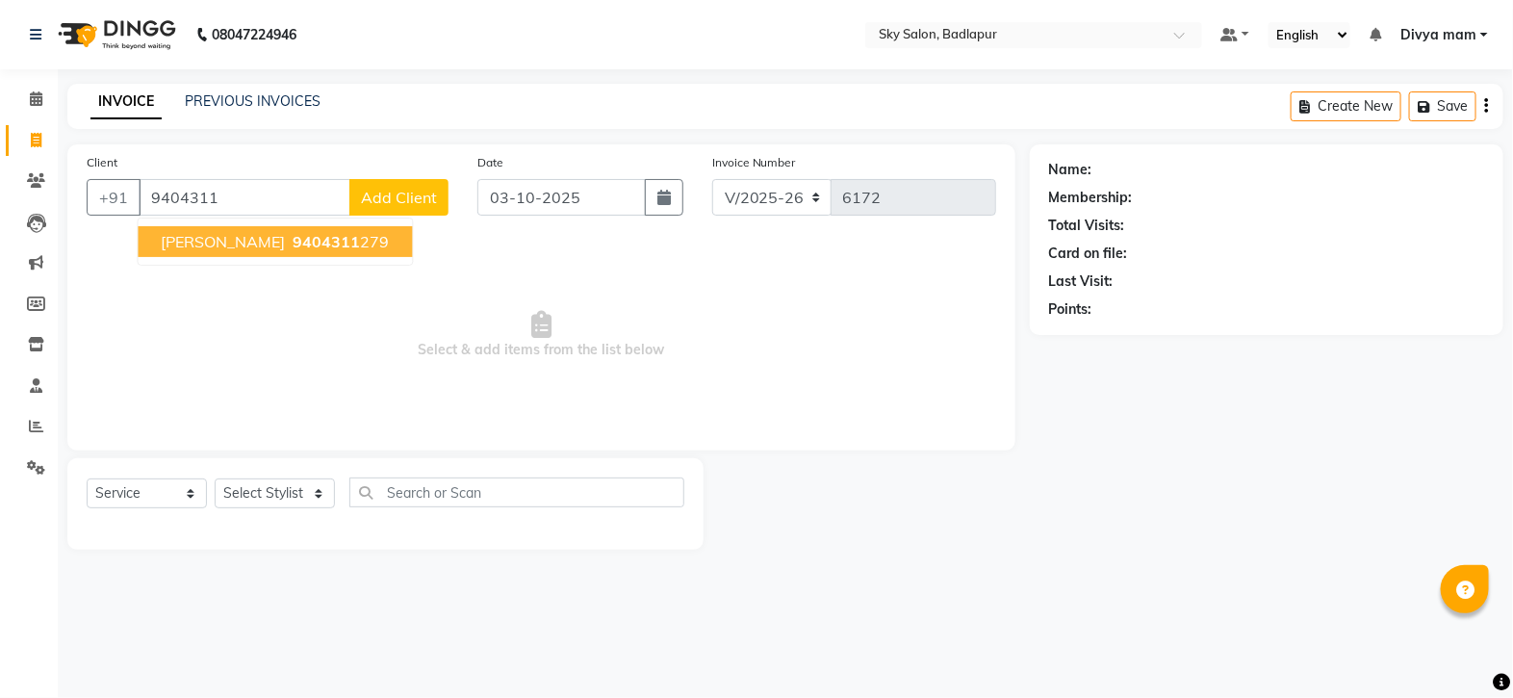
click at [313, 234] on span "9404311" at bounding box center [327, 241] width 67 height 19
type input "9404311279"
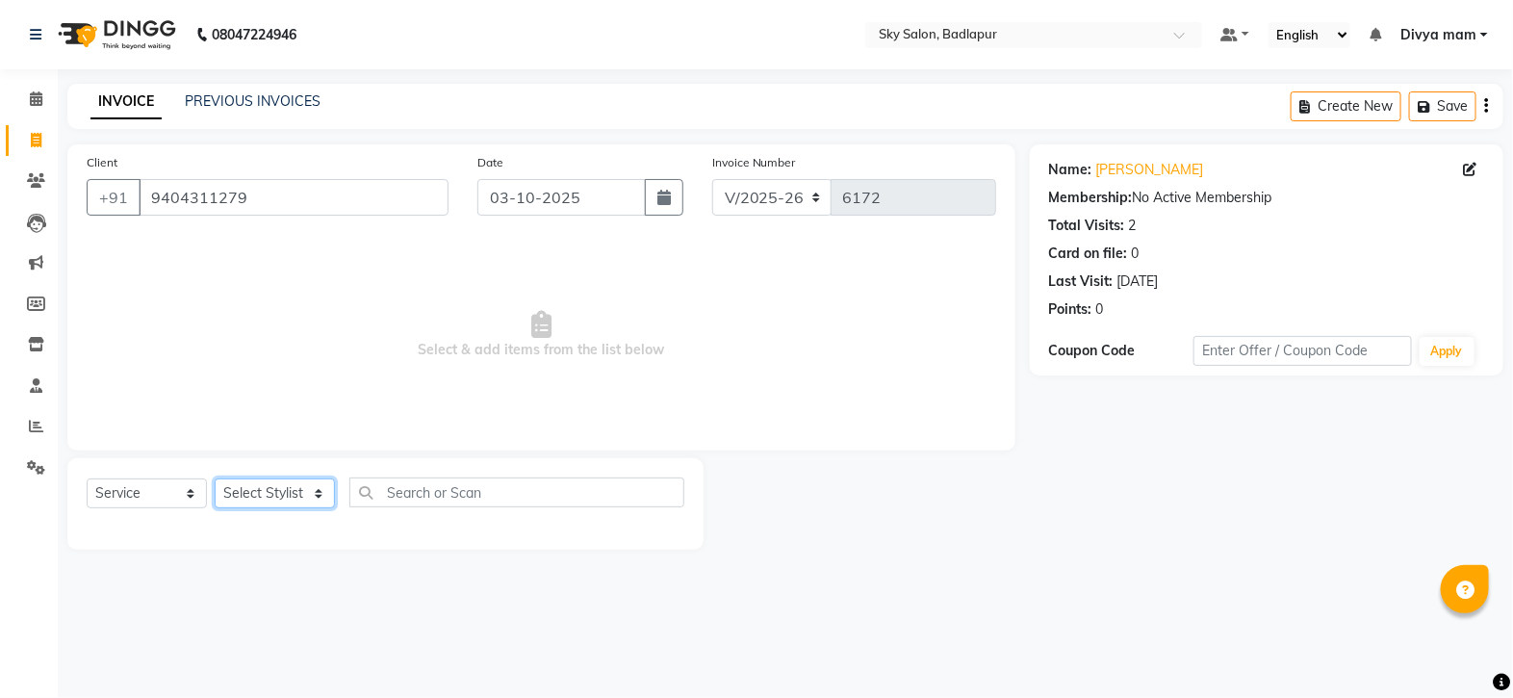
click at [313, 497] on select "Select Stylist [PERSON_NAME] [PERSON_NAME] [PERSON_NAME] [PERSON_NAME] mam [PER…" at bounding box center [275, 493] width 120 height 30
select select "65569"
click at [215, 479] on select "Select Stylist [PERSON_NAME] [PERSON_NAME] [PERSON_NAME] [PERSON_NAME] mam [PER…" at bounding box center [275, 493] width 120 height 30
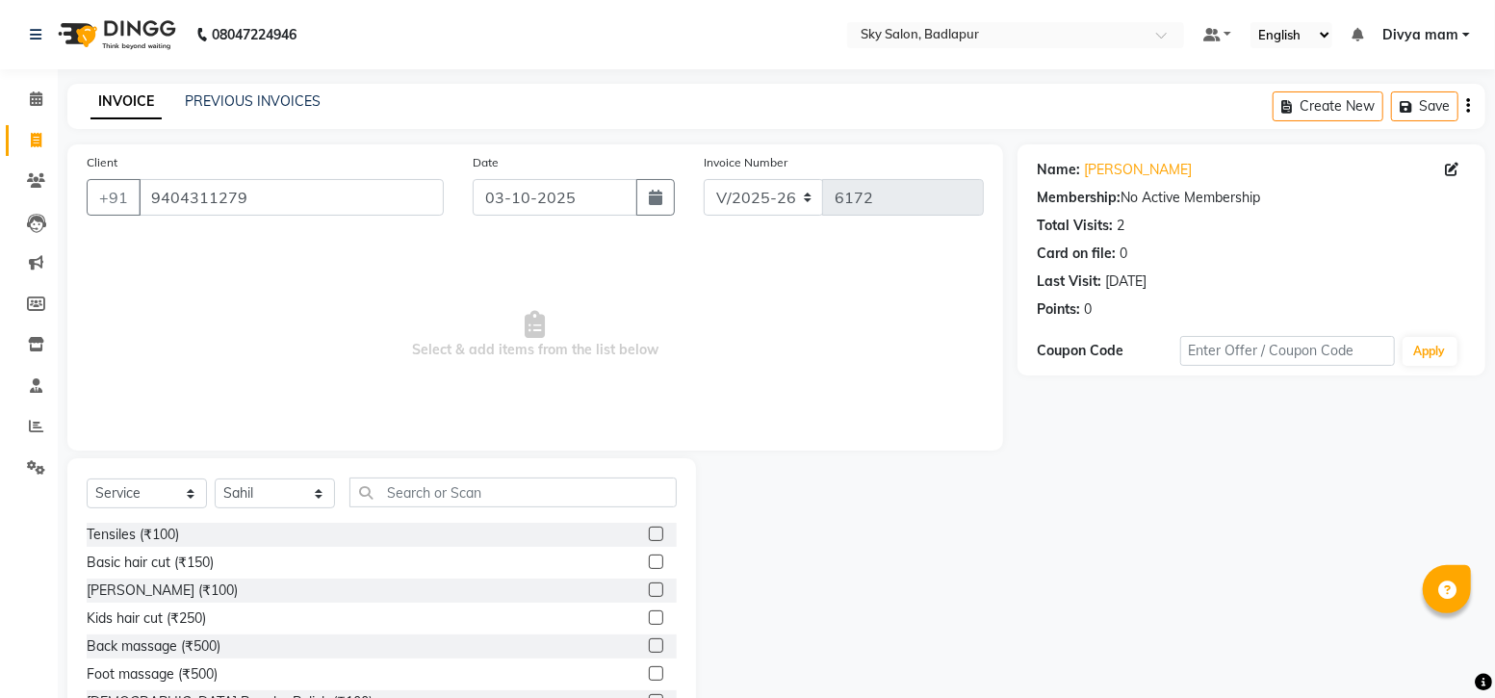
click at [649, 562] on label at bounding box center [656, 561] width 14 height 14
click at [649, 562] on input "checkbox" at bounding box center [655, 562] width 13 height 13
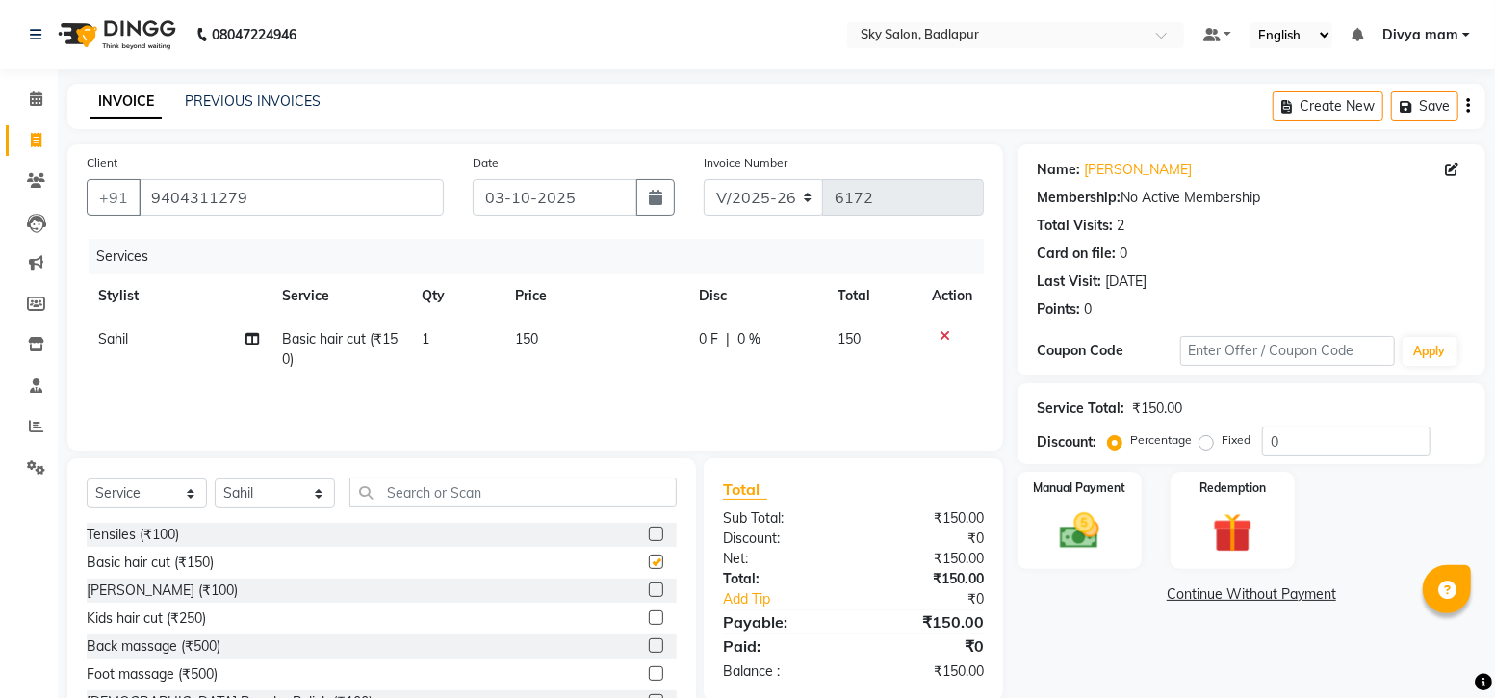
checkbox input "false"
click at [1090, 503] on div "Manual Payment" at bounding box center [1079, 520] width 129 height 101
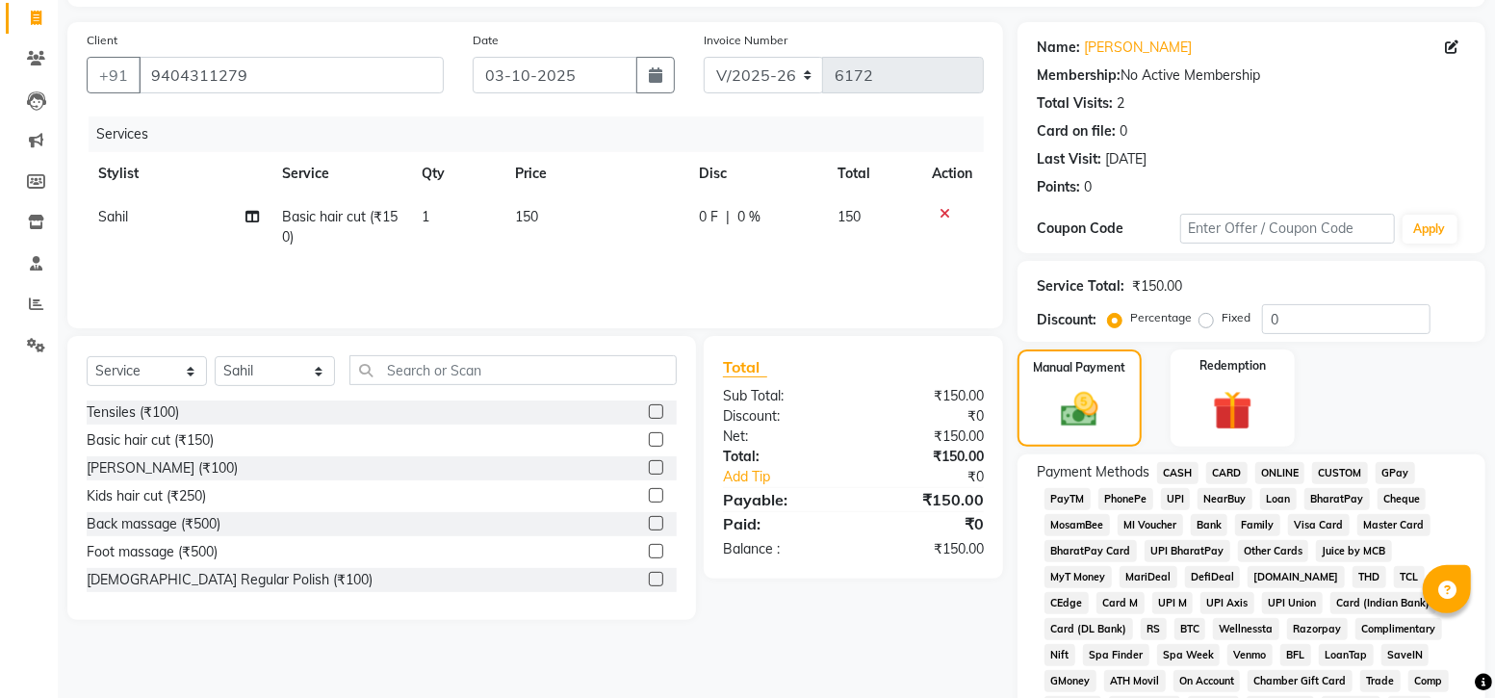
click at [1397, 467] on span "GPay" at bounding box center [1395, 473] width 39 height 22
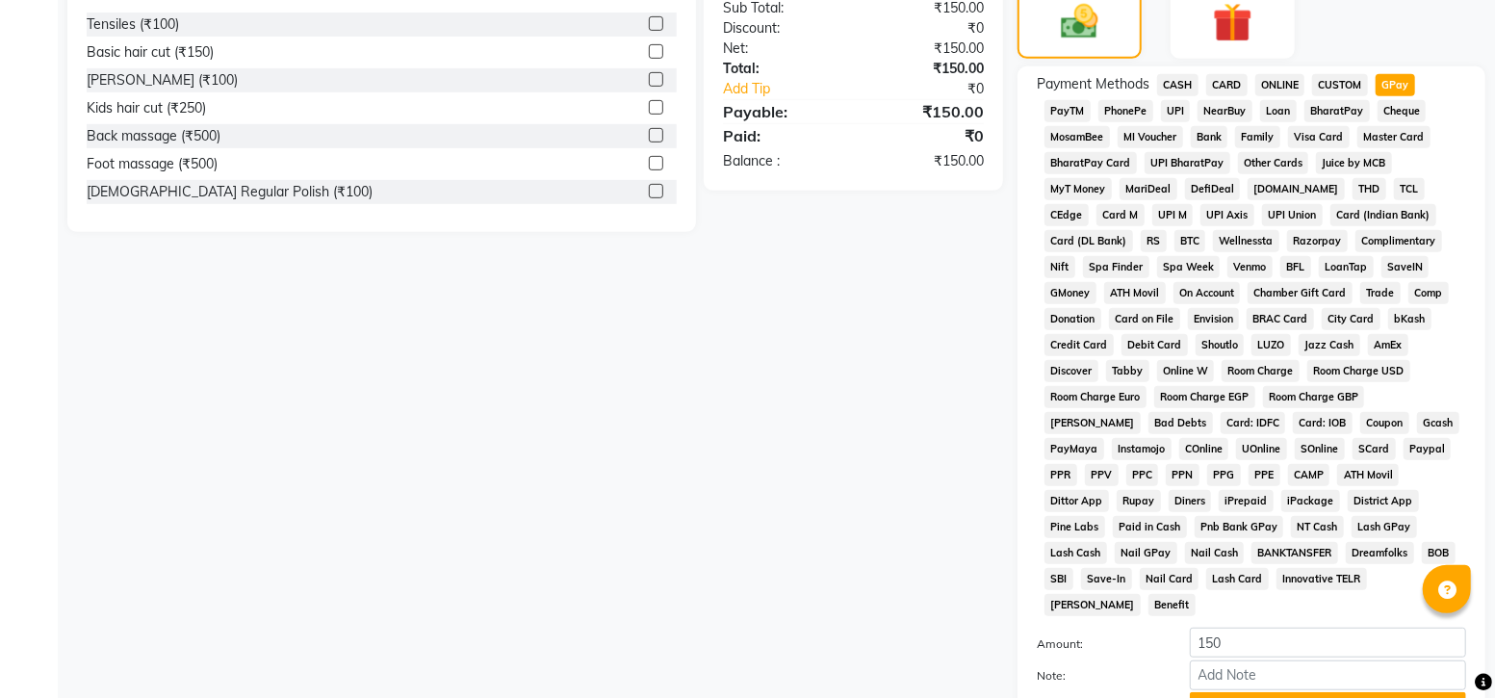
scroll to position [664, 0]
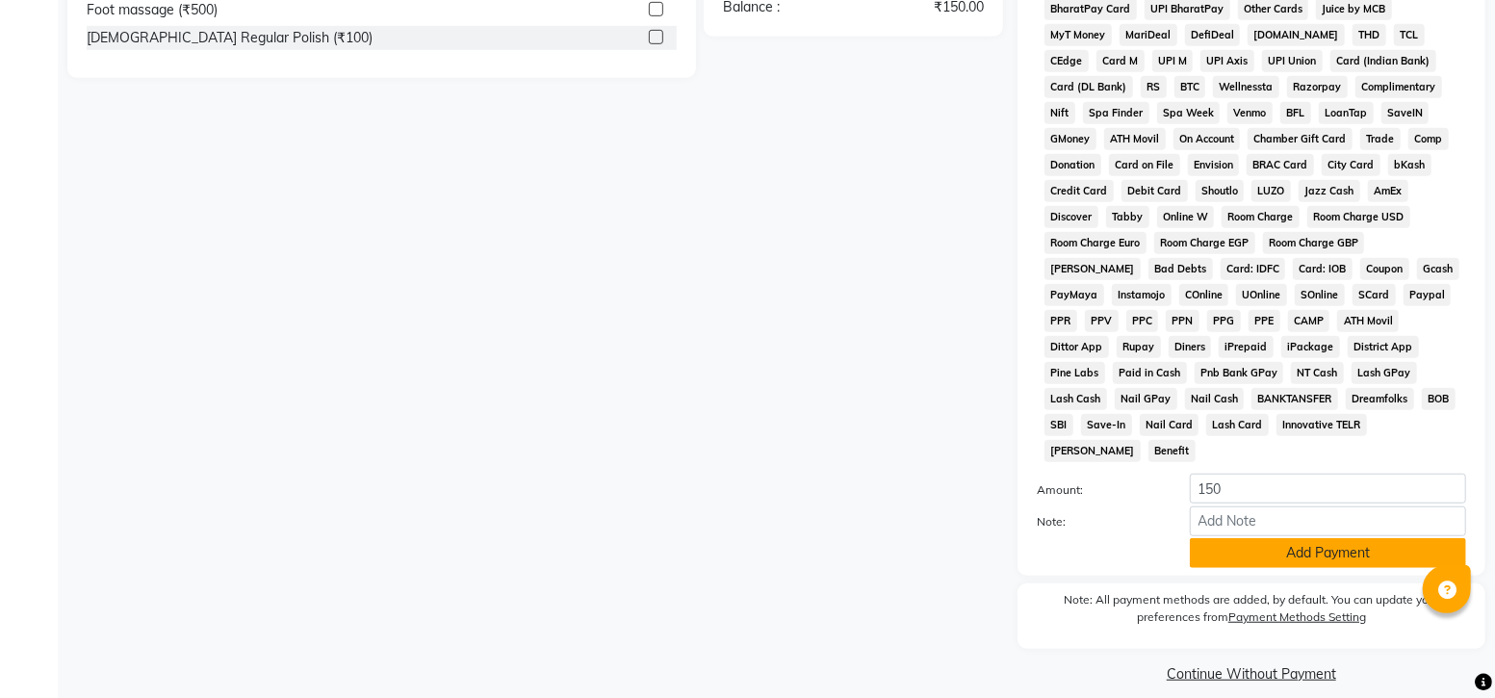
click at [1284, 538] on button "Add Payment" at bounding box center [1328, 553] width 276 height 30
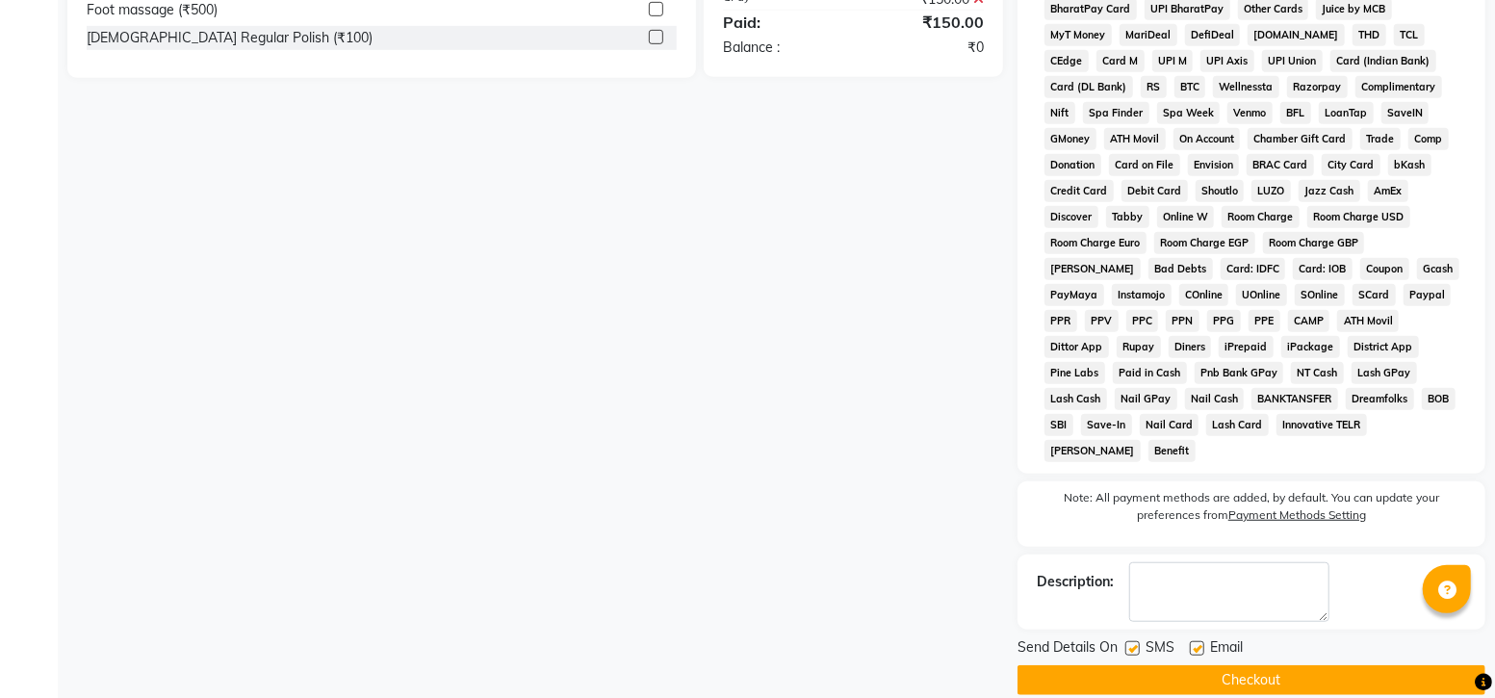
click at [1136, 641] on label at bounding box center [1132, 648] width 14 height 14
click at [1136, 643] on input "checkbox" at bounding box center [1131, 649] width 13 height 13
checkbox input "false"
click at [1170, 665] on button "Checkout" at bounding box center [1251, 680] width 468 height 30
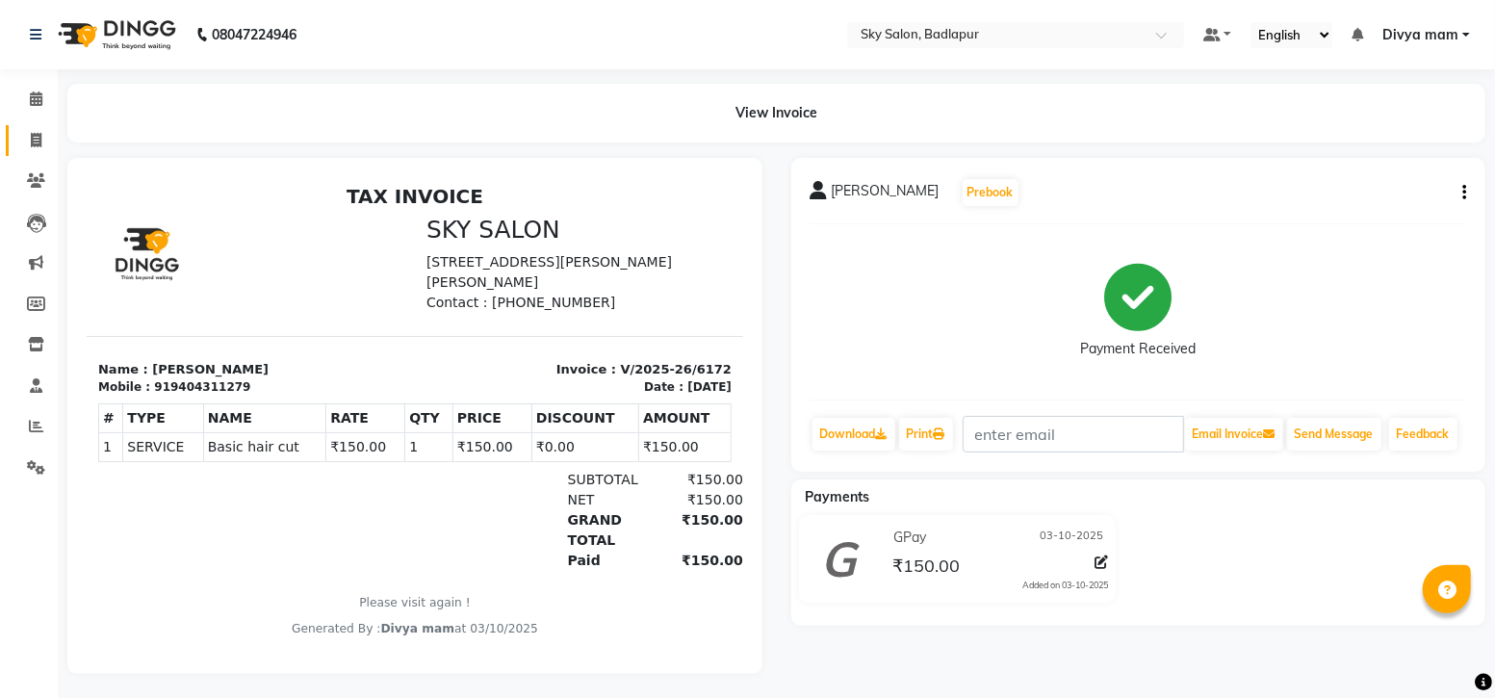
click at [39, 136] on icon at bounding box center [36, 140] width 11 height 14
select select "service"
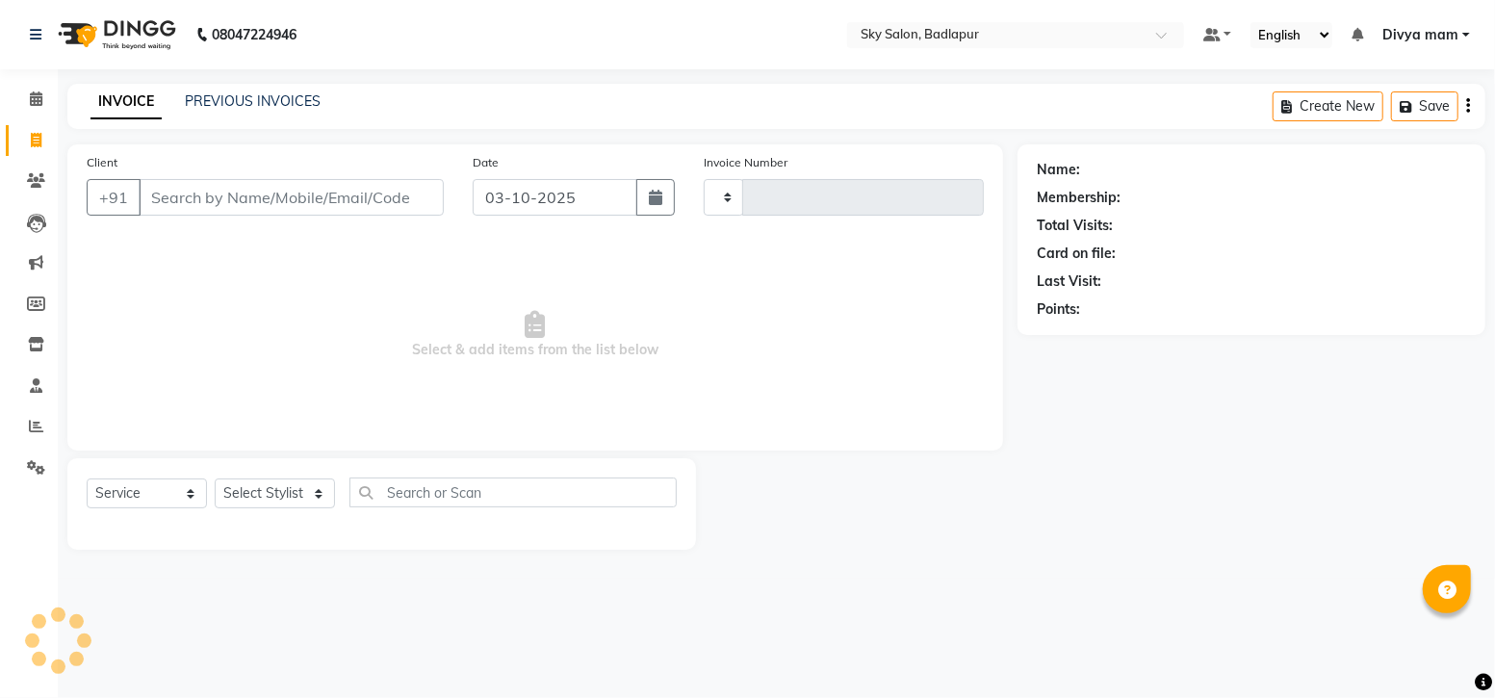
type input "6173"
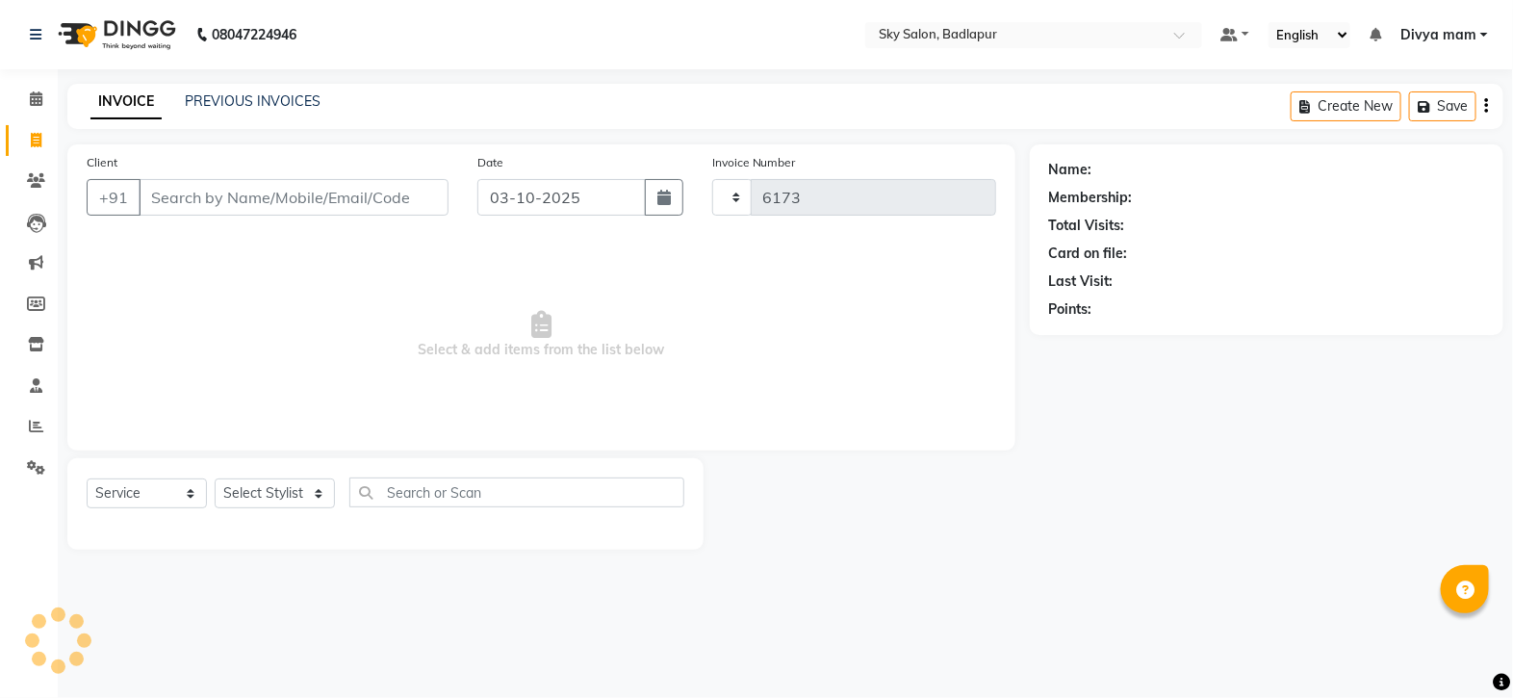
select select "6927"
click at [317, 497] on select "Select Stylist [PERSON_NAME] [PERSON_NAME] [PERSON_NAME] [PERSON_NAME] mam [PER…" at bounding box center [275, 493] width 120 height 30
select select "63070"
click at [215, 479] on select "Select Stylist [PERSON_NAME] [PERSON_NAME] [PERSON_NAME] [PERSON_NAME] mam [PER…" at bounding box center [275, 493] width 120 height 30
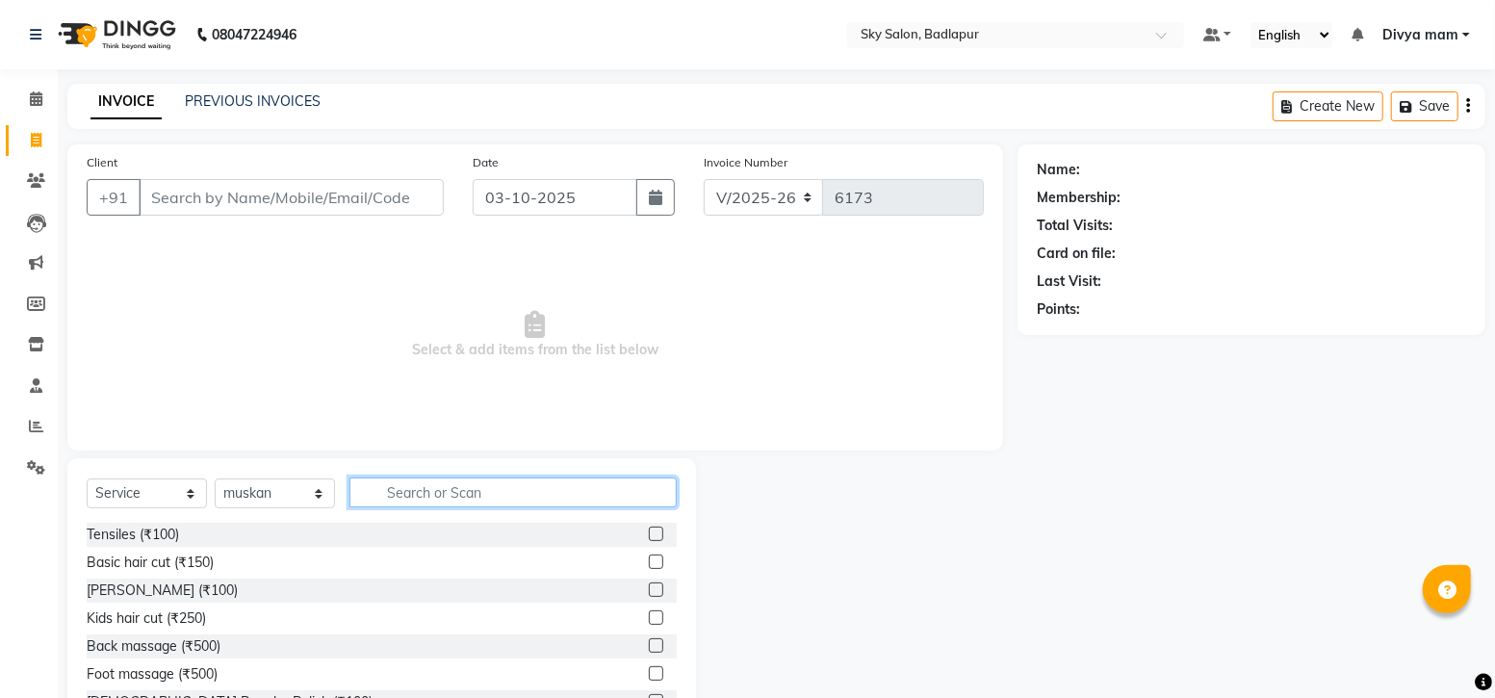
click at [455, 495] on input "text" at bounding box center [512, 492] width 327 height 30
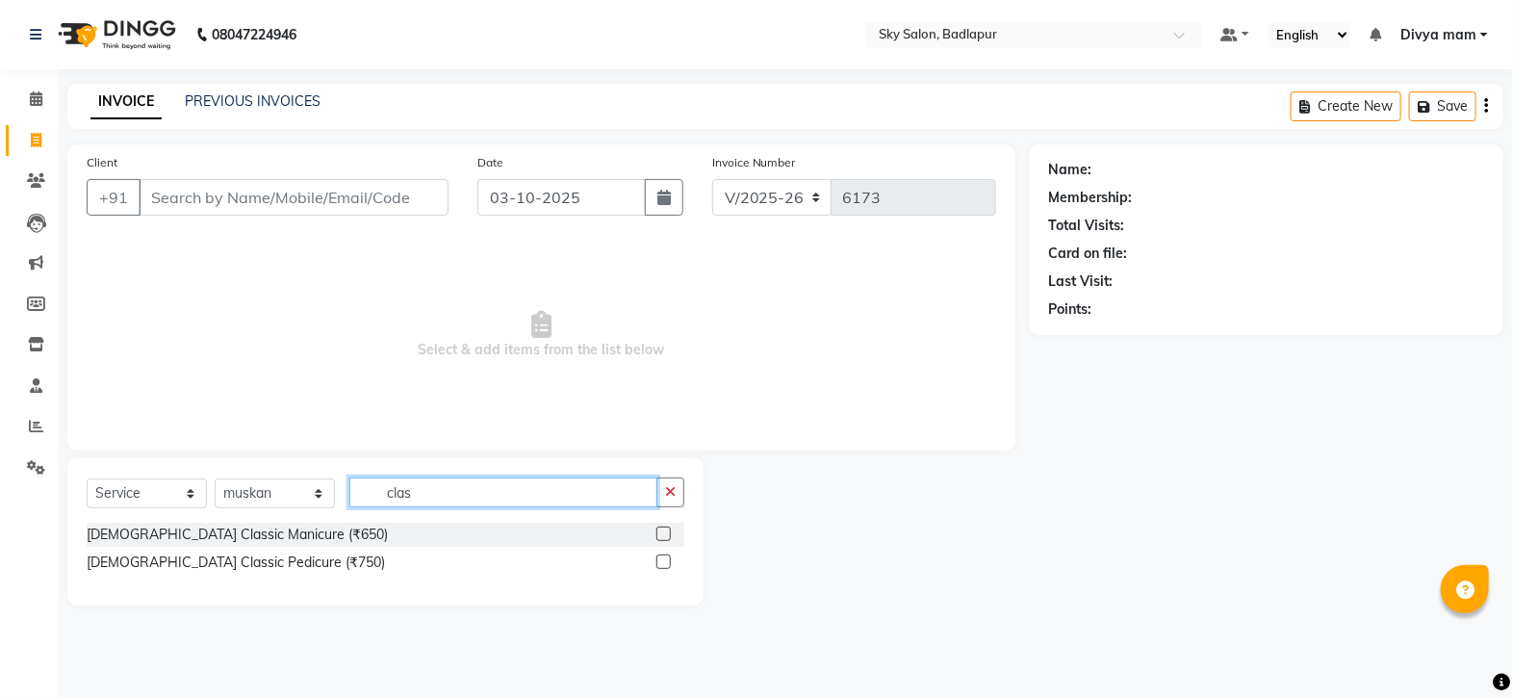
type input "clas"
click at [667, 556] on label at bounding box center [663, 561] width 14 height 14
click at [667, 556] on input "checkbox" at bounding box center [662, 562] width 13 height 13
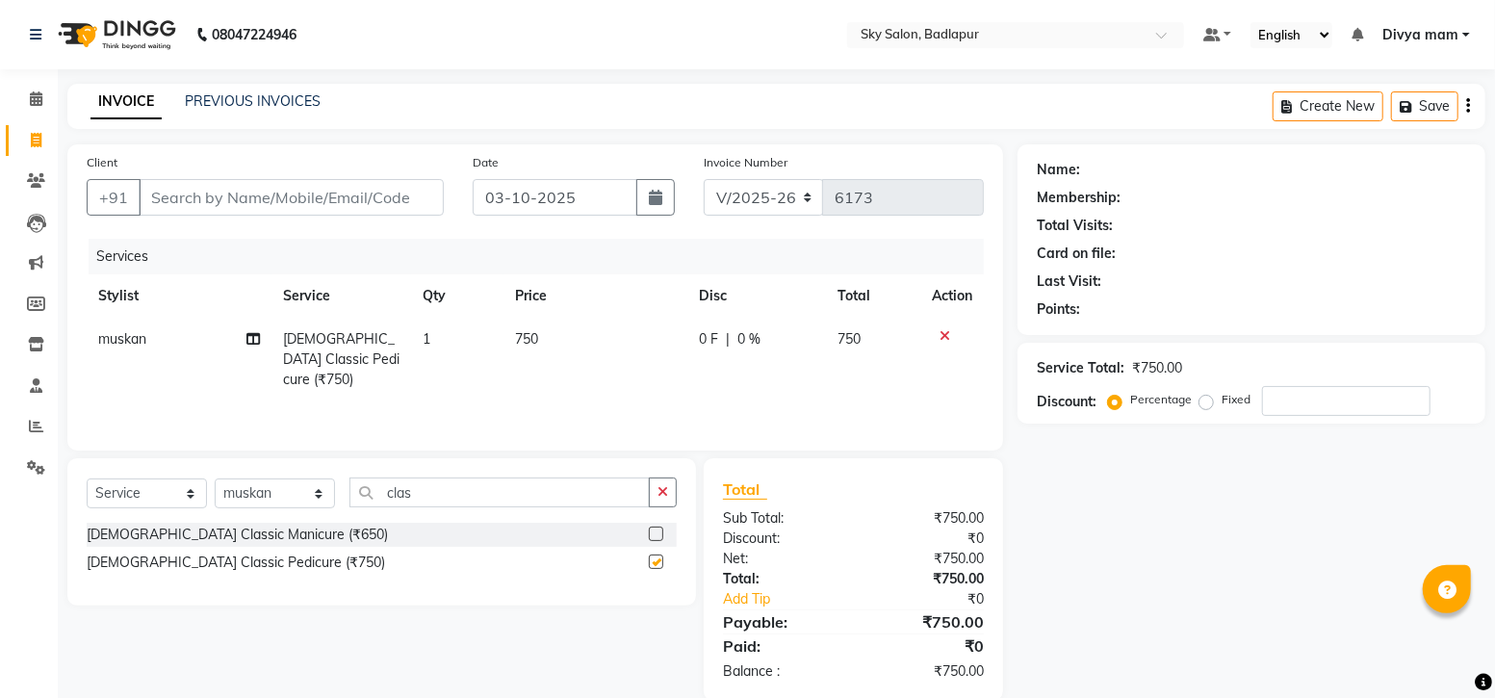
checkbox input "false"
click at [539, 491] on input "clas" at bounding box center [499, 492] width 300 height 30
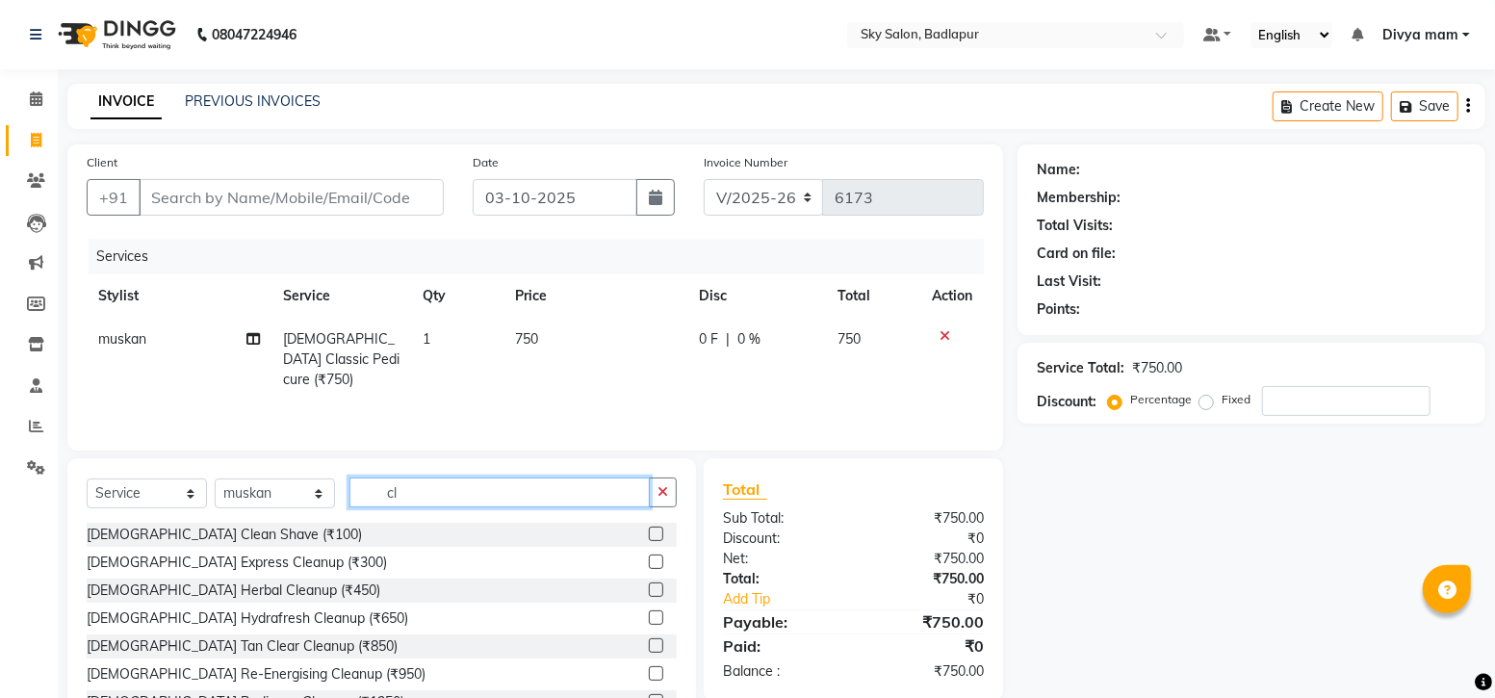
type input "c"
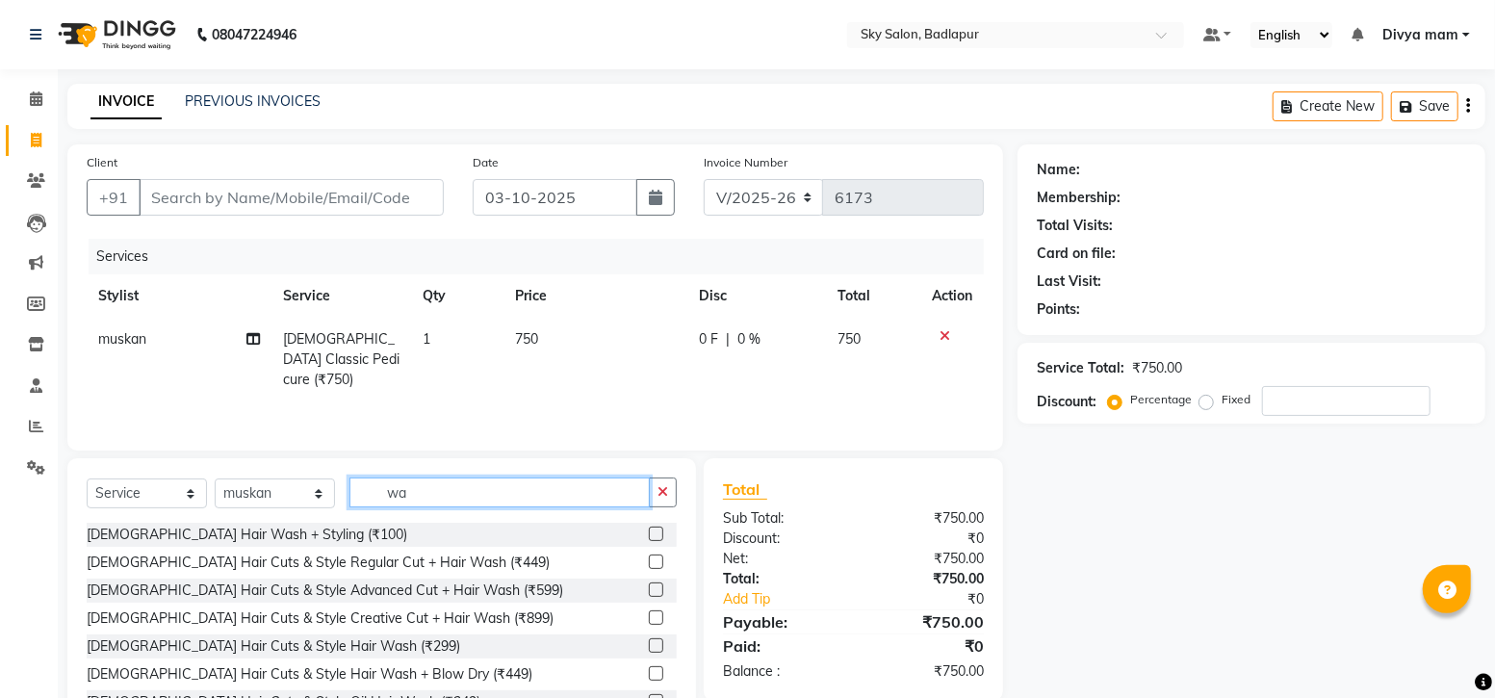
type input "w"
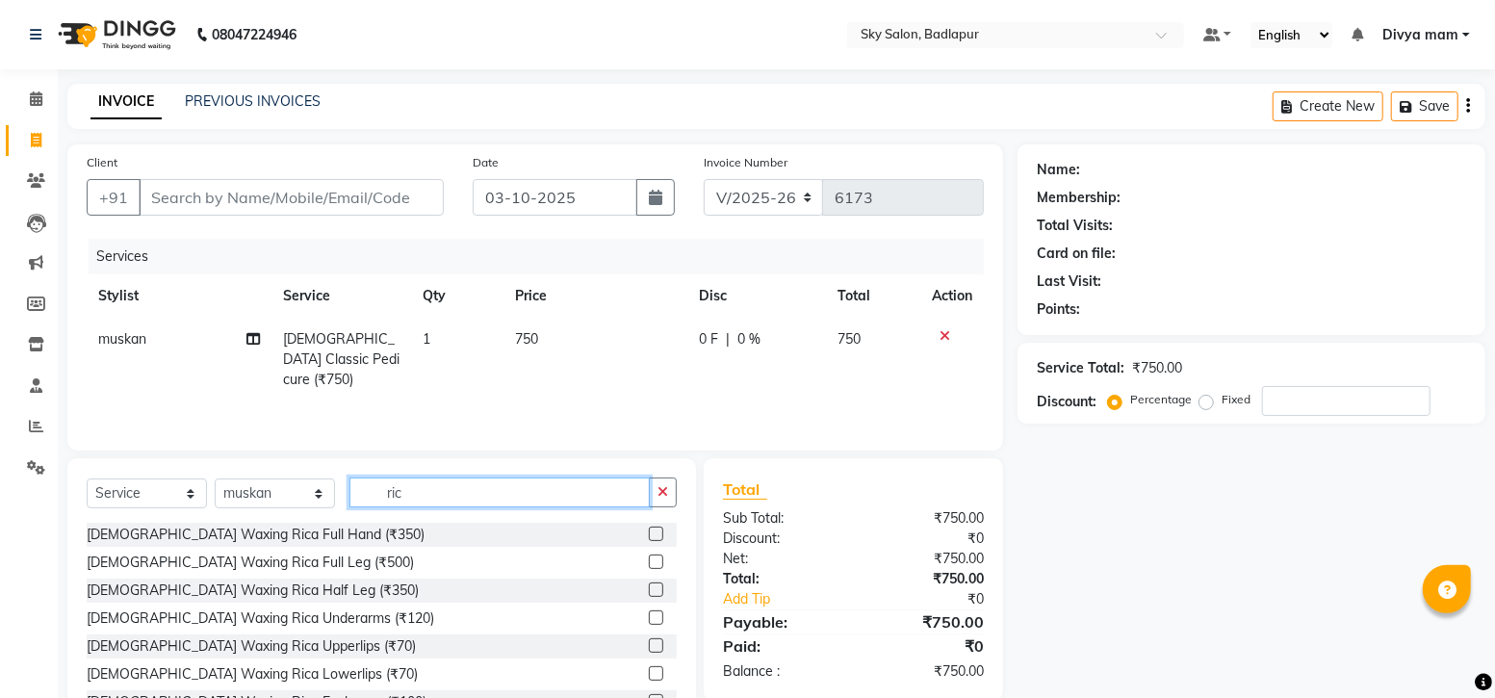
type input "ric"
click at [649, 532] on label at bounding box center [656, 534] width 14 height 14
click at [649, 532] on input "checkbox" at bounding box center [655, 534] width 13 height 13
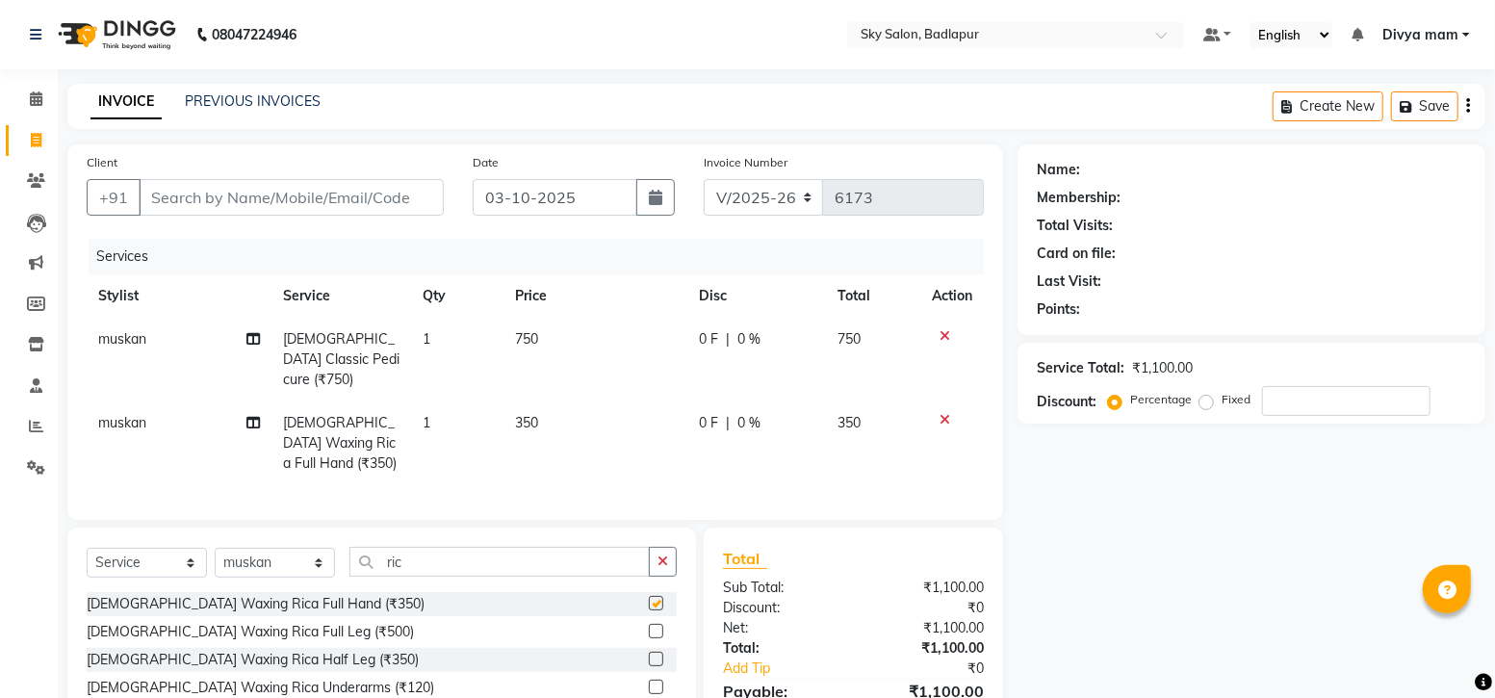
checkbox input "false"
click at [649, 654] on label at bounding box center [656, 659] width 14 height 14
click at [649, 654] on input "checkbox" at bounding box center [655, 660] width 13 height 13
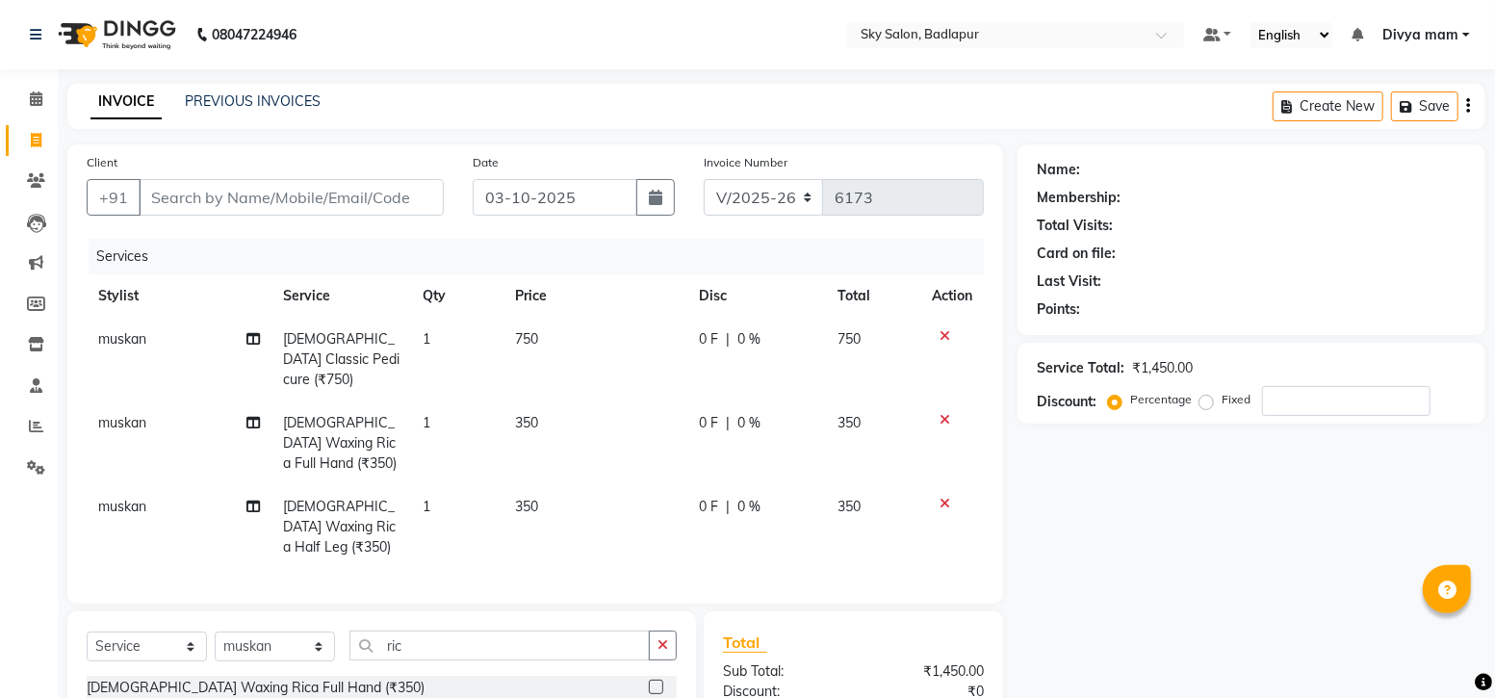
checkbox input "false"
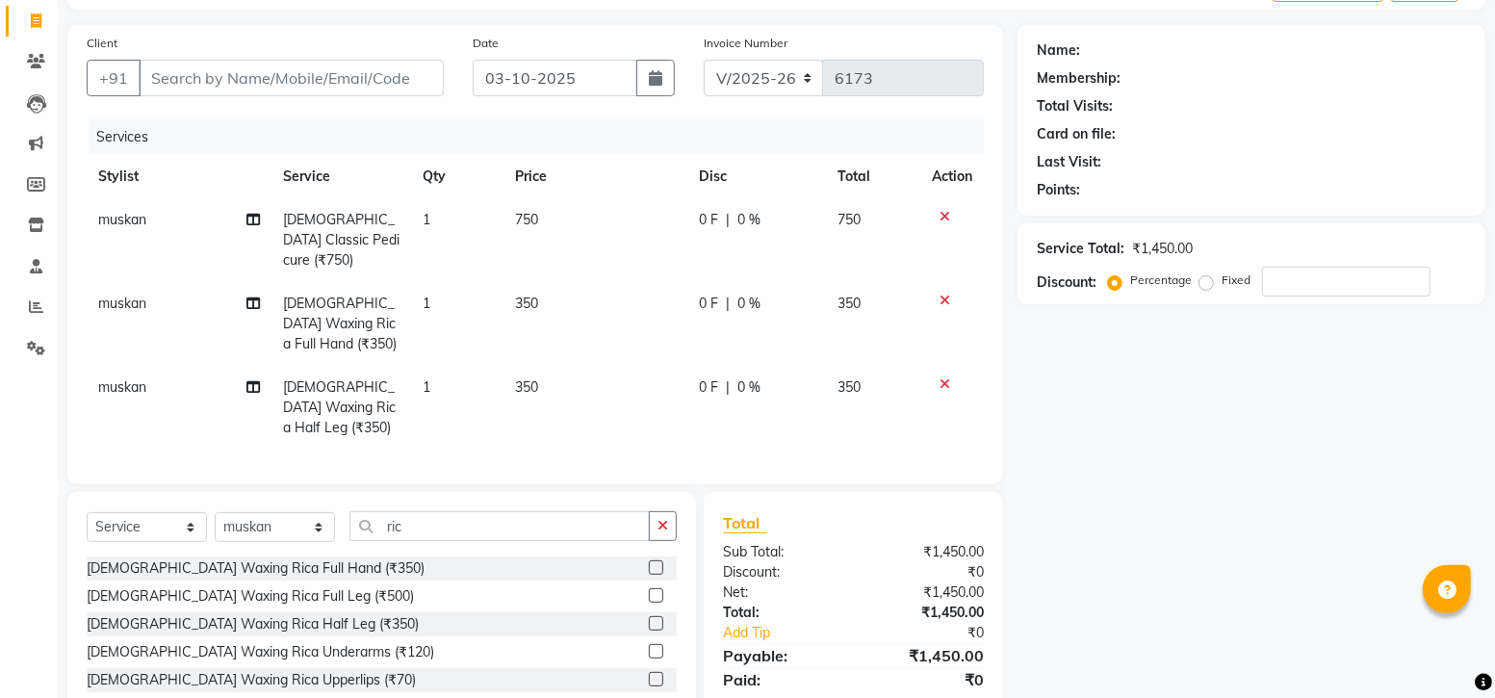
scroll to position [59, 0]
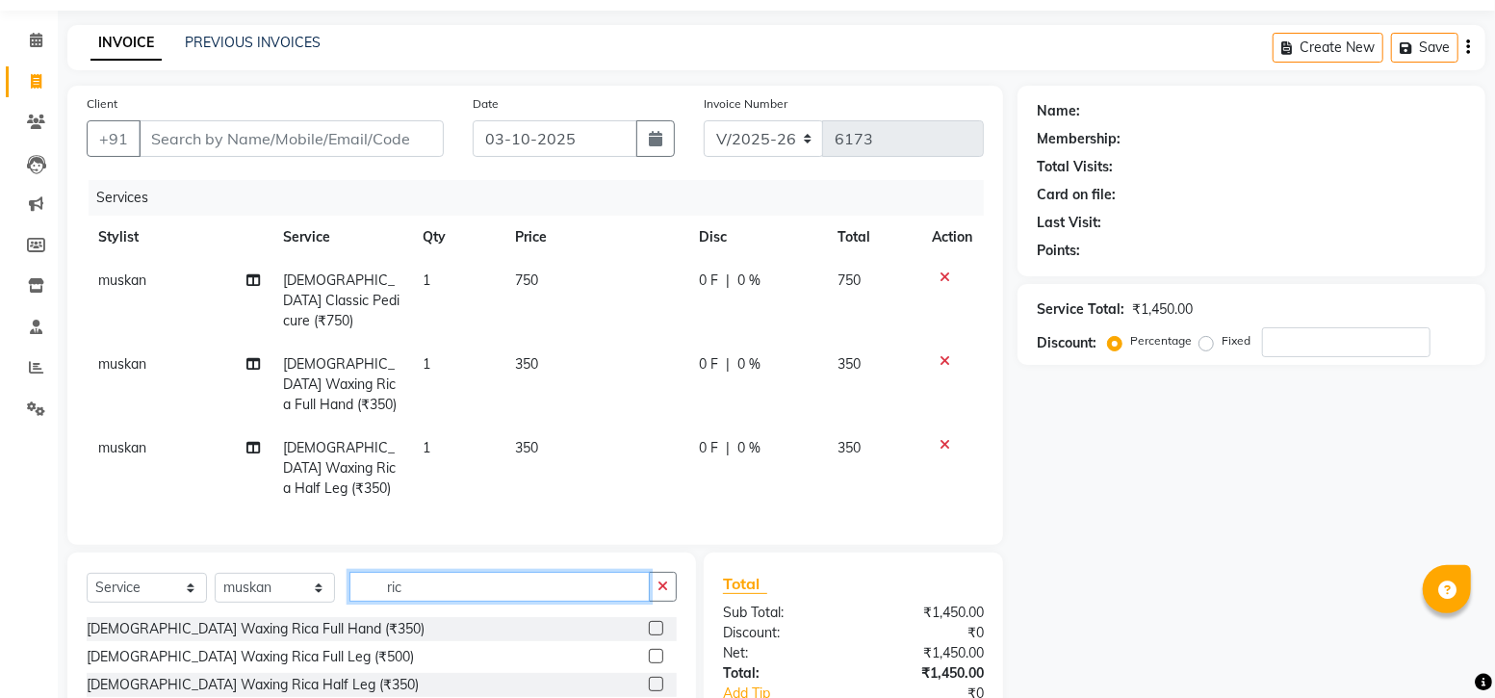
click at [445, 572] on input "ric" at bounding box center [499, 587] width 300 height 30
type input "r"
type input "ey"
click at [656, 621] on label at bounding box center [656, 628] width 14 height 14
click at [656, 623] on input "checkbox" at bounding box center [655, 629] width 13 height 13
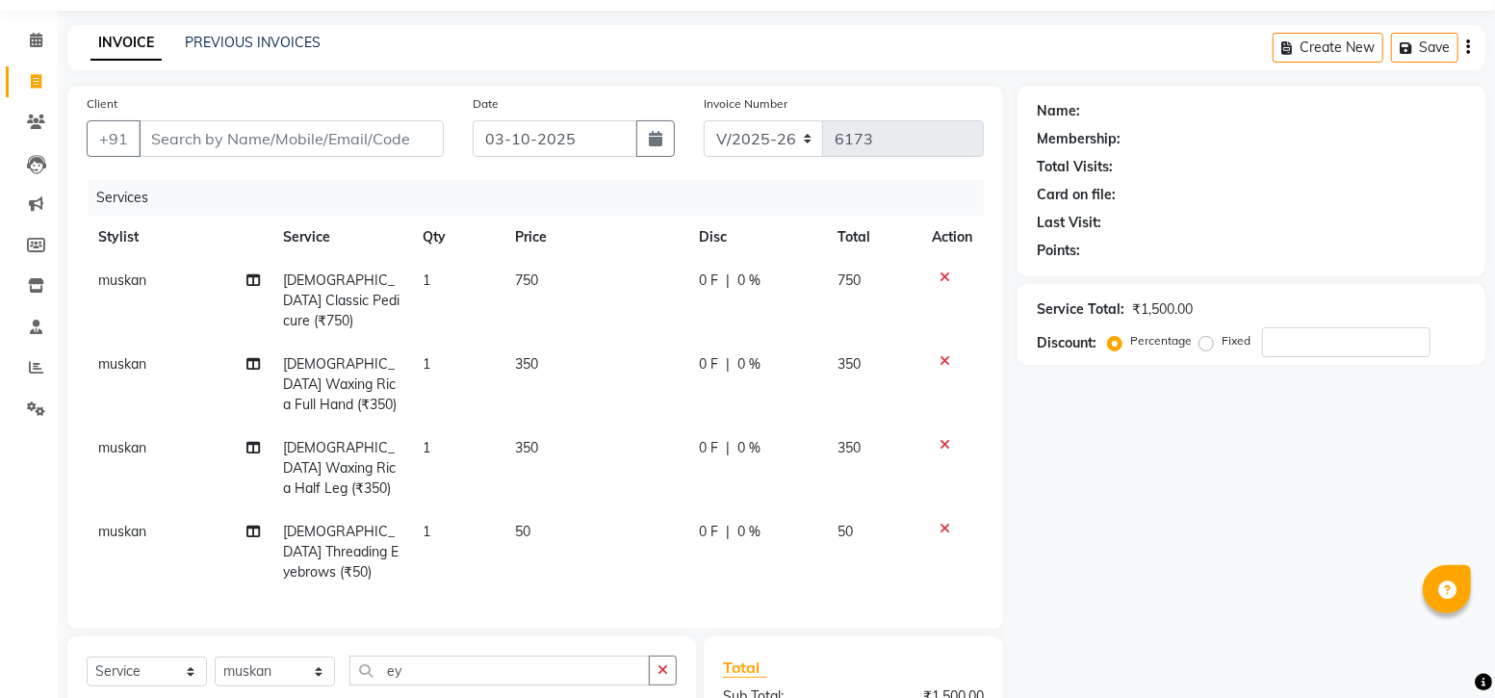
checkbox input "false"
click at [256, 142] on input "Client" at bounding box center [291, 138] width 305 height 37
type input "7"
type input "0"
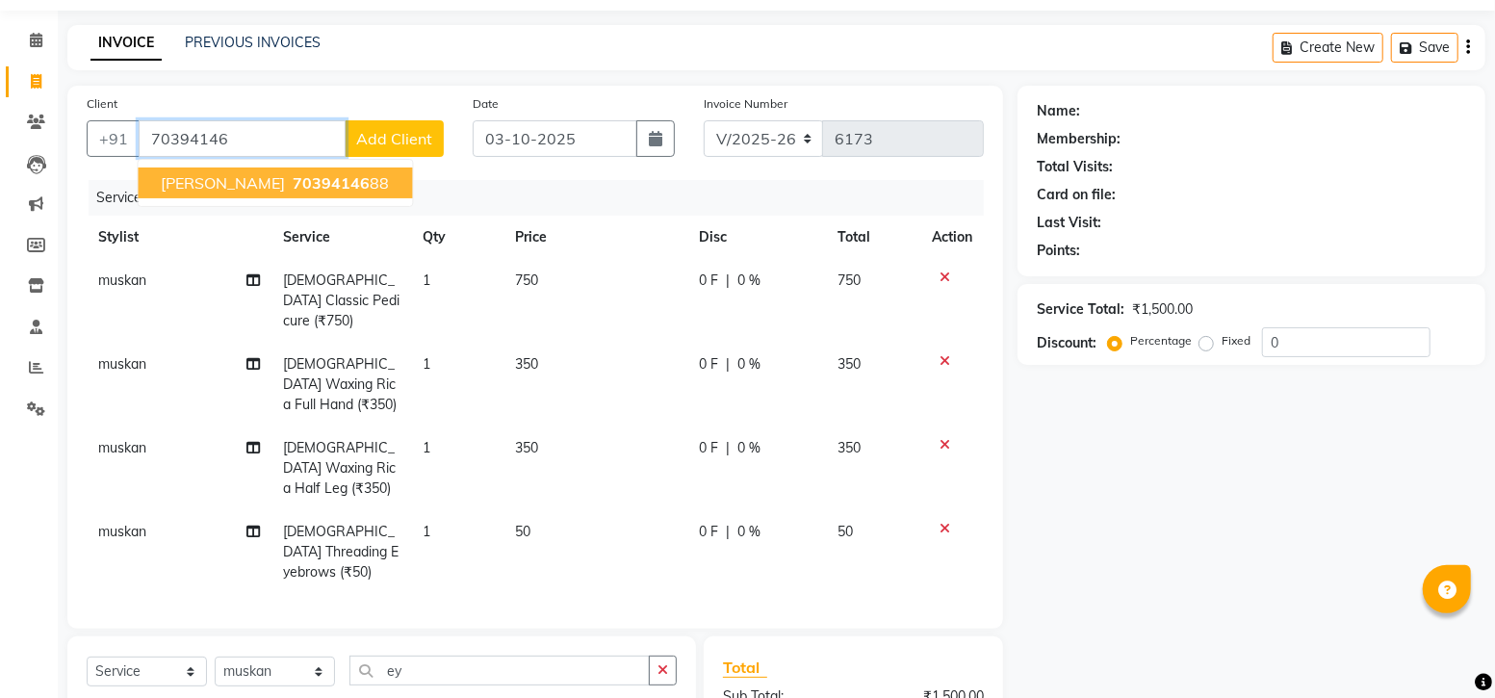
click at [303, 188] on span "70394146" at bounding box center [332, 182] width 77 height 19
type input "7039414688"
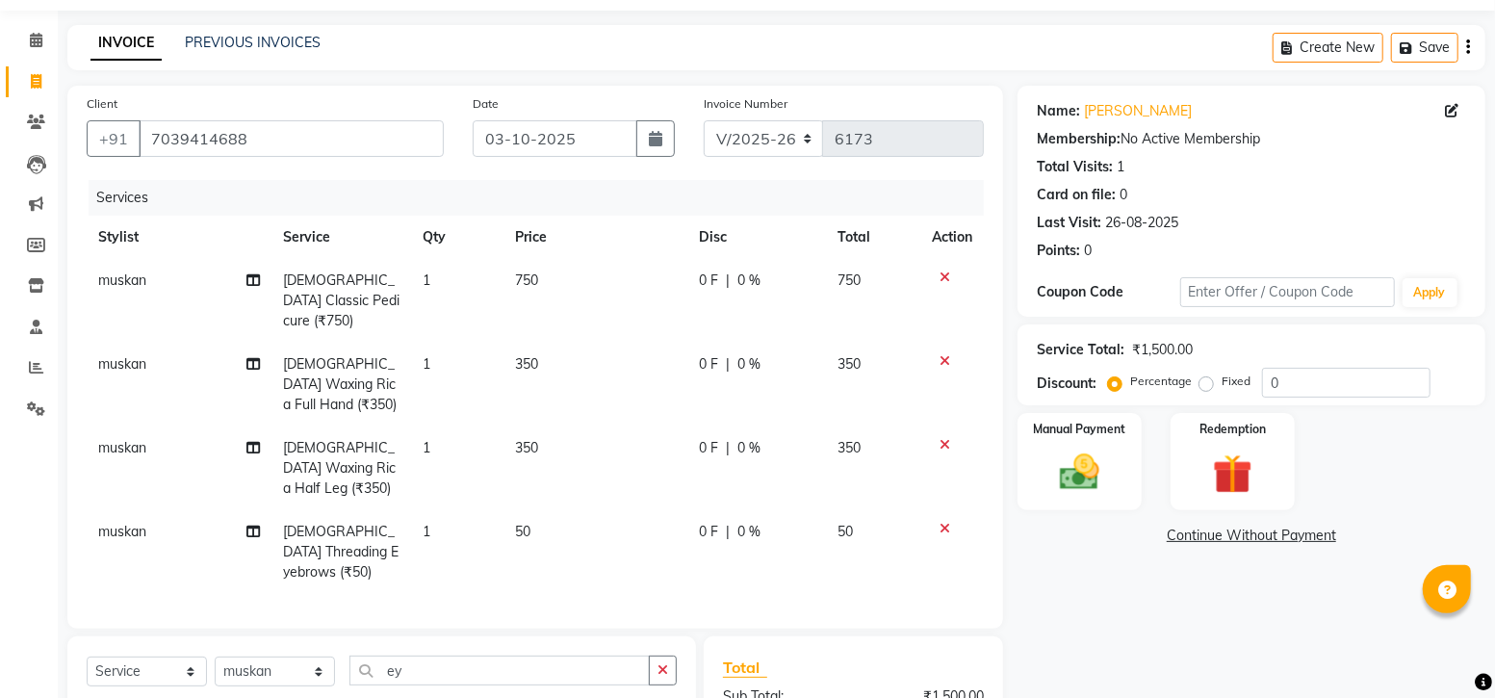
scroll to position [226, 0]
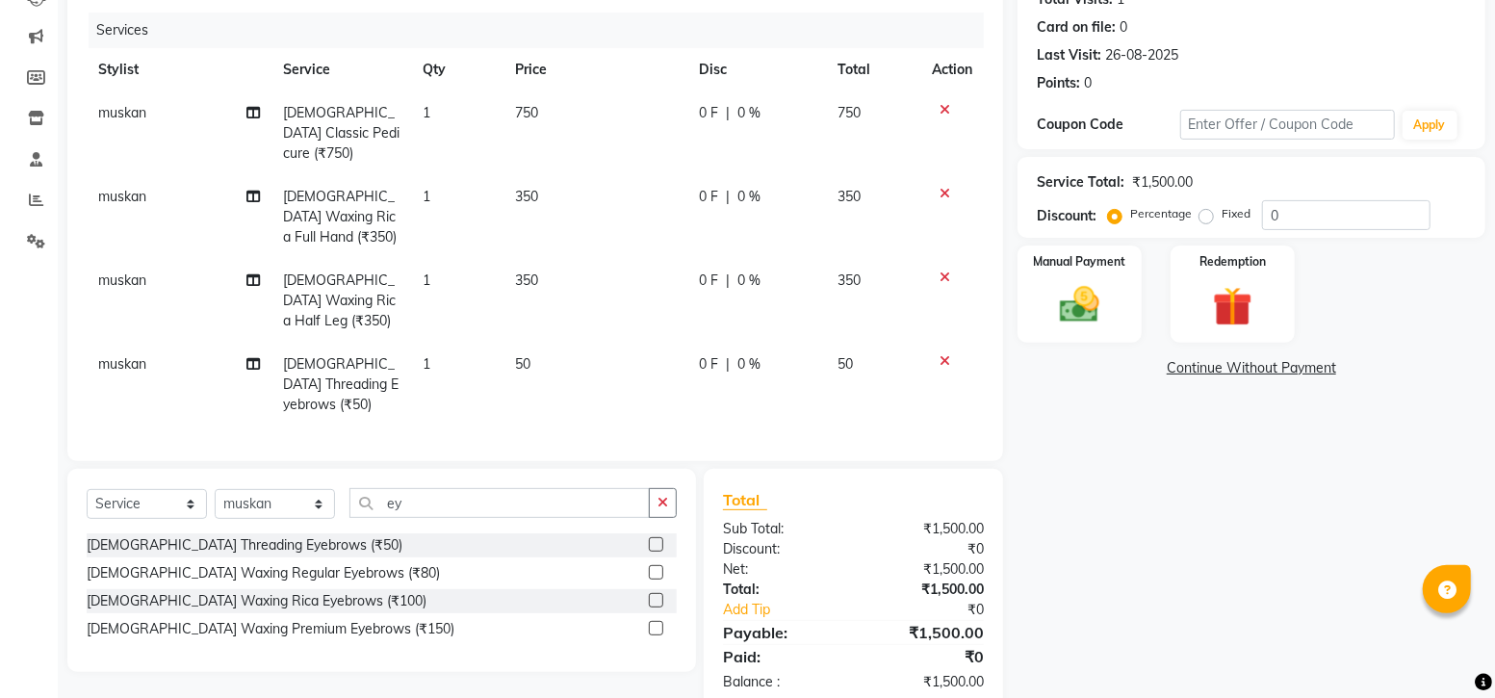
click at [696, 472] on div "Total Sub Total: ₹1,500.00 Discount: ₹0 Net: ₹1,500.00 Total: ₹1,500.00 Add Tip…" at bounding box center [857, 590] width 322 height 243
click at [1064, 276] on div "Manual Payment" at bounding box center [1079, 294] width 129 height 101
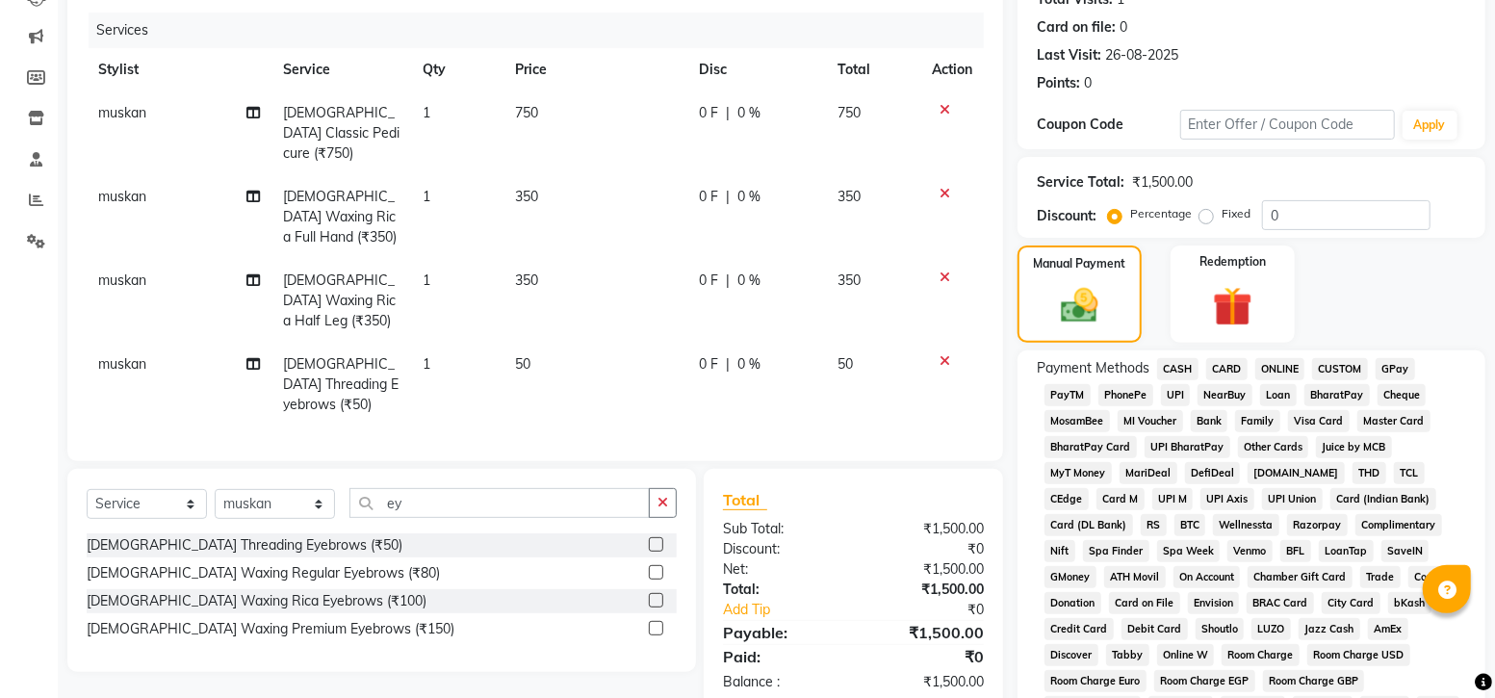
click at [1399, 373] on span "GPay" at bounding box center [1395, 369] width 39 height 22
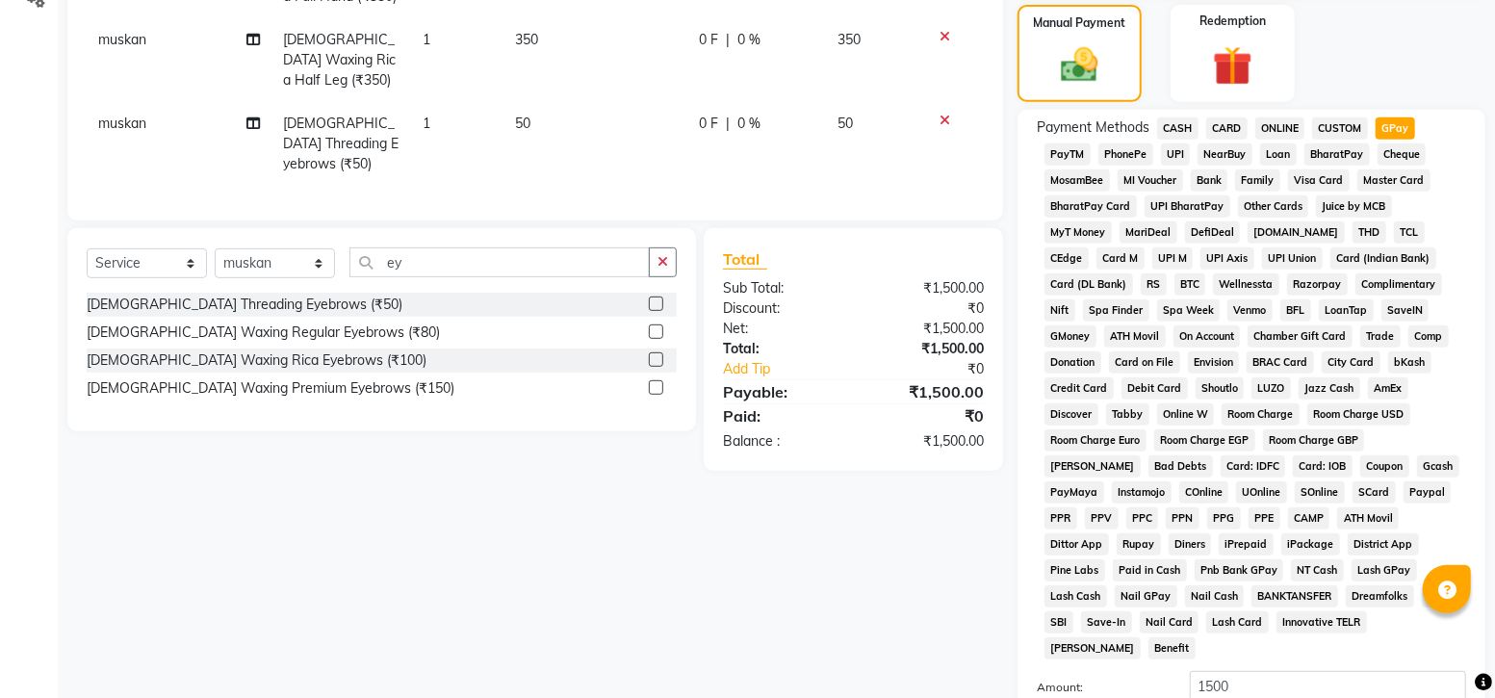
scroll to position [664, 0]
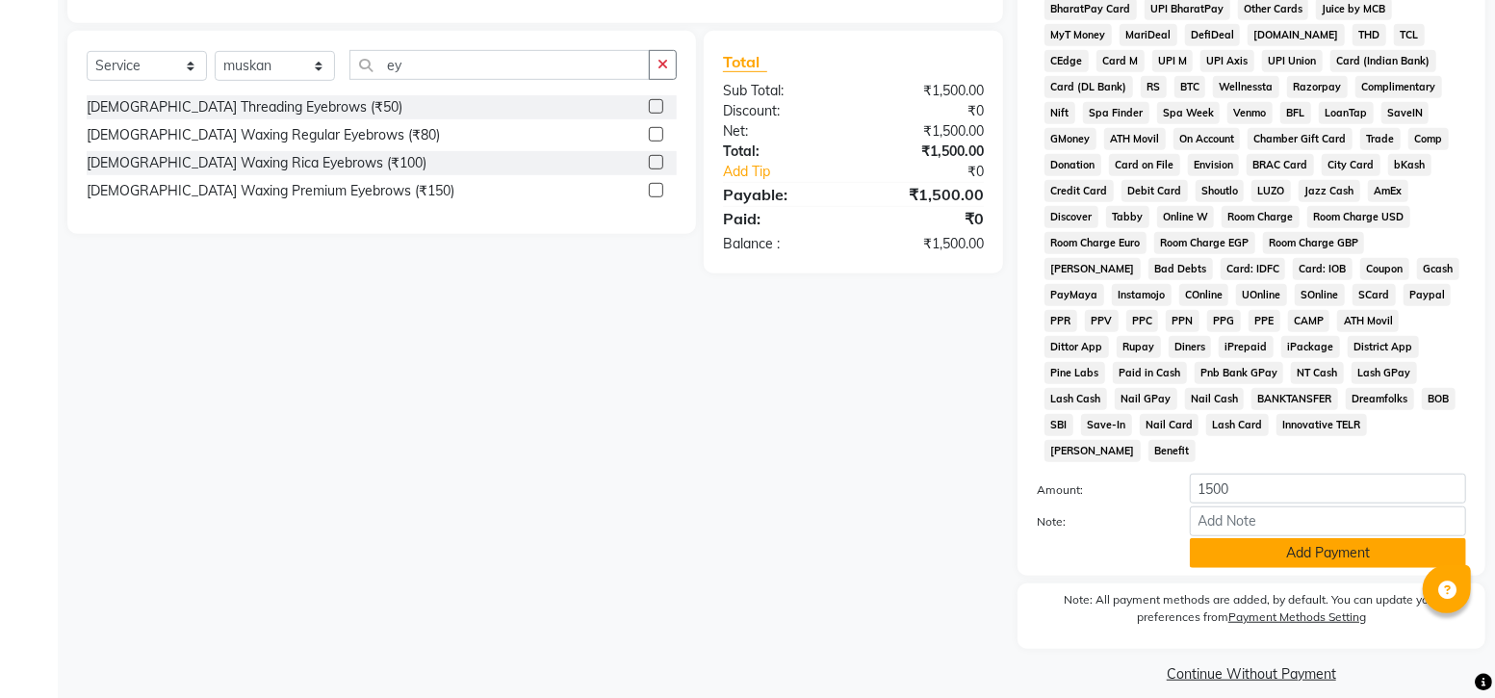
click at [1256, 538] on button "Add Payment" at bounding box center [1328, 553] width 276 height 30
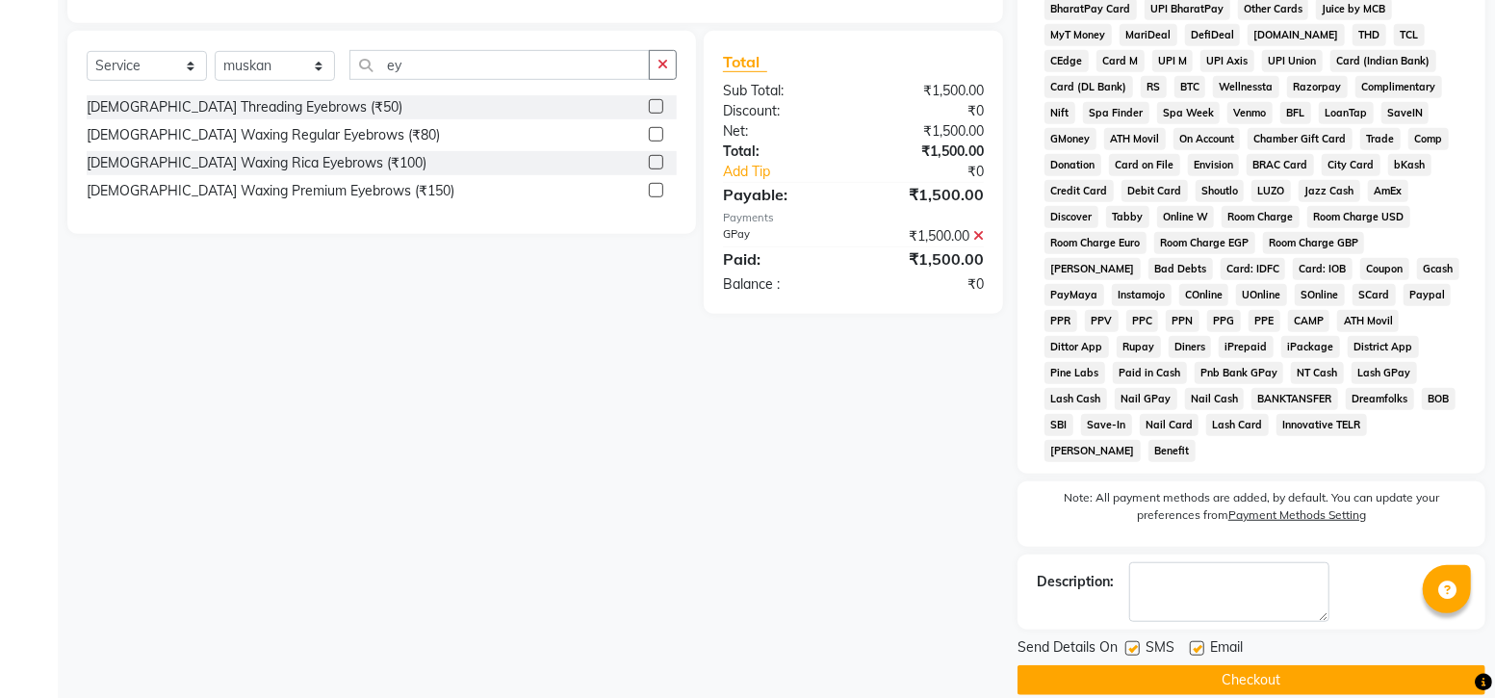
click at [1131, 641] on label at bounding box center [1132, 648] width 14 height 14
click at [1131, 643] on input "checkbox" at bounding box center [1131, 649] width 13 height 13
checkbox input "false"
click at [1138, 665] on button "Checkout" at bounding box center [1251, 680] width 468 height 30
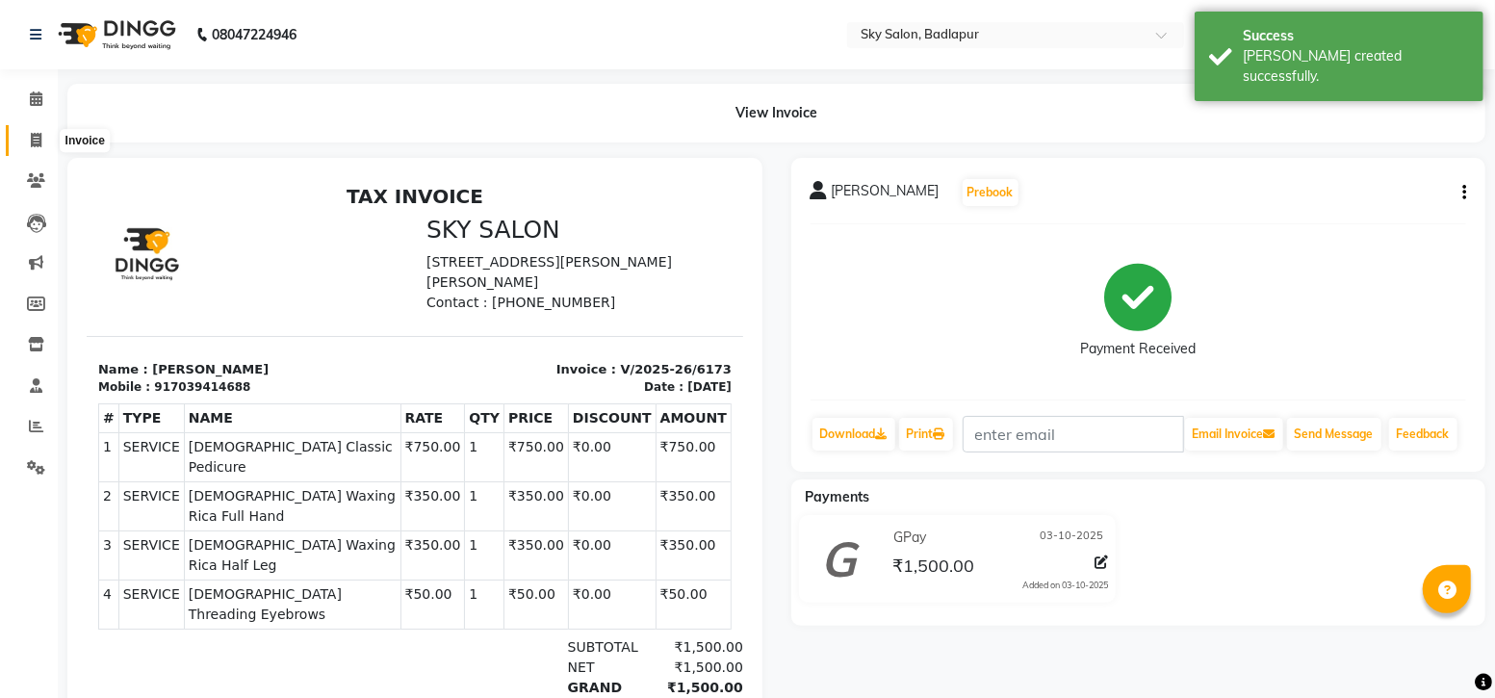
click at [39, 144] on icon at bounding box center [36, 140] width 11 height 14
select select "service"
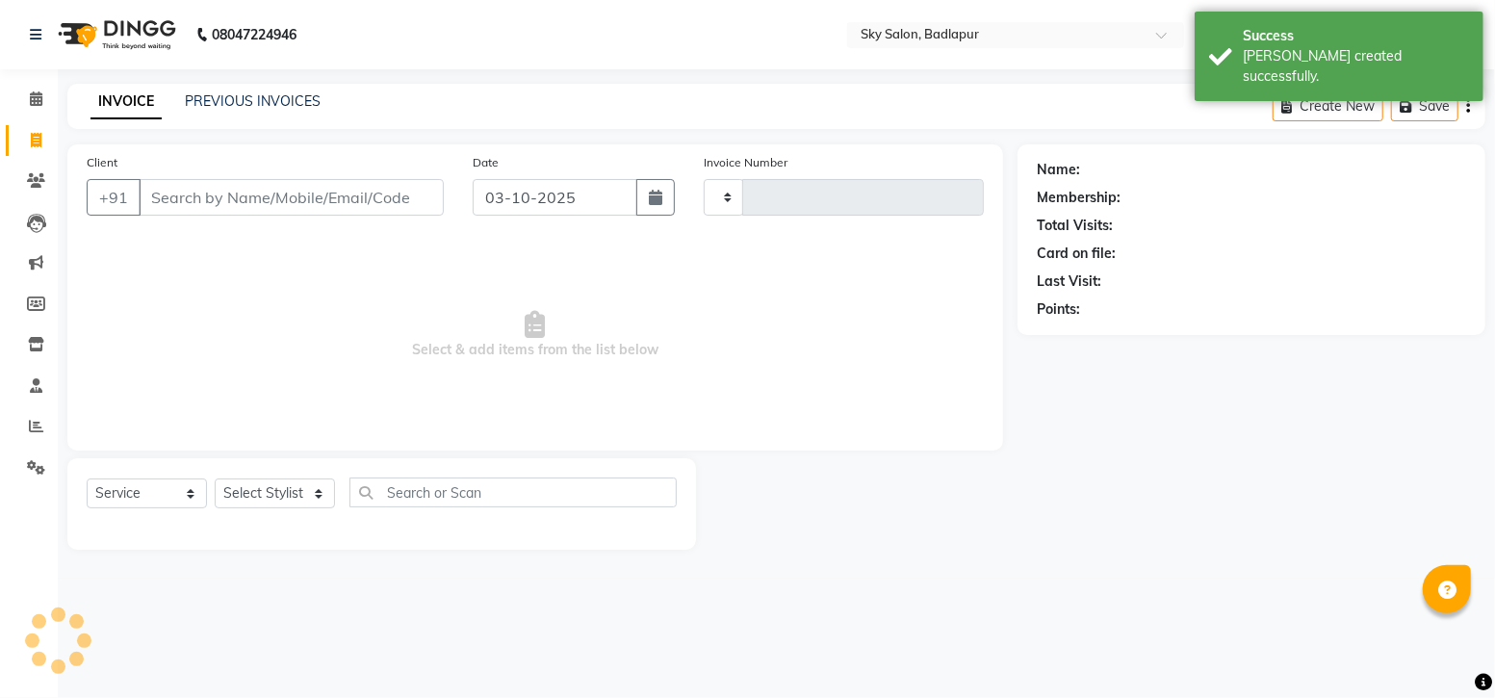
type input "6174"
select select "6927"
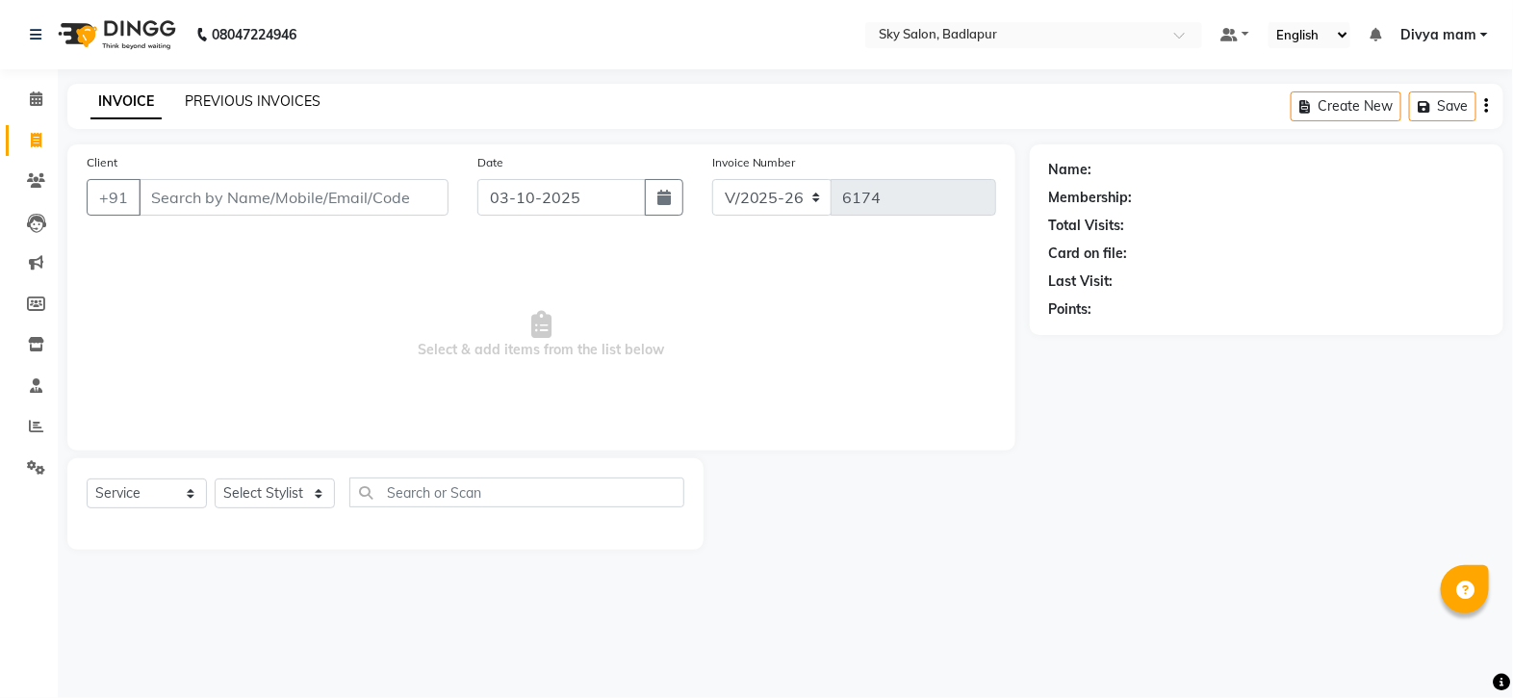
click at [220, 99] on link "PREVIOUS INVOICES" at bounding box center [253, 100] width 136 height 17
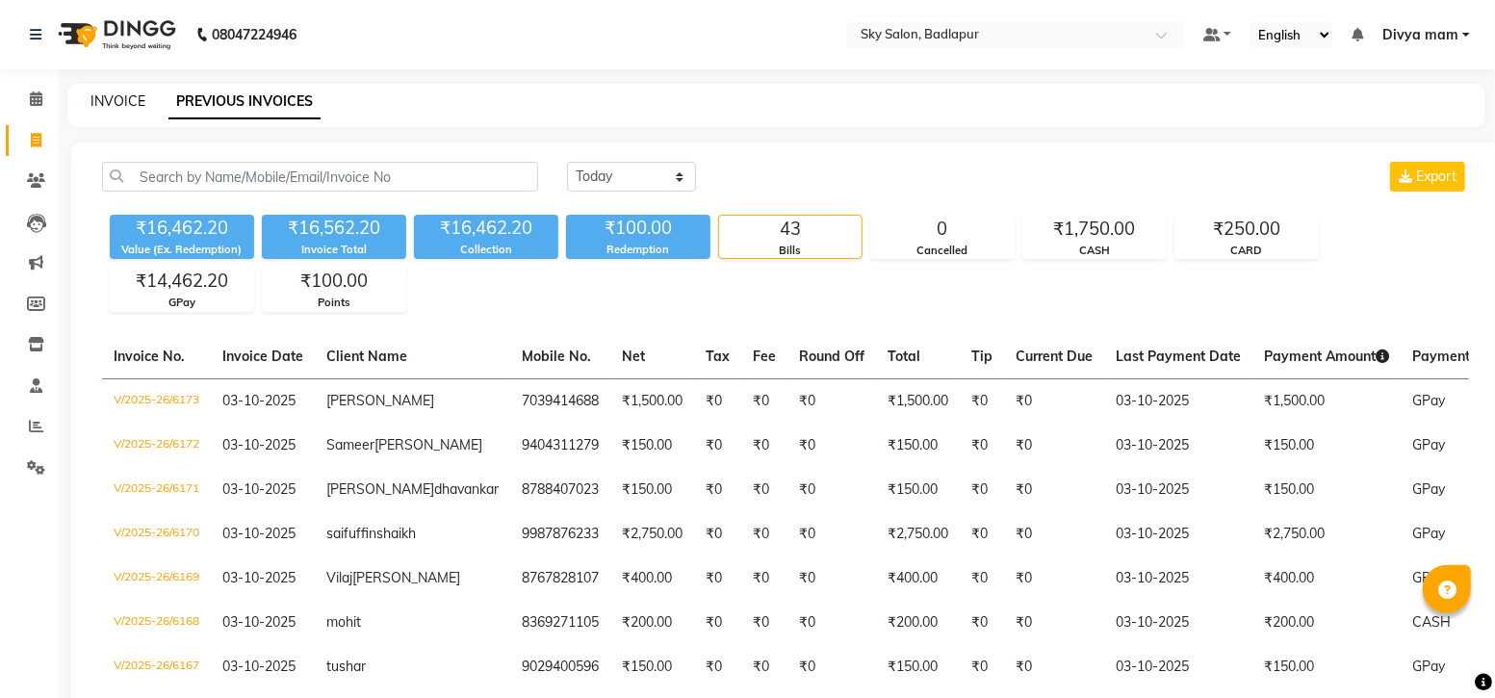
click at [127, 105] on link "INVOICE" at bounding box center [117, 100] width 55 height 17
select select "service"
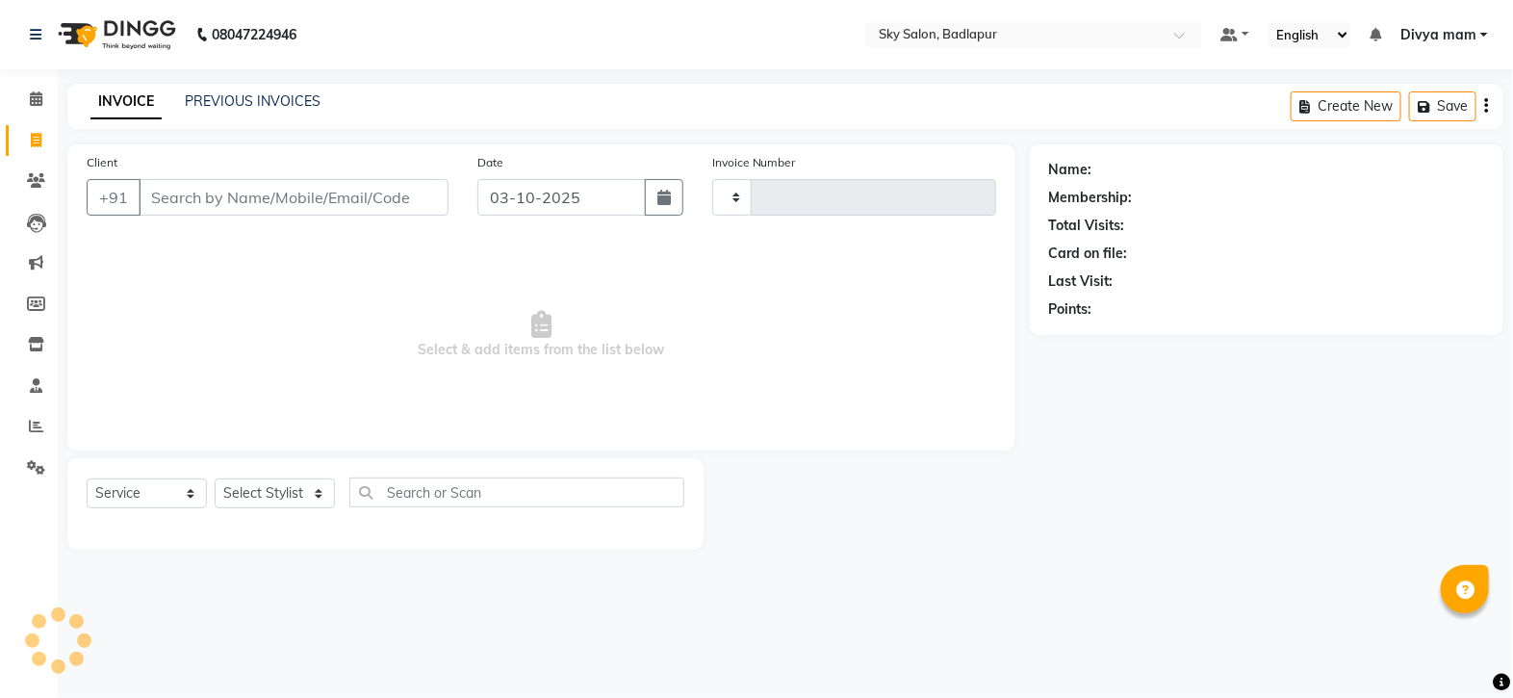
type input "6174"
select select "6927"
click at [35, 97] on icon at bounding box center [36, 98] width 13 height 14
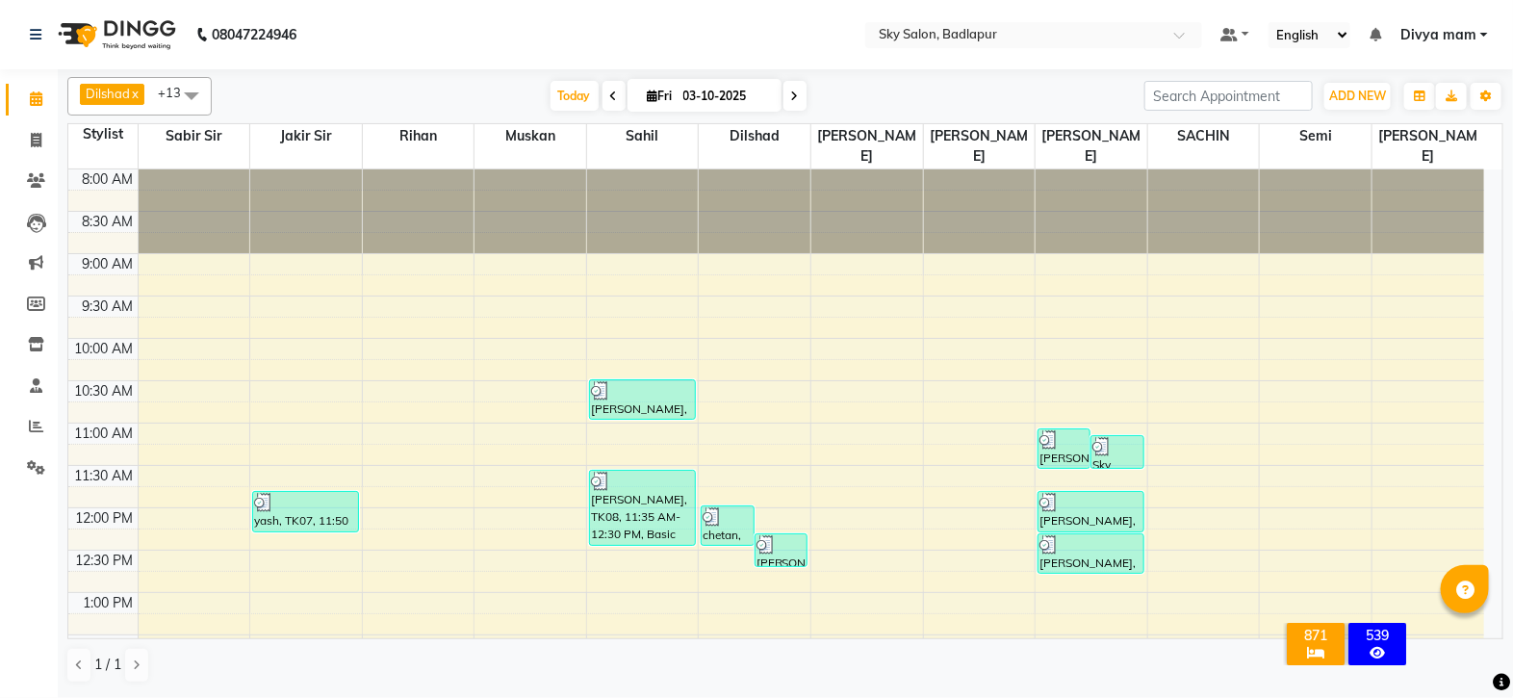
click at [794, 95] on icon at bounding box center [795, 96] width 8 height 12
type input "04-10-2025"
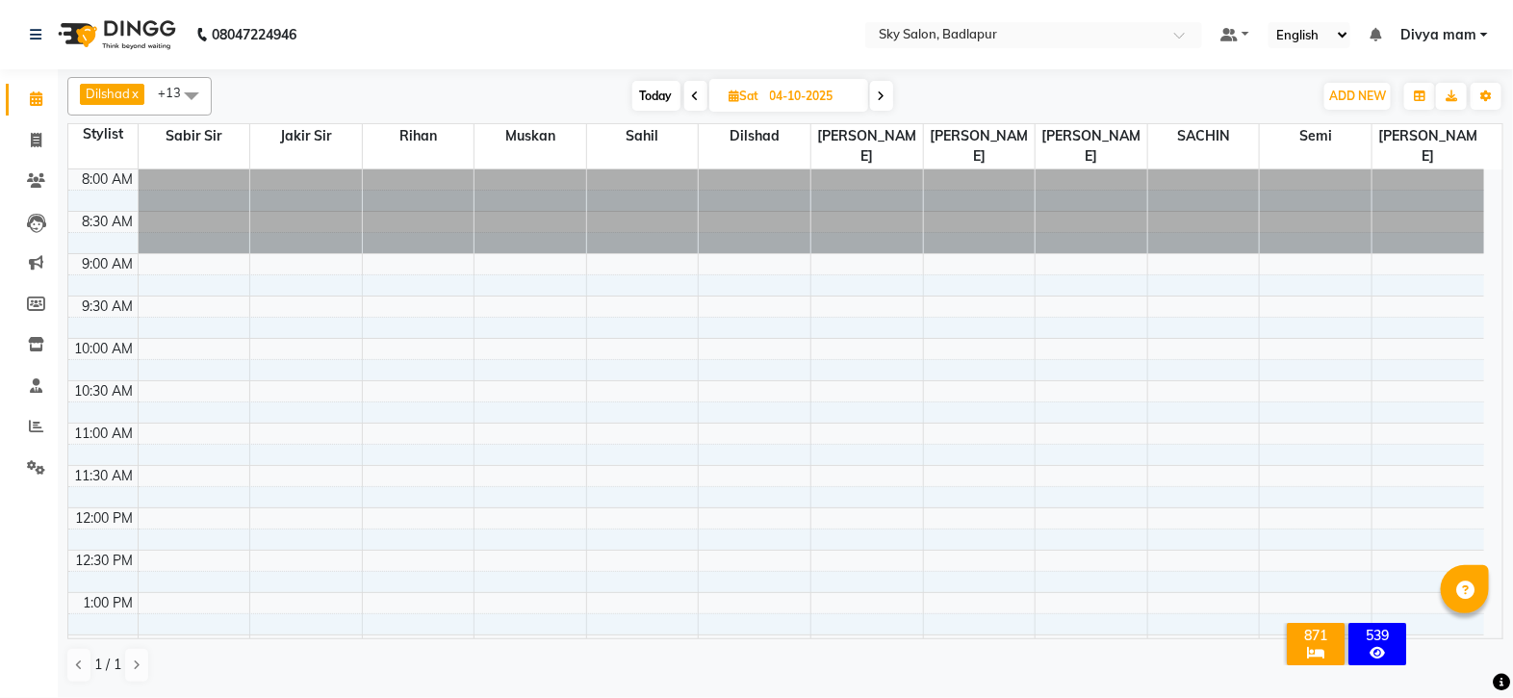
scroll to position [854, 0]
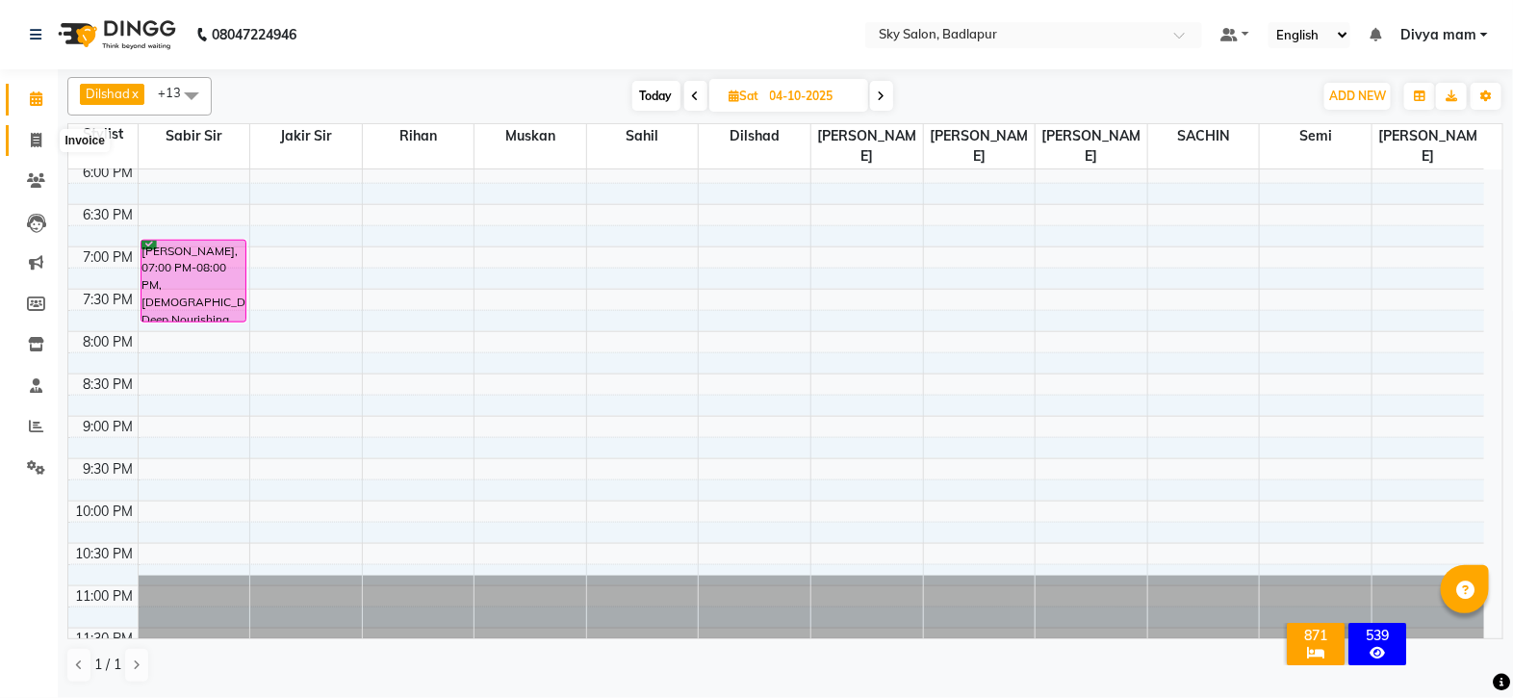
drag, startPoint x: 34, startPoint y: 142, endPoint x: 19, endPoint y: 161, distance: 24.1
click at [33, 139] on icon at bounding box center [36, 140] width 11 height 14
select select "service"
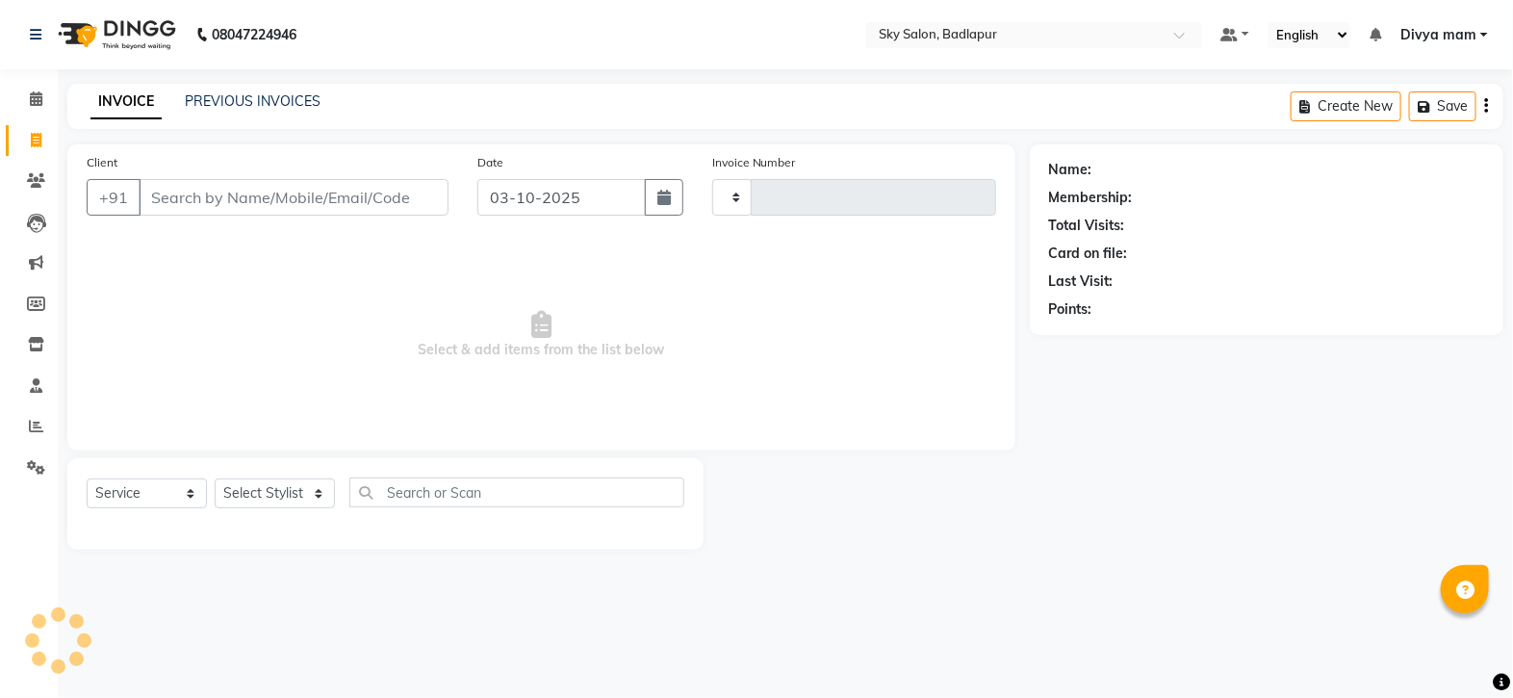
type input "6174"
select select "6927"
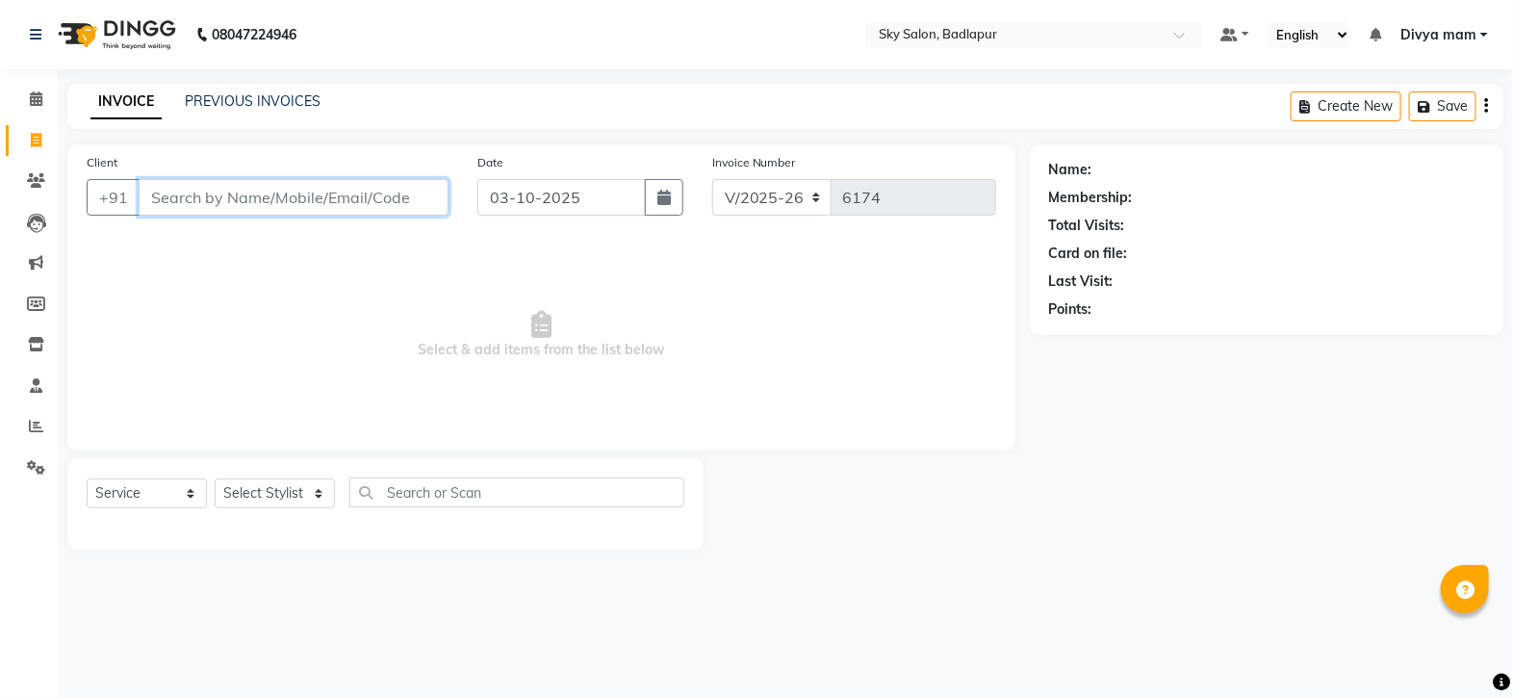
click at [183, 199] on input "Client" at bounding box center [294, 197] width 310 height 37
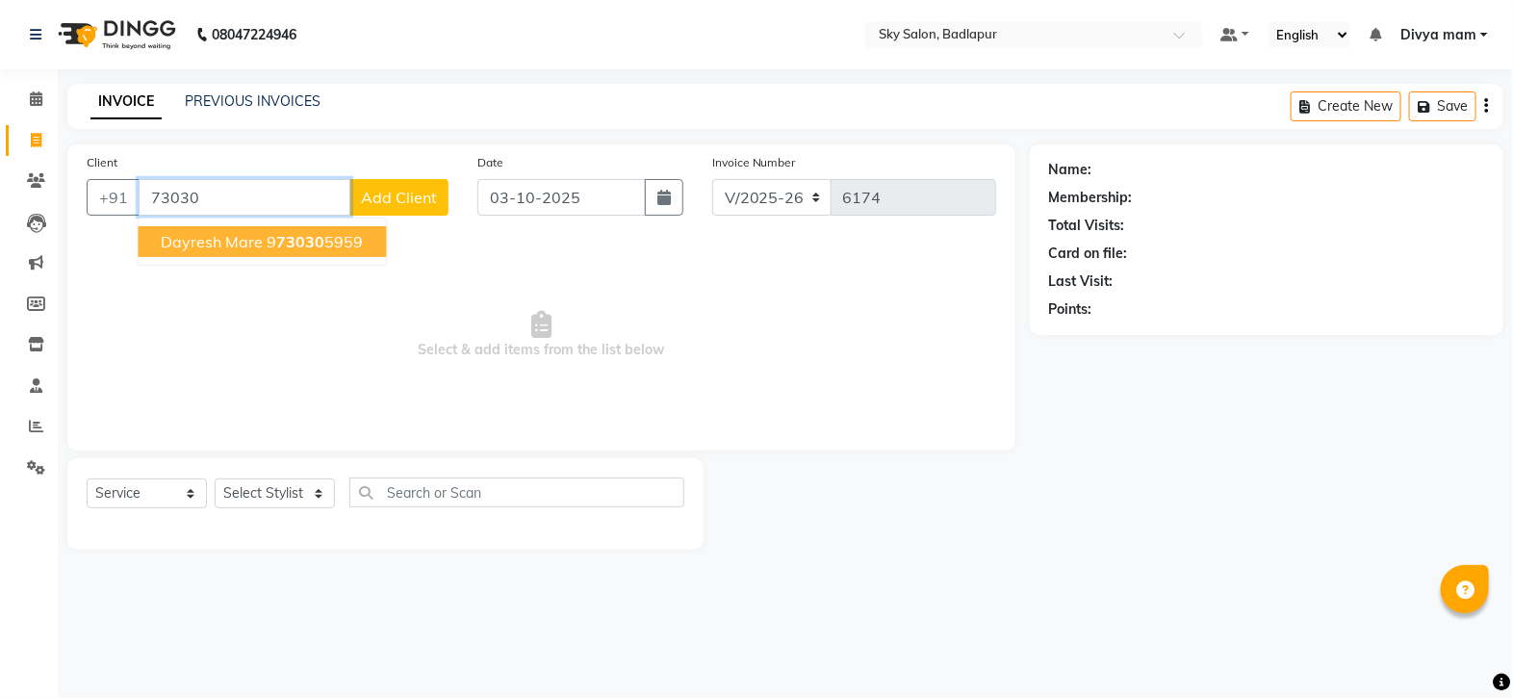
click at [223, 243] on span "dayresh mare" at bounding box center [213, 241] width 102 height 19
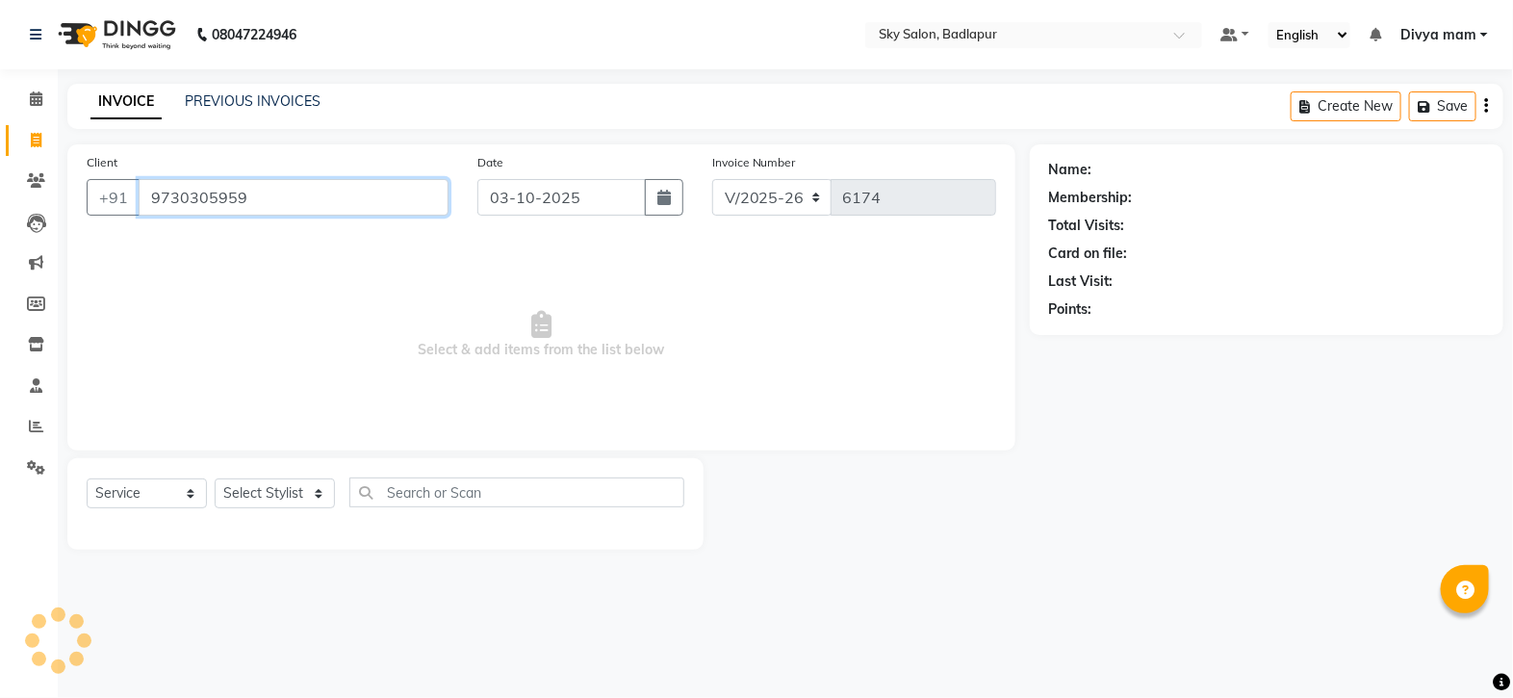
type input "9730305959"
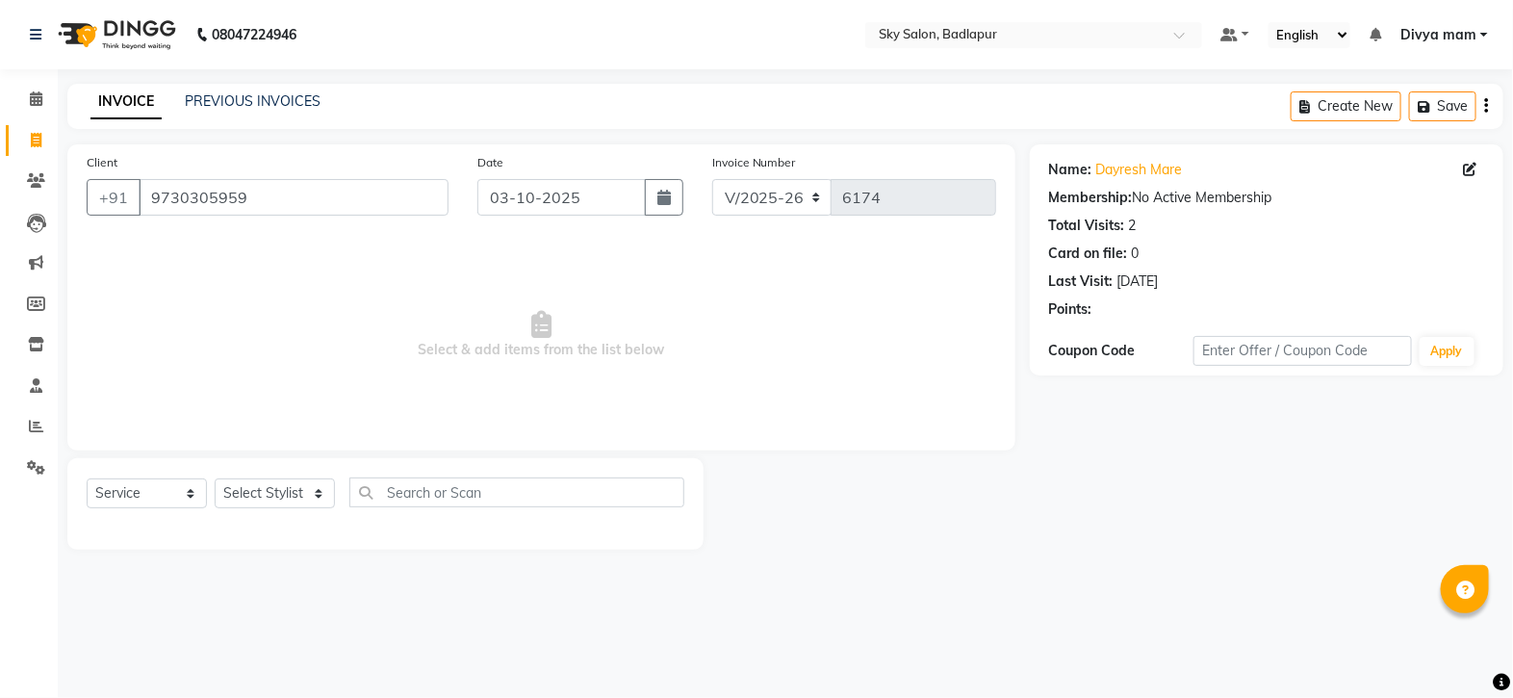
click at [226, 87] on div "INVOICE PREVIOUS INVOICES Create New Save" at bounding box center [785, 106] width 1436 height 45
click at [230, 93] on link "PREVIOUS INVOICES" at bounding box center [253, 100] width 136 height 17
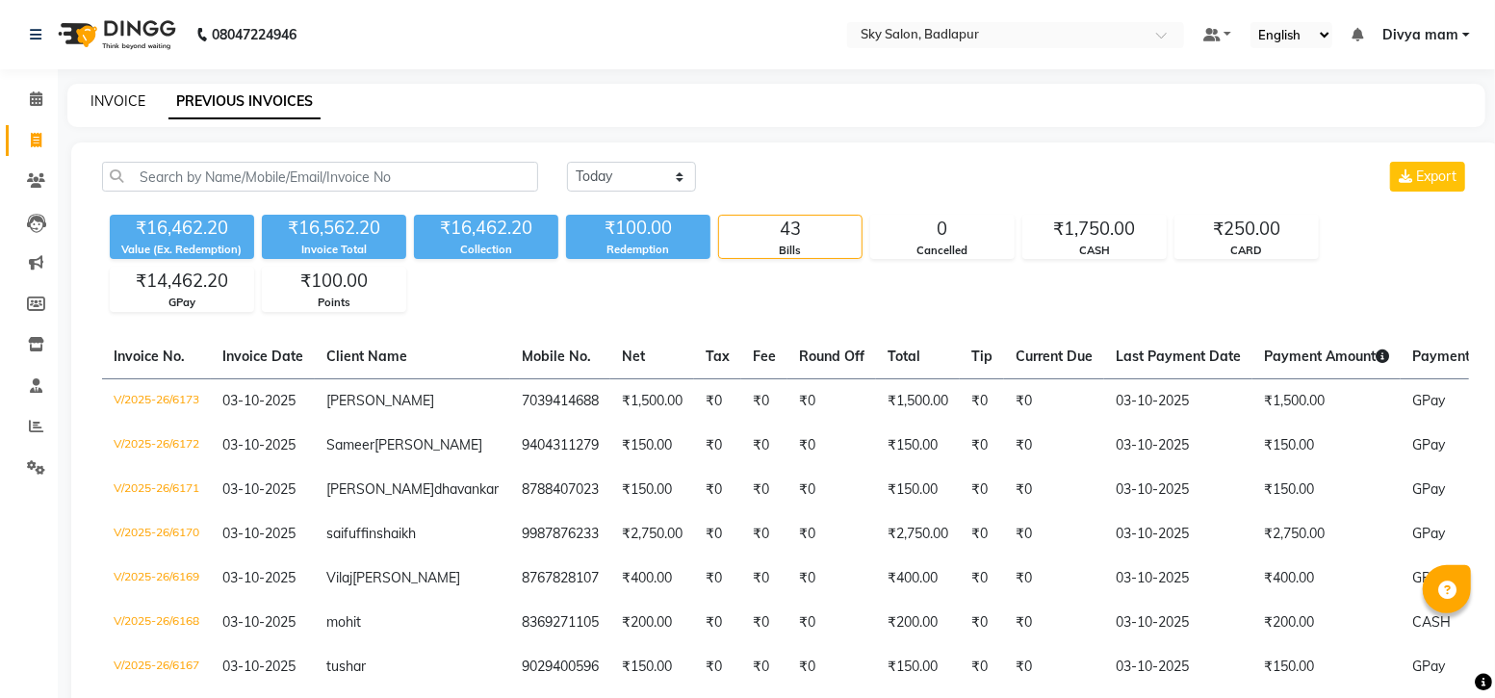
click at [121, 104] on link "INVOICE" at bounding box center [117, 100] width 55 height 17
select select "service"
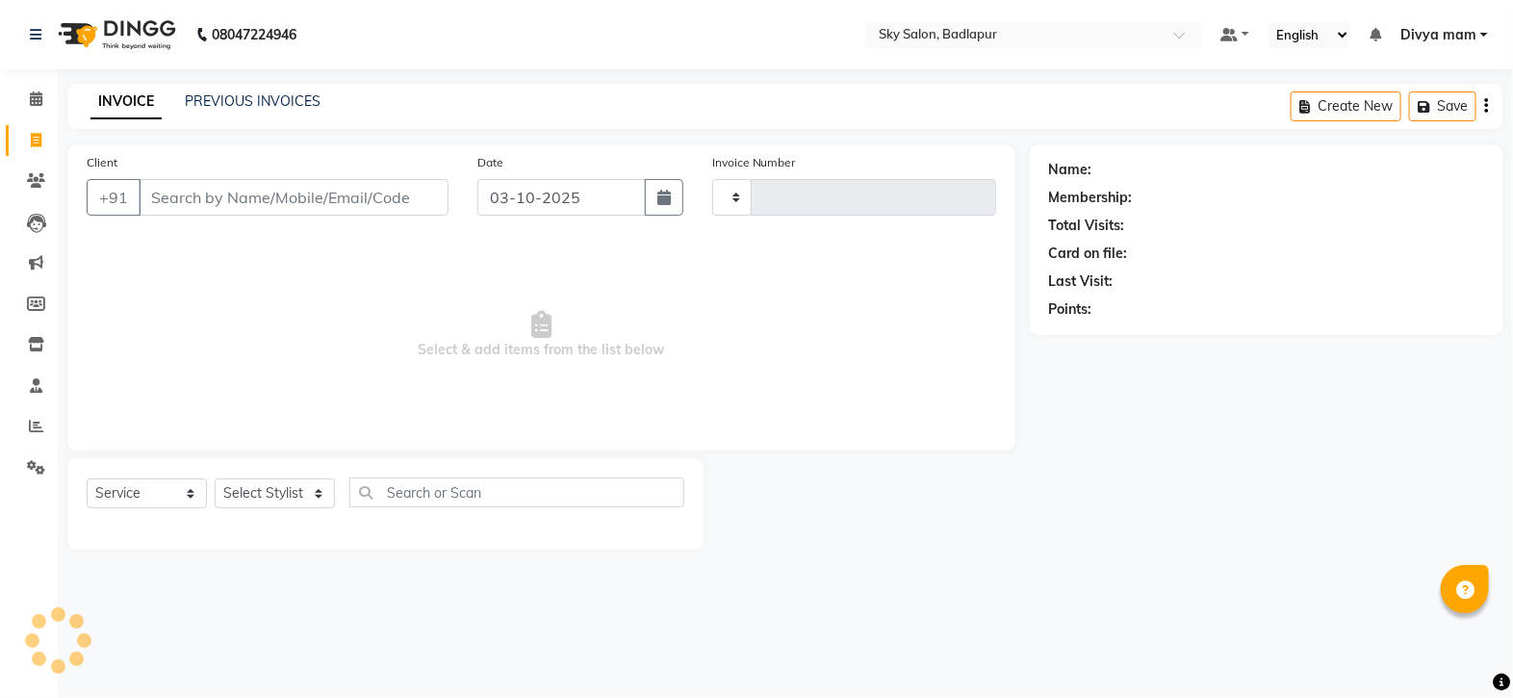
type input "6174"
select select "6927"
type input "7303086114"
click at [409, 196] on span "Add Client" at bounding box center [399, 197] width 76 height 19
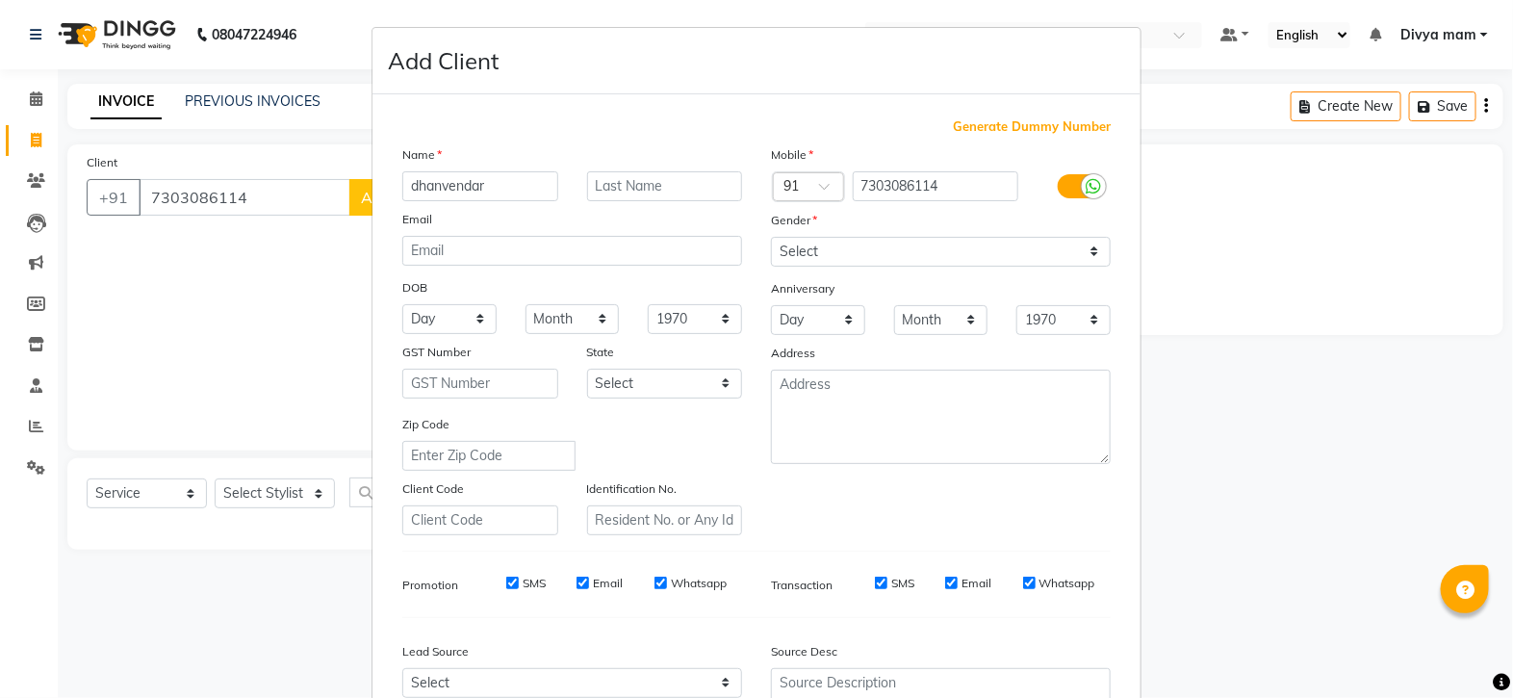
type input "dhanvendar"
click at [892, 244] on select "Select [DEMOGRAPHIC_DATA] [DEMOGRAPHIC_DATA] Other Prefer Not To Say" at bounding box center [941, 252] width 340 height 30
select select "[DEMOGRAPHIC_DATA]"
click at [771, 238] on select "Select [DEMOGRAPHIC_DATA] [DEMOGRAPHIC_DATA] Other Prefer Not To Say" at bounding box center [941, 252] width 340 height 30
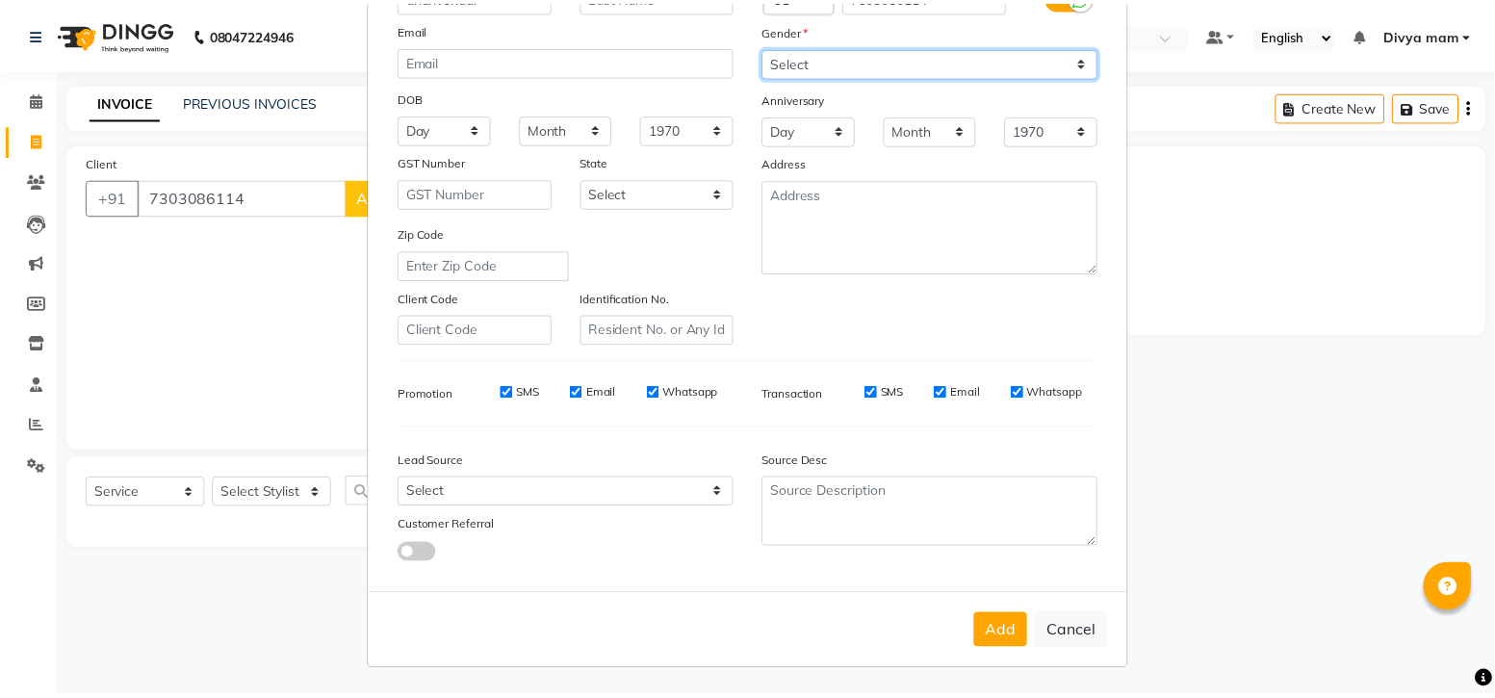
scroll to position [201, 0]
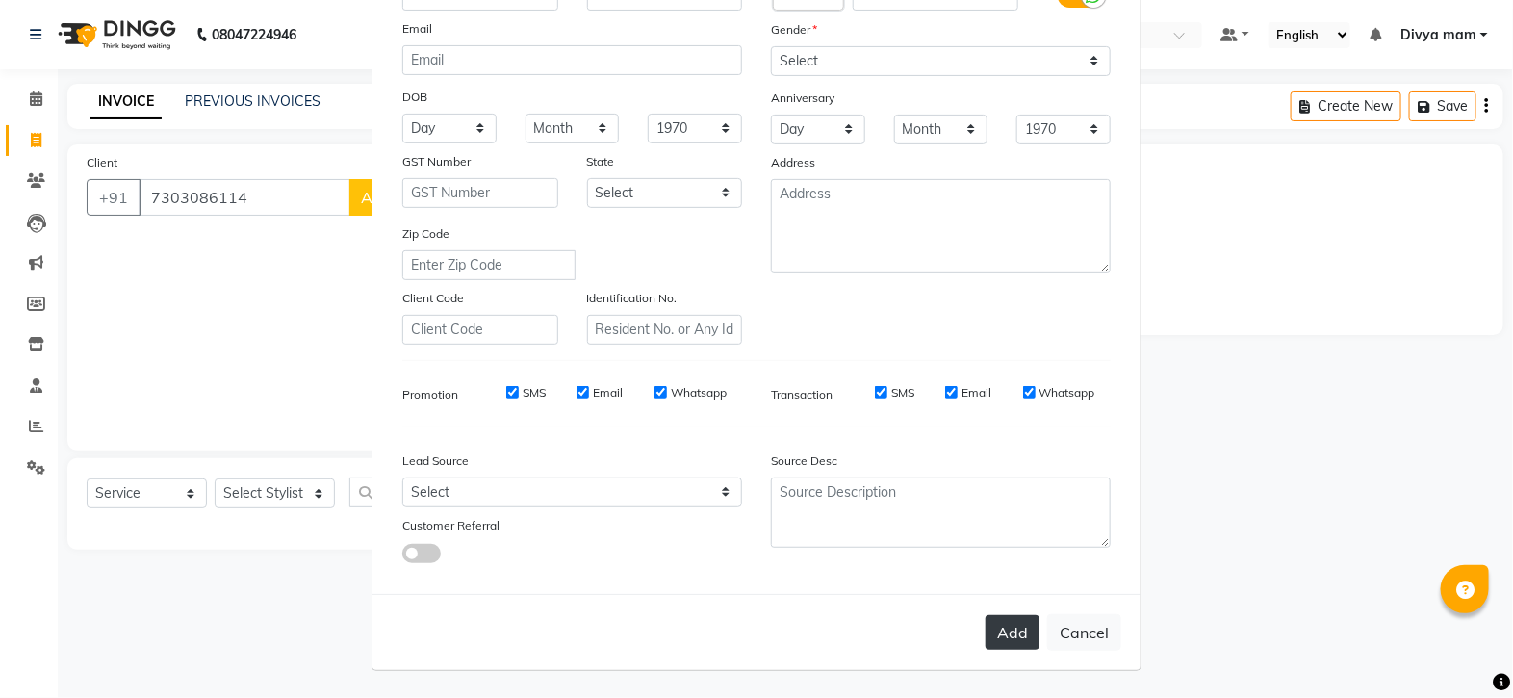
click at [1019, 632] on button "Add" at bounding box center [1013, 632] width 54 height 35
select select
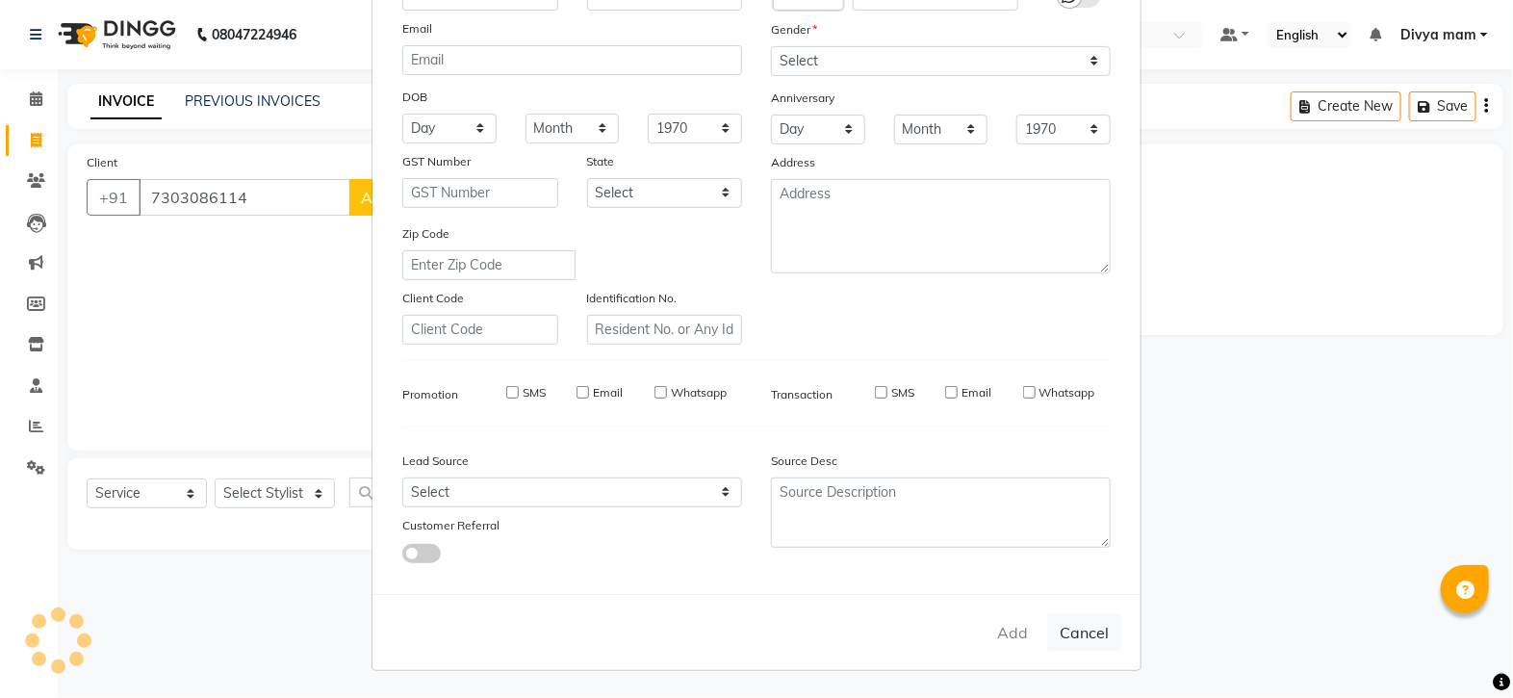
select select
checkbox input "false"
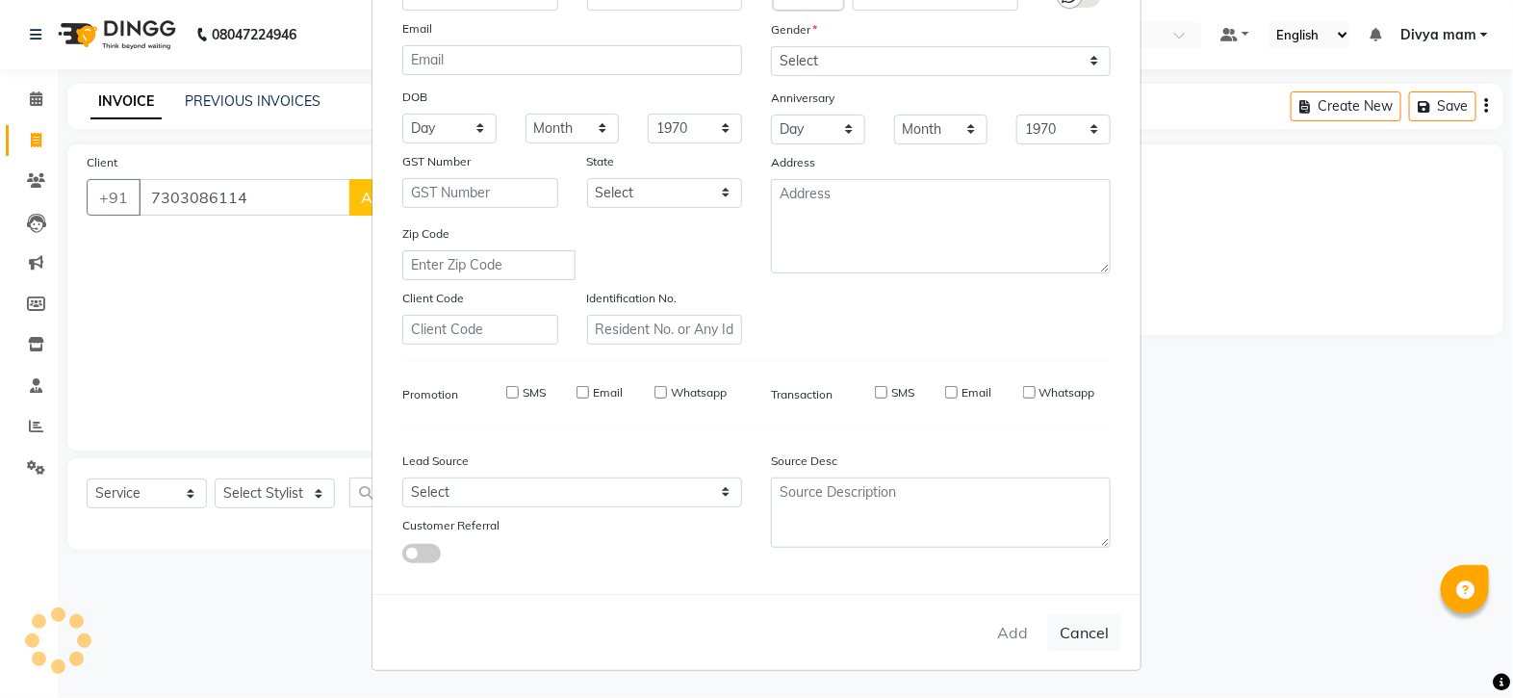
checkbox input "false"
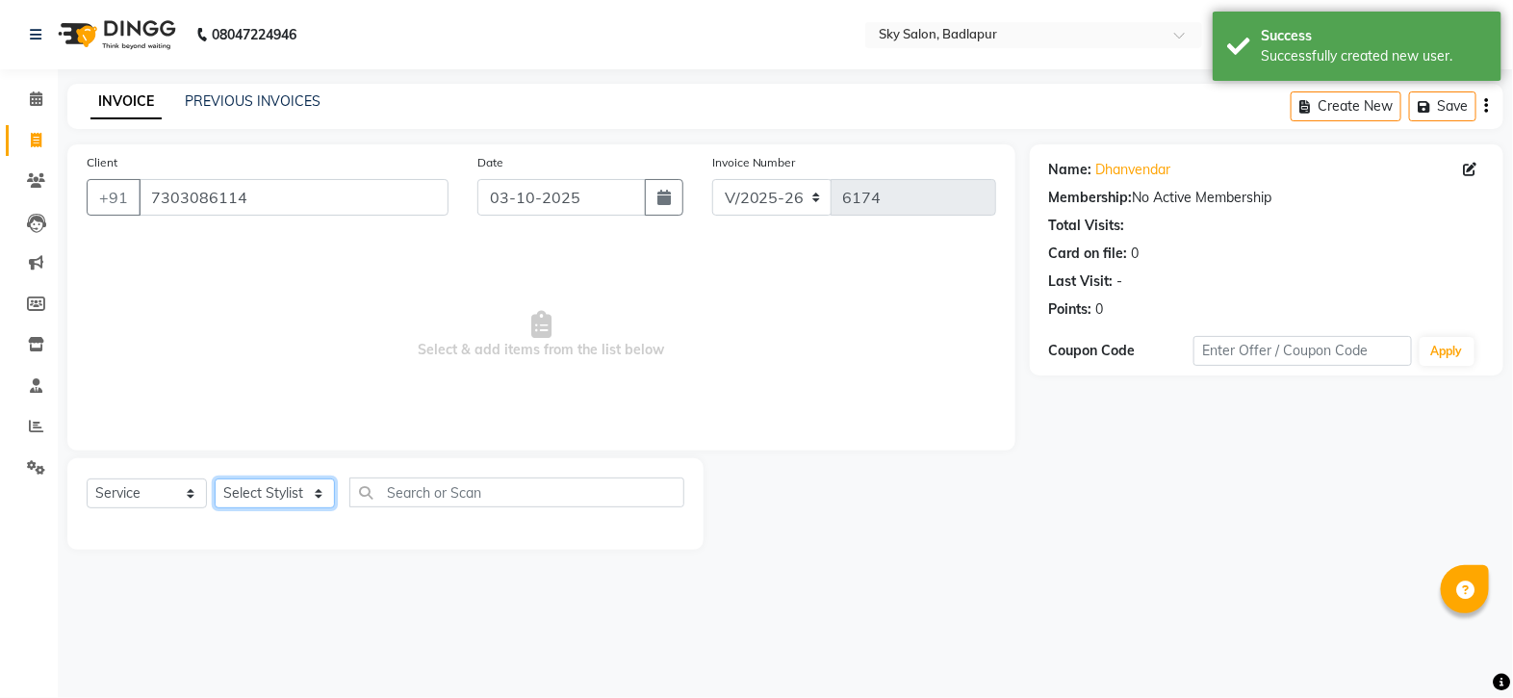
click at [316, 489] on select "Select Stylist [PERSON_NAME] [PERSON_NAME] [PERSON_NAME] [PERSON_NAME] mam [PER…" at bounding box center [275, 493] width 120 height 30
select select "81048"
click at [215, 479] on select "Select Stylist [PERSON_NAME] [PERSON_NAME] [PERSON_NAME] [PERSON_NAME] mam [PER…" at bounding box center [275, 493] width 120 height 30
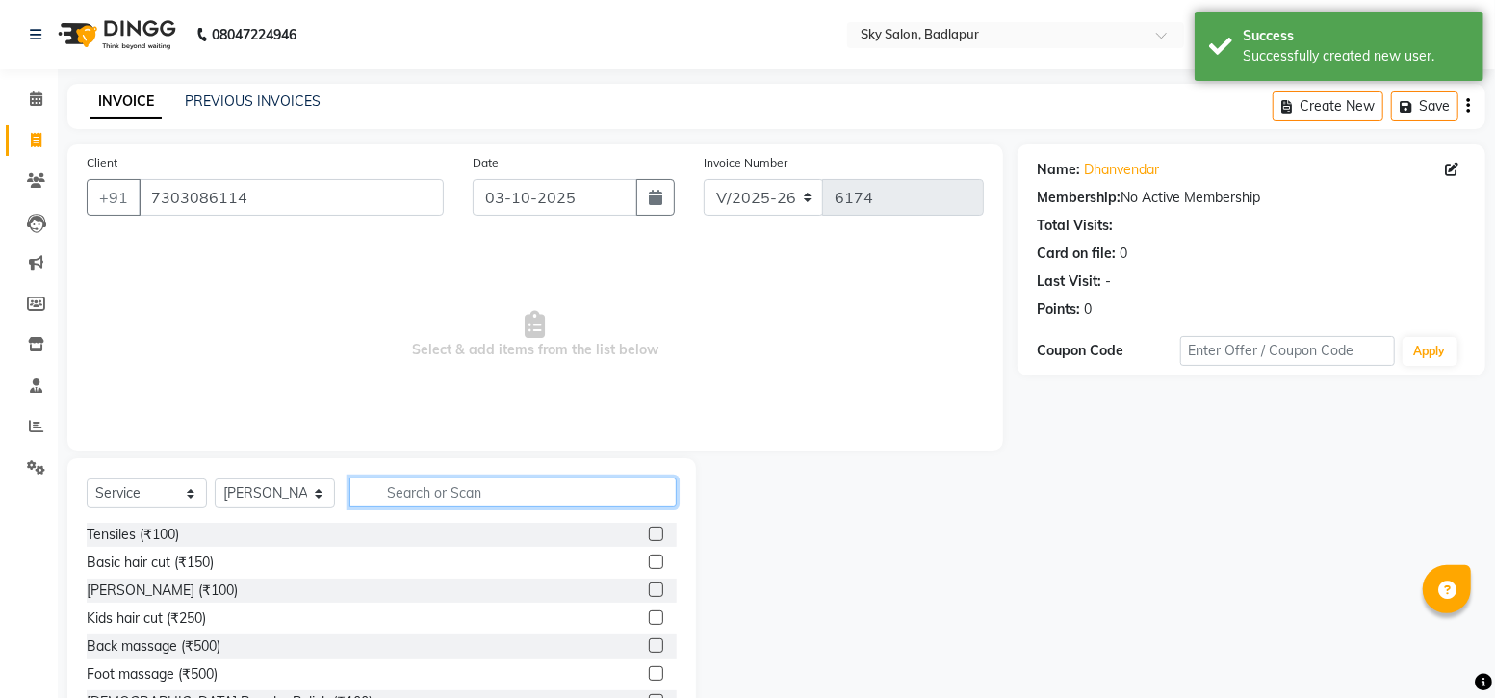
click at [456, 489] on input "text" at bounding box center [512, 492] width 327 height 30
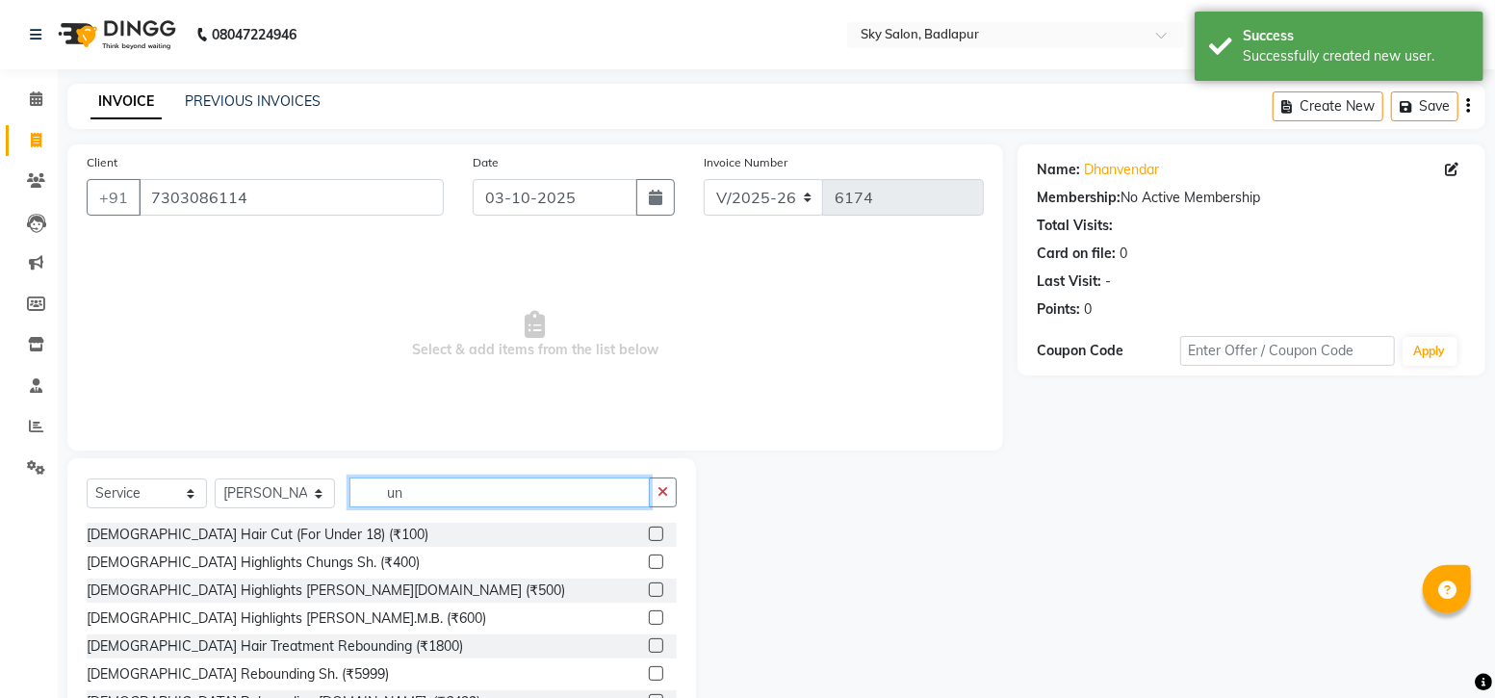
type input "un"
click at [649, 539] on label at bounding box center [656, 534] width 14 height 14
click at [649, 539] on input "checkbox" at bounding box center [655, 534] width 13 height 13
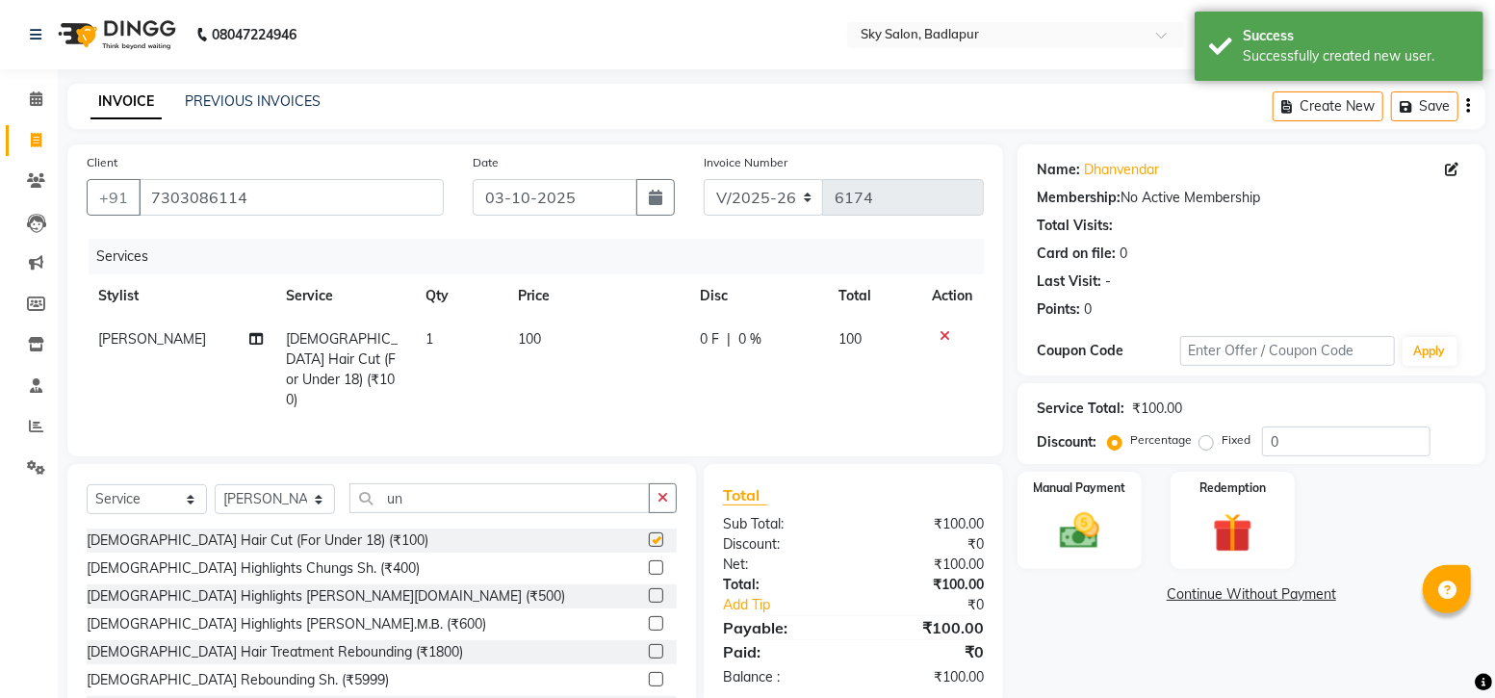
checkbox input "false"
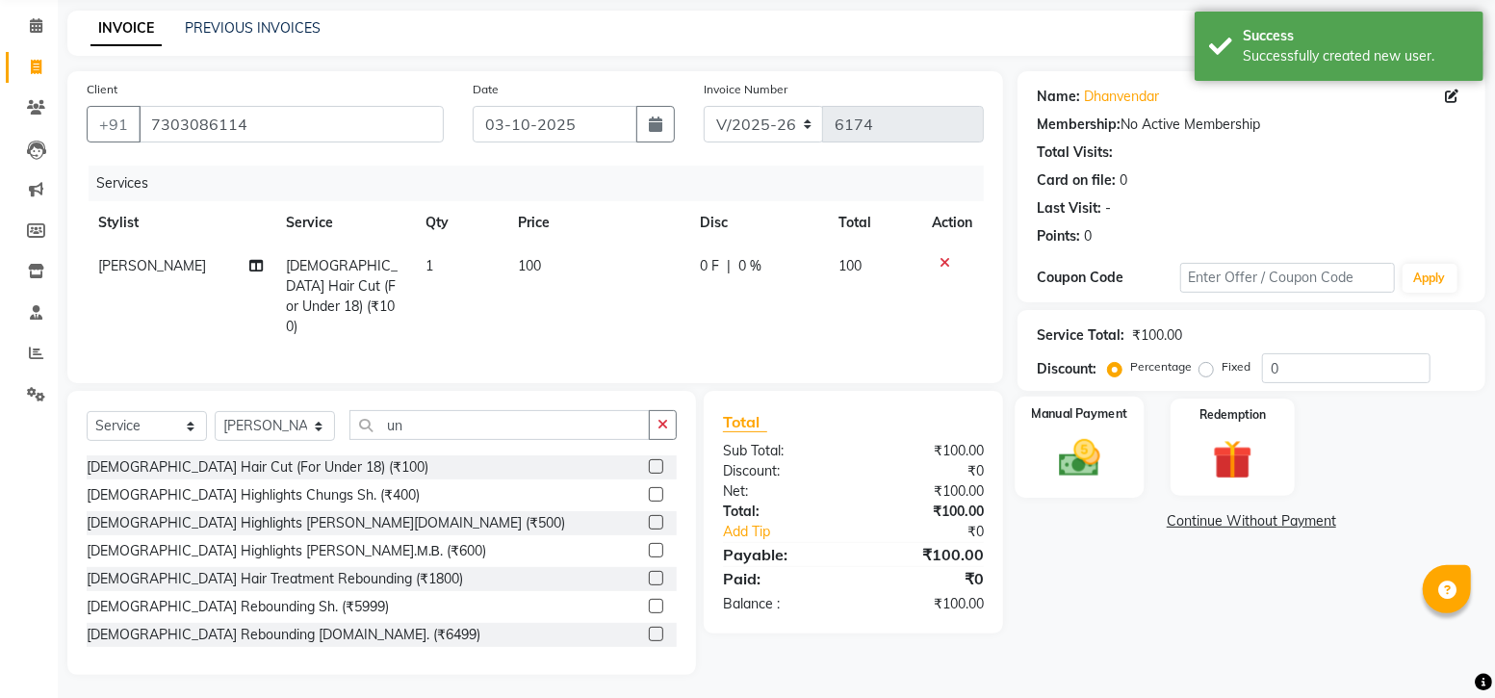
click at [1097, 454] on img at bounding box center [1079, 457] width 66 height 47
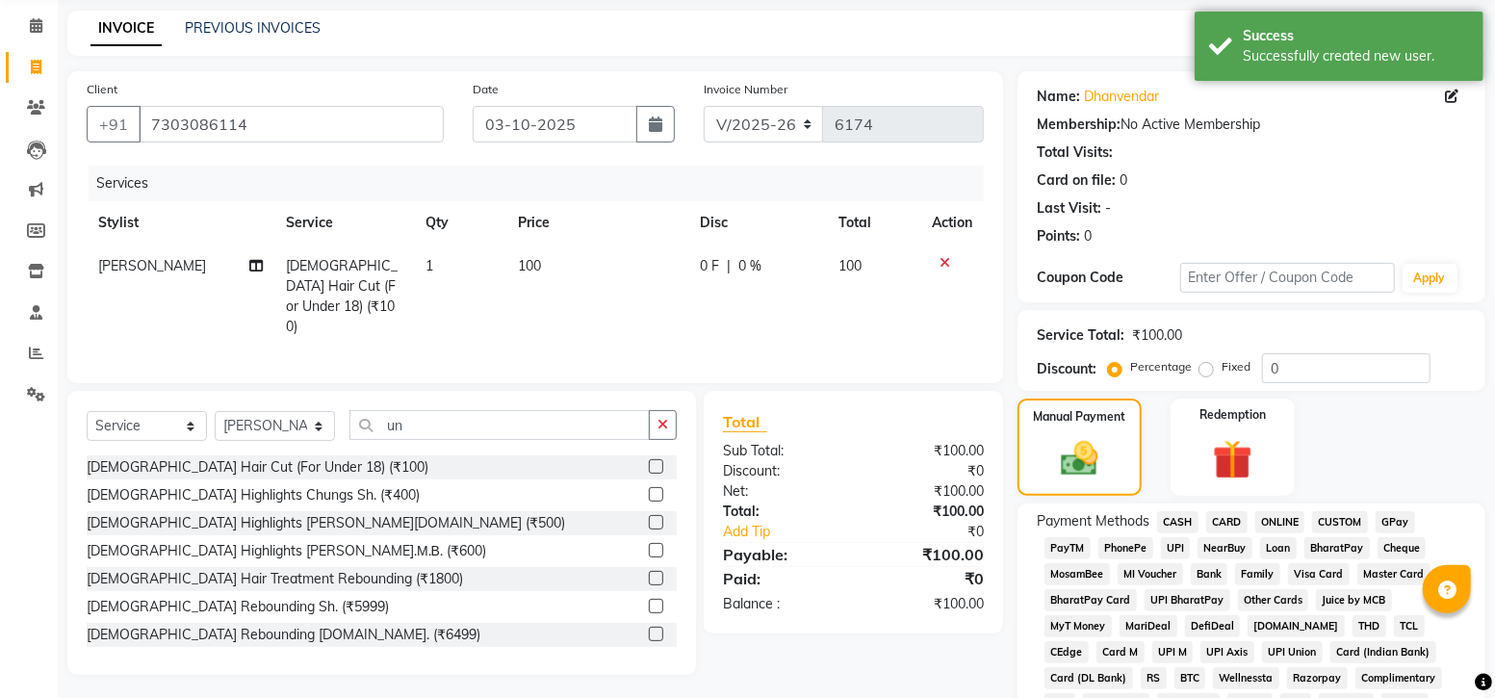
scroll to position [314, 0]
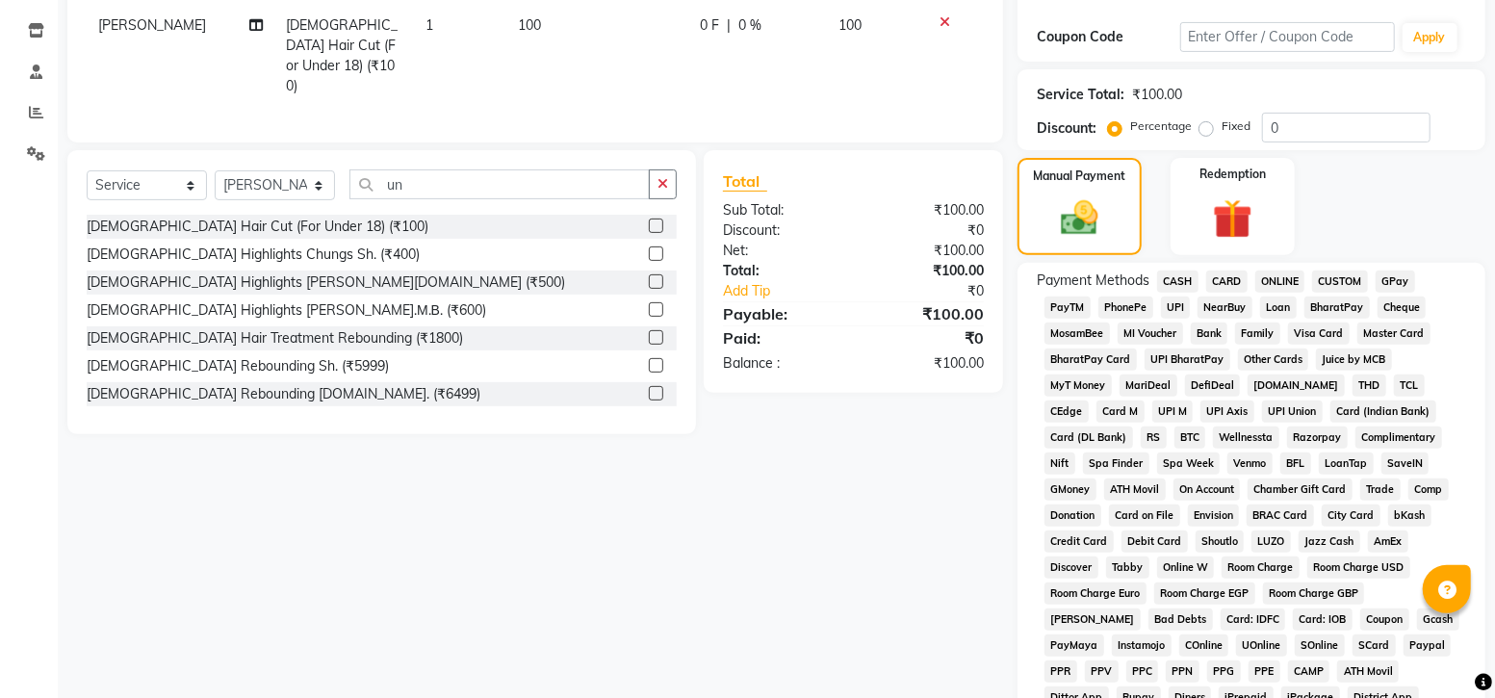
click at [1402, 275] on span "GPay" at bounding box center [1395, 281] width 39 height 22
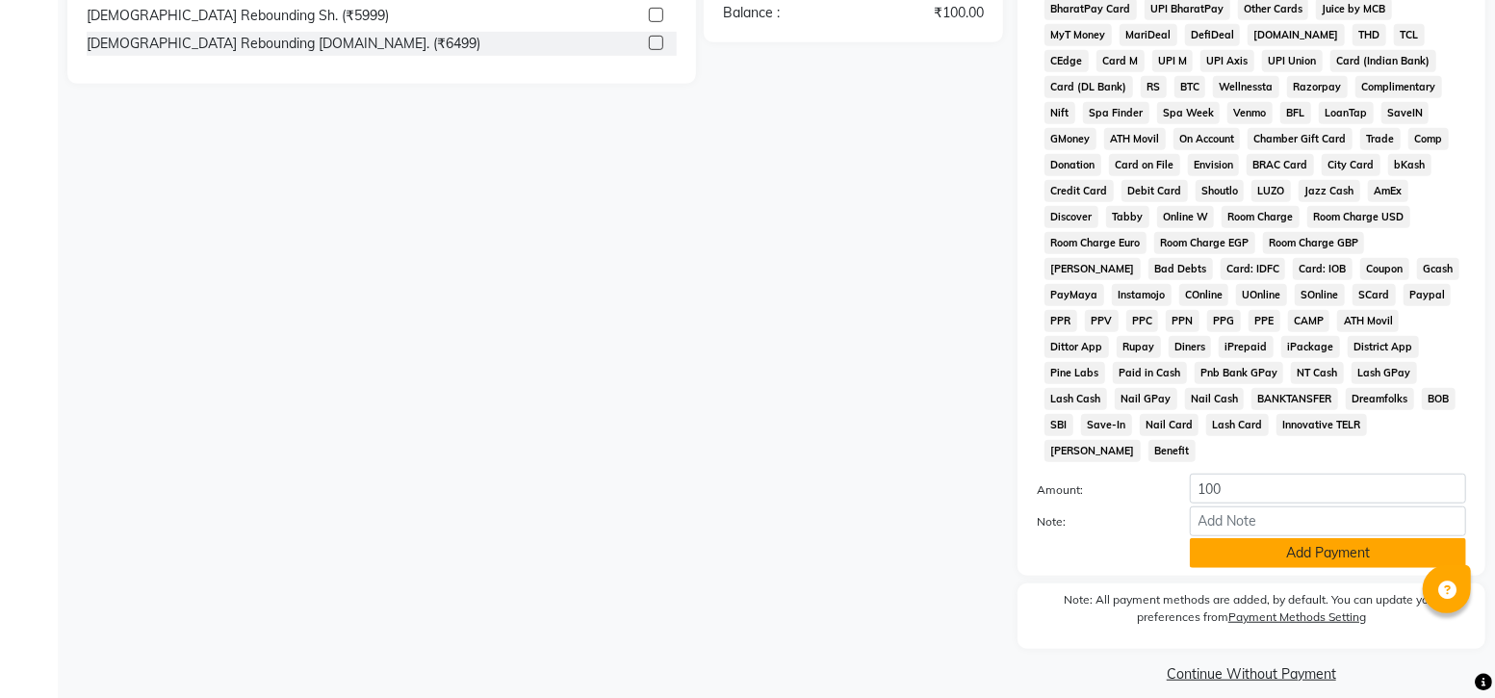
click at [1227, 542] on button "Add Payment" at bounding box center [1328, 553] width 276 height 30
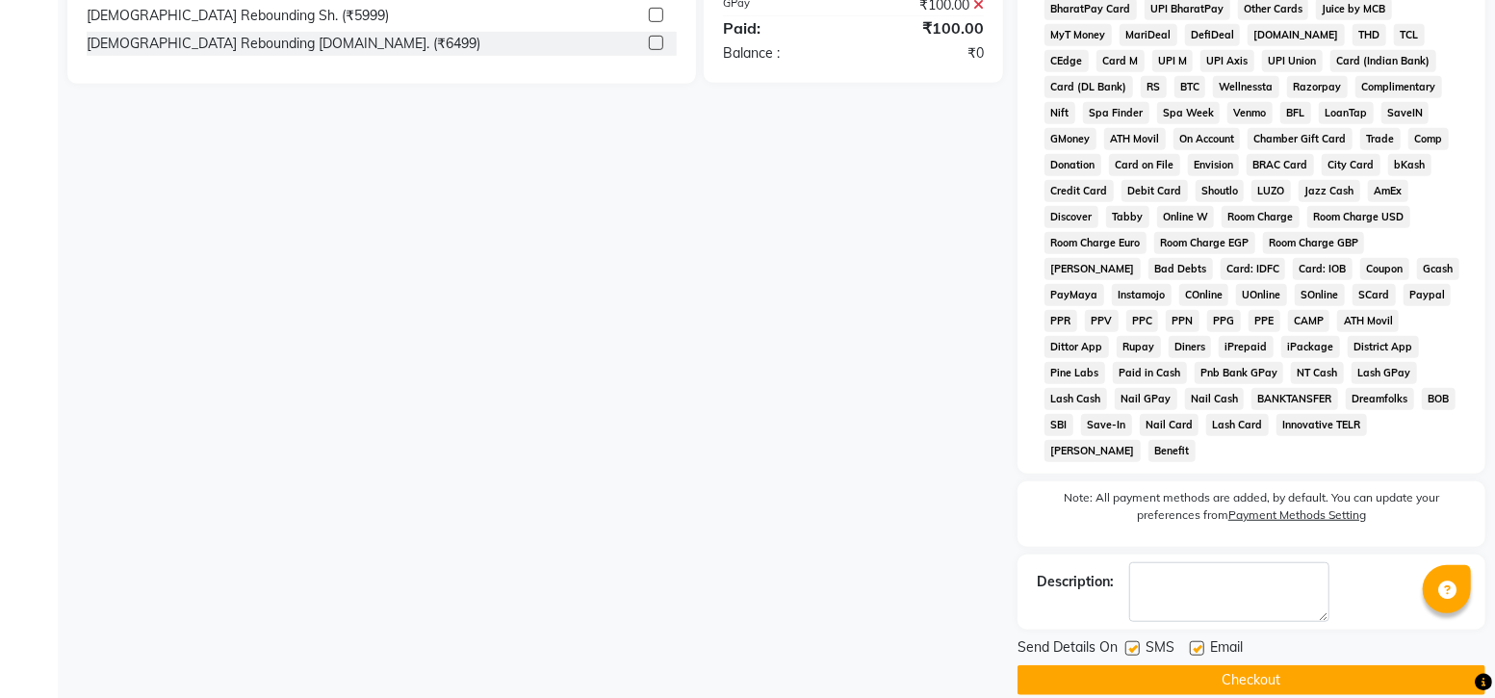
click at [1136, 641] on label at bounding box center [1132, 648] width 14 height 14
click at [1136, 643] on input "checkbox" at bounding box center [1131, 649] width 13 height 13
checkbox input "false"
click at [1136, 665] on button "Checkout" at bounding box center [1251, 680] width 468 height 30
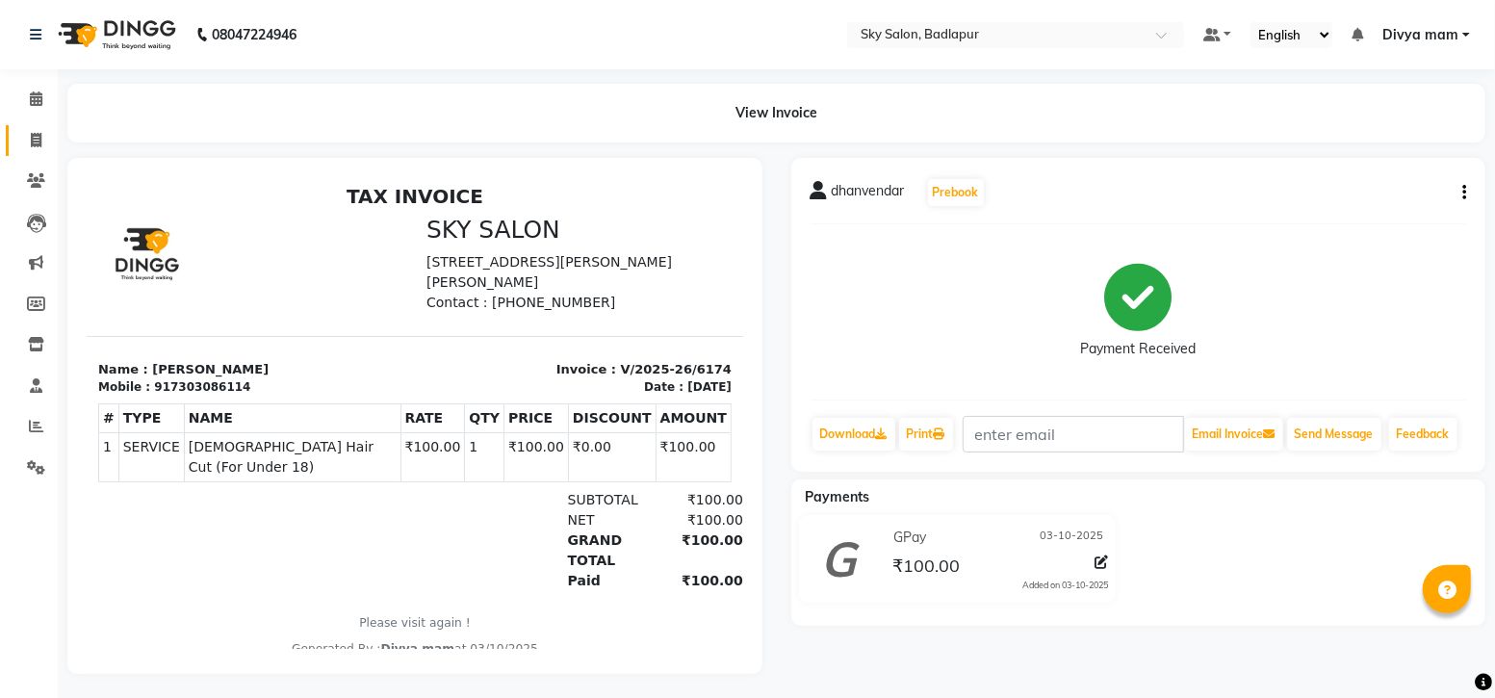
click at [38, 139] on icon at bounding box center [36, 140] width 11 height 14
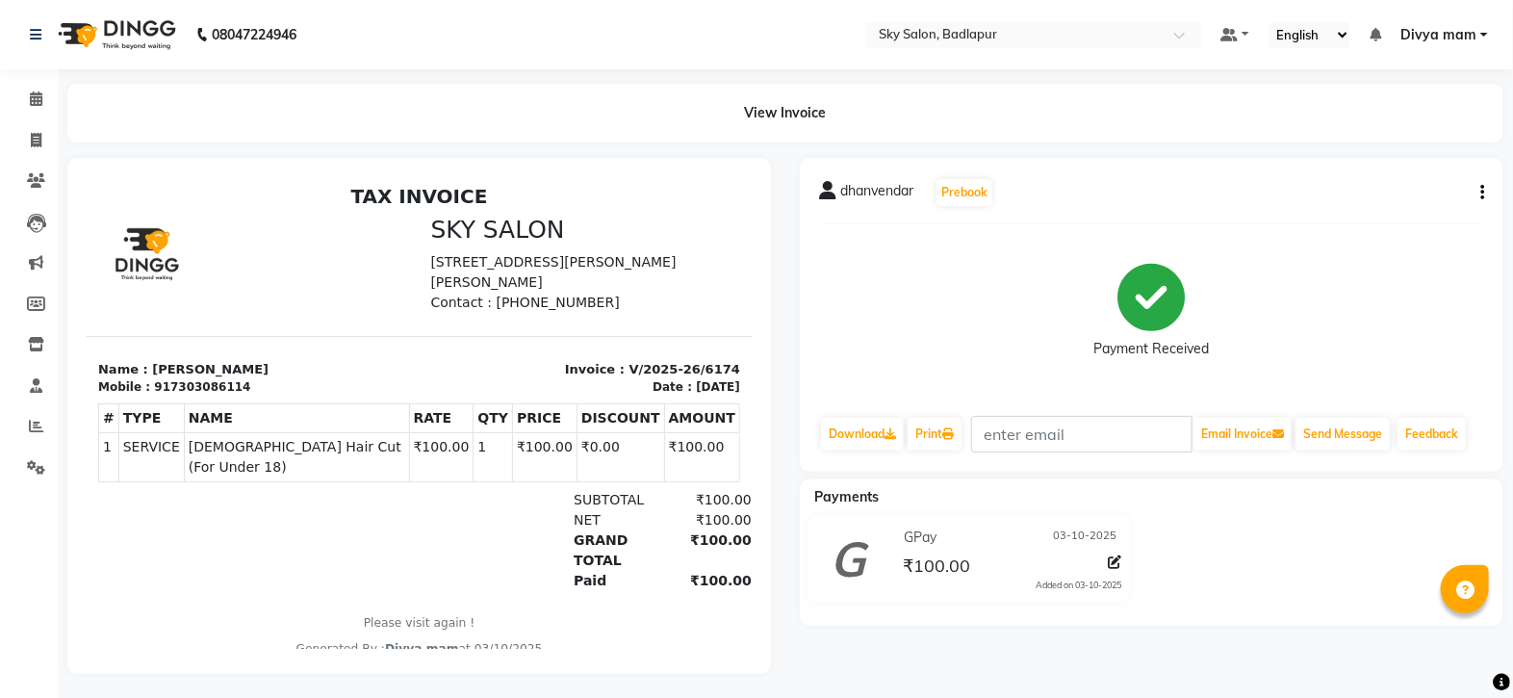
select select "6927"
select select "service"
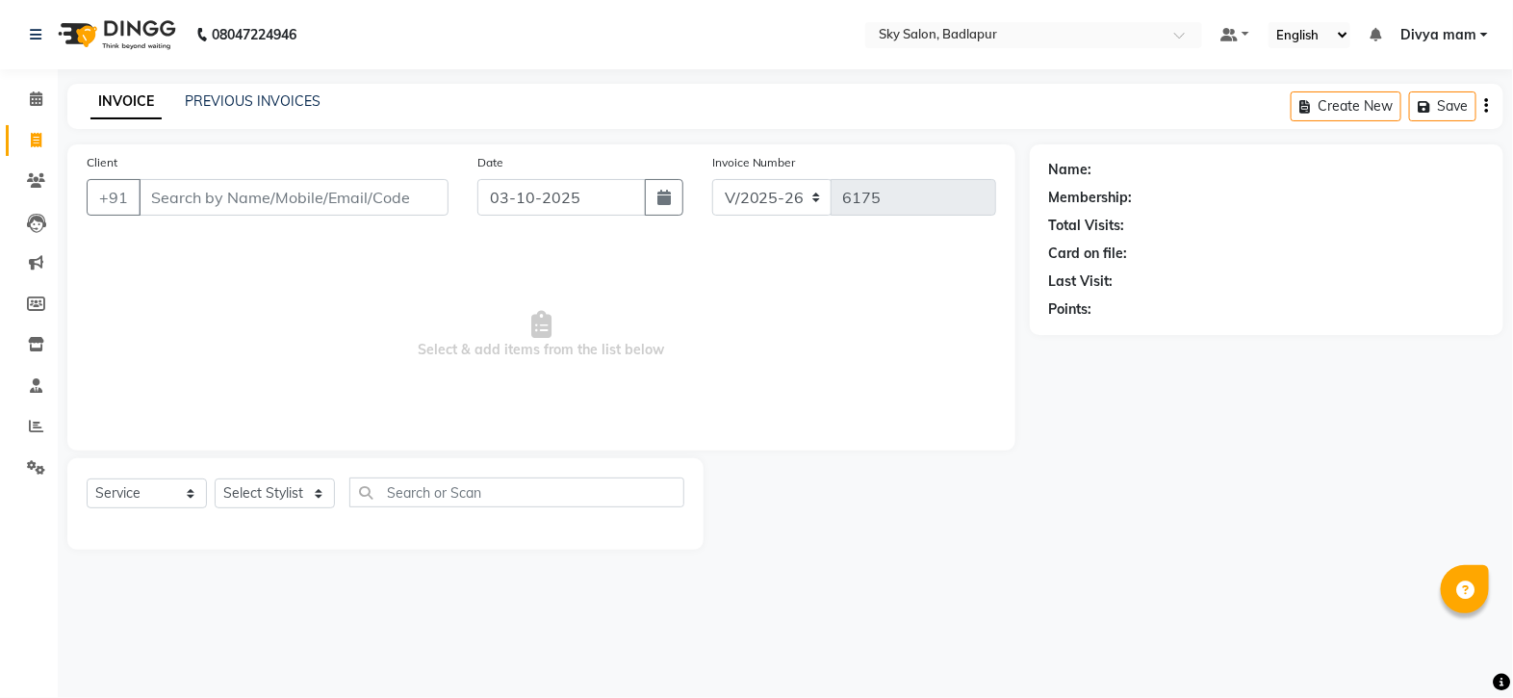
click at [266, 90] on div "INVOICE PREVIOUS INVOICES Create New Save" at bounding box center [785, 106] width 1436 height 45
click at [265, 103] on link "PREVIOUS INVOICES" at bounding box center [253, 100] width 136 height 17
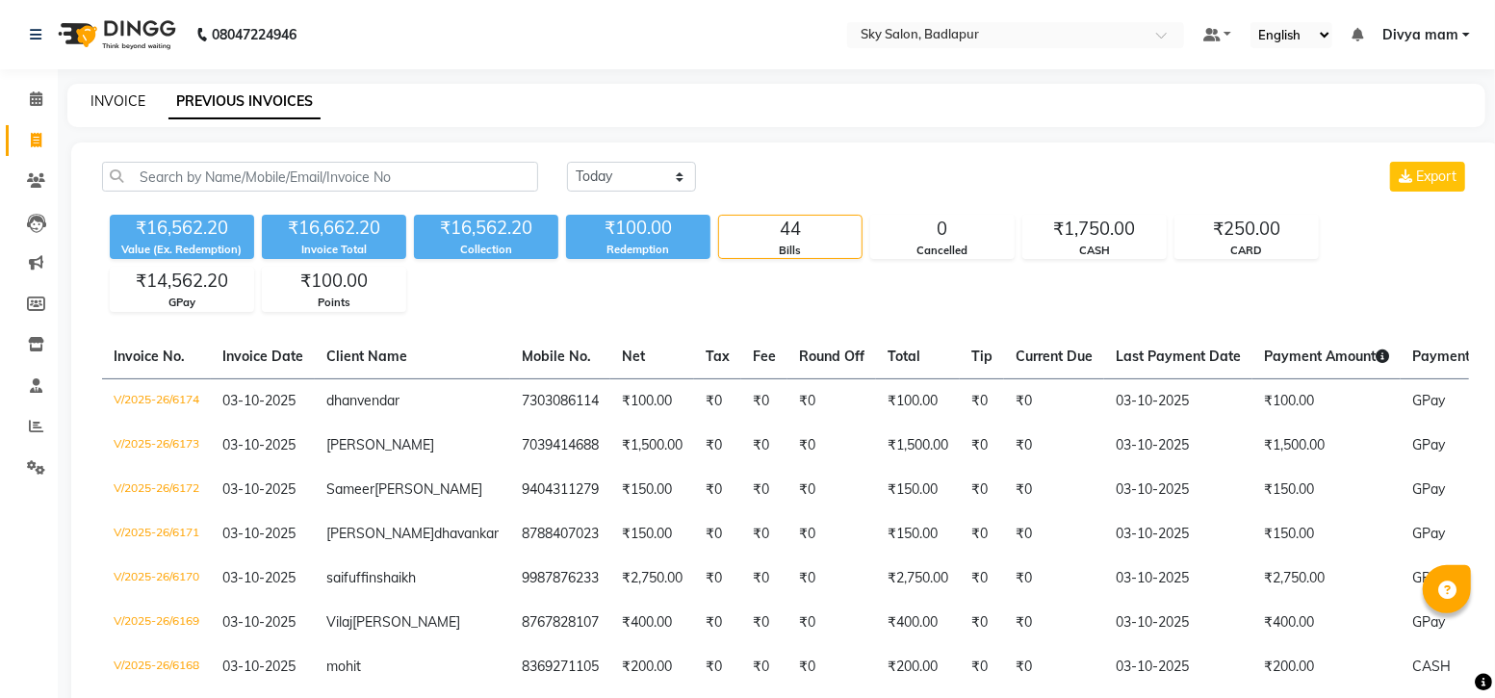
click at [105, 93] on link "INVOICE" at bounding box center [117, 100] width 55 height 17
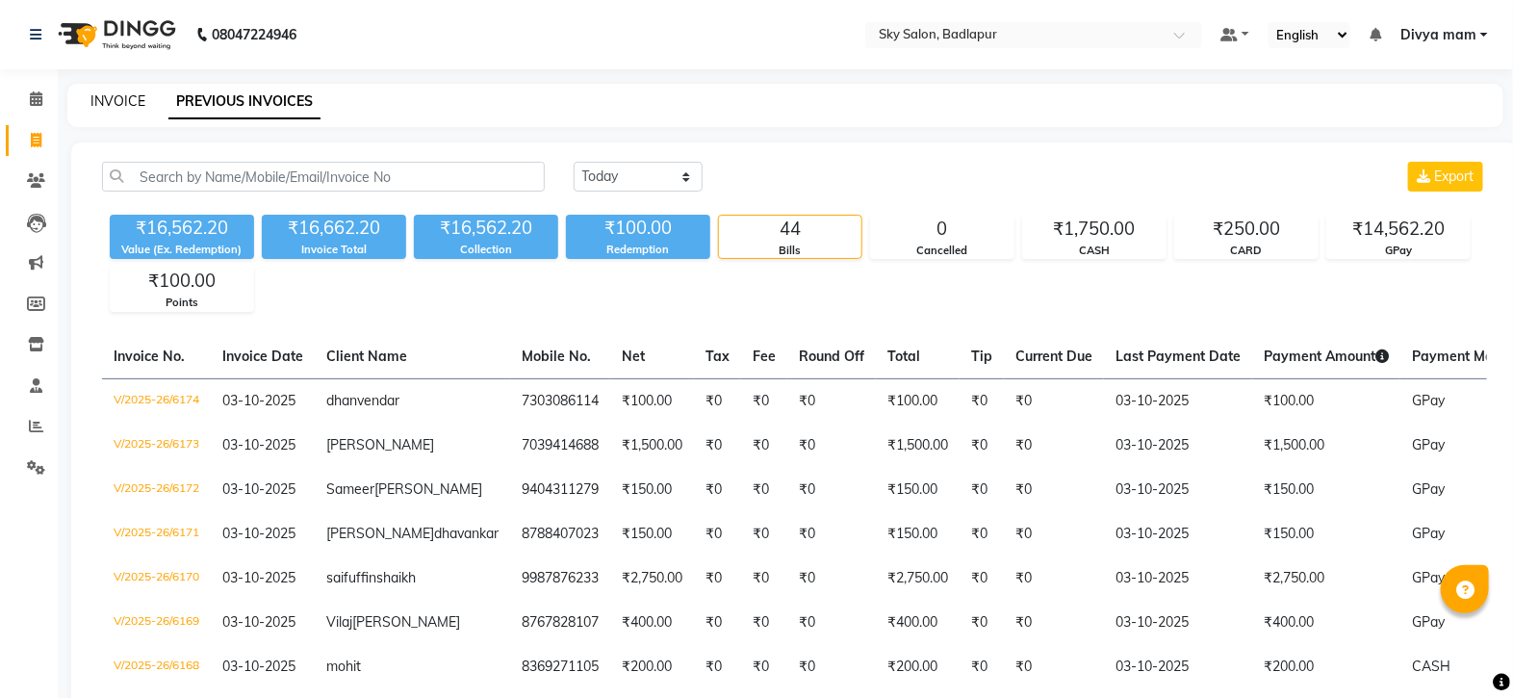
select select "service"
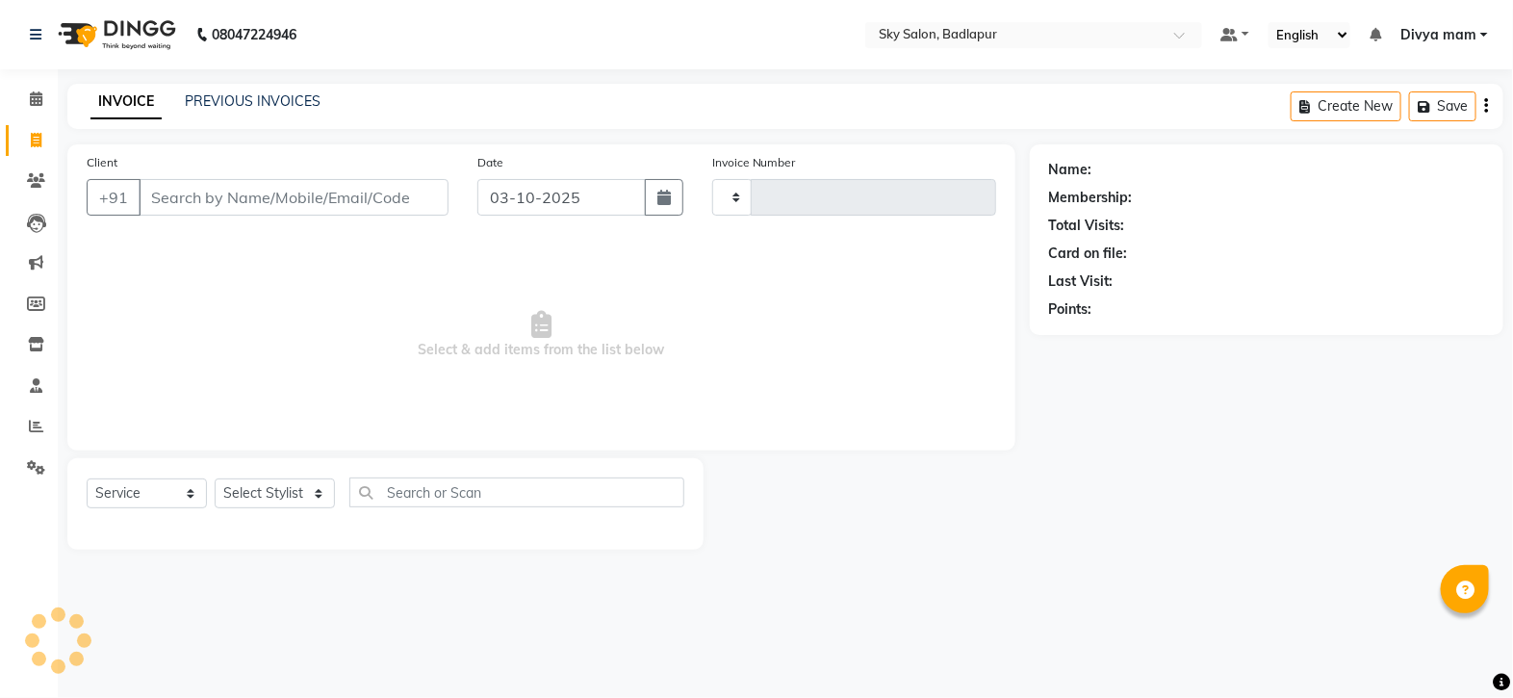
type input "6175"
select select "6927"
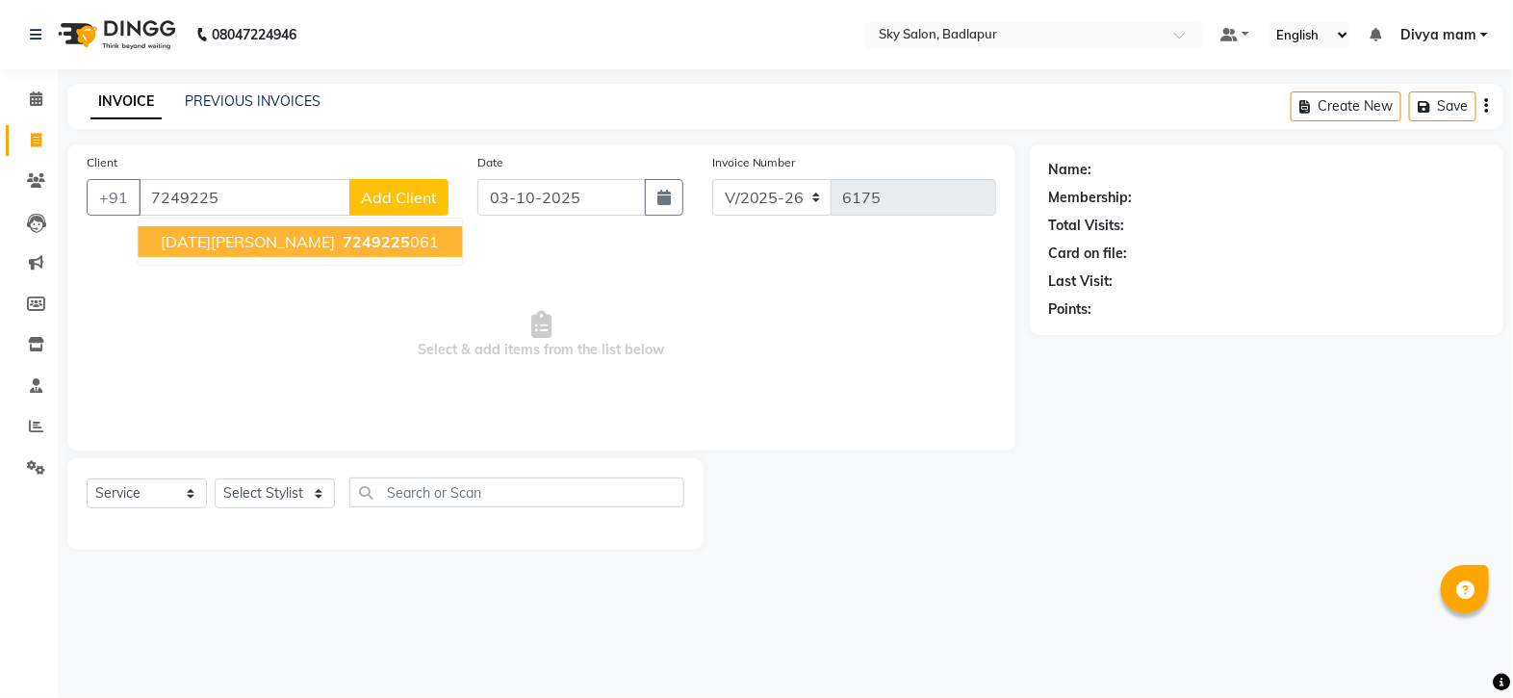
click at [344, 233] on span "7249225" at bounding box center [377, 241] width 67 height 19
type input "7249225061"
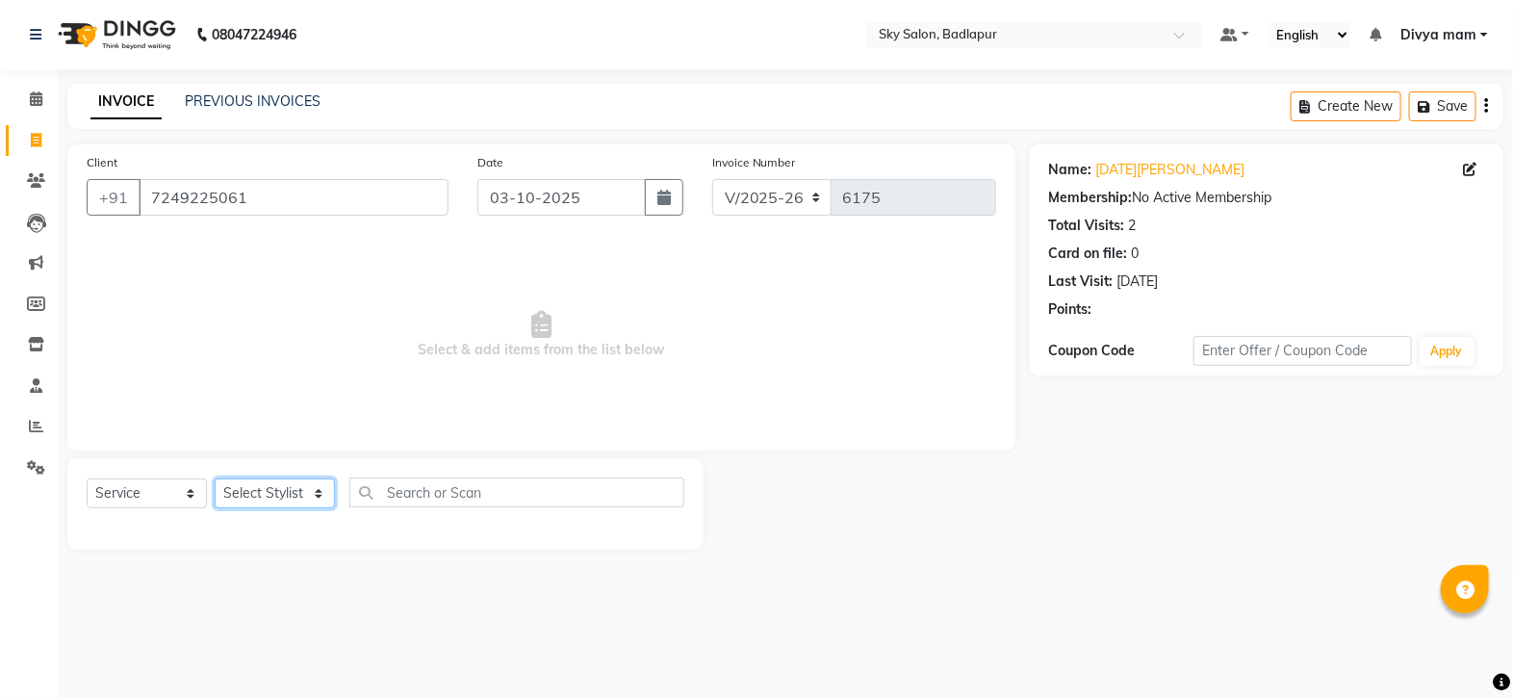
click at [288, 495] on select "Select Stylist [PERSON_NAME] [PERSON_NAME] [PERSON_NAME] [PERSON_NAME] mam [PER…" at bounding box center [275, 493] width 120 height 30
select select "93582"
click at [215, 479] on select "Select Stylist [PERSON_NAME] [PERSON_NAME] [PERSON_NAME] [PERSON_NAME] mam [PER…" at bounding box center [275, 493] width 120 height 30
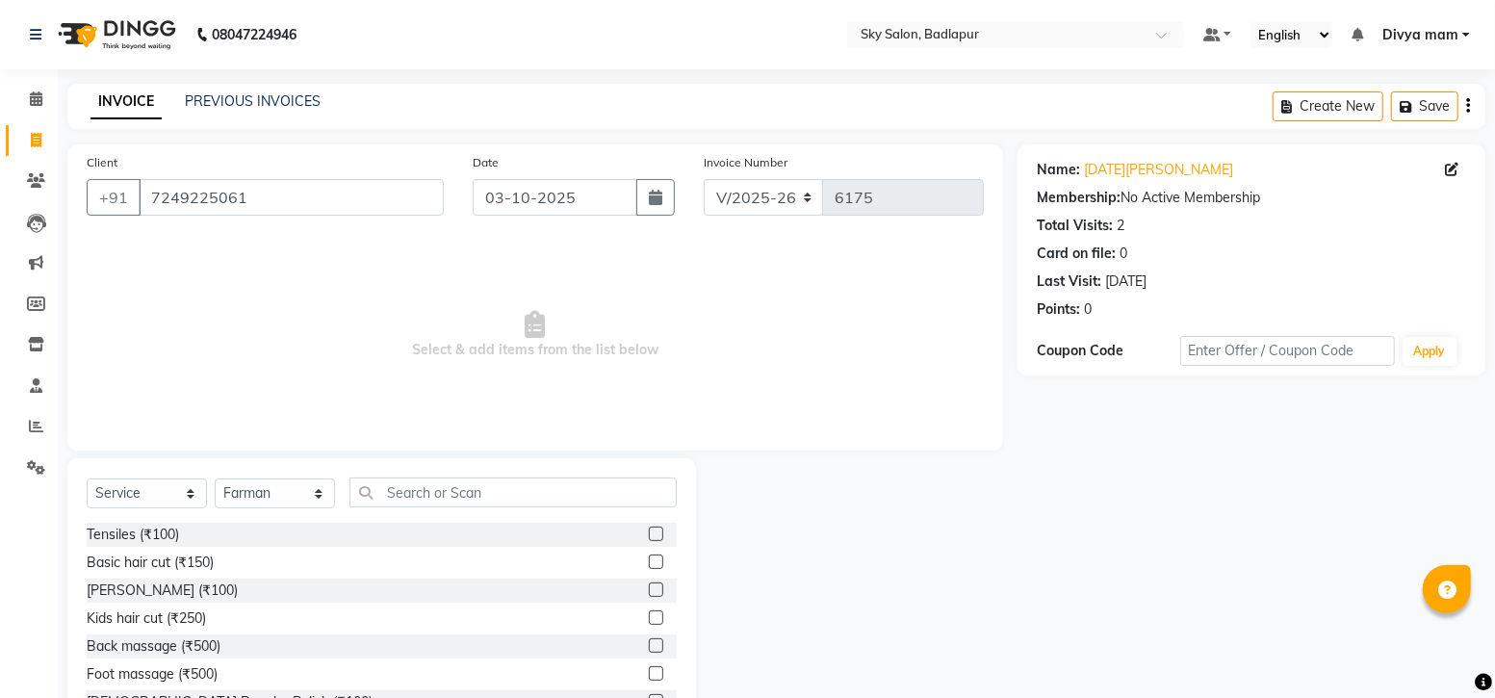
click at [649, 564] on label at bounding box center [656, 561] width 14 height 14
click at [649, 564] on input "checkbox" at bounding box center [655, 562] width 13 height 13
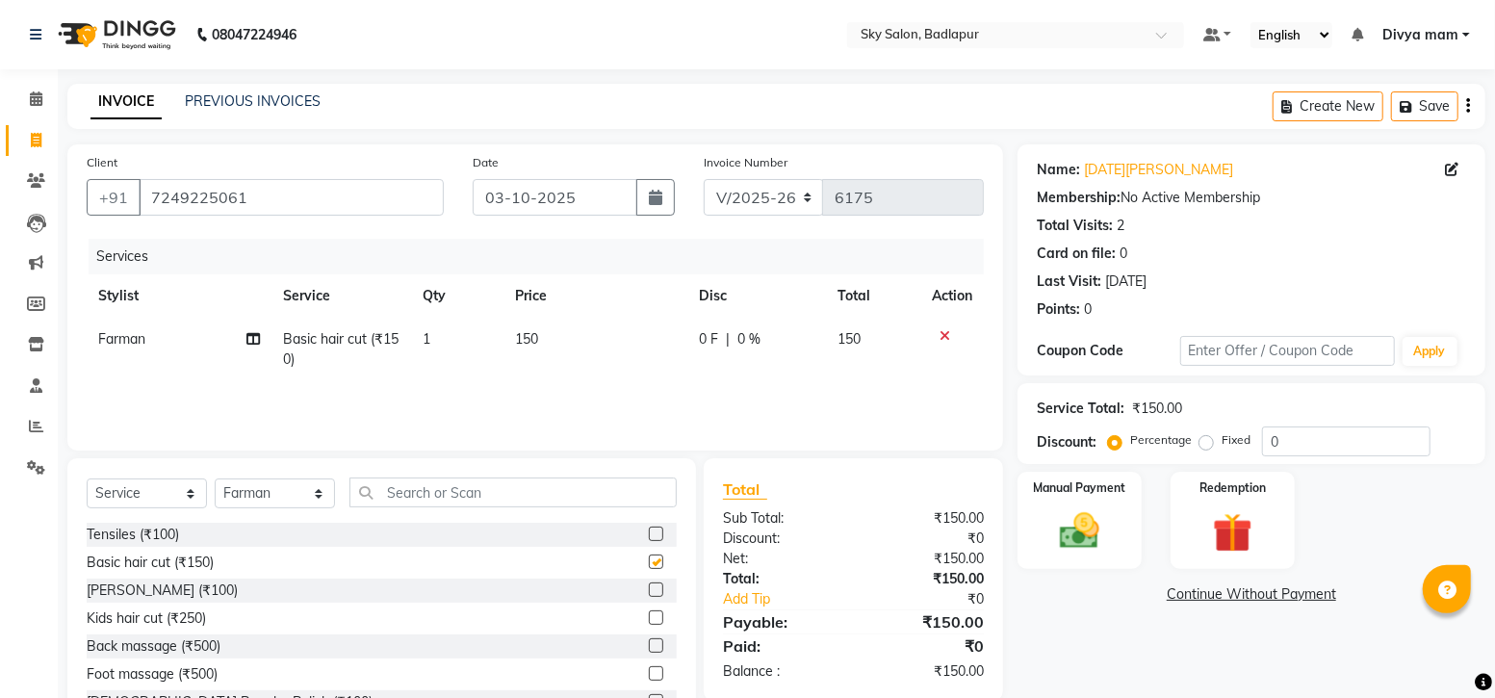
checkbox input "false"
click at [1084, 515] on img at bounding box center [1079, 530] width 66 height 47
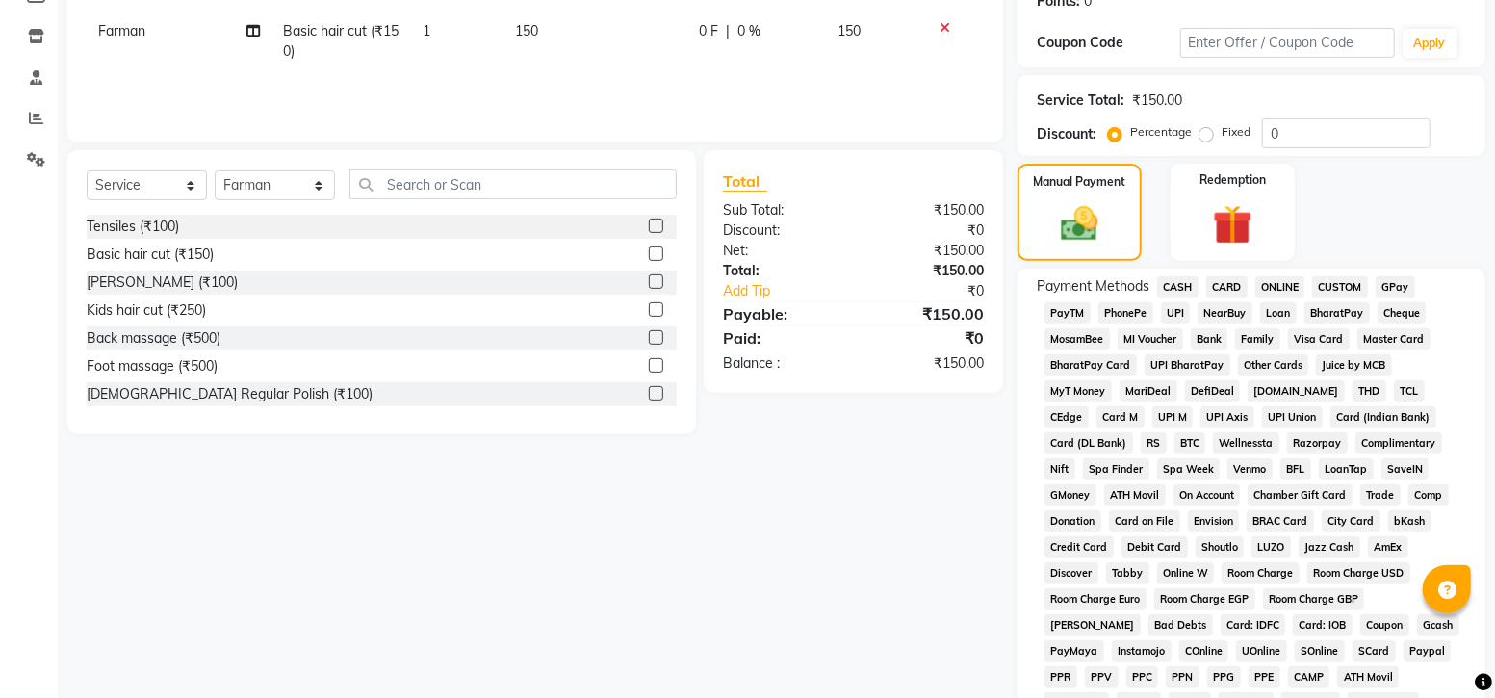
scroll to position [361, 0]
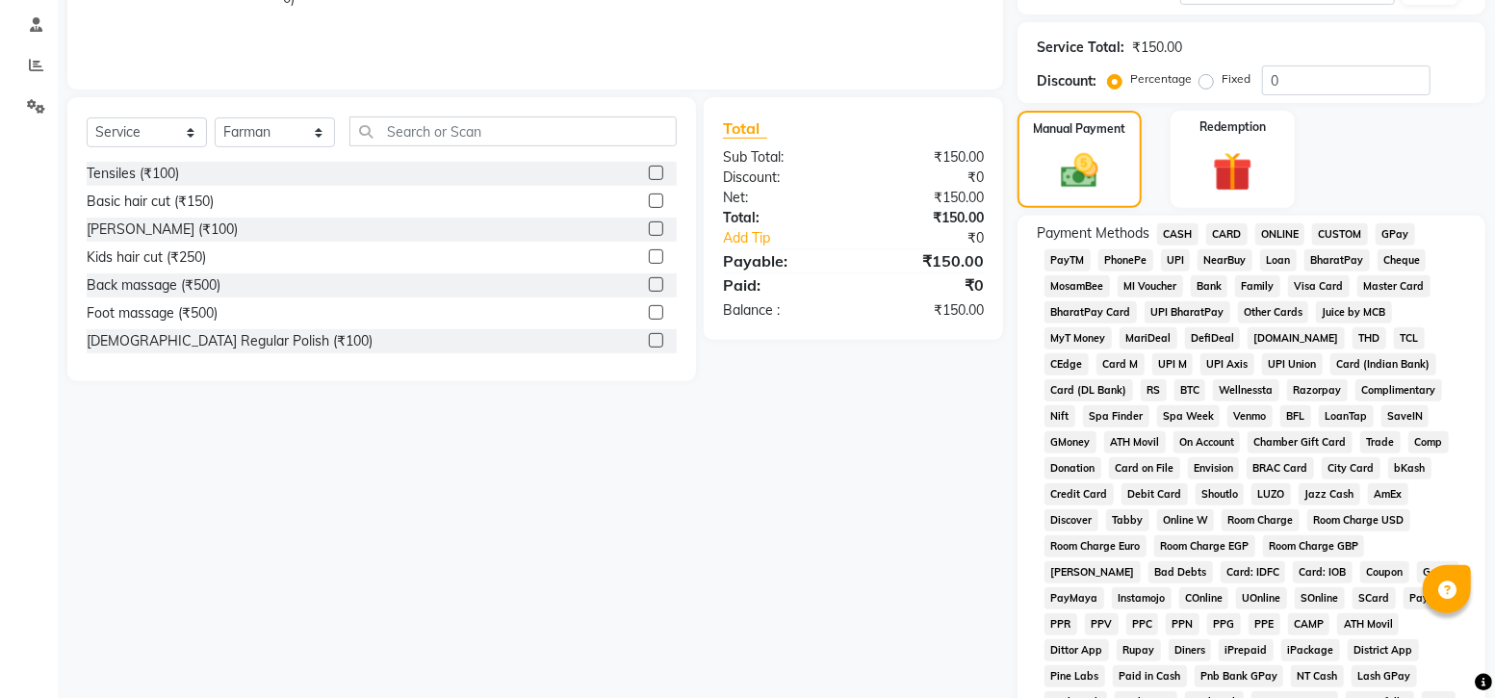
click at [1393, 236] on span "GPay" at bounding box center [1395, 234] width 39 height 22
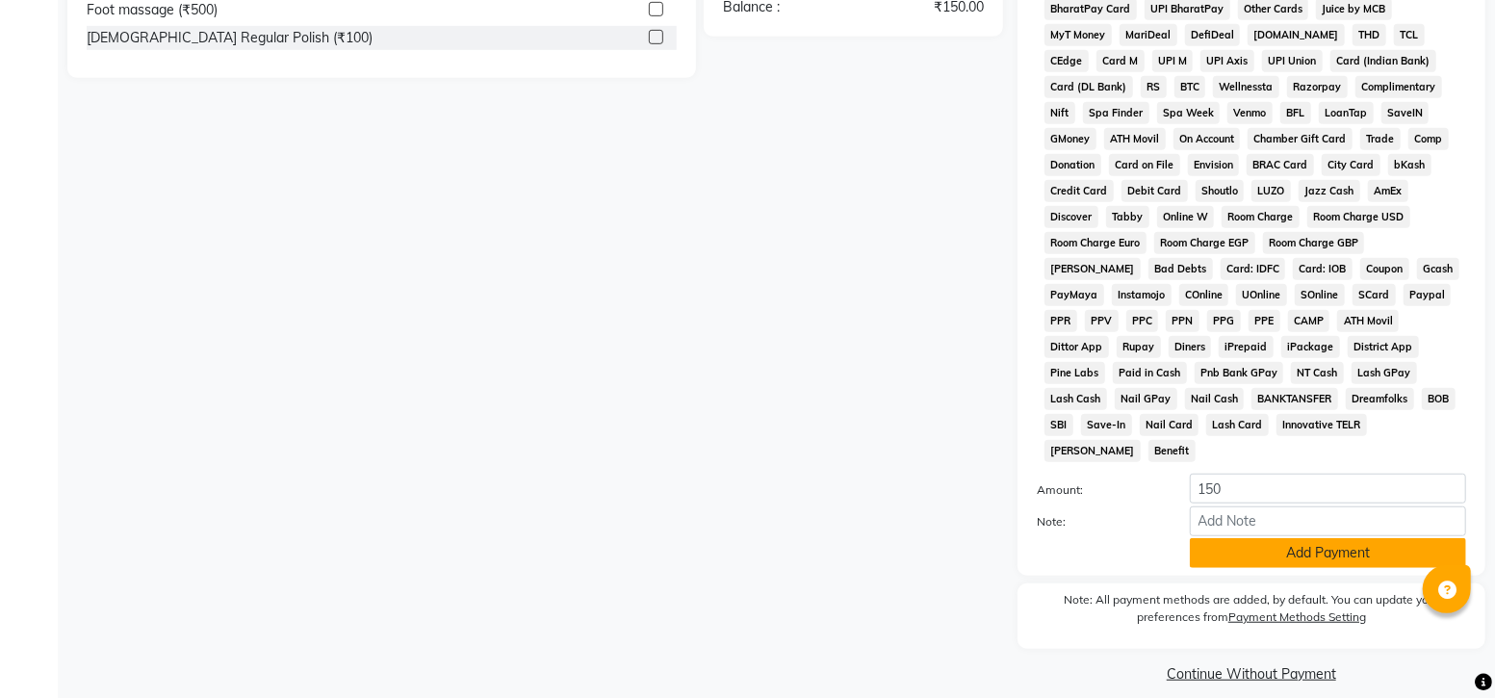
click at [1315, 538] on button "Add Payment" at bounding box center [1328, 553] width 276 height 30
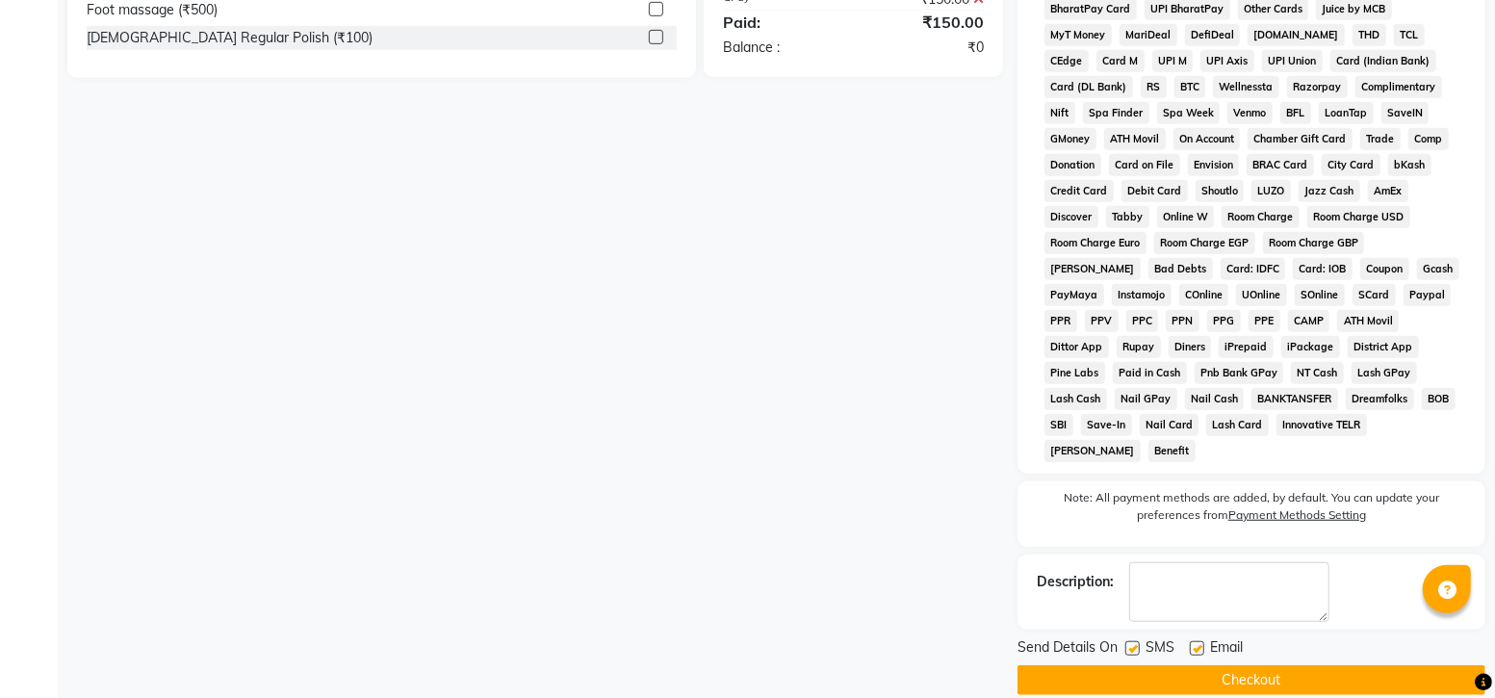
drag, startPoint x: 1135, startPoint y: 628, endPoint x: 1137, endPoint y: 638, distance: 10.8
click at [1136, 641] on div at bounding box center [1131, 651] width 13 height 20
click at [1150, 665] on button "Checkout" at bounding box center [1251, 680] width 468 height 30
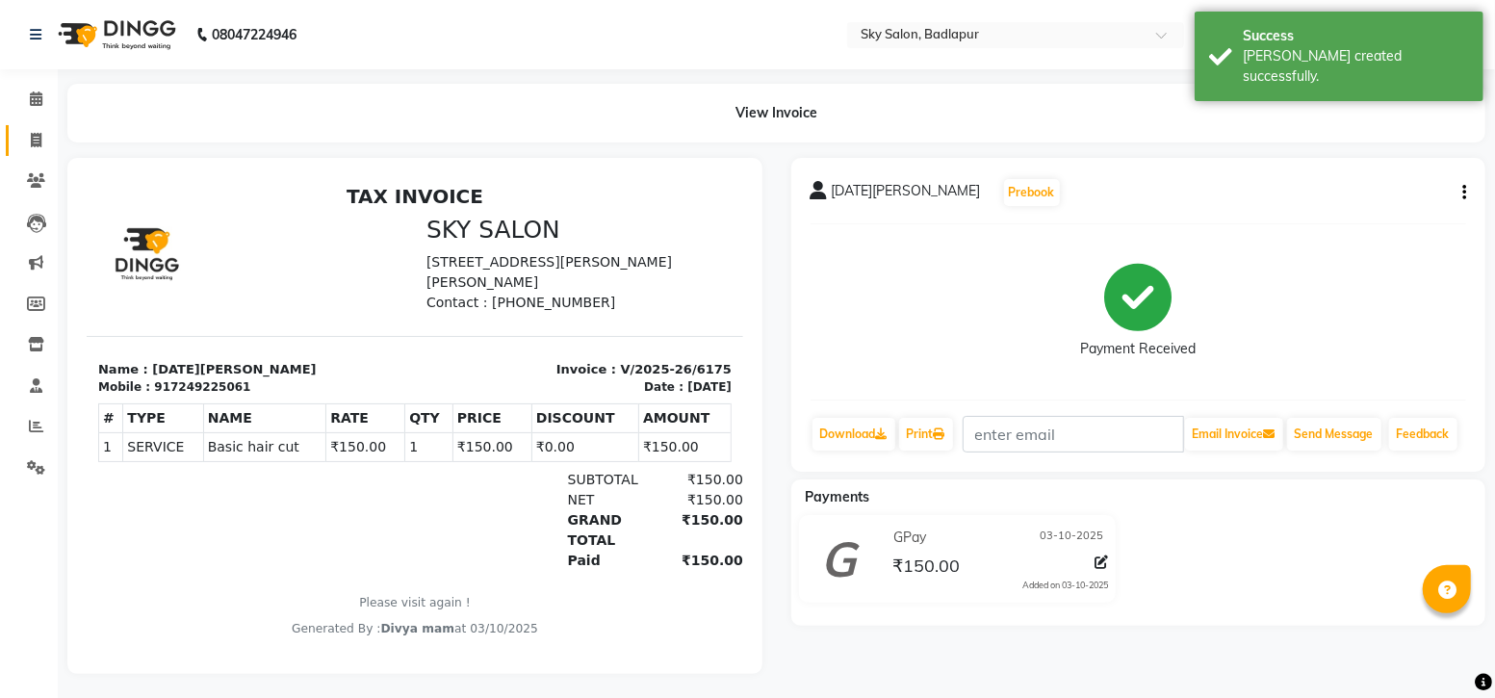
click at [39, 137] on icon at bounding box center [36, 140] width 11 height 14
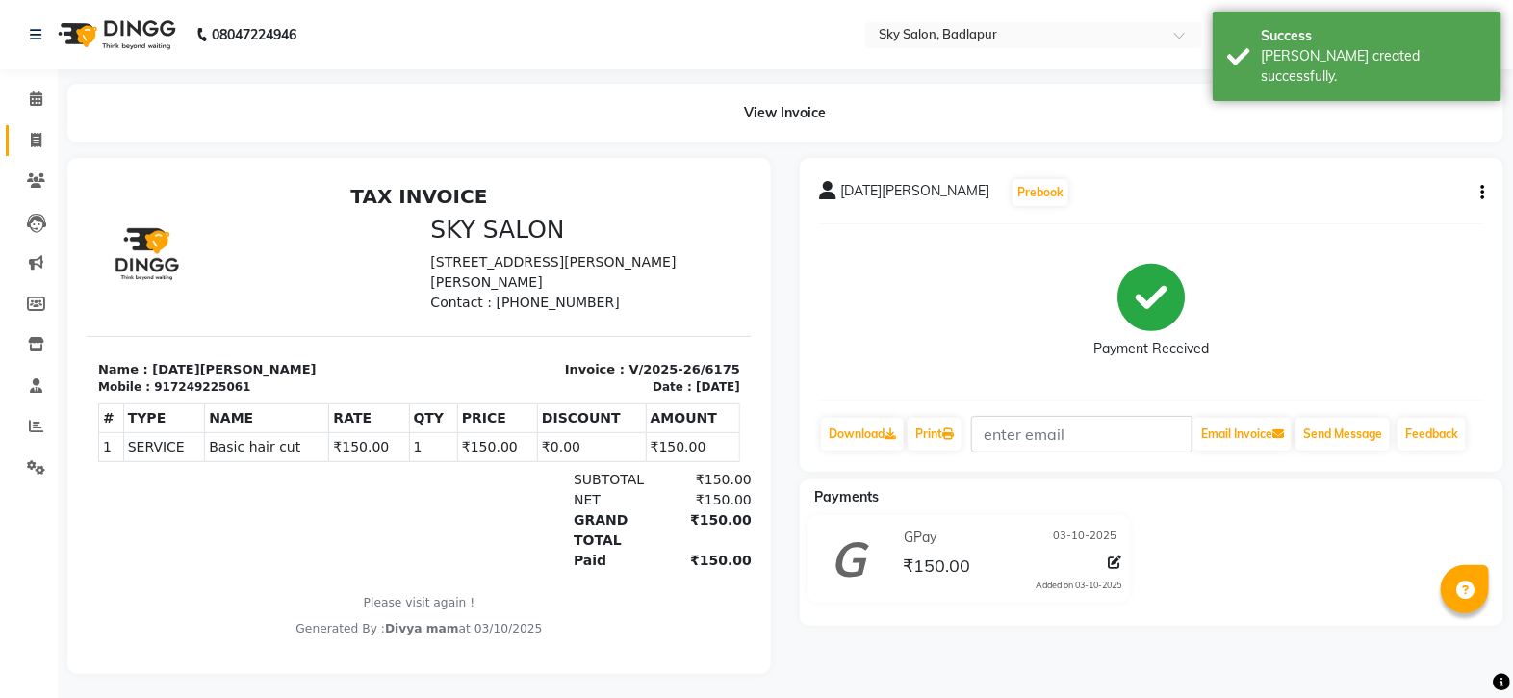
select select "service"
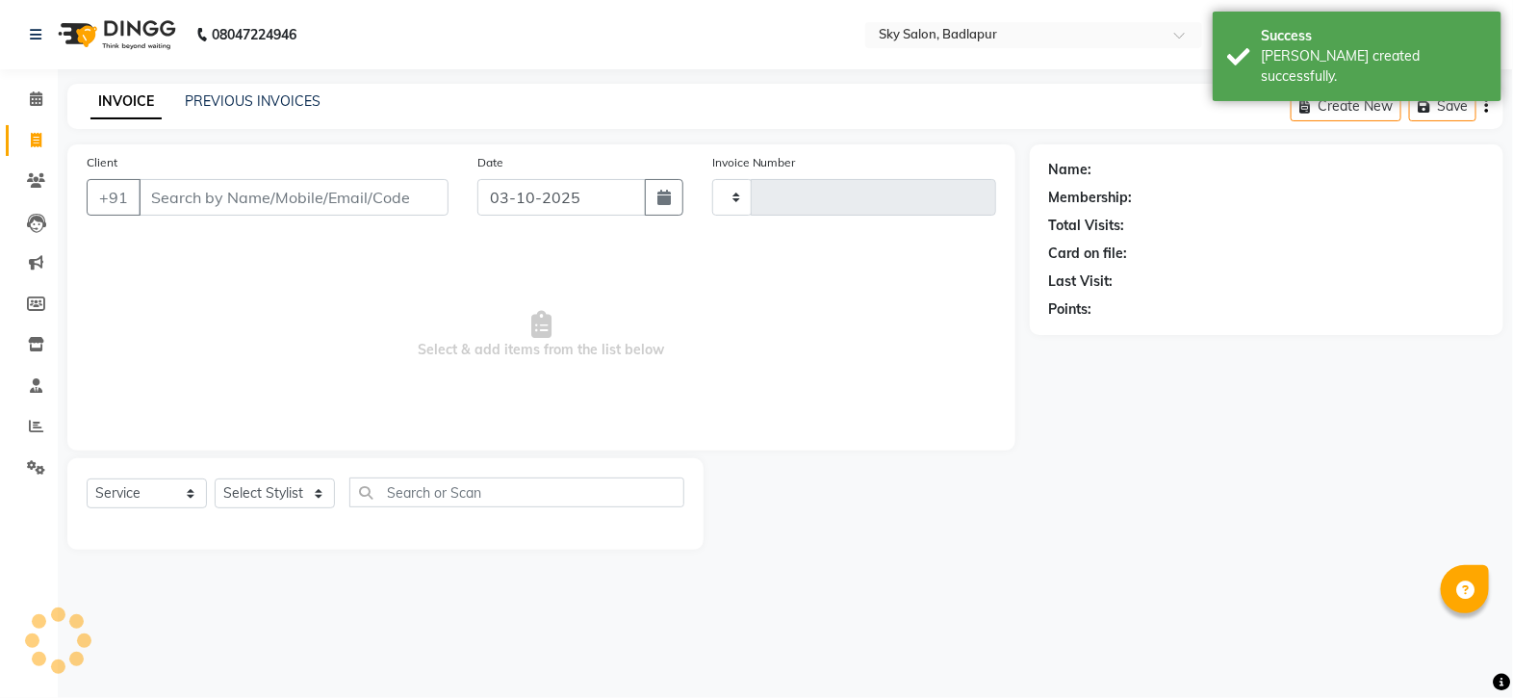
type input "6176"
select select "6927"
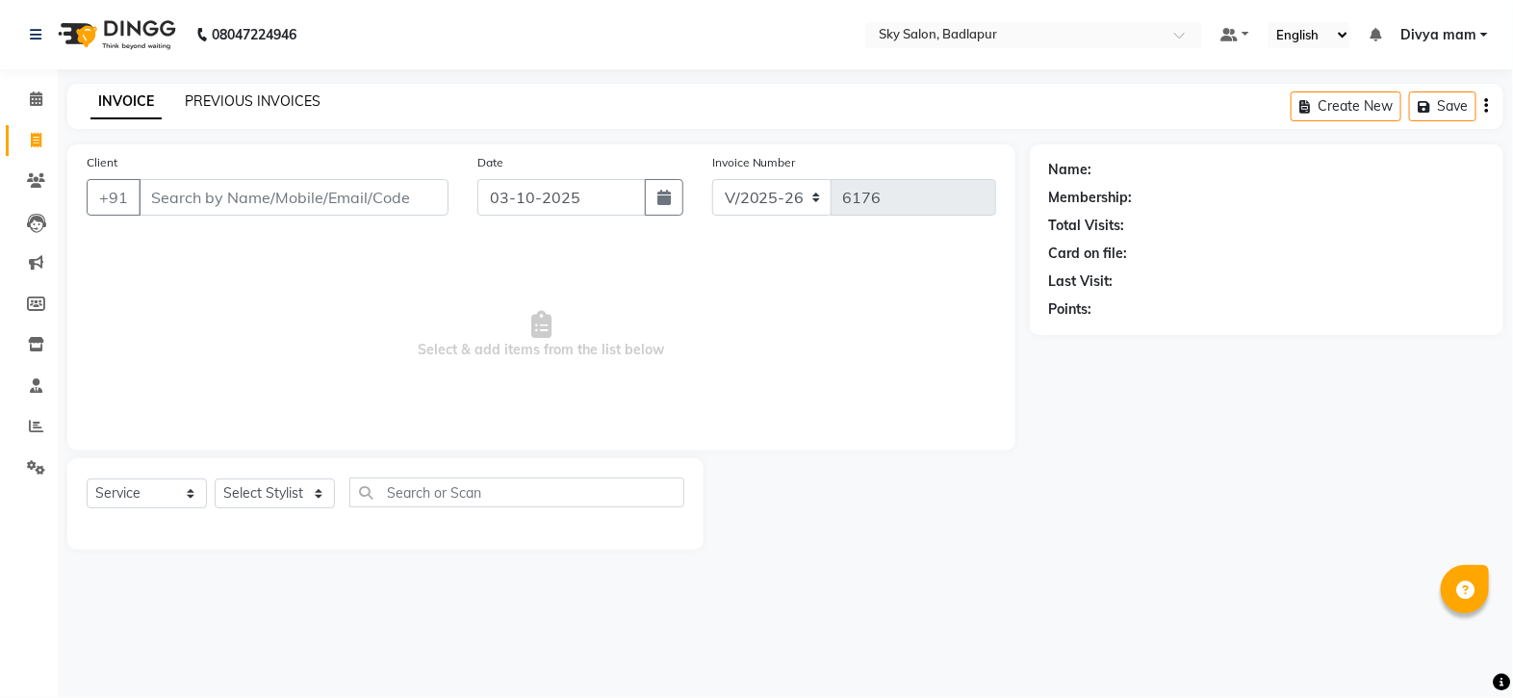
click at [240, 106] on link "PREVIOUS INVOICES" at bounding box center [253, 100] width 136 height 17
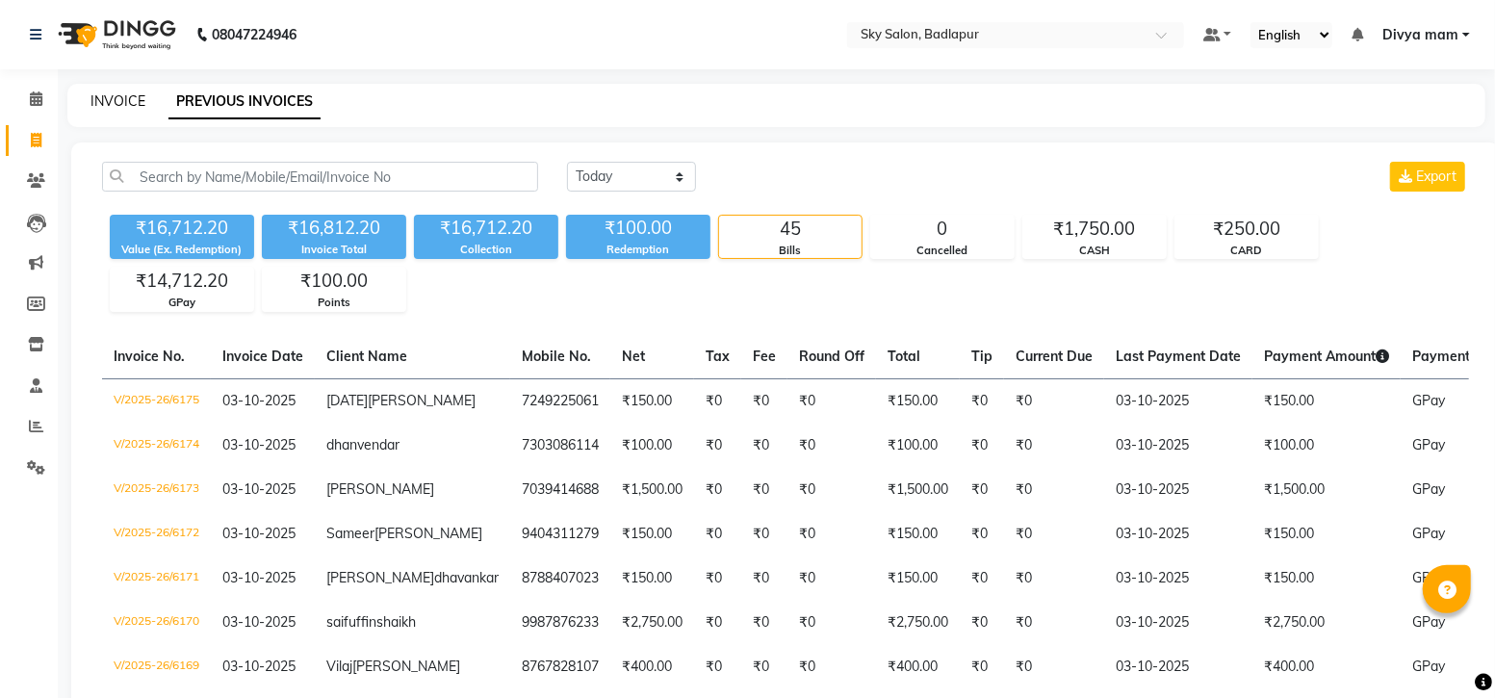
click at [136, 103] on link "INVOICE" at bounding box center [117, 100] width 55 height 17
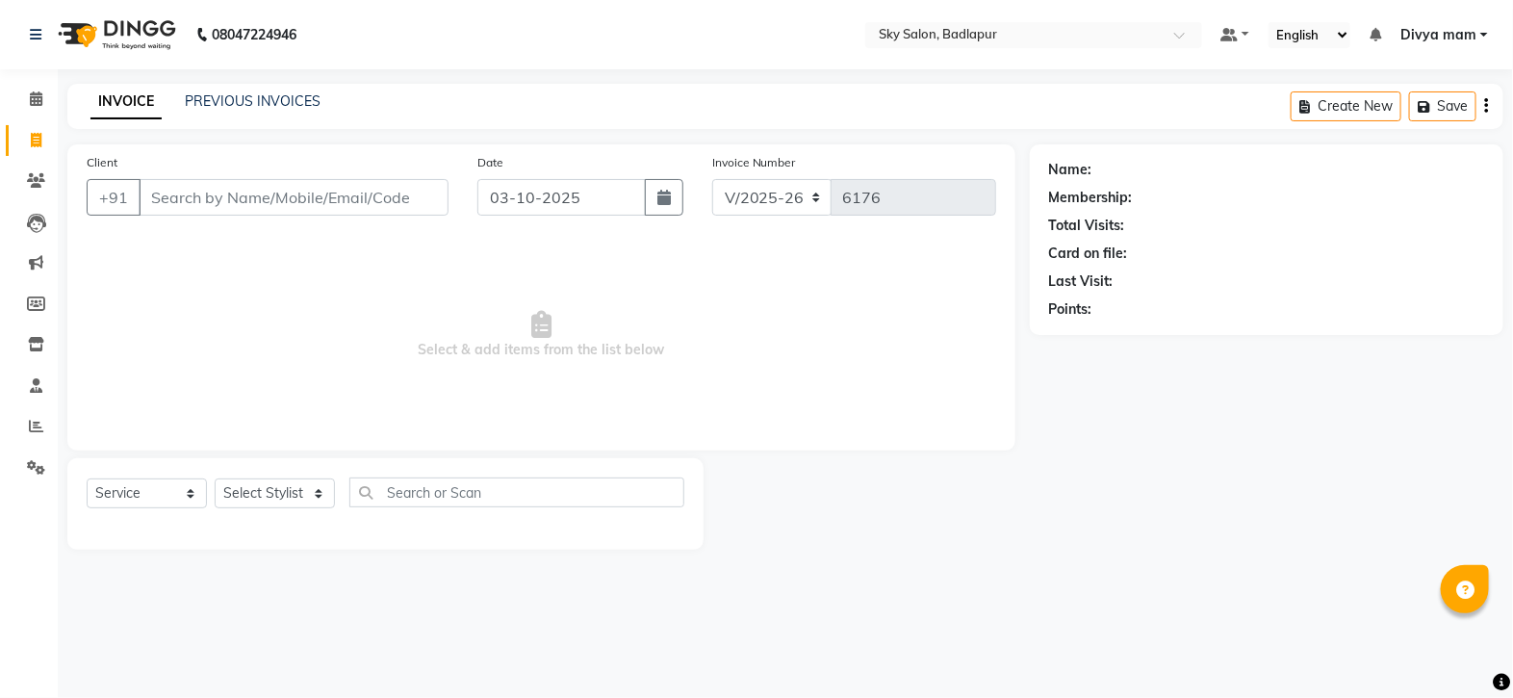
click at [273, 202] on input "Client" at bounding box center [294, 197] width 310 height 37
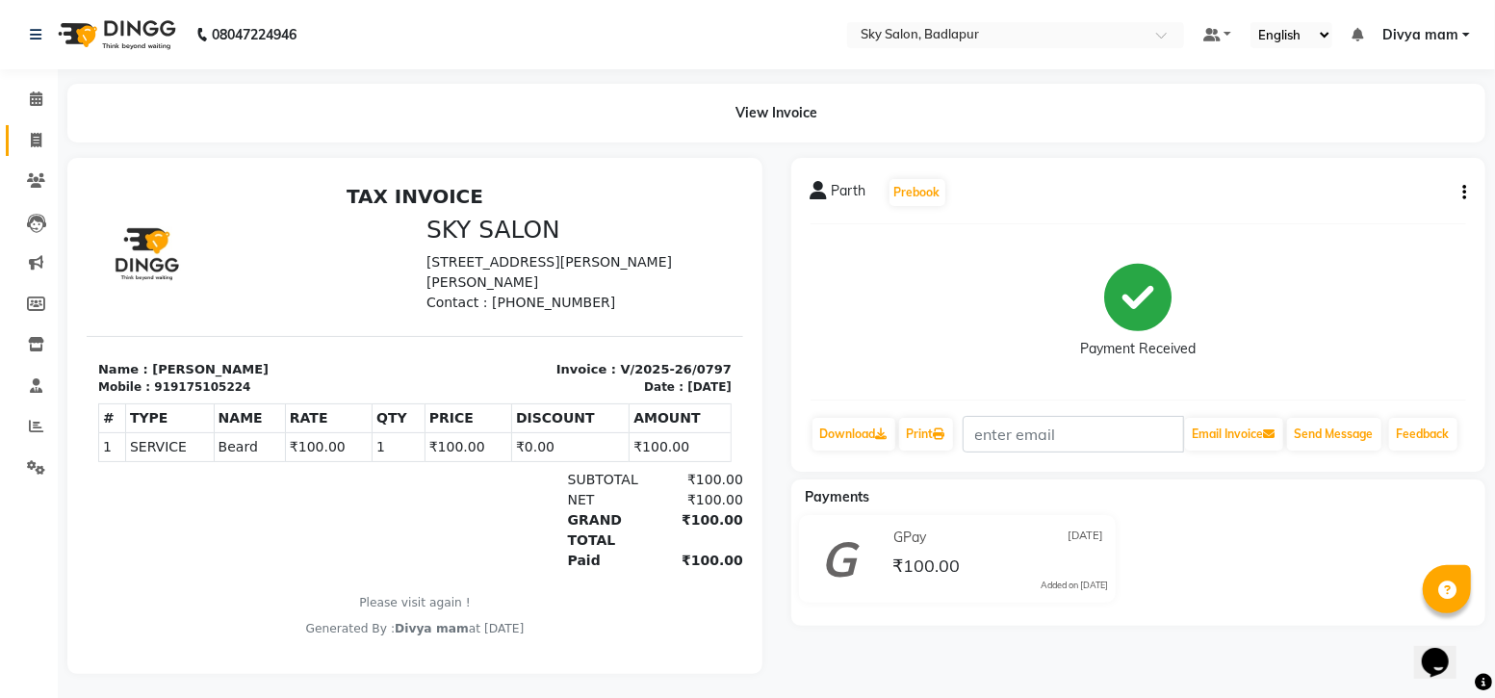
click at [48, 137] on span at bounding box center [36, 141] width 34 height 22
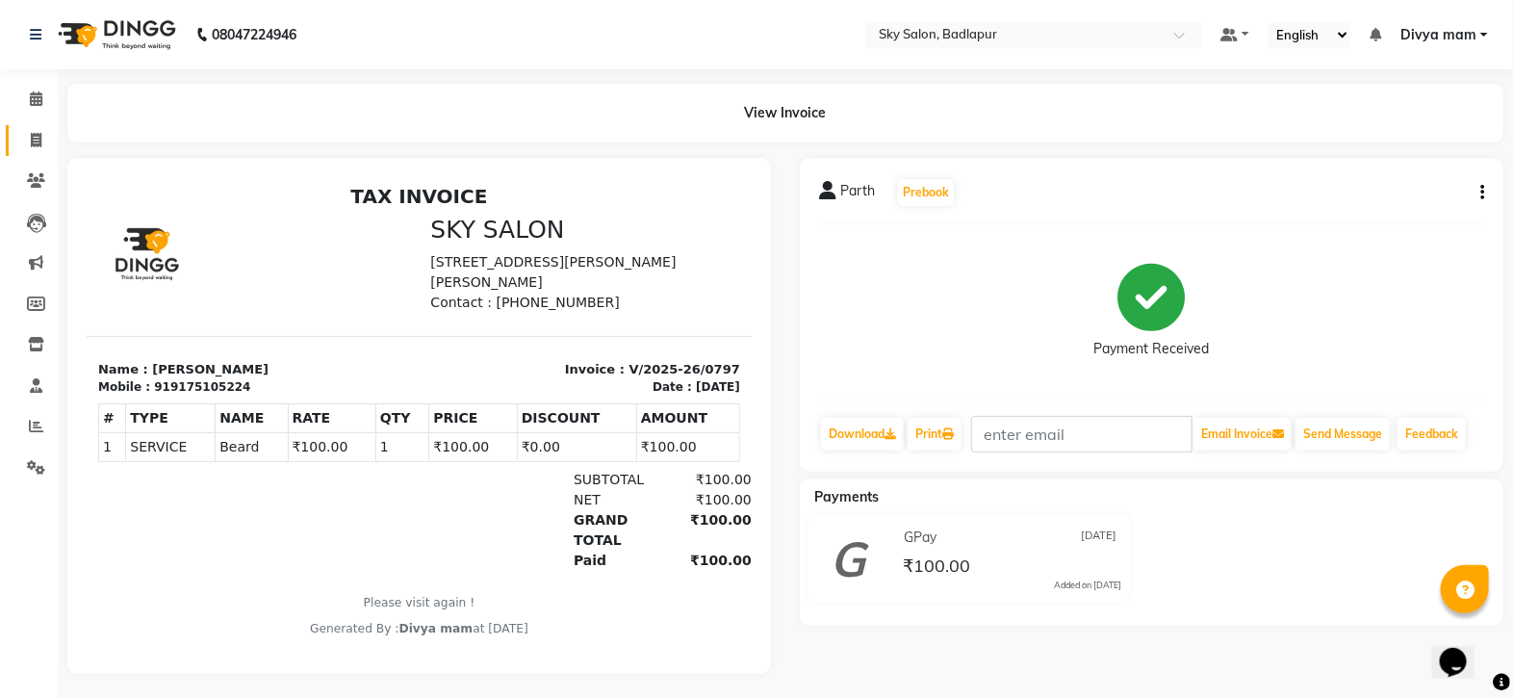
select select "6927"
select select "service"
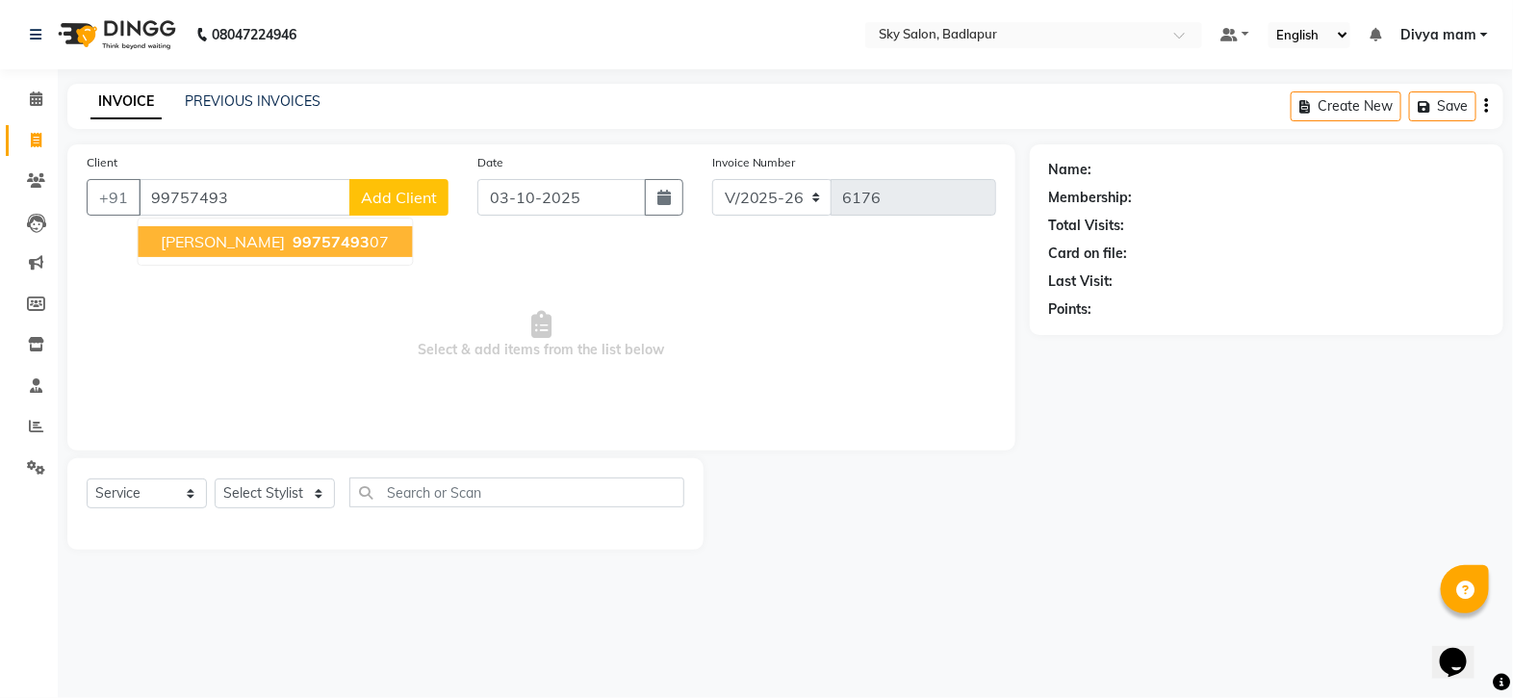
click at [294, 241] on span "99757493" at bounding box center [332, 241] width 77 height 19
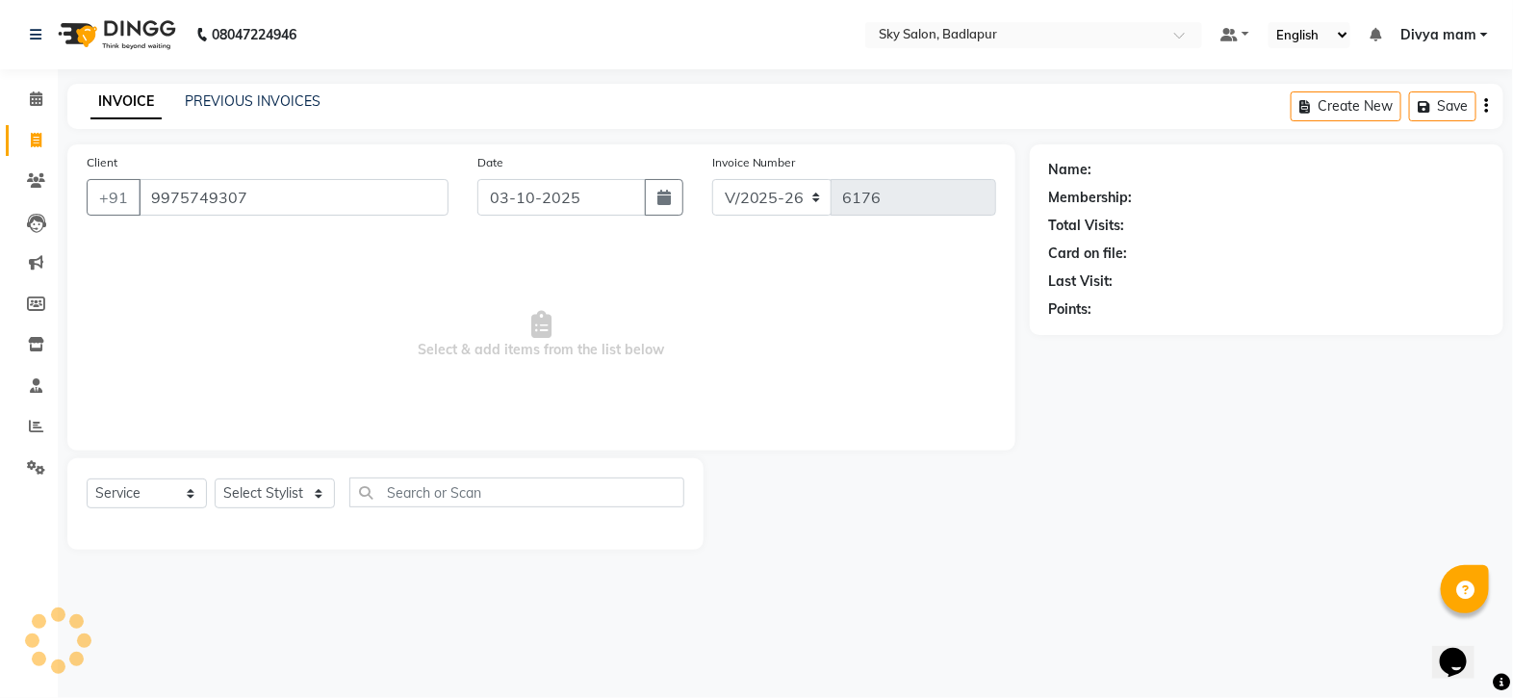
type input "9975749307"
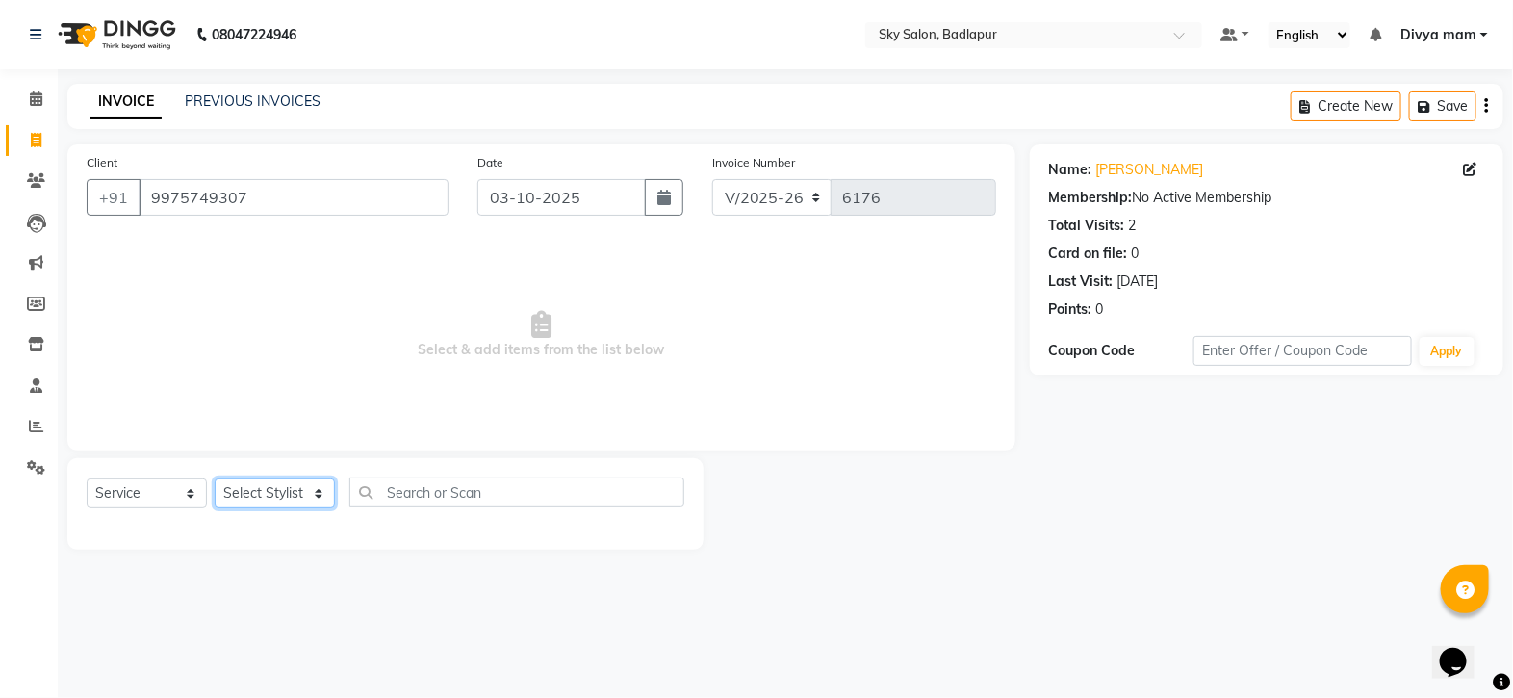
click at [292, 505] on select "Select Stylist [PERSON_NAME] [PERSON_NAME] [PERSON_NAME] [PERSON_NAME] mam [PER…" at bounding box center [275, 493] width 120 height 30
select select "66825"
click at [215, 479] on select "Select Stylist [PERSON_NAME] [PERSON_NAME] [PERSON_NAME] [PERSON_NAME] mam [PER…" at bounding box center [275, 493] width 120 height 30
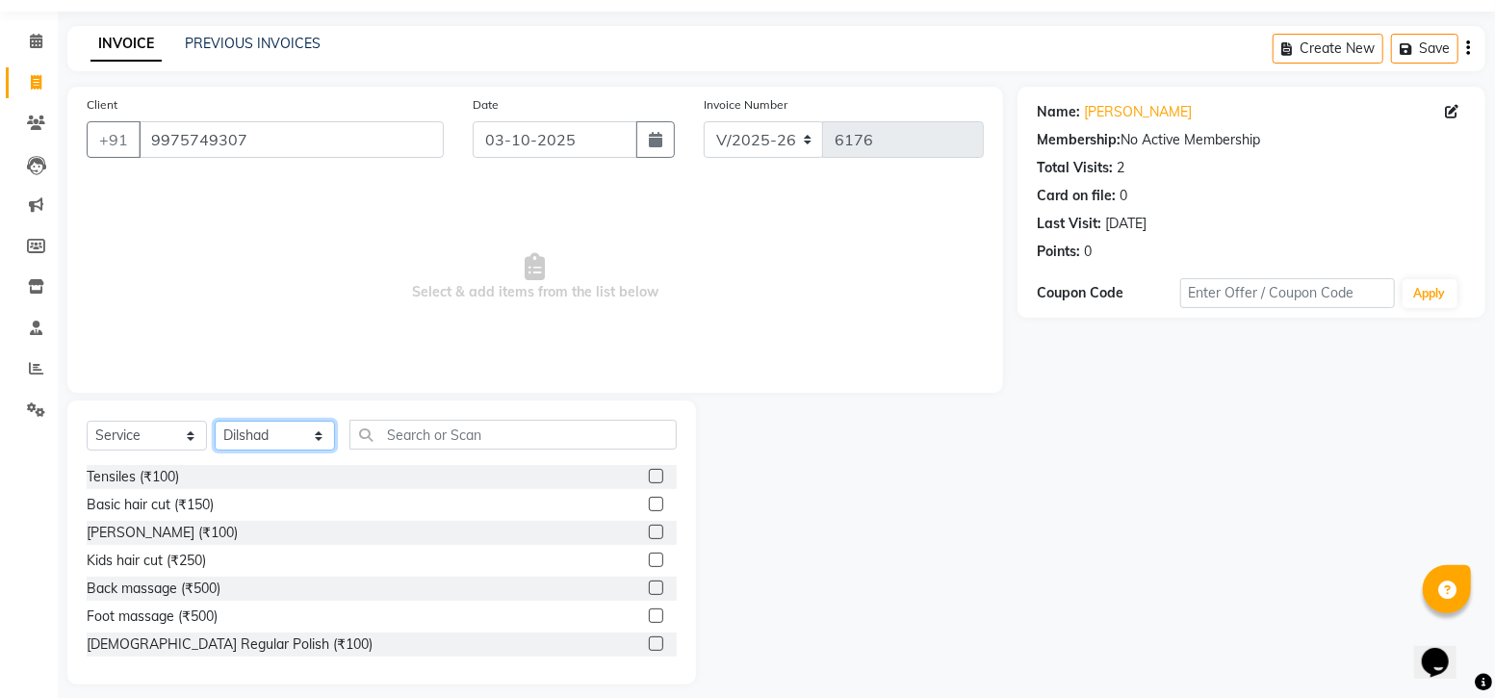
scroll to position [73, 0]
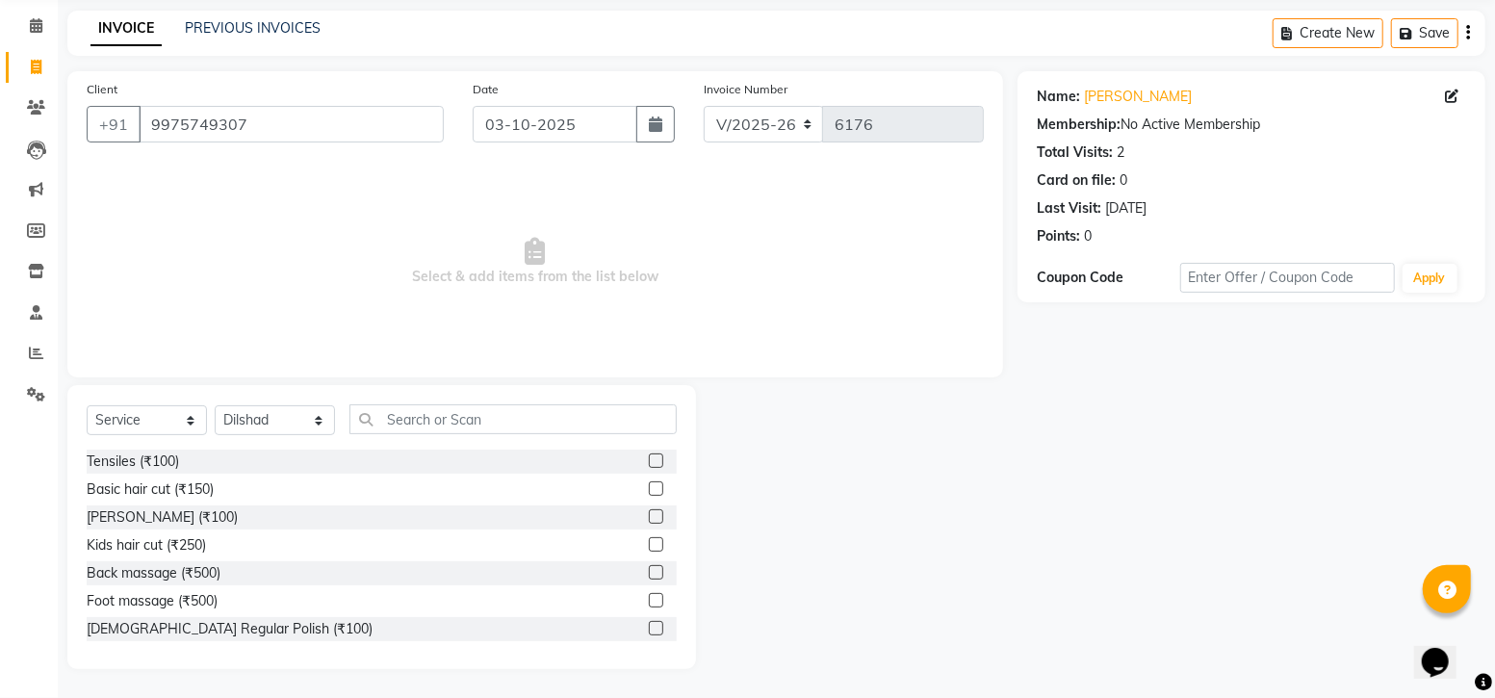
click at [649, 486] on label at bounding box center [656, 488] width 14 height 14
click at [649, 486] on input "checkbox" at bounding box center [655, 489] width 13 height 13
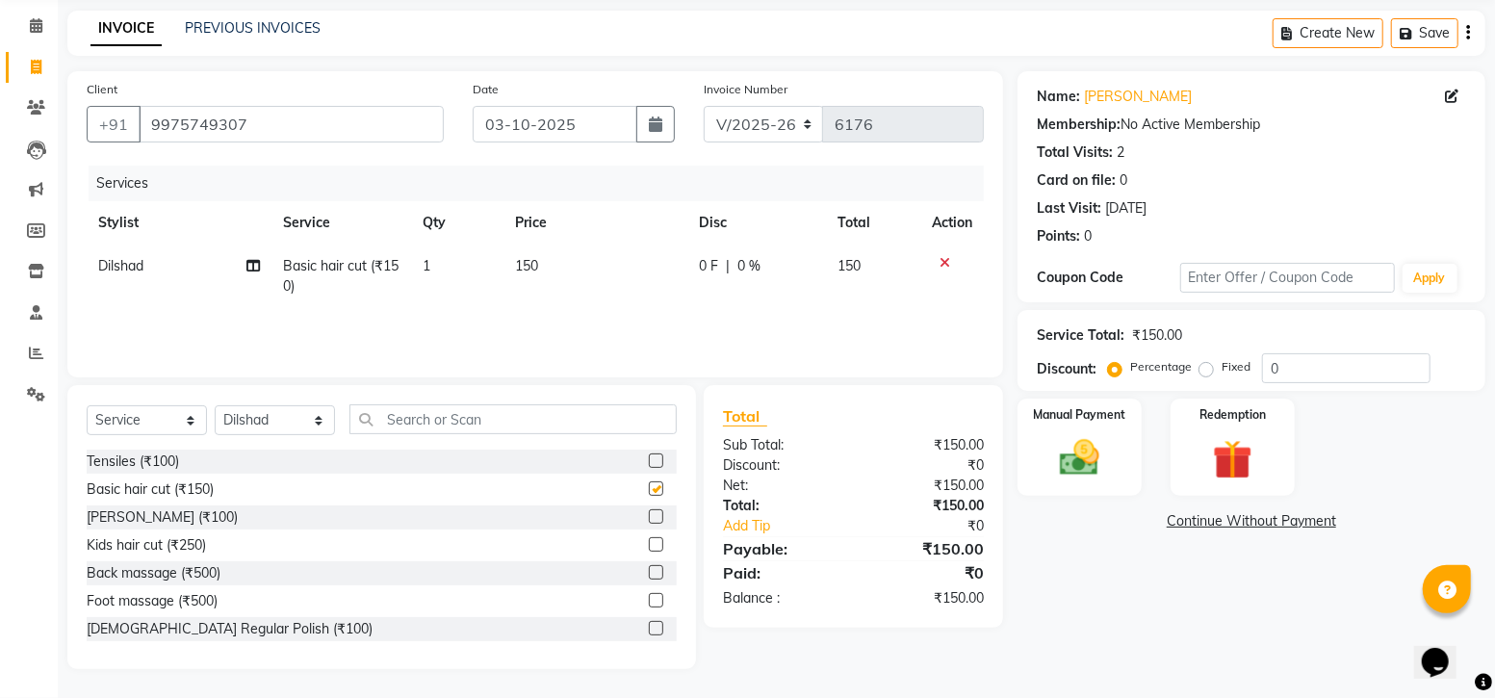
checkbox input "false"
click at [1087, 470] on img at bounding box center [1079, 457] width 66 height 47
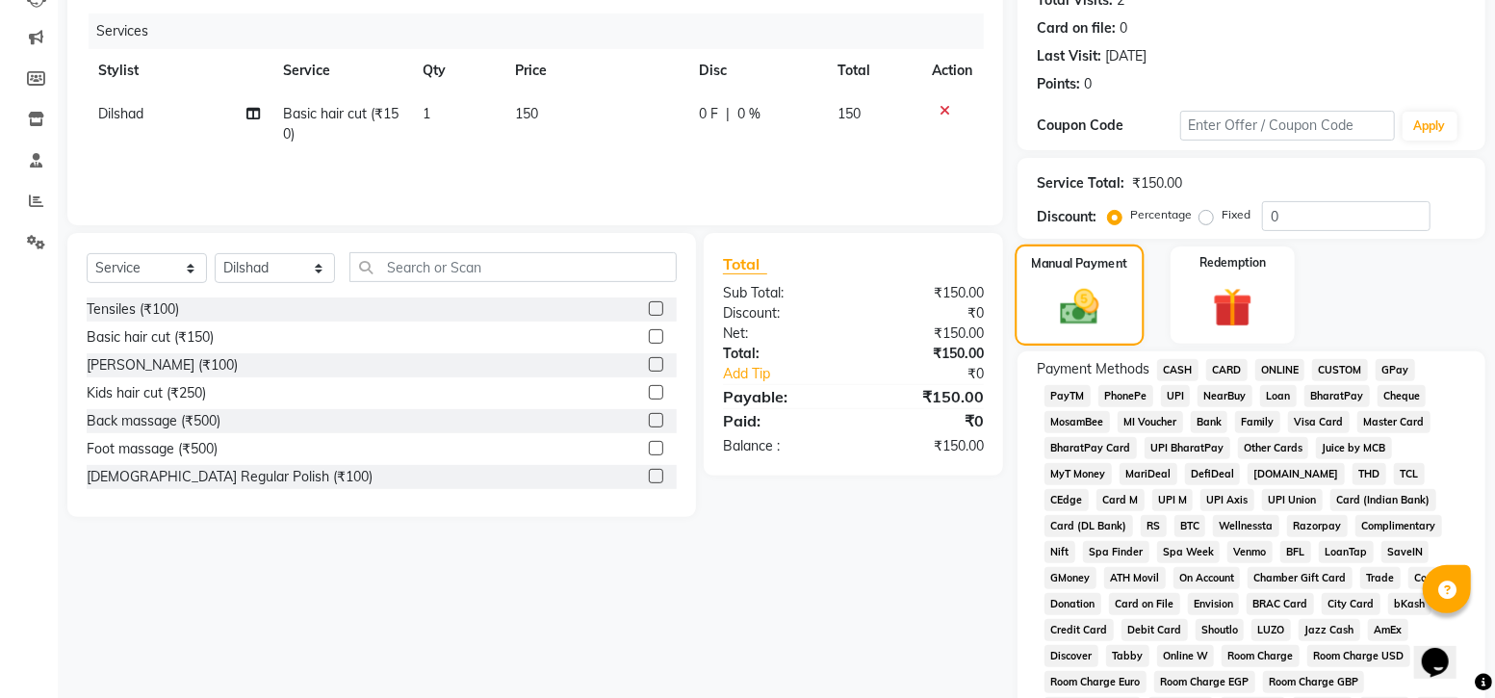
scroll to position [256, 0]
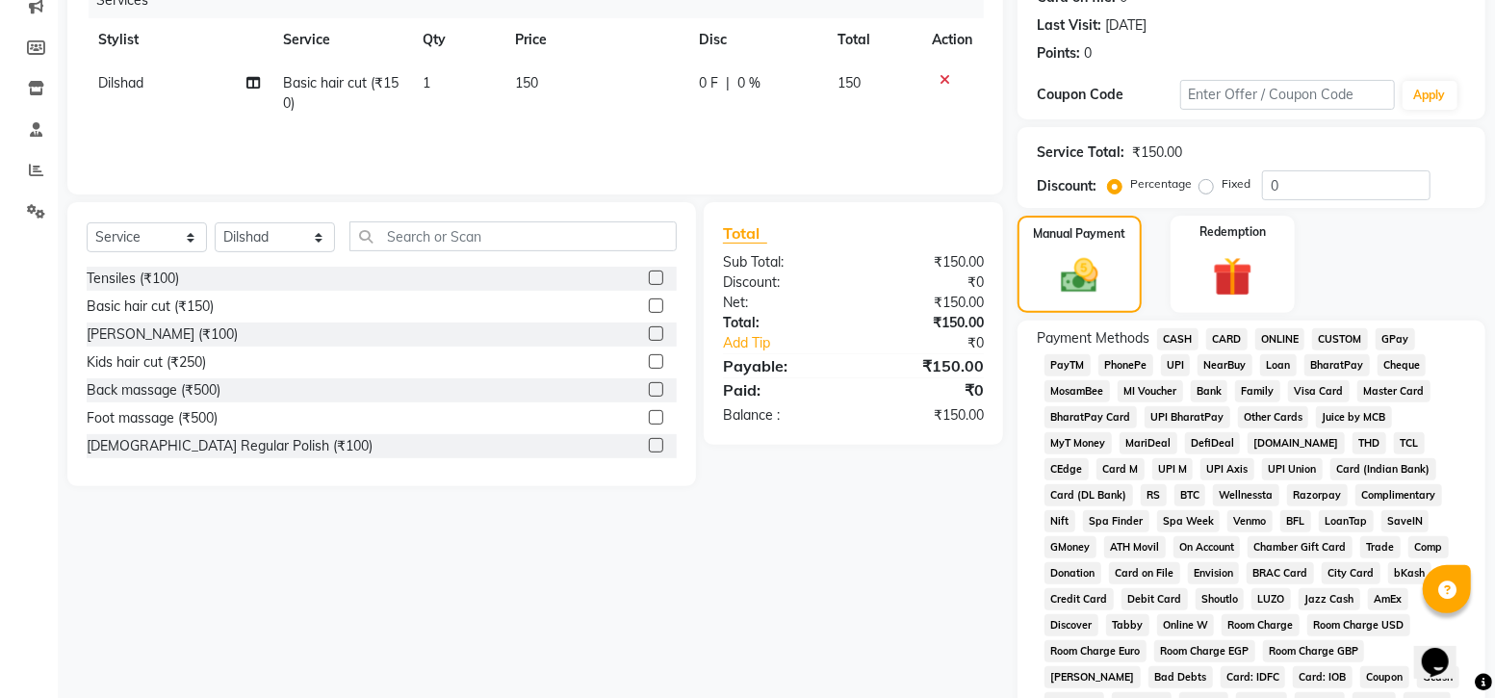
click at [1391, 334] on span "GPay" at bounding box center [1395, 339] width 39 height 22
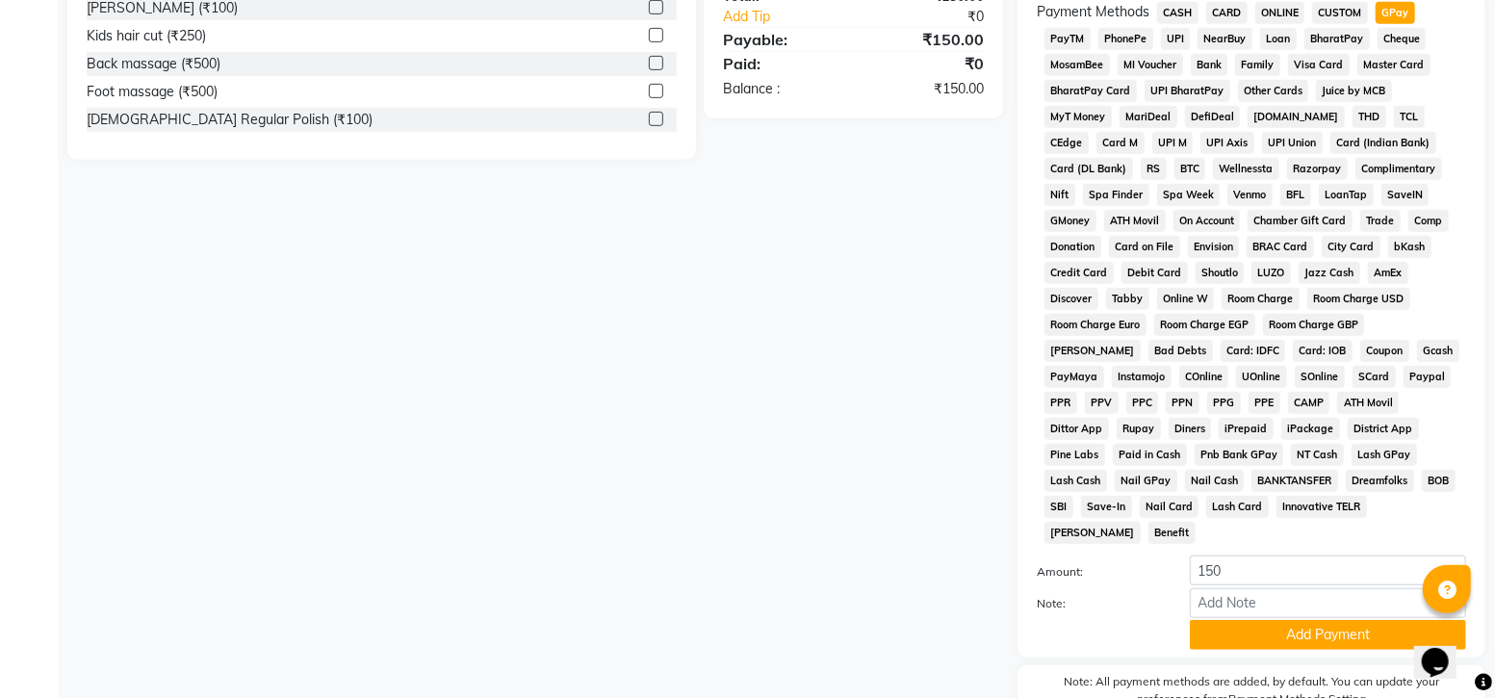
scroll to position [664, 0]
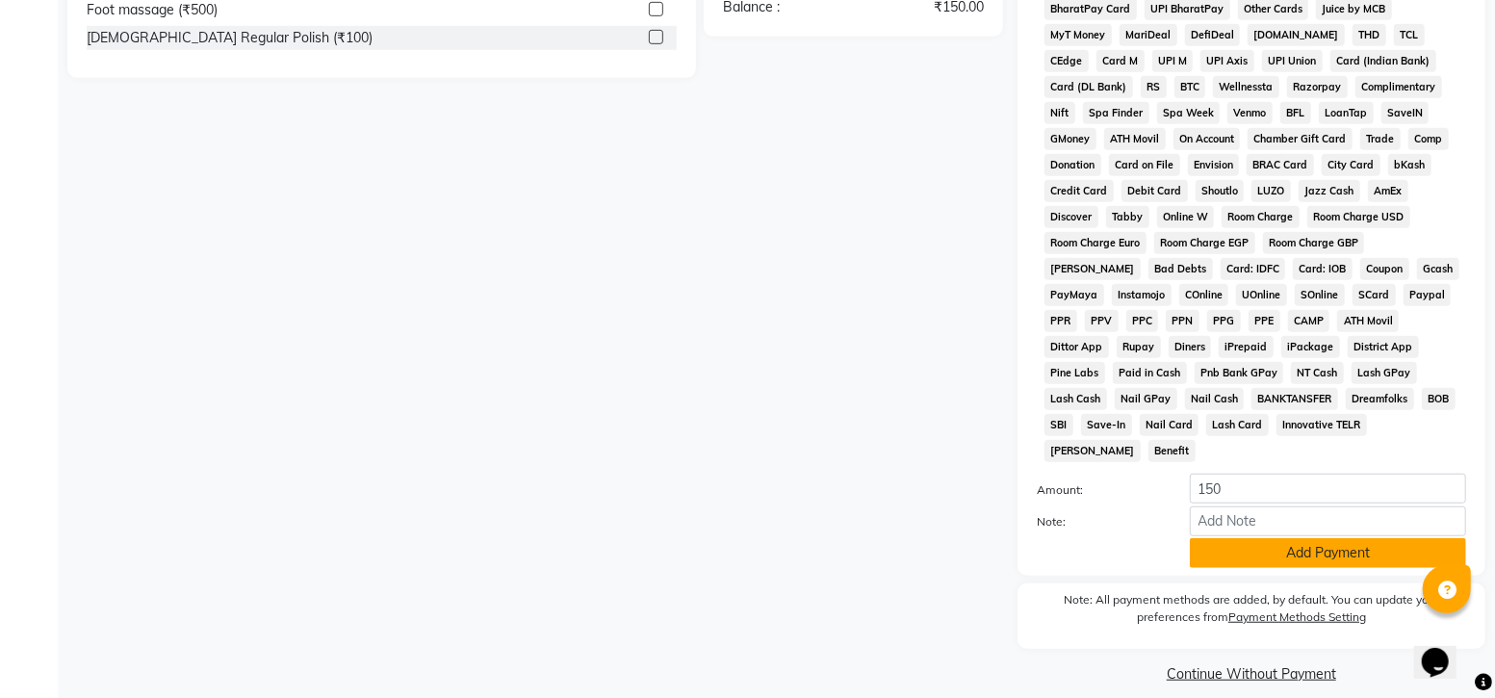
click at [1335, 538] on button "Add Payment" at bounding box center [1328, 553] width 276 height 30
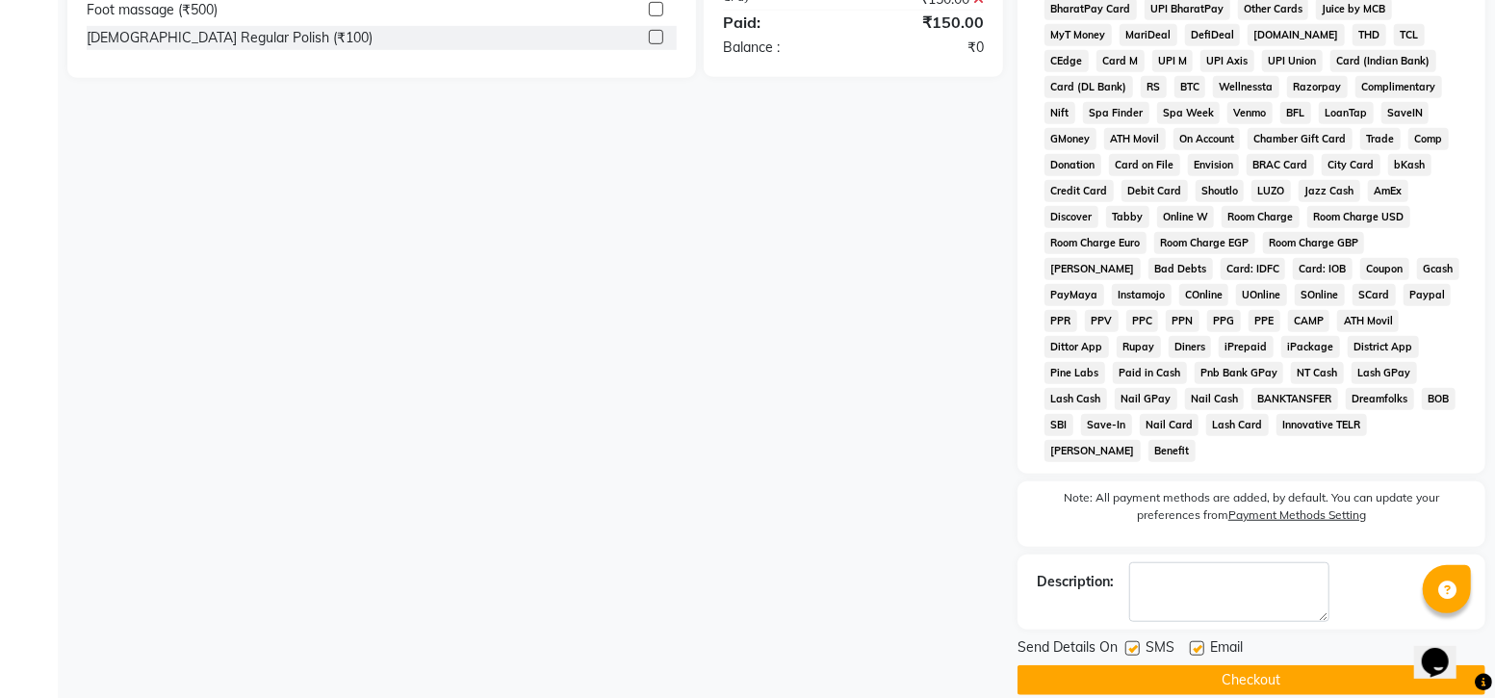
click at [1133, 641] on label at bounding box center [1132, 648] width 14 height 14
click at [1133, 643] on input "checkbox" at bounding box center [1131, 649] width 13 height 13
checkbox input "false"
click at [1255, 665] on button "Checkout" at bounding box center [1251, 680] width 468 height 30
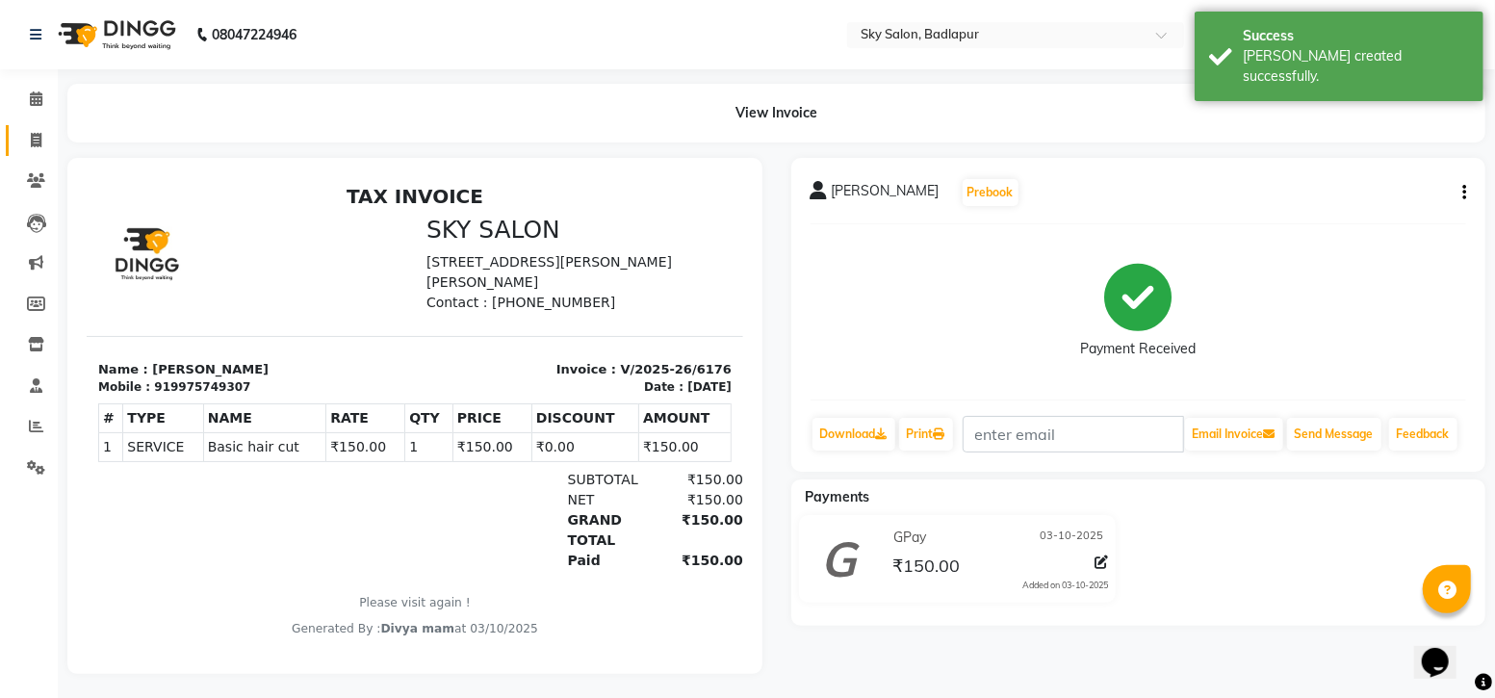
click at [31, 141] on icon at bounding box center [36, 140] width 11 height 14
select select "service"
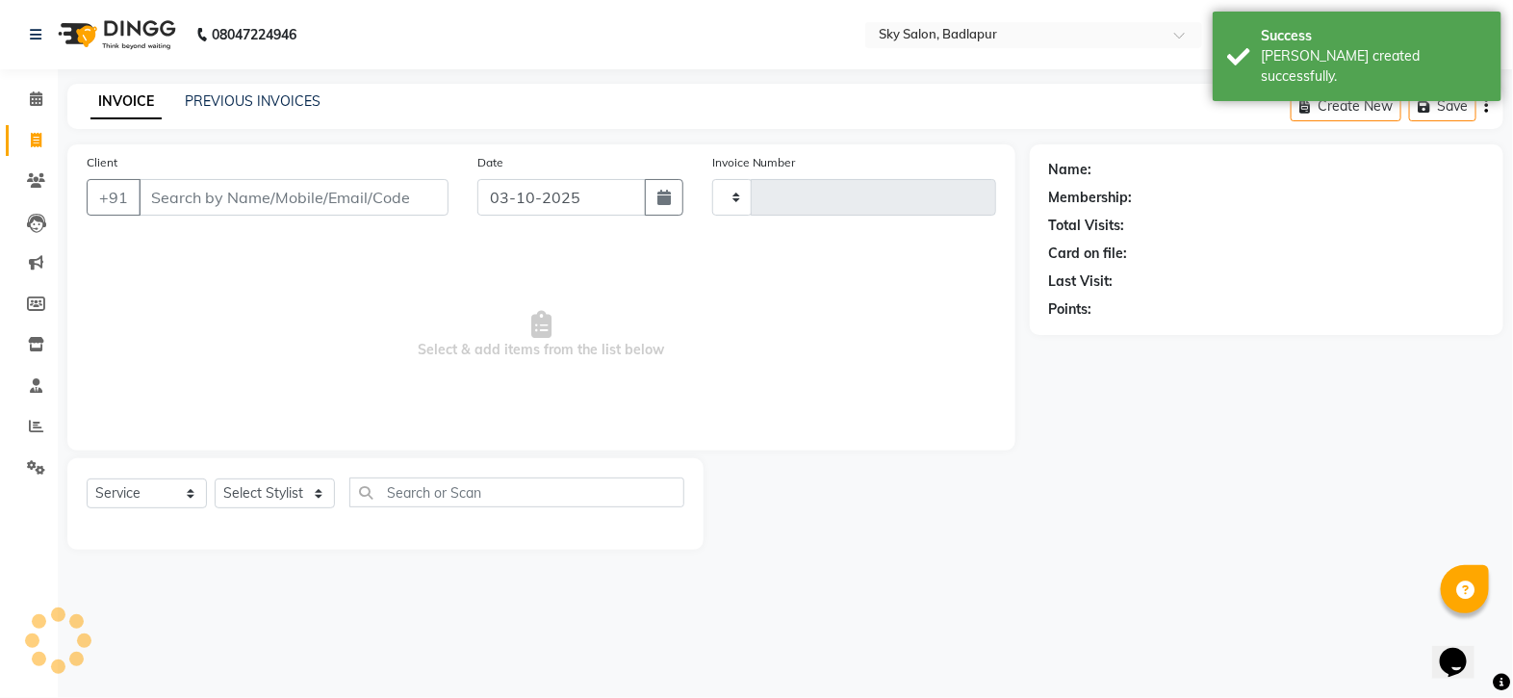
type input "6177"
select select "6927"
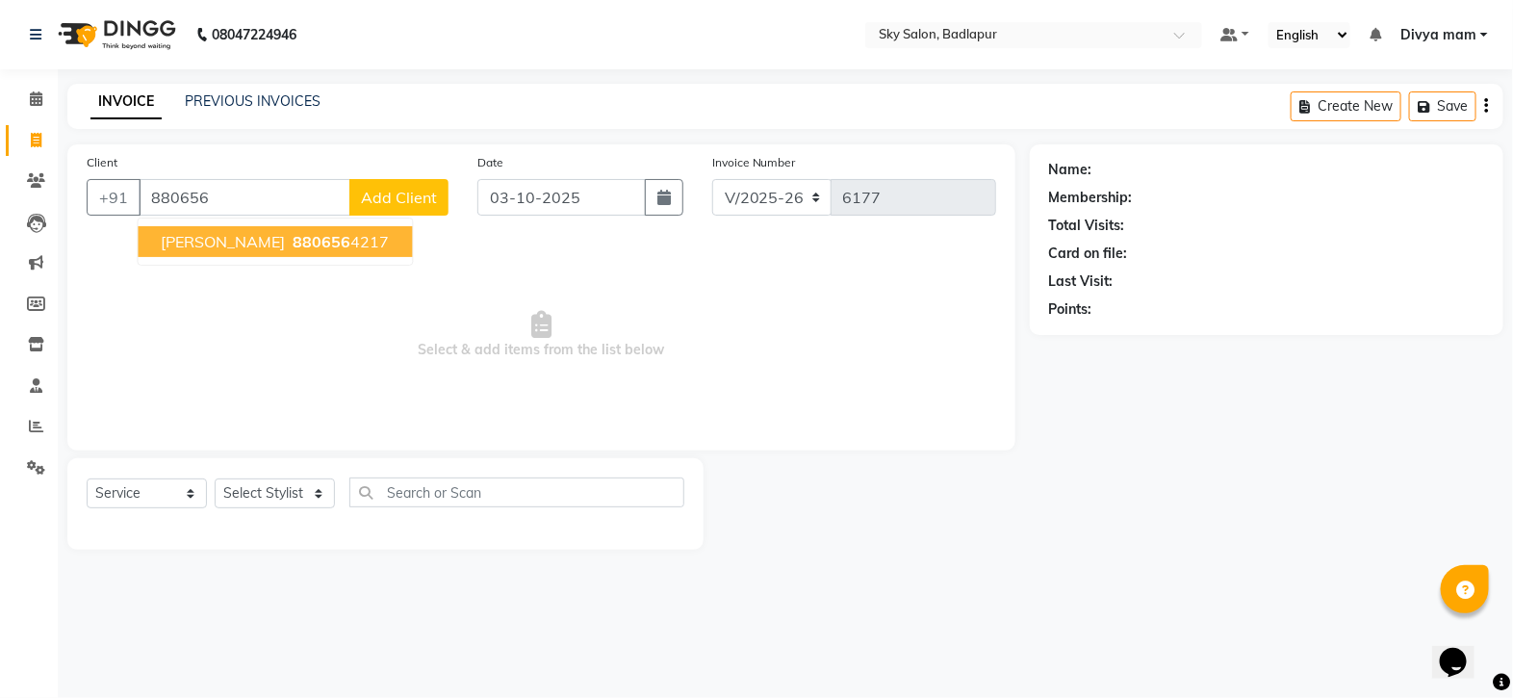
click at [317, 250] on span "880656" at bounding box center [323, 241] width 58 height 19
type input "8806564217"
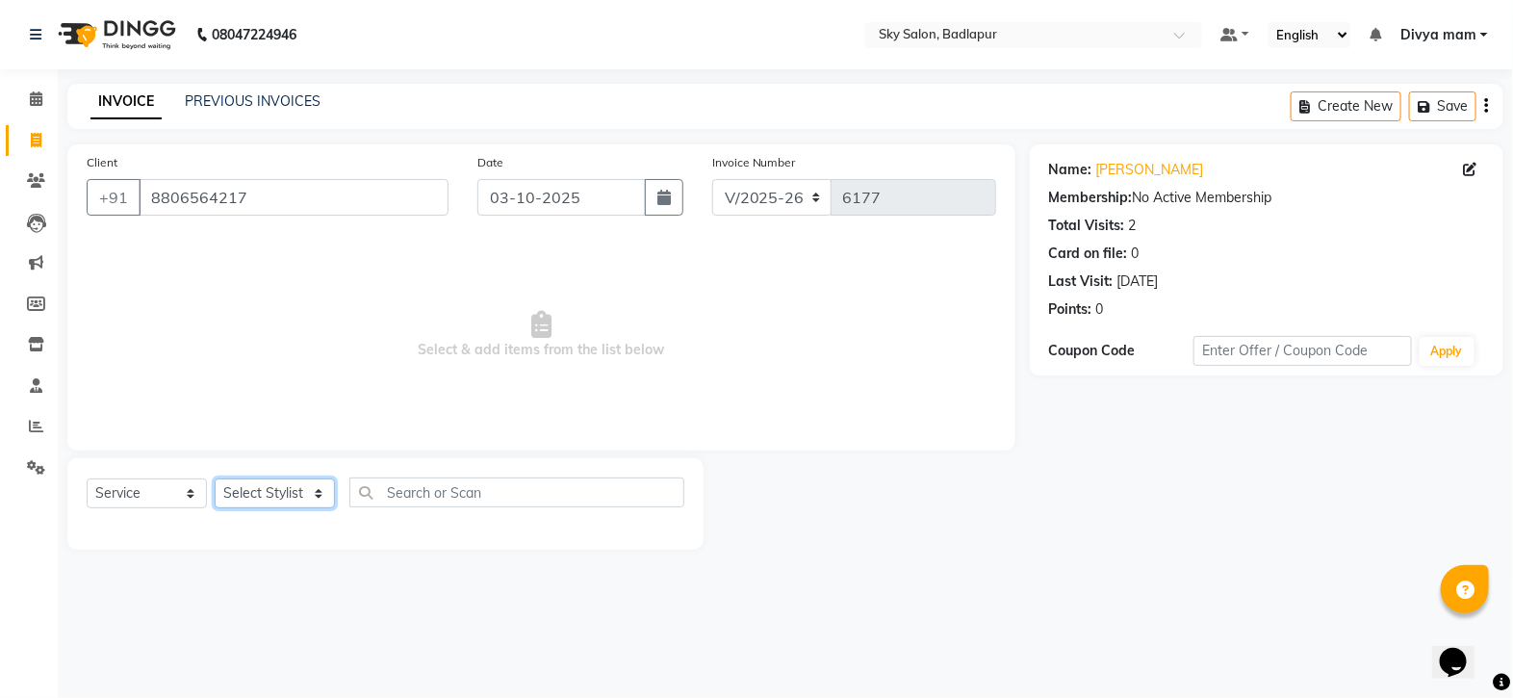
click at [302, 484] on select "Select Stylist [PERSON_NAME] [PERSON_NAME] [PERSON_NAME] [PERSON_NAME] mam [PER…" at bounding box center [275, 493] width 120 height 30
select select "93582"
click at [215, 479] on select "Select Stylist [PERSON_NAME] [PERSON_NAME] [PERSON_NAME] [PERSON_NAME] mam [PER…" at bounding box center [275, 493] width 120 height 30
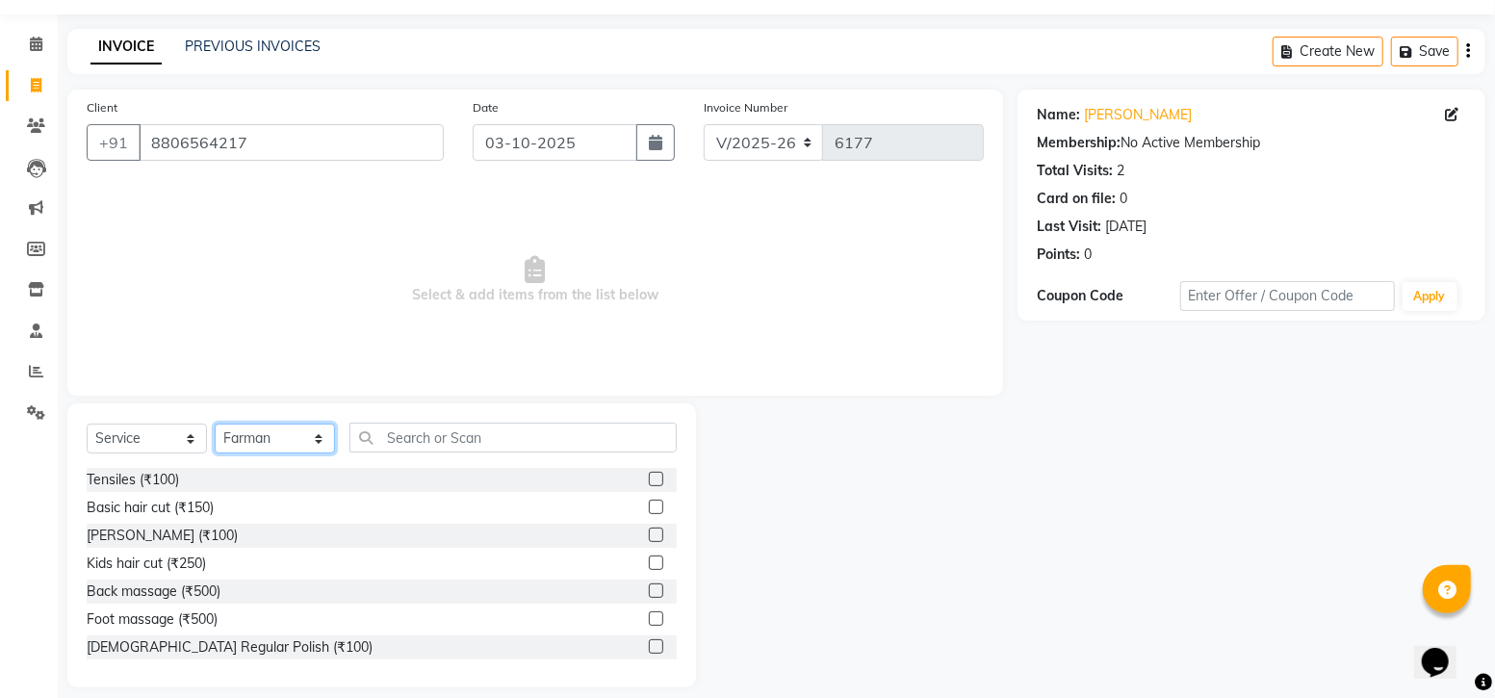
scroll to position [73, 0]
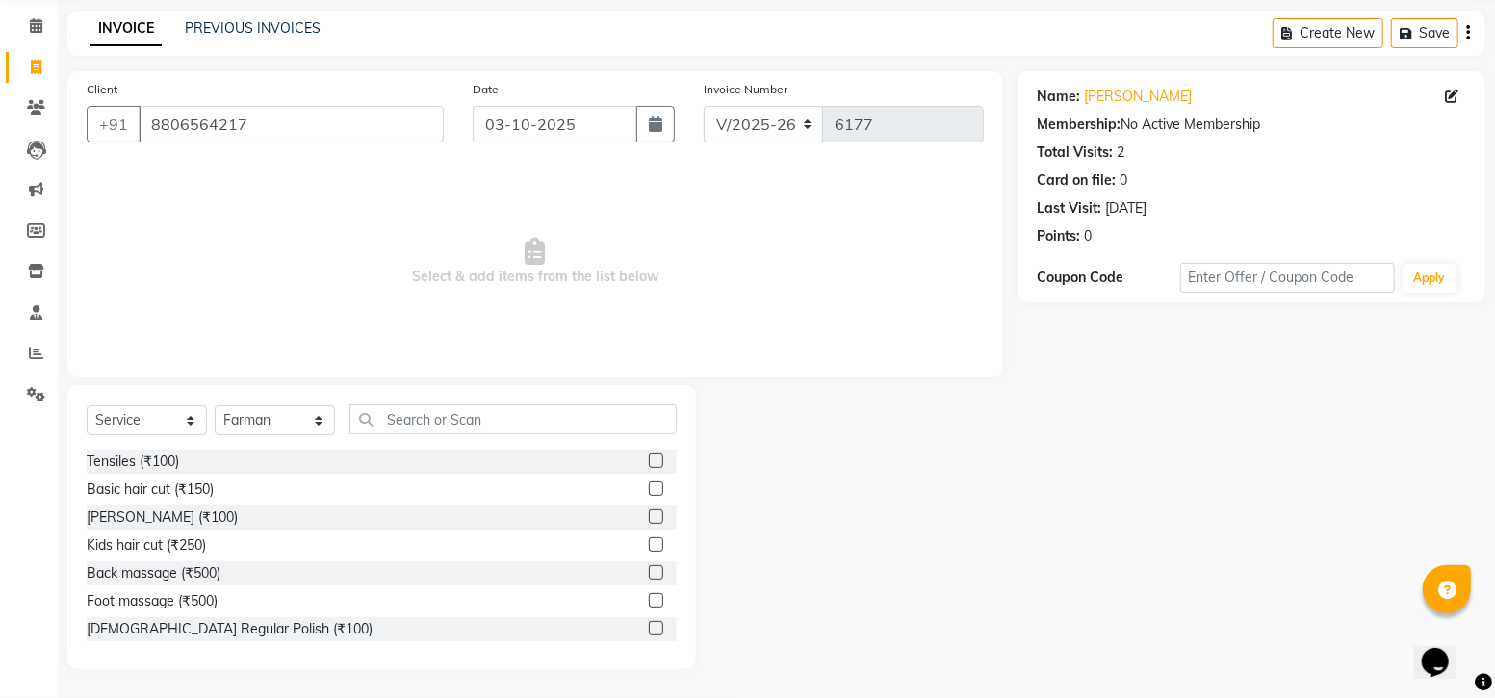
click at [649, 492] on label at bounding box center [656, 488] width 14 height 14
click at [649, 492] on input "checkbox" at bounding box center [655, 489] width 13 height 13
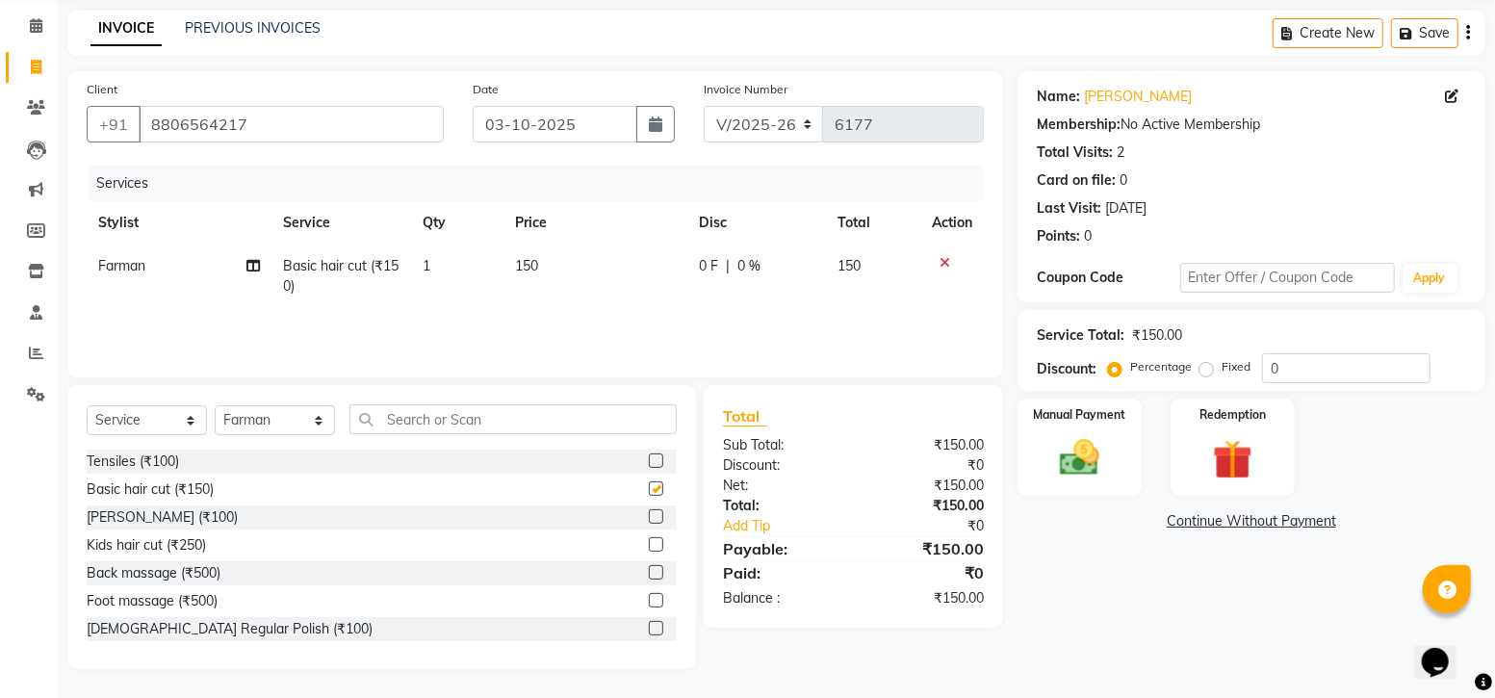
checkbox input "false"
click at [1069, 450] on img at bounding box center [1079, 457] width 66 height 47
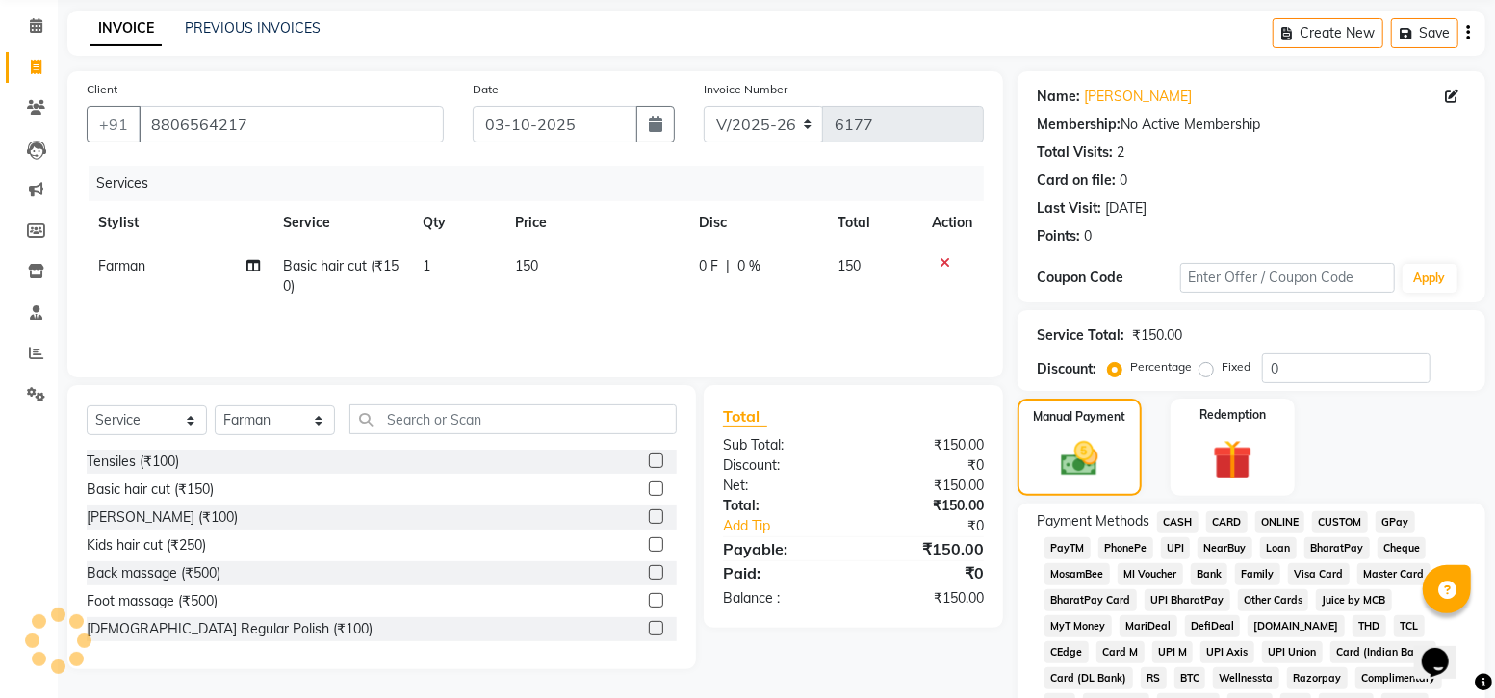
click at [1397, 520] on span "GPay" at bounding box center [1395, 522] width 39 height 22
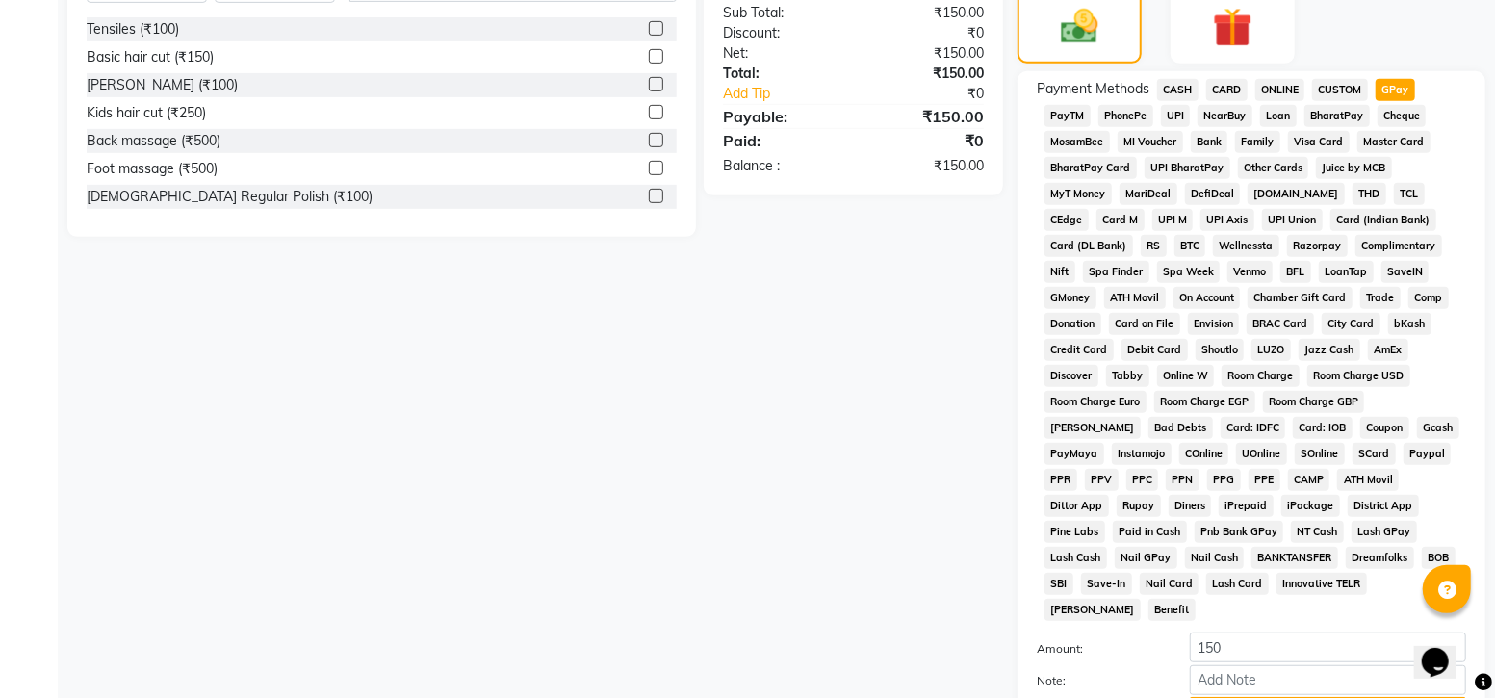
scroll to position [664, 0]
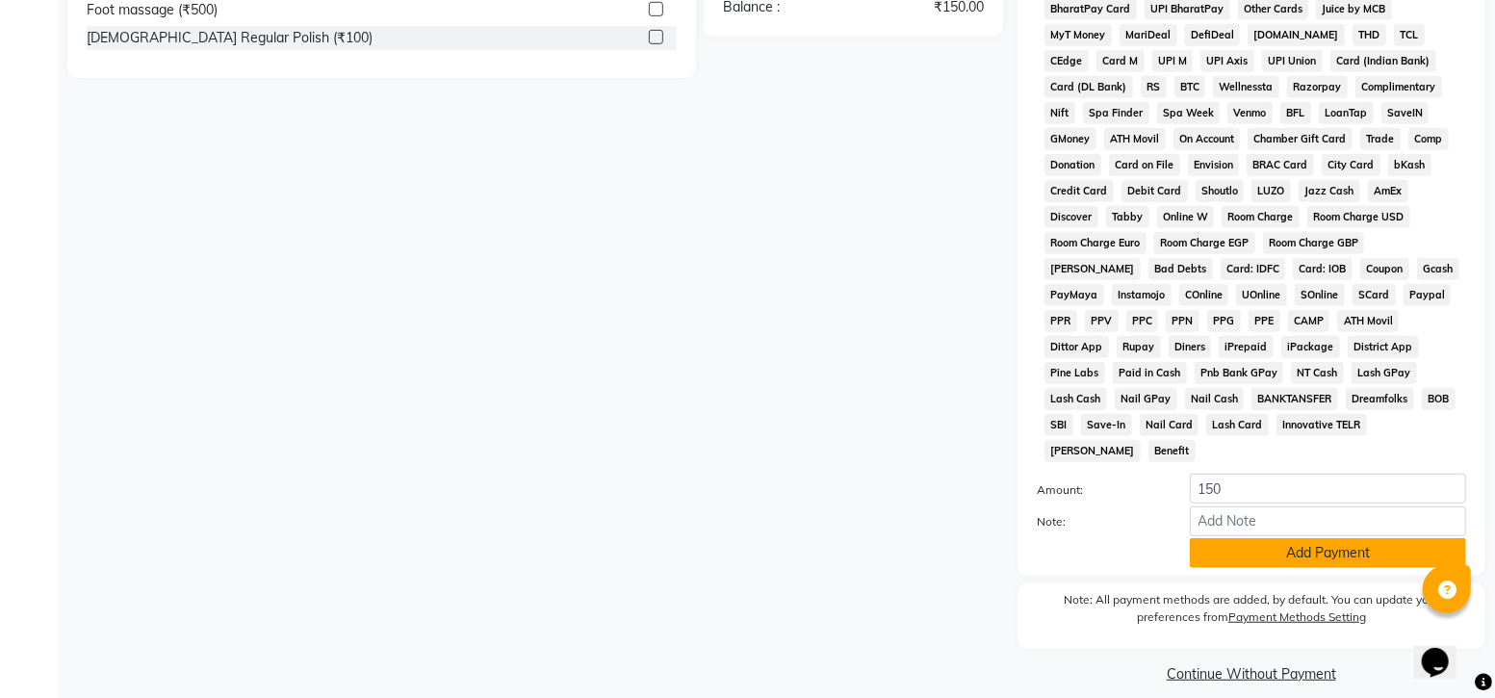
click at [1324, 539] on button "Add Payment" at bounding box center [1328, 553] width 276 height 30
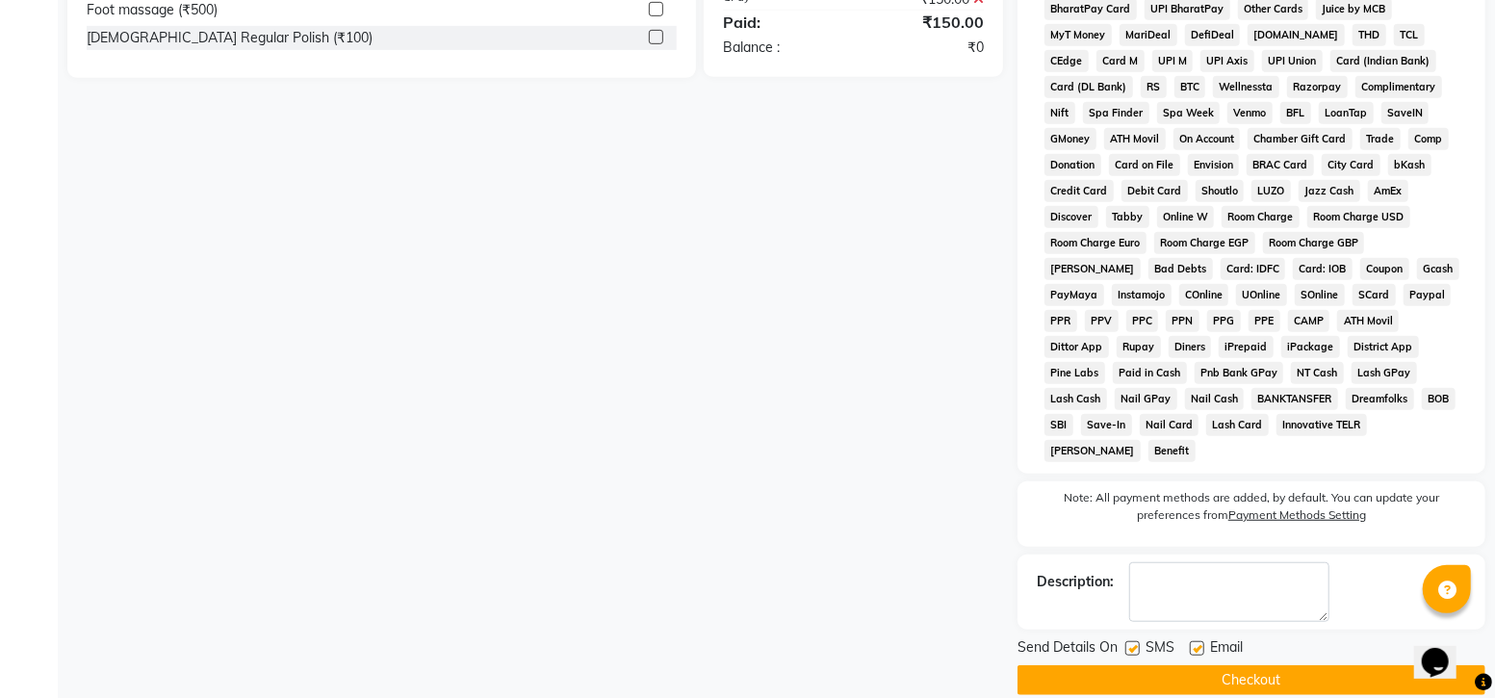
click at [1134, 641] on label at bounding box center [1132, 648] width 14 height 14
click at [1134, 643] on input "checkbox" at bounding box center [1131, 649] width 13 height 13
checkbox input "false"
click at [1232, 665] on button "Checkout" at bounding box center [1251, 680] width 468 height 30
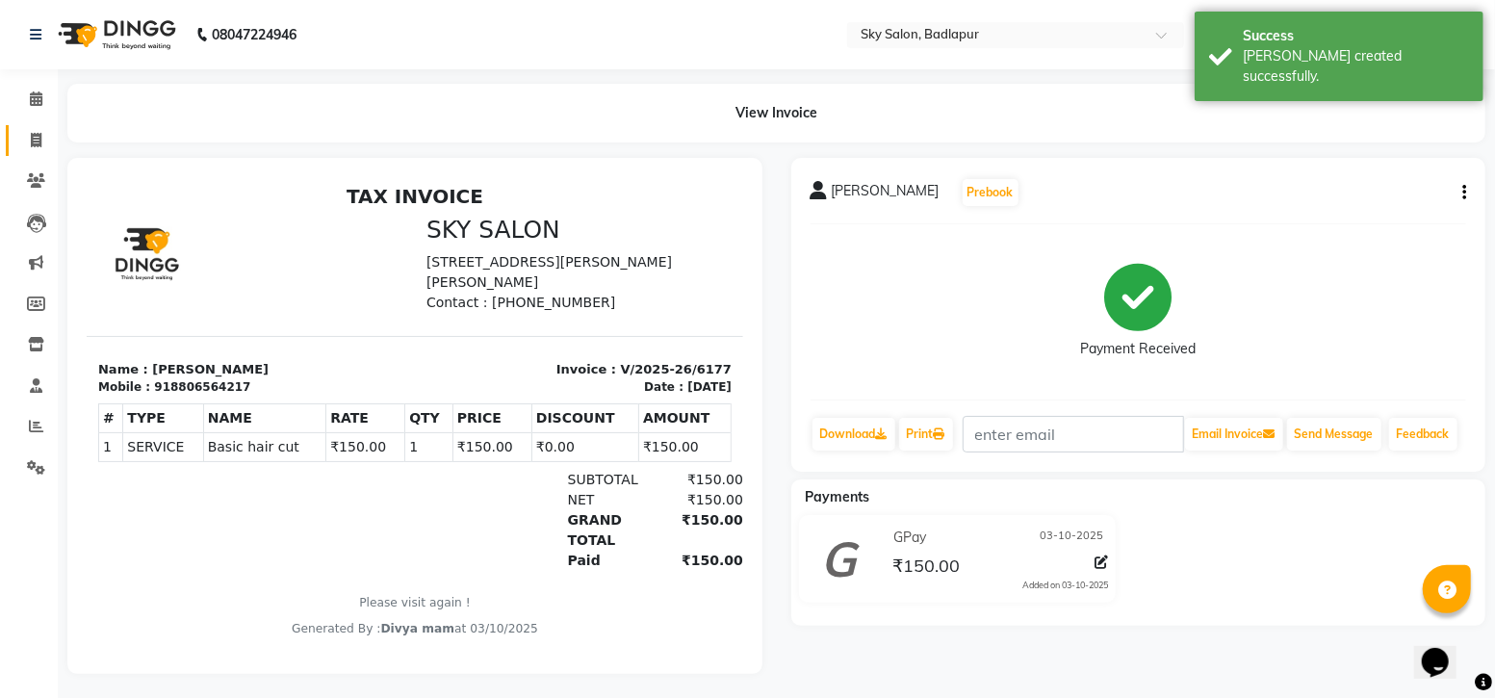
click at [47, 131] on span at bounding box center [36, 141] width 34 height 22
select select "service"
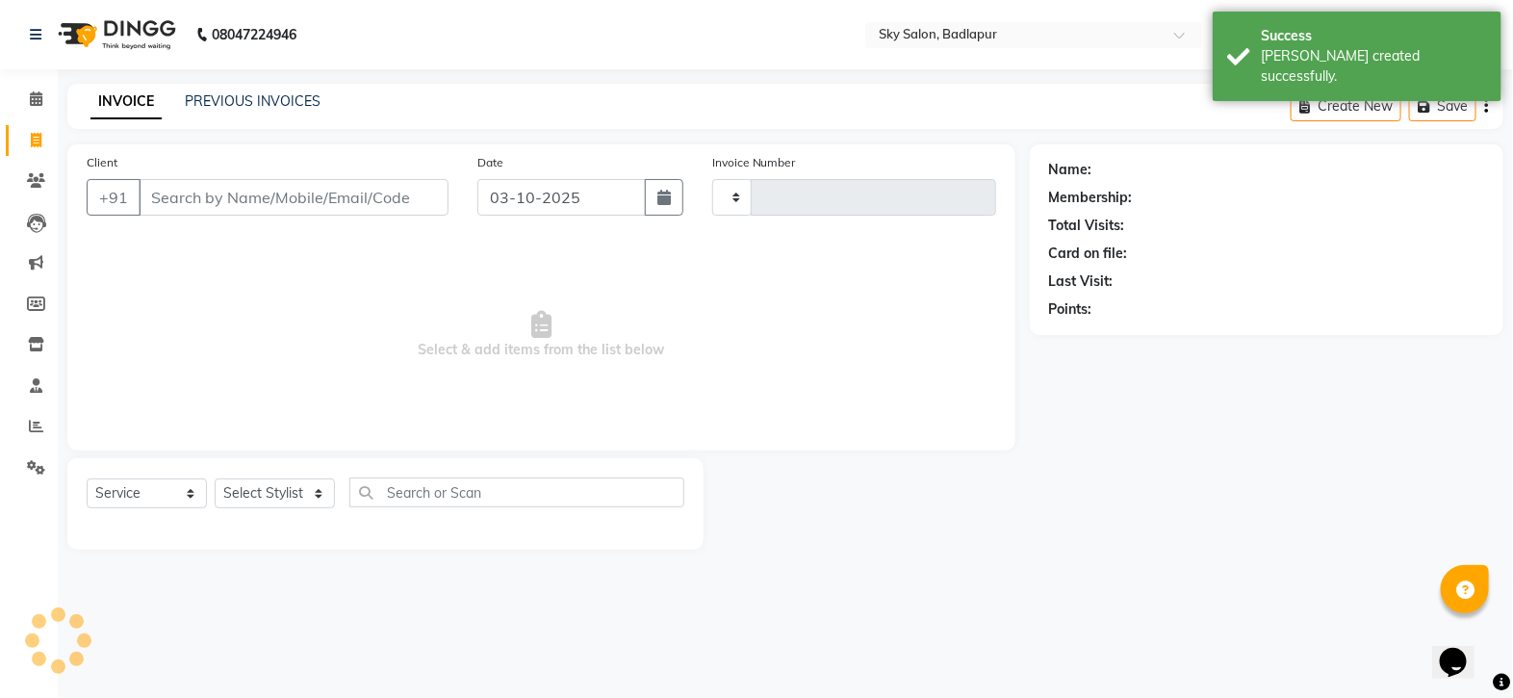
type input "6178"
select select "6927"
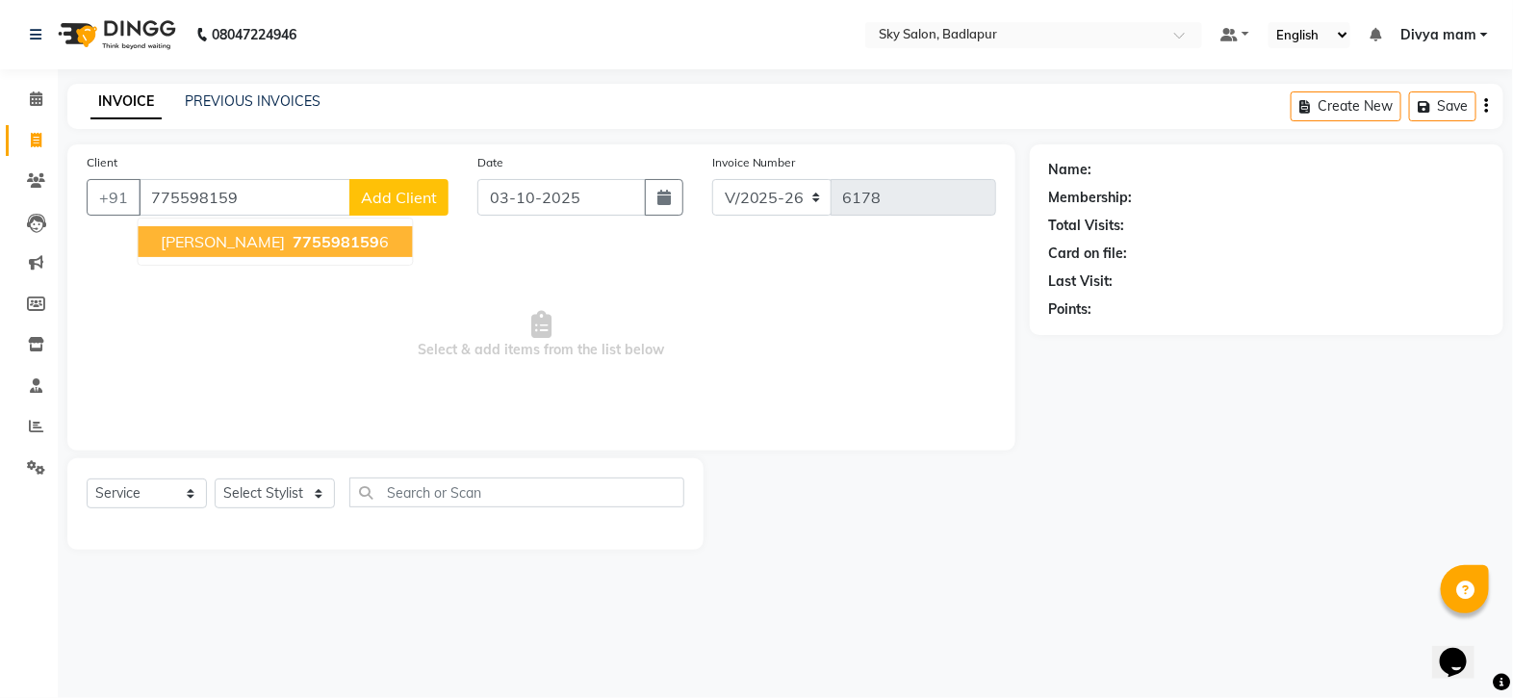
click at [325, 253] on button "DARSHAN FULVARE 775598159 6" at bounding box center [276, 241] width 274 height 31
type input "7755981596"
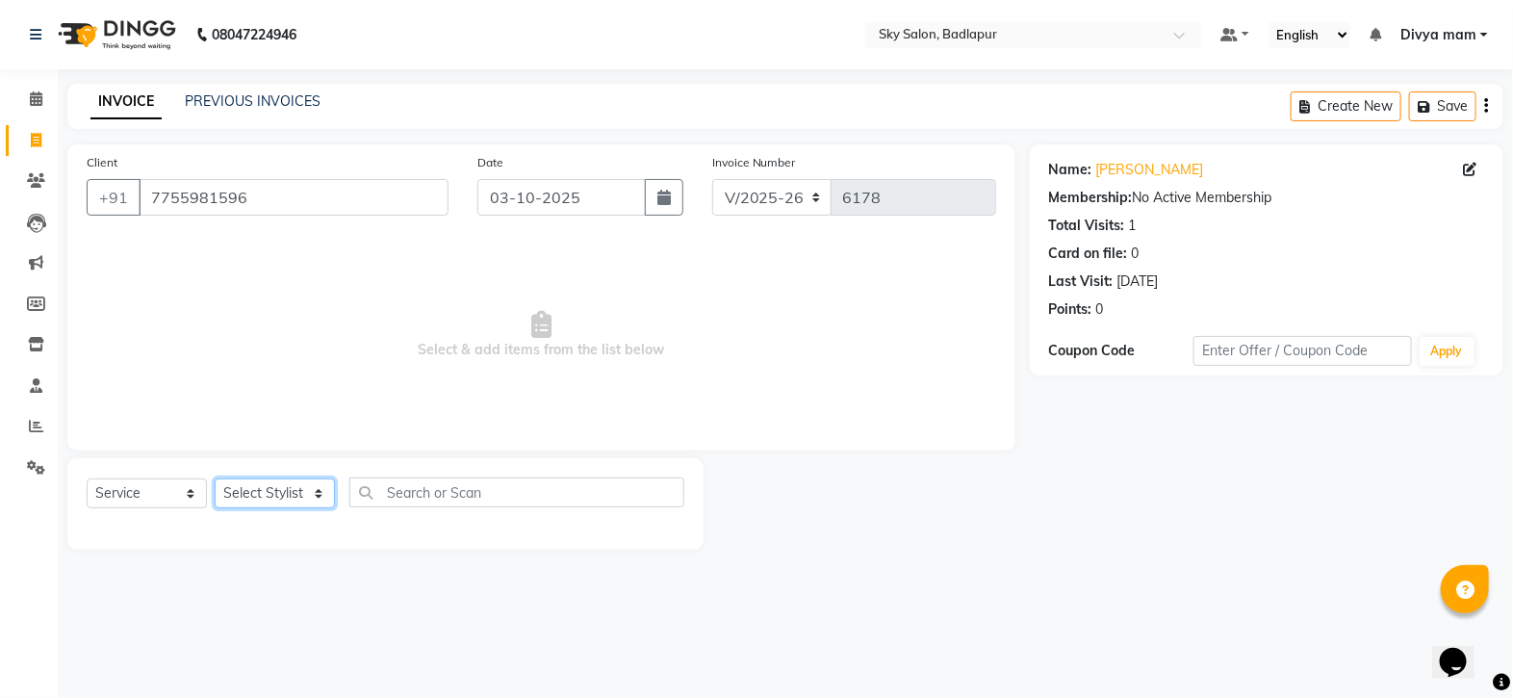
click at [300, 494] on select "Select Stylist [PERSON_NAME] [PERSON_NAME] [PERSON_NAME] [PERSON_NAME] mam [PER…" at bounding box center [275, 493] width 120 height 30
select select "65569"
click at [215, 479] on select "Select Stylist [PERSON_NAME] [PERSON_NAME] [PERSON_NAME] [PERSON_NAME] mam [PER…" at bounding box center [275, 493] width 120 height 30
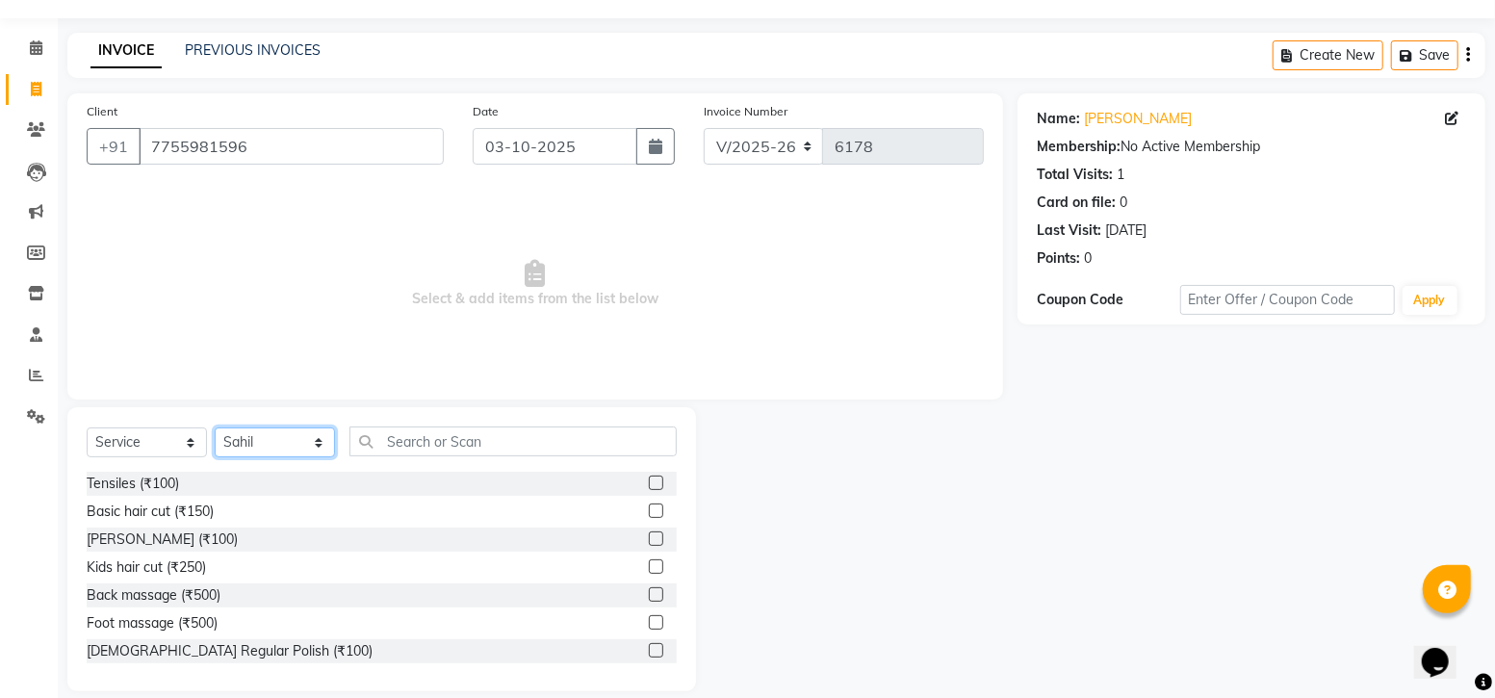
scroll to position [73, 0]
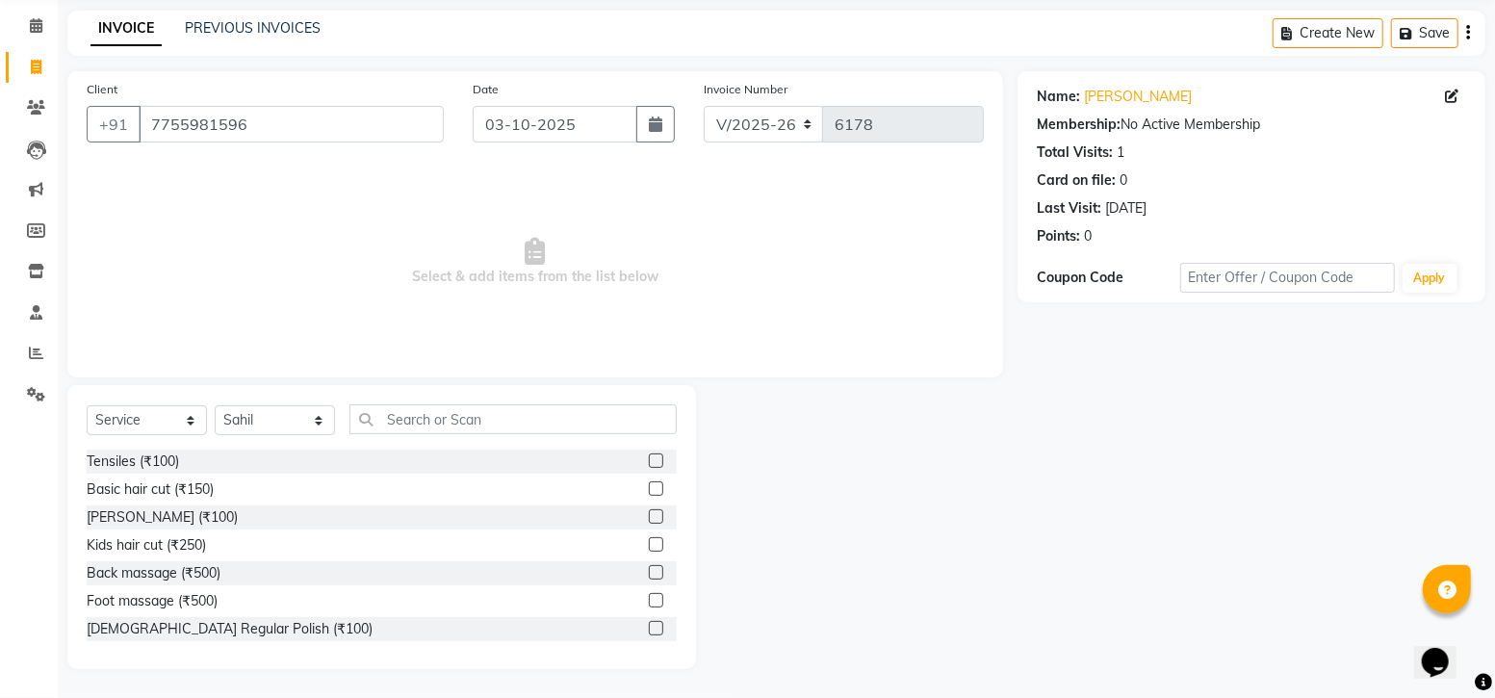
click at [649, 488] on label at bounding box center [656, 488] width 14 height 14
click at [649, 488] on input "checkbox" at bounding box center [655, 489] width 13 height 13
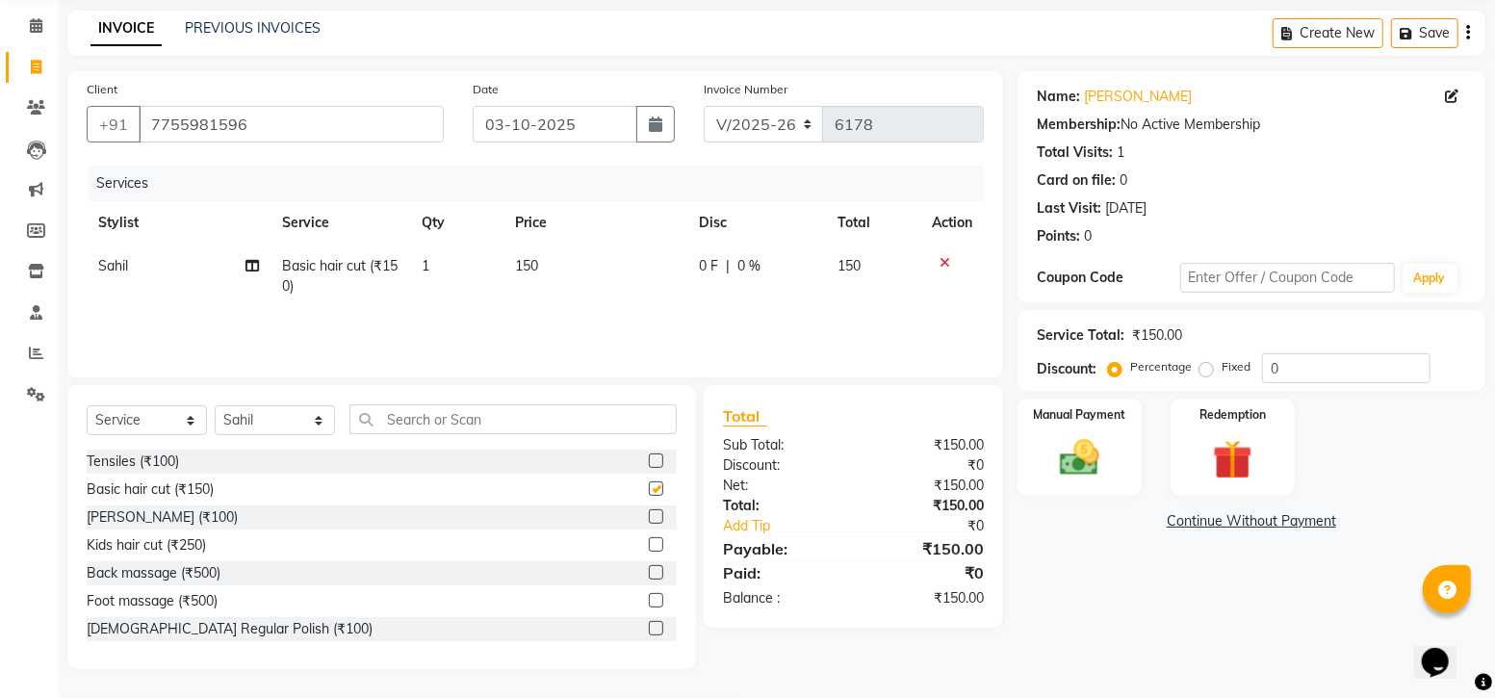
checkbox input "false"
click at [1073, 439] on img at bounding box center [1079, 457] width 66 height 47
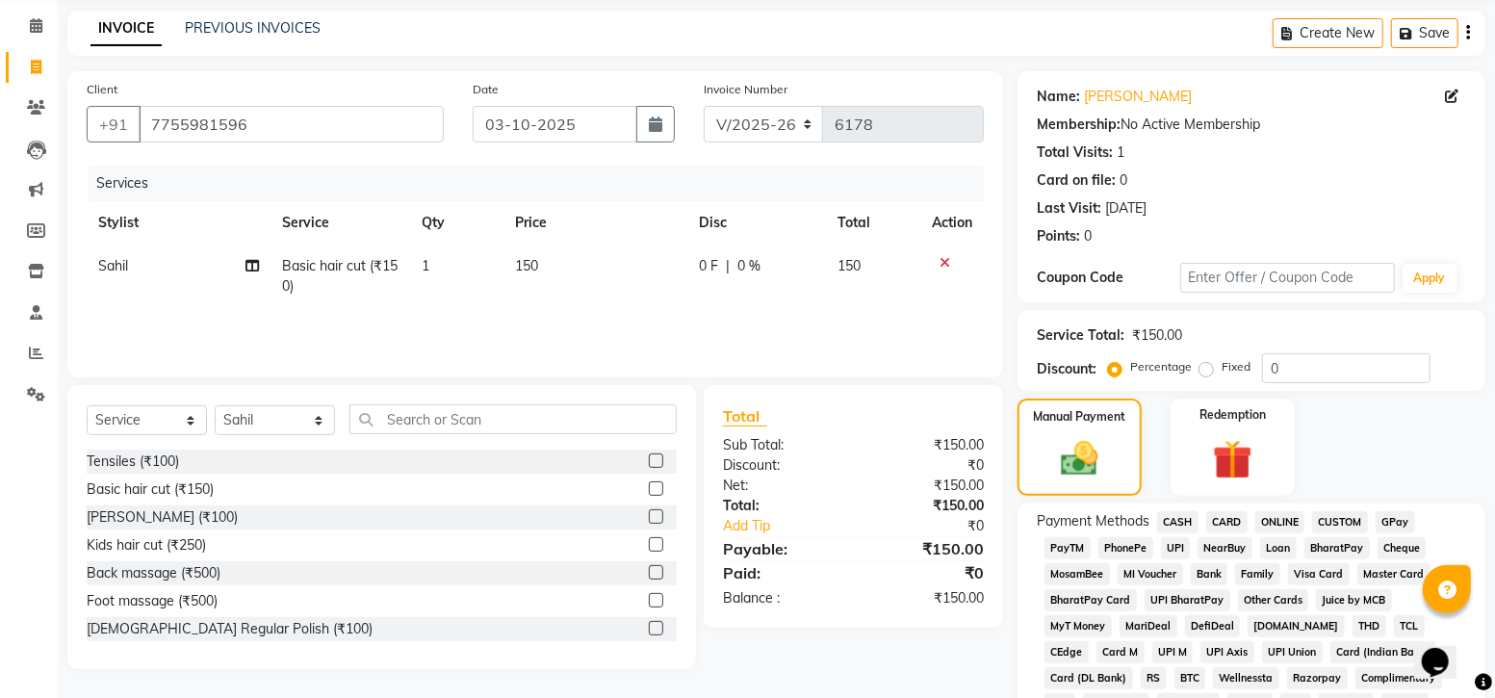
click at [1174, 520] on span "CASH" at bounding box center [1177, 522] width 41 height 22
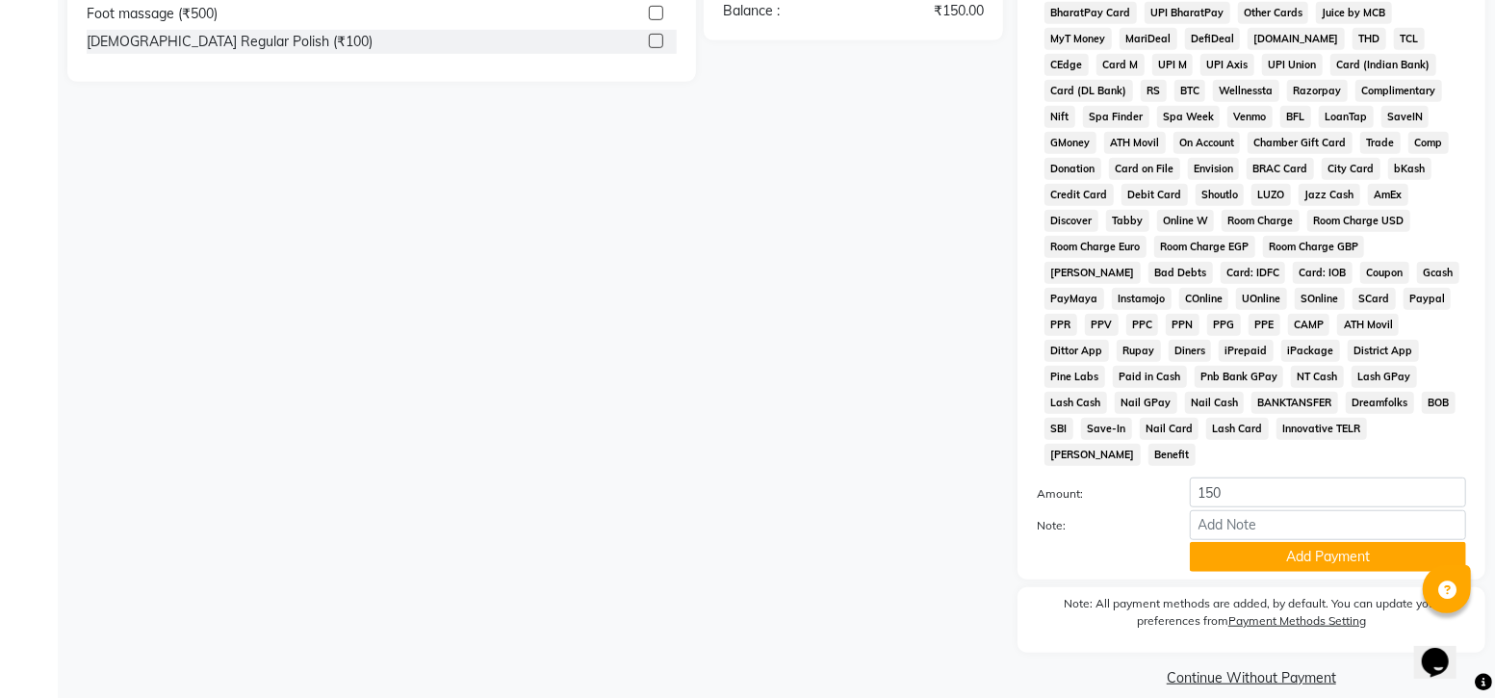
scroll to position [664, 0]
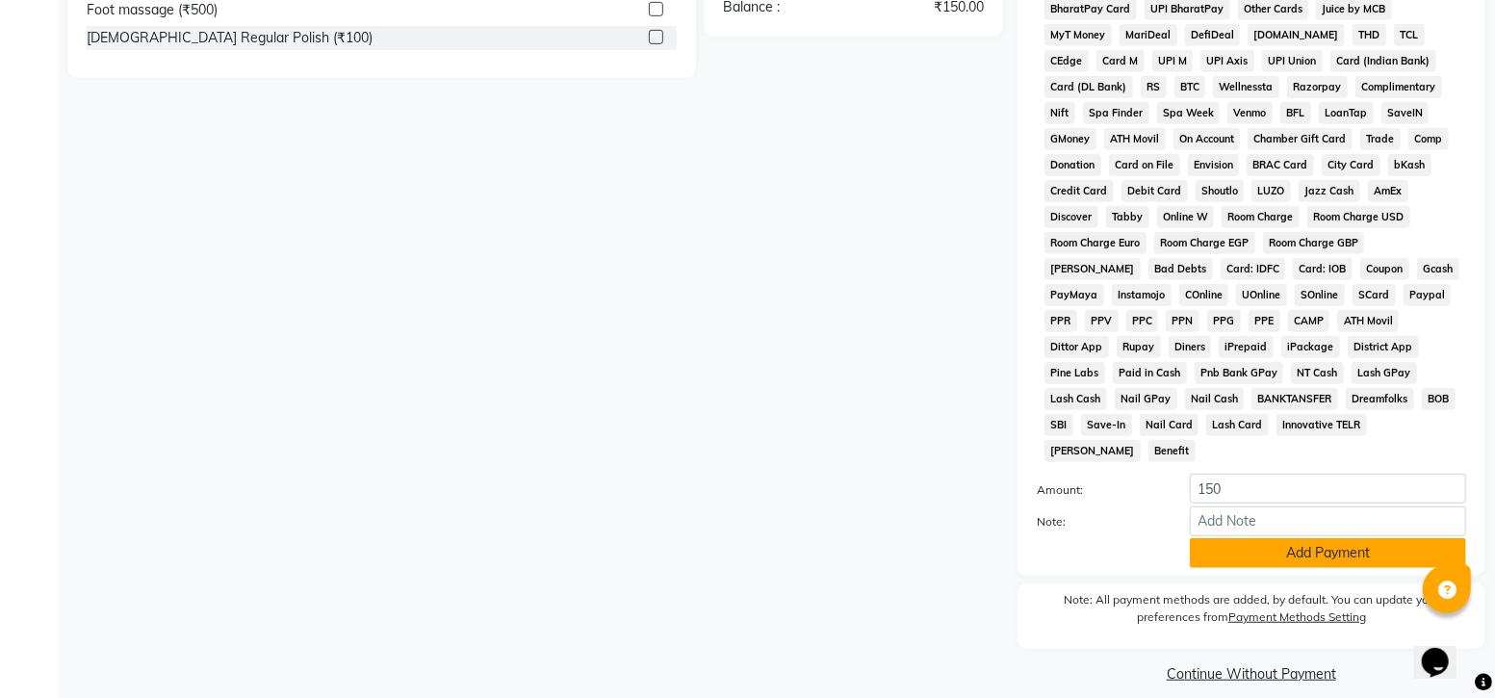
click at [1304, 538] on button "Add Payment" at bounding box center [1328, 553] width 276 height 30
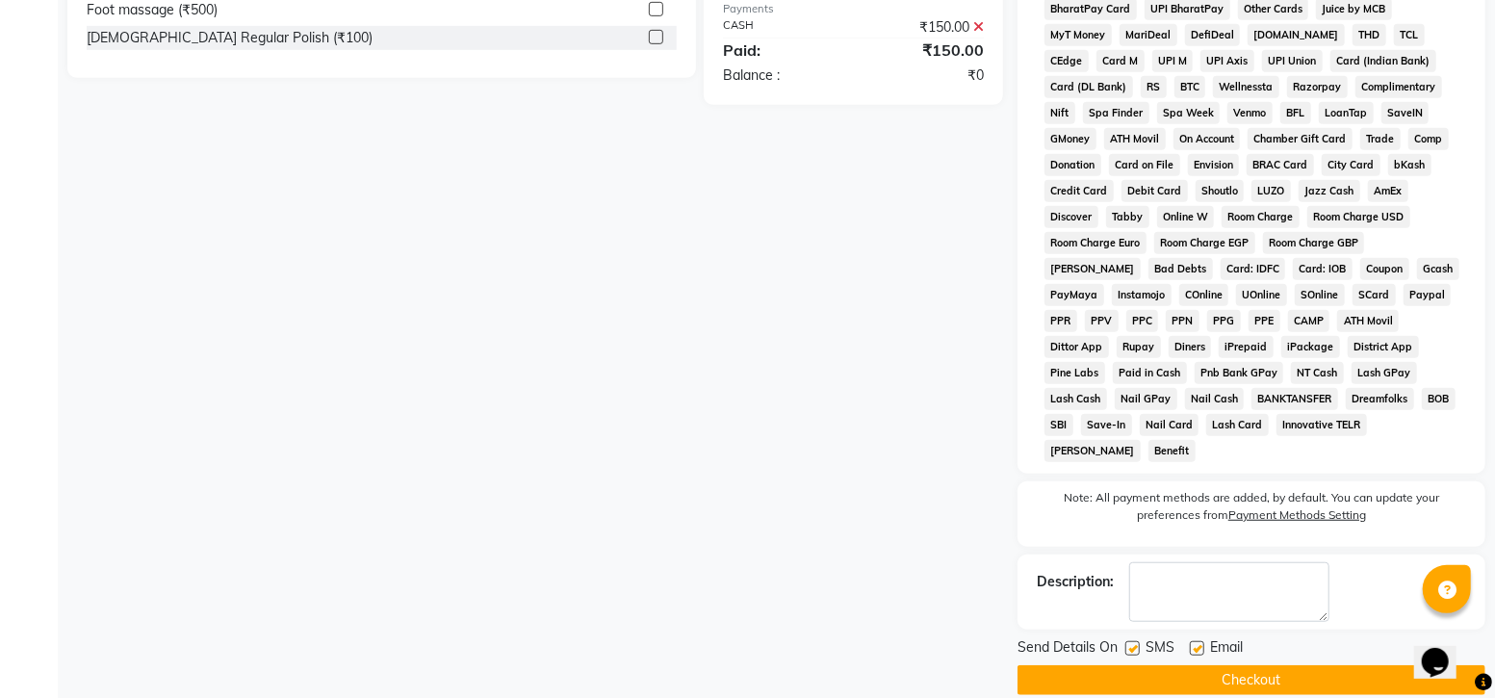
click at [1133, 641] on label at bounding box center [1132, 648] width 14 height 14
click at [1133, 643] on input "checkbox" at bounding box center [1131, 649] width 13 height 13
checkbox input "false"
click at [1195, 665] on button "Checkout" at bounding box center [1251, 680] width 468 height 30
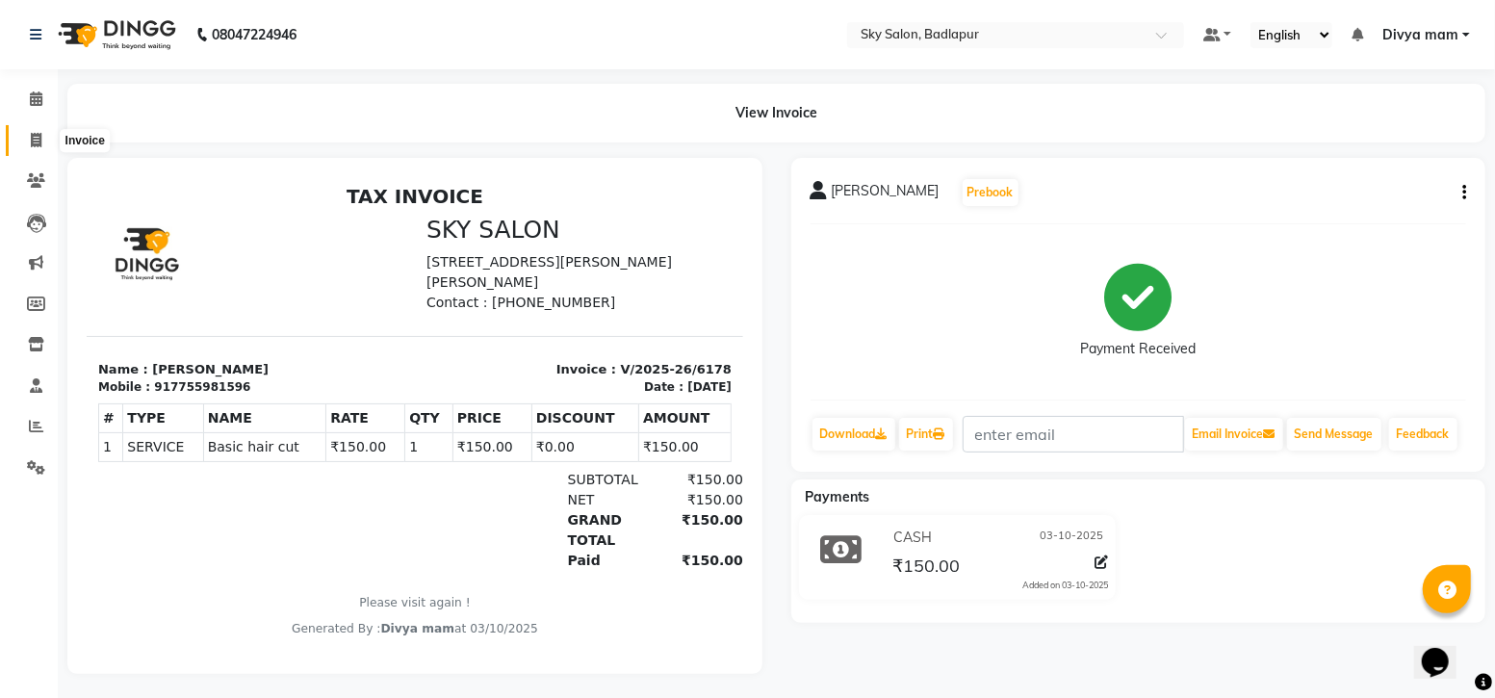
click at [31, 139] on icon at bounding box center [36, 140] width 11 height 14
select select "6927"
select select "service"
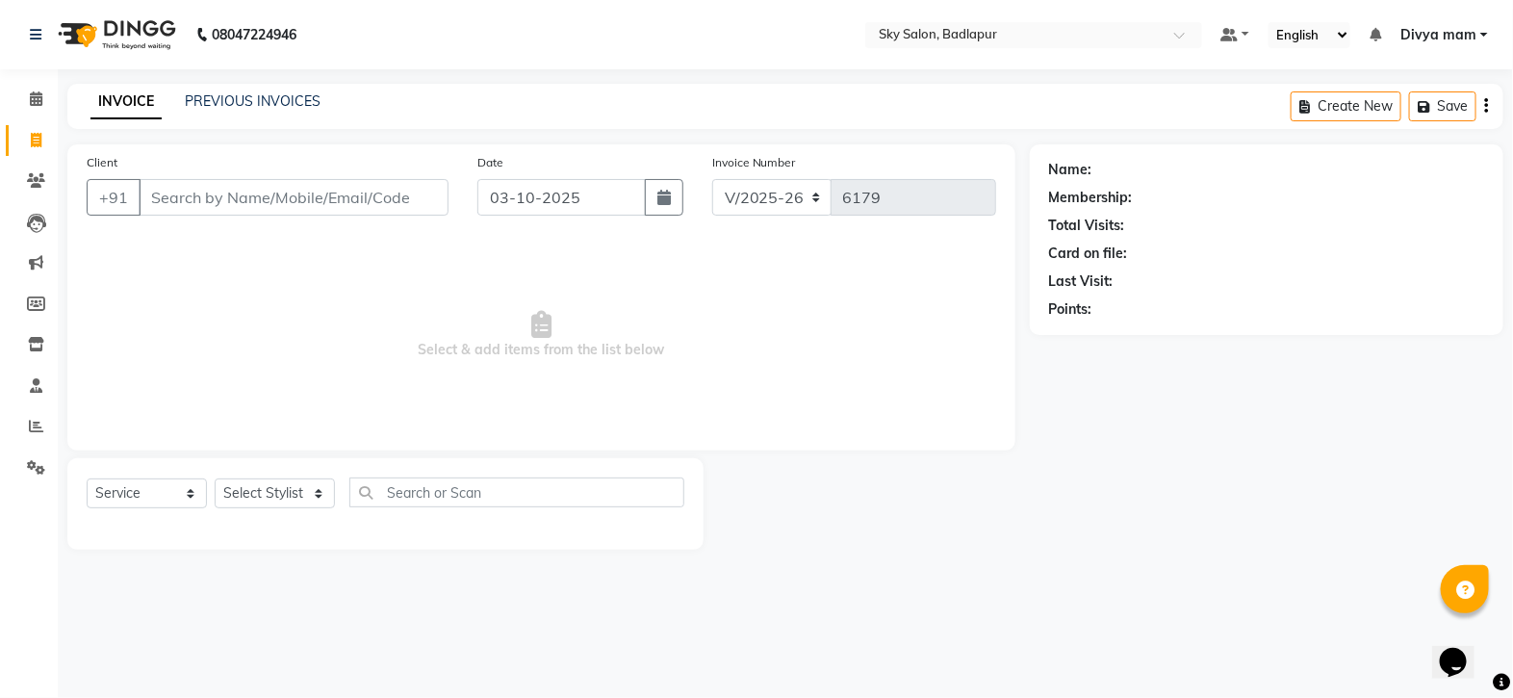
click at [373, 207] on input "Client" at bounding box center [294, 197] width 310 height 37
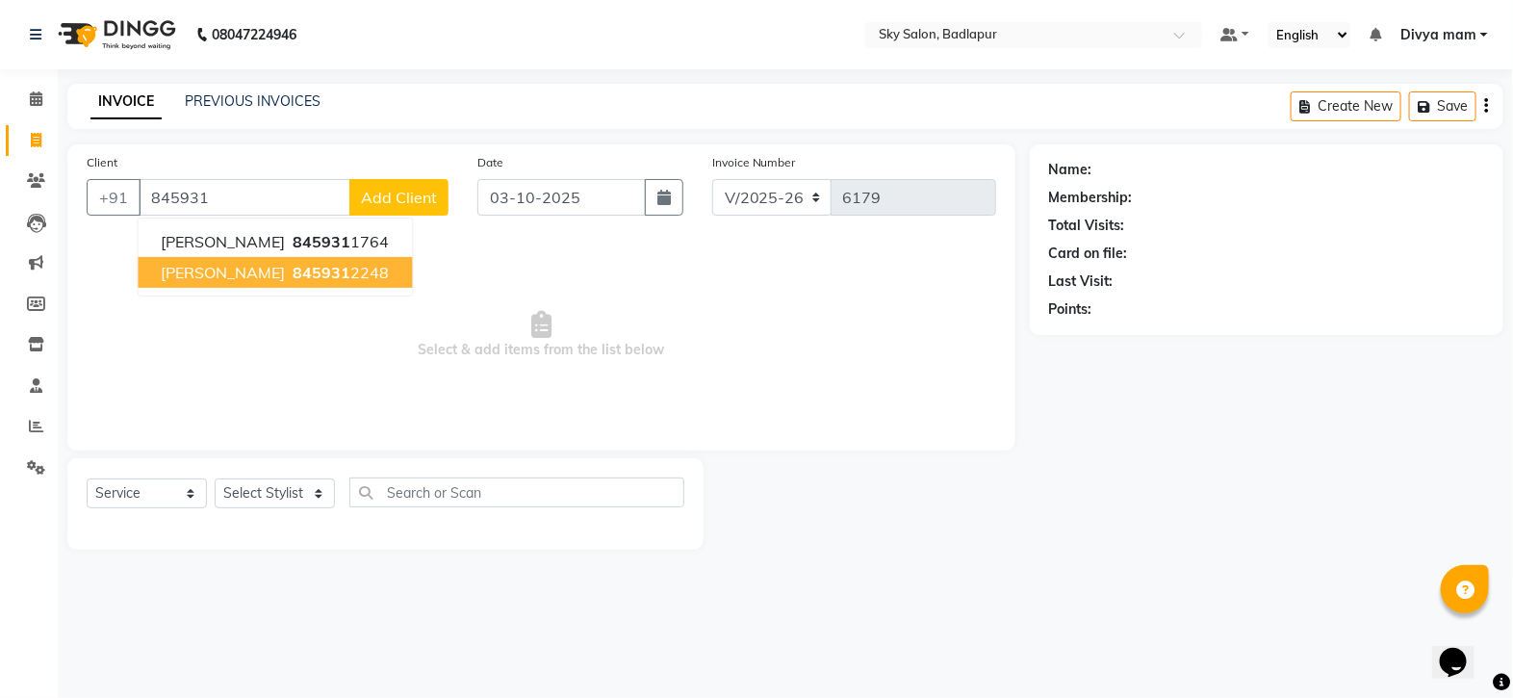
click at [309, 278] on span "845931" at bounding box center [323, 272] width 58 height 19
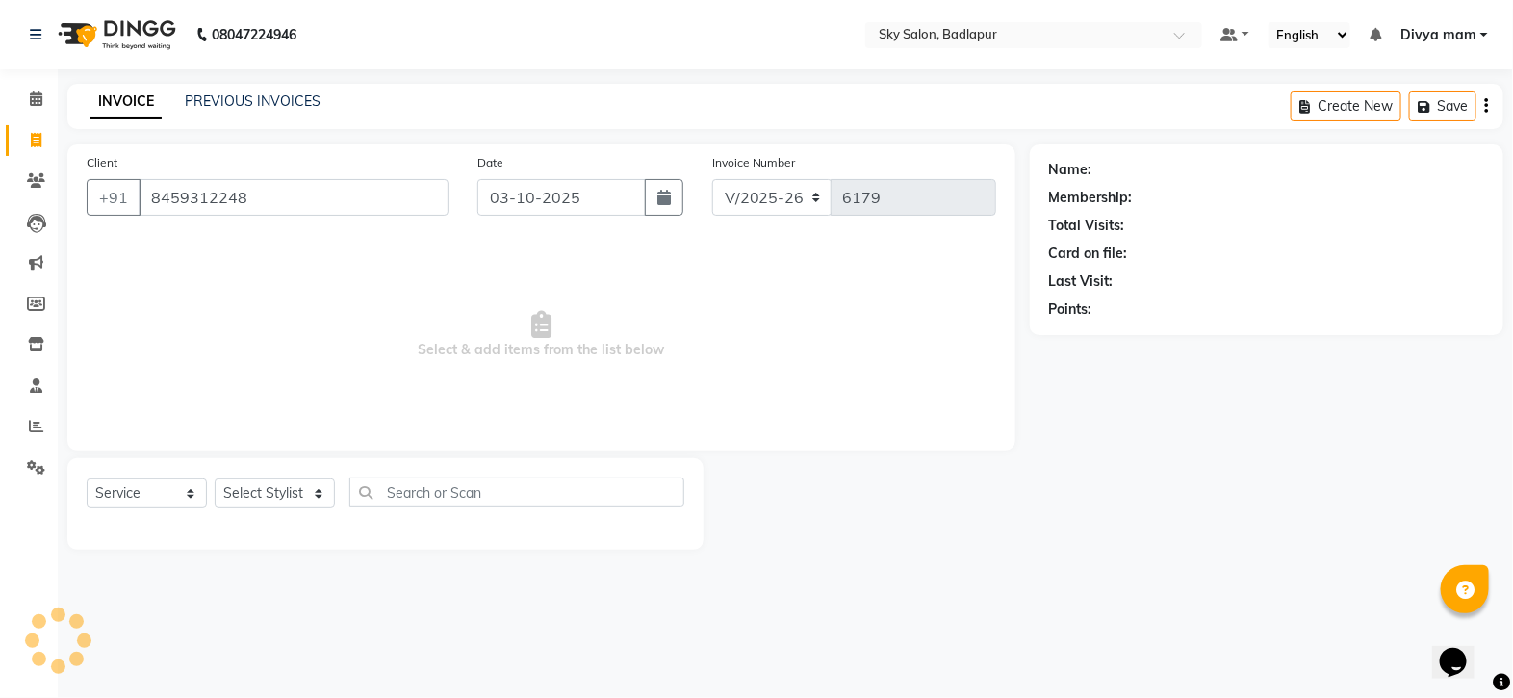
type input "8459312248"
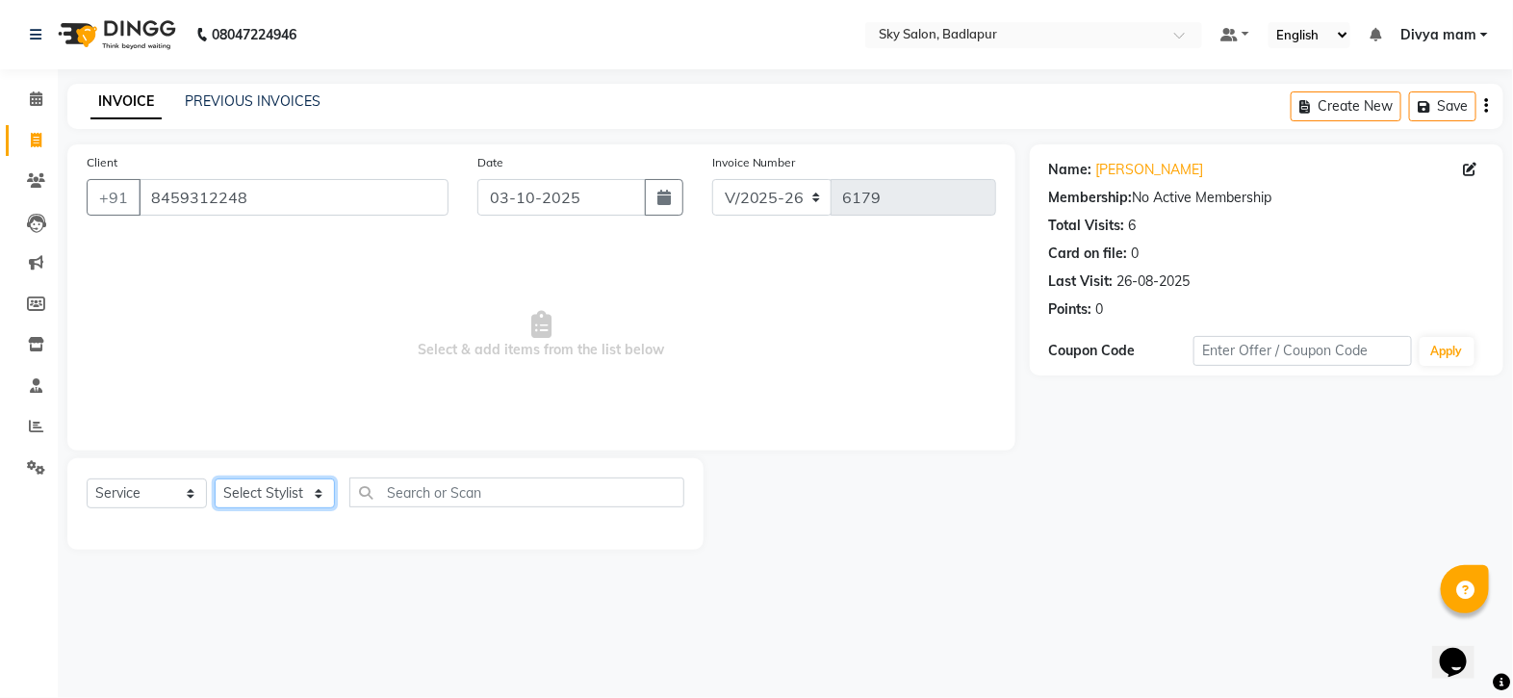
click at [308, 502] on select "Select Stylist [PERSON_NAME] [PERSON_NAME] [PERSON_NAME] [PERSON_NAME] mam [PER…" at bounding box center [275, 493] width 120 height 30
select select "87453"
click at [215, 479] on select "Select Stylist [PERSON_NAME] [PERSON_NAME] [PERSON_NAME] [PERSON_NAME] mam [PER…" at bounding box center [275, 493] width 120 height 30
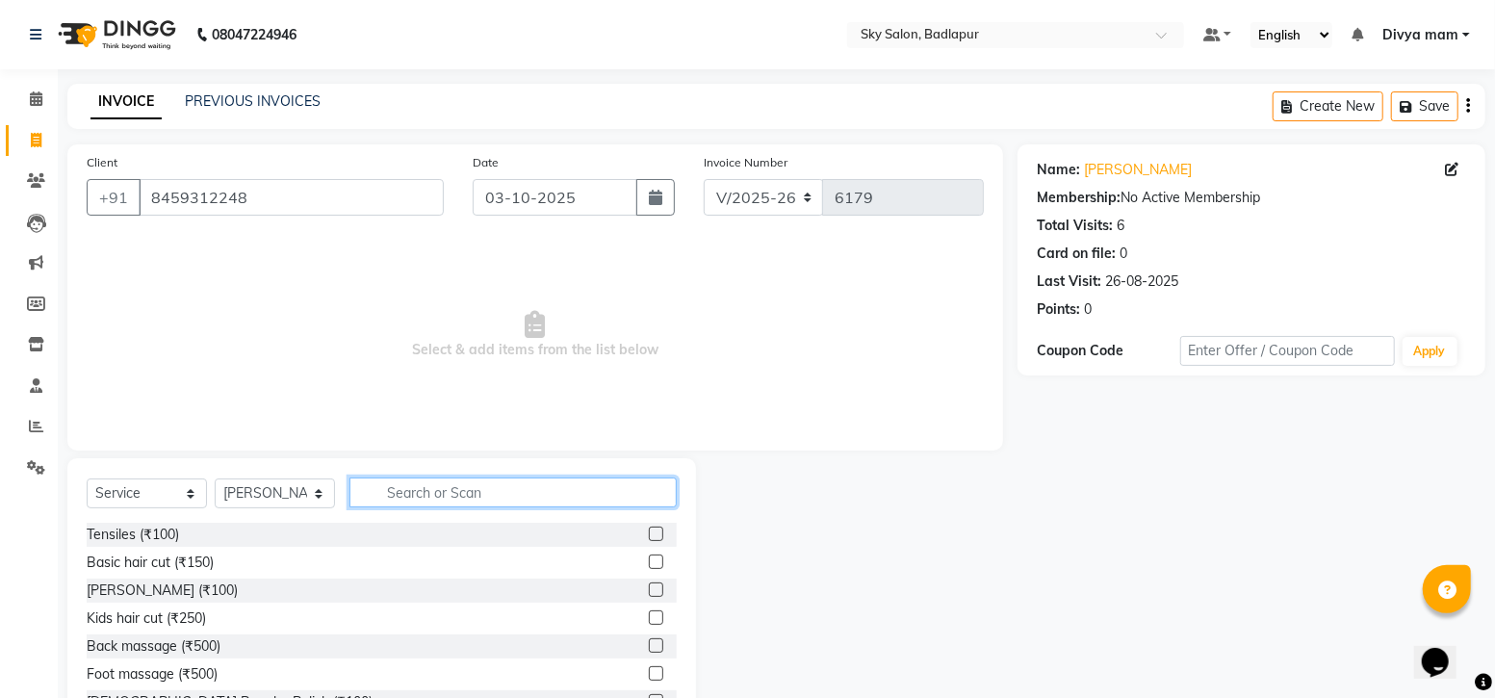
click at [569, 485] on input "text" at bounding box center [512, 492] width 327 height 30
type input "8"
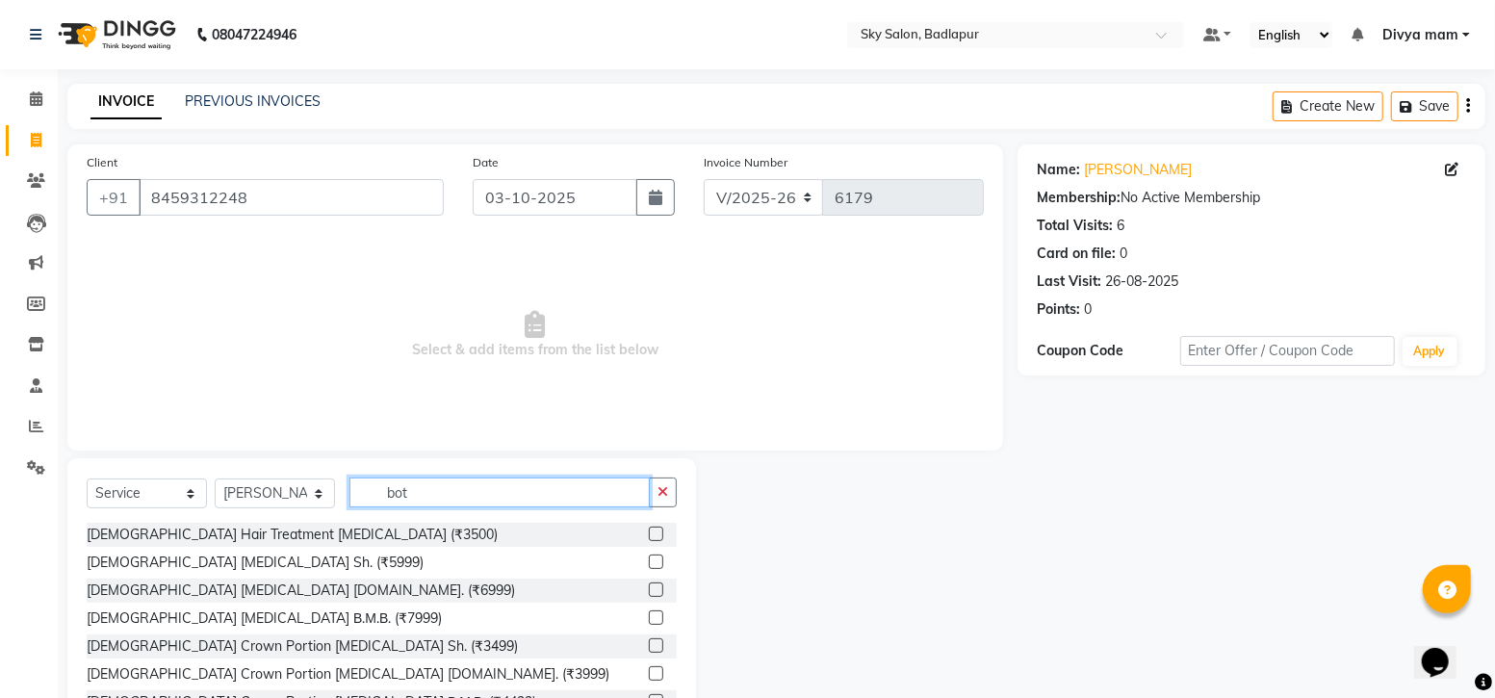
type input "bot"
click at [649, 593] on label at bounding box center [656, 589] width 14 height 14
click at [649, 593] on input "checkbox" at bounding box center [655, 590] width 13 height 13
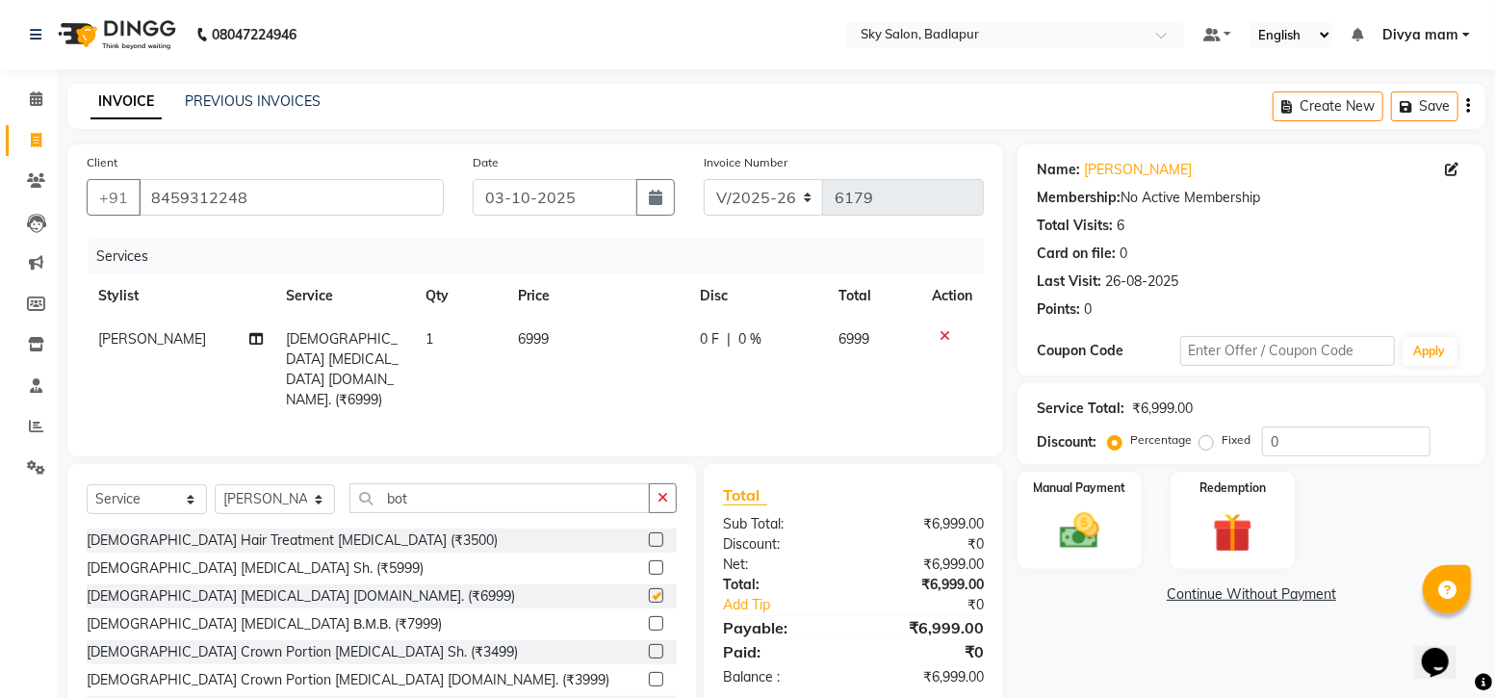
checkbox input "false"
click at [654, 499] on button "button" at bounding box center [663, 498] width 28 height 30
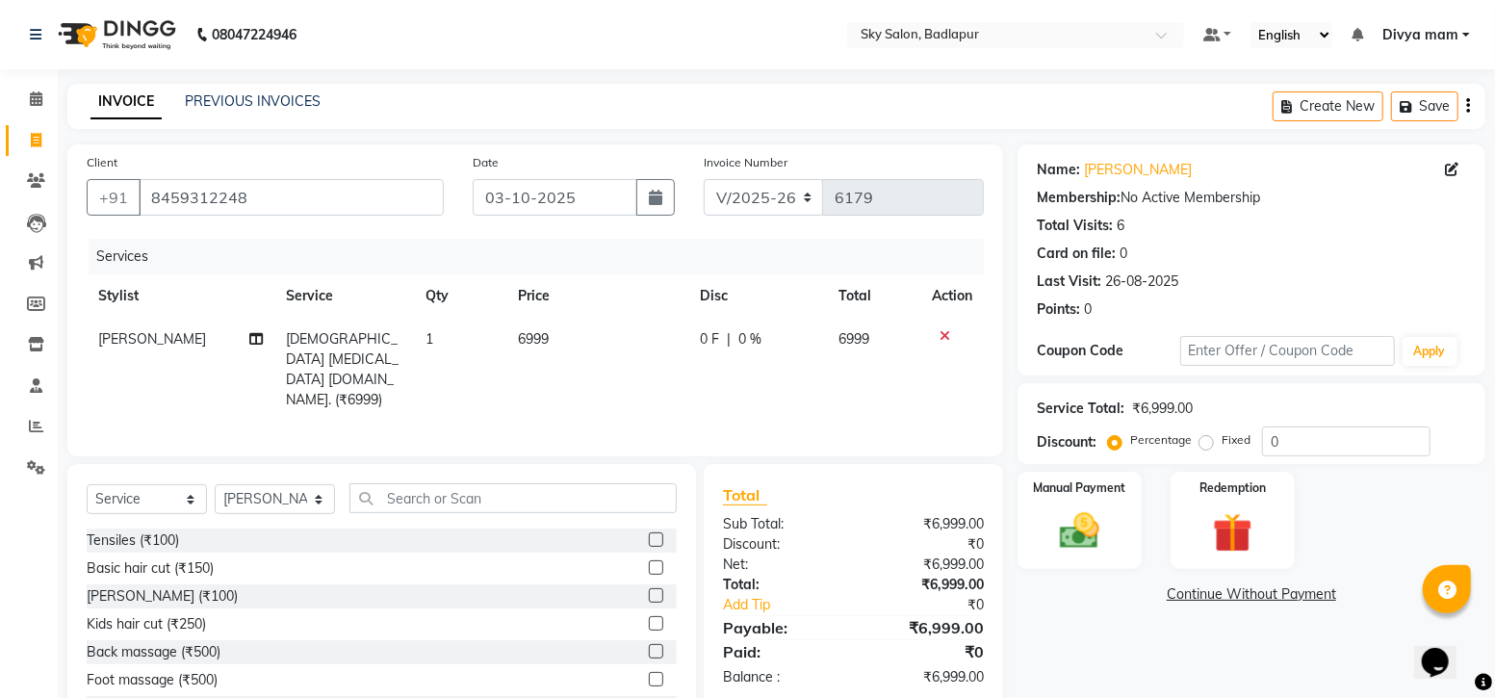
click at [732, 354] on td "0 F | 0 %" at bounding box center [757, 370] width 139 height 104
select select "87453"
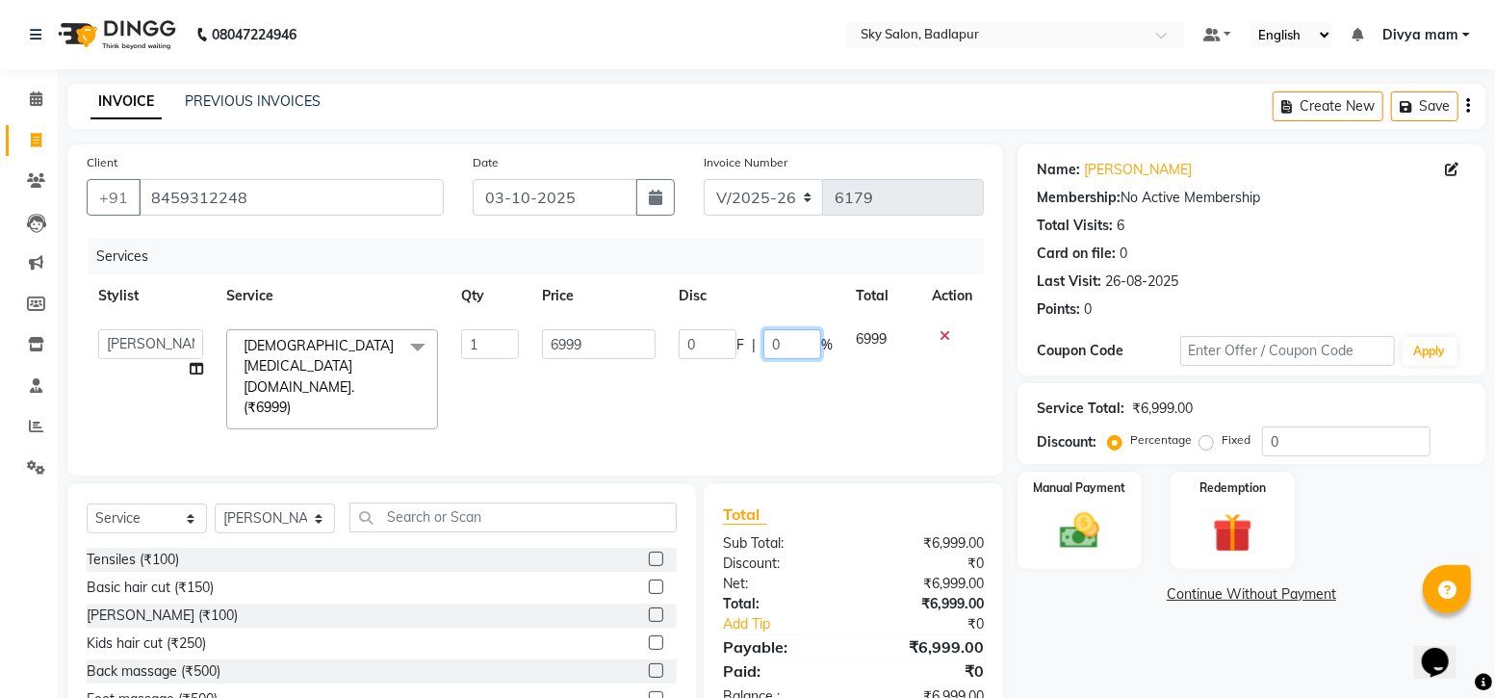
click at [786, 344] on input "0" at bounding box center [792, 344] width 58 height 30
type input "15"
click at [592, 502] on input "text" at bounding box center [512, 517] width 327 height 30
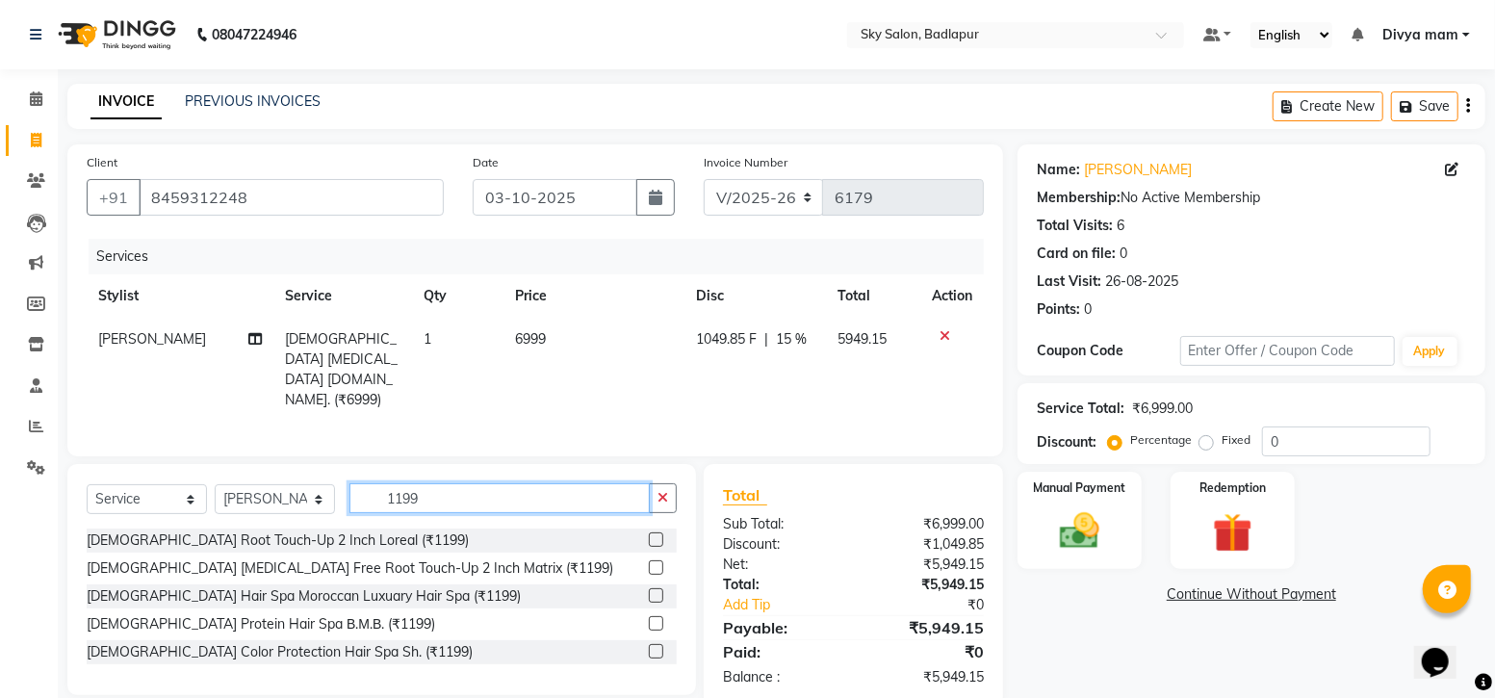
type input "1199"
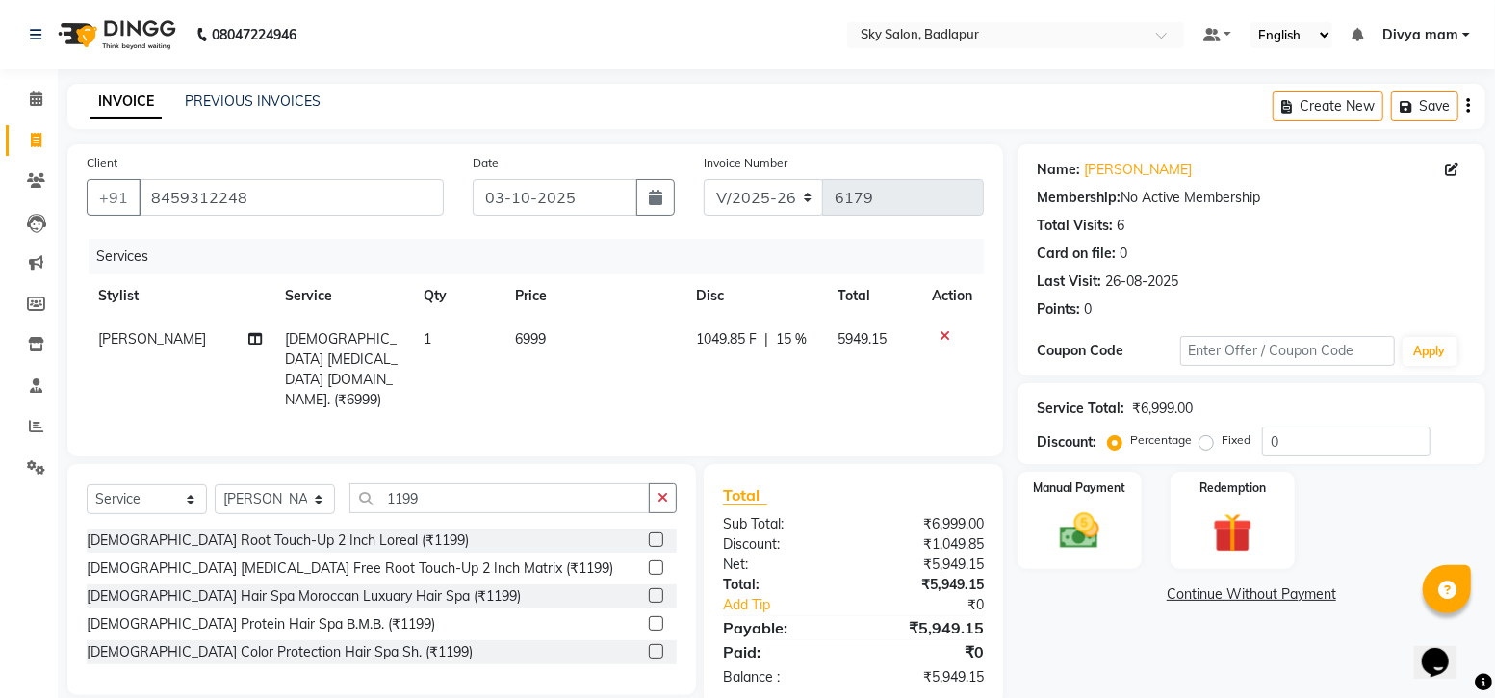
click at [656, 538] on label at bounding box center [656, 539] width 14 height 14
click at [656, 538] on input "checkbox" at bounding box center [655, 540] width 13 height 13
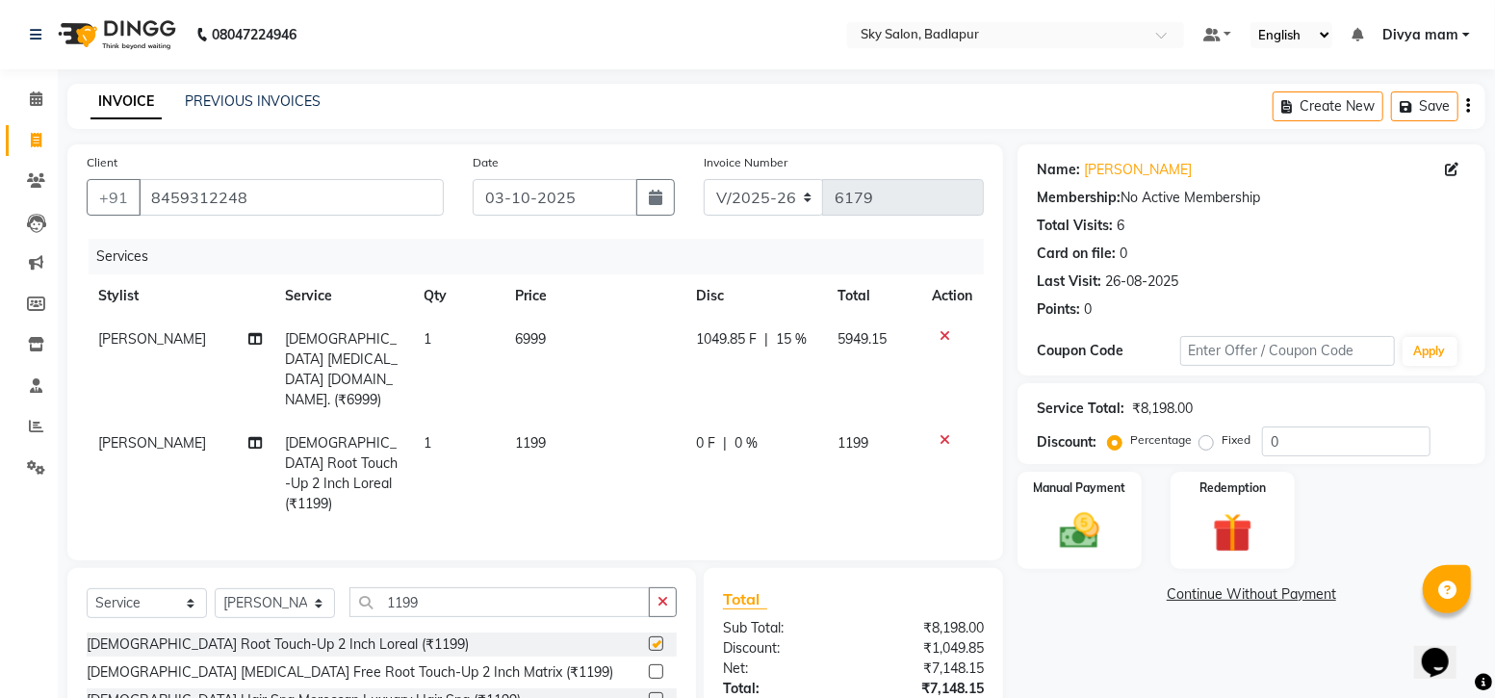
checkbox input "false"
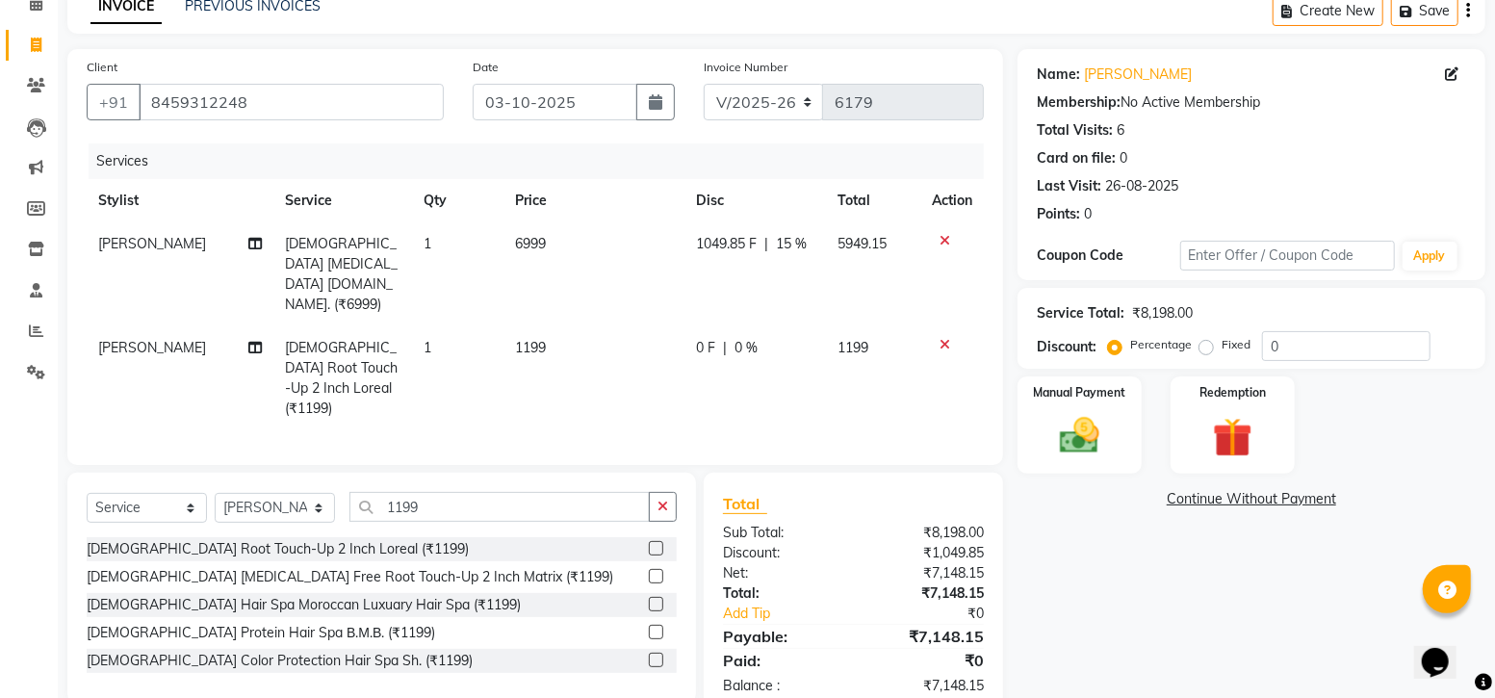
scroll to position [99, 0]
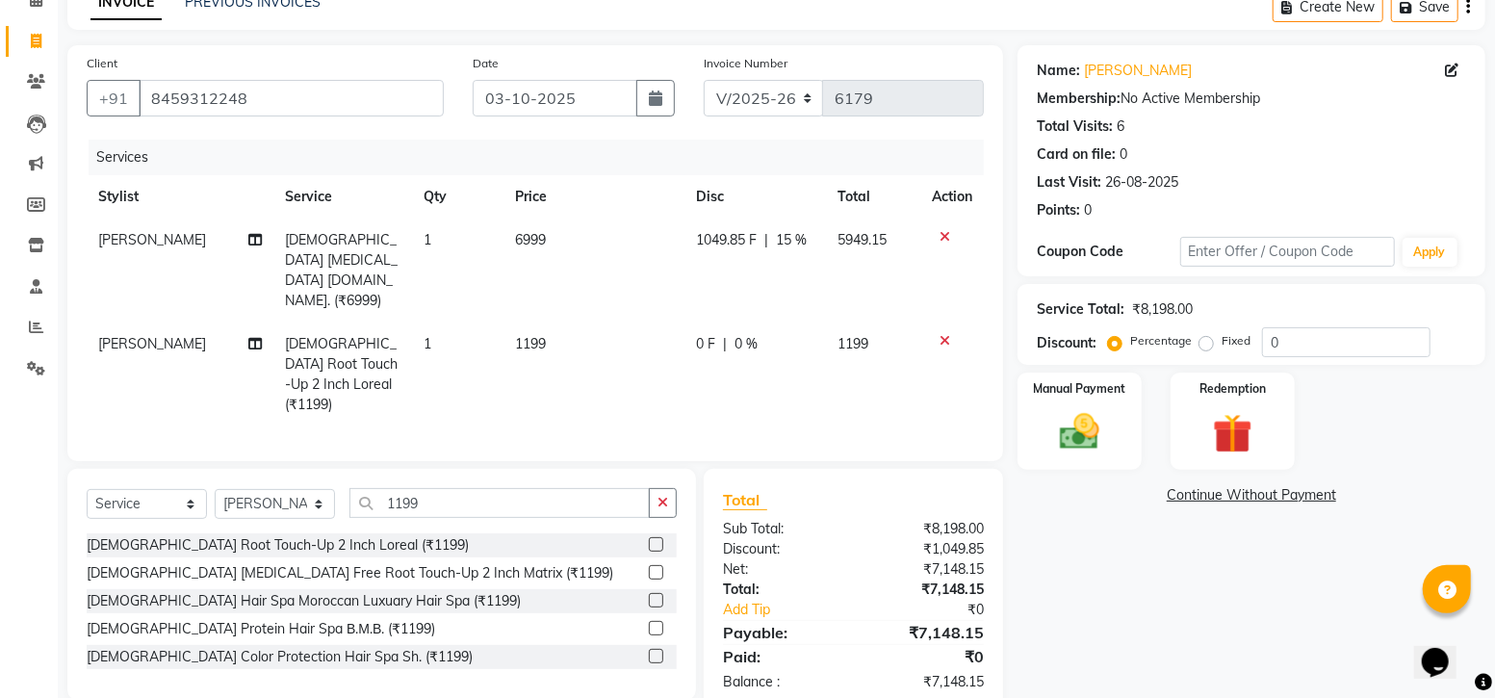
click at [299, 244] on span "[DEMOGRAPHIC_DATA] [MEDICAL_DATA] [DOMAIN_NAME]. (₹6999)" at bounding box center [342, 270] width 113 height 78
select select "87453"
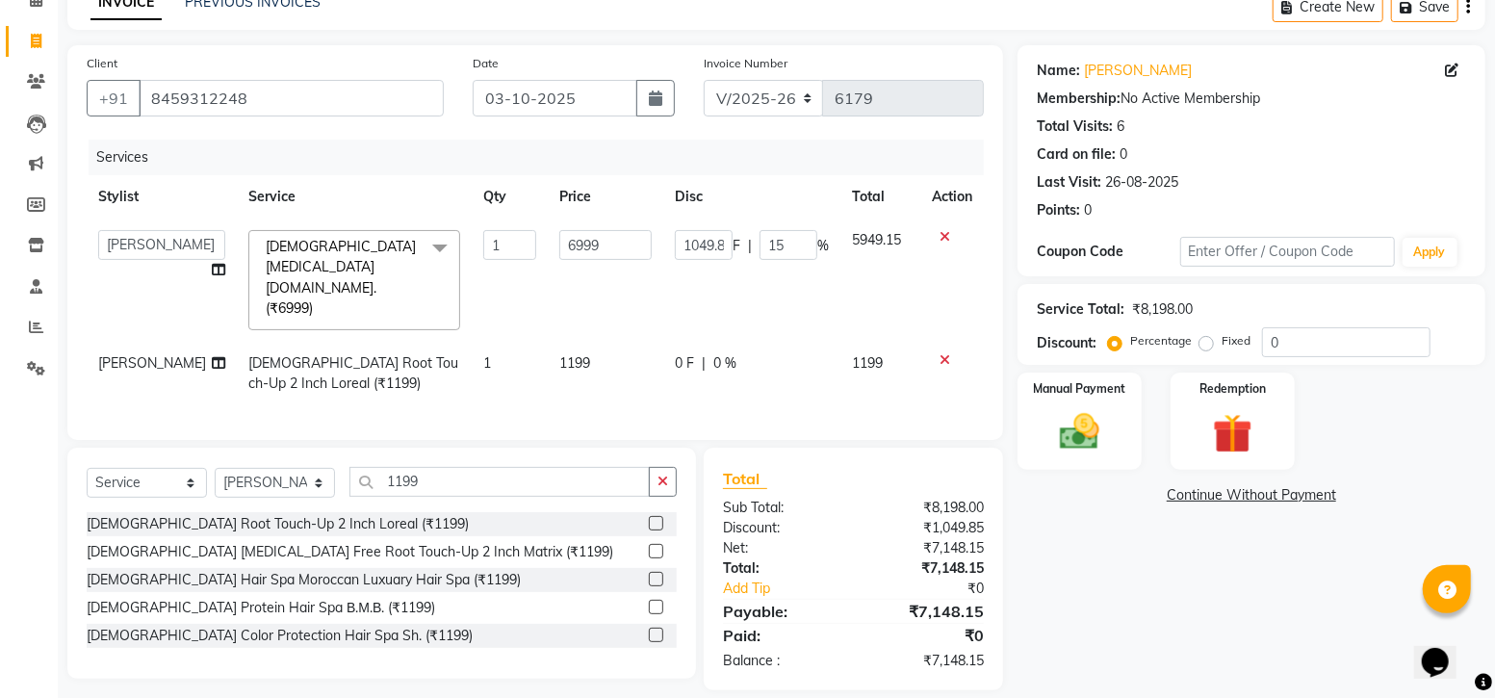
scroll to position [96, 0]
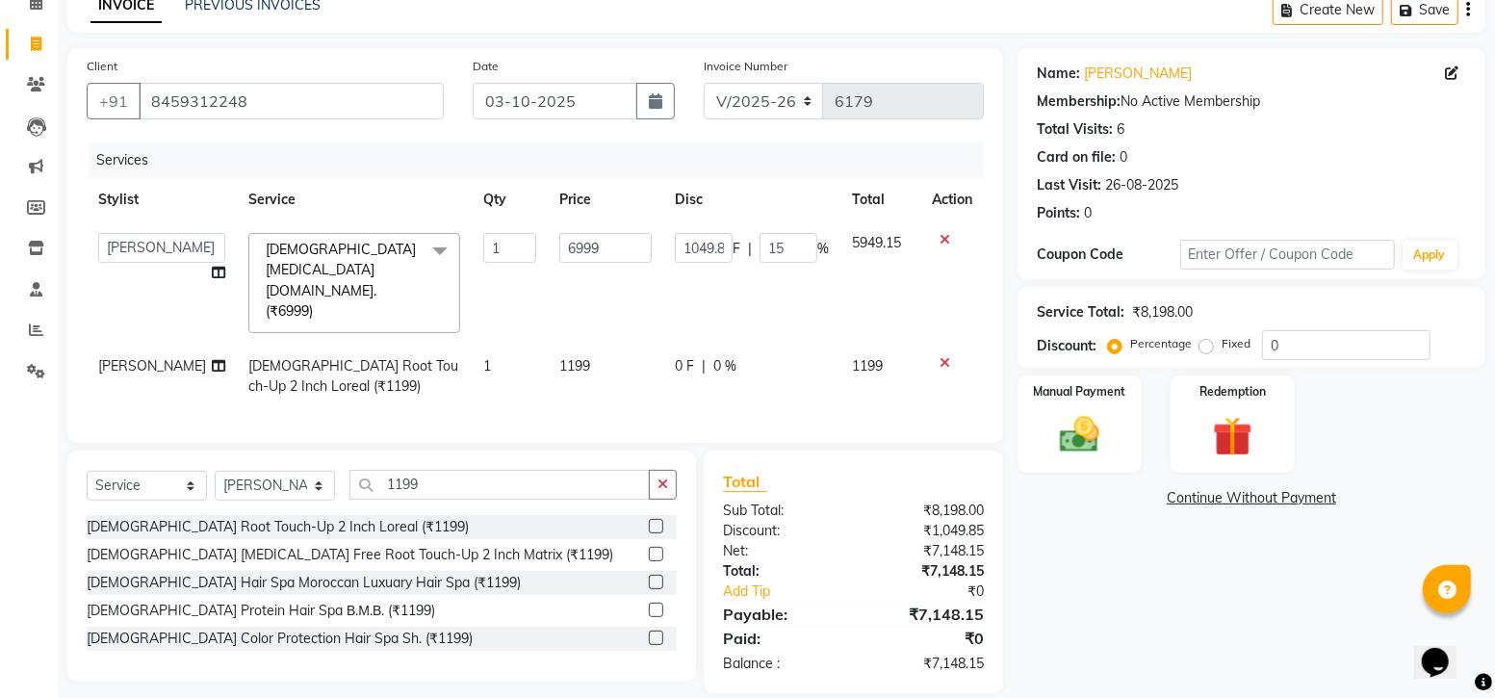
click at [299, 244] on span "[DEMOGRAPHIC_DATA] [MEDICAL_DATA] [DOMAIN_NAME]. (₹6999)" at bounding box center [341, 280] width 150 height 79
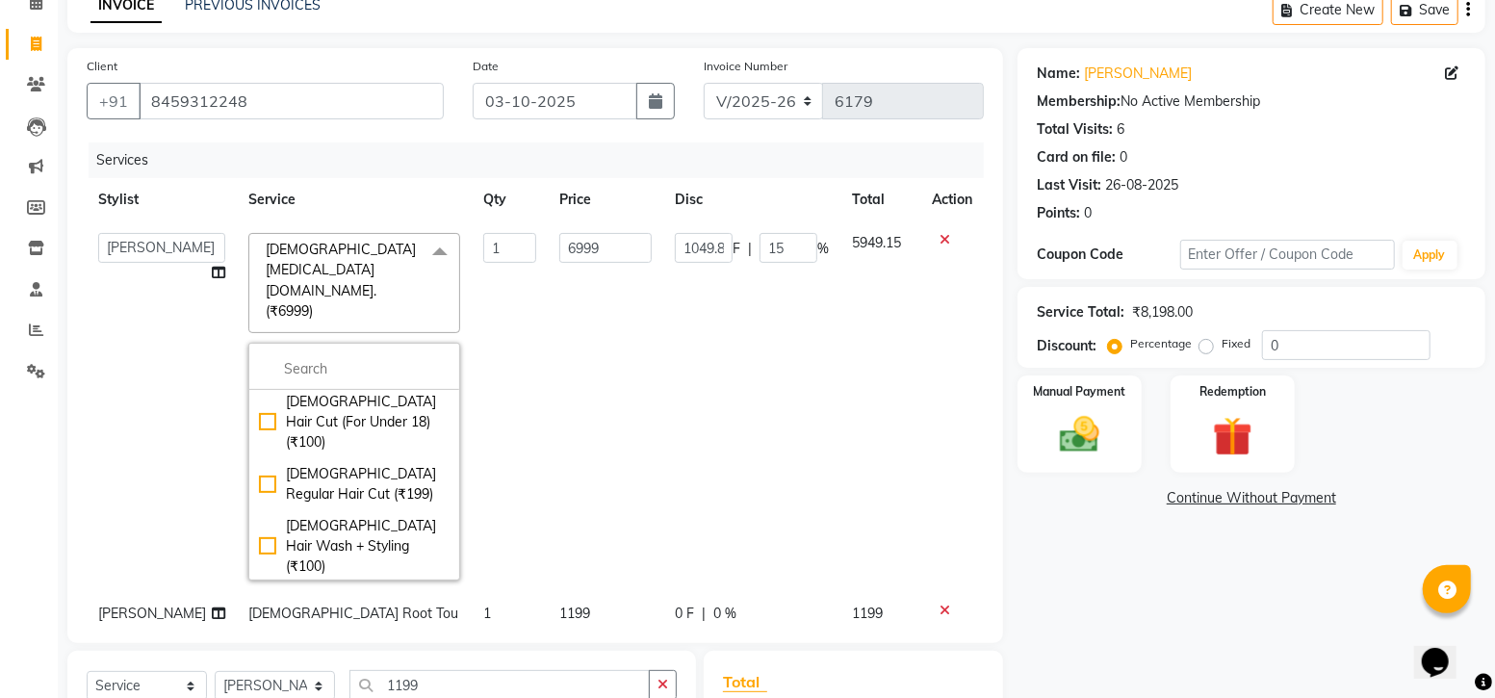
scroll to position [602, 0]
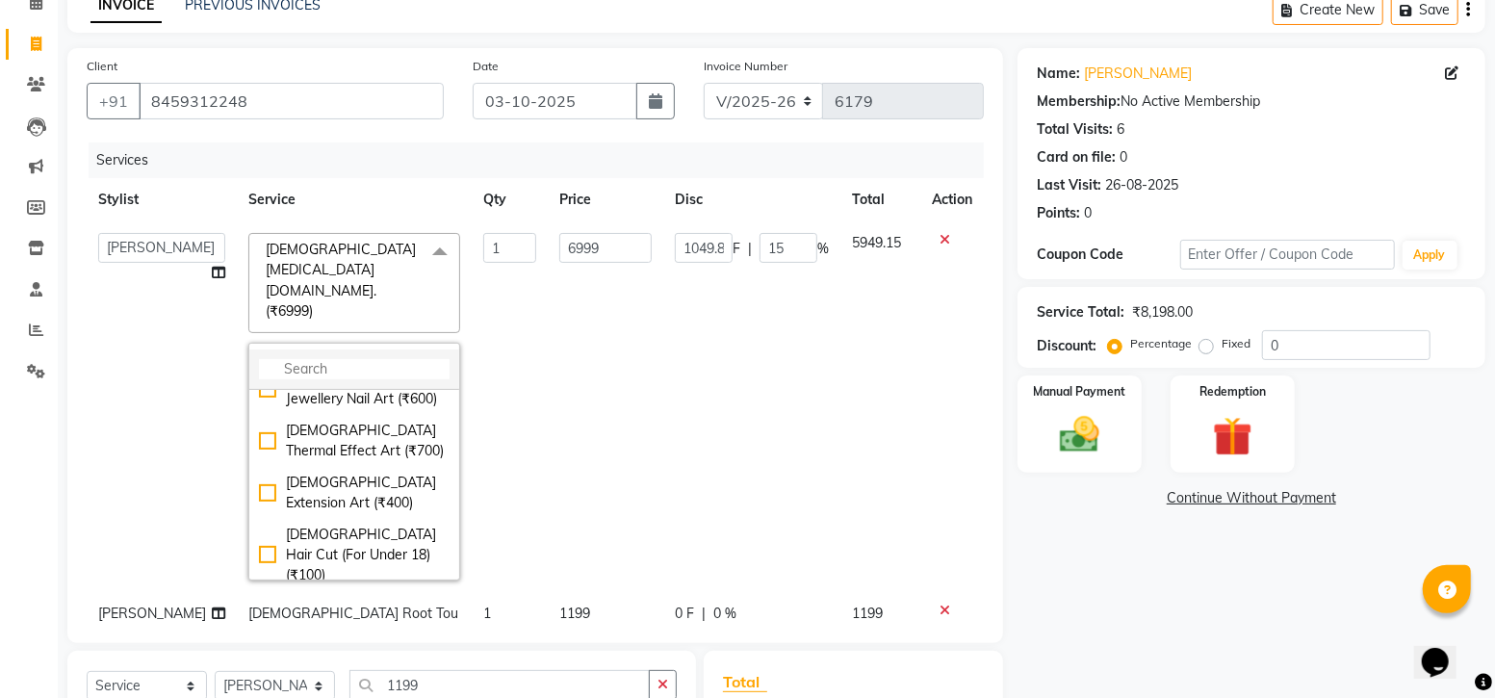
click at [361, 359] on input "multiselect-search" at bounding box center [354, 369] width 191 height 20
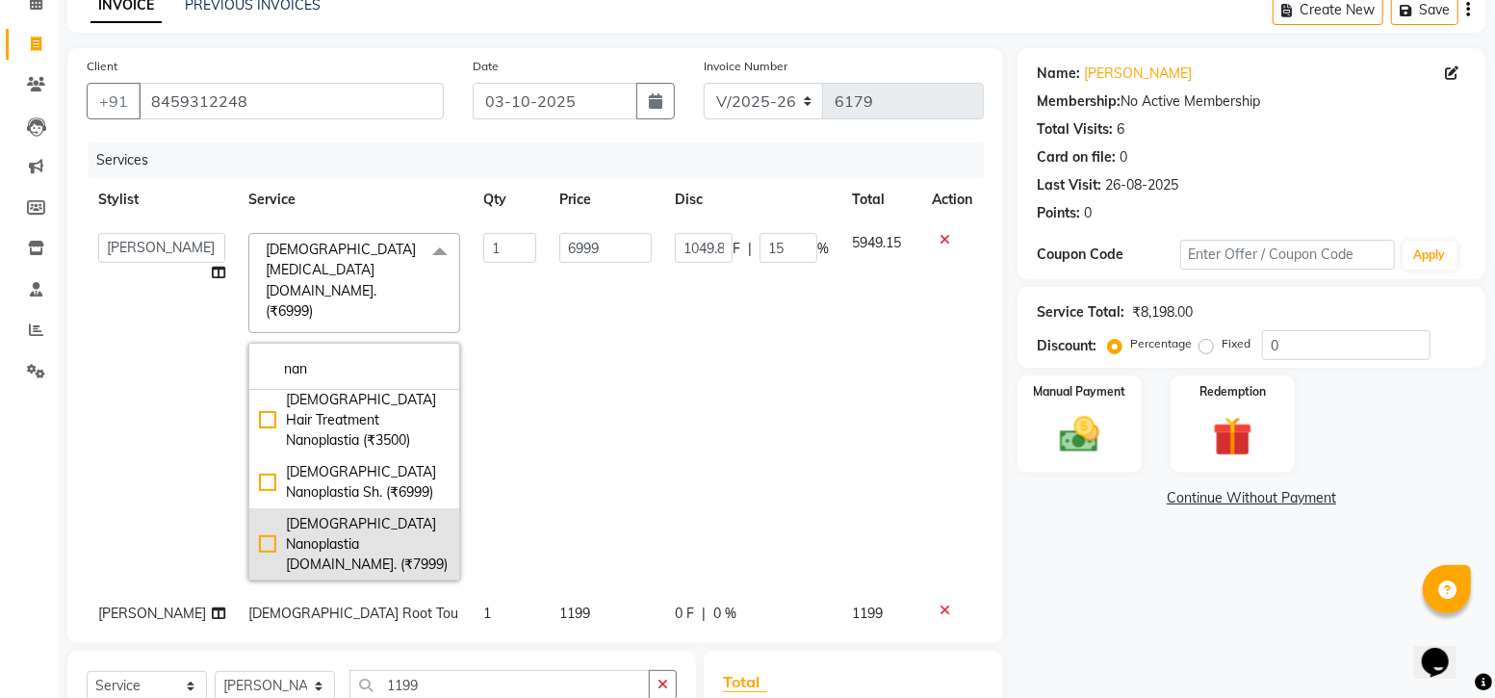
scroll to position [0, 0]
type input "nan"
click at [266, 520] on div "[DEMOGRAPHIC_DATA] Nanoplastia [DOMAIN_NAME]. (₹7999)" at bounding box center [354, 550] width 191 height 61
checkbox input "true"
type input "7999"
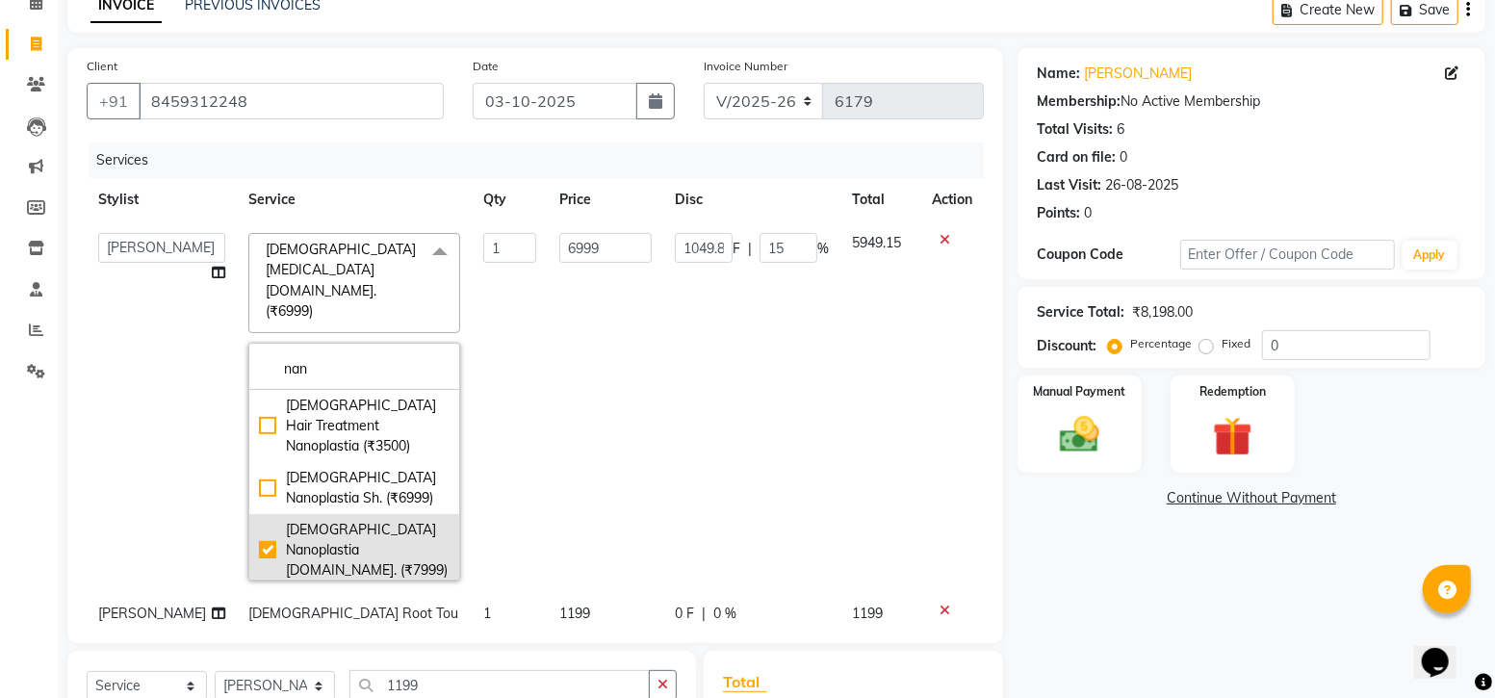
type input "0"
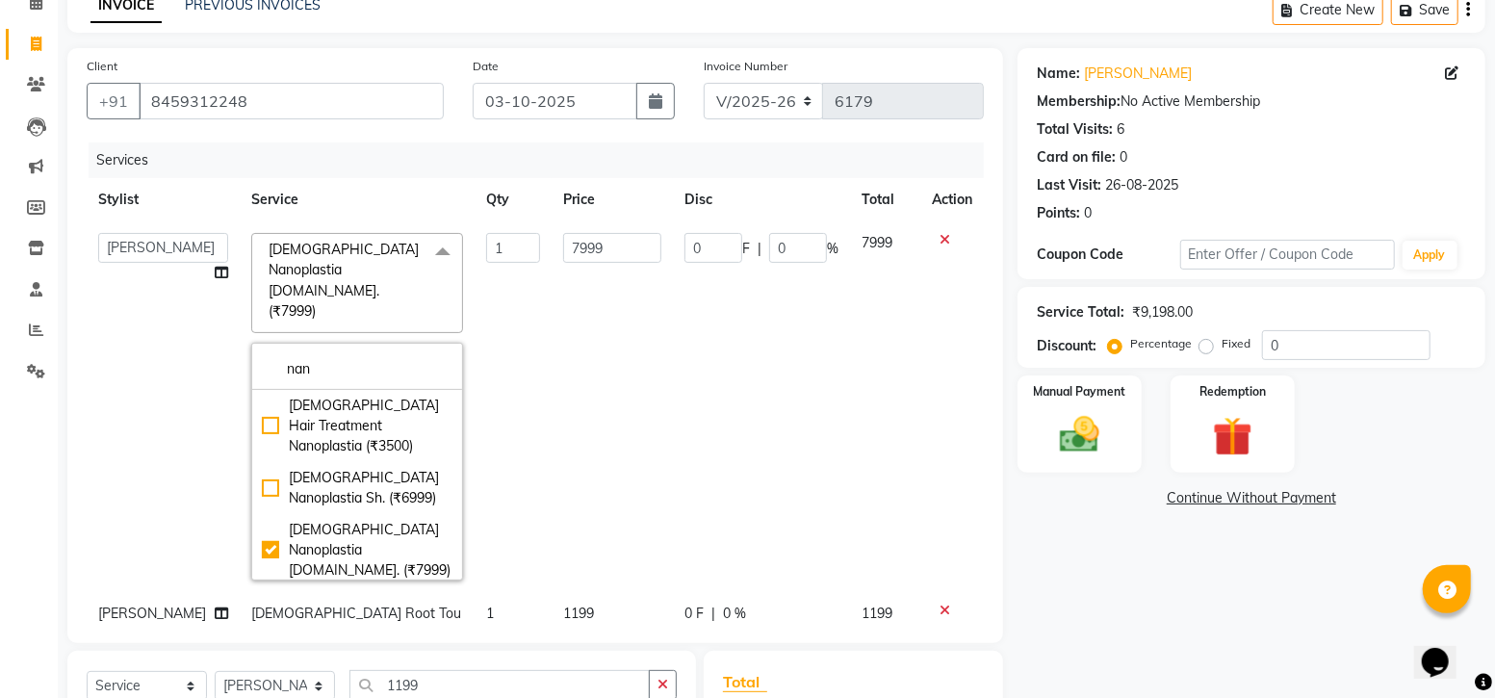
click at [424, 262] on span at bounding box center [443, 251] width 39 height 37
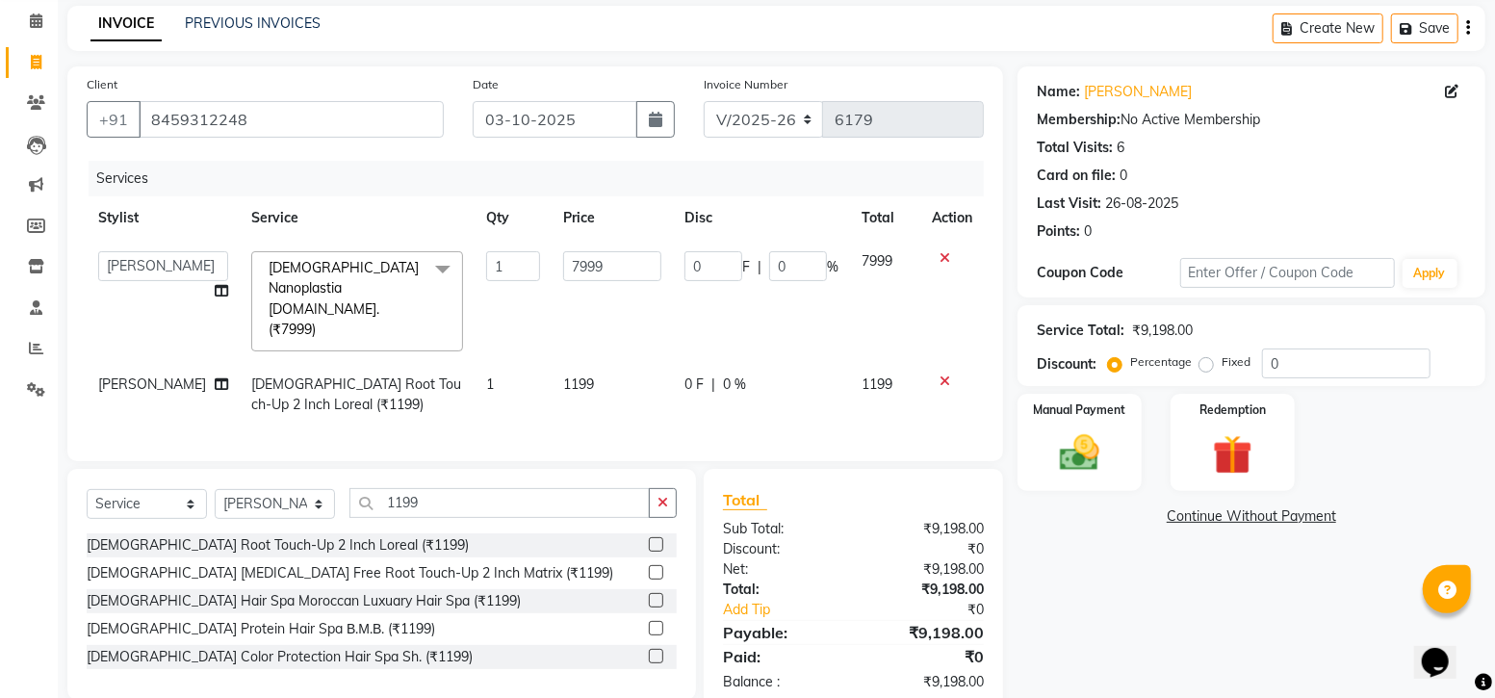
scroll to position [96, 0]
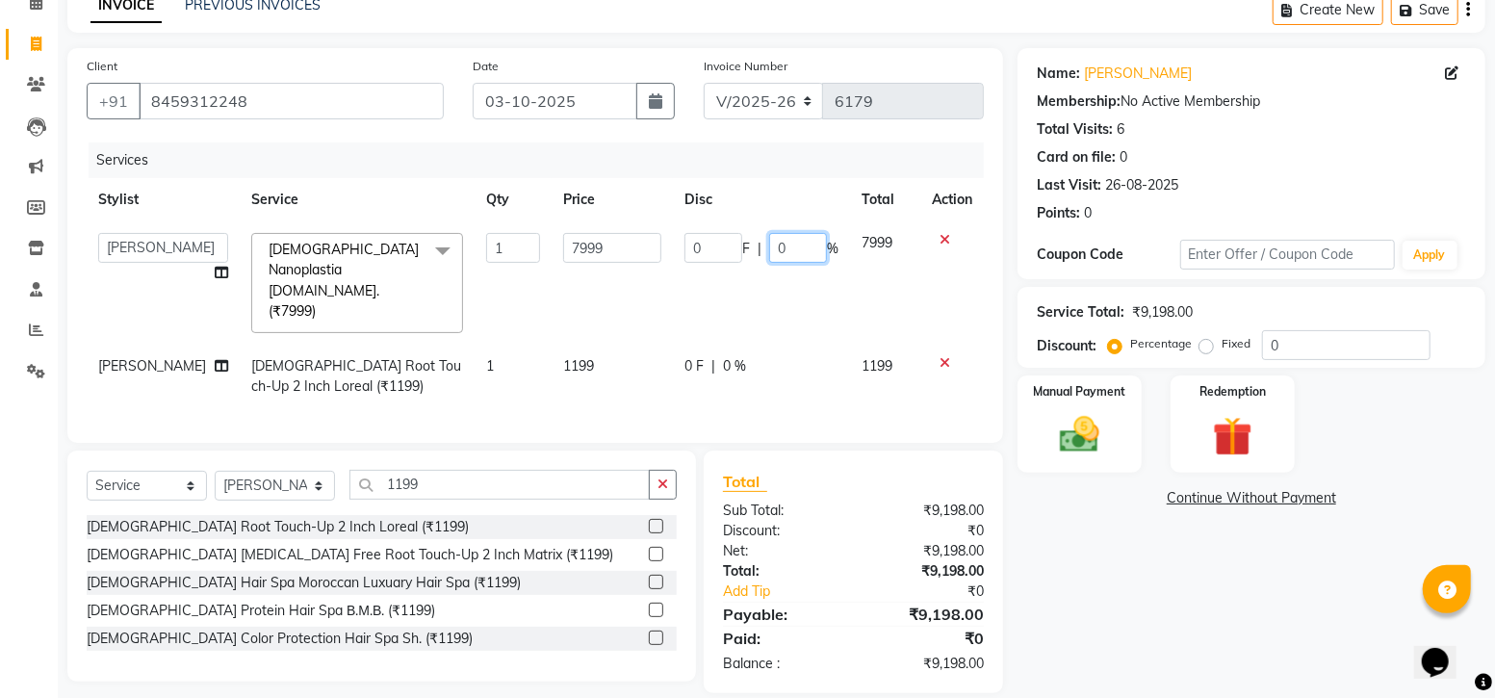
click at [789, 251] on input "0" at bounding box center [798, 248] width 58 height 30
type input "30"
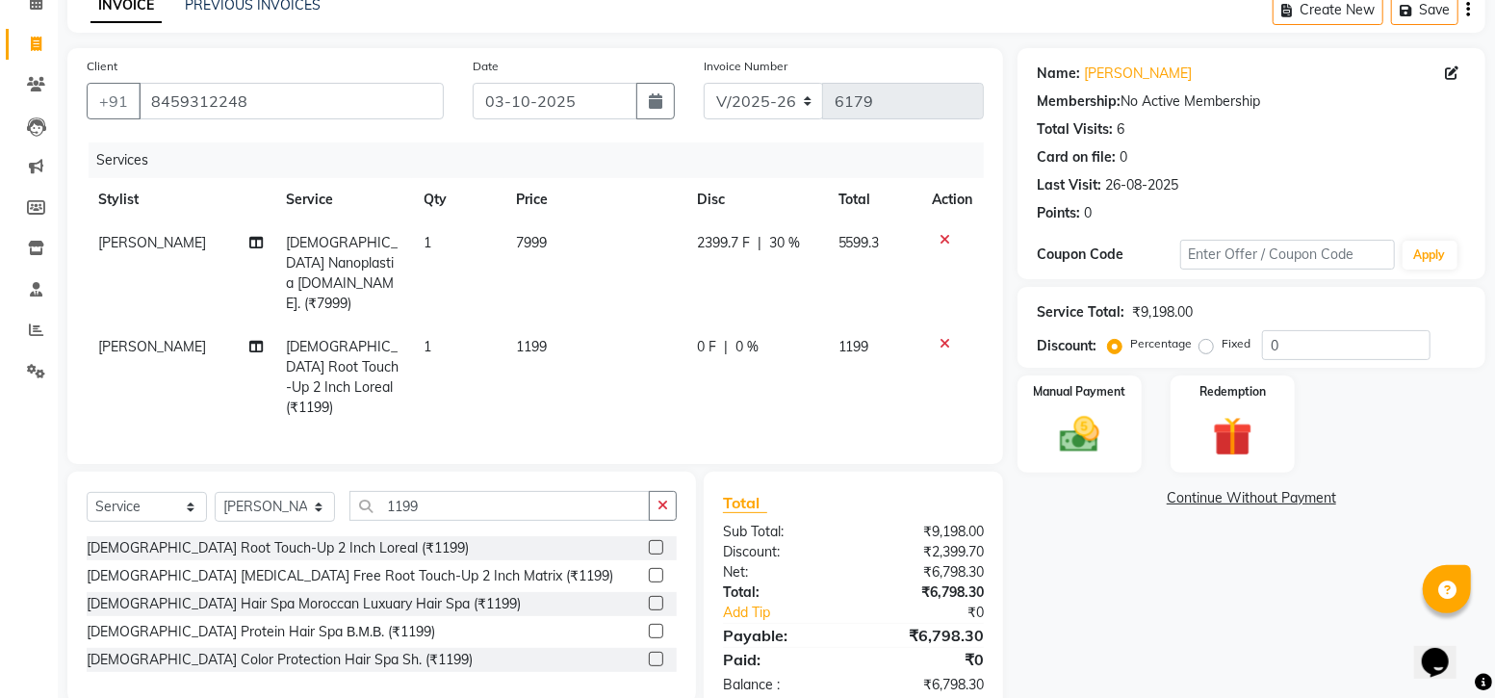
click at [800, 327] on td "0 F | 0 %" at bounding box center [756, 377] width 141 height 104
select select "87453"
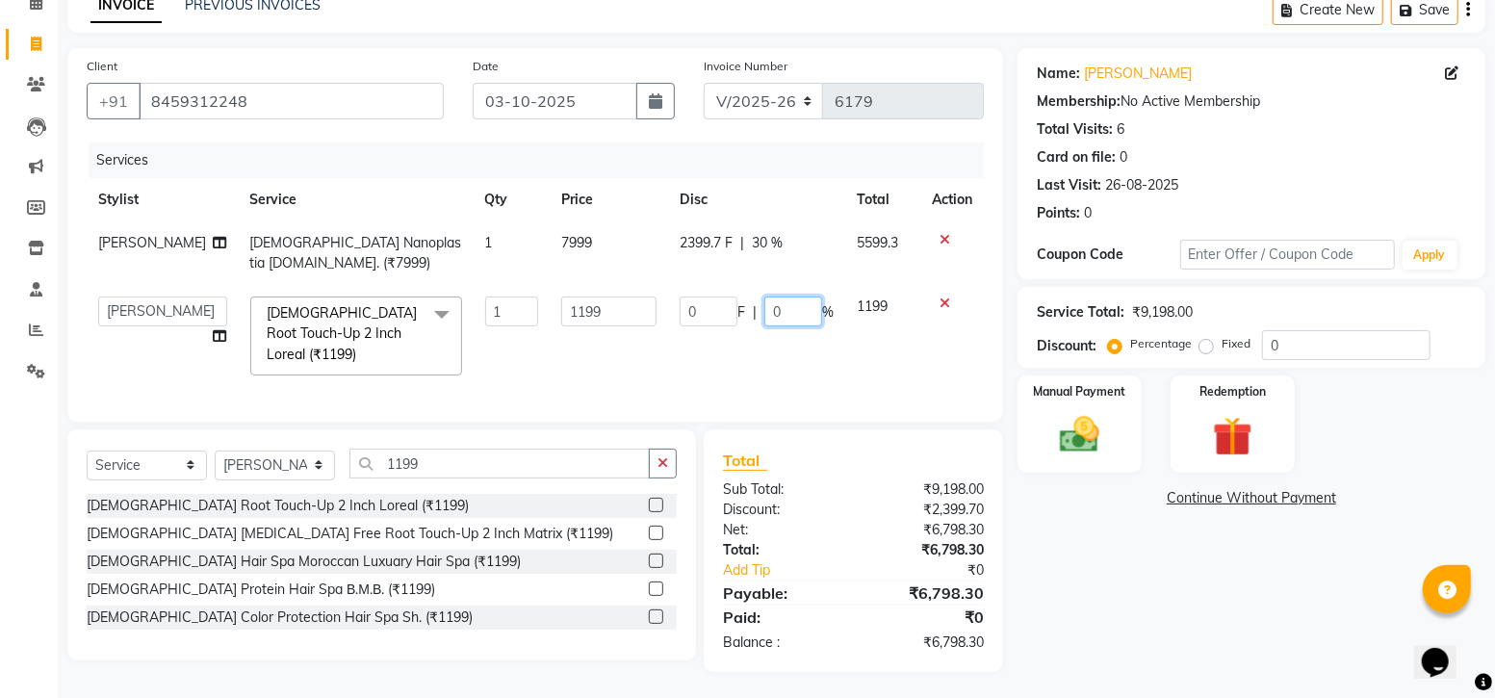
click at [801, 308] on input "0" at bounding box center [793, 311] width 58 height 30
click at [389, 243] on span "[DEMOGRAPHIC_DATA] Nanoplastia [DOMAIN_NAME]. (₹7999)" at bounding box center [356, 253] width 212 height 38
select select "87453"
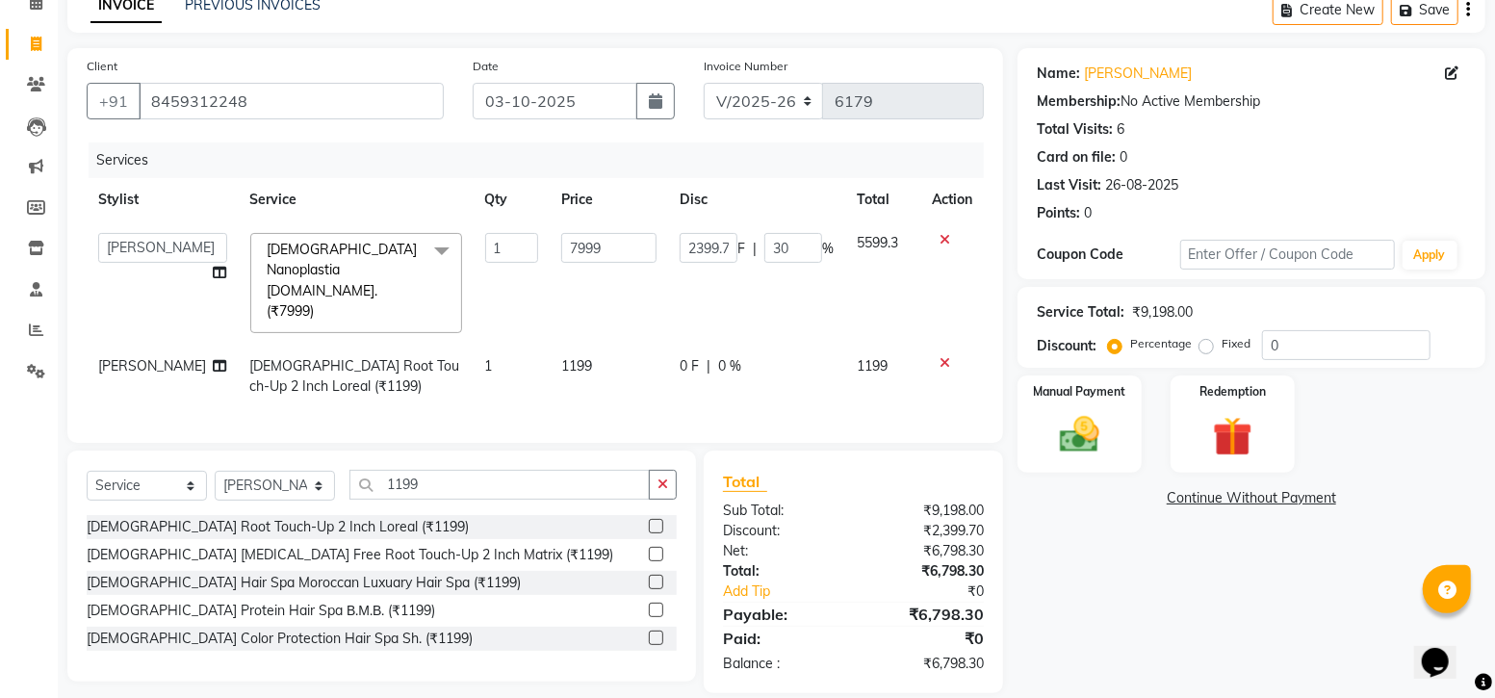
click at [389, 243] on span "[DEMOGRAPHIC_DATA] Nanoplastia [DOMAIN_NAME]. (₹7999)" at bounding box center [343, 280] width 150 height 79
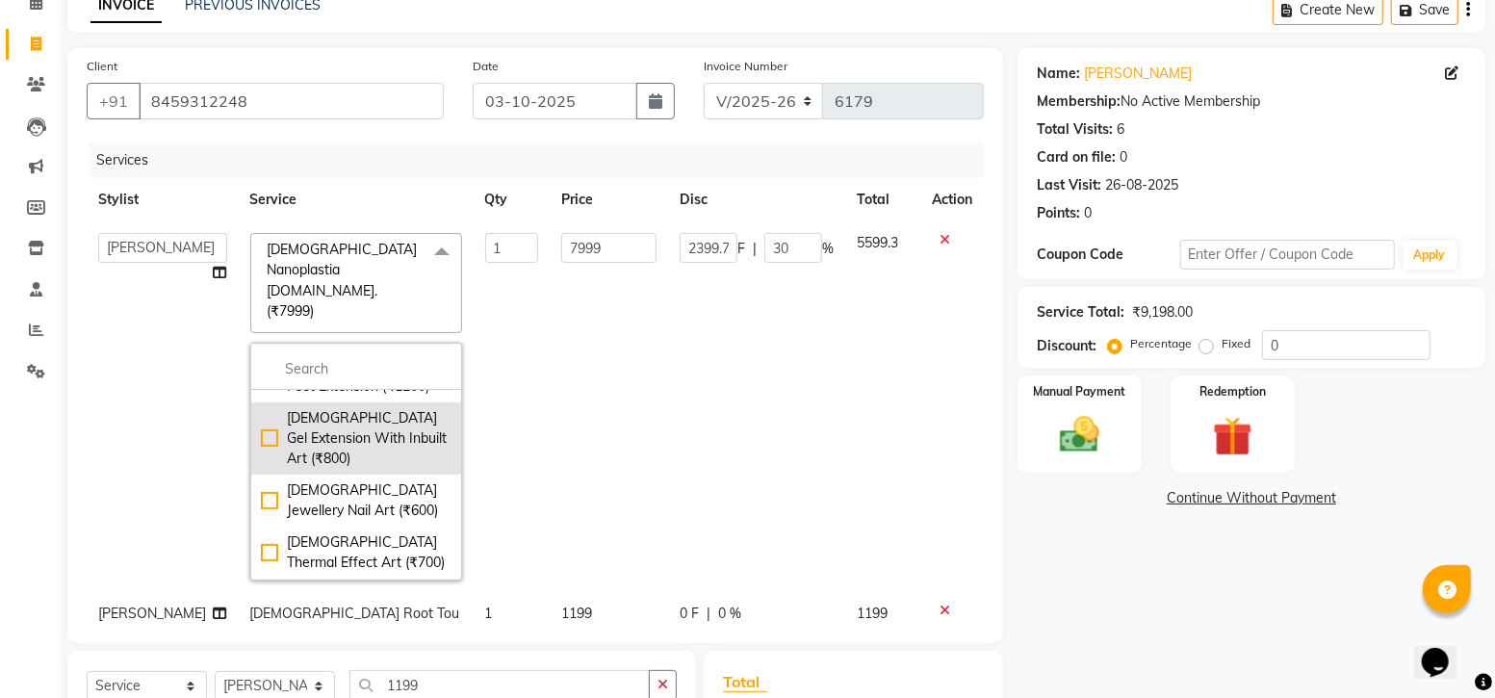
scroll to position [480, 0]
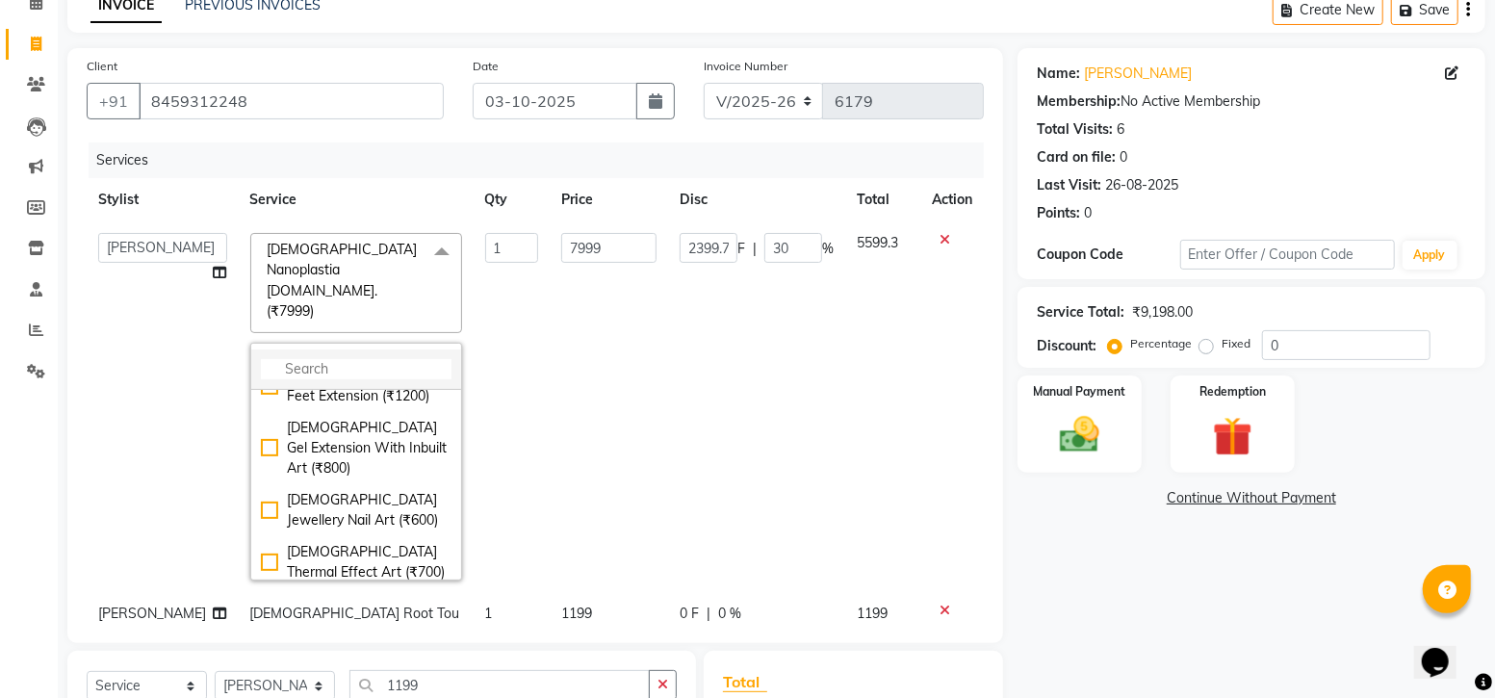
click at [380, 359] on input "multiselect-search" at bounding box center [356, 369] width 191 height 20
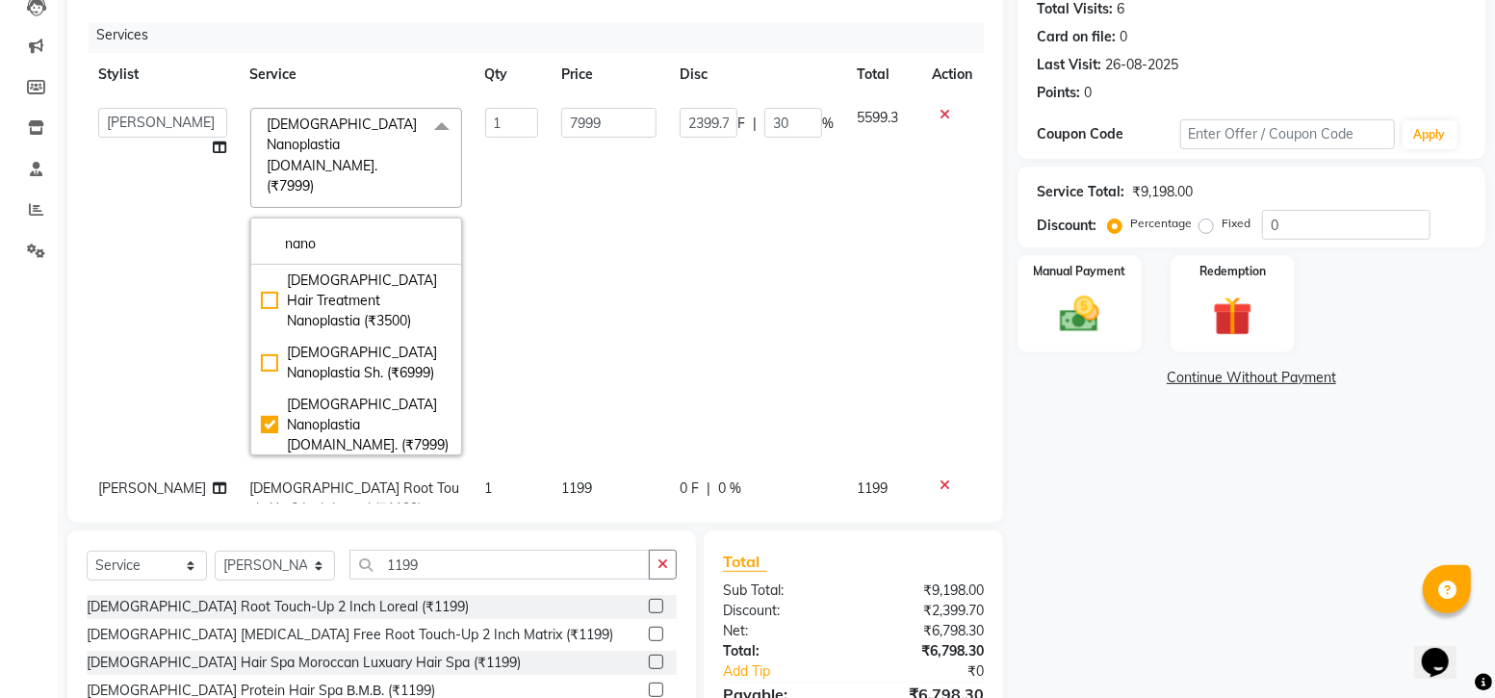
scroll to position [0, 0]
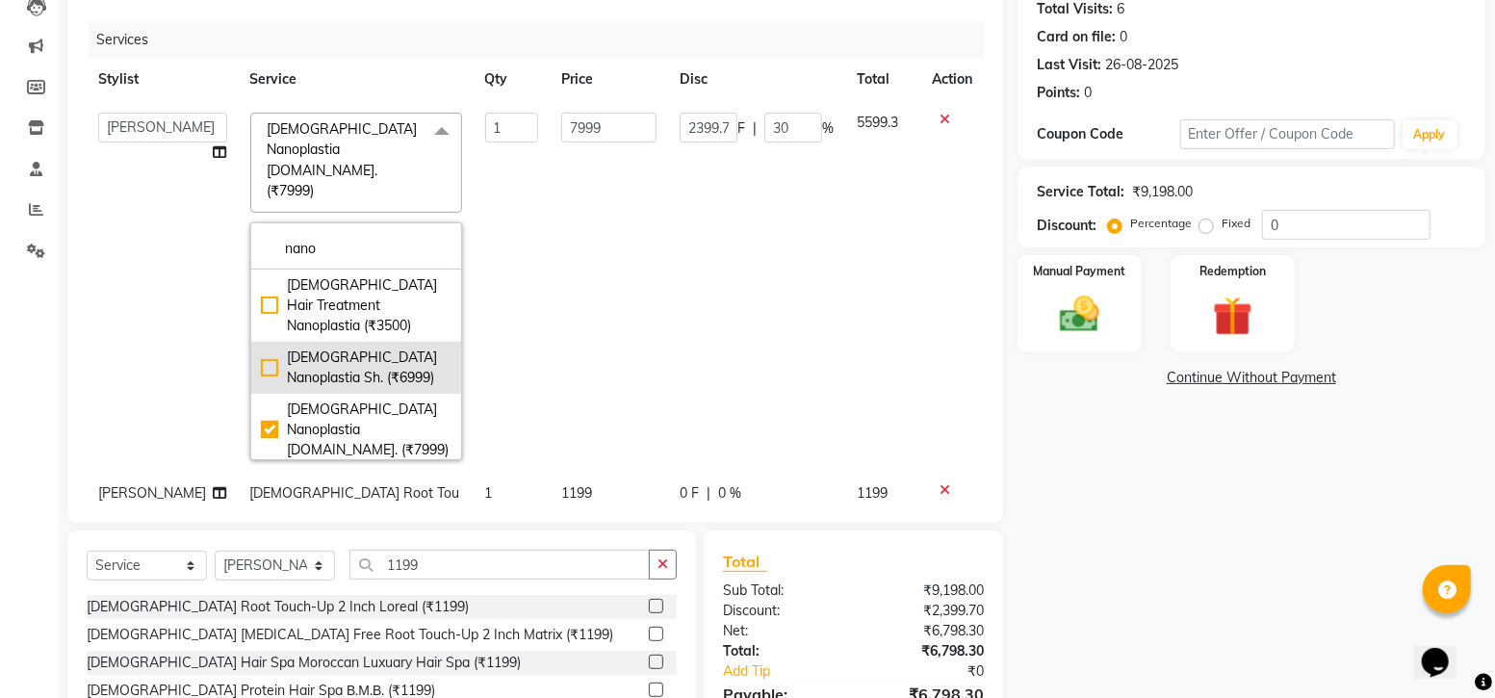
type input "nano"
click at [338, 347] on div "[DEMOGRAPHIC_DATA] Nanoplastia Sh. (₹6999)" at bounding box center [356, 367] width 191 height 40
checkbox input "true"
checkbox input "false"
type input "6999"
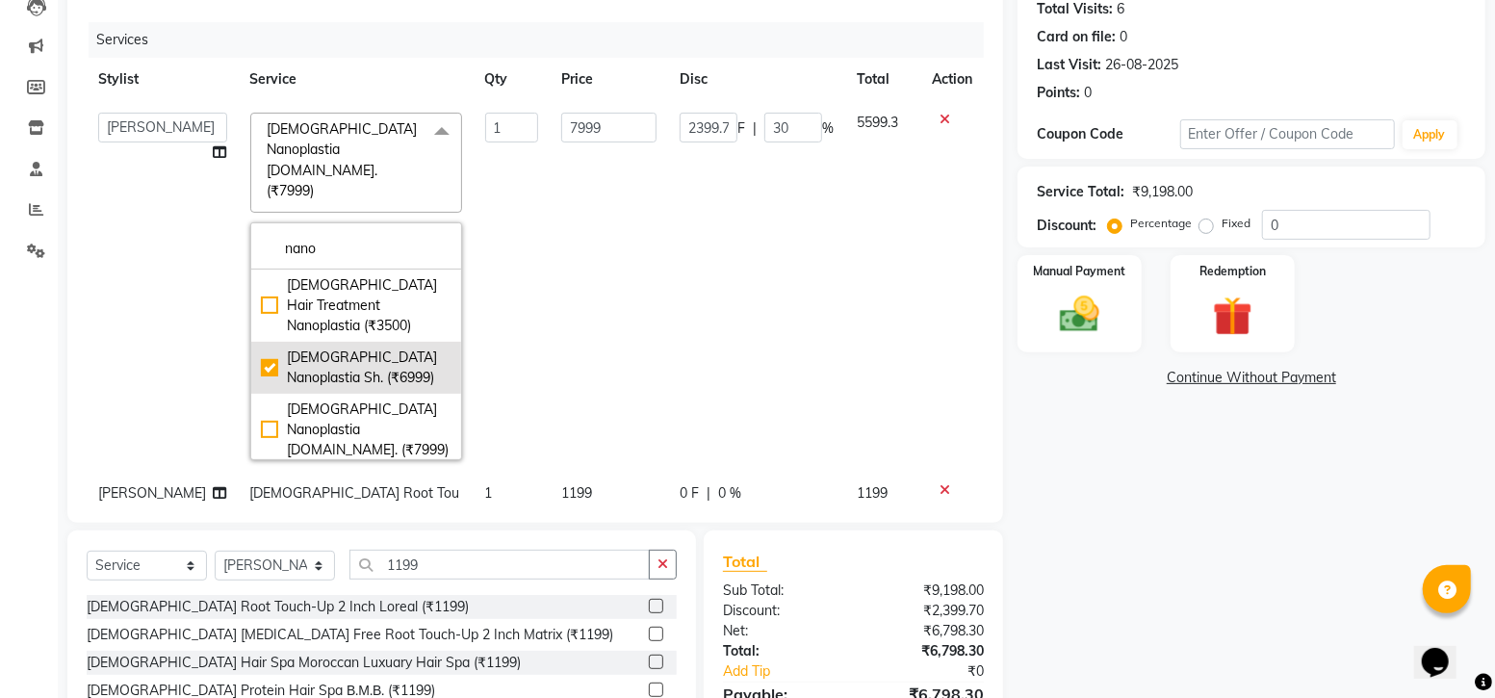
type input "0"
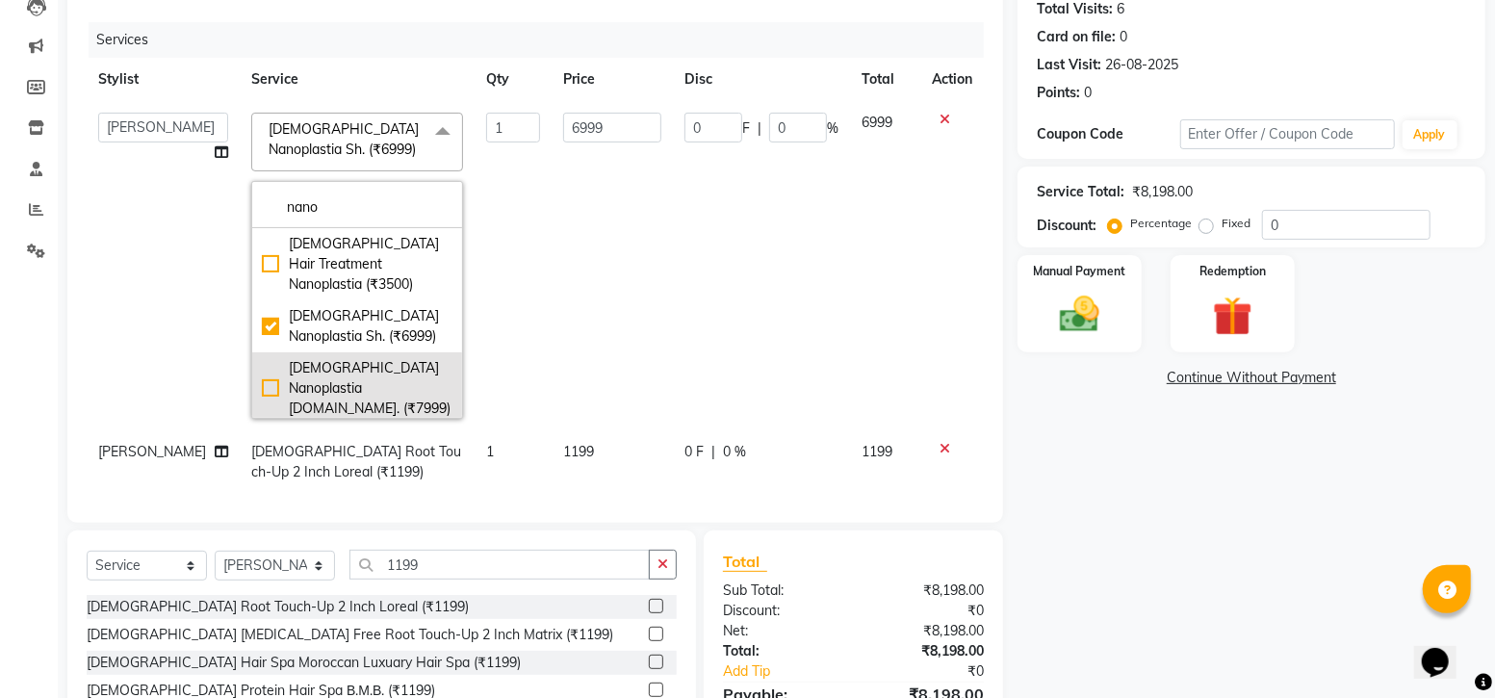
click at [359, 358] on div "[DEMOGRAPHIC_DATA] Nanoplastia [DOMAIN_NAME]. (₹7999)" at bounding box center [357, 388] width 191 height 61
checkbox input "false"
checkbox input "true"
type input "7999"
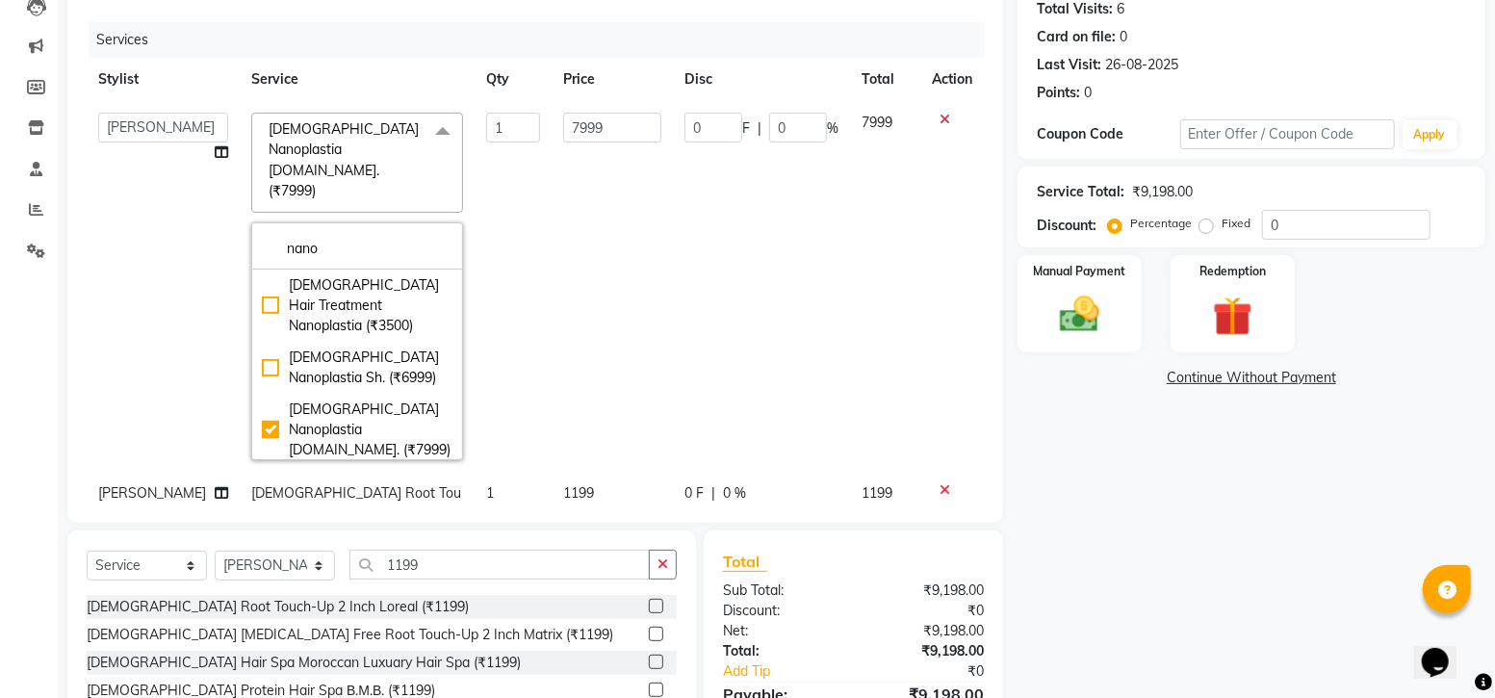
click at [563, 310] on td "7999" at bounding box center [612, 286] width 121 height 371
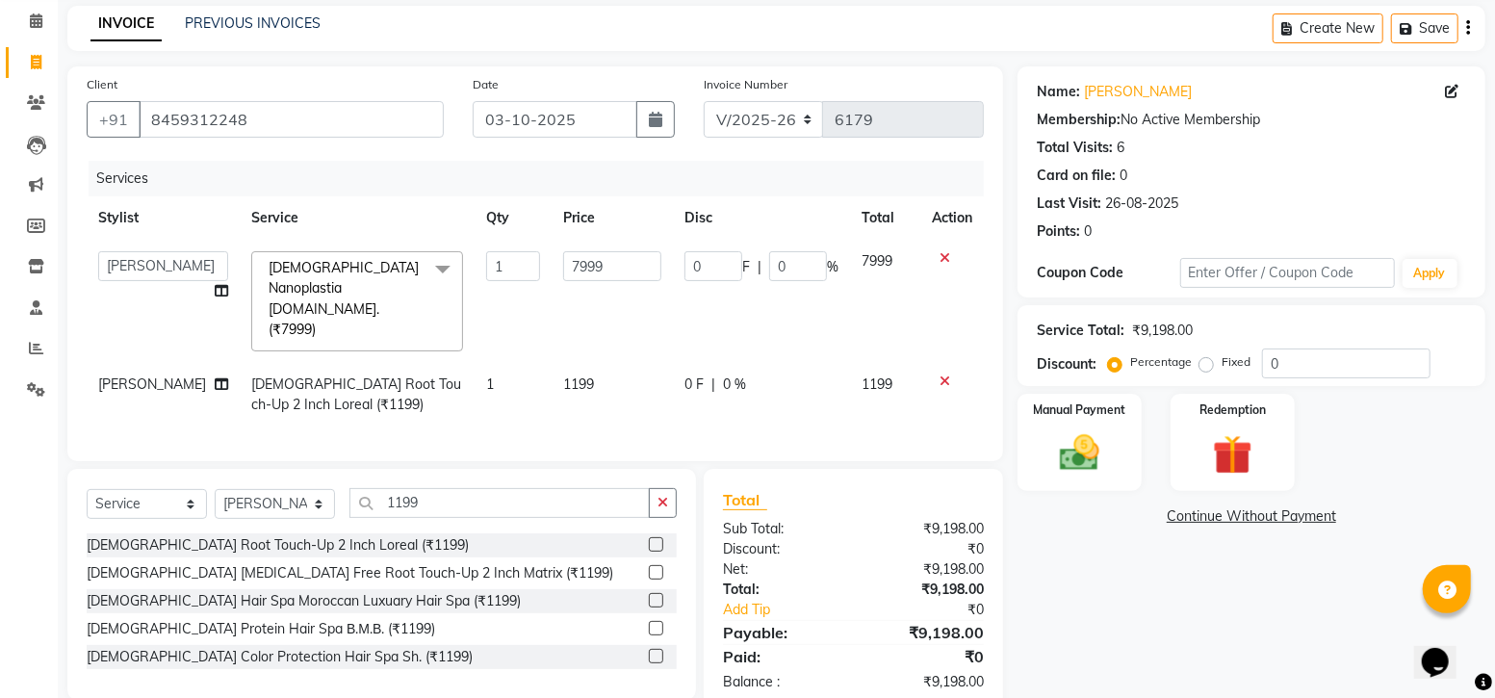
scroll to position [96, 0]
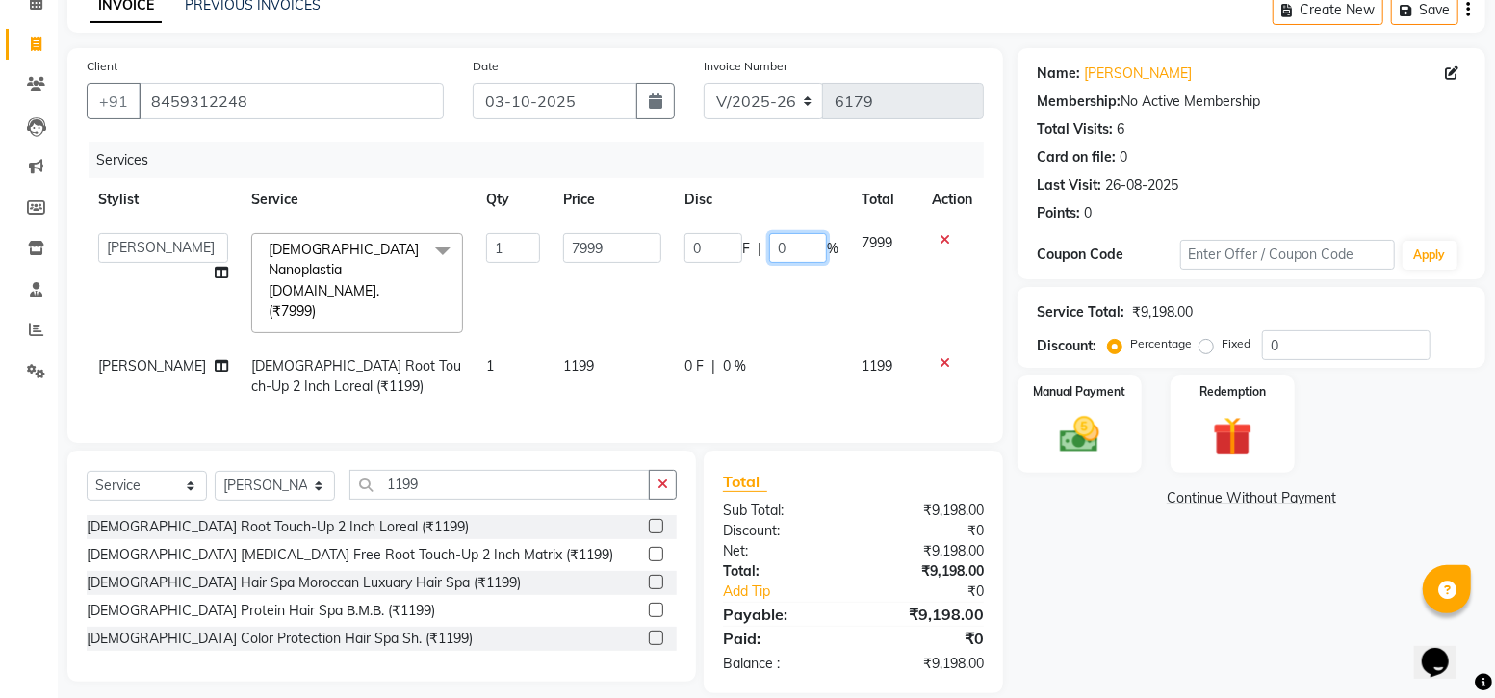
click at [809, 245] on input "0" at bounding box center [798, 248] width 58 height 30
type input "30"
click at [822, 353] on td "0 F | 0 %" at bounding box center [761, 377] width 177 height 64
select select "87453"
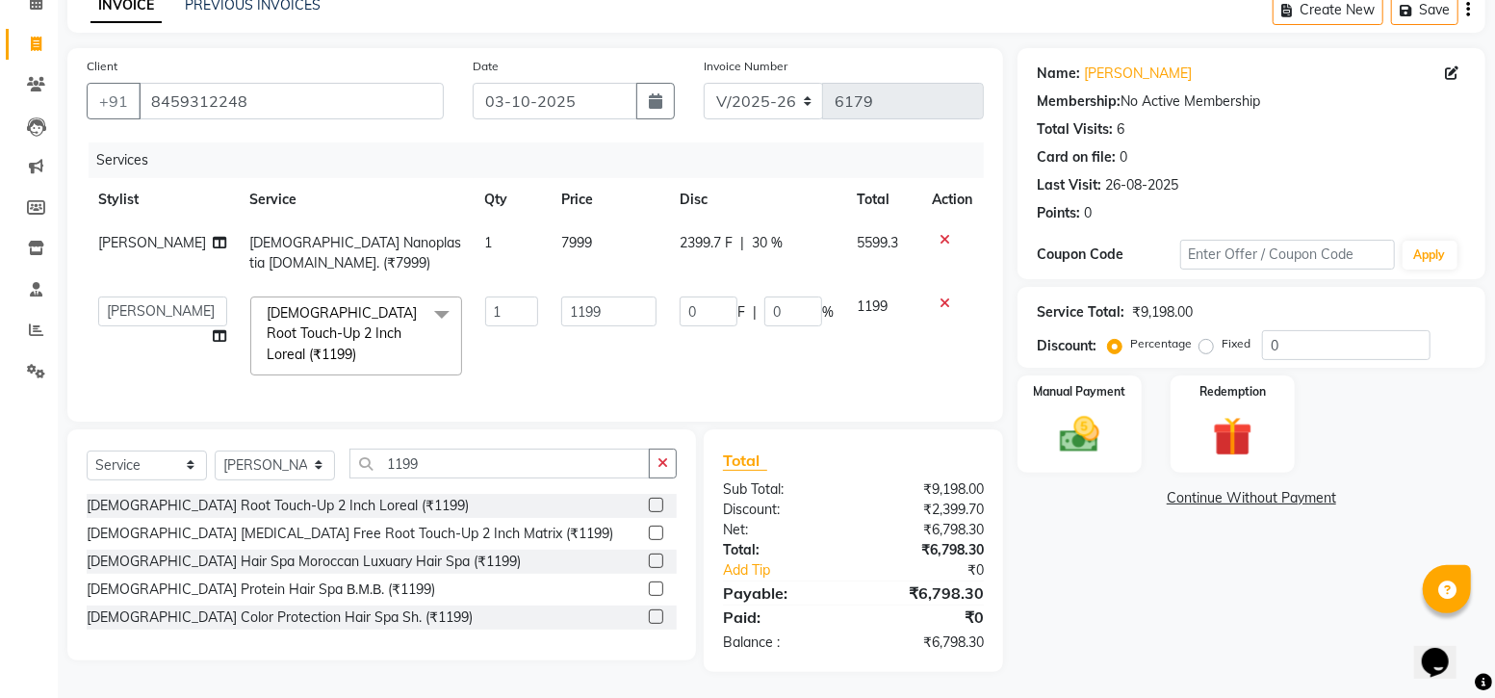
click at [882, 238] on span "5599.3" at bounding box center [877, 242] width 41 height 17
select select "87453"
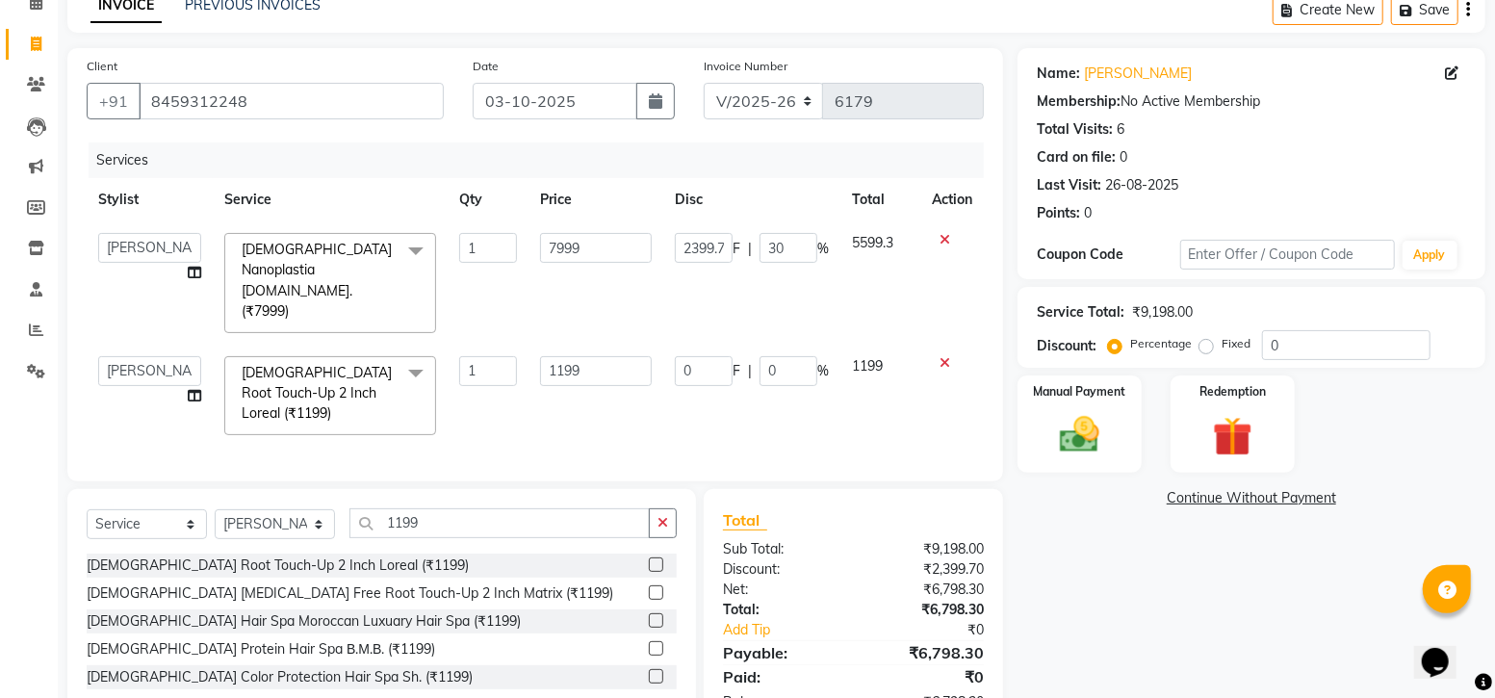
click at [894, 242] on td "5599.3" at bounding box center [880, 282] width 80 height 123
click at [886, 247] on span "5599.3" at bounding box center [872, 242] width 41 height 17
click at [806, 247] on input "30" at bounding box center [788, 248] width 58 height 30
type input "35"
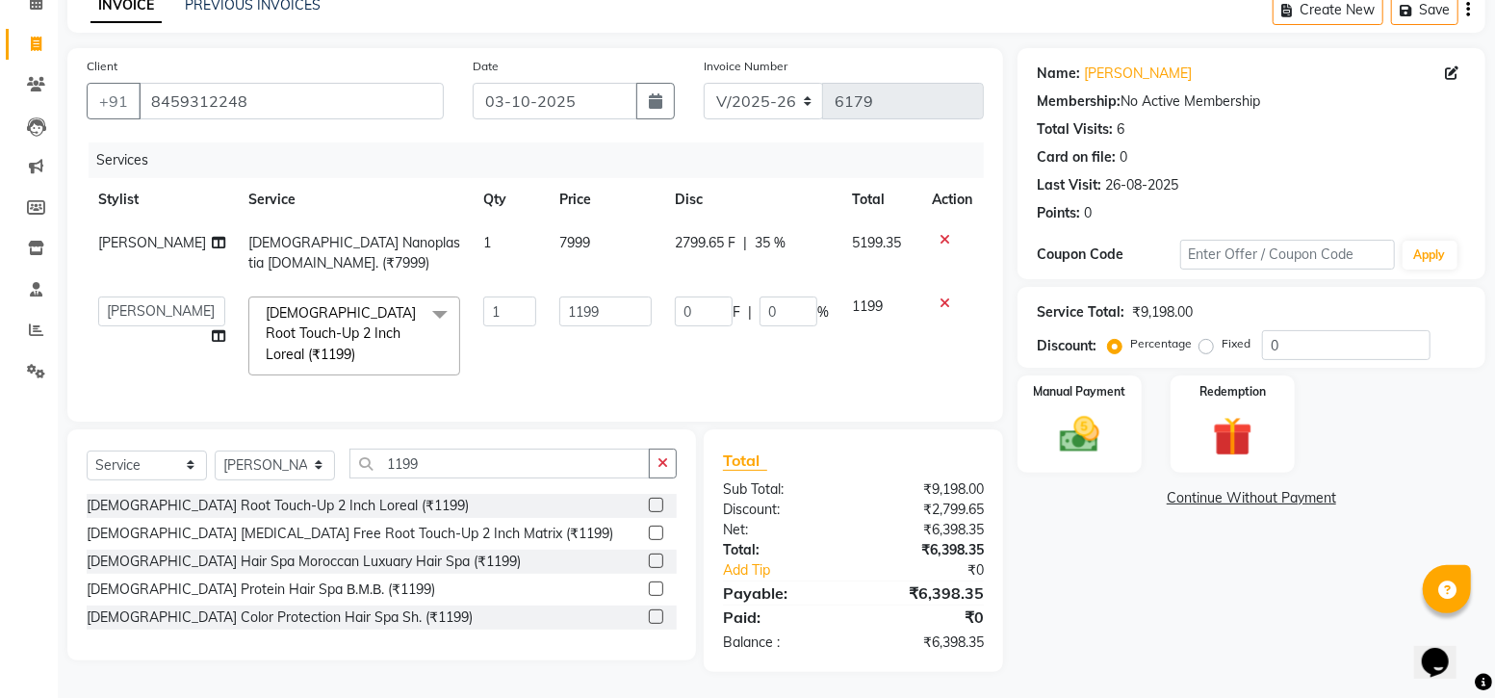
click at [860, 334] on td "1199" at bounding box center [880, 336] width 80 height 102
click at [757, 242] on span "35 %" at bounding box center [770, 243] width 31 height 20
select select "87453"
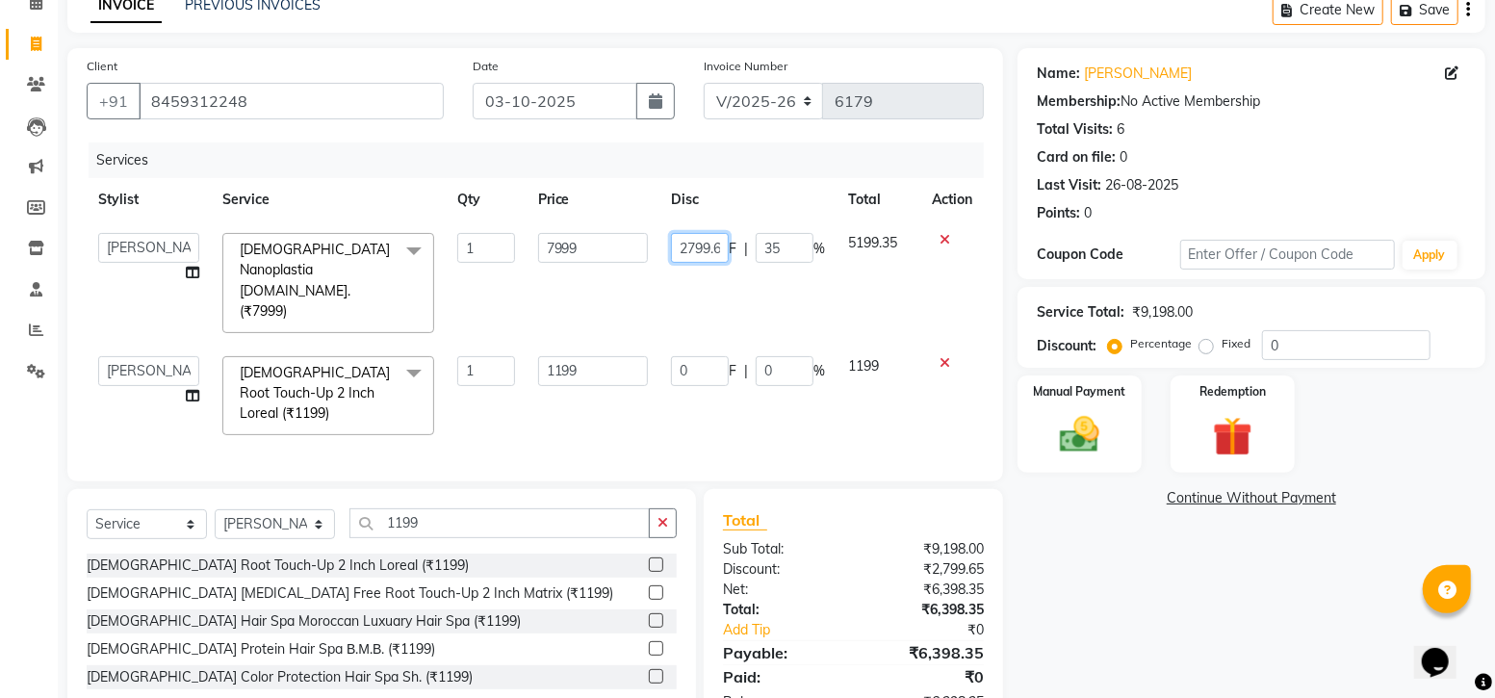
click at [718, 244] on input "2799.65" at bounding box center [700, 248] width 58 height 30
type input "5"
click at [699, 249] on input "5" at bounding box center [700, 248] width 58 height 30
type input "2400"
click at [583, 349] on td "1199" at bounding box center [594, 396] width 134 height 102
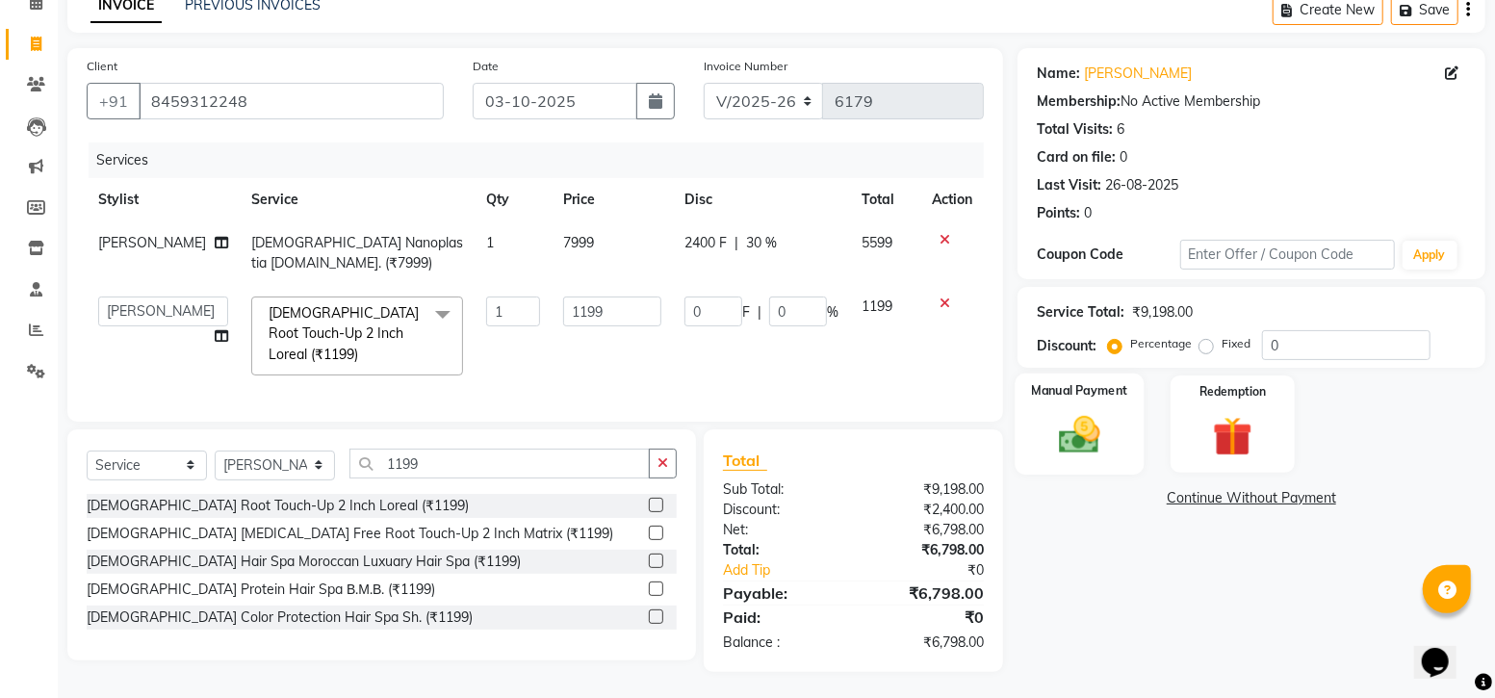
click at [1073, 422] on img at bounding box center [1079, 434] width 66 height 47
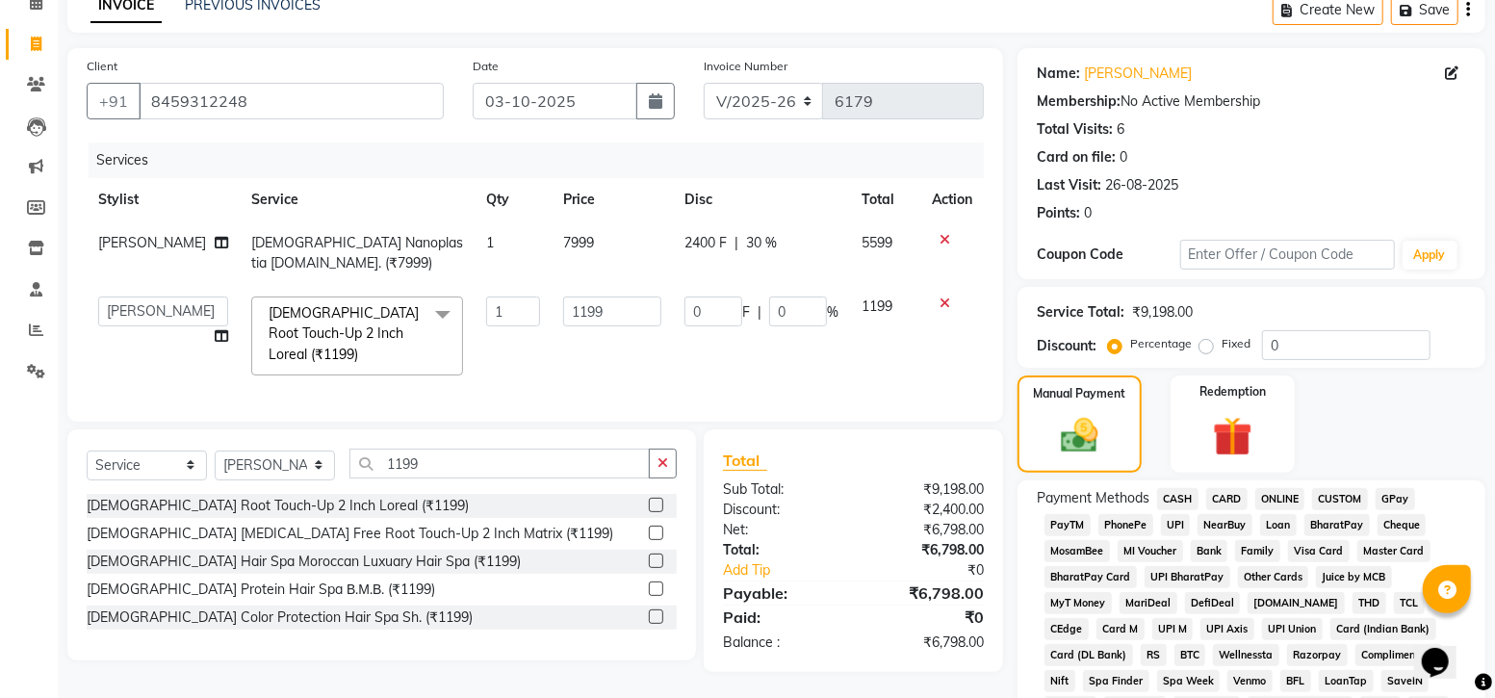
click at [1391, 488] on span "GPay" at bounding box center [1395, 499] width 39 height 22
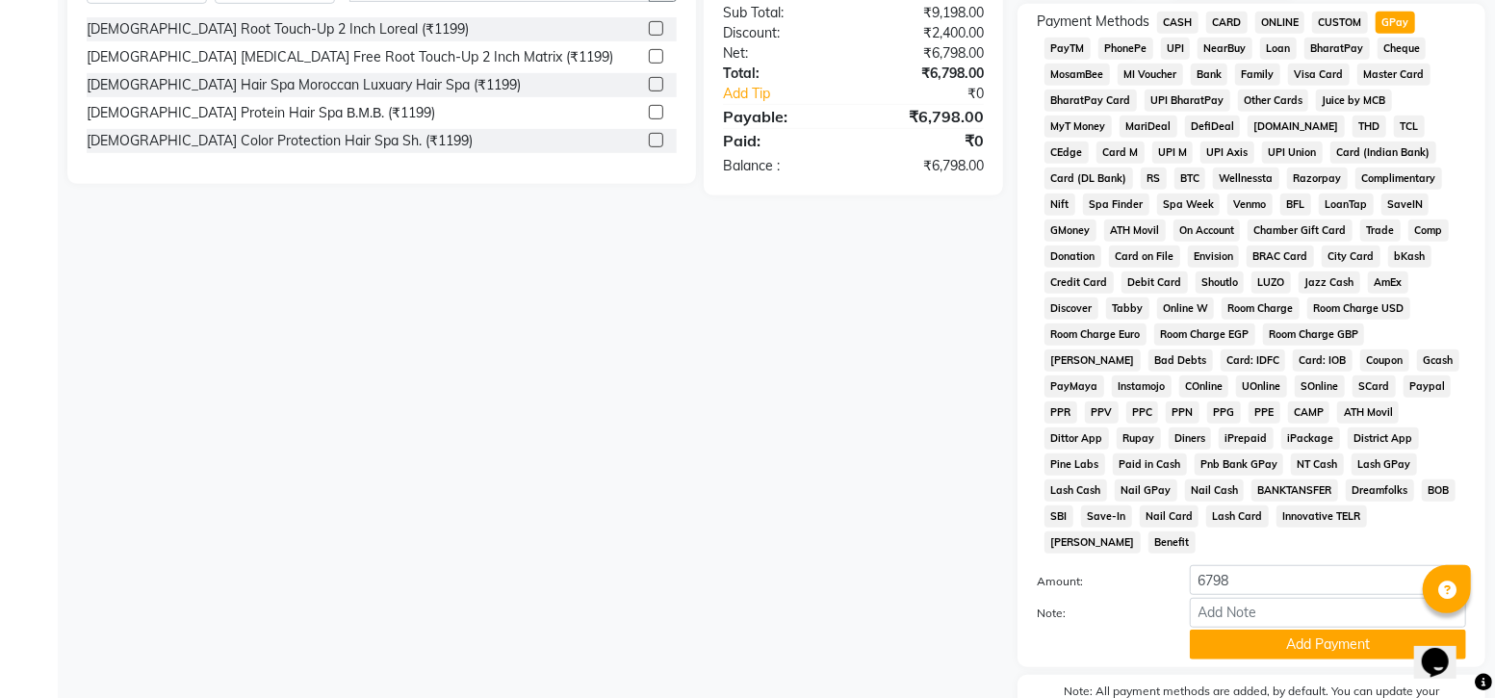
scroll to position [578, 0]
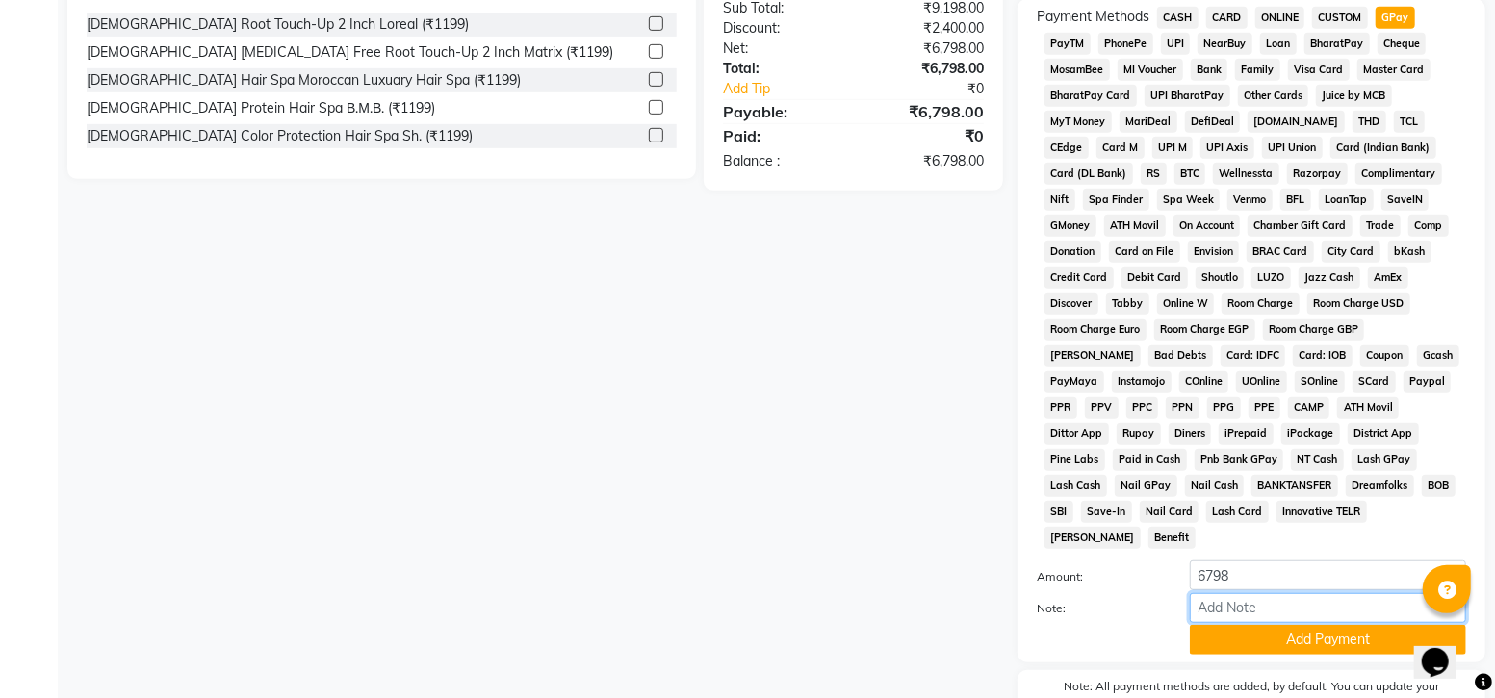
click at [1319, 593] on input "Note:" at bounding box center [1328, 608] width 276 height 30
type input "1800 pending"
click at [1347, 625] on button "Add Payment" at bounding box center [1328, 640] width 276 height 30
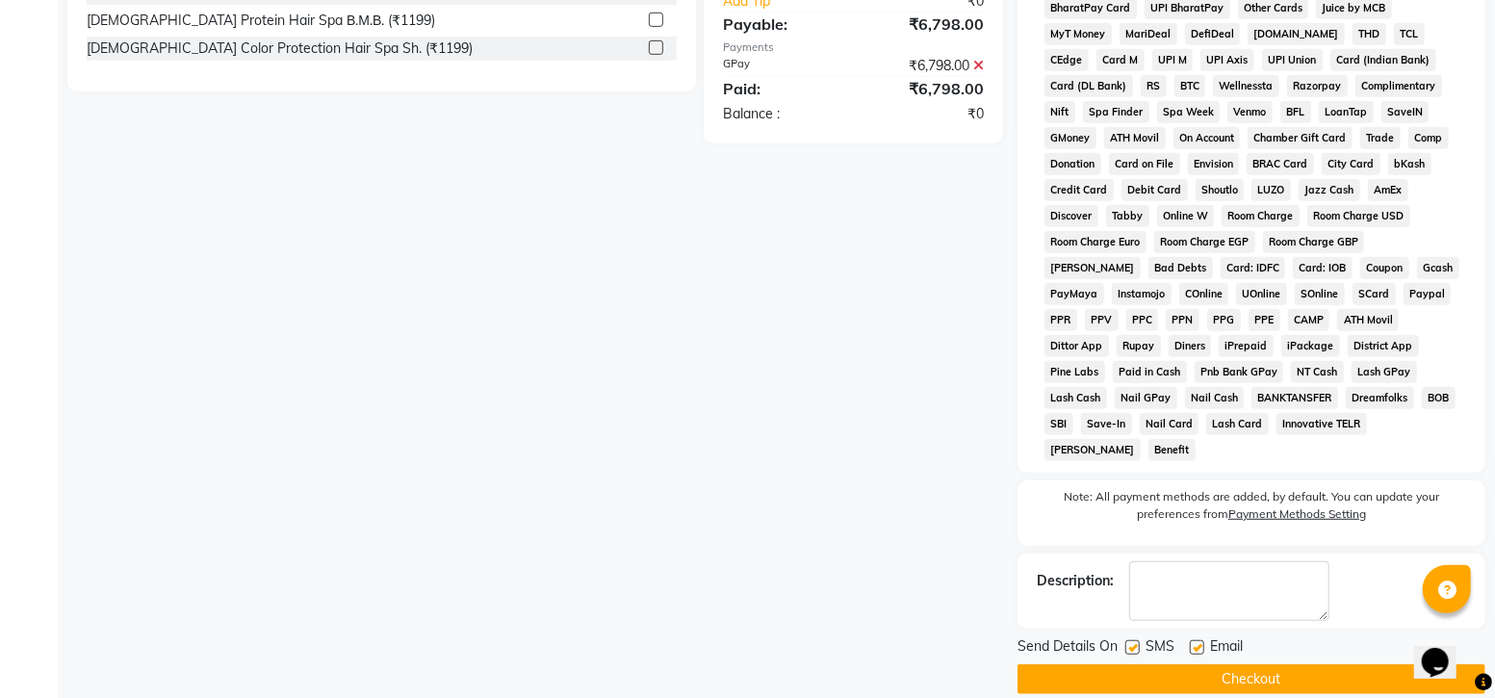
scroll to position [668, 0]
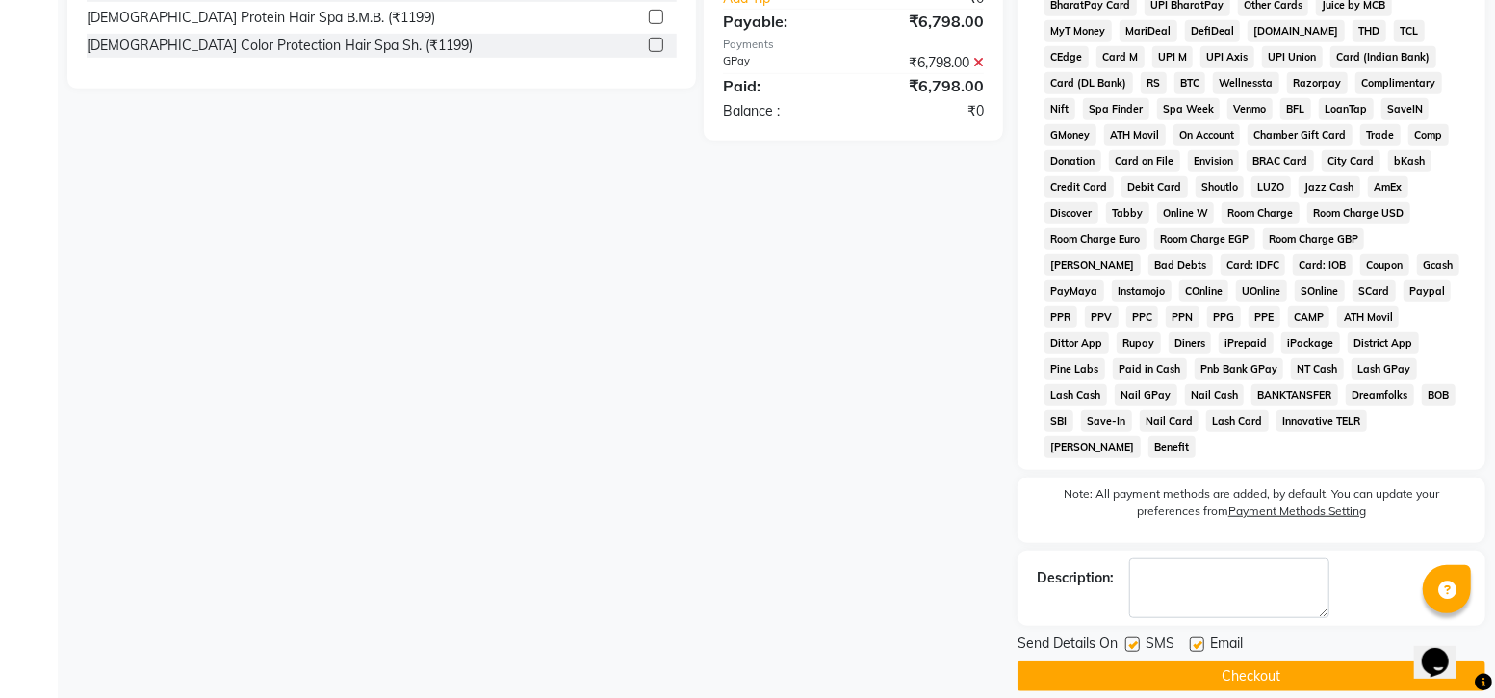
click at [1131, 637] on label at bounding box center [1132, 644] width 14 height 14
click at [1131, 639] on input "checkbox" at bounding box center [1131, 645] width 13 height 13
checkbox input "false"
click at [1222, 661] on button "Checkout" at bounding box center [1251, 676] width 468 height 30
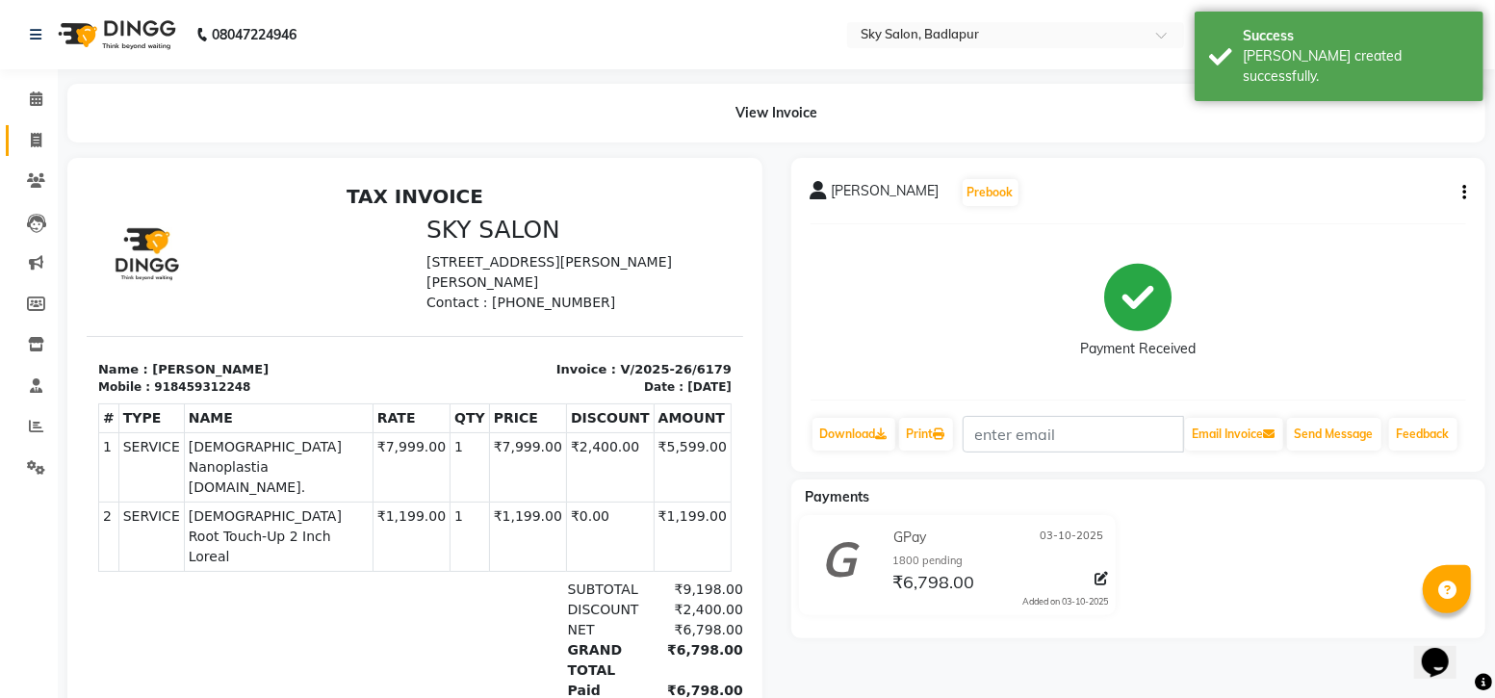
click at [34, 127] on link "Invoice" at bounding box center [29, 141] width 46 height 32
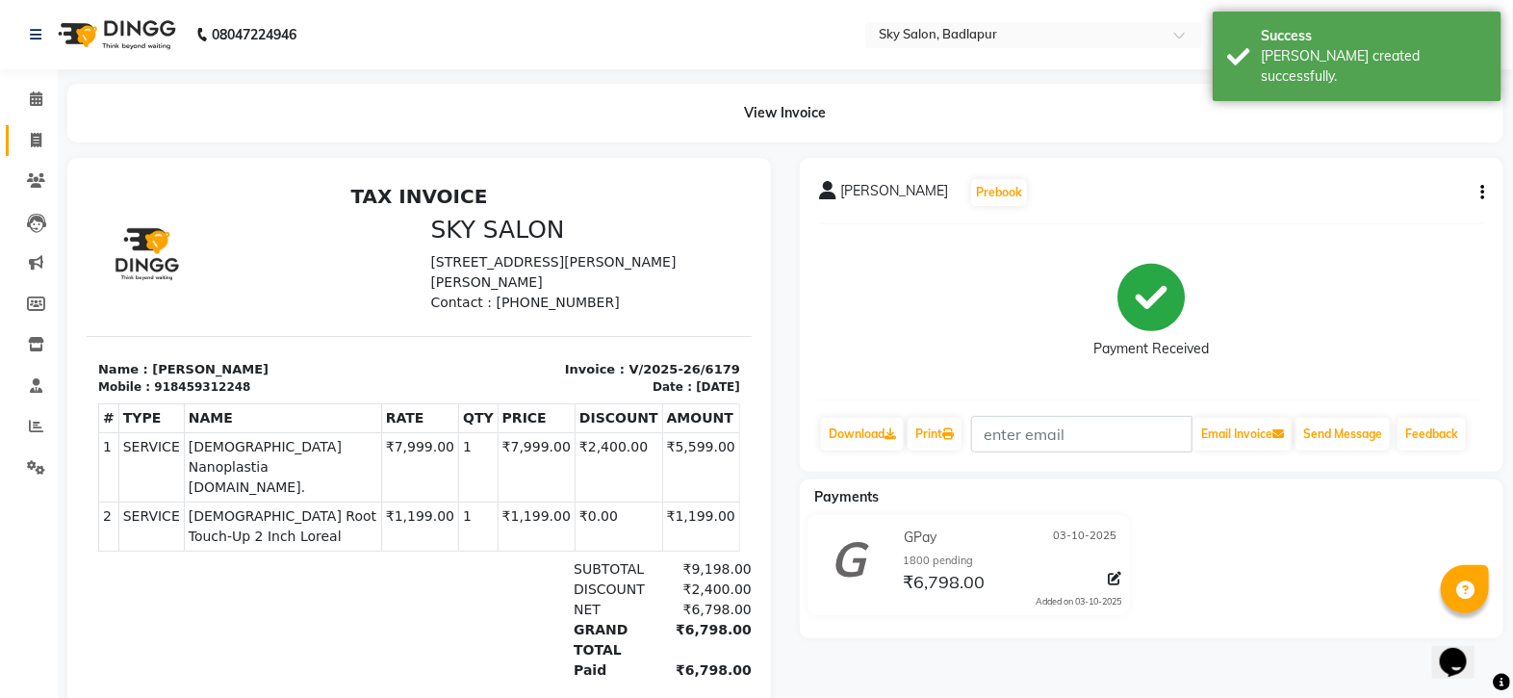
select select "service"
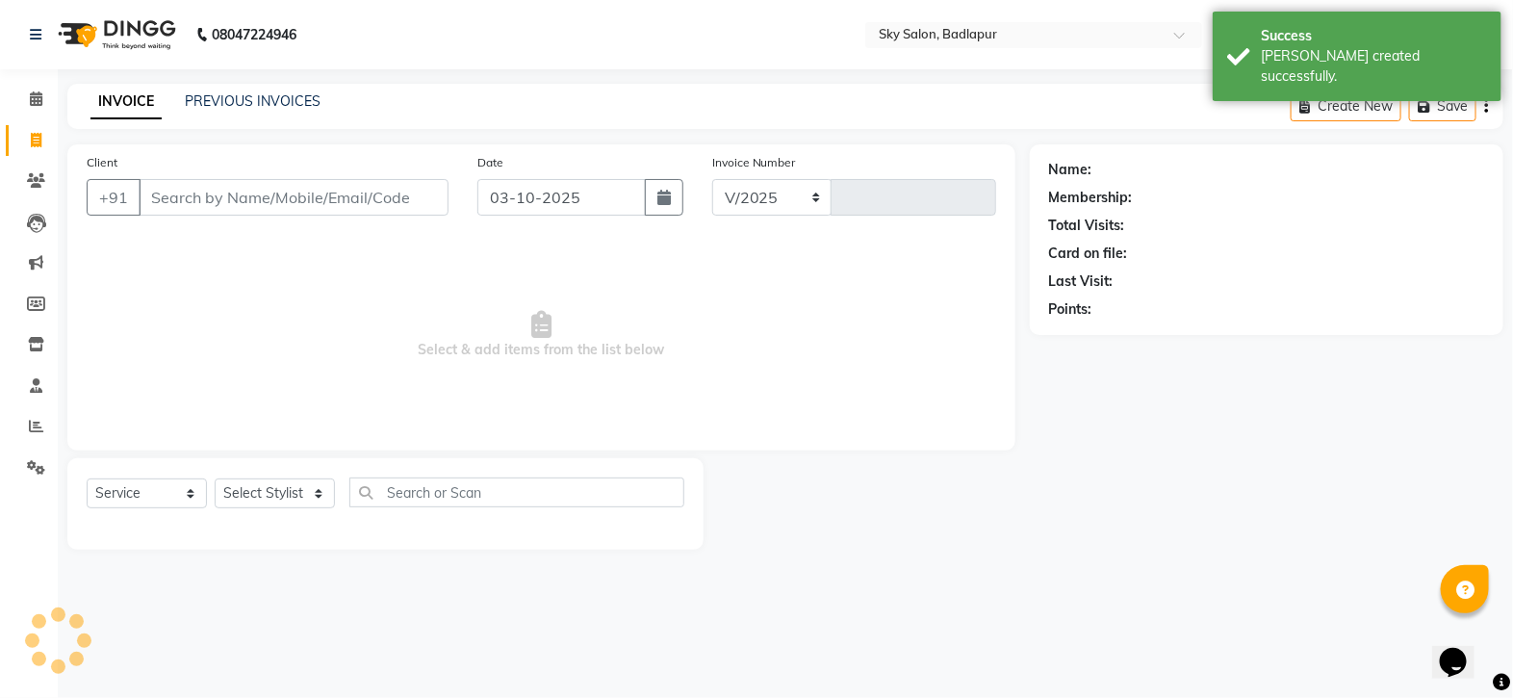
select select "6927"
type input "6180"
click at [284, 106] on link "PREVIOUS INVOICES" at bounding box center [253, 100] width 136 height 17
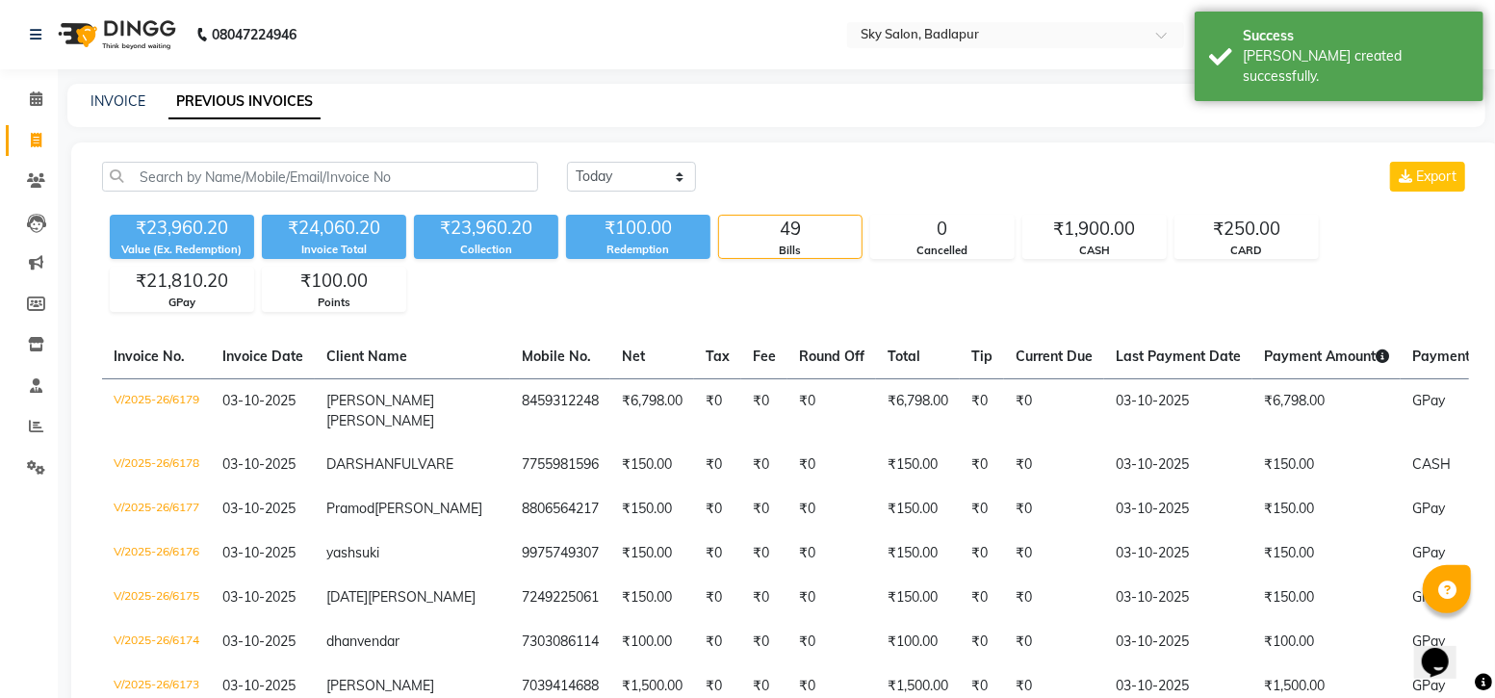
click at [122, 117] on div "INVOICE PREVIOUS INVOICES" at bounding box center [776, 105] width 1418 height 43
click at [119, 103] on link "INVOICE" at bounding box center [117, 100] width 55 height 17
select select "service"
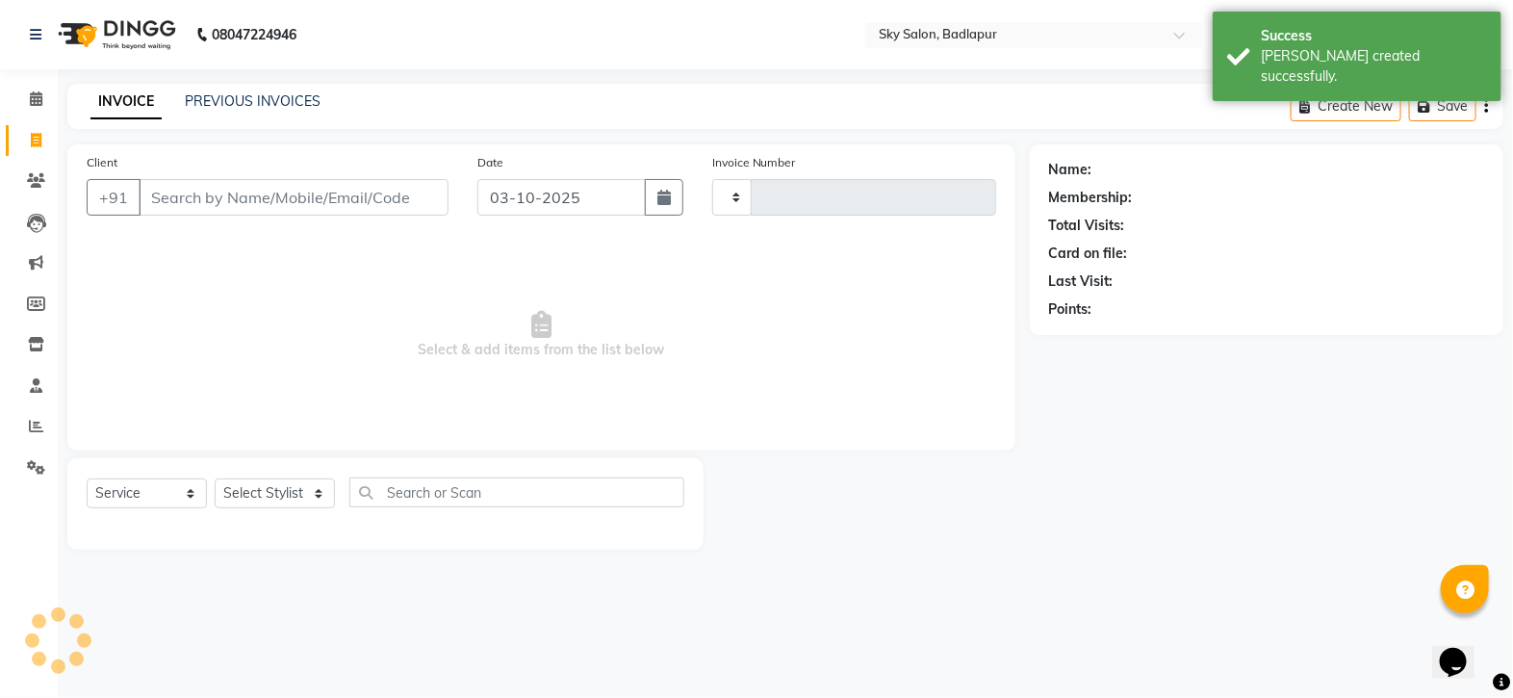
type input "6180"
select select "6927"
click at [211, 89] on div "INVOICE PREVIOUS INVOICES Create New Save" at bounding box center [785, 106] width 1436 height 45
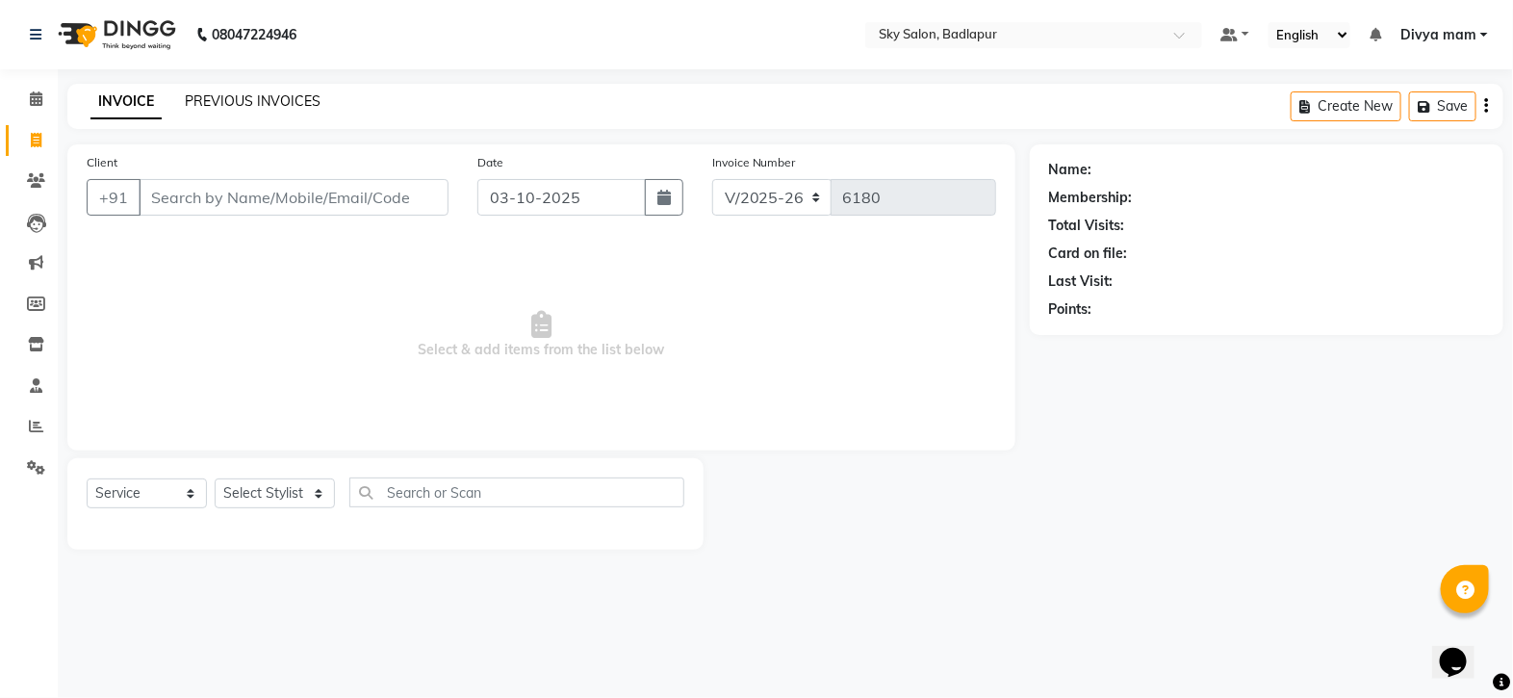
click at [235, 97] on link "PREVIOUS INVOICES" at bounding box center [253, 100] width 136 height 17
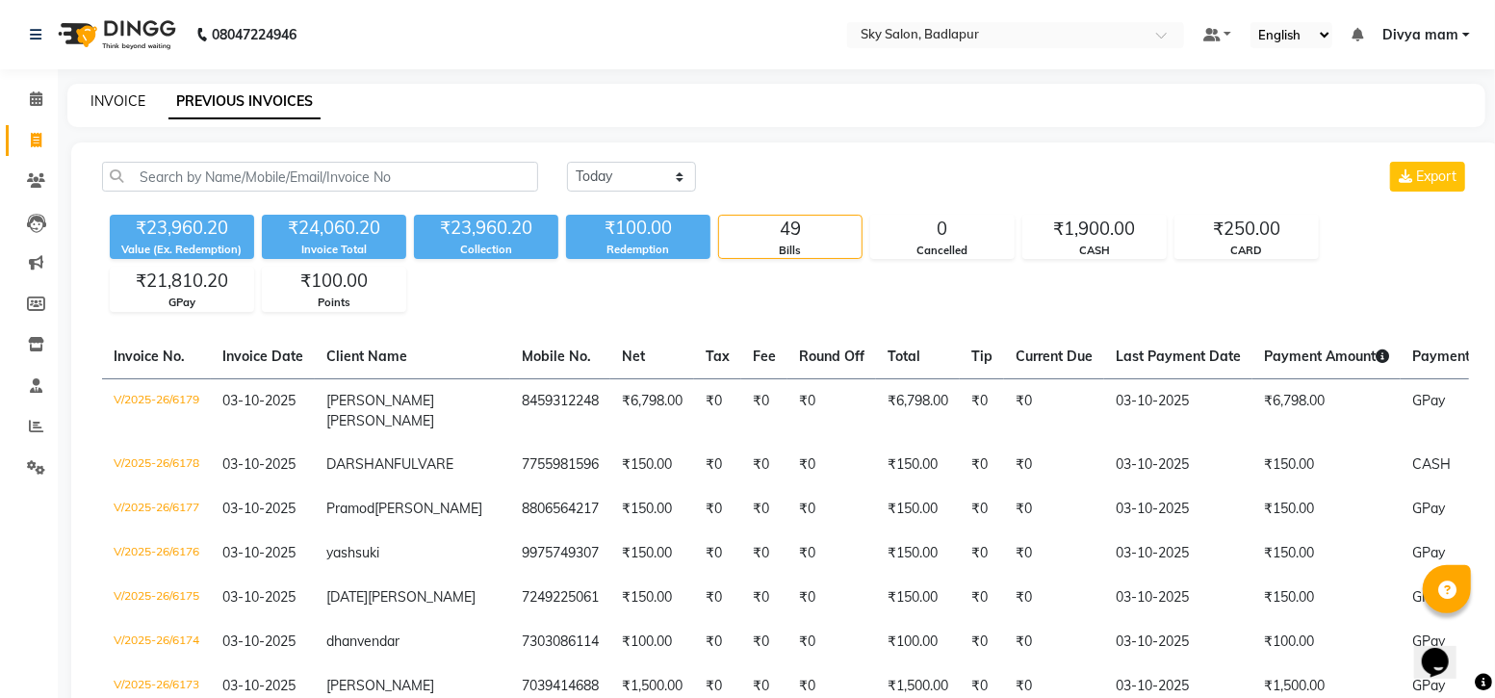
click at [101, 99] on link "INVOICE" at bounding box center [117, 100] width 55 height 17
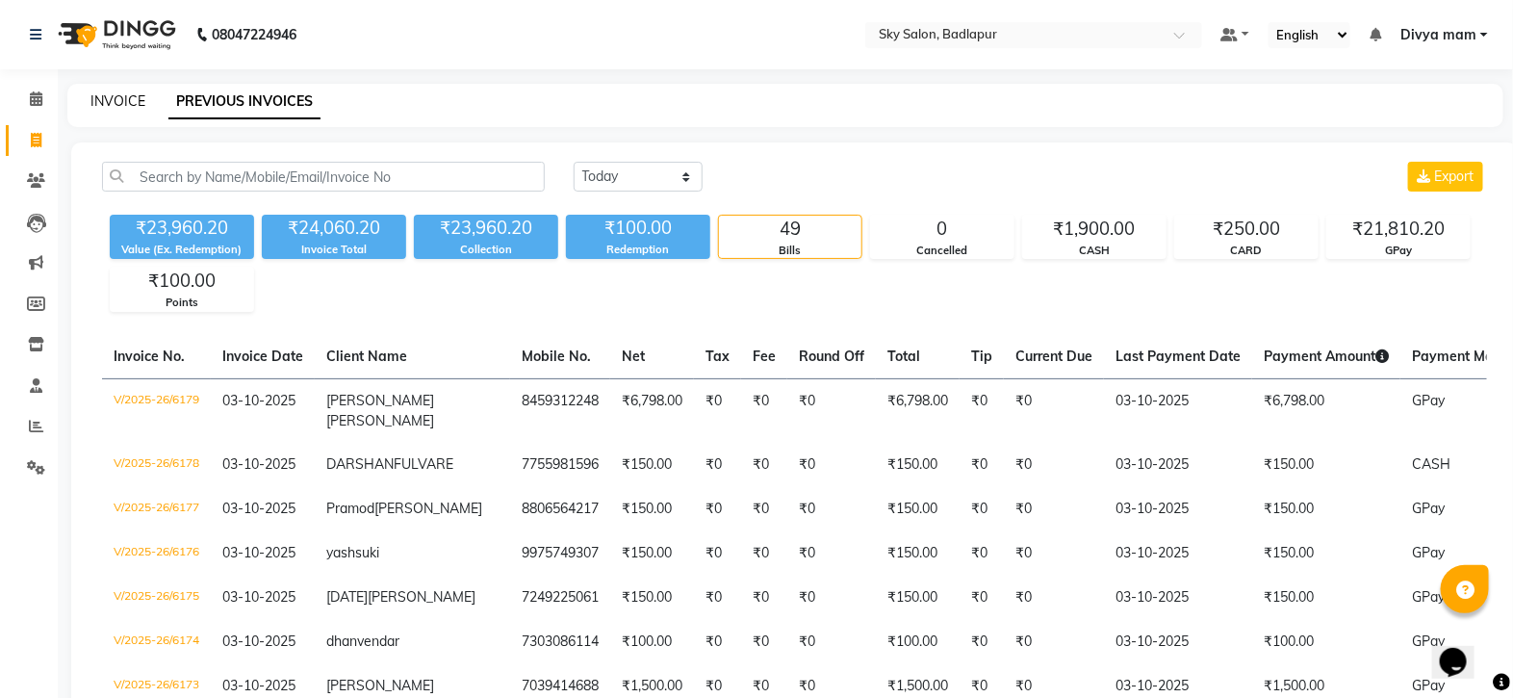
select select "service"
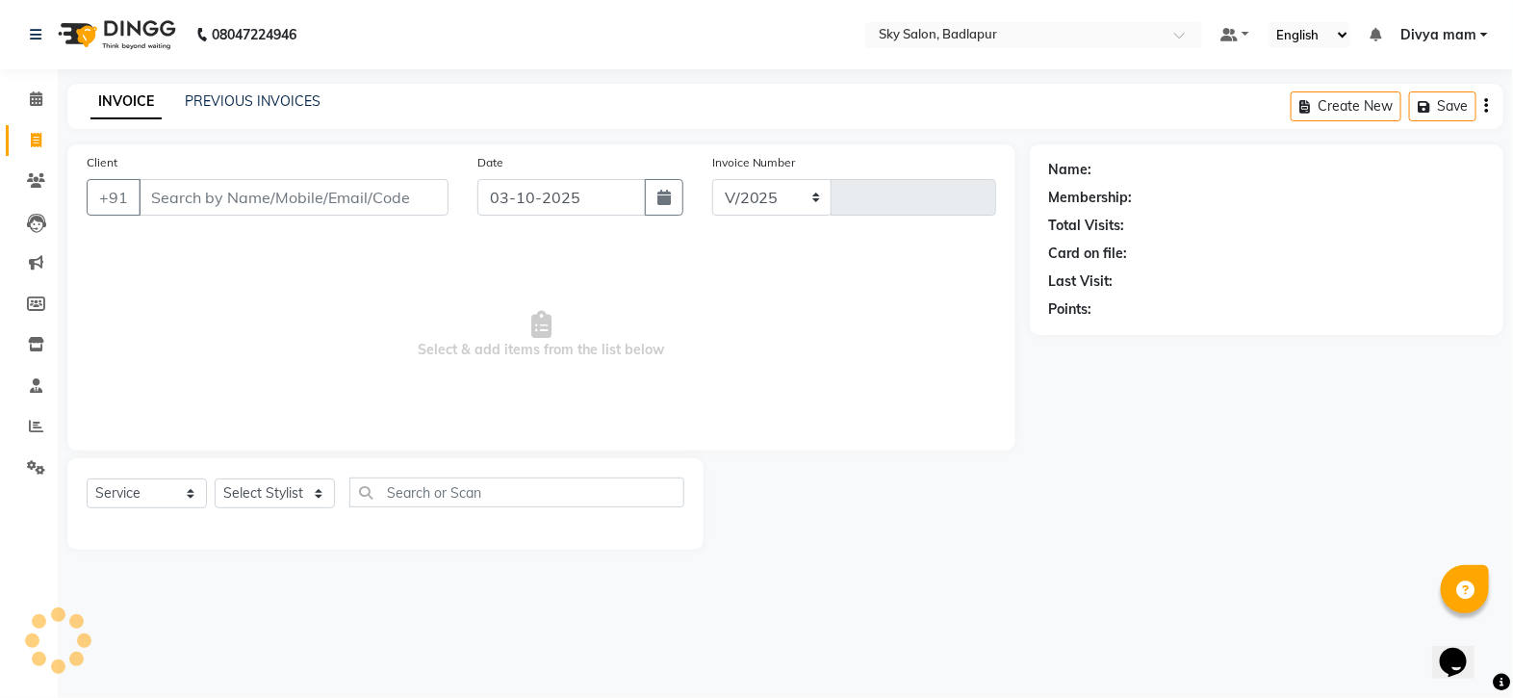
select select "6927"
type input "6180"
click at [195, 96] on link "PREVIOUS INVOICES" at bounding box center [253, 100] width 136 height 17
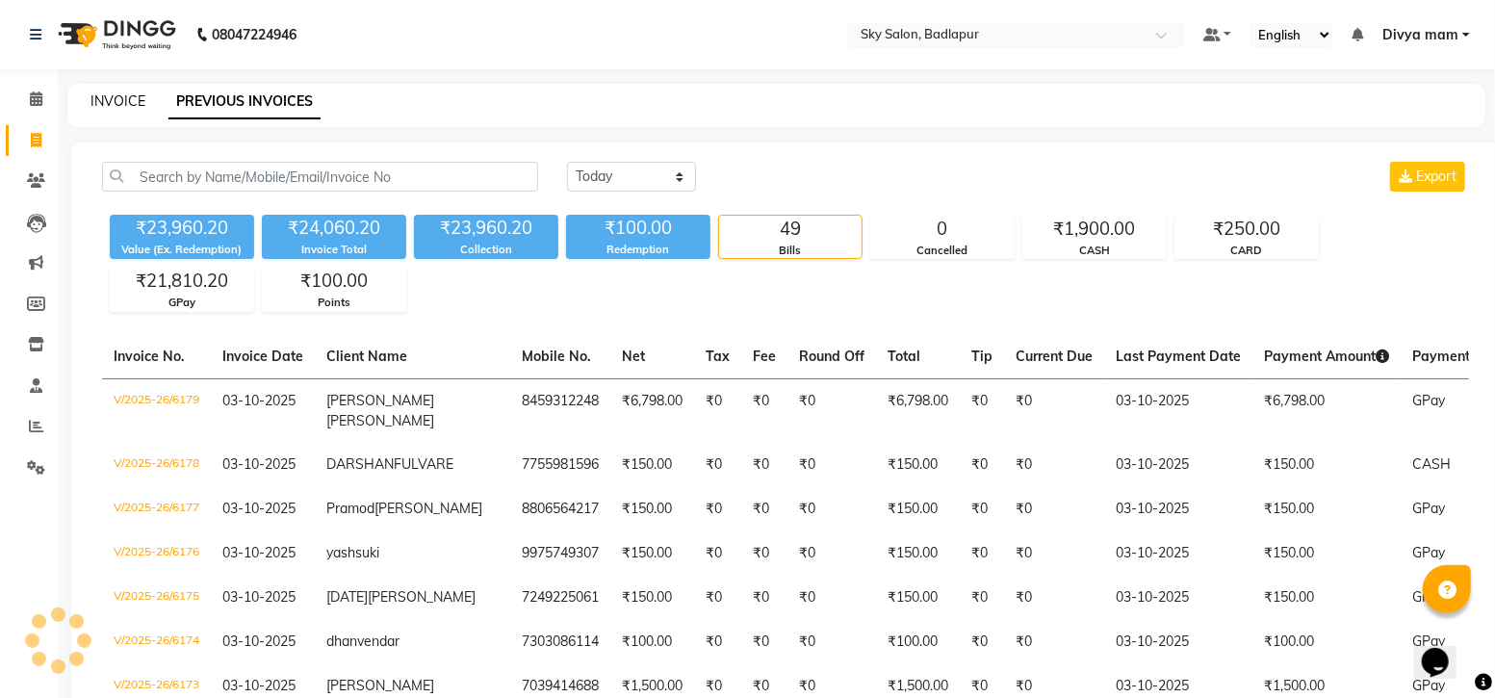
click at [128, 98] on link "INVOICE" at bounding box center [117, 100] width 55 height 17
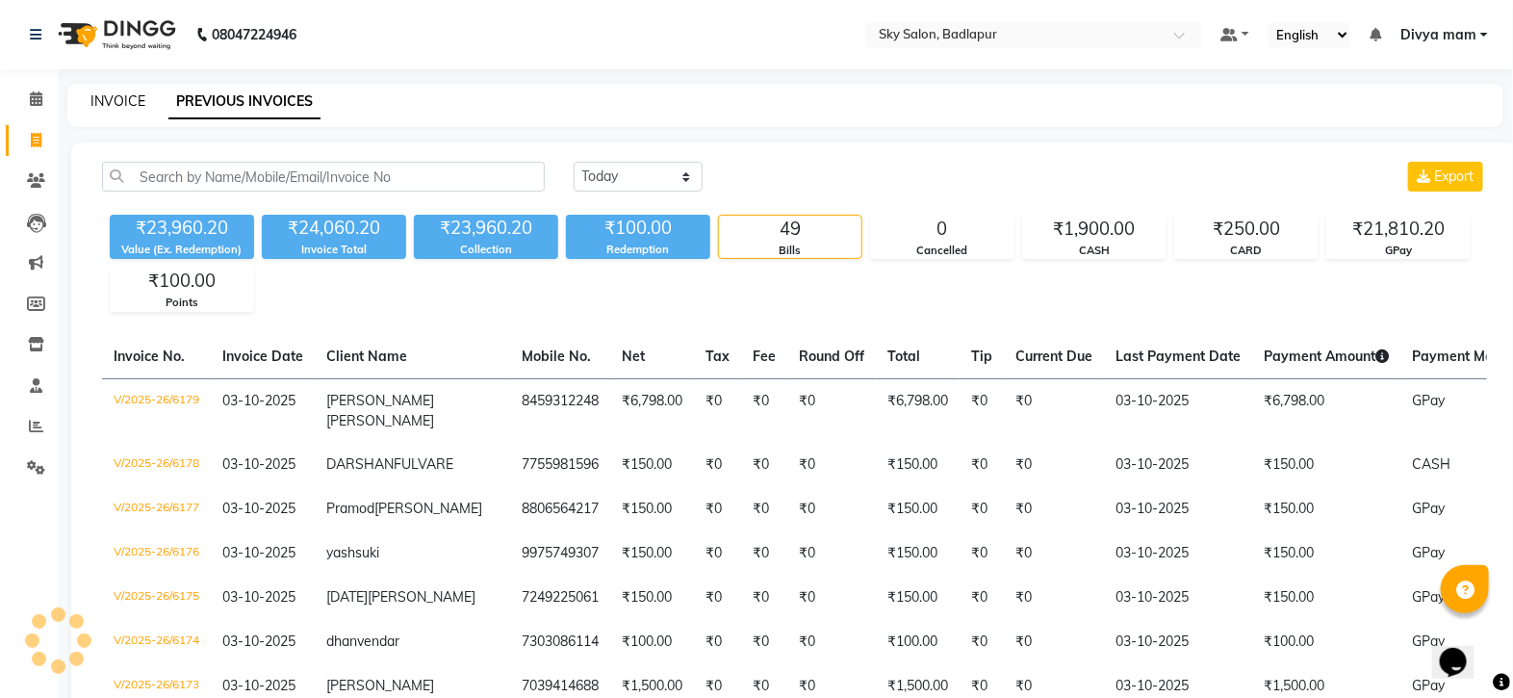
select select "service"
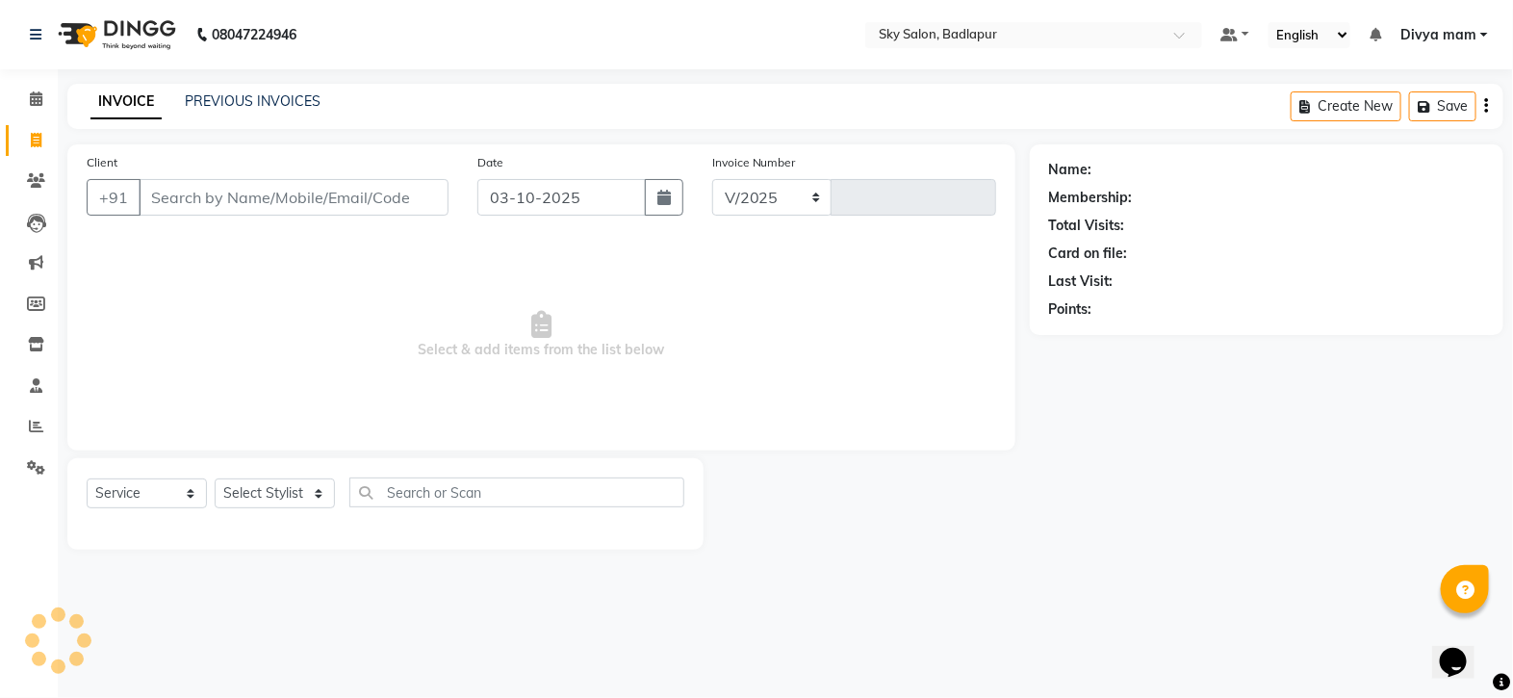
select select "6927"
type input "6180"
click at [852, 578] on main "INVOICE PREVIOUS INVOICES Create New Save Client +91 Date [DATE] Invoice Number…" at bounding box center [785, 331] width 1455 height 495
click at [230, 193] on input "Client" at bounding box center [294, 197] width 310 height 37
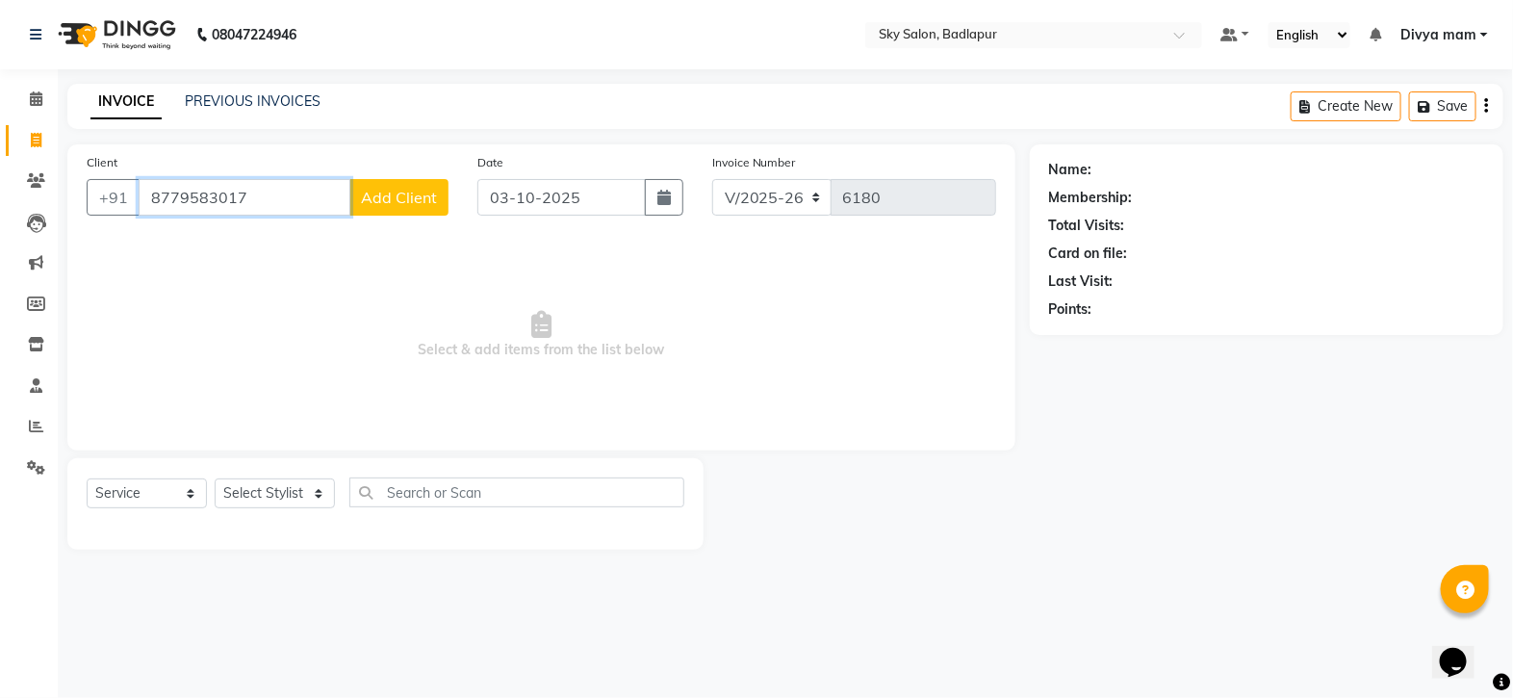
type input "8779583017"
click at [409, 211] on button "Add Client" at bounding box center [398, 197] width 99 height 37
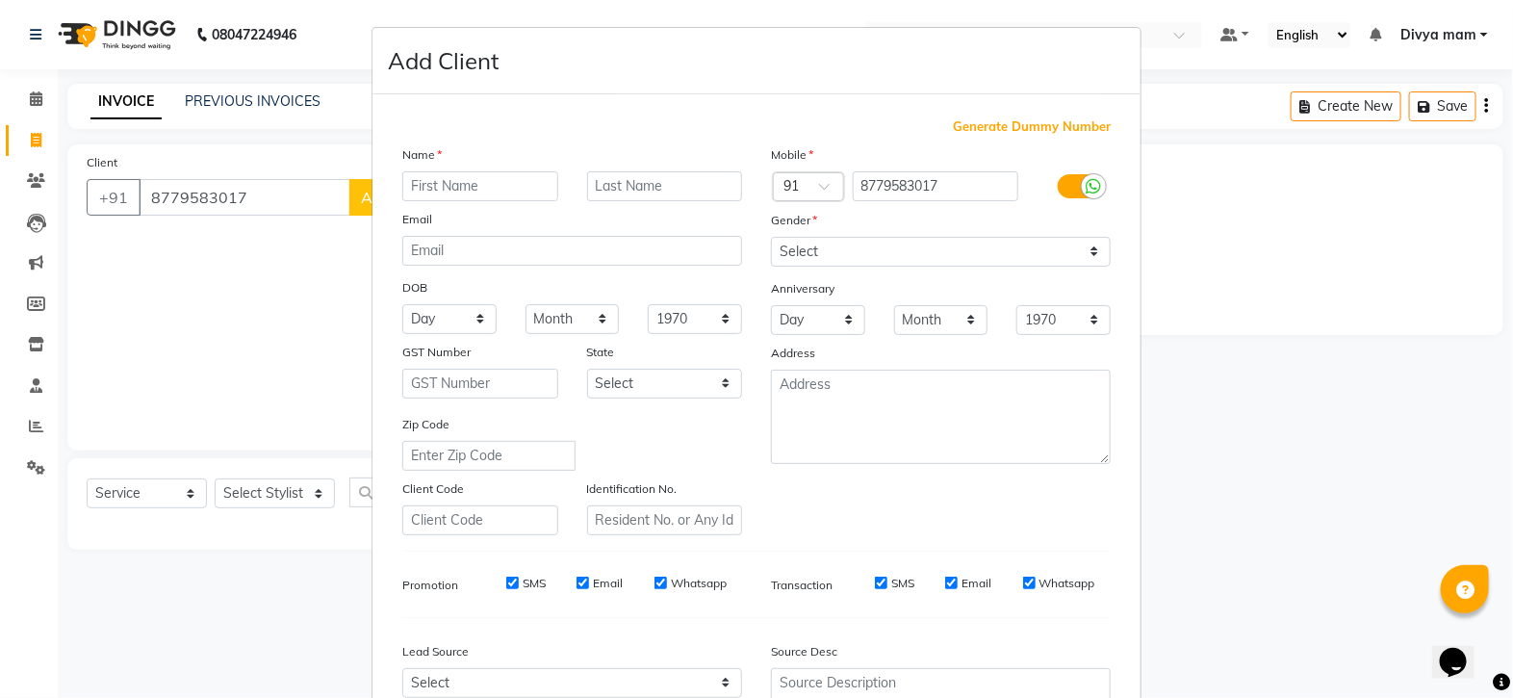
type input "s"
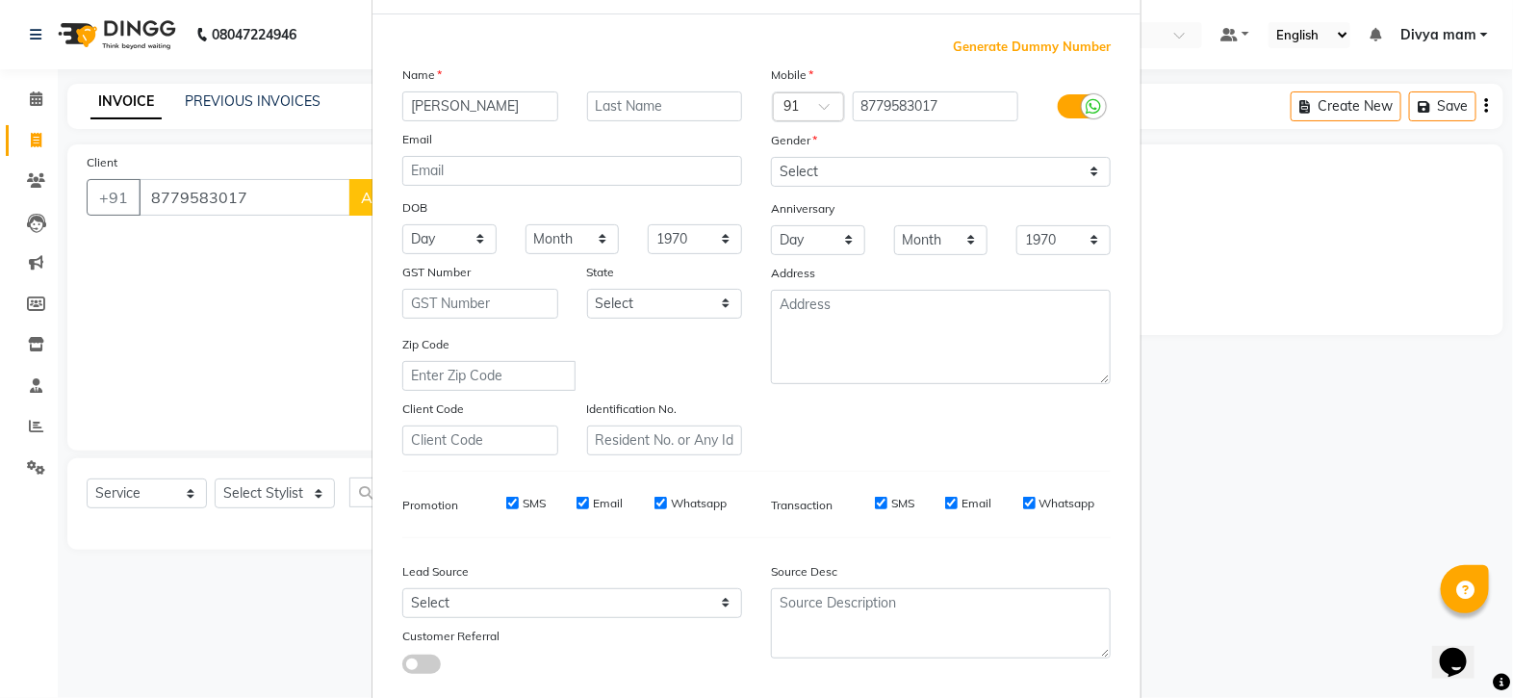
scroll to position [201, 0]
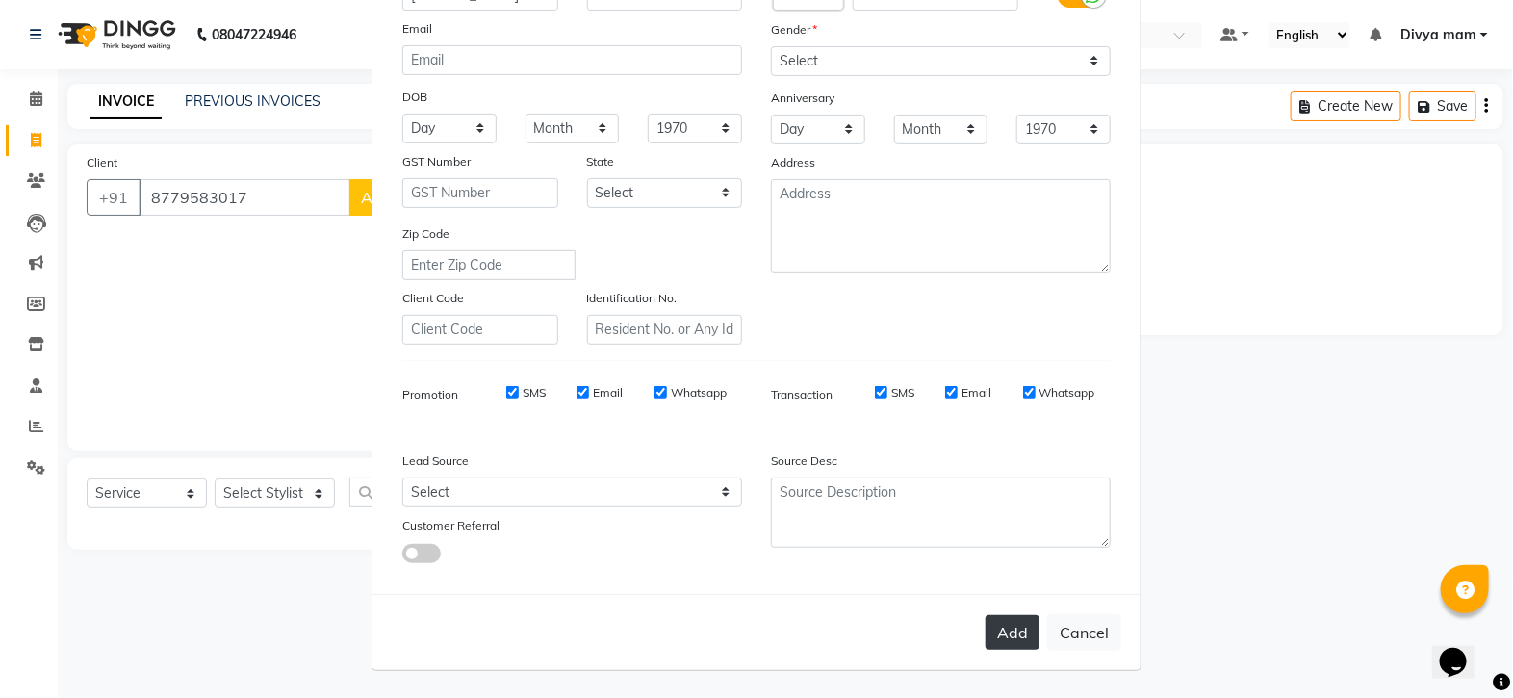
type input "[PERSON_NAME]"
click at [1014, 636] on button "Add" at bounding box center [1013, 632] width 54 height 35
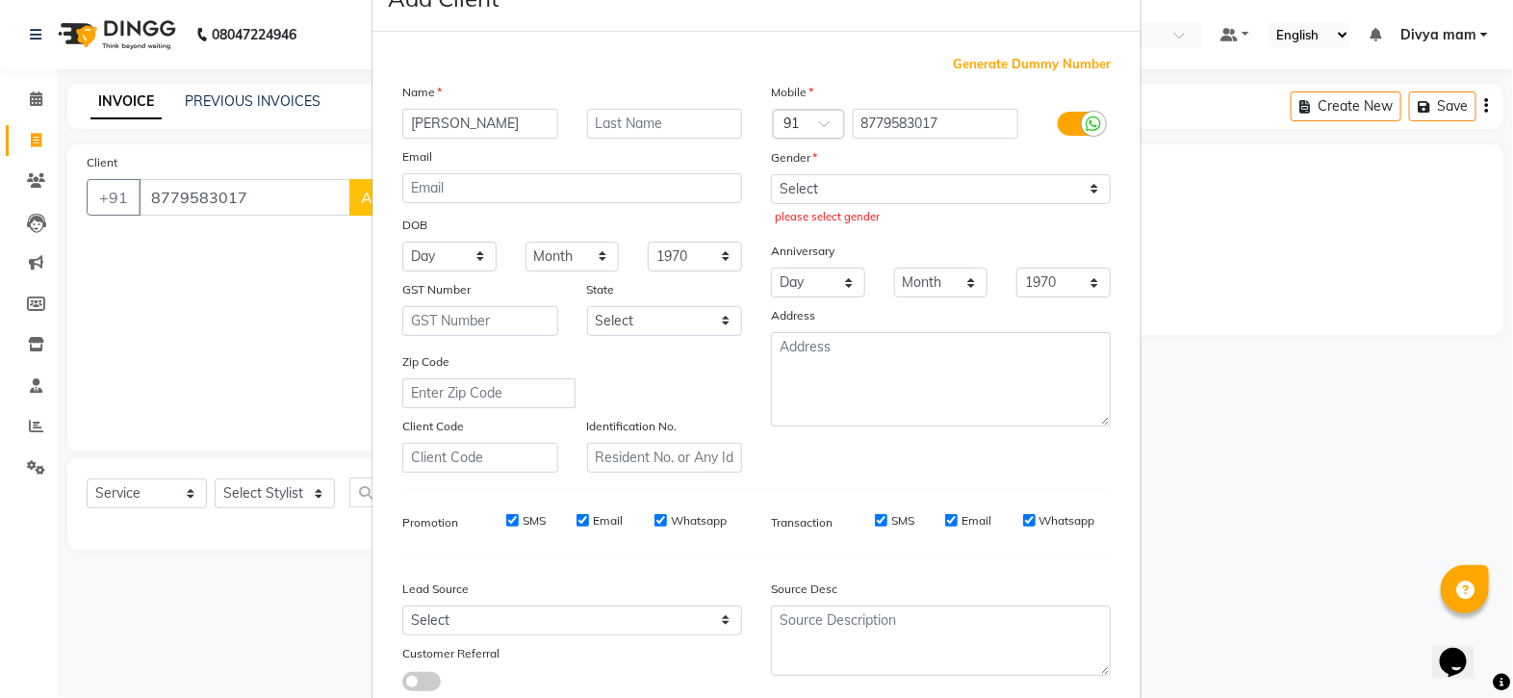
scroll to position [0, 0]
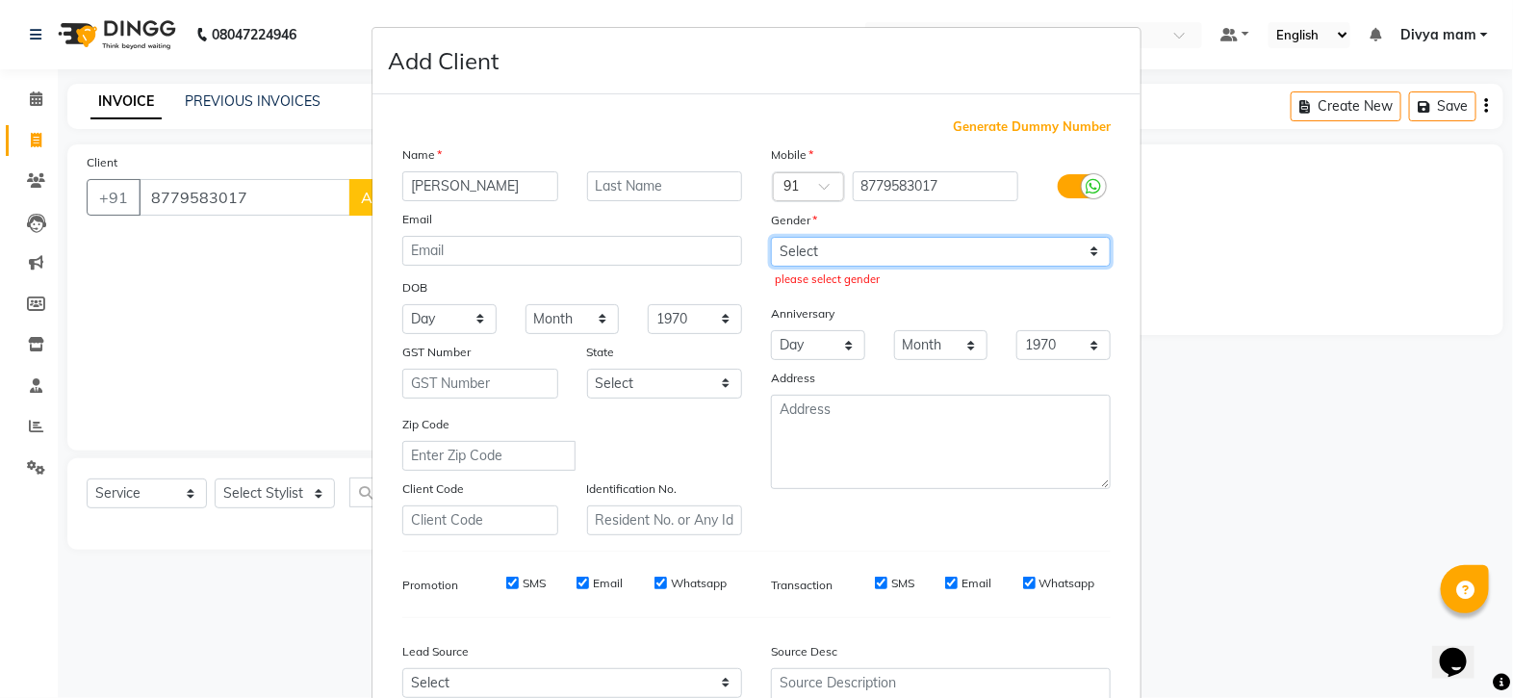
click at [1080, 250] on select "Select [DEMOGRAPHIC_DATA] [DEMOGRAPHIC_DATA] Other Prefer Not To Say" at bounding box center [941, 252] width 340 height 30
select select "[DEMOGRAPHIC_DATA]"
click at [771, 238] on select "Select [DEMOGRAPHIC_DATA] [DEMOGRAPHIC_DATA] Other Prefer Not To Say" at bounding box center [941, 252] width 340 height 30
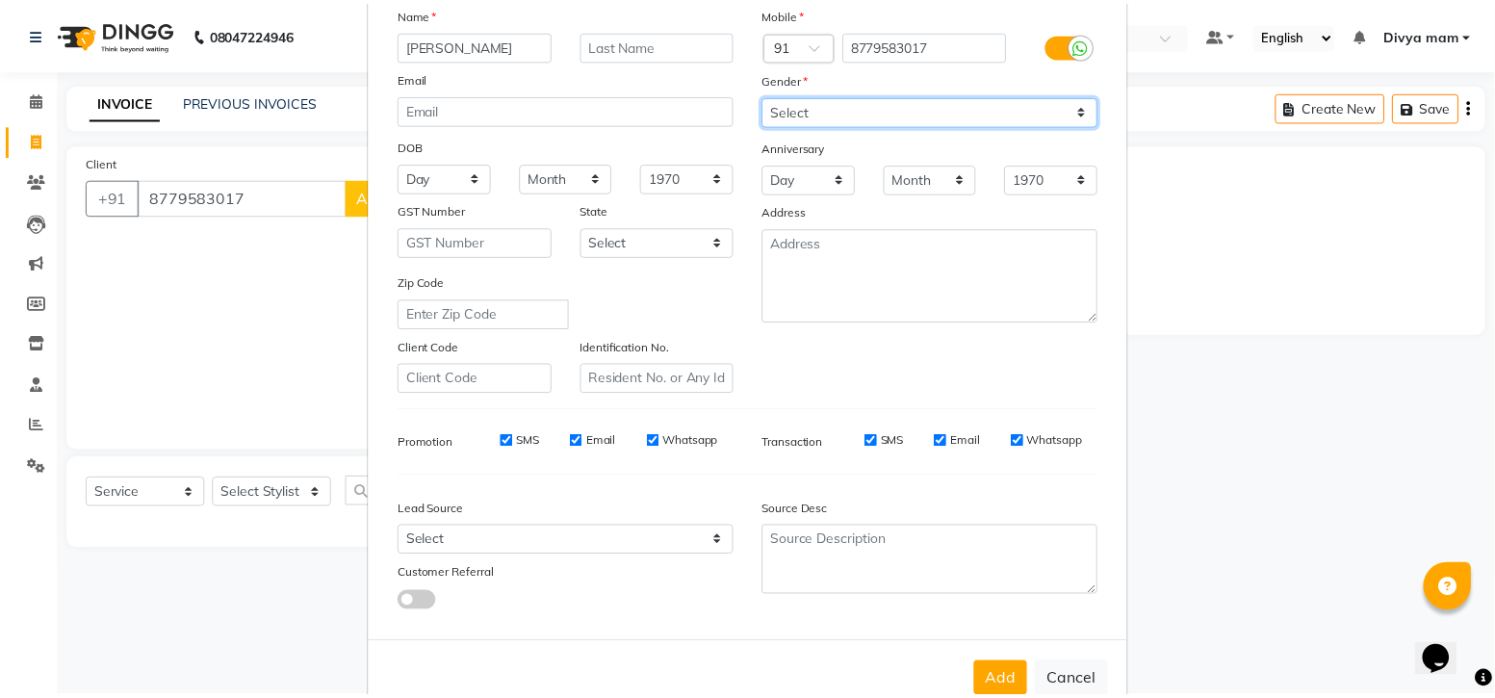
scroll to position [201, 0]
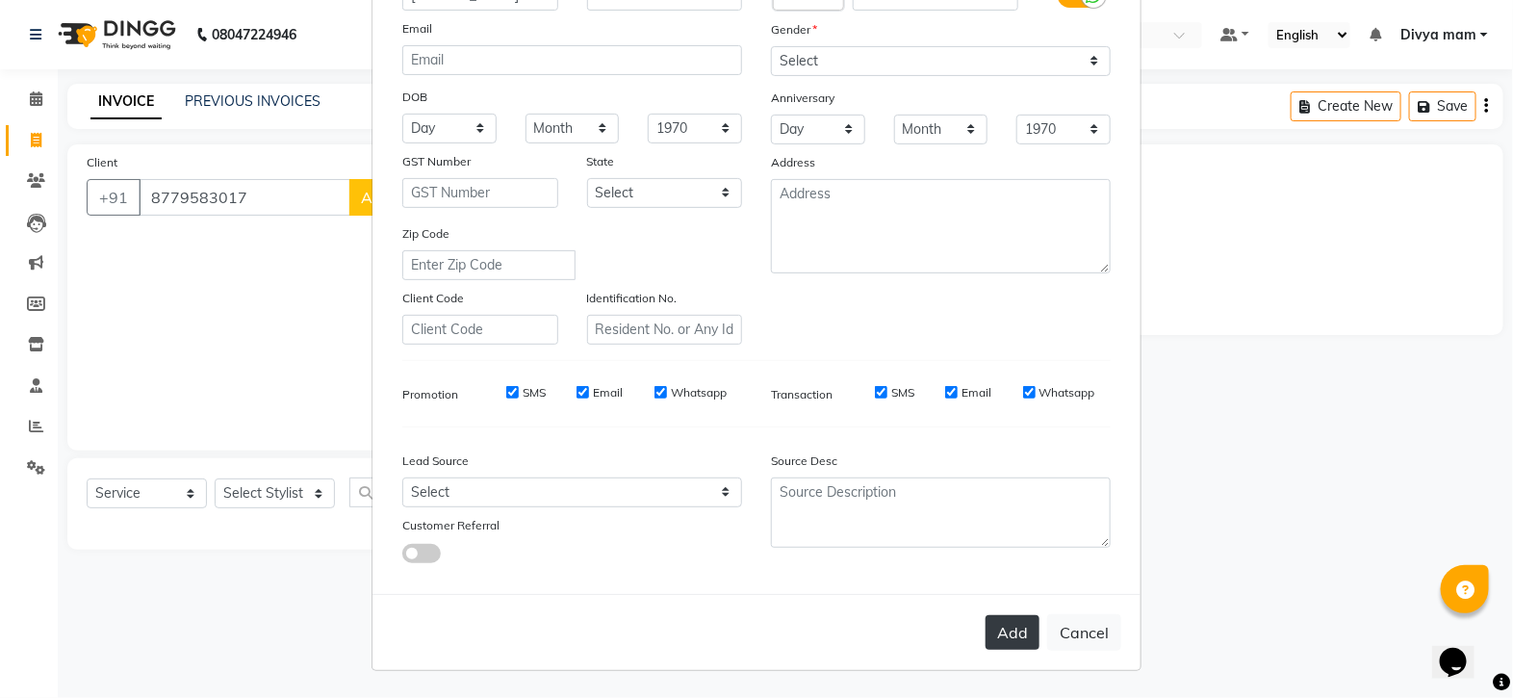
click at [1009, 632] on button "Add" at bounding box center [1013, 632] width 54 height 35
select select
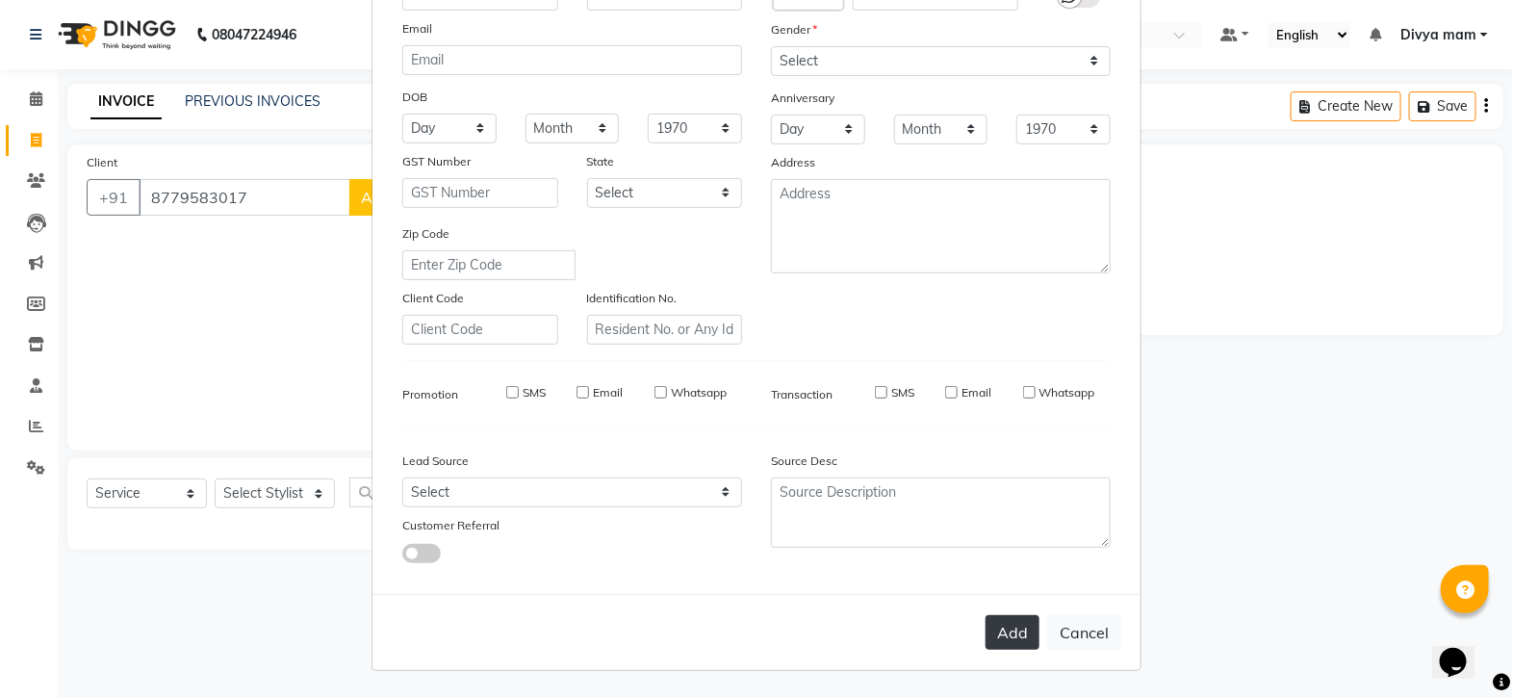
select select
checkbox input "false"
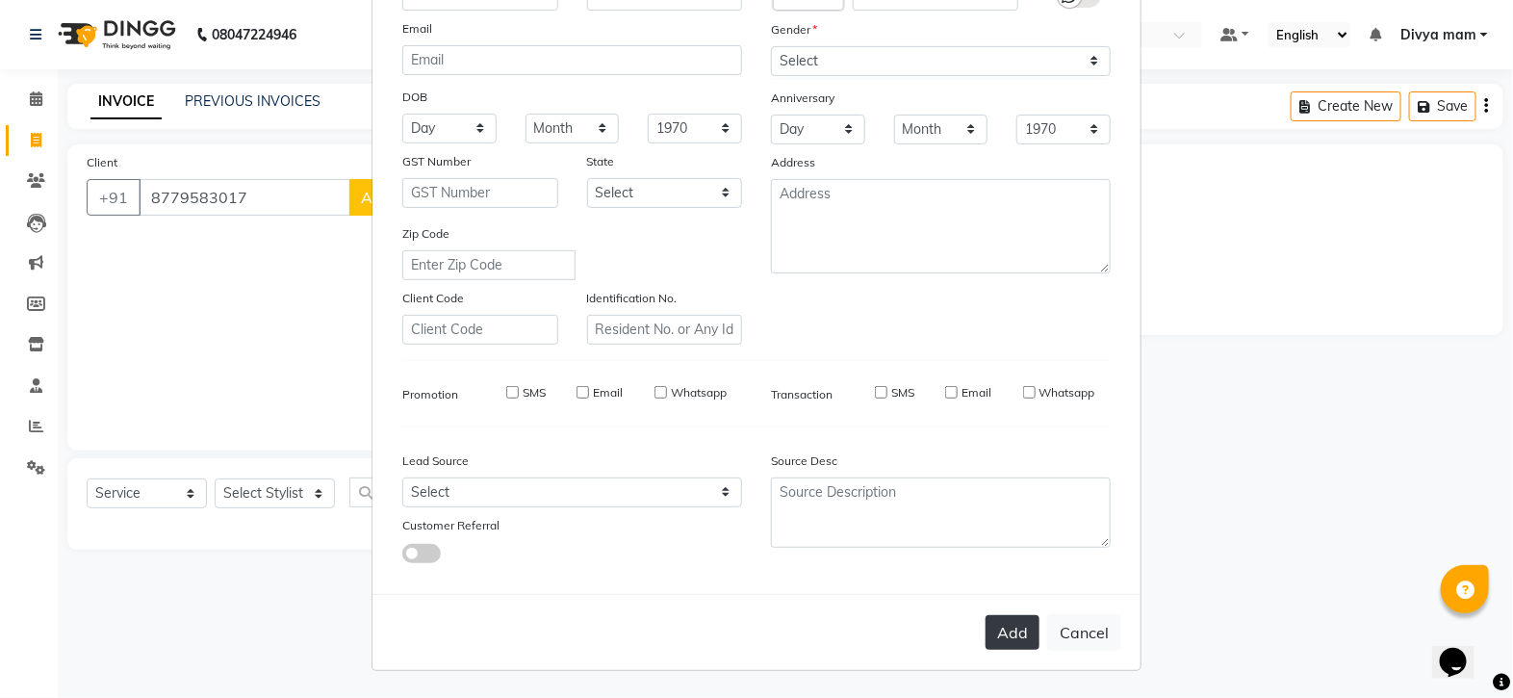
checkbox input "false"
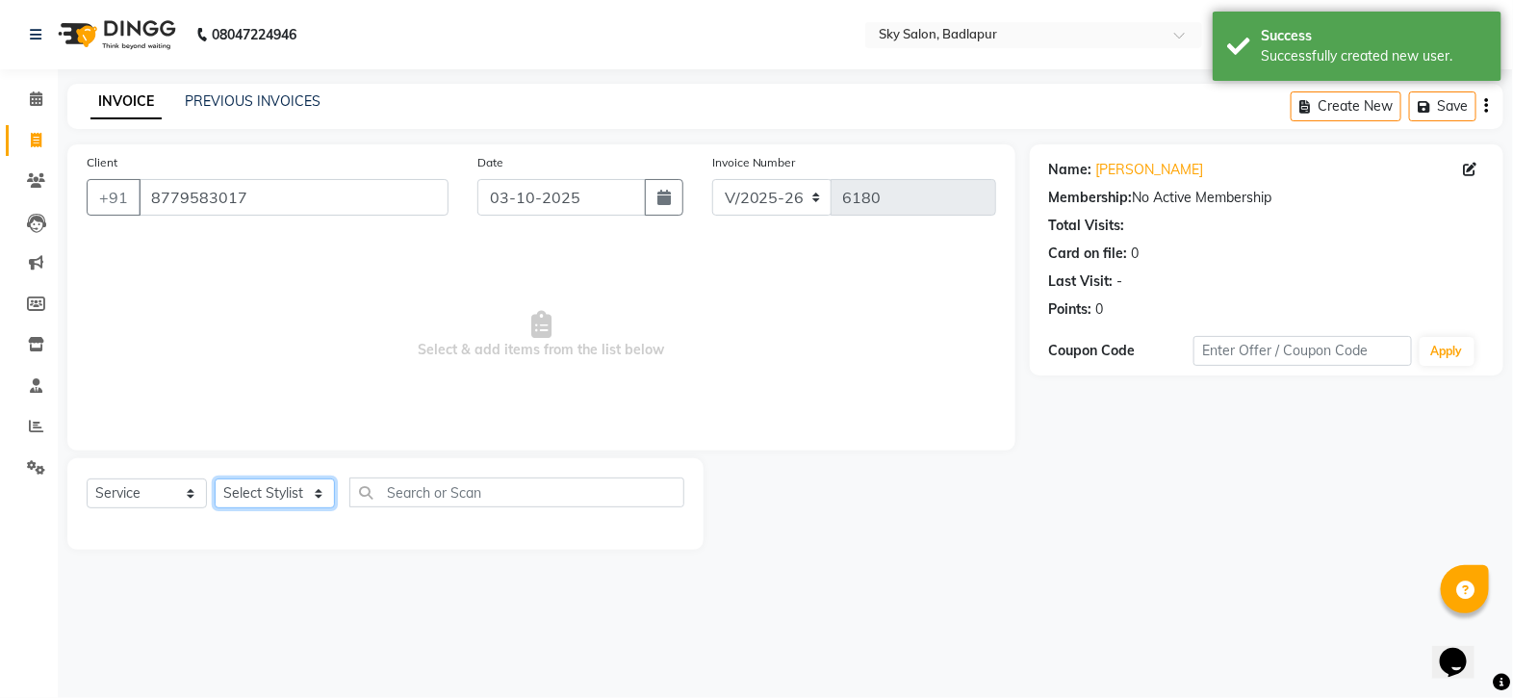
click at [289, 482] on select "Select Stylist [PERSON_NAME] [PERSON_NAME] [PERSON_NAME] [PERSON_NAME] mam [PER…" at bounding box center [275, 493] width 120 height 30
select select "75183"
click at [215, 479] on select "Select Stylist [PERSON_NAME] [PERSON_NAME] [PERSON_NAME] [PERSON_NAME] mam [PER…" at bounding box center [275, 493] width 120 height 30
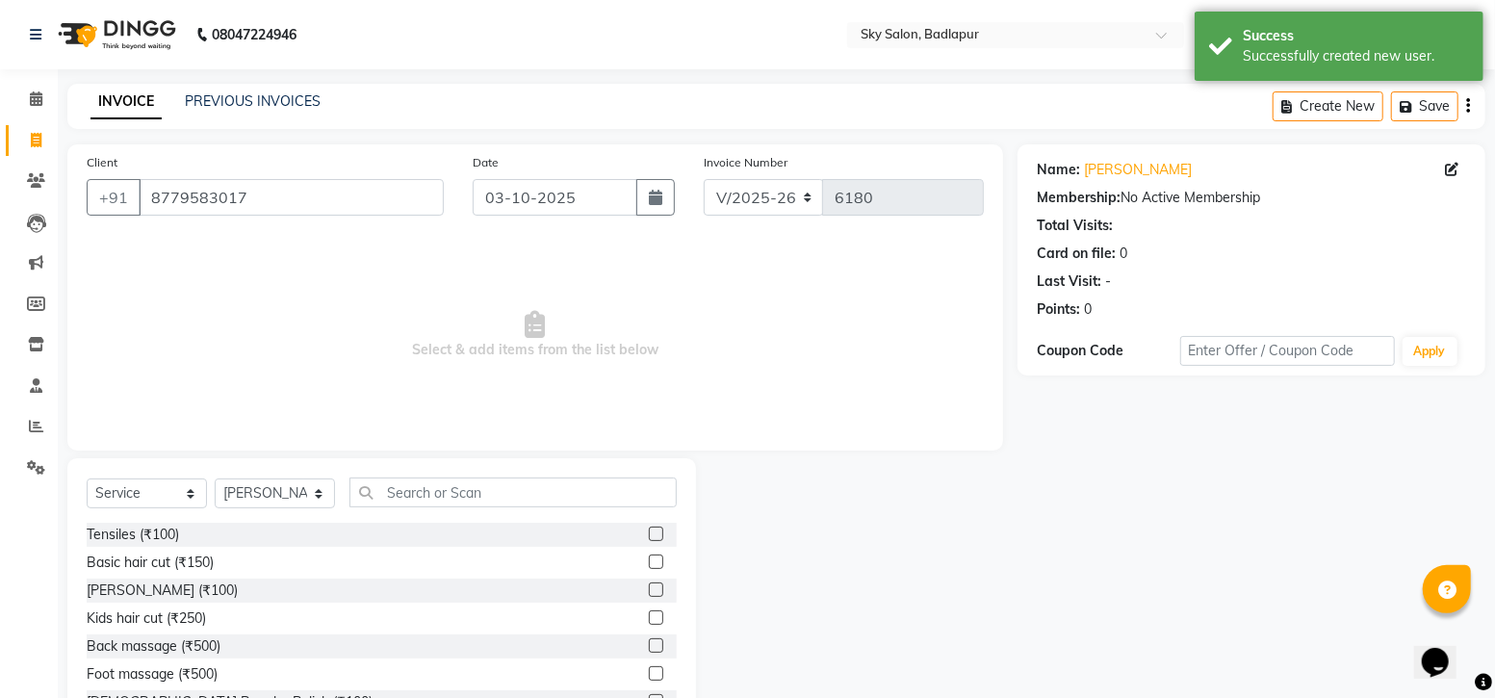
click at [649, 560] on label at bounding box center [656, 561] width 14 height 14
click at [649, 560] on input "checkbox" at bounding box center [655, 562] width 13 height 13
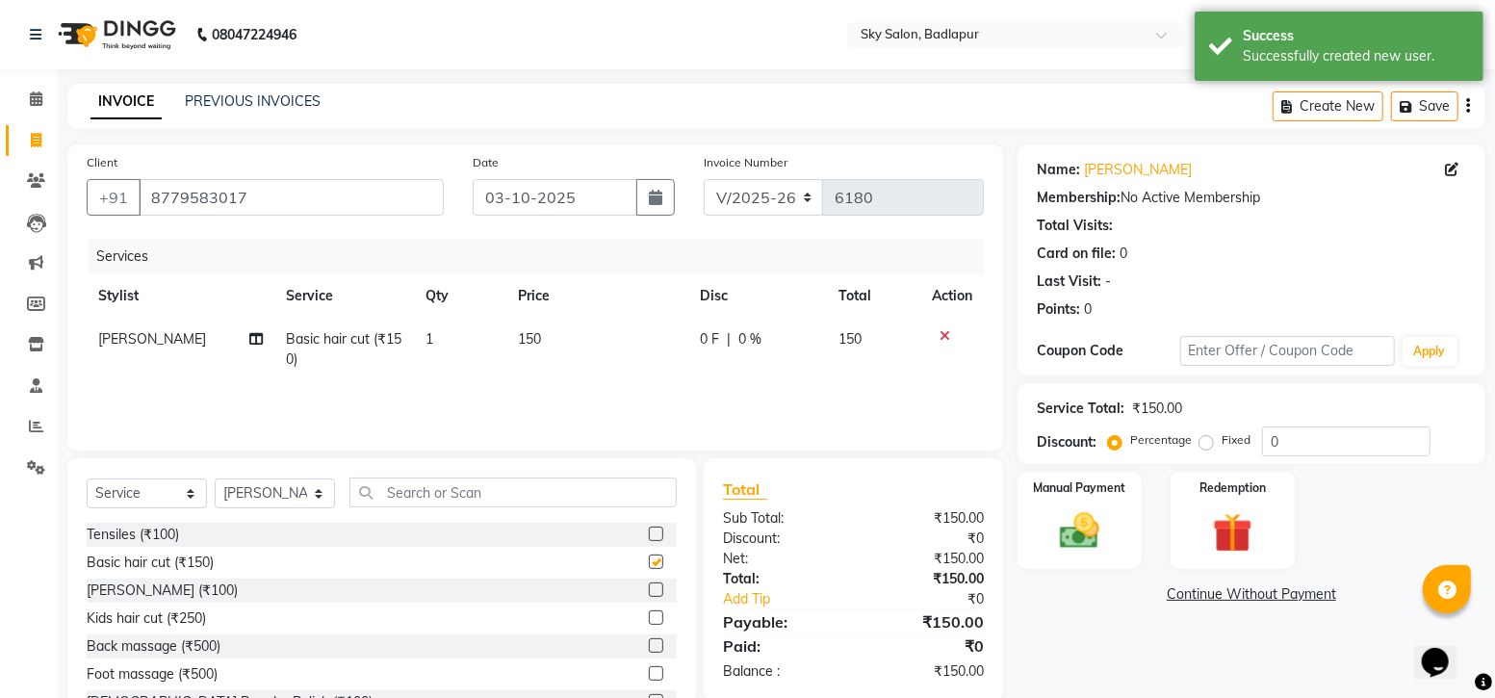
checkbox input "false"
click at [302, 505] on select "Select Stylist [PERSON_NAME] [PERSON_NAME] [PERSON_NAME] [PERSON_NAME] mam [PER…" at bounding box center [275, 493] width 120 height 30
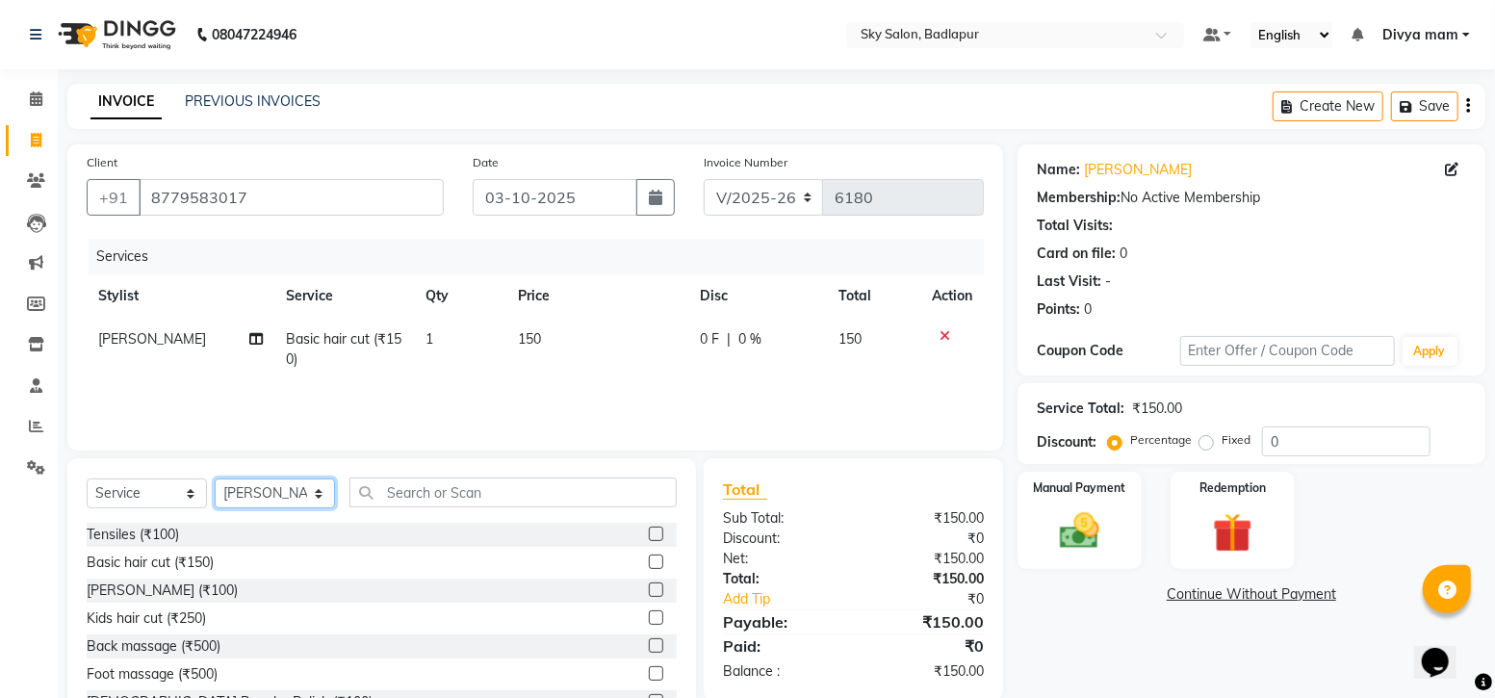
select select "66825"
click at [215, 479] on select "Select Stylist [PERSON_NAME] [PERSON_NAME] [PERSON_NAME] [PERSON_NAME] mam [PER…" at bounding box center [275, 493] width 120 height 30
click at [649, 590] on label at bounding box center [656, 589] width 14 height 14
click at [649, 590] on input "checkbox" at bounding box center [655, 590] width 13 height 13
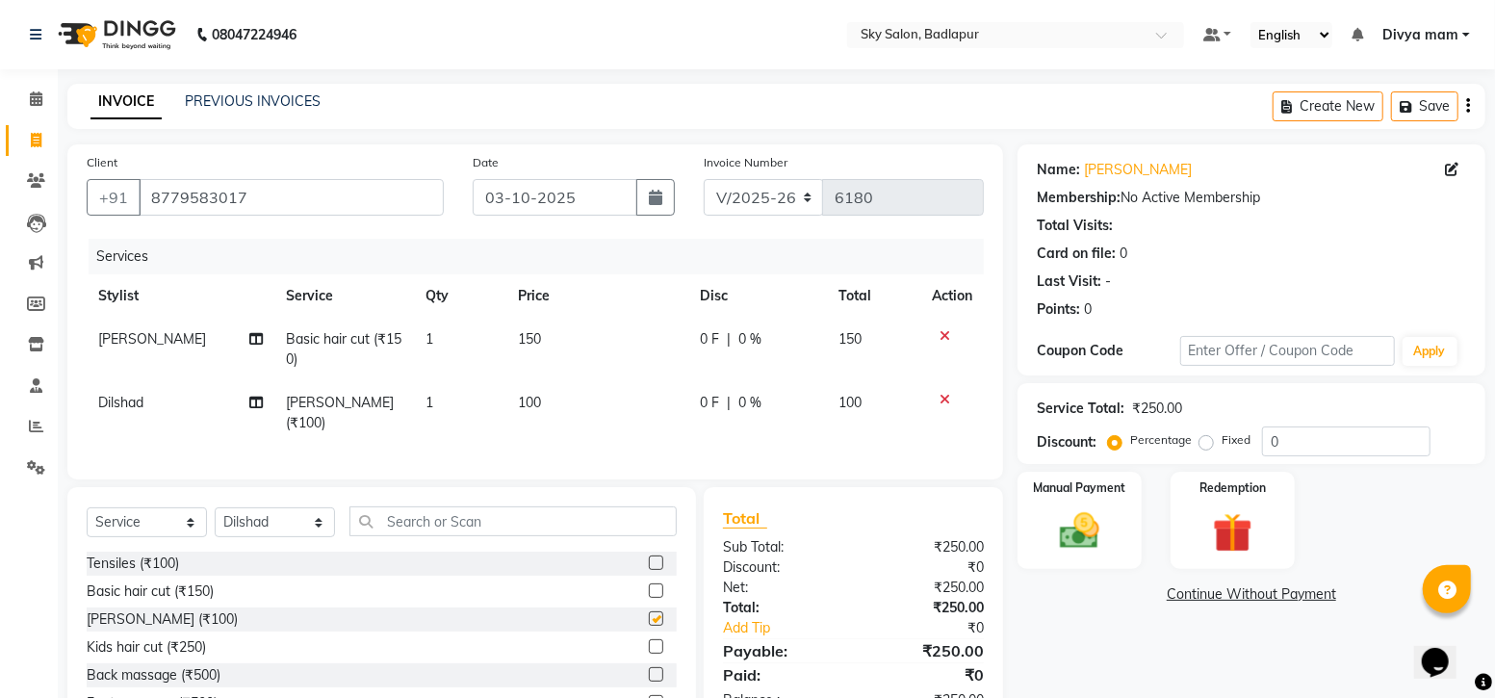
checkbox input "false"
click at [1081, 535] on img at bounding box center [1079, 530] width 66 height 47
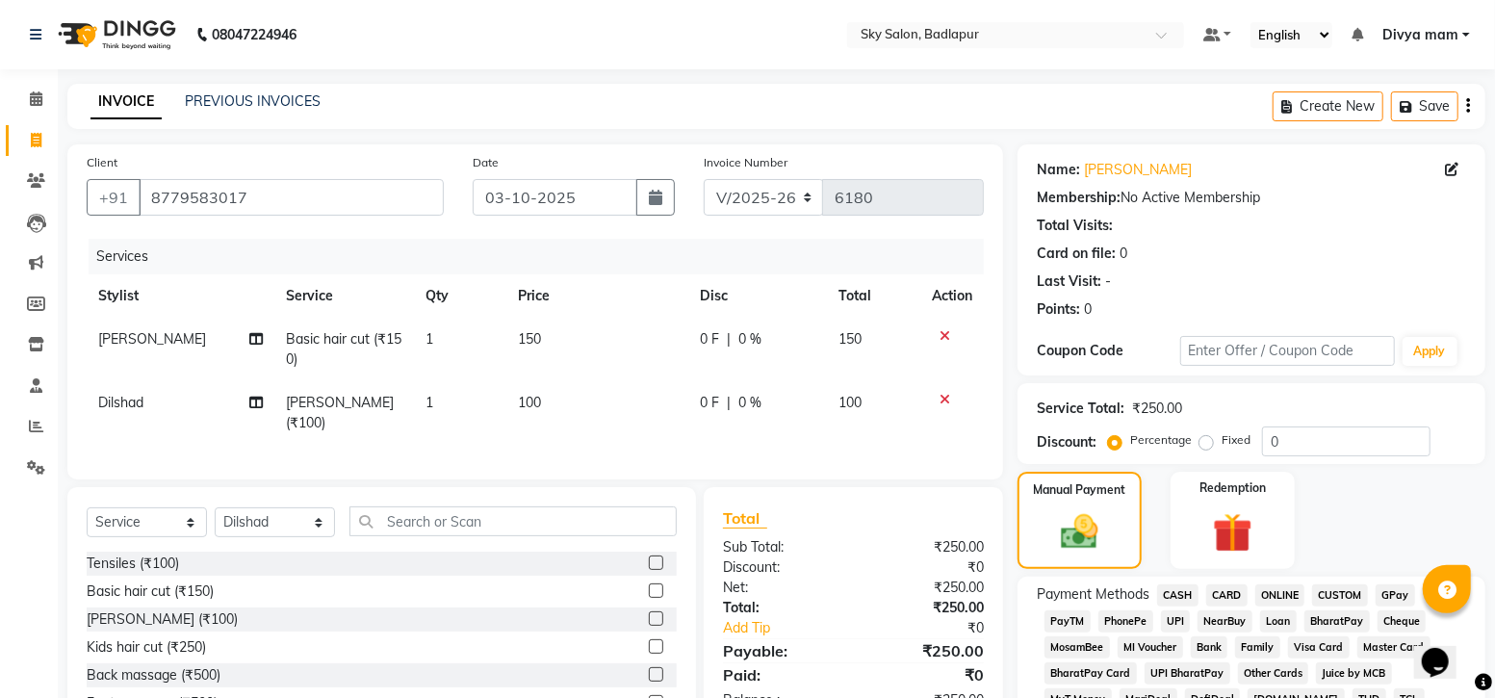
click at [1397, 588] on span "GPay" at bounding box center [1395, 595] width 39 height 22
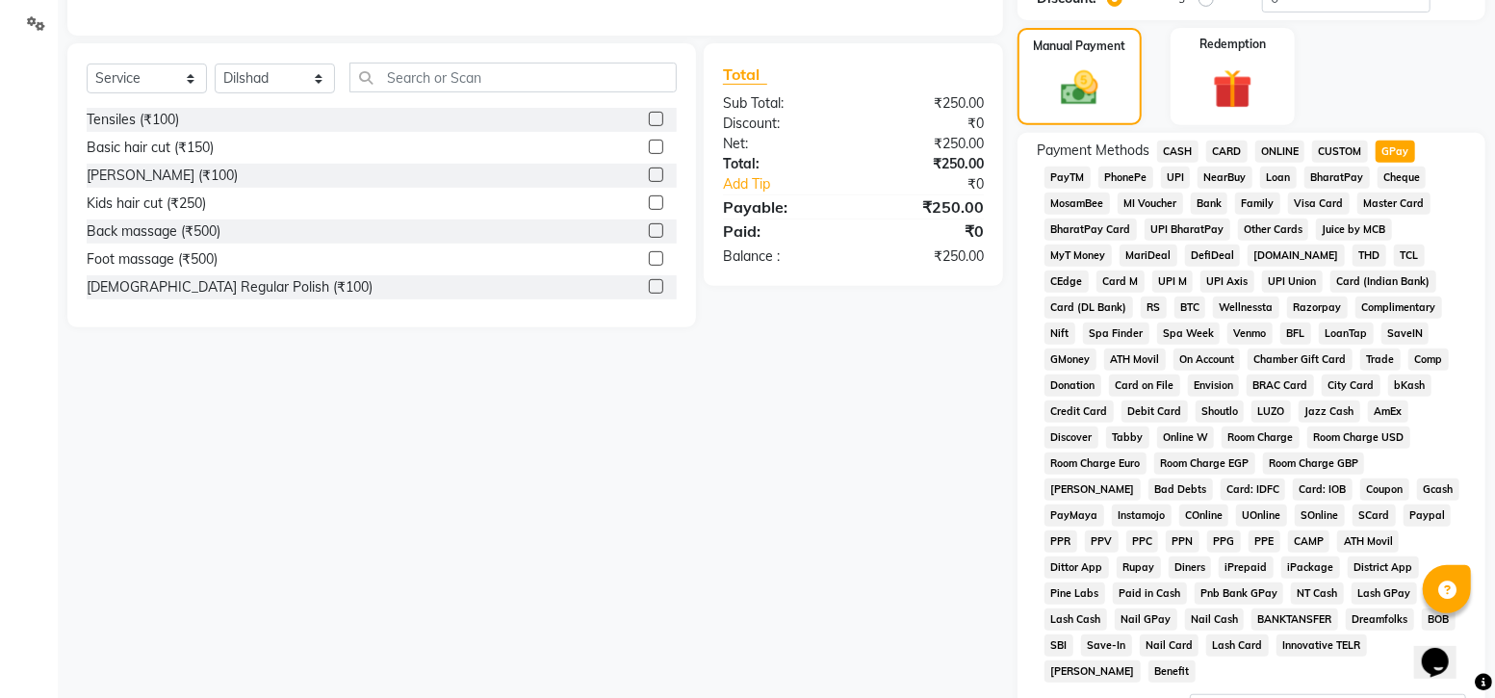
scroll to position [664, 0]
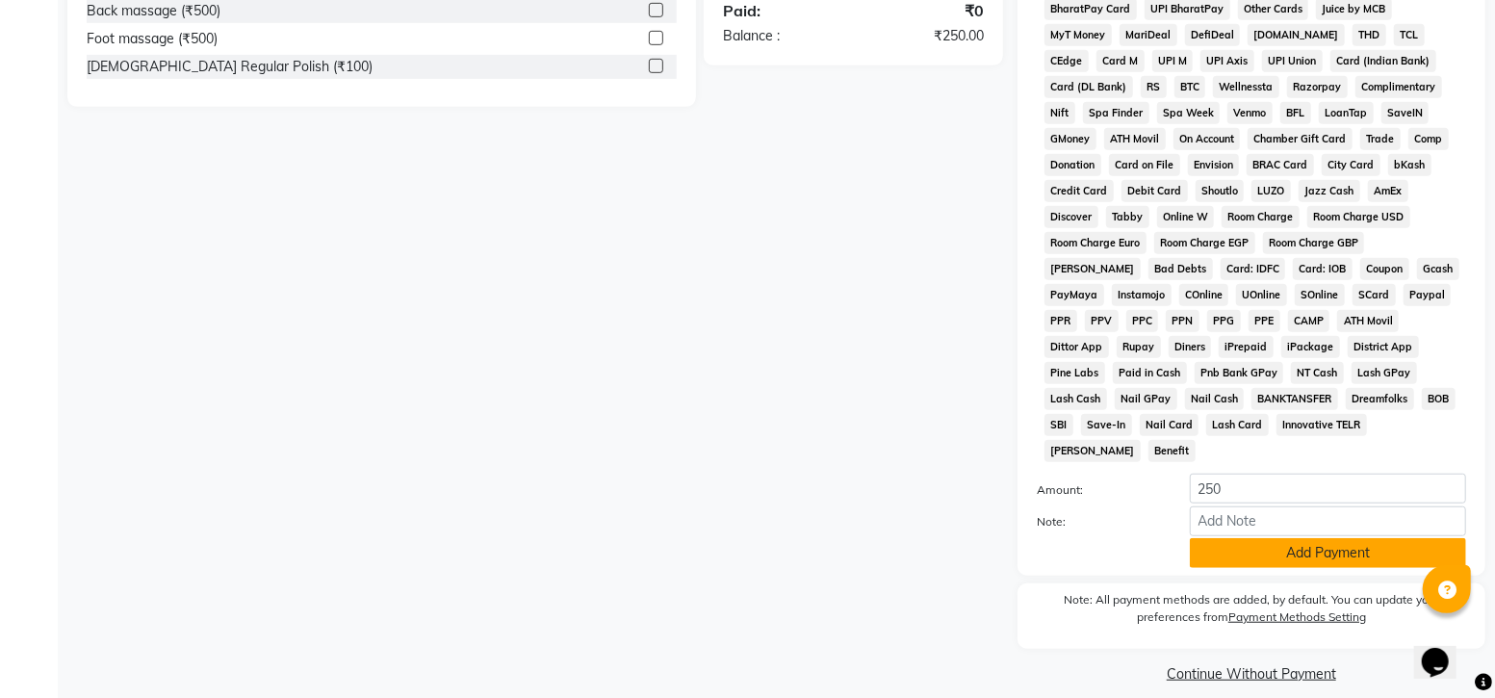
click at [1334, 538] on button "Add Payment" at bounding box center [1328, 553] width 276 height 30
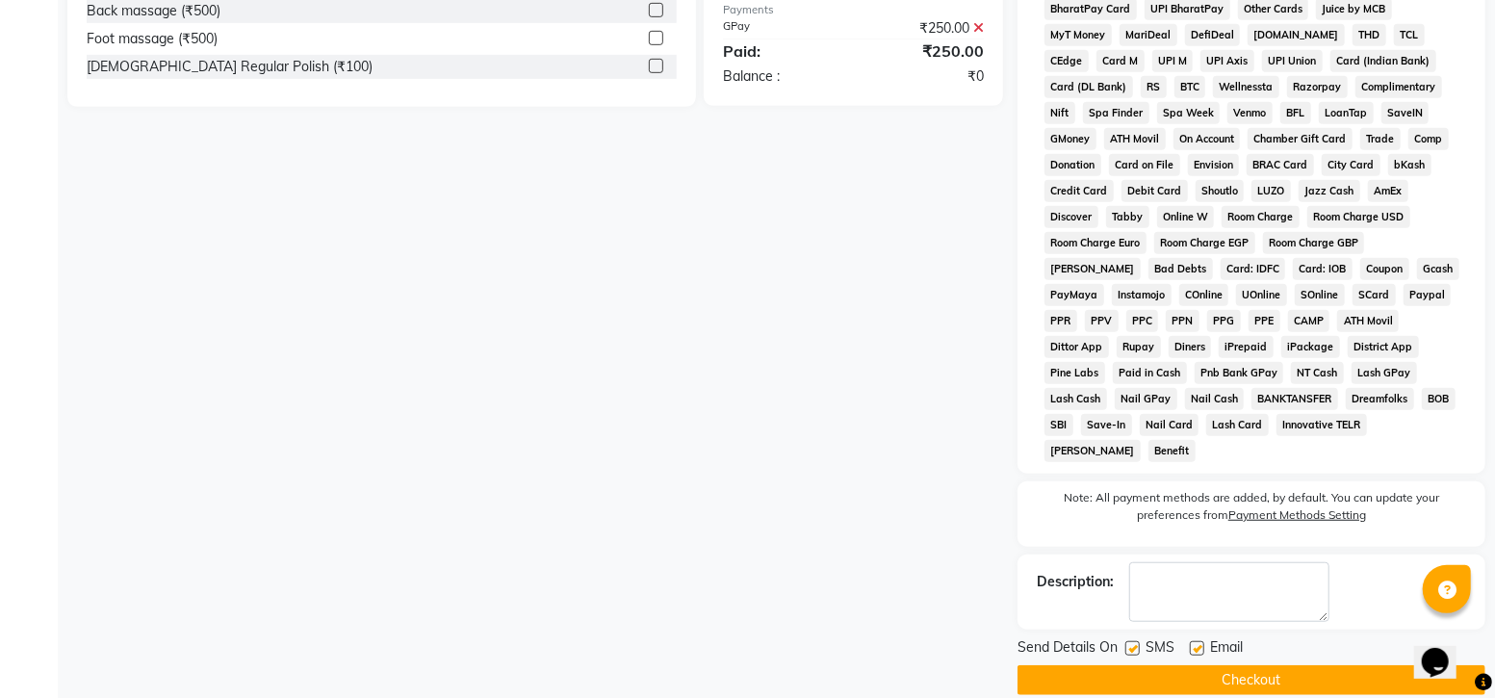
click at [1133, 641] on label at bounding box center [1132, 648] width 14 height 14
click at [1133, 643] on input "checkbox" at bounding box center [1131, 649] width 13 height 13
checkbox input "false"
click at [1246, 665] on button "Checkout" at bounding box center [1251, 680] width 468 height 30
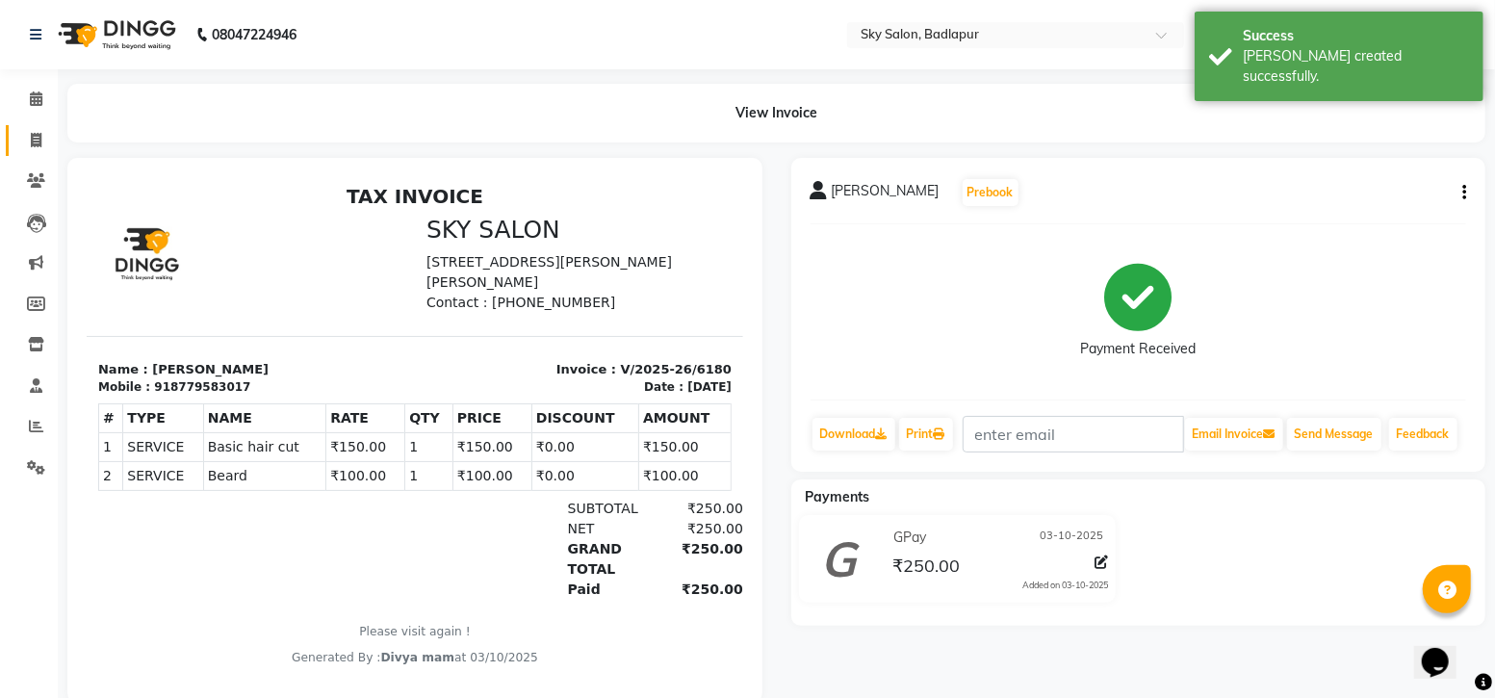
click at [22, 137] on span at bounding box center [36, 141] width 34 height 22
select select "6927"
select select "service"
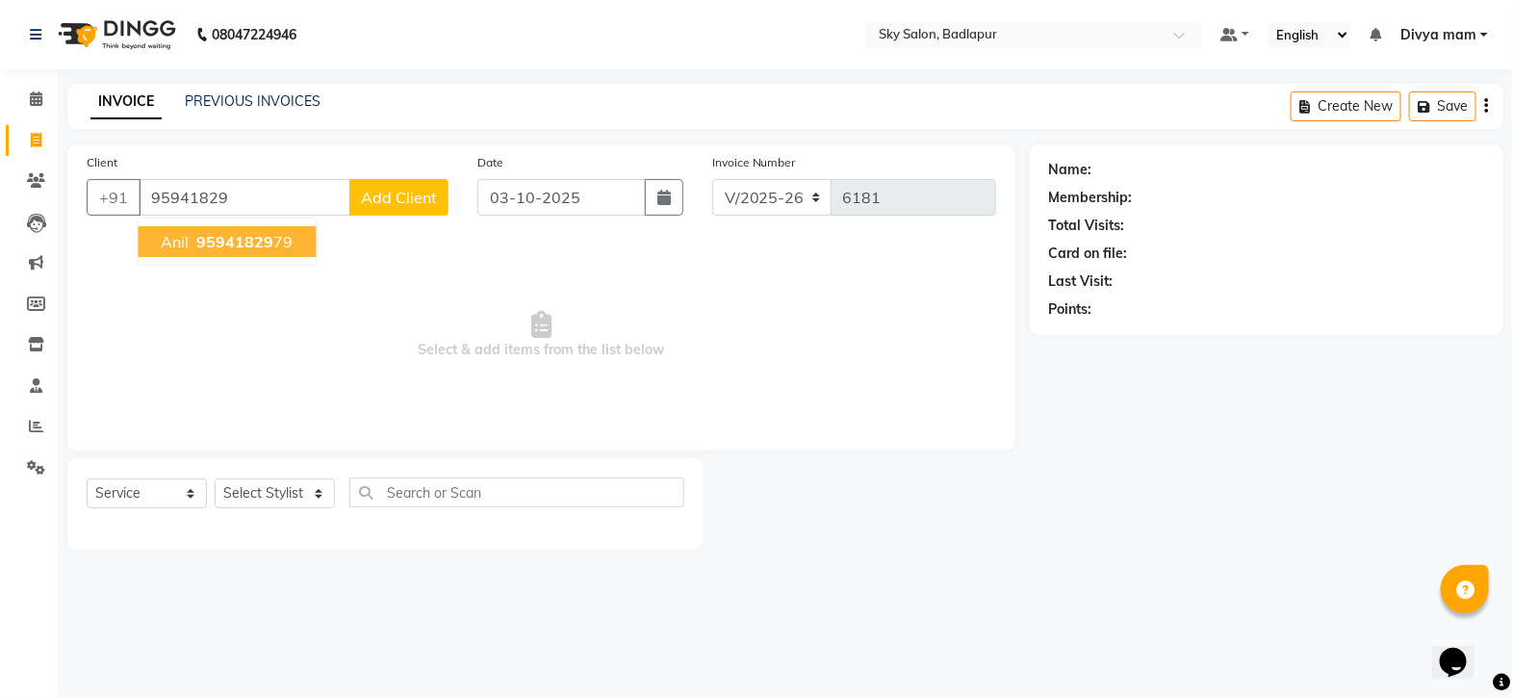
click at [255, 252] on button "anil 95941829 79" at bounding box center [228, 241] width 178 height 31
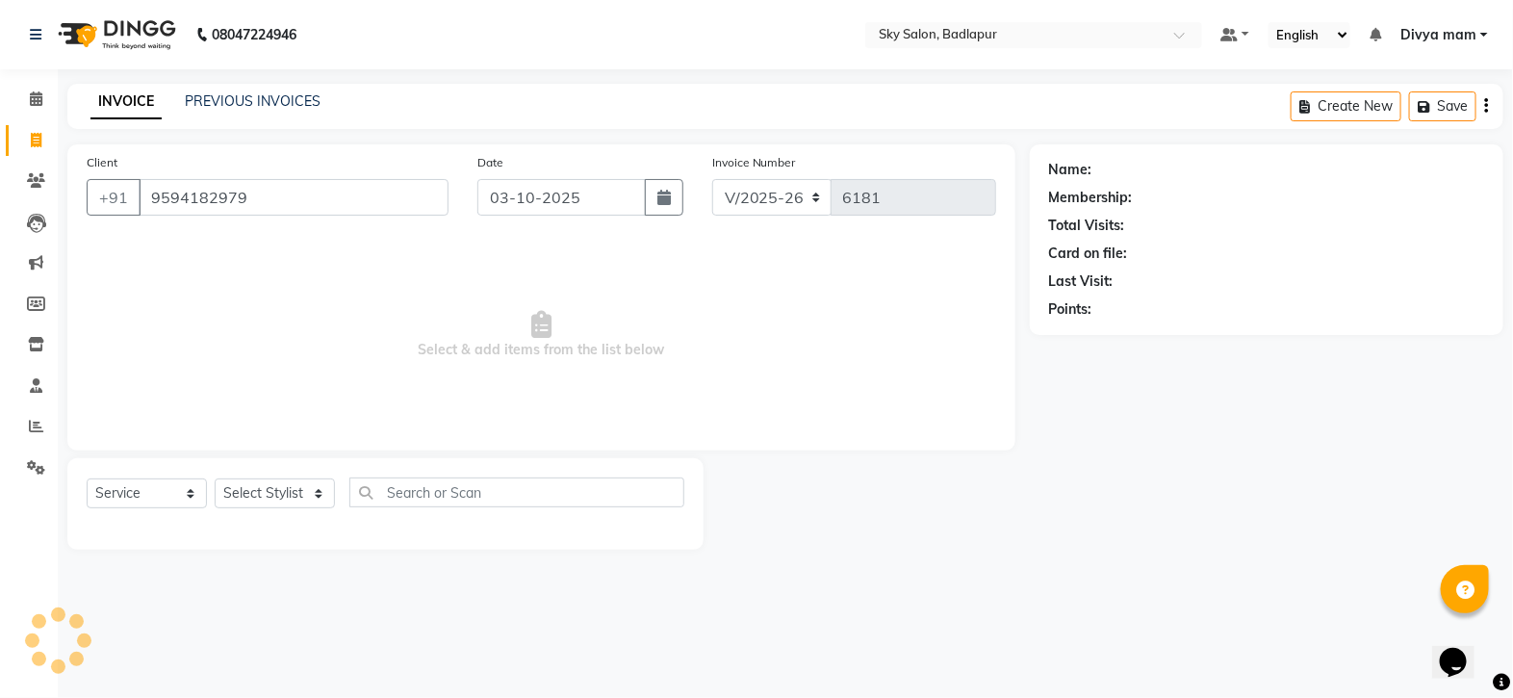
type input "9594182979"
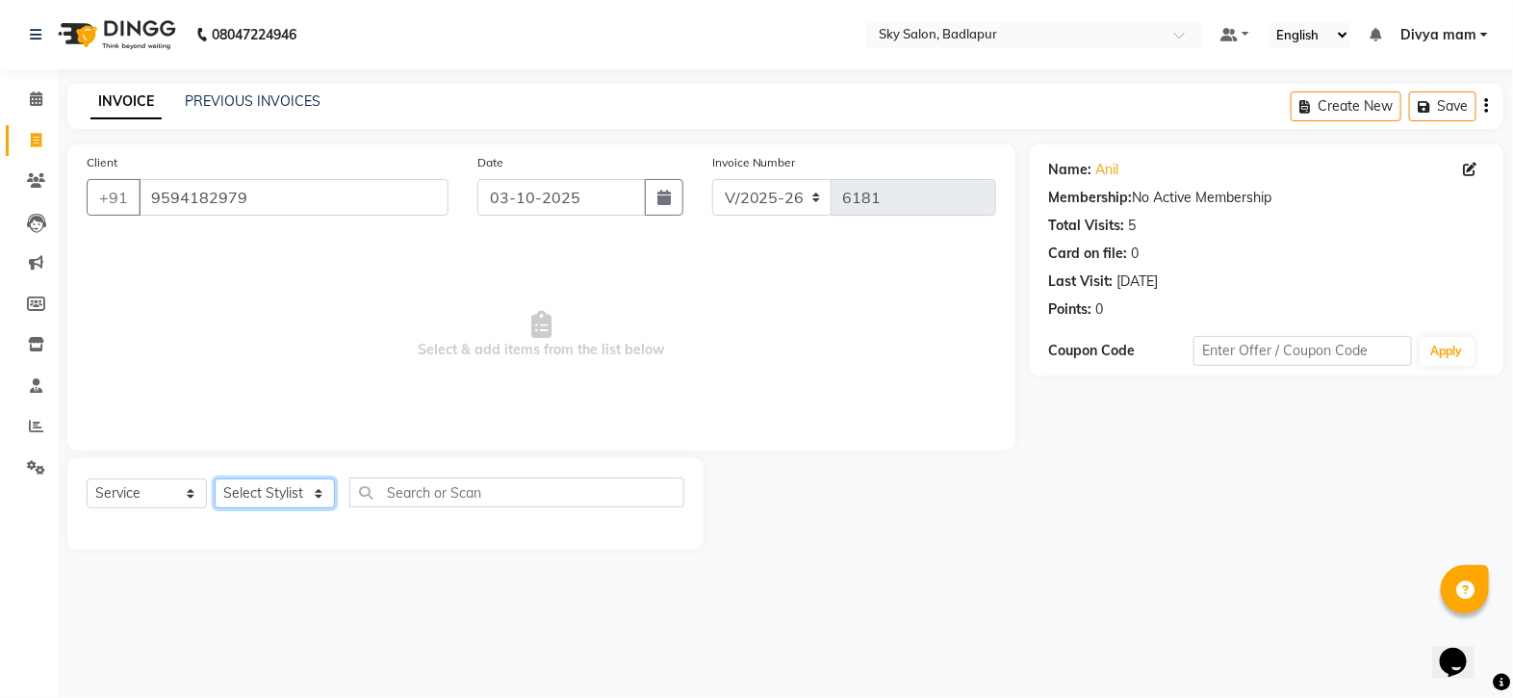
click at [275, 494] on select "Select Stylist [PERSON_NAME] [PERSON_NAME] [PERSON_NAME] [PERSON_NAME] mam [PER…" at bounding box center [275, 493] width 120 height 30
select select "93582"
click at [215, 479] on select "Select Stylist [PERSON_NAME] [PERSON_NAME] [PERSON_NAME] [PERSON_NAME] mam [PER…" at bounding box center [275, 493] width 120 height 30
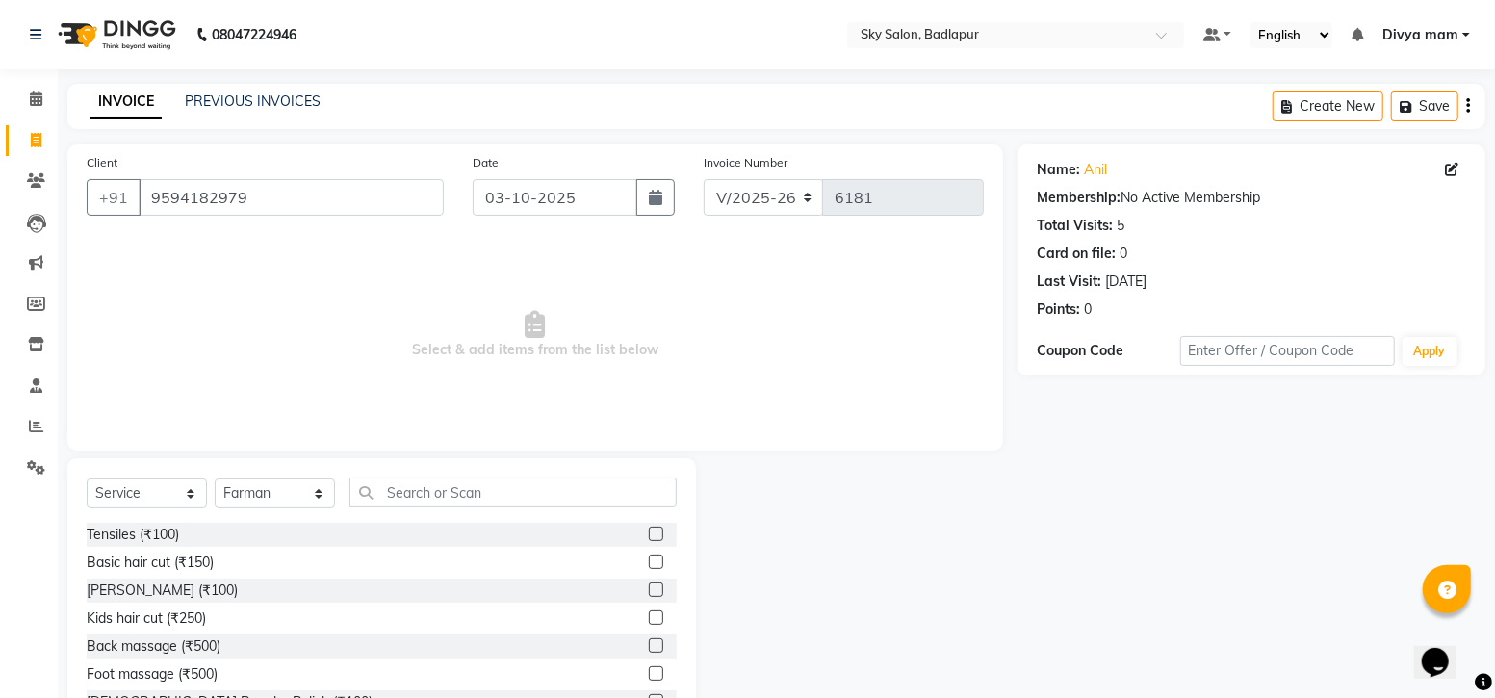
click at [649, 591] on label at bounding box center [656, 589] width 14 height 14
click at [649, 591] on input "checkbox" at bounding box center [655, 590] width 13 height 13
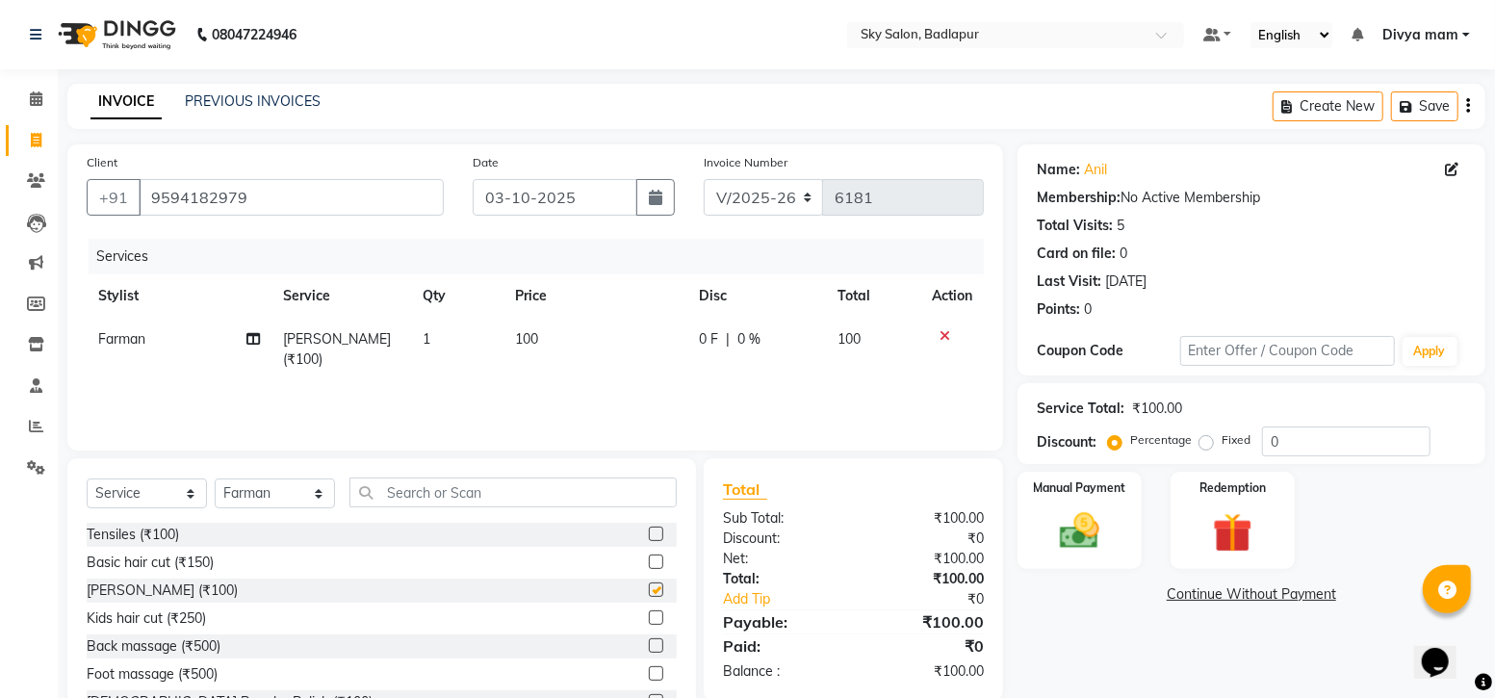
checkbox input "false"
click at [1067, 507] on img at bounding box center [1079, 530] width 66 height 47
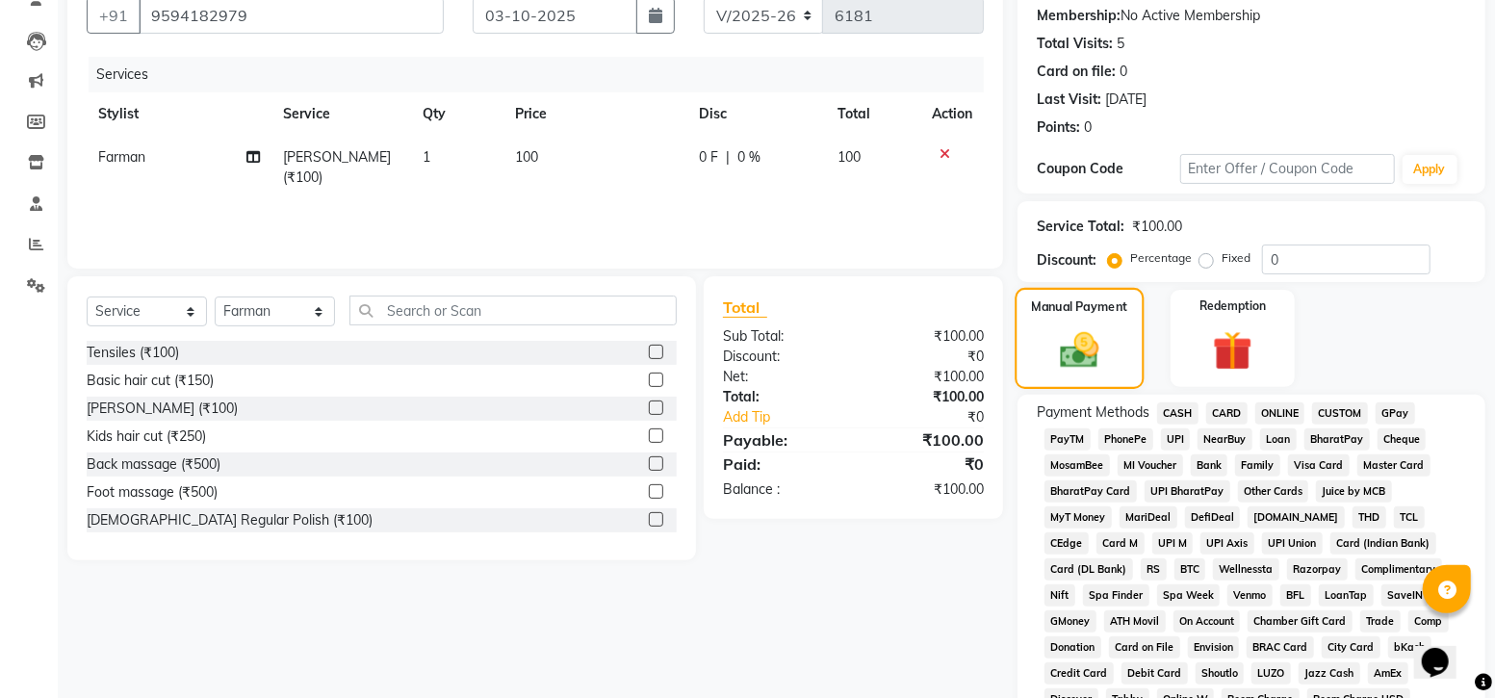
scroll to position [203, 0]
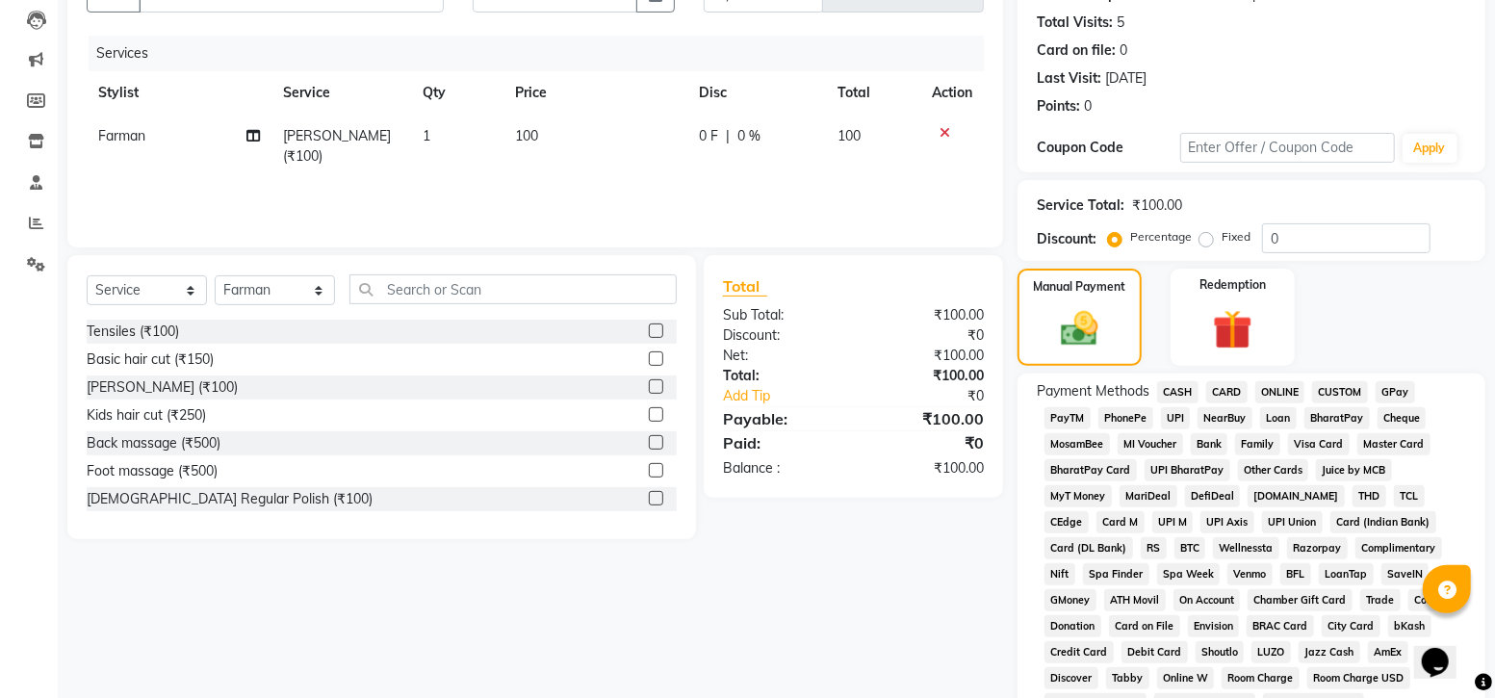
click at [1394, 390] on span "GPay" at bounding box center [1395, 392] width 39 height 22
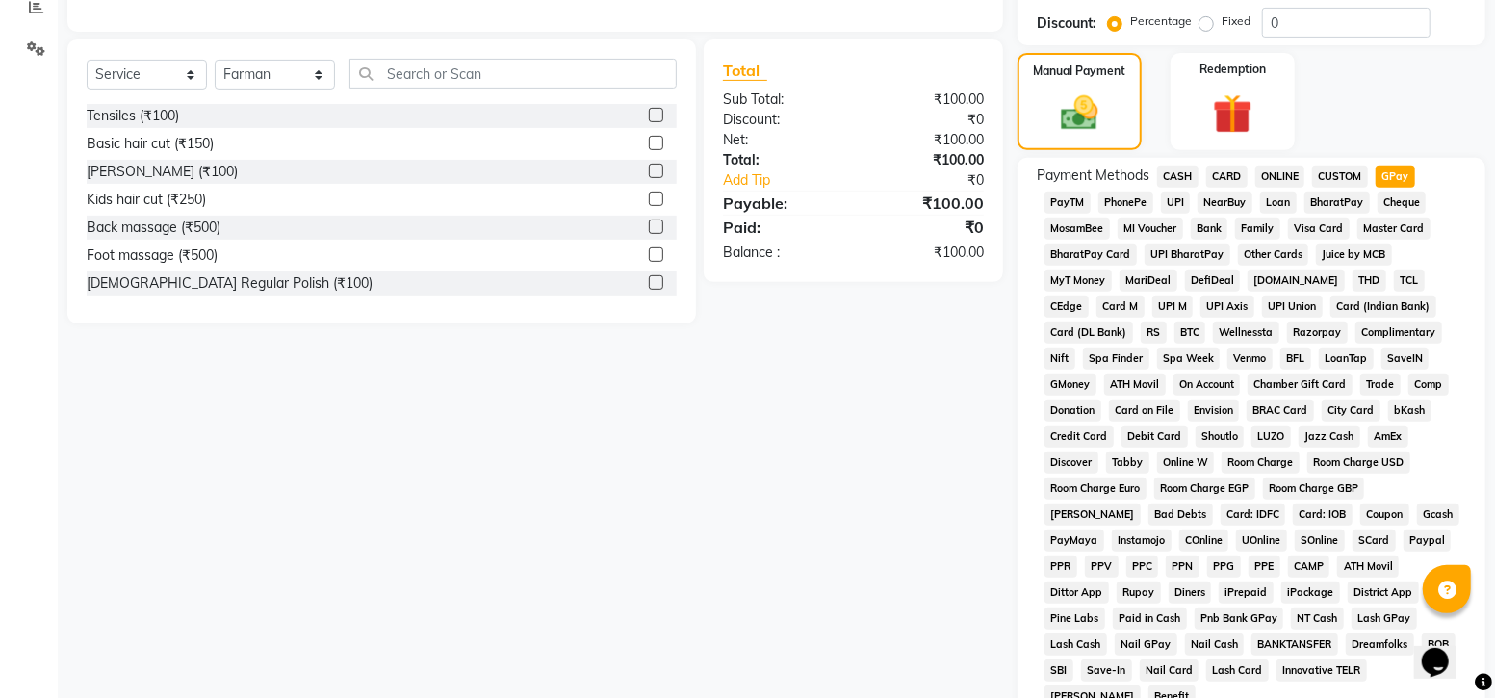
scroll to position [664, 0]
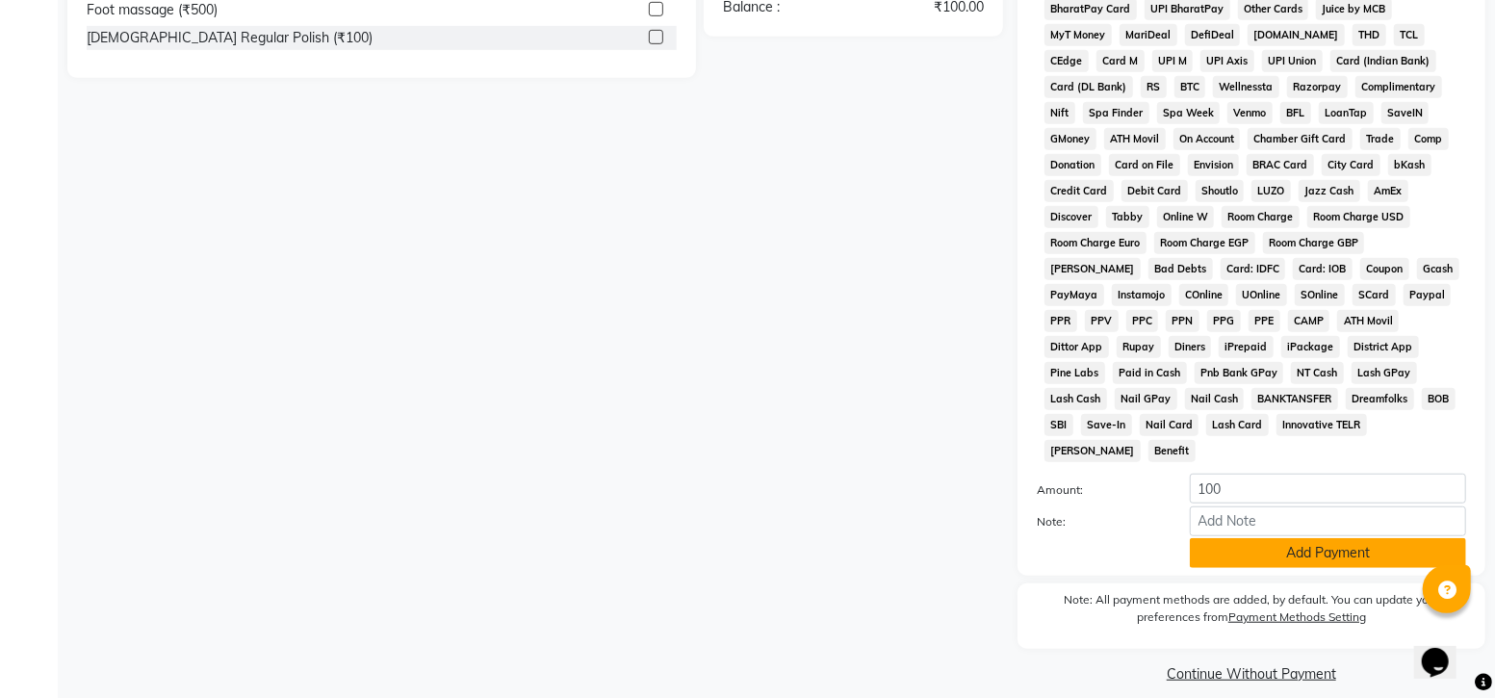
click at [1324, 539] on button "Add Payment" at bounding box center [1328, 553] width 276 height 30
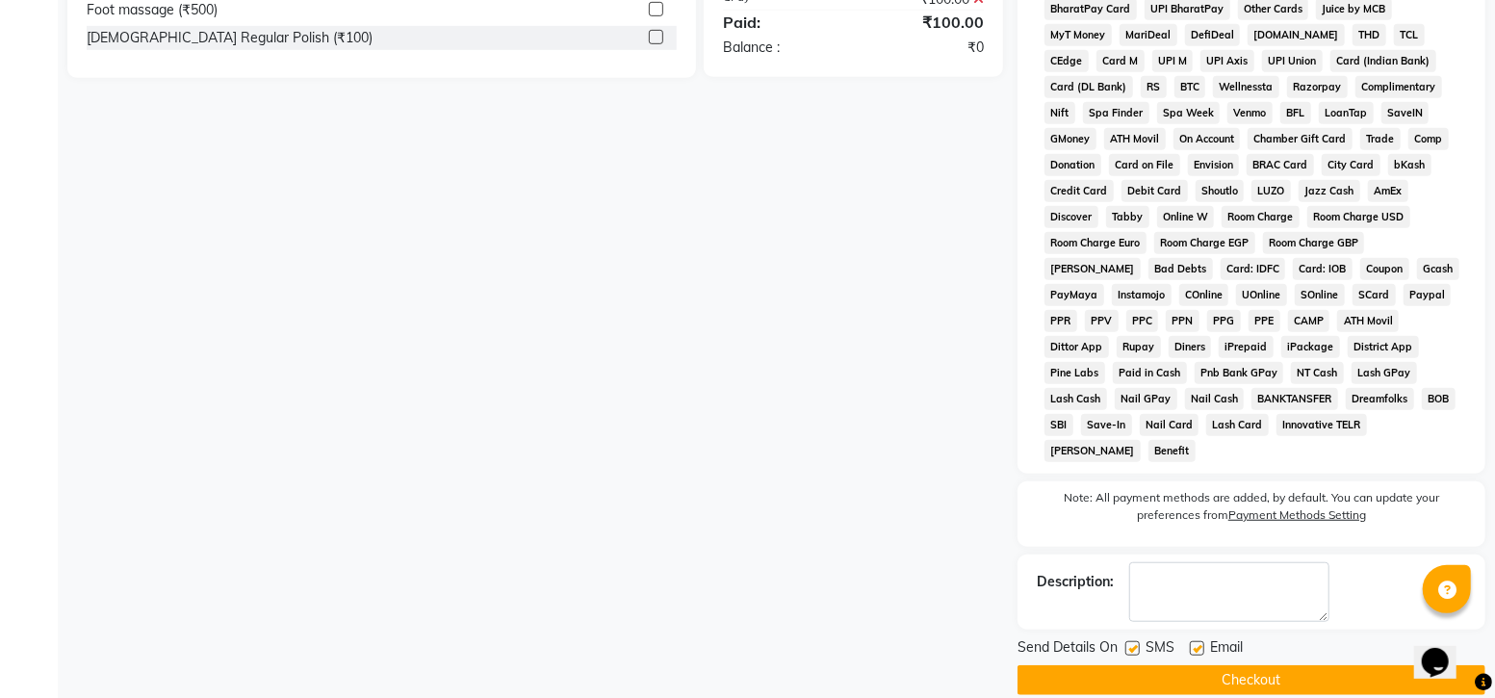
click at [1135, 641] on label at bounding box center [1132, 648] width 14 height 14
click at [1135, 643] on input "checkbox" at bounding box center [1131, 649] width 13 height 13
checkbox input "false"
click at [1204, 667] on button "Checkout" at bounding box center [1251, 680] width 468 height 30
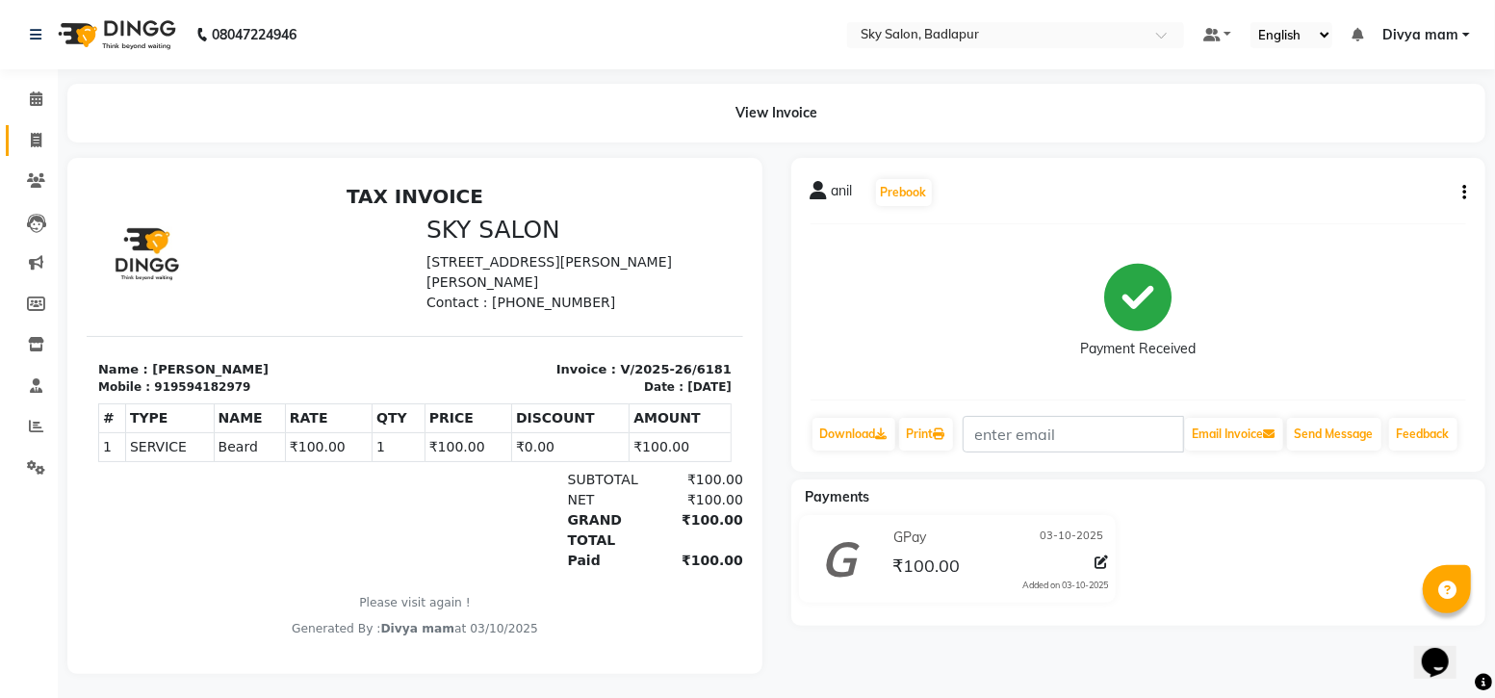
click at [28, 128] on link "Invoice" at bounding box center [29, 141] width 46 height 32
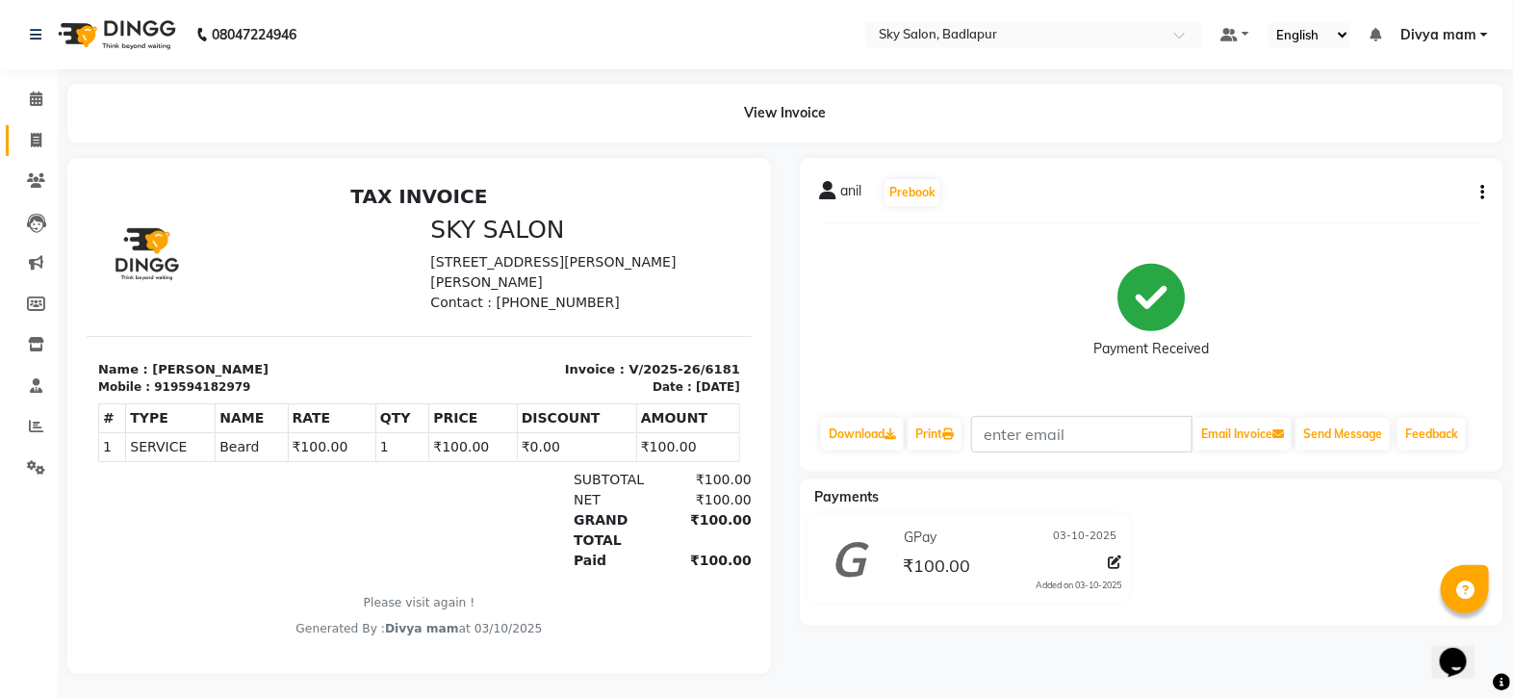
select select "6927"
select select "service"
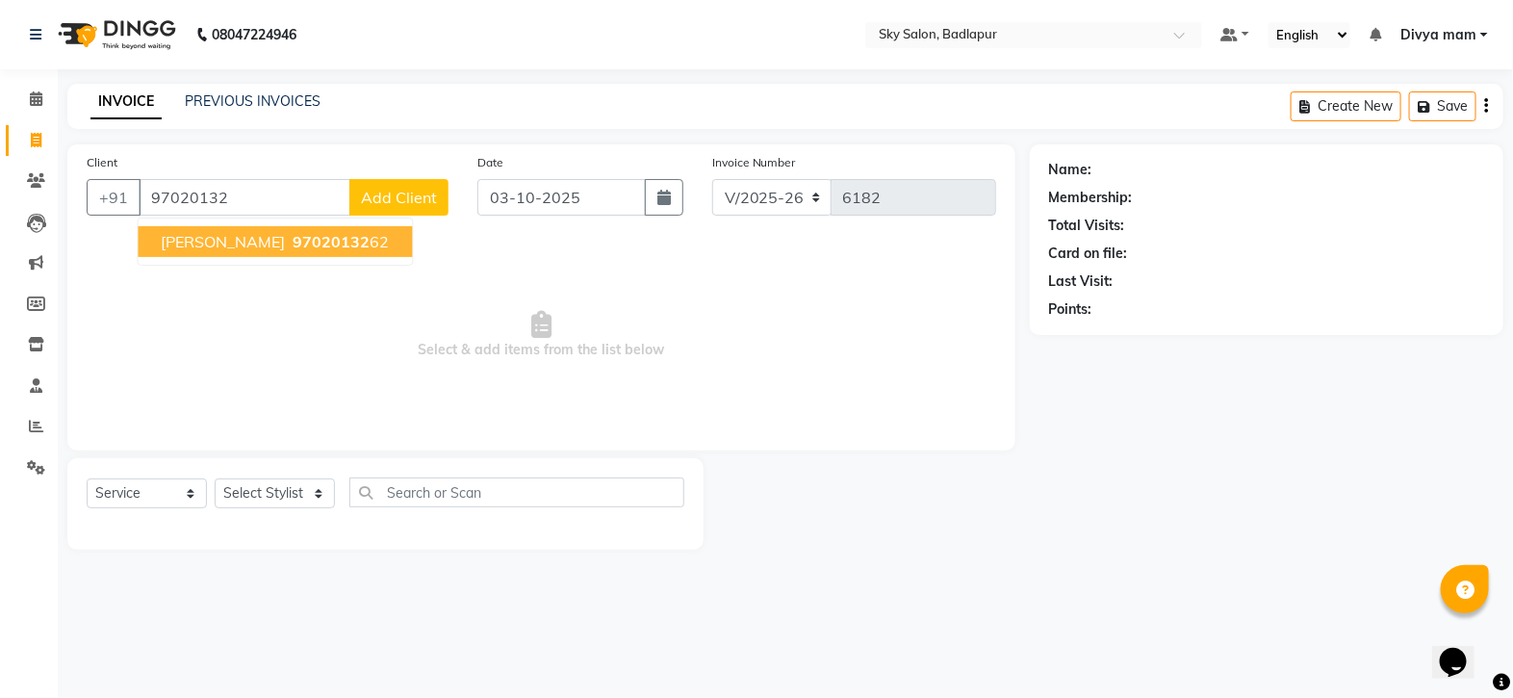
click at [294, 241] on span "97020132" at bounding box center [332, 241] width 77 height 19
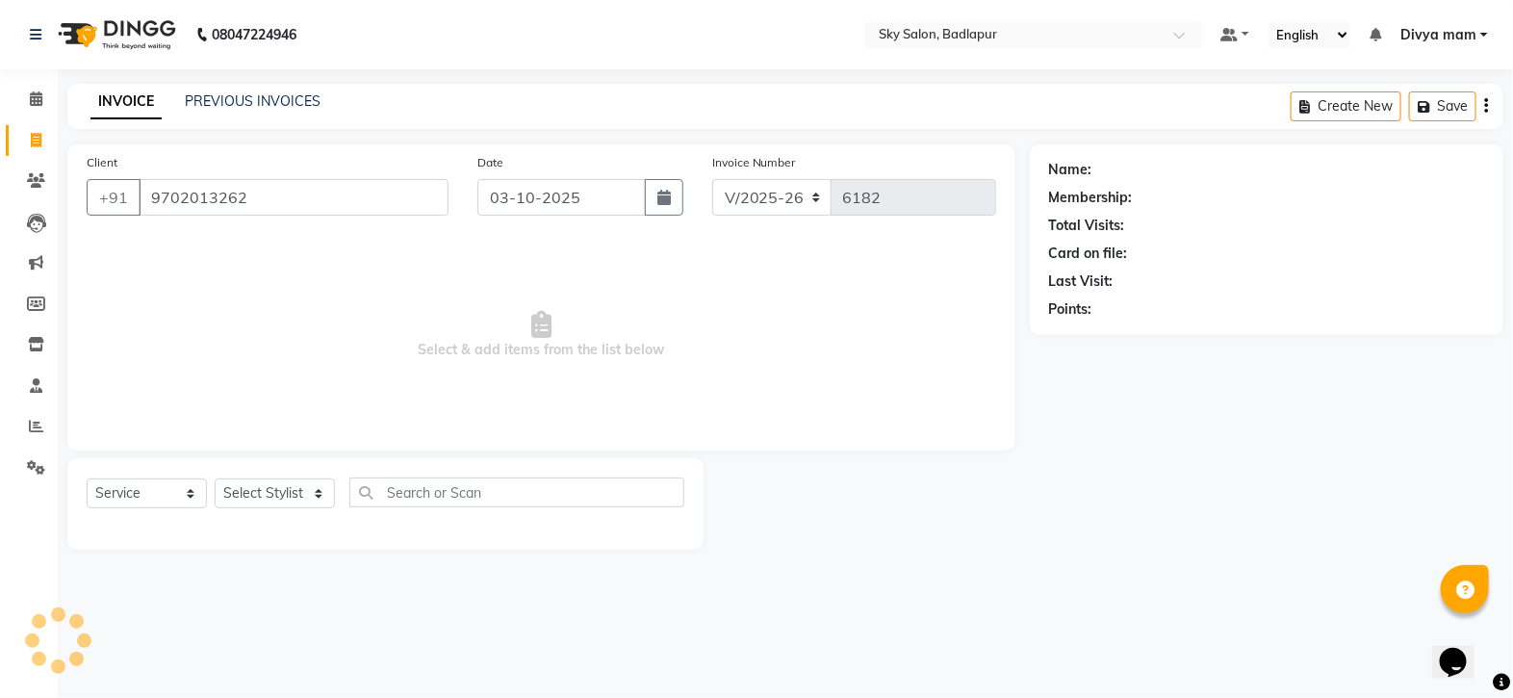
type input "9702013262"
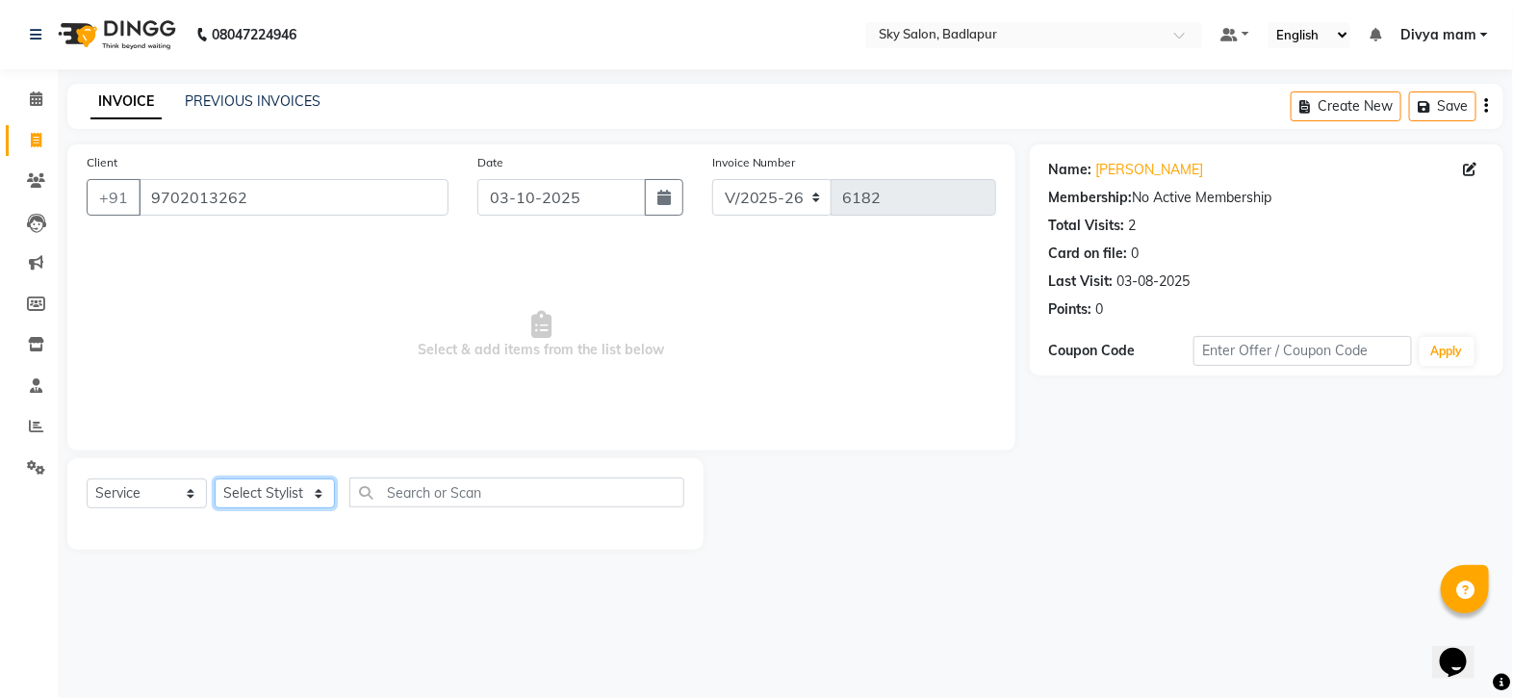
click at [308, 495] on select "Select Stylist [PERSON_NAME] [PERSON_NAME] [PERSON_NAME] [PERSON_NAME] mam [PER…" at bounding box center [275, 493] width 120 height 30
select select "66825"
click at [215, 479] on select "Select Stylist [PERSON_NAME] [PERSON_NAME] [PERSON_NAME] [PERSON_NAME] mam [PER…" at bounding box center [275, 493] width 120 height 30
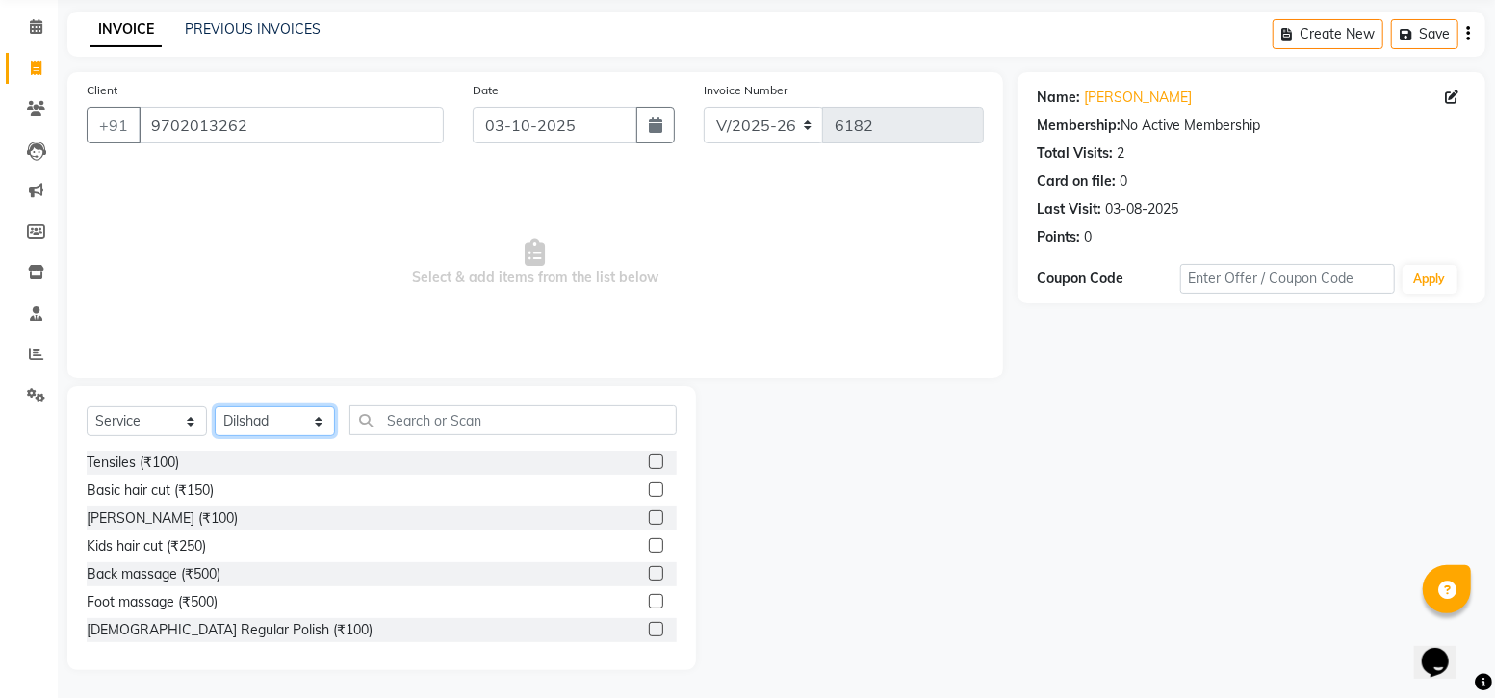
scroll to position [73, 0]
click at [649, 488] on label at bounding box center [656, 488] width 14 height 14
click at [649, 488] on input "checkbox" at bounding box center [655, 489] width 13 height 13
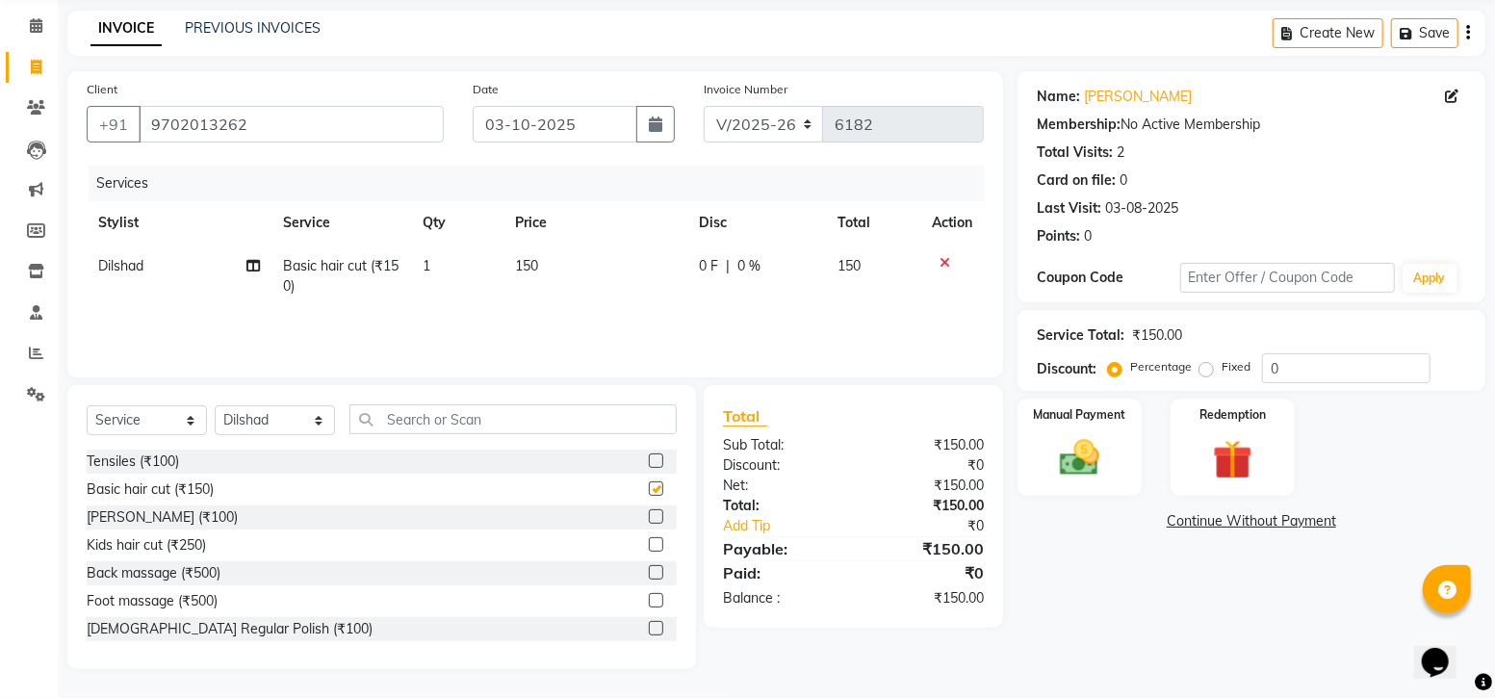
checkbox input "false"
click at [1083, 450] on img at bounding box center [1079, 457] width 66 height 47
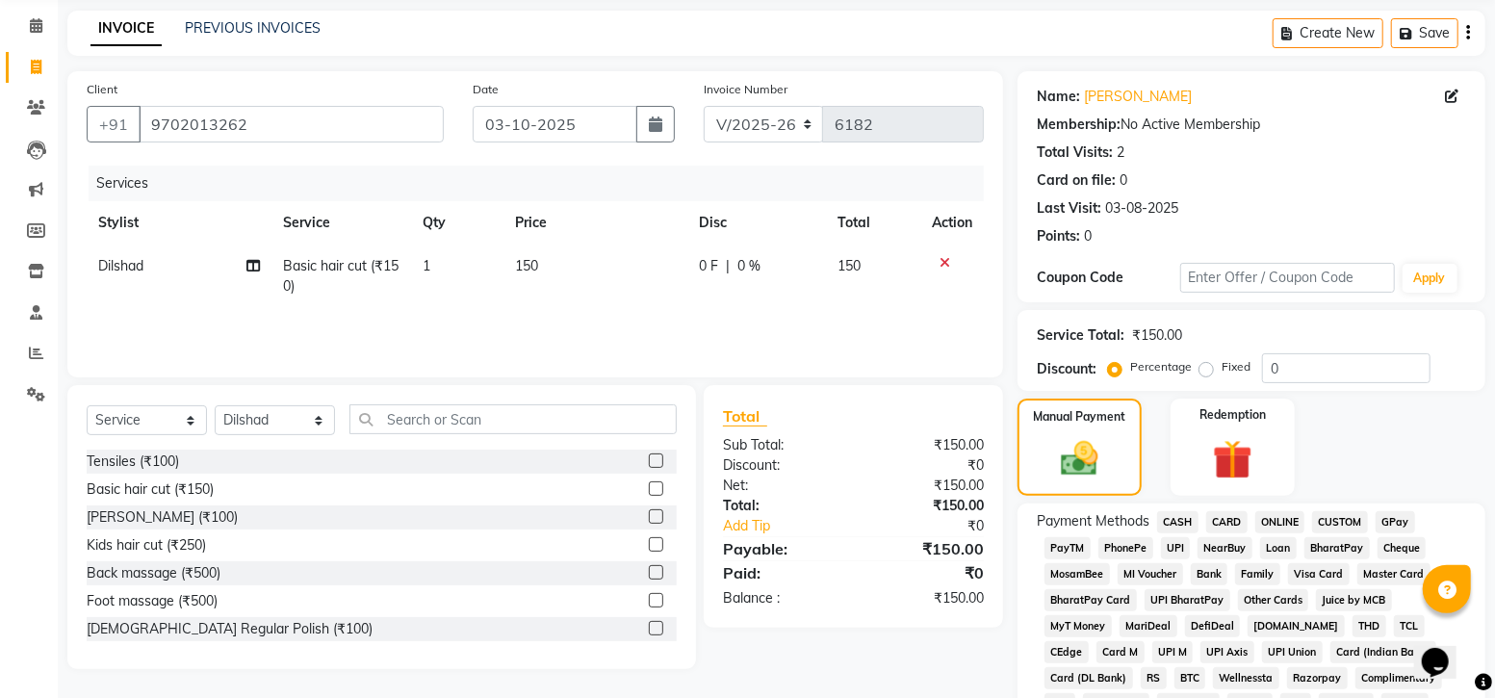
click at [1385, 511] on span "GPay" at bounding box center [1395, 522] width 39 height 22
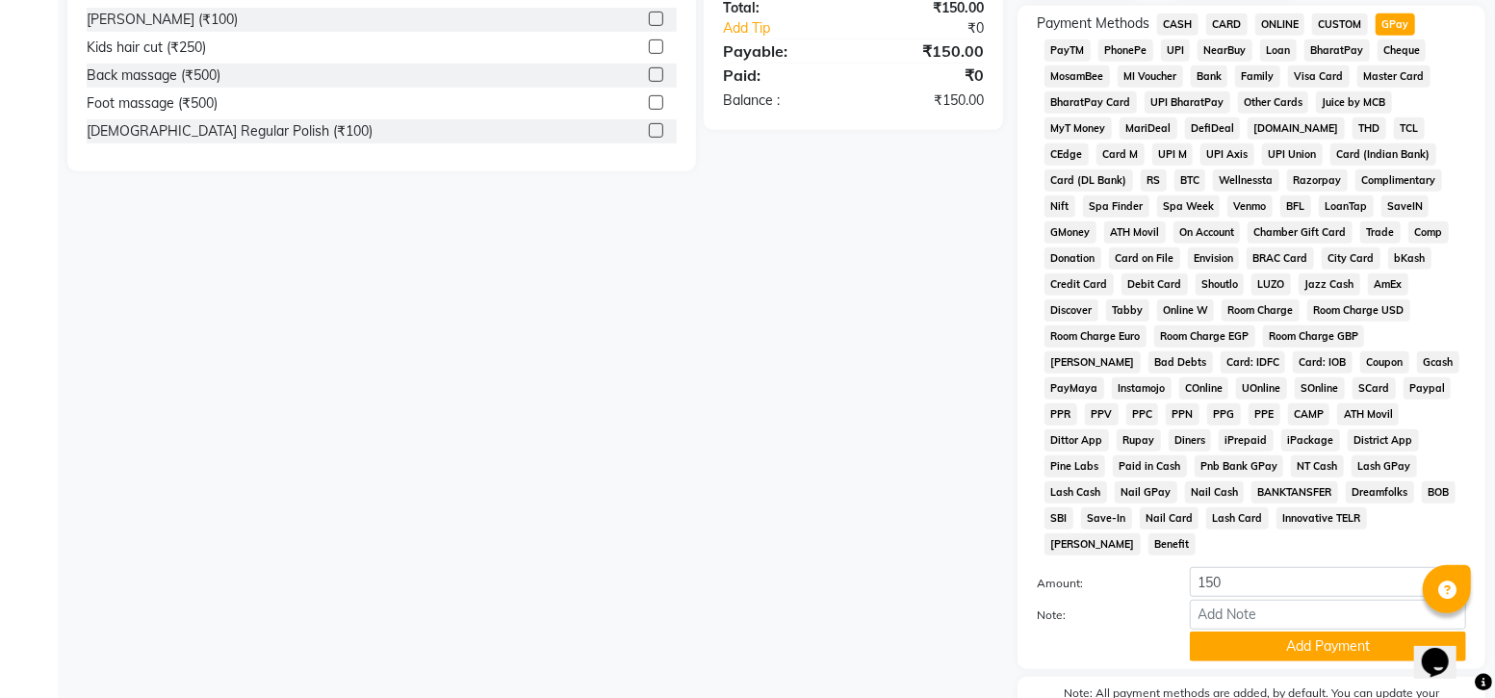
scroll to position [664, 0]
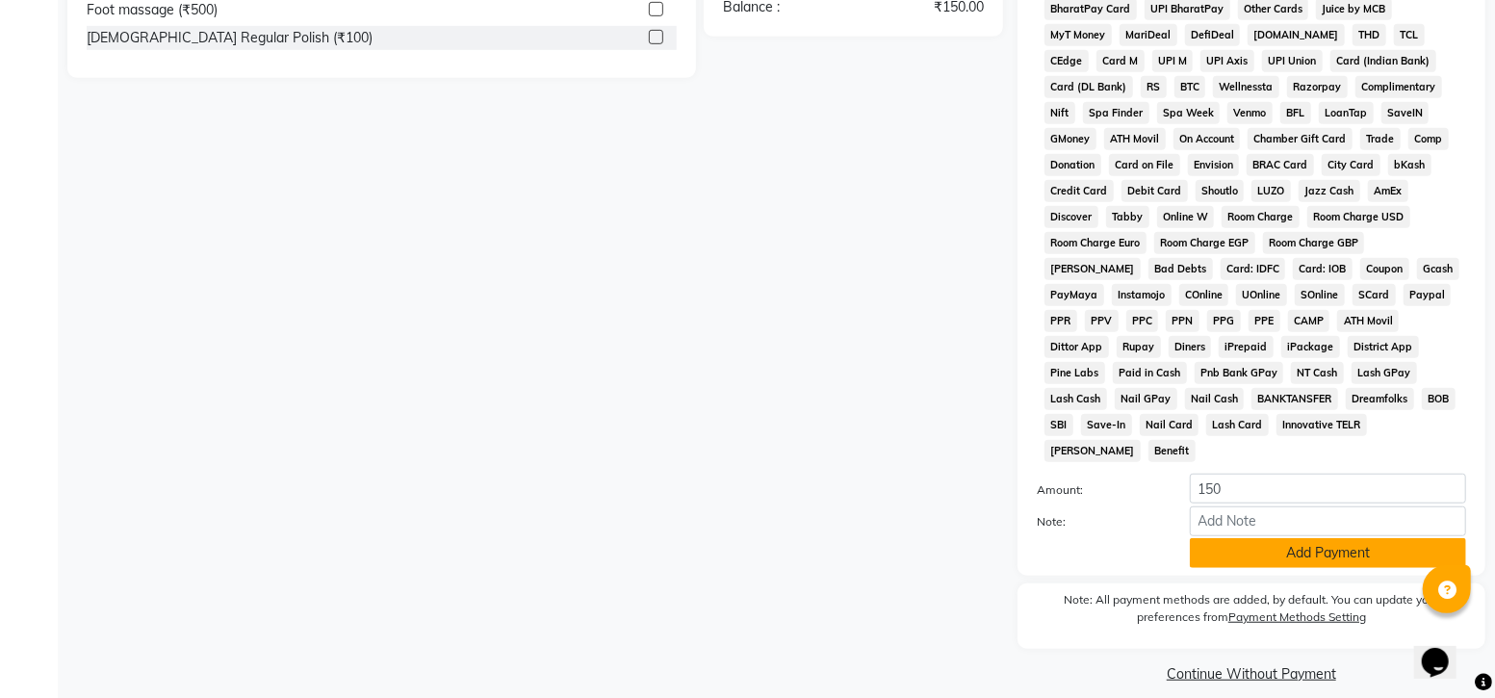
click at [1333, 538] on button "Add Payment" at bounding box center [1328, 553] width 276 height 30
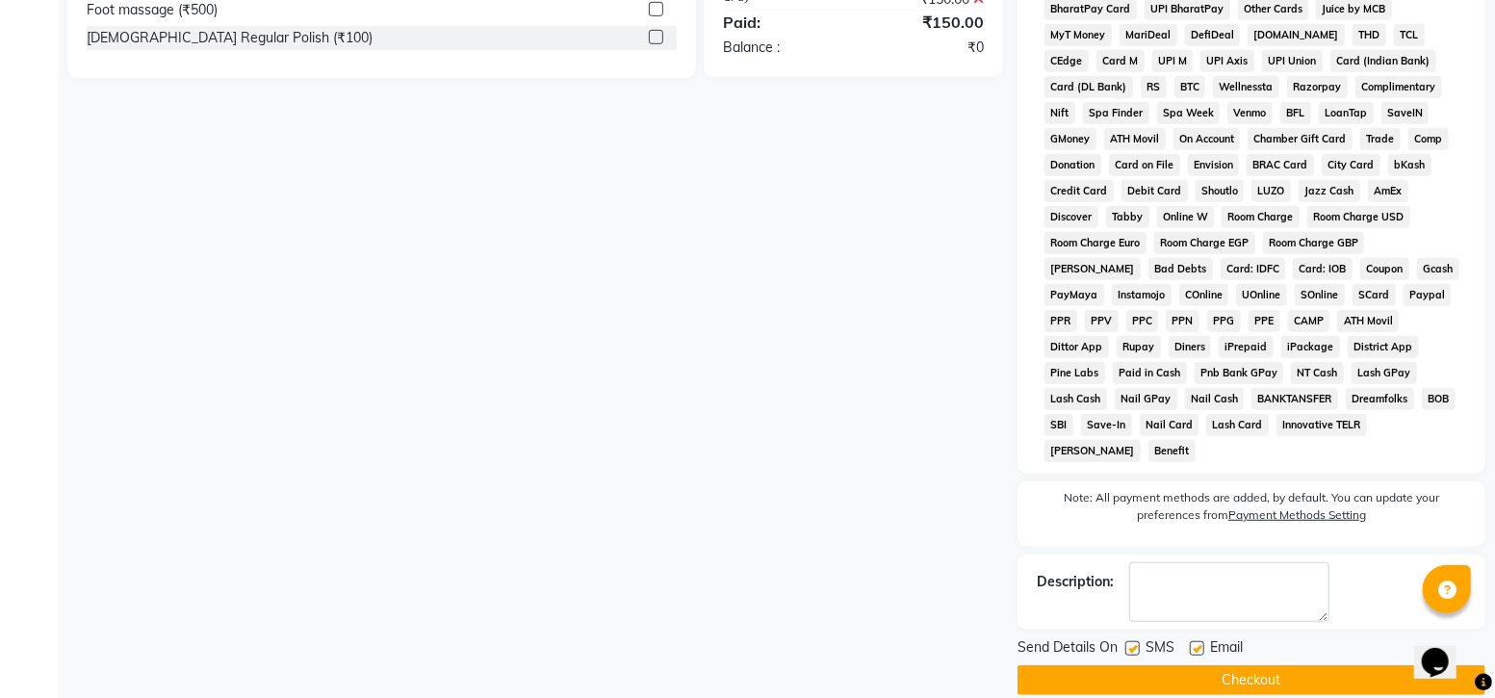
click at [1132, 641] on label at bounding box center [1132, 648] width 14 height 14
click at [1132, 643] on input "checkbox" at bounding box center [1131, 649] width 13 height 13
checkbox input "false"
click at [1254, 665] on button "Checkout" at bounding box center [1251, 680] width 468 height 30
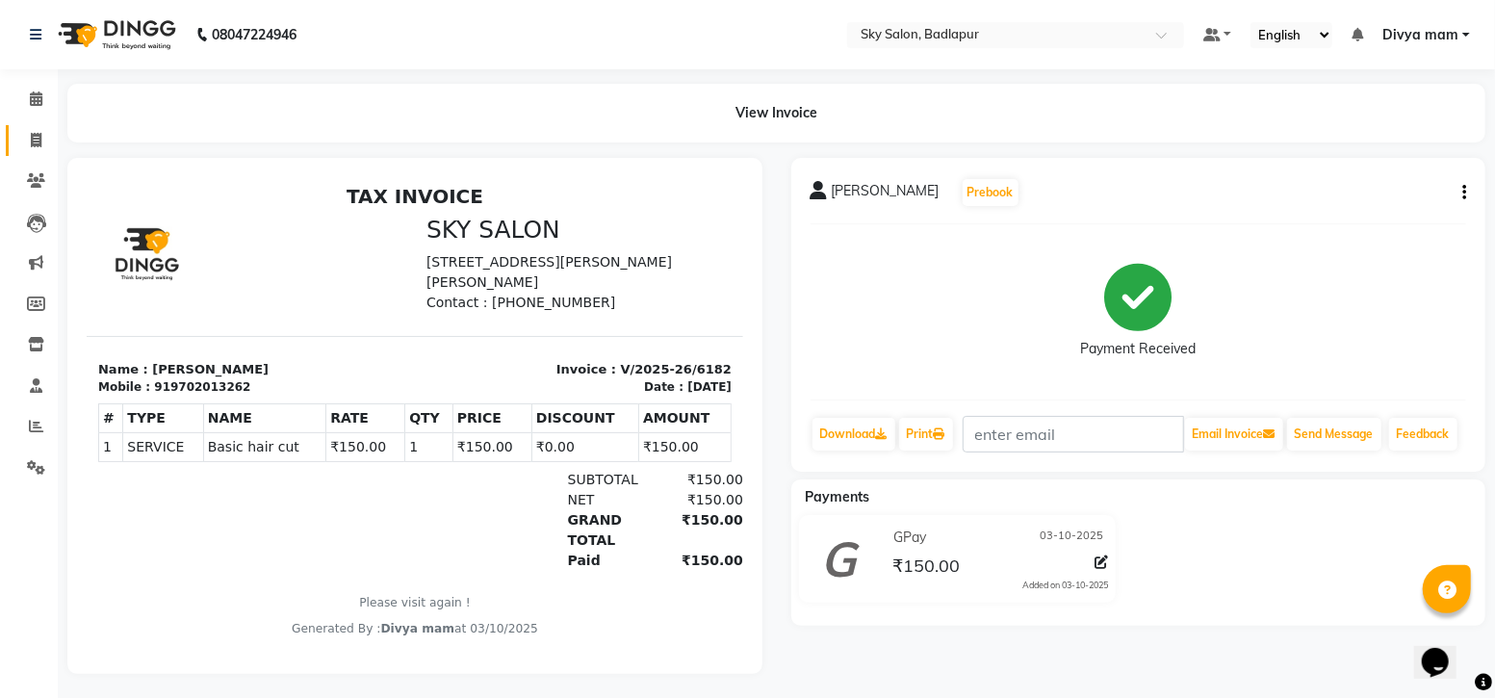
click at [31, 136] on icon at bounding box center [36, 140] width 11 height 14
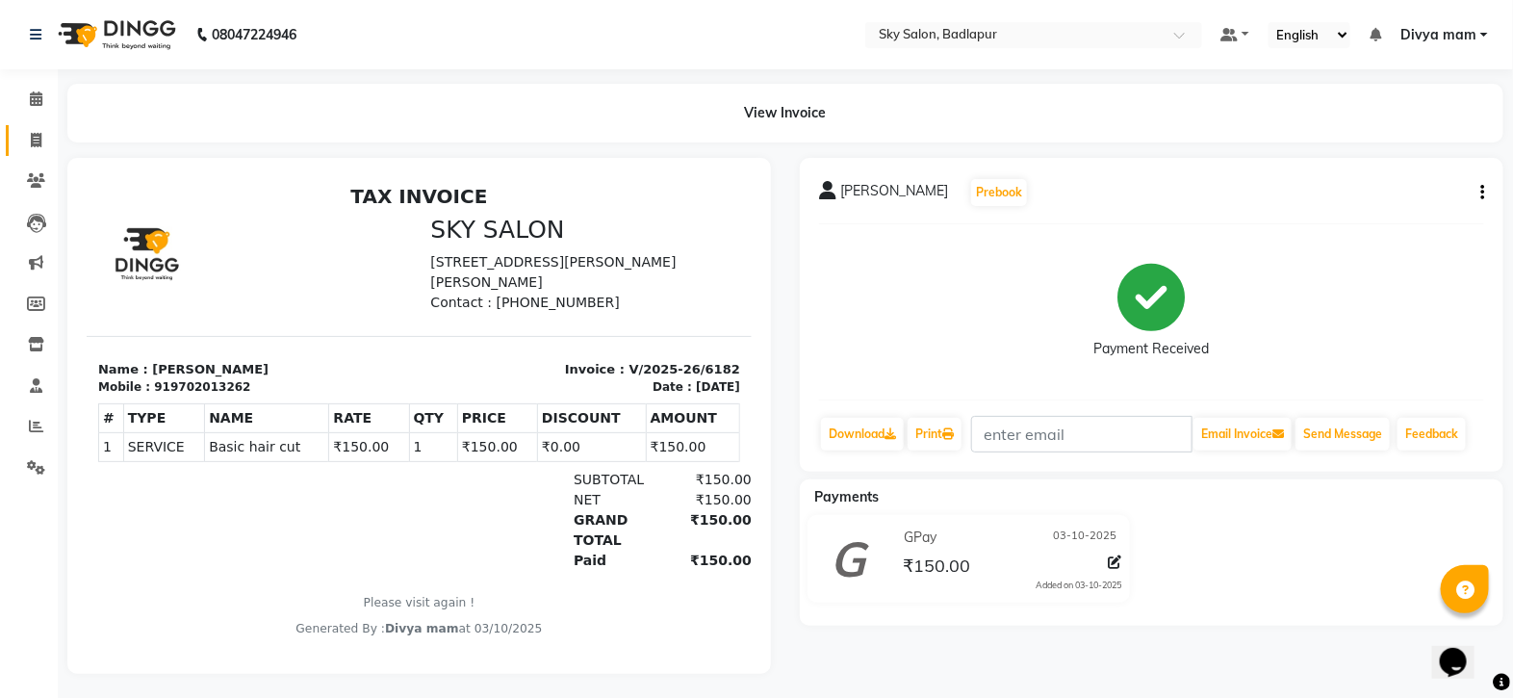
select select "service"
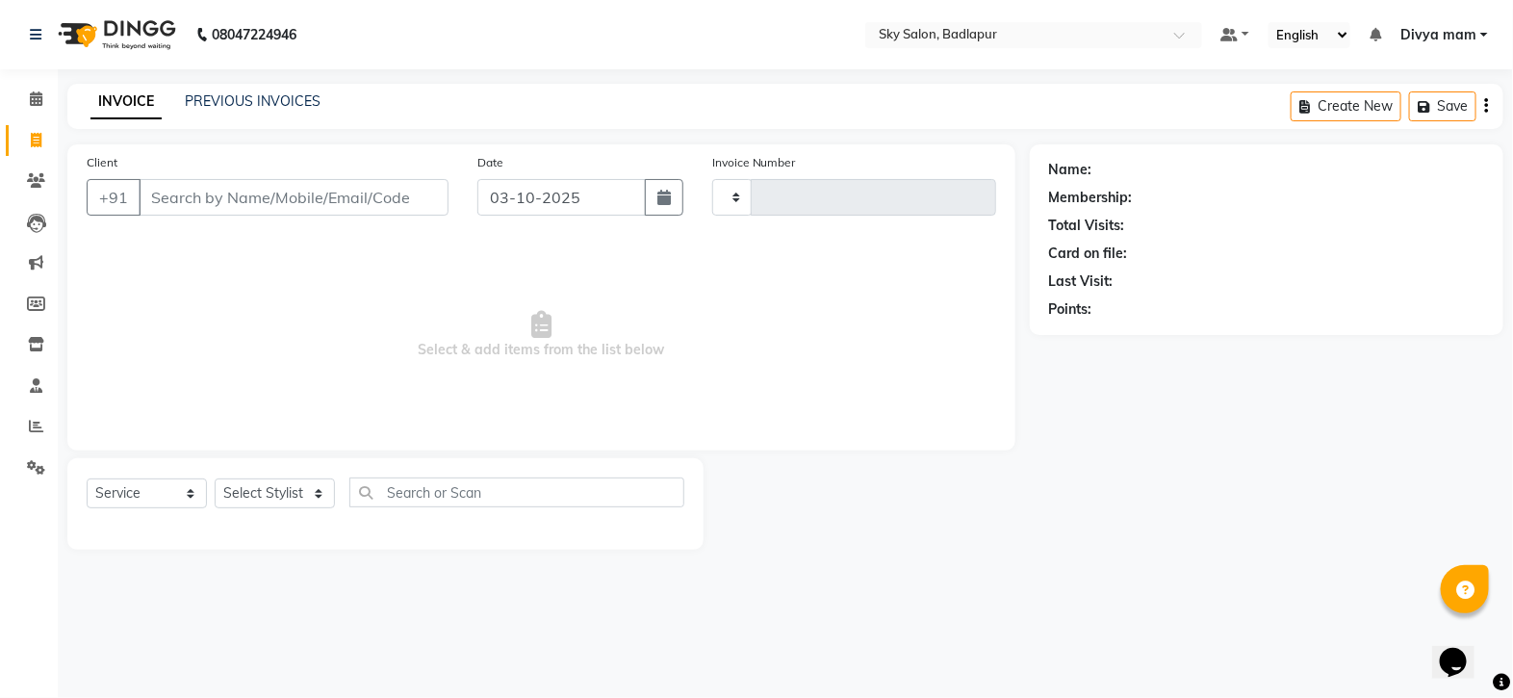
click at [1493, 322] on div "Name: Membership: Total Visits: Card on file: Last Visit: Points:" at bounding box center [1267, 239] width 474 height 191
click at [27, 425] on span at bounding box center [36, 427] width 34 height 22
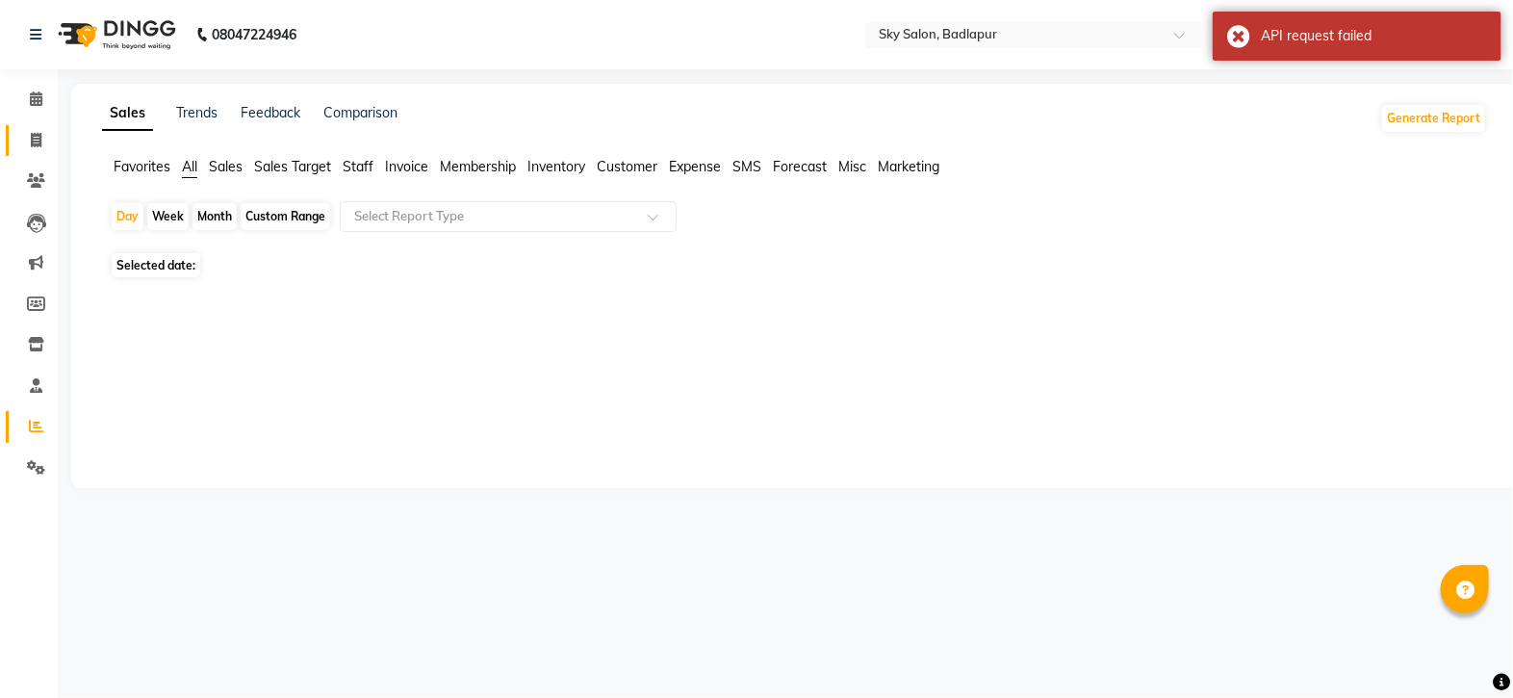
click at [31, 151] on link "Invoice" at bounding box center [29, 141] width 46 height 32
select select "service"
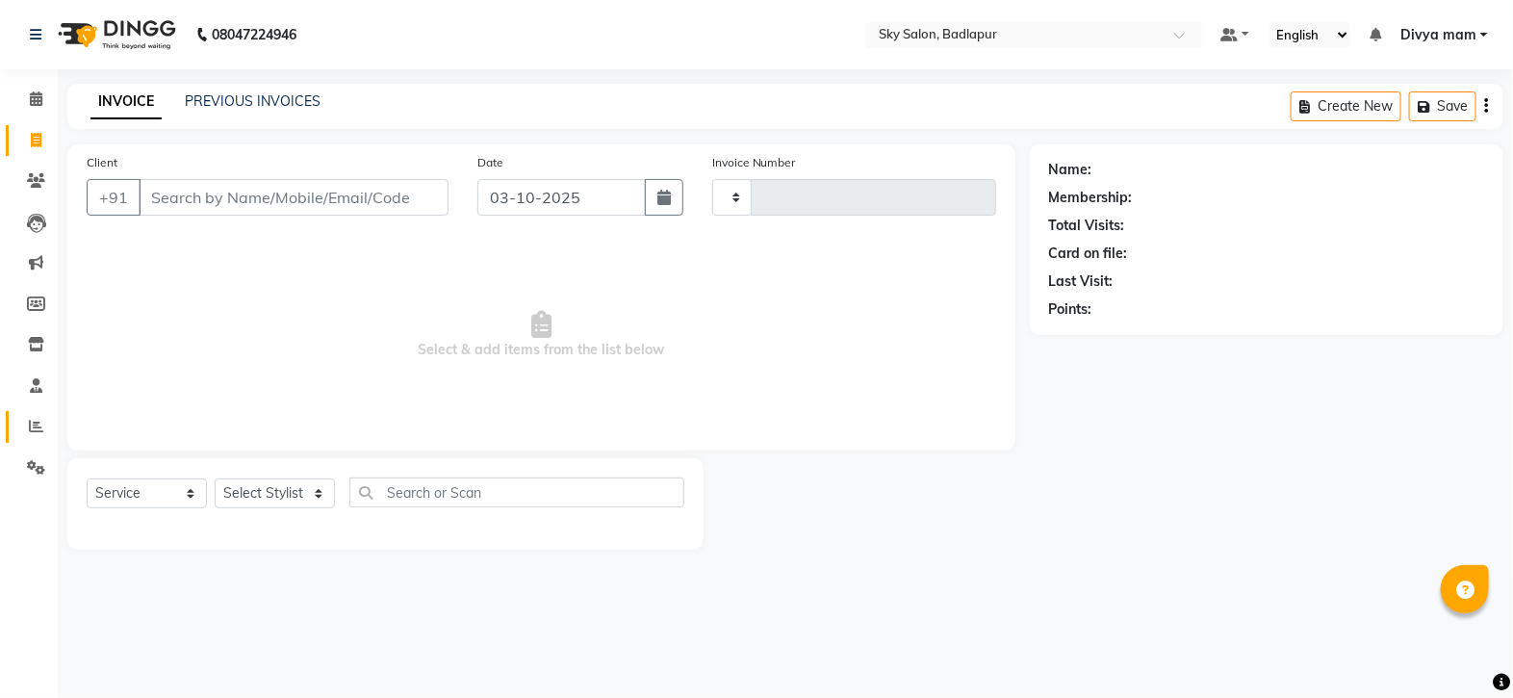
click at [36, 428] on icon at bounding box center [36, 426] width 14 height 14
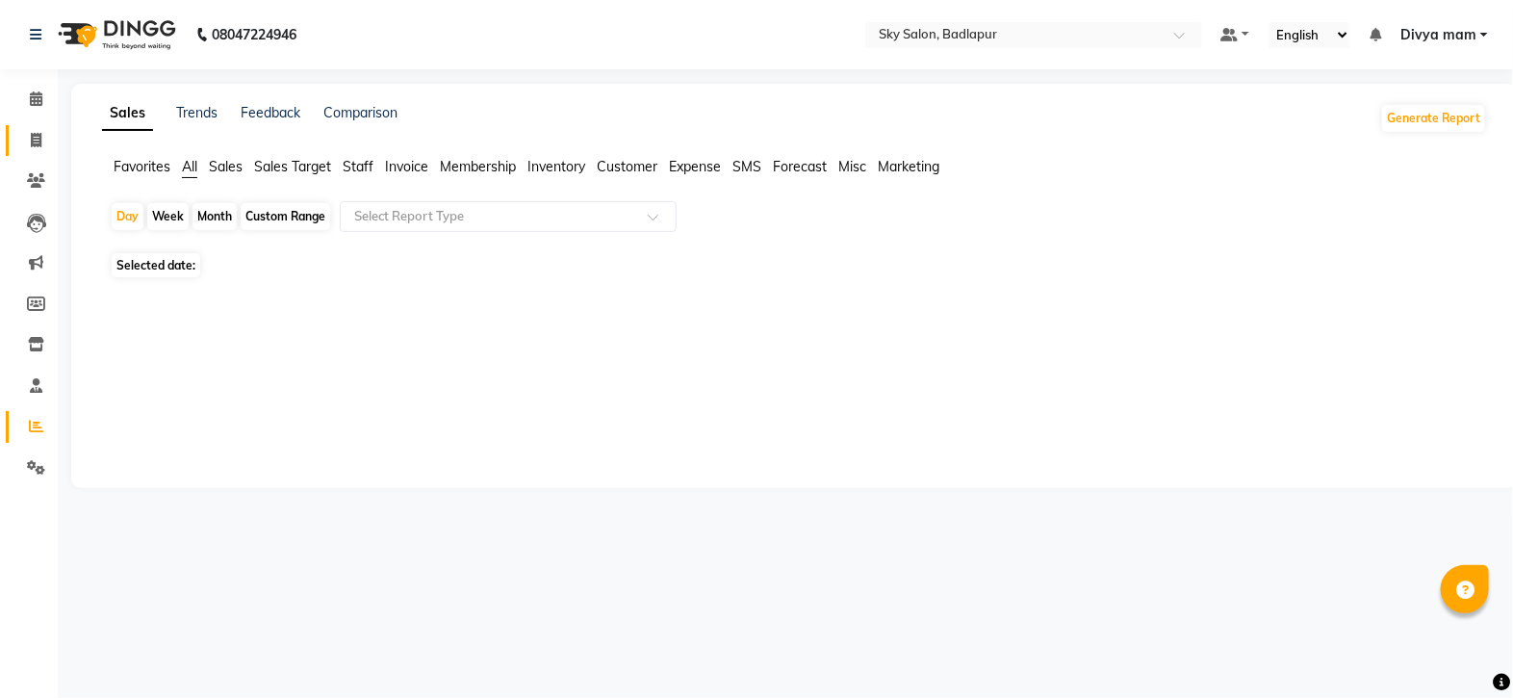
click at [33, 152] on link "Invoice" at bounding box center [29, 141] width 46 height 32
select select "service"
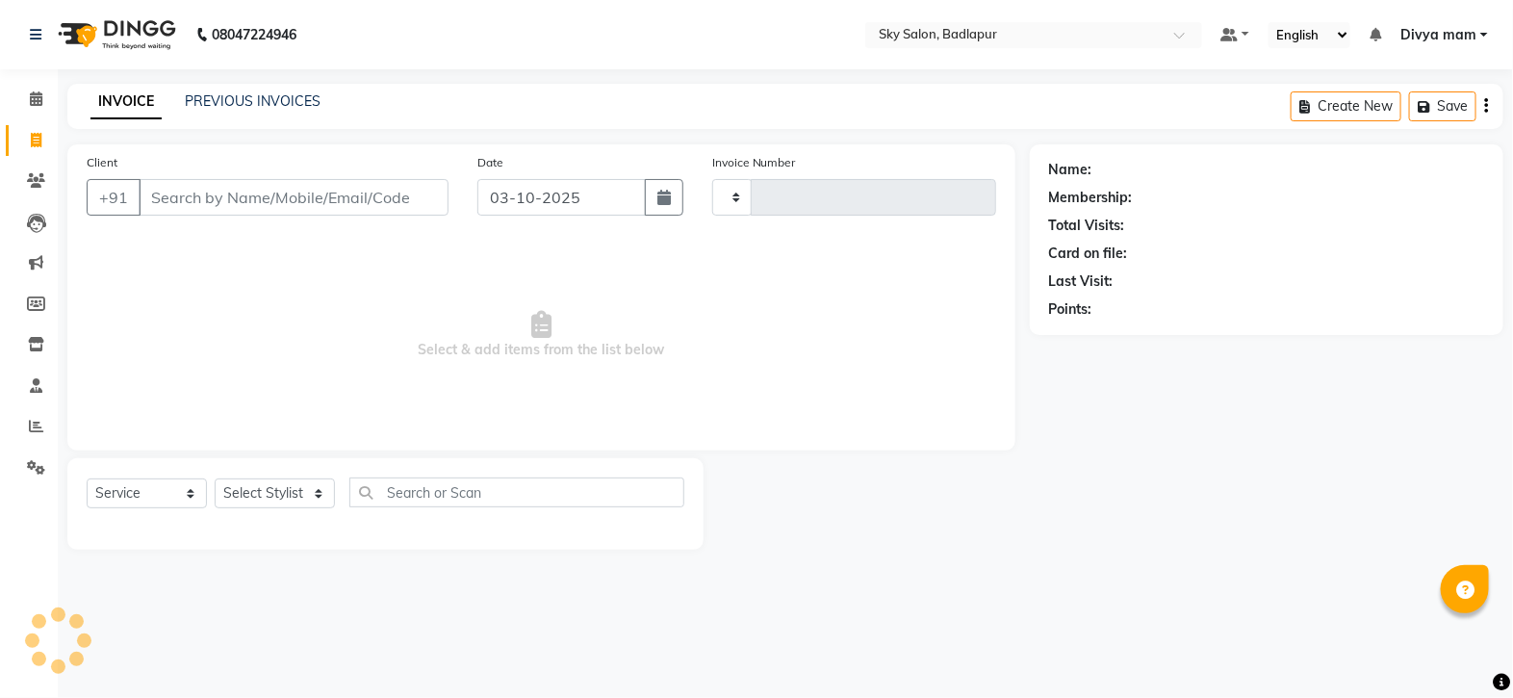
click at [241, 198] on input "Client" at bounding box center [294, 197] width 310 height 37
type input "7"
click at [247, 193] on input "Client" at bounding box center [294, 197] width 310 height 37
click at [265, 205] on input "Client" at bounding box center [294, 197] width 310 height 37
type input "9975525499"
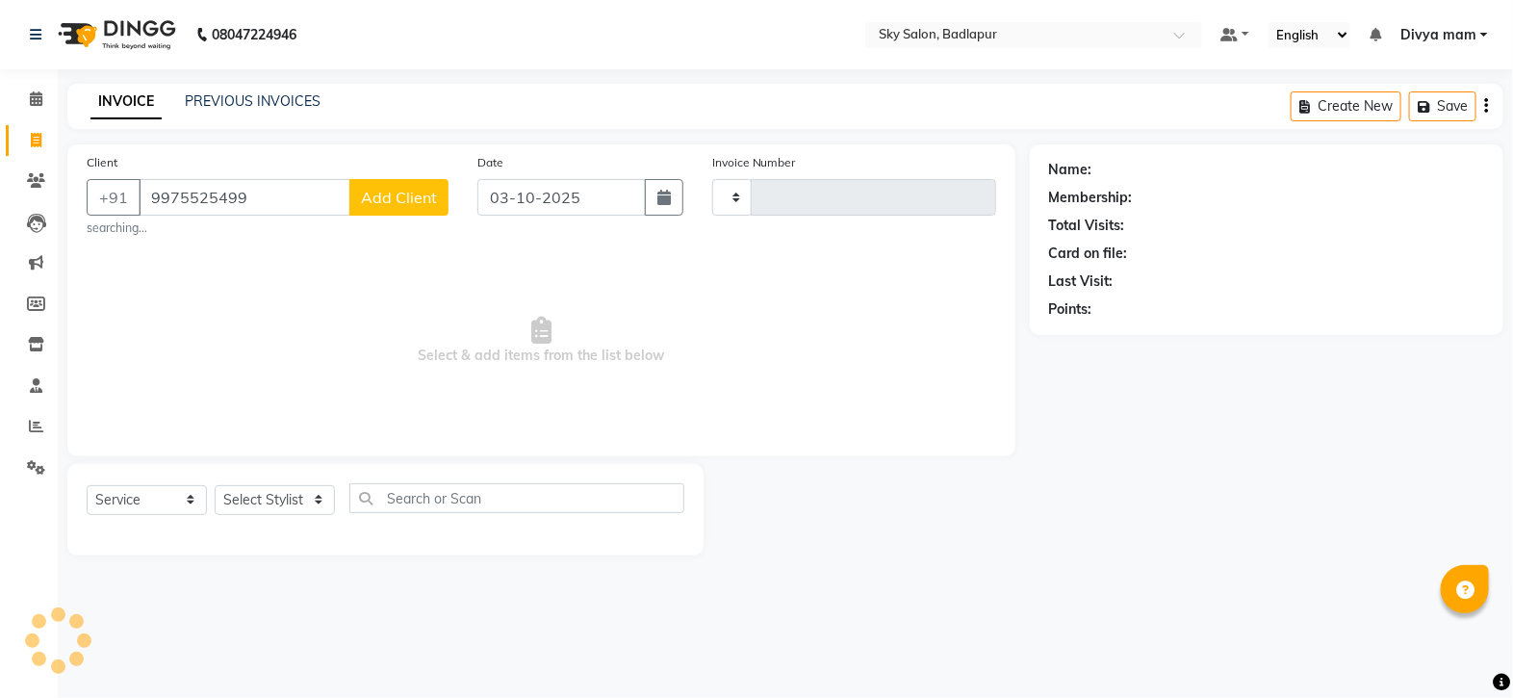
click at [48, 141] on span at bounding box center [36, 141] width 34 height 22
click at [25, 147] on span at bounding box center [36, 141] width 34 height 22
